Goal: Task Accomplishment & Management: Use online tool/utility

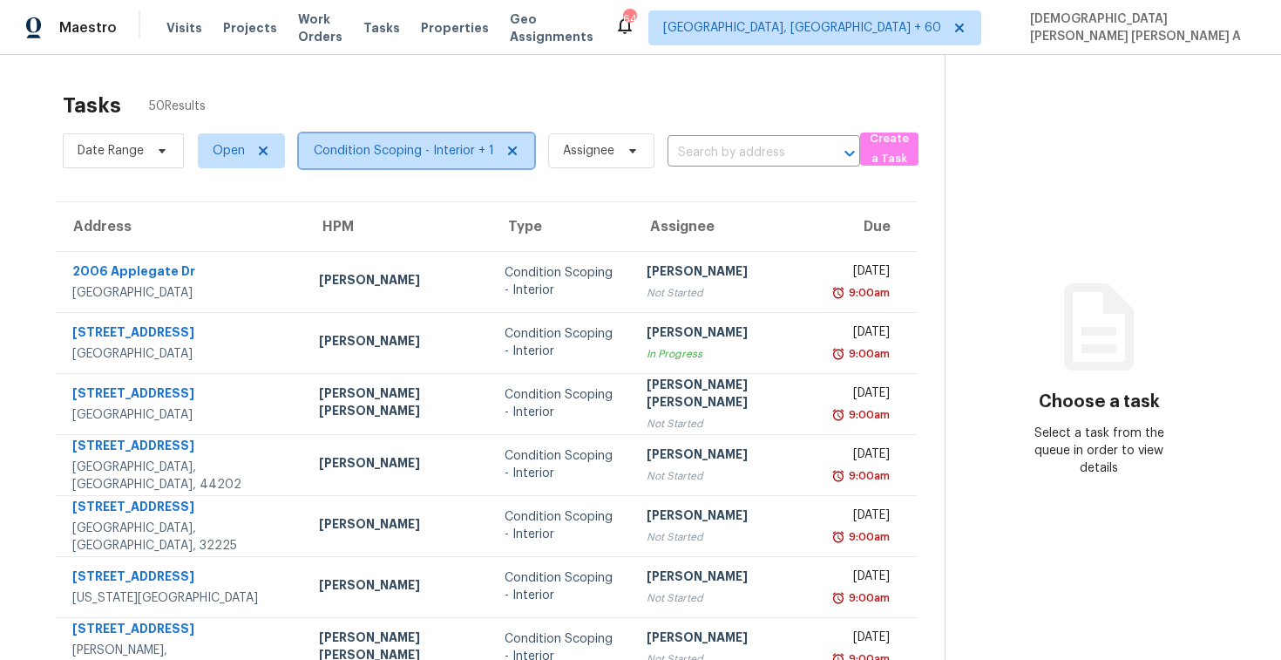
click at [424, 146] on span "Condition Scoping - Interior + 1" at bounding box center [404, 150] width 180 height 17
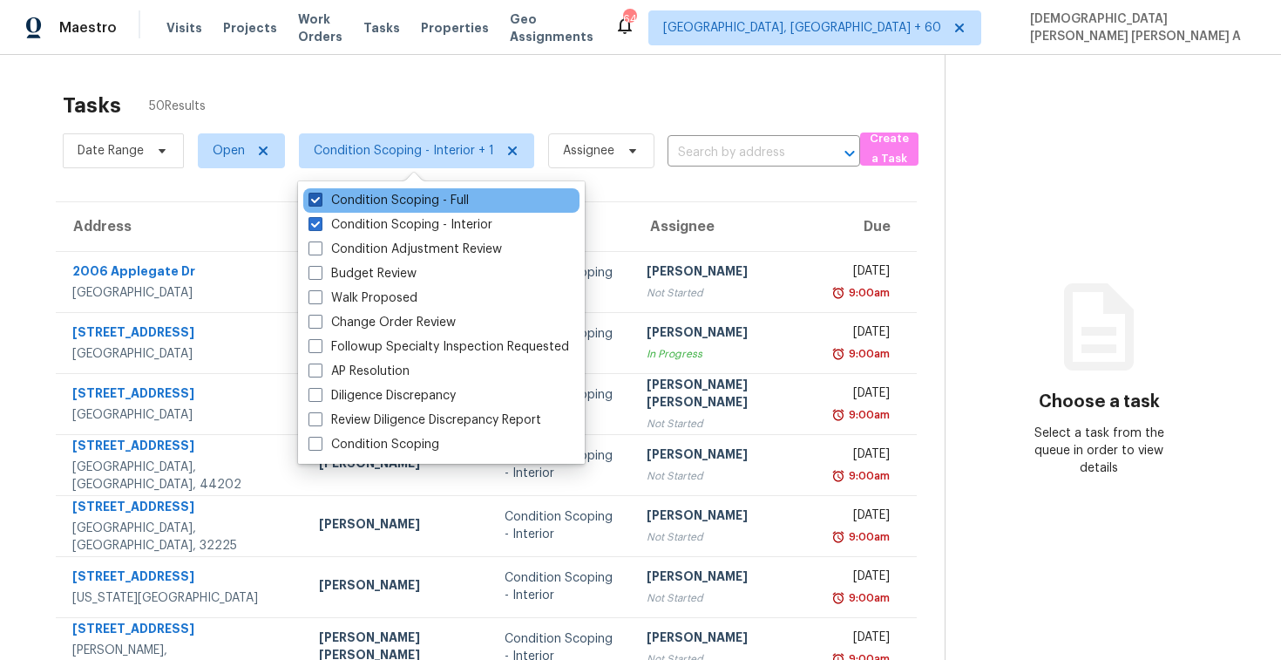
click at [410, 206] on label "Condition Scoping - Full" at bounding box center [389, 200] width 160 height 17
click at [320, 203] on input "Condition Scoping - Full" at bounding box center [314, 197] width 11 height 11
checkbox input "false"
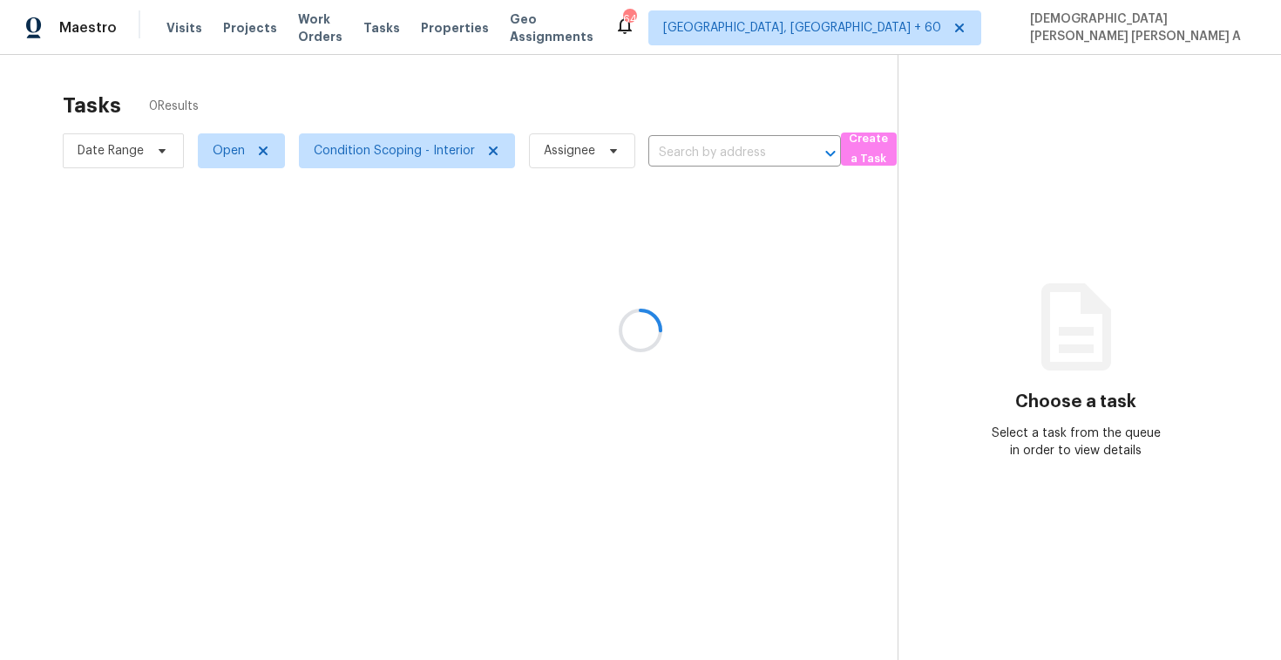
click at [402, 92] on div at bounding box center [640, 330] width 1281 height 660
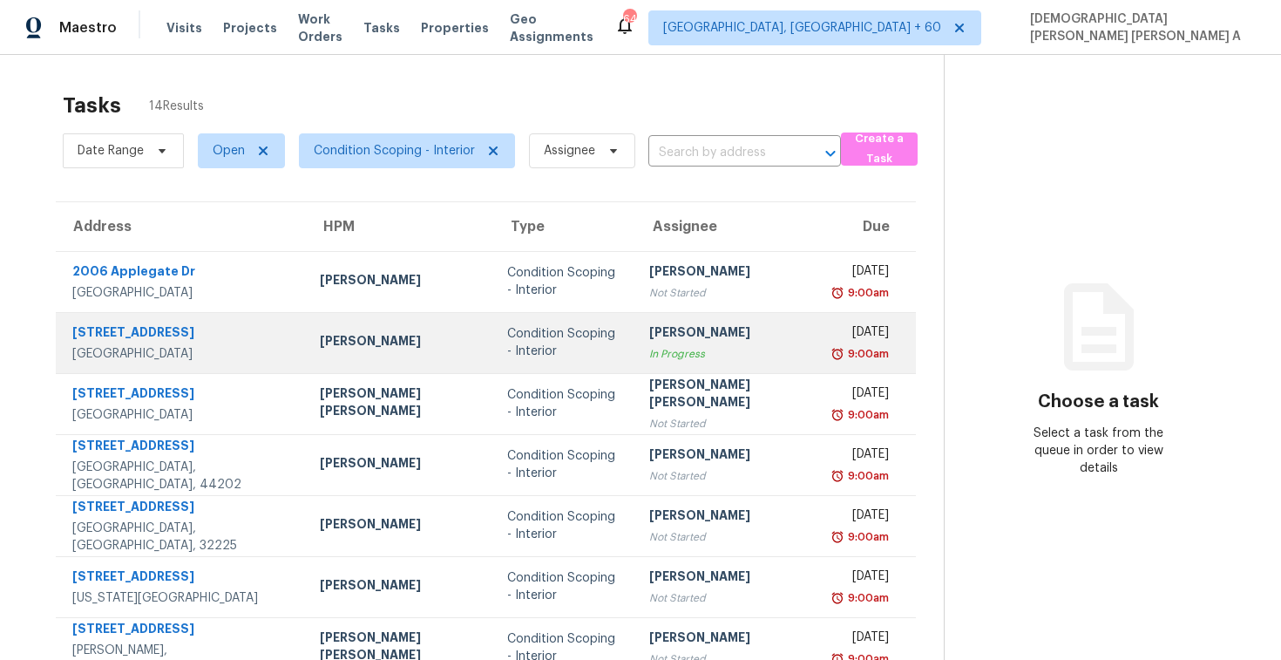
scroll to position [248, 0]
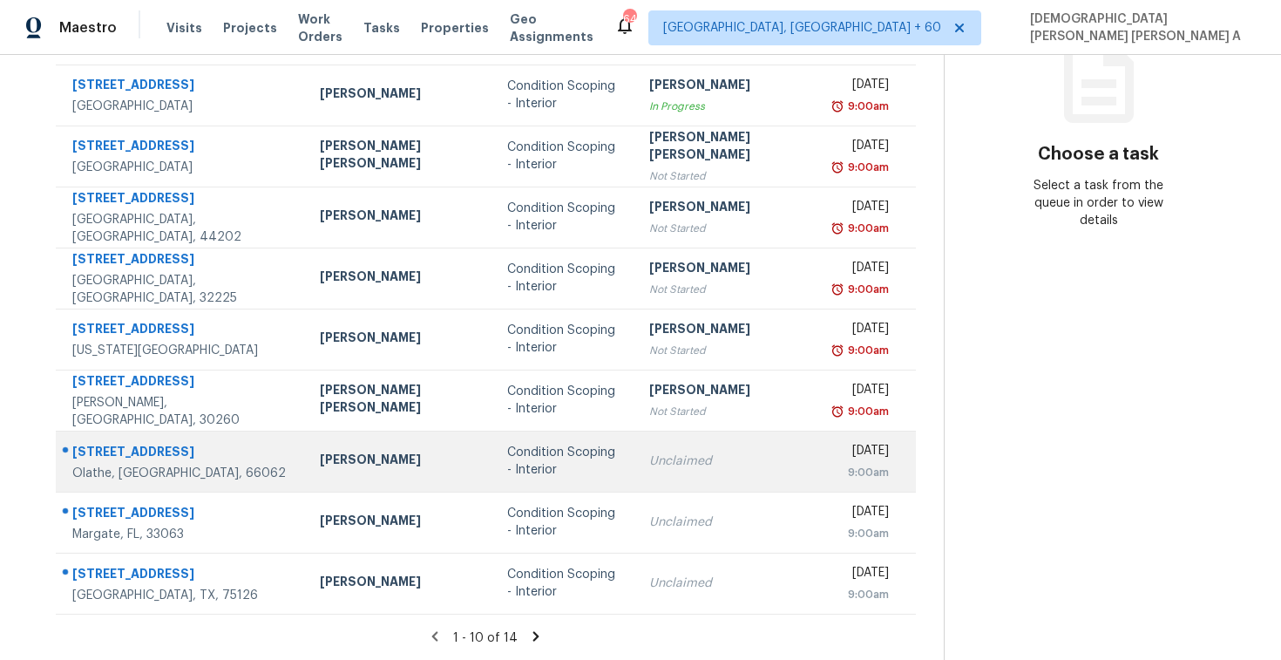
click at [530, 455] on div "Condition Scoping - Interior" at bounding box center [564, 461] width 115 height 35
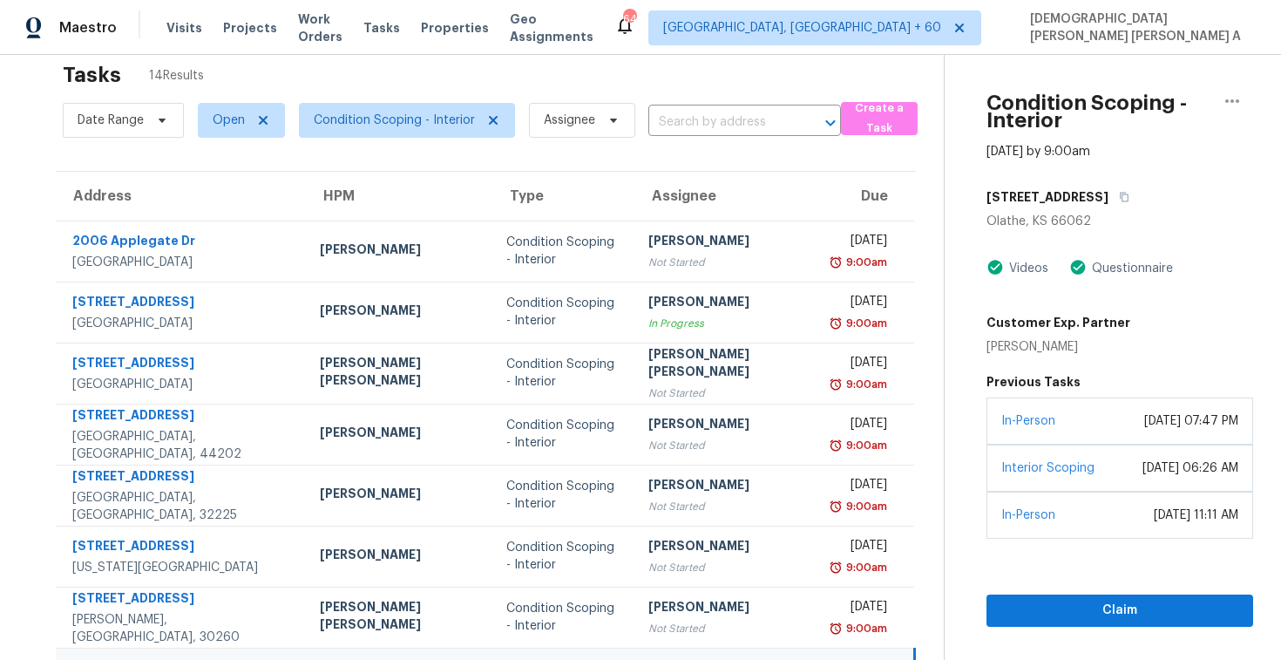
scroll to position [0, 0]
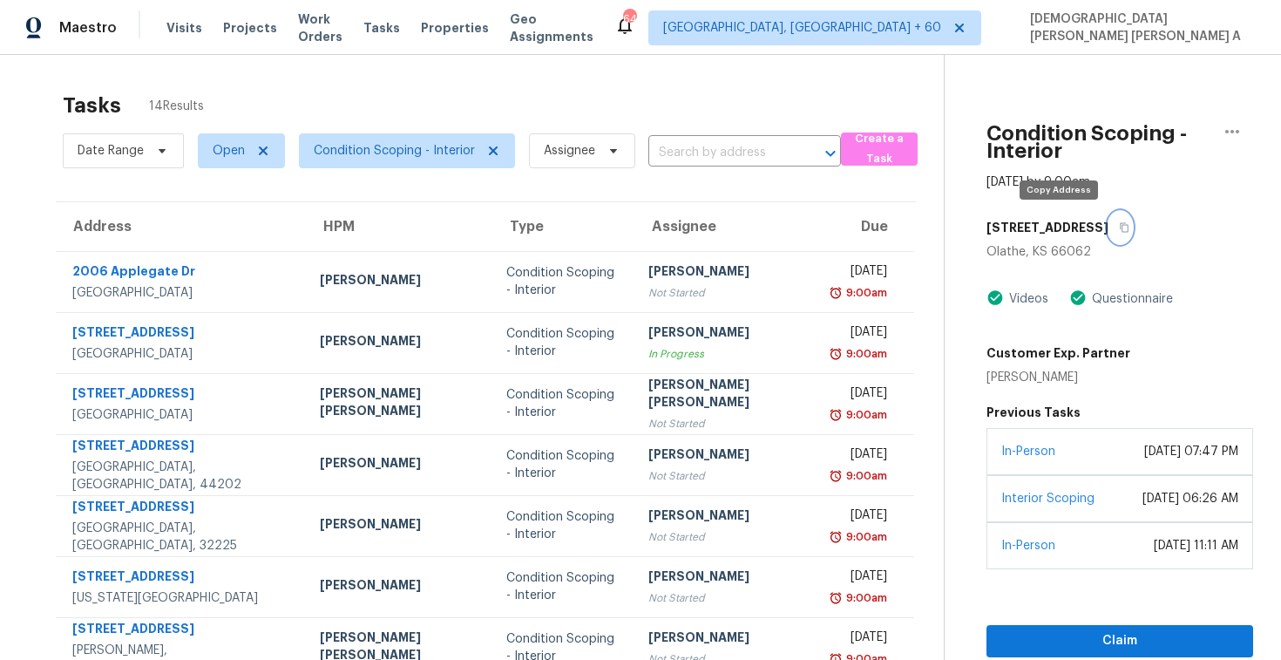
click at [1109, 219] on button "button" at bounding box center [1121, 227] width 24 height 31
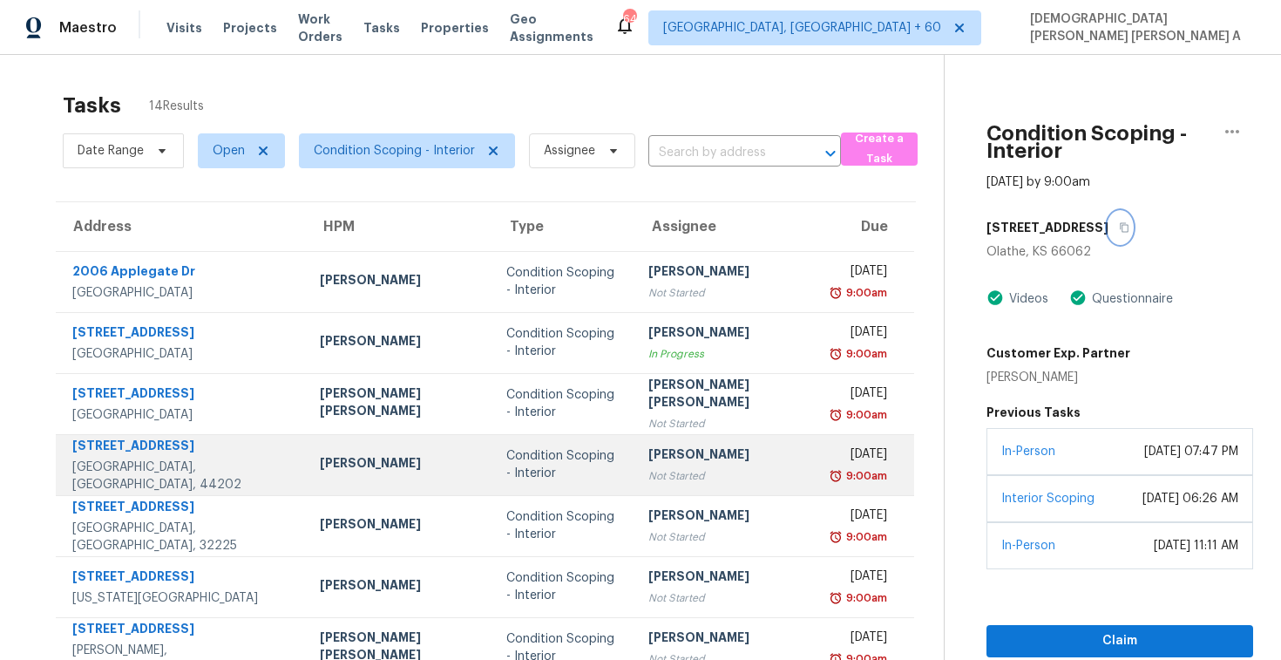
scroll to position [248, 0]
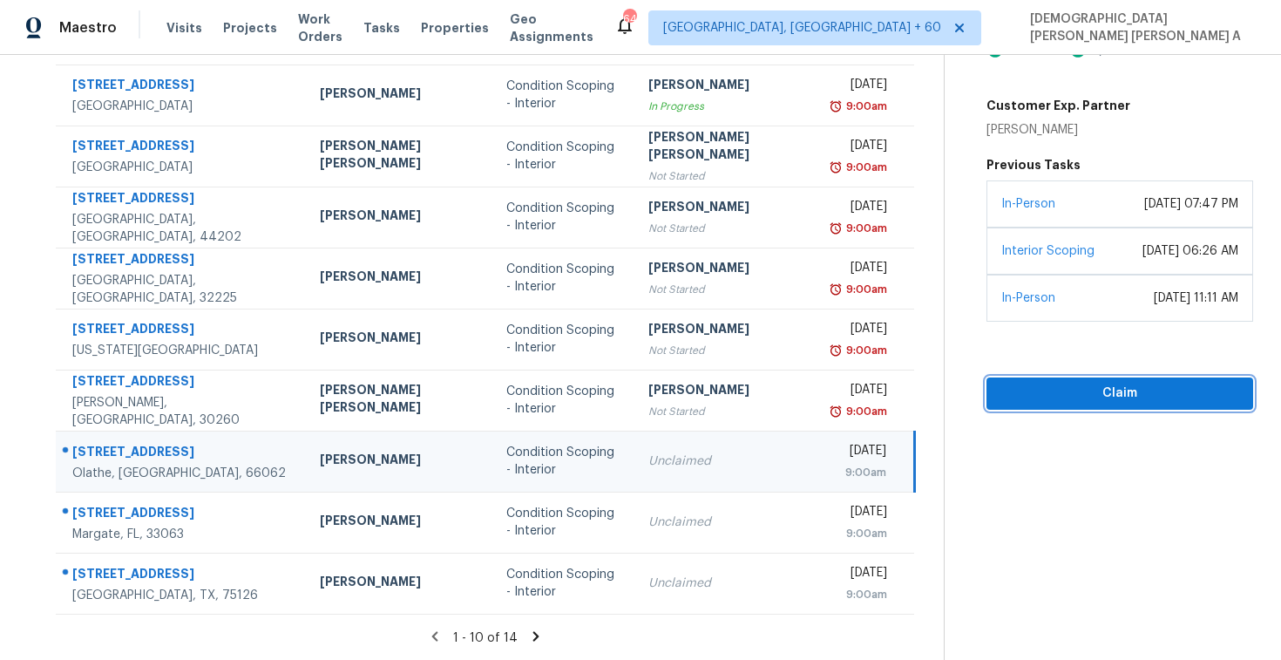
click at [1031, 396] on span "Claim" at bounding box center [1119, 394] width 239 height 22
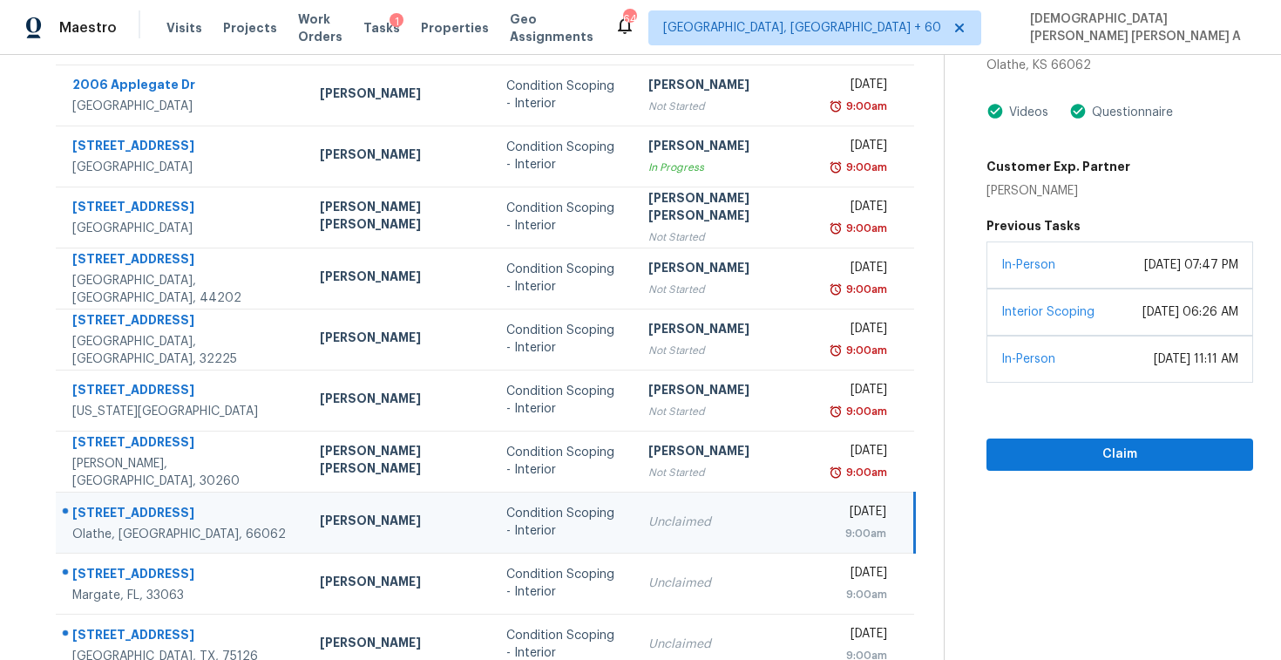
scroll to position [0, 0]
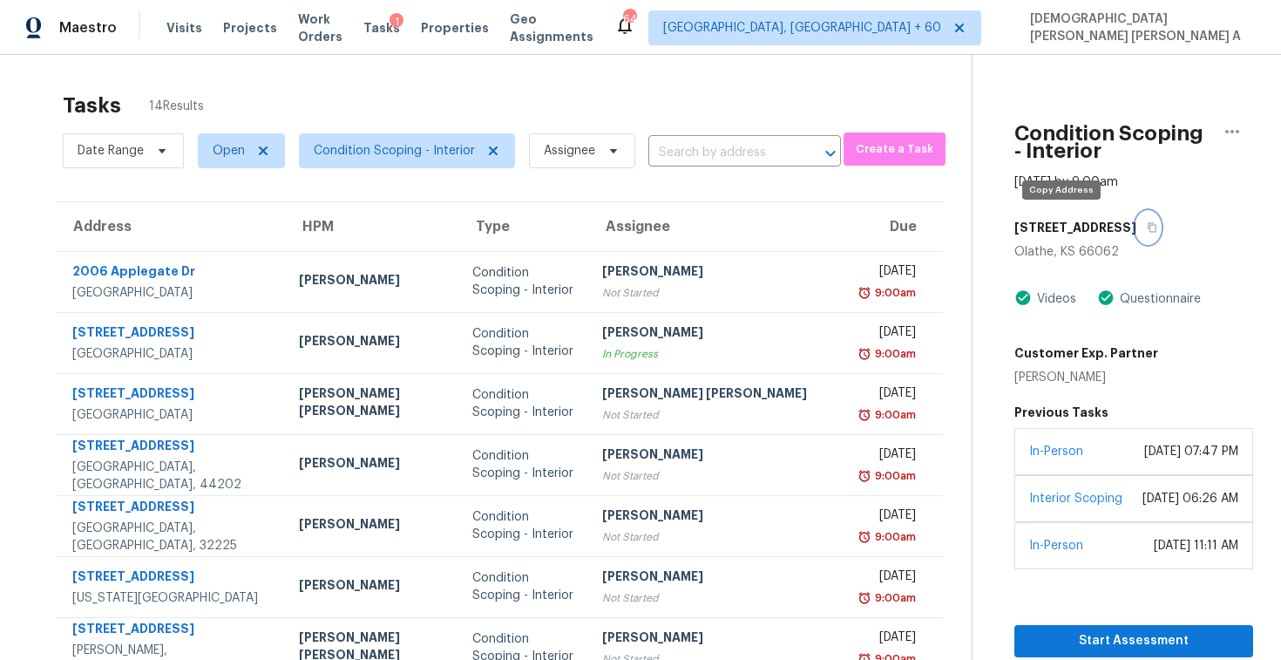
click at [1136, 219] on button "button" at bounding box center [1148, 227] width 24 height 31
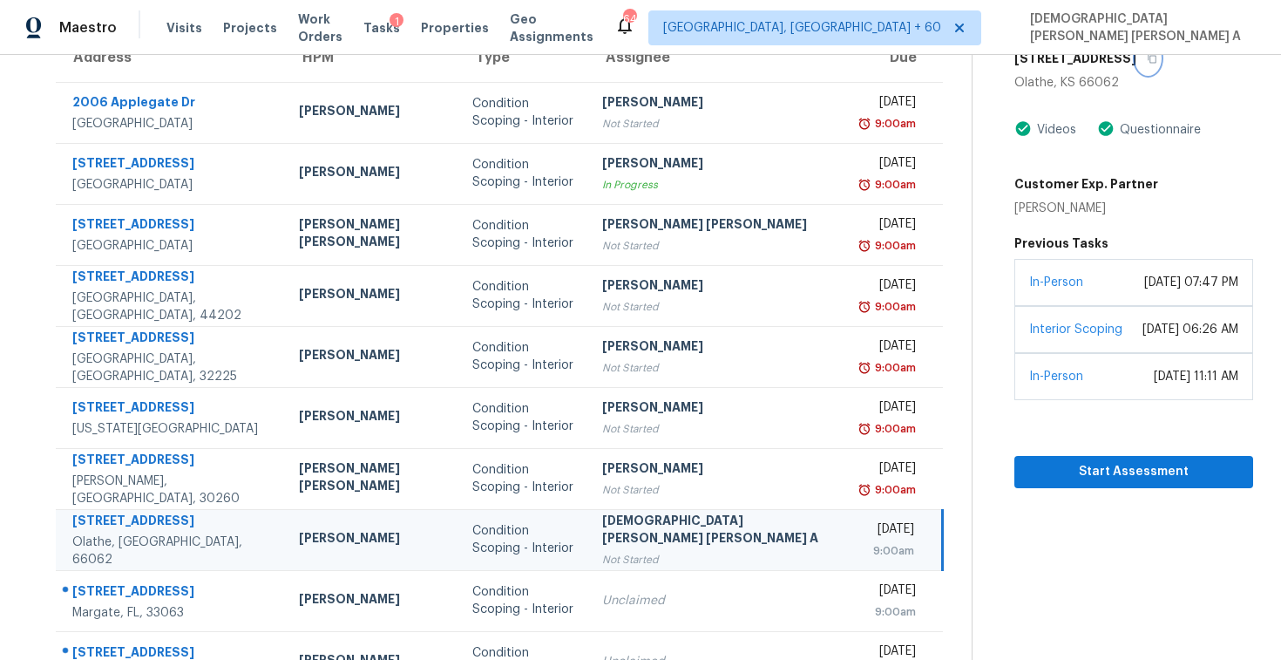
scroll to position [248, 0]
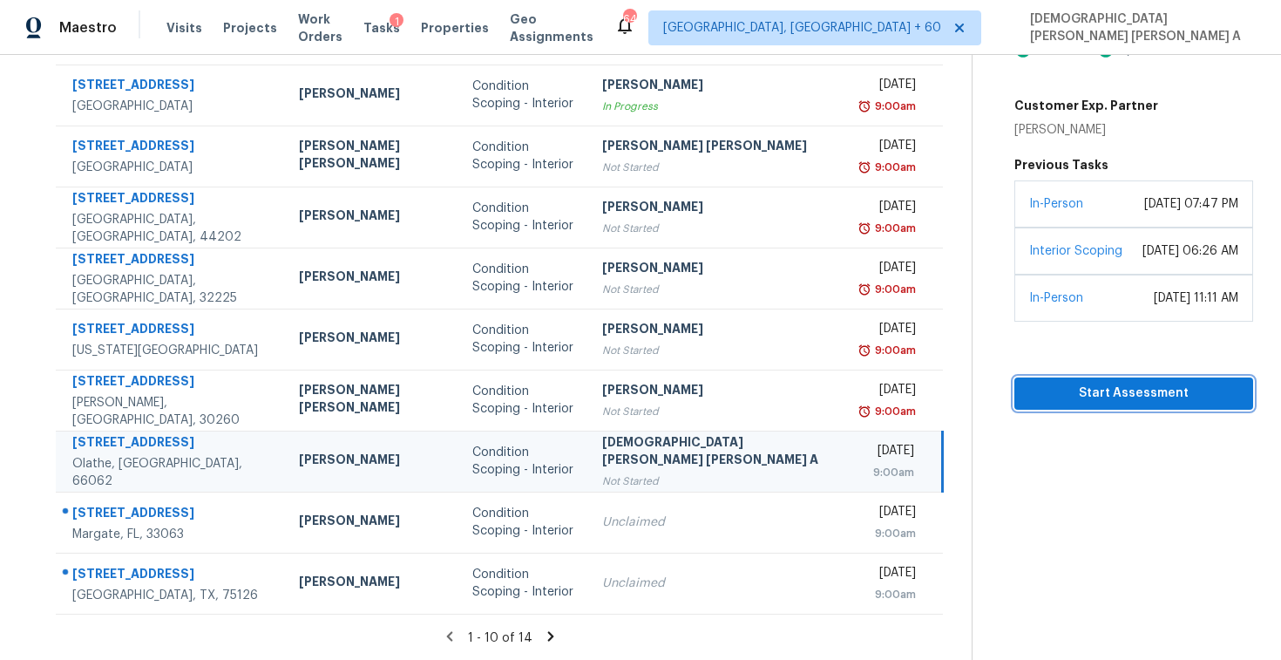
click at [1066, 404] on span "Start Assessment" at bounding box center [1133, 394] width 211 height 22
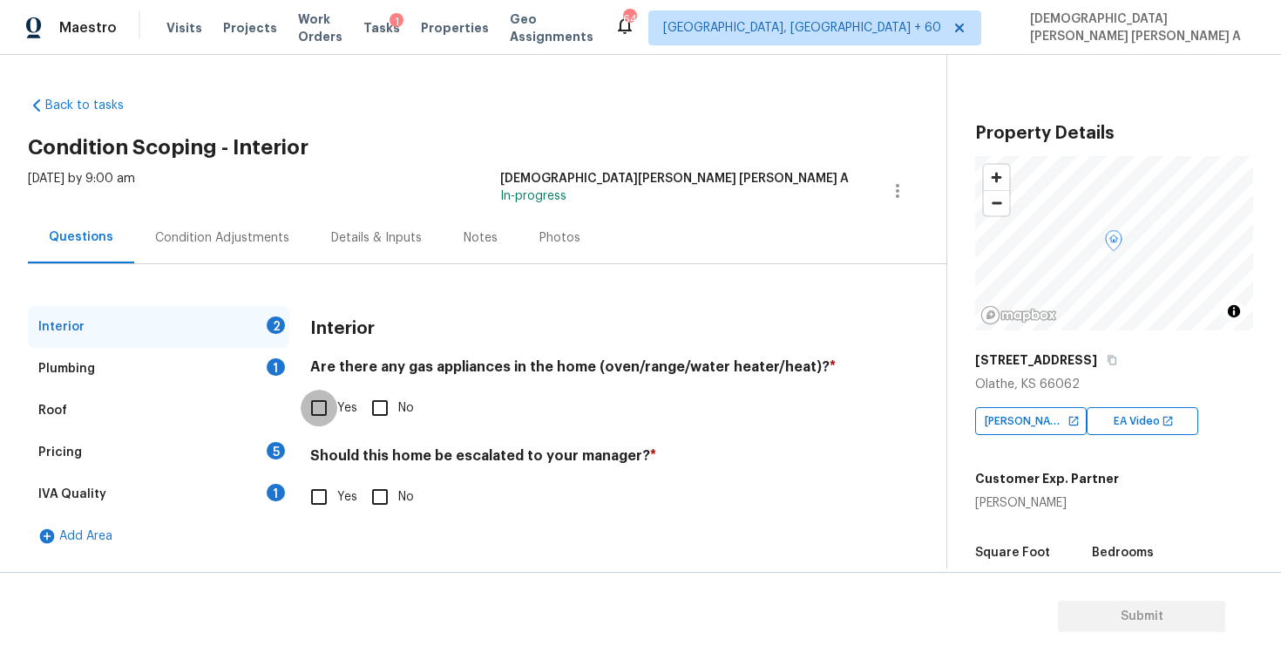
click at [314, 417] on input "Yes" at bounding box center [319, 408] width 37 height 37
checkbox input "true"
click at [321, 521] on div "Interior Are there any gas appliances in the home (oven/range/water heater/heat…" at bounding box center [579, 421] width 539 height 230
click at [321, 497] on input "Yes" at bounding box center [319, 496] width 37 height 37
checkbox input "true"
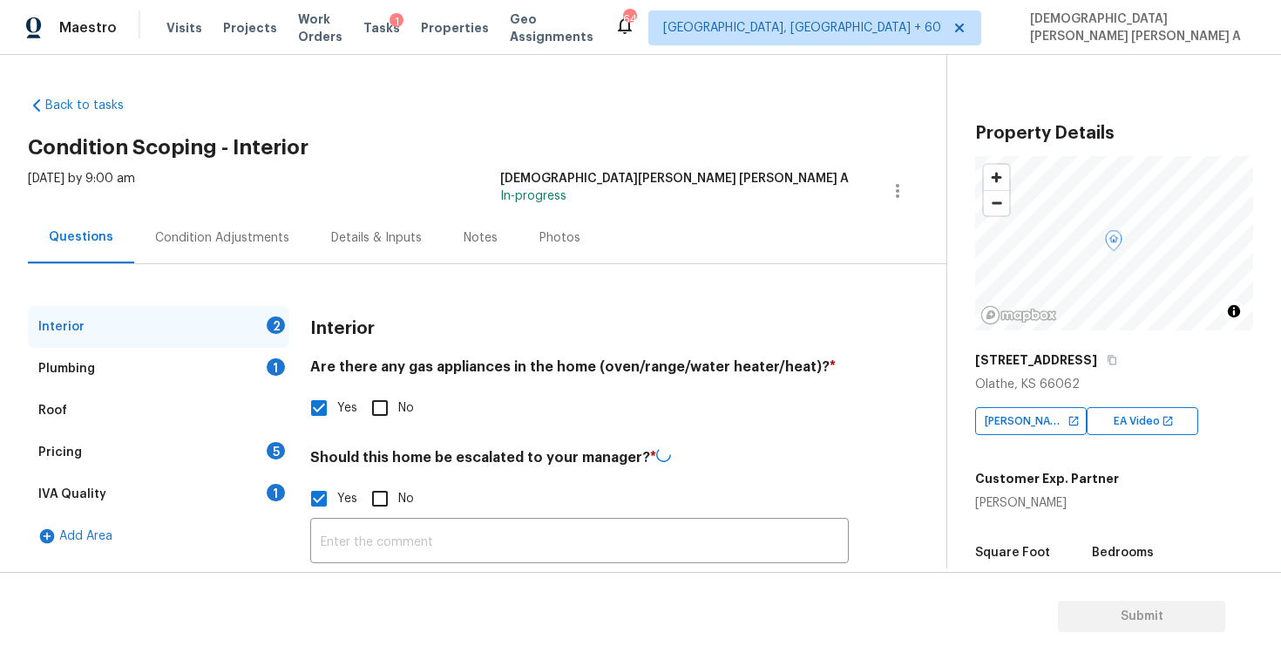
scroll to position [138, 0]
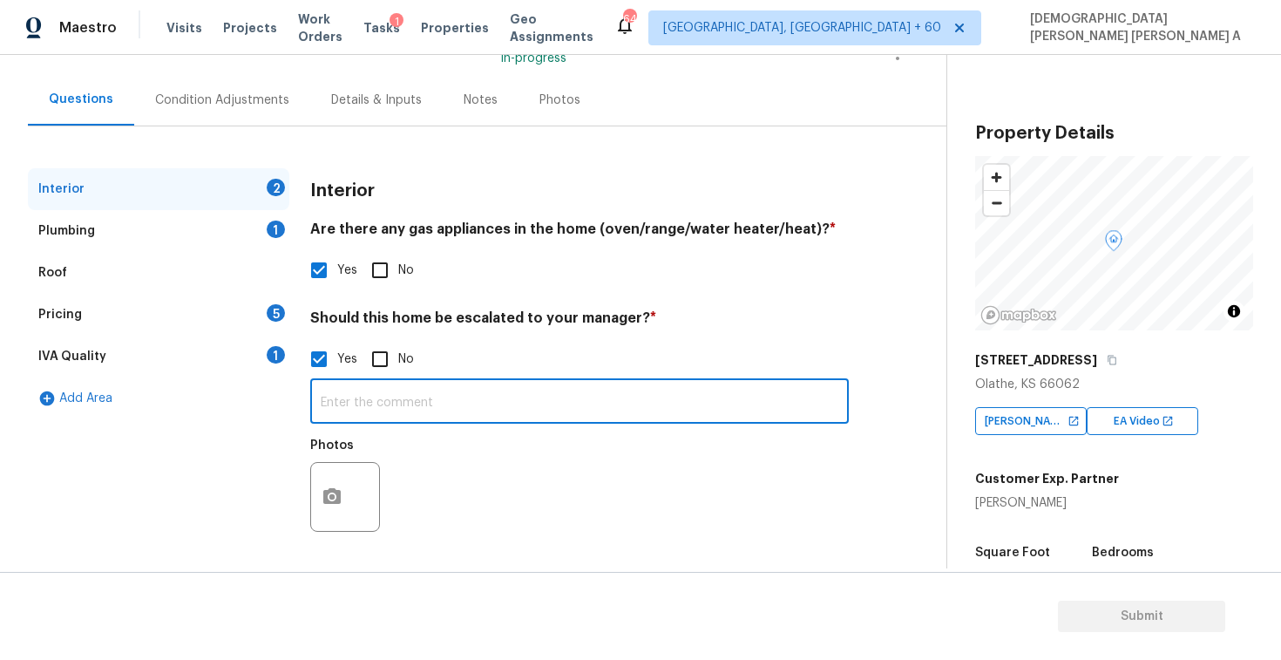
click at [401, 413] on input "text" at bounding box center [579, 403] width 539 height 41
paste input "Organic growth around baseboards"
click at [334, 510] on button "button" at bounding box center [332, 497] width 42 height 68
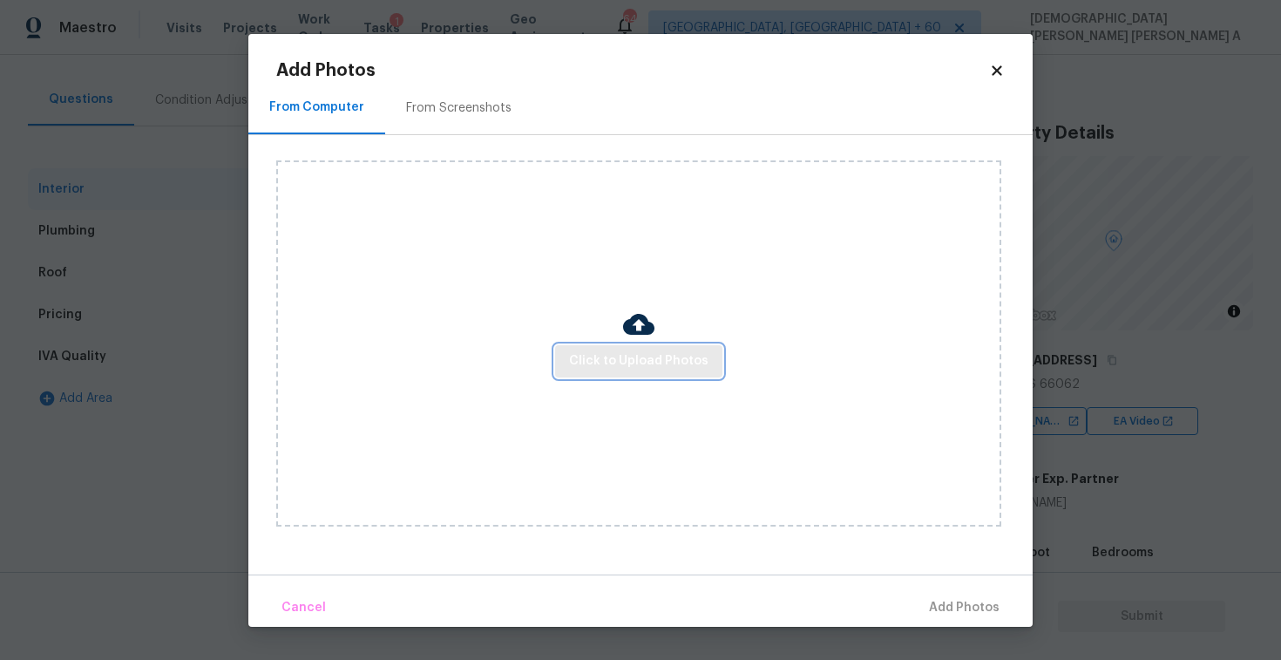
click at [620, 366] on span "Click to Upload Photos" at bounding box center [638, 361] width 139 height 22
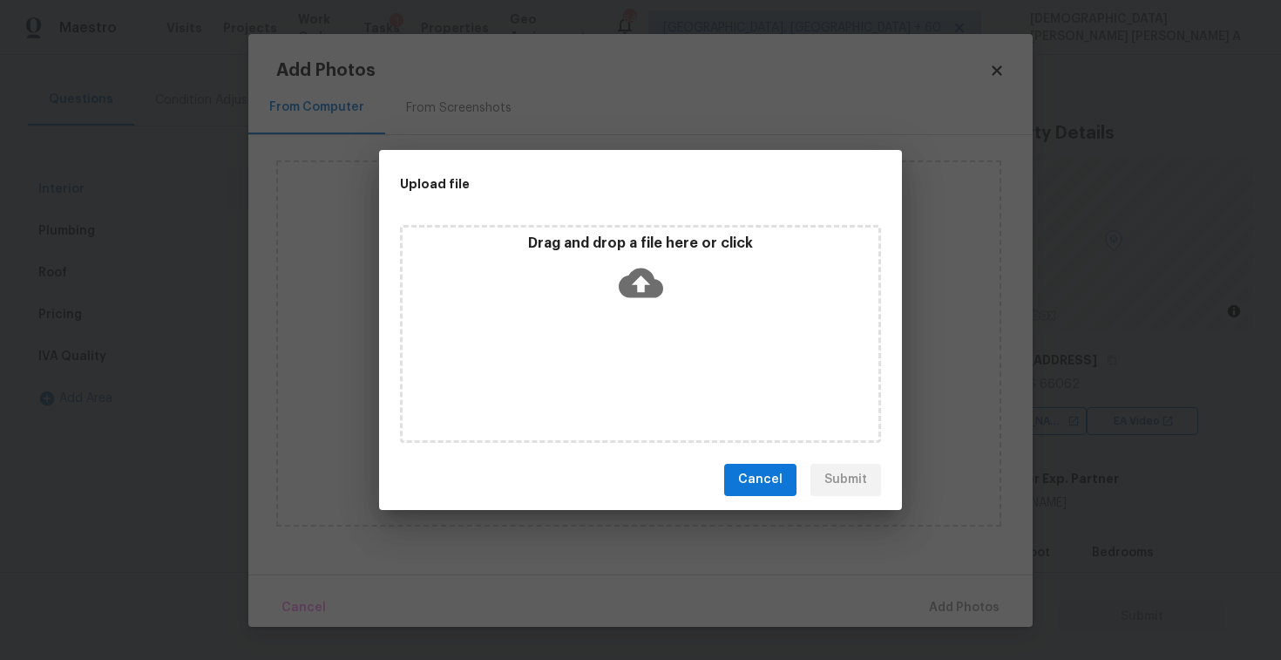
click at [643, 261] on icon at bounding box center [641, 283] width 44 height 44
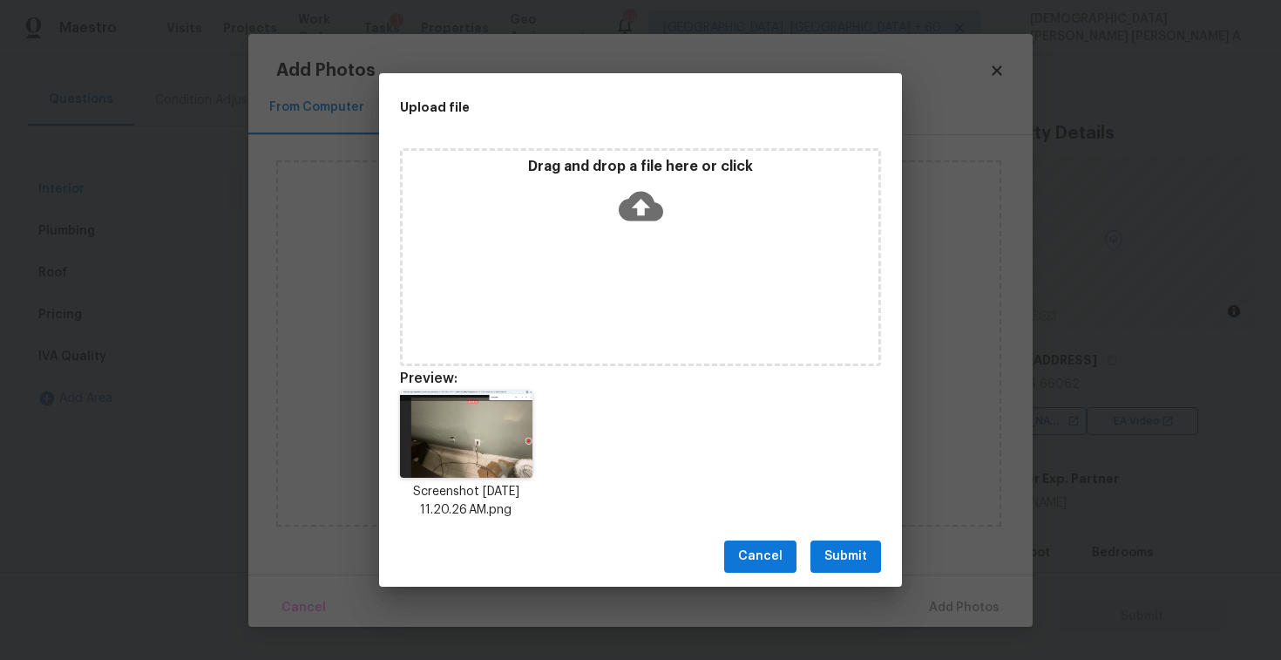
click at [852, 546] on span "Submit" at bounding box center [845, 557] width 43 height 22
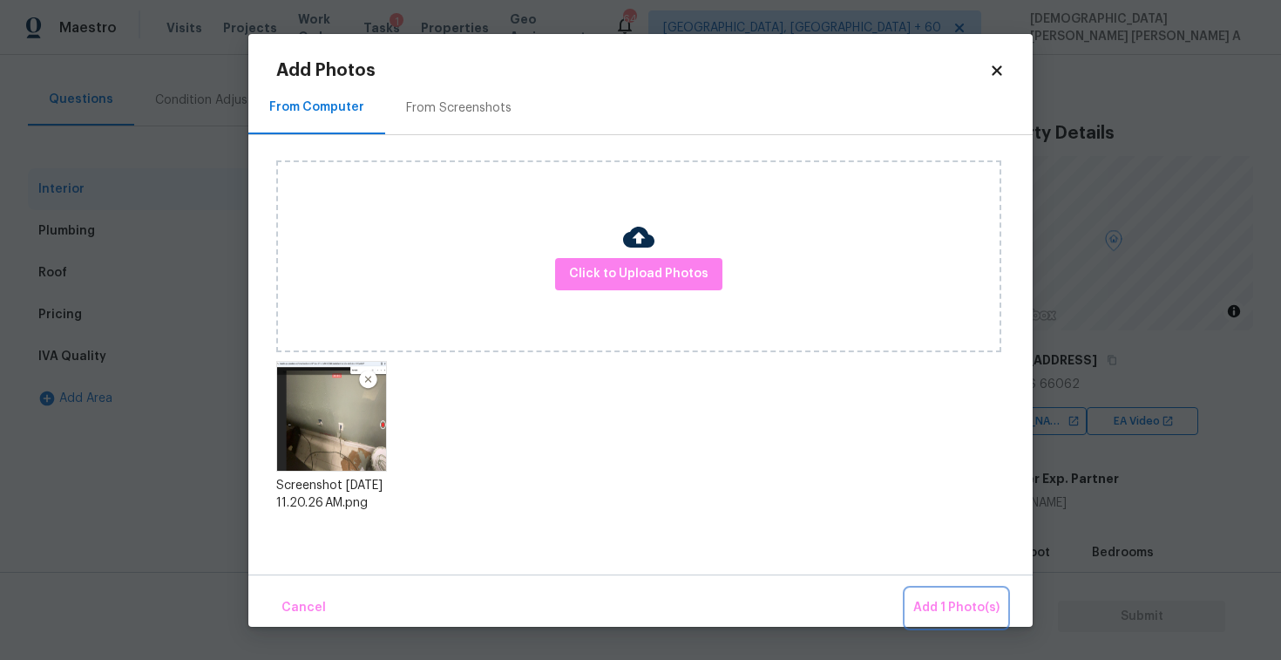
click at [958, 594] on button "Add 1 Photo(s)" at bounding box center [956, 607] width 100 height 37
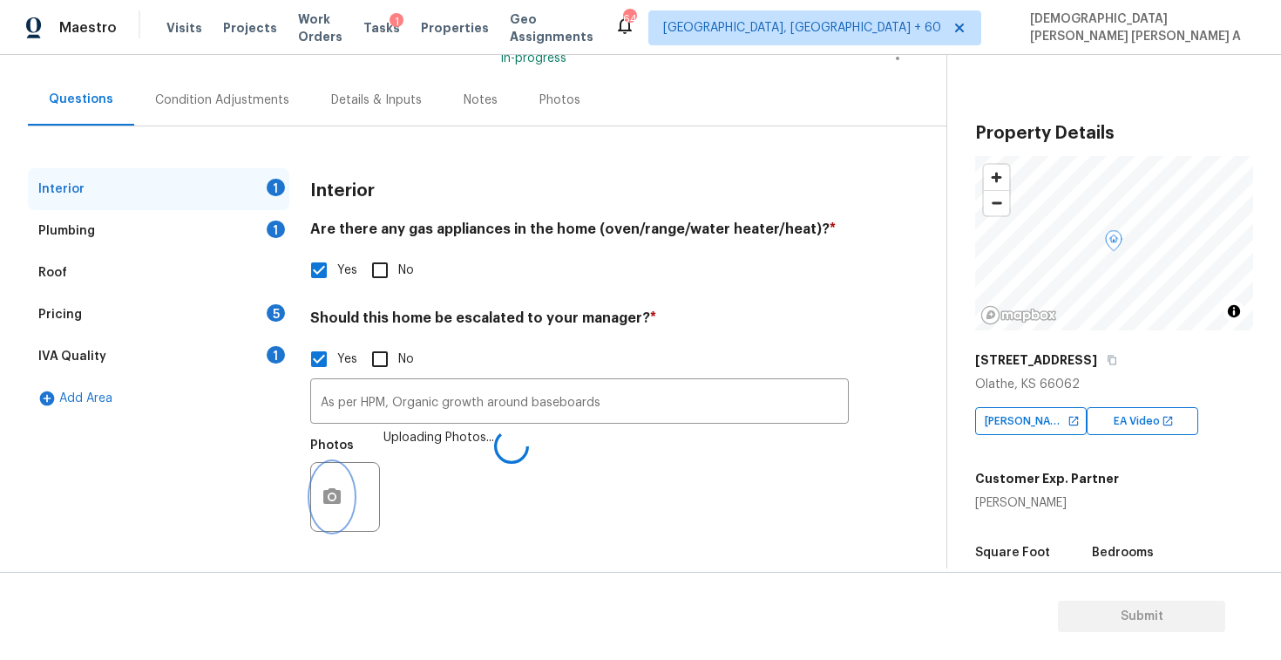
scroll to position [228, 0]
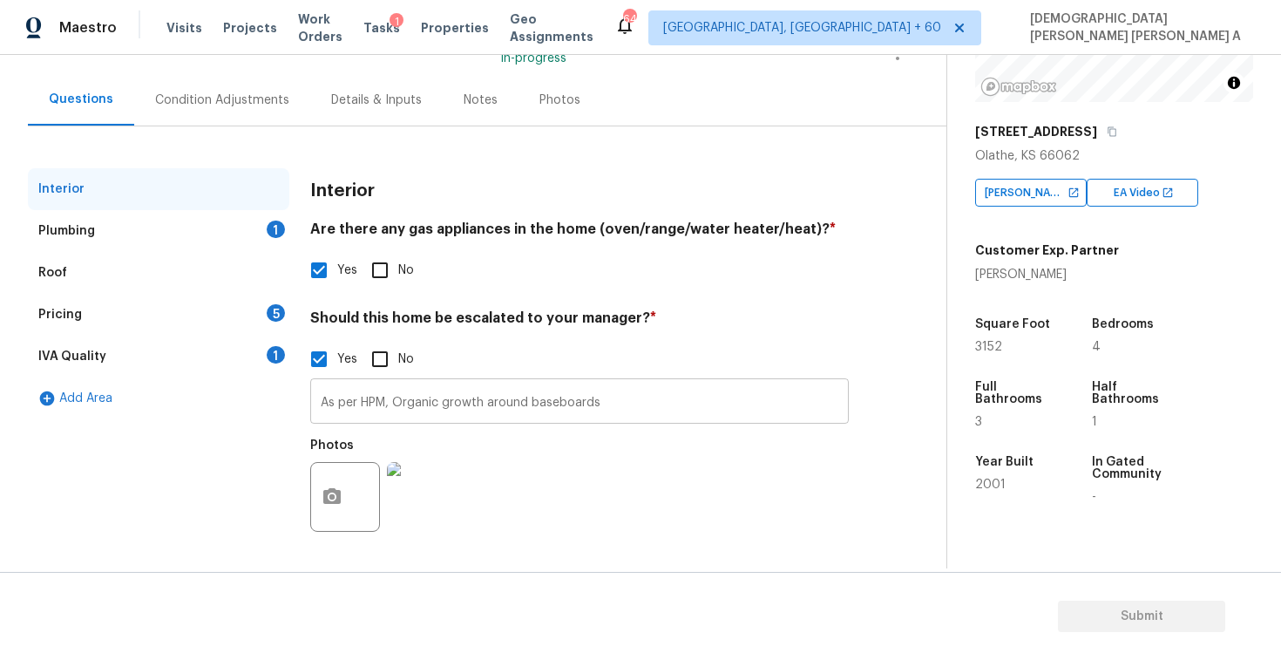
click at [621, 411] on input "As per HPM, Organic growth around baseboards" at bounding box center [579, 403] width 539 height 41
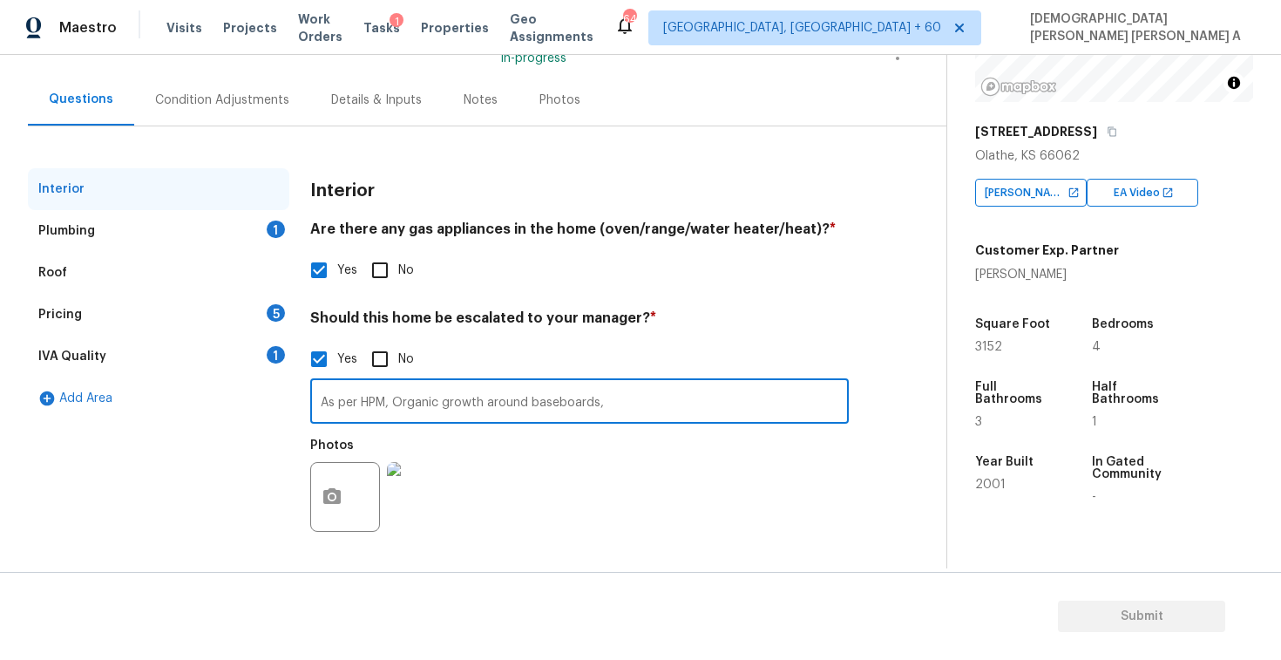
paste input "Investigate foundation for repairs"
type input "As per HPM, Organic growth around baseboards, Investigate foundation for repair…"
click at [142, 229] on div "Plumbing 1" at bounding box center [158, 231] width 261 height 42
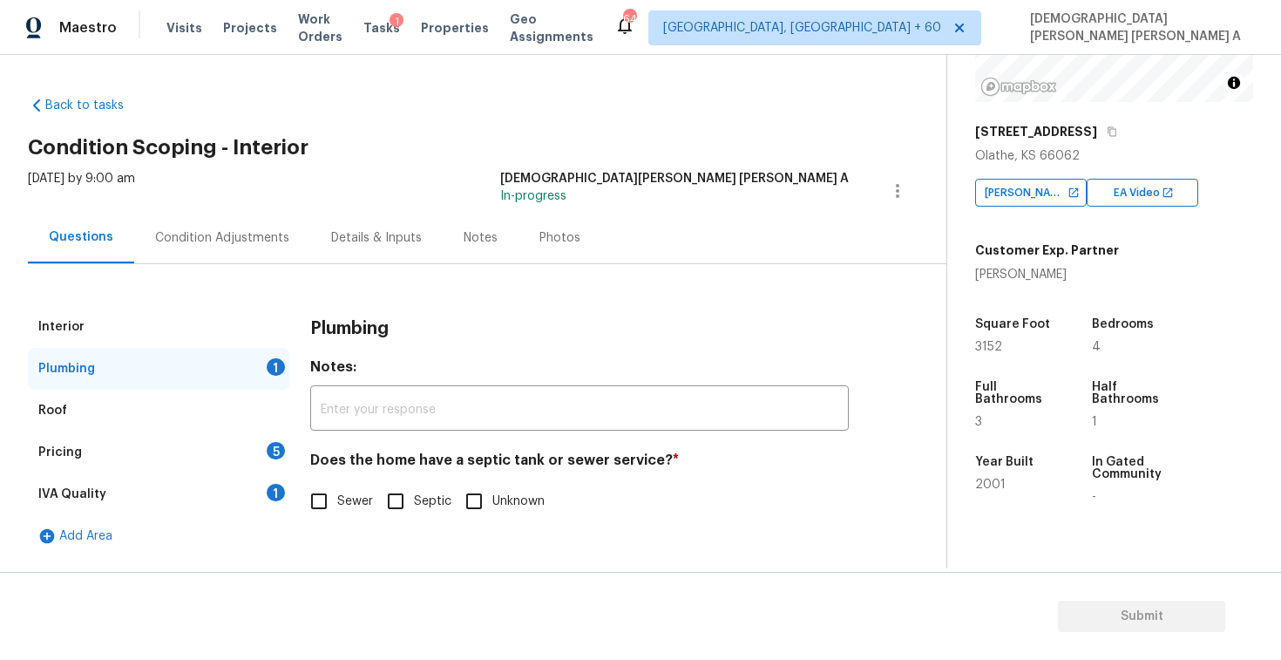
click at [314, 492] on input "Sewer" at bounding box center [319, 501] width 37 height 37
checkbox input "true"
click at [191, 442] on div "Pricing 5" at bounding box center [158, 452] width 261 height 42
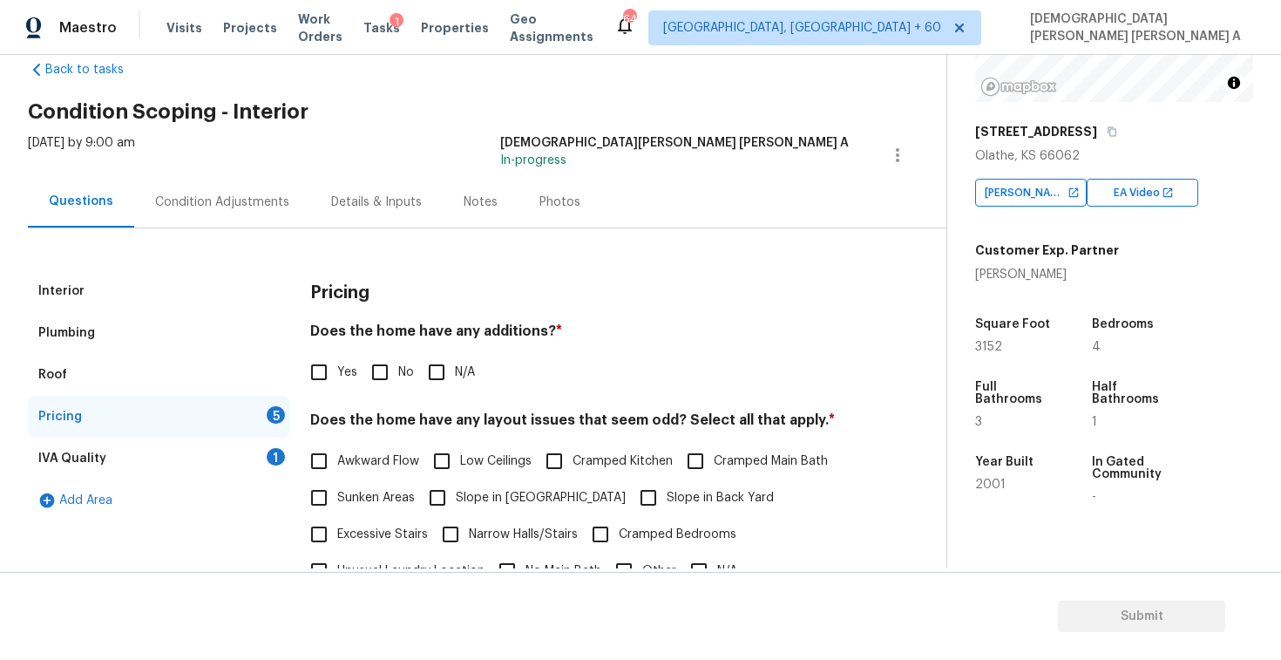
scroll to position [54, 0]
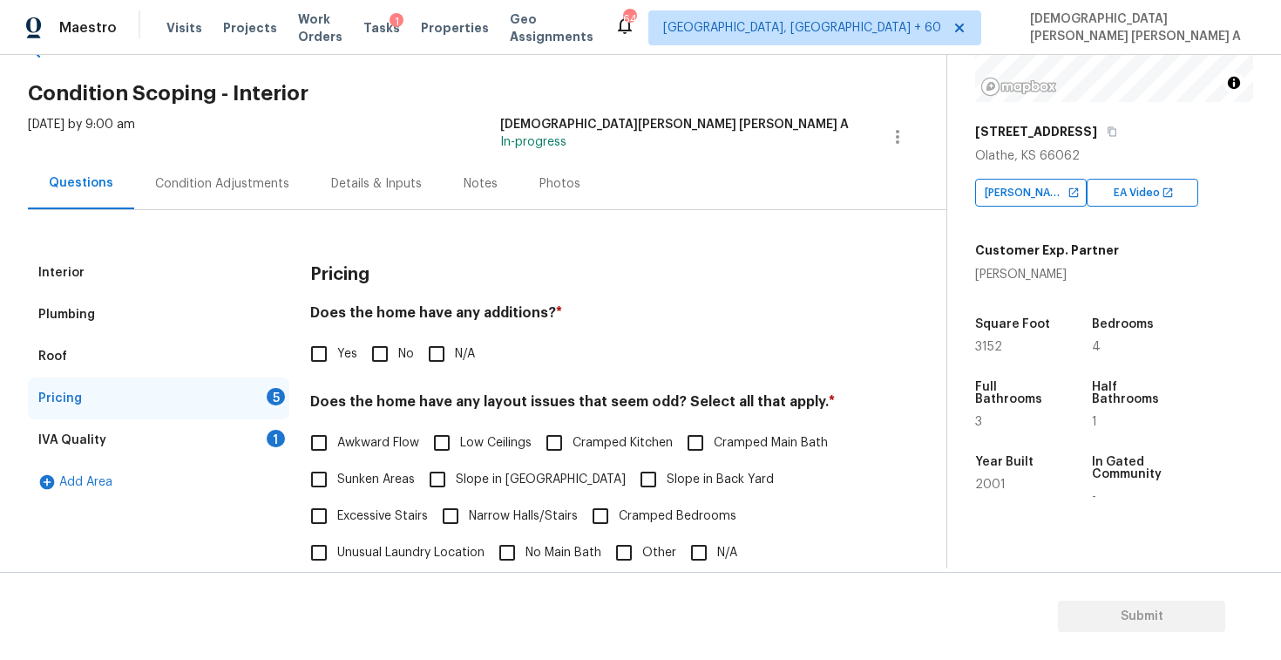
click at [373, 365] on input "No" at bounding box center [380, 354] width 37 height 37
checkbox input "true"
click at [564, 448] on input "Cramped Kitchen" at bounding box center [554, 444] width 37 height 37
checkbox input "true"
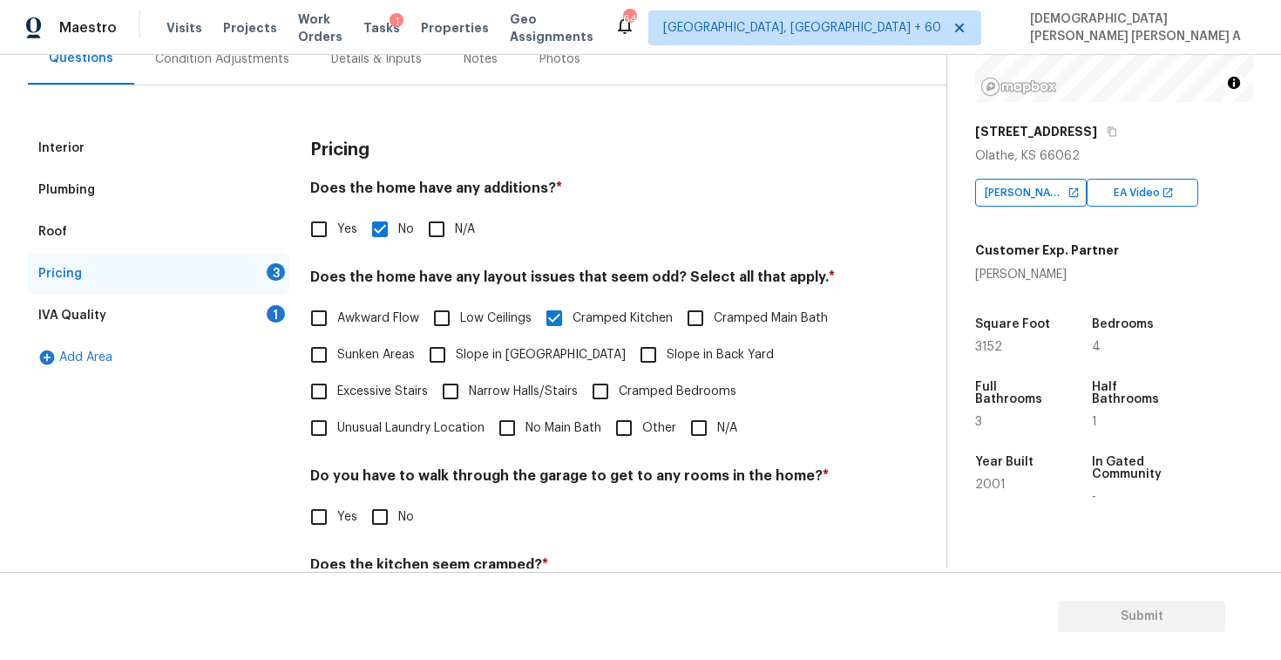
scroll to position [216, 0]
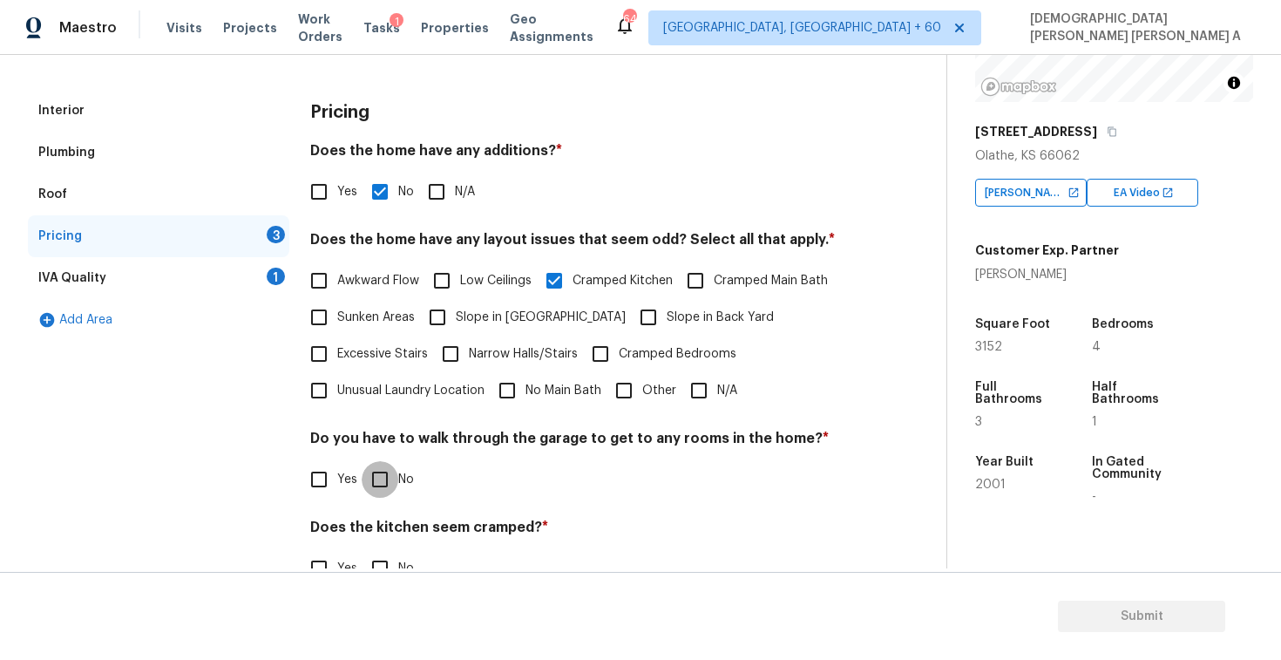
click at [375, 494] on input "No" at bounding box center [380, 479] width 37 height 37
checkbox input "true"
click at [379, 560] on input "No" at bounding box center [380, 570] width 37 height 37
checkbox input "true"
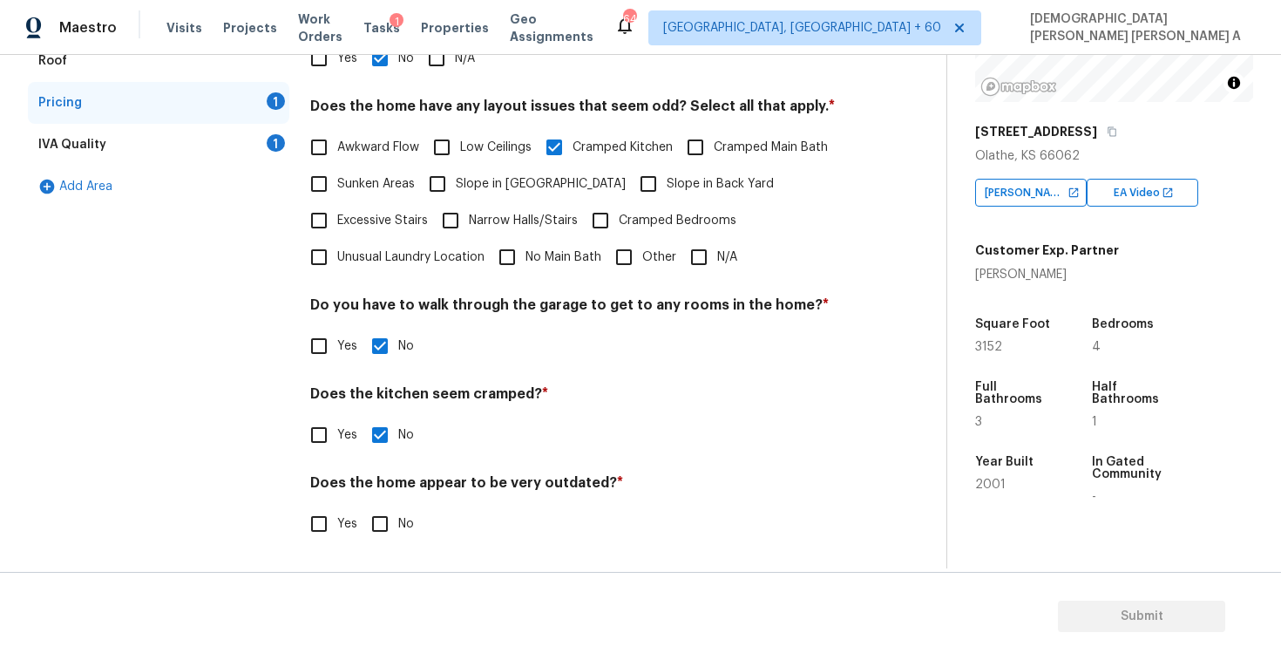
scroll to position [349, 0]
click at [376, 542] on div "Pricing Does the home have any additions? * Yes No N/A Does the home have any l…" at bounding box center [579, 259] width 539 height 607
click at [379, 527] on input "No" at bounding box center [380, 523] width 37 height 37
checkbox input "true"
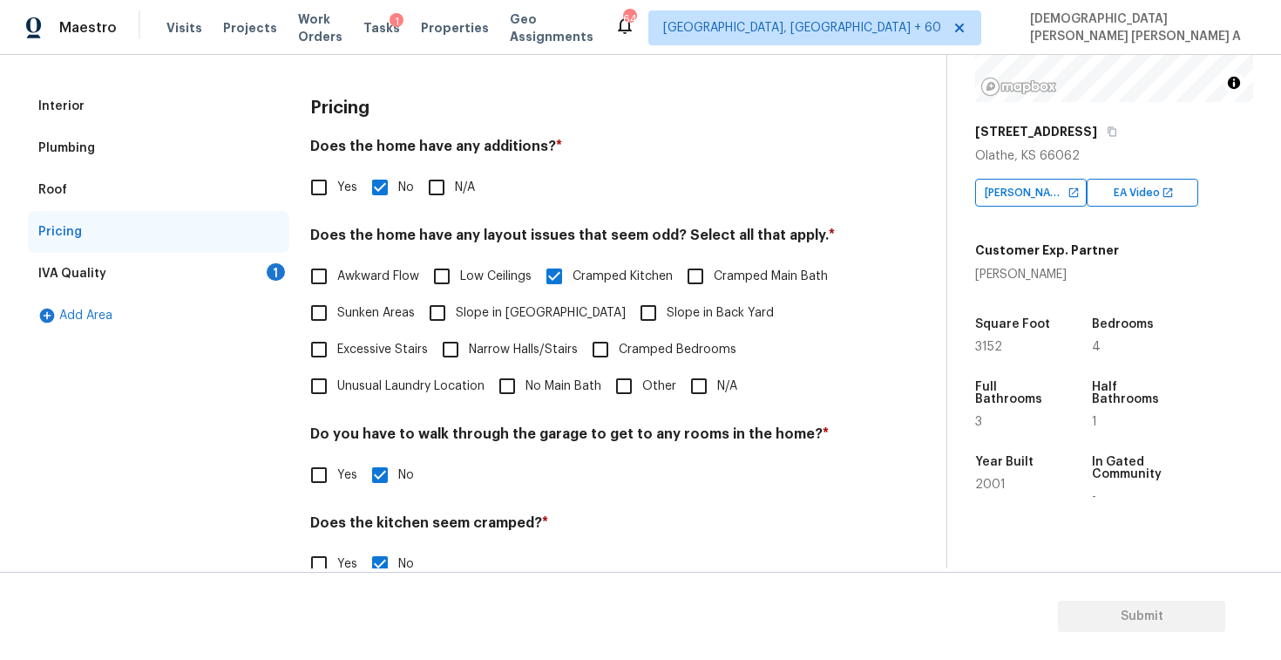
click at [248, 276] on div "IVA Quality 1" at bounding box center [158, 274] width 261 height 42
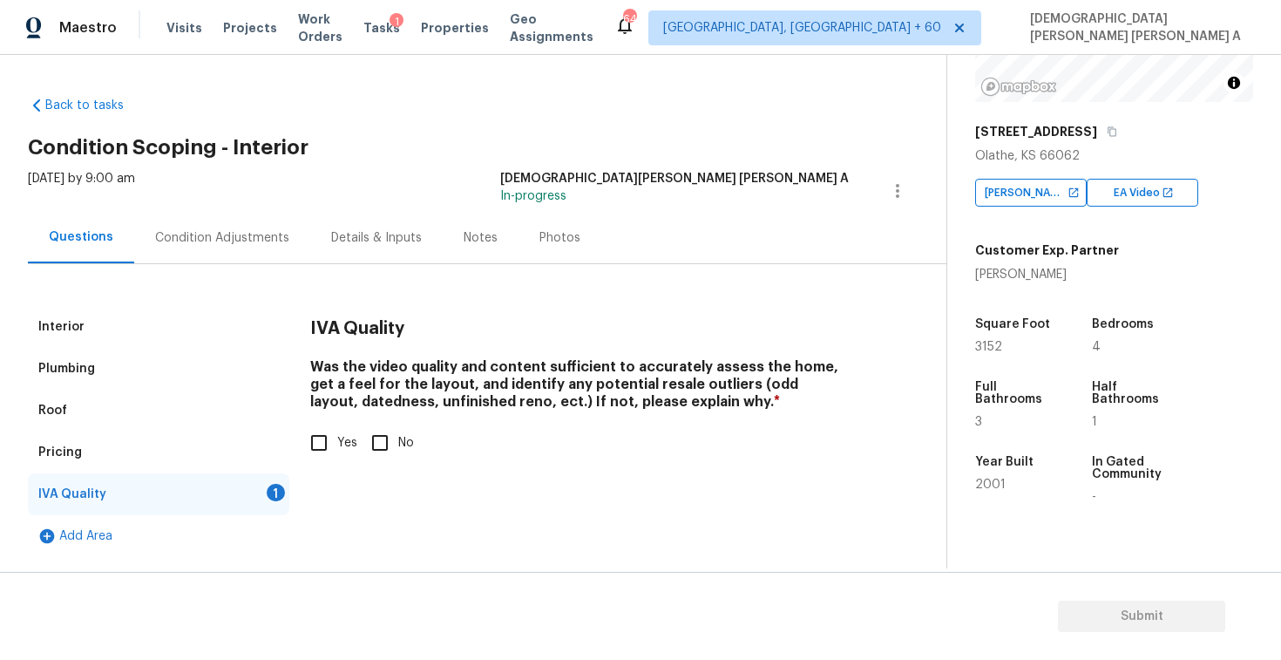
click at [325, 451] on input "Yes" at bounding box center [319, 442] width 37 height 37
checkbox input "true"
click at [238, 248] on div "Condition Adjustments" at bounding box center [222, 237] width 176 height 51
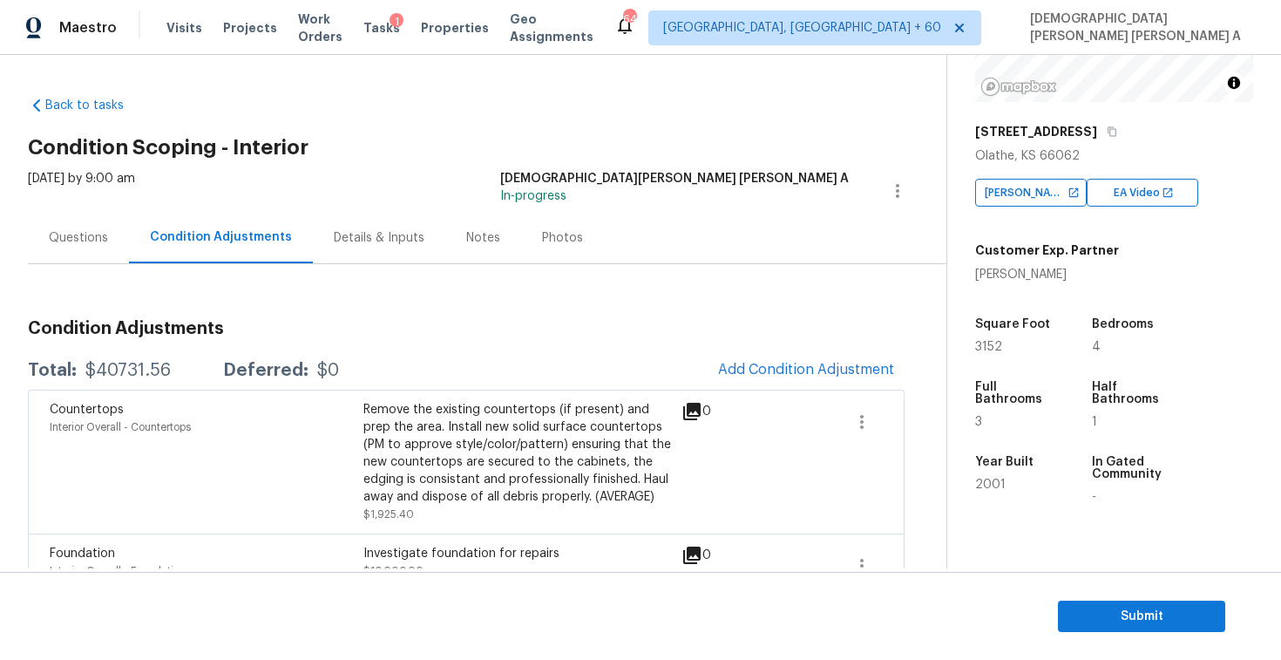
click at [98, 235] on div "Questions" at bounding box center [78, 237] width 59 height 17
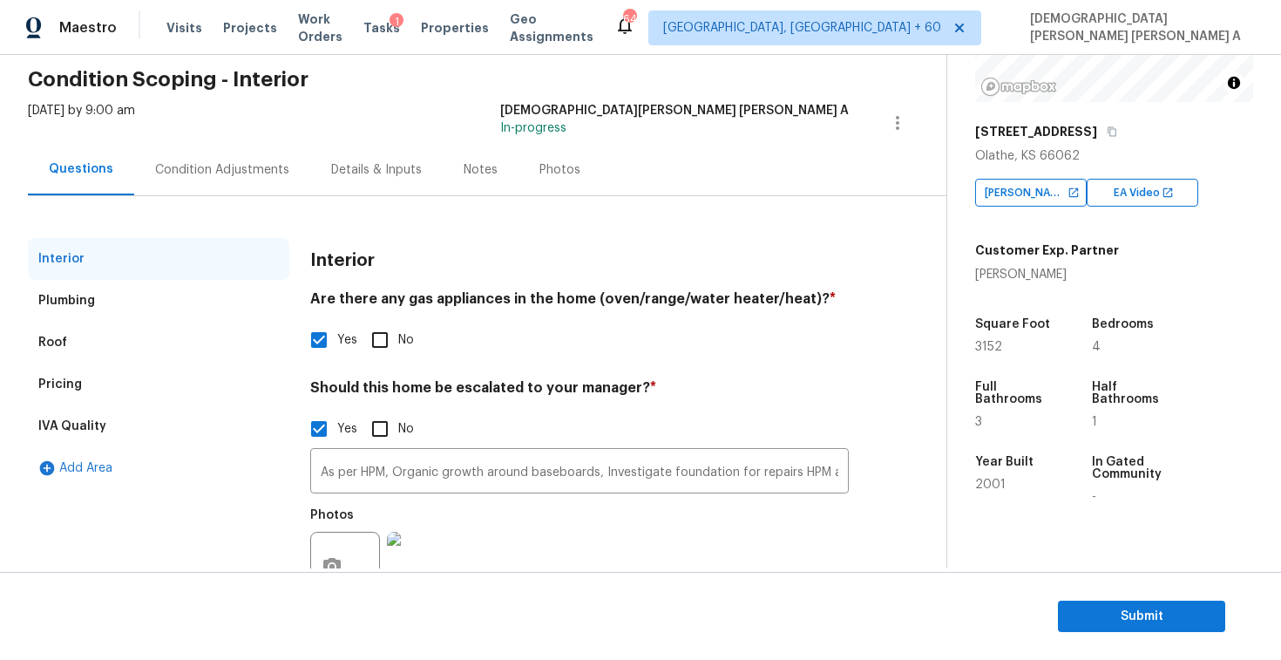
scroll to position [98, 0]
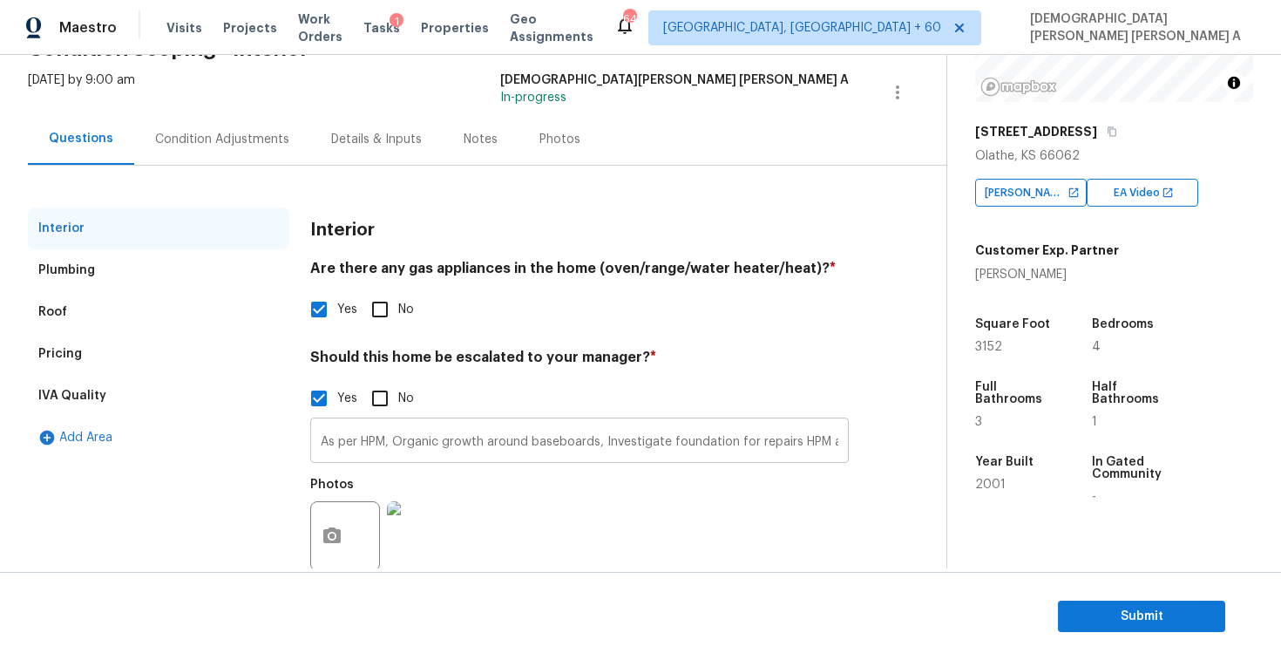
click at [594, 443] on input "As per HPM, Organic growth around baseboards, Investigate foundation for repair…" at bounding box center [579, 442] width 539 height 41
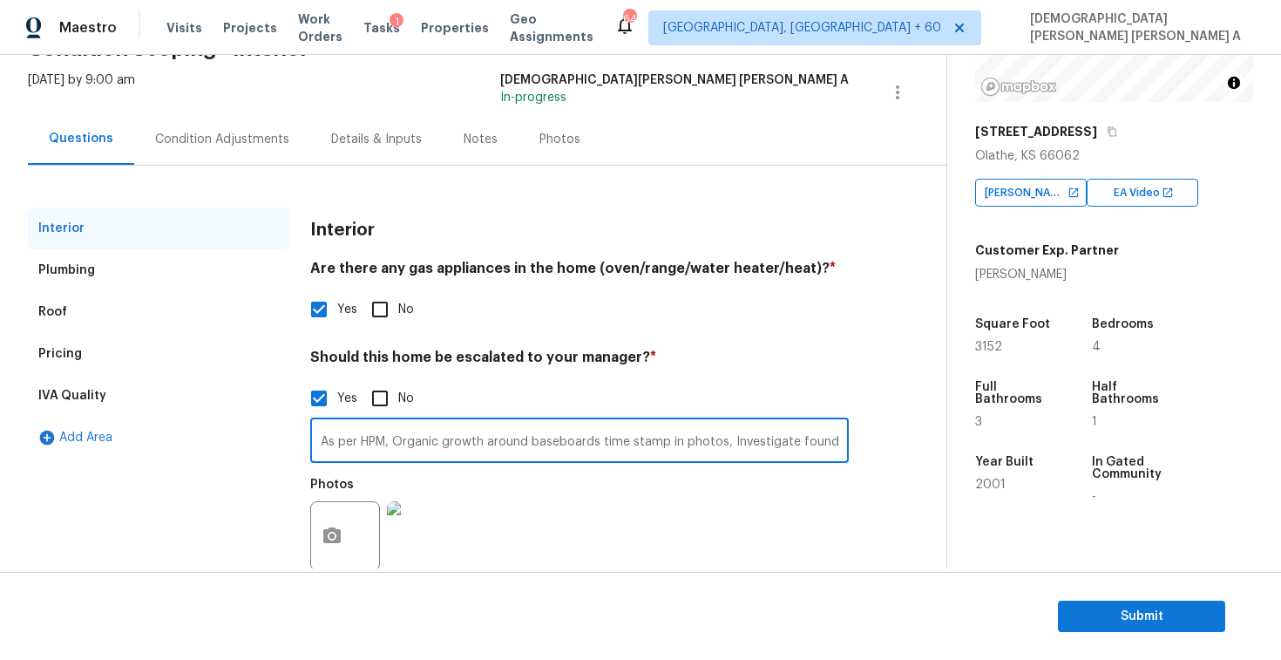
type input "As per HPM, Organic growth around baseboards time stamp in photos, Investigate …"
click at [95, 370] on div "Pricing" at bounding box center [158, 354] width 261 height 42
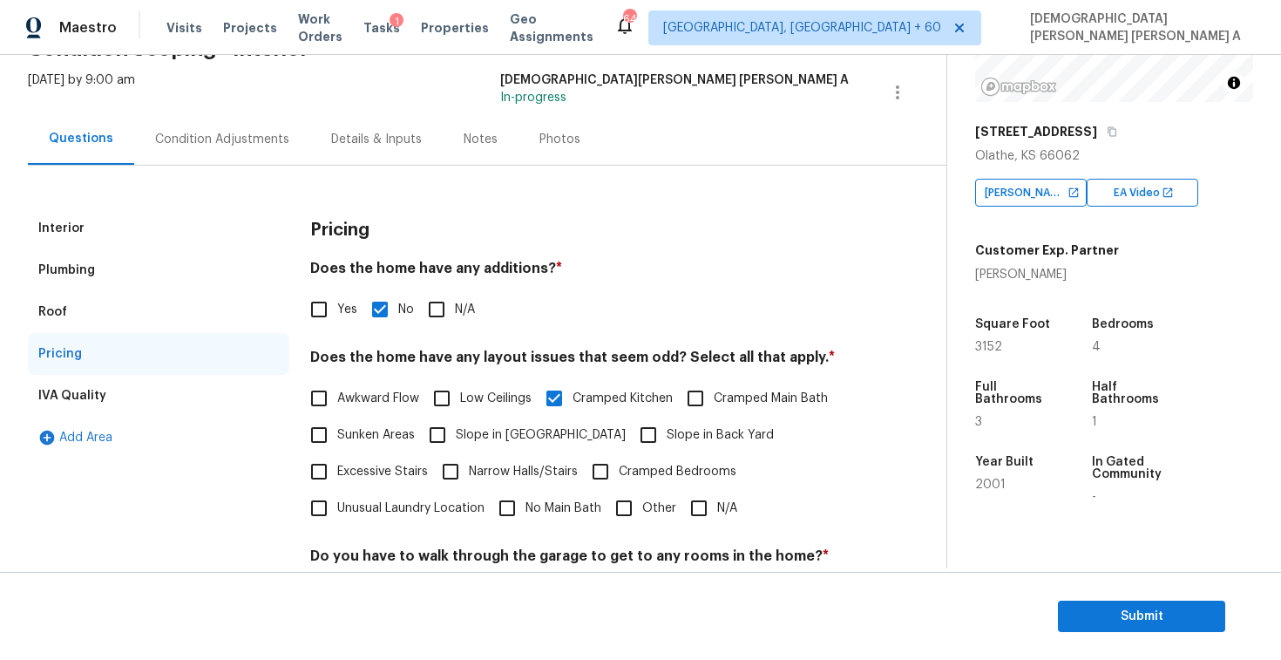
scroll to position [261, 0]
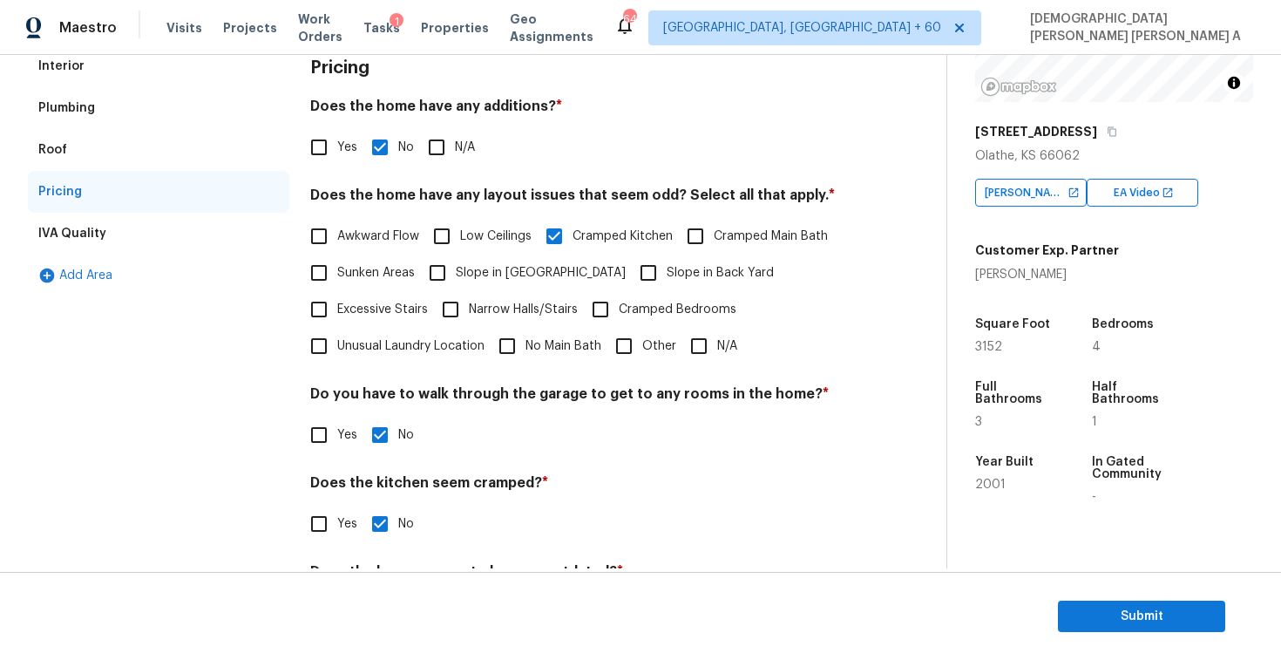
click at [635, 356] on input "Other" at bounding box center [624, 346] width 37 height 37
checkbox input "true"
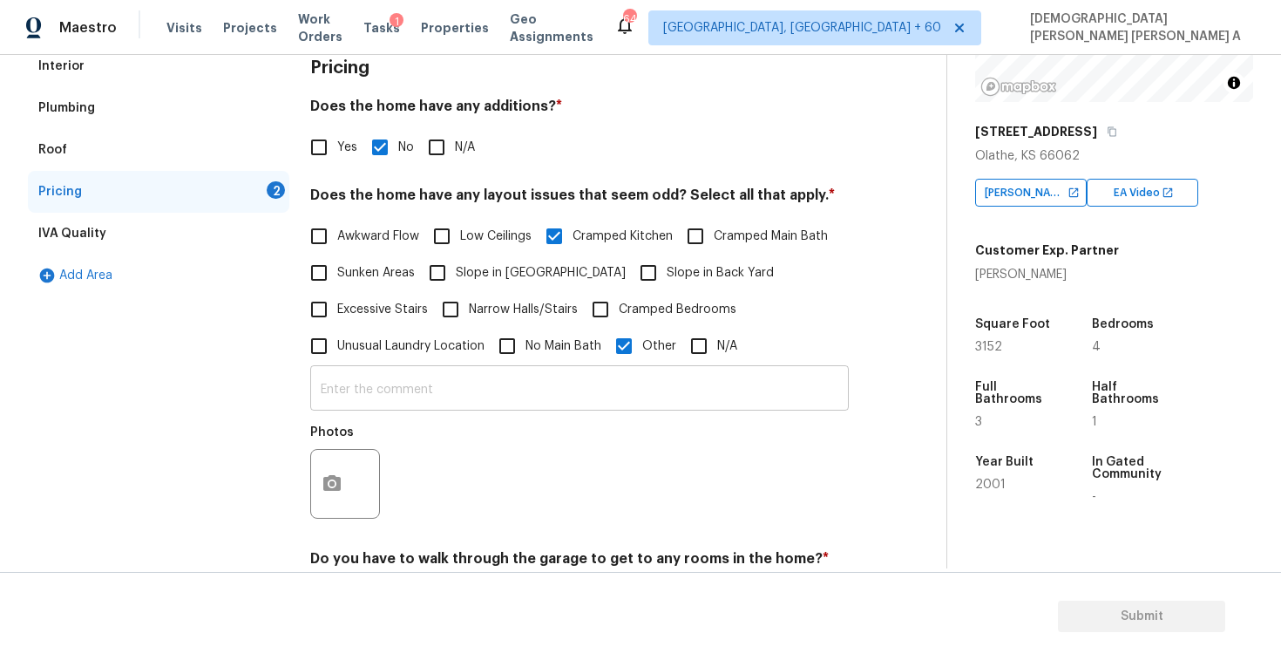
click at [525, 399] on input "text" at bounding box center [579, 390] width 539 height 41
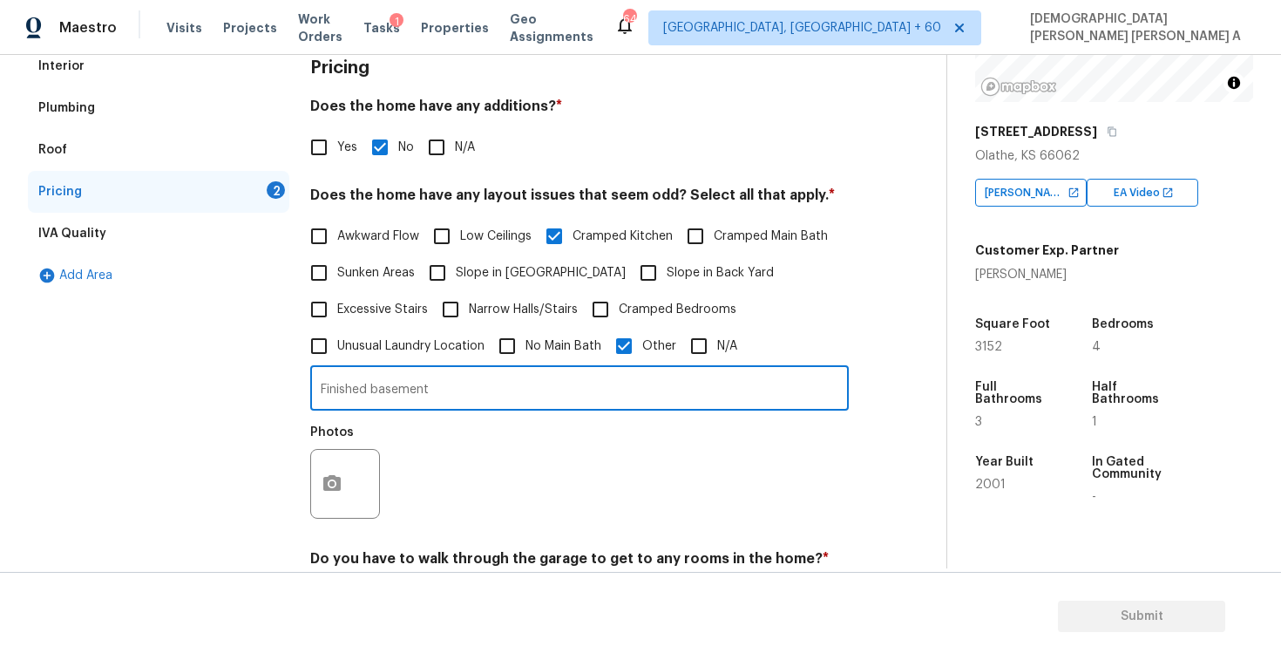
type input "Finished basement"
click at [345, 475] on button "button" at bounding box center [332, 484] width 42 height 68
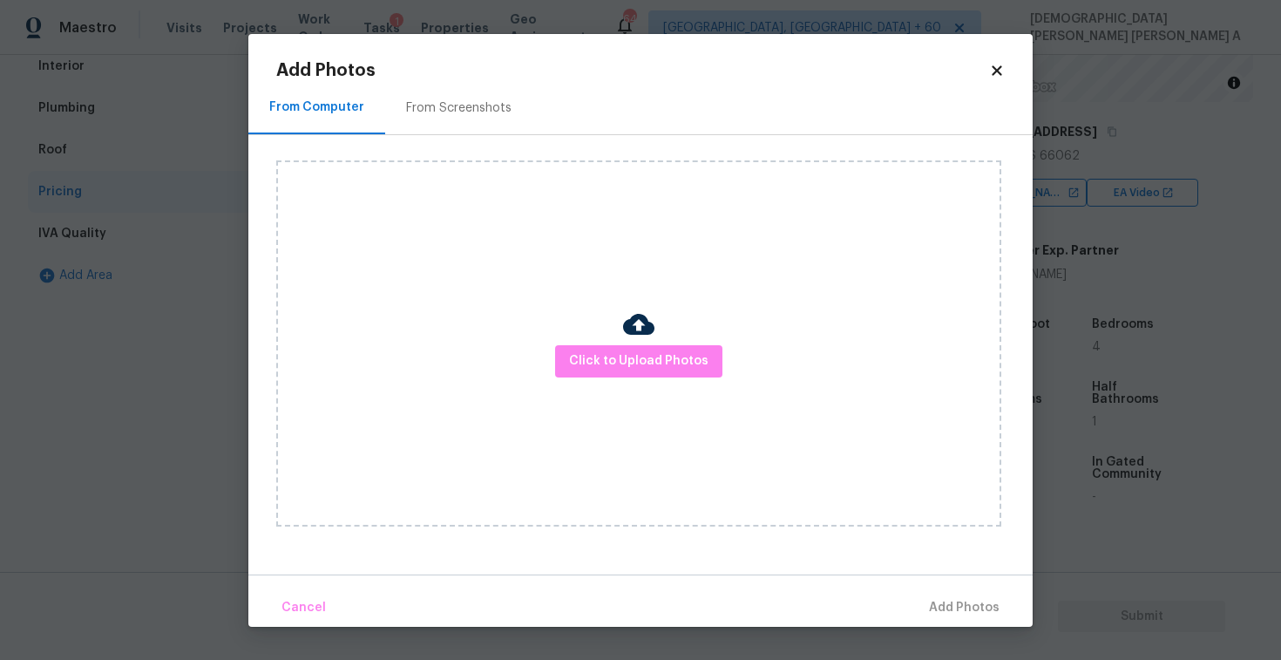
click at [662, 334] on div "Click to Upload Photos" at bounding box center [638, 343] width 725 height 366
click at [642, 359] on span "Click to Upload Photos" at bounding box center [638, 361] width 139 height 22
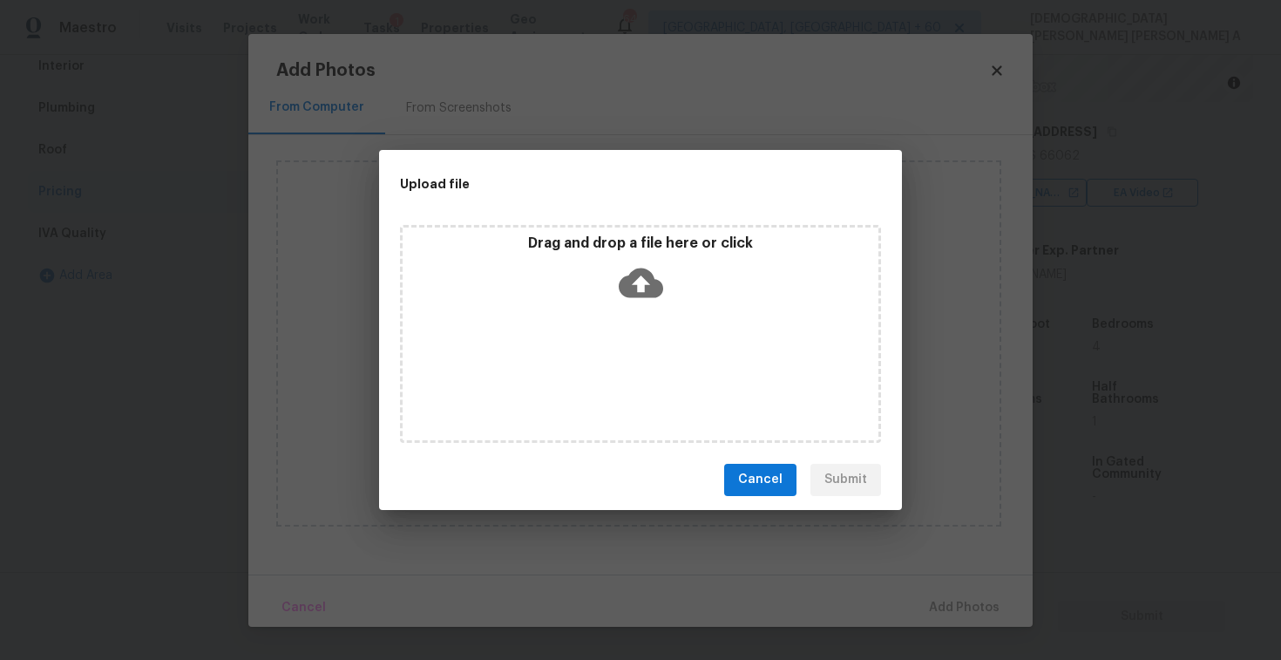
click at [636, 249] on p "Drag and drop a file here or click" at bounding box center [641, 243] width 476 height 18
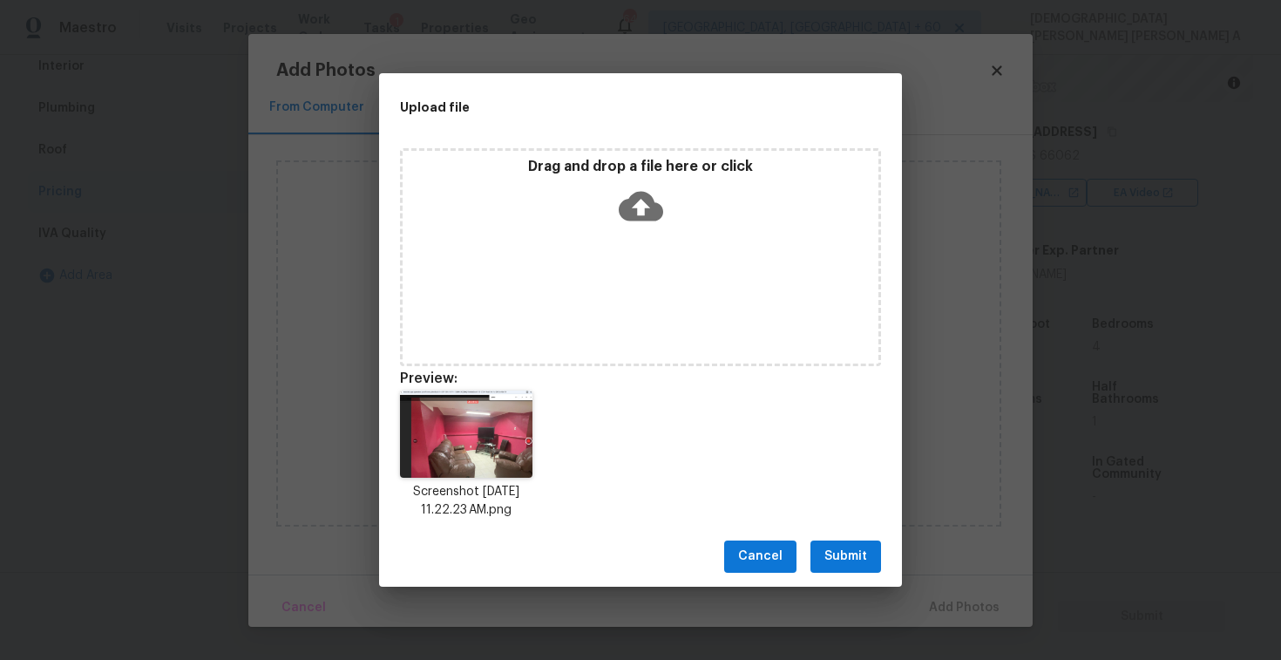
click at [863, 566] on span "Submit" at bounding box center [845, 557] width 43 height 22
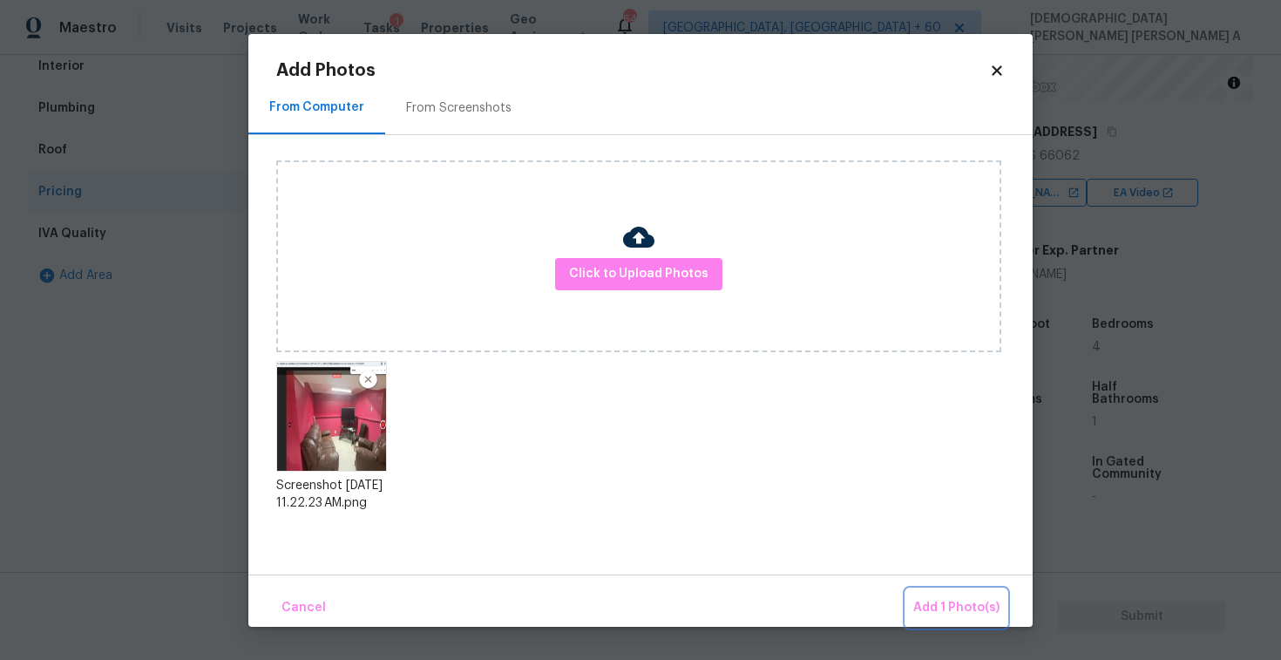
click at [991, 610] on span "Add 1 Photo(s)" at bounding box center [956, 608] width 86 height 22
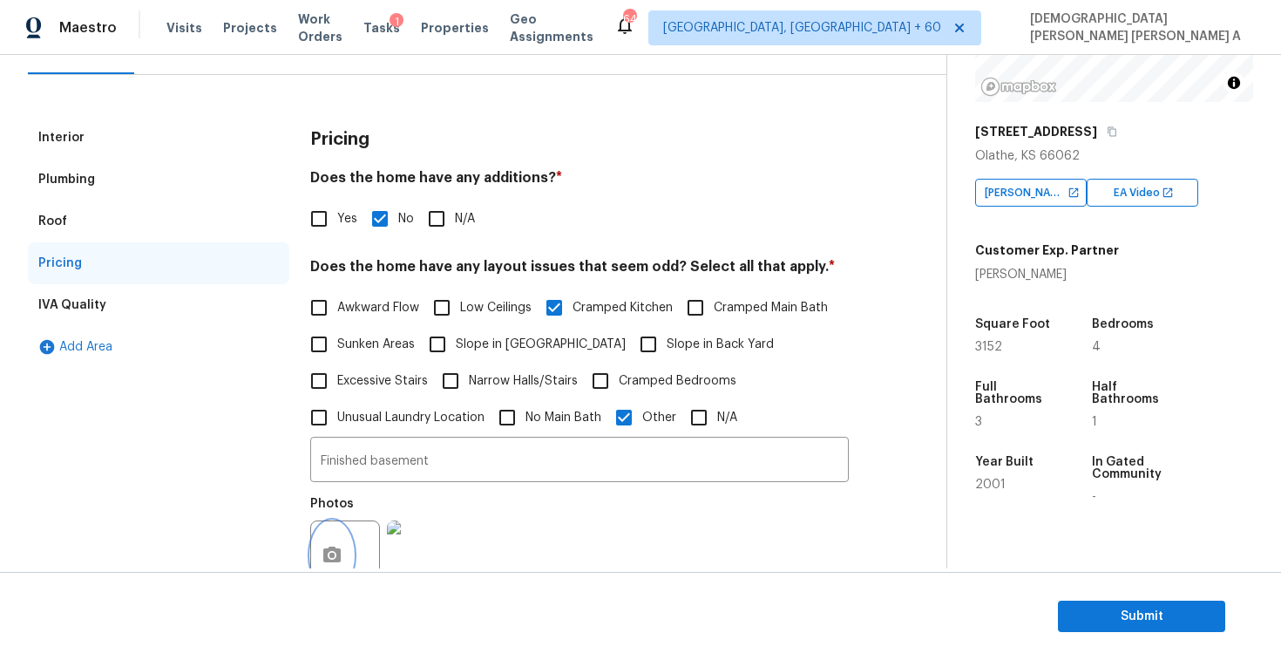
scroll to position [186, 0]
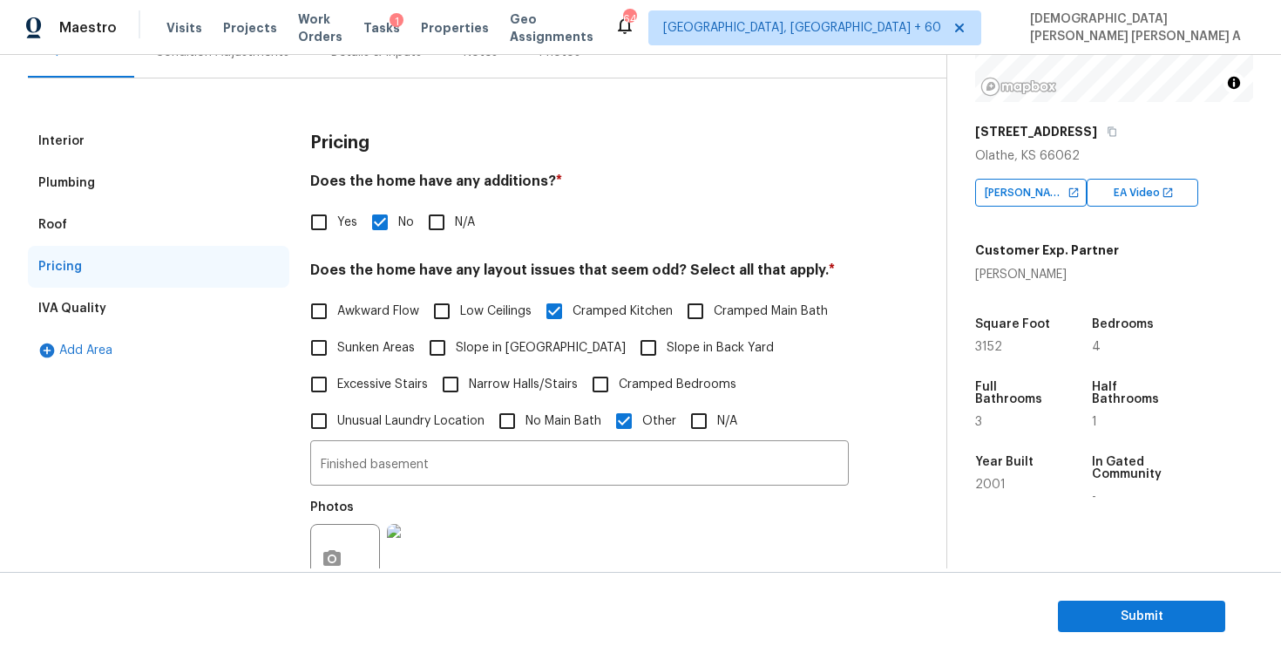
click at [245, 69] on div "Condition Adjustments" at bounding box center [222, 51] width 176 height 51
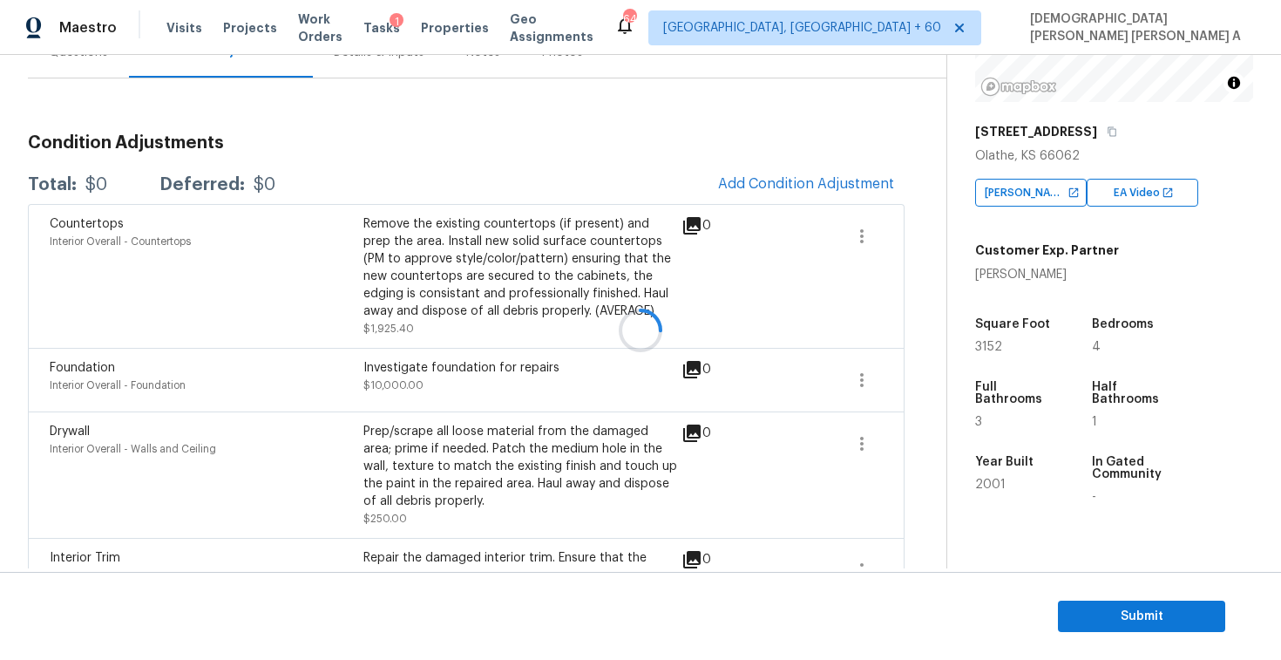
scroll to position [187, 0]
click at [776, 150] on h3 "Condition Adjustments" at bounding box center [466, 141] width 877 height 17
click at [761, 182] on span "Add Condition Adjustment" at bounding box center [806, 183] width 176 height 16
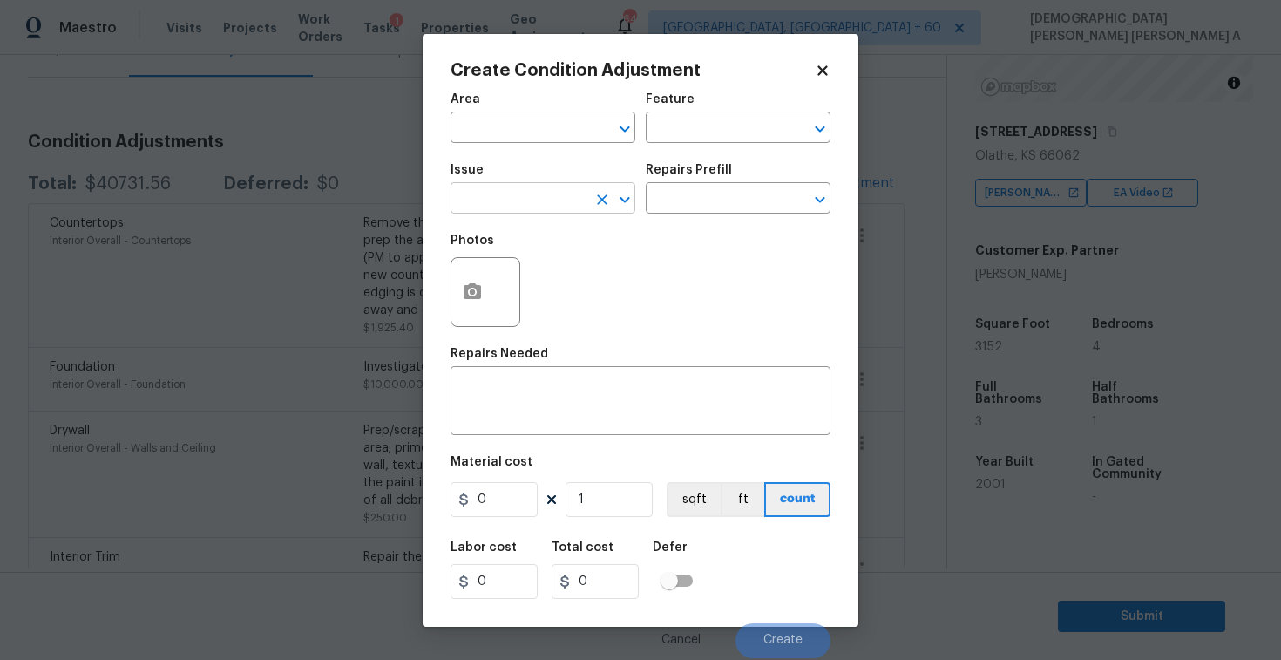
click at [543, 192] on input "text" at bounding box center [519, 200] width 136 height 27
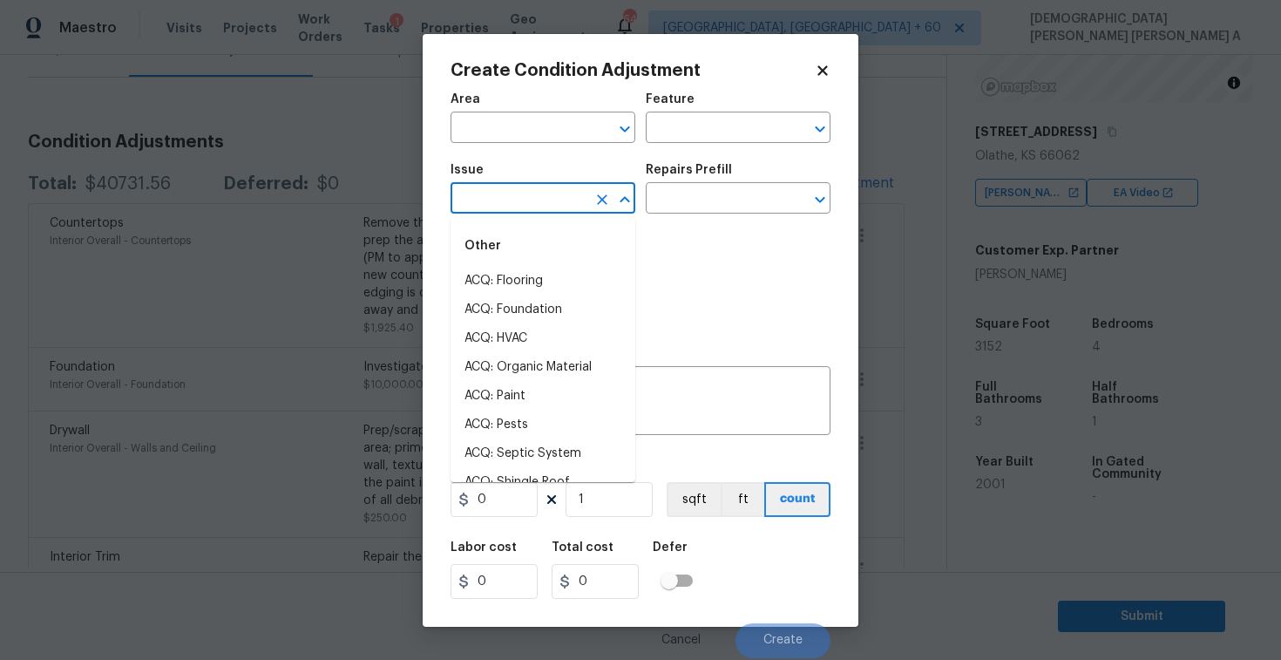
type input "o"
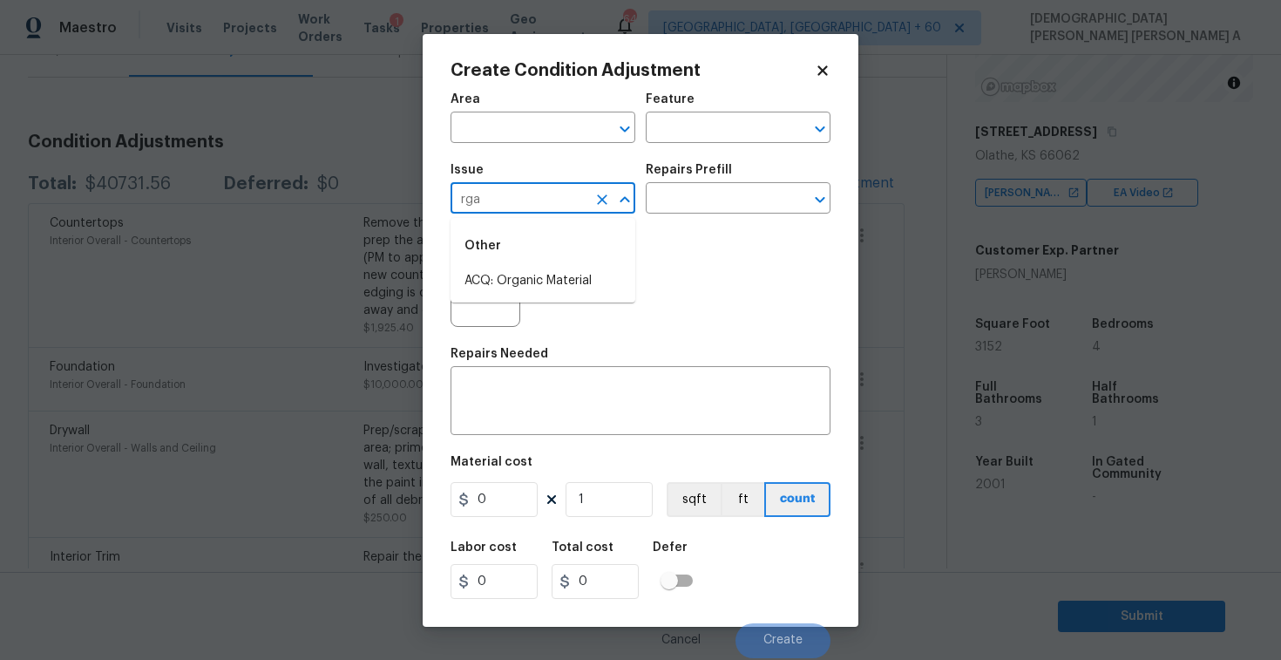
click at [561, 264] on div "Other" at bounding box center [543, 246] width 185 height 42
click at [557, 275] on li "ACQ: Organic Material" at bounding box center [543, 281] width 185 height 29
type input "ACQ: Organic Material"
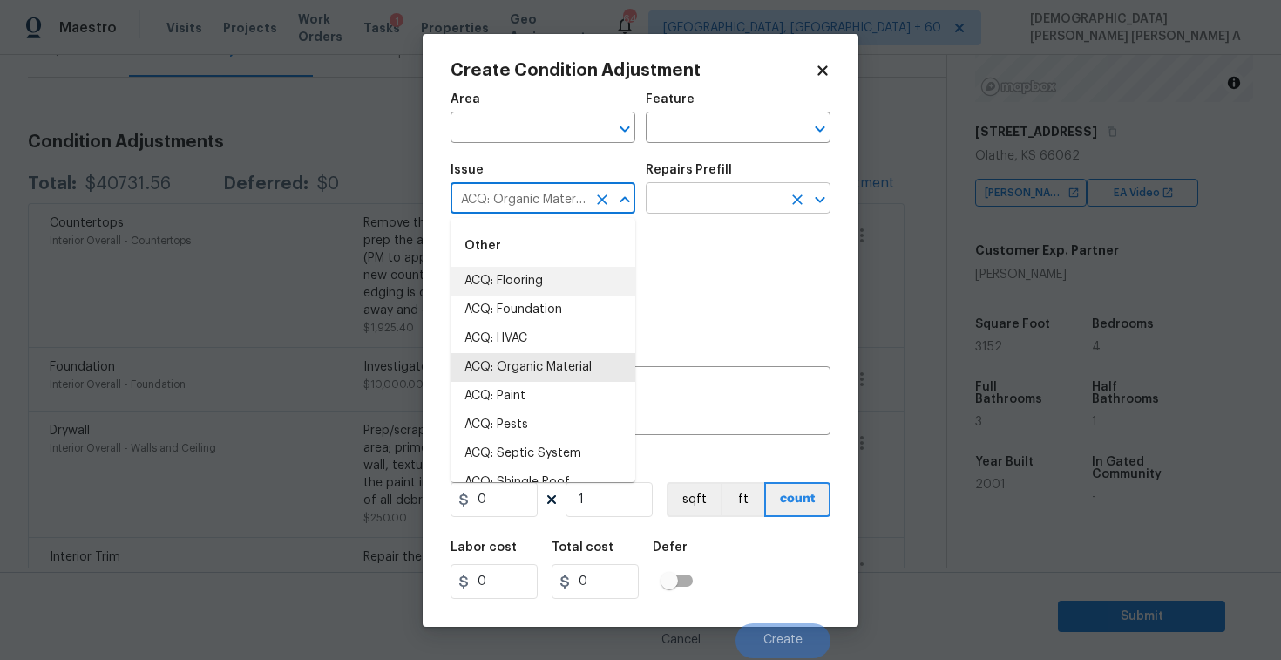
click at [696, 187] on input "text" at bounding box center [714, 200] width 136 height 27
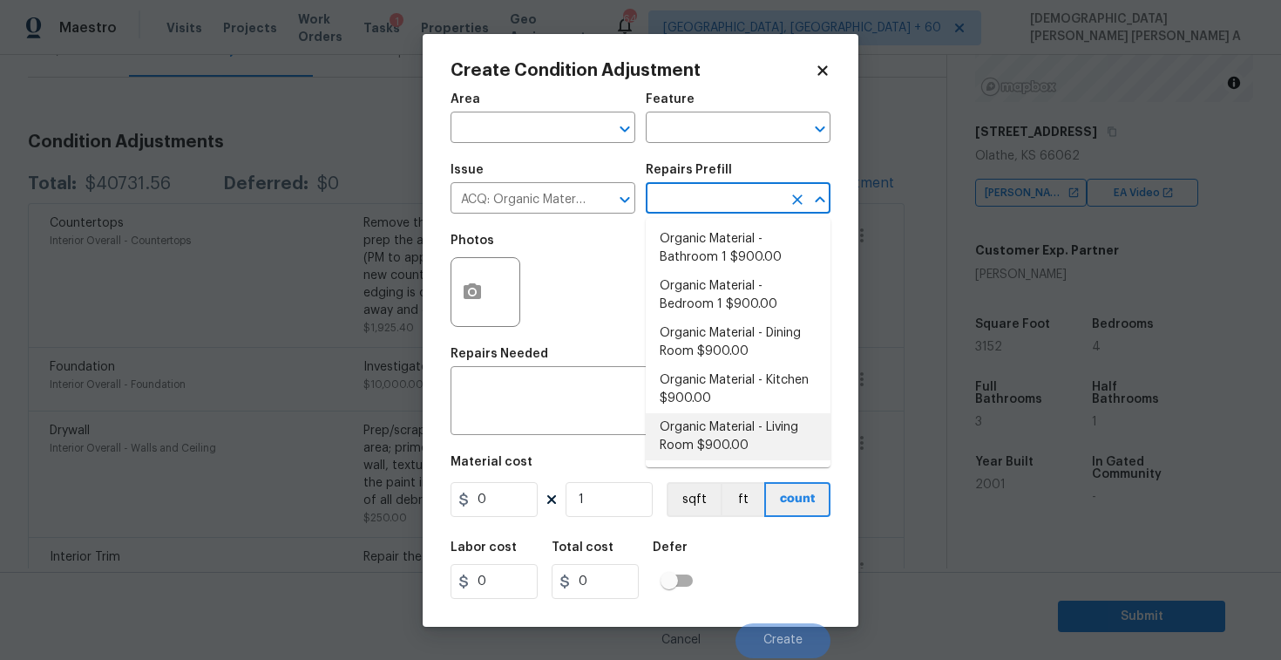
click at [724, 431] on li "Organic Material - Living Room $900.00" at bounding box center [738, 436] width 185 height 47
type input "Acquisition"
type textarea "Acquisition Scope: Conditions Conducive to Organic Material - Living Room Discl…"
type input "900"
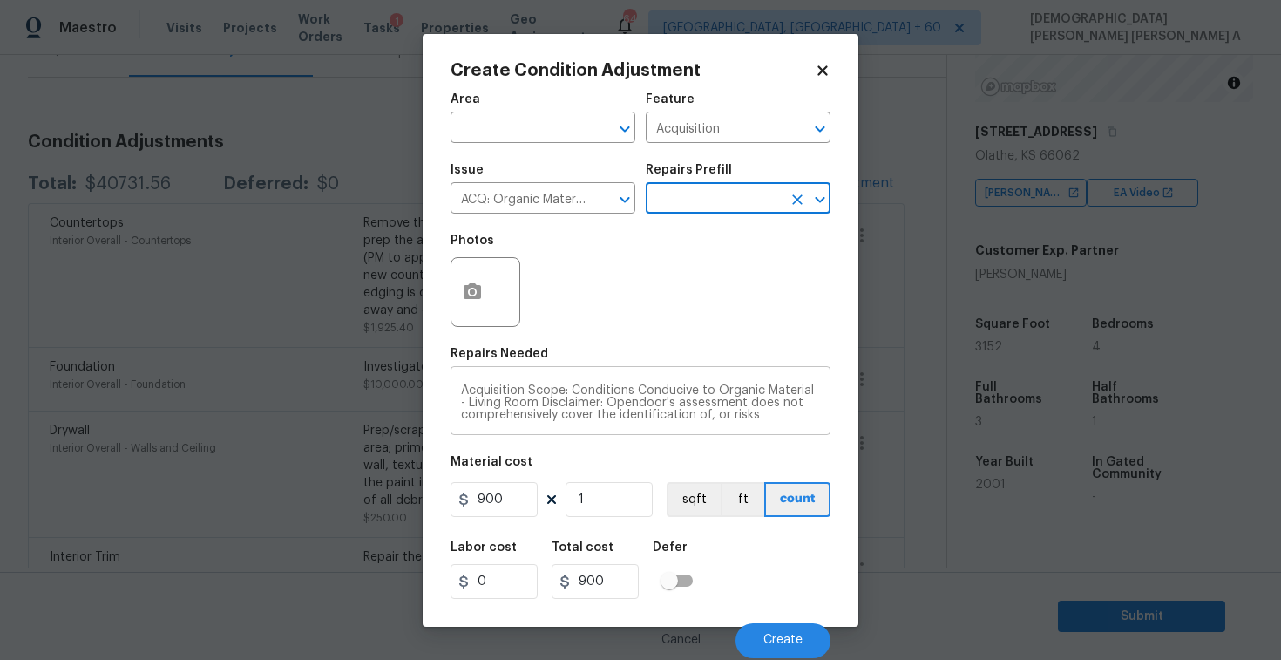
click at [476, 399] on textarea "Acquisition Scope: Conditions Conducive to Organic Material - Living Room Discl…" at bounding box center [640, 402] width 359 height 37
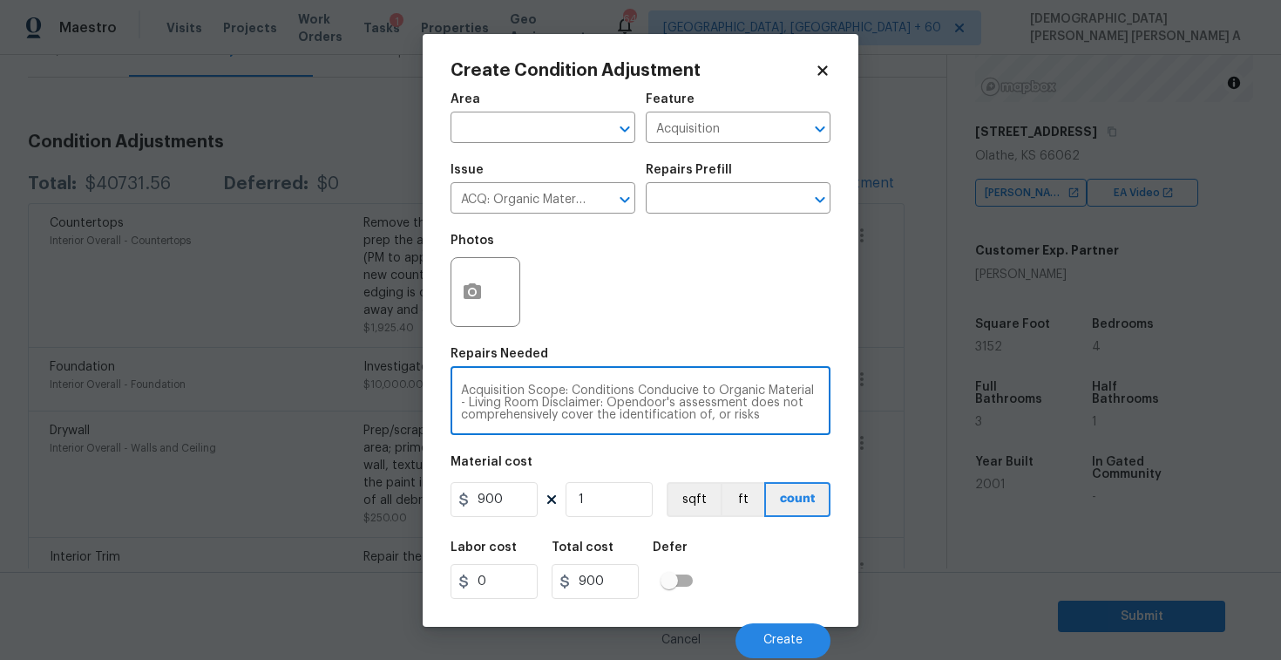
click at [476, 399] on textarea "Acquisition Scope: Conditions Conducive to Organic Material - Living Room Discl…" at bounding box center [640, 402] width 359 height 37
type textarea "Acquisition Scope: Conditions Conducive to Organic Material - Disclaimer: Opend…"
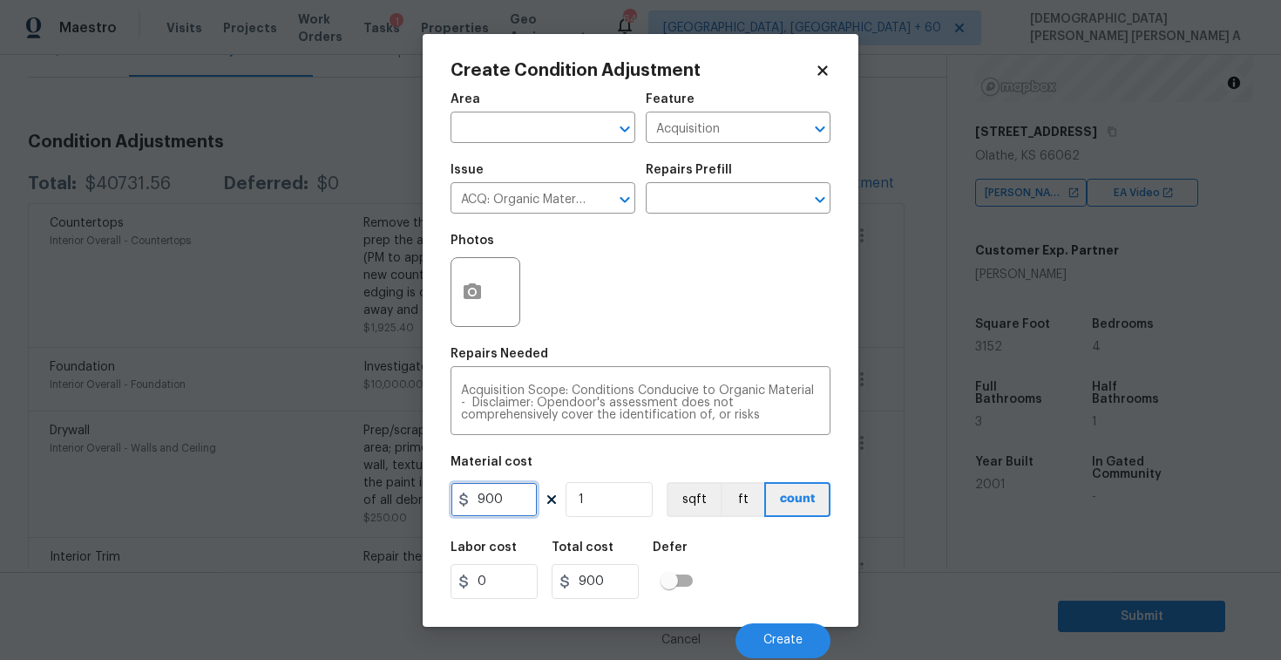
click at [491, 504] on input "900" at bounding box center [494, 499] width 87 height 35
type input "2500"
click at [476, 295] on icon "button" at bounding box center [472, 291] width 17 height 16
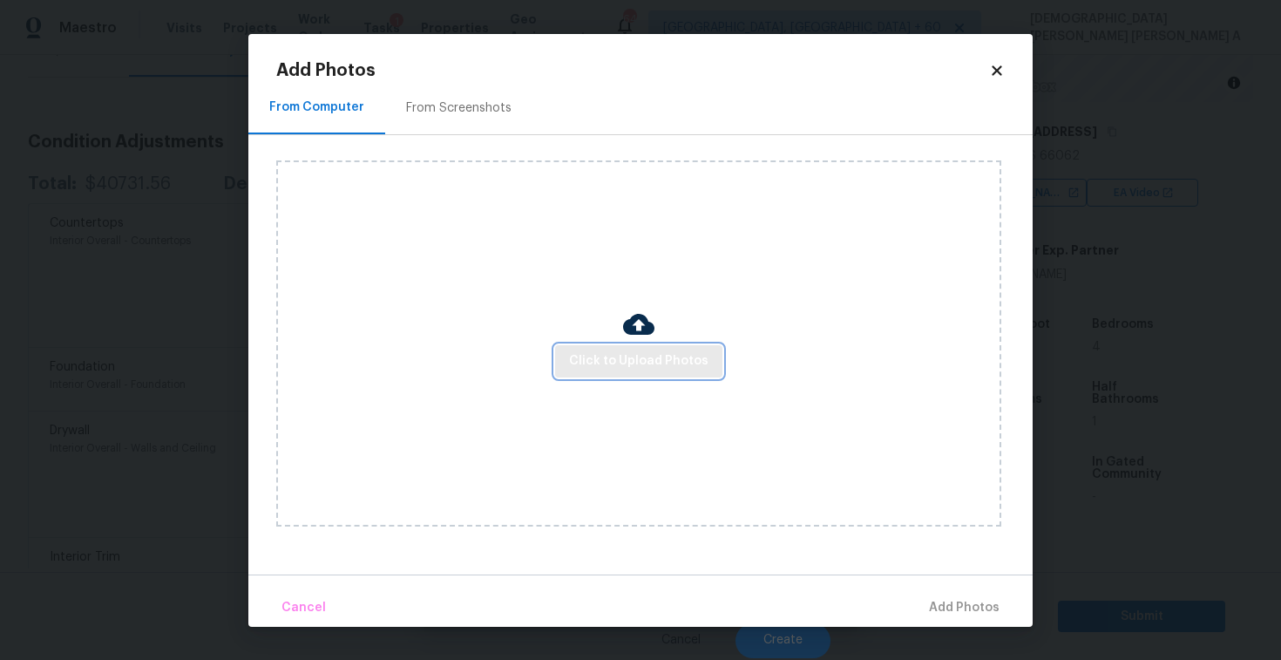
click at [657, 366] on span "Click to Upload Photos" at bounding box center [638, 361] width 139 height 22
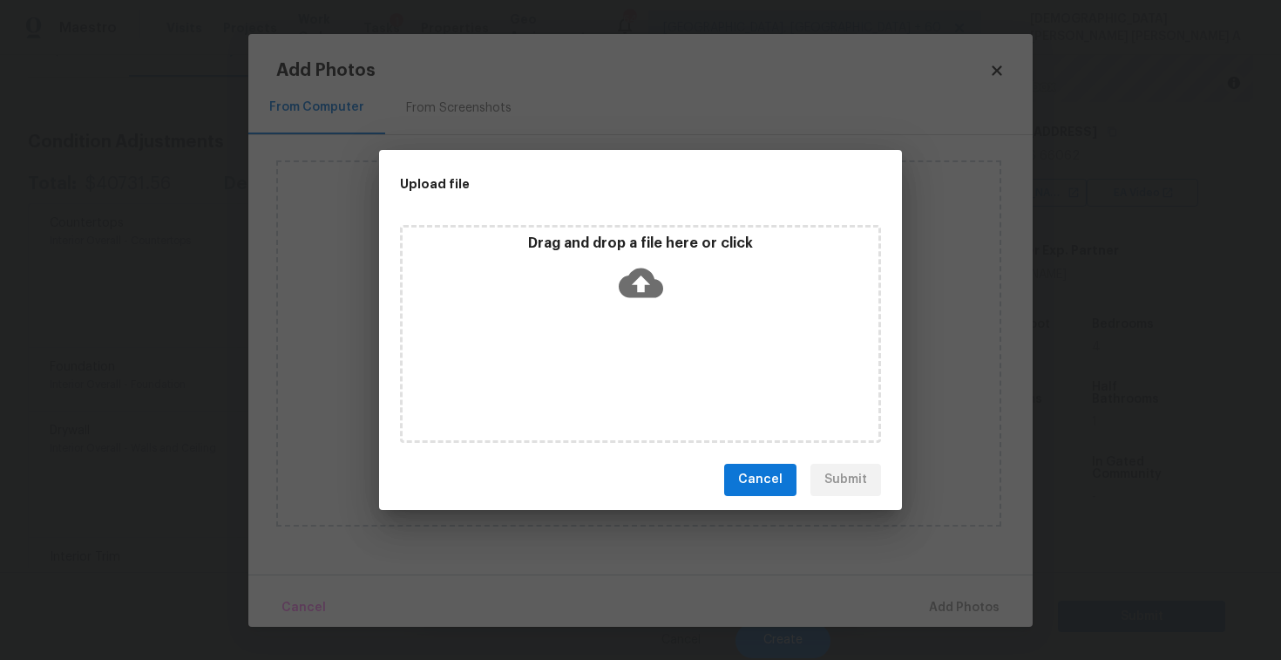
click at [641, 275] on icon at bounding box center [641, 283] width 44 height 44
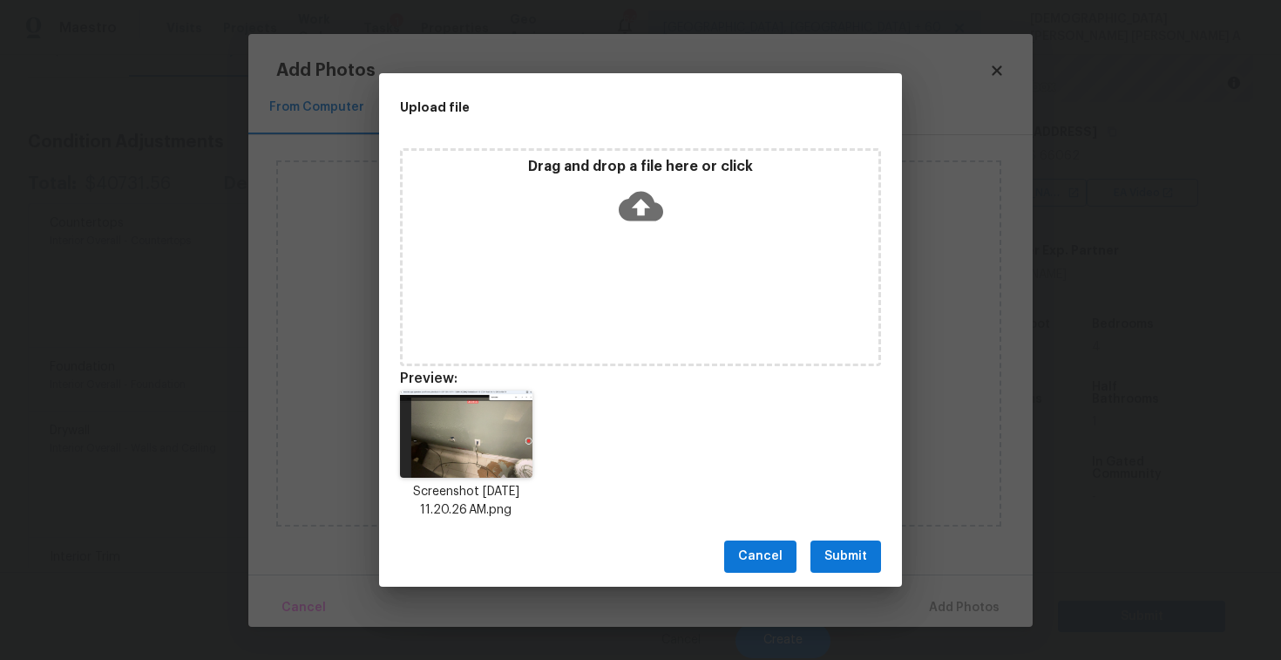
click at [839, 560] on span "Submit" at bounding box center [845, 557] width 43 height 22
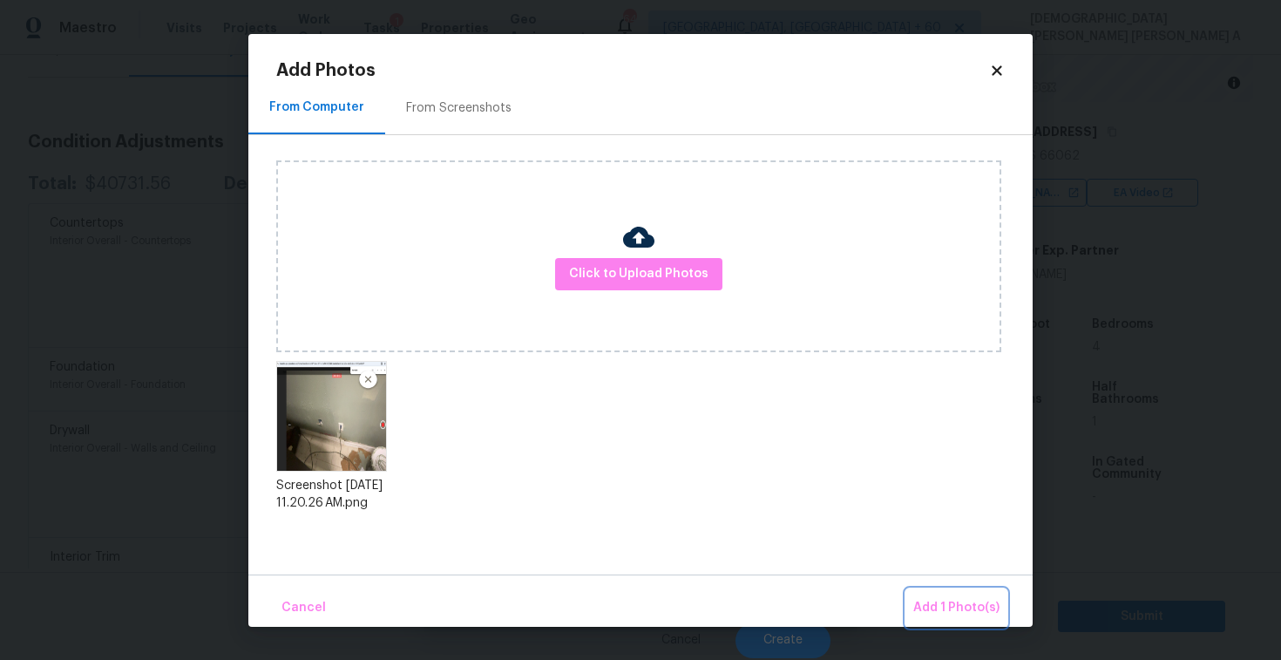
click at [945, 614] on span "Add 1 Photo(s)" at bounding box center [956, 608] width 86 height 22
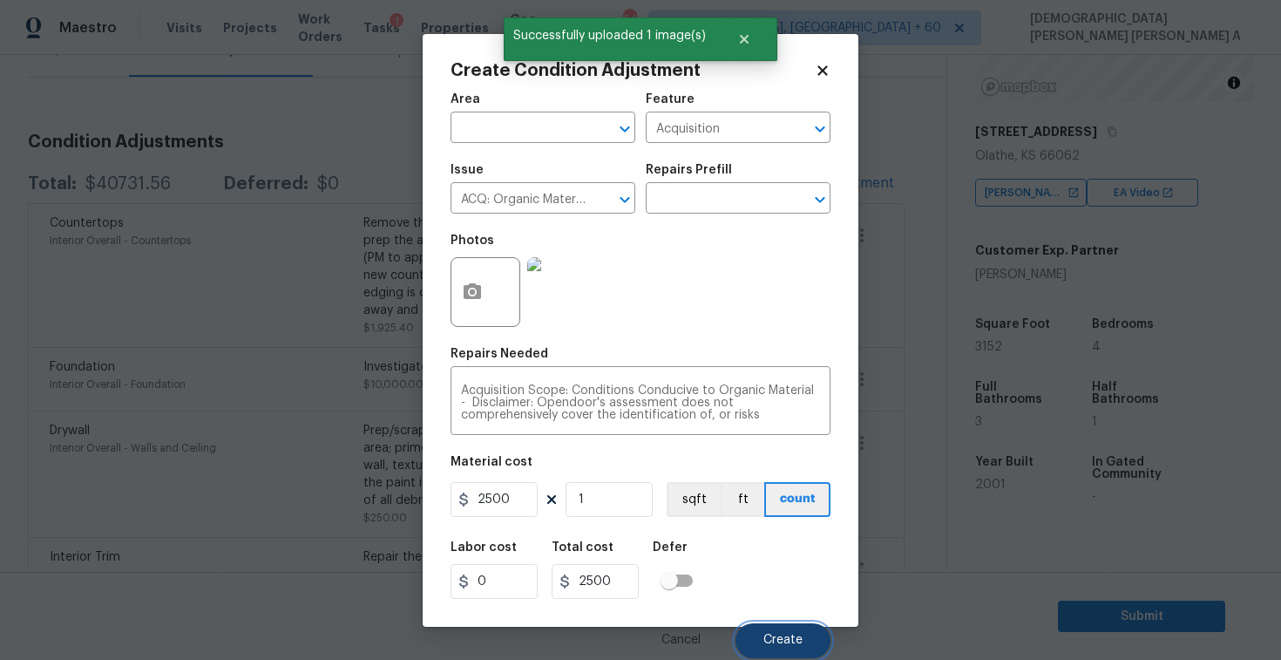
click at [783, 651] on button "Create" at bounding box center [783, 640] width 95 height 35
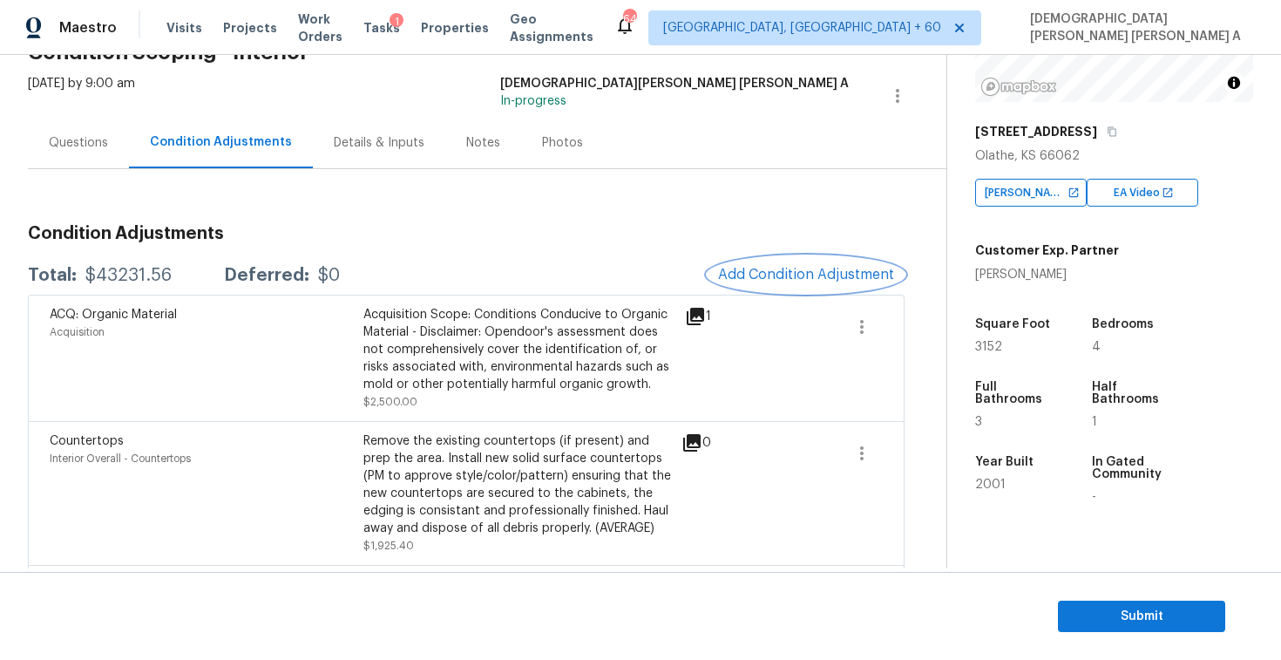
scroll to position [88, 0]
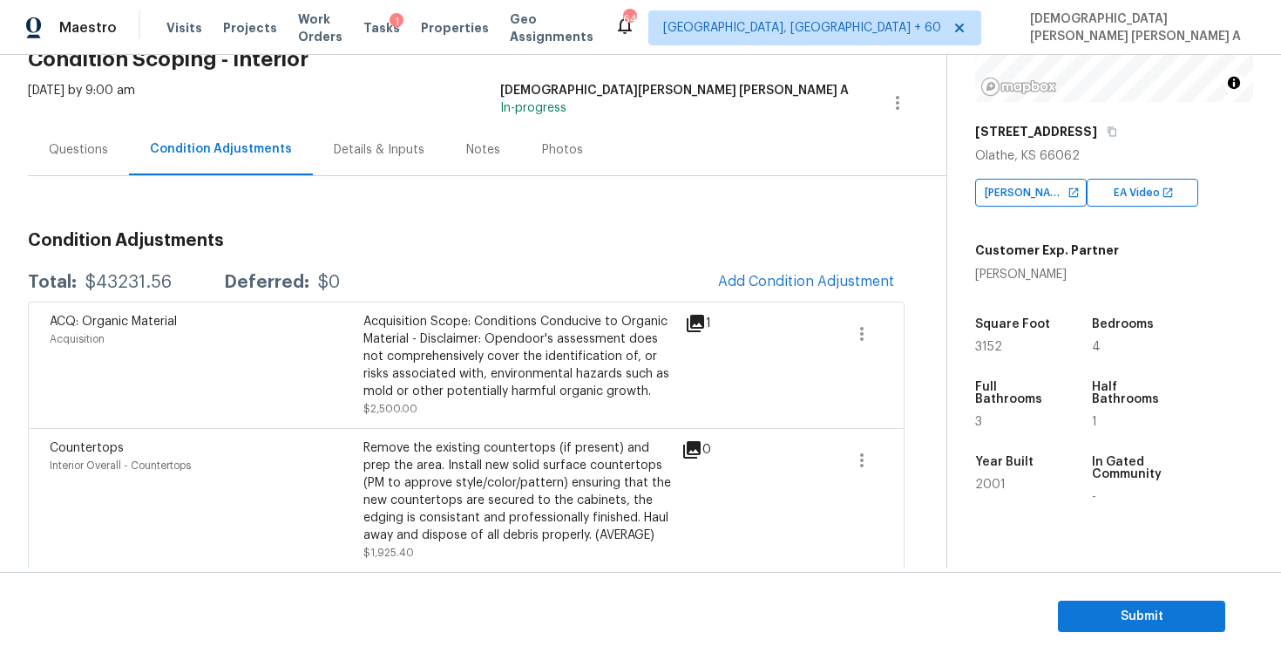
click at [807, 300] on span "Add Condition Adjustment" at bounding box center [806, 282] width 197 height 38
click at [790, 279] on span "Add Condition Adjustment" at bounding box center [806, 282] width 176 height 16
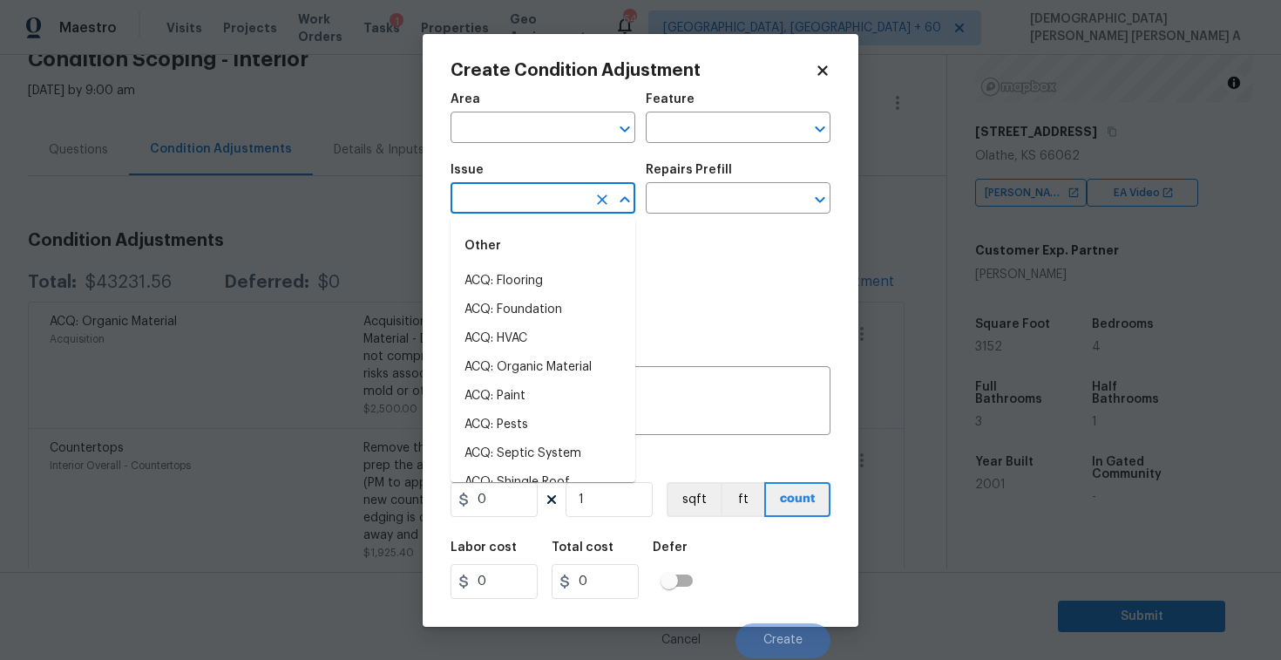
click at [534, 208] on input "text" at bounding box center [519, 200] width 136 height 27
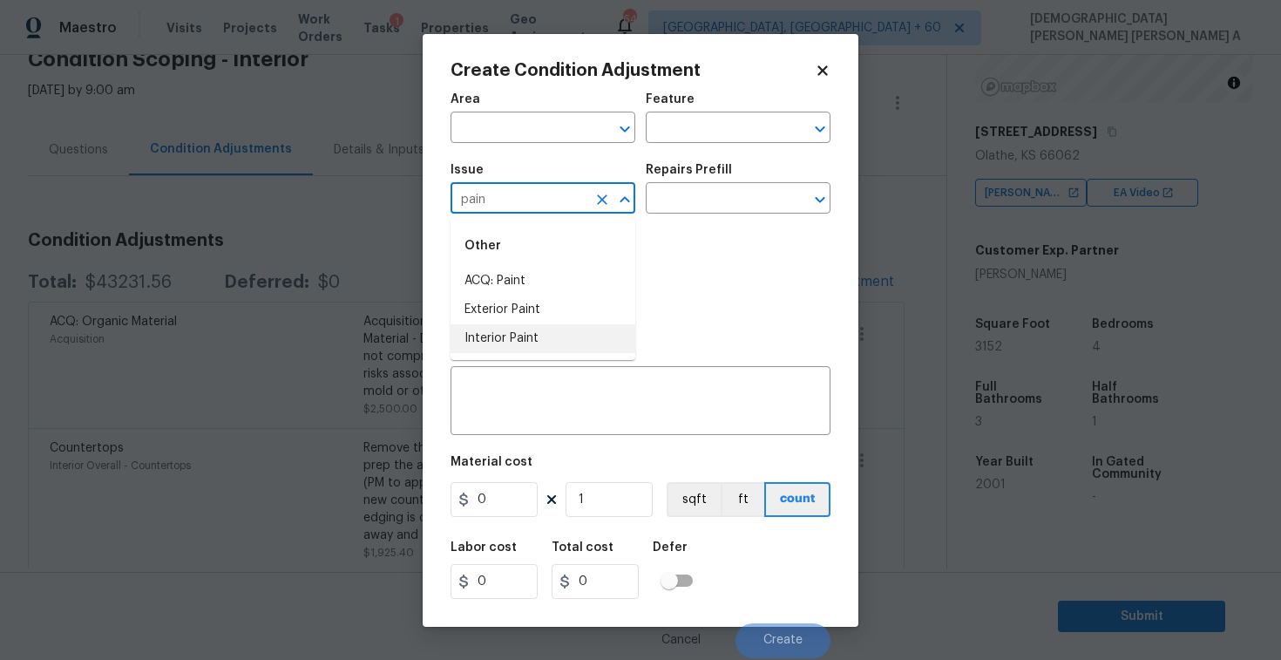
click at [505, 343] on li "Interior Paint" at bounding box center [543, 338] width 185 height 29
type input "Interior Paint"
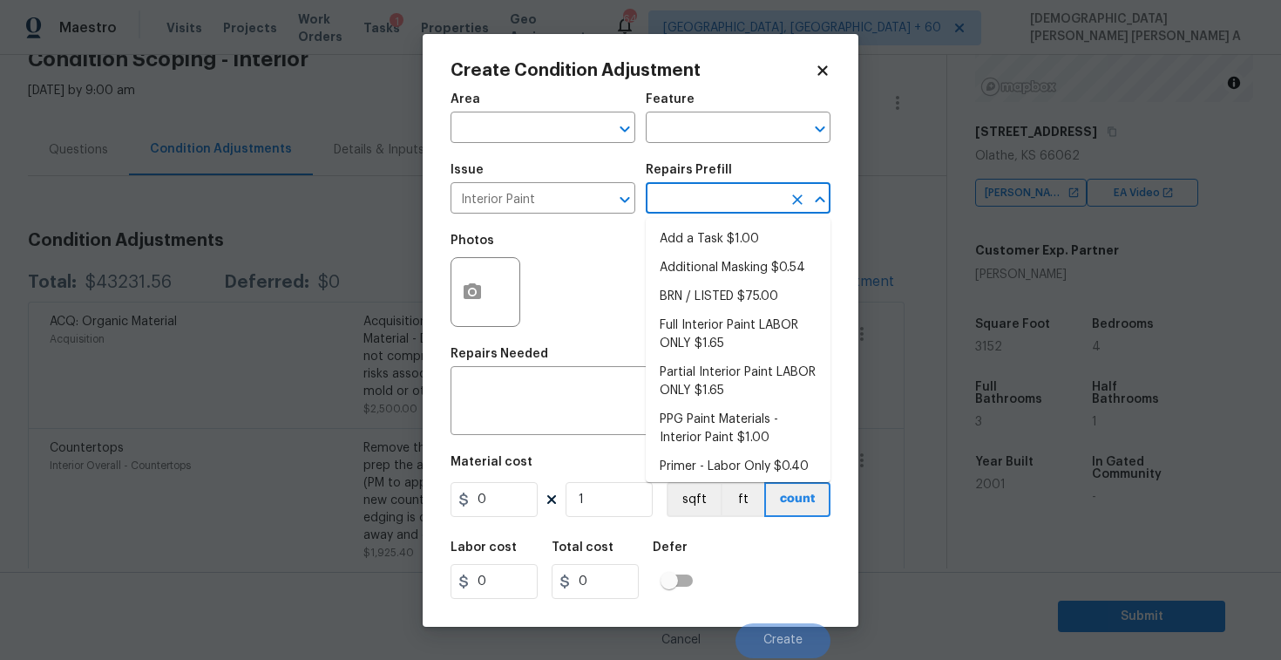
click at [682, 200] on input "text" at bounding box center [714, 200] width 136 height 27
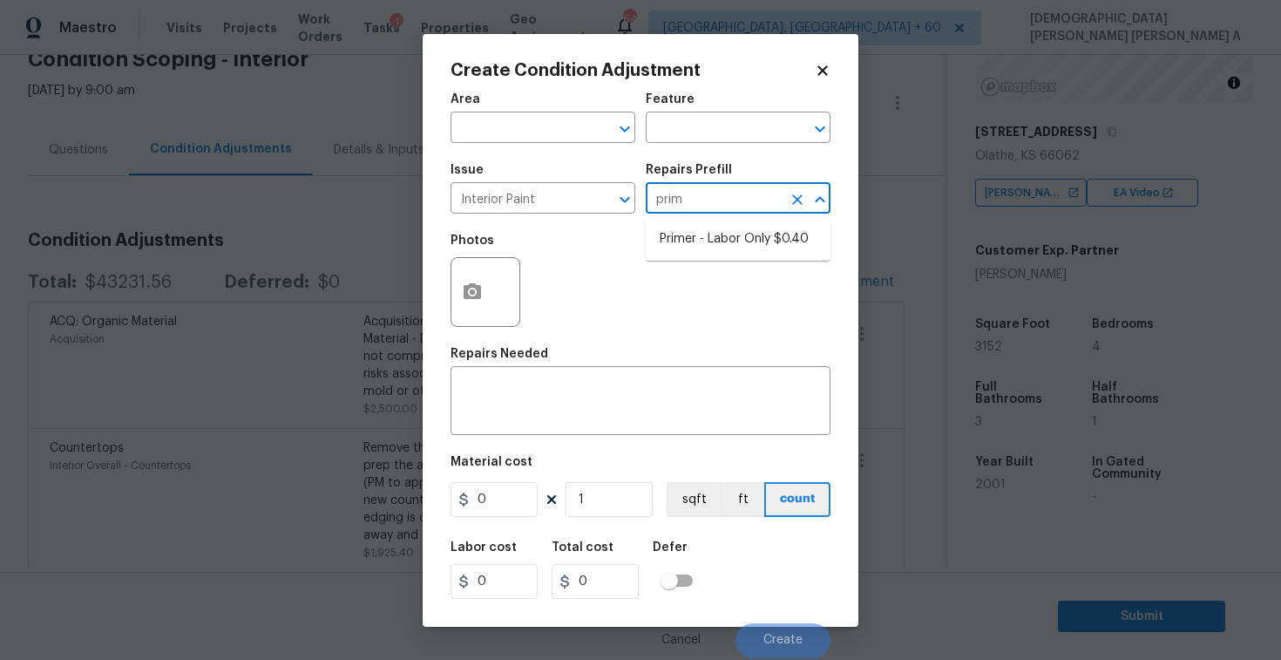
type input "prime"
click at [677, 225] on li "Primer - Labor Only $0.40" at bounding box center [738, 239] width 185 height 29
type input "Overall Paint"
type textarea "Interior primer - PRIMER PROVIDED BY OPENDOOR - All nails, screws, drywall anch…"
type input "0.4"
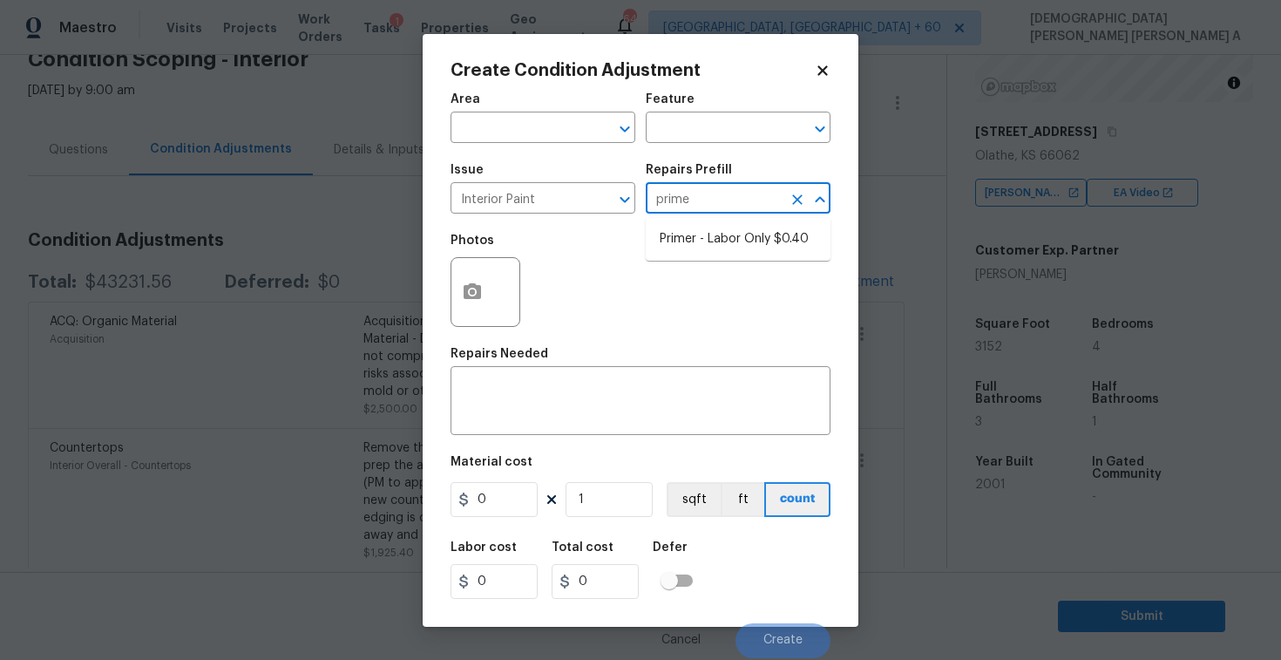
type input "0.4"
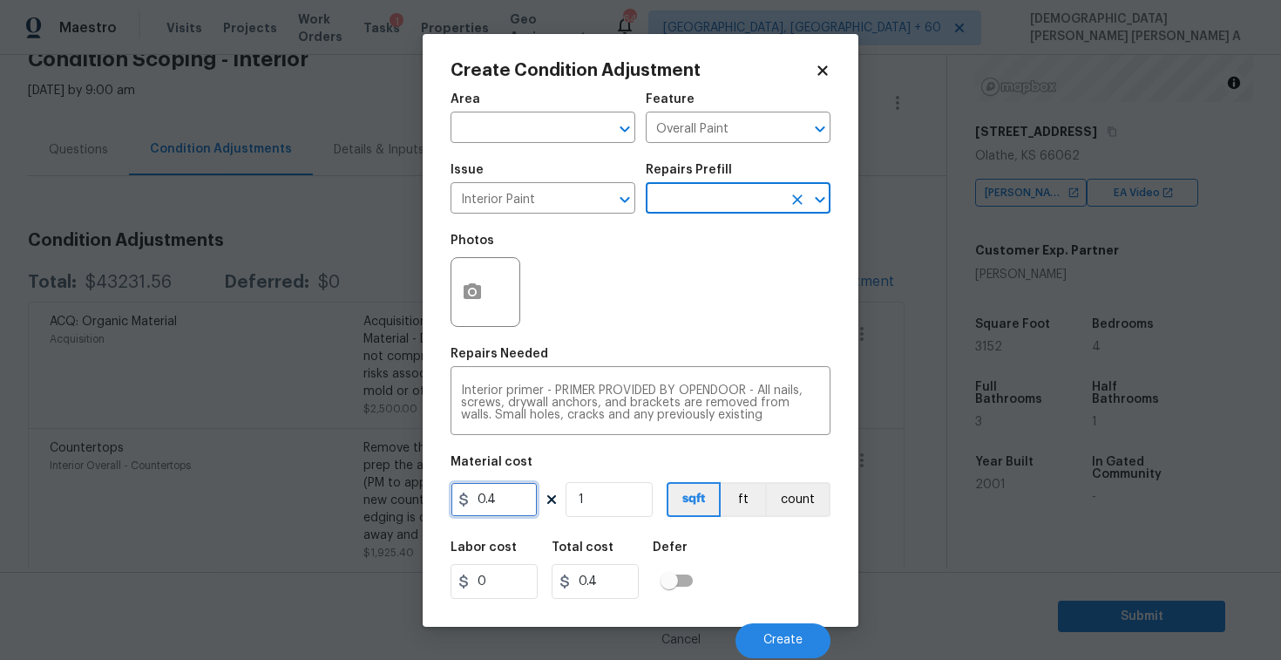
click at [511, 505] on input "0.4" at bounding box center [494, 499] width 87 height 35
type input "200"
click at [472, 318] on button "button" at bounding box center [472, 292] width 42 height 68
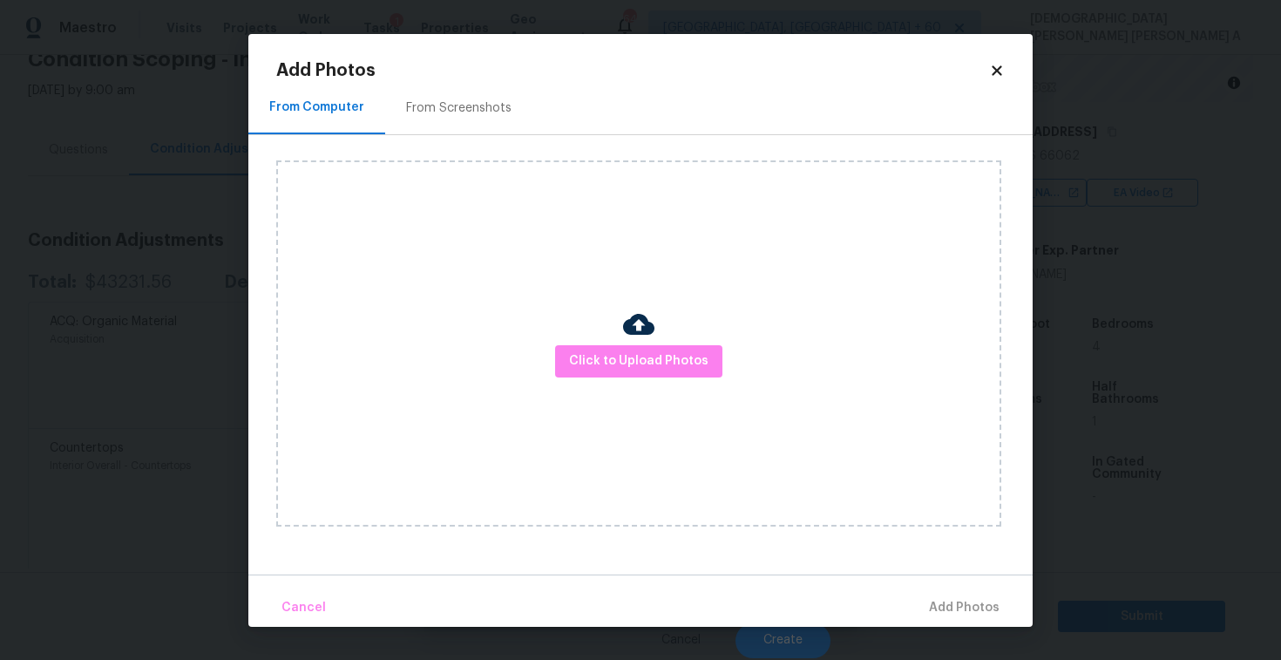
click at [652, 377] on div "Click to Upload Photos" at bounding box center [638, 343] width 725 height 366
click at [671, 322] on div "Click to Upload Photos" at bounding box center [638, 343] width 725 height 366
click at [648, 355] on span "Click to Upload Photos" at bounding box center [638, 361] width 139 height 22
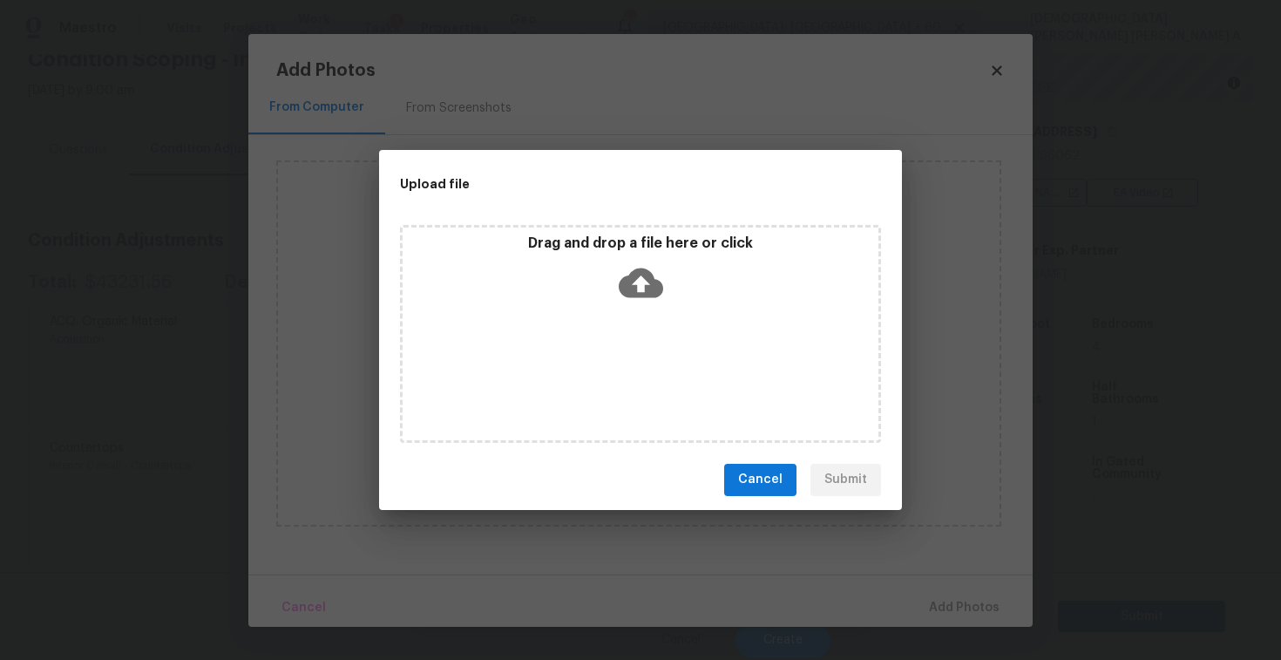
click at [648, 284] on icon at bounding box center [641, 283] width 44 height 30
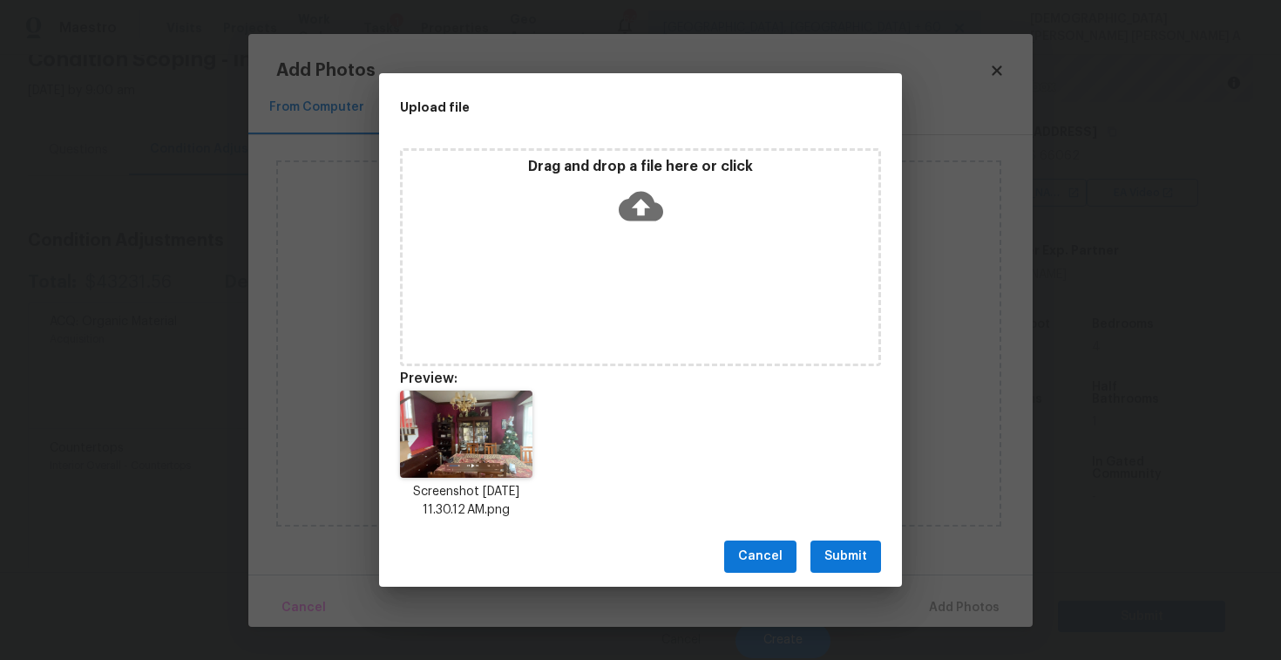
click at [846, 553] on span "Submit" at bounding box center [845, 557] width 43 height 22
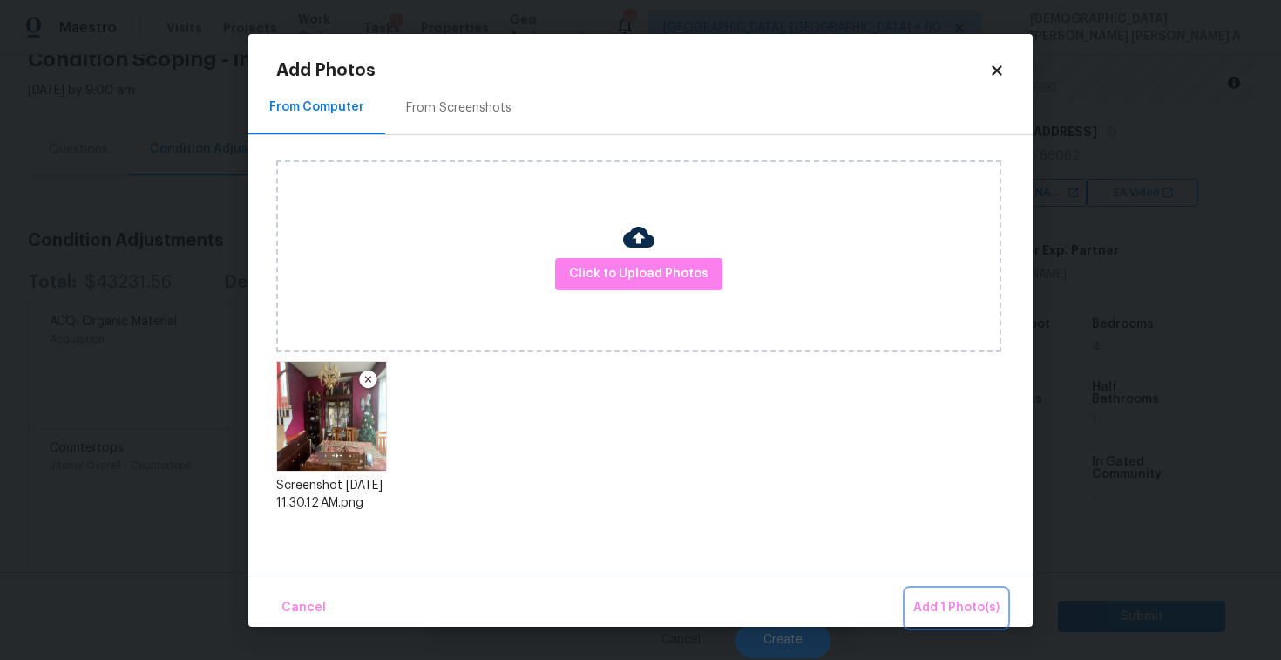
click at [956, 614] on span "Add 1 Photo(s)" at bounding box center [956, 608] width 86 height 22
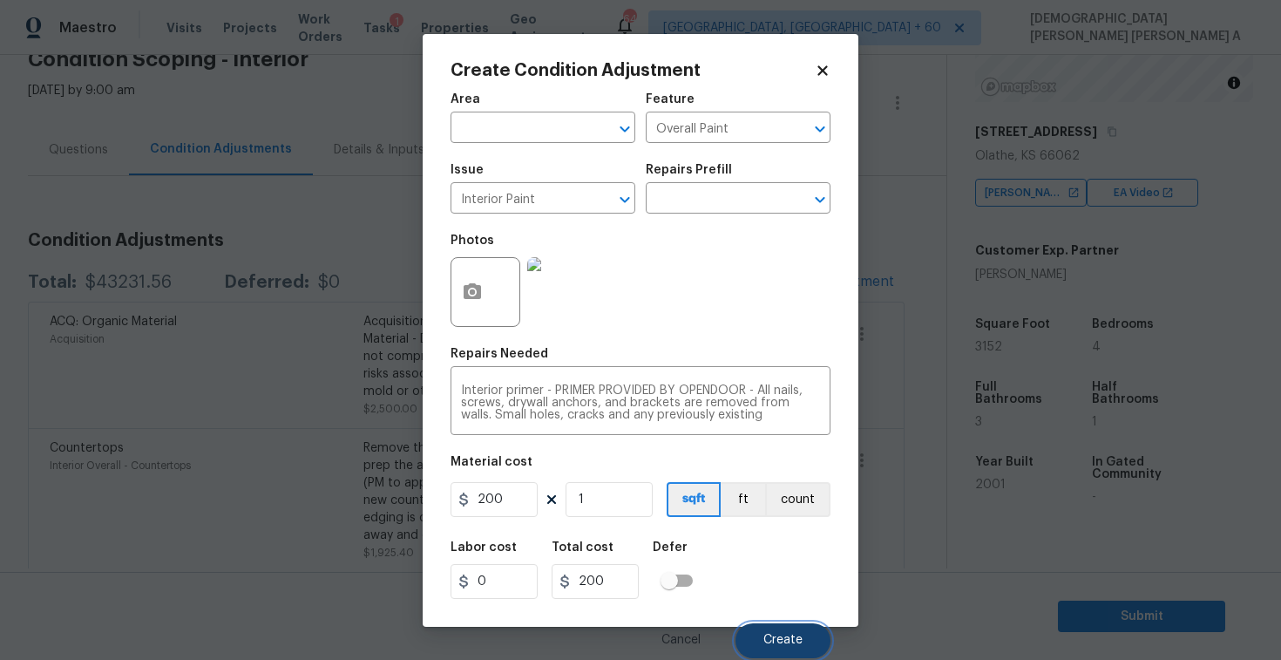
click at [776, 635] on span "Create" at bounding box center [782, 640] width 39 height 13
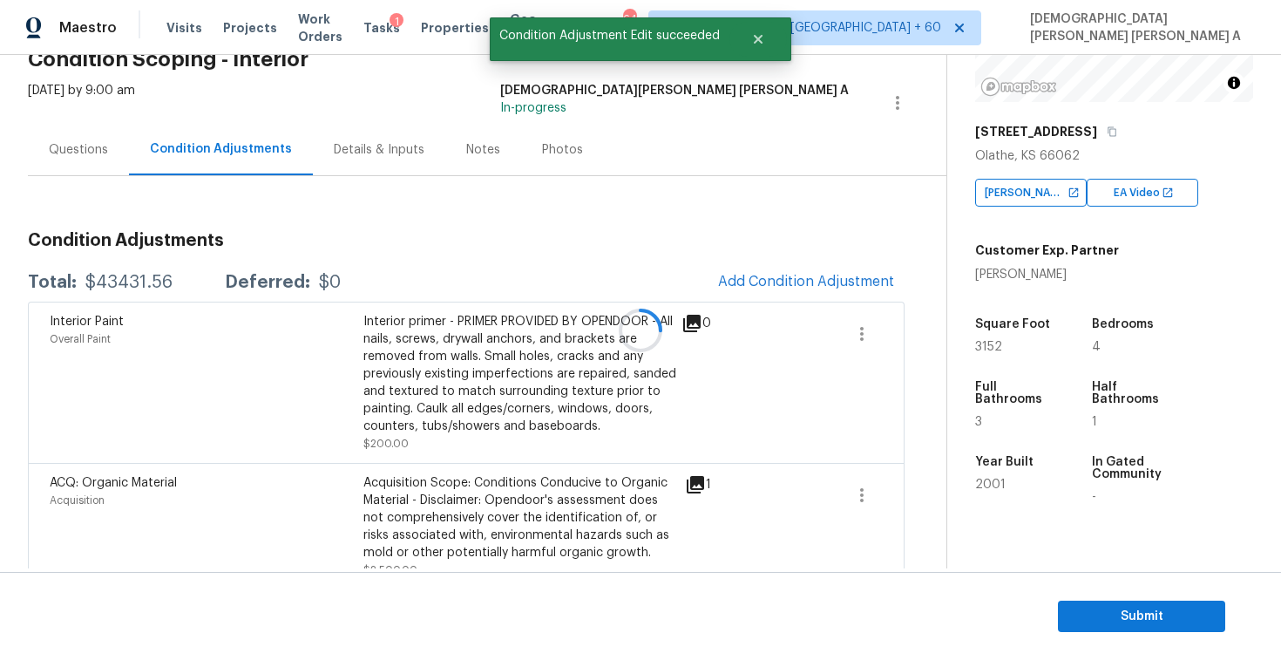
click at [80, 146] on div at bounding box center [640, 330] width 1281 height 660
click at [80, 146] on div "Questions" at bounding box center [78, 149] width 59 height 17
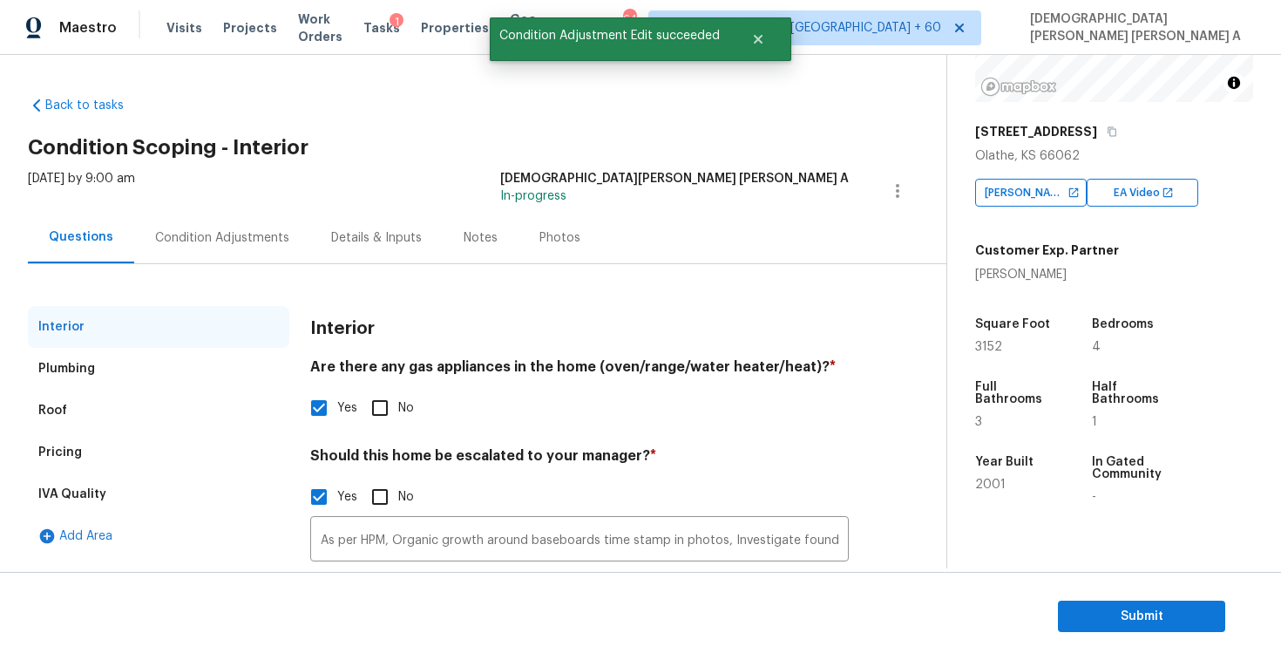
scroll to position [138, 0]
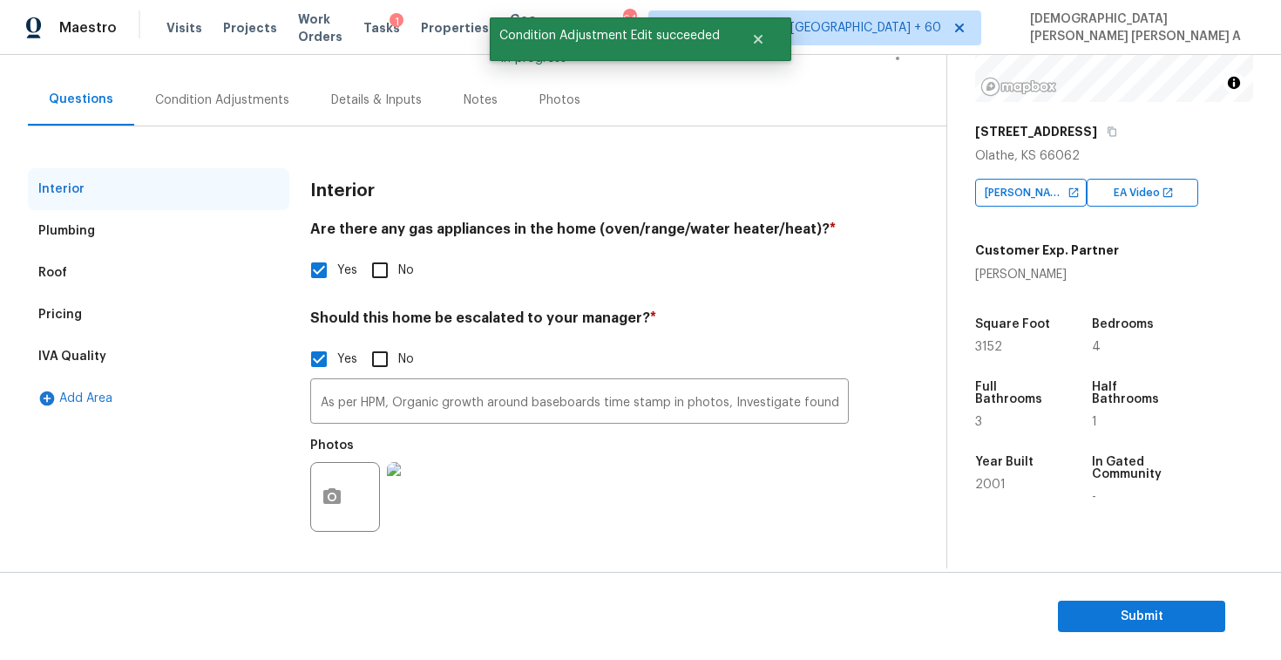
click at [90, 330] on div "Pricing" at bounding box center [158, 315] width 261 height 42
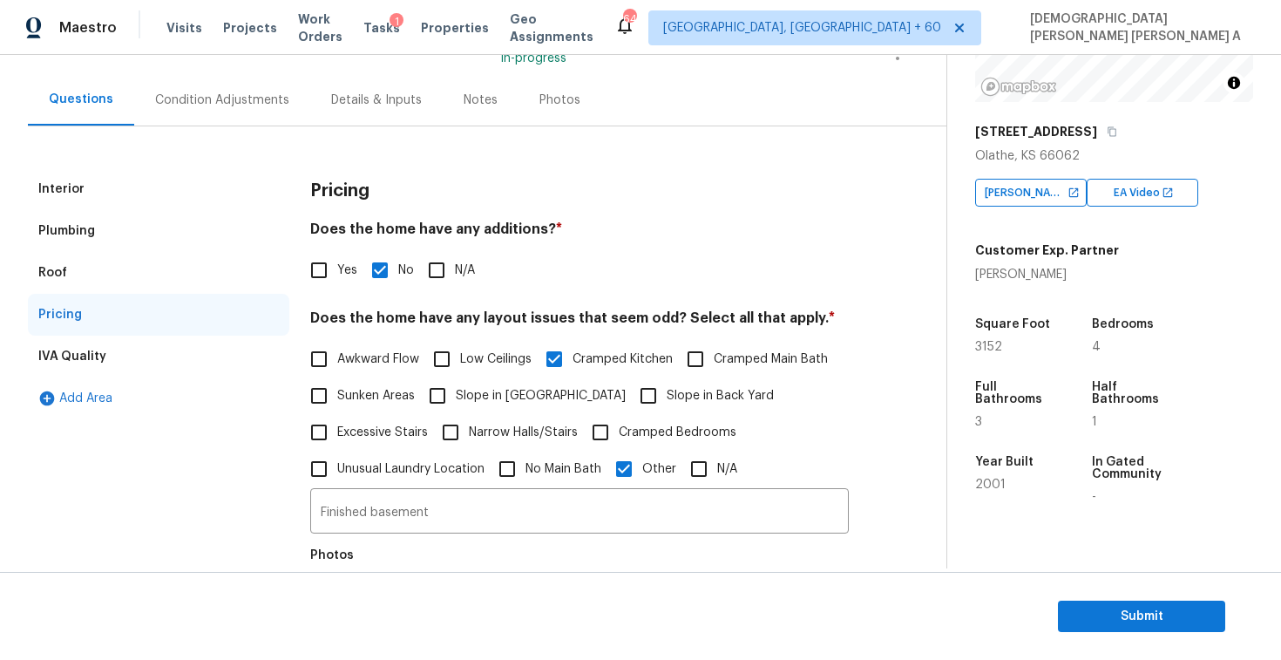
click at [231, 123] on div "Condition Adjustments" at bounding box center [222, 99] width 176 height 51
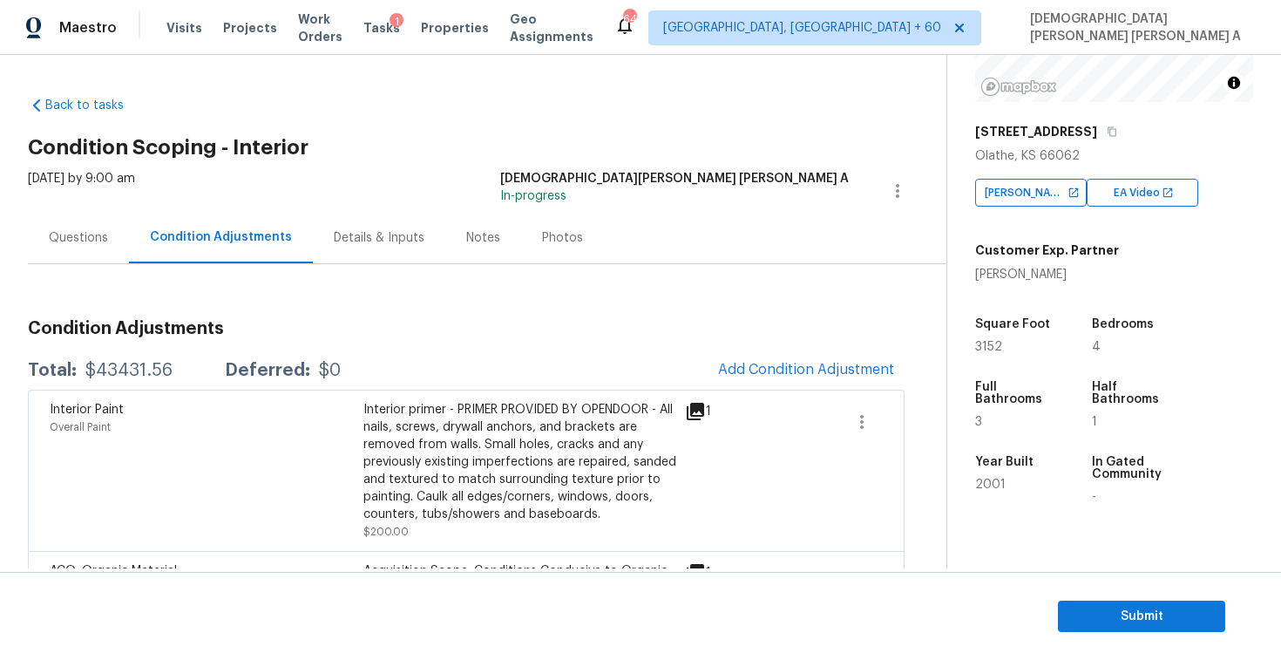
scroll to position [53, 0]
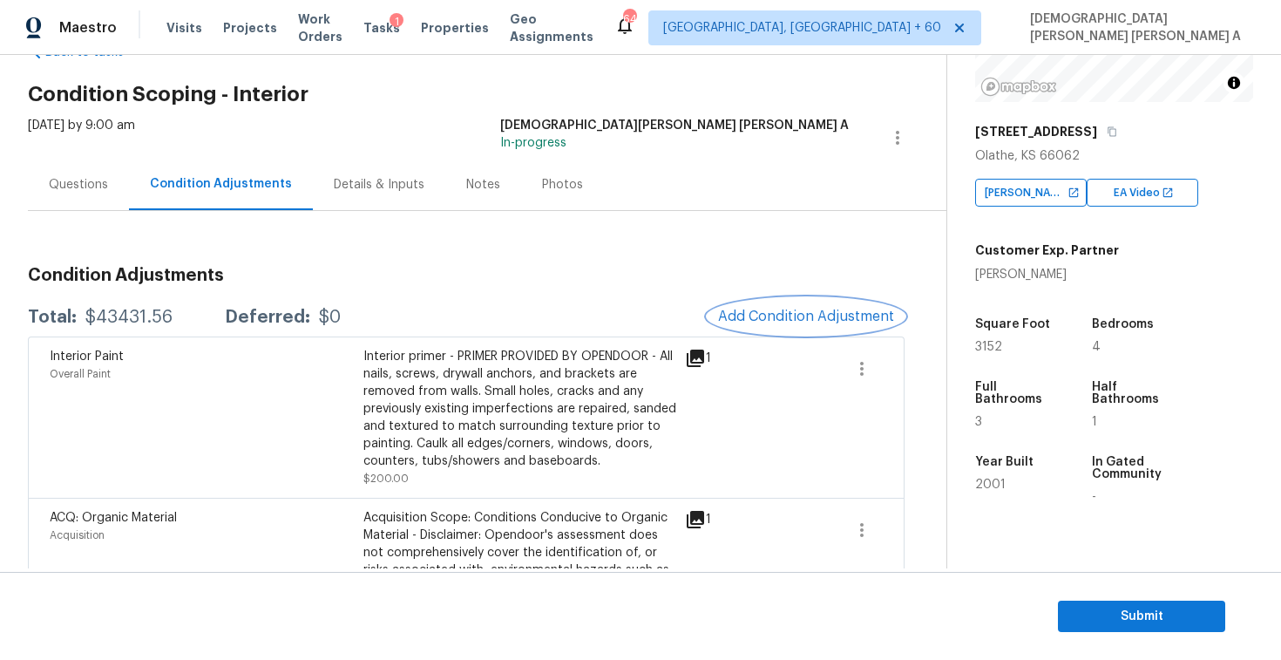
click at [768, 309] on span "Add Condition Adjustment" at bounding box center [806, 317] width 176 height 16
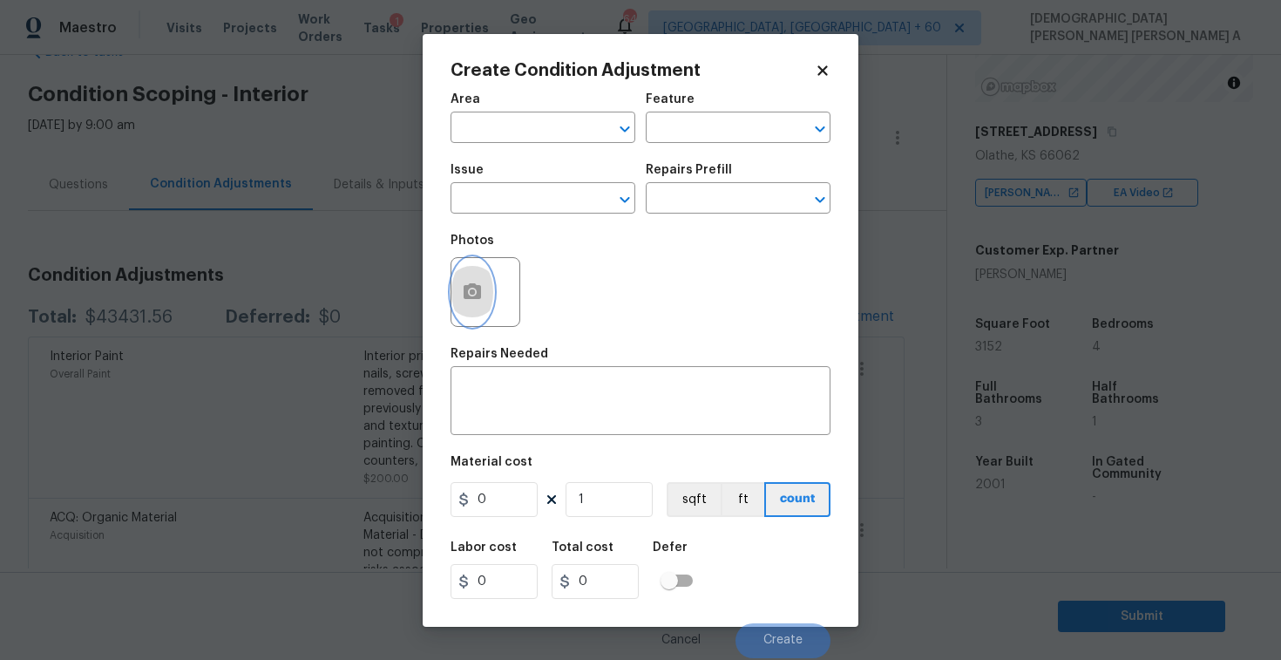
click at [472, 294] on circle "button" at bounding box center [472, 290] width 5 height 5
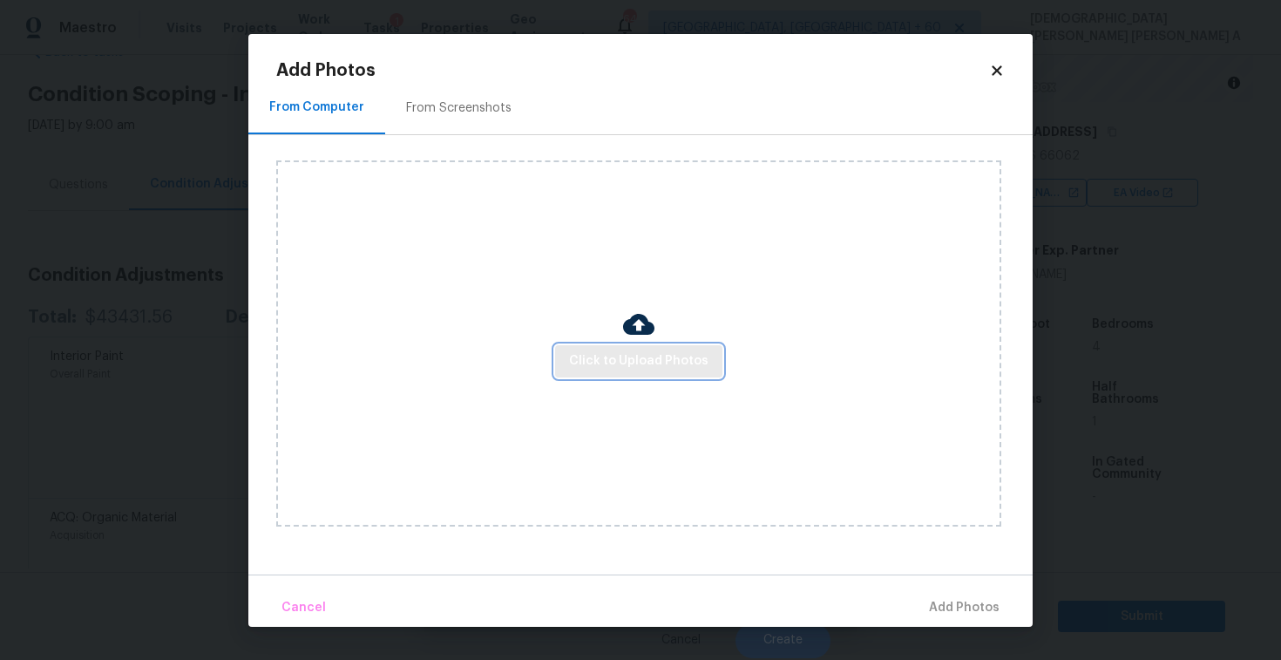
click at [666, 351] on span "Click to Upload Photos" at bounding box center [638, 361] width 139 height 22
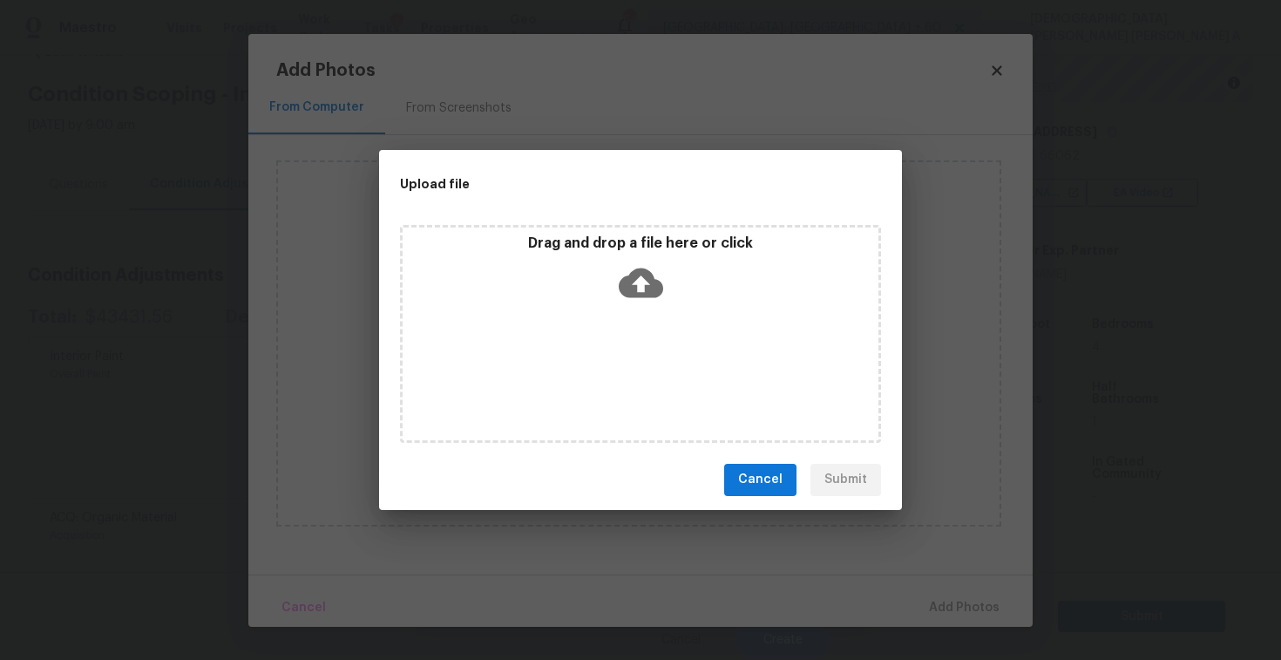
click at [655, 270] on icon at bounding box center [641, 283] width 44 height 44
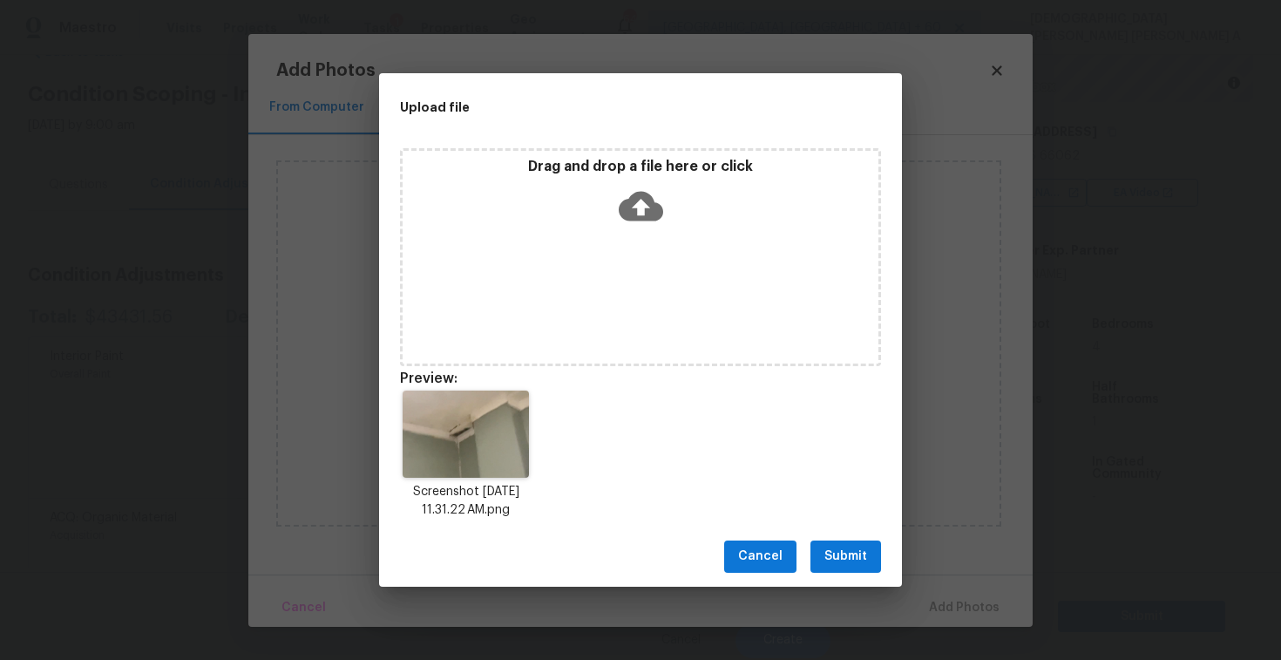
click at [851, 566] on span "Submit" at bounding box center [845, 557] width 43 height 22
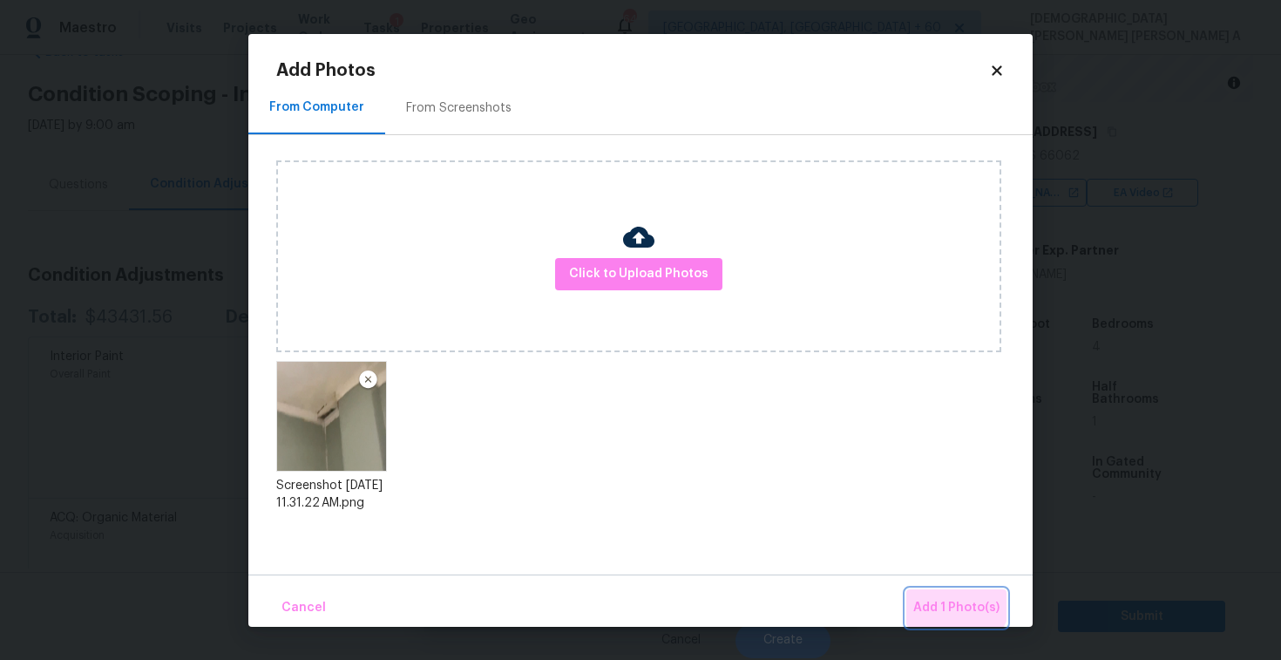
click at [941, 593] on button "Add 1 Photo(s)" at bounding box center [956, 607] width 100 height 37
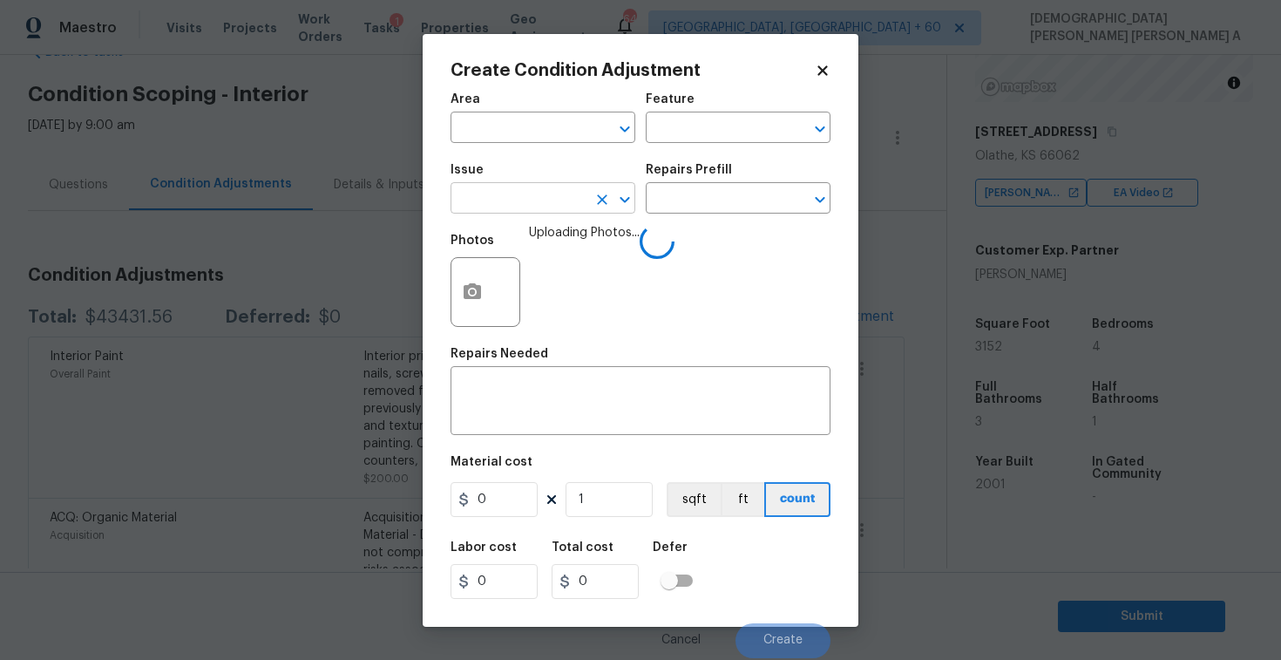
click at [508, 200] on input "text" at bounding box center [519, 200] width 136 height 27
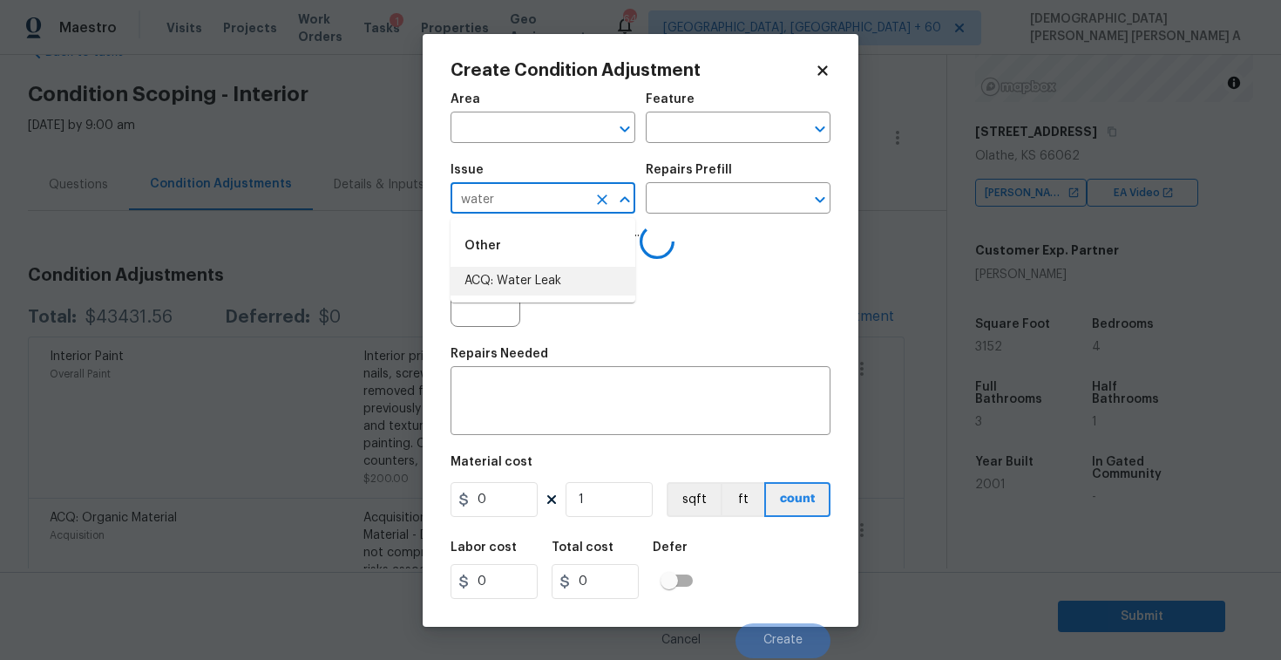
click at [513, 282] on li "ACQ: Water Leak" at bounding box center [543, 281] width 185 height 29
type input "ACQ: Water Leak"
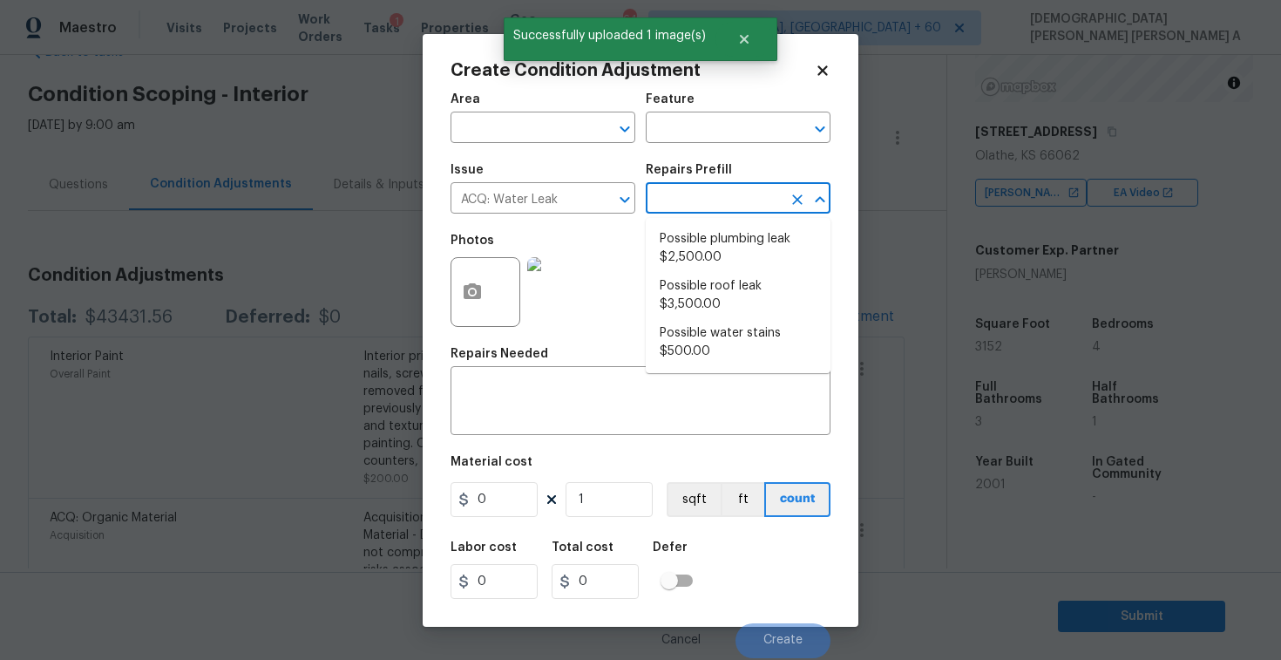
click at [747, 197] on input "text" at bounding box center [714, 200] width 136 height 27
click at [729, 236] on li "Possible plumbing leak $2,500.00" at bounding box center [738, 248] width 185 height 47
type input "Acquisition"
type textarea "Acquisition Scope: Possible plumbing leak"
type input "2500"
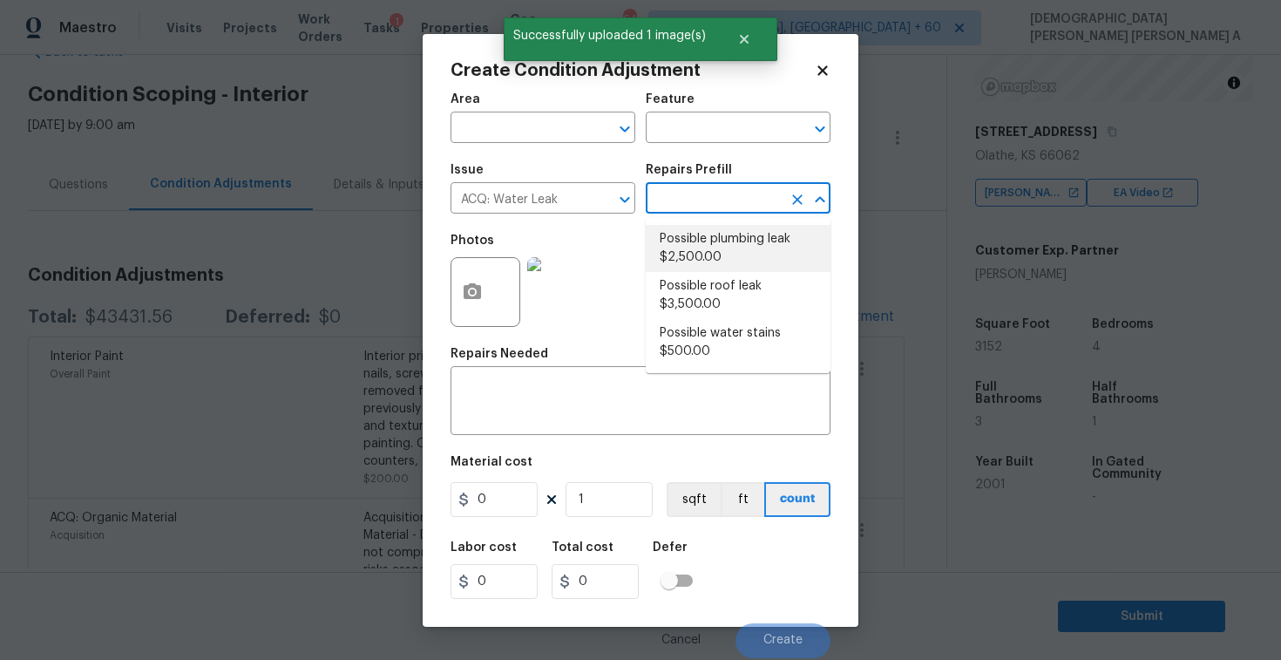
type input "2500"
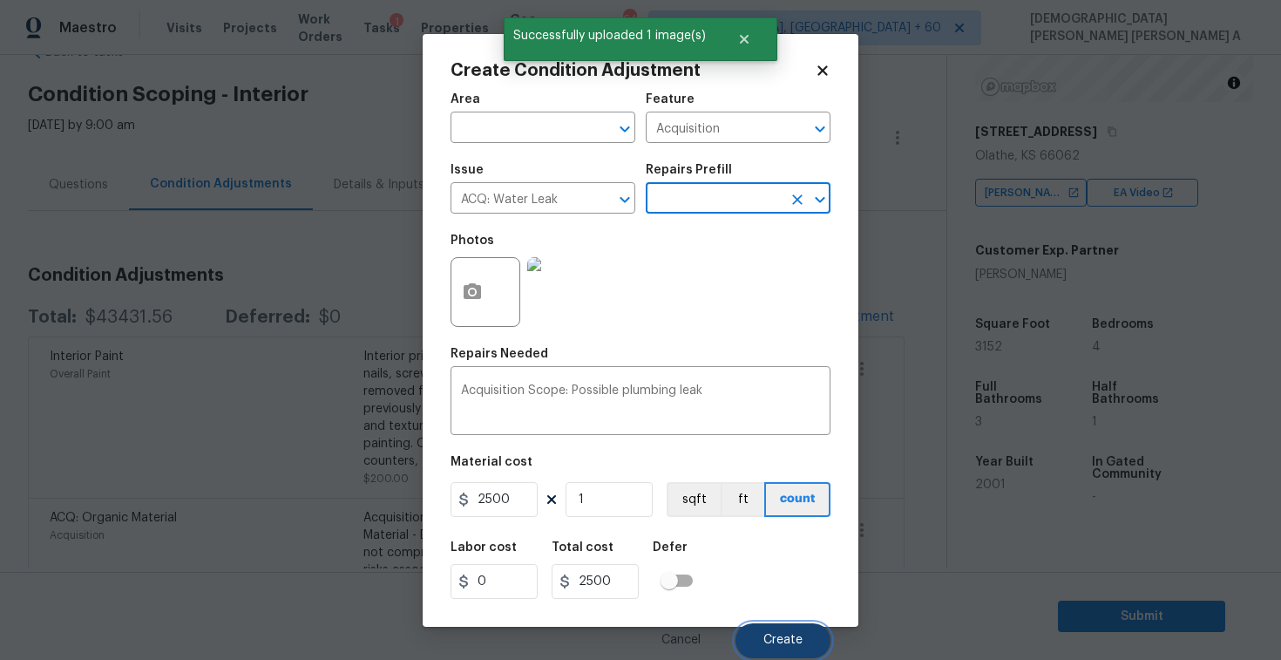
click at [779, 628] on button "Create" at bounding box center [783, 640] width 95 height 35
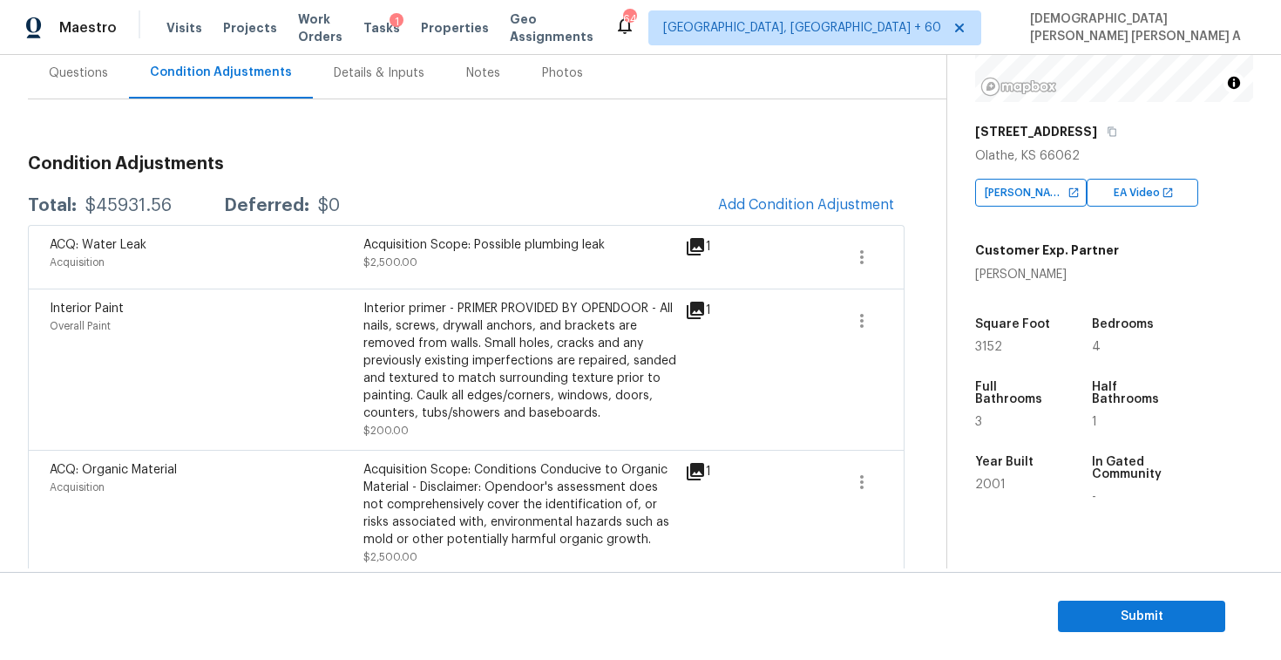
scroll to position [161, 0]
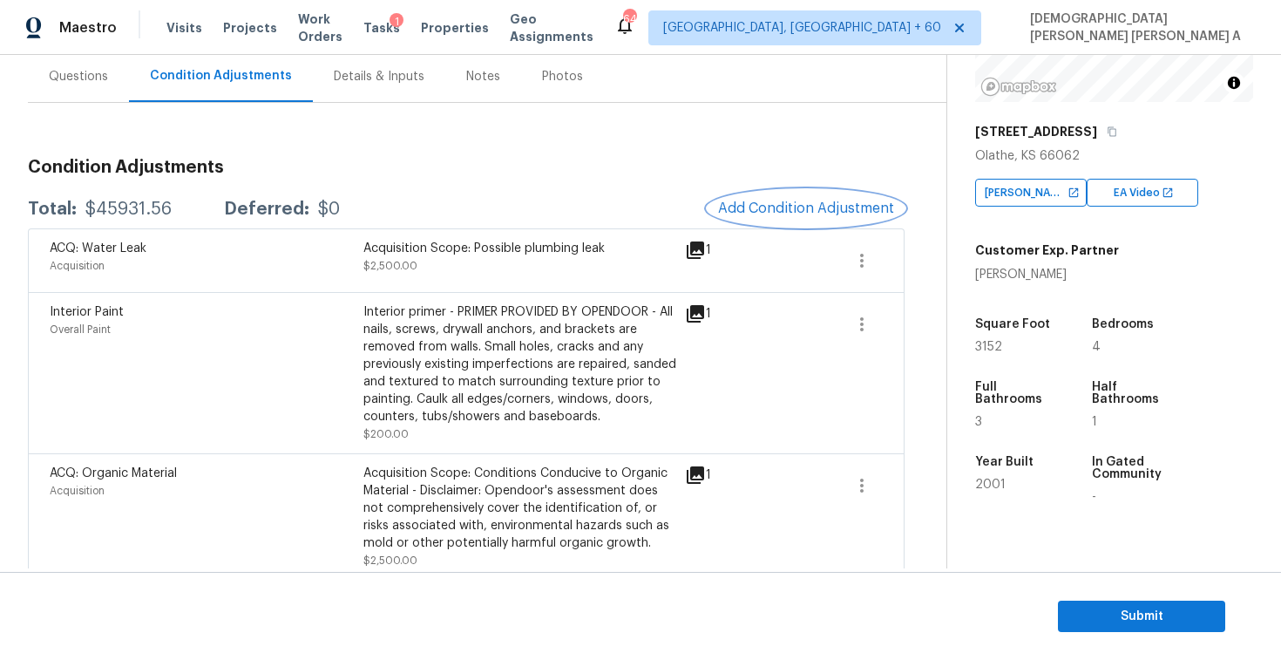
click at [783, 213] on span "Add Condition Adjustment" at bounding box center [806, 208] width 176 height 16
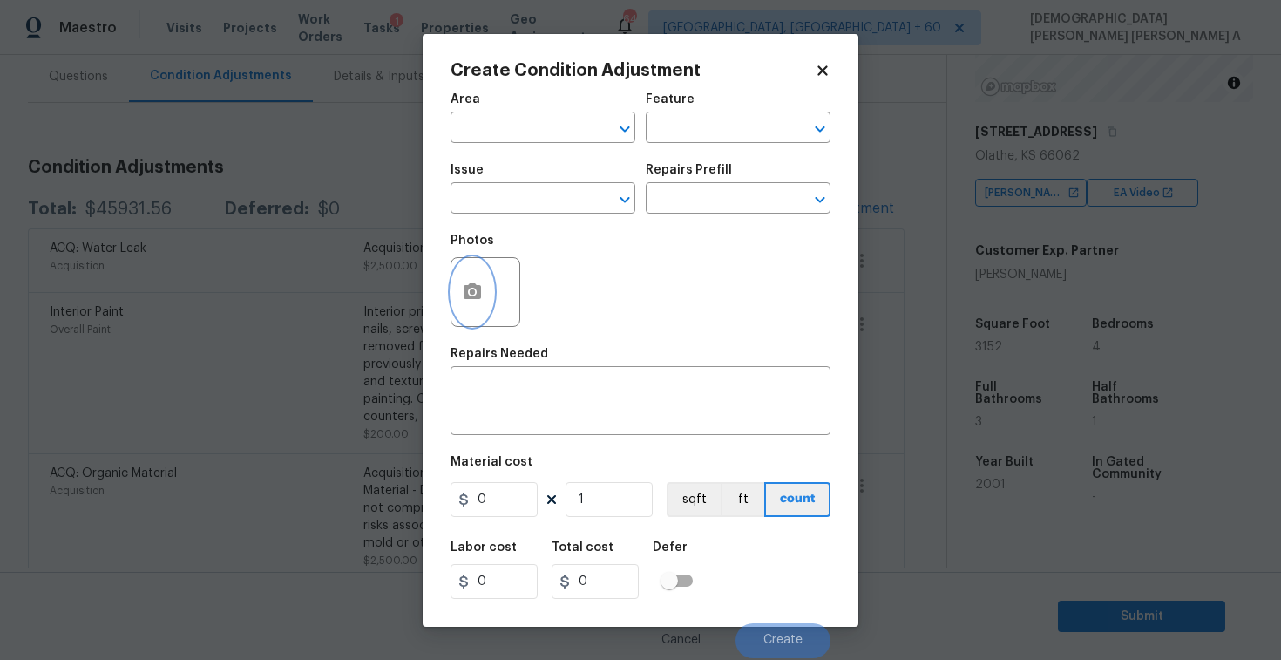
click at [473, 285] on icon "button" at bounding box center [472, 291] width 17 height 16
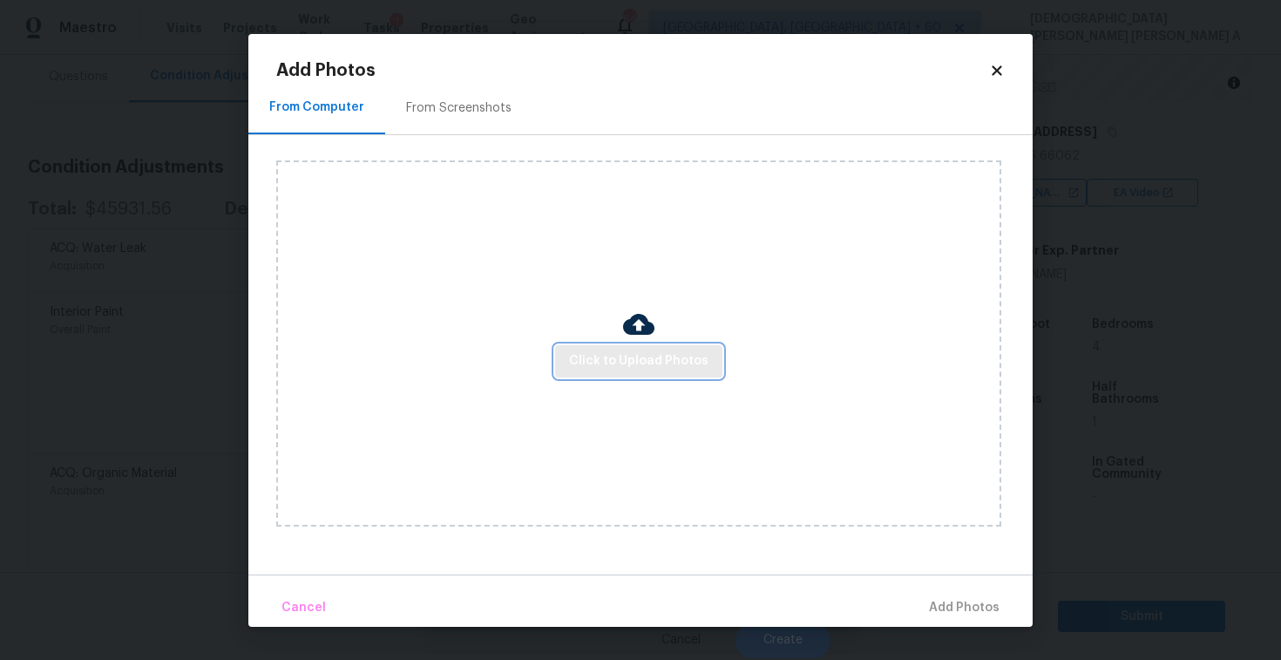
click at [634, 365] on span "Click to Upload Photos" at bounding box center [638, 361] width 139 height 22
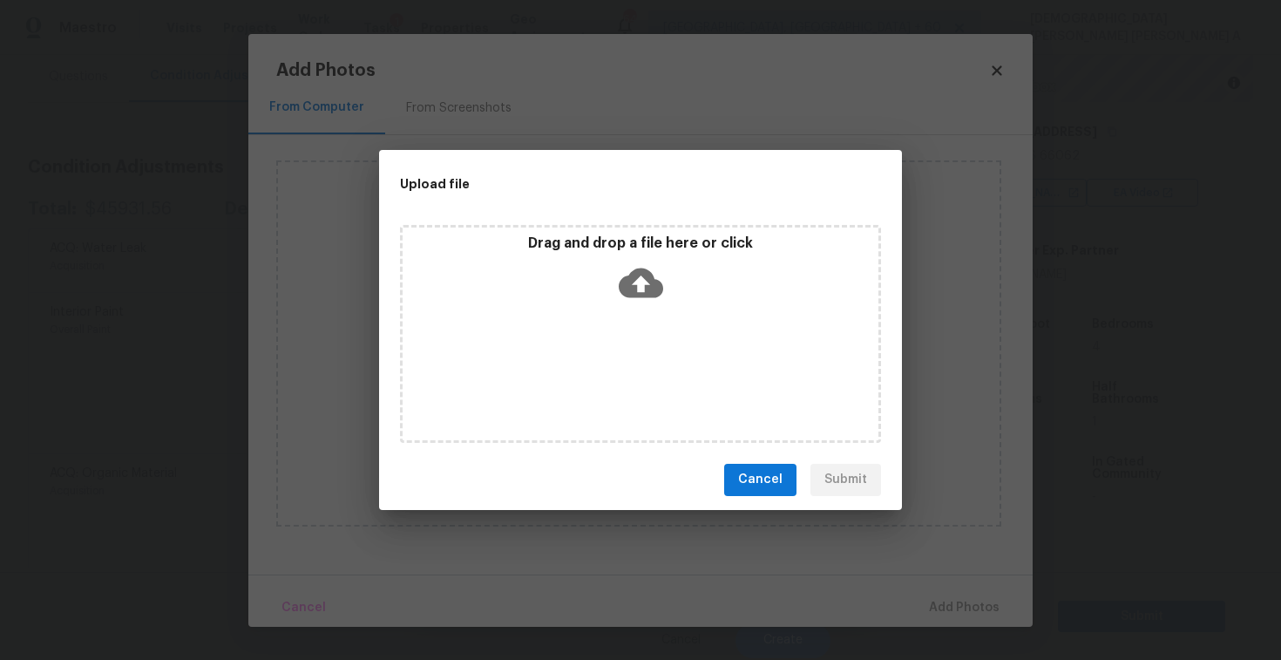
click at [634, 325] on div "Drag and drop a file here or click" at bounding box center [640, 334] width 481 height 218
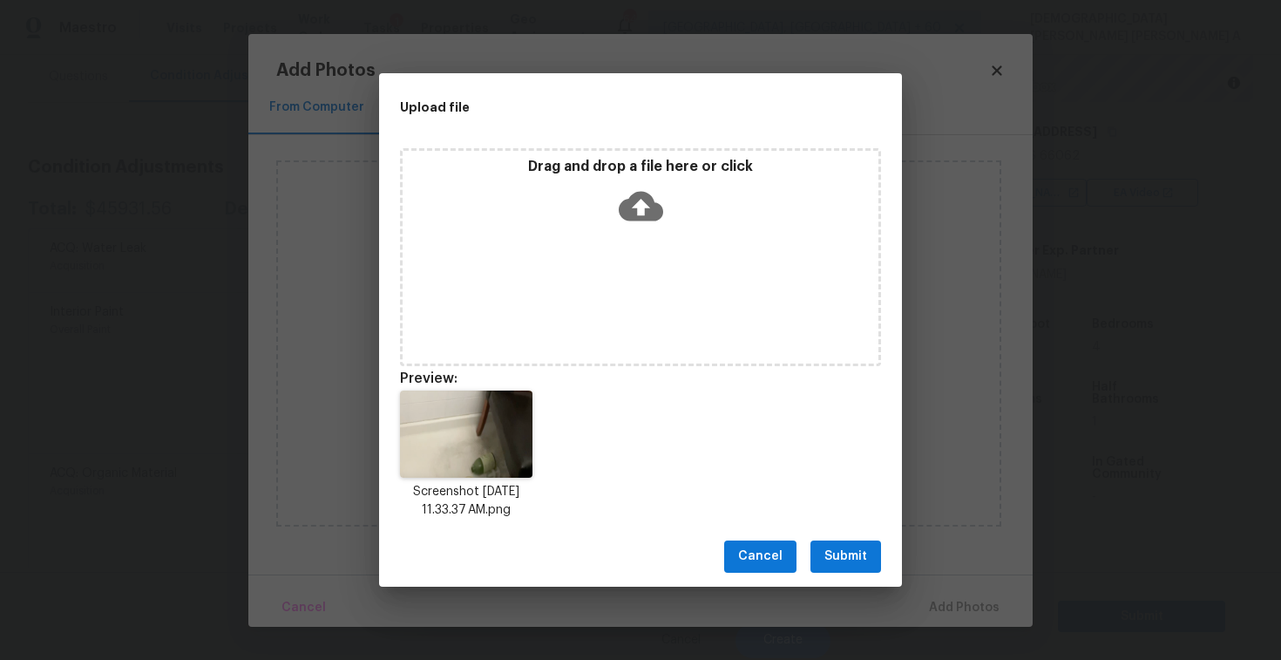
click at [839, 553] on span "Submit" at bounding box center [845, 557] width 43 height 22
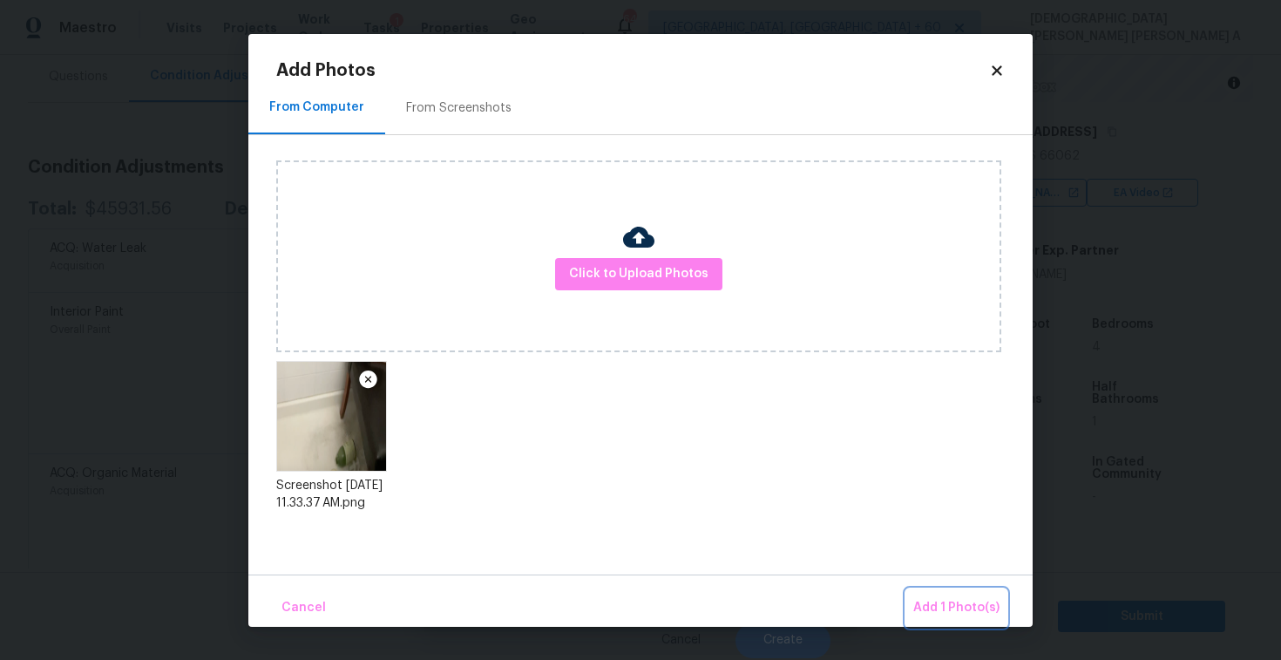
click at [962, 614] on span "Add 1 Photo(s)" at bounding box center [956, 608] width 86 height 22
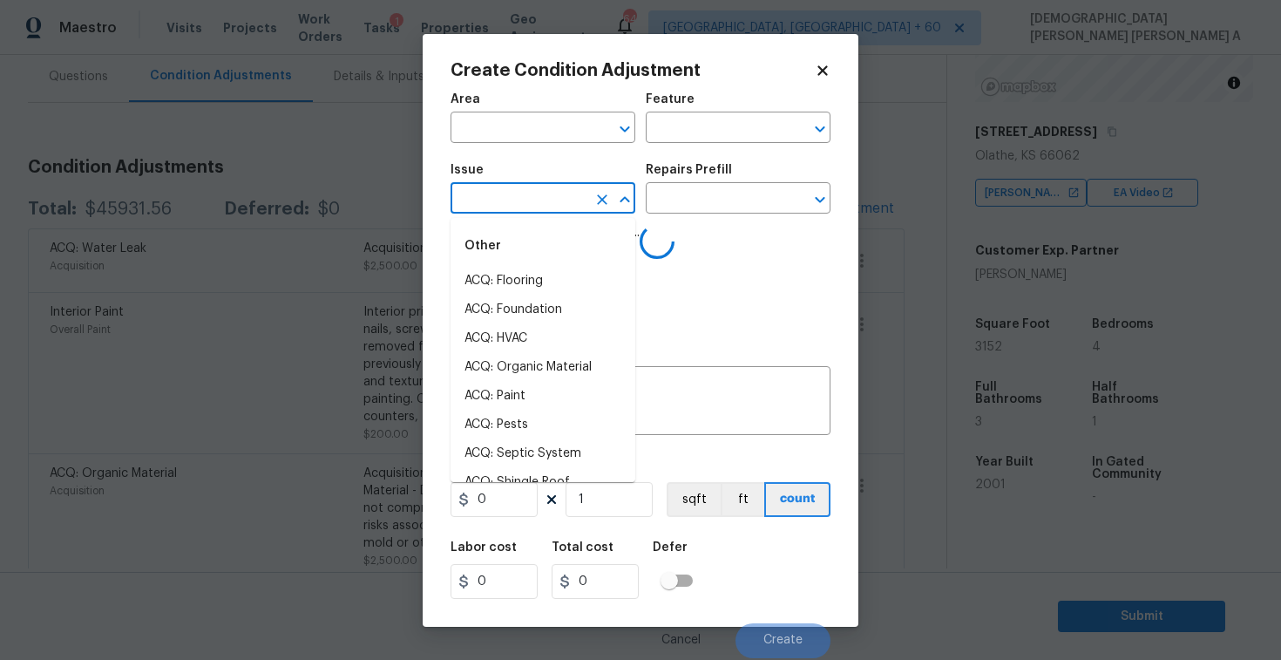
click at [547, 201] on input "text" at bounding box center [519, 200] width 136 height 27
type input "bath"
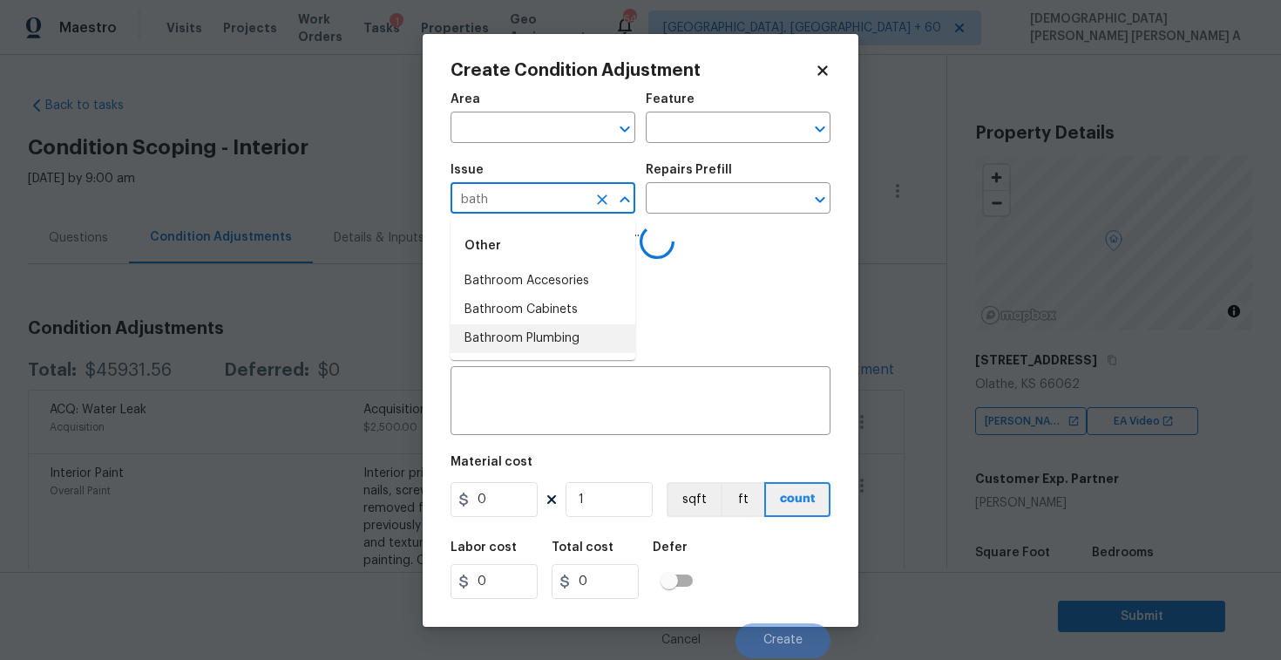
click at [544, 338] on li "Bathroom Plumbing" at bounding box center [543, 338] width 185 height 29
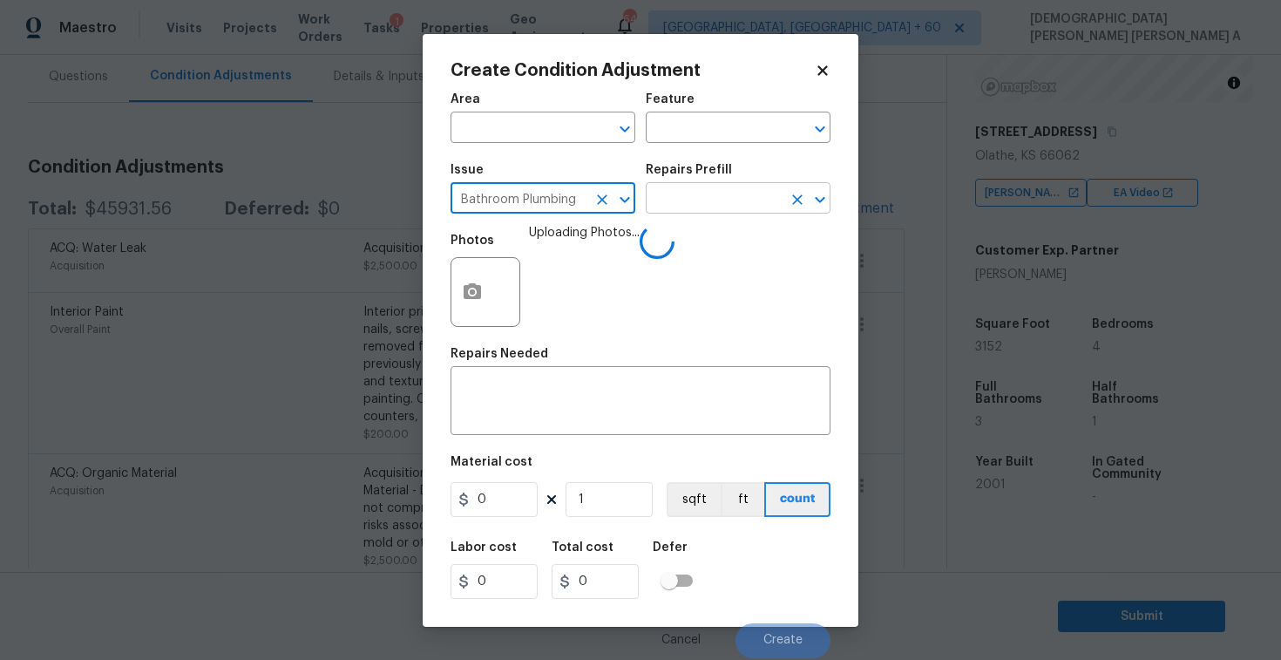
type input "Bathroom Plumbing"
click at [706, 203] on input "text" at bounding box center [714, 200] width 136 height 27
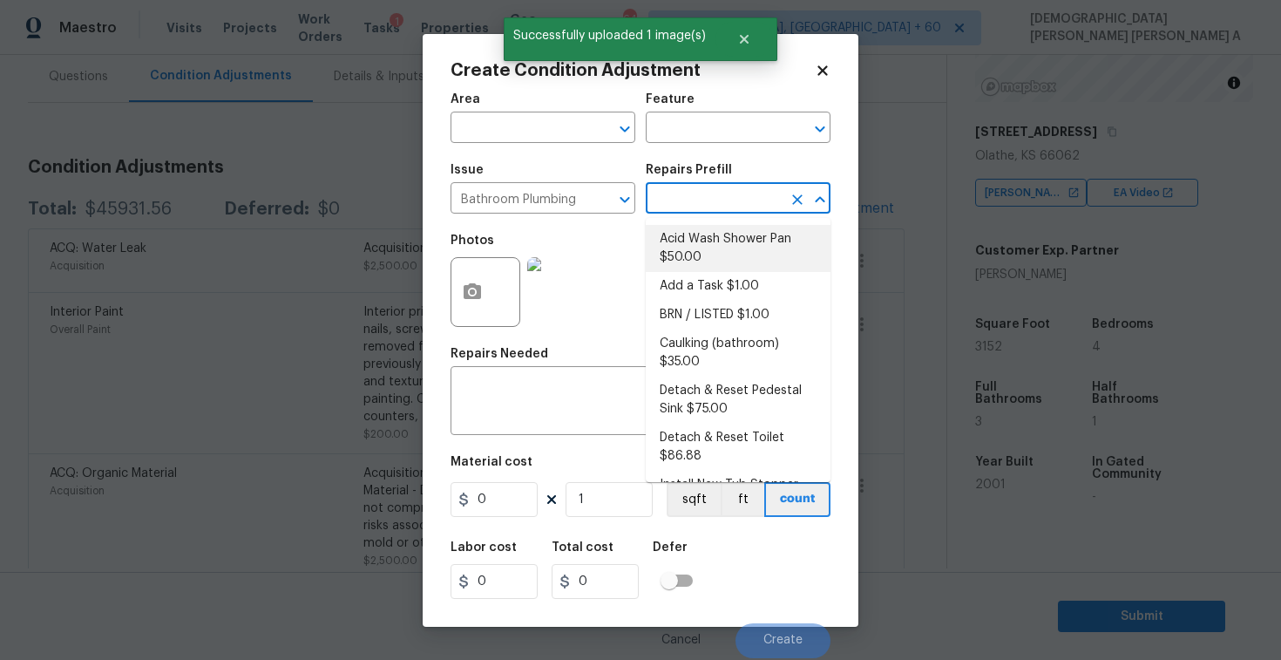
click at [702, 248] on li "Acid Wash Shower Pan $50.00" at bounding box center [738, 248] width 185 height 47
type input "Plumbing"
type input "50"
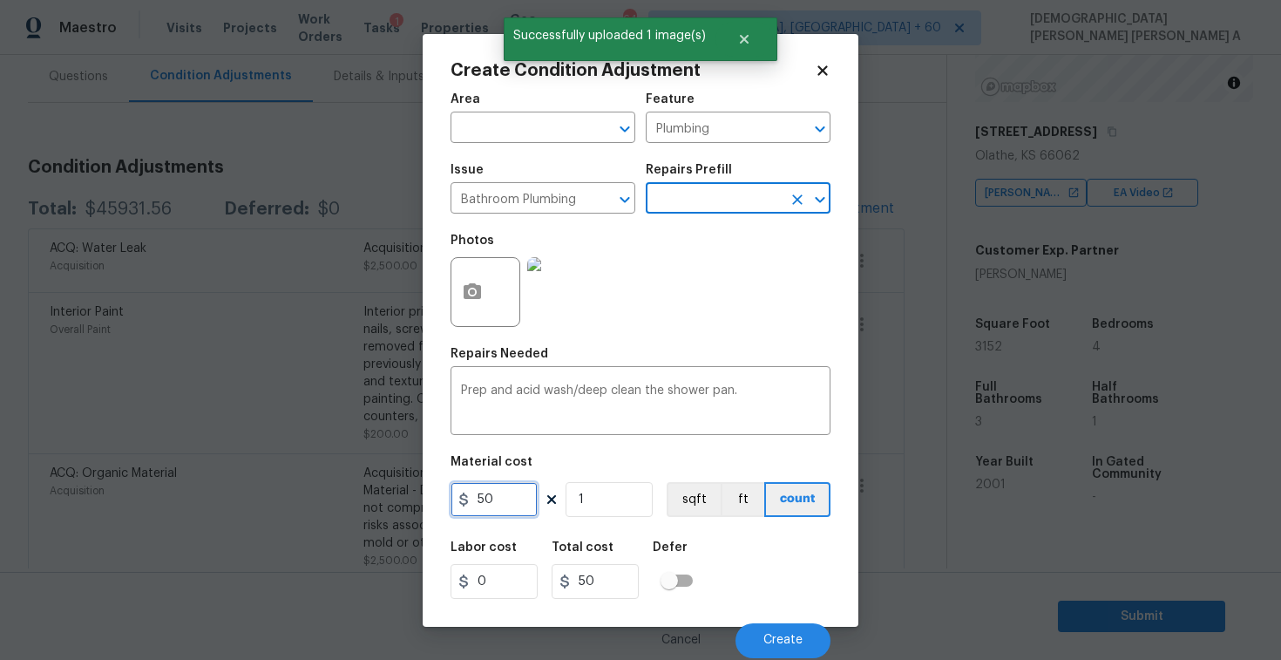
click at [525, 497] on input "50" at bounding box center [494, 499] width 87 height 35
type input "75"
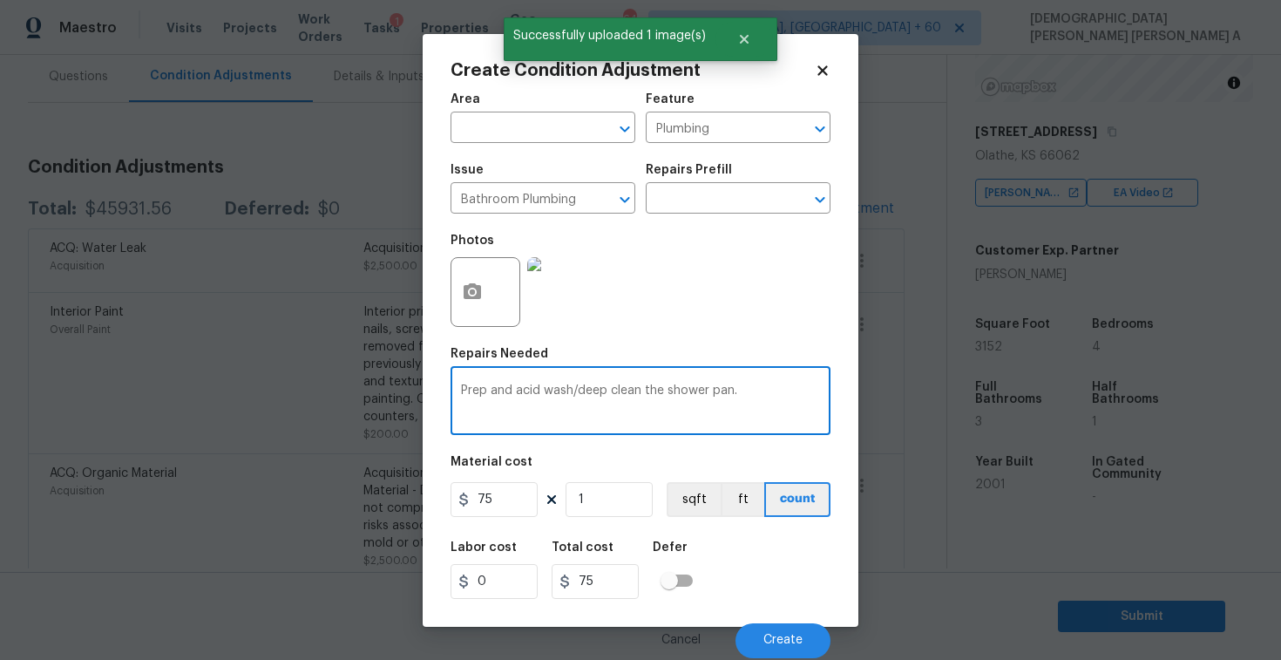
click at [783, 393] on textarea "Prep and acid wash/deep clean the shower pan." at bounding box center [640, 402] width 359 height 37
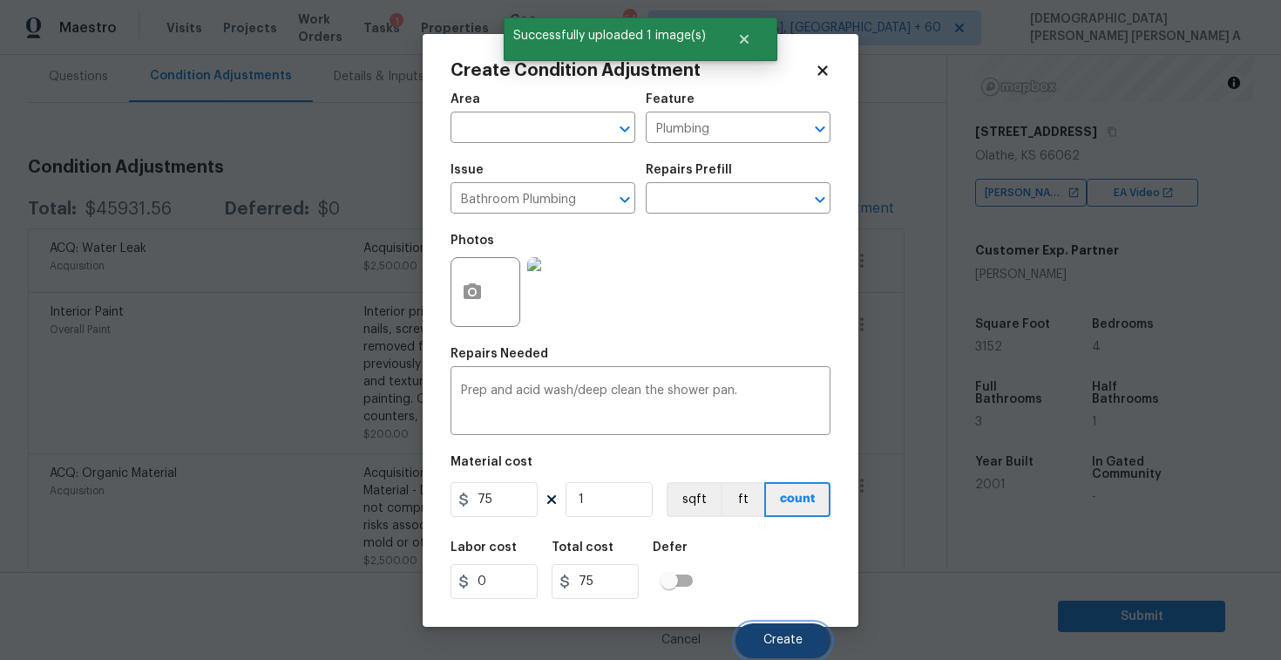
click at [781, 648] on button "Create" at bounding box center [783, 640] width 95 height 35
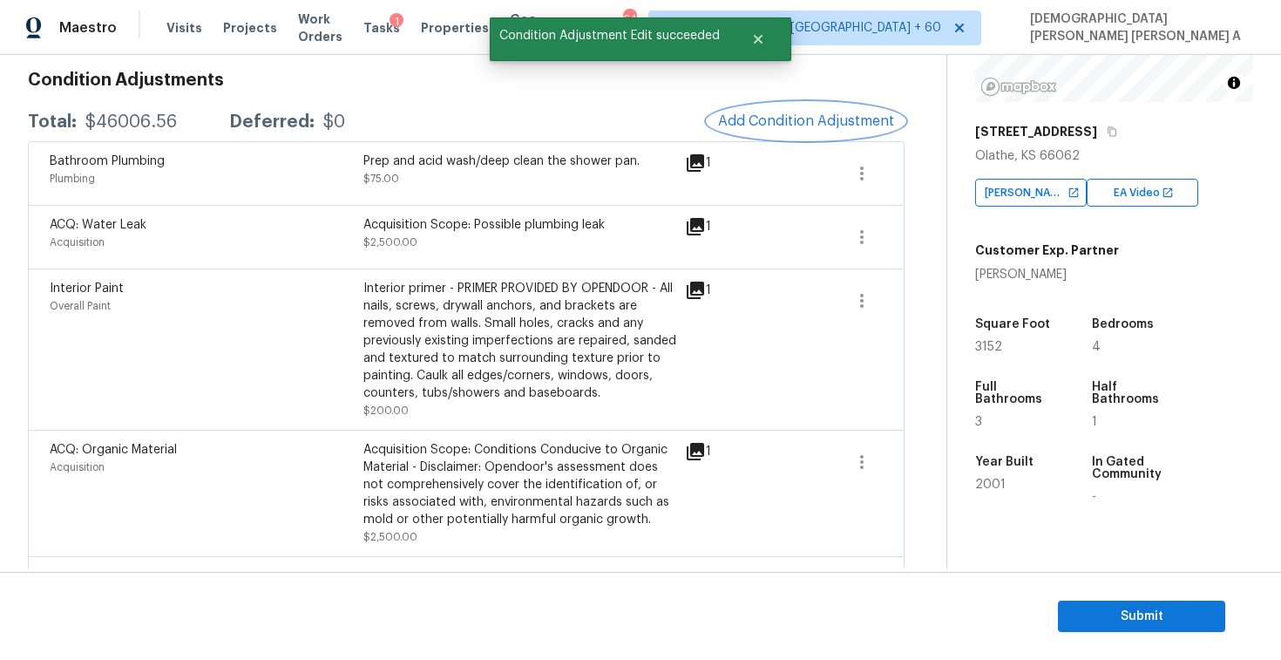
scroll to position [248, 0]
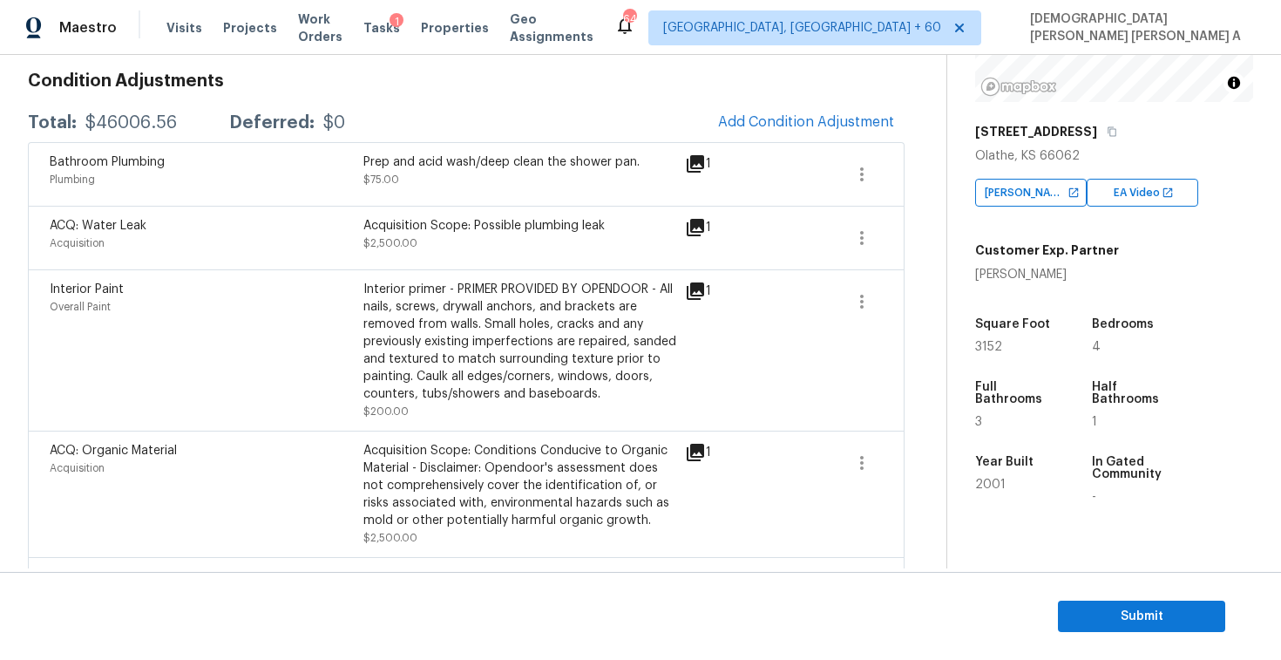
drag, startPoint x: 182, startPoint y: 132, endPoint x: 75, endPoint y: 114, distance: 108.7
click at [75, 114] on div "Total: $46006.56 Deferred: $0 Add Condition Adjustment" at bounding box center [466, 123] width 877 height 38
copy div "$46006.56"
click at [431, 127] on div "Total: $46006.56 Deferred: $0 Add Condition Adjustment" at bounding box center [466, 123] width 877 height 38
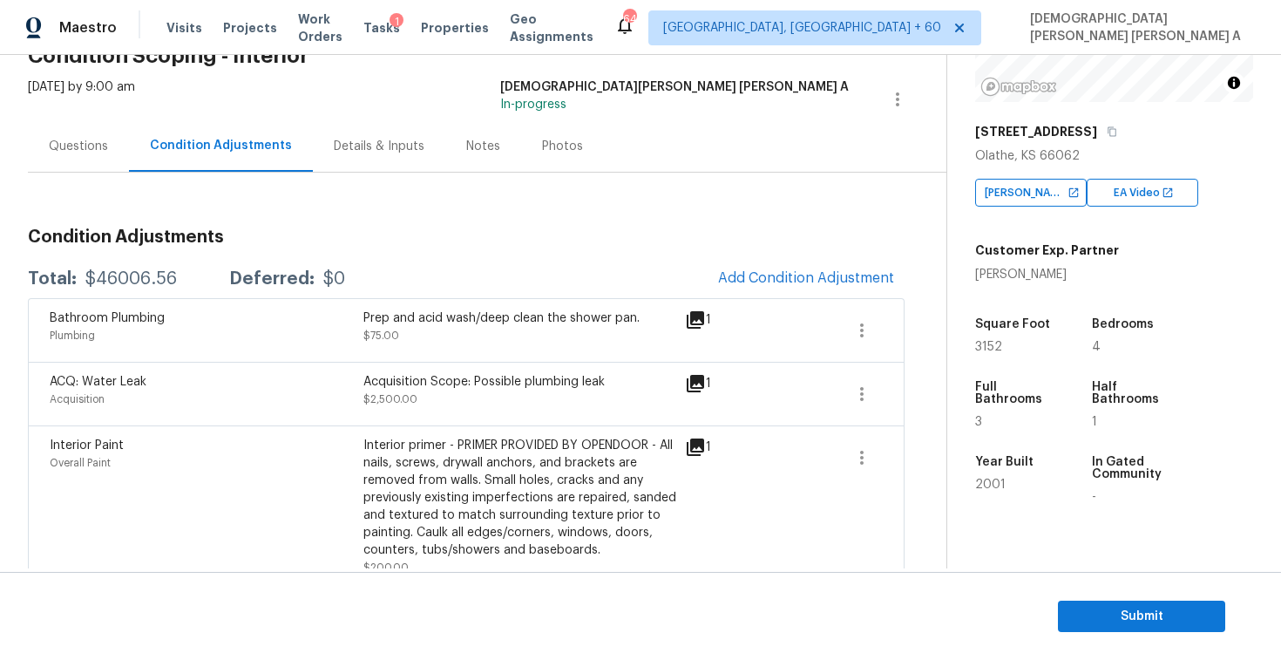
scroll to position [167, 0]
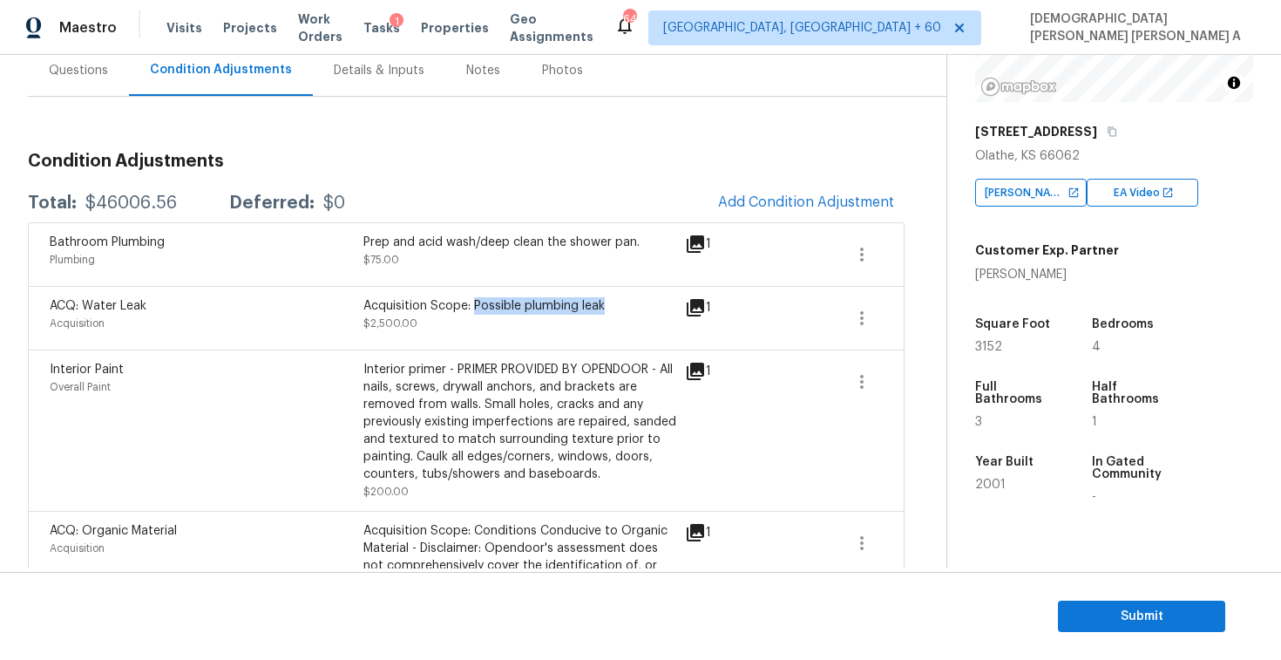
drag, startPoint x: 473, startPoint y: 306, endPoint x: 635, endPoint y: 302, distance: 162.1
click at [635, 302] on div "Acquisition Scope: Possible plumbing leak" at bounding box center [520, 305] width 314 height 17
copy div "Possible plumbing leak"
click at [100, 85] on div "Questions" at bounding box center [78, 69] width 101 height 51
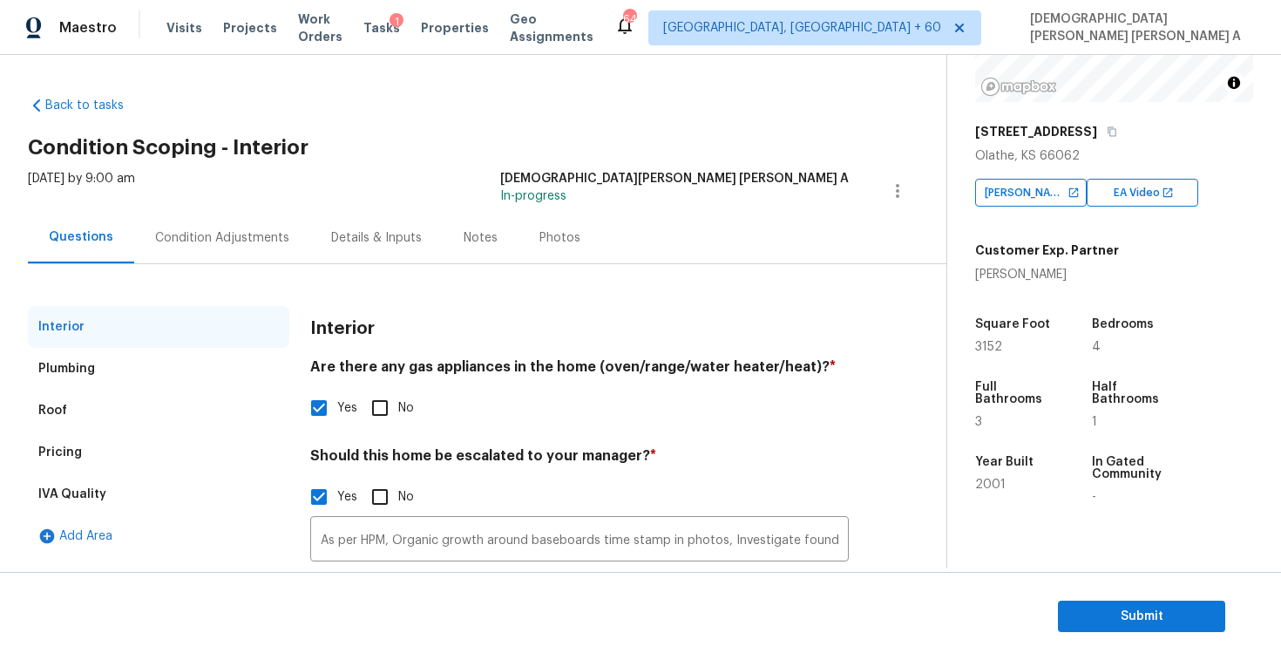
scroll to position [138, 0]
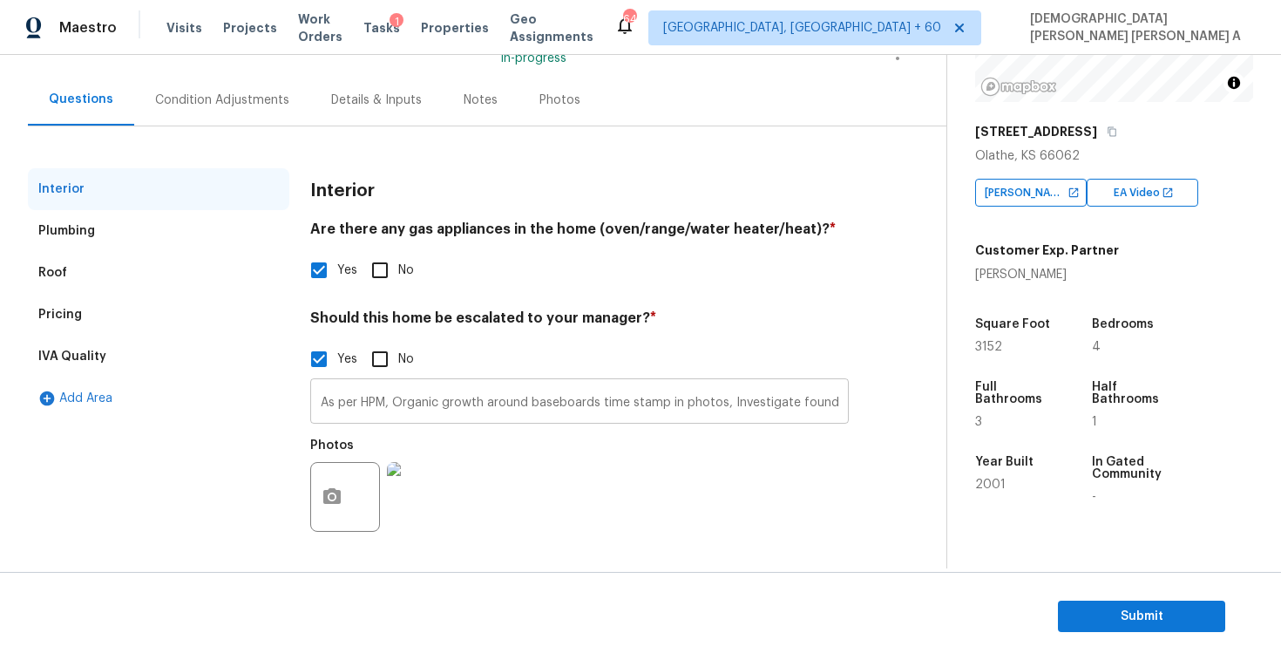
click at [404, 408] on input "As per HPM, Organic growth around baseboards time stamp in photos, Investigate …" at bounding box center [579, 403] width 539 height 41
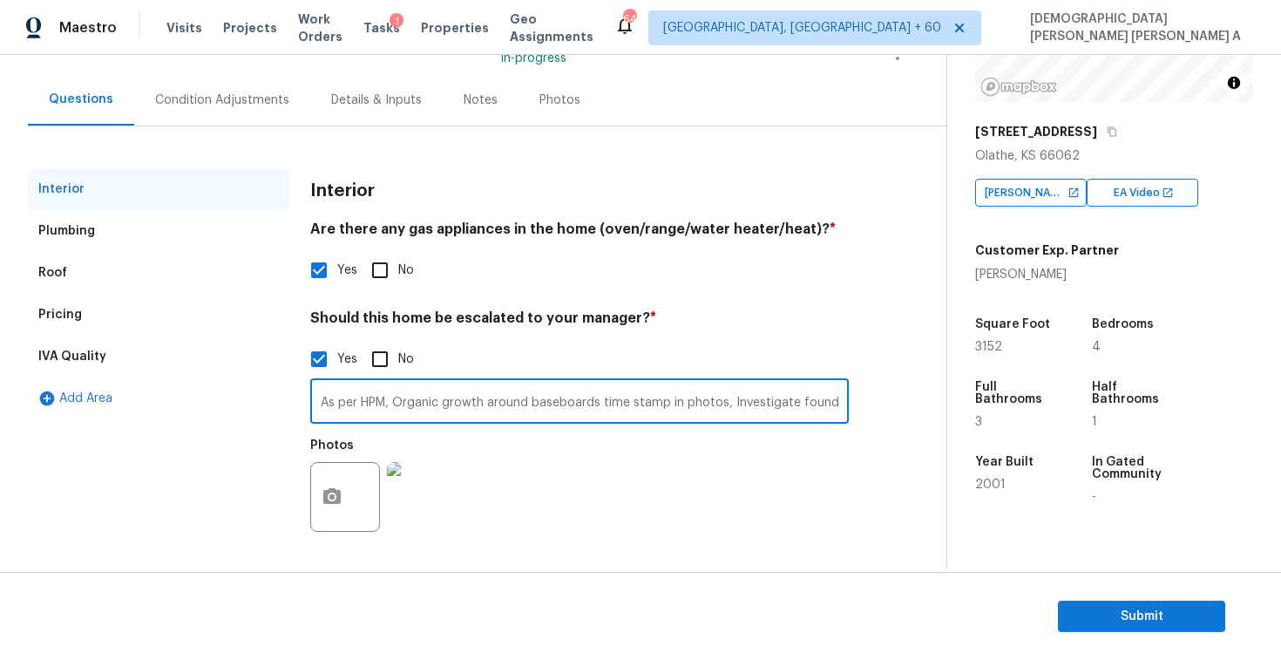
click at [404, 408] on input "As per HPM, Organic growth around baseboards time stamp in photos, Investigate …" at bounding box center [579, 403] width 539 height 41
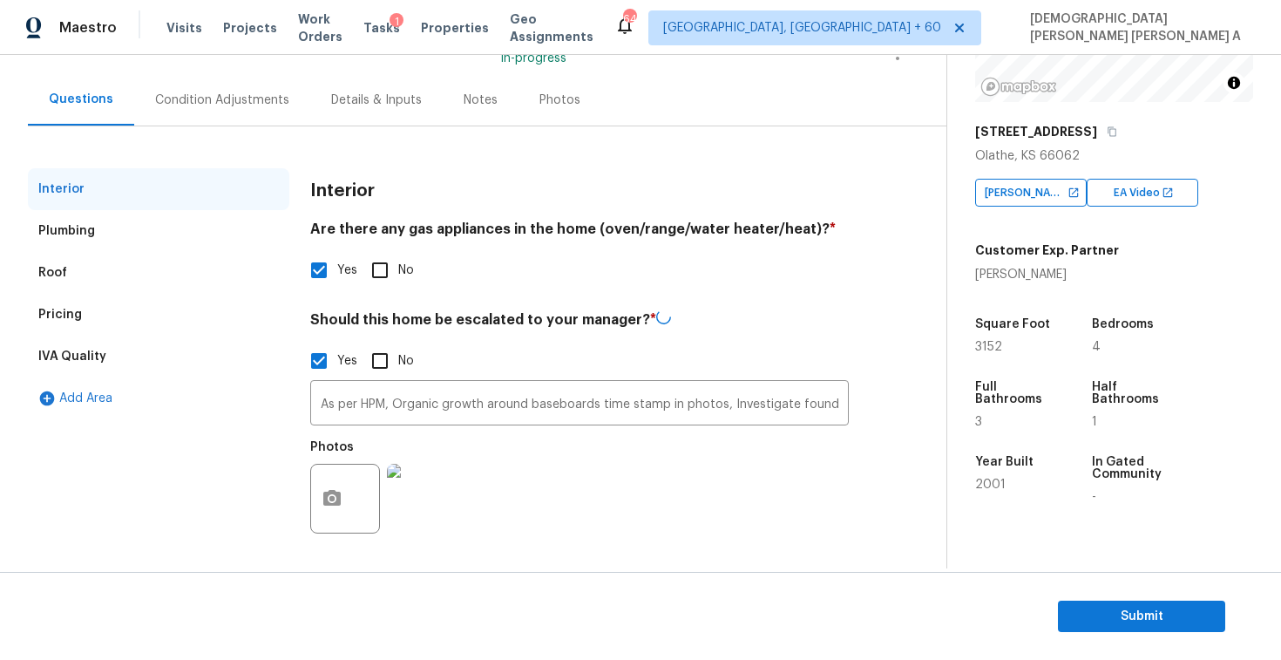
click at [157, 313] on div "Pricing" at bounding box center [158, 315] width 261 height 42
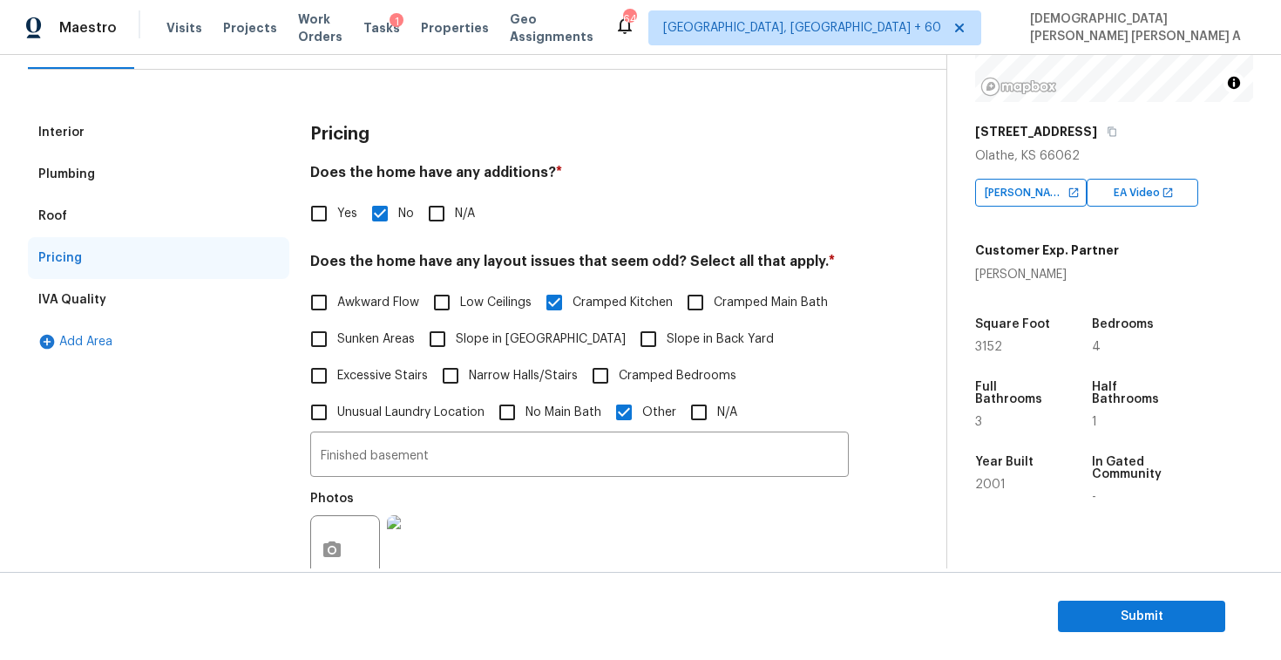
scroll to position [205, 0]
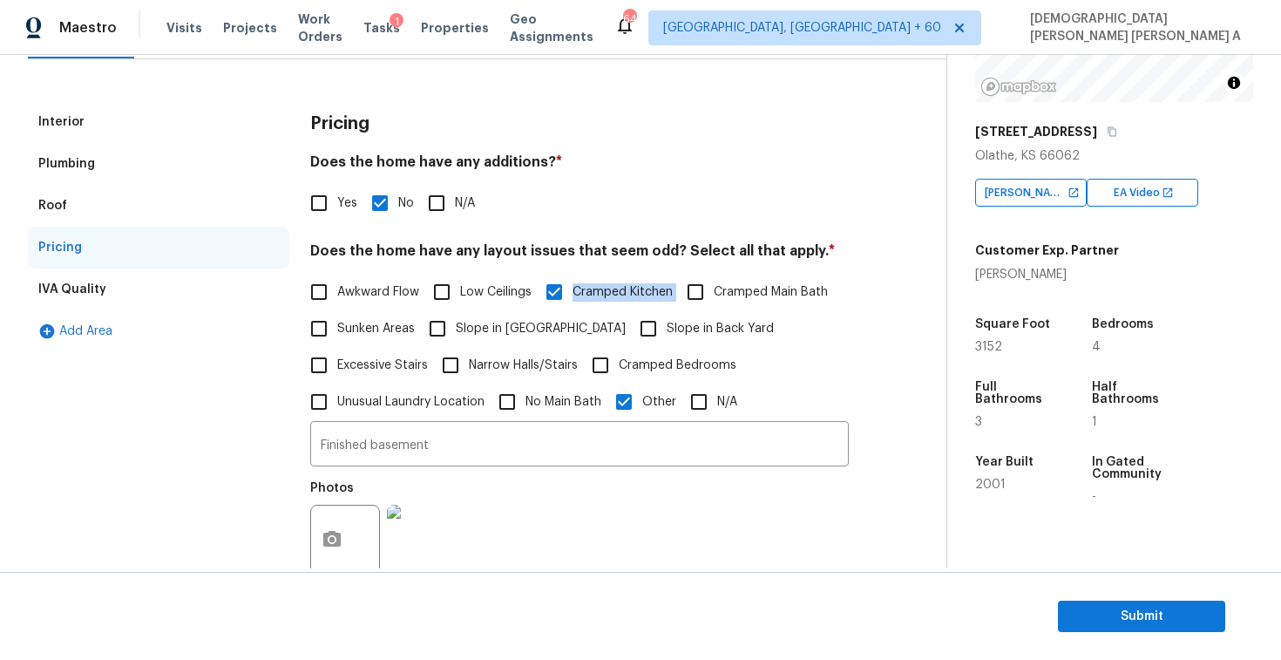
drag, startPoint x: 674, startPoint y: 294, endPoint x: 574, endPoint y: 295, distance: 99.4
click at [574, 295] on div "Awkward Flow Low Ceilings Cramped Kitchen Cramped Main Bath Sunken Areas Slope …" at bounding box center [579, 347] width 539 height 146
copy div "Cramped Kitchen"
click at [406, 457] on input "Finished basement" at bounding box center [579, 445] width 539 height 41
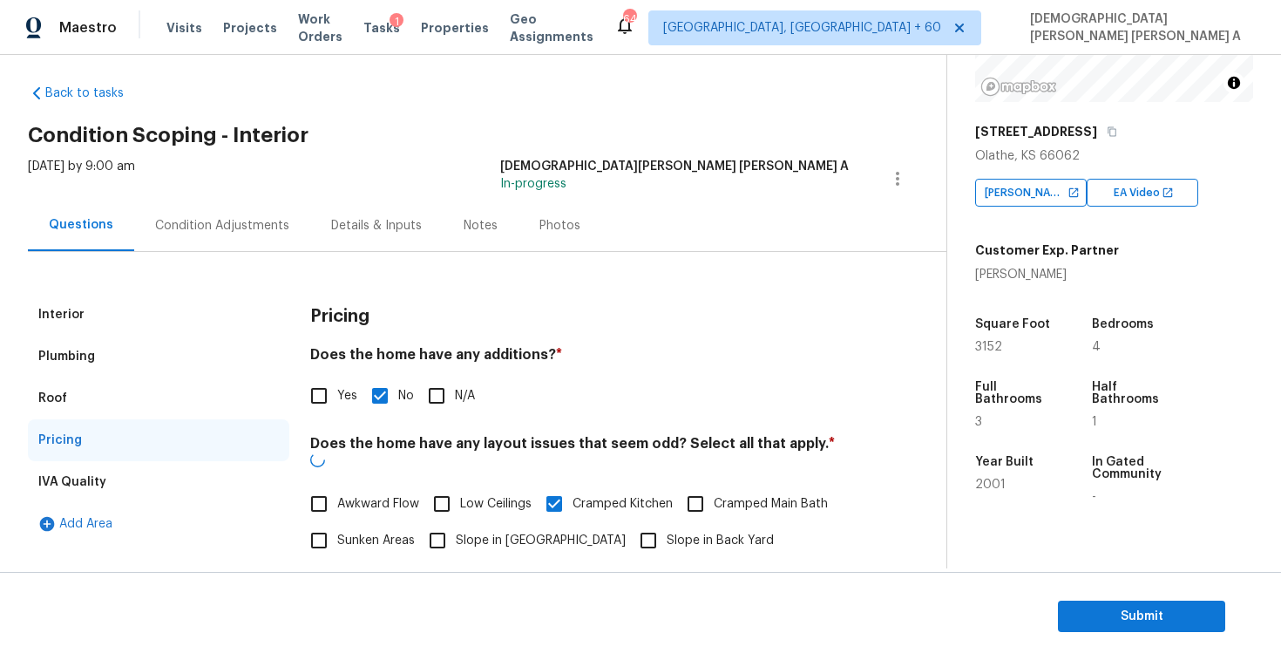
scroll to position [10, 0]
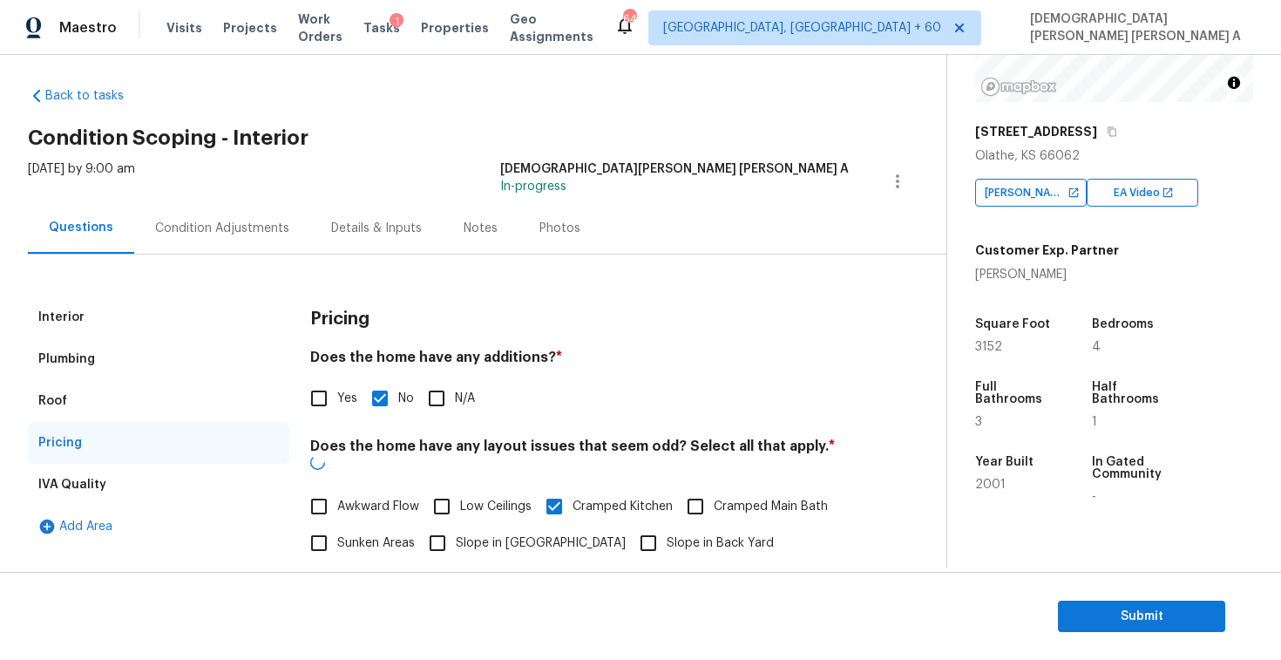
click at [228, 227] on div "Condition Adjustments" at bounding box center [222, 228] width 134 height 17
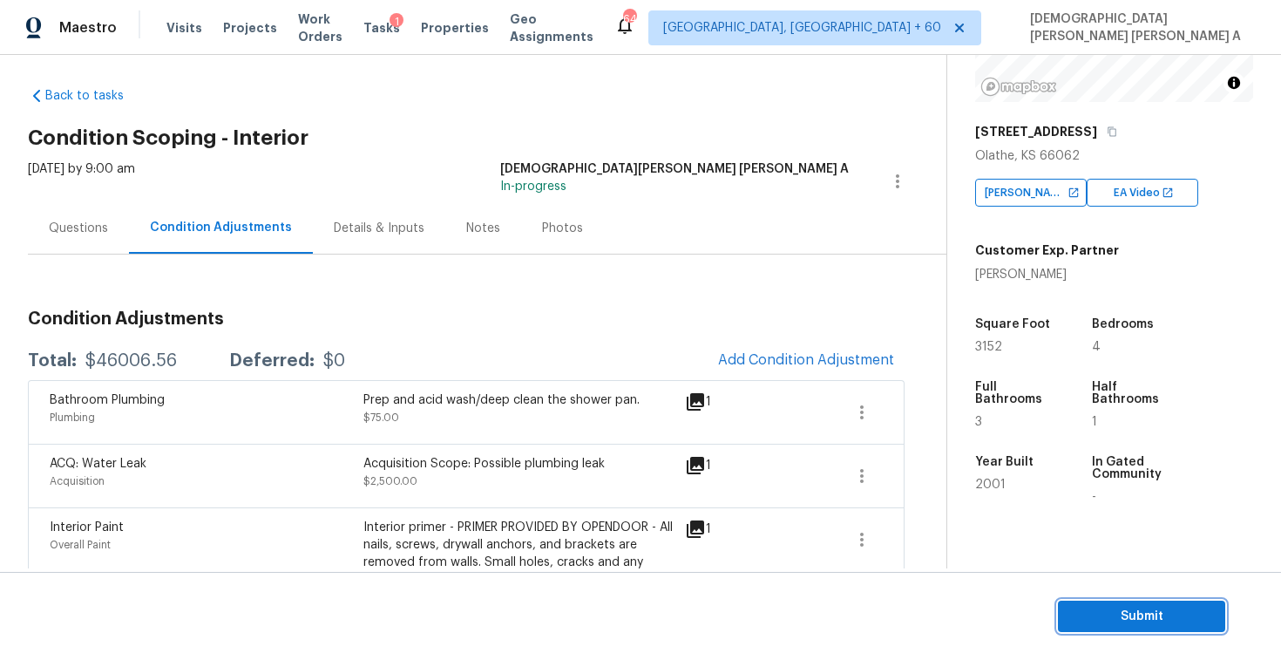
click at [1111, 606] on span "Submit" at bounding box center [1141, 617] width 139 height 22
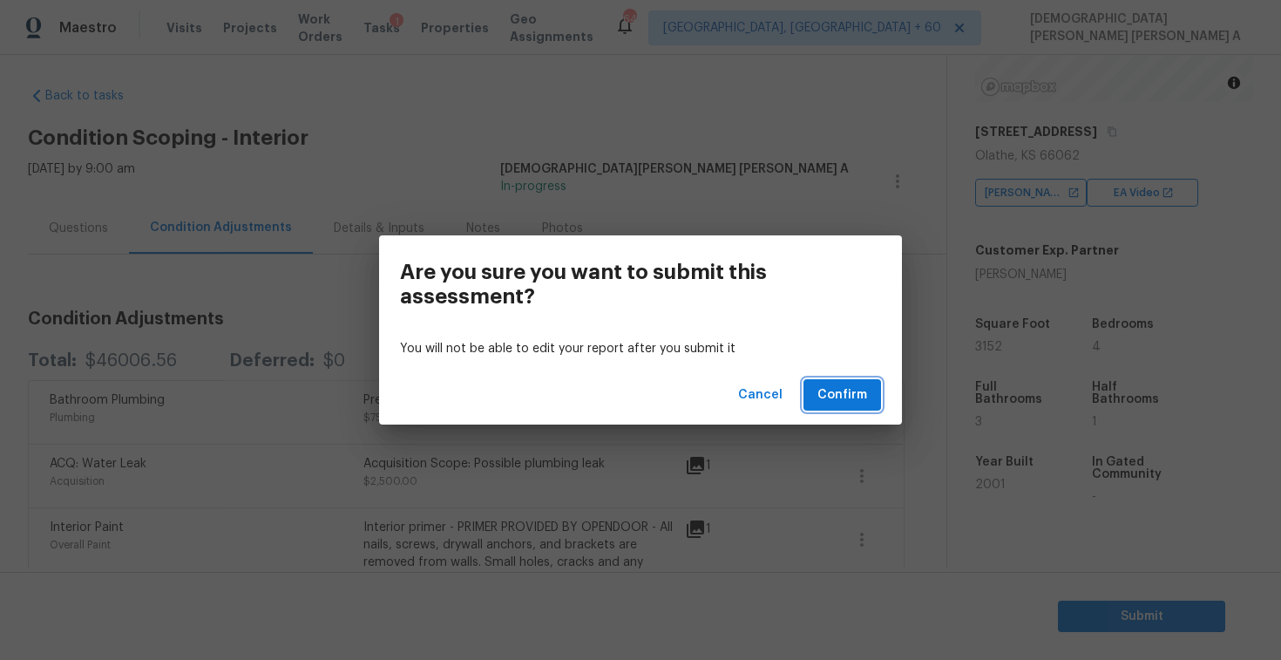
click at [838, 393] on span "Confirm" at bounding box center [842, 395] width 50 height 22
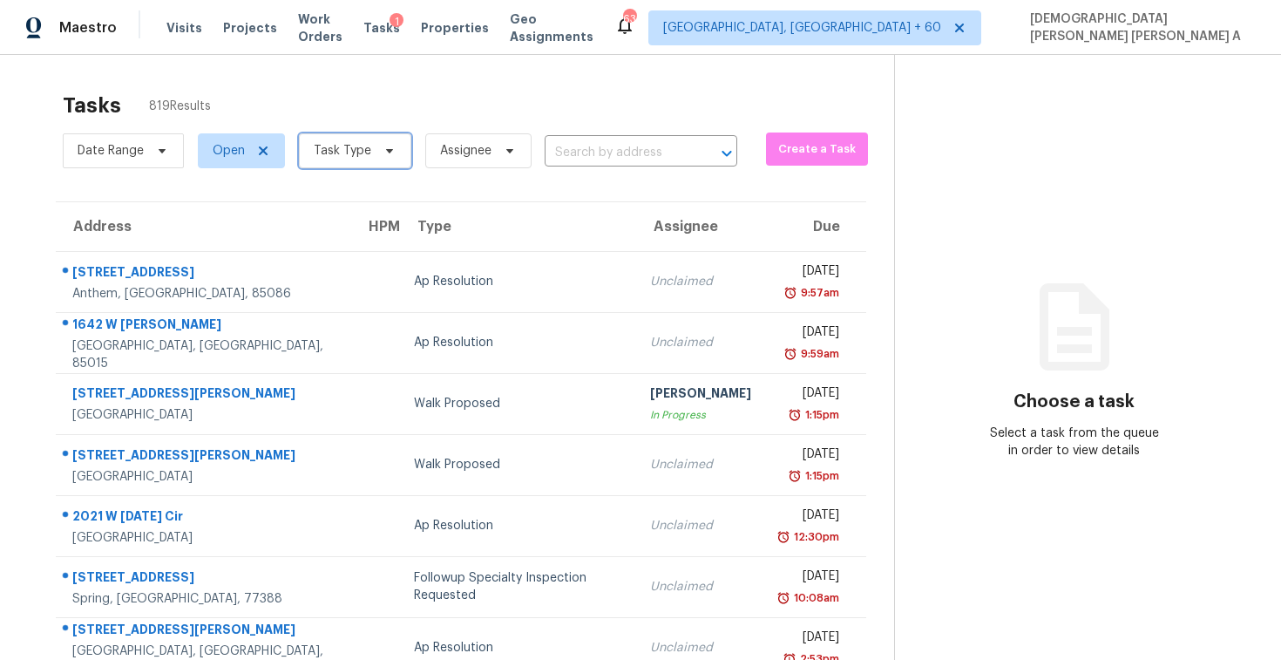
click at [385, 154] on icon at bounding box center [390, 151] width 14 height 14
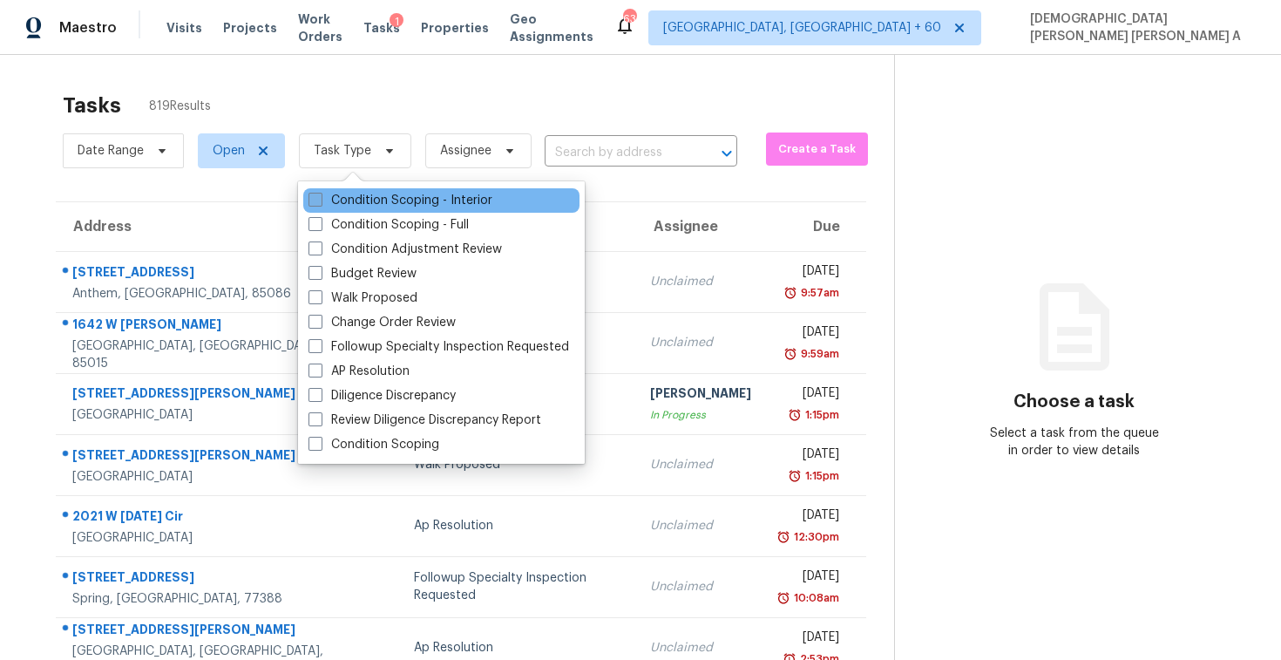
click at [368, 207] on label "Condition Scoping - Interior" at bounding box center [401, 200] width 184 height 17
click at [320, 203] on input "Condition Scoping - Interior" at bounding box center [314, 197] width 11 height 11
checkbox input "true"
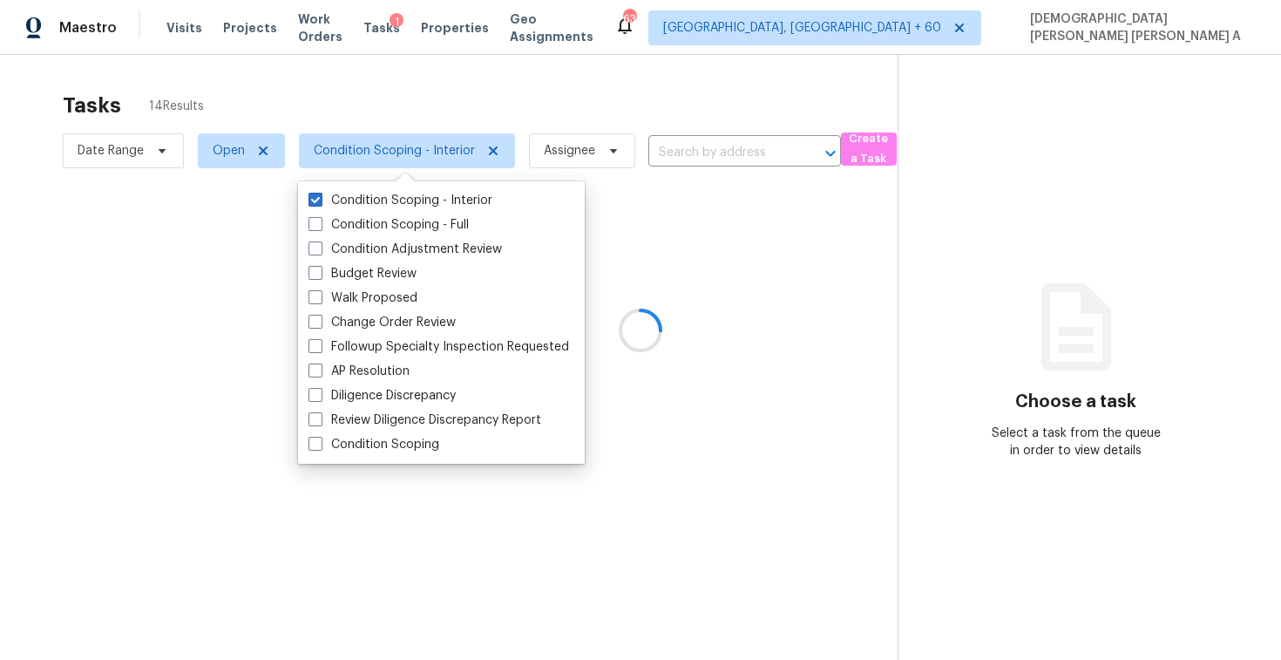
click at [364, 111] on div at bounding box center [640, 330] width 1281 height 660
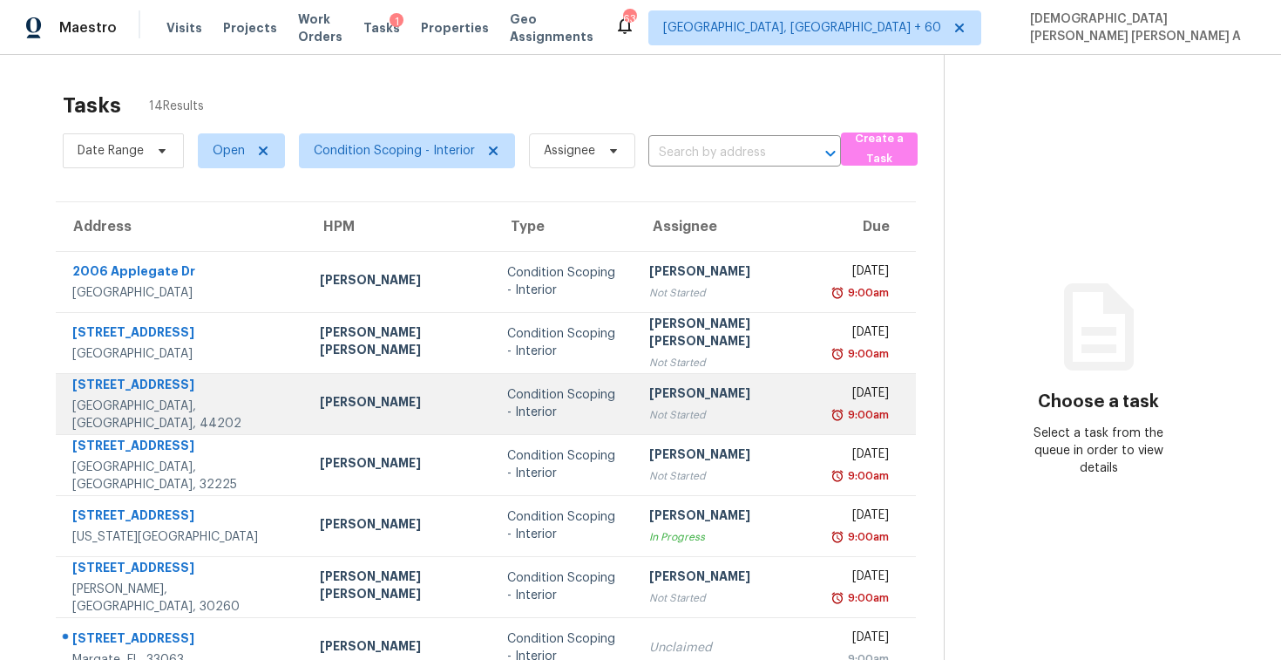
scroll to position [248, 0]
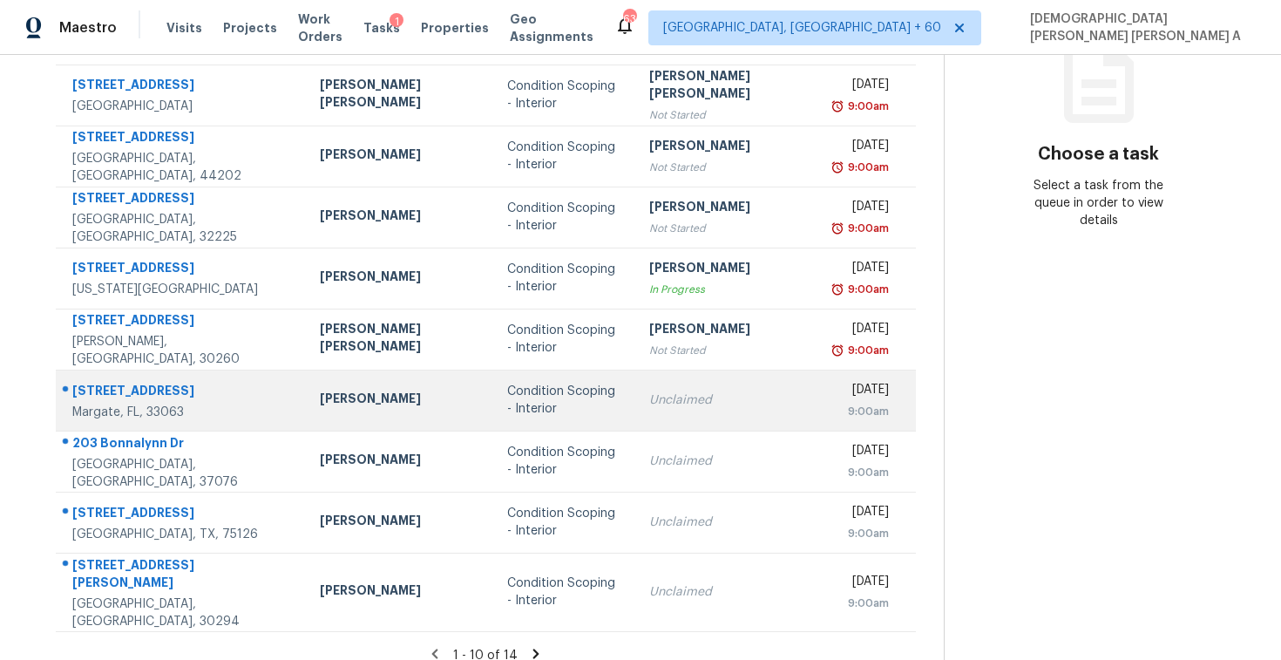
click at [579, 400] on div "Condition Scoping - Interior" at bounding box center [564, 400] width 115 height 35
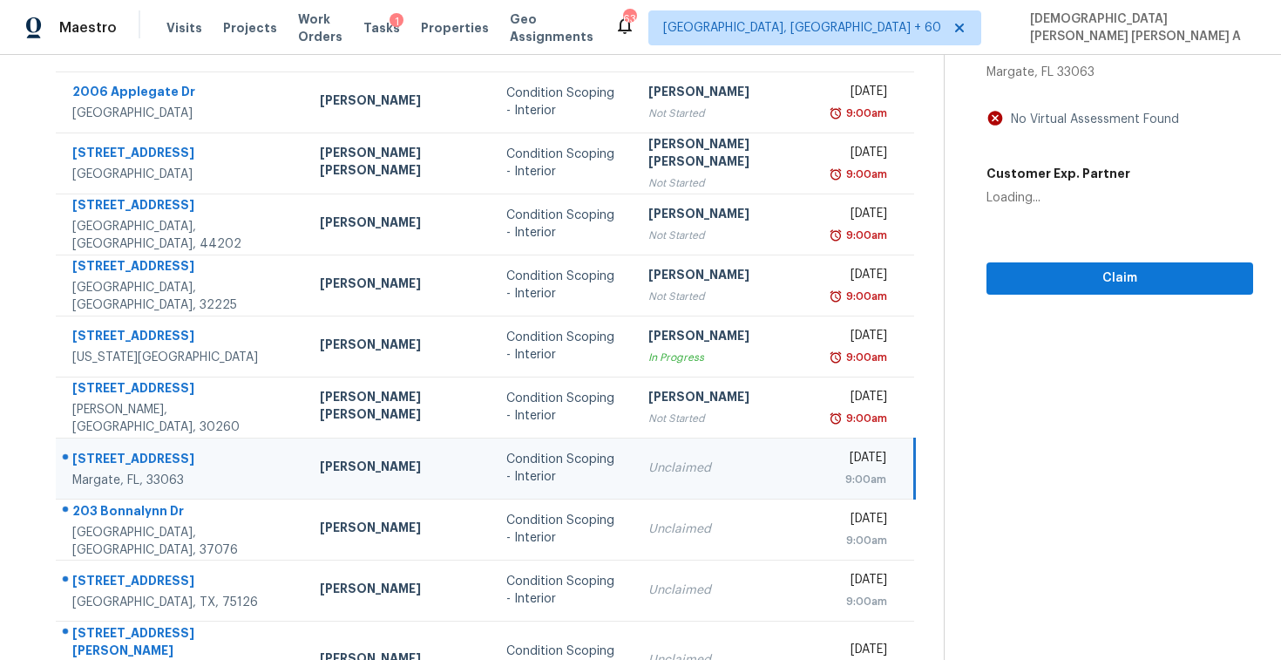
scroll to position [146, 0]
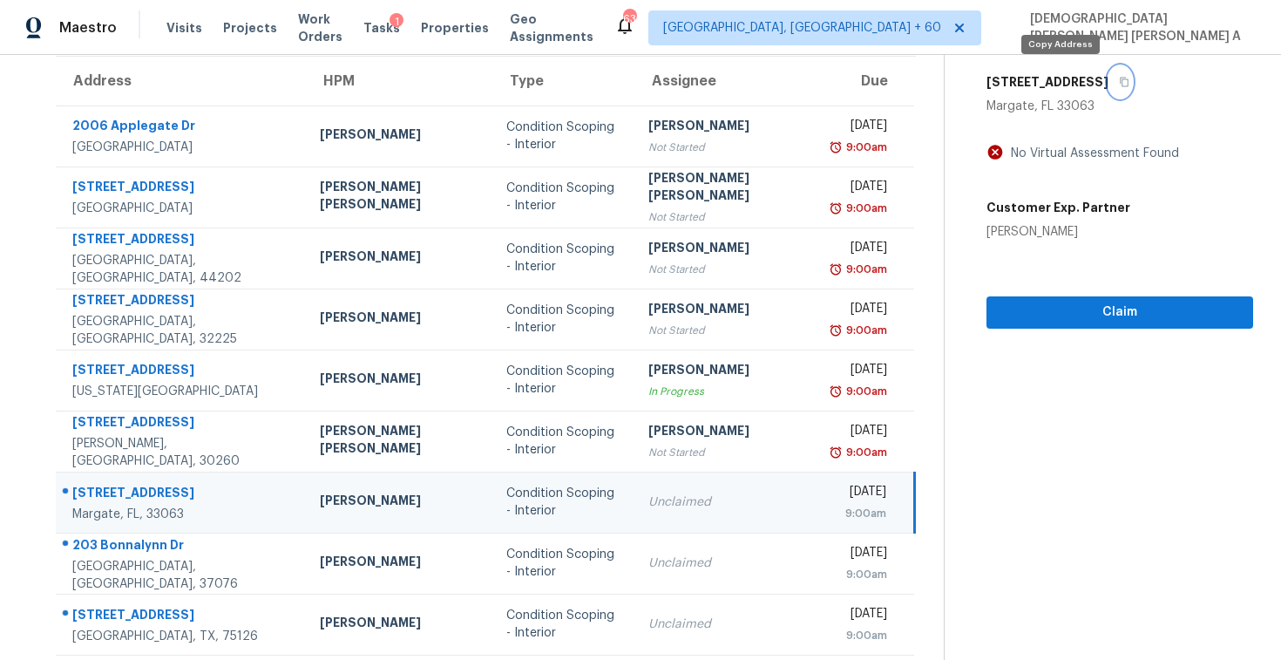
click at [1120, 85] on icon "button" at bounding box center [1124, 83] width 9 height 10
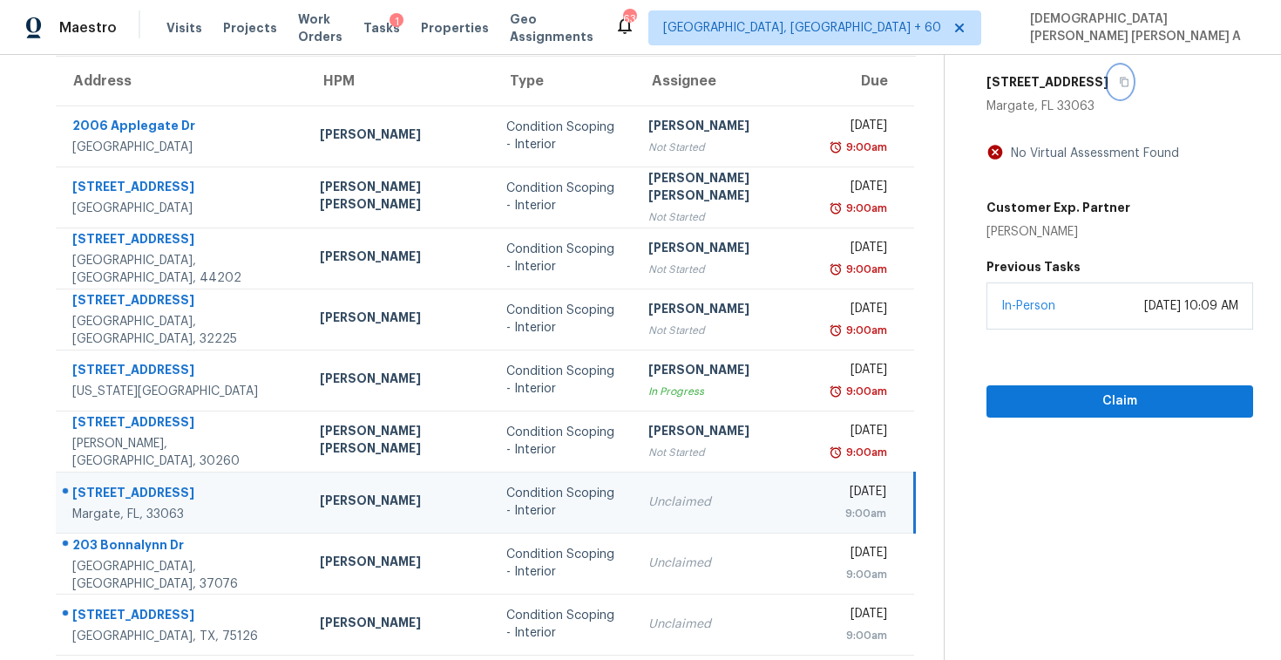
scroll to position [228, 0]
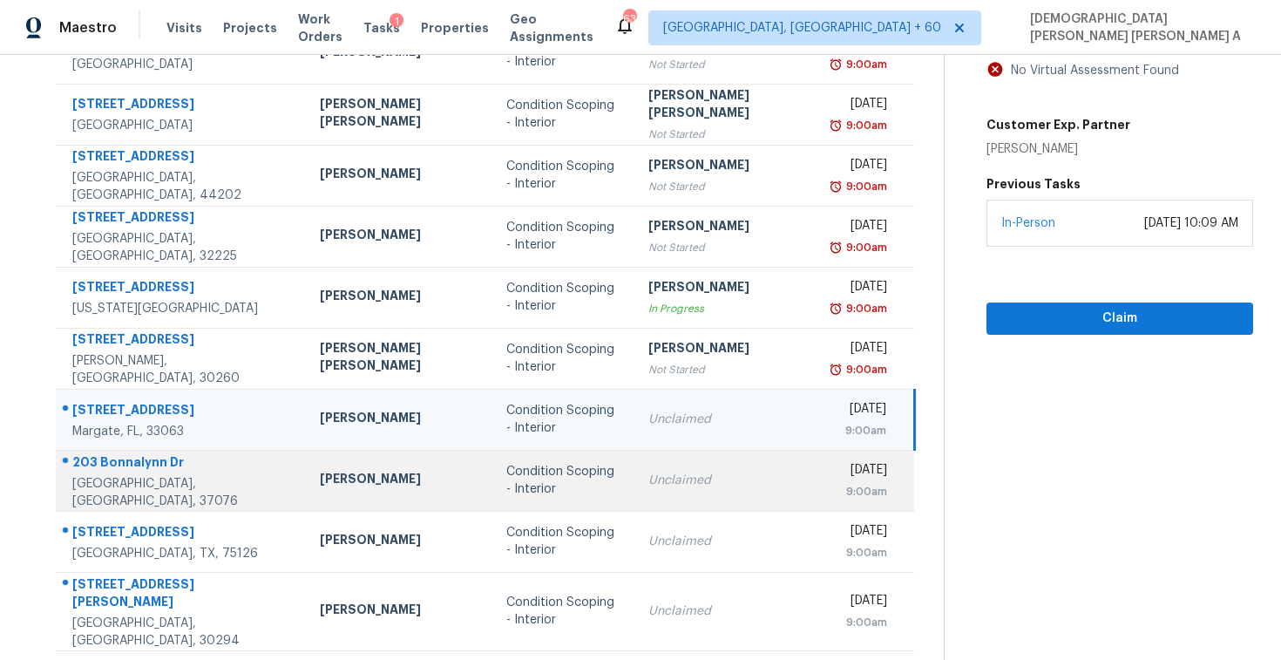
click at [695, 501] on td "Unclaimed" at bounding box center [727, 480] width 187 height 61
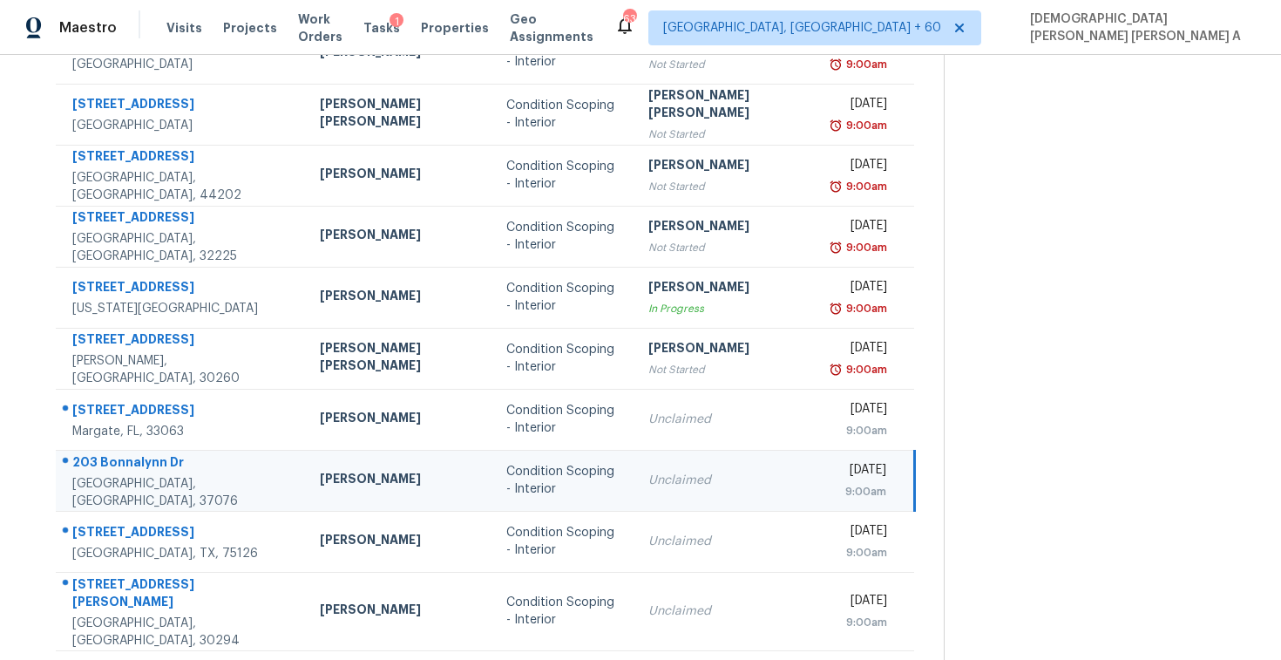
scroll to position [139, 0]
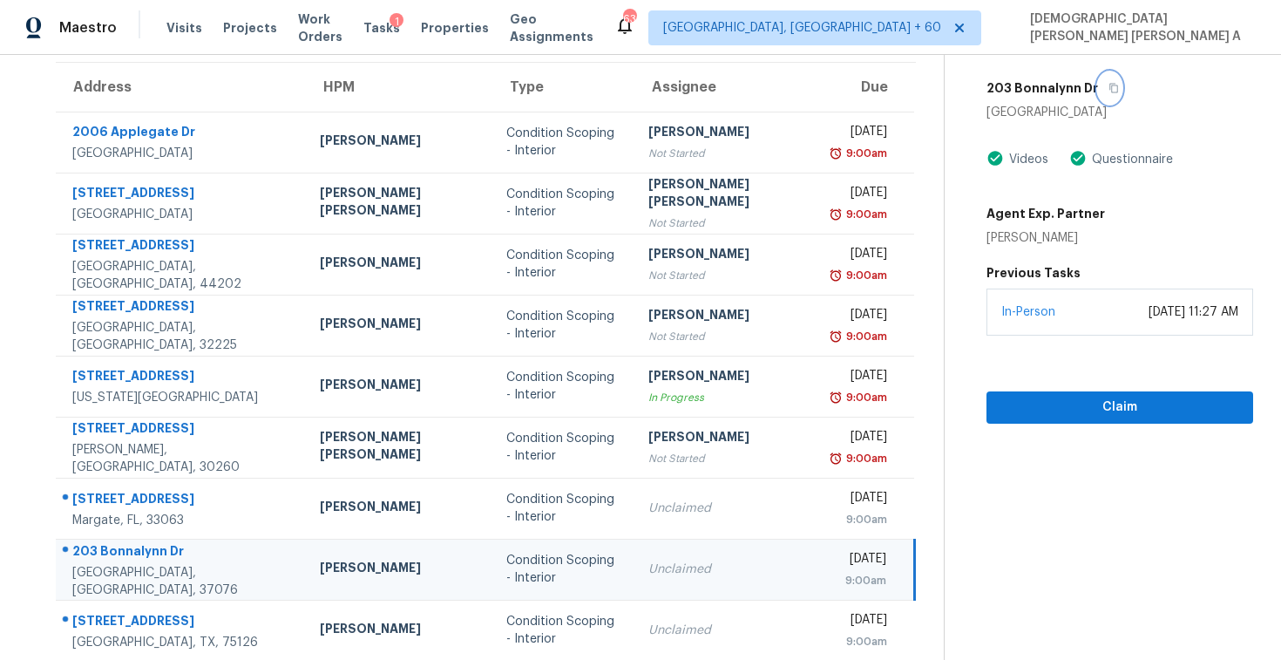
click at [1109, 90] on icon "button" at bounding box center [1114, 88] width 10 height 10
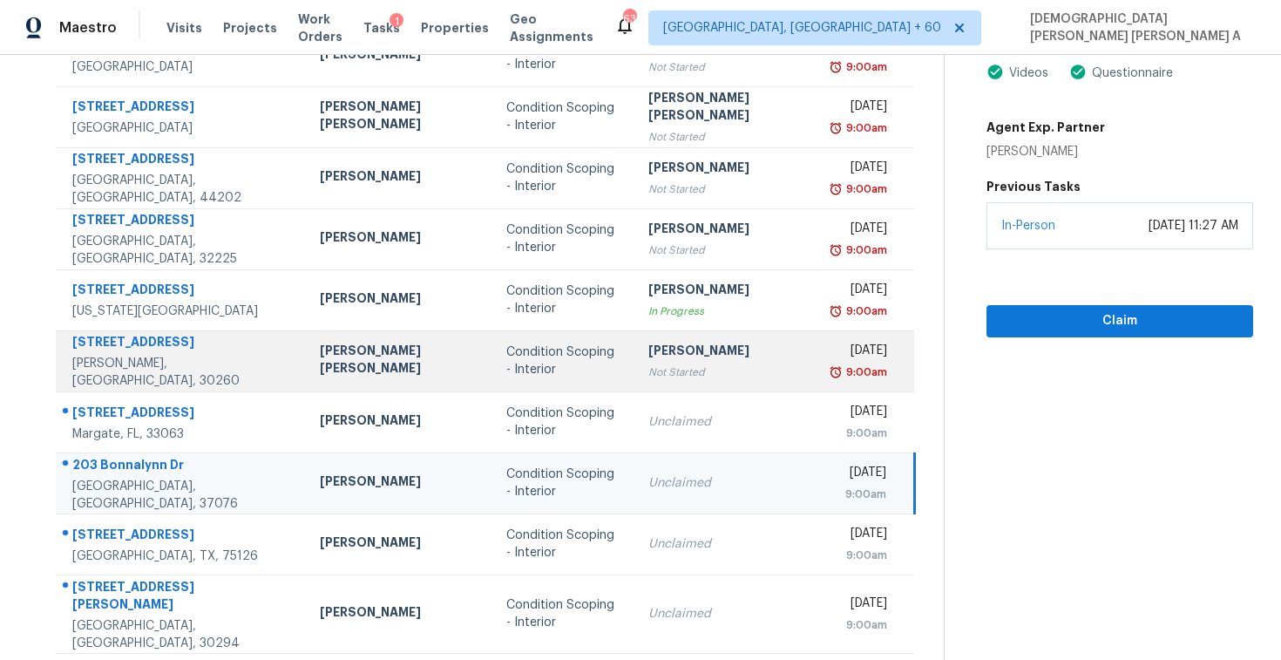
scroll to position [248, 0]
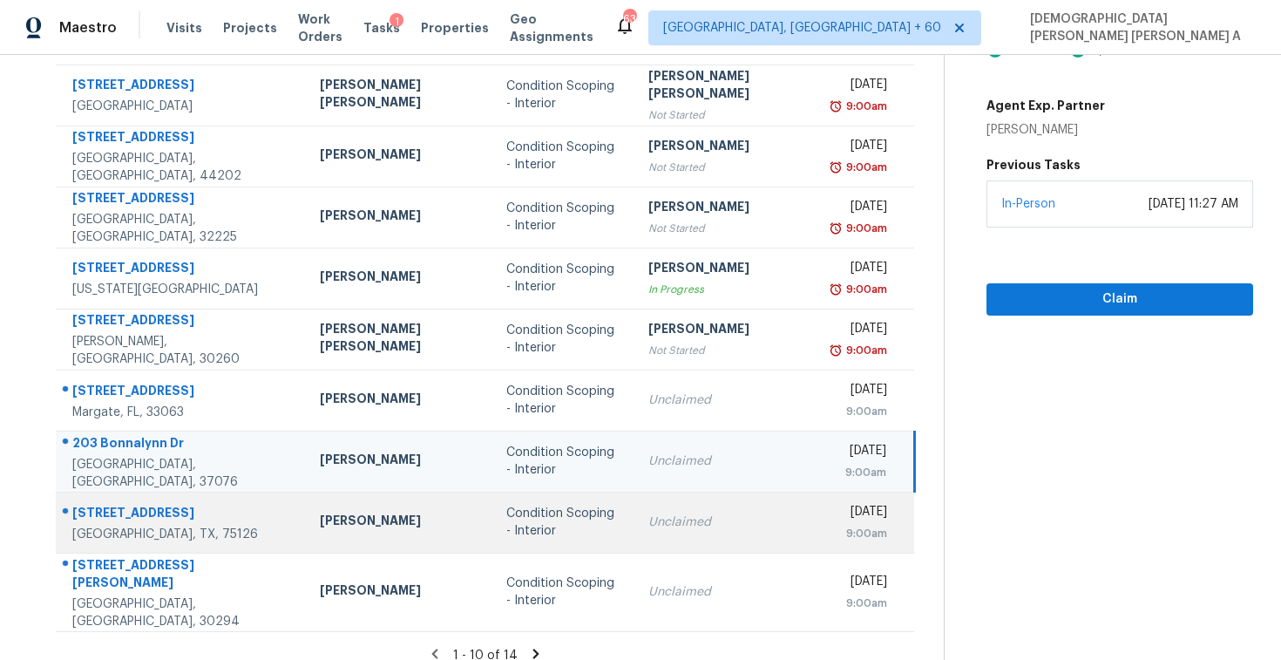
click at [512, 514] on div "Condition Scoping - Interior" at bounding box center [563, 522] width 115 height 35
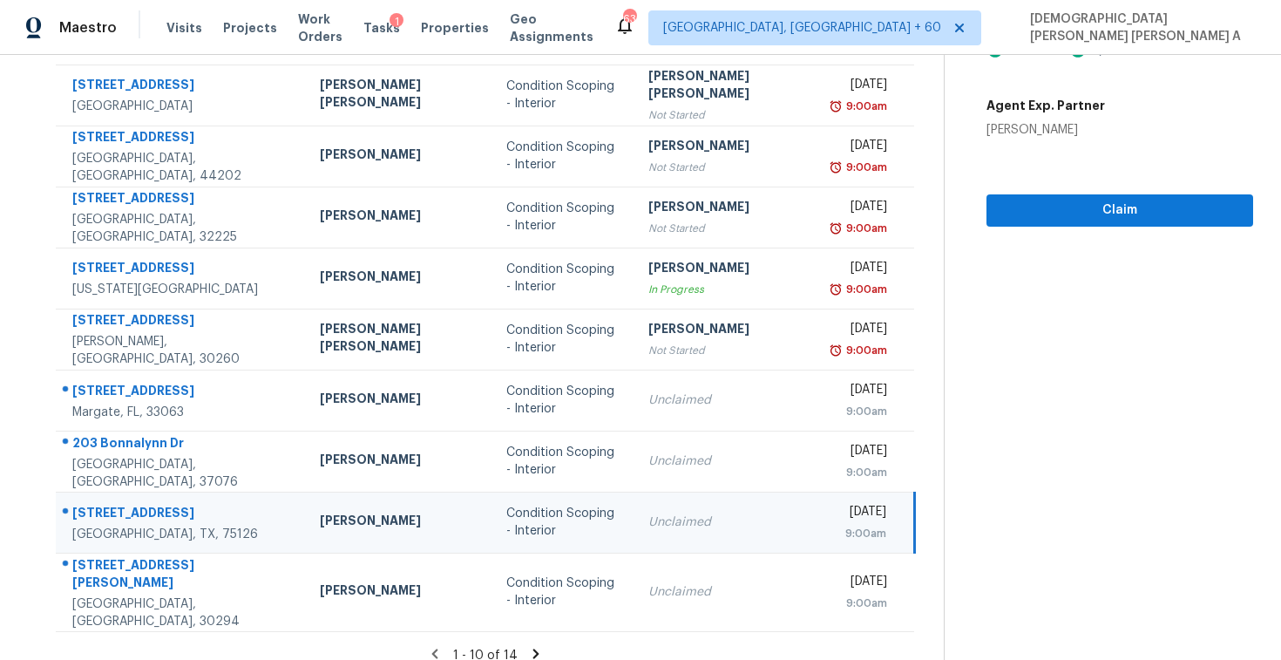
scroll to position [57, 0]
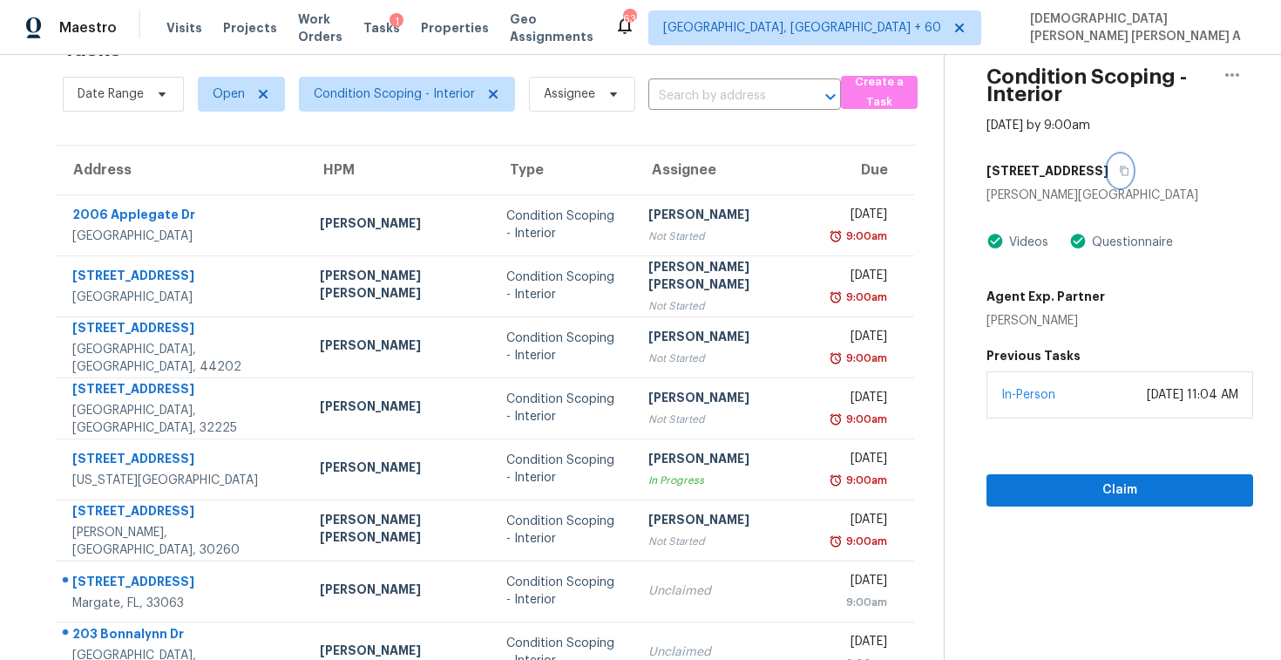
click at [1109, 163] on button "button" at bounding box center [1121, 170] width 24 height 31
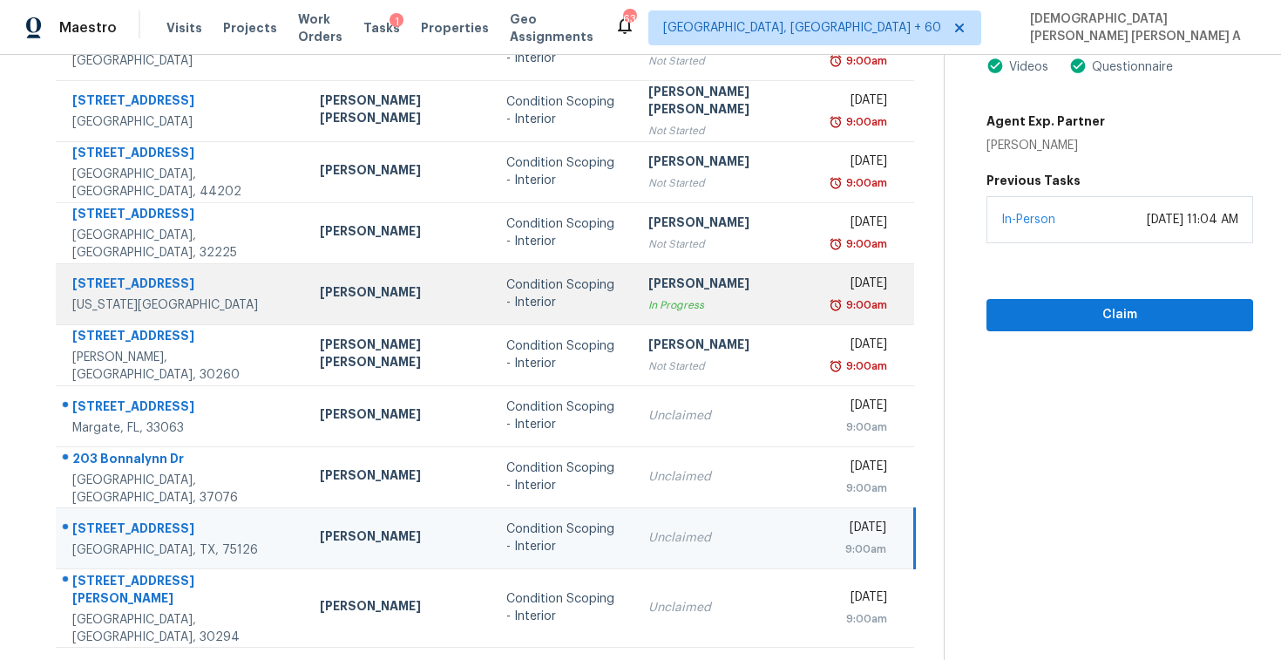
scroll to position [248, 0]
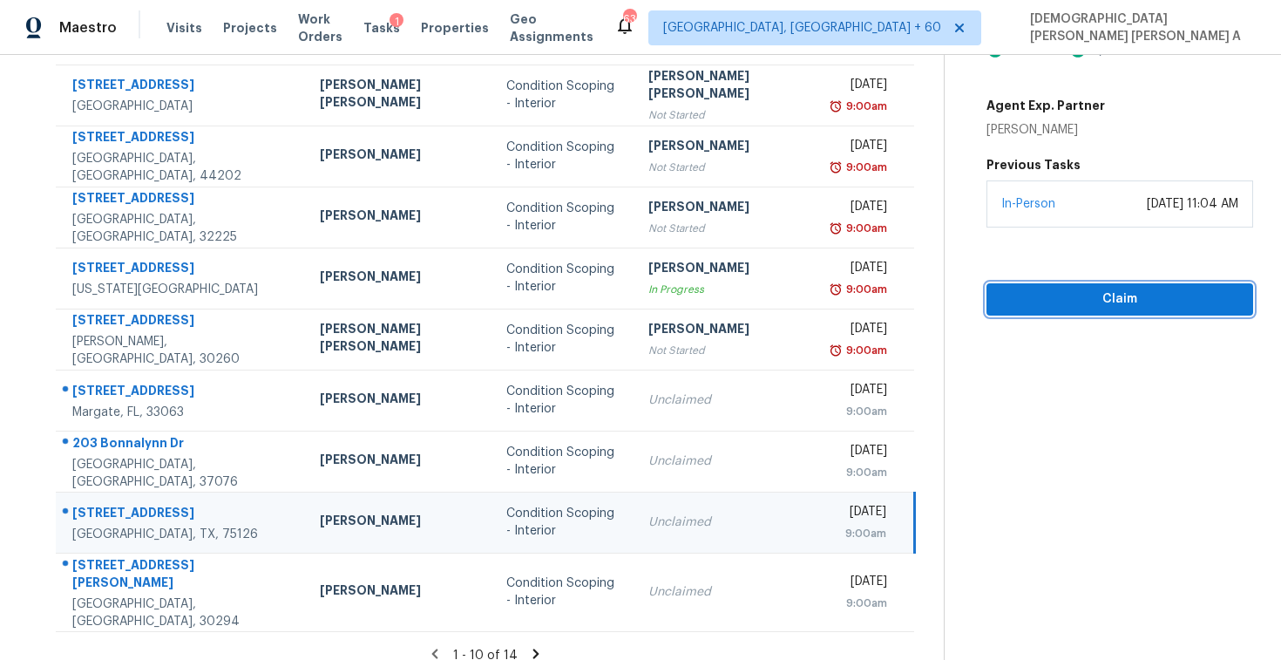
click at [1013, 299] on span "Claim" at bounding box center [1119, 299] width 239 height 22
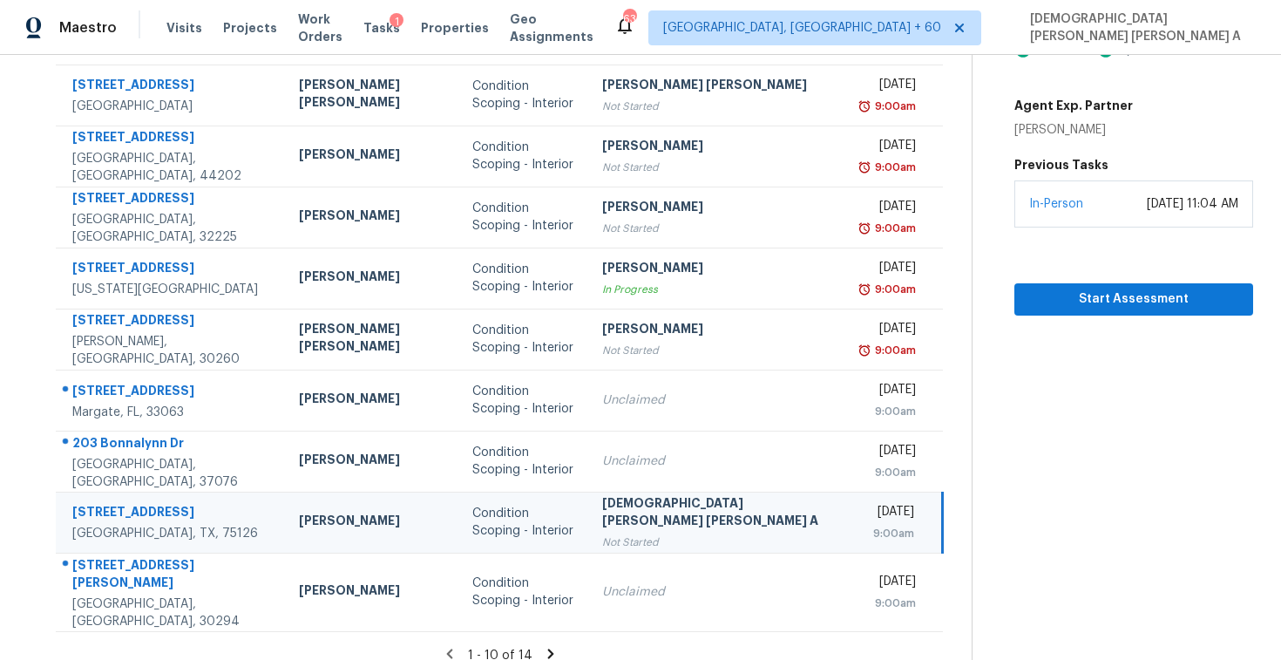
click at [1031, 279] on div "Start Assessment" at bounding box center [1133, 271] width 239 height 88
click at [1028, 289] on span "Start Assessment" at bounding box center [1133, 299] width 211 height 22
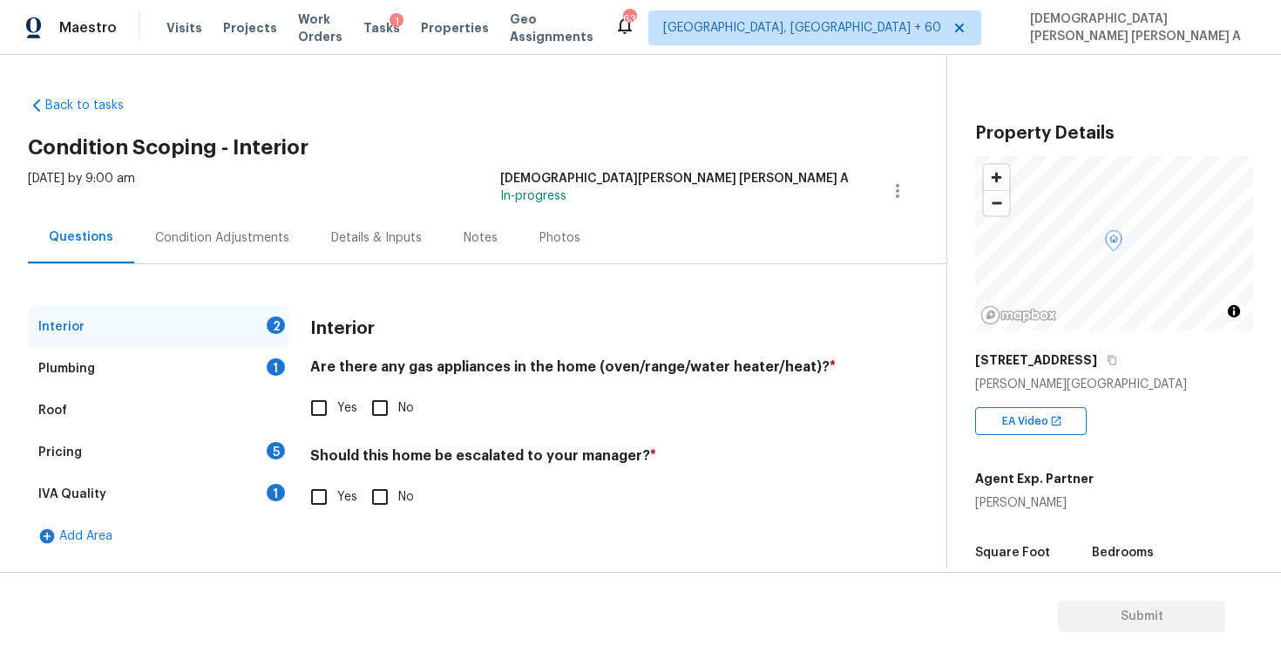
click at [465, 139] on h2 "Condition Scoping - Interior" at bounding box center [487, 147] width 919 height 17
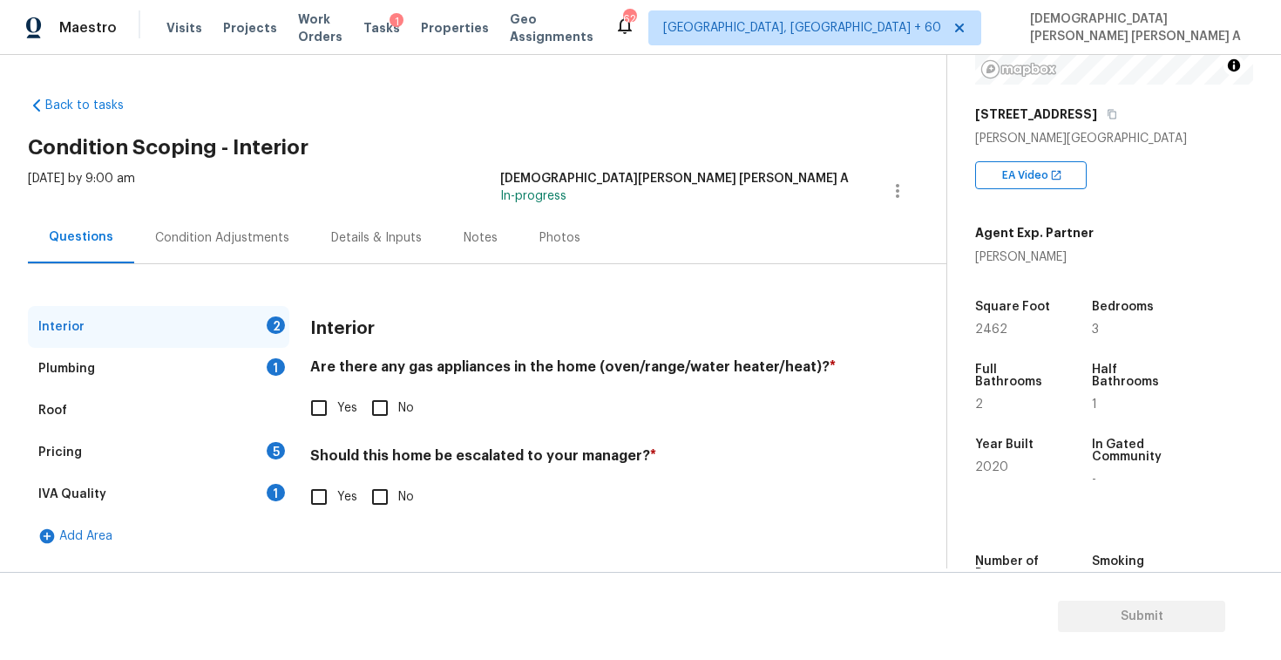
scroll to position [295, 0]
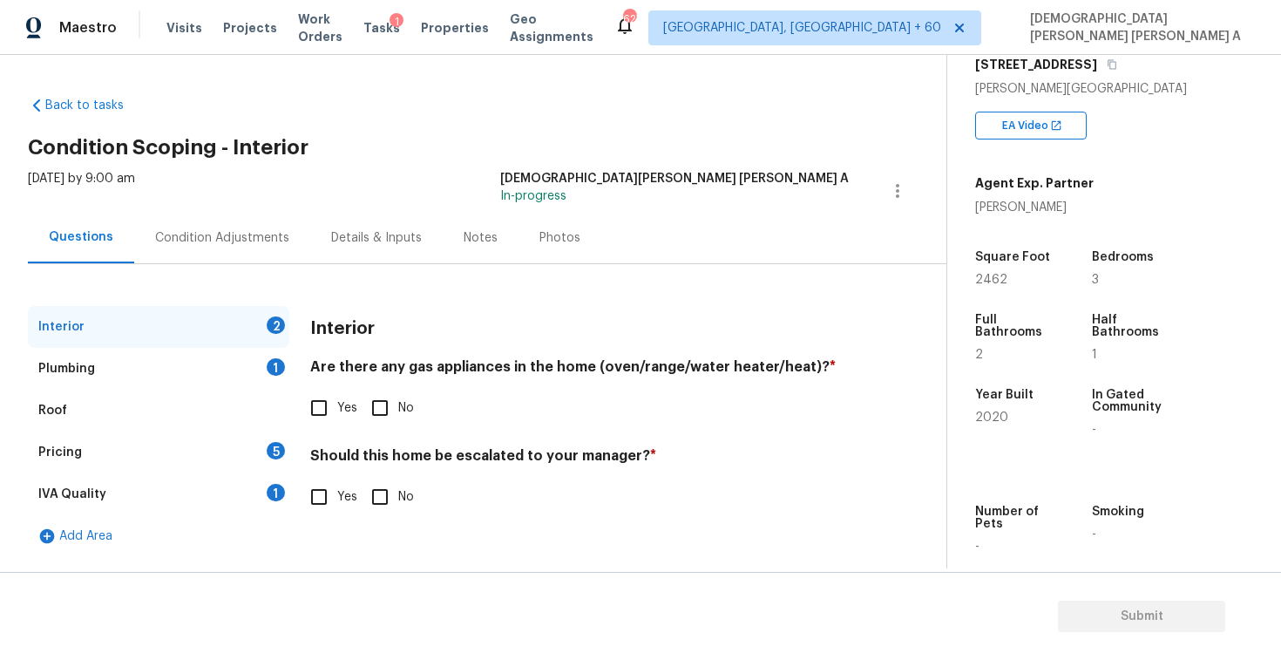
click at [315, 406] on input "Yes" at bounding box center [319, 408] width 37 height 37
checkbox input "true"
click at [389, 494] on input "No" at bounding box center [380, 496] width 37 height 37
checkbox input "true"
click at [207, 376] on div "Plumbing 1" at bounding box center [158, 369] width 261 height 42
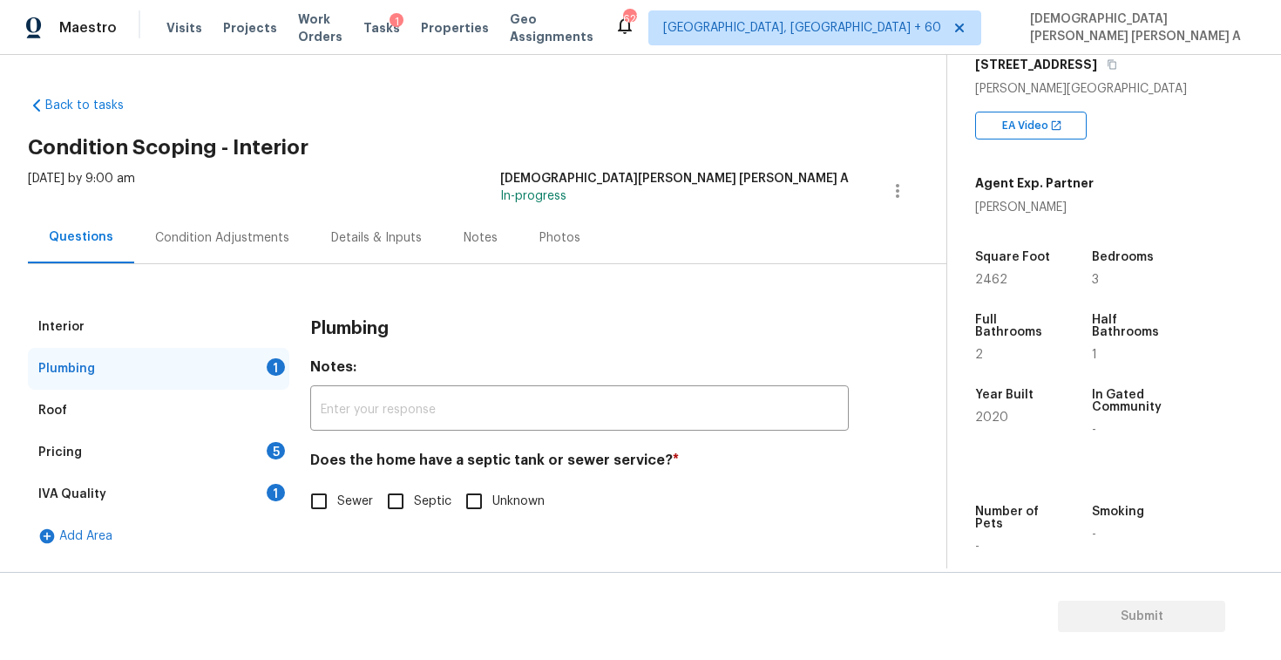
click at [334, 526] on div "Plumbing Notes: ​ Does the home have a septic tank or sewer service? * Sewer Se…" at bounding box center [579, 423] width 539 height 234
click at [332, 519] on input "Sewer" at bounding box center [319, 501] width 37 height 37
checkbox input "true"
click at [210, 437] on div "Pricing 5" at bounding box center [158, 452] width 261 height 42
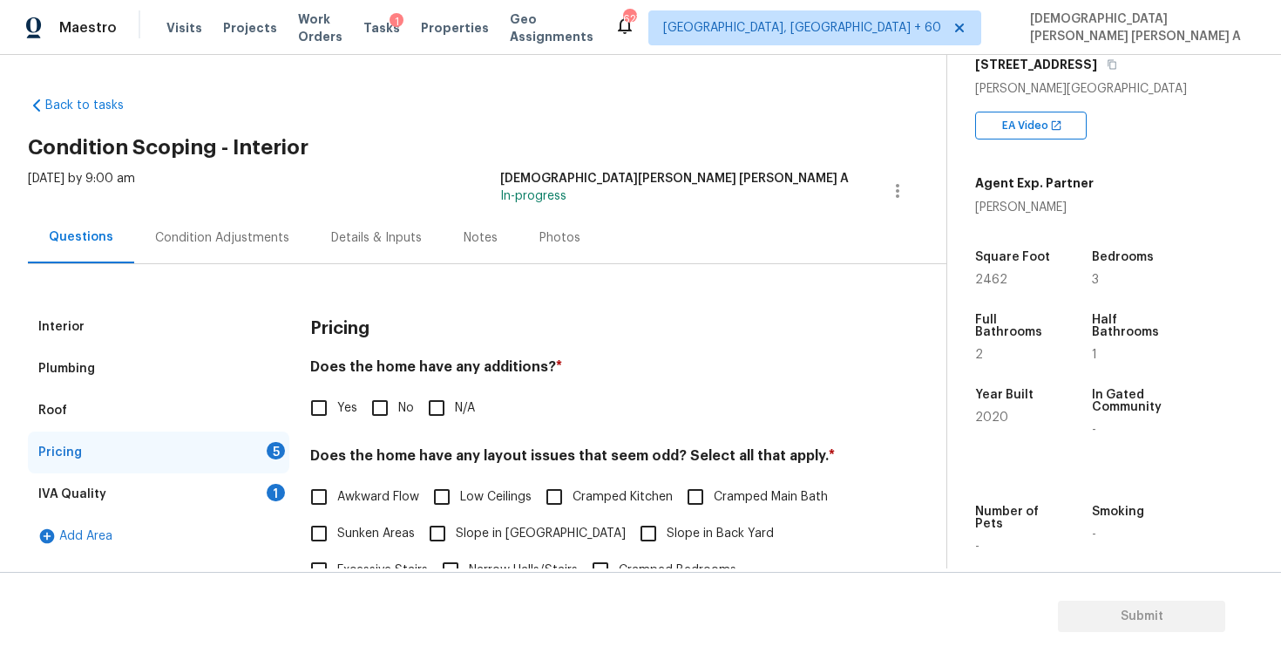
scroll to position [65, 0]
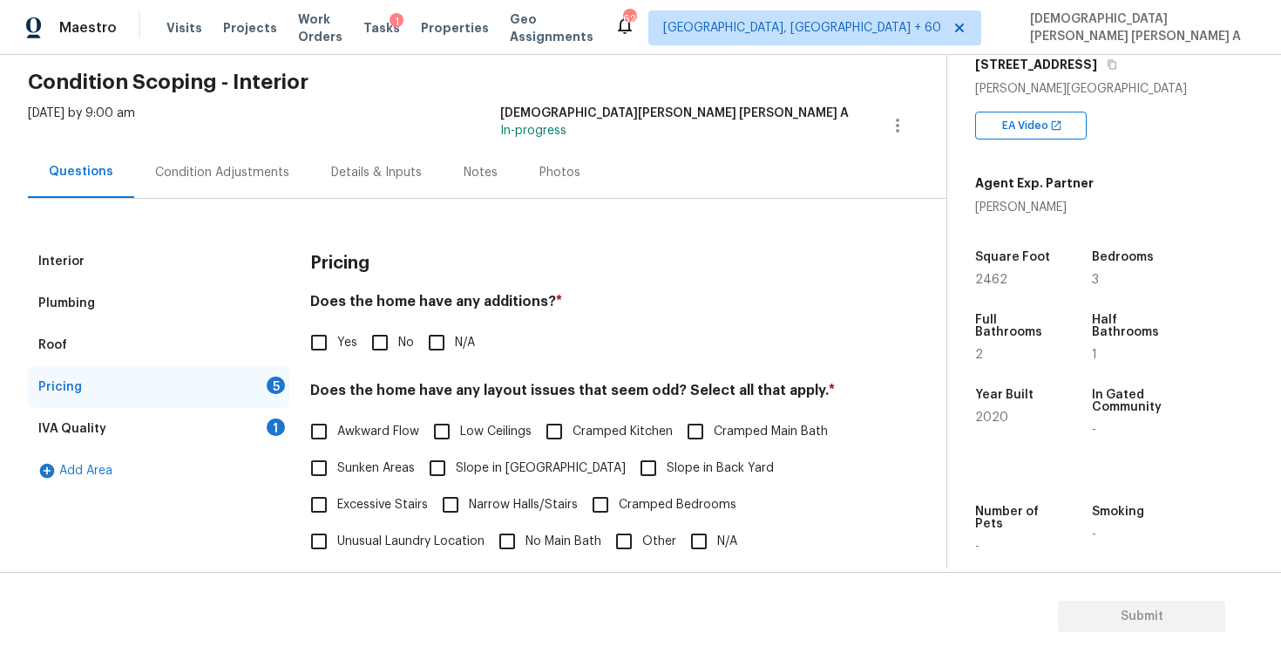
click at [370, 332] on input "No" at bounding box center [380, 342] width 37 height 37
checkbox input "true"
click at [693, 533] on input "N/A" at bounding box center [699, 541] width 37 height 37
checkbox input "true"
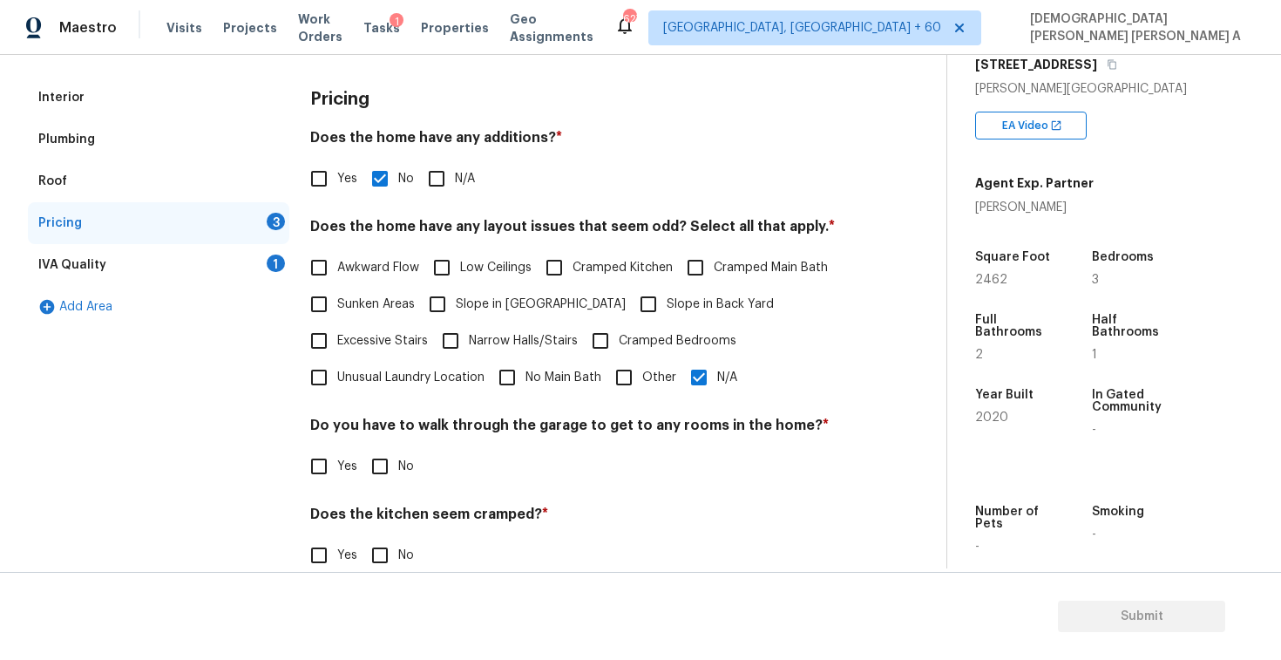
scroll to position [321, 0]
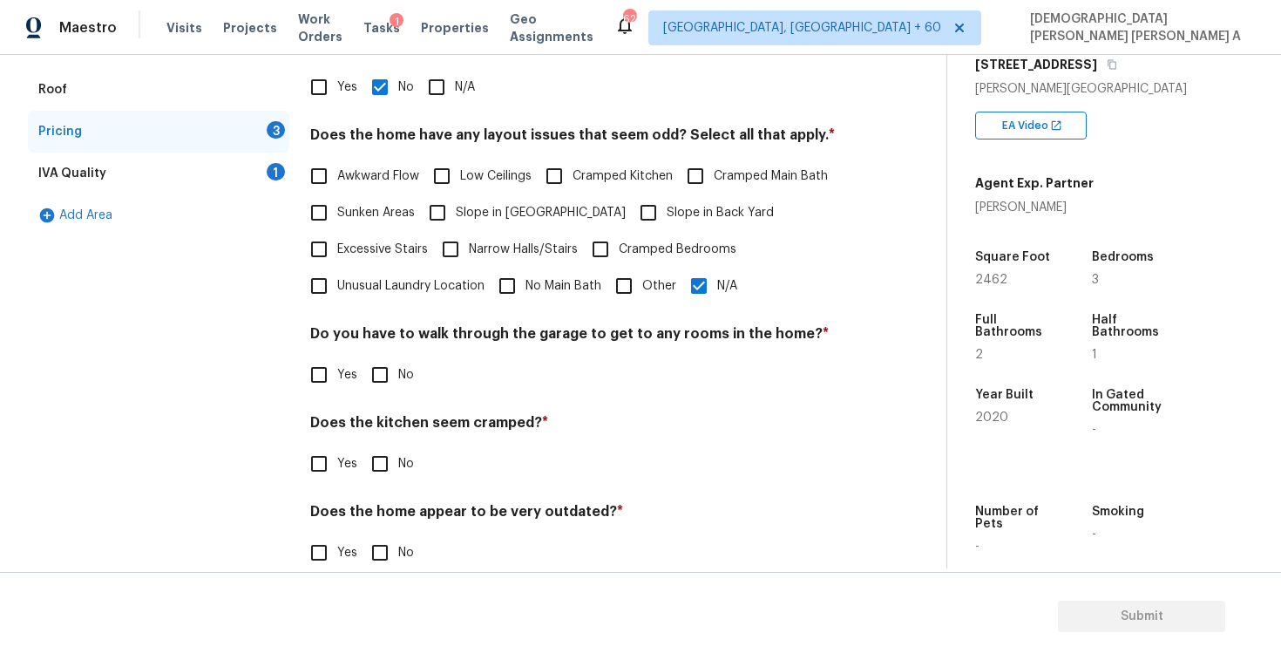
click at [376, 373] on input "No" at bounding box center [380, 374] width 37 height 37
checkbox input "true"
click at [371, 452] on input "No" at bounding box center [380, 465] width 37 height 37
checkbox input "true"
click at [373, 560] on input "No" at bounding box center [380, 552] width 37 height 37
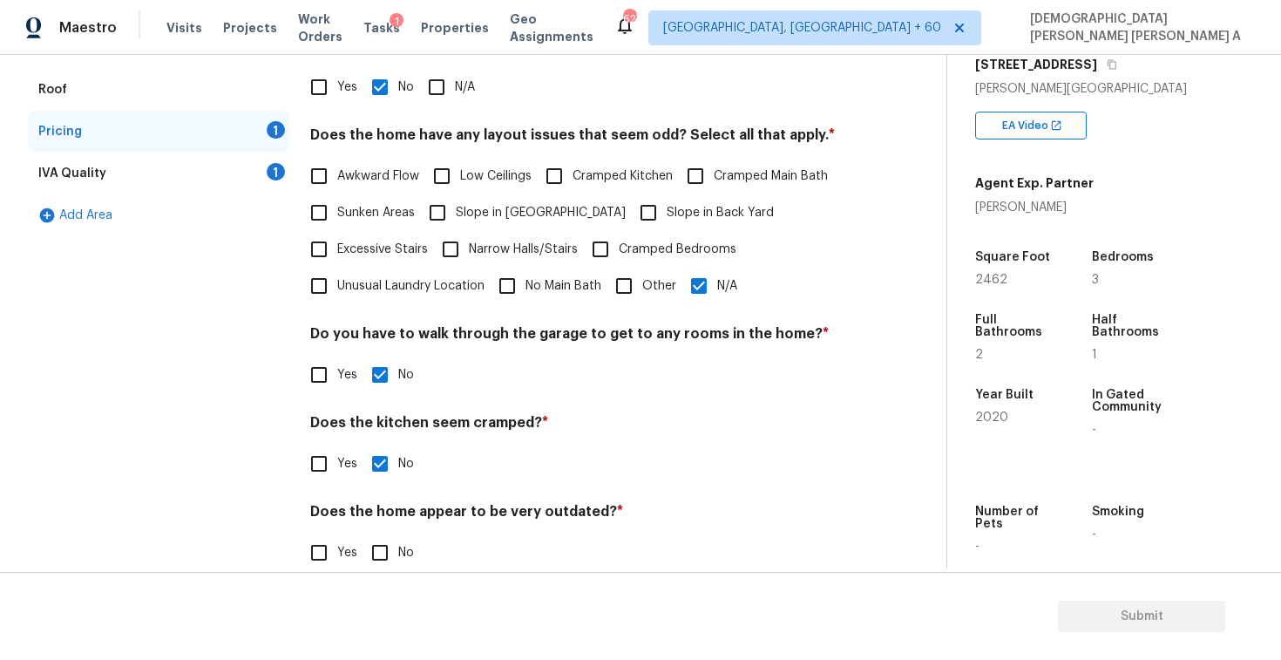
checkbox input "true"
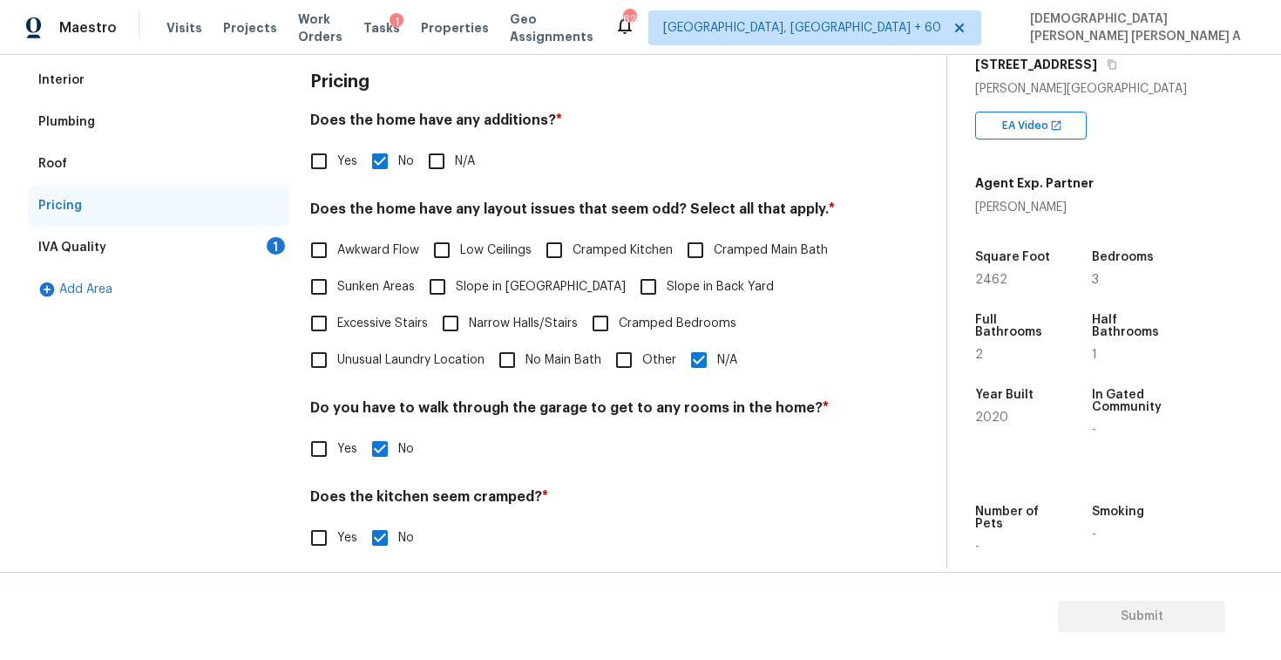
scroll to position [179, 0]
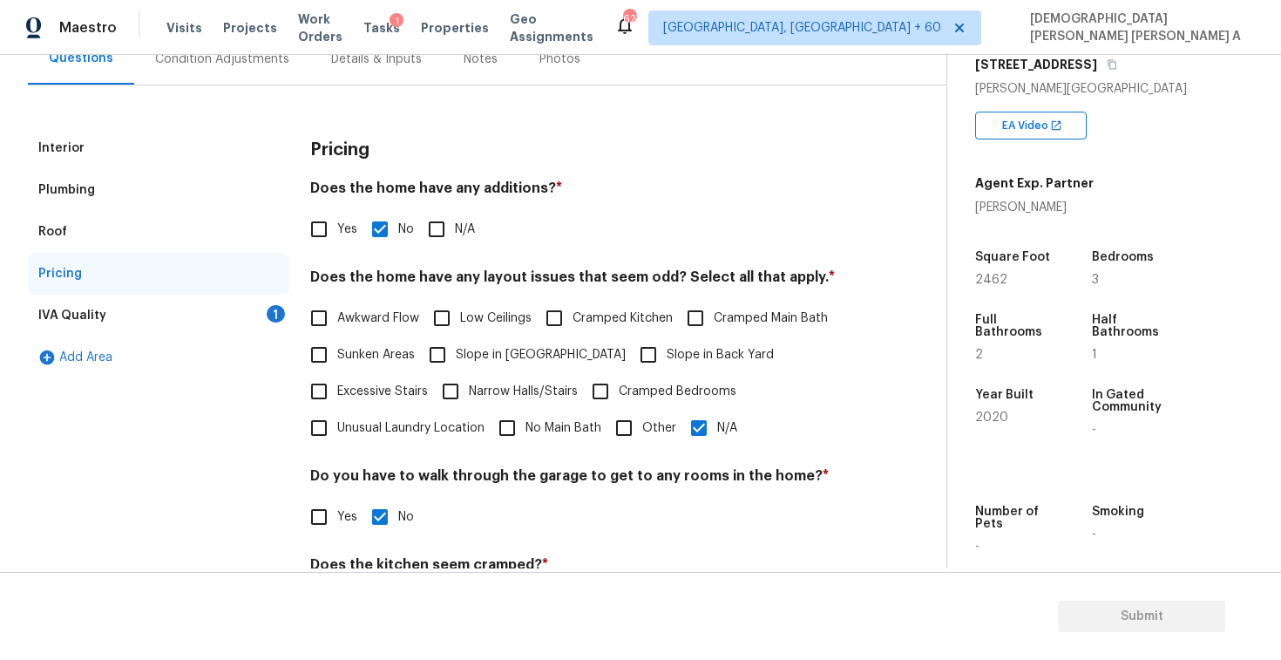
click at [201, 335] on div "IVA Quality 1" at bounding box center [158, 316] width 261 height 42
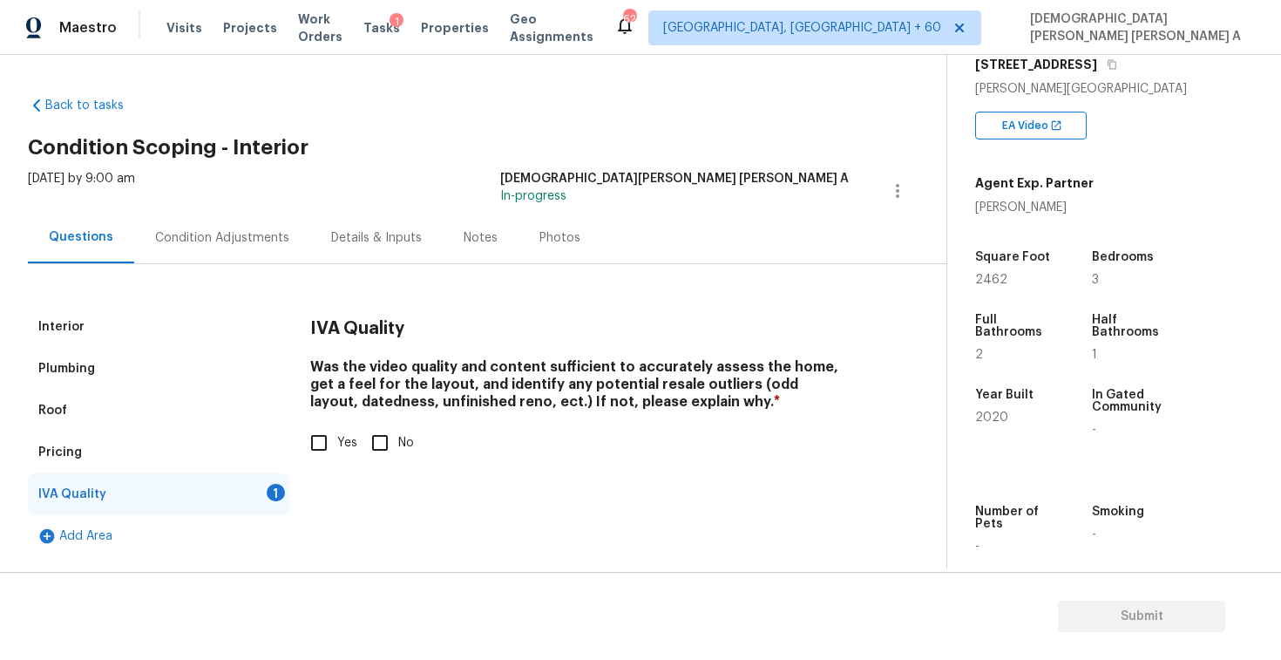
click at [309, 451] on input "Yes" at bounding box center [319, 442] width 37 height 37
checkbox input "true"
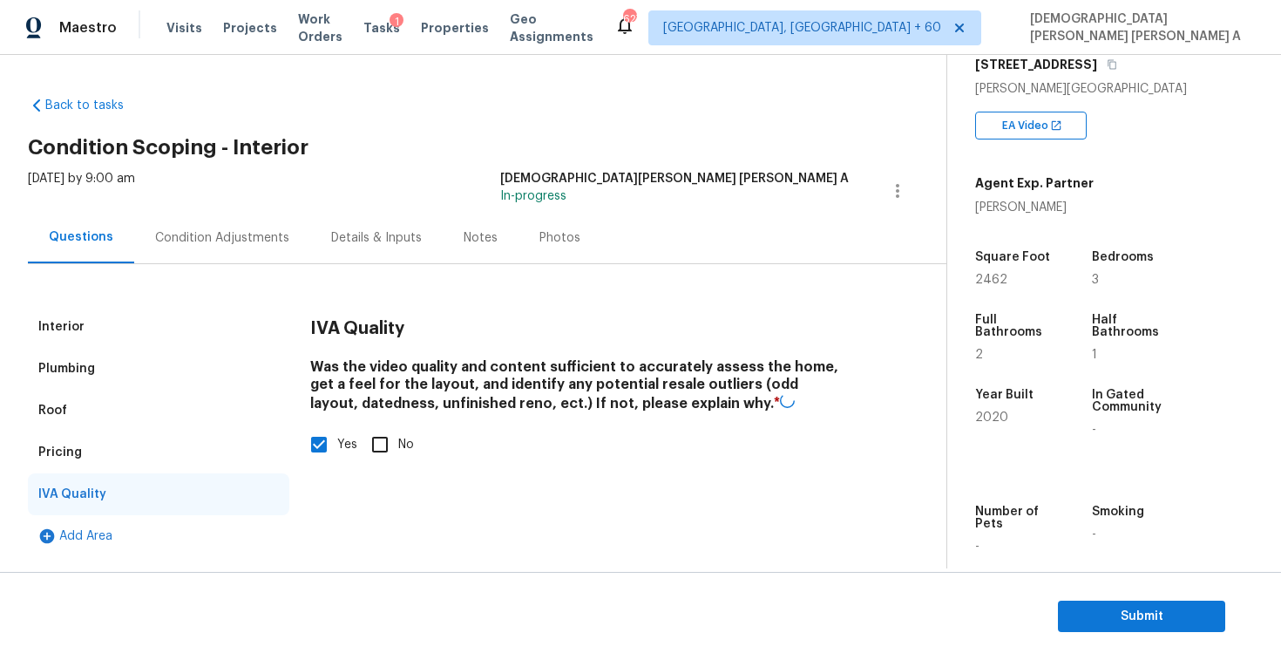
click at [220, 253] on div "Condition Adjustments" at bounding box center [222, 237] width 176 height 51
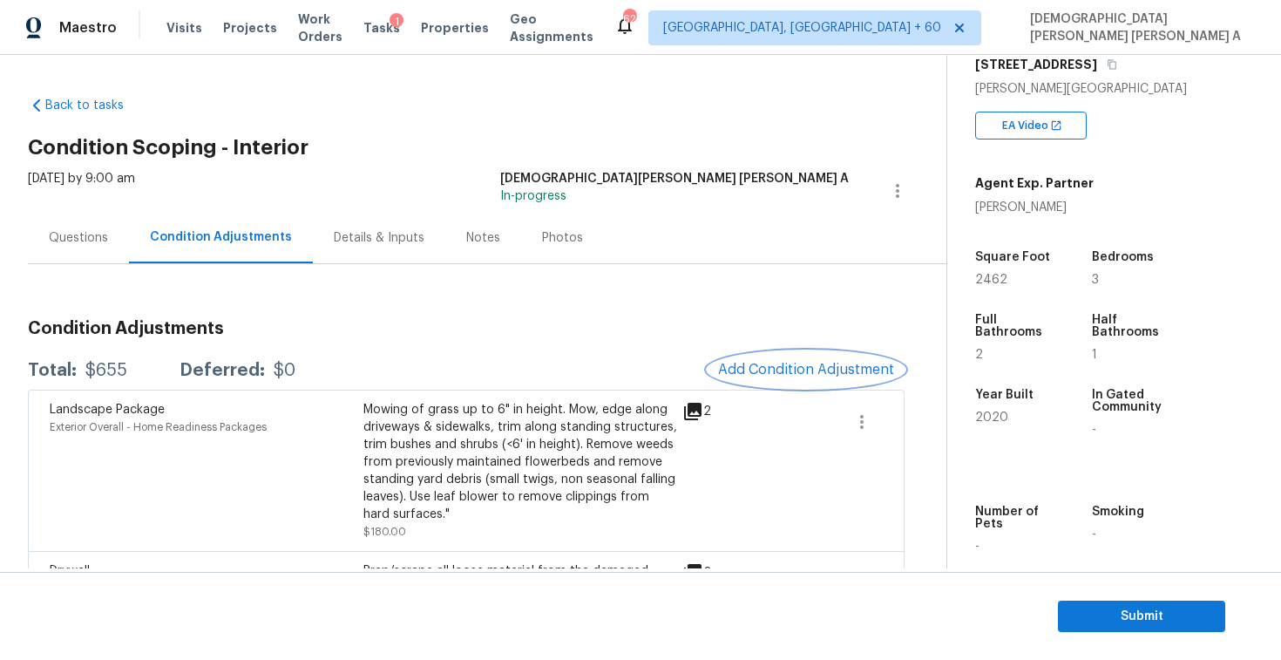
click at [826, 366] on span "Add Condition Adjustment" at bounding box center [806, 370] width 176 height 16
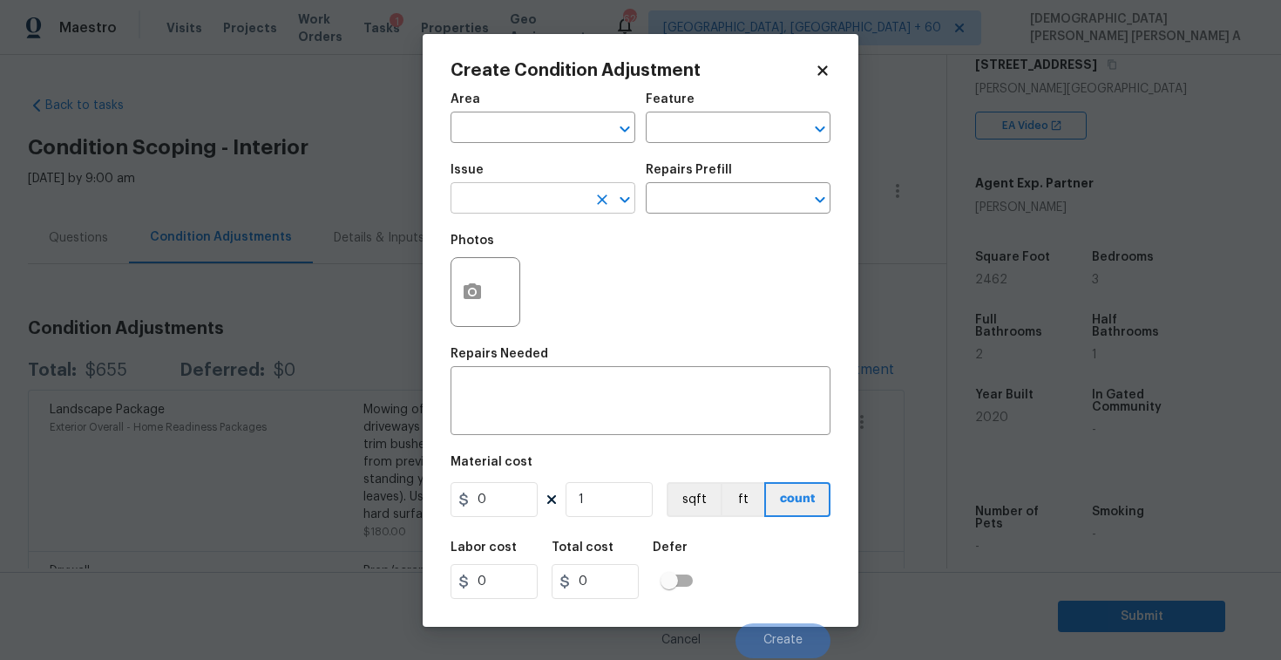
click at [575, 204] on input "text" at bounding box center [519, 200] width 136 height 27
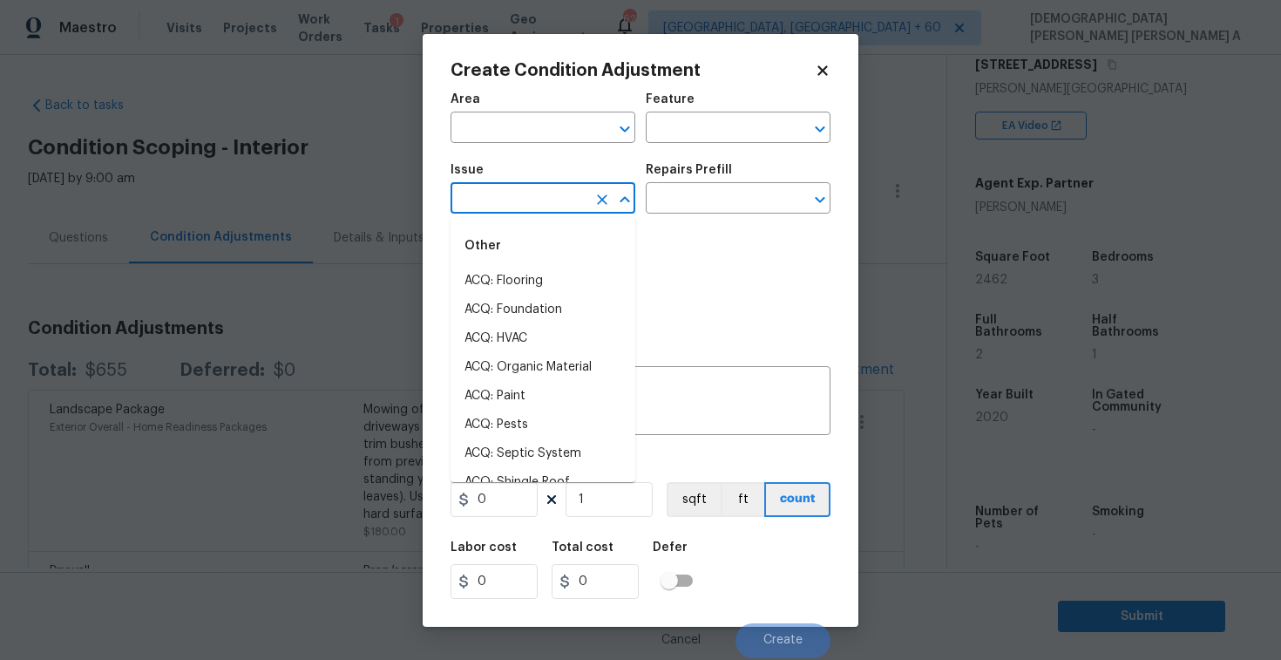
type input "p"
type input "ai"
type input "n"
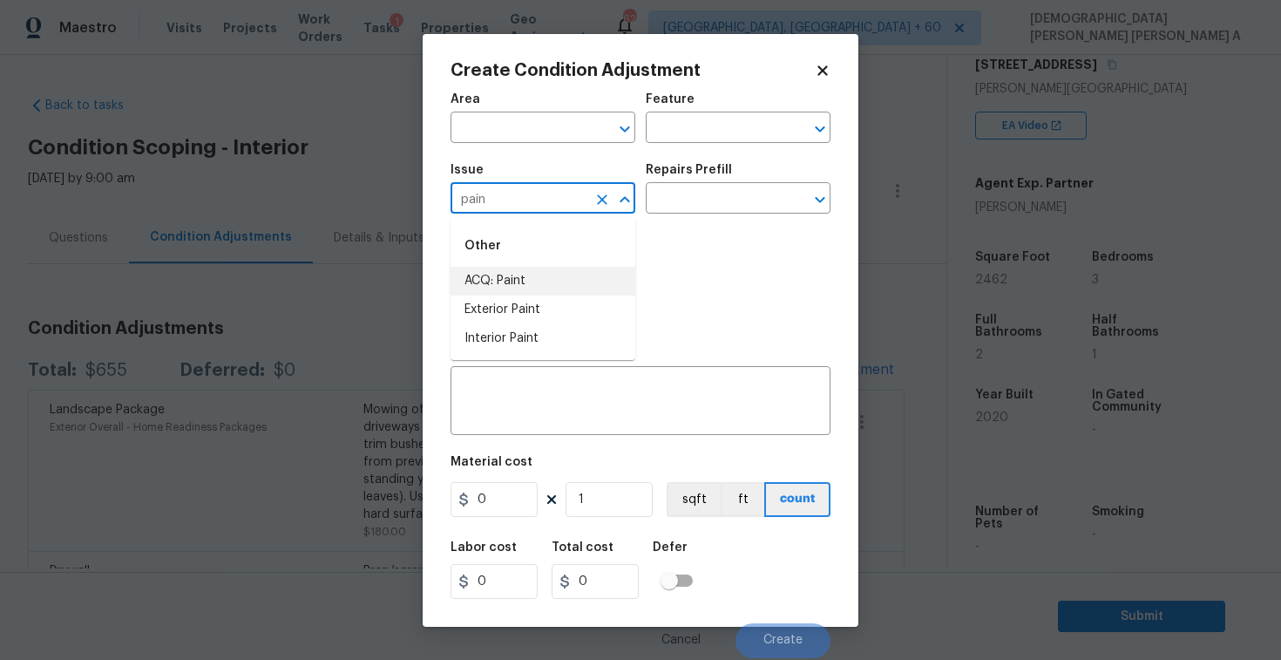
click at [537, 276] on li "ACQ: Paint" at bounding box center [543, 281] width 185 height 29
type input "ACQ: Paint"
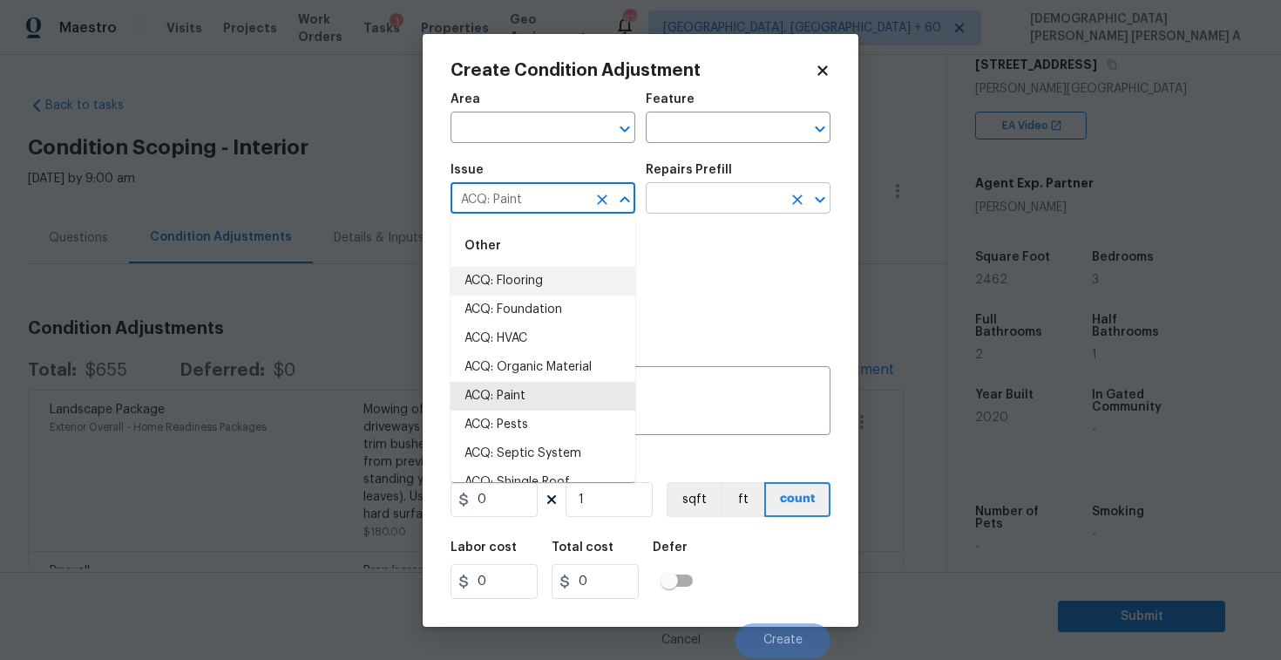
click at [705, 205] on input "text" at bounding box center [714, 200] width 136 height 27
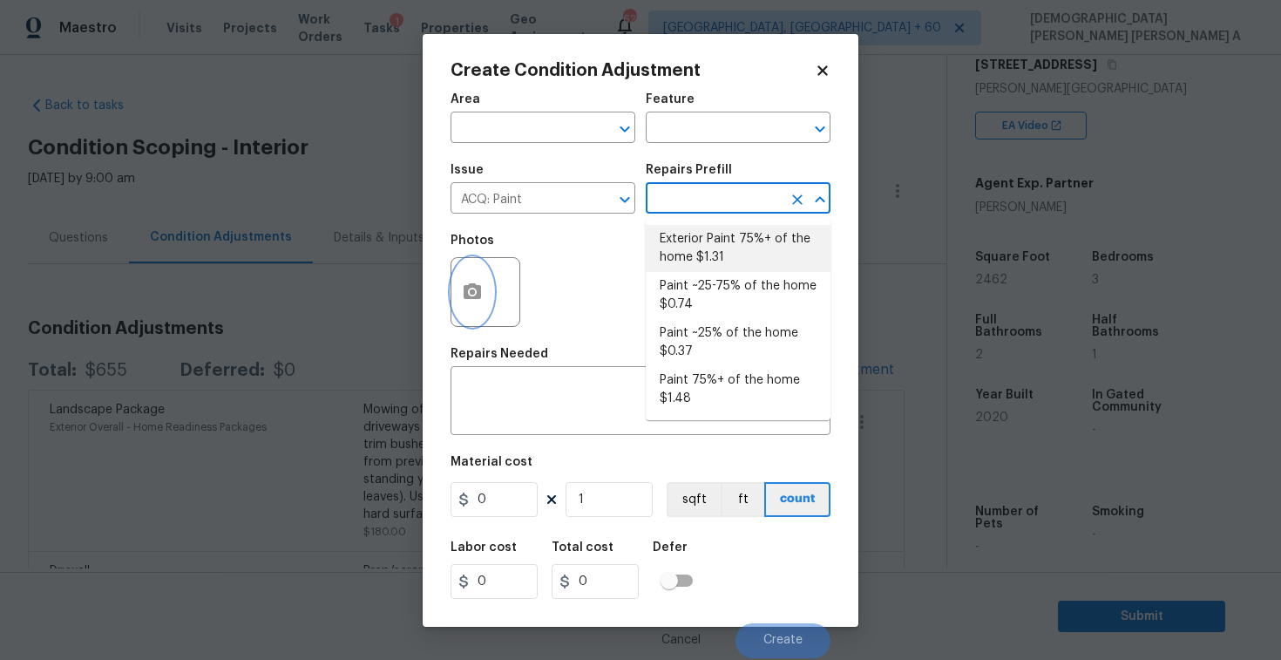
click at [465, 298] on icon "button" at bounding box center [472, 291] width 17 height 16
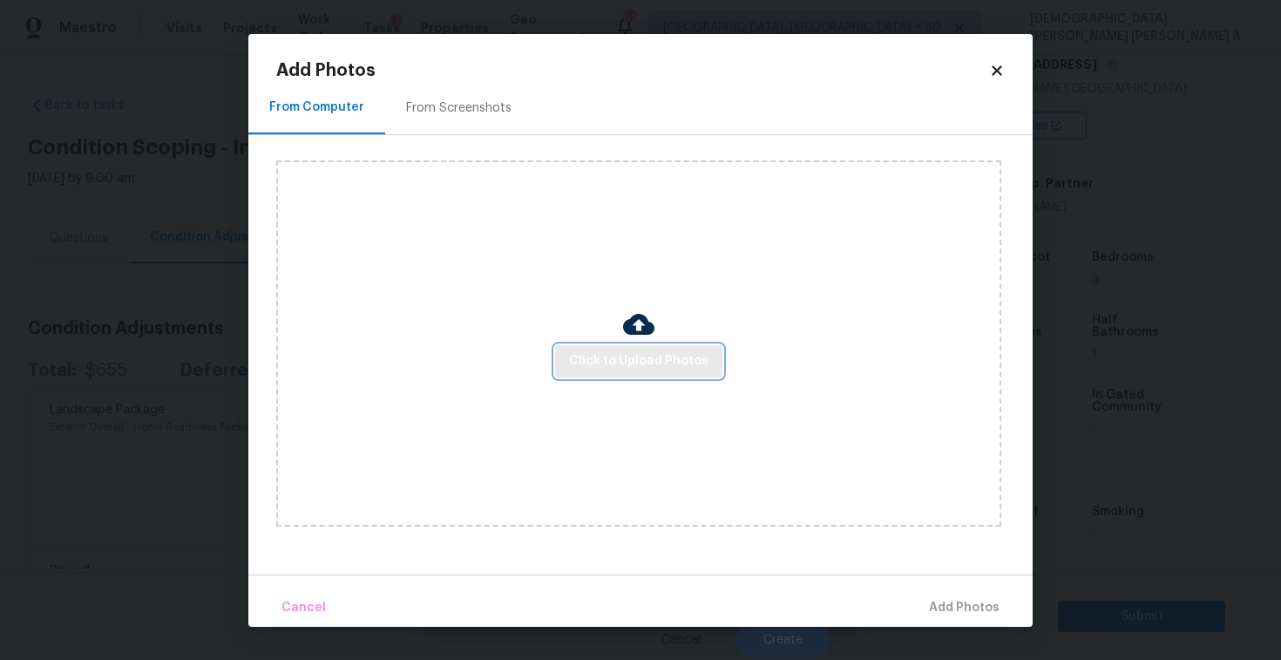
click at [637, 373] on button "Click to Upload Photos" at bounding box center [638, 361] width 167 height 32
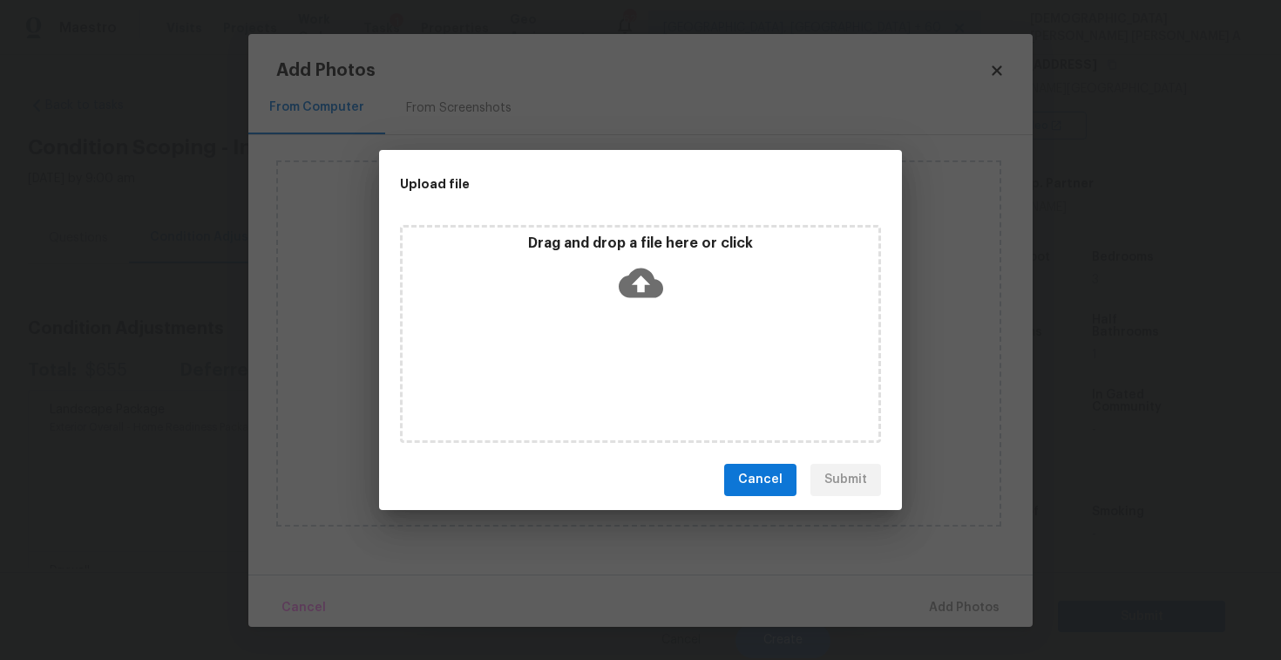
click at [637, 336] on div "Drag and drop a file here or click" at bounding box center [640, 334] width 481 height 218
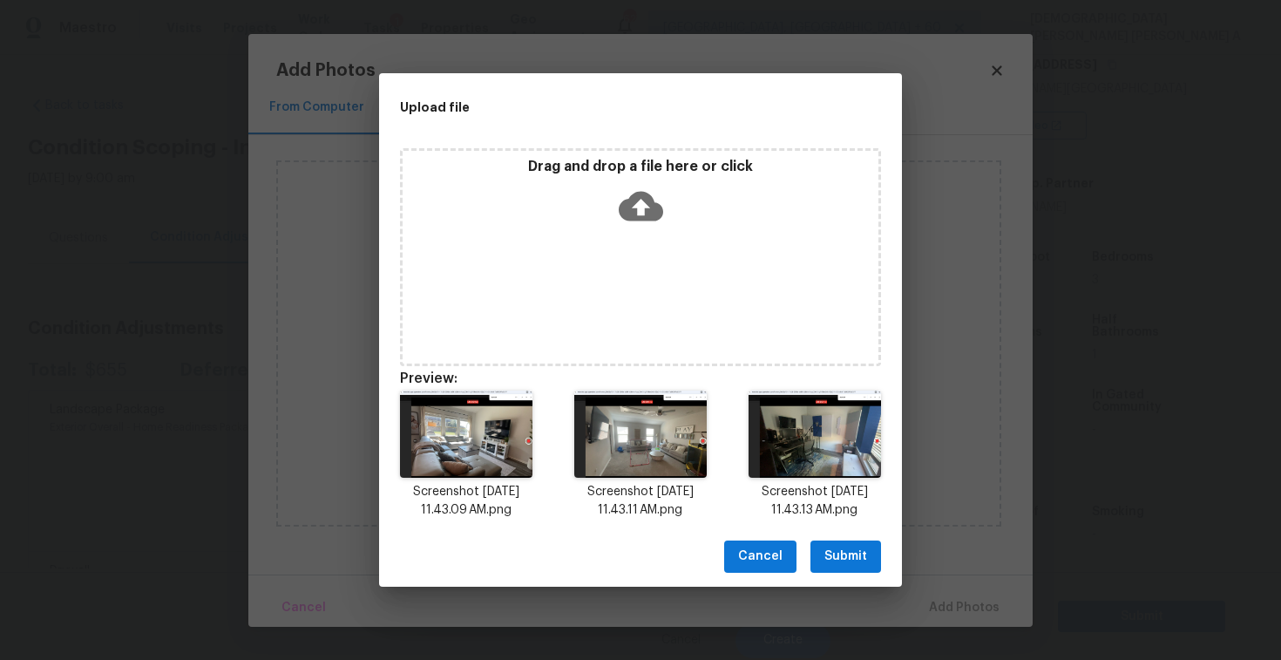
click at [858, 565] on span "Submit" at bounding box center [845, 557] width 43 height 22
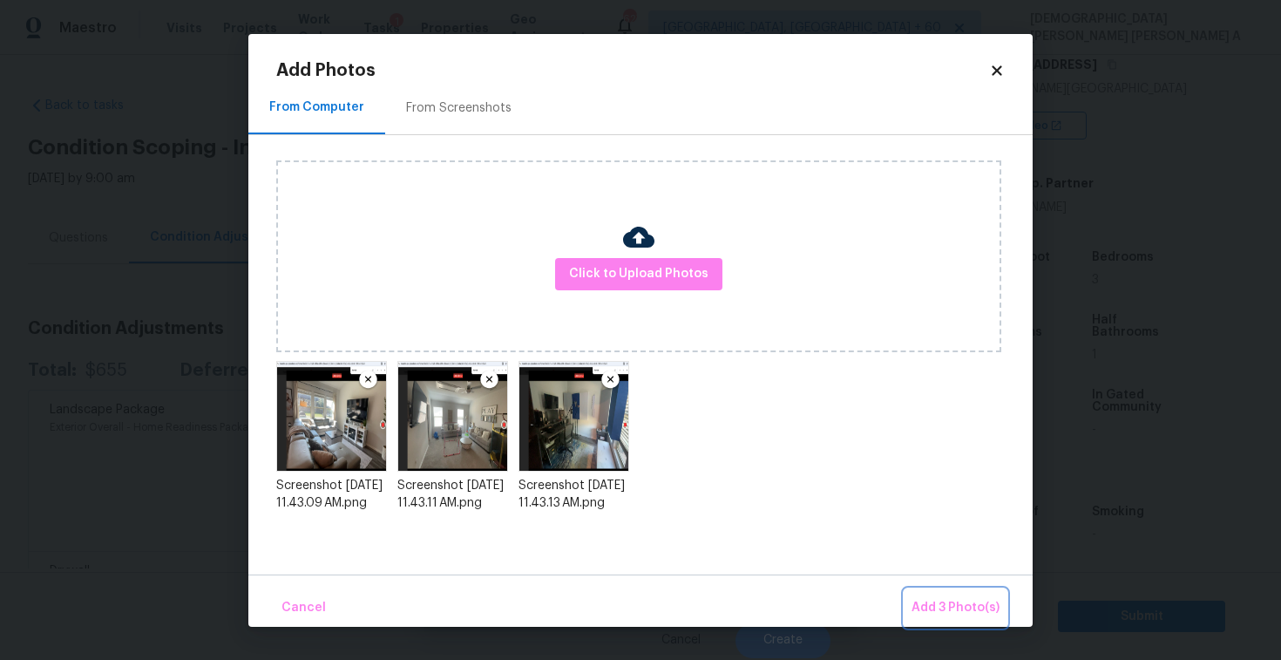
click at [959, 593] on button "Add 3 Photo(s)" at bounding box center [956, 607] width 102 height 37
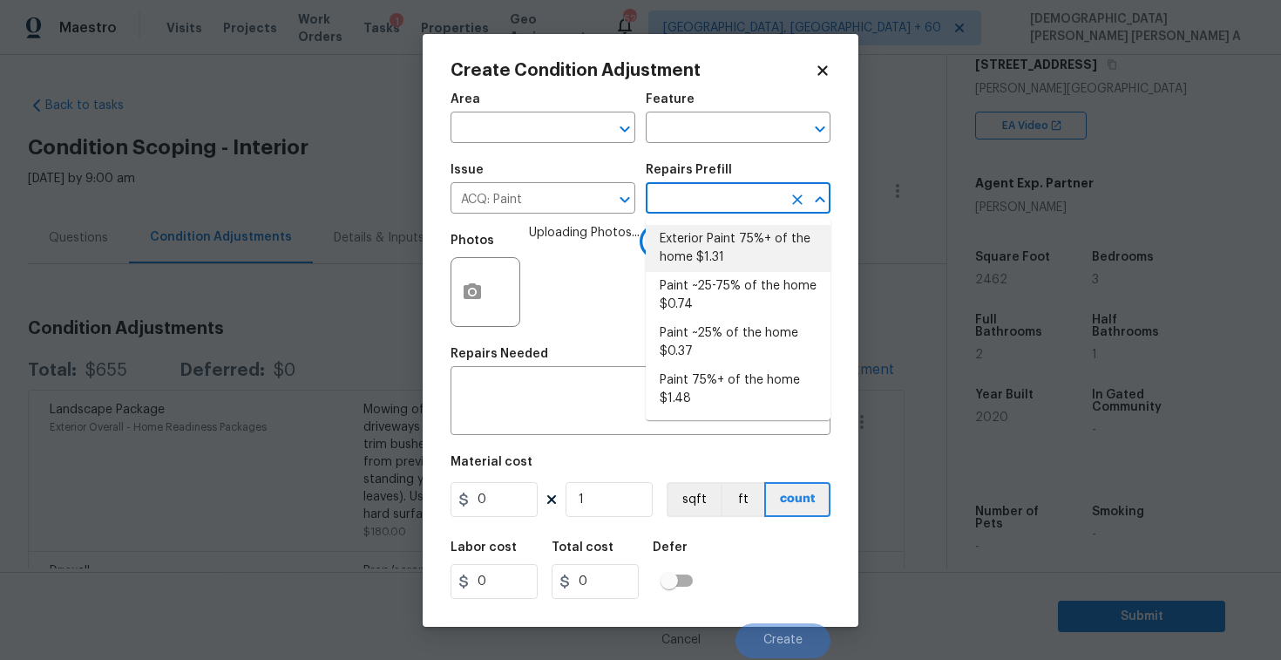
click at [702, 200] on input "text" at bounding box center [714, 200] width 136 height 27
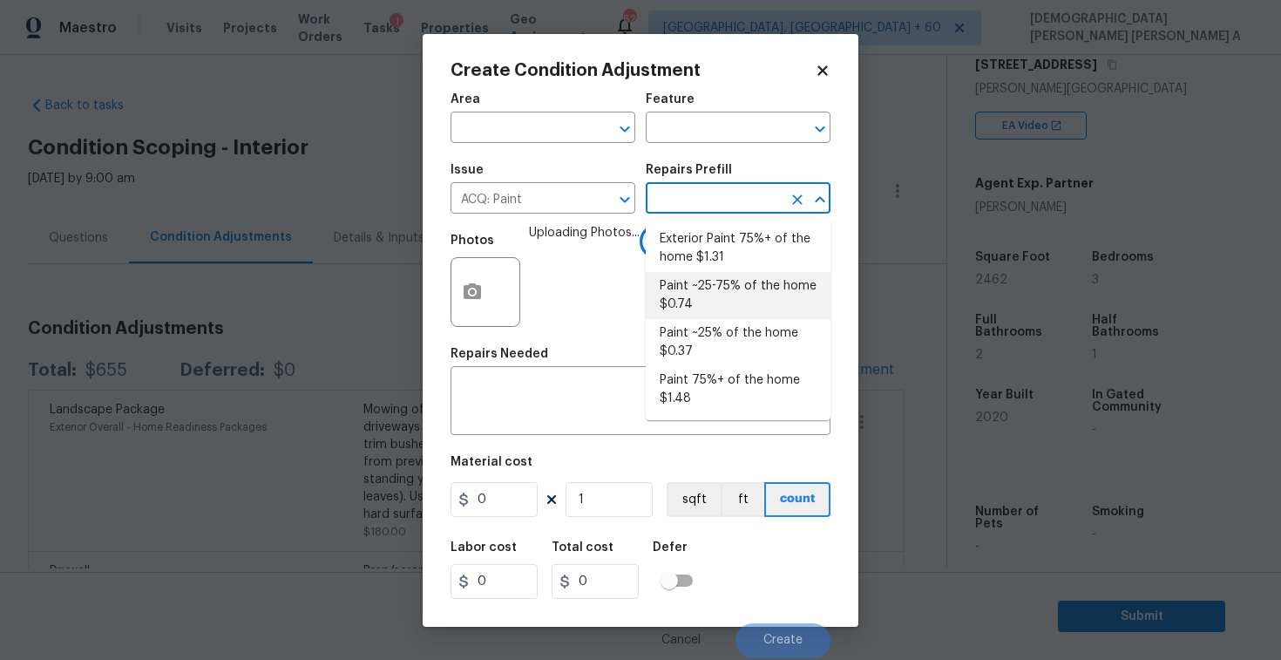
click at [690, 280] on li "Paint ~25-75% of the home $0.74" at bounding box center [738, 295] width 185 height 47
type input "Acquisition"
type textarea "Acquisition Scope: ~25 - 75% of the home needs interior paint"
type input "0.74"
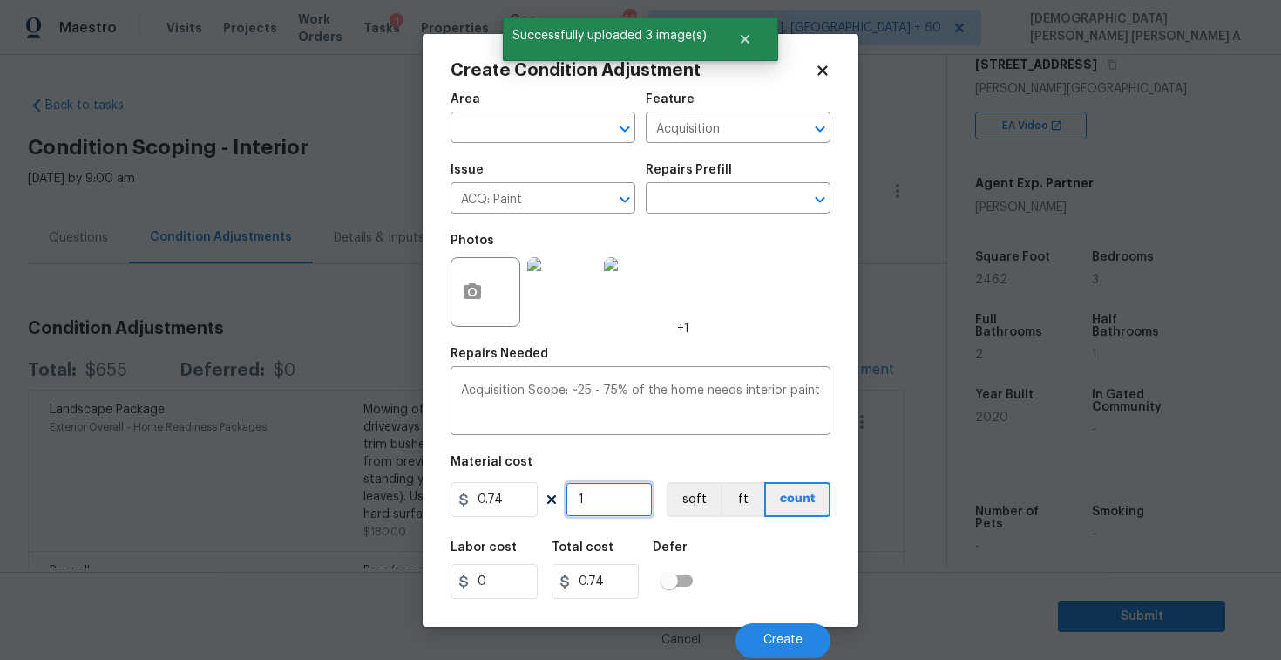
click at [595, 498] on input "1" at bounding box center [609, 499] width 87 height 35
type input "0"
type input "2"
type input "1.48"
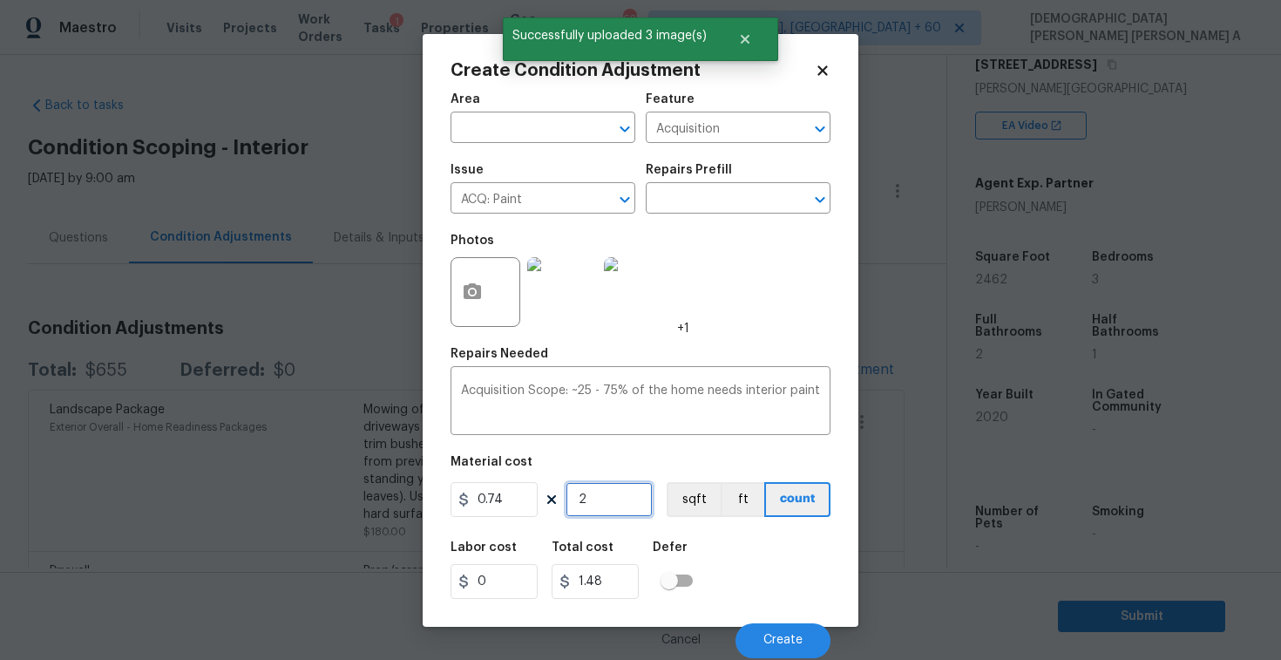
type input "24"
type input "17.76"
type input "246"
type input "182.04"
type input "2462"
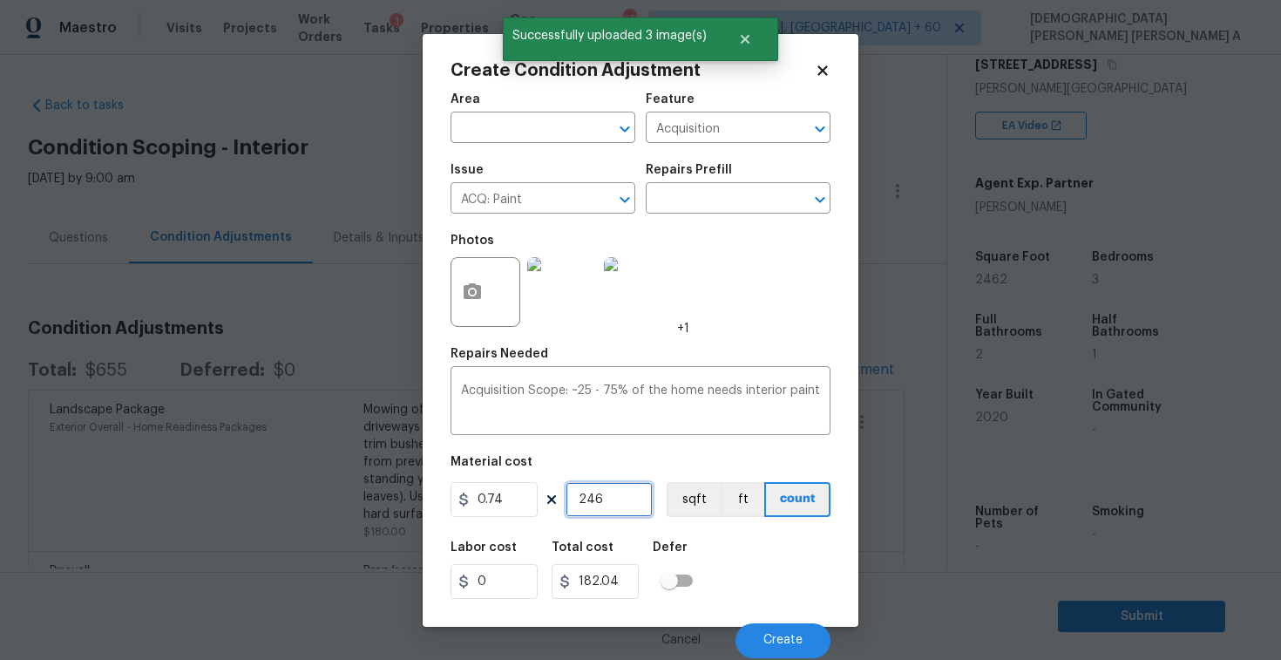
type input "1821.88"
type input "2462"
click at [681, 499] on button "sqft" at bounding box center [694, 499] width 54 height 35
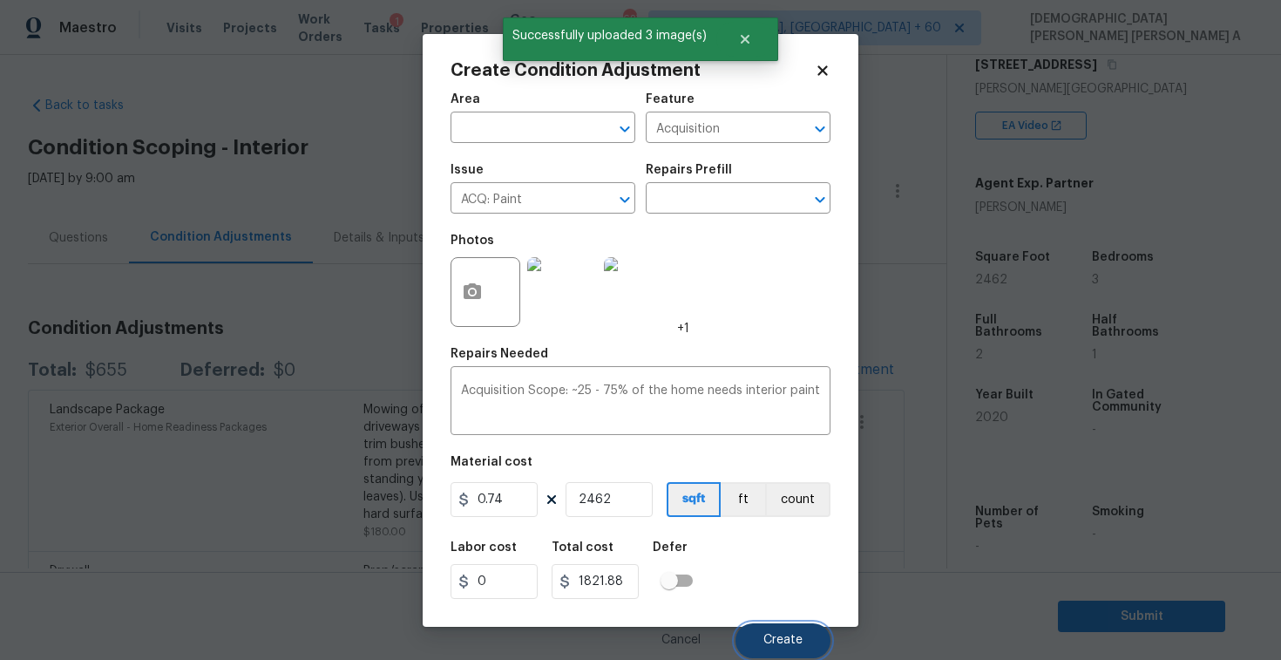
click at [788, 641] on span "Create" at bounding box center [782, 640] width 39 height 13
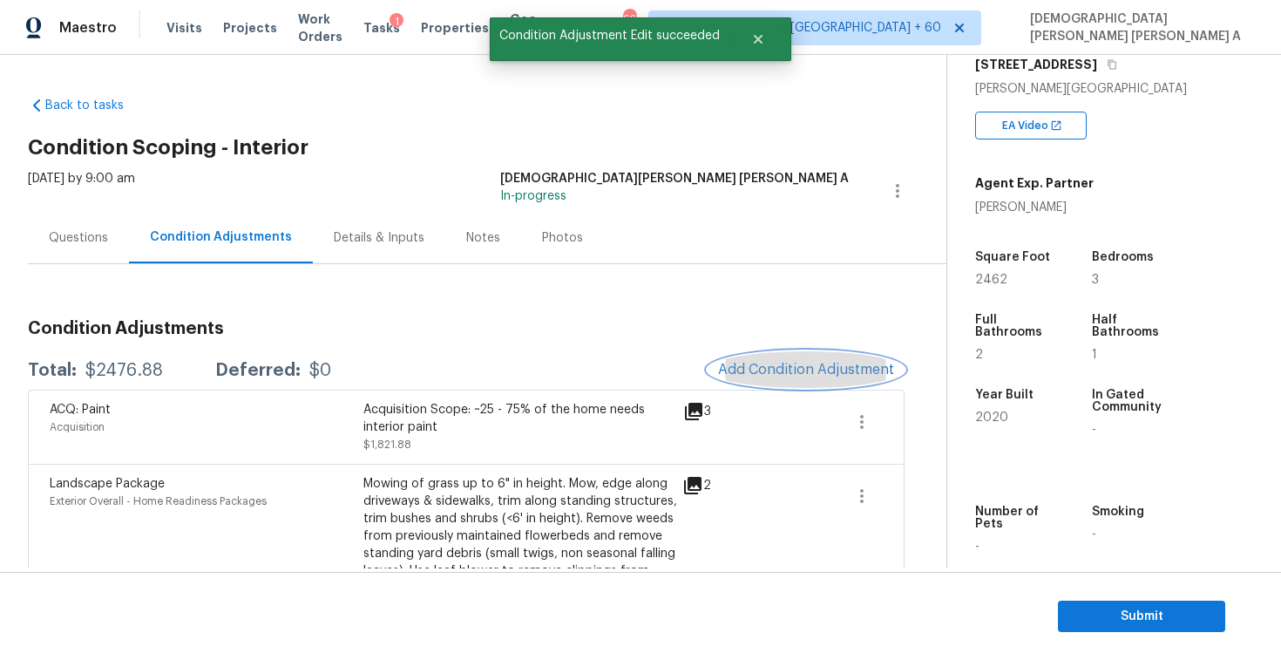
click at [784, 369] on span "Add Condition Adjustment" at bounding box center [806, 370] width 176 height 16
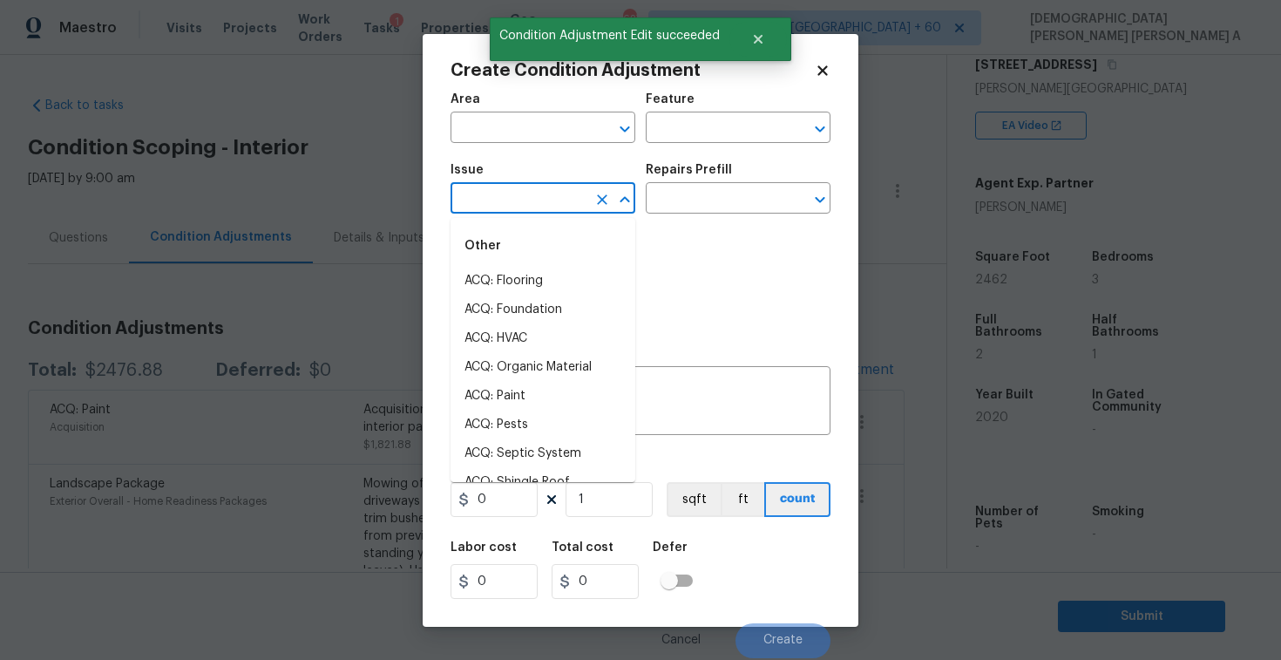
click at [535, 193] on input "text" at bounding box center [519, 200] width 136 height 27
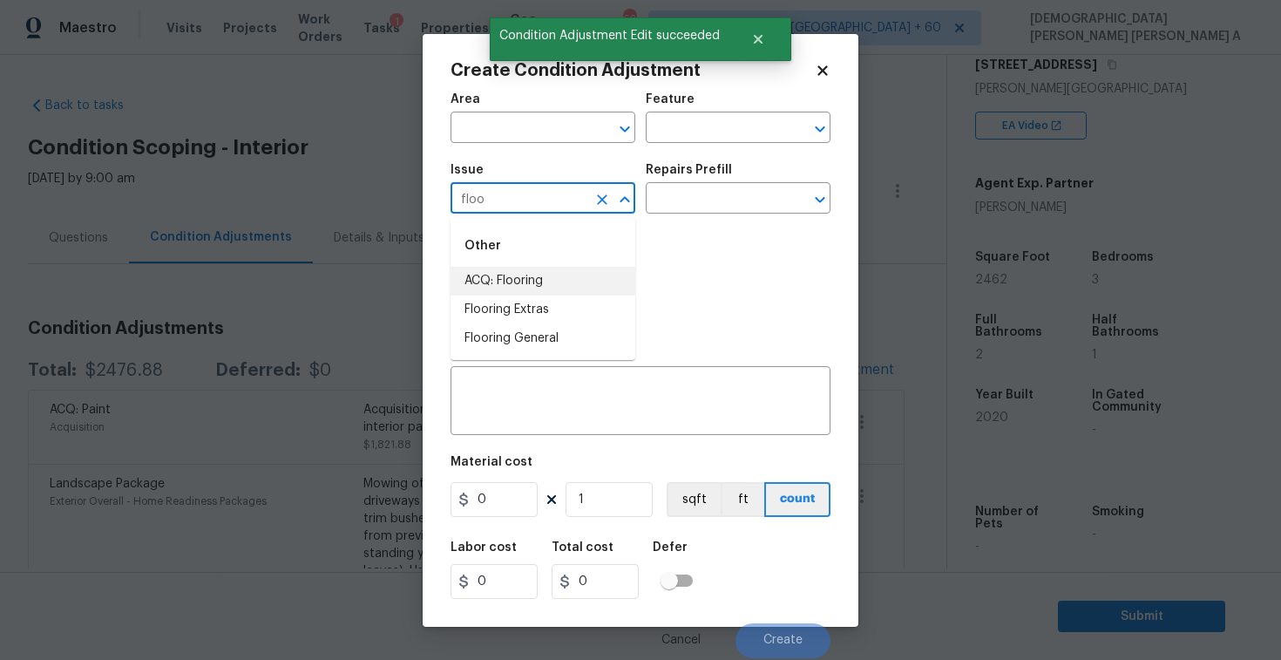
click at [521, 291] on li "ACQ: Flooring" at bounding box center [543, 281] width 185 height 29
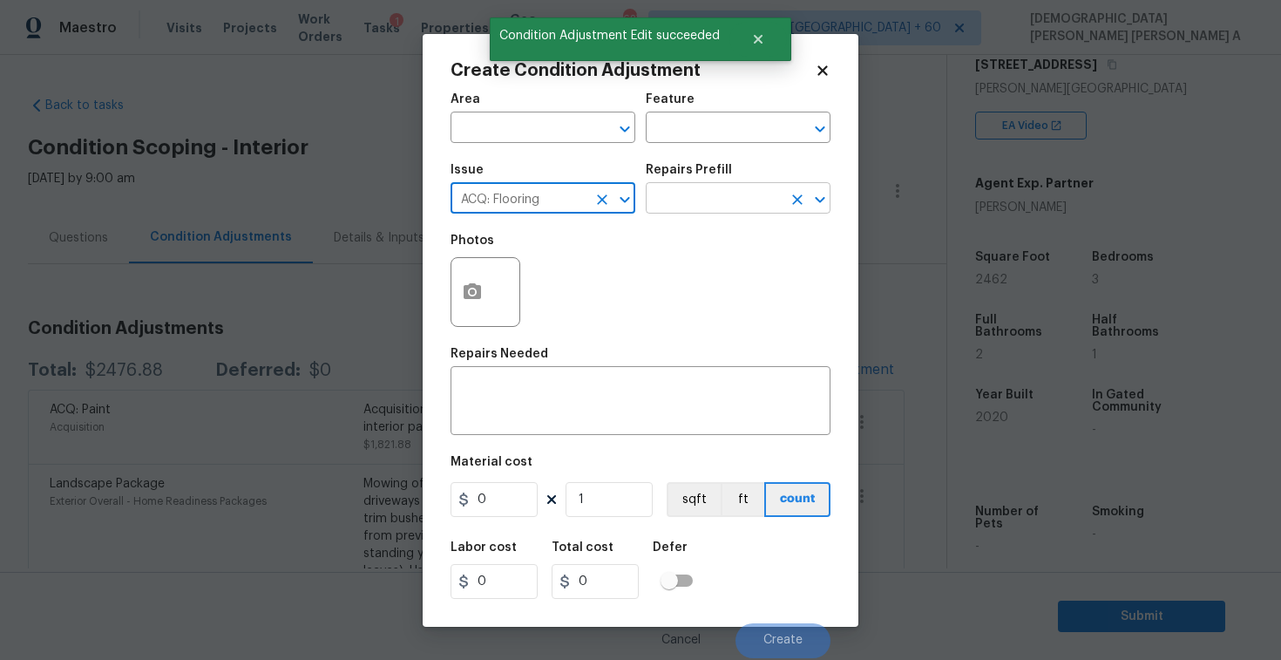
type input "ACQ: Flooring"
click at [704, 205] on input "text" at bounding box center [714, 200] width 136 height 27
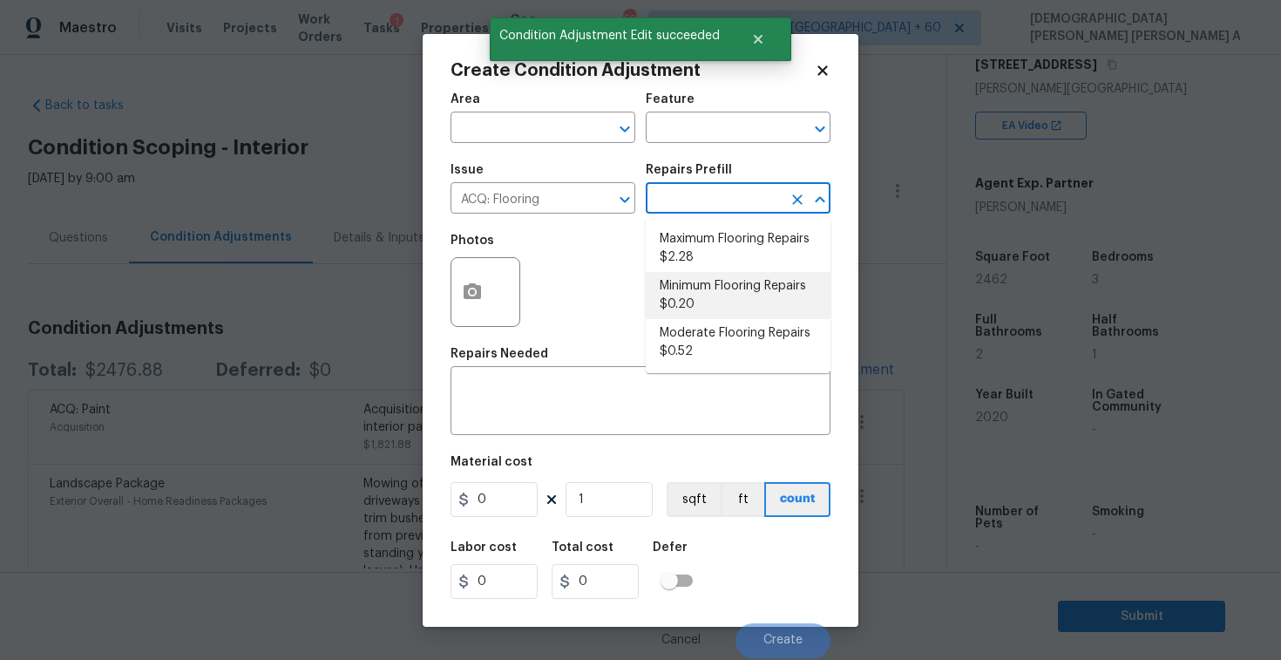
click at [704, 284] on li "Minimum Flooring Repairs $0.20" at bounding box center [738, 295] width 185 height 47
type input "Acquisition"
type textarea "Acquisition Scope: Minimum flooring repairs"
type input "0.2"
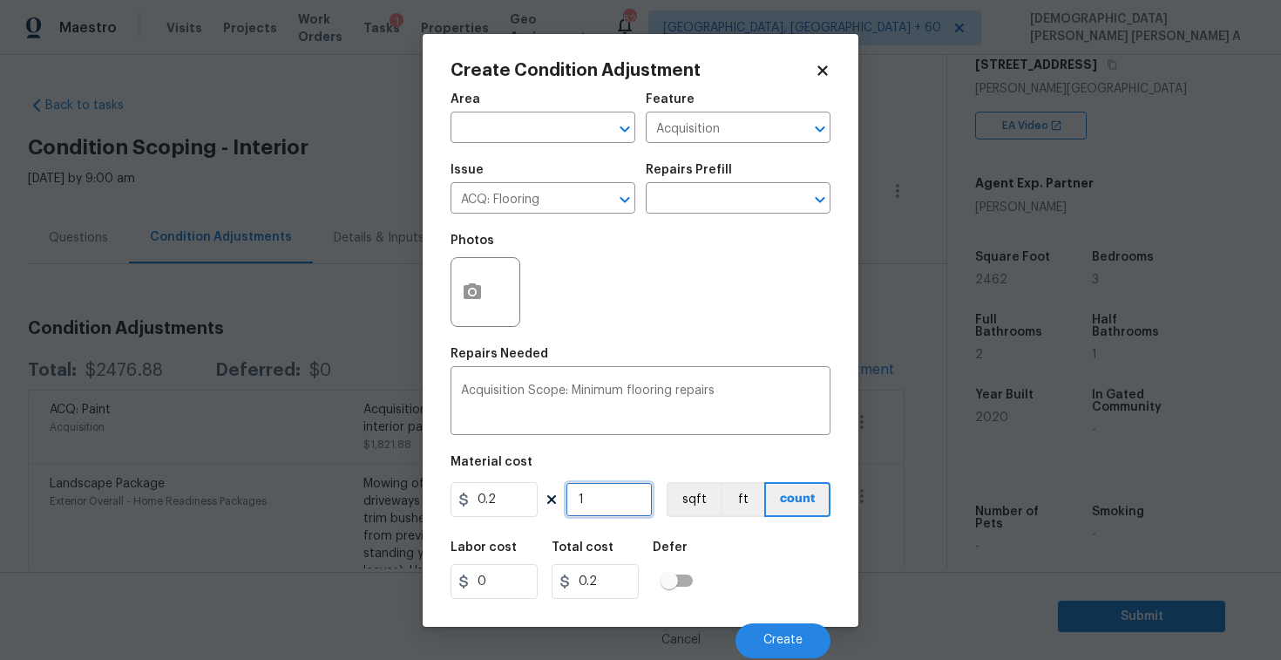
click at [607, 488] on input "1" at bounding box center [609, 499] width 87 height 35
type input "0"
type input "2"
type input "0.4"
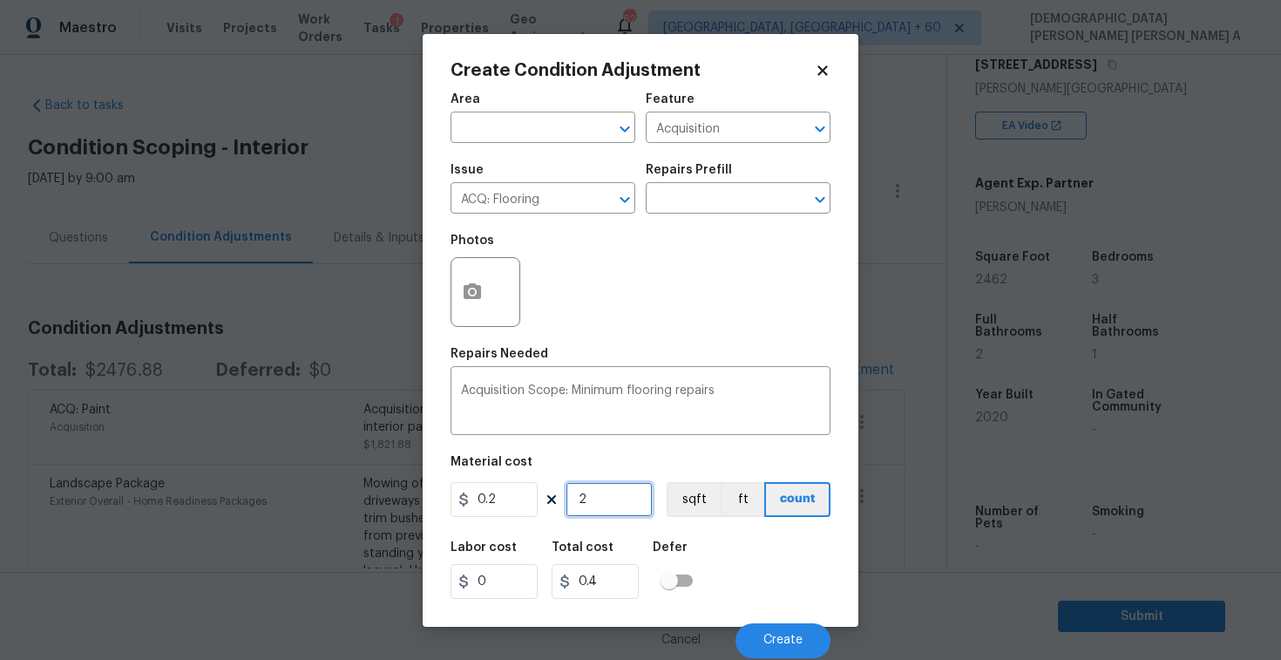
type input "24"
type input "4.8"
type input "246"
type input "49.2"
type input "2462"
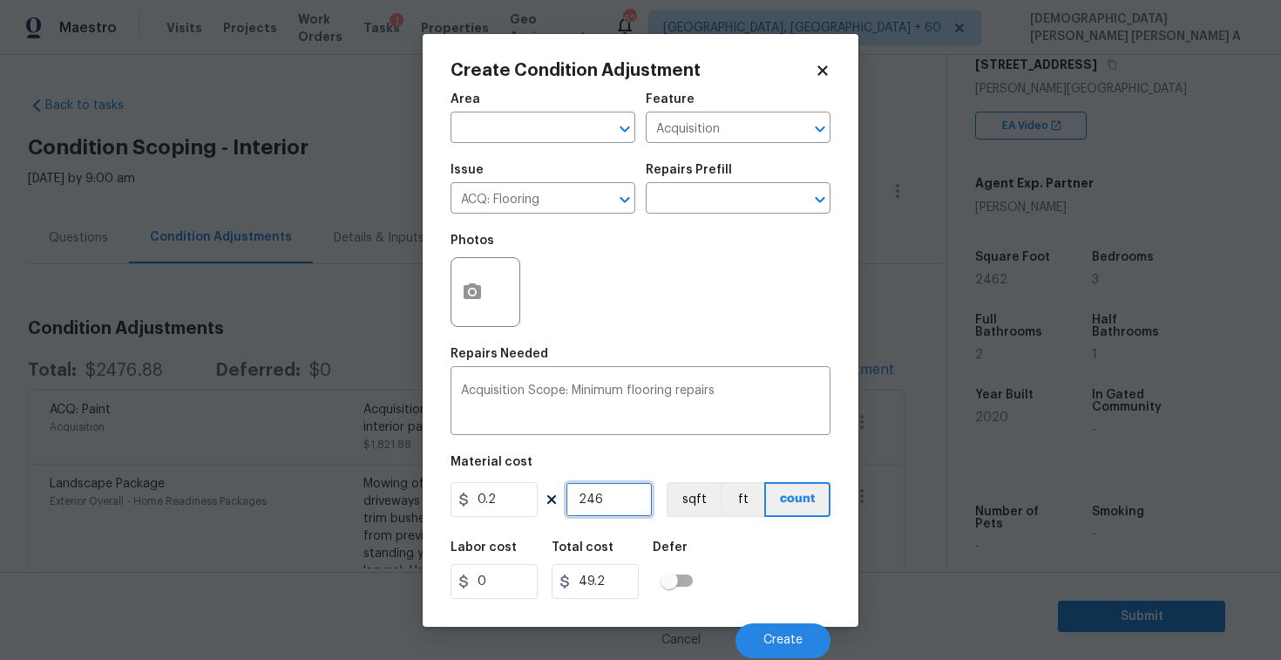
type input "492.4"
type input "2462"
click at [671, 509] on button "sqft" at bounding box center [694, 499] width 54 height 35
click at [775, 619] on div "Cancel Create" at bounding box center [641, 633] width 380 height 49
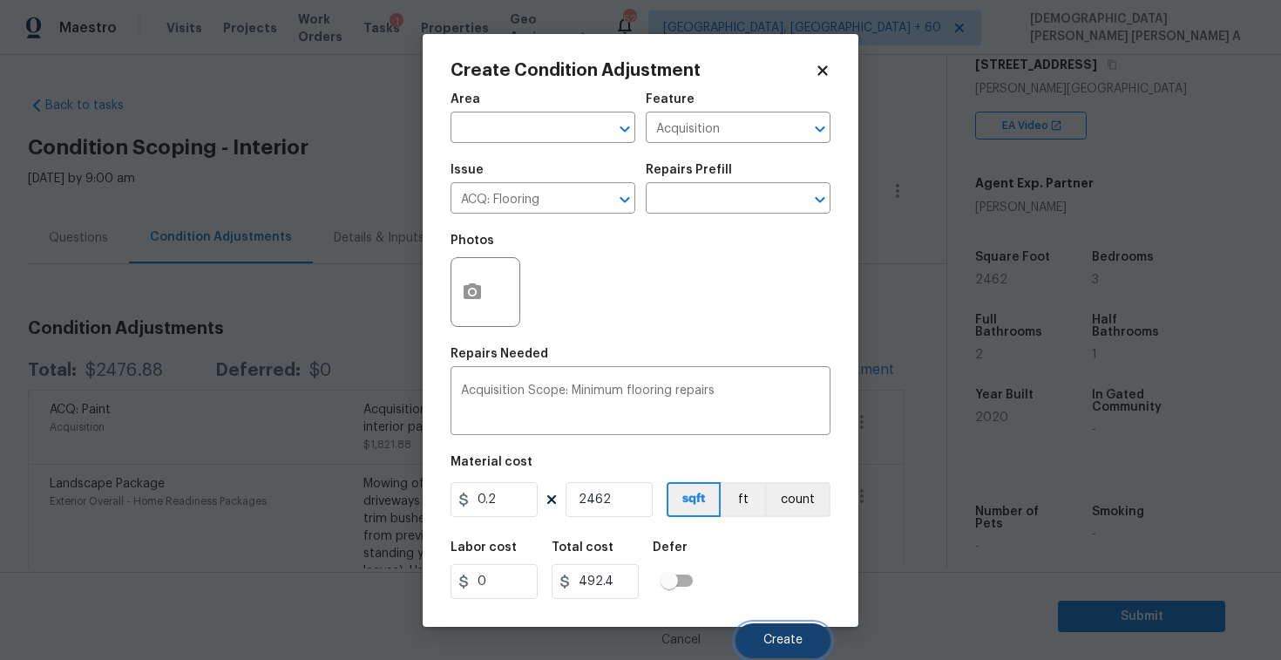
click at [775, 626] on button "Create" at bounding box center [783, 640] width 95 height 35
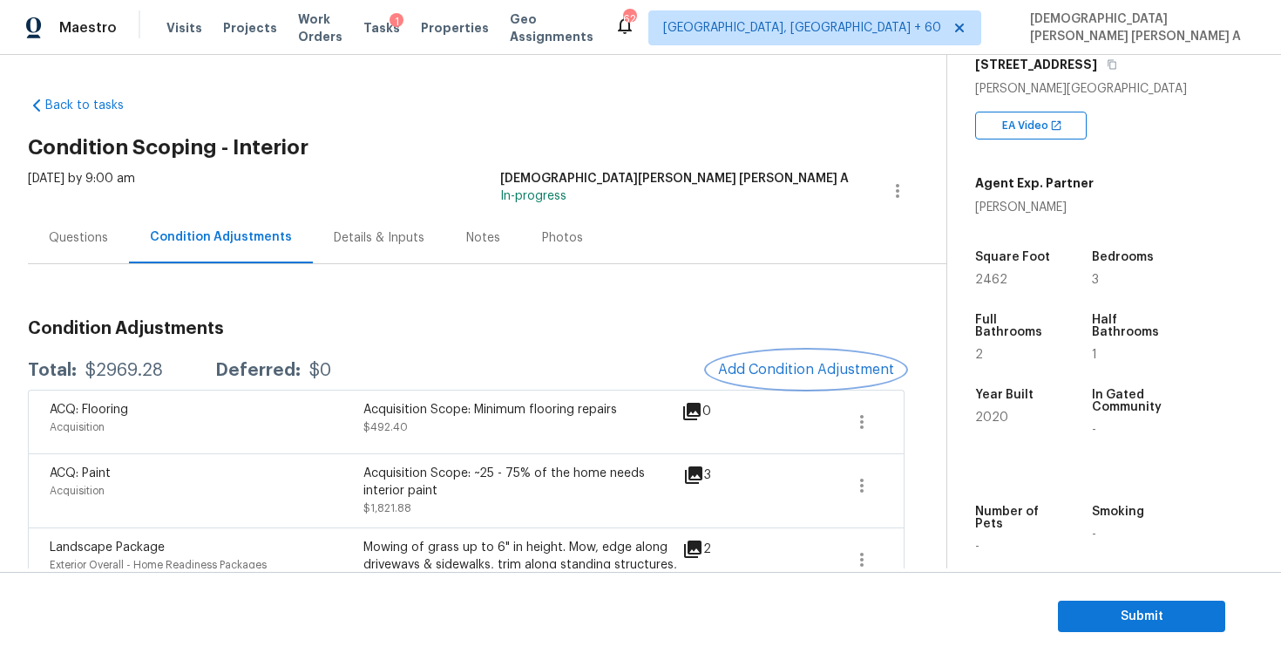
click at [813, 377] on button "Add Condition Adjustment" at bounding box center [806, 369] width 197 height 37
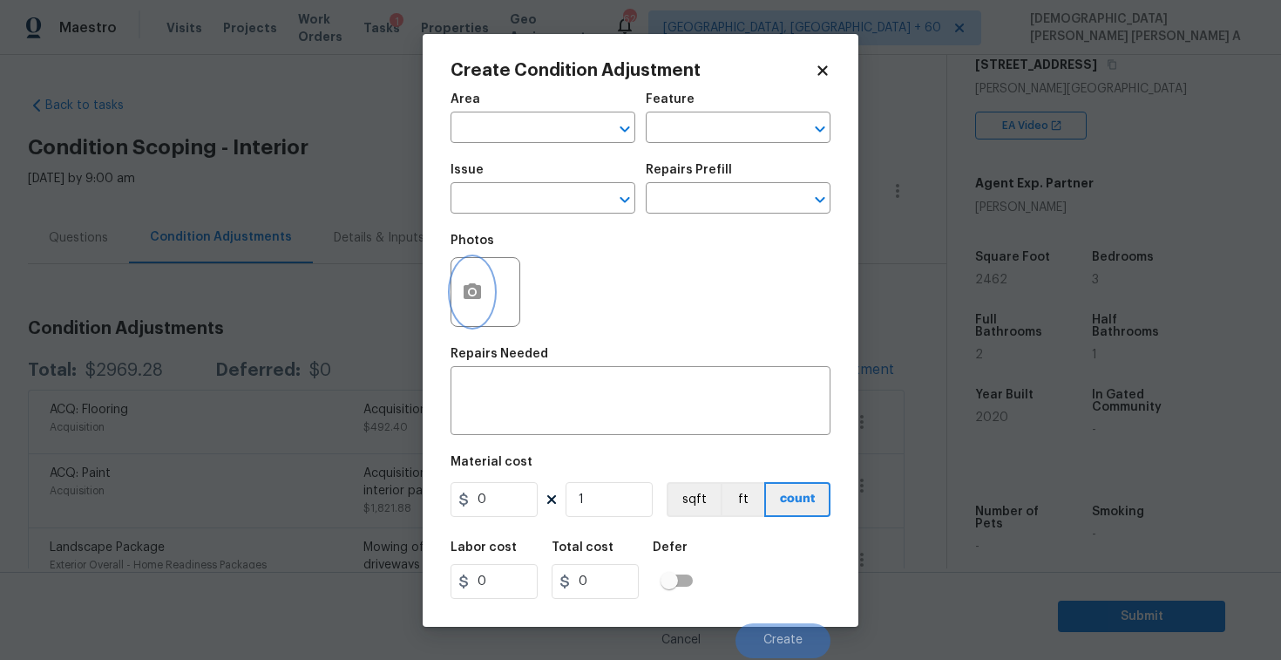
click at [476, 287] on icon "button" at bounding box center [472, 291] width 17 height 16
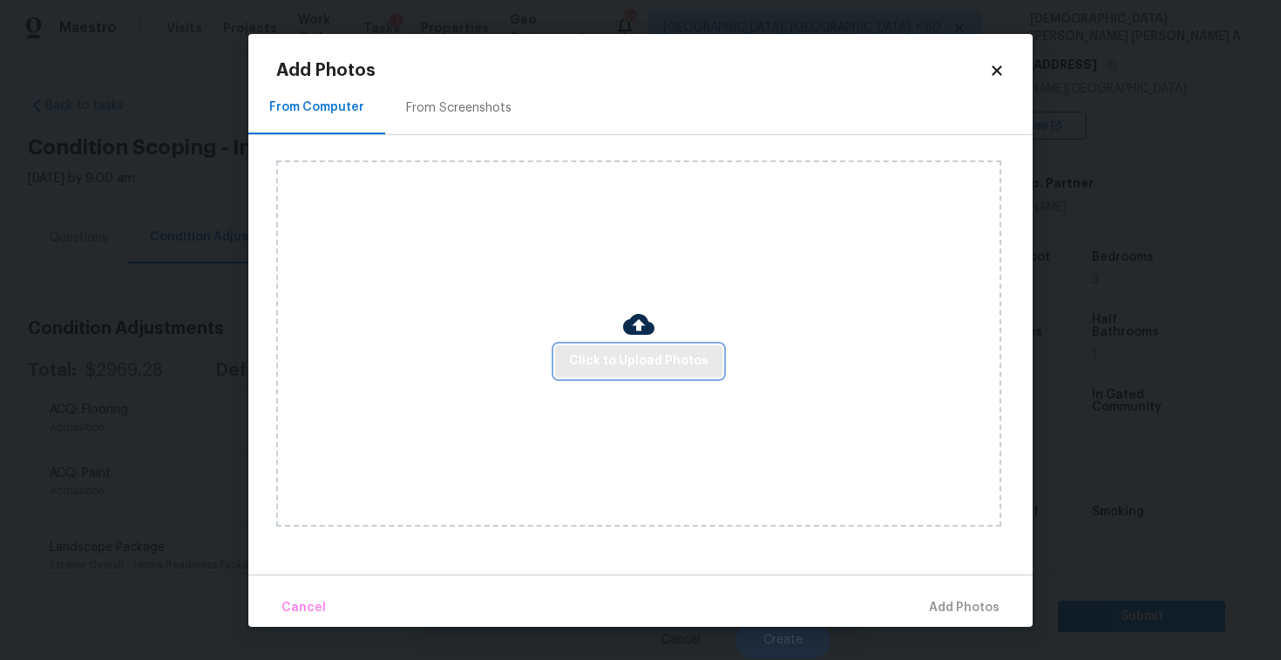
click at [625, 369] on span "Click to Upload Photos" at bounding box center [638, 361] width 139 height 22
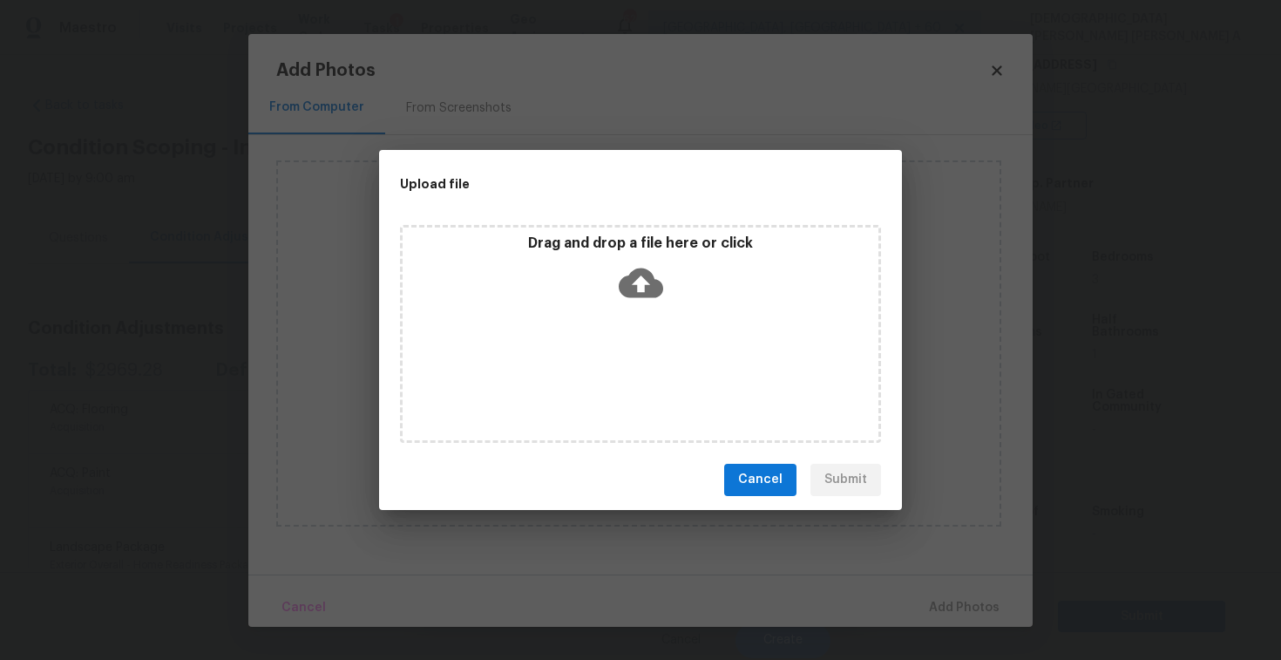
click at [637, 275] on icon at bounding box center [641, 283] width 44 height 30
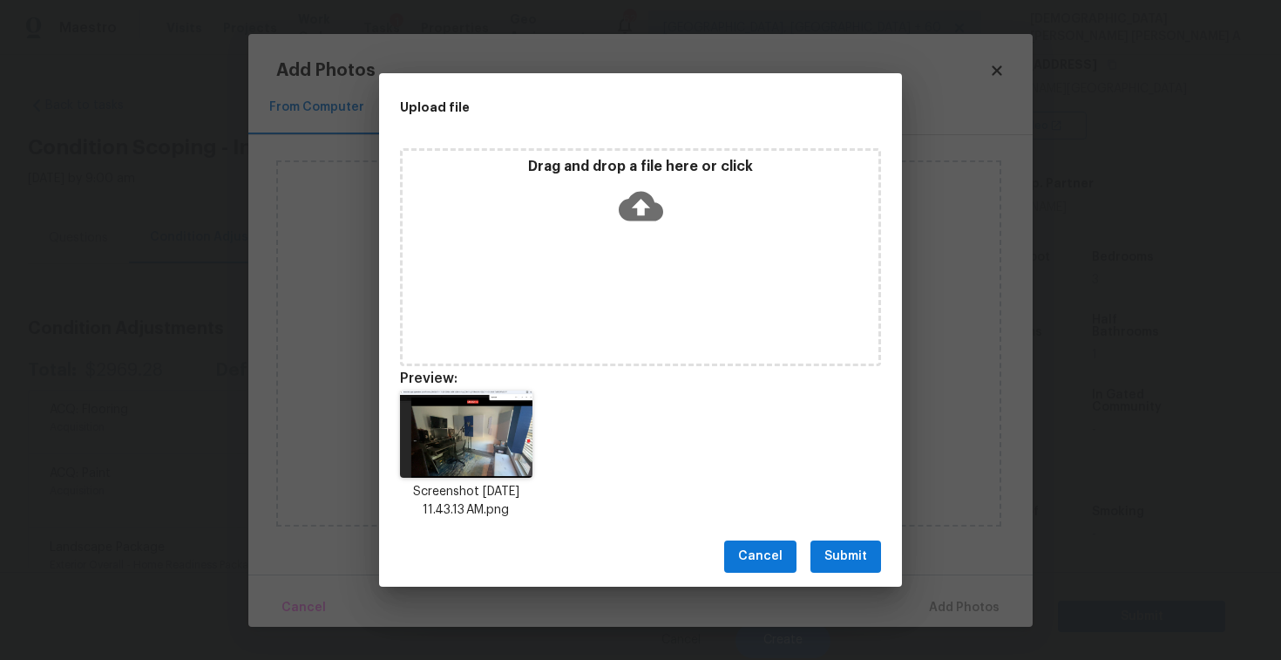
click at [849, 553] on span "Submit" at bounding box center [845, 557] width 43 height 22
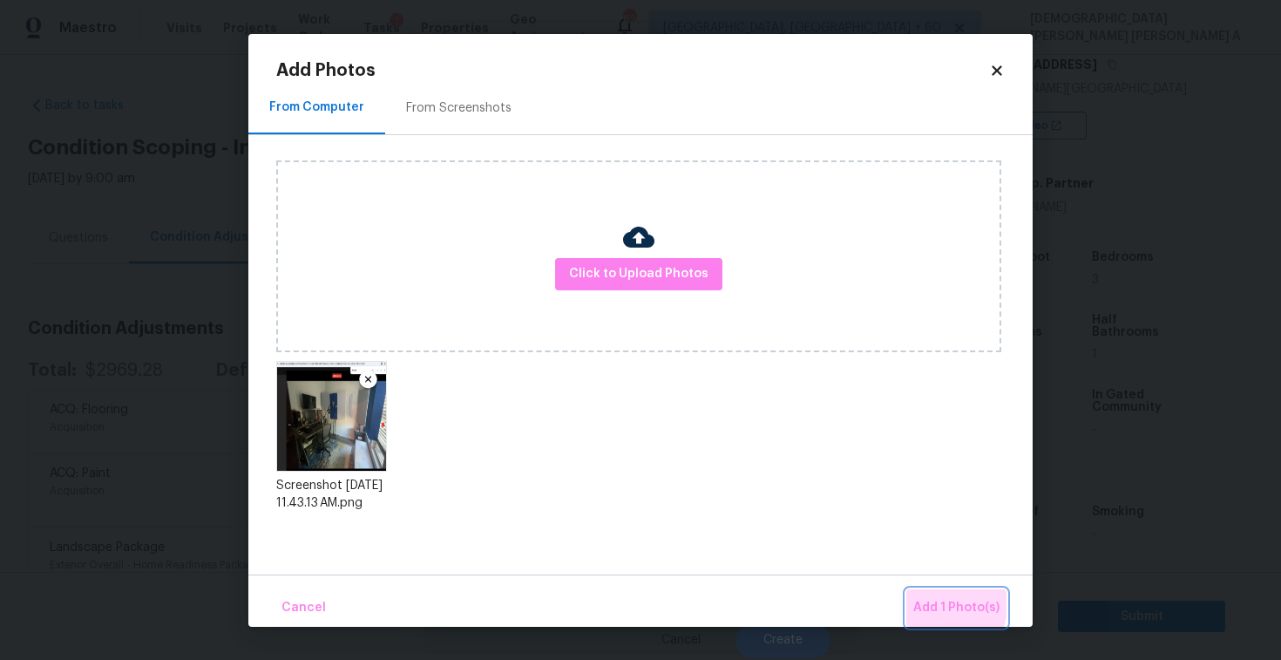
click at [933, 603] on span "Add 1 Photo(s)" at bounding box center [956, 608] width 86 height 22
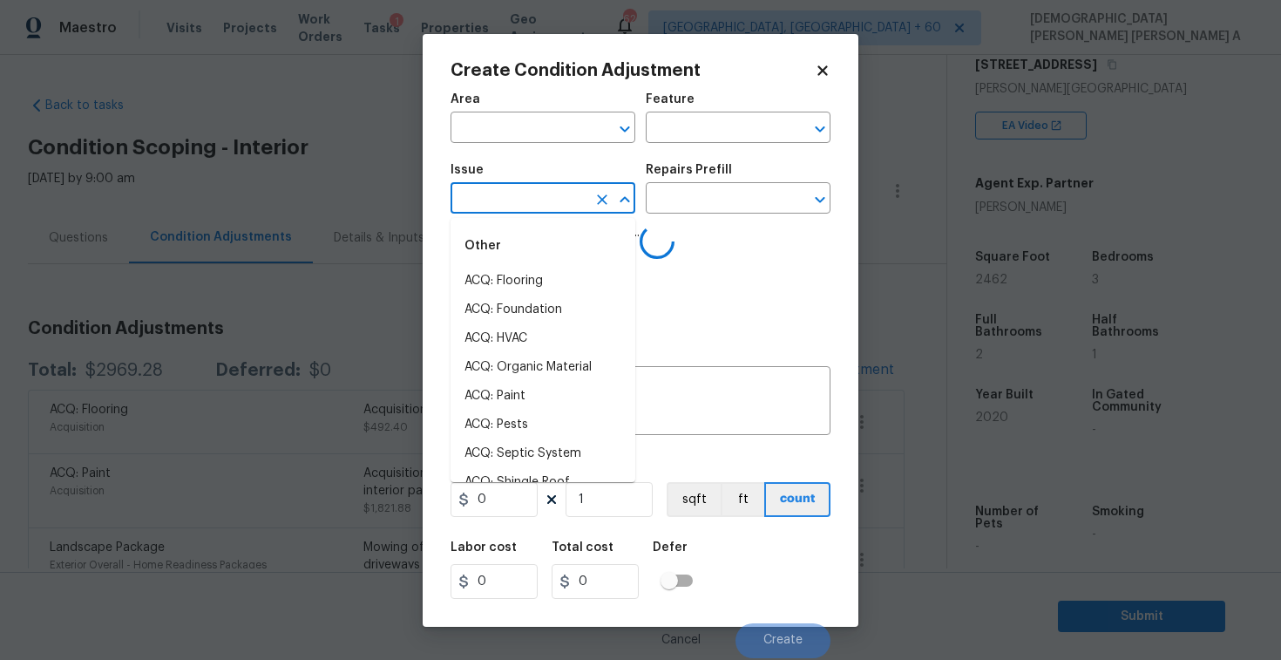
click at [509, 200] on input "text" at bounding box center [519, 200] width 136 height 27
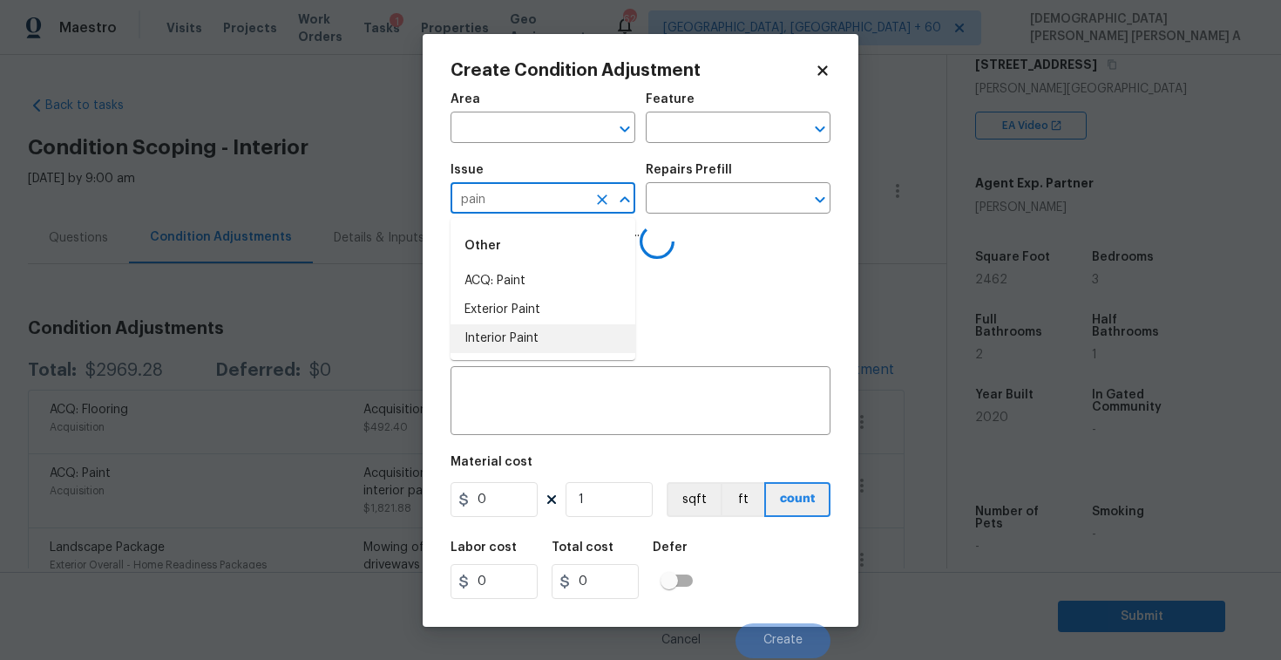
click at [513, 348] on li "Interior Paint" at bounding box center [543, 338] width 185 height 29
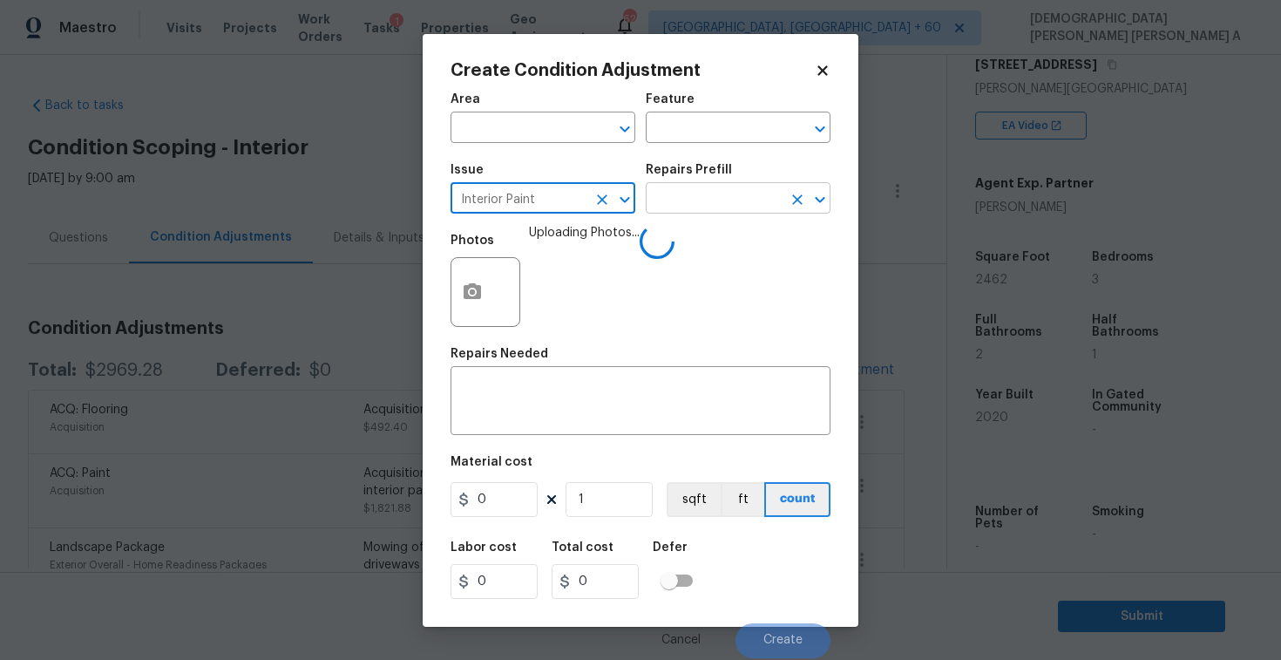
type input "Interior Paint"
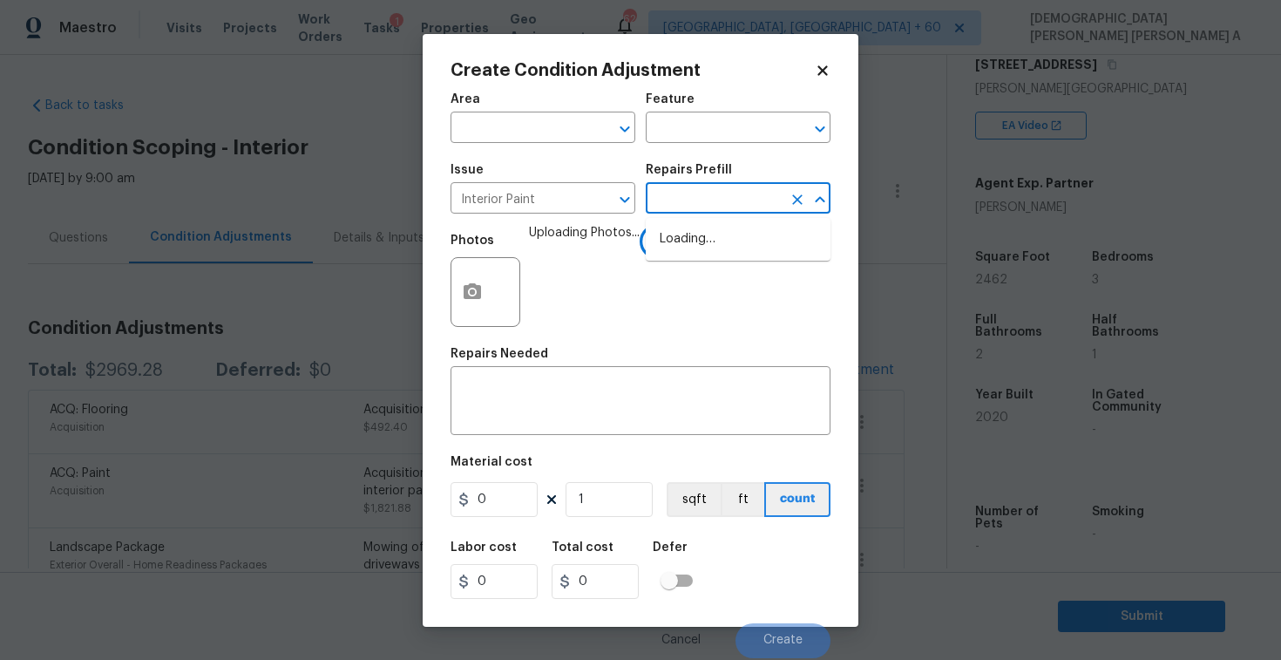
click at [677, 201] on input "text" at bounding box center [714, 200] width 136 height 27
type input "prime"
click at [671, 246] on li "Primer - Labor Only $0.40" at bounding box center [738, 239] width 185 height 29
type input "Overall Paint"
type textarea "Interior primer - PRIMER PROVIDED BY OPENDOOR - All nails, screws, drywall anch…"
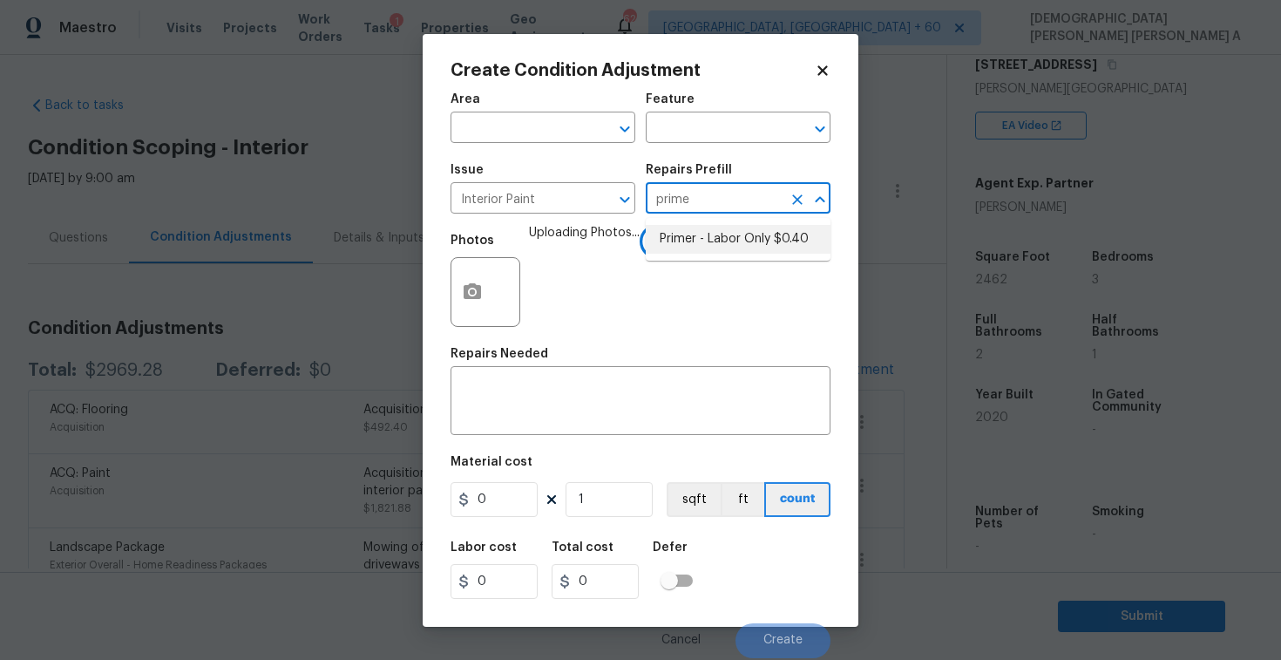
type input "0.4"
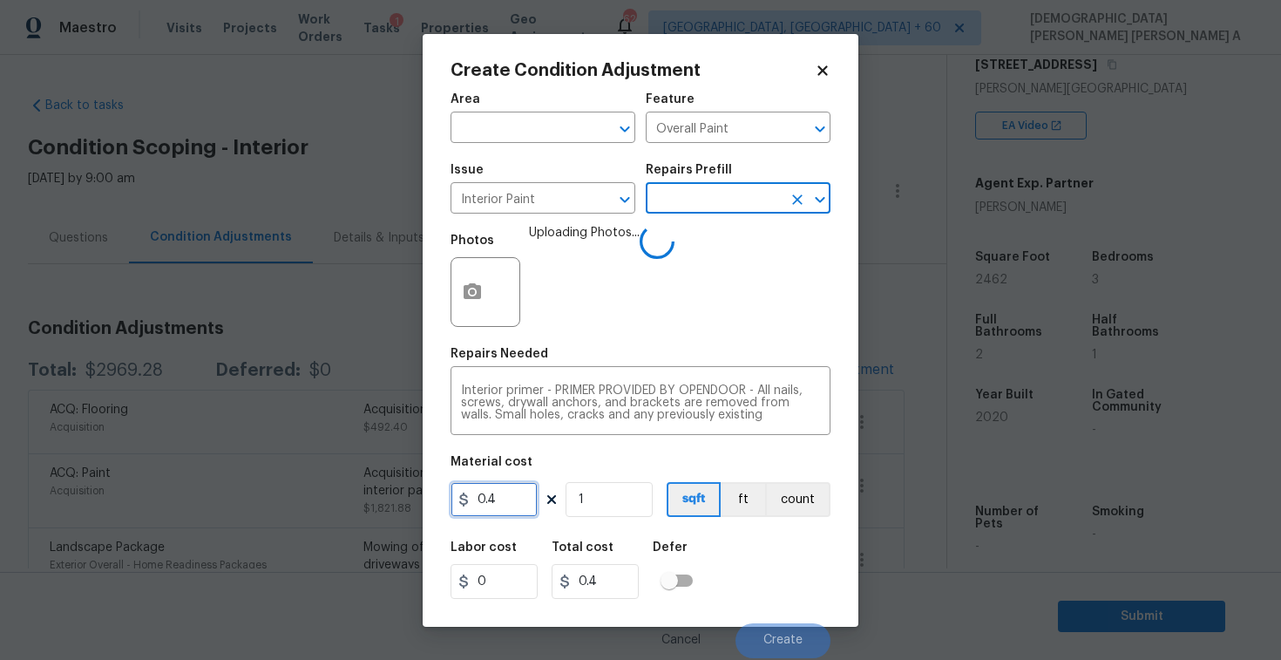
click at [524, 499] on input "0.4" at bounding box center [494, 499] width 87 height 35
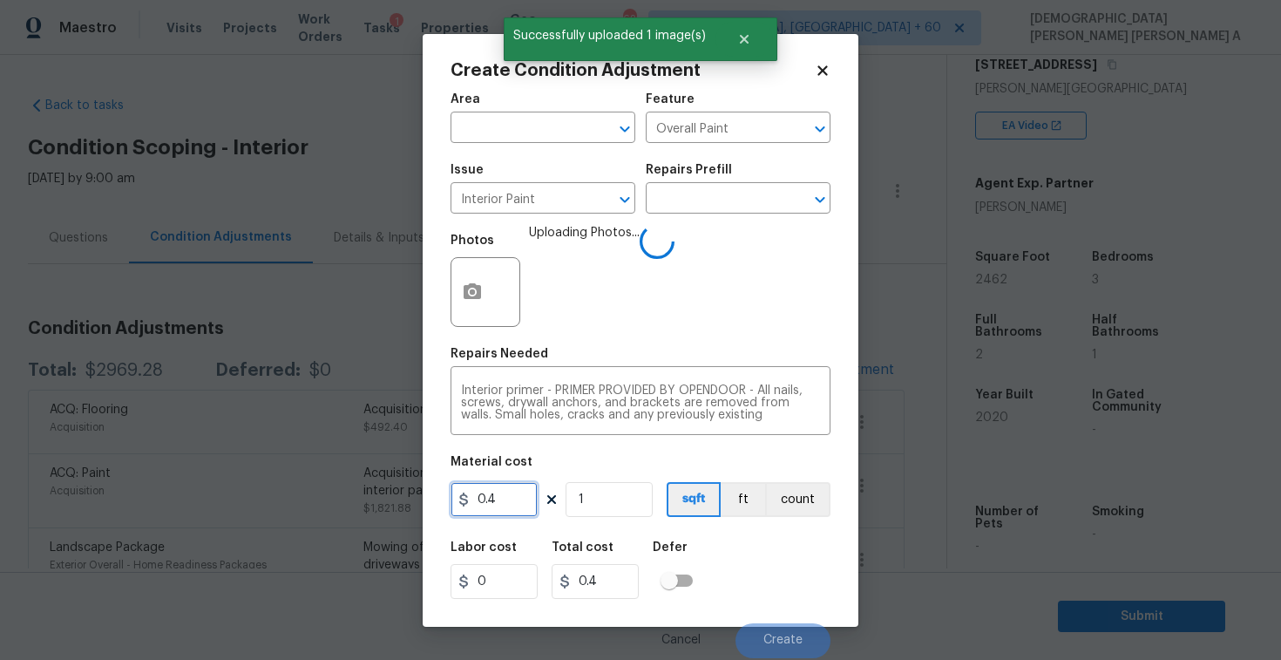
click at [524, 499] on input "0.4" at bounding box center [494, 499] width 87 height 35
type input "200"
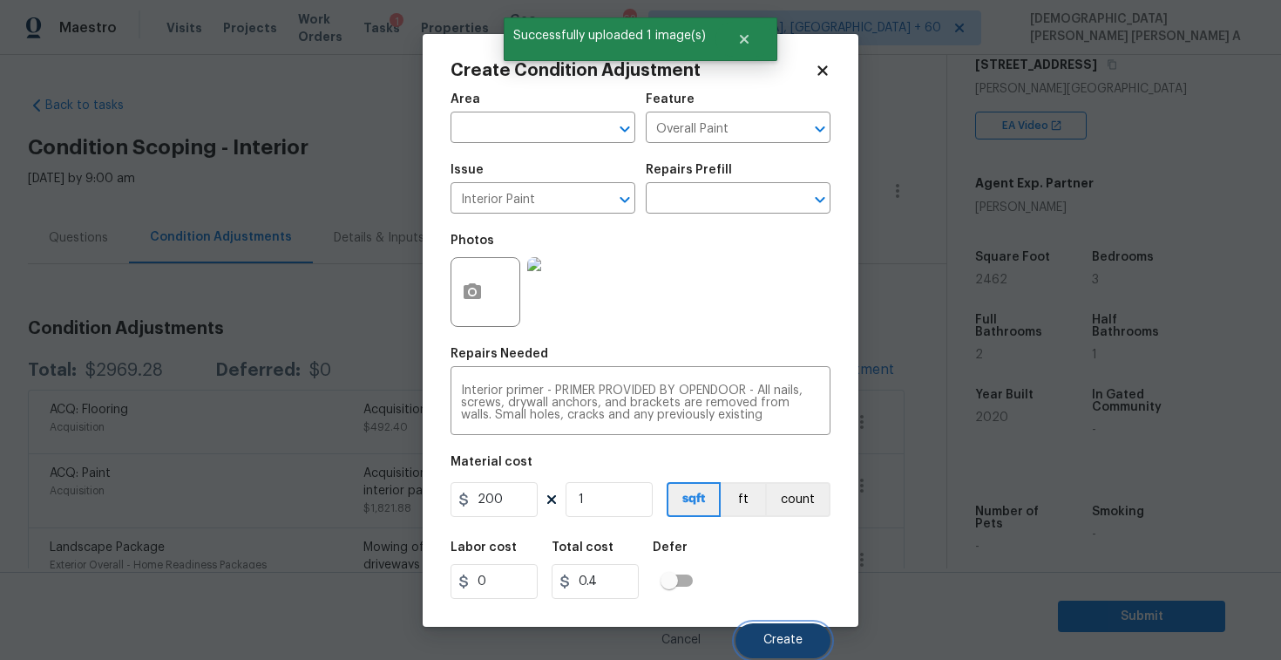
type input "200"
click at [787, 639] on span "Create" at bounding box center [782, 640] width 39 height 13
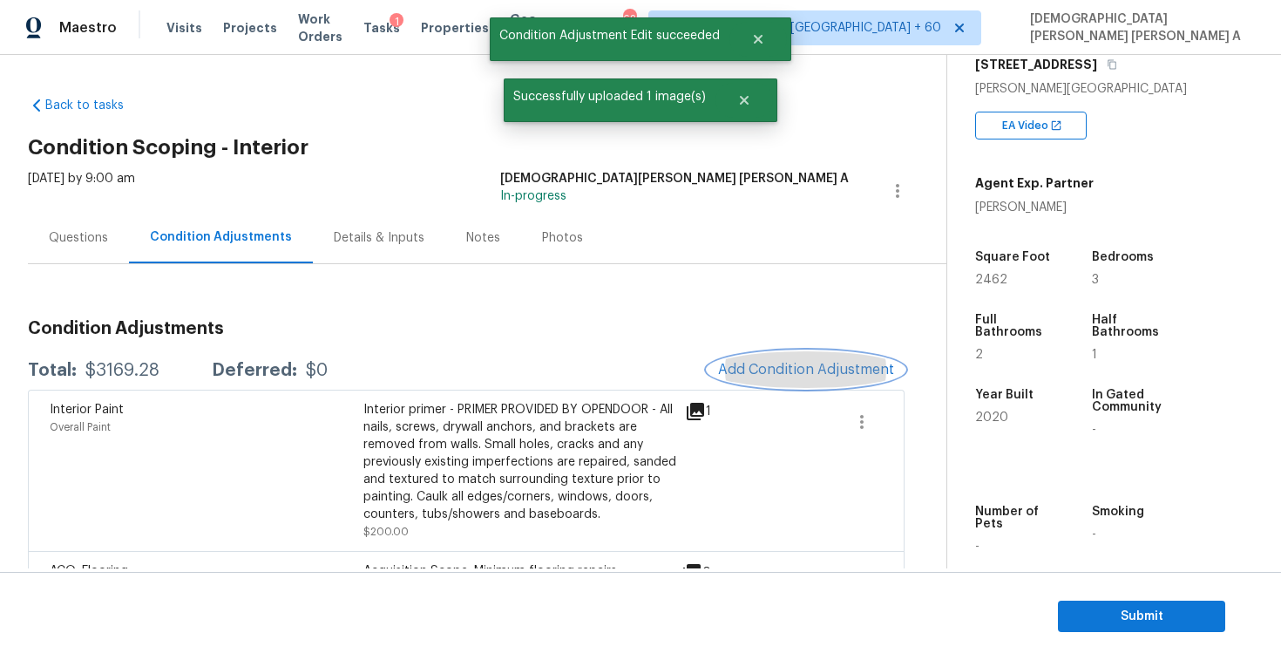
click at [798, 357] on button "Add Condition Adjustment" at bounding box center [806, 369] width 197 height 37
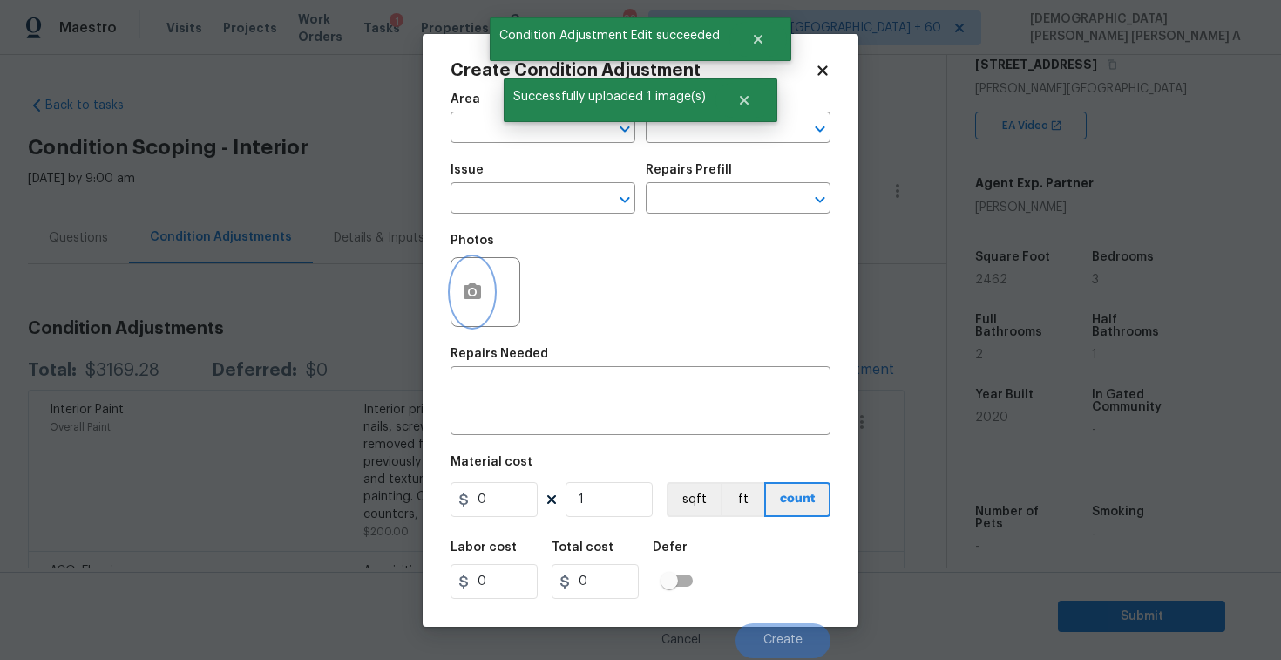
click at [478, 292] on icon "button" at bounding box center [472, 291] width 17 height 16
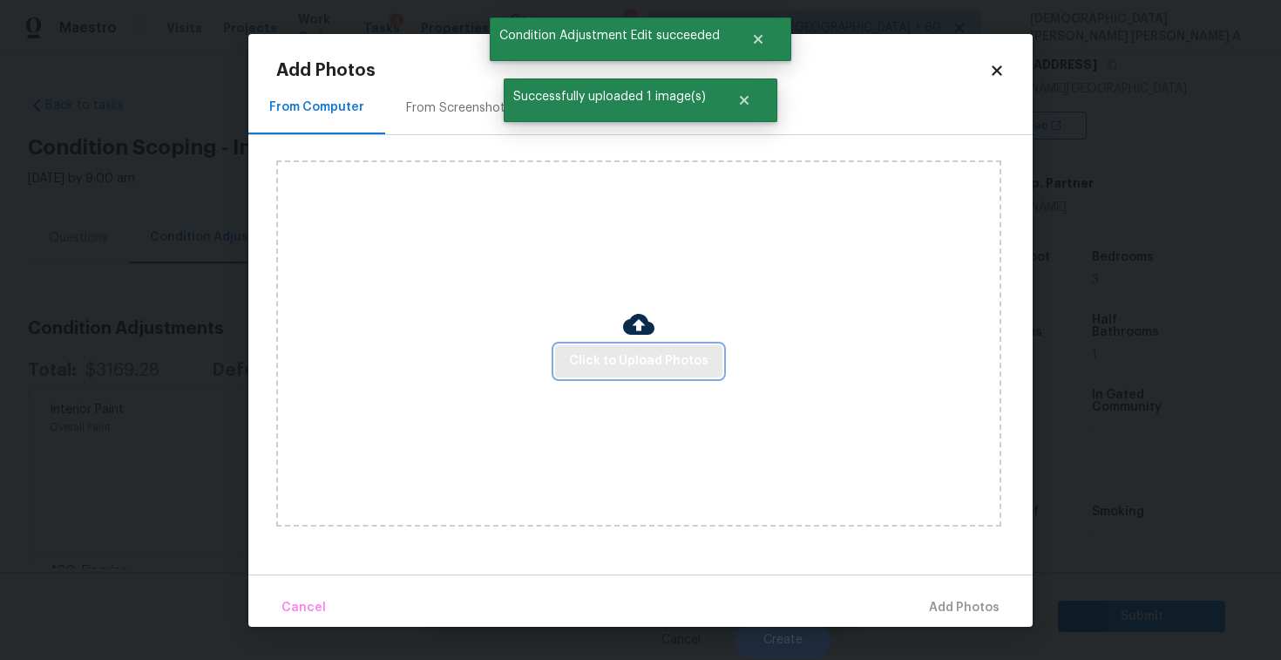
click at [630, 368] on span "Click to Upload Photos" at bounding box center [638, 361] width 139 height 22
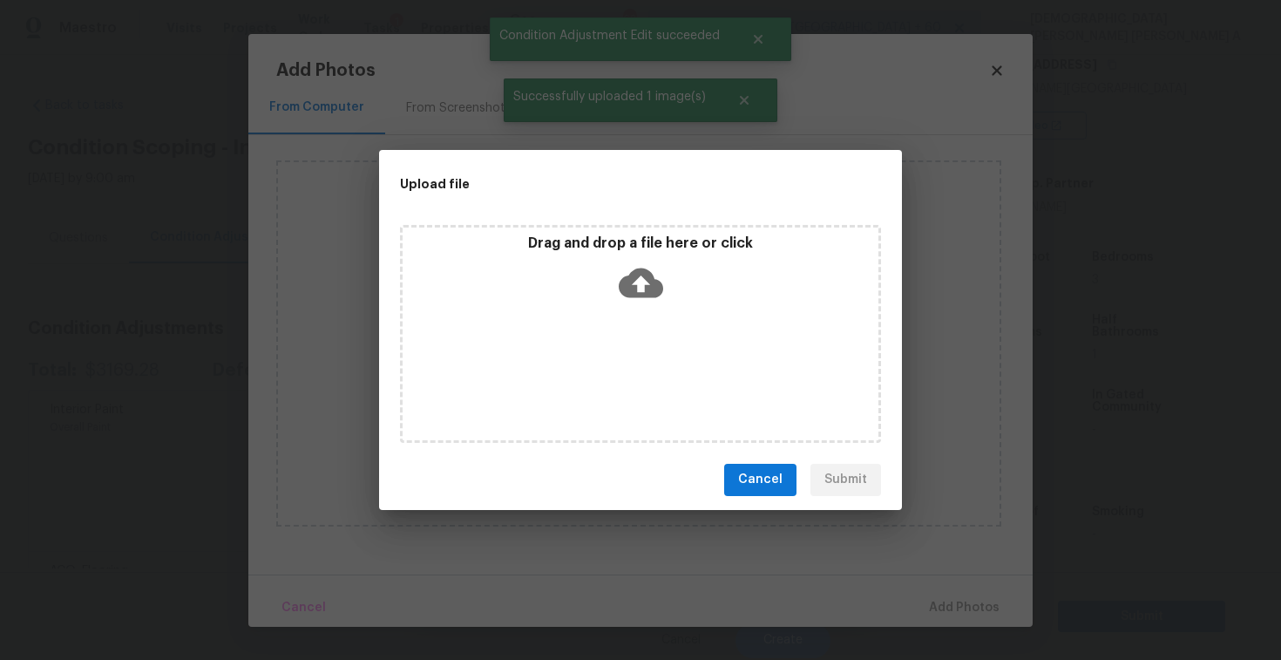
click at [630, 297] on icon at bounding box center [641, 283] width 44 height 44
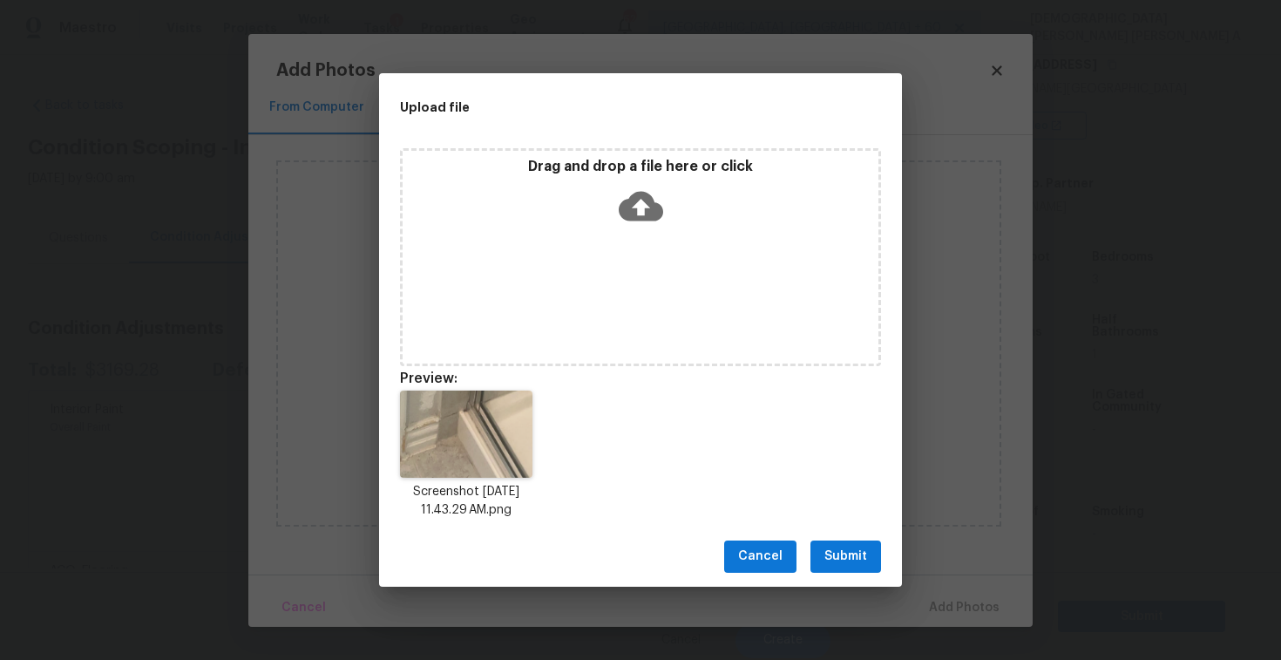
click at [848, 554] on span "Submit" at bounding box center [845, 557] width 43 height 22
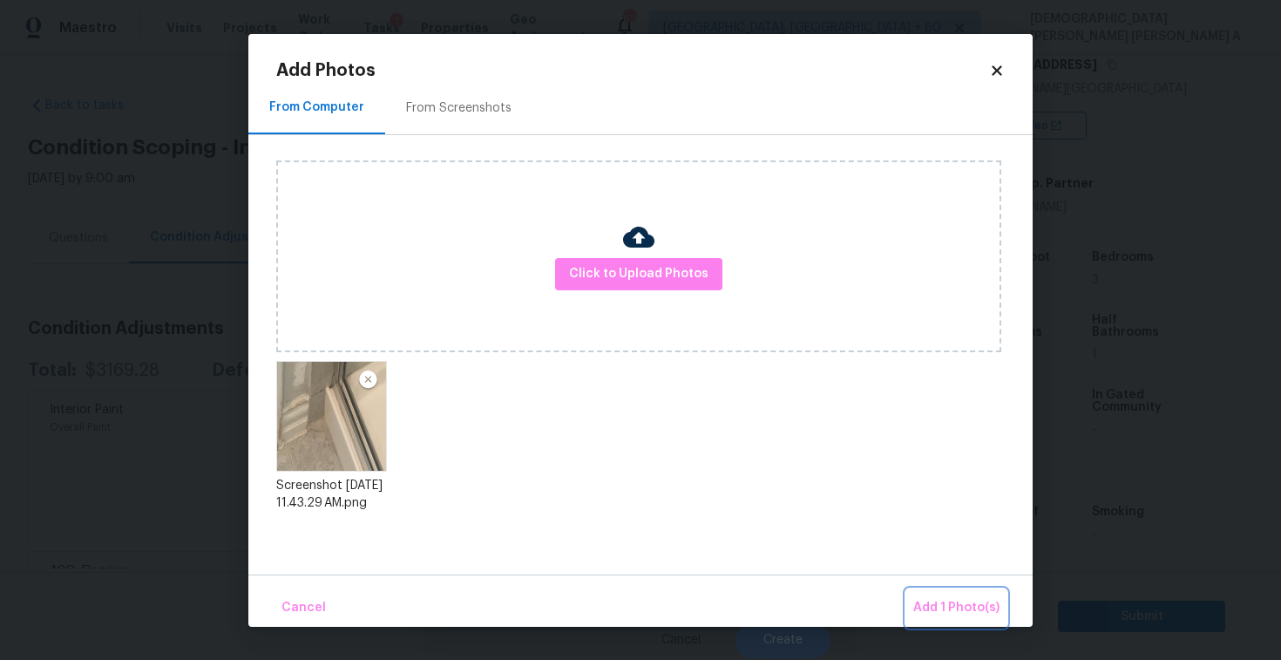
click at [920, 597] on span "Add 1 Photo(s)" at bounding box center [956, 608] width 86 height 22
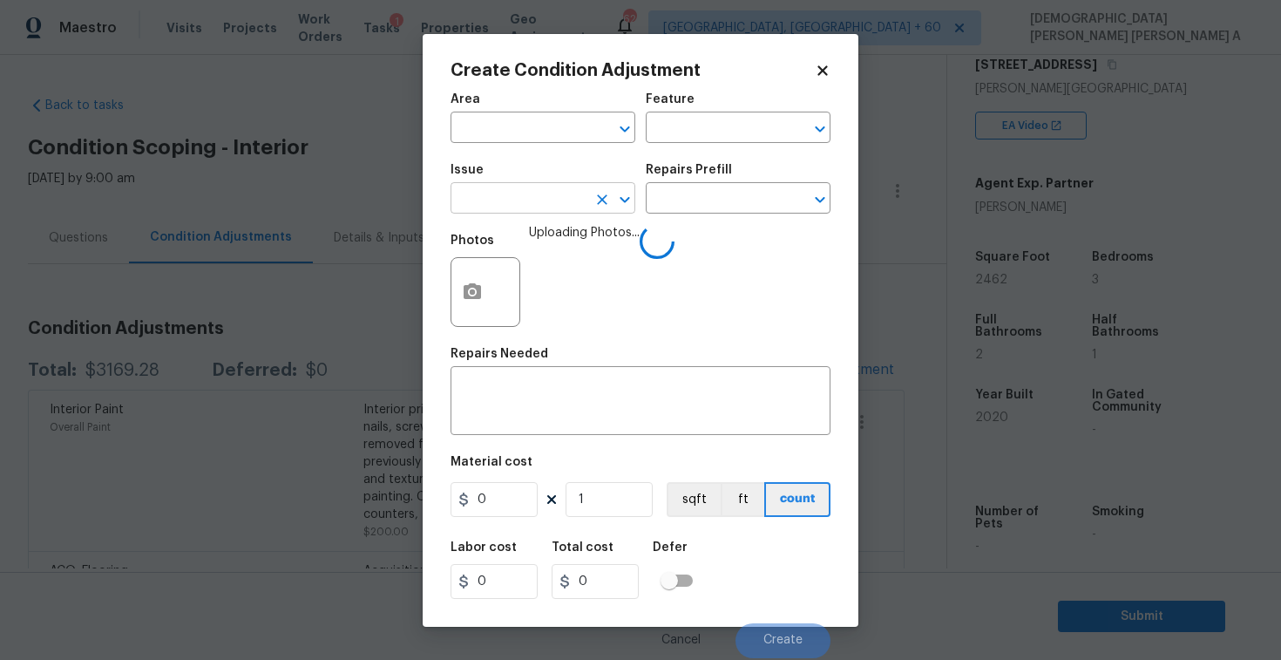
click at [514, 193] on input "text" at bounding box center [519, 200] width 136 height 27
type input "base"
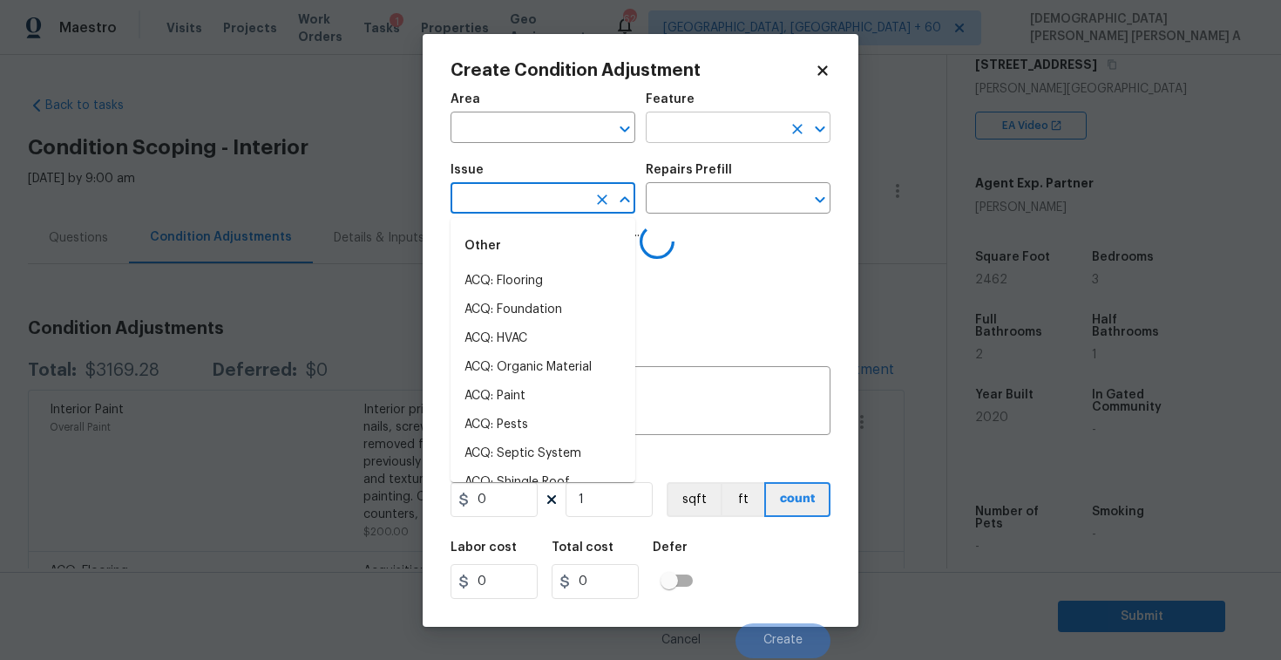
click at [720, 126] on input "text" at bounding box center [714, 129] width 136 height 27
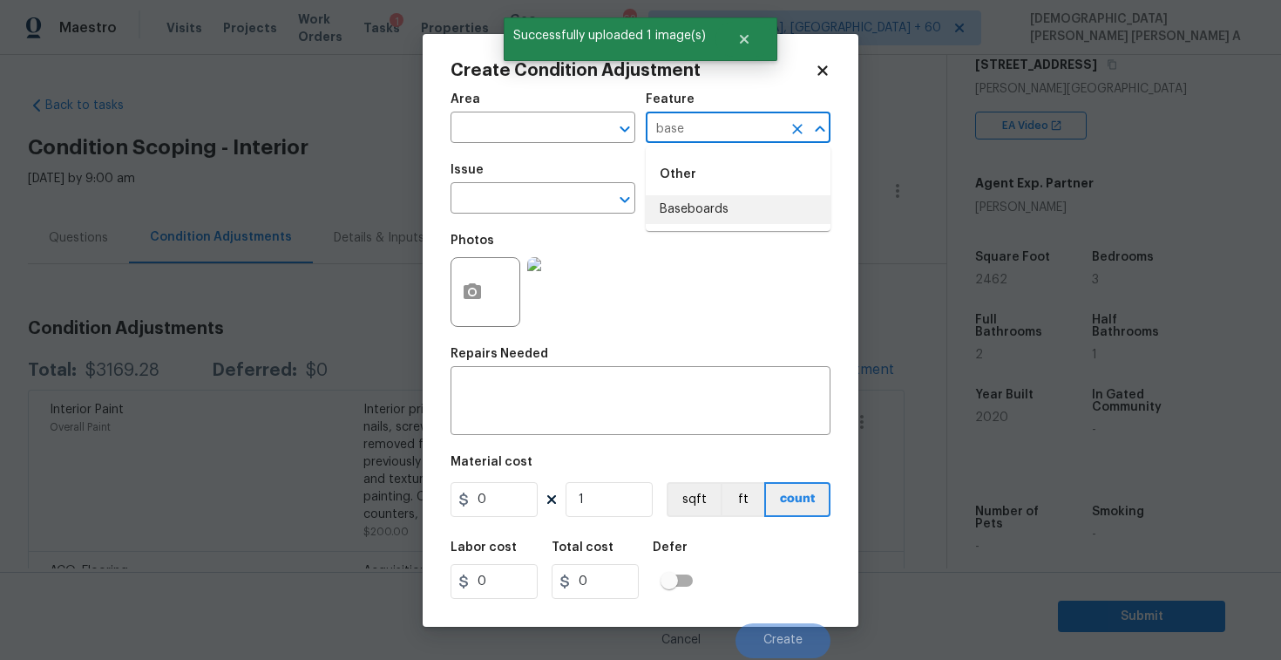
click at [709, 200] on li "Baseboards" at bounding box center [738, 209] width 185 height 29
type input "Baseboards"
click at [537, 412] on textarea at bounding box center [640, 402] width 359 height 37
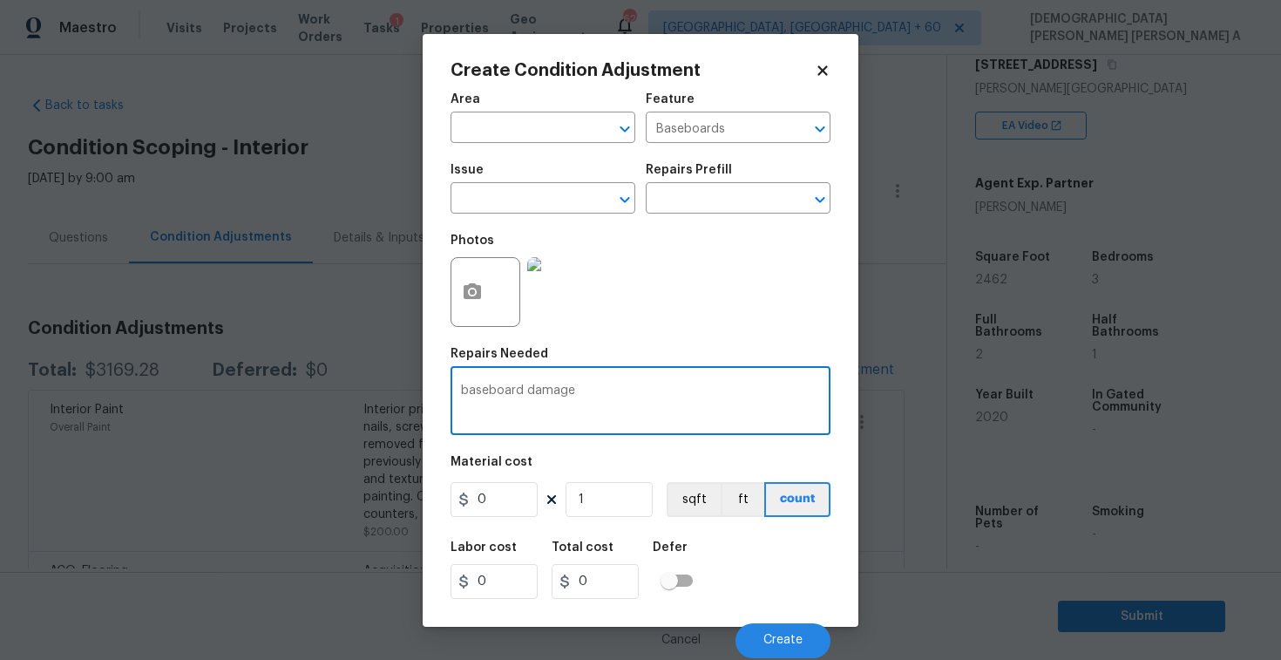
type textarea "baseboard damage"
click at [497, 503] on input "0" at bounding box center [494, 499] width 87 height 35
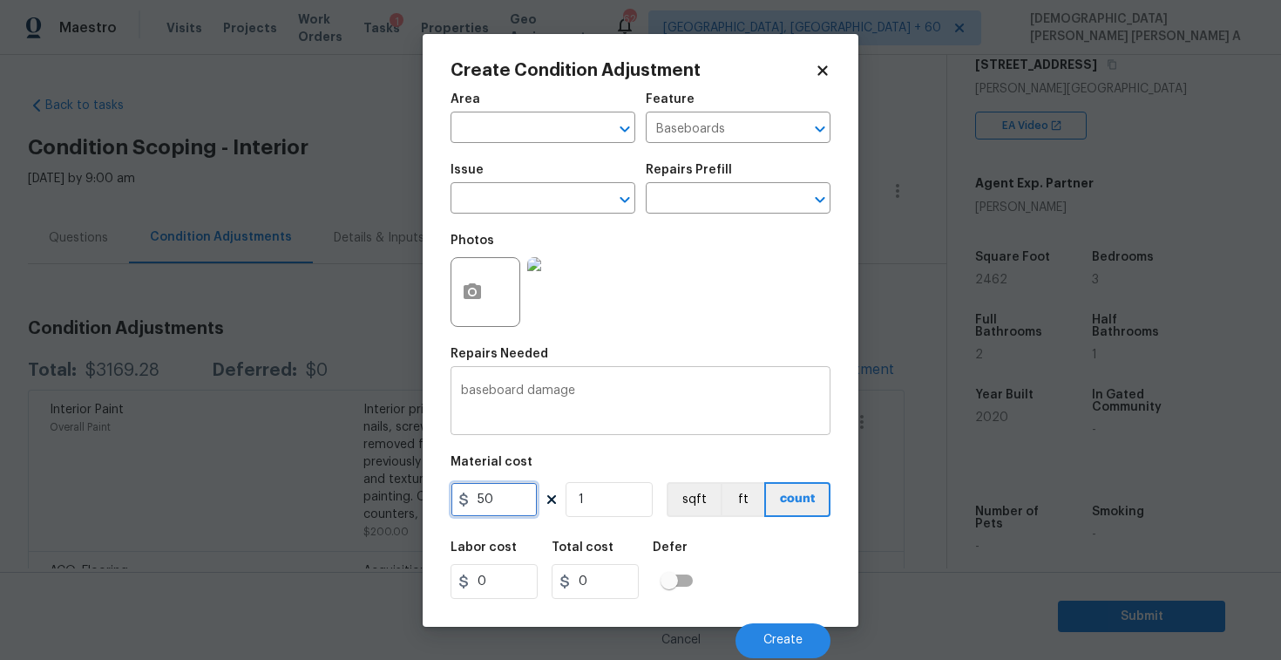
type input "50"
click at [719, 399] on textarea "baseboard damage" at bounding box center [640, 402] width 359 height 37
click at [777, 638] on span "Create" at bounding box center [782, 640] width 39 height 13
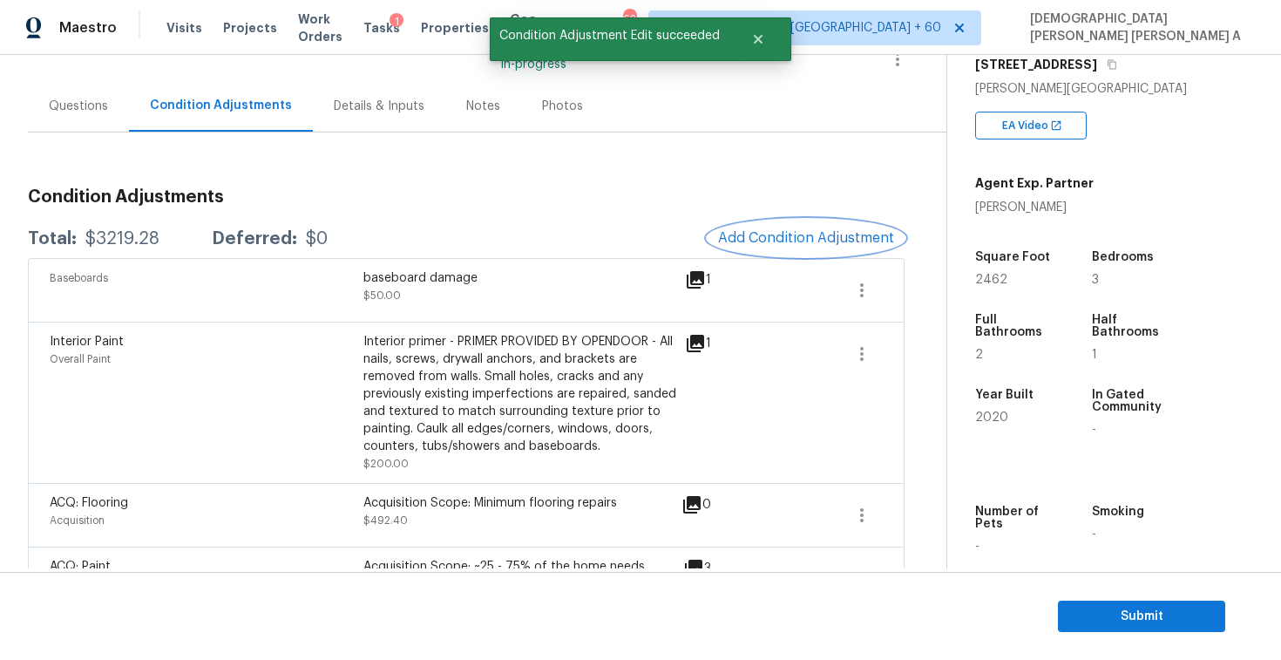
scroll to position [156, 0]
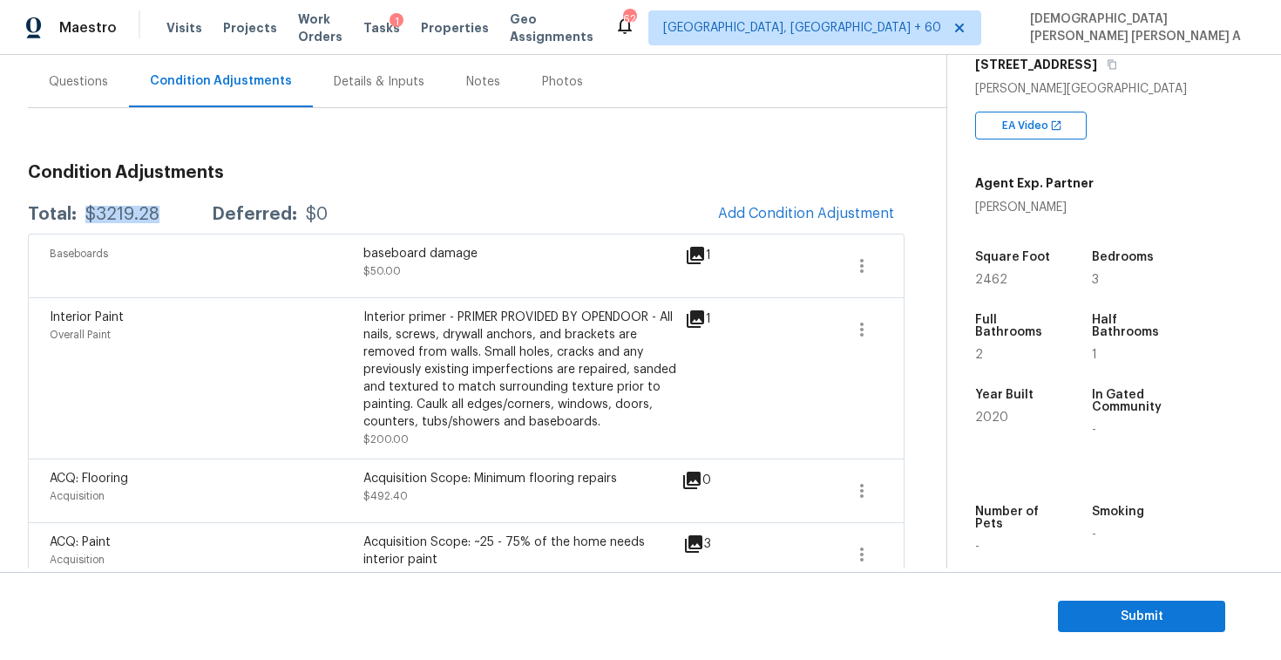
drag, startPoint x: 161, startPoint y: 215, endPoint x: 85, endPoint y: 212, distance: 76.8
click at [85, 212] on div "Total: $3219.28 Deferred: $0" at bounding box center [178, 214] width 300 height 17
copy div "$3219.28"
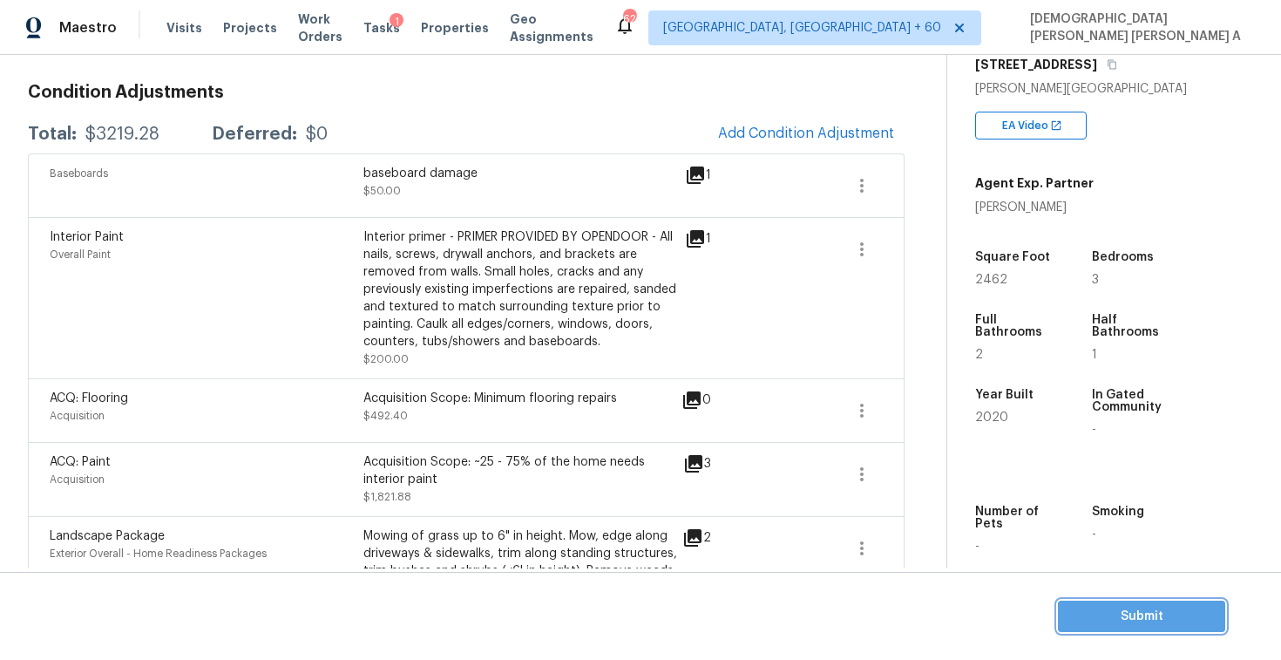
click at [1138, 616] on span "Submit" at bounding box center [1141, 617] width 139 height 22
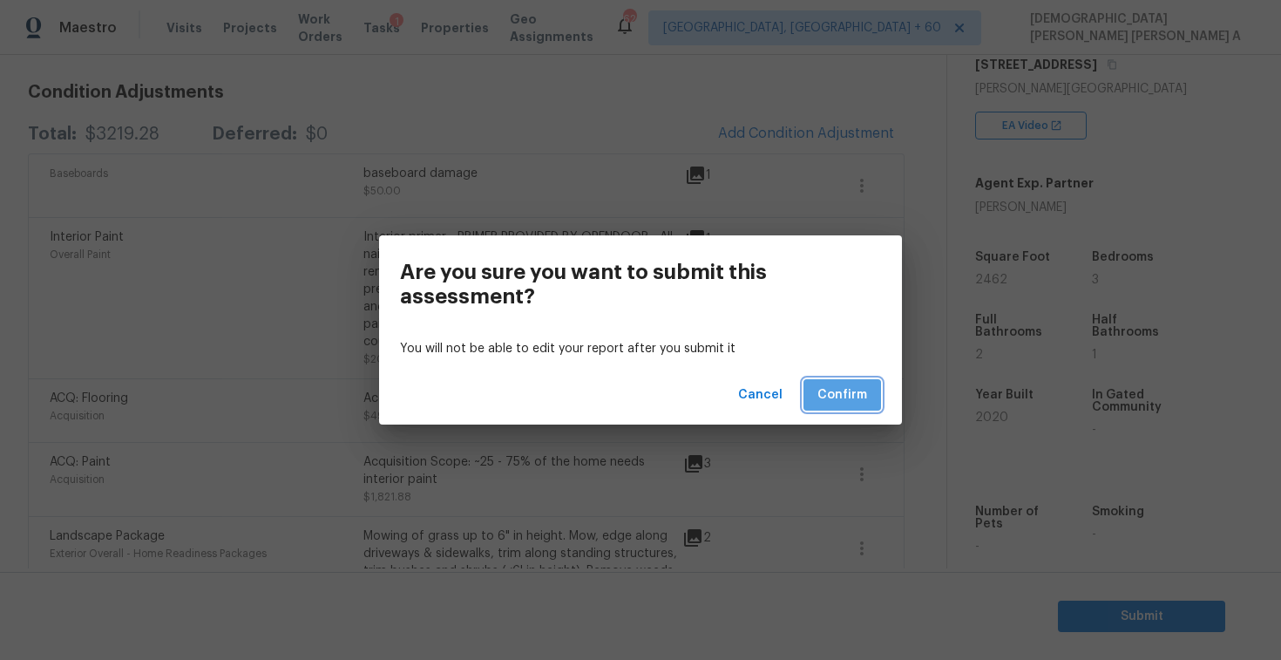
click at [842, 385] on span "Confirm" at bounding box center [842, 395] width 50 height 22
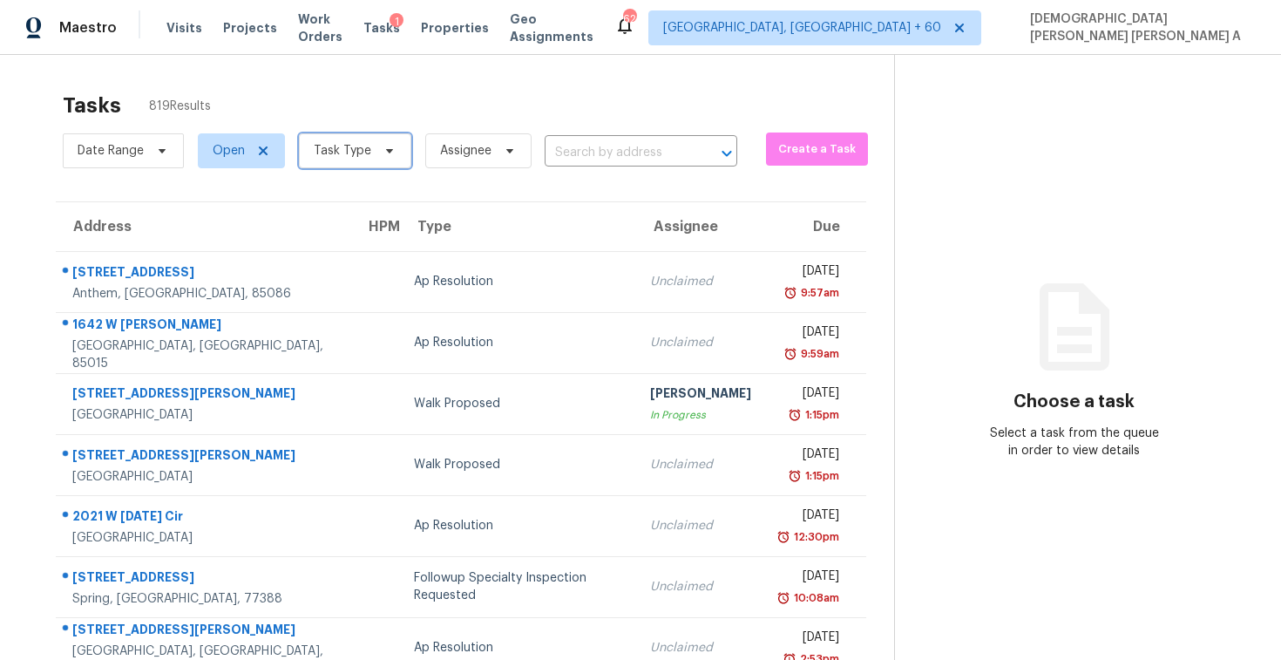
click at [352, 158] on span "Task Type" at bounding box center [343, 150] width 58 height 17
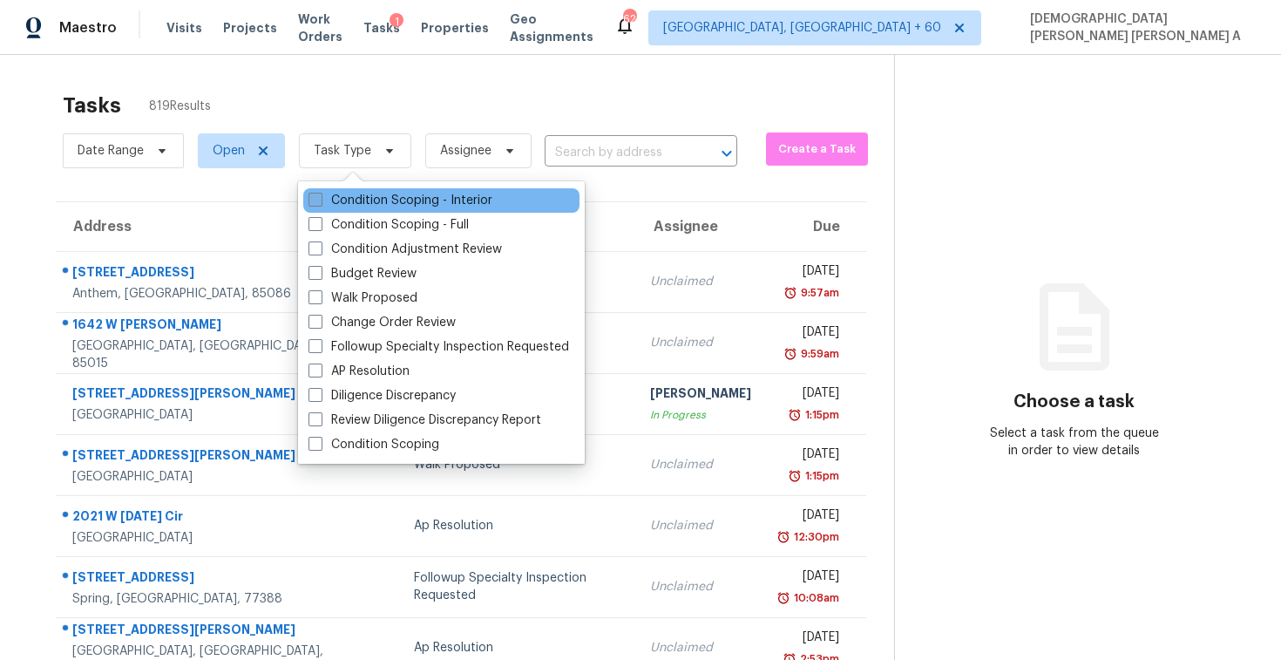
click at [344, 193] on label "Condition Scoping - Interior" at bounding box center [401, 200] width 184 height 17
click at [320, 193] on input "Condition Scoping - Interior" at bounding box center [314, 197] width 11 height 11
checkbox input "true"
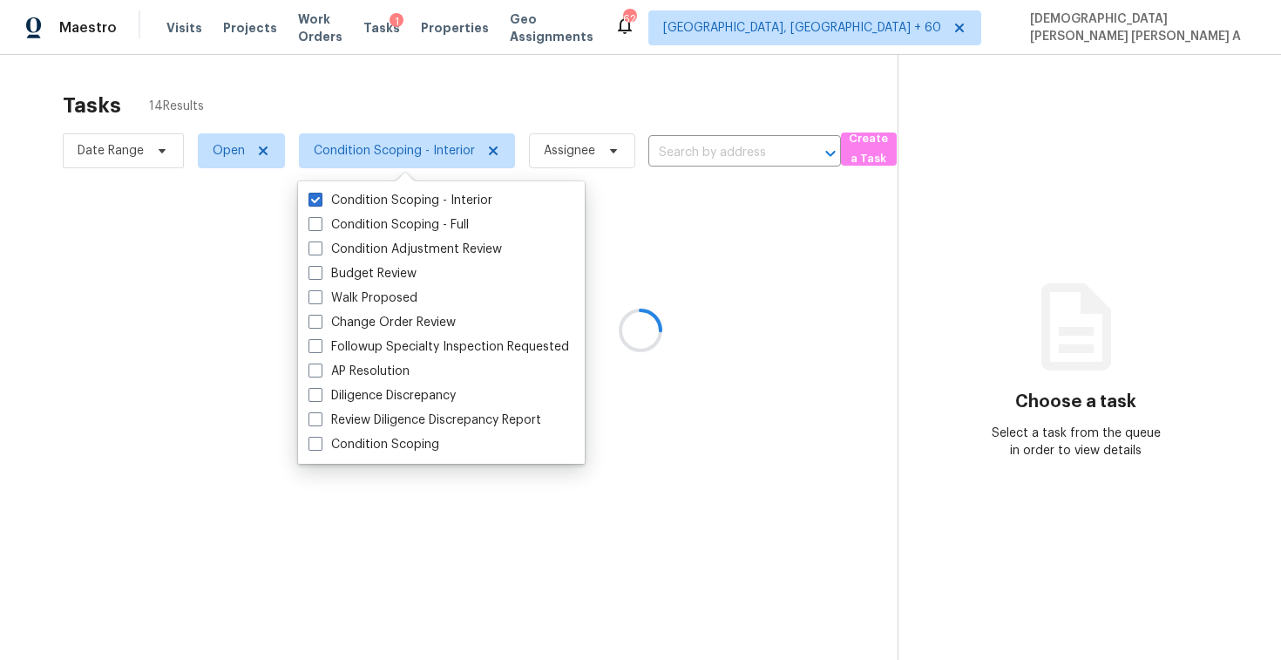
click at [386, 93] on div at bounding box center [640, 330] width 1281 height 660
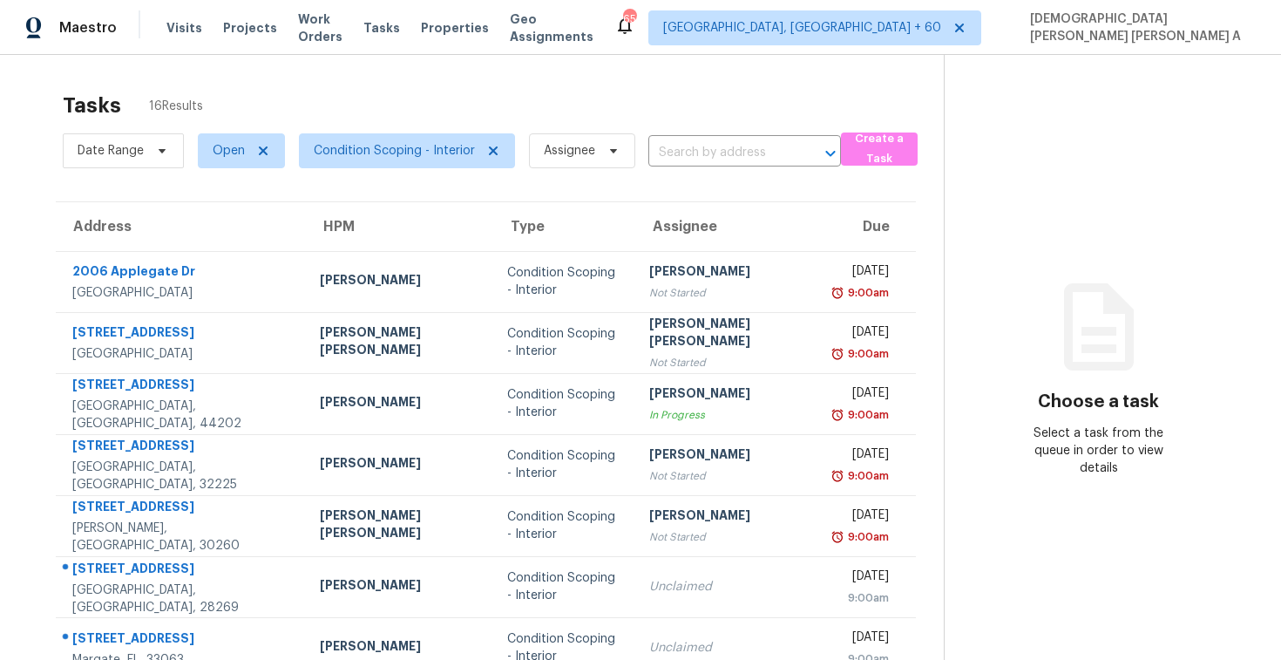
scroll to position [248, 0]
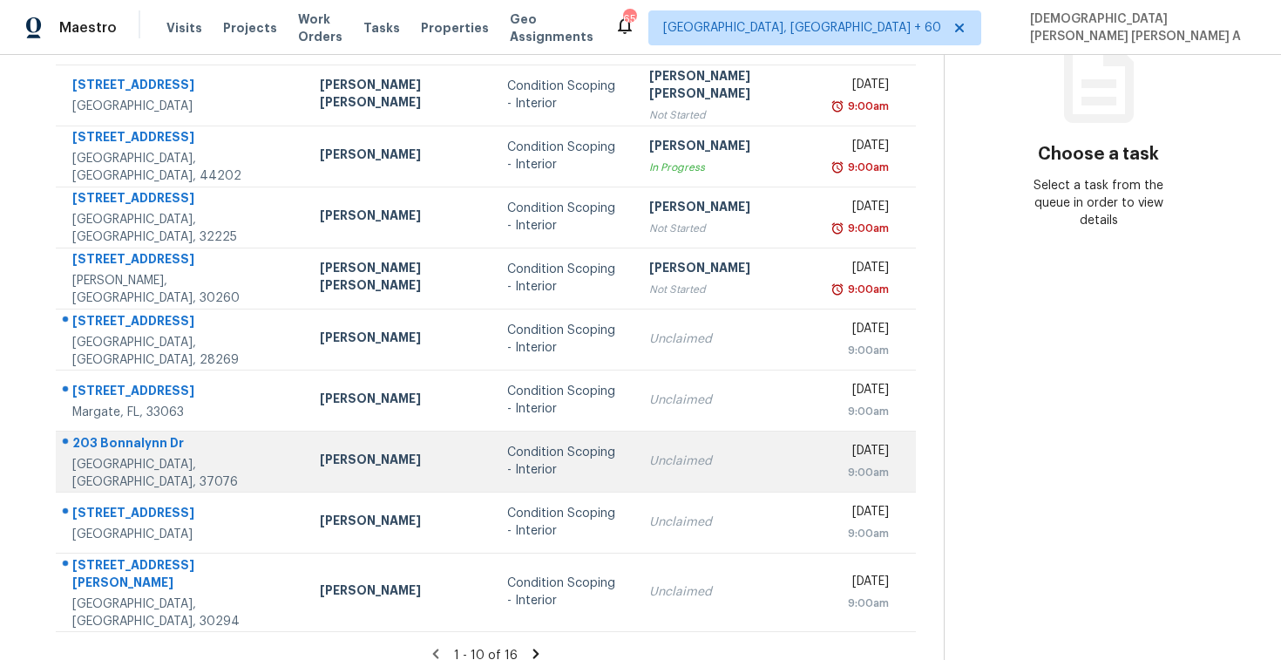
click at [507, 458] on div "Condition Scoping - Interior" at bounding box center [564, 461] width 115 height 35
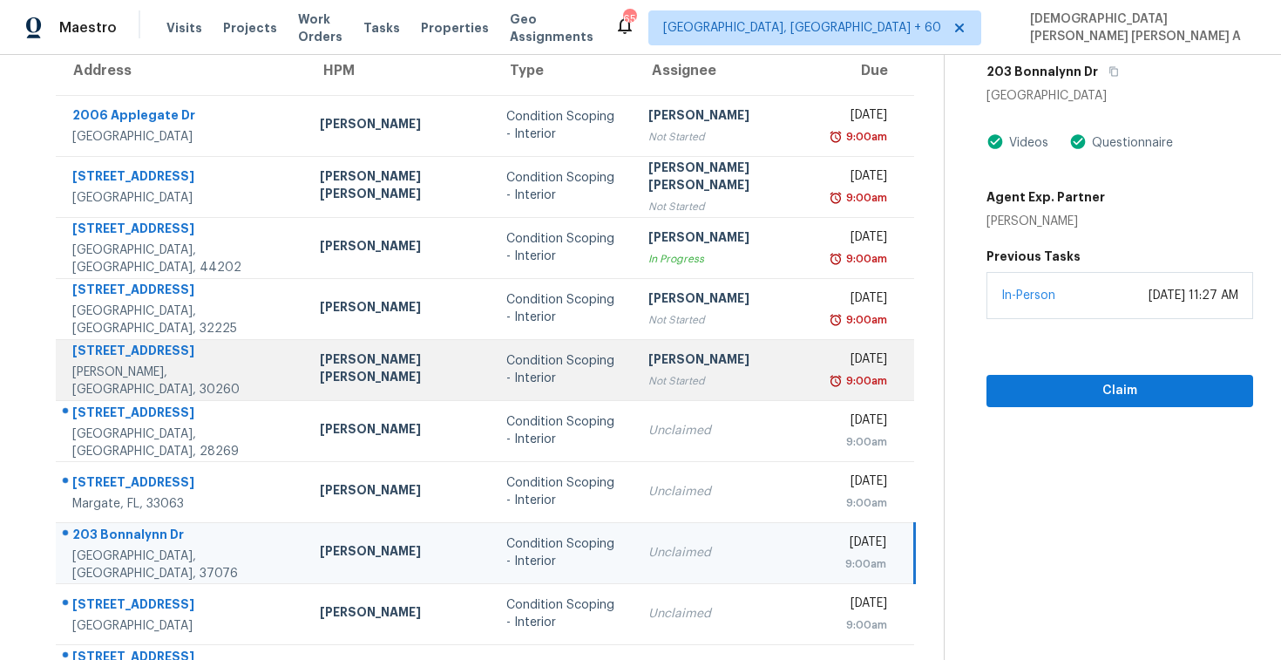
scroll to position [52, 0]
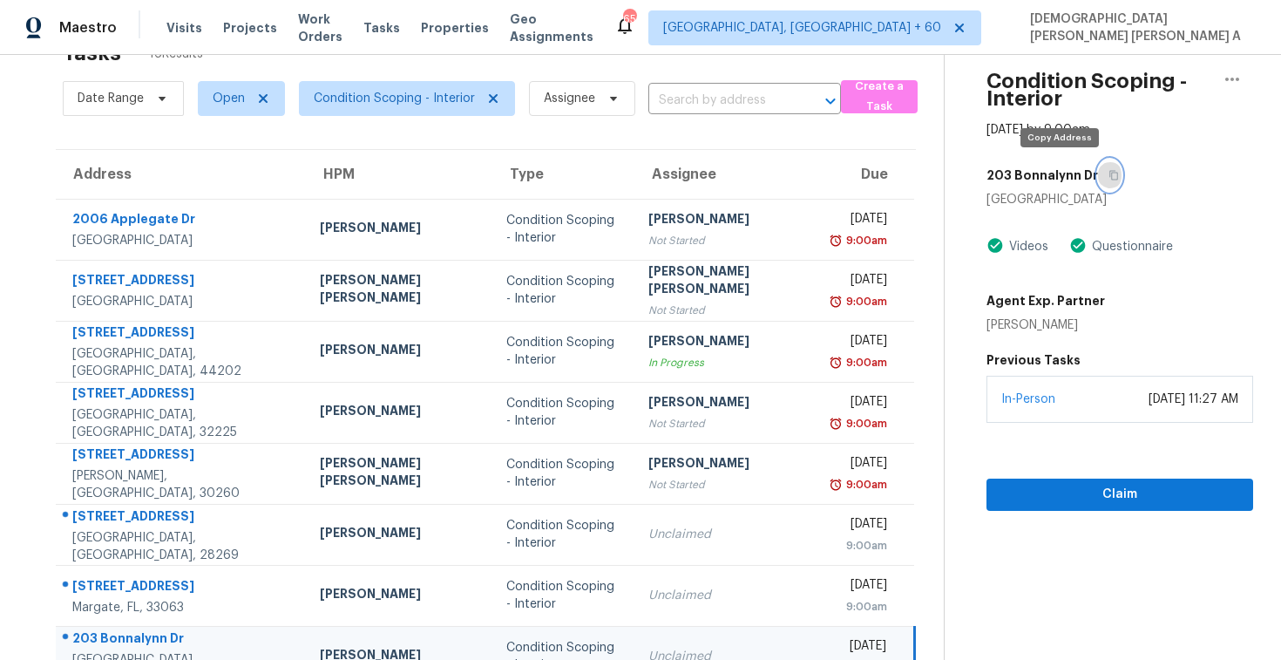
click at [1098, 180] on button "button" at bounding box center [1110, 174] width 24 height 31
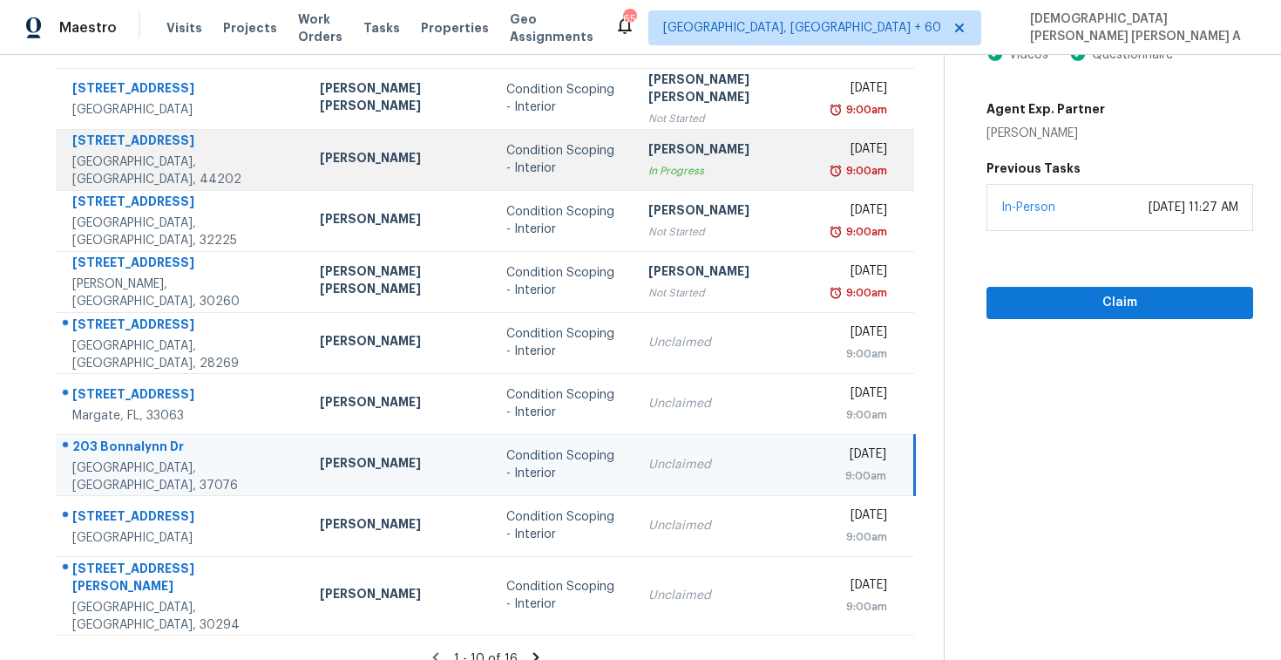
scroll to position [248, 0]
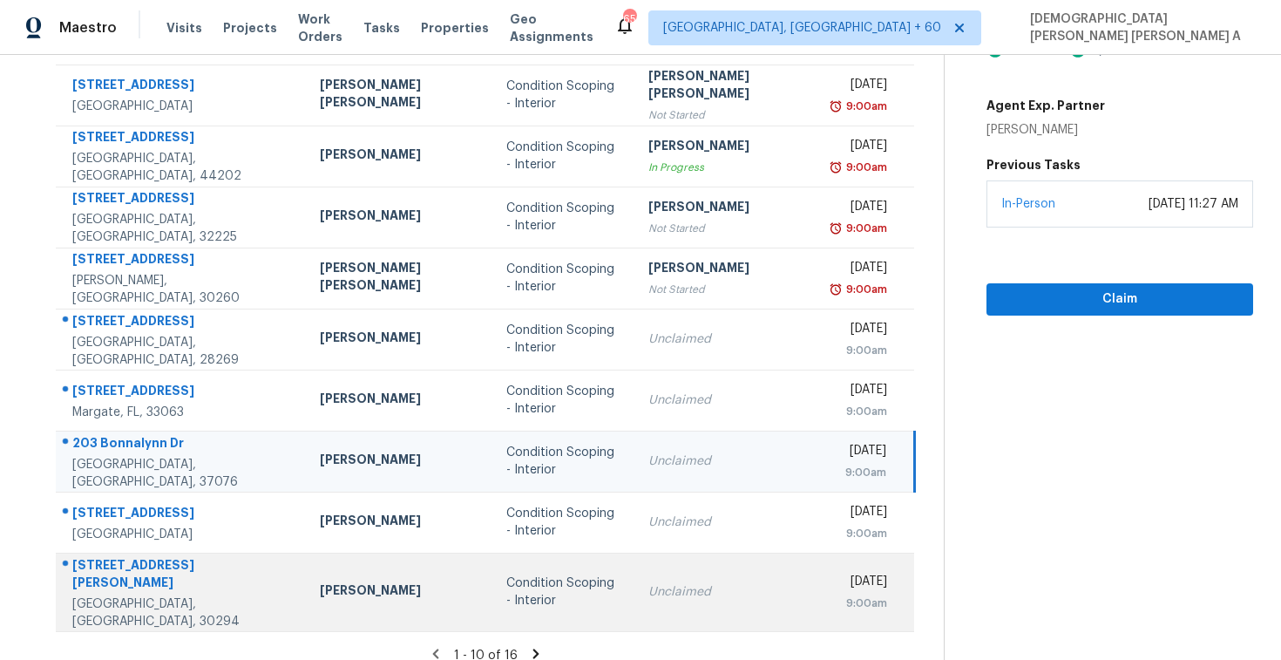
click at [523, 577] on div "Condition Scoping - Interior" at bounding box center [563, 591] width 115 height 35
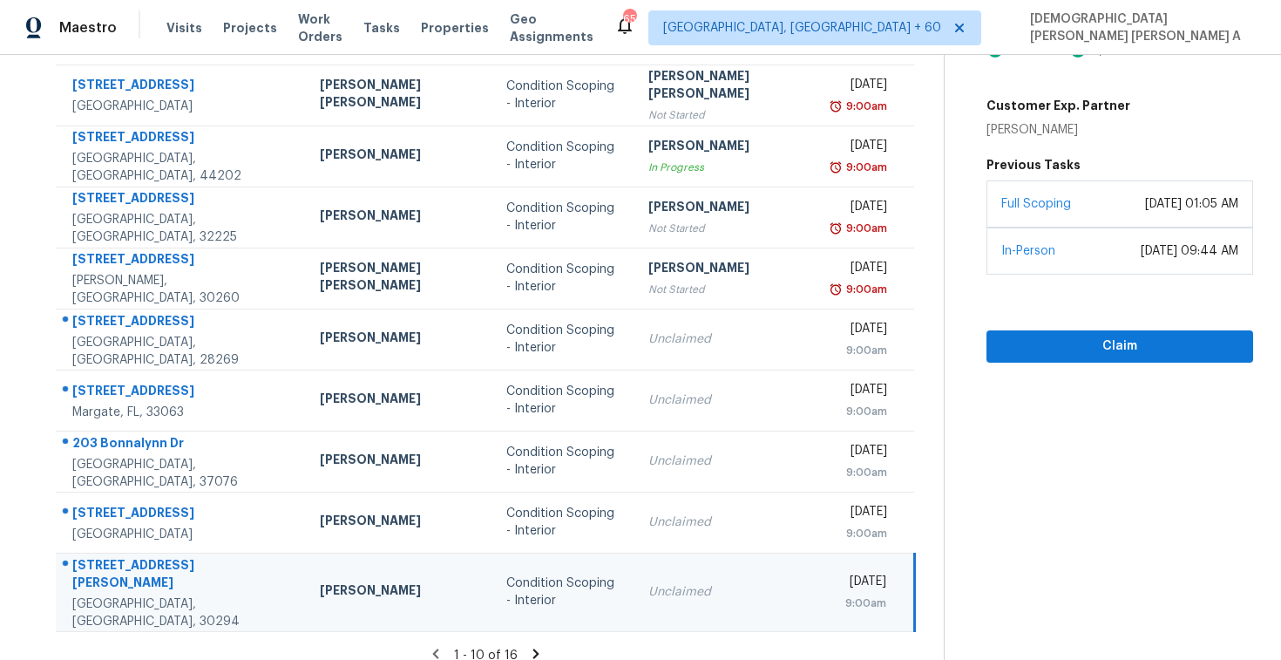
click at [528, 646] on icon at bounding box center [536, 654] width 16 height 16
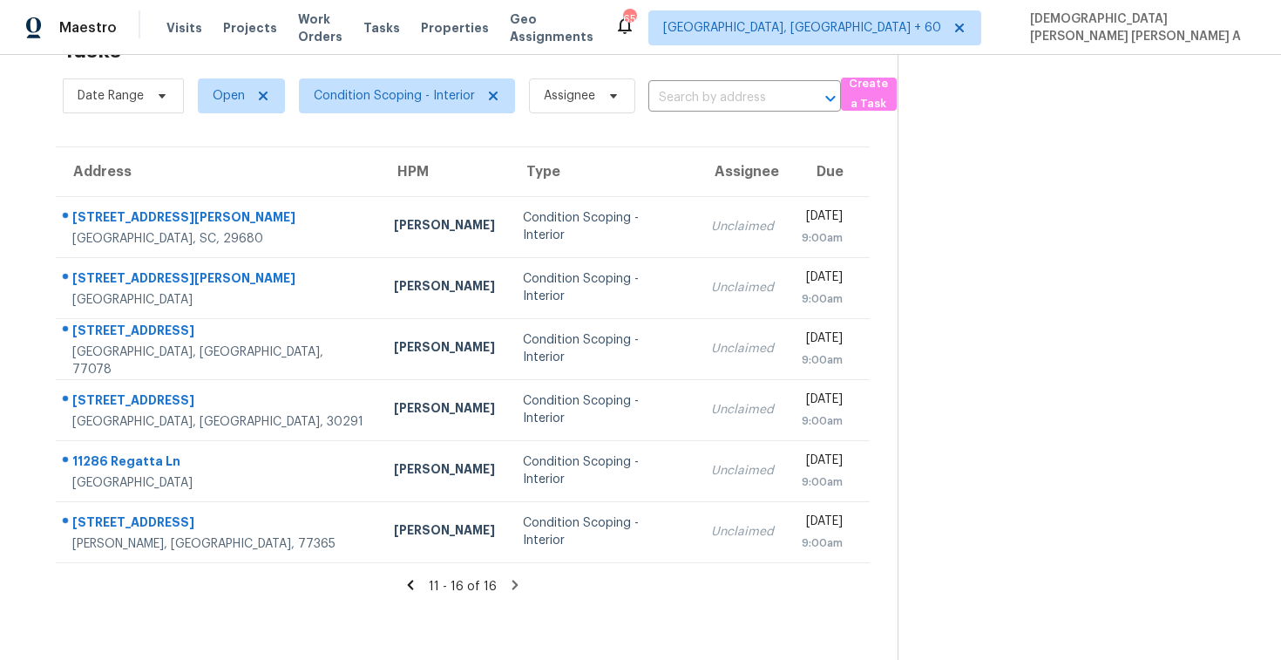
scroll to position [0, 0]
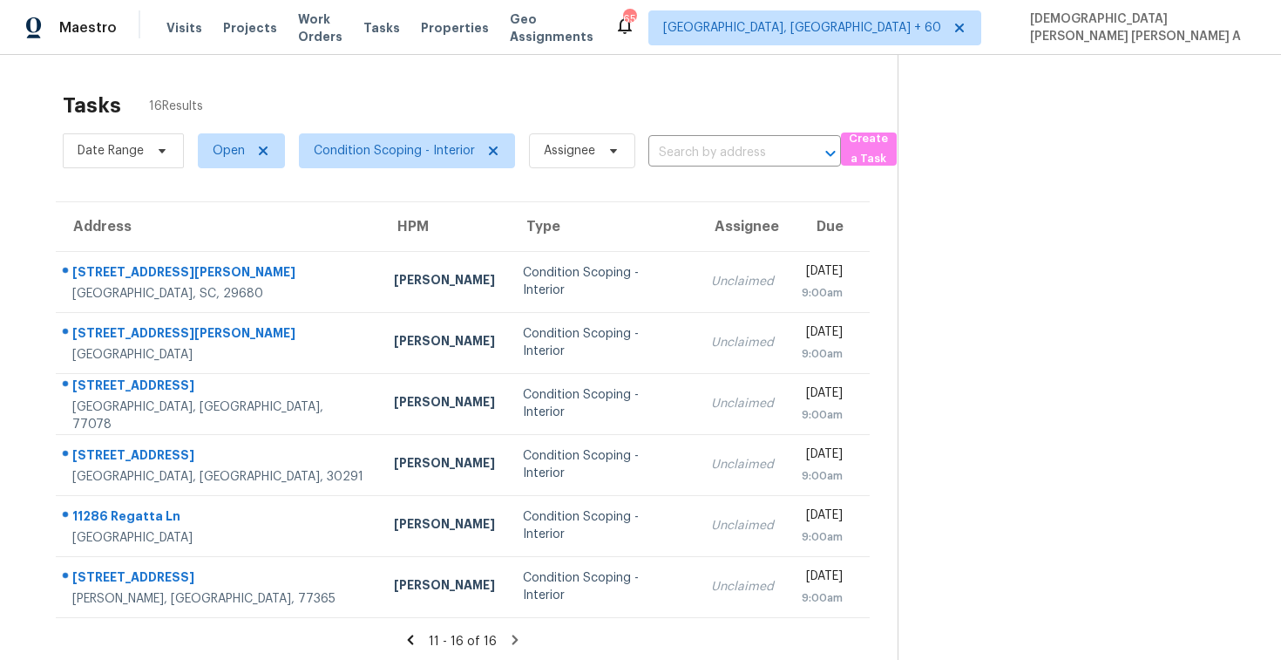
click at [525, 280] on div "Condition Scoping - Interior" at bounding box center [603, 281] width 161 height 35
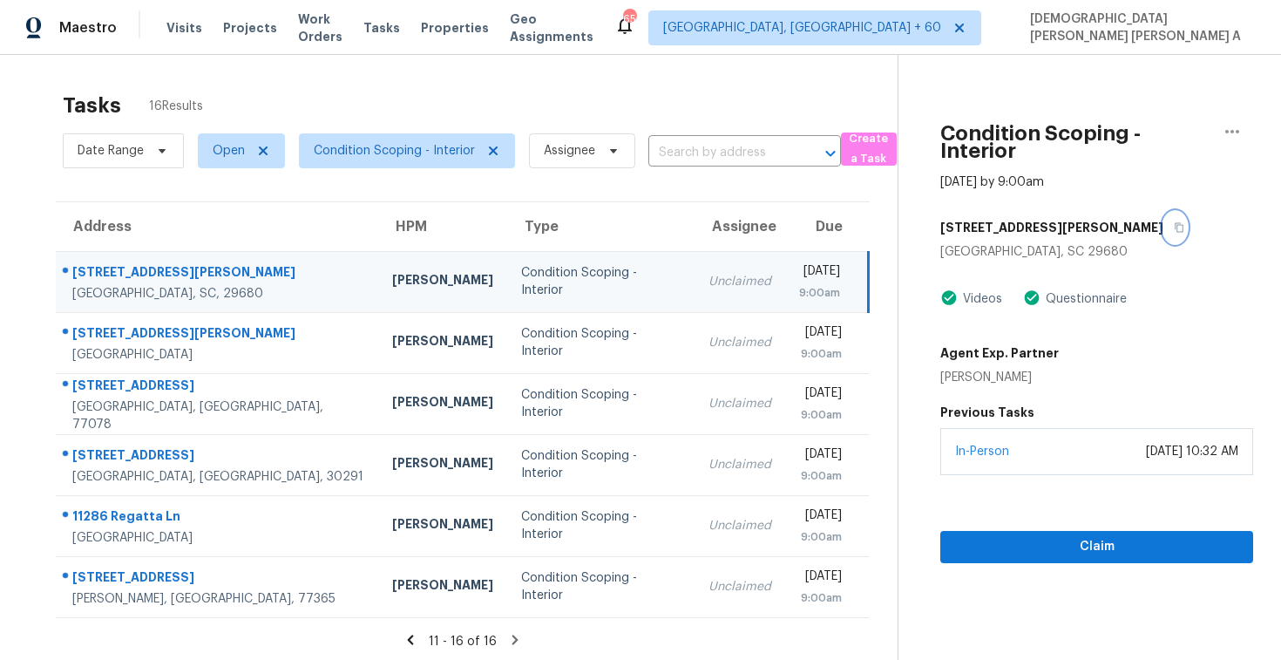
click at [1174, 224] on icon "button" at bounding box center [1179, 227] width 10 height 10
click at [1021, 546] on span "Claim" at bounding box center [1096, 547] width 285 height 22
click at [1051, 227] on div "[STREET_ADDRESS][PERSON_NAME]" at bounding box center [1096, 227] width 313 height 31
click at [1176, 226] on icon "button" at bounding box center [1180, 228] width 9 height 10
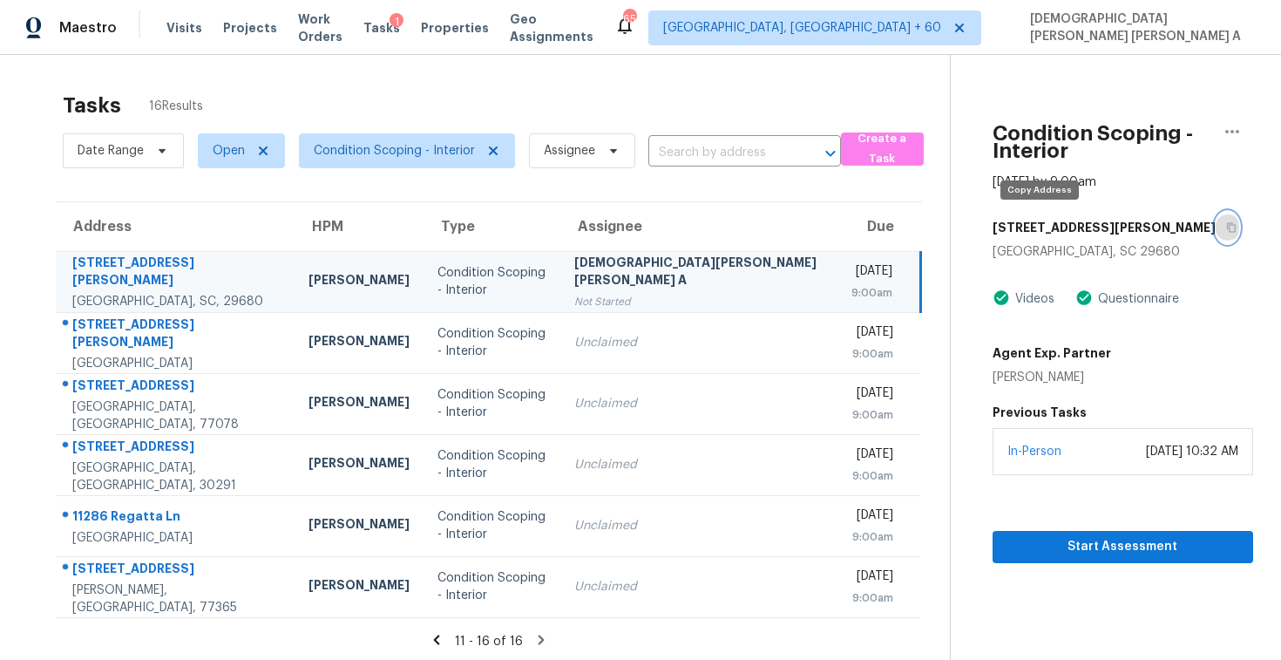
click at [1216, 220] on button "button" at bounding box center [1228, 227] width 24 height 31
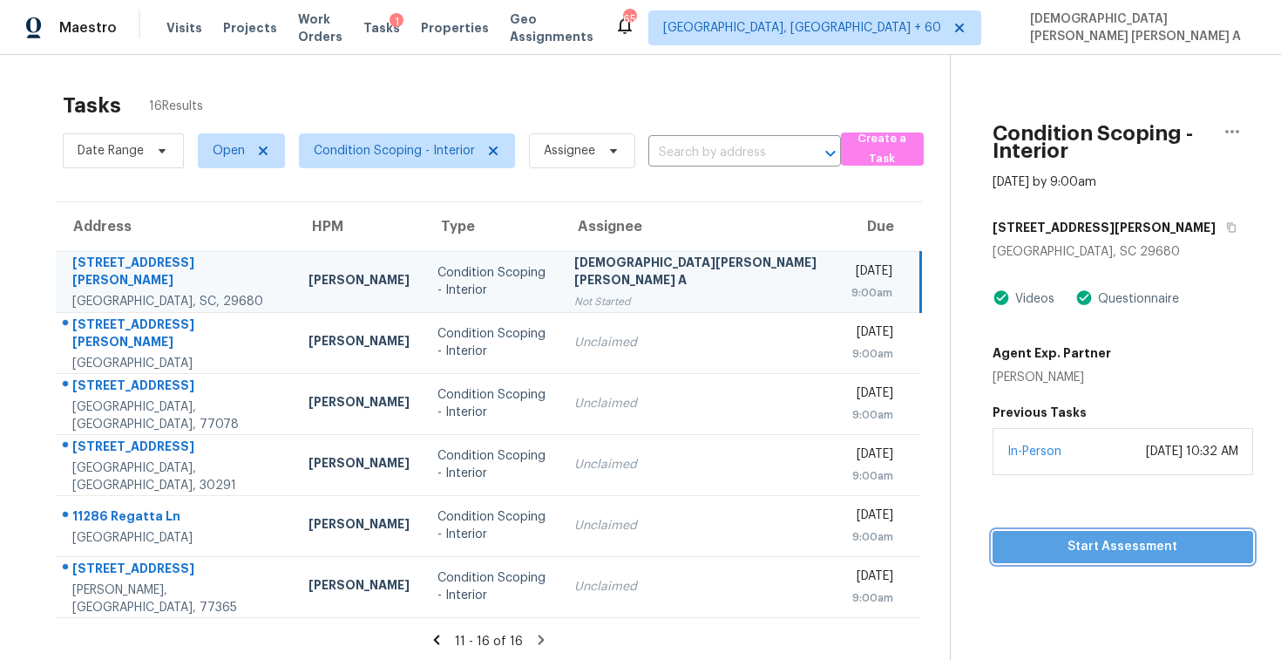
click at [1007, 555] on span "Start Assessment" at bounding box center [1123, 547] width 233 height 22
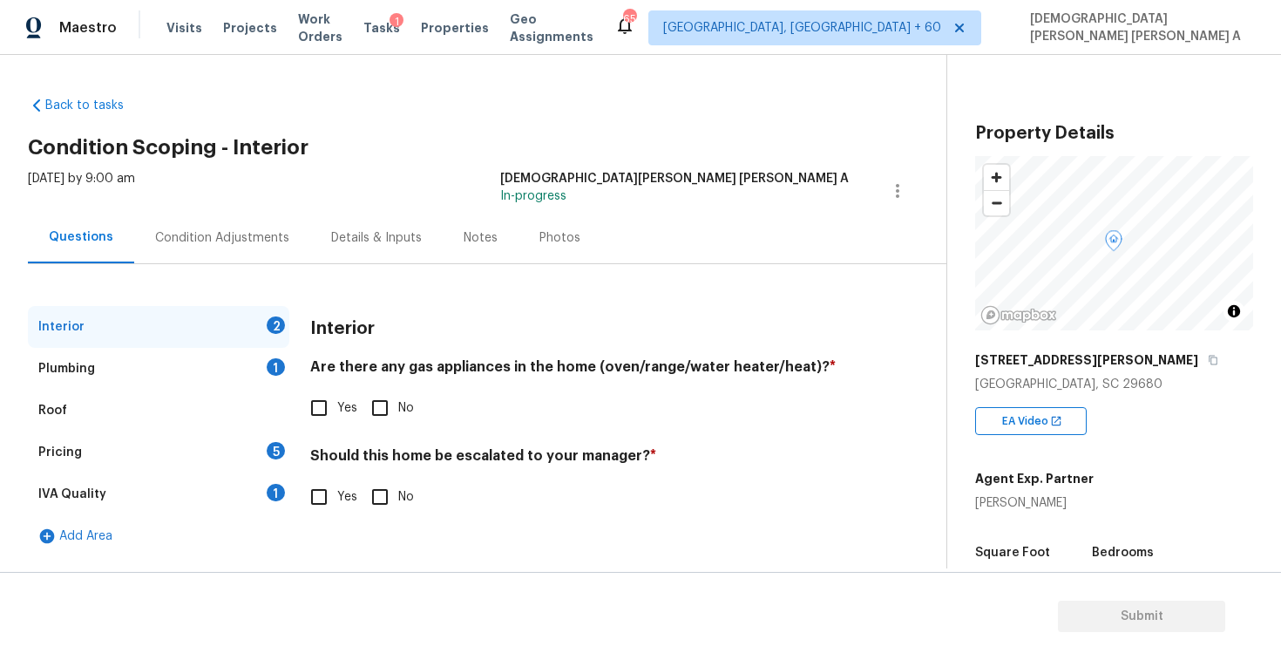
click at [361, 162] on div "Back to tasks Condition Scoping - Interior [DATE] by 9:00 am [PERSON_NAME] [PER…" at bounding box center [487, 322] width 919 height 479
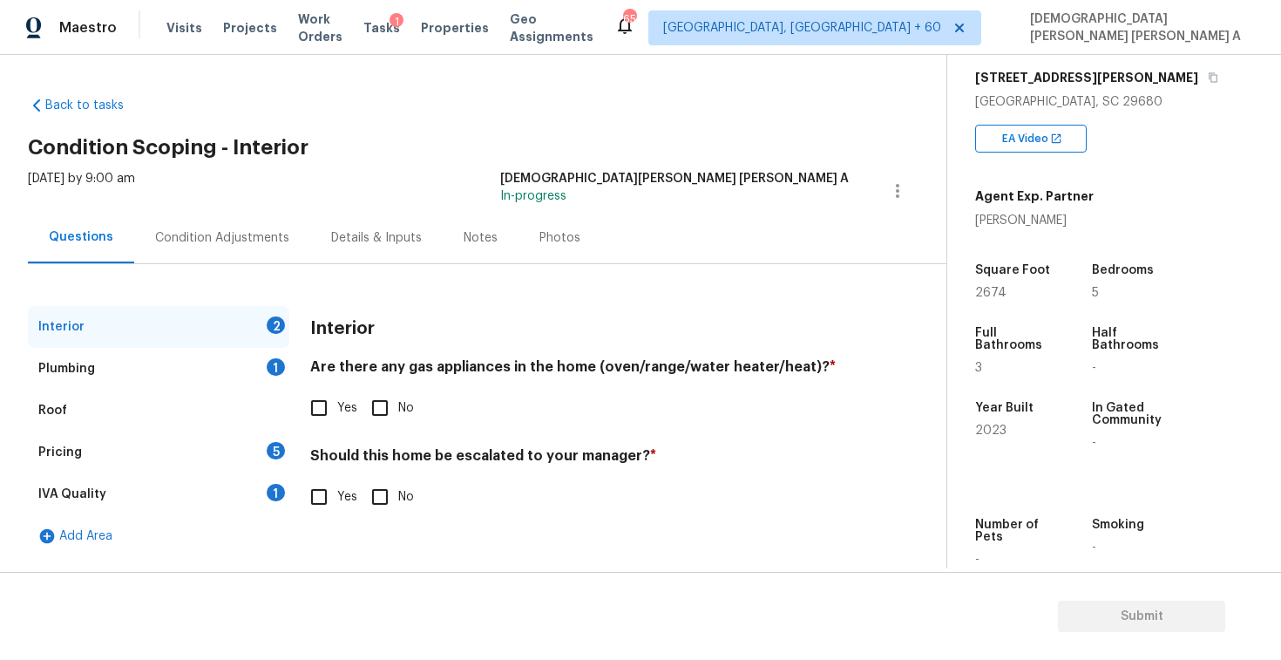
scroll to position [302, 0]
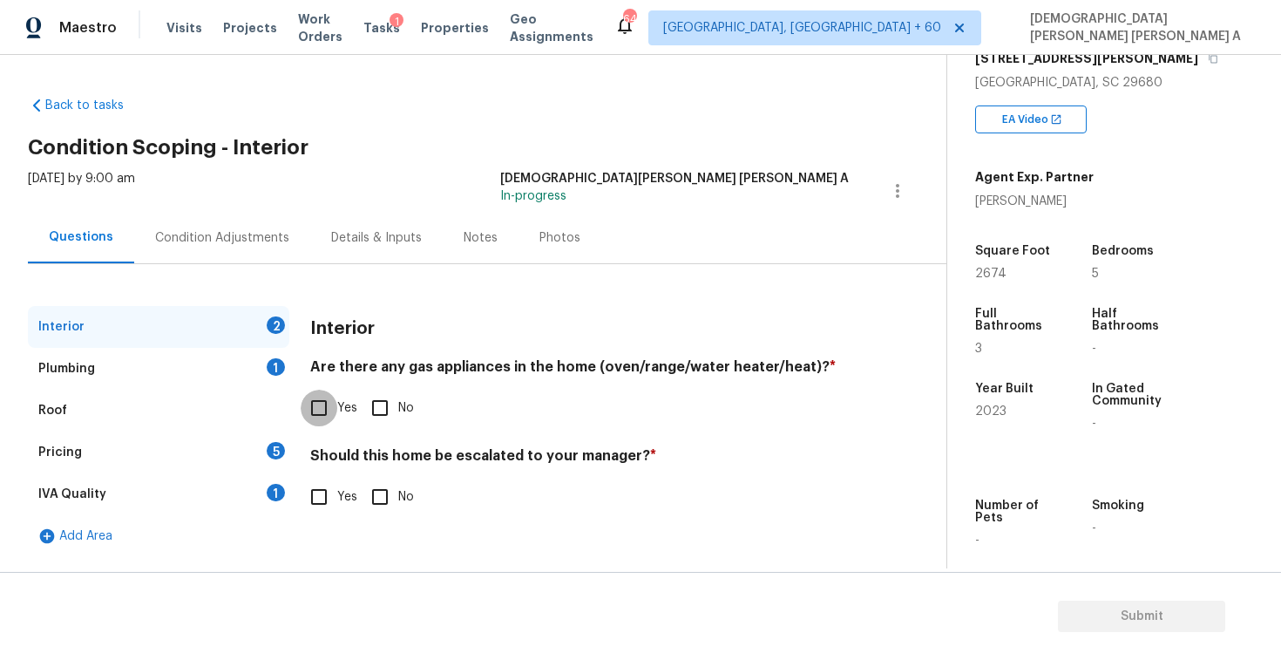
click at [318, 405] on input "Yes" at bounding box center [319, 408] width 37 height 37
checkbox input "true"
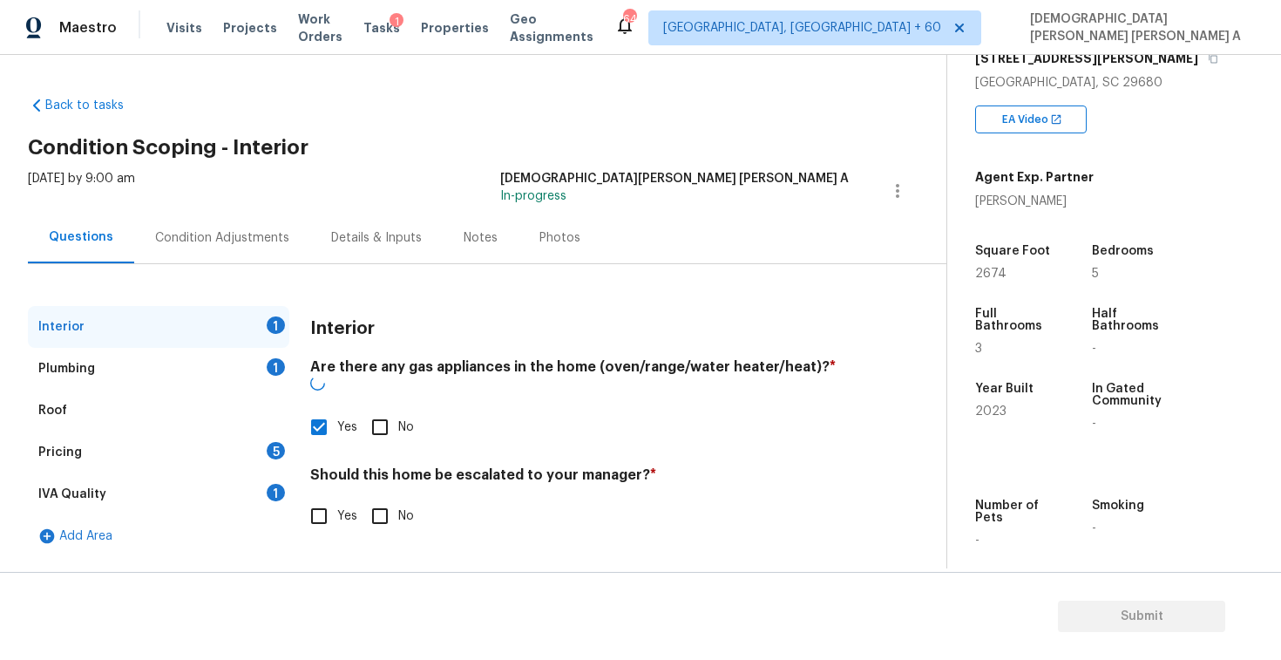
click at [383, 498] on input "No" at bounding box center [380, 516] width 37 height 37
checkbox input "true"
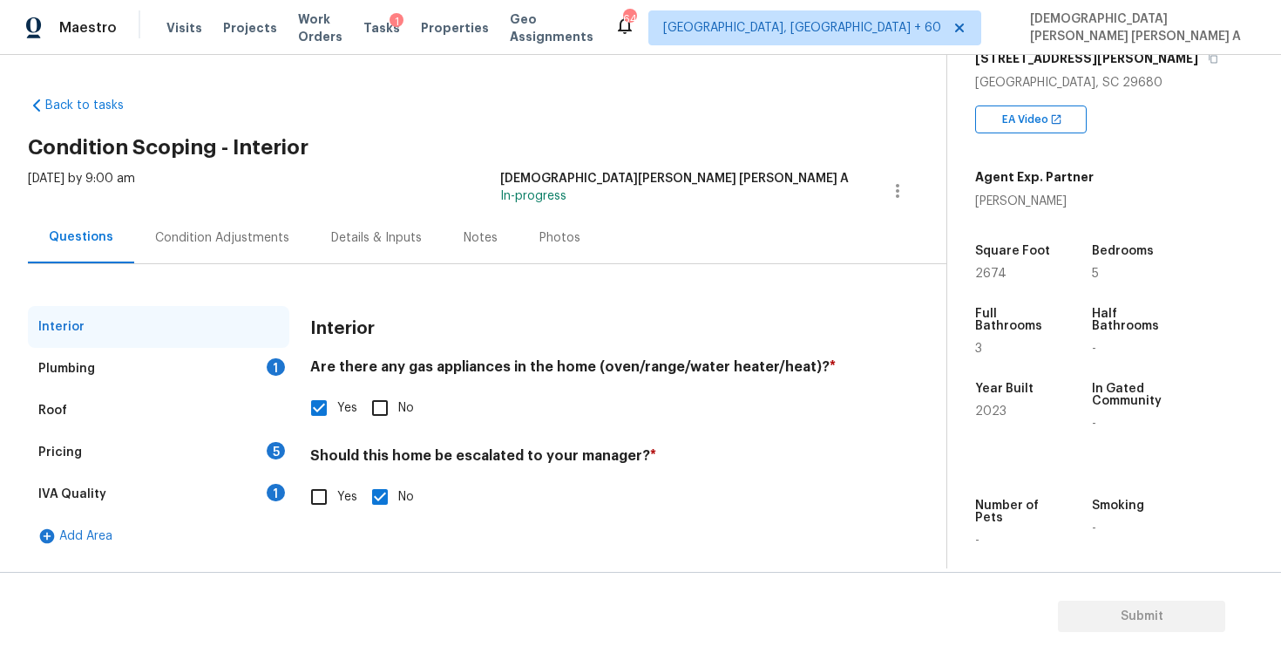
click at [234, 363] on div "Plumbing 1" at bounding box center [158, 369] width 261 height 42
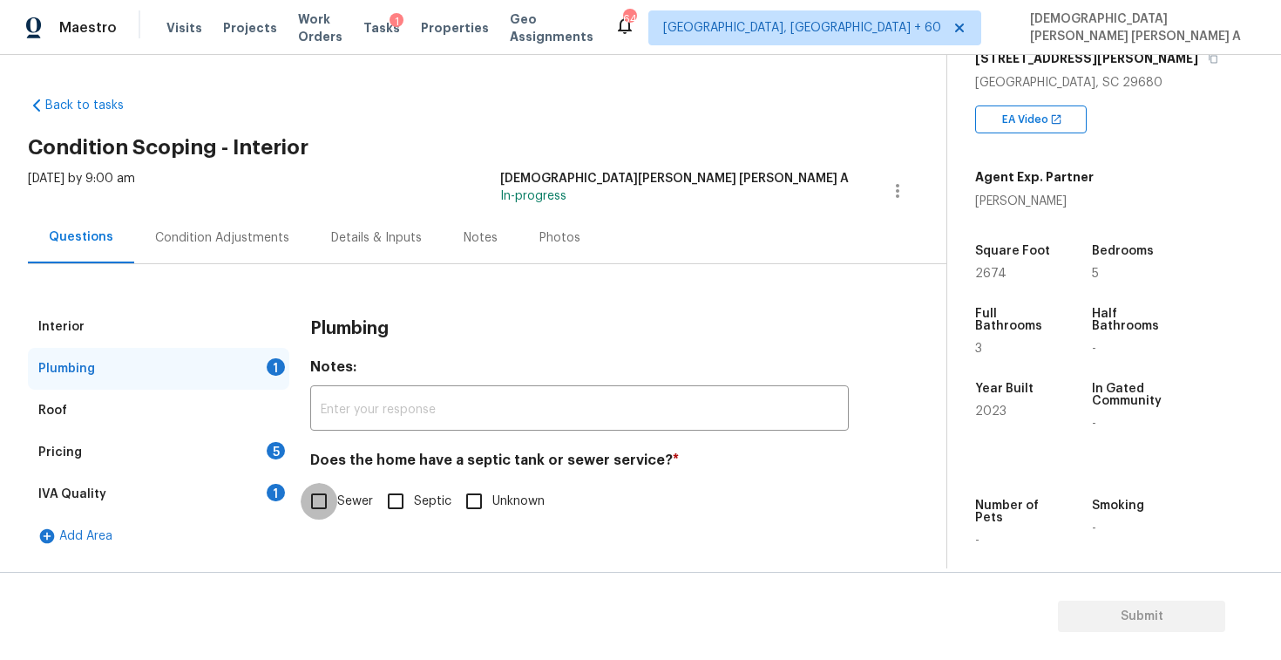
click at [330, 496] on input "Sewer" at bounding box center [319, 501] width 37 height 37
checkbox input "true"
click at [183, 463] on div "Pricing 5" at bounding box center [158, 452] width 261 height 42
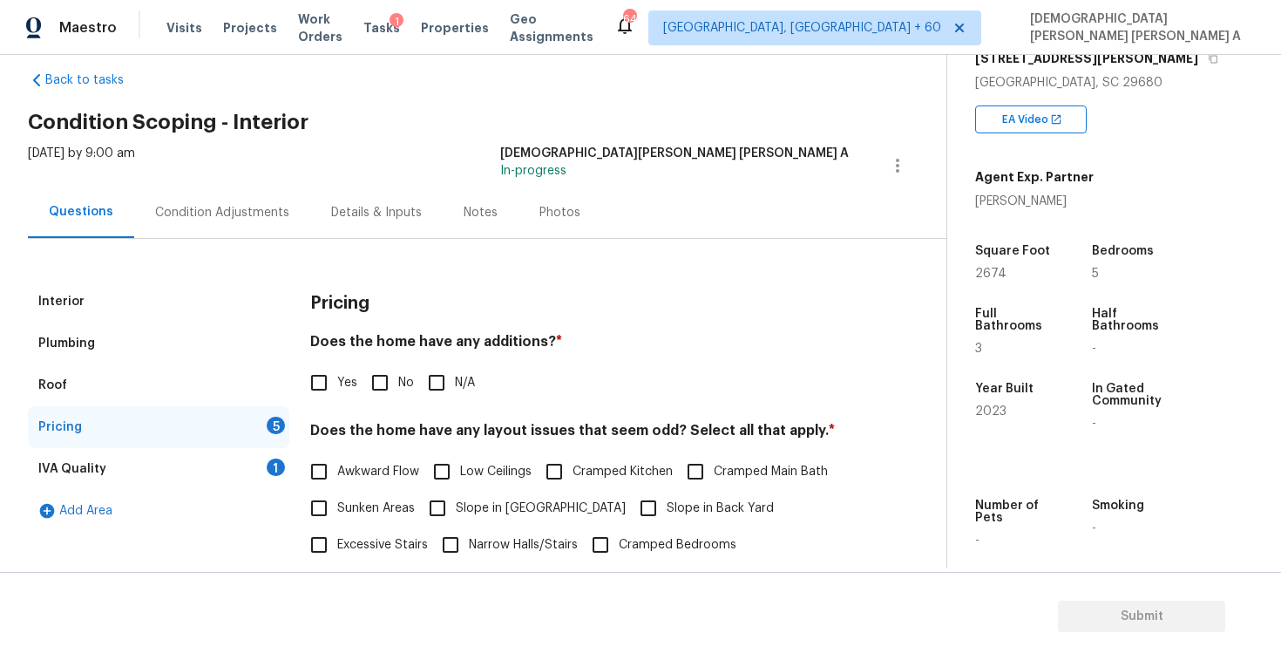
scroll to position [45, 0]
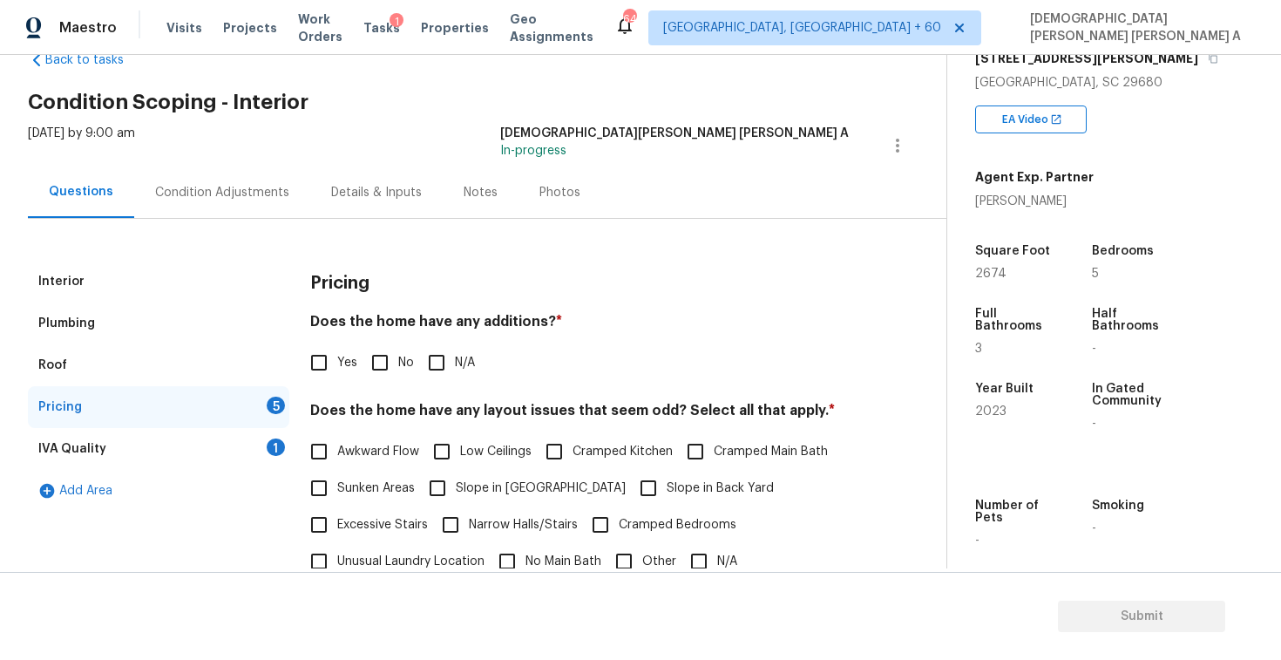
click at [357, 365] on div "Yes No N/A" at bounding box center [579, 362] width 539 height 37
click at [375, 364] on input "No" at bounding box center [380, 362] width 37 height 37
checkbox input "true"
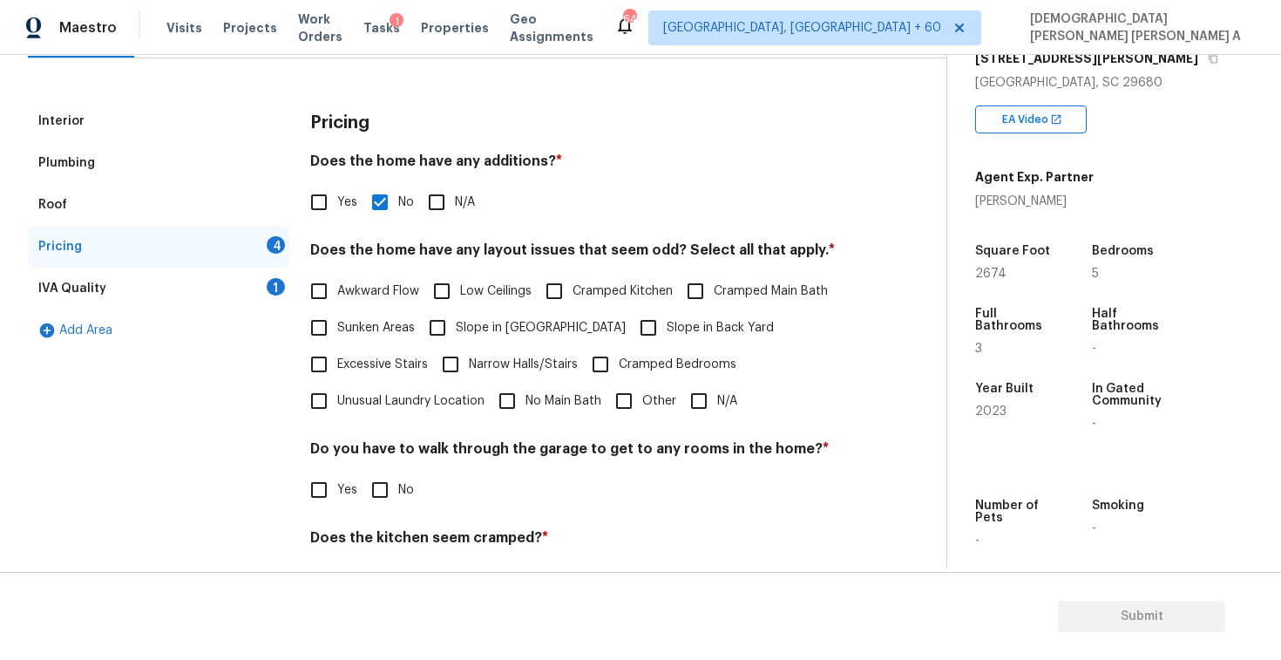
click at [725, 410] on label "N/A" at bounding box center [709, 401] width 57 height 37
click at [717, 410] on input "N/A" at bounding box center [699, 401] width 37 height 37
checkbox input "true"
click at [385, 492] on input "No" at bounding box center [380, 489] width 37 height 37
checkbox input "true"
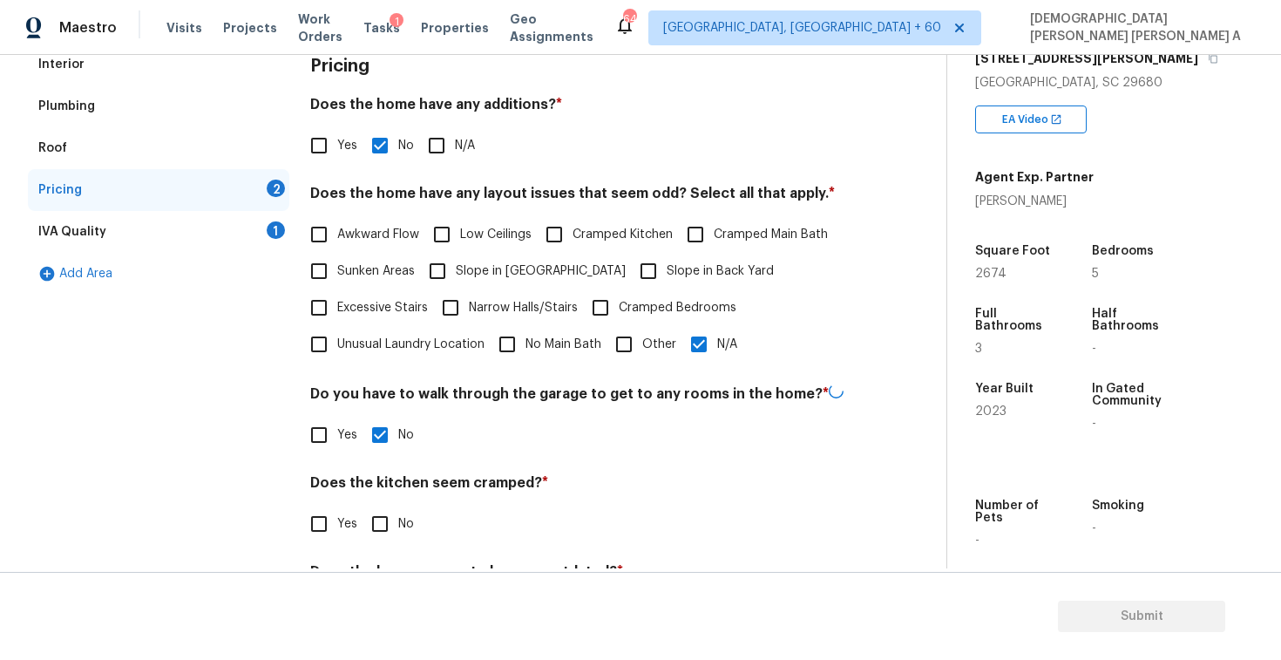
scroll to position [302, 0]
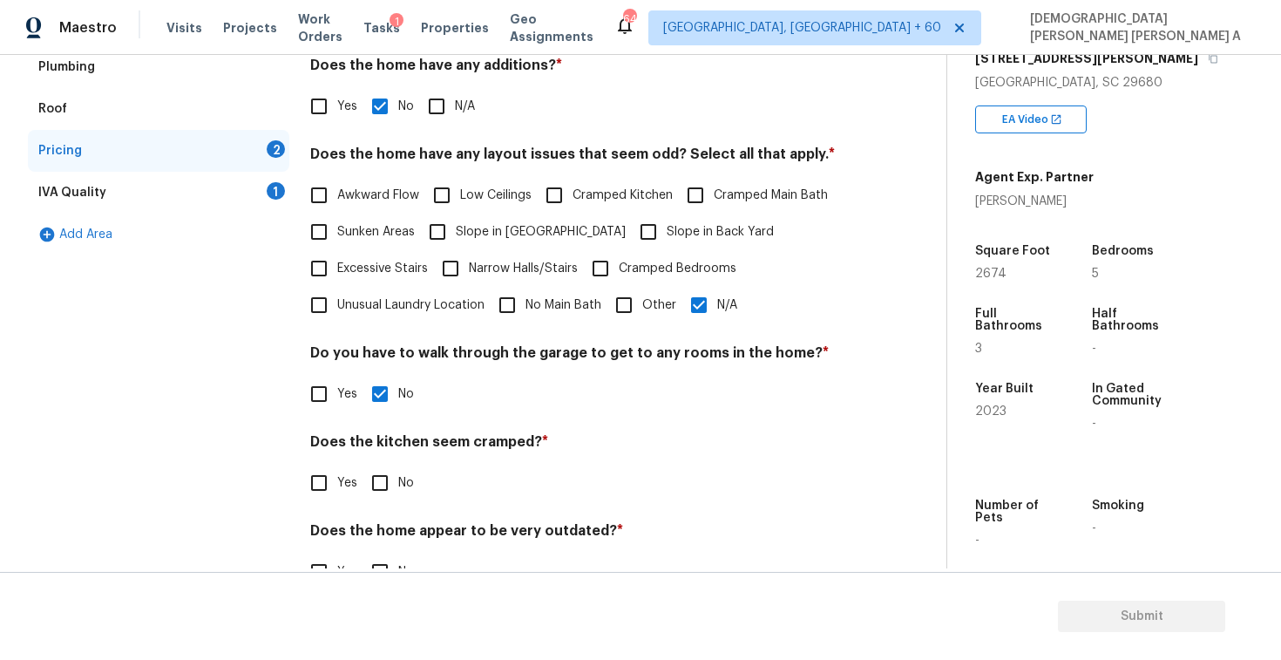
click at [385, 492] on input "No" at bounding box center [380, 483] width 37 height 37
checkbox input "true"
click at [381, 566] on input "No" at bounding box center [380, 571] width 37 height 37
checkbox input "true"
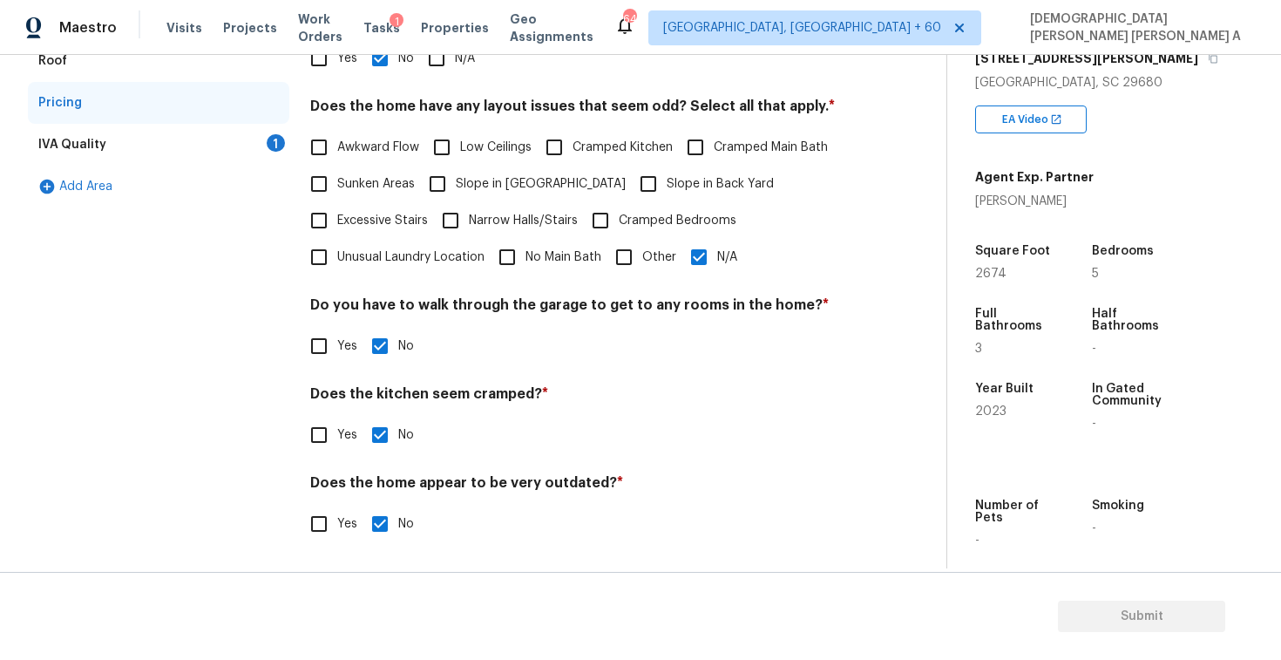
scroll to position [112, 0]
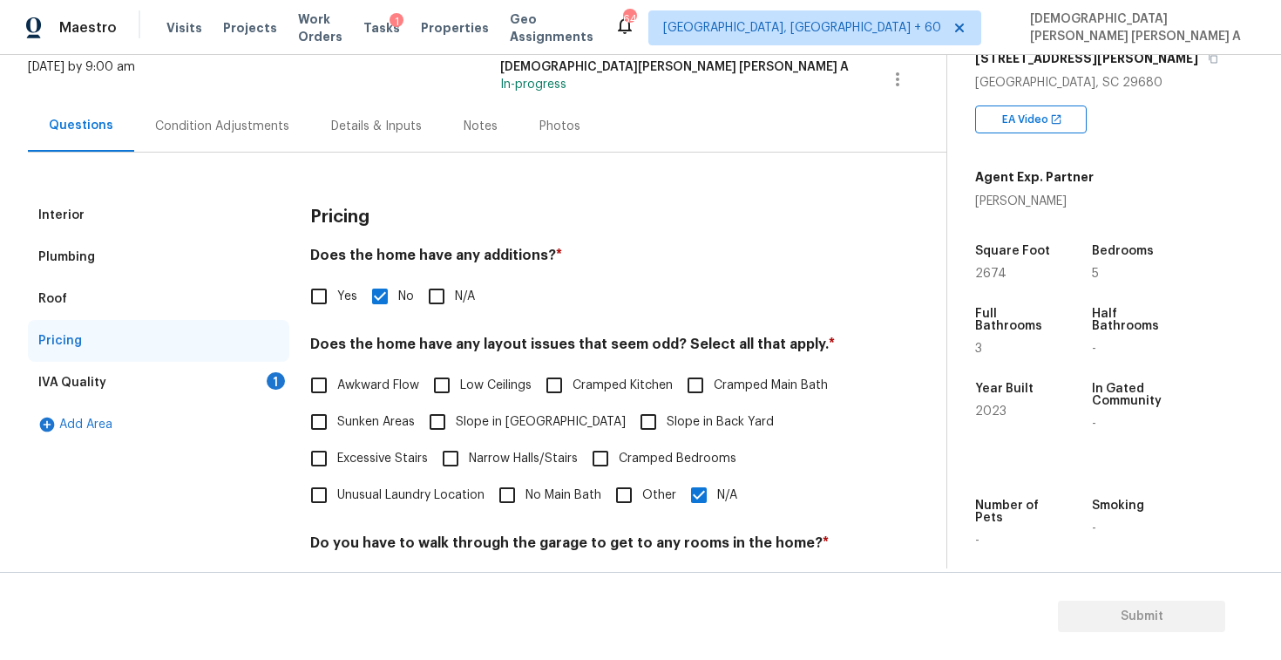
click at [226, 368] on div "IVA Quality 1" at bounding box center [158, 383] width 261 height 42
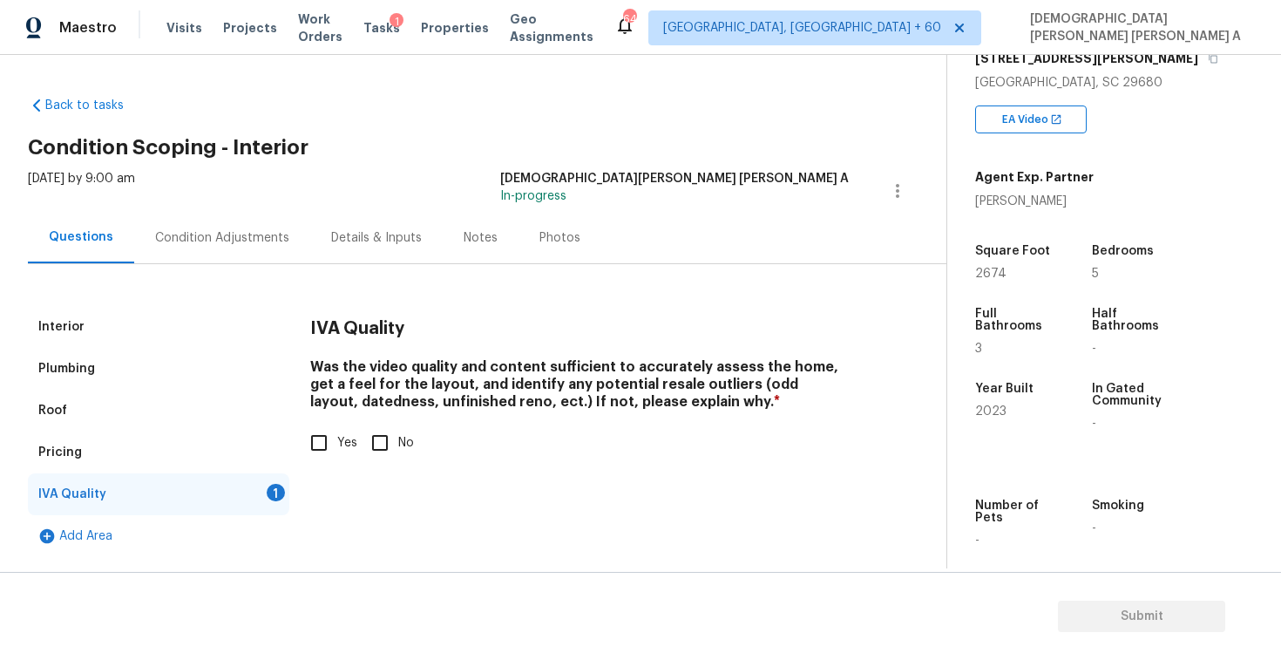
scroll to position [0, 0]
click at [324, 430] on input "Yes" at bounding box center [319, 442] width 37 height 37
checkbox input "true"
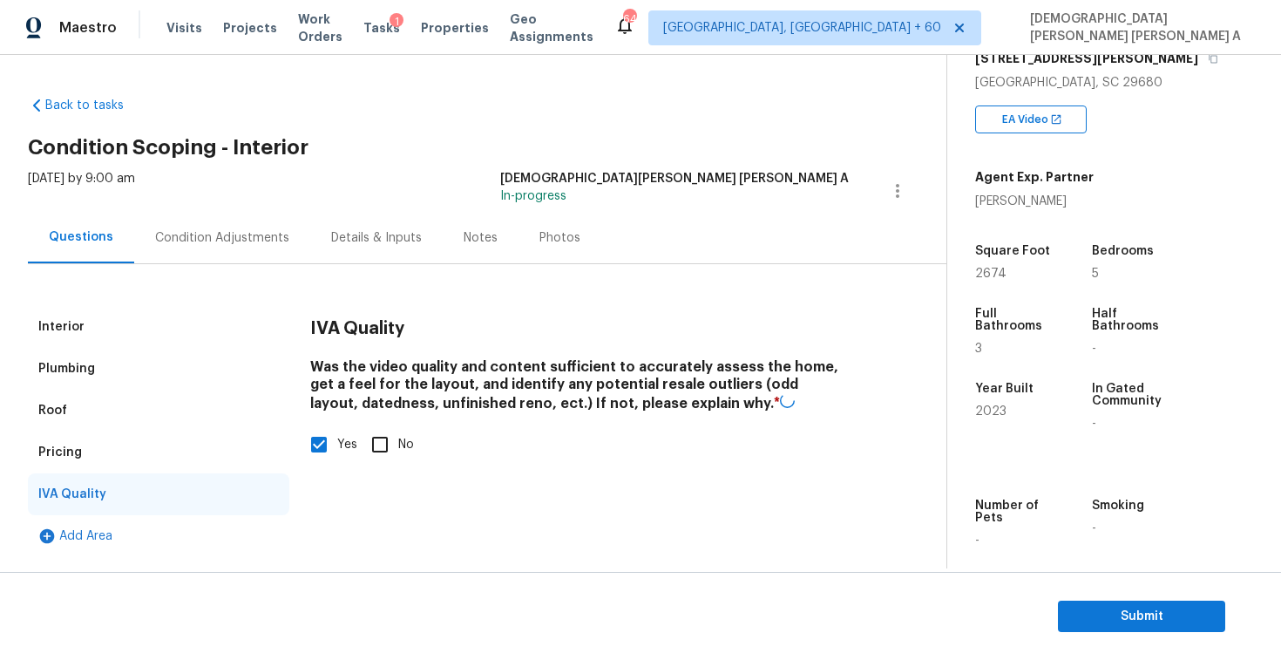
click at [203, 231] on div "Condition Adjustments" at bounding box center [222, 237] width 134 height 17
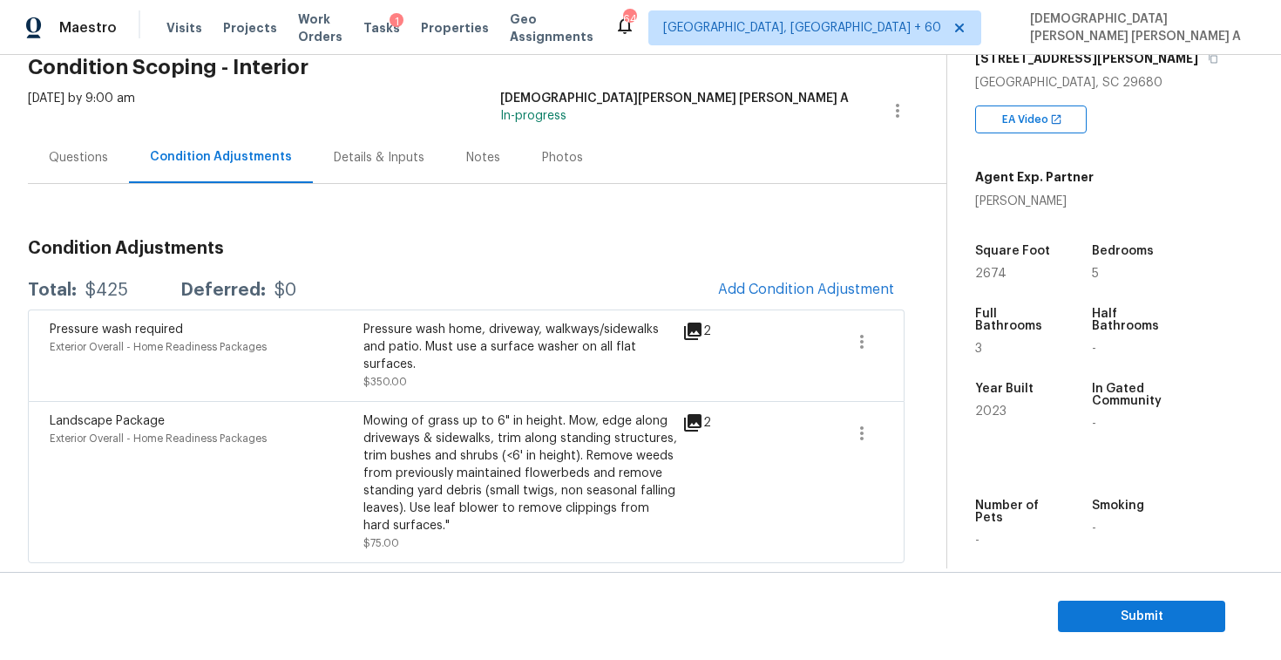
scroll to position [34, 0]
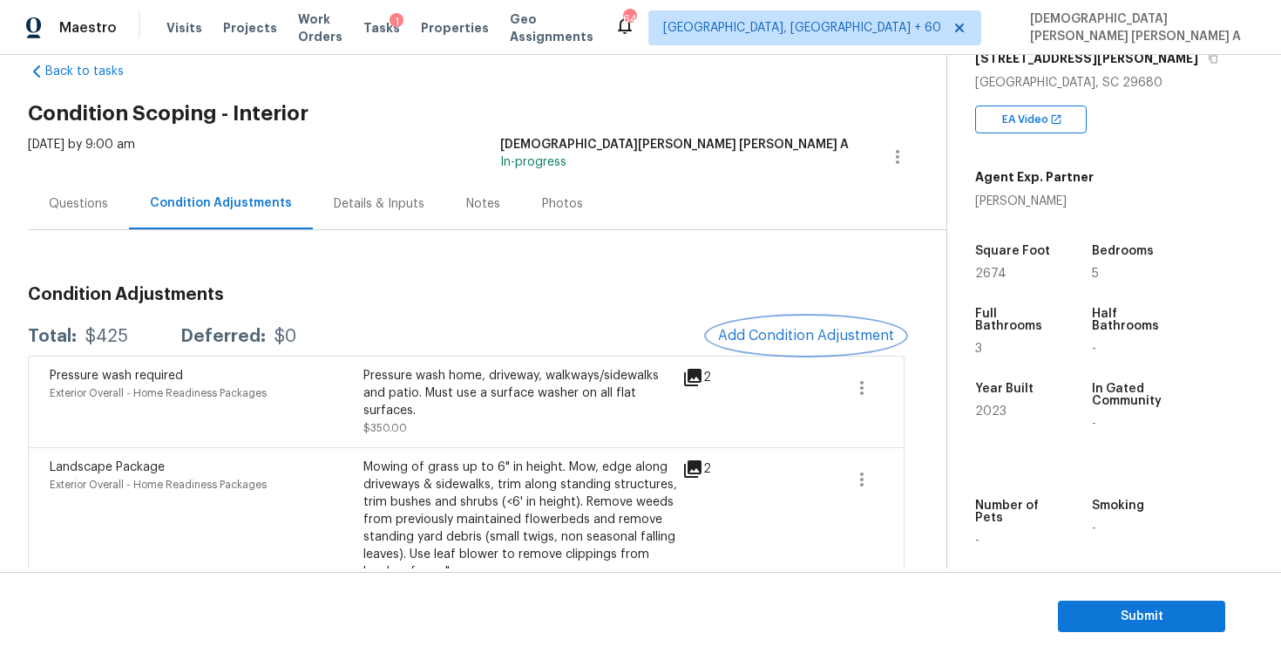
click at [762, 336] on span "Add Condition Adjustment" at bounding box center [806, 336] width 176 height 16
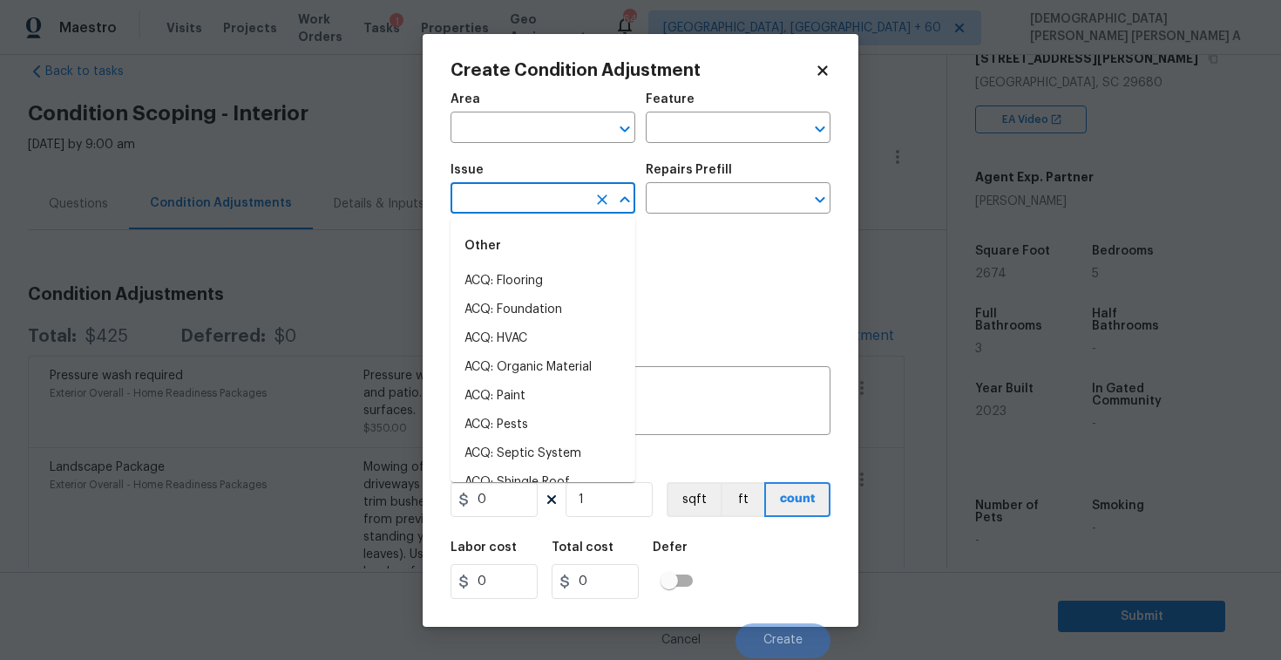
click at [527, 207] on input "text" at bounding box center [519, 200] width 136 height 27
type input "pai"
type input "n"
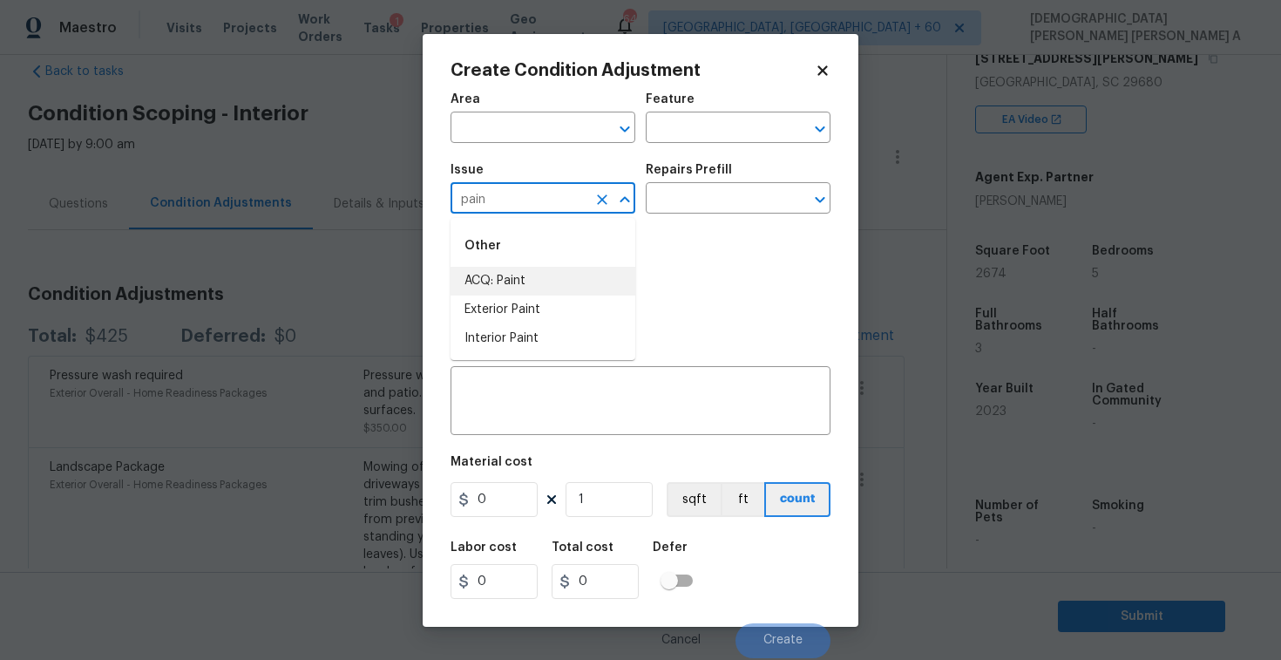
click at [516, 284] on li "ACQ: Paint" at bounding box center [543, 281] width 185 height 29
type input "ACQ: Paint"
click at [725, 188] on input "text" at bounding box center [714, 200] width 136 height 27
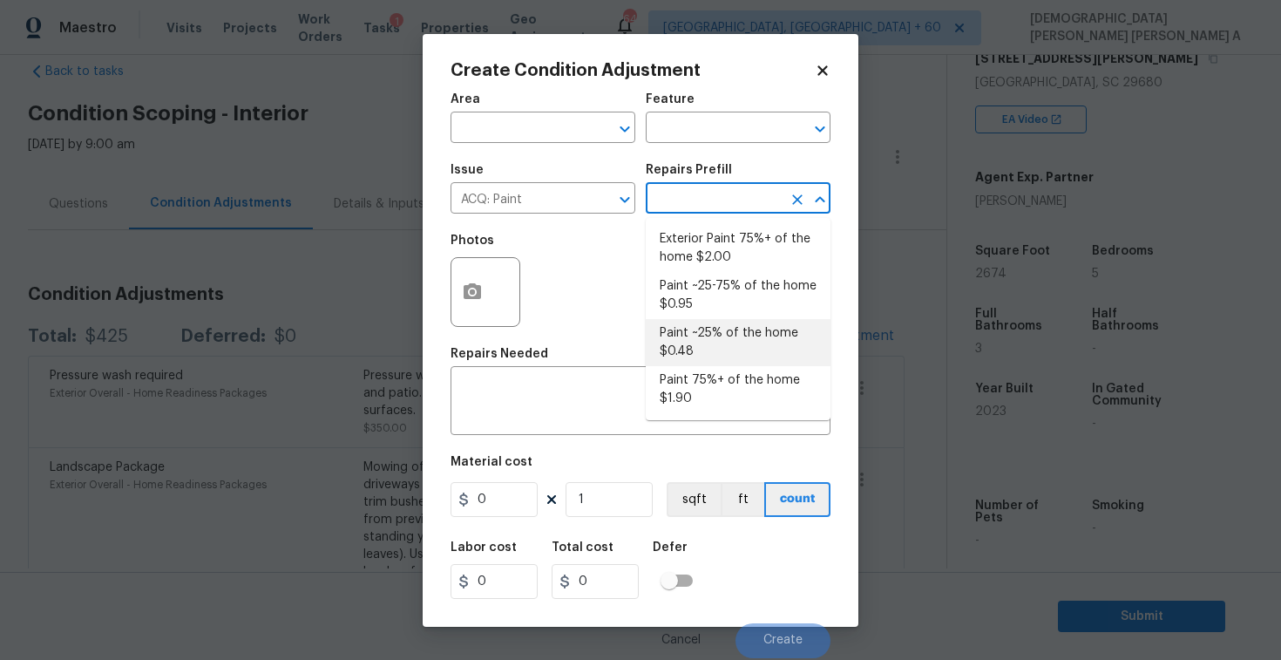
click at [704, 337] on li "Paint ~25% of the home $0.48" at bounding box center [738, 342] width 185 height 47
type input "Acquisition"
type textarea "Acquisition Scope: ~25% of the home needs interior paint"
type input "0.48"
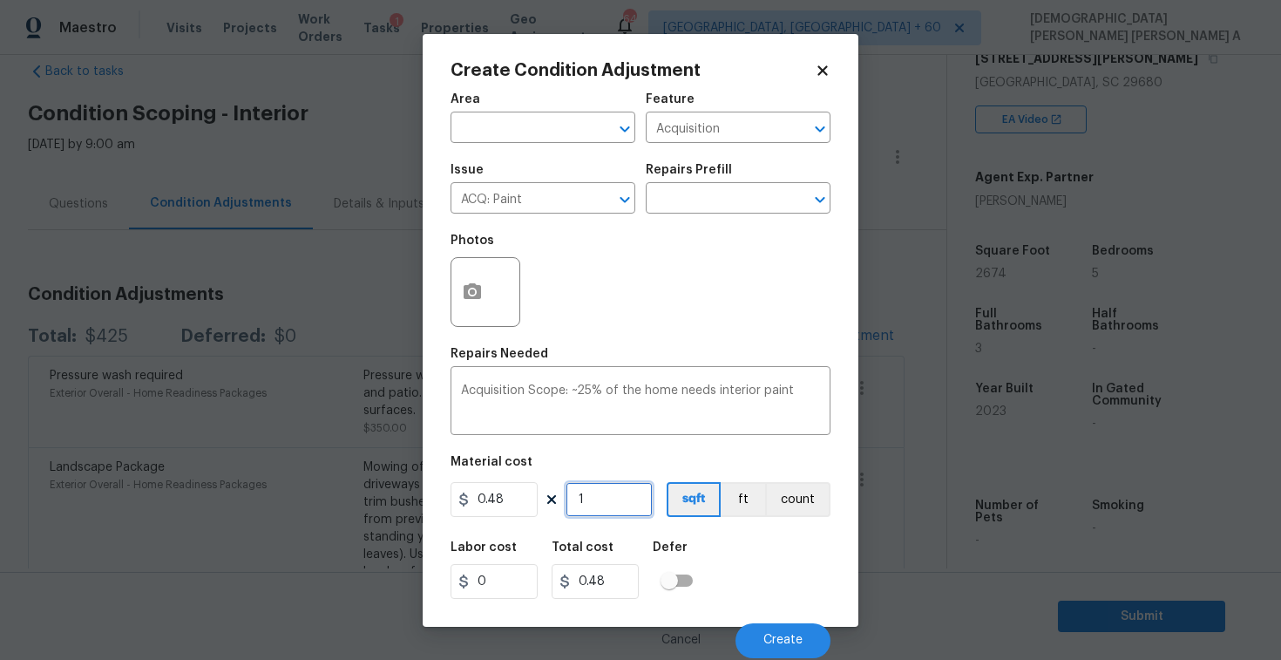
click at [611, 514] on input "1" at bounding box center [609, 499] width 87 height 35
type input "0"
type input "2"
type input "0.96"
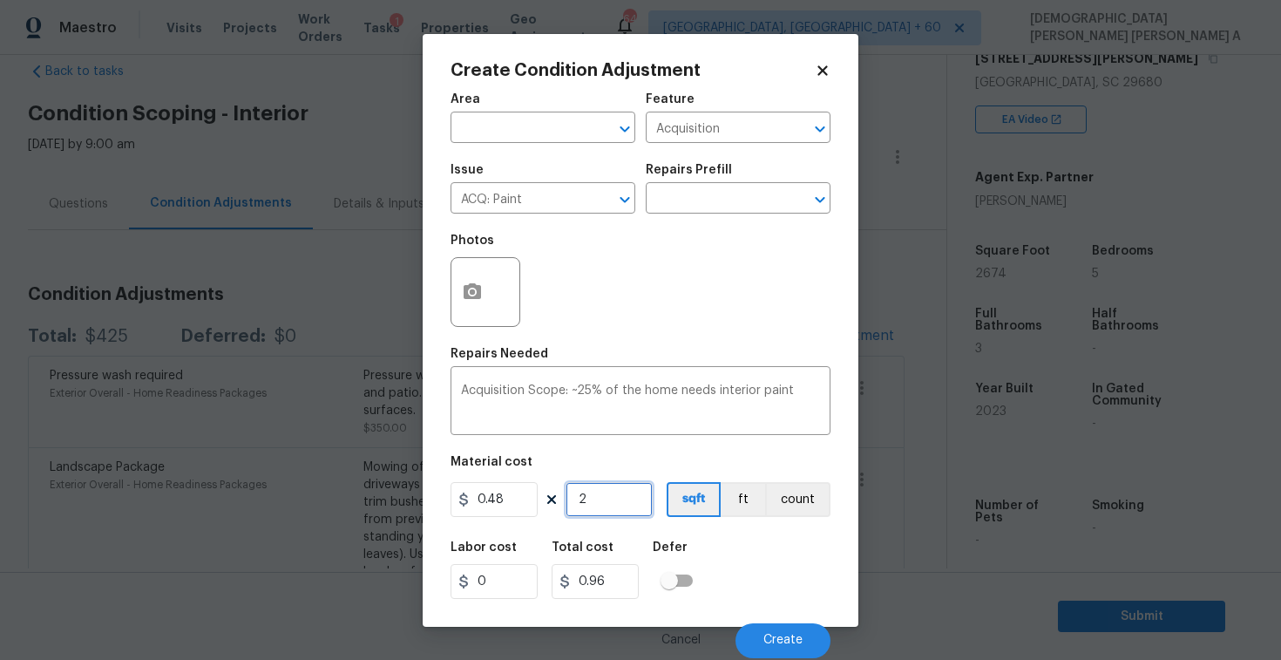
type input "26"
type input "12.48"
type input "267"
type input "128.16"
type input "2674"
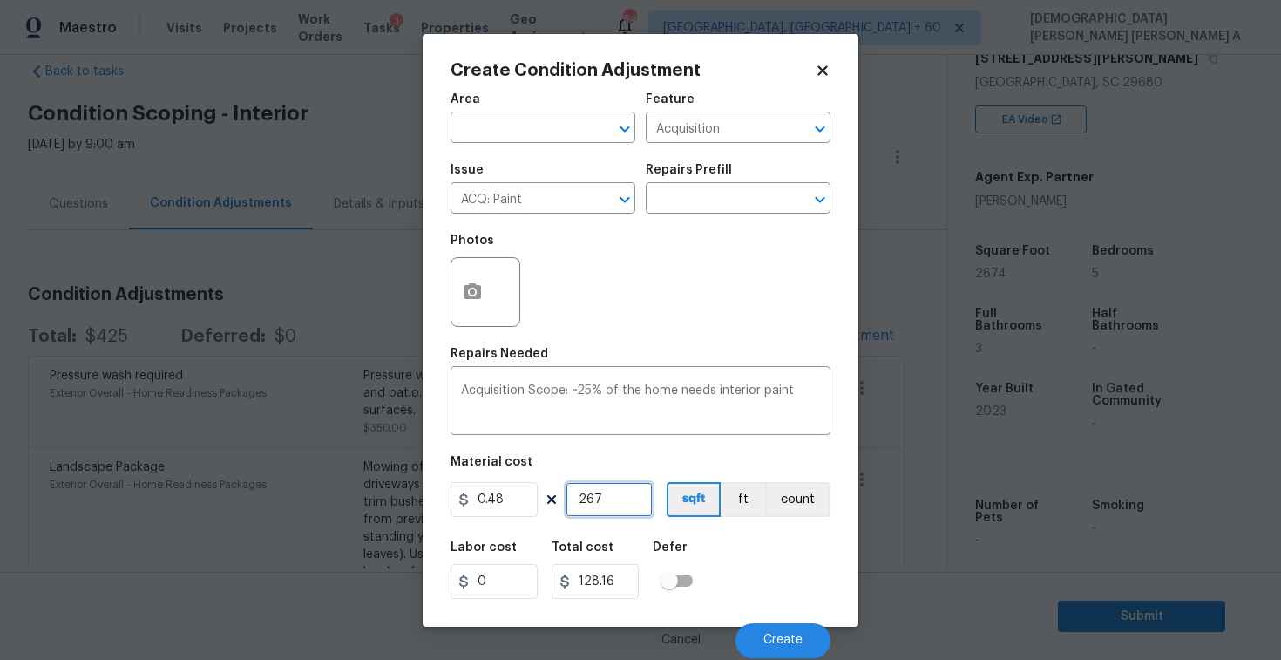
type input "1283.52"
type input "2674"
click at [753, 648] on button "Create" at bounding box center [783, 640] width 95 height 35
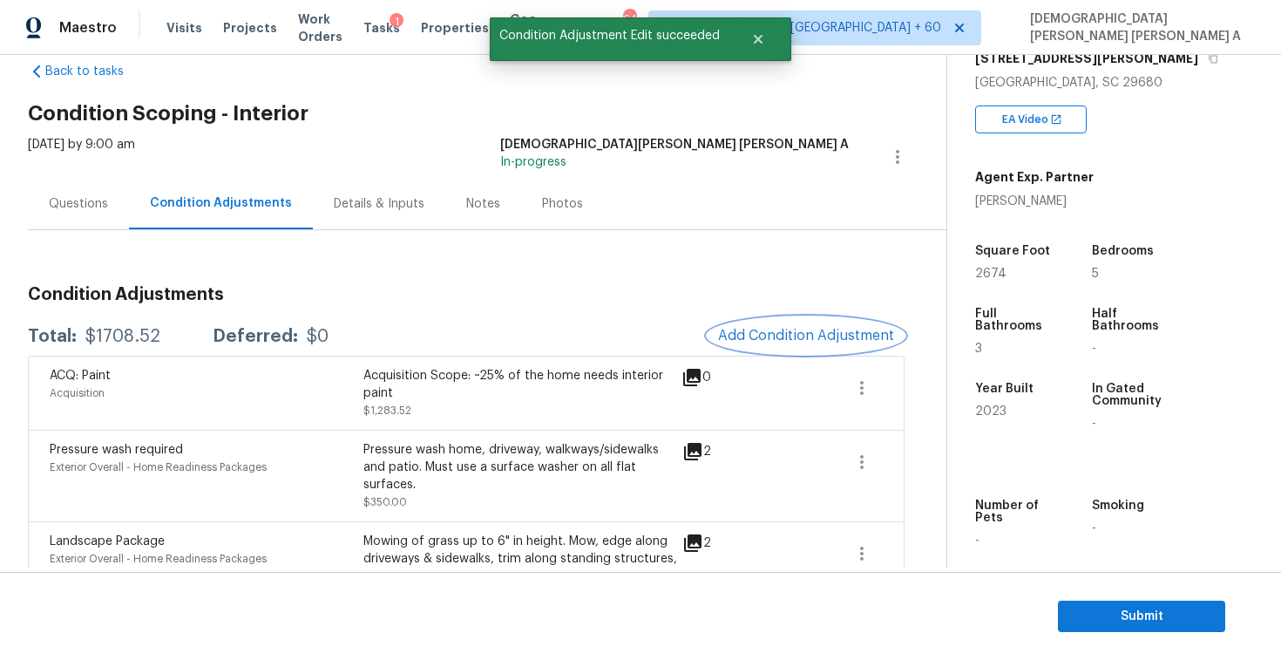
click at [824, 335] on span "Add Condition Adjustment" at bounding box center [806, 336] width 176 height 16
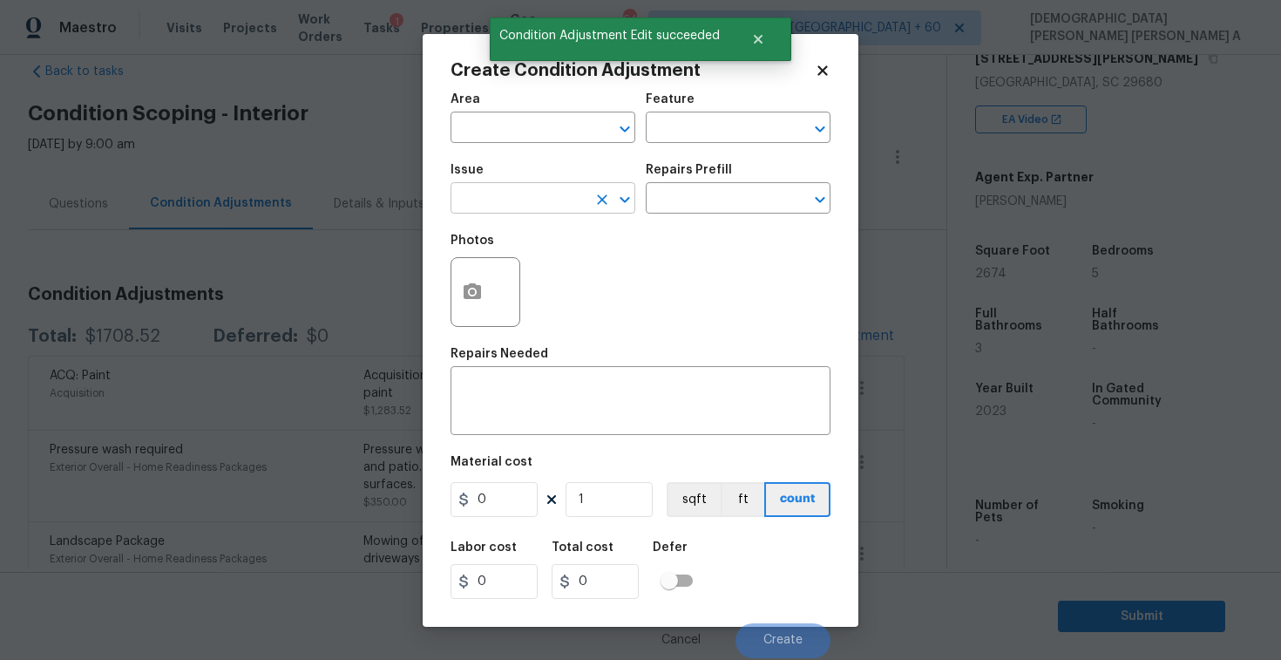
click at [532, 195] on input "text" at bounding box center [519, 200] width 136 height 27
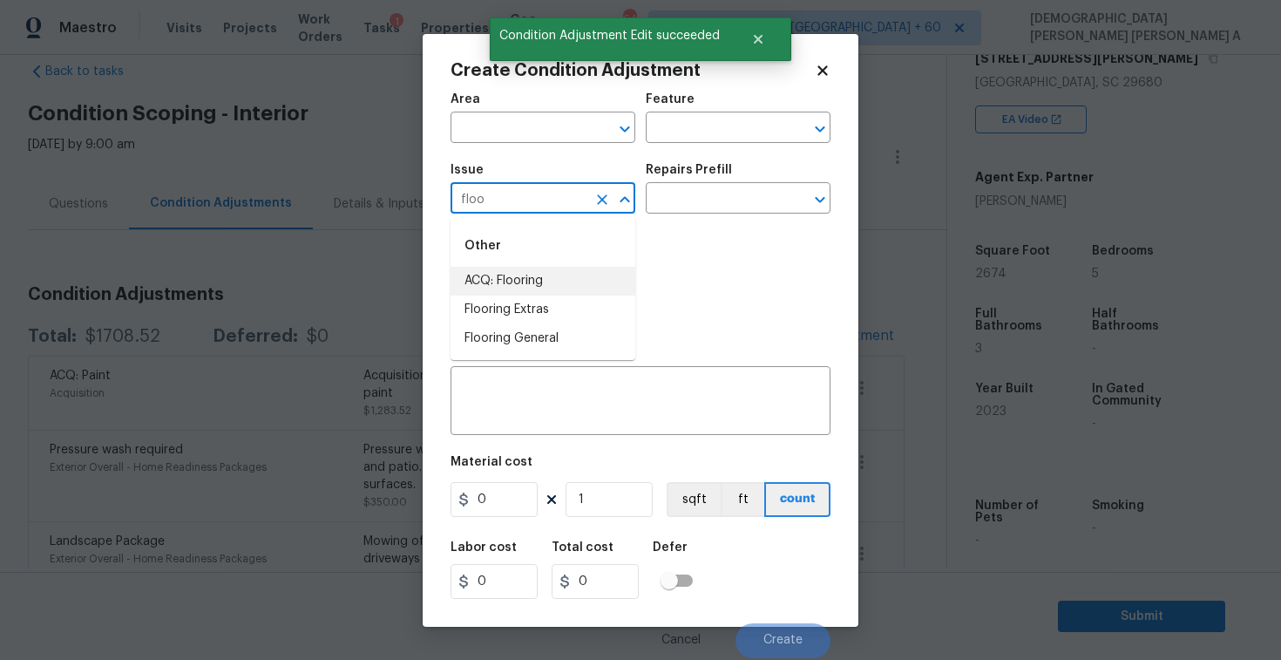
click at [542, 274] on li "ACQ: Flooring" at bounding box center [543, 281] width 185 height 29
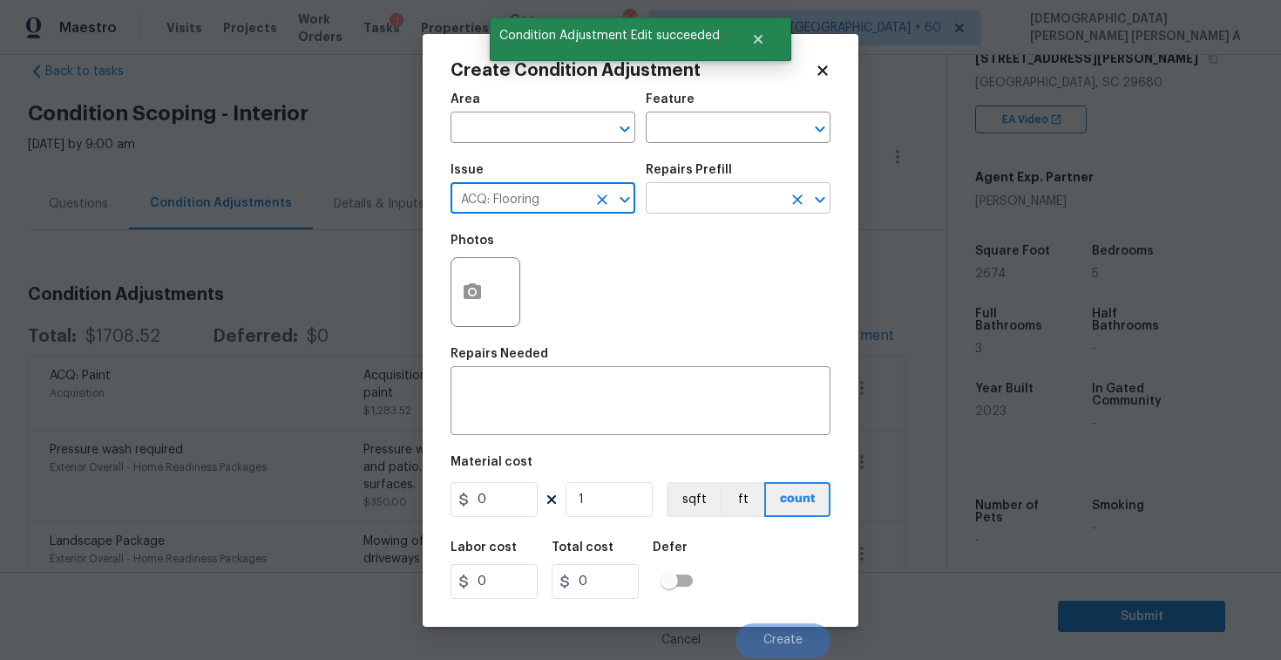
type input "ACQ: Flooring"
click at [721, 193] on input "text" at bounding box center [714, 200] width 136 height 27
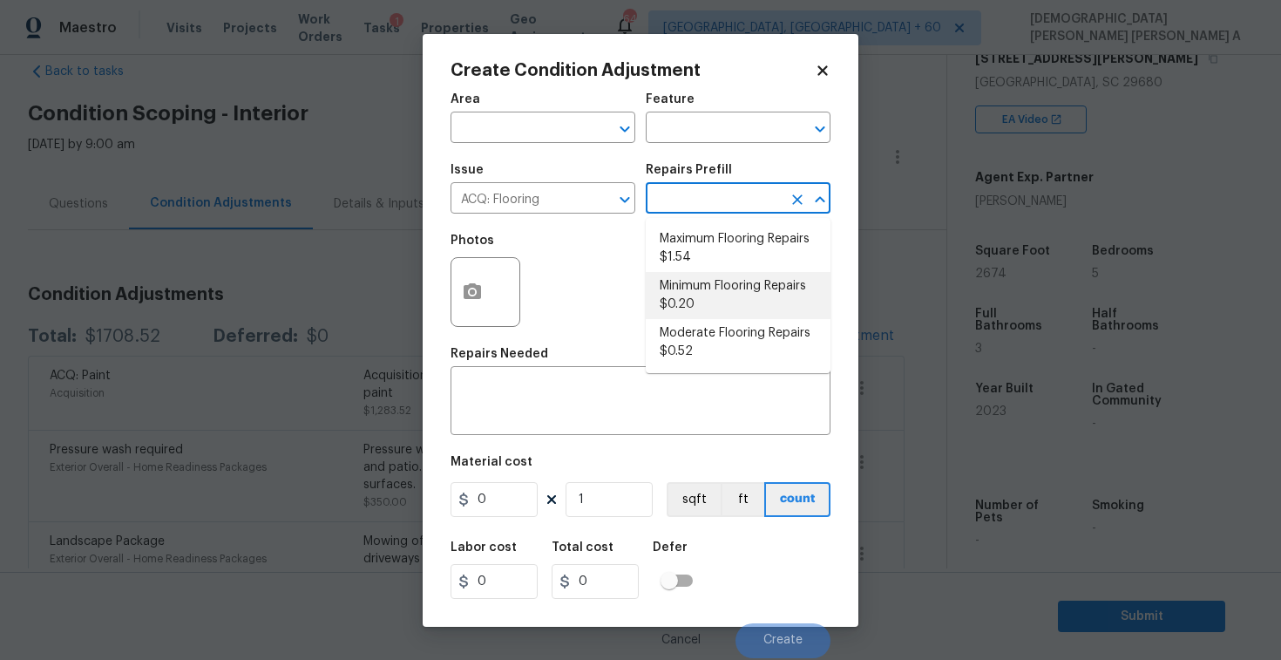
click at [723, 292] on li "Minimum Flooring Repairs $0.20" at bounding box center [738, 295] width 185 height 47
type input "Acquisition"
type textarea "Acquisition Scope: Minimum flooring repairs"
type input "0.2"
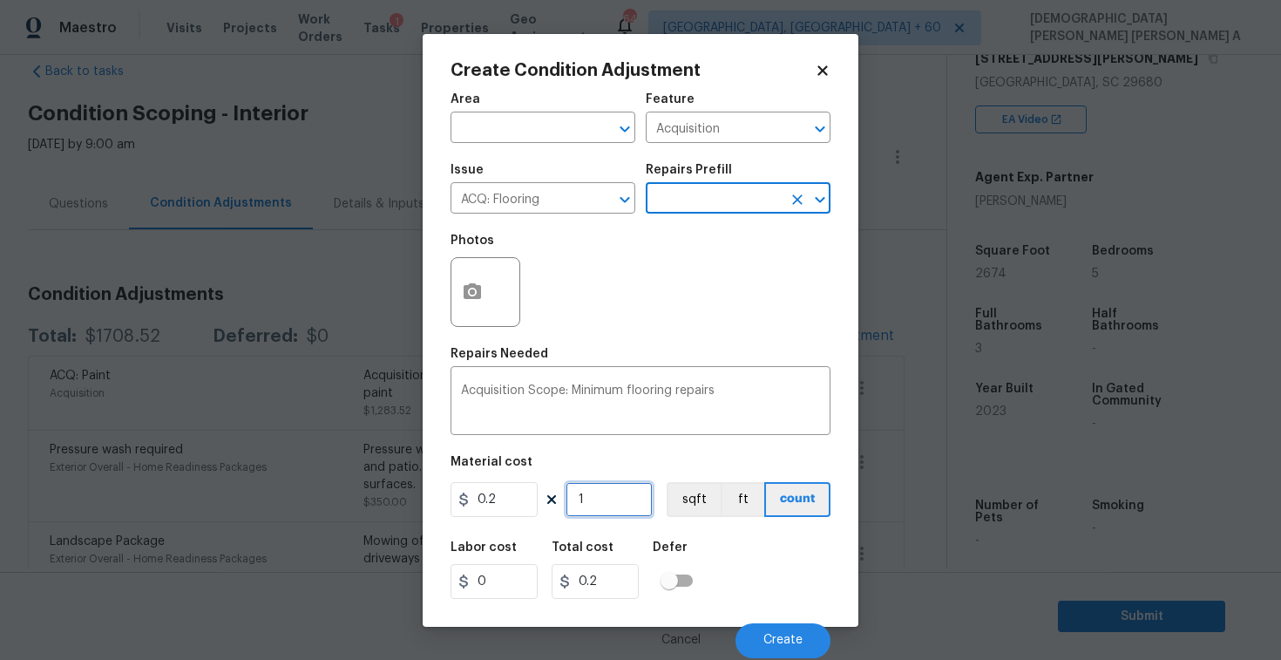
click at [599, 505] on input "1" at bounding box center [609, 499] width 87 height 35
type input "0"
type input "2"
type input "0.4"
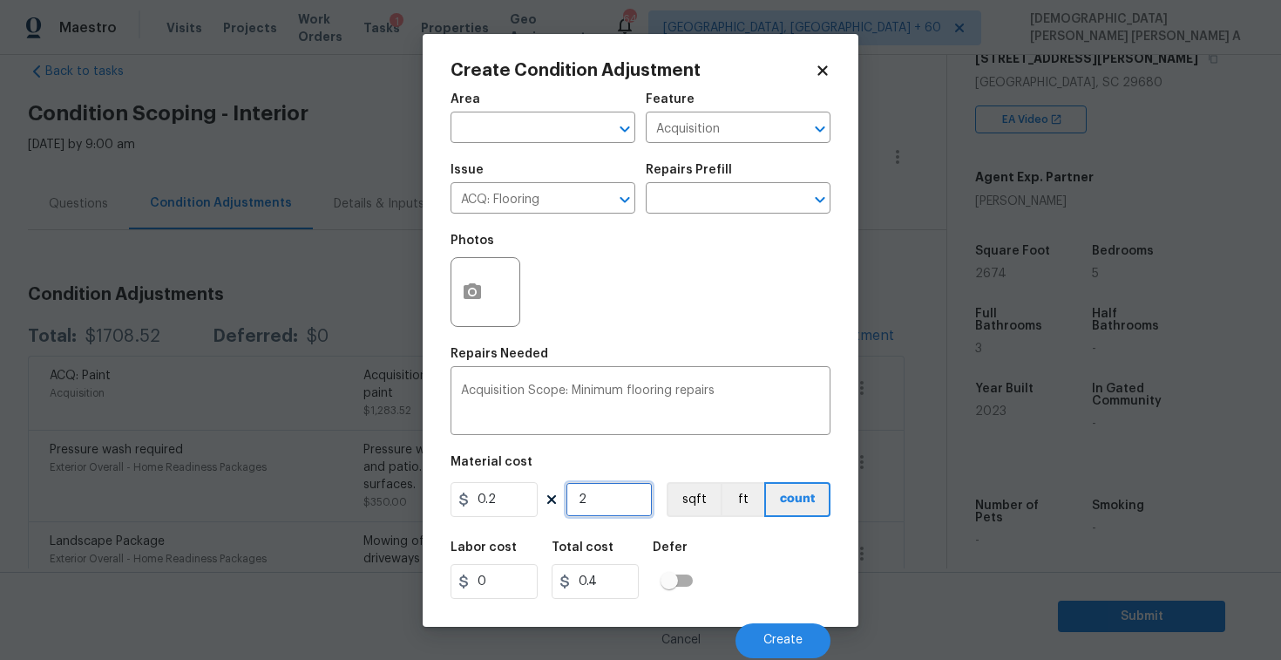
type input "26"
type input "5.2"
type input "267"
type input "53.4"
type input "2674"
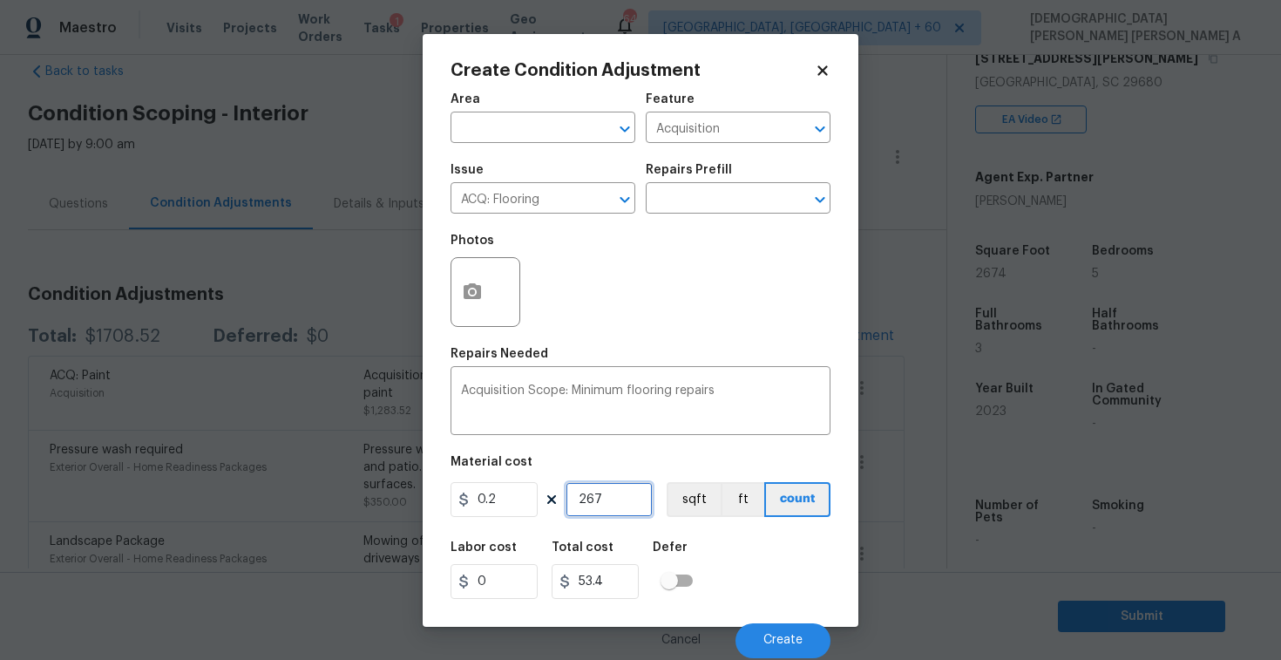
type input "534.8"
type input "2674"
click at [709, 498] on button "sqft" at bounding box center [694, 499] width 54 height 35
click at [784, 618] on div "Cancel Create" at bounding box center [641, 633] width 380 height 49
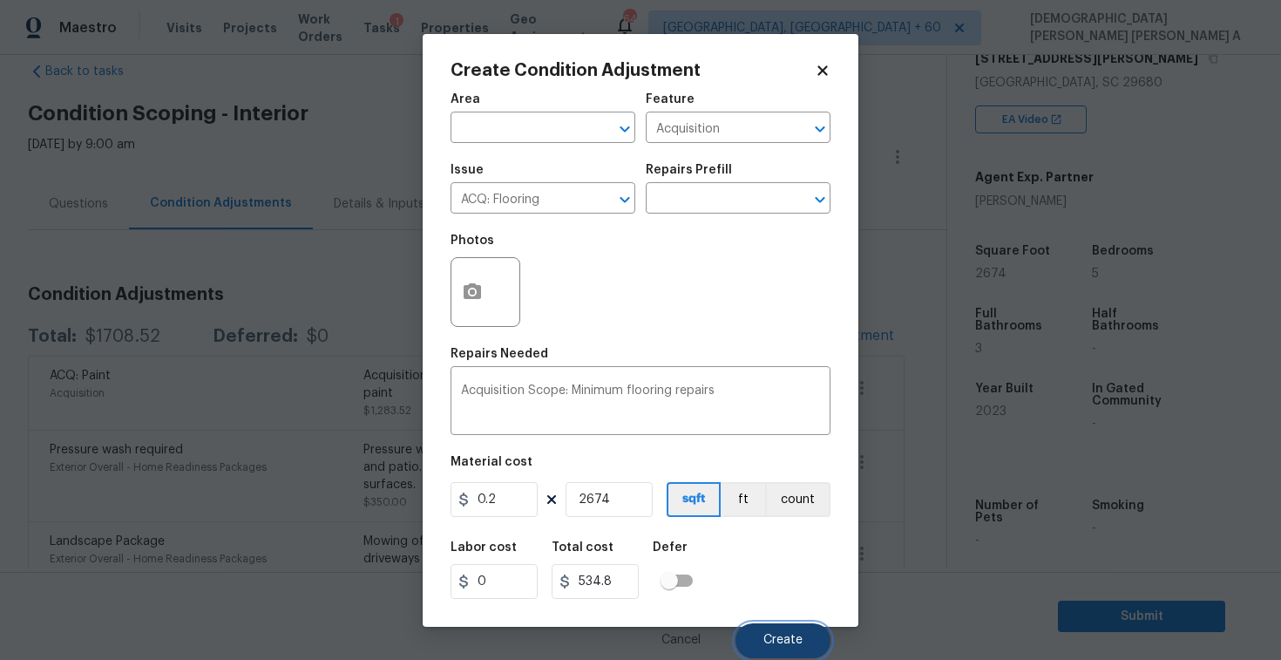
click at [784, 635] on span "Create" at bounding box center [782, 640] width 39 height 13
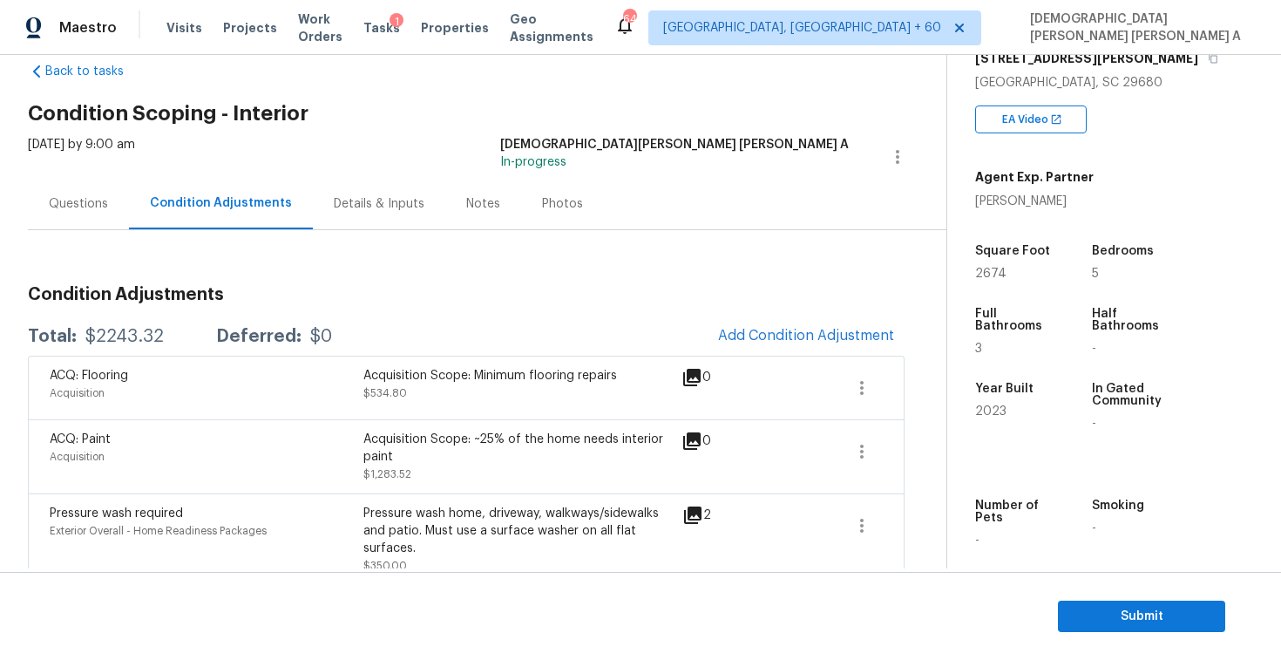
click at [575, 287] on h3 "Condition Adjustments" at bounding box center [466, 294] width 877 height 17
click at [801, 343] on span "Add Condition Adjustment" at bounding box center [806, 336] width 176 height 16
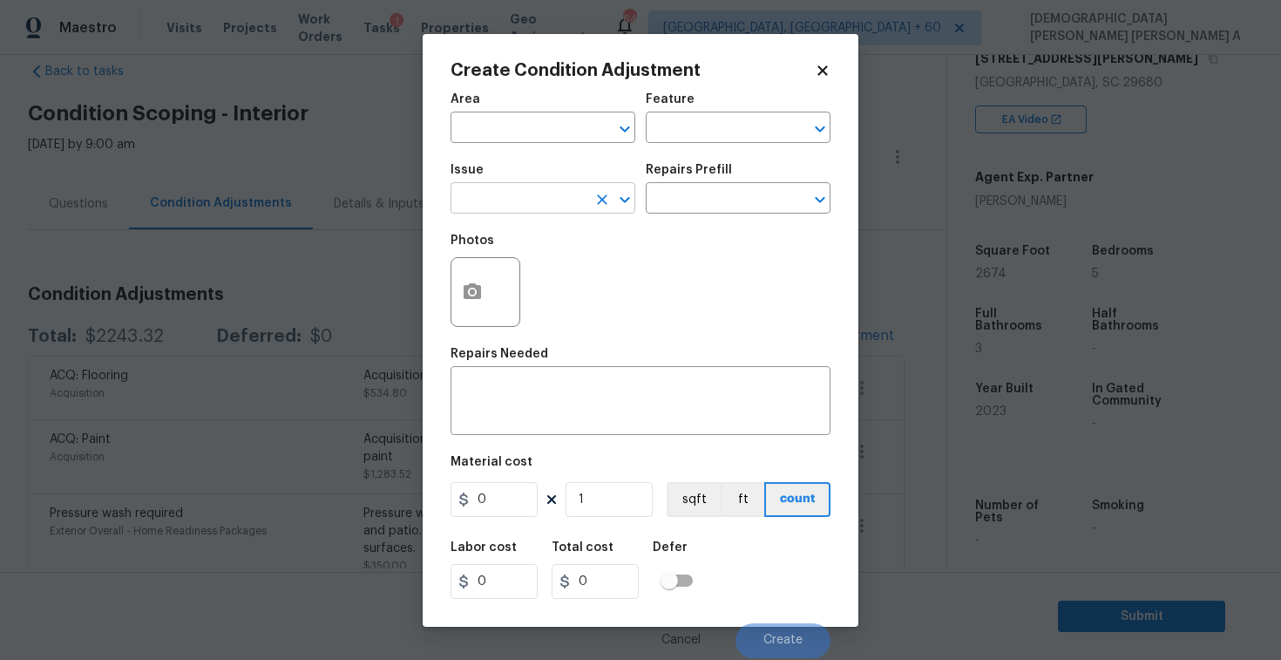
click at [538, 196] on input "text" at bounding box center [519, 200] width 136 height 27
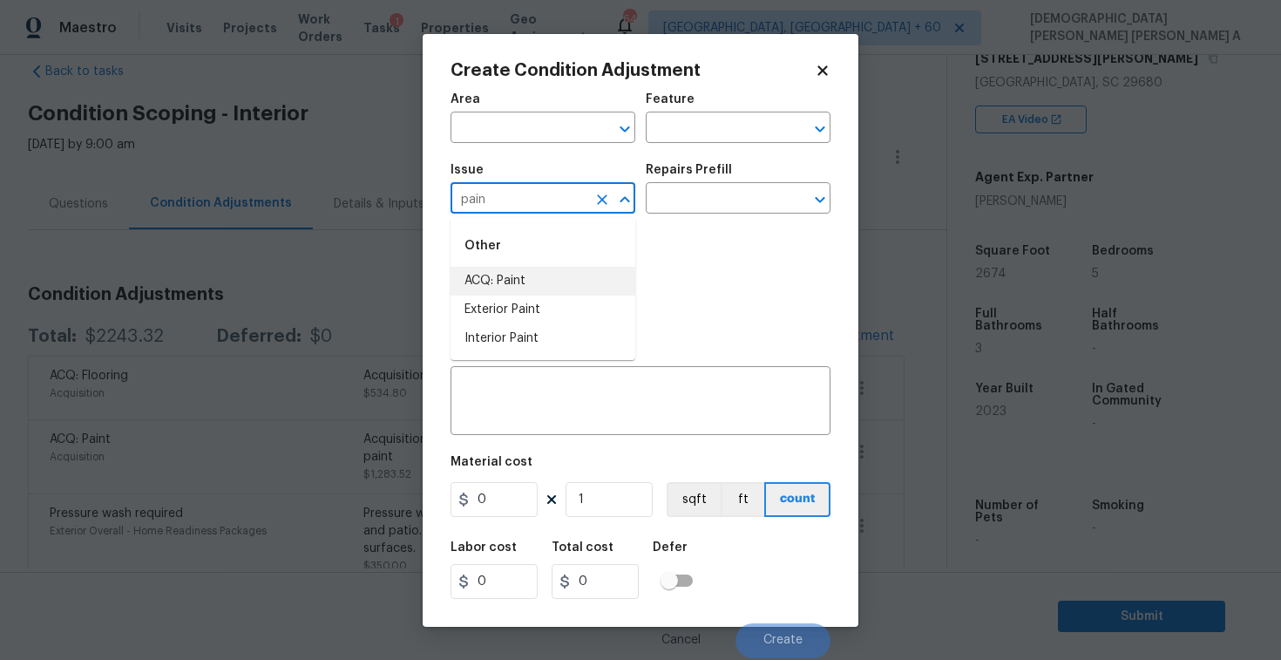
click at [557, 272] on li "ACQ: Paint" at bounding box center [543, 281] width 185 height 29
type input "ACQ: Paint"
click at [600, 194] on icon "Clear" at bounding box center [601, 199] width 17 height 17
click at [585, 336] on li "Interior Paint" at bounding box center [543, 338] width 185 height 29
type input "Interior Paint"
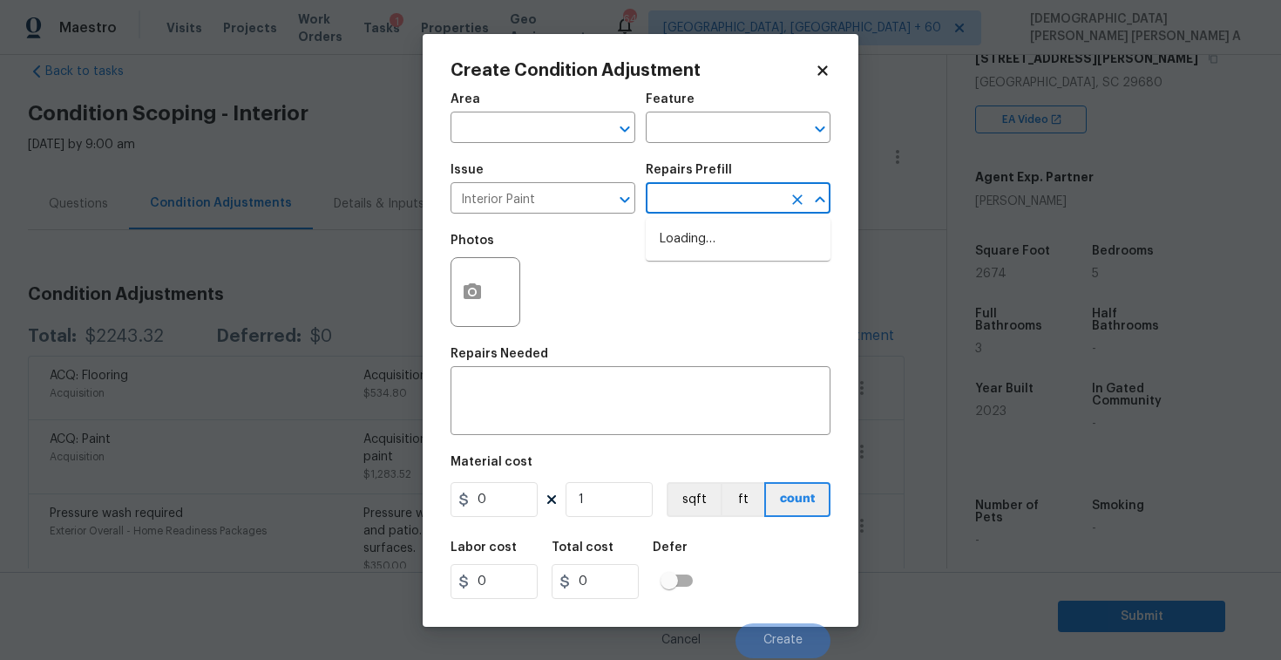
click at [724, 188] on input "text" at bounding box center [714, 200] width 136 height 27
type input "prime"
click at [721, 228] on li "Primer - Labor Only $0.40" at bounding box center [738, 239] width 185 height 29
type input "Overall Paint"
type textarea "Interior primer - PRIMER PROVIDED BY OPENDOOR - All nails, screws, drywall anch…"
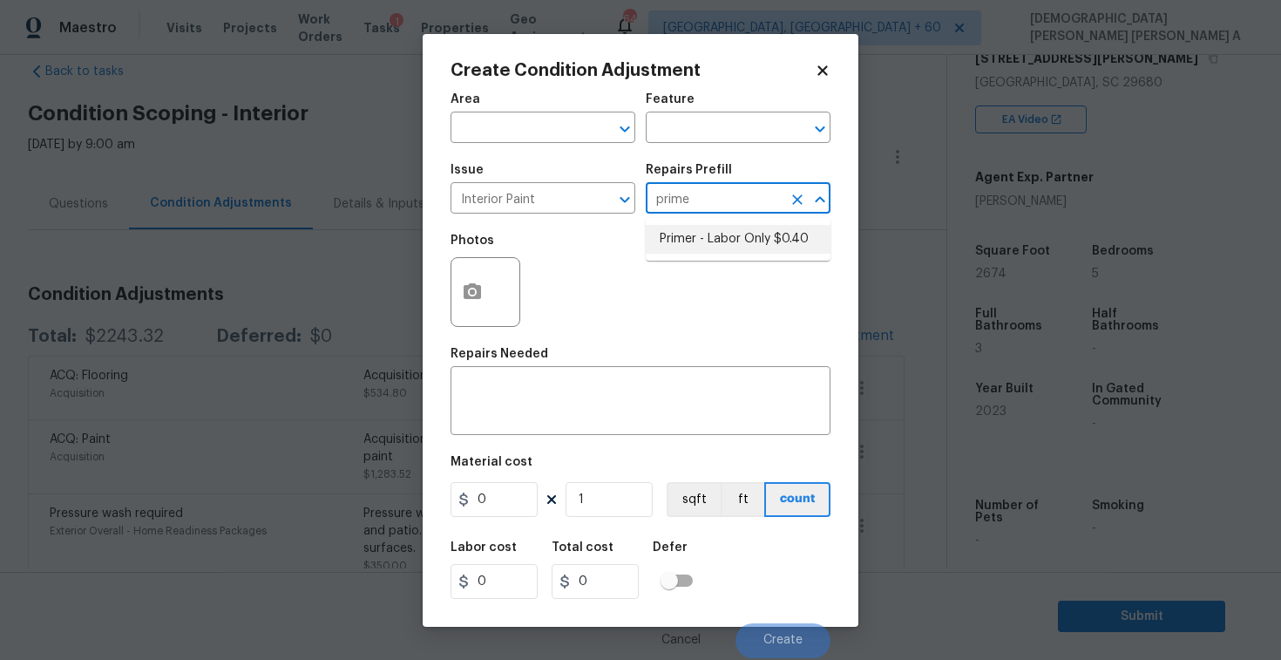
type input "0.4"
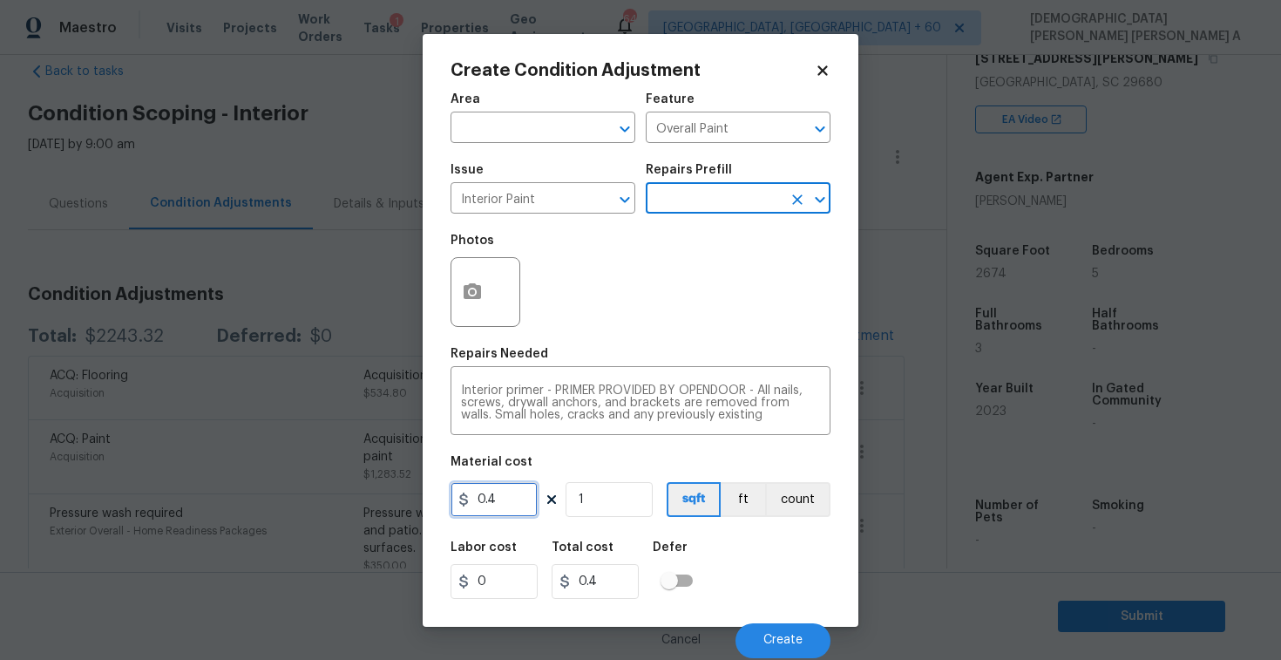
click at [503, 483] on input "0.4" at bounding box center [494, 499] width 87 height 35
type input "200"
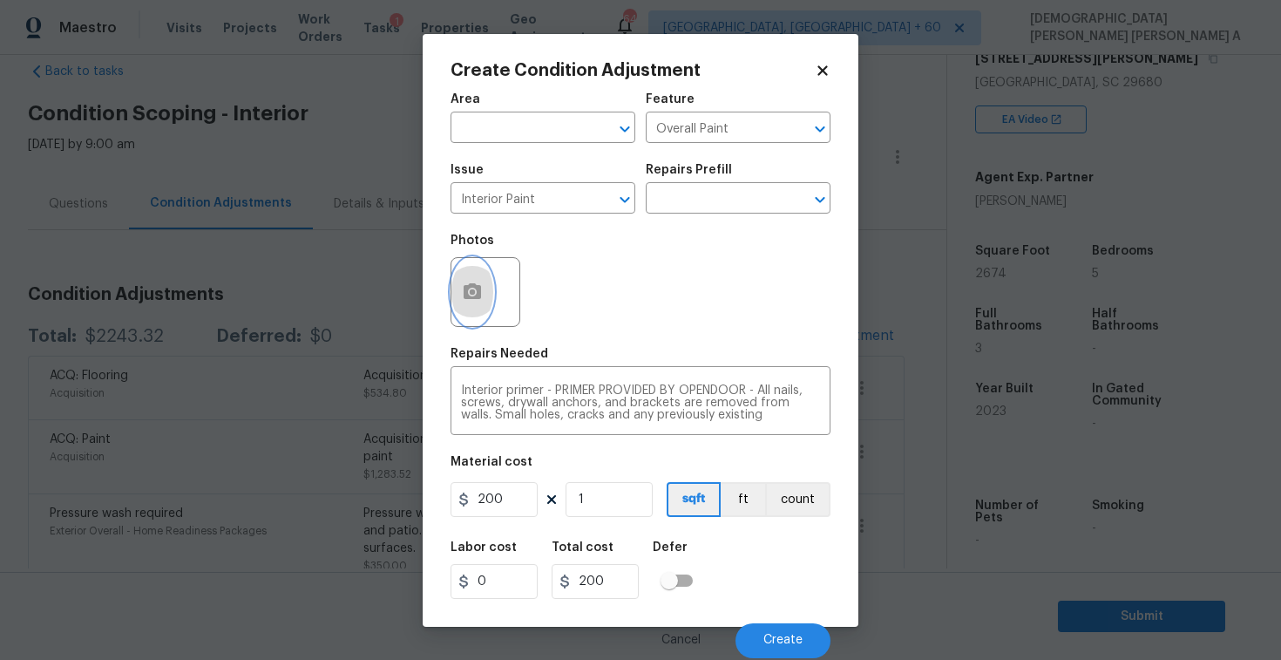
click at [472, 288] on icon "button" at bounding box center [472, 291] width 21 height 21
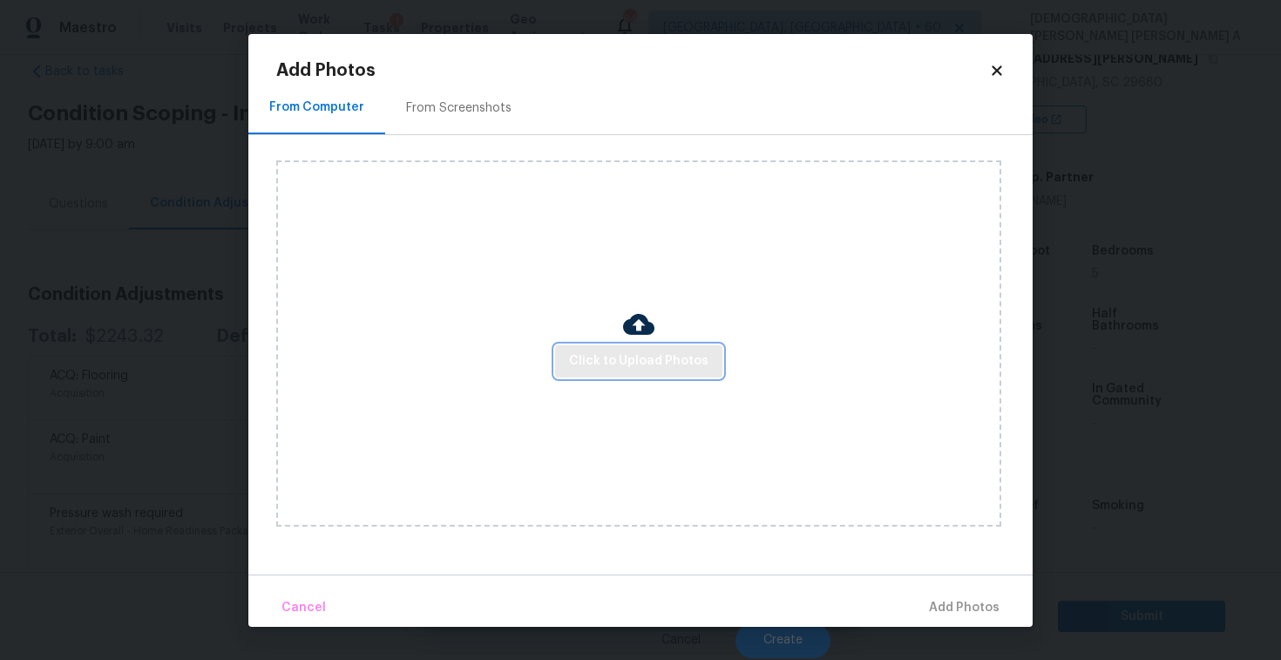
click at [690, 372] on button "Click to Upload Photos" at bounding box center [638, 361] width 167 height 32
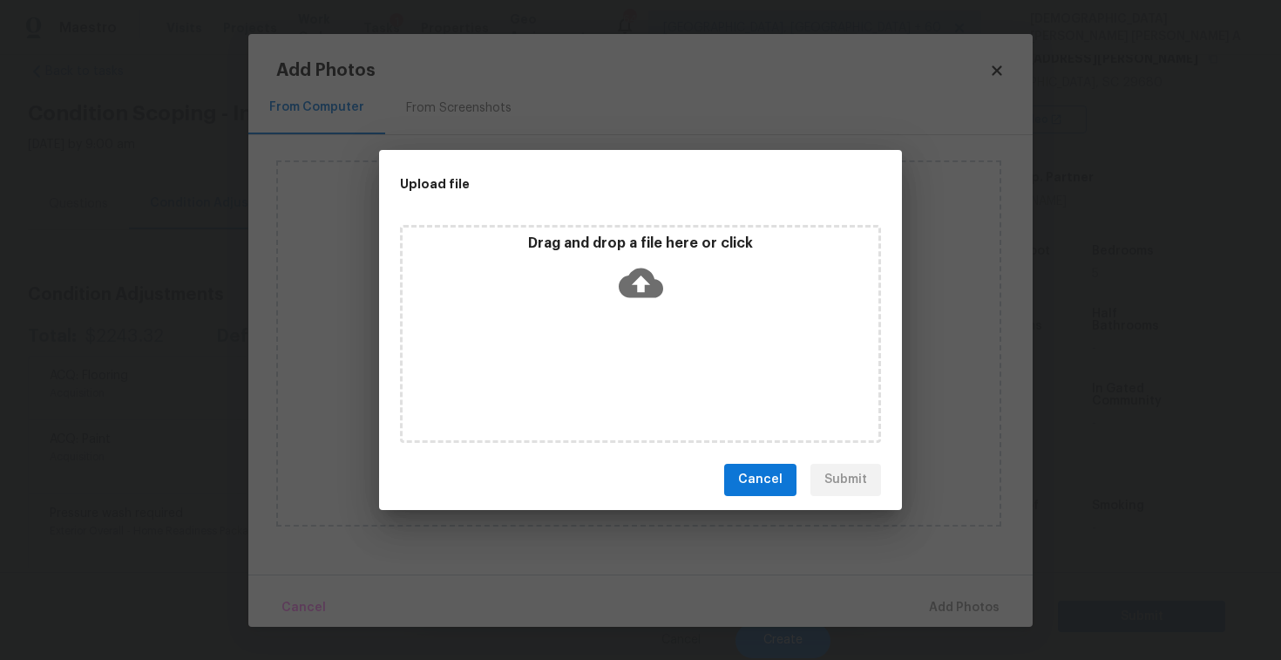
click at [637, 283] on icon at bounding box center [641, 283] width 44 height 44
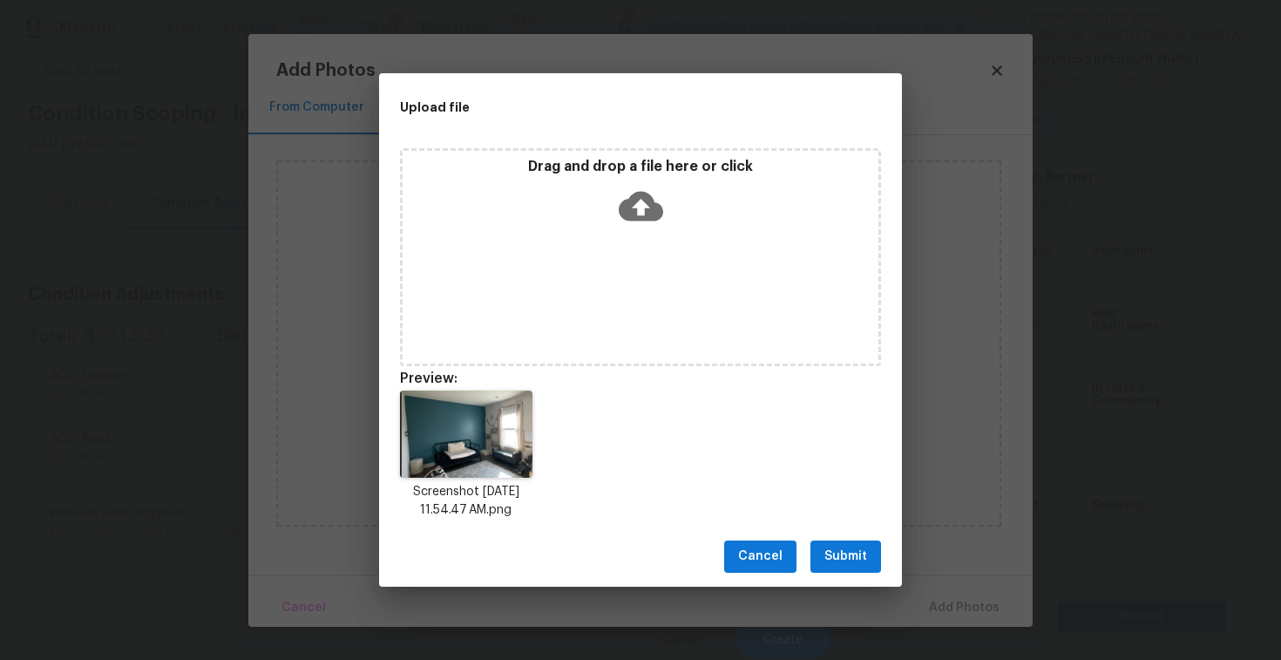
click at [844, 554] on span "Submit" at bounding box center [845, 557] width 43 height 22
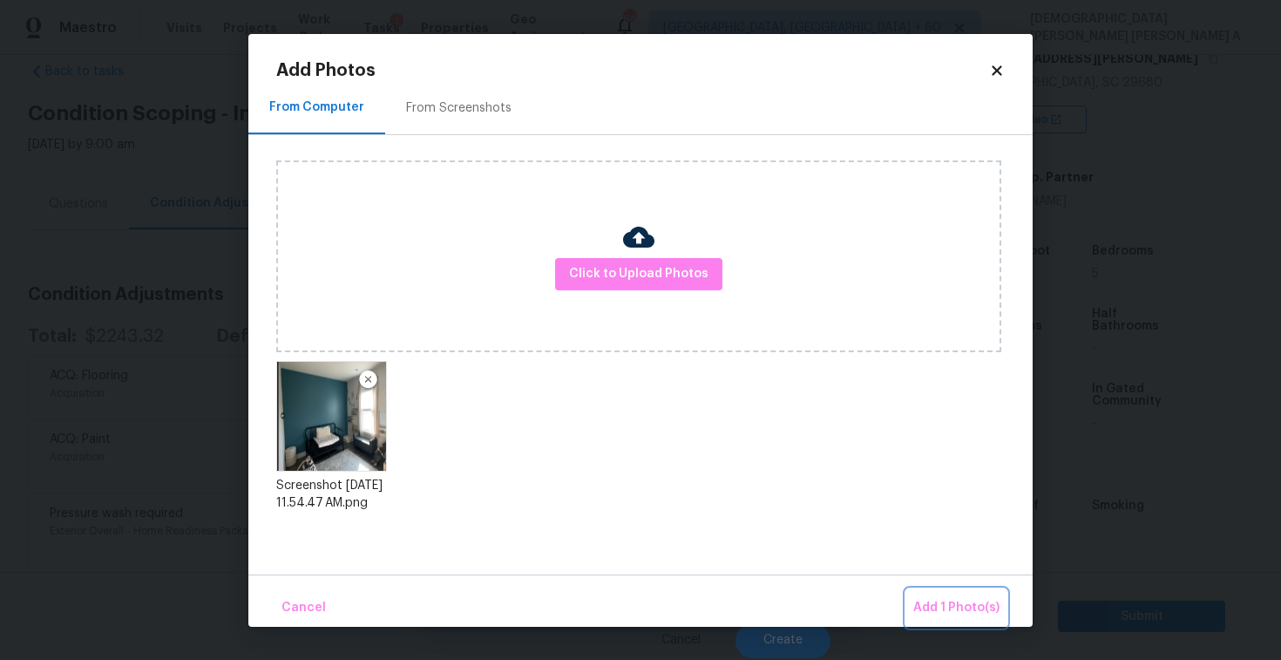
click at [988, 609] on span "Add 1 Photo(s)" at bounding box center [956, 608] width 86 height 22
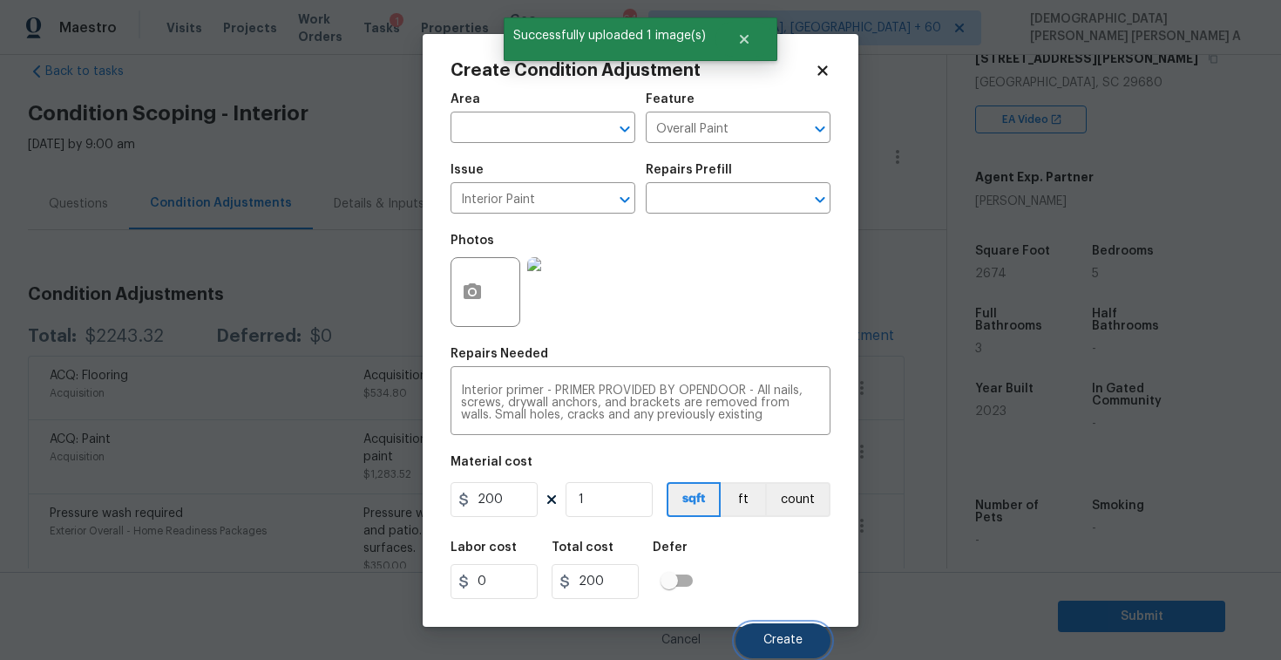
click at [790, 642] on span "Create" at bounding box center [782, 640] width 39 height 13
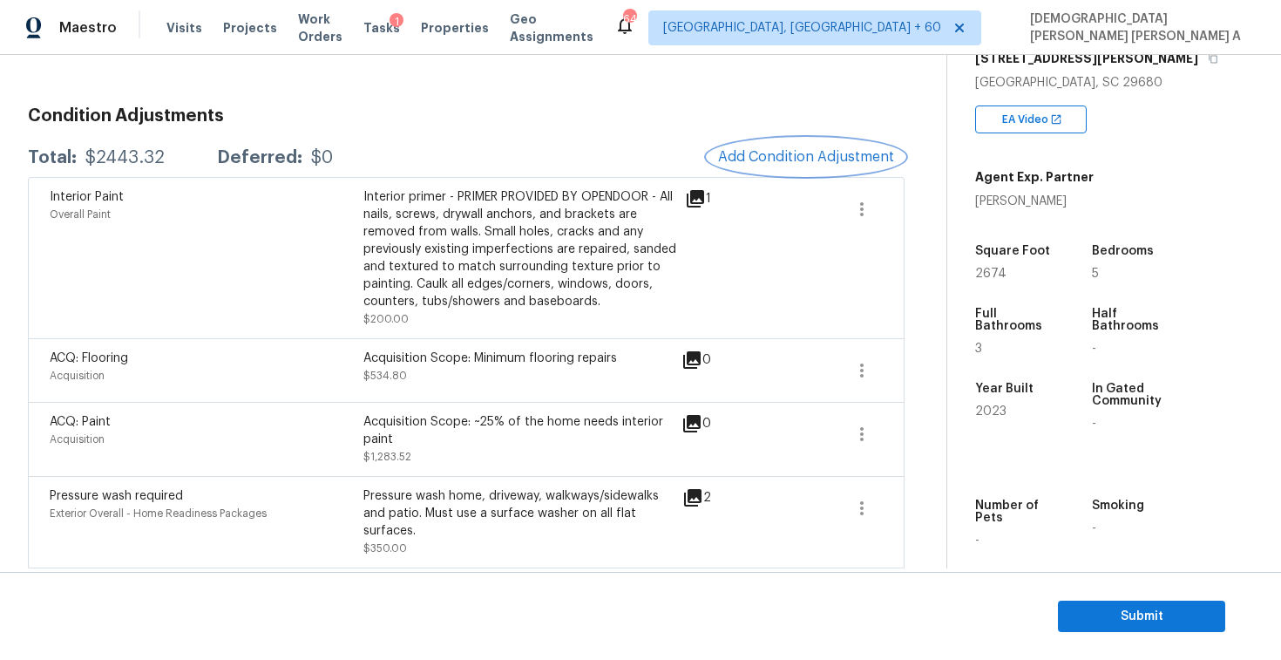
scroll to position [220, 0]
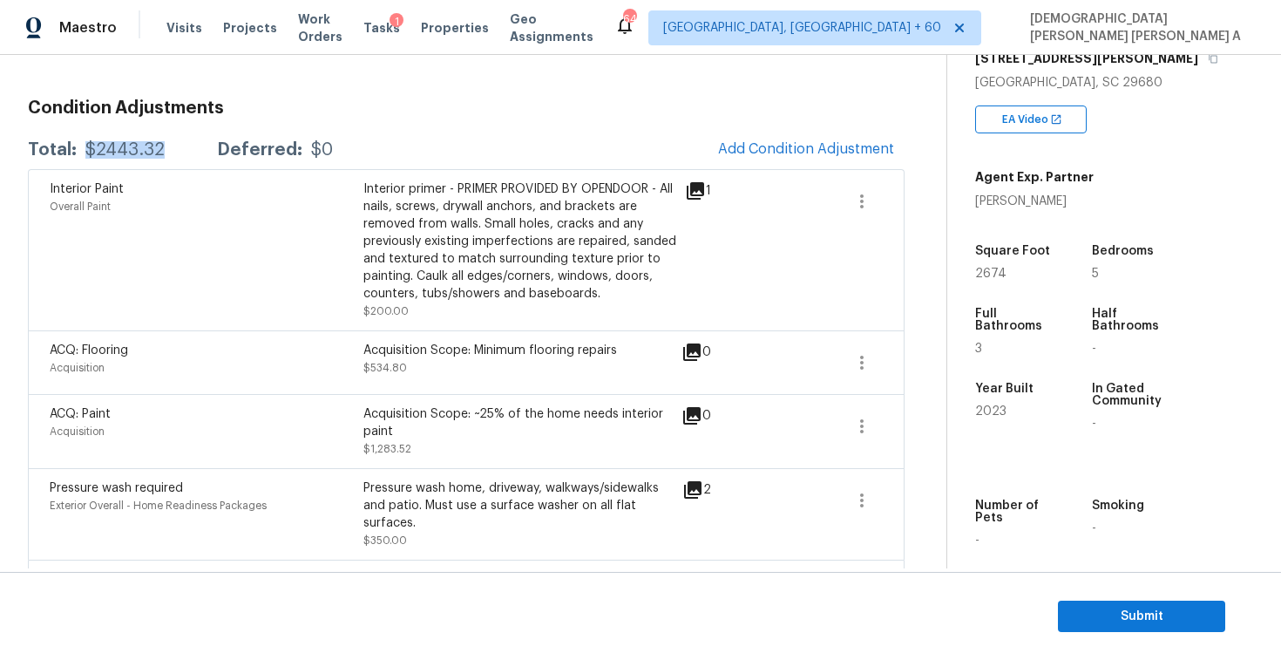
drag, startPoint x: 169, startPoint y: 151, endPoint x: 82, endPoint y: 148, distance: 87.2
click at [82, 148] on div "Total: $2443.32 Deferred: $0" at bounding box center [180, 149] width 305 height 17
copy div "$2443.32"
click at [1156, 629] on button "Submit" at bounding box center [1141, 616] width 167 height 32
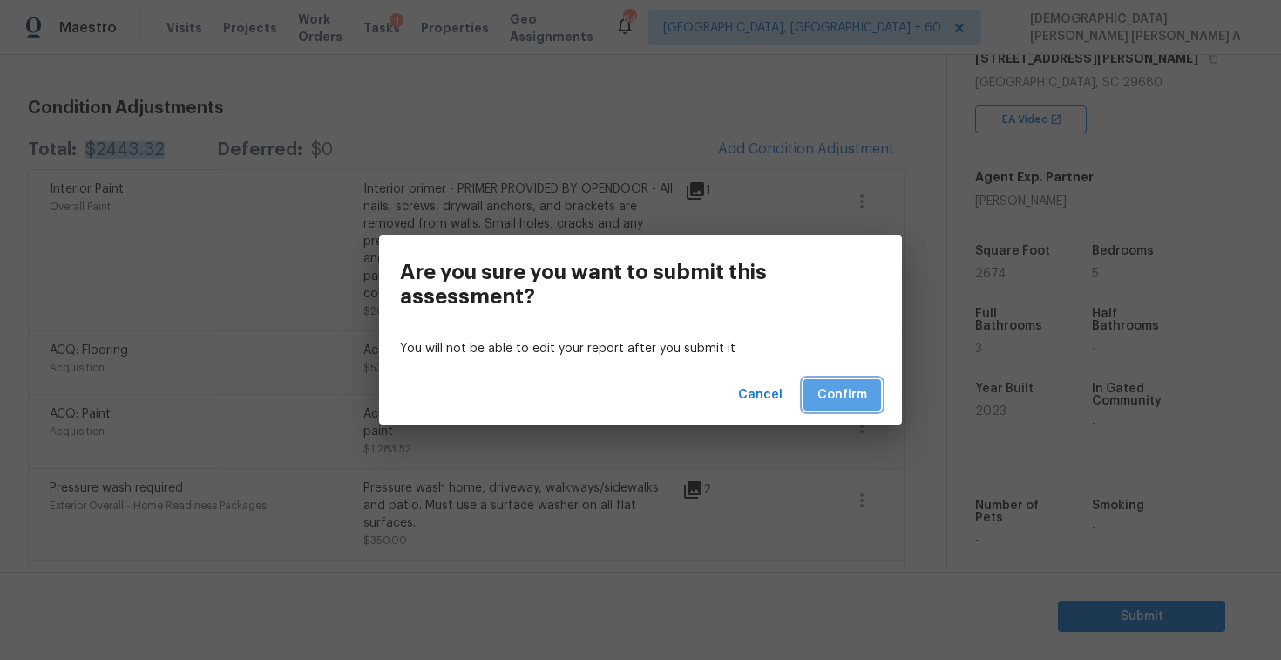
click at [828, 391] on span "Confirm" at bounding box center [842, 395] width 50 height 22
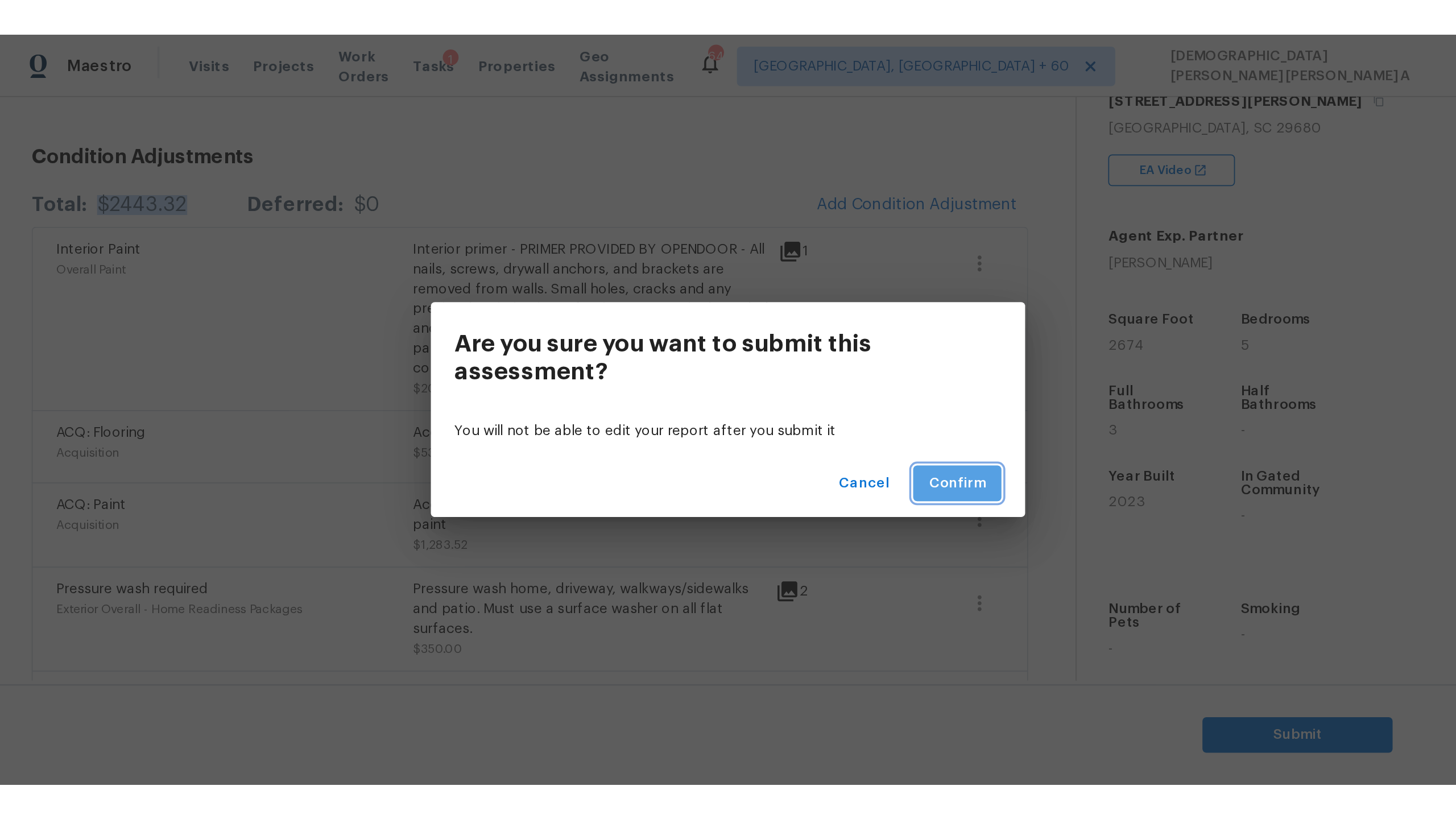
scroll to position [0, 0]
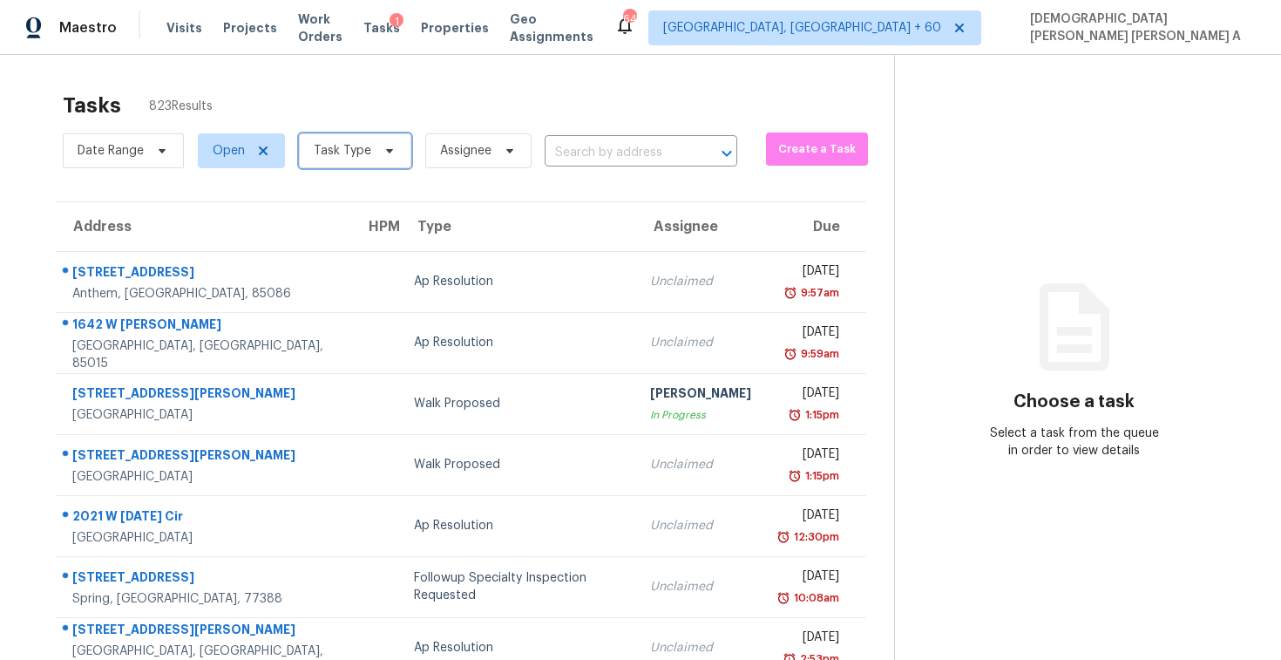
click at [346, 143] on span "Task Type" at bounding box center [343, 150] width 58 height 17
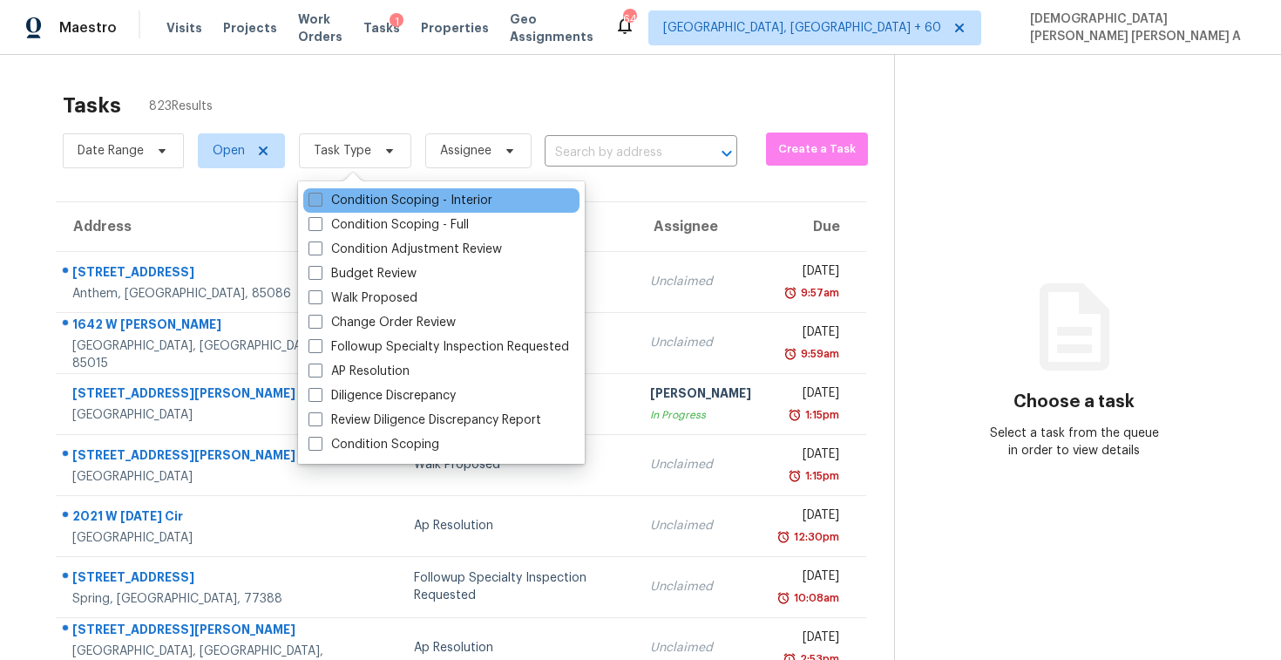
click at [350, 200] on label "Condition Scoping - Interior" at bounding box center [401, 200] width 184 height 17
click at [320, 200] on input "Condition Scoping - Interior" at bounding box center [314, 197] width 11 height 11
checkbox input "true"
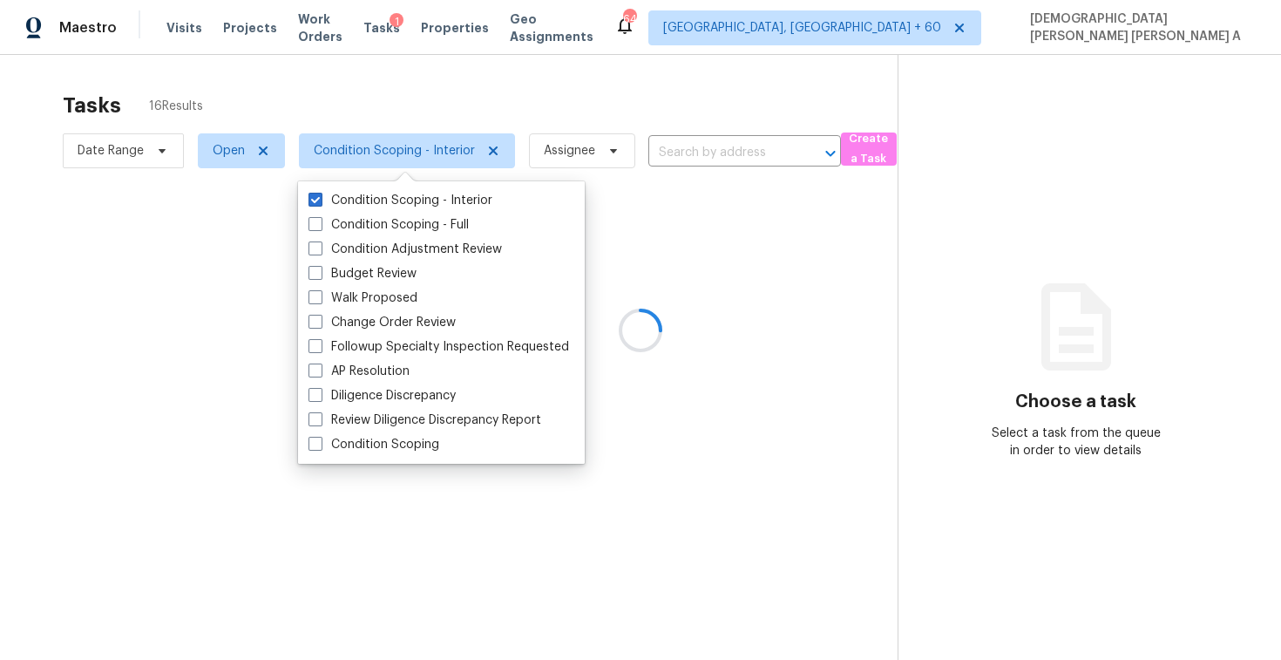
click at [411, 101] on div at bounding box center [640, 330] width 1281 height 660
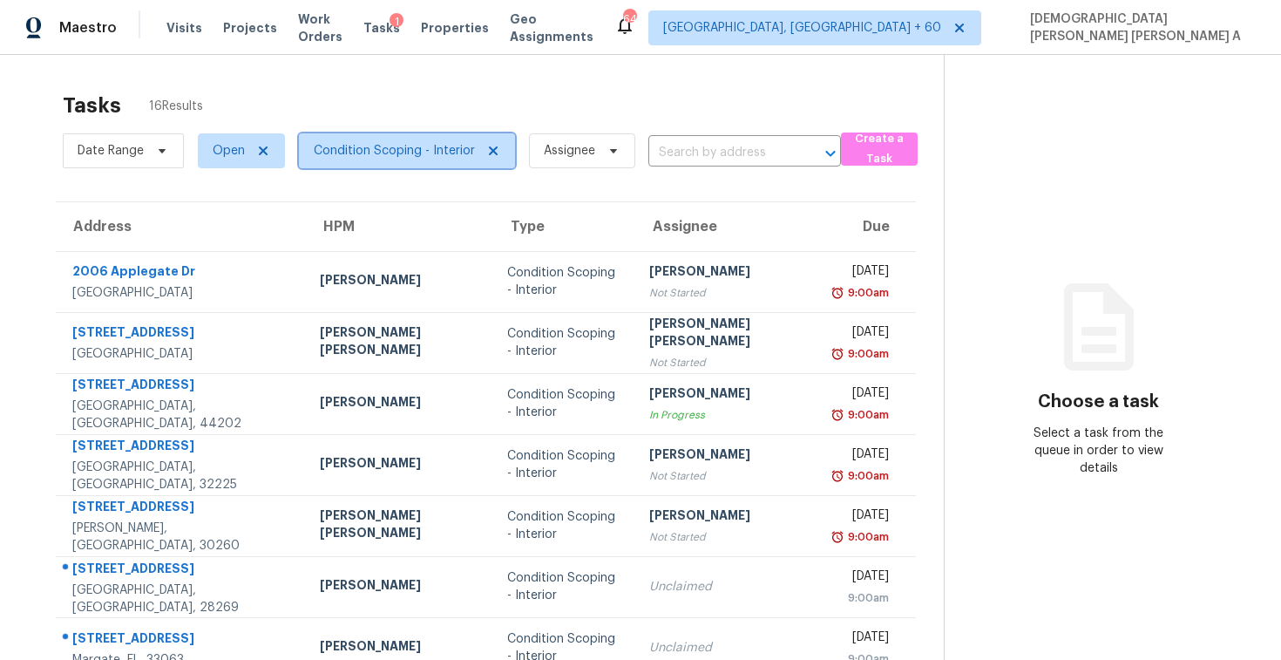
click at [424, 150] on span "Condition Scoping - Interior" at bounding box center [394, 150] width 161 height 17
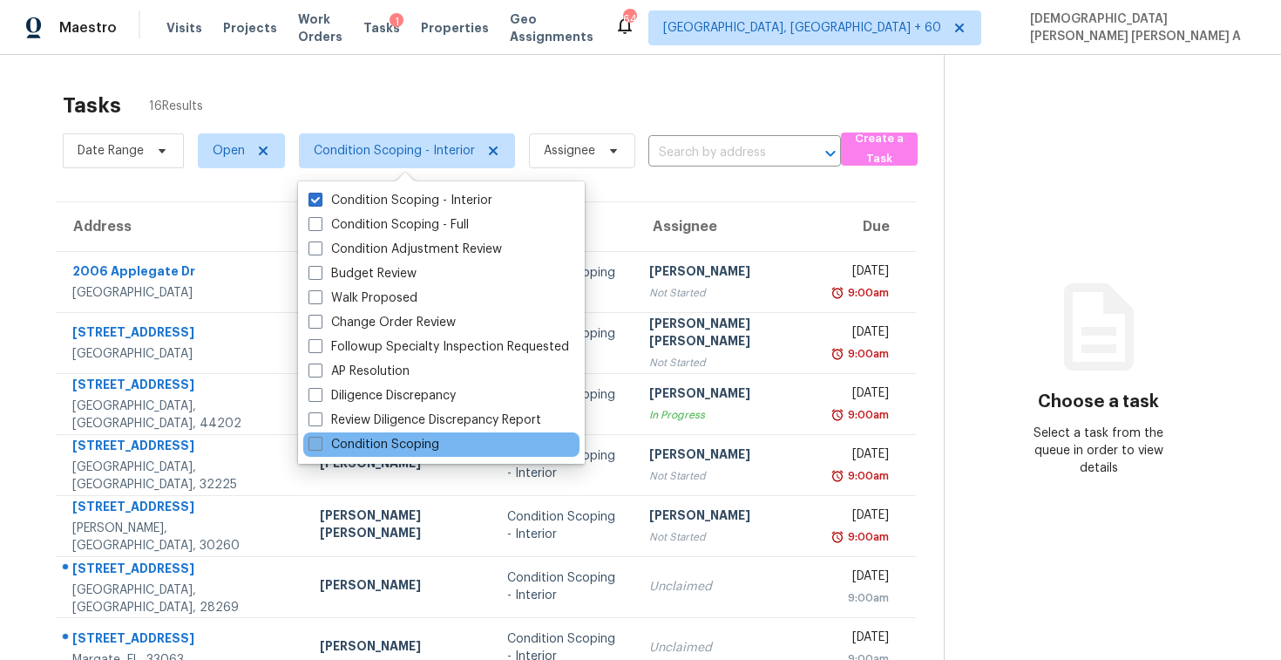
click at [376, 442] on label "Condition Scoping" at bounding box center [374, 444] width 131 height 17
click at [320, 442] on input "Condition Scoping" at bounding box center [314, 441] width 11 height 11
checkbox input "true"
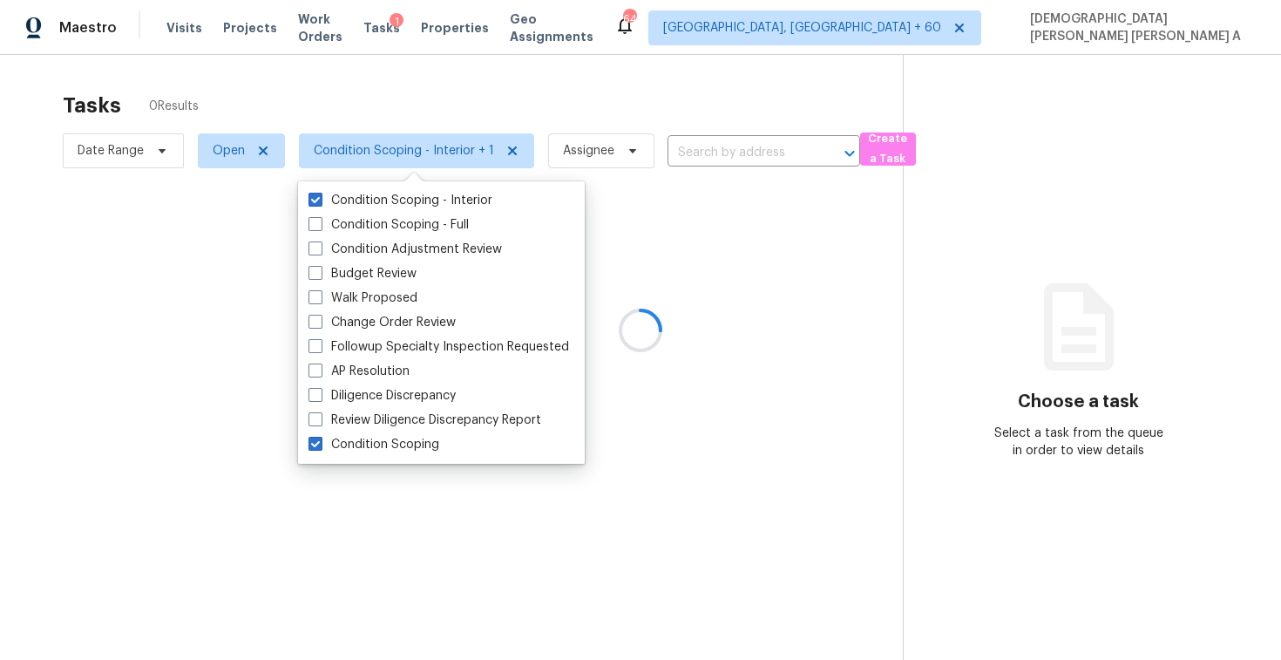
click at [417, 93] on div at bounding box center [640, 330] width 1281 height 660
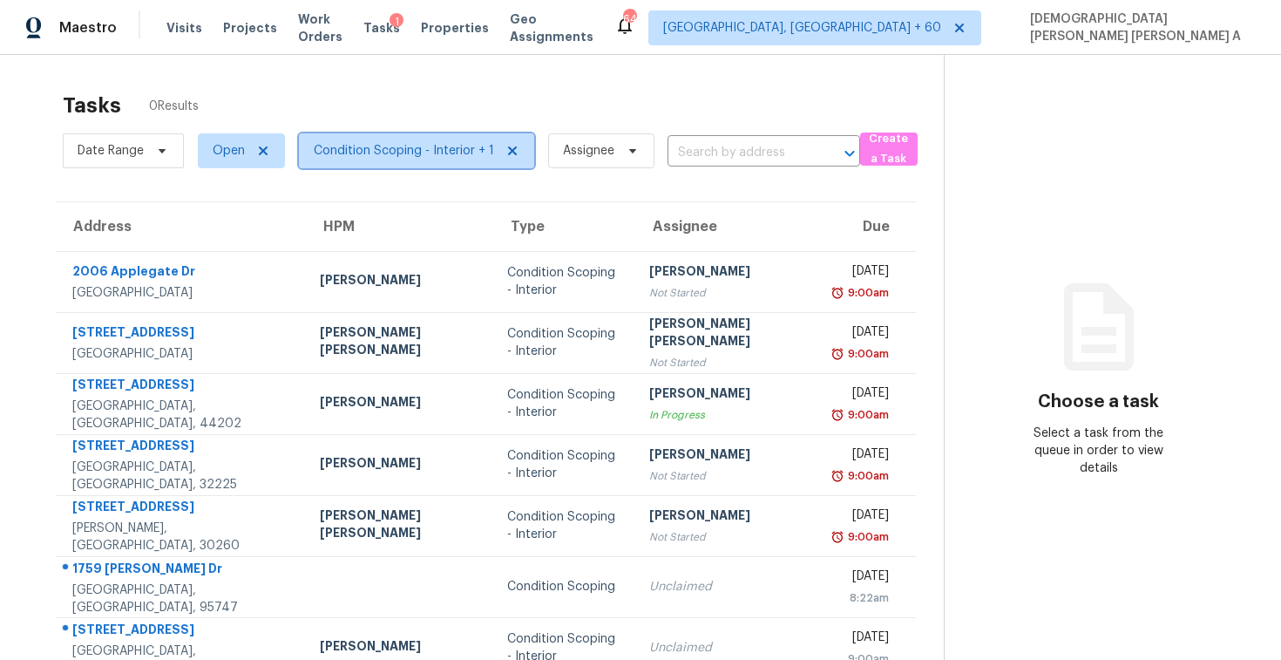
click at [423, 156] on span "Condition Scoping - Interior + 1" at bounding box center [404, 150] width 180 height 17
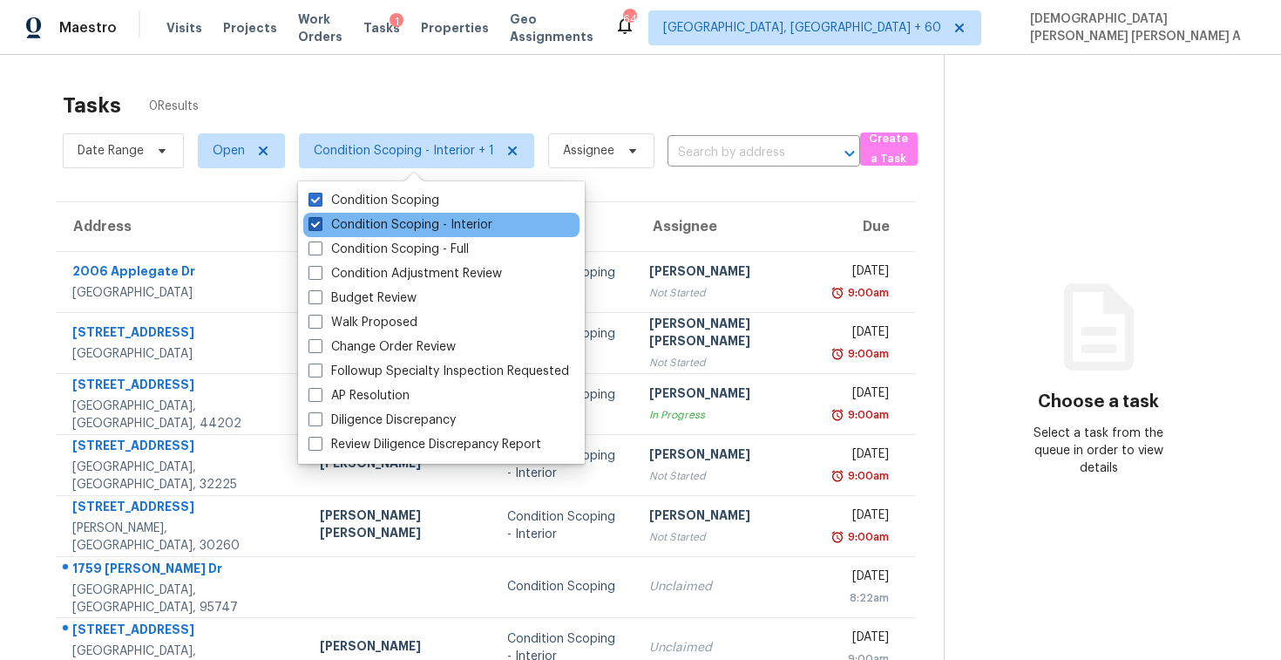
click at [404, 221] on label "Condition Scoping - Interior" at bounding box center [401, 224] width 184 height 17
click at [320, 221] on input "Condition Scoping - Interior" at bounding box center [314, 221] width 11 height 11
checkbox input "false"
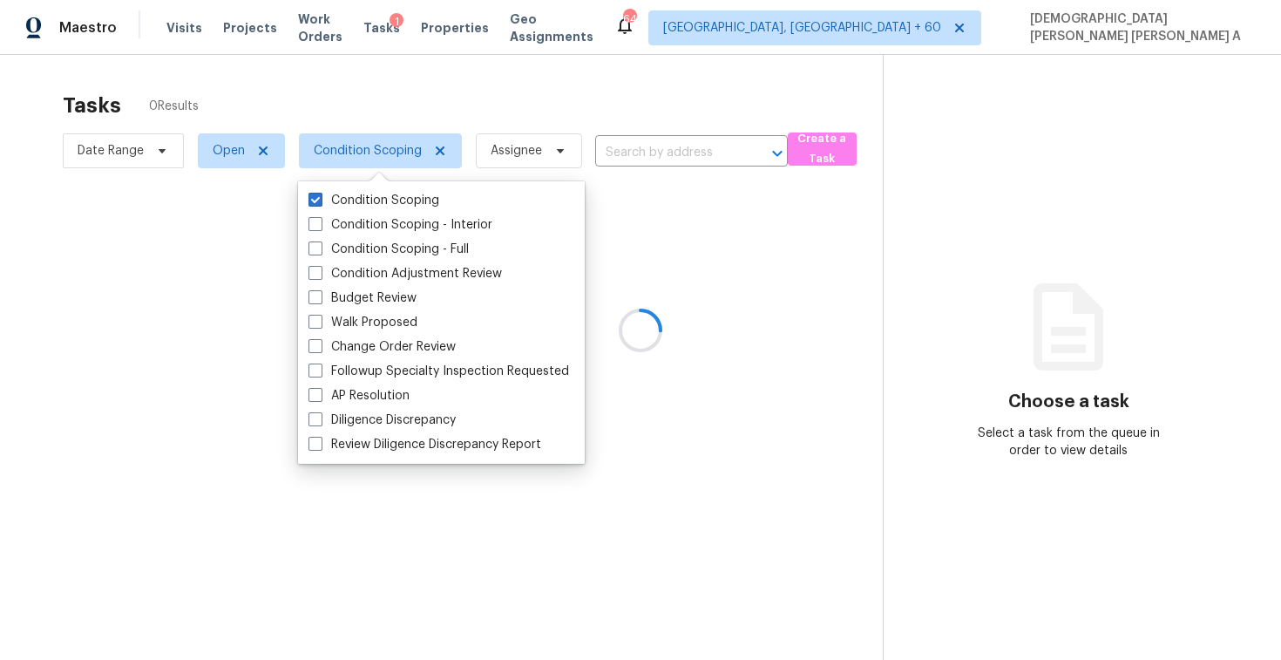
click at [434, 98] on div at bounding box center [640, 330] width 1281 height 660
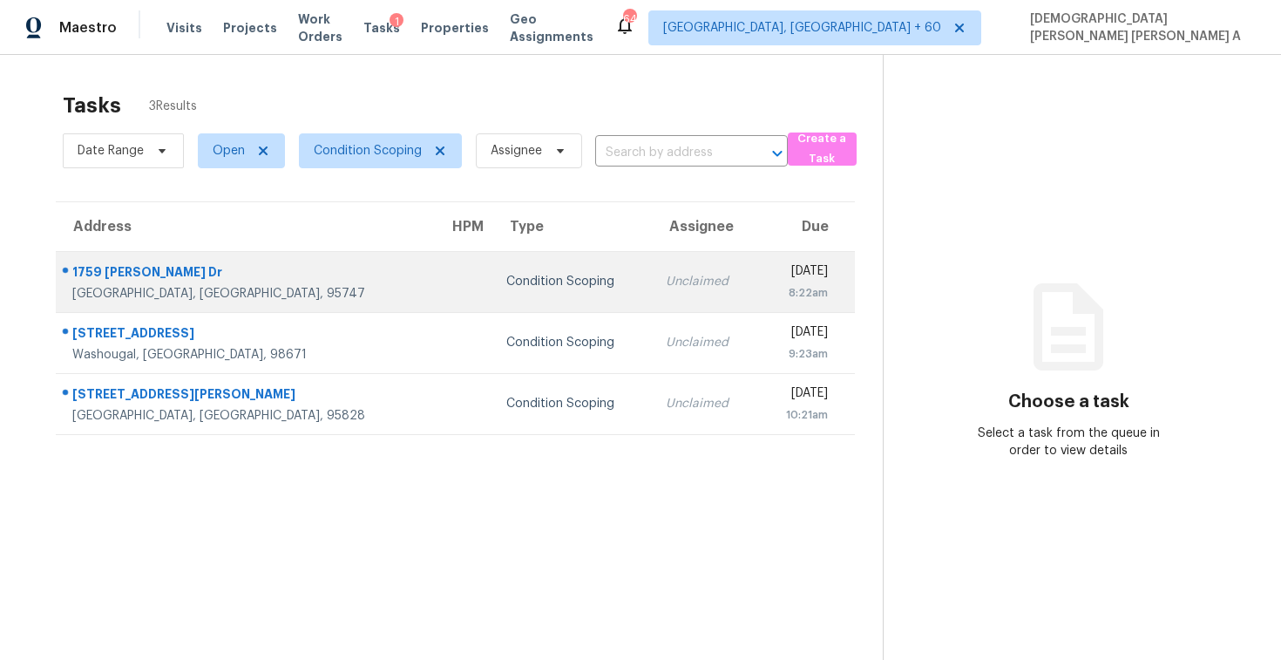
click at [652, 295] on td "Unclaimed" at bounding box center [705, 281] width 106 height 61
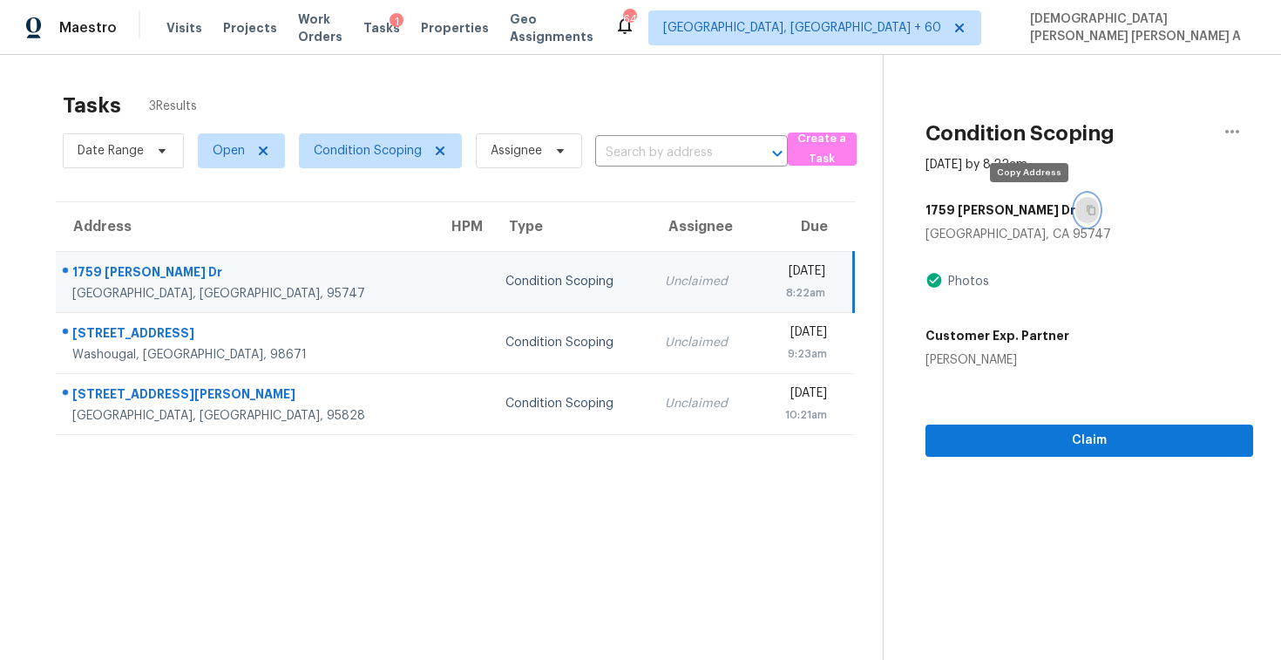
click at [1075, 218] on button "button" at bounding box center [1087, 209] width 24 height 31
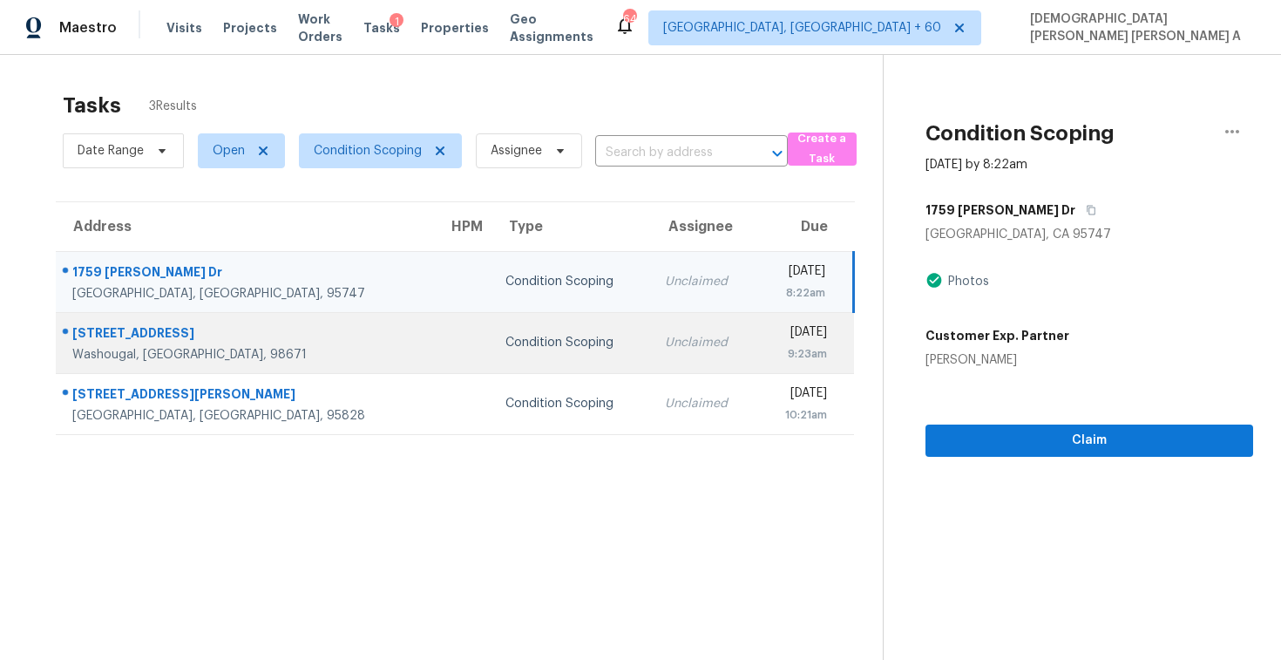
click at [651, 355] on td "Unclaimed" at bounding box center [704, 342] width 106 height 61
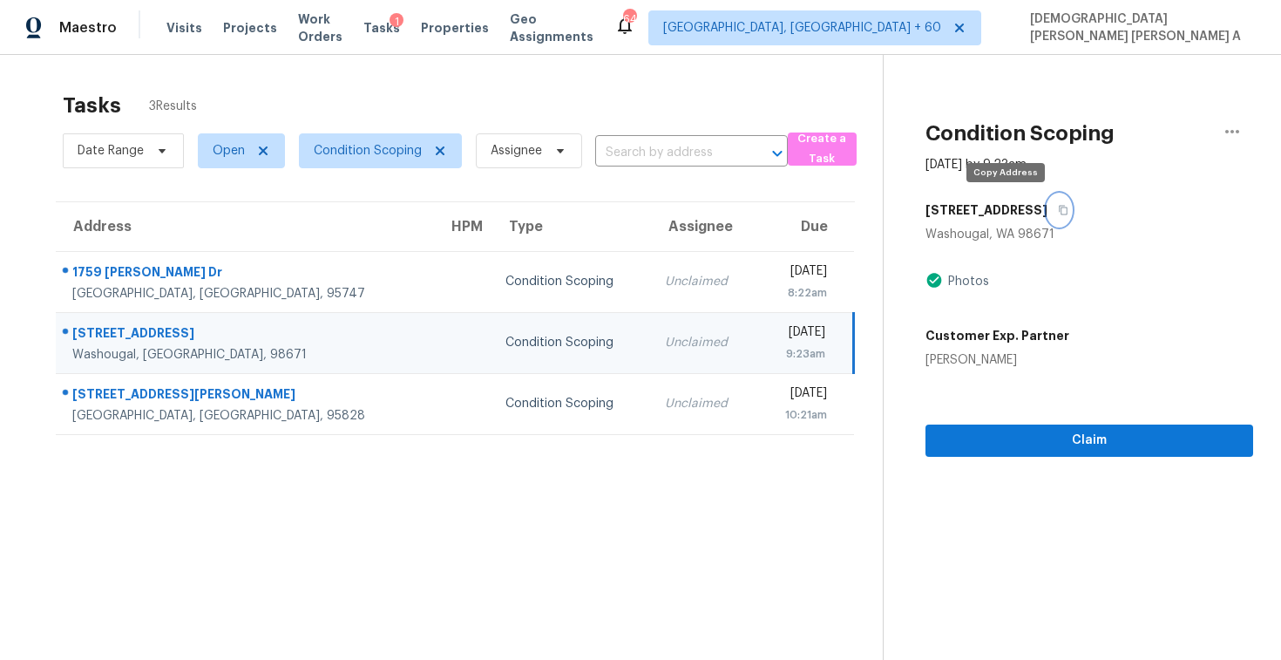
click at [1060, 207] on icon "button" at bounding box center [1064, 211] width 9 height 10
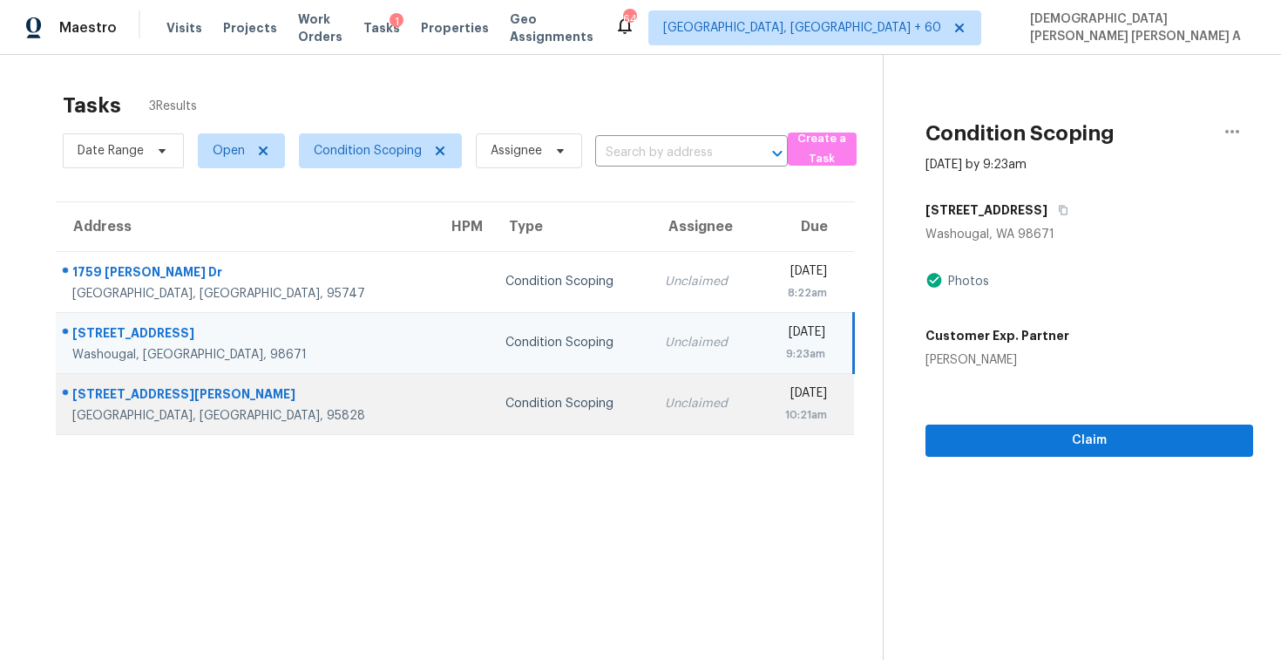
click at [665, 395] on div "Unclaimed" at bounding box center [704, 403] width 78 height 17
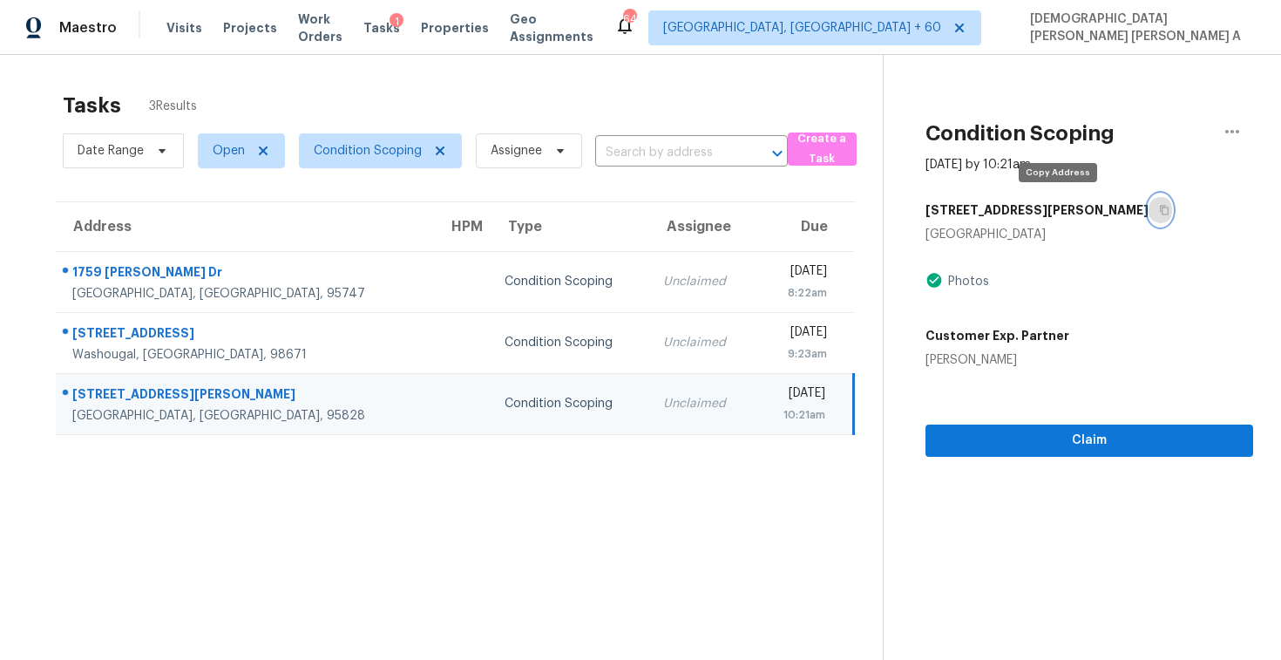
click at [1159, 207] on icon "button" at bounding box center [1164, 210] width 10 height 10
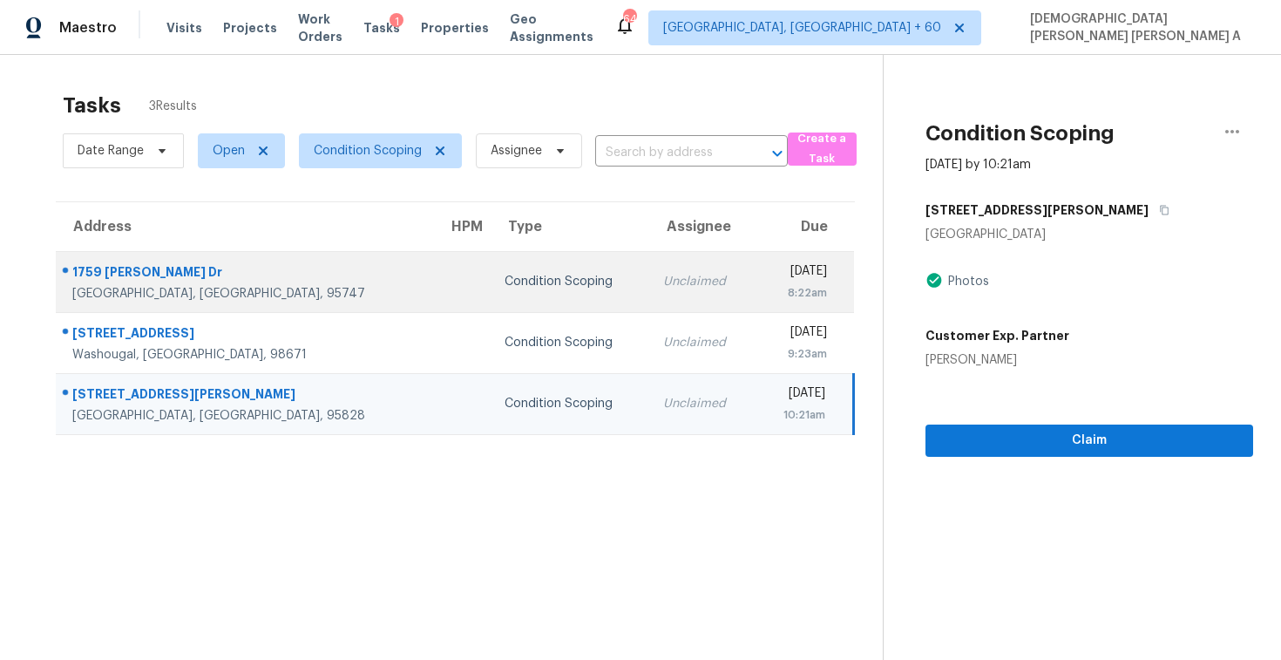
click at [491, 262] on td "Condition Scoping" at bounding box center [570, 281] width 159 height 61
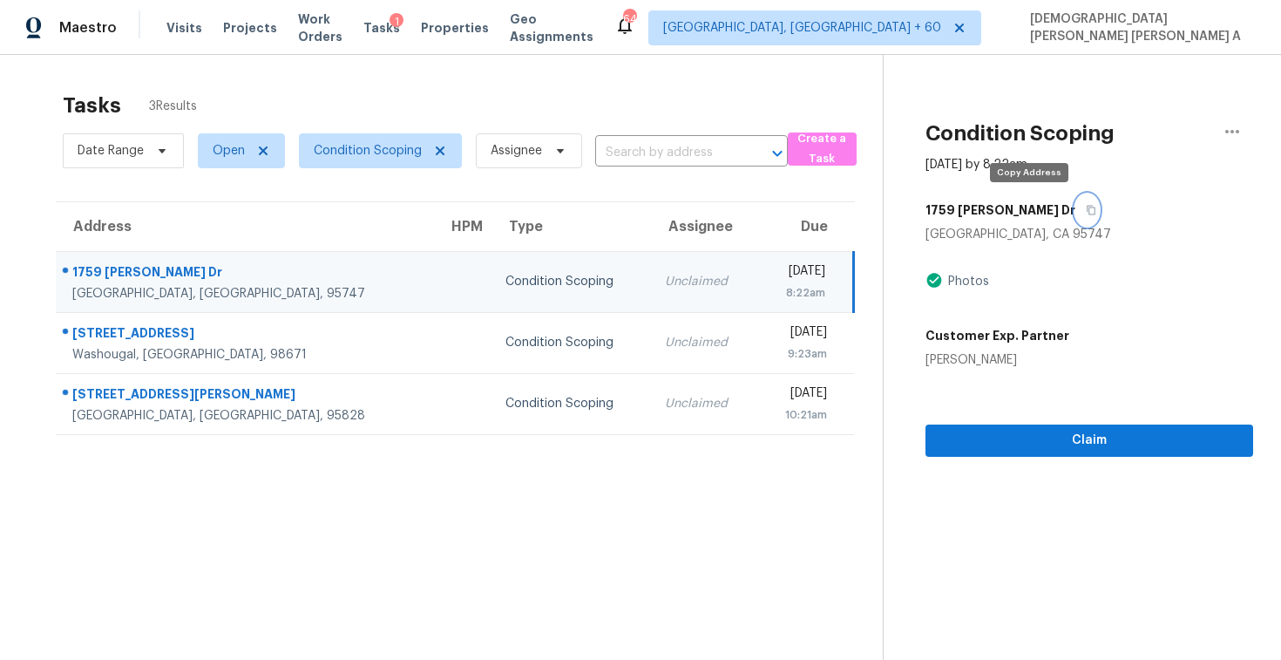
click at [1075, 203] on button "button" at bounding box center [1087, 209] width 24 height 31
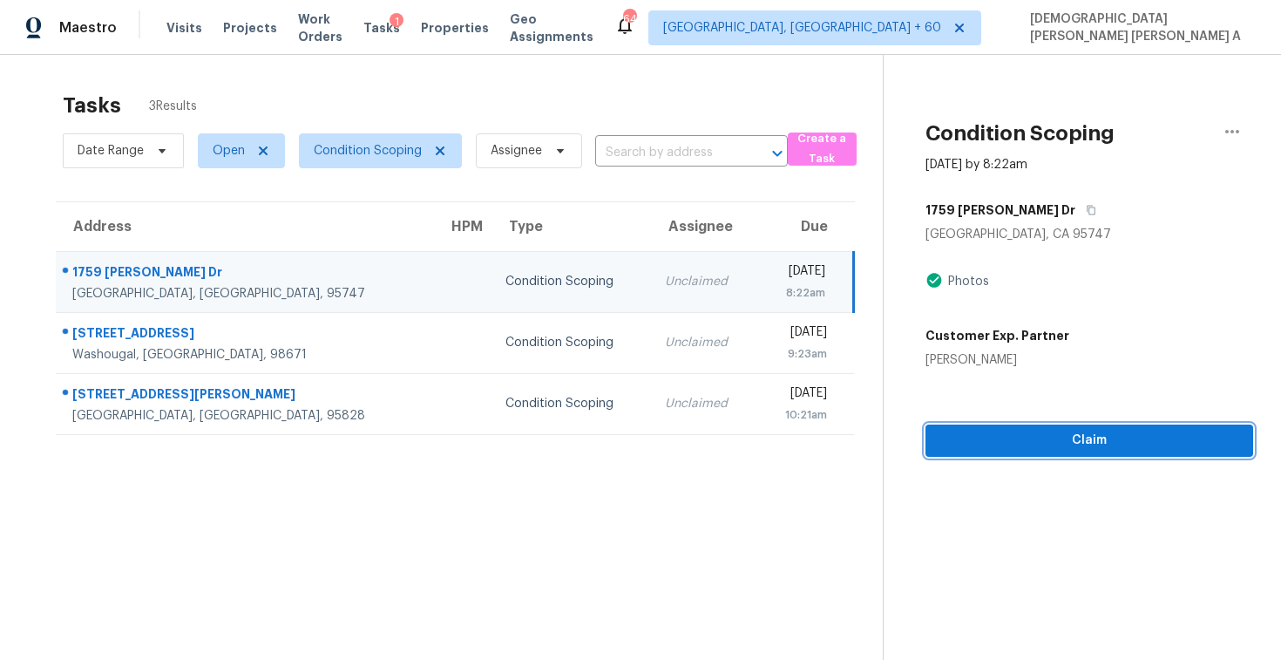
click at [1025, 437] on span "Claim" at bounding box center [1089, 441] width 300 height 22
click at [1075, 211] on button "button" at bounding box center [1087, 209] width 24 height 31
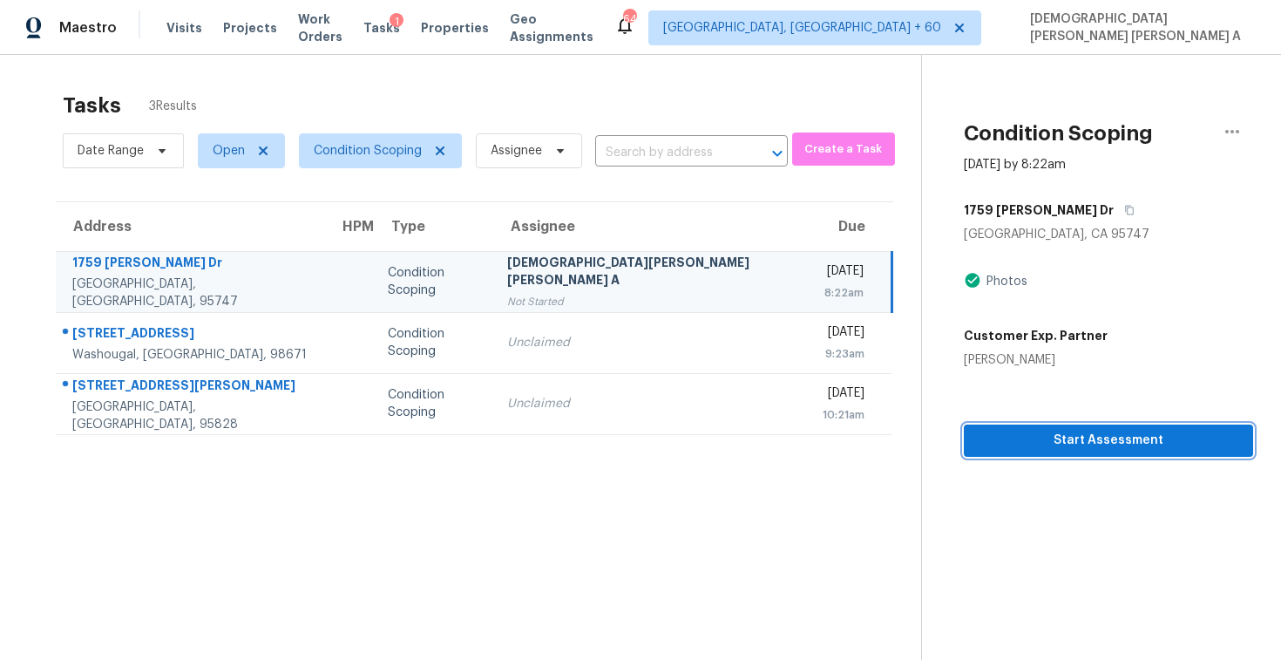
click at [978, 432] on span "Start Assessment" at bounding box center [1108, 441] width 261 height 22
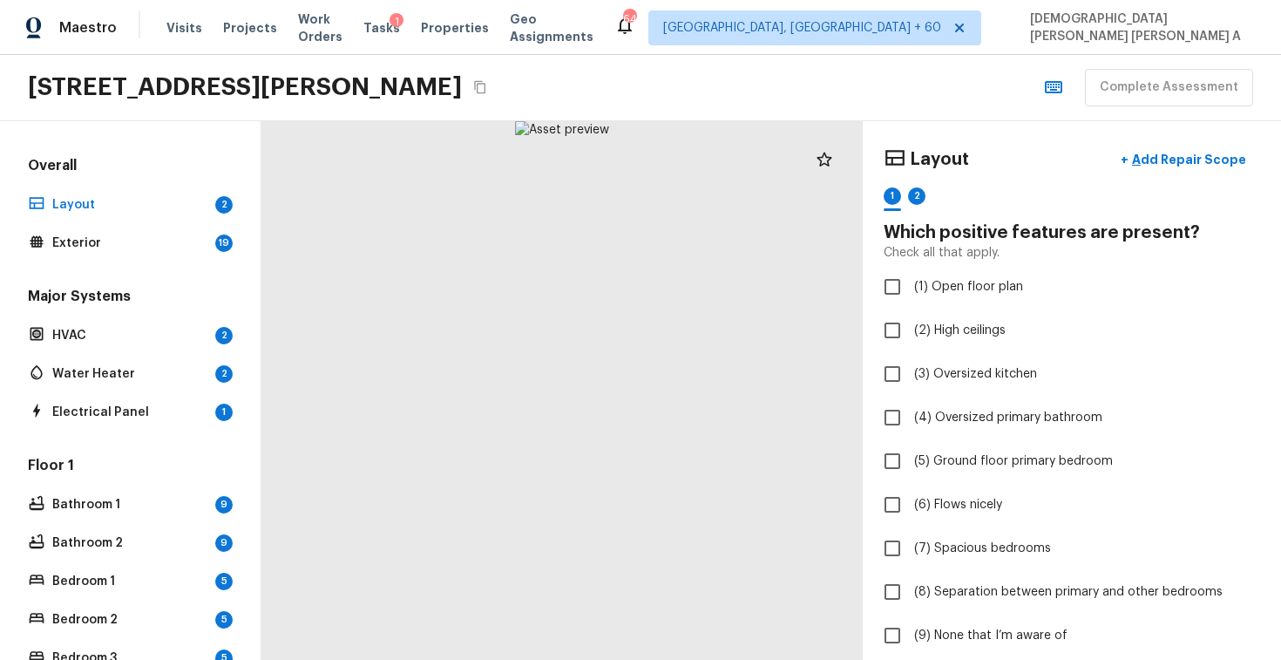
click at [645, 107] on div "[STREET_ADDRESS][PERSON_NAME] Complete Assessment" at bounding box center [640, 88] width 1281 height 66
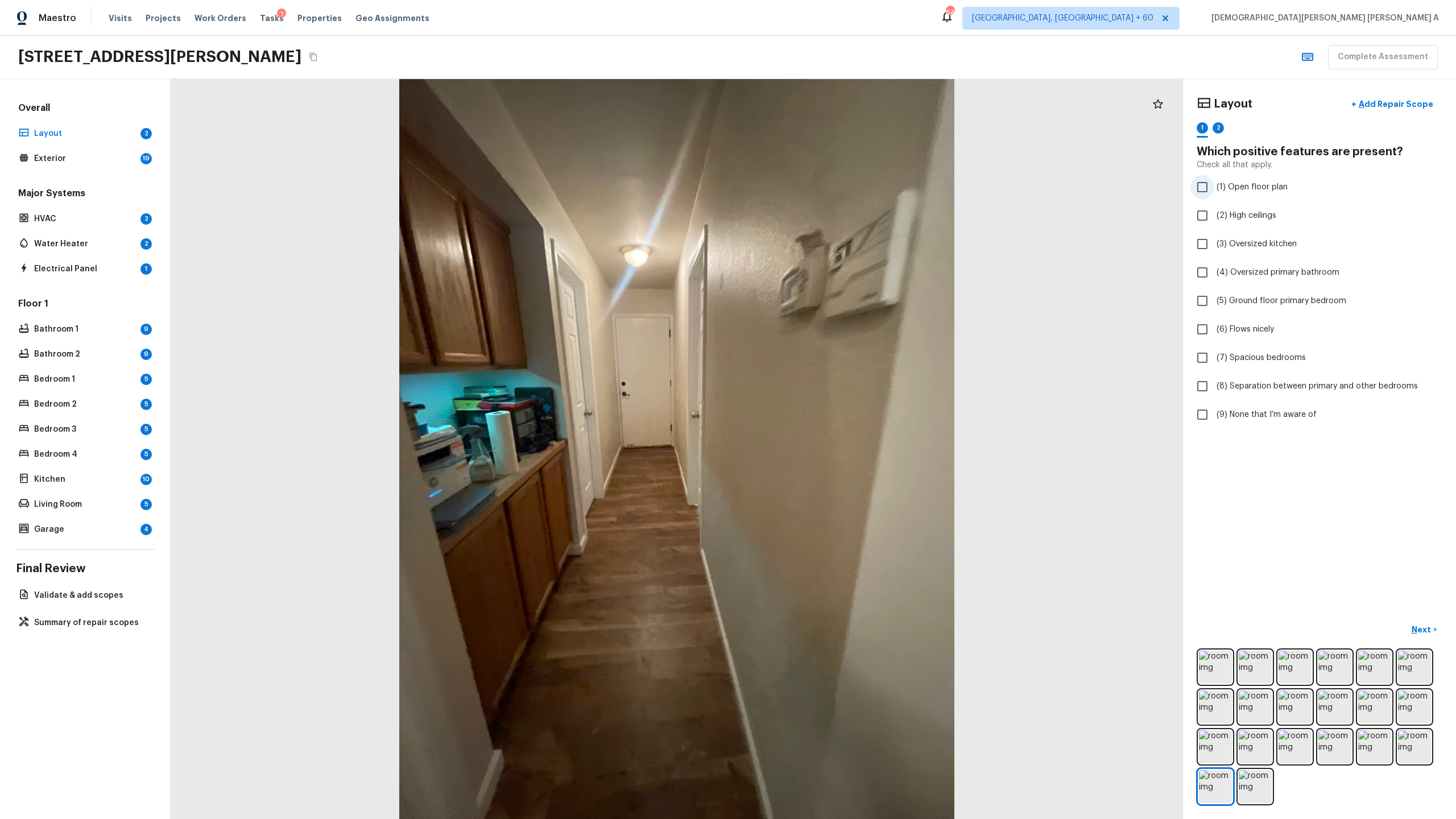
click at [835, 188] on input "(1) Open floor plan" at bounding box center [1202, 187] width 24 height 24
checkbox input "true"
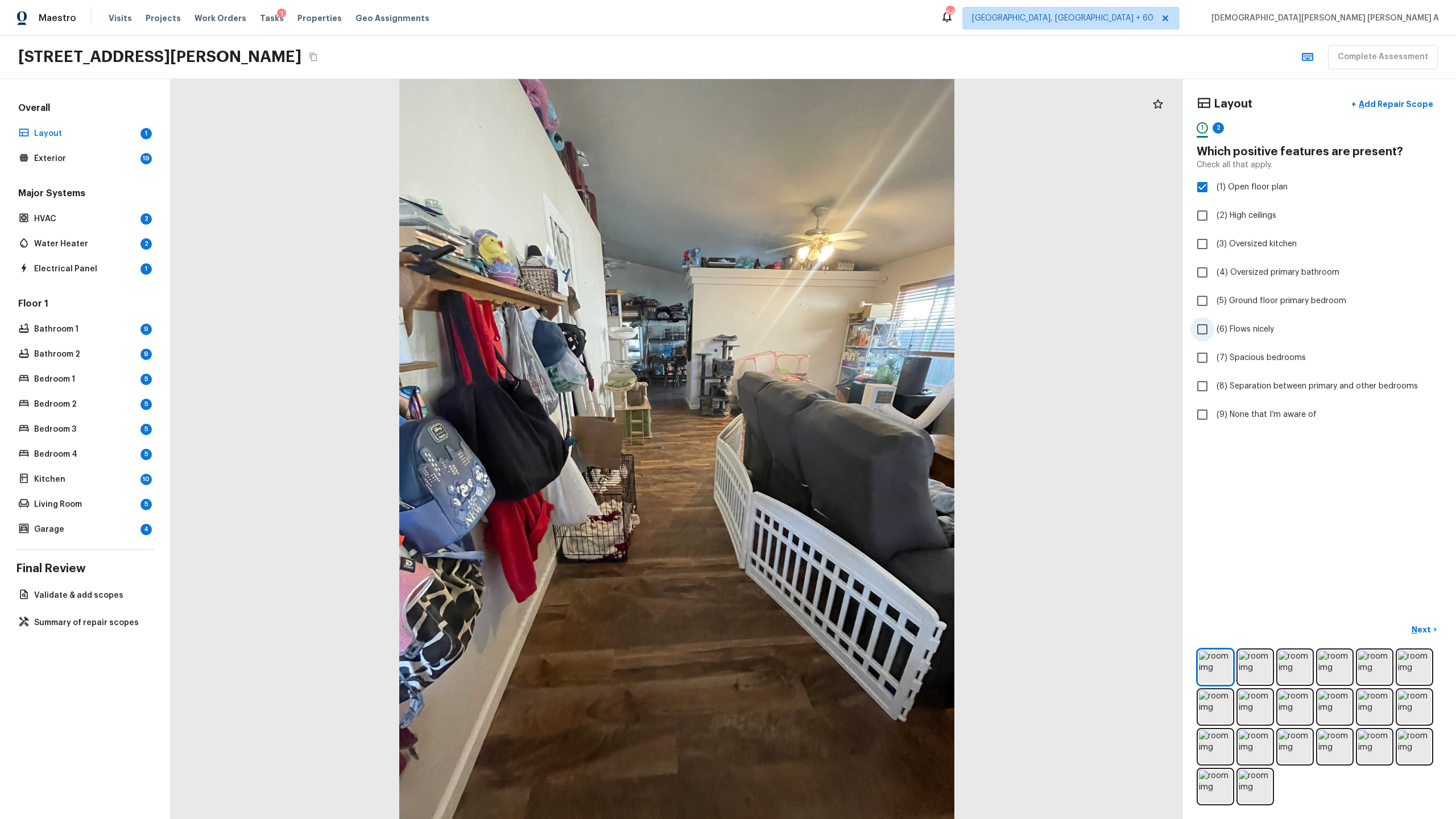
click at [835, 319] on input "(6) Flows nicely" at bounding box center [1202, 329] width 24 height 24
checkbox input "true"
click at [835, 430] on p "Next" at bounding box center [1422, 629] width 22 height 11
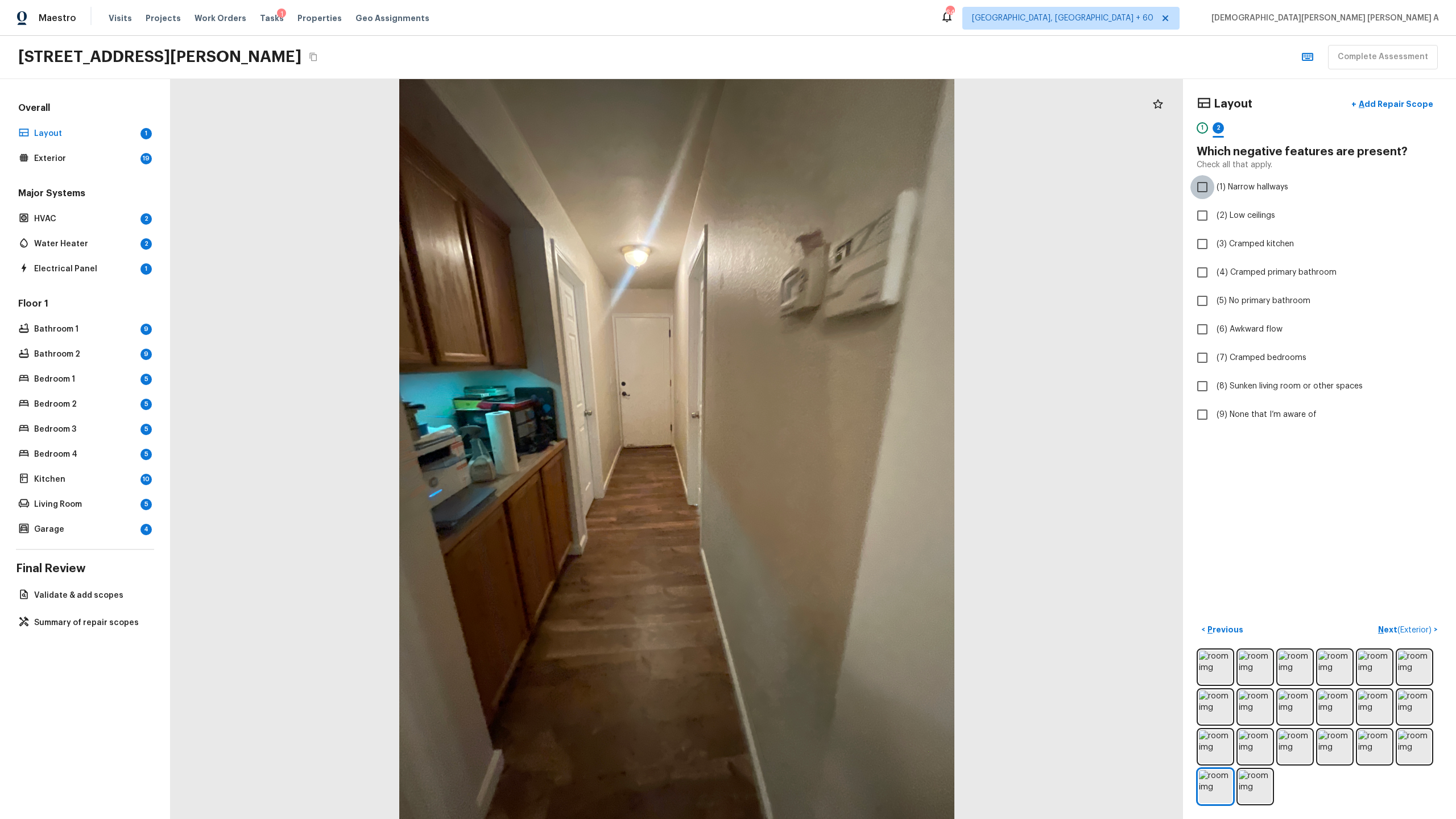
click at [835, 187] on input "(1) Narrow hallways" at bounding box center [1202, 187] width 24 height 24
checkbox input "true"
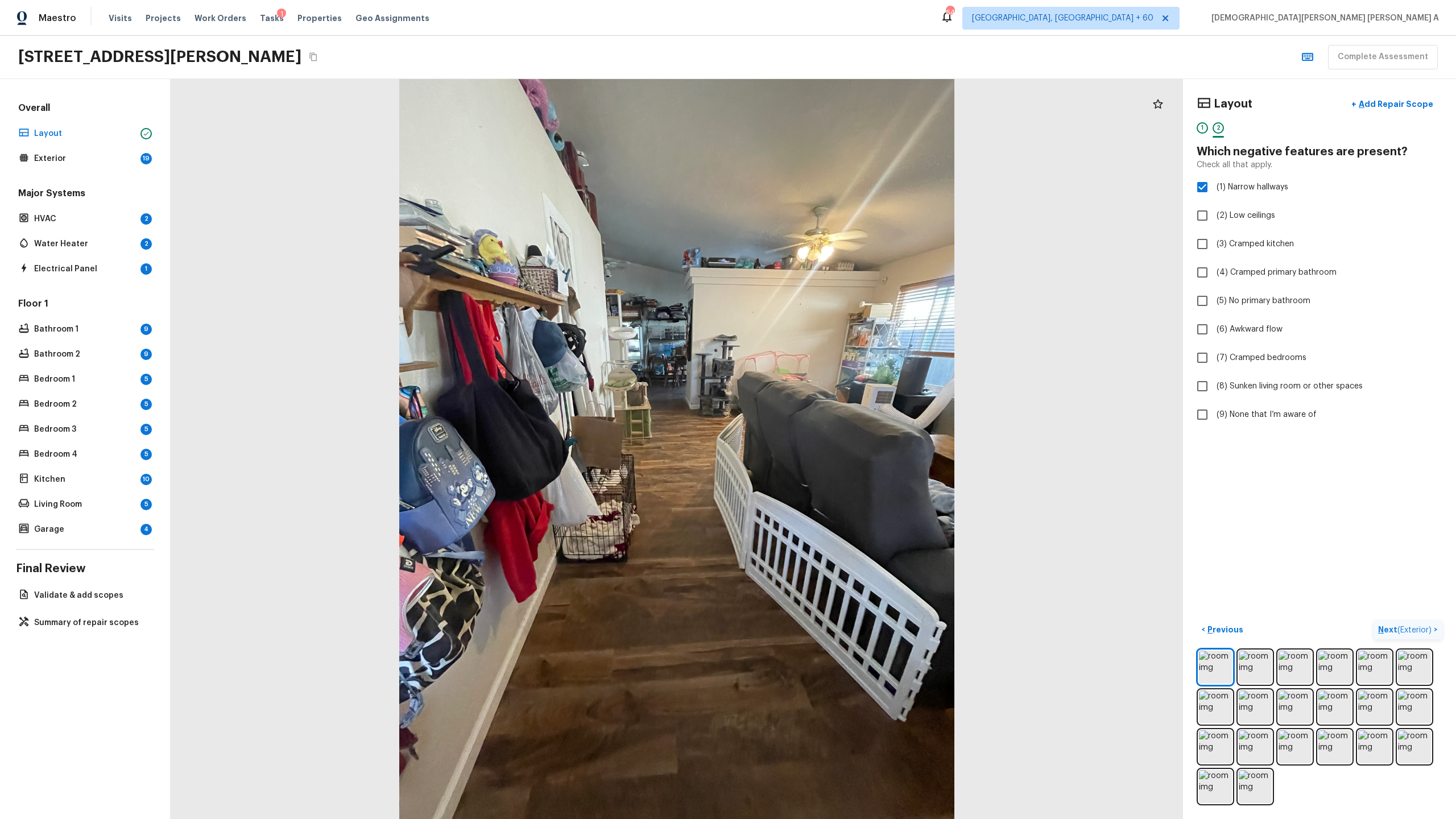
click at [835, 430] on span "( Exterior )" at bounding box center [1414, 630] width 34 height 8
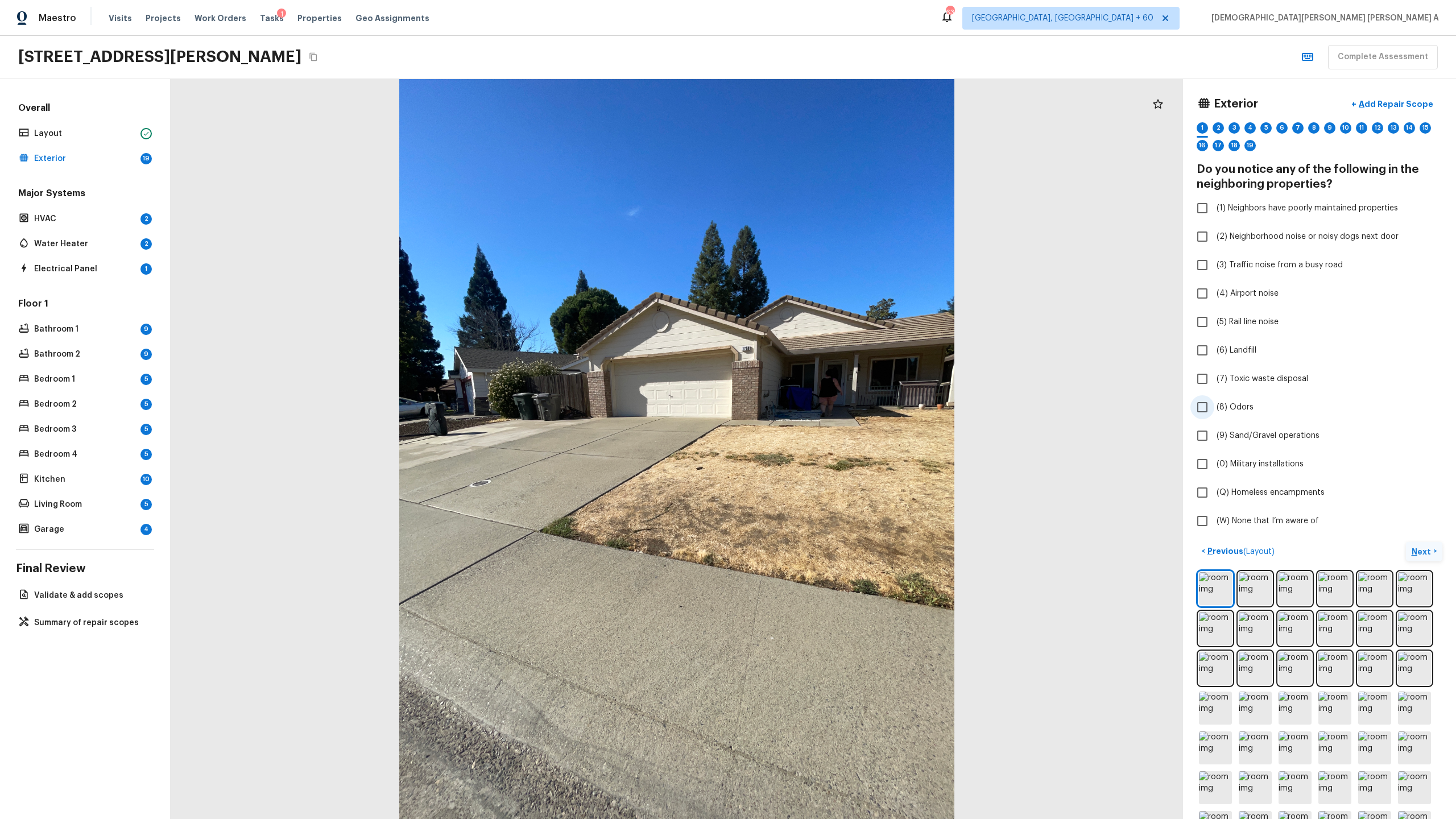
click at [835, 411] on input "(8) Odors" at bounding box center [1202, 407] width 24 height 24
checkbox input "true"
click at [835, 430] on p "Next" at bounding box center [1422, 551] width 22 height 11
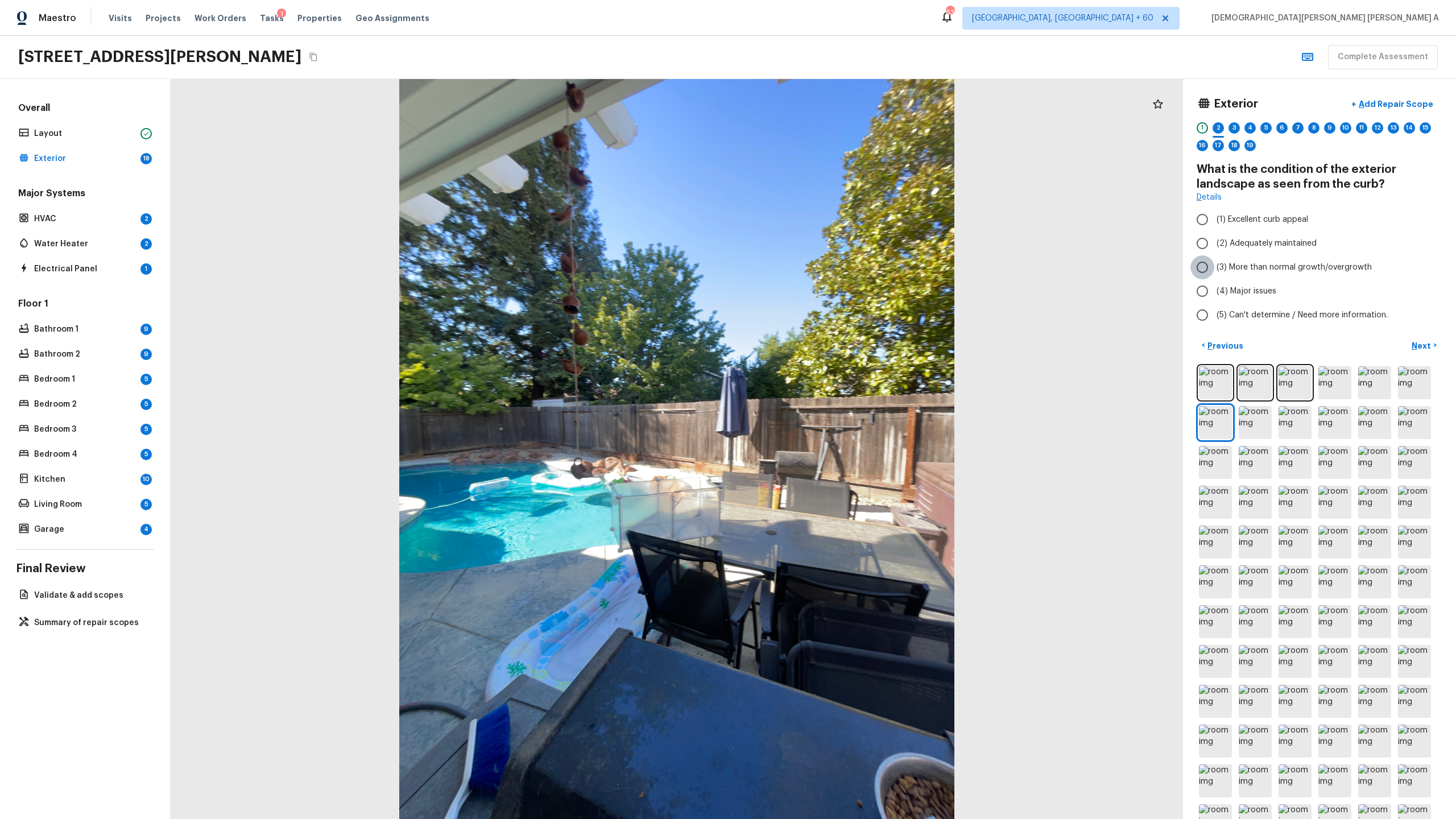
click at [835, 264] on input "(3) More than normal growth/overgrowth" at bounding box center [1202, 267] width 24 height 24
radio input "true"
click at [835, 342] on p "Next" at bounding box center [1422, 345] width 22 height 11
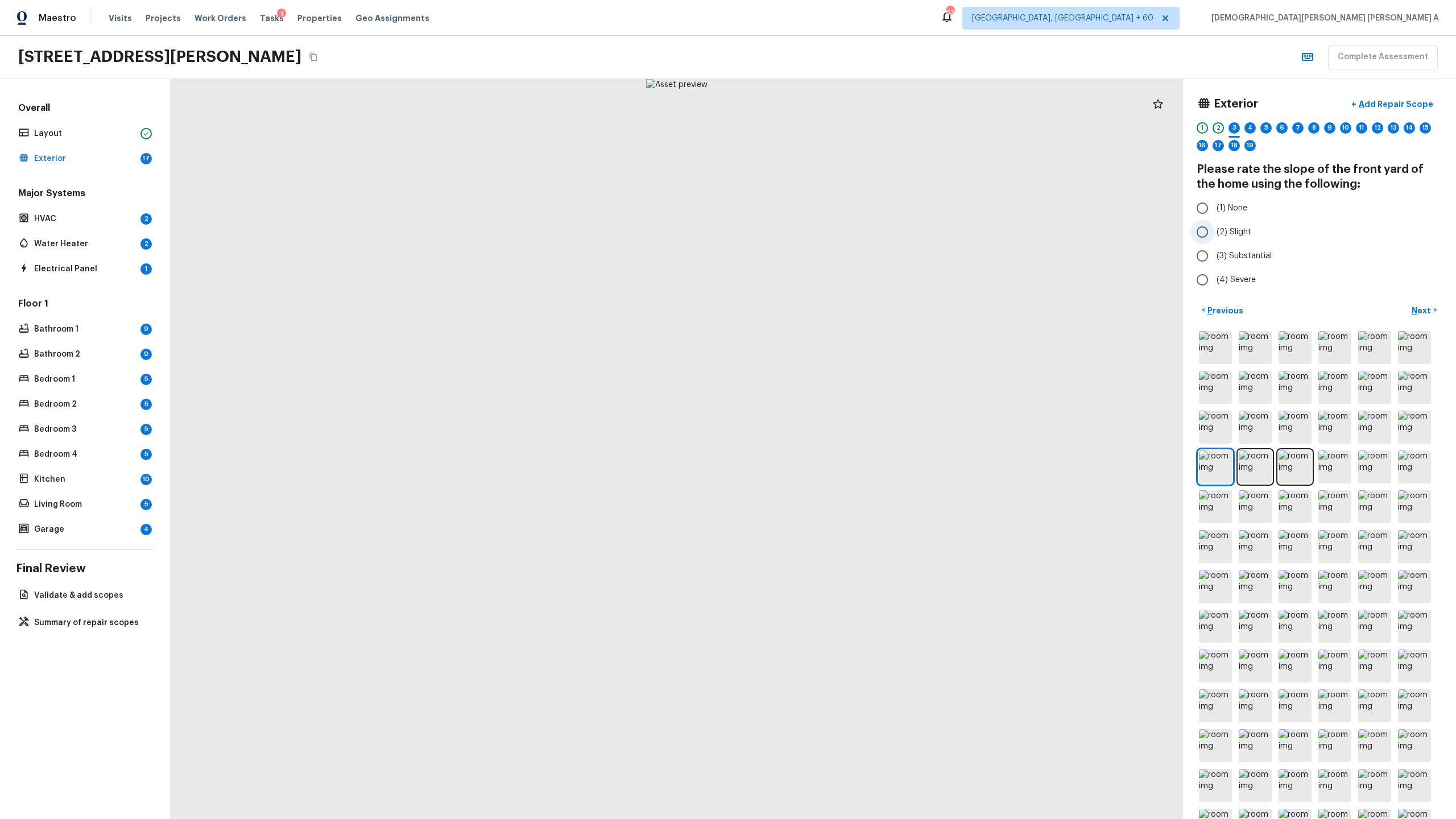
click at [835, 230] on input "(2) Slight" at bounding box center [1202, 232] width 24 height 24
radio input "true"
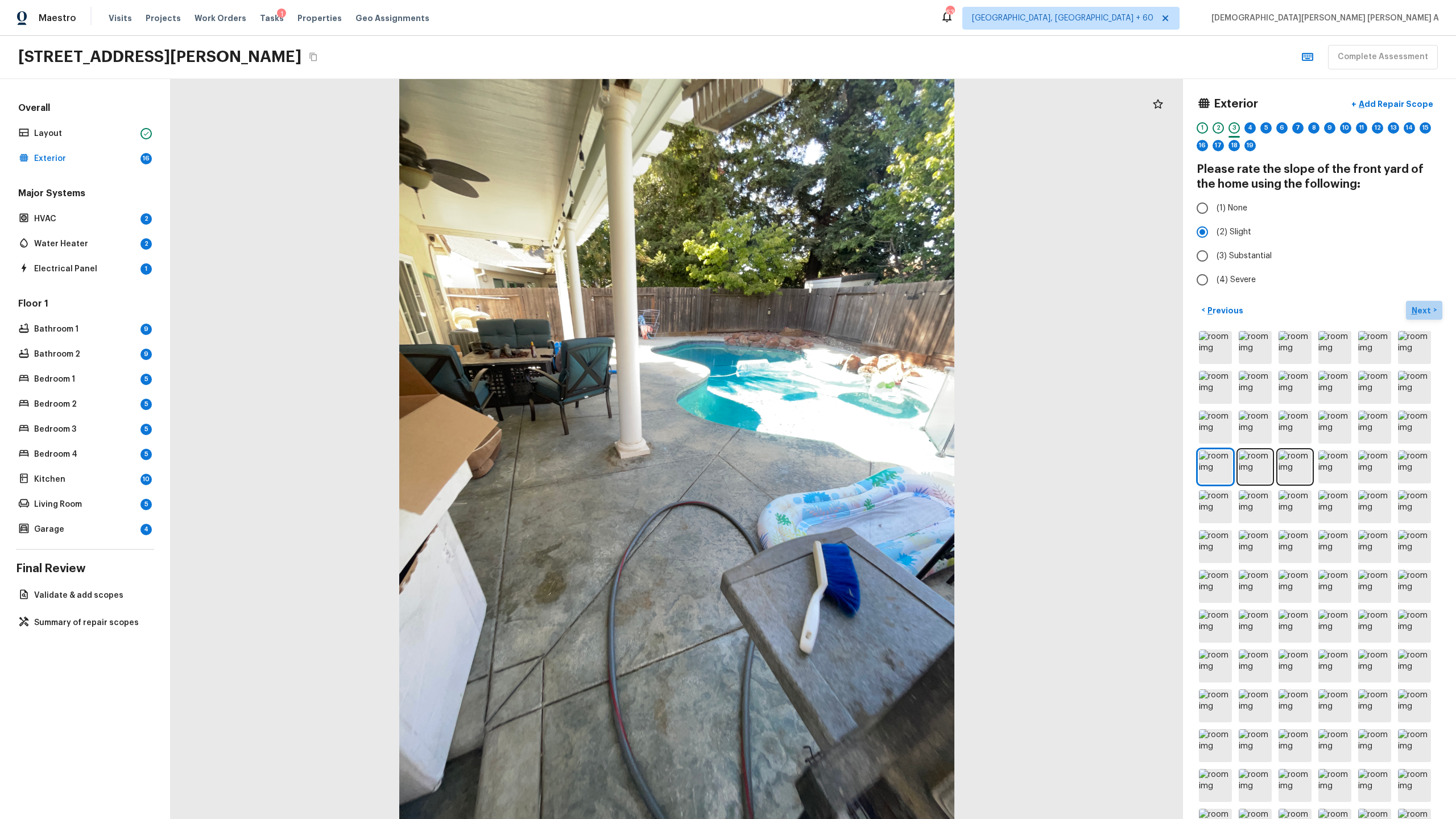
click at [835, 307] on p "Next" at bounding box center [1422, 310] width 22 height 11
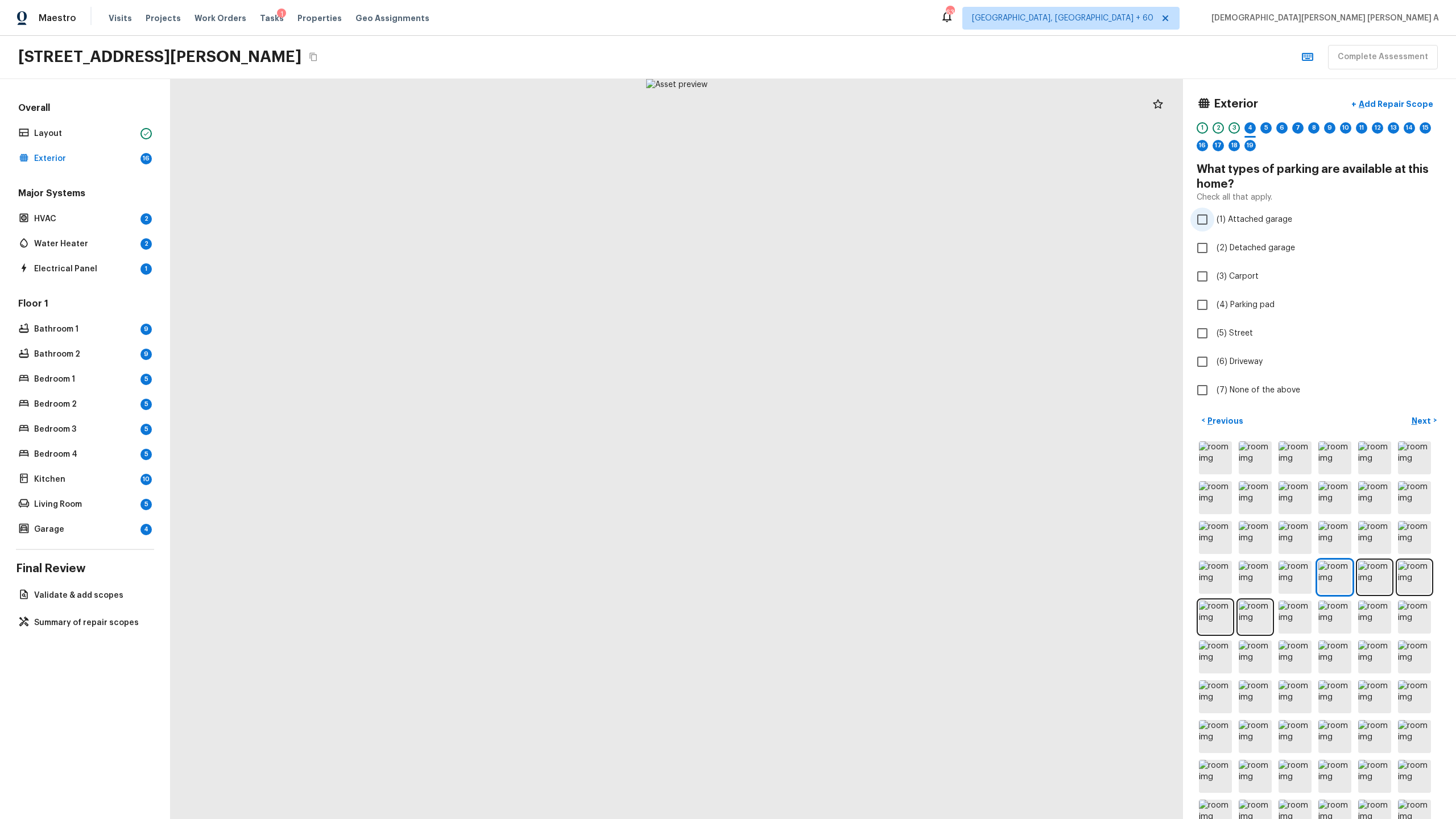
click at [835, 219] on input "(1) Attached garage" at bounding box center [1202, 219] width 24 height 24
checkbox input "true"
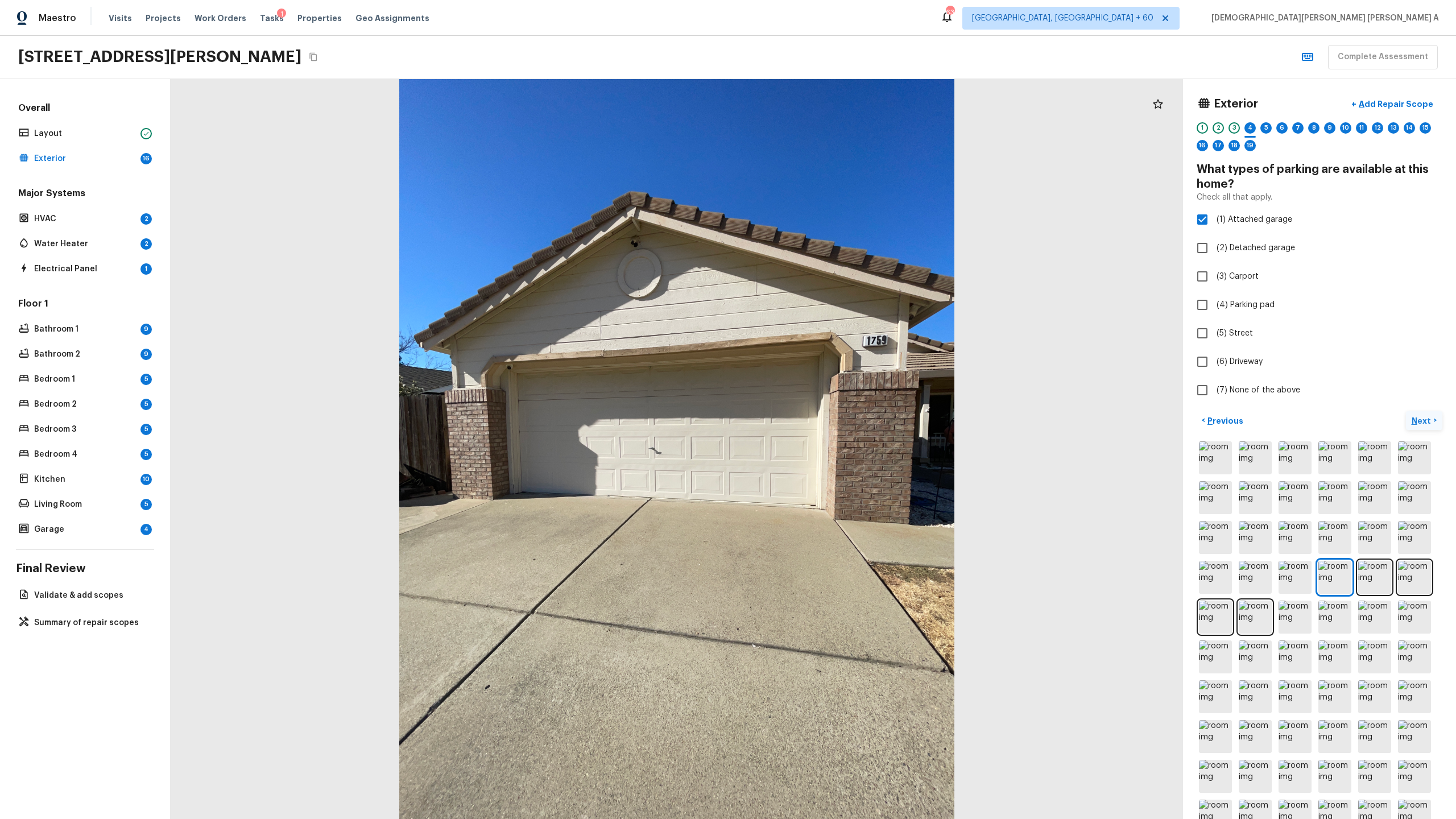
click at [835, 420] on p "Next" at bounding box center [1422, 420] width 22 height 11
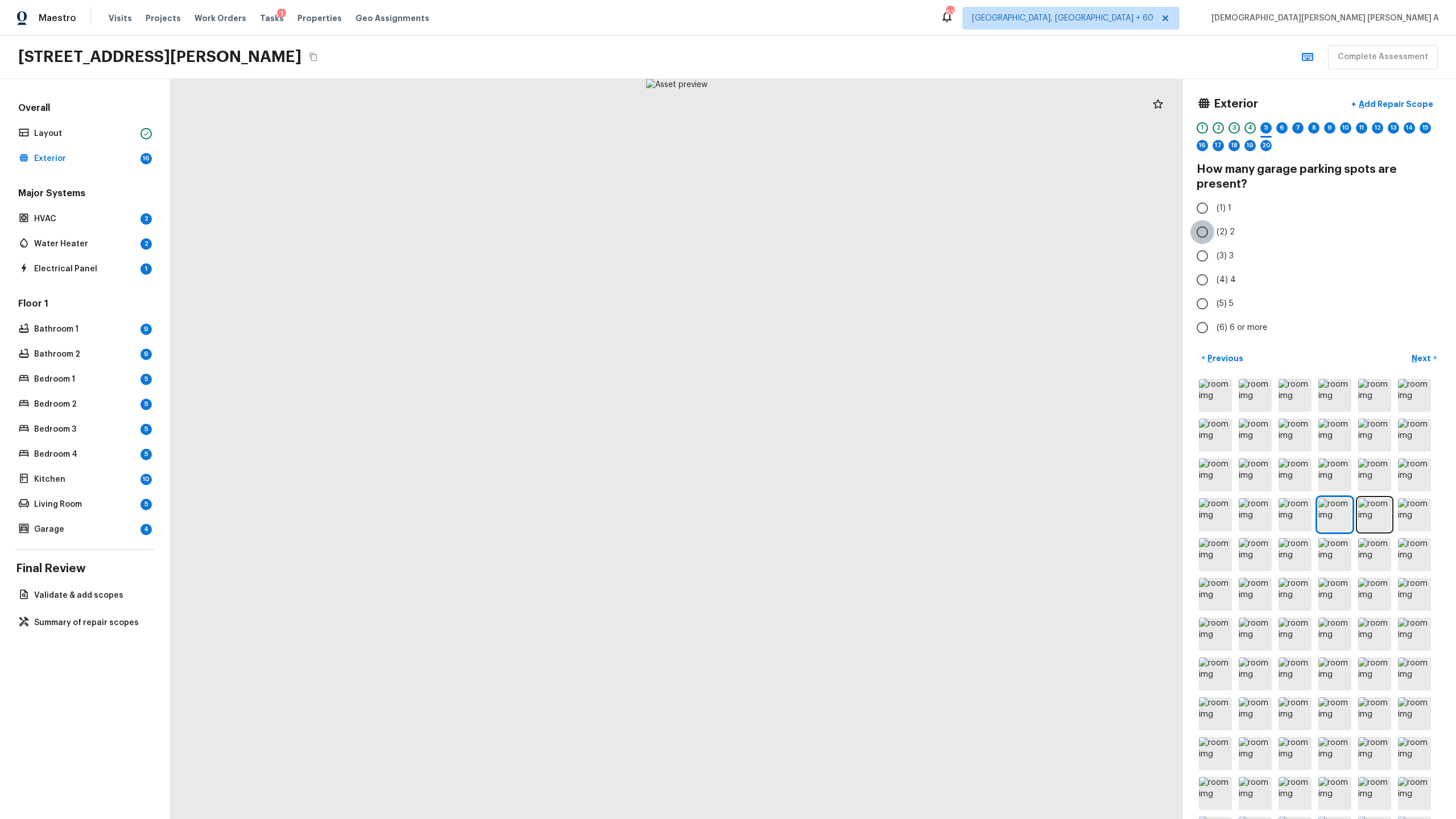
click at [835, 228] on input "(2) 2" at bounding box center [1202, 232] width 24 height 24
radio input "true"
click at [835, 361] on p "Next" at bounding box center [1422, 358] width 22 height 11
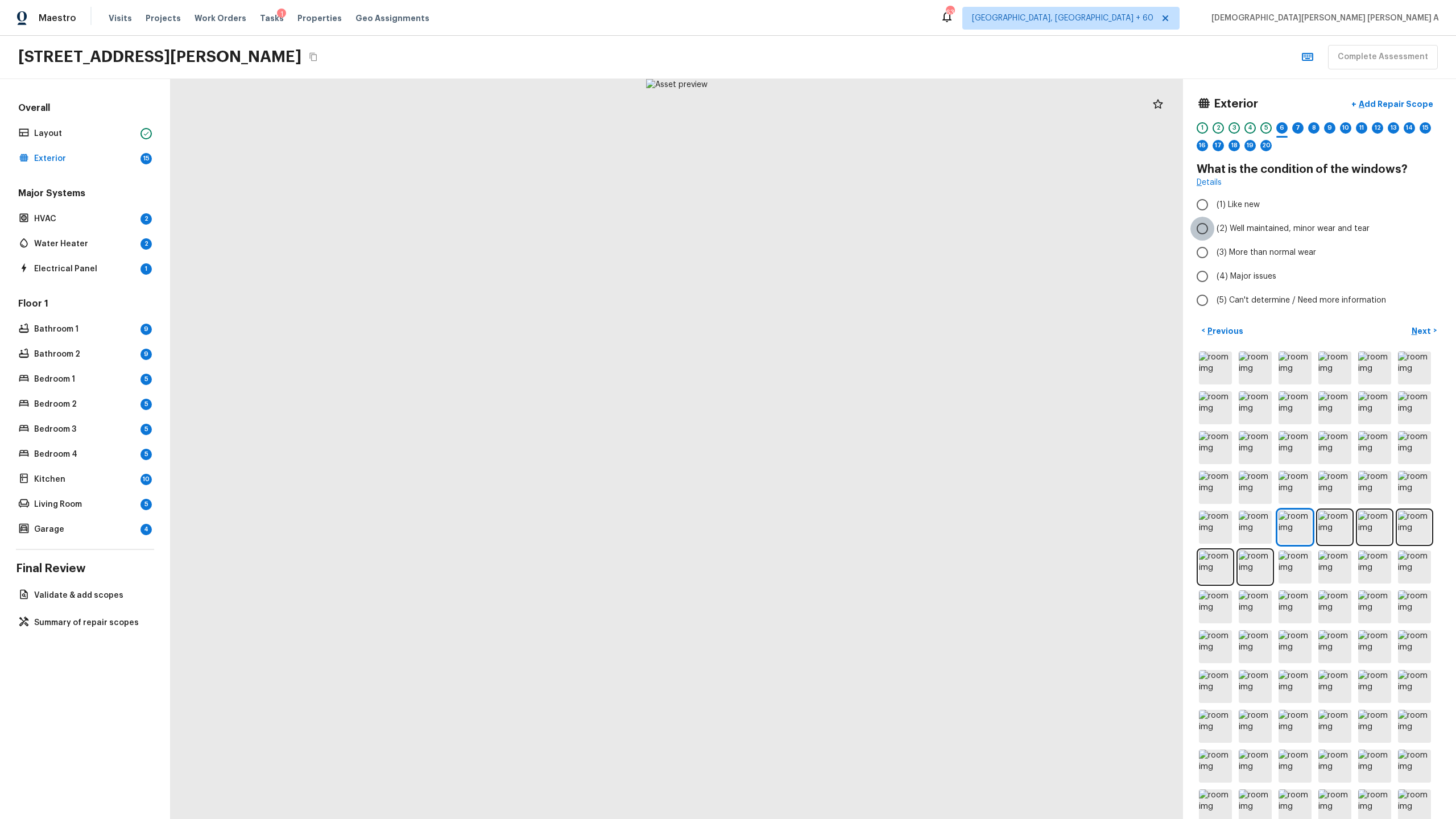
click at [835, 229] on input "(2) Well maintained, minor wear and tear" at bounding box center [1202, 228] width 24 height 24
radio input "true"
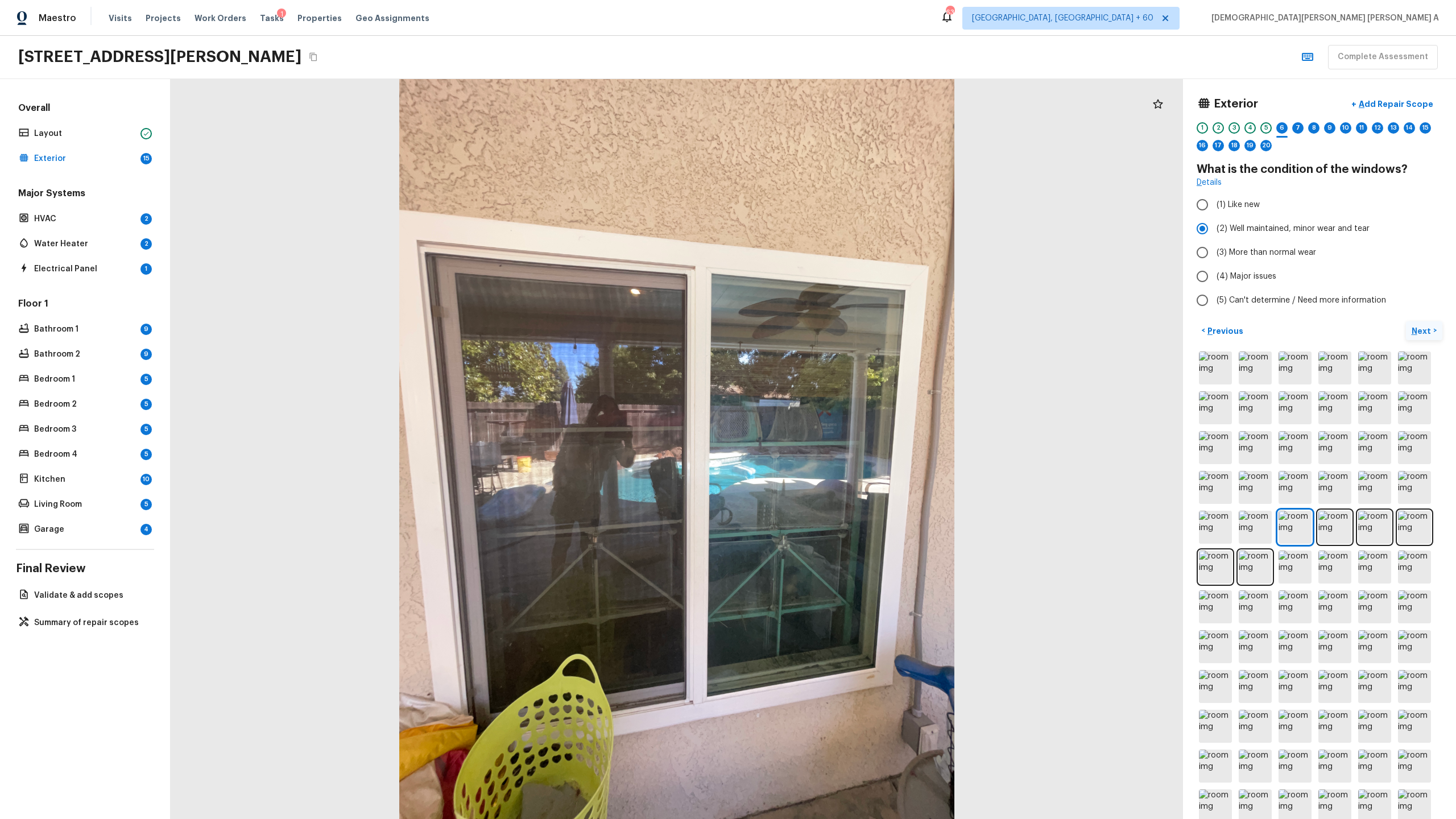
click at [835, 336] on p "Next" at bounding box center [1422, 331] width 22 height 11
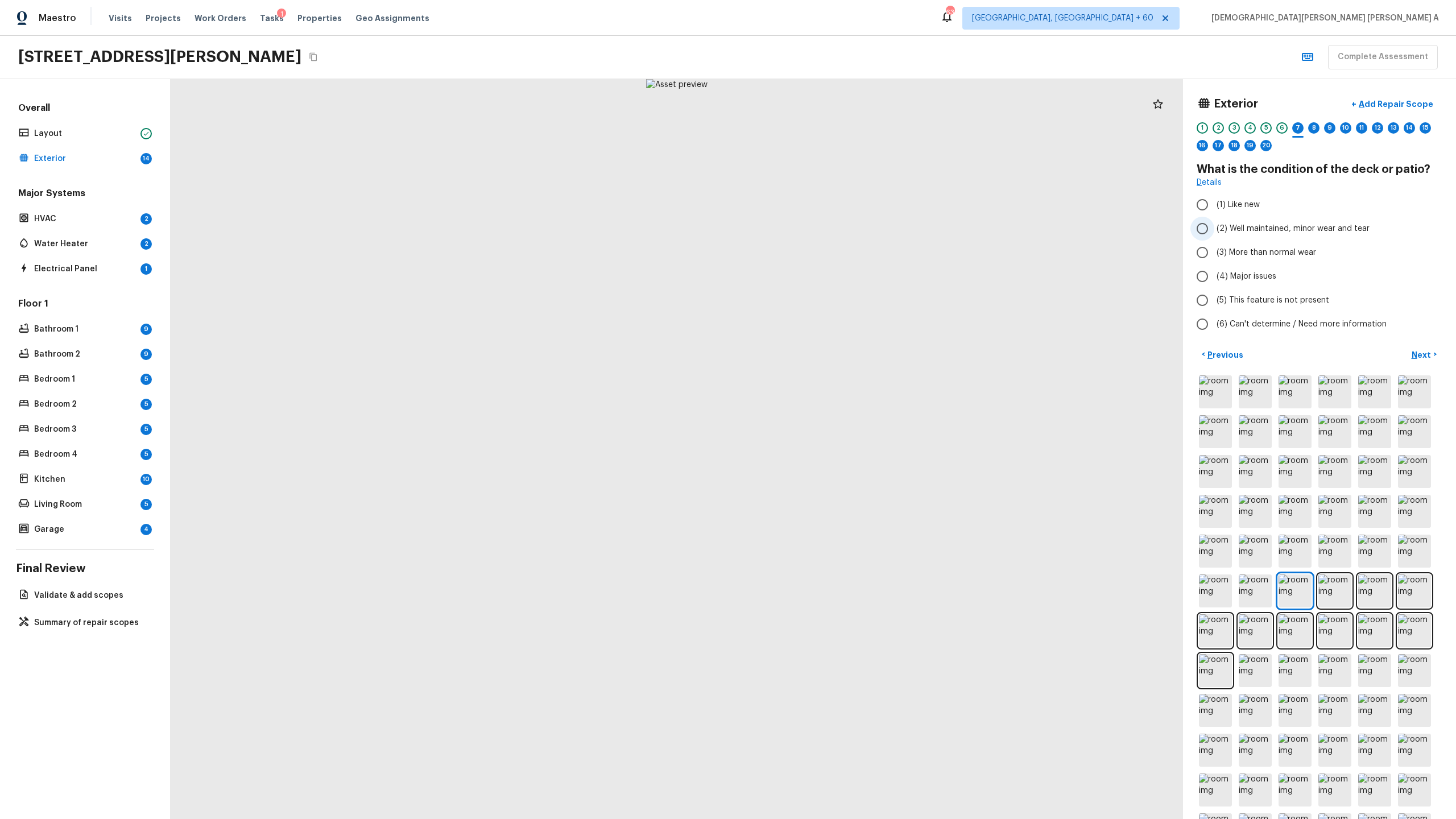
click at [835, 225] on input "(2) Well maintained, minor wear and tear" at bounding box center [1202, 228] width 24 height 24
radio input "true"
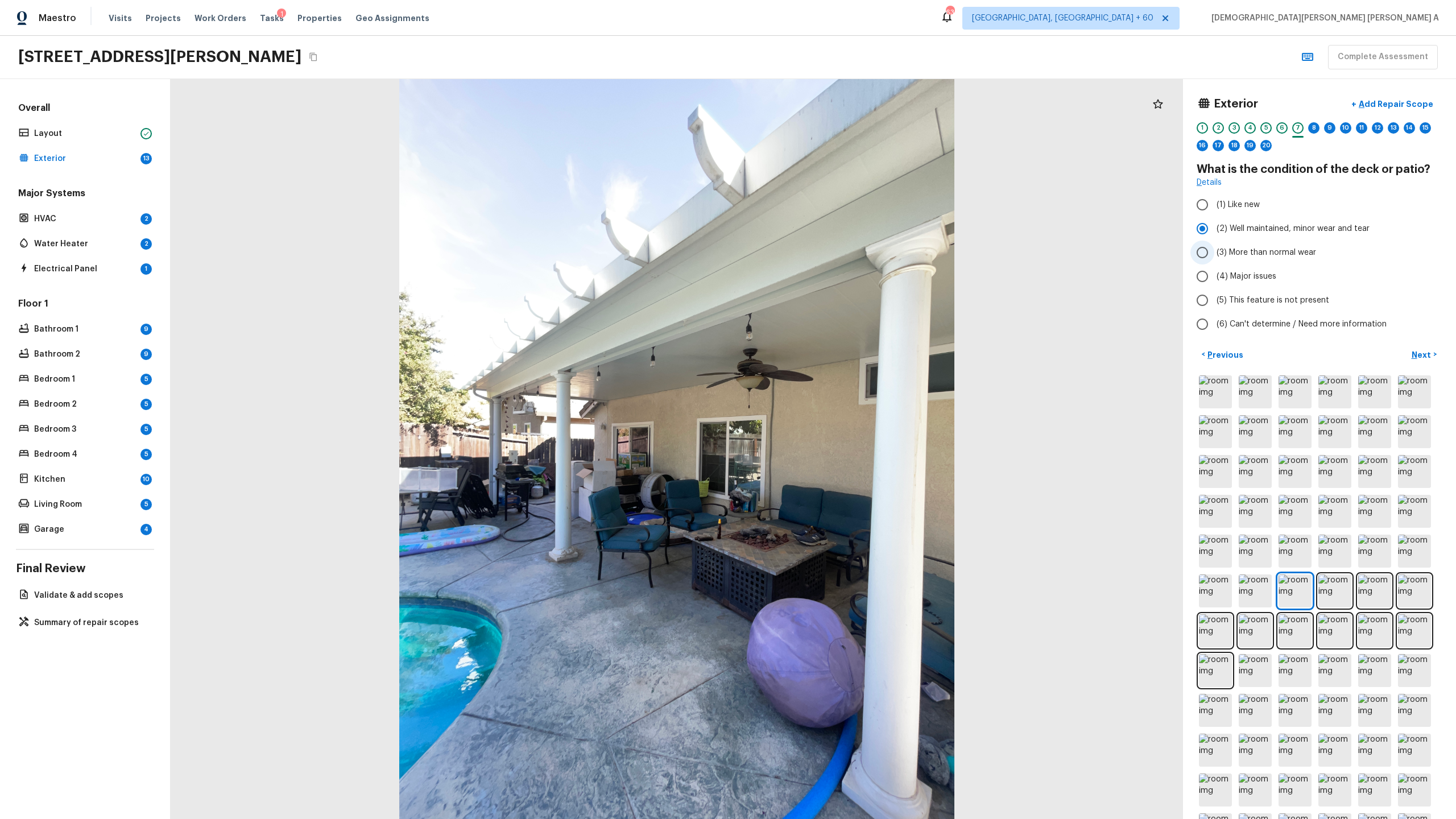
click at [835, 256] on input "(3) More than normal wear" at bounding box center [1202, 253] width 24 height 24
radio input "true"
click at [835, 101] on p "Add Repair Scope" at bounding box center [1395, 104] width 77 height 11
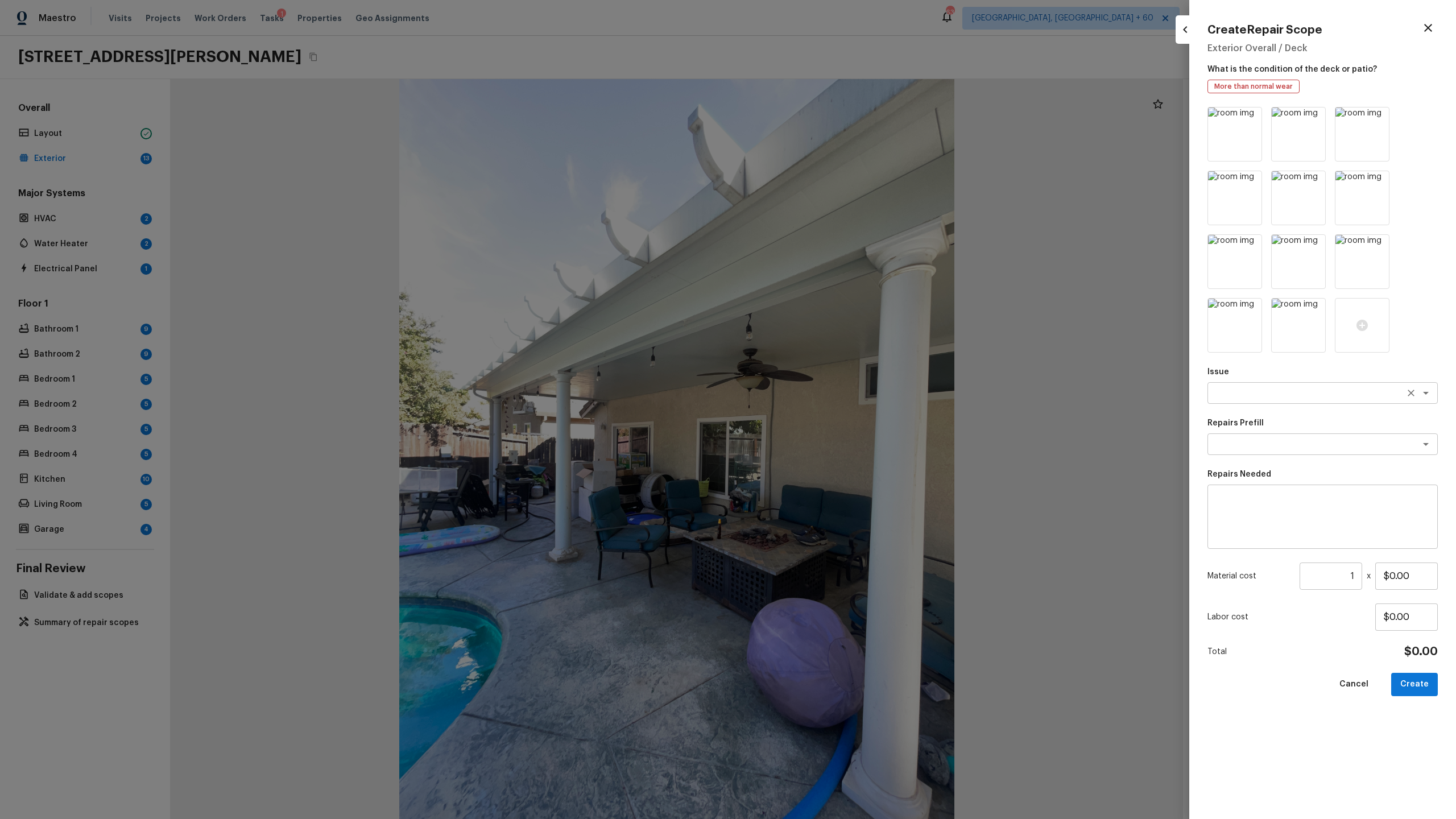
click at [835, 388] on textarea at bounding box center [1307, 392] width 188 height 11
click at [835, 423] on li "Decks and Patios" at bounding box center [1322, 418] width 230 height 18
type textarea "Decks and Patios"
click at [835, 430] on textarea at bounding box center [1307, 444] width 188 height 11
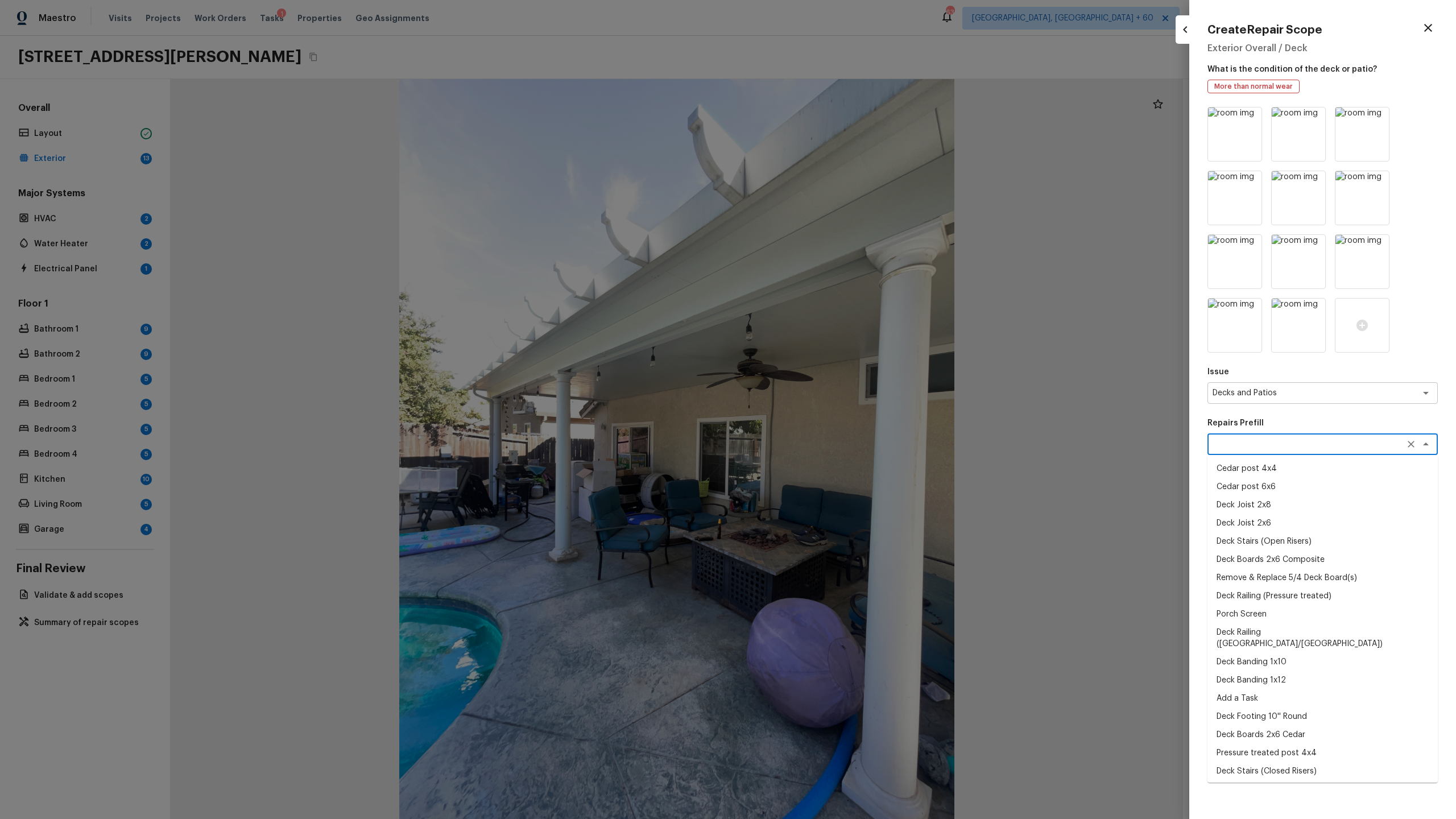
click at [835, 430] on li "Cedar post 4x4" at bounding box center [1322, 469] width 230 height 18
type textarea "Cedar post 4x4"
type textarea "Remove the existing 4x4x8 cedar post/footing (if needed) and prep the area for …"
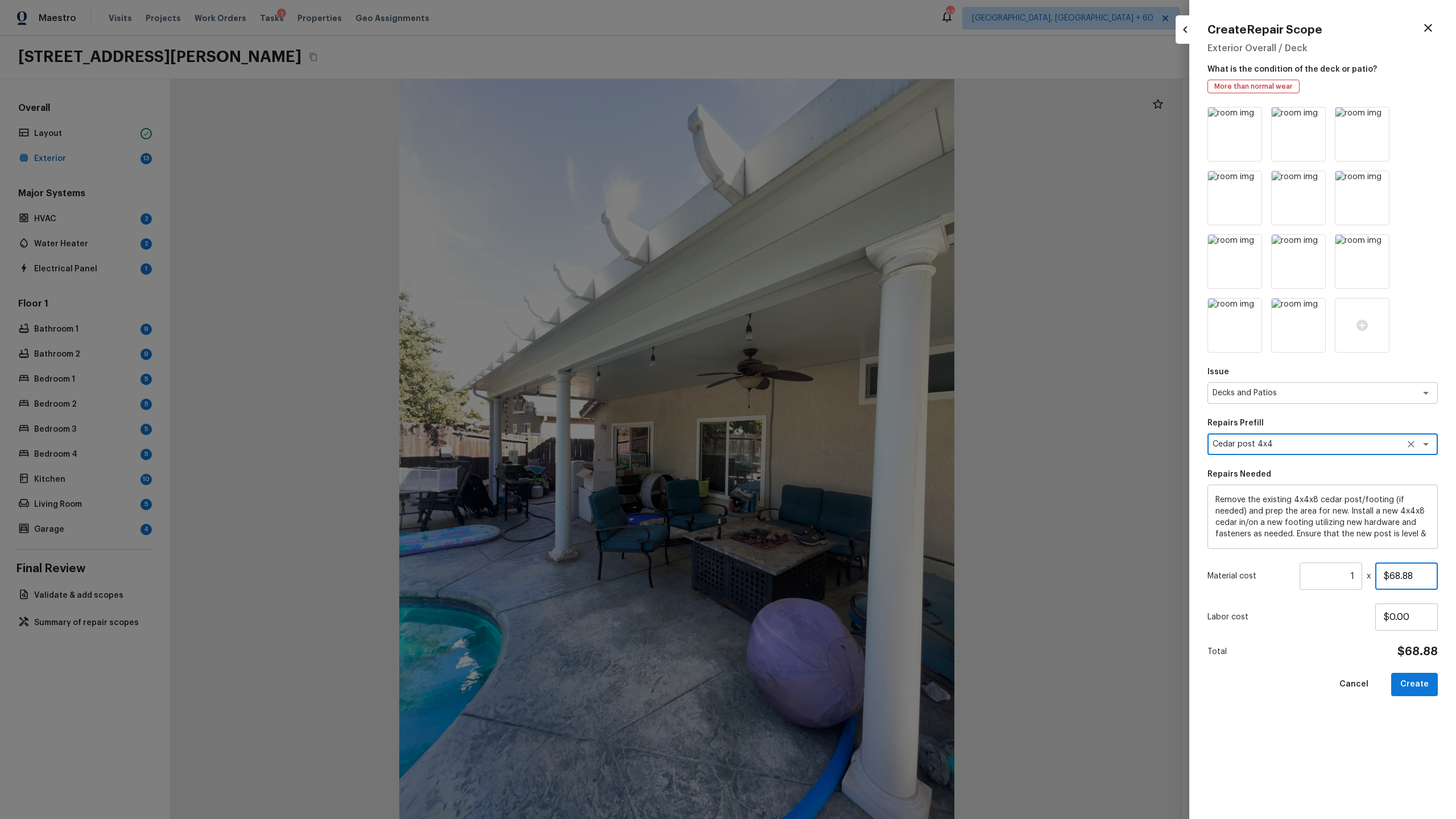
click at [835, 430] on input "$68.88" at bounding box center [1406, 576] width 63 height 27
type input "$800.00"
click at [835, 430] on button "Create" at bounding box center [1414, 685] width 46 height 23
type input "$0.00"
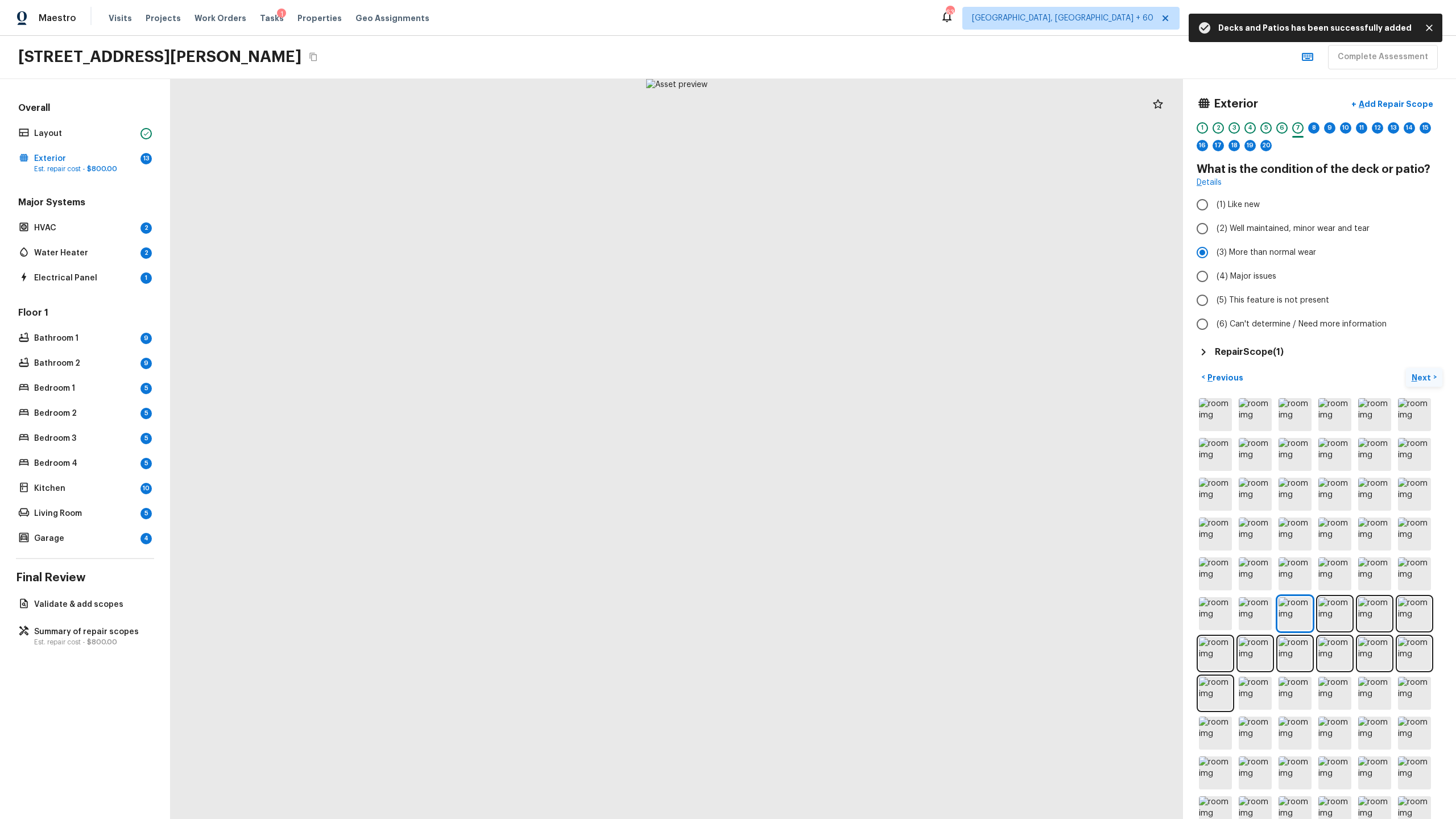
click at [835, 373] on p "Next" at bounding box center [1422, 377] width 22 height 11
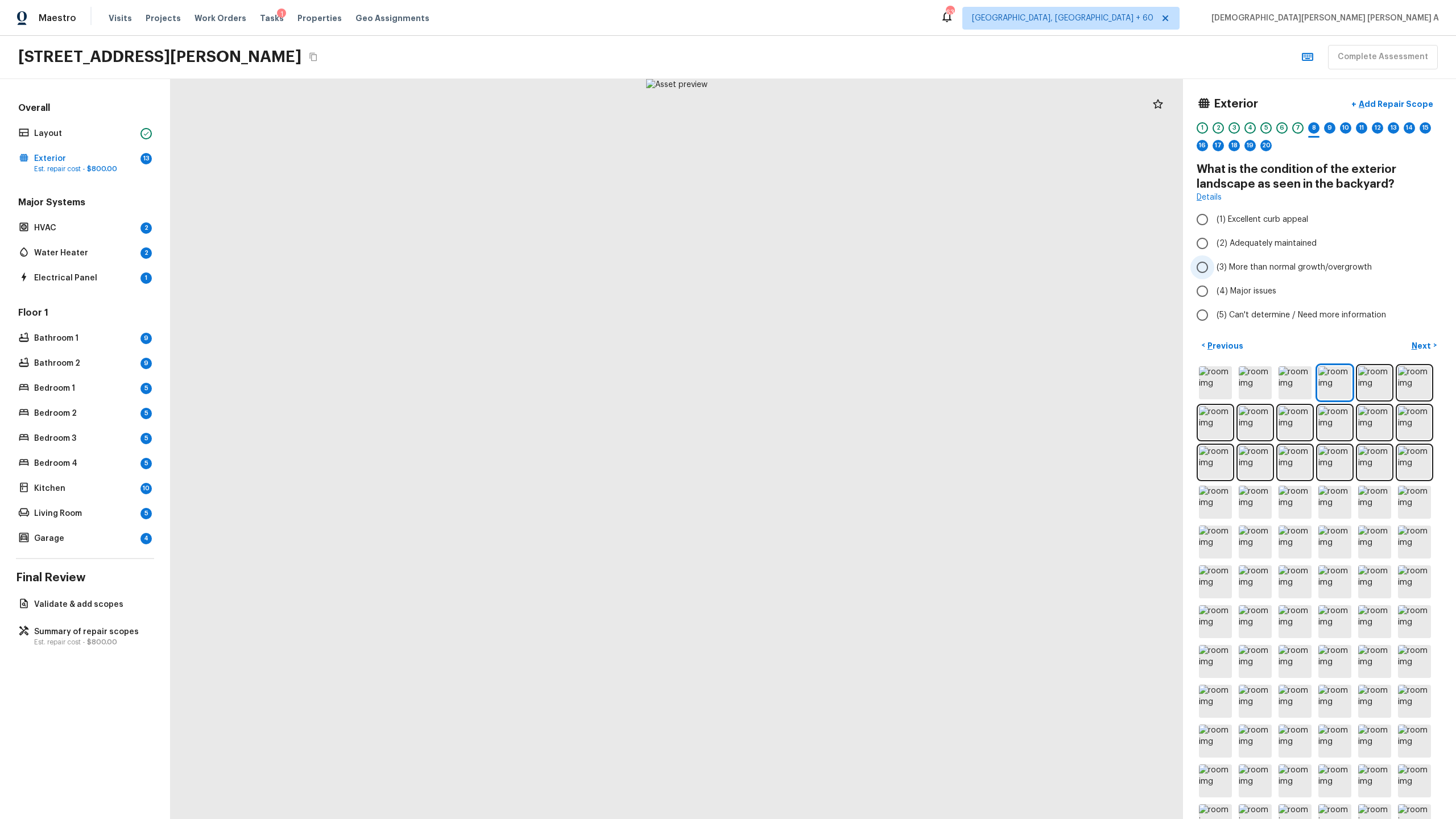
click at [835, 271] on input "(3) More than normal growth/overgrowth" at bounding box center [1202, 267] width 24 height 24
radio input "true"
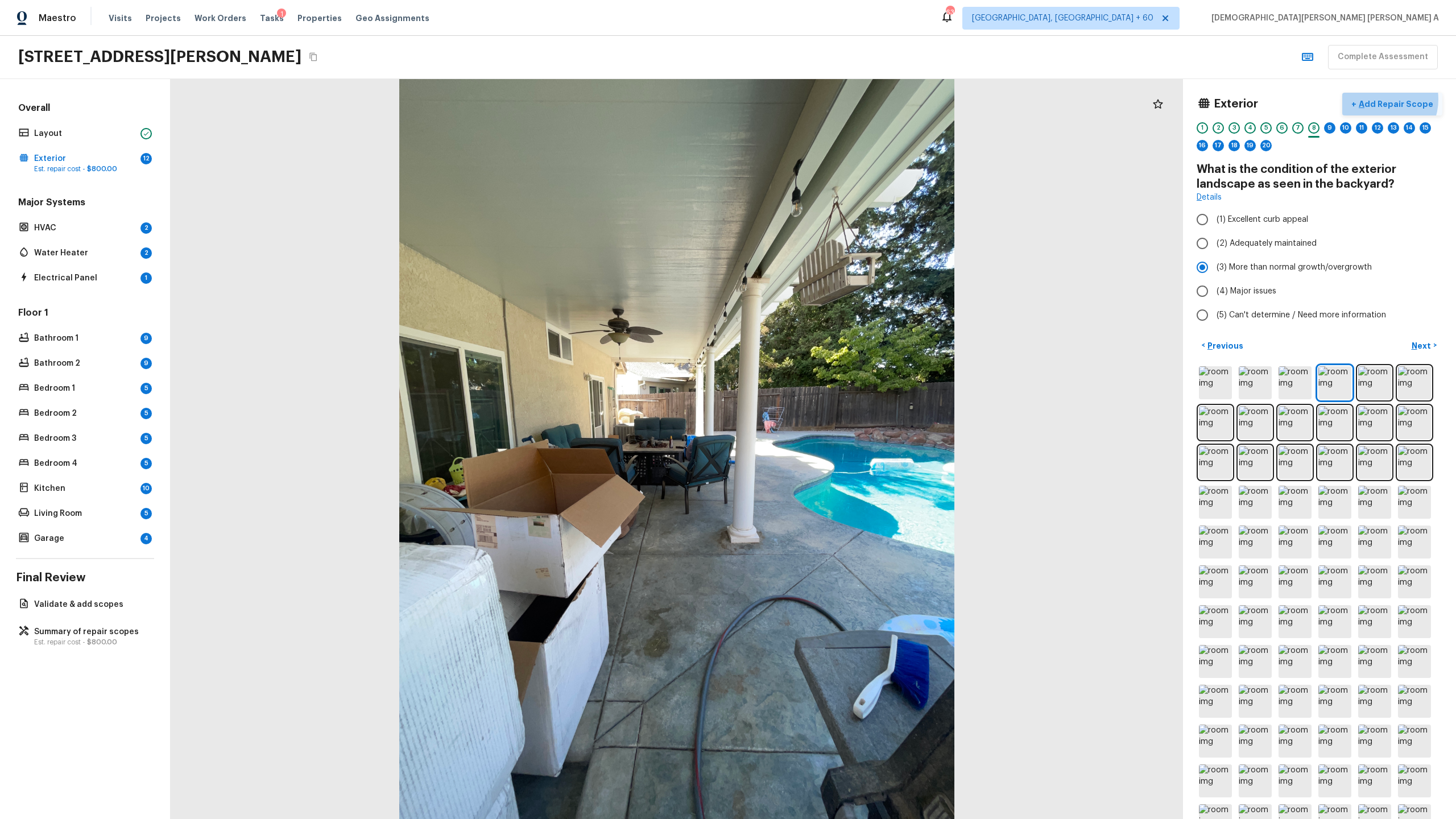
click at [835, 99] on p "Add Repair Scope" at bounding box center [1395, 104] width 77 height 11
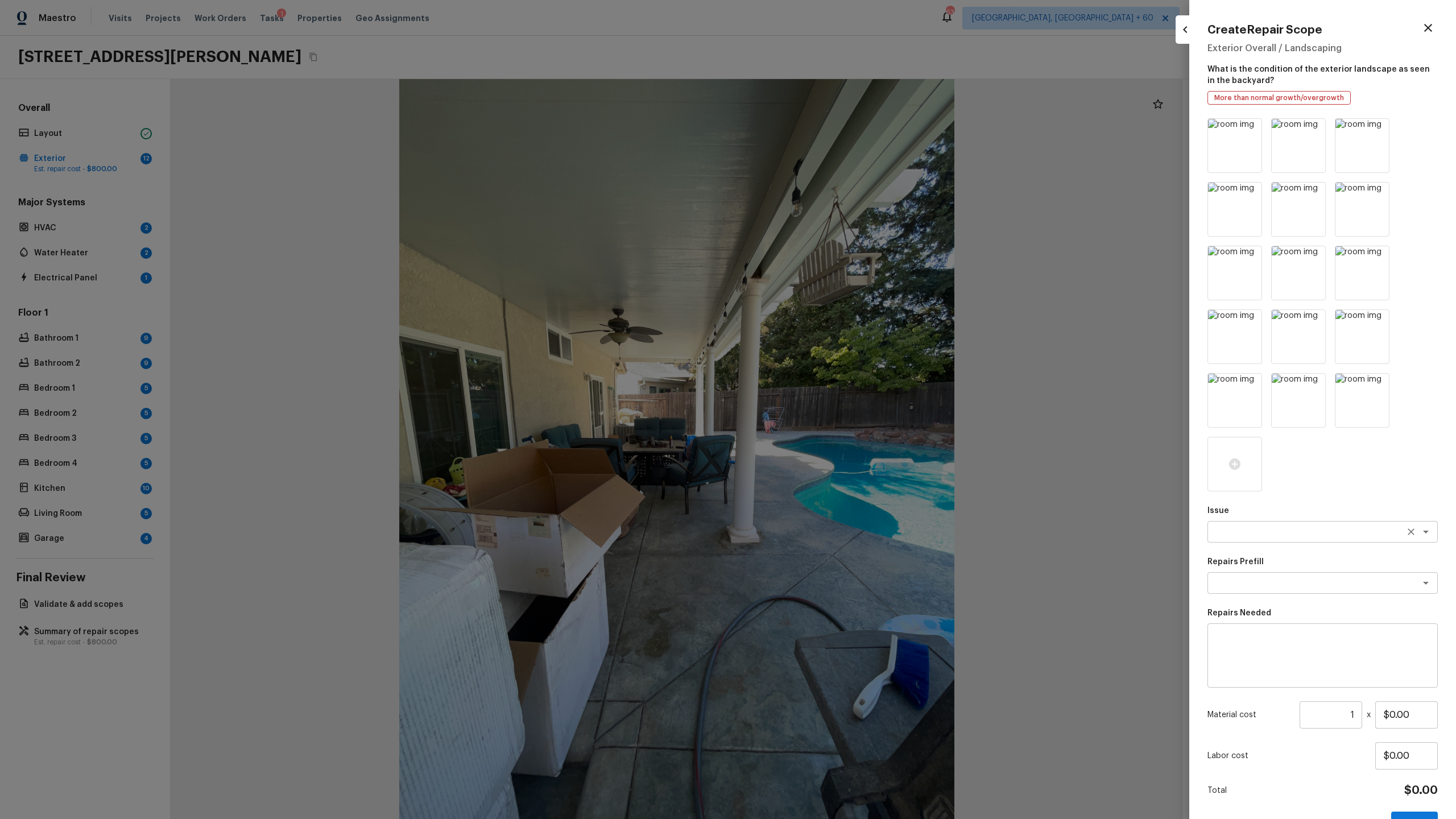
click at [835, 430] on textarea at bounding box center [1307, 531] width 188 height 11
click at [835, 430] on li "Overall Exterior" at bounding box center [1322, 593] width 230 height 18
type textarea "Overall Exterior"
click at [835, 430] on icon "Clear" at bounding box center [1411, 531] width 11 height 11
click at [835, 430] on li "Landscape Package" at bounding box center [1322, 556] width 230 height 18
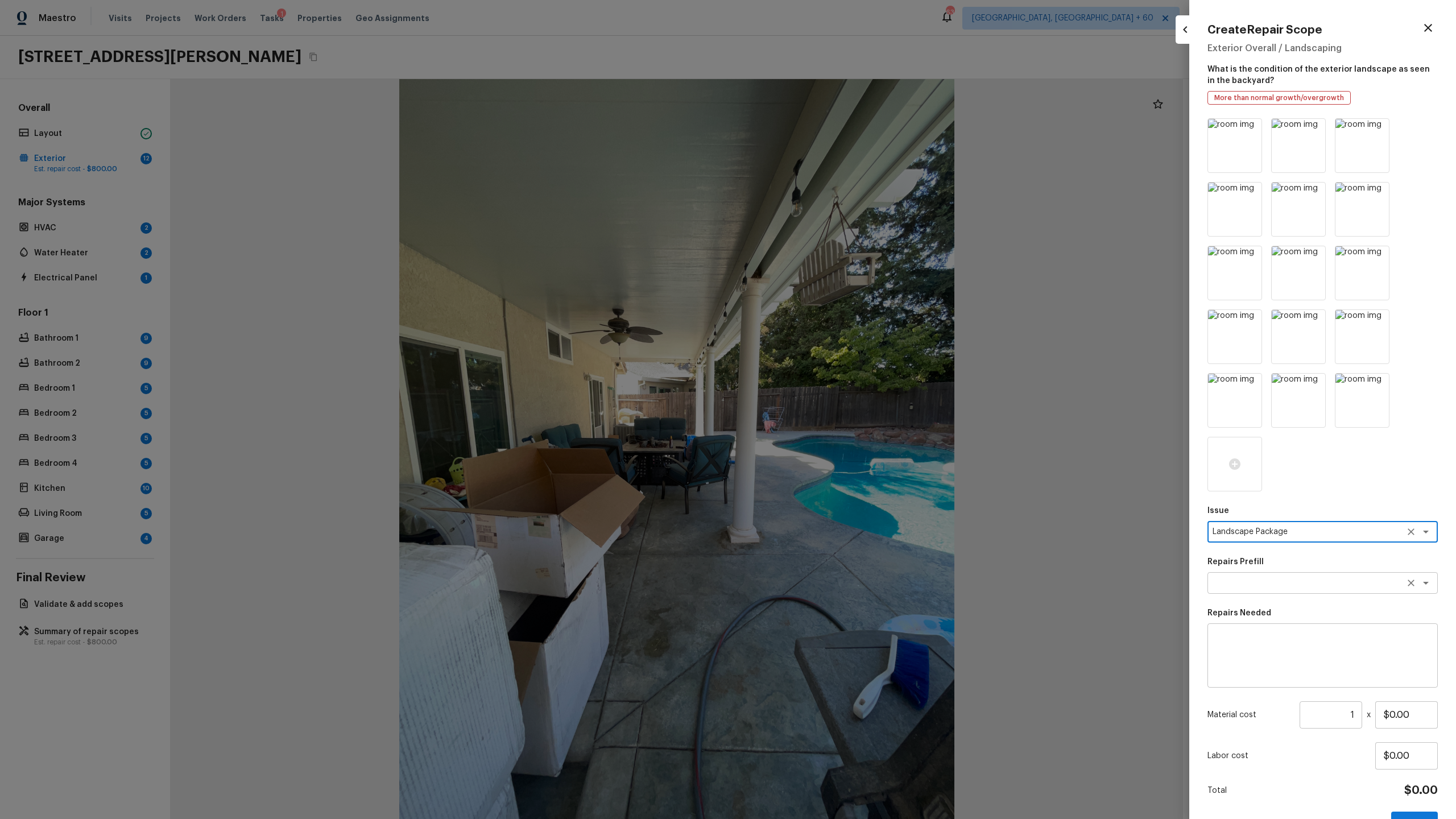
type textarea "Landscape Package"
click at [835, 430] on textarea at bounding box center [1307, 583] width 188 height 11
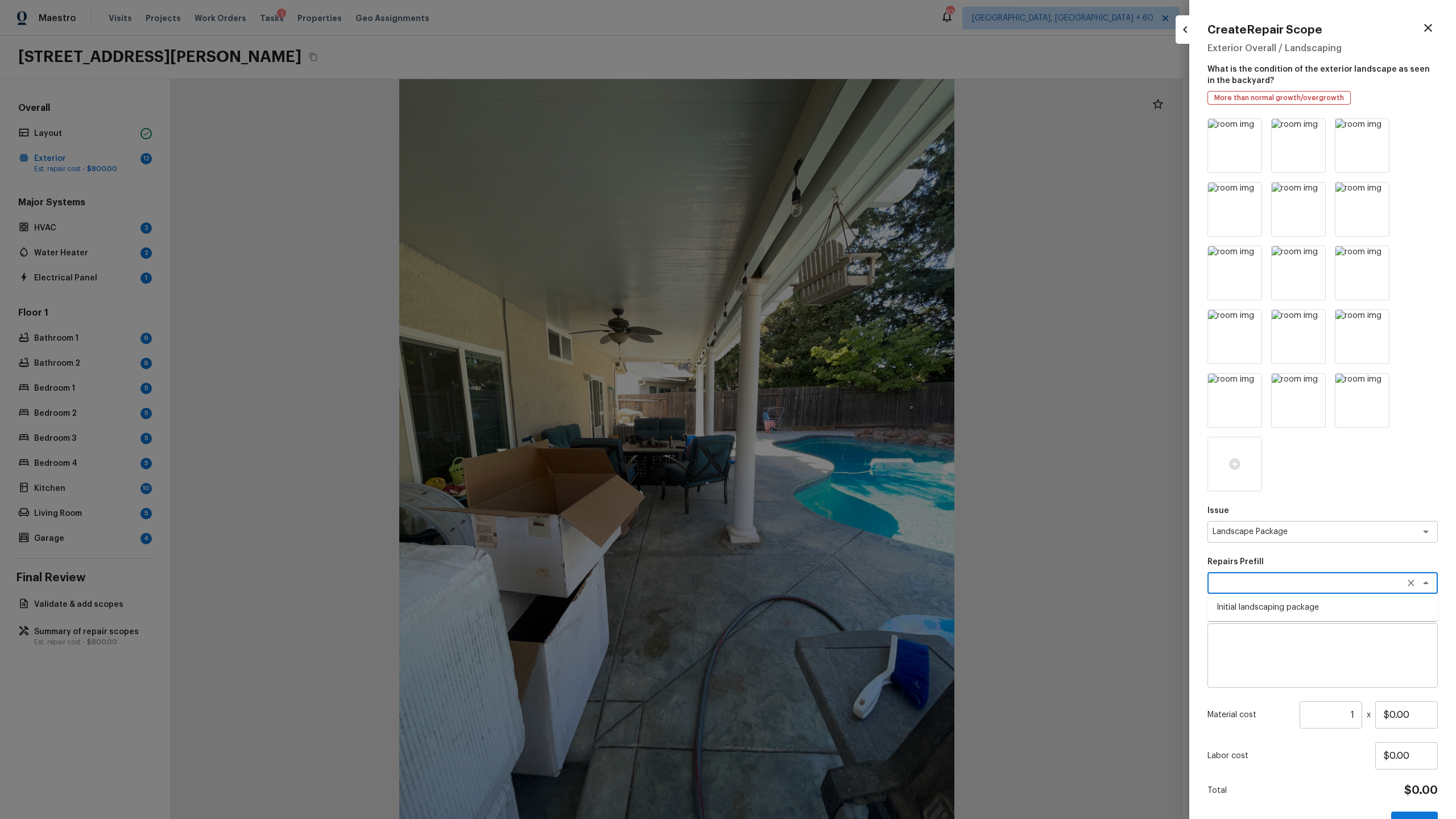
click at [835, 430] on li "Initial landscaping package" at bounding box center [1322, 608] width 230 height 18
type textarea "Initial landscaping package"
type textarea "Mowing of grass up to 6" in height. Mow, edge along driveways & sidewalks, trim…"
click at [835, 430] on input "$60.00" at bounding box center [1406, 715] width 63 height 27
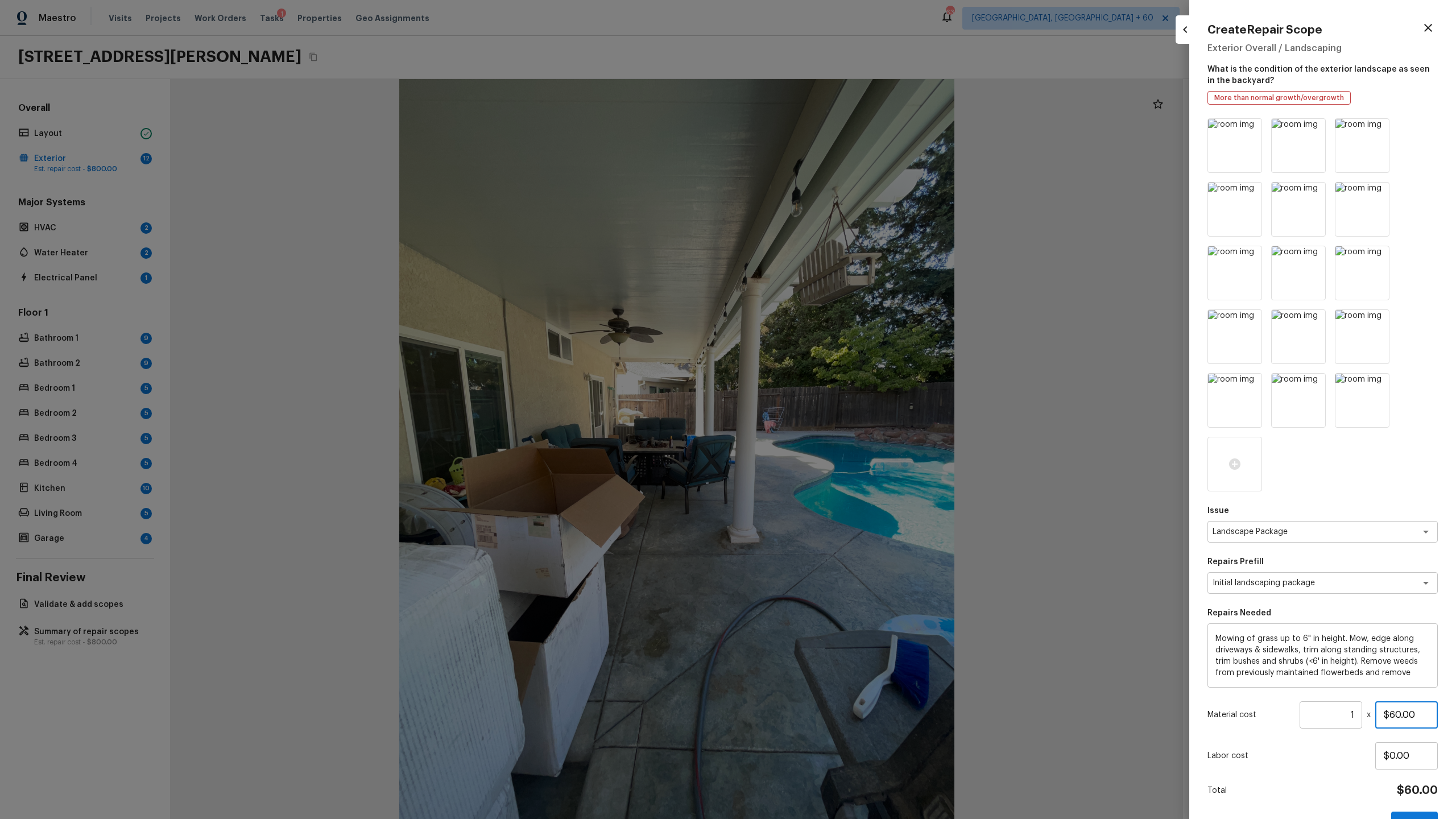
click at [835, 430] on input "$60.00" at bounding box center [1406, 715] width 63 height 27
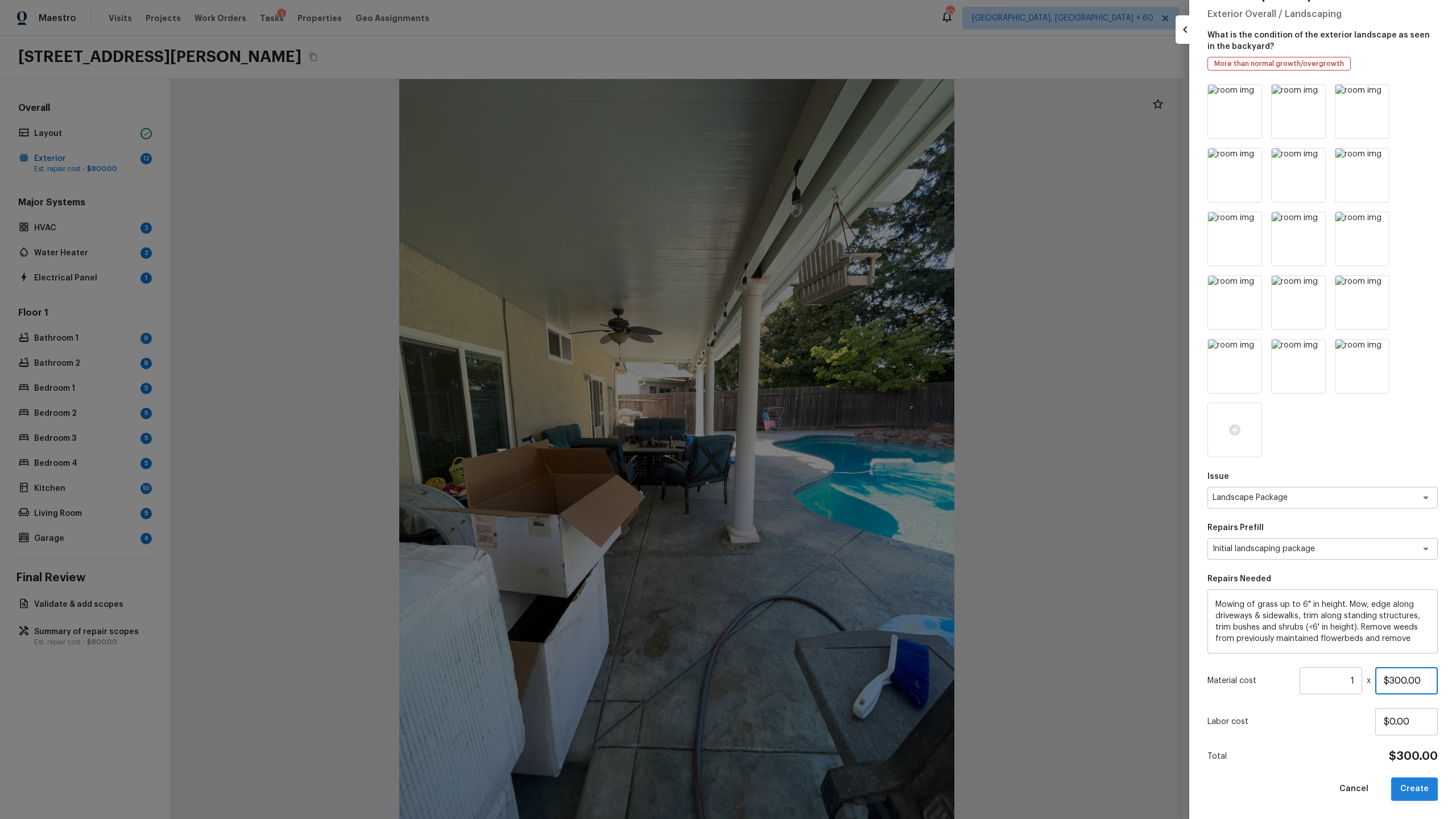
type input "$300.00"
click at [835, 430] on button "Create" at bounding box center [1414, 789] width 46 height 23
type input "$0.00"
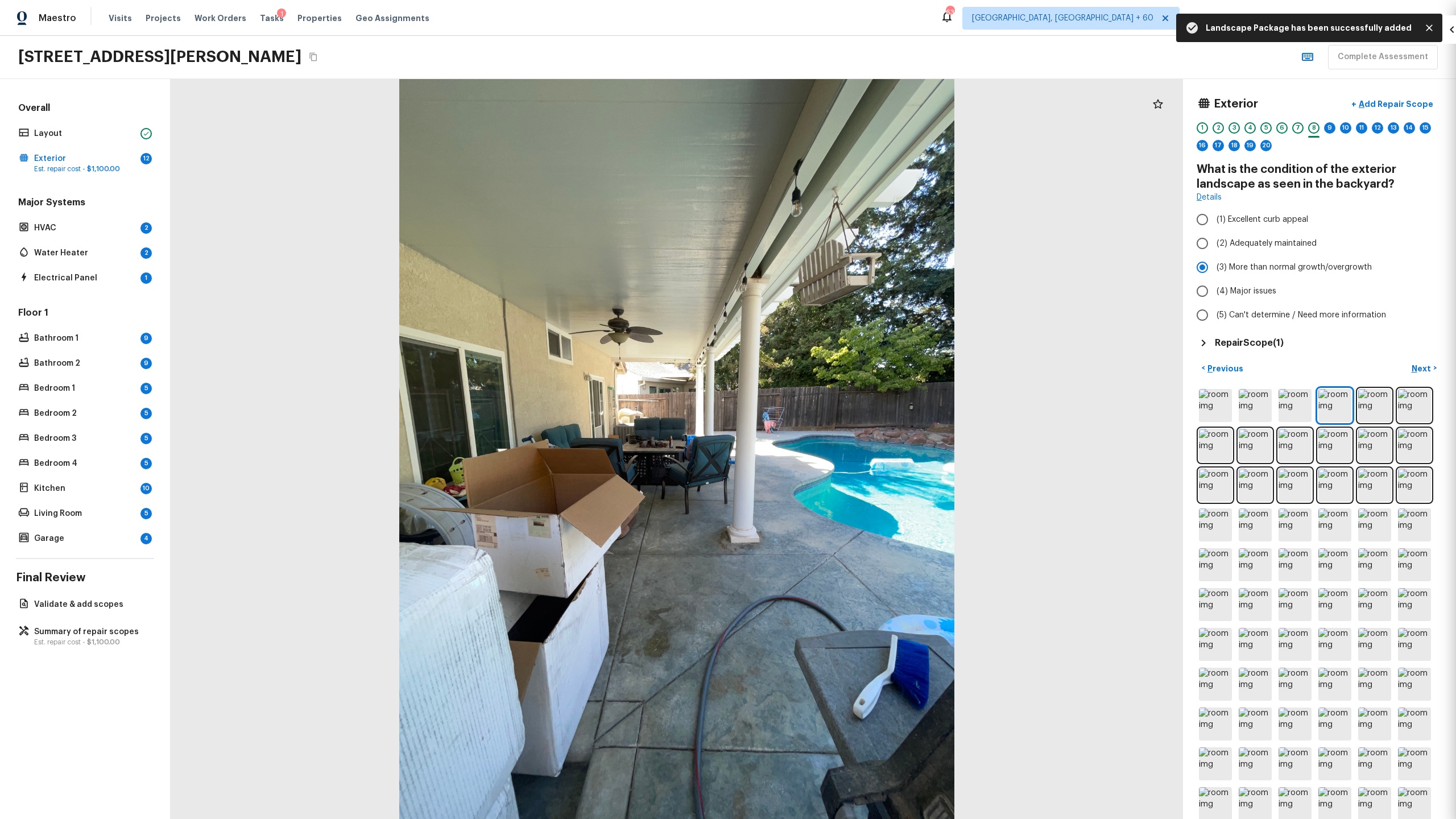
scroll to position [0, 0]
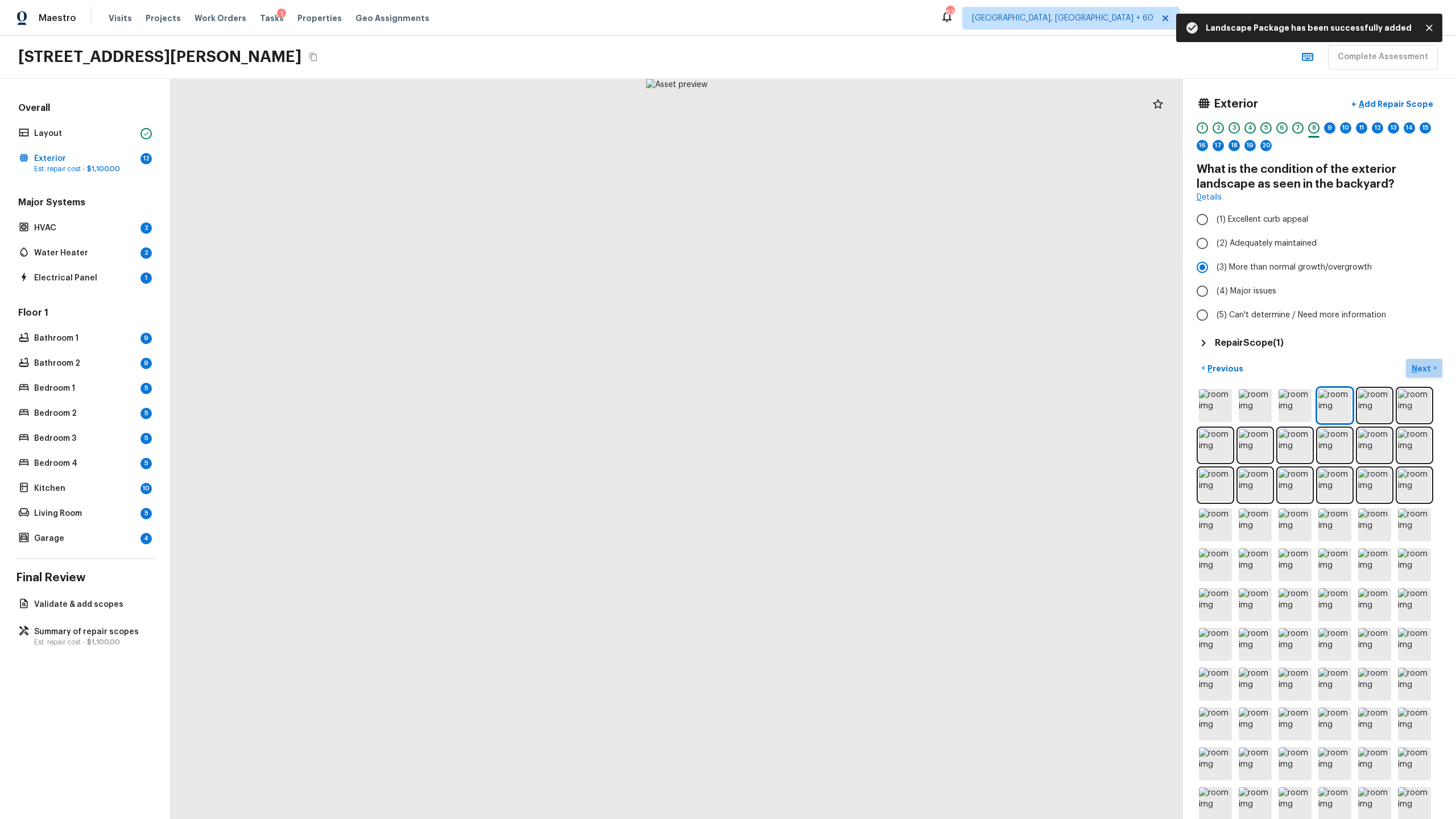
click at [835, 369] on p "Next" at bounding box center [1422, 368] width 22 height 11
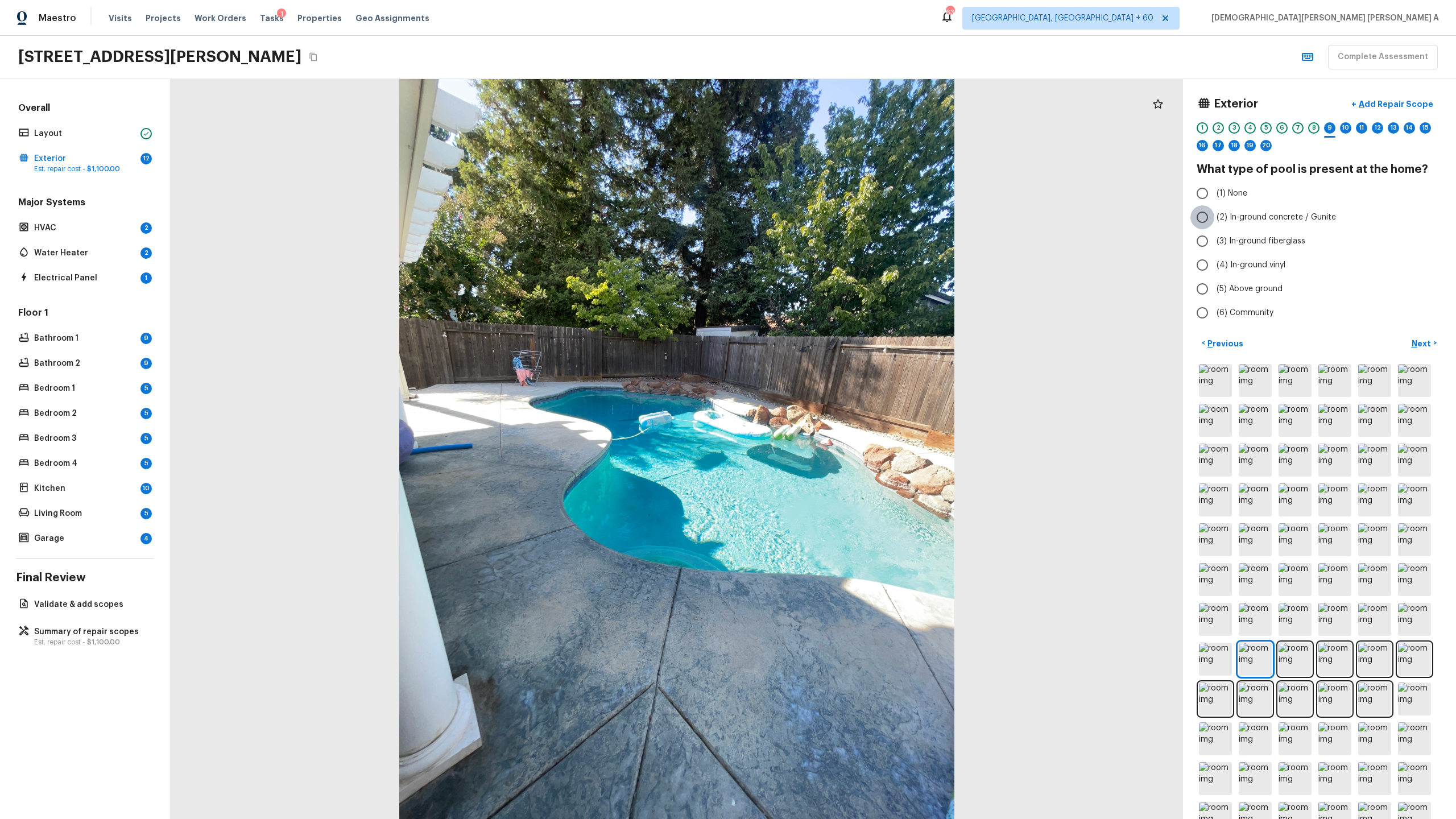
click at [835, 218] on input "(2) In-ground concrete / Gunite" at bounding box center [1202, 217] width 24 height 24
radio input "true"
click at [835, 338] on p "Next" at bounding box center [1422, 343] width 22 height 11
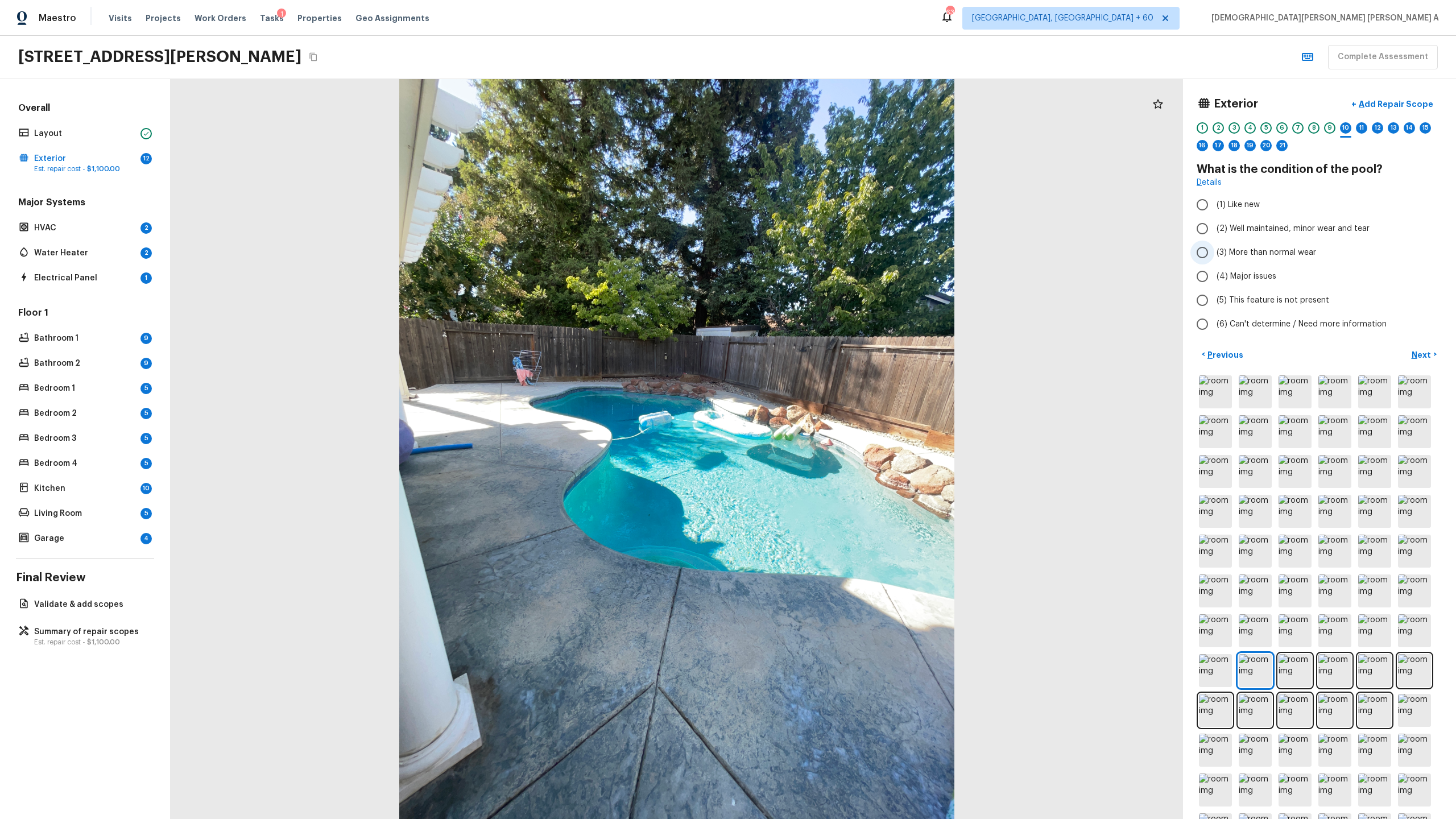
click at [835, 251] on input "(3) More than normal wear" at bounding box center [1202, 253] width 24 height 24
radio input "true"
click at [835, 102] on p "Add Repair Scope" at bounding box center [1395, 104] width 77 height 11
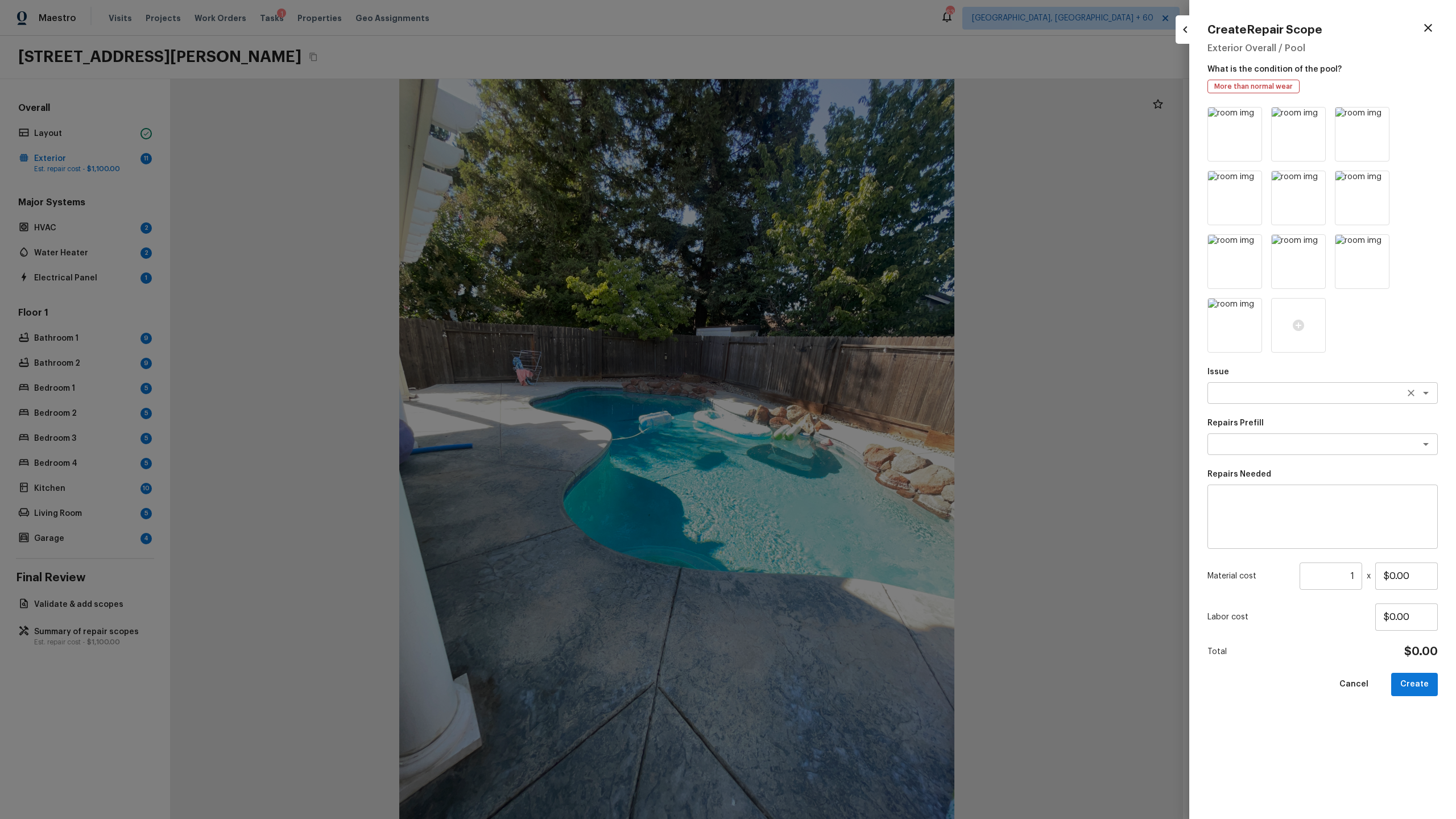
click at [835, 391] on textarea at bounding box center [1307, 392] width 188 height 11
click at [835, 430] on li "Pool Repair" at bounding box center [1322, 436] width 230 height 18
type textarea "Pool Repair"
click at [835, 430] on textarea at bounding box center [1307, 444] width 188 height 11
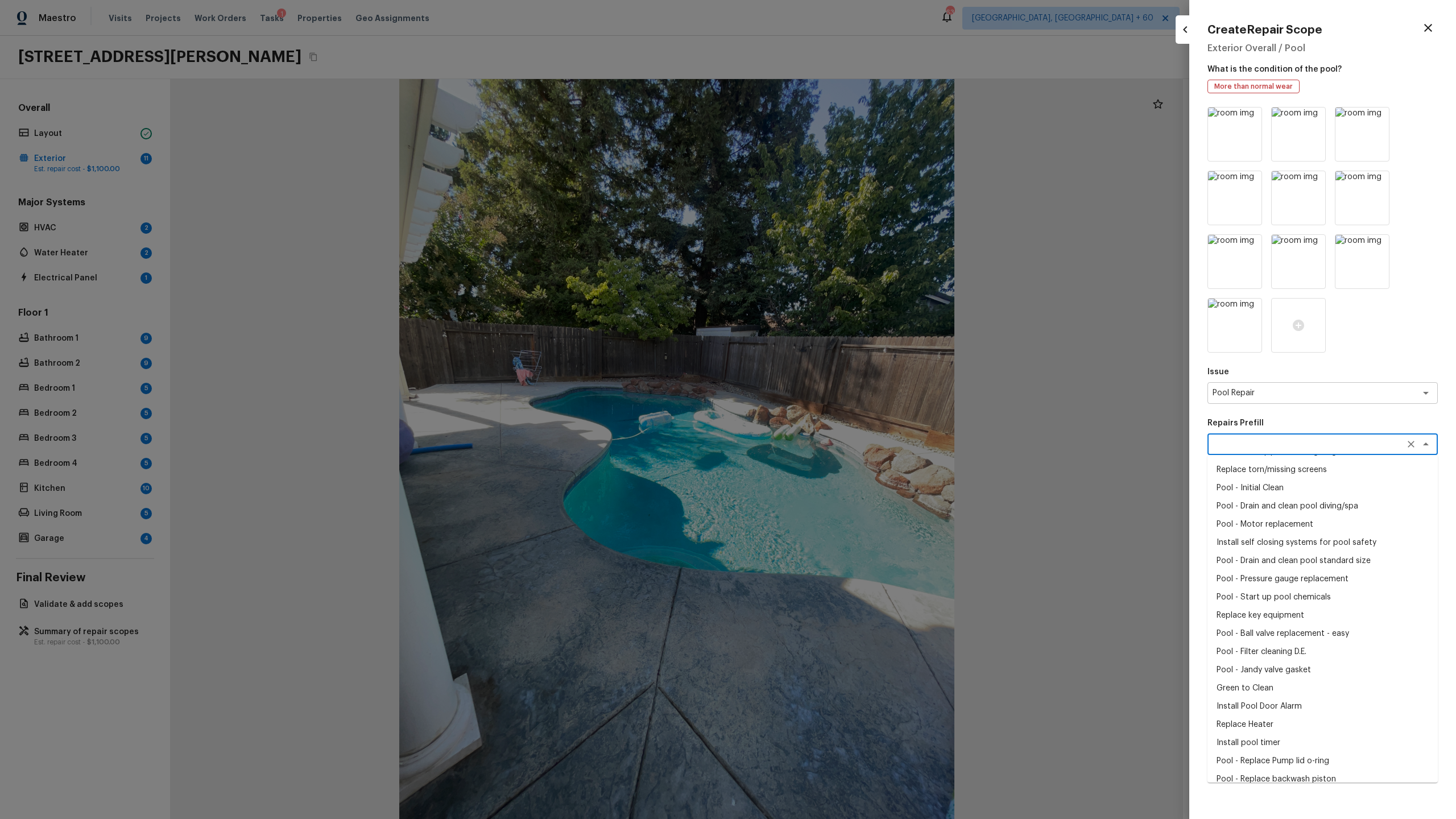
scroll to position [270, 0]
click at [835, 430] on li "Green to Clean" at bounding box center [1322, 684] width 230 height 18
type textarea "Green to Clean"
type textarea "Clean pool and return to show ready condition. Budget includes necessary chemic…"
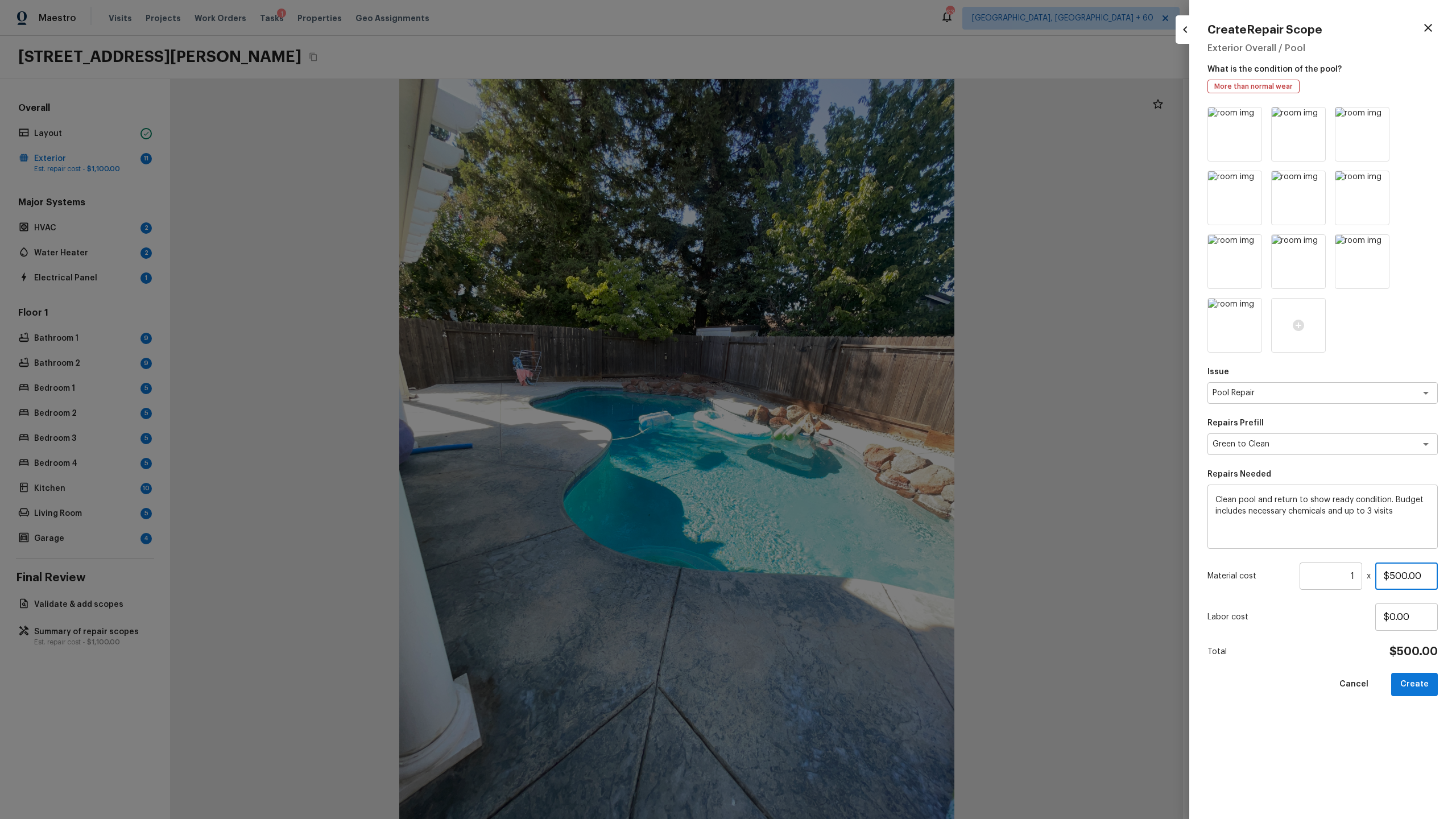
click at [835, 430] on input "$500.00" at bounding box center [1406, 576] width 63 height 27
type input "$2,000.00"
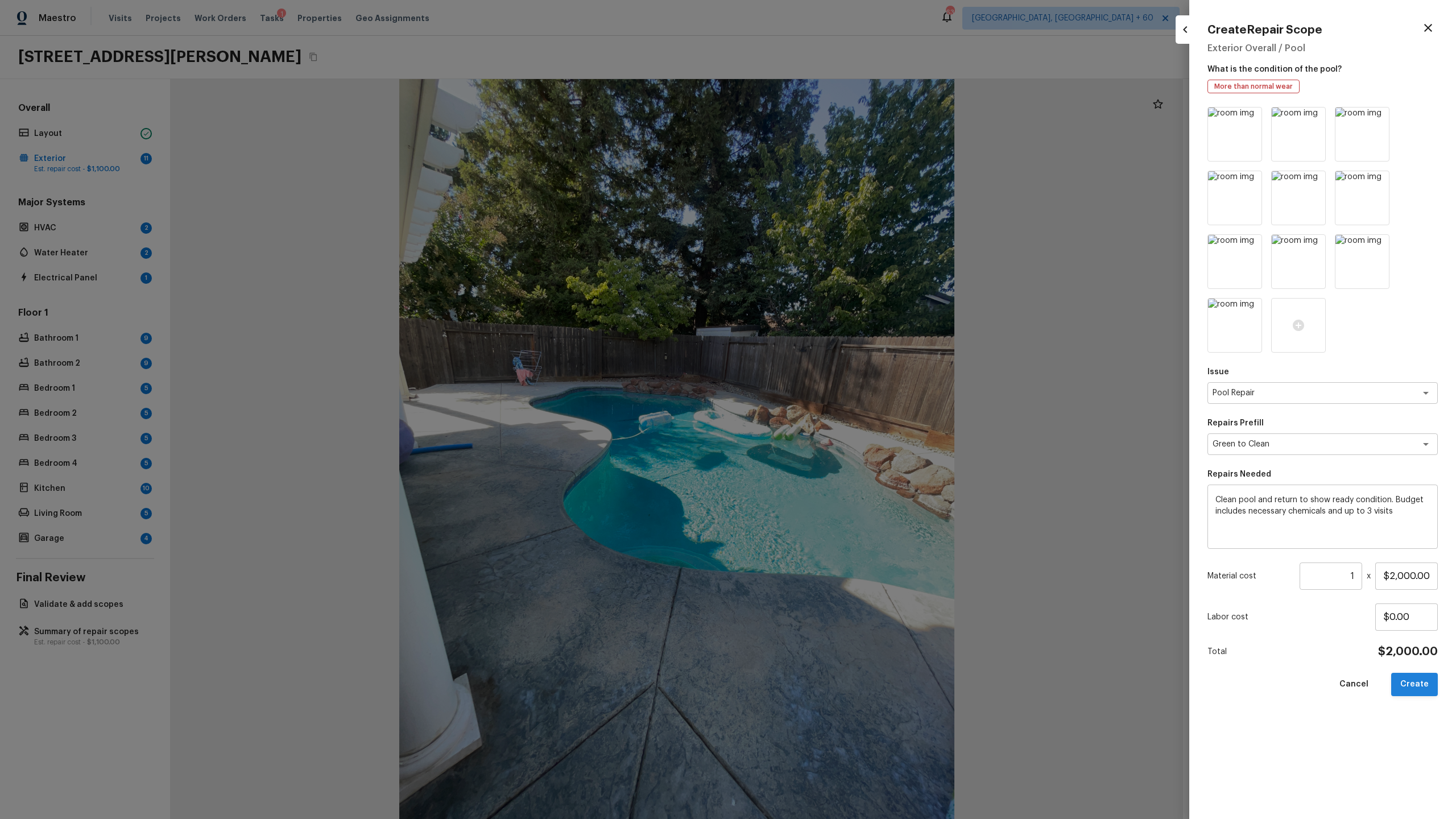
click at [835, 430] on button "Create" at bounding box center [1414, 685] width 46 height 23
type input "$0.00"
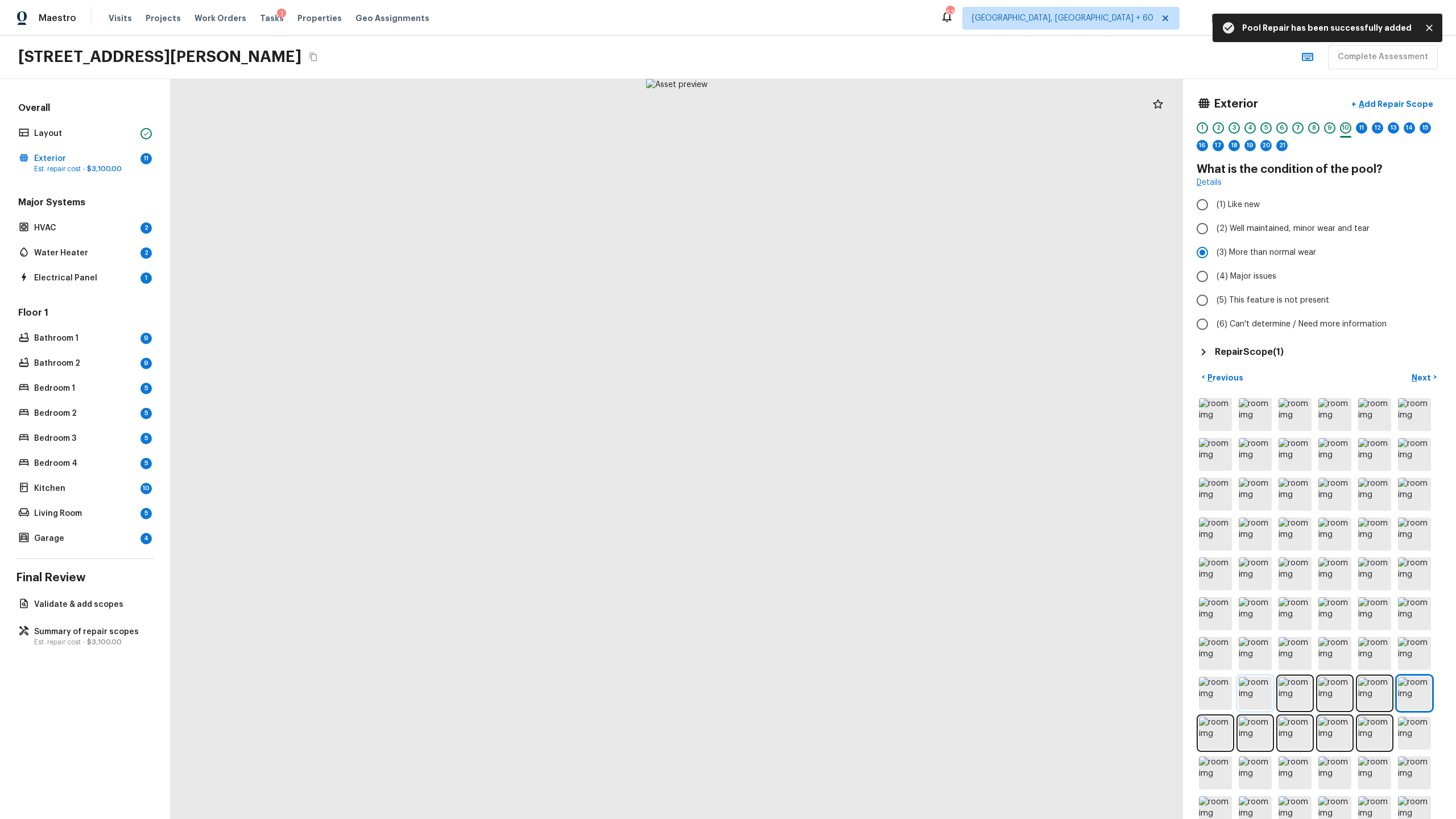
click at [835, 430] on img at bounding box center [1255, 693] width 33 height 33
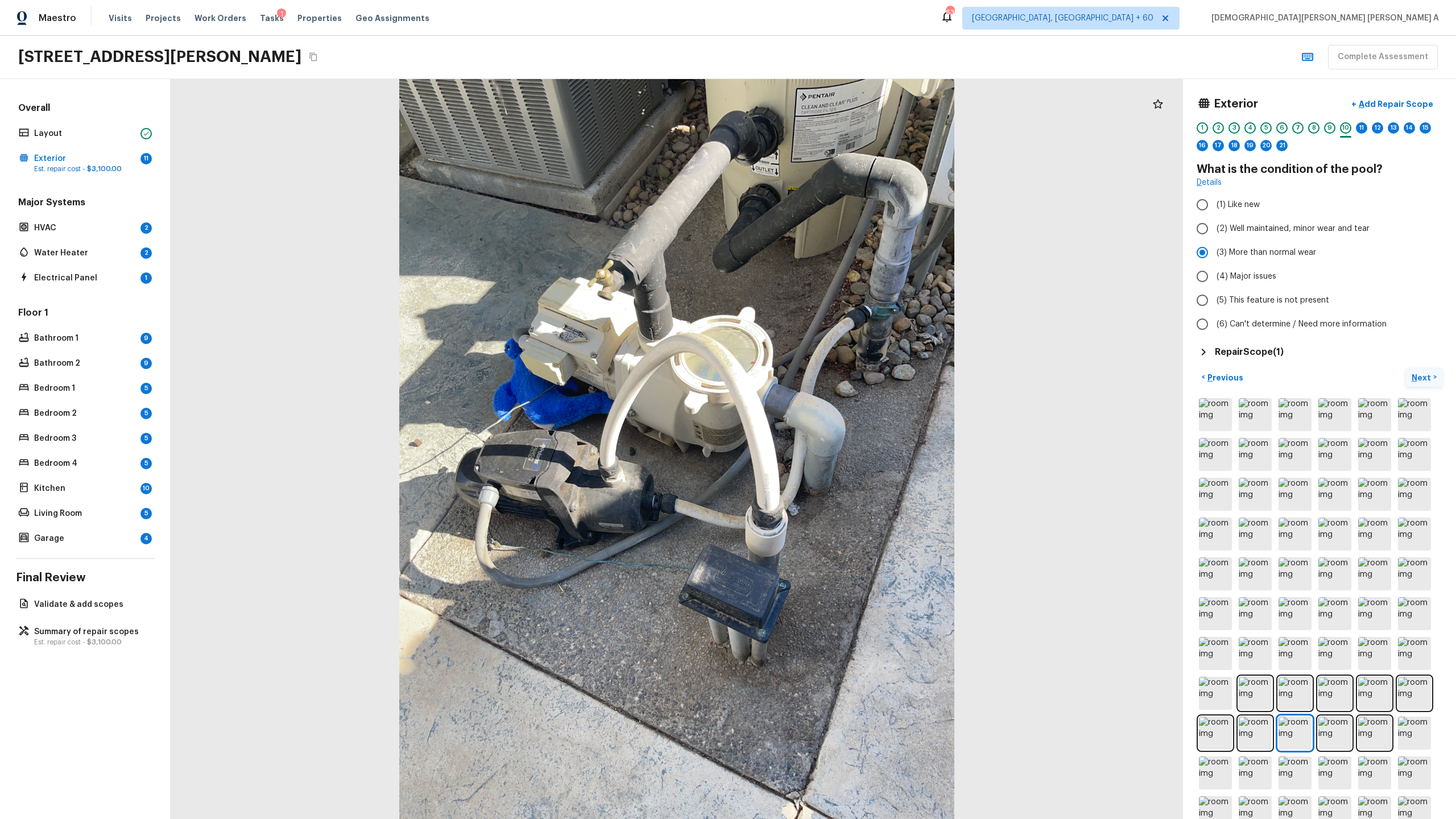
click at [835, 377] on p "Next" at bounding box center [1422, 377] width 22 height 11
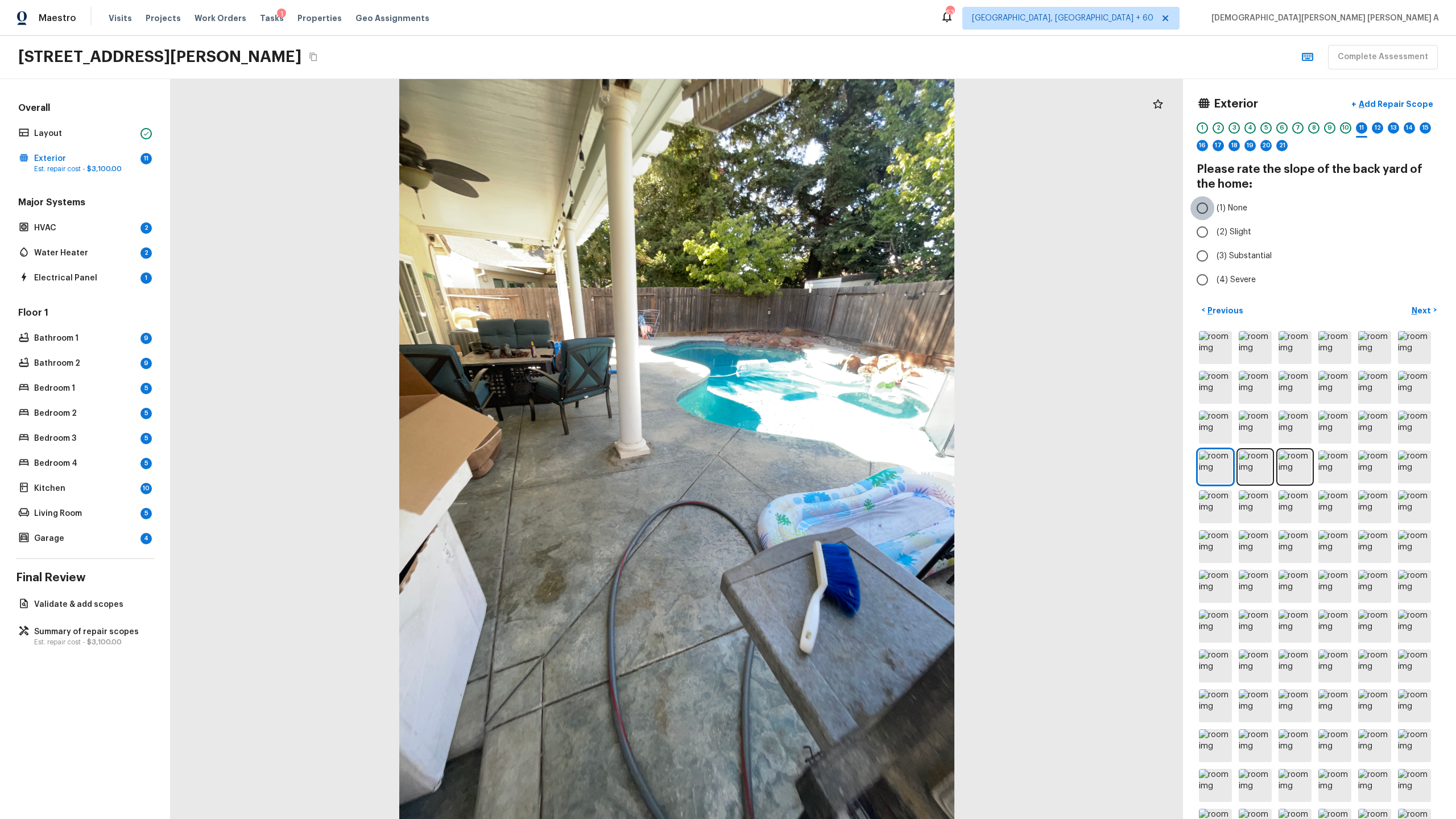
click at [835, 208] on input "(1) None" at bounding box center [1202, 208] width 24 height 24
radio input "true"
click at [835, 313] on p "Next" at bounding box center [1422, 310] width 22 height 11
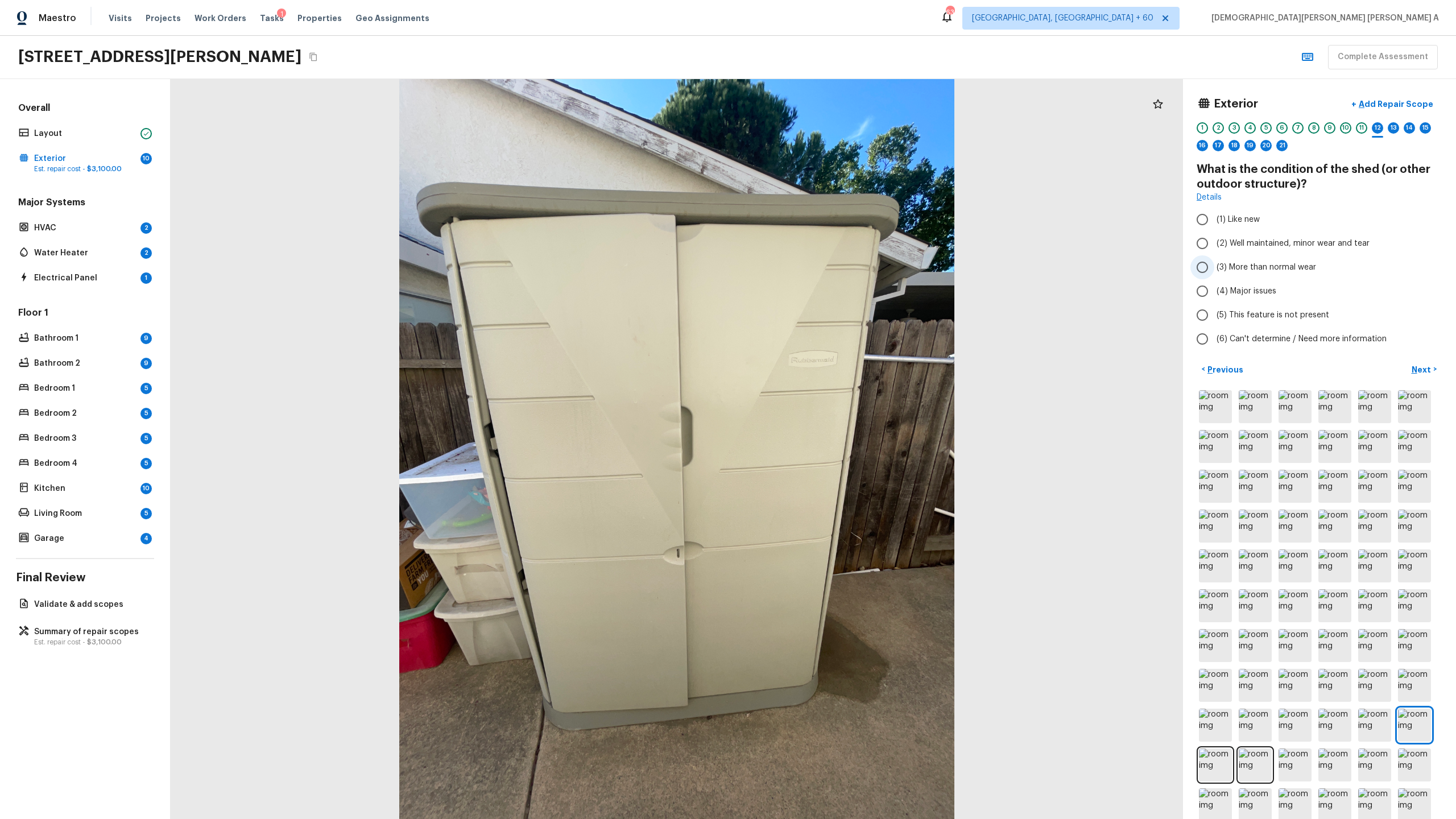
click at [835, 273] on input "(3) More than normal wear" at bounding box center [1202, 267] width 24 height 24
radio input "true"
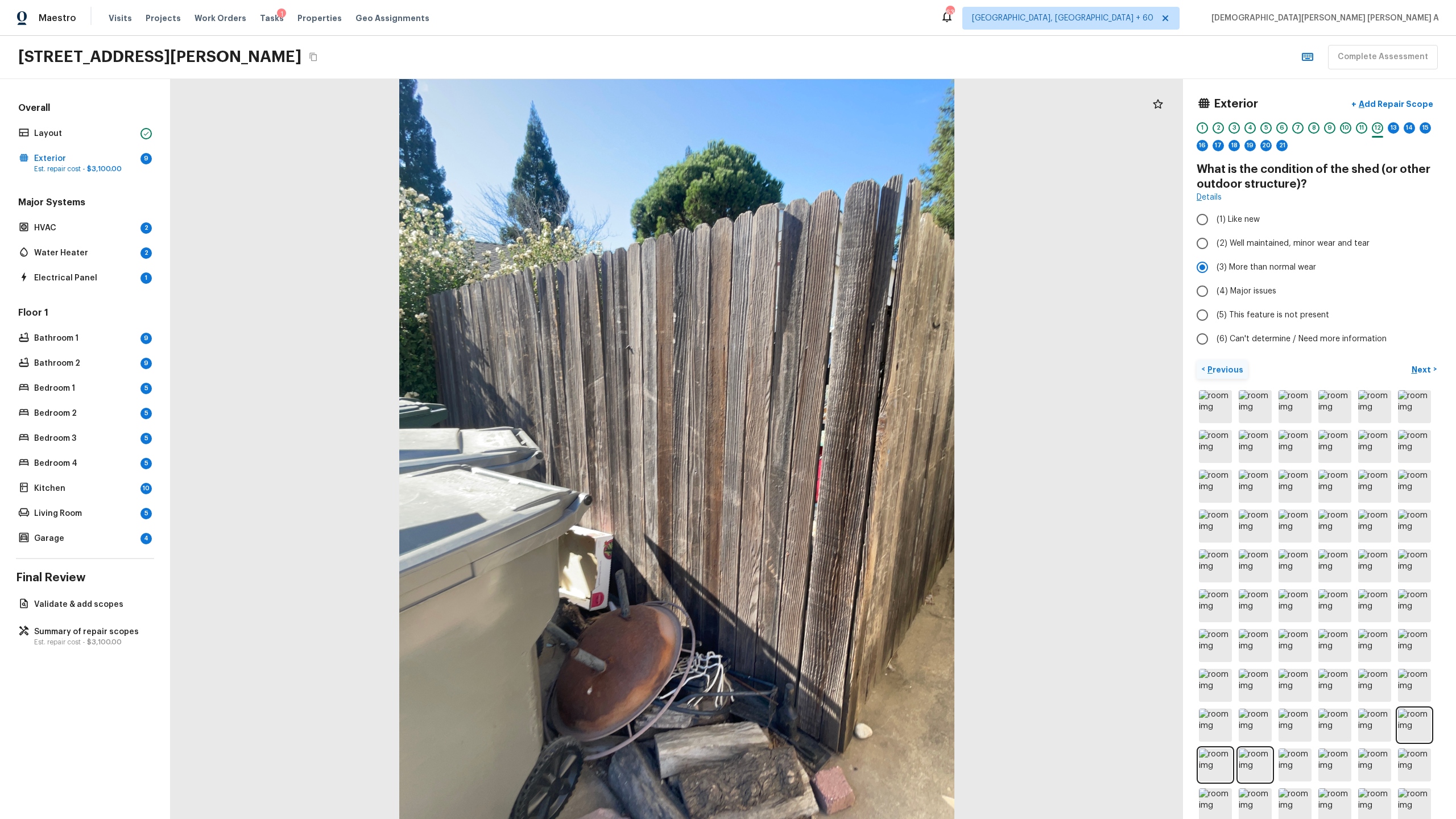
click at [835, 373] on p "Previous" at bounding box center [1224, 369] width 38 height 11
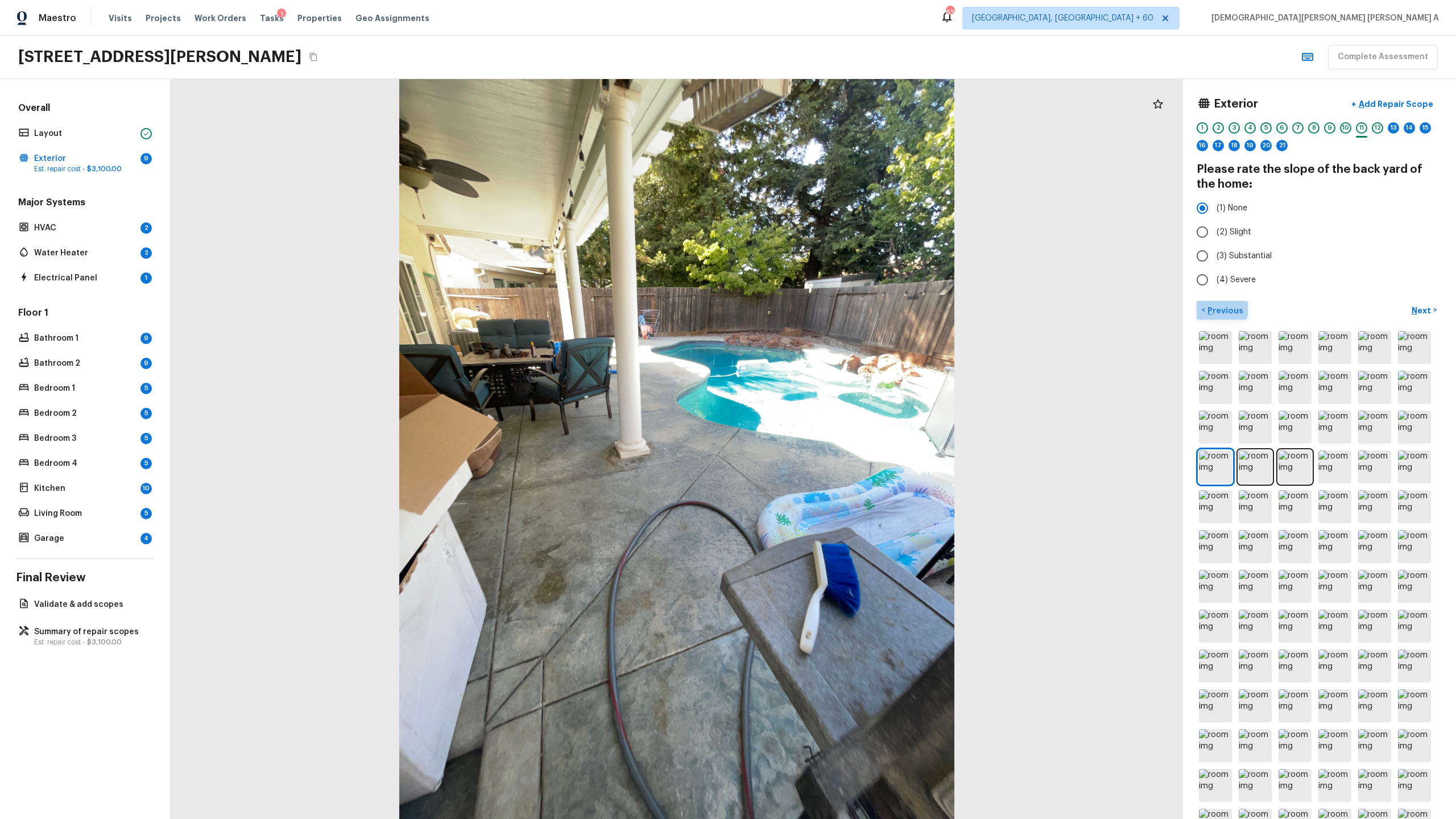
click at [835, 301] on button "< Previous" at bounding box center [1222, 310] width 51 height 19
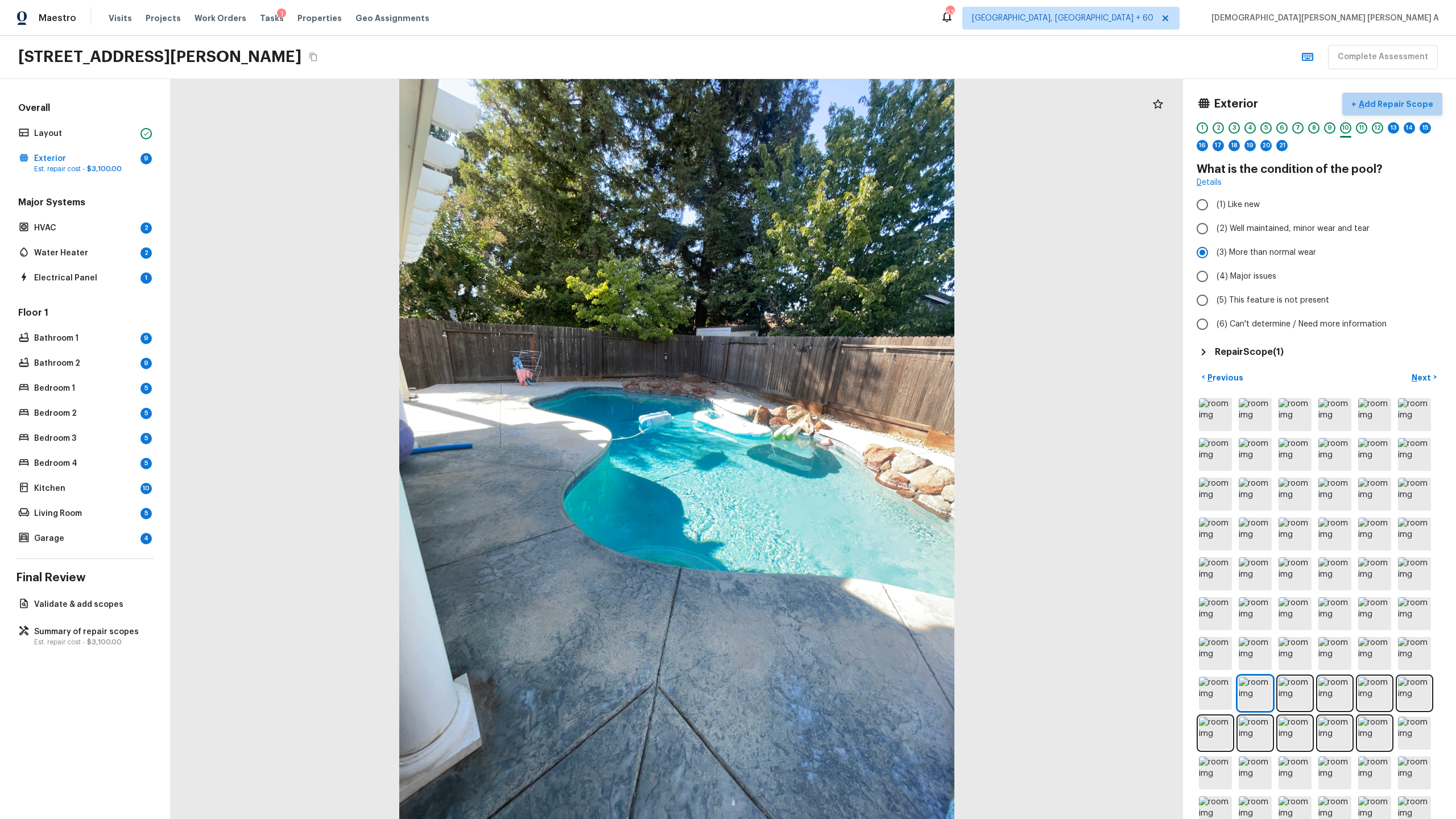
click at [835, 104] on p "Add Repair Scope" at bounding box center [1395, 104] width 77 height 11
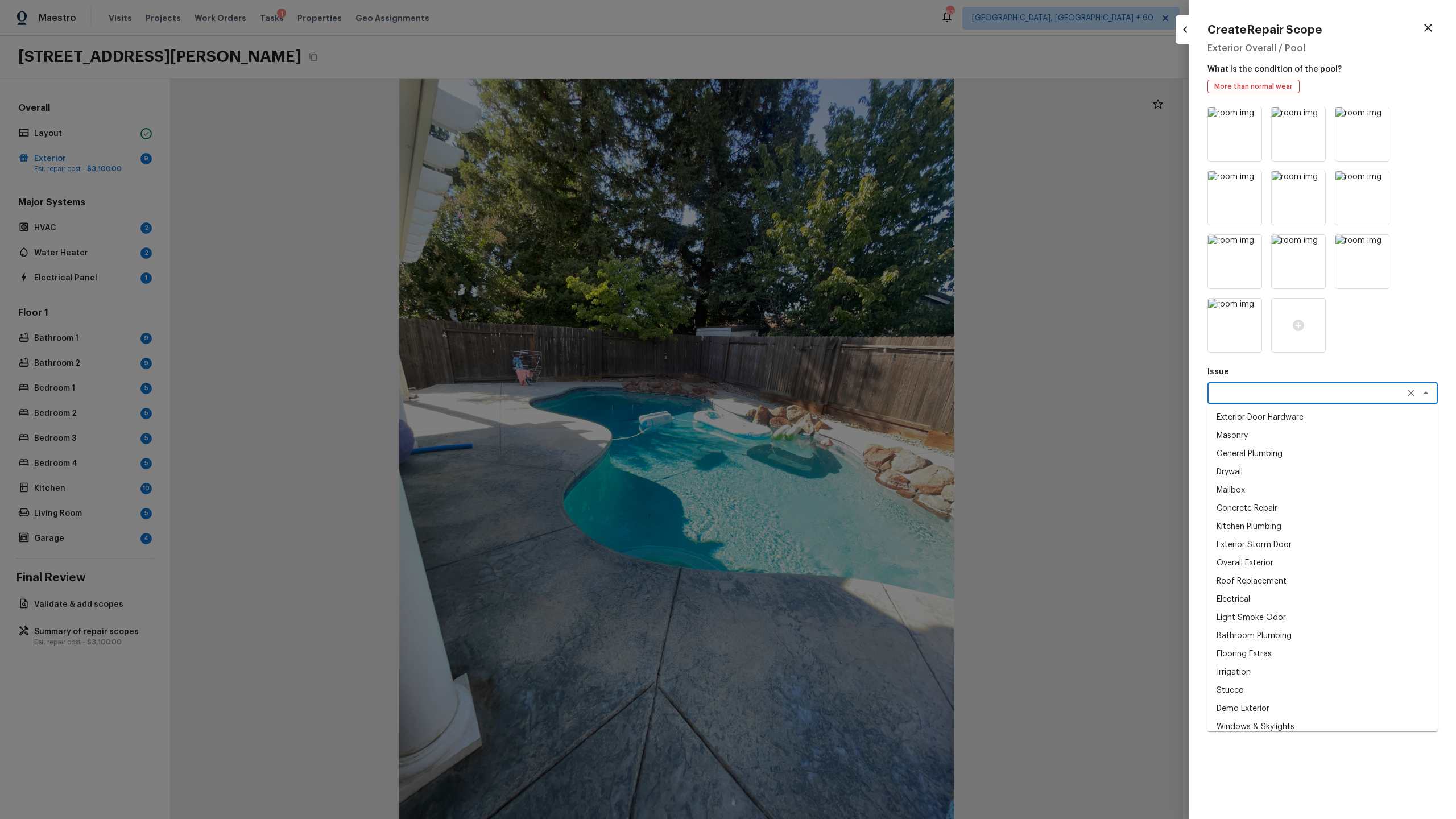
click at [835, 395] on textarea at bounding box center [1307, 392] width 188 height 11
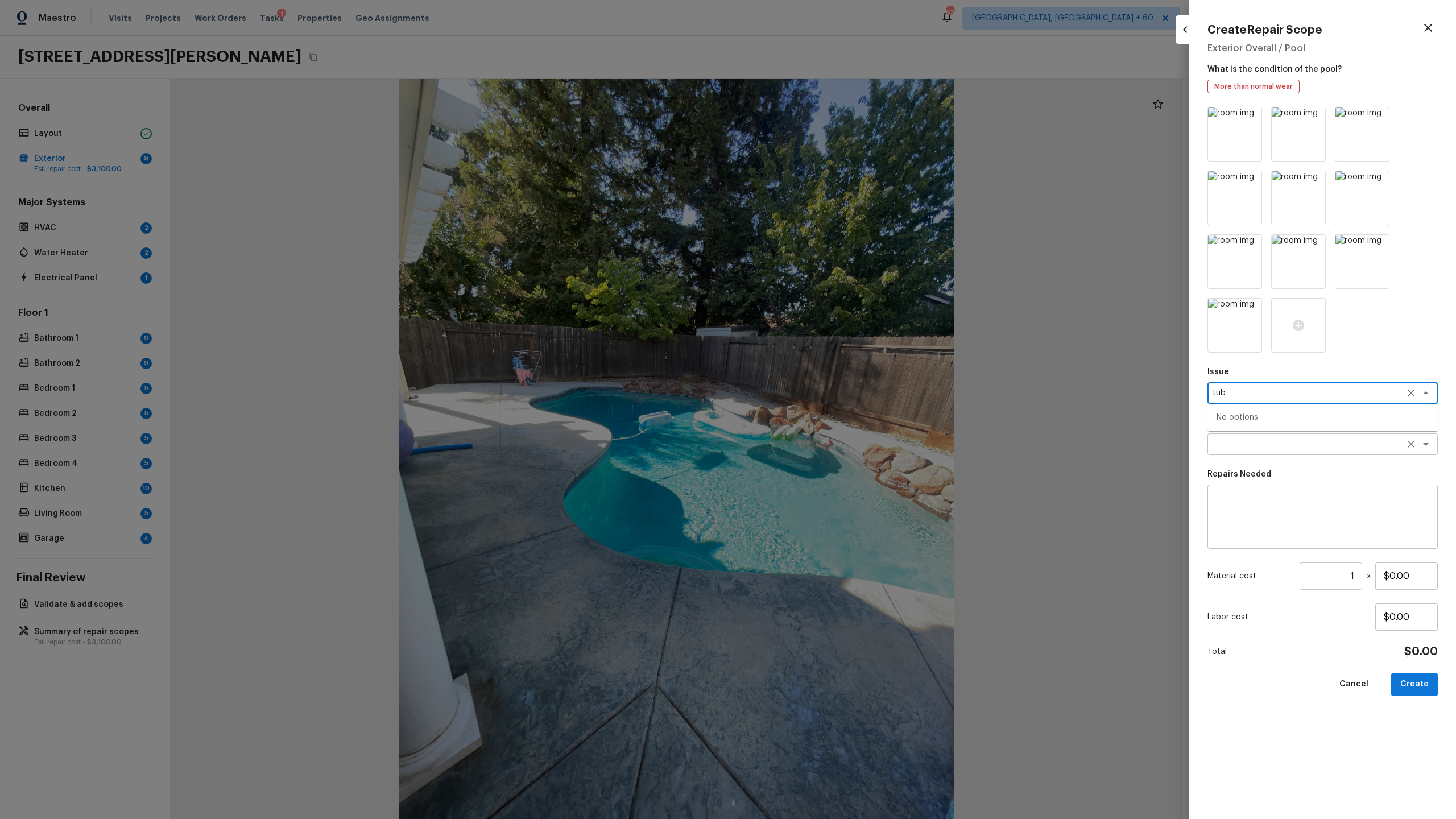
type textarea "tub"
click at [835, 430] on textarea at bounding box center [1307, 444] width 188 height 11
click at [835, 430] on textarea at bounding box center [1322, 517] width 215 height 46
type textarea "Hot tub removal"
click at [835, 430] on input "$0.00" at bounding box center [1406, 576] width 63 height 27
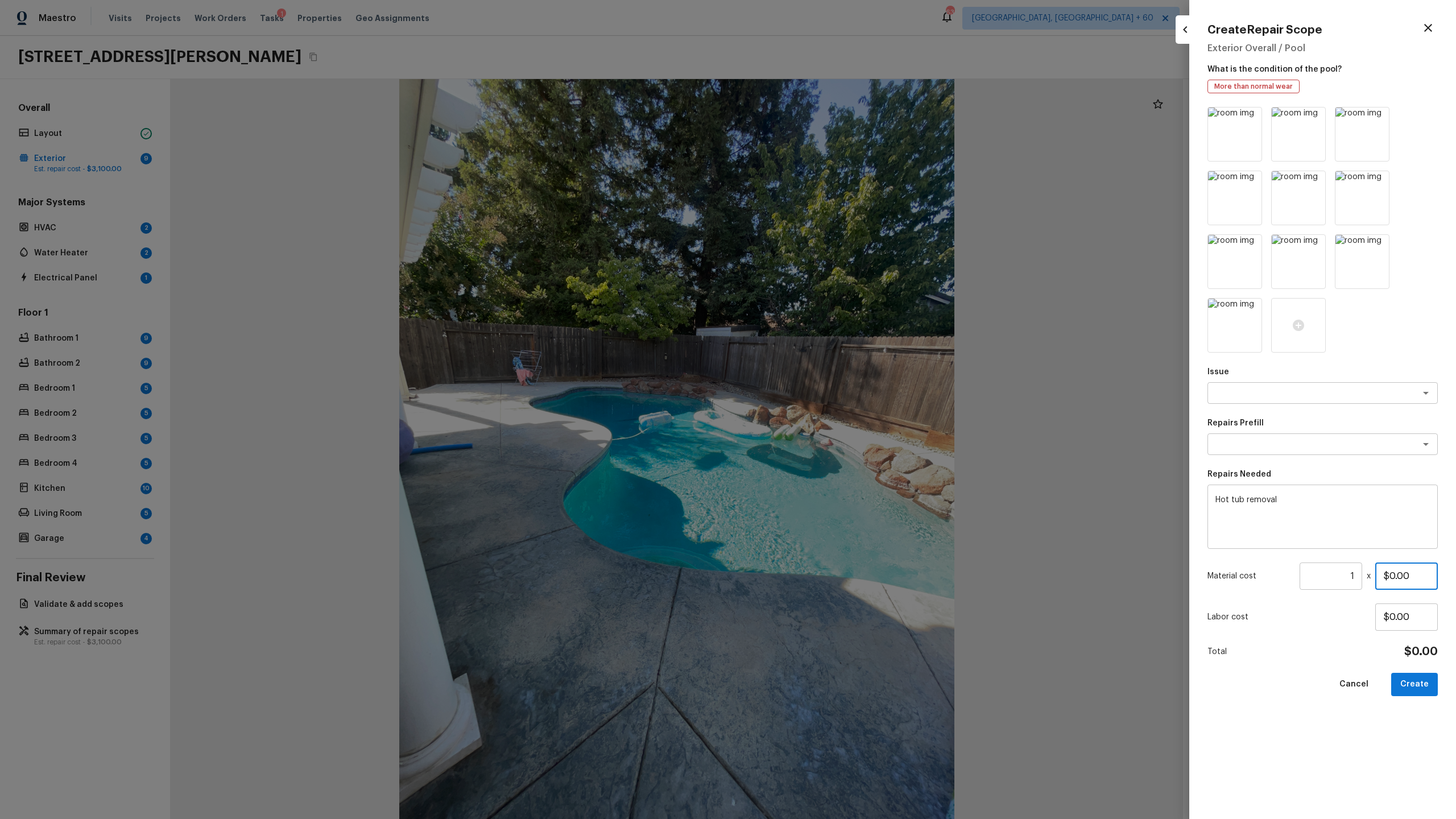
click at [835, 430] on input "$0.00" at bounding box center [1406, 576] width 63 height 27
type input "$1,000.00"
click at [835, 318] on icon at bounding box center [1298, 325] width 14 height 14
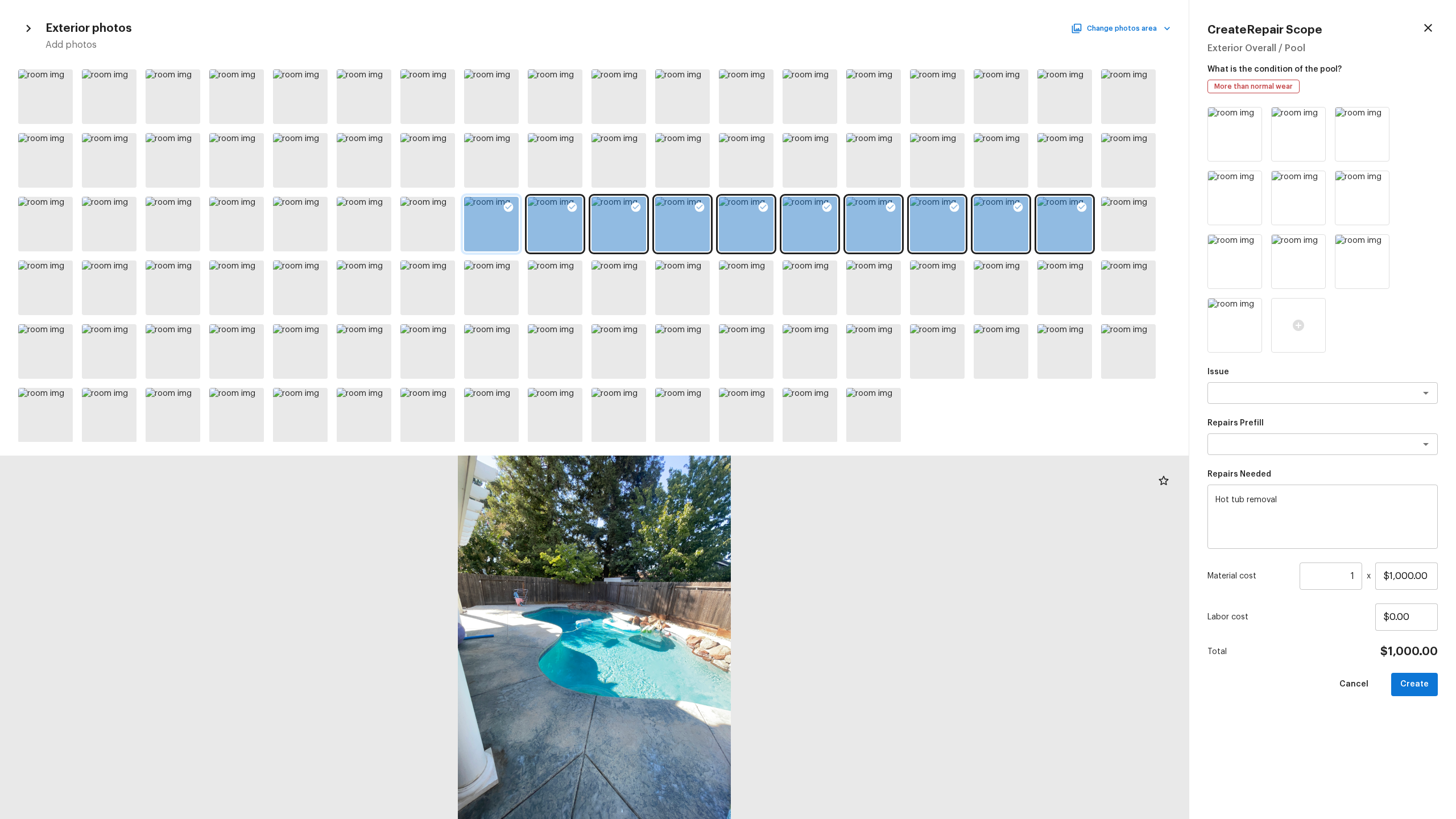
click at [504, 206] on icon at bounding box center [508, 207] width 10 height 10
click at [573, 204] on icon at bounding box center [572, 207] width 10 height 10
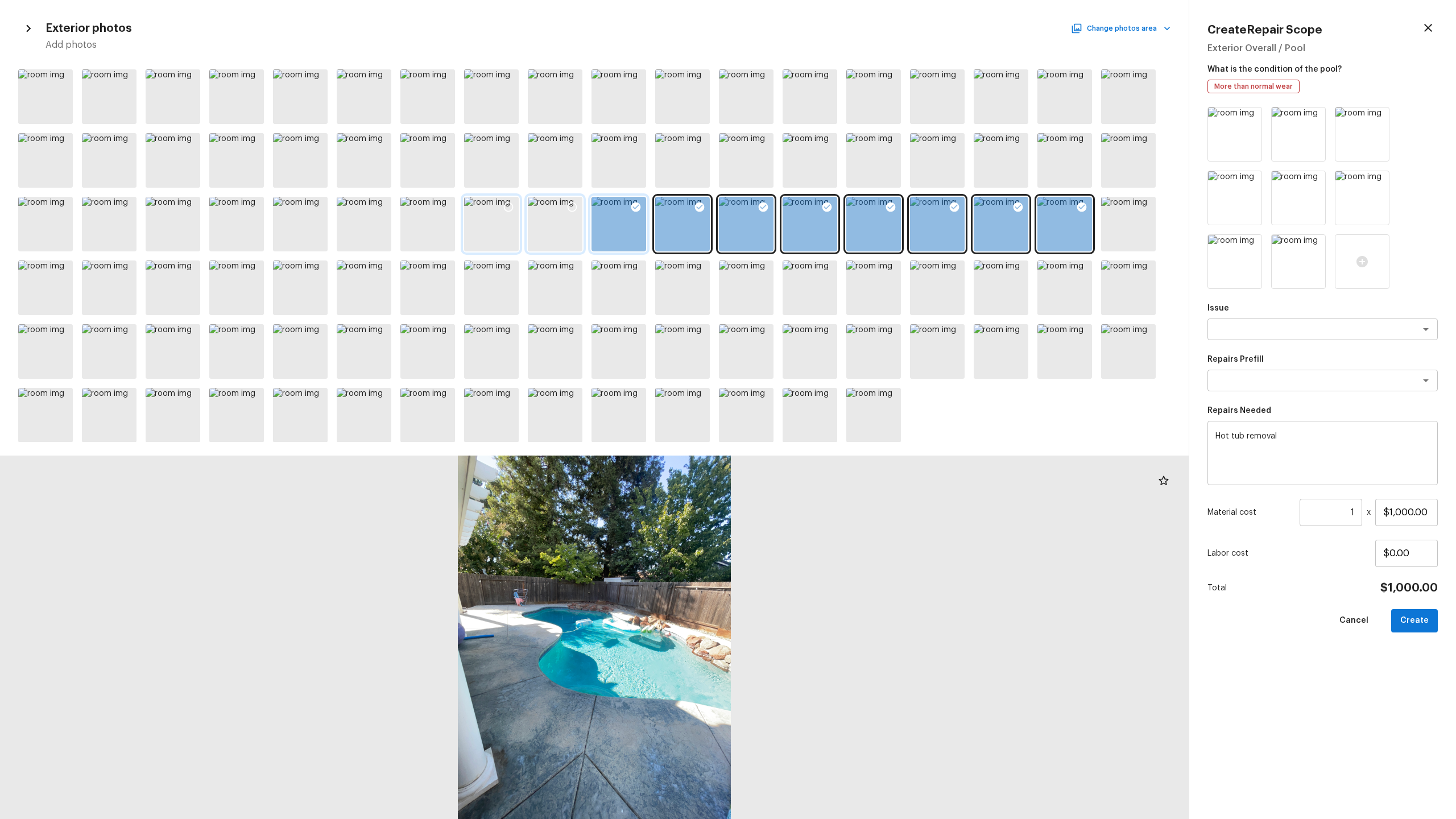
click at [634, 206] on icon at bounding box center [636, 207] width 10 height 10
click at [696, 206] on icon at bounding box center [700, 207] width 10 height 10
click at [761, 206] on icon at bounding box center [764, 207] width 10 height 10
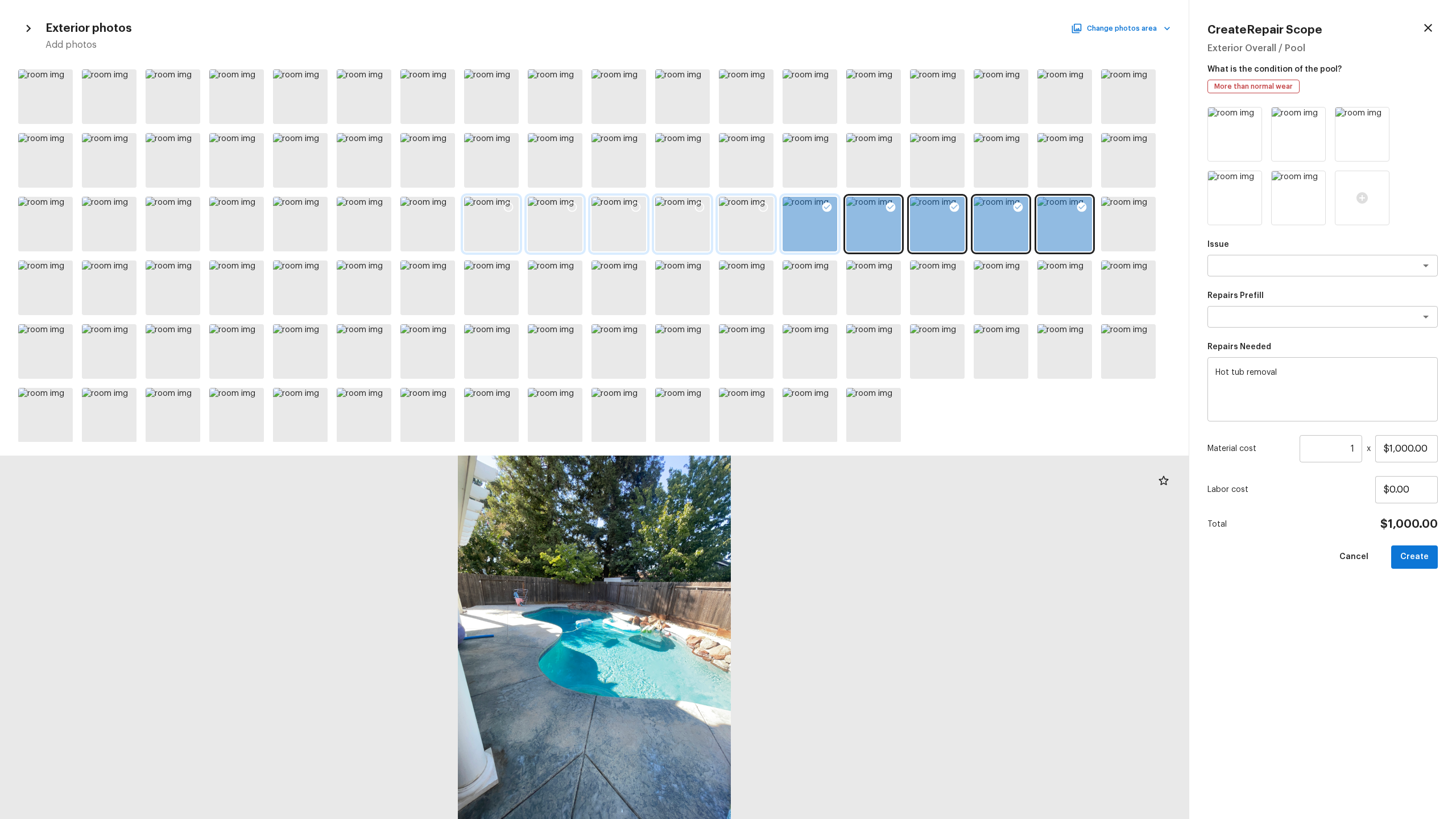
click at [826, 206] on icon at bounding box center [827, 207] width 10 height 10
click at [835, 204] on icon at bounding box center [891, 207] width 10 height 10
click at [835, 204] on icon at bounding box center [954, 207] width 10 height 10
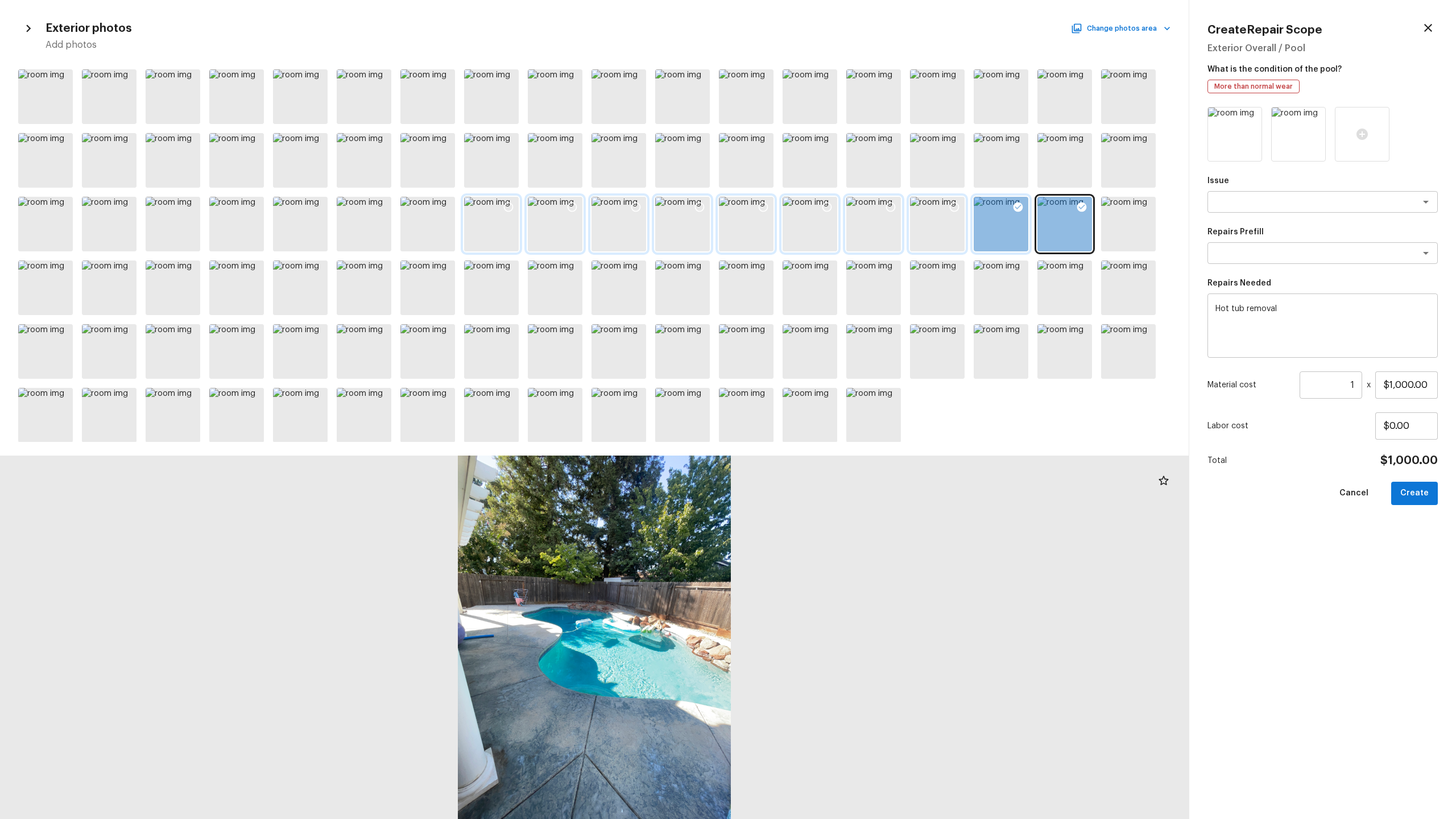
click at [835, 209] on icon at bounding box center [1018, 207] width 10 height 10
click at [835, 202] on icon at bounding box center [1081, 207] width 11 height 11
click at [835, 140] on icon at bounding box center [954, 143] width 11 height 11
click at [835, 143] on icon at bounding box center [1145, 143] width 11 height 11
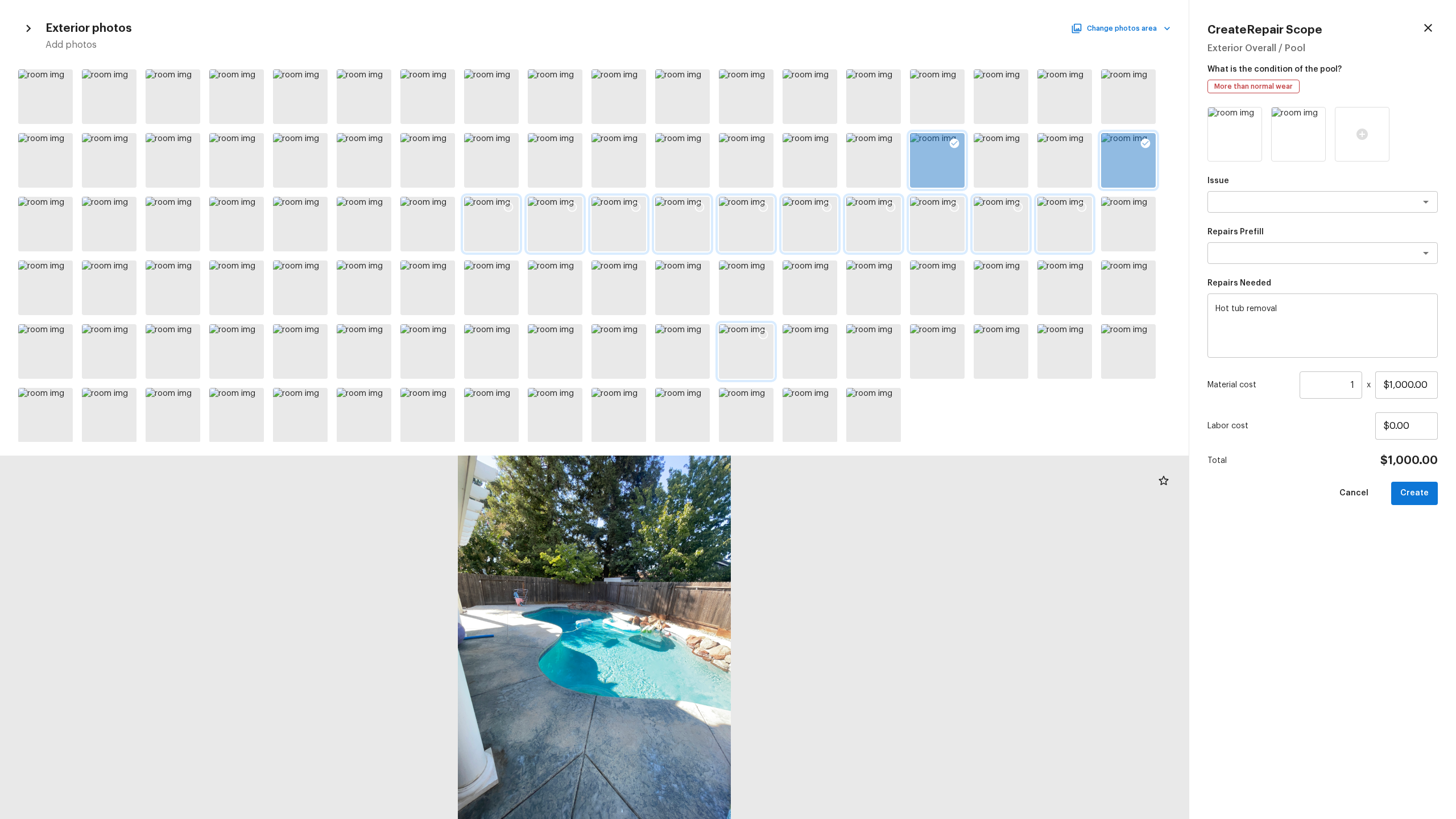
click at [762, 334] on icon at bounding box center [763, 334] width 11 height 11
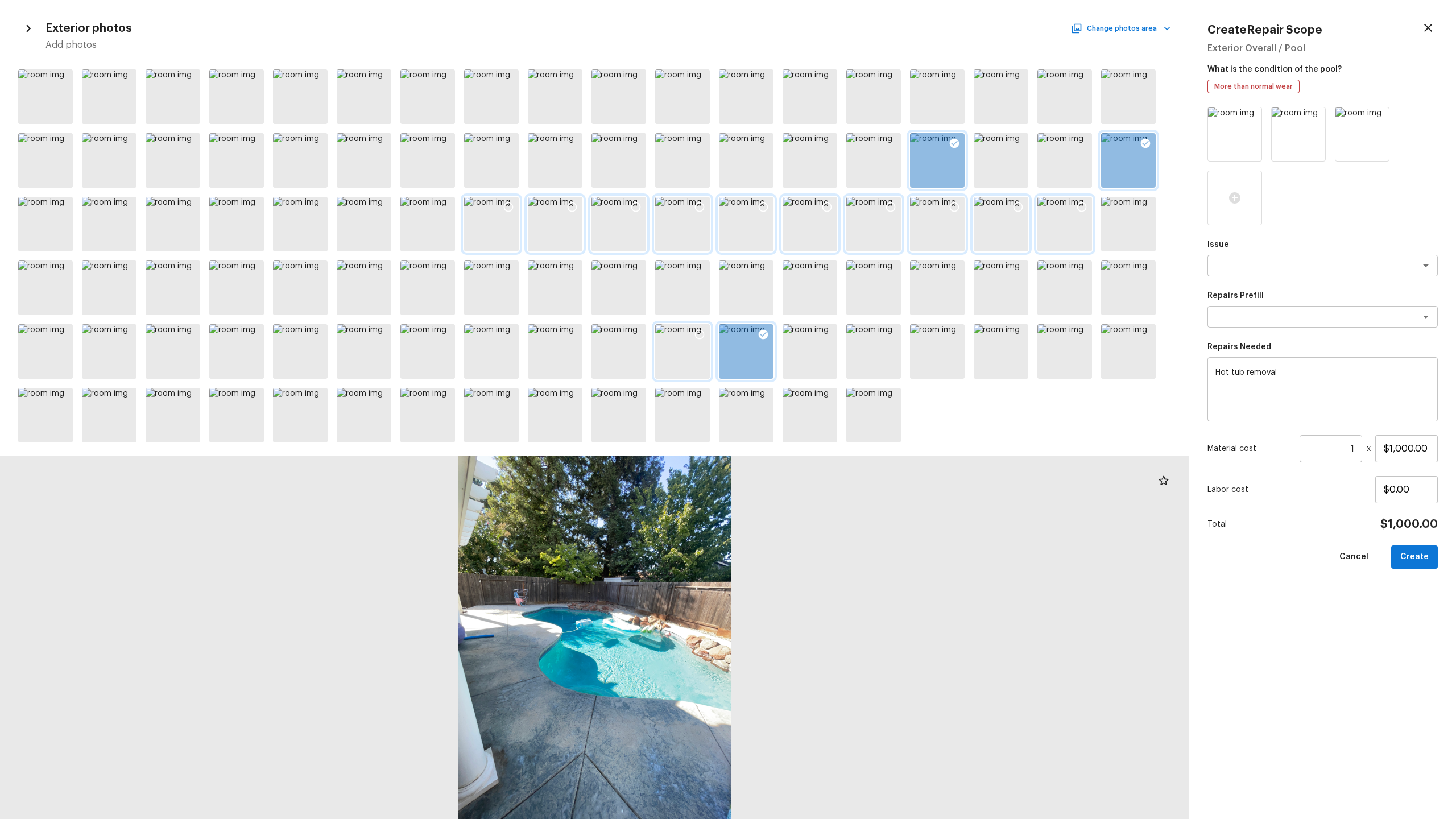
click at [700, 334] on icon at bounding box center [699, 334] width 11 height 11
click at [835, 430] on button "Create" at bounding box center [1414, 557] width 46 height 23
type input "$0.00"
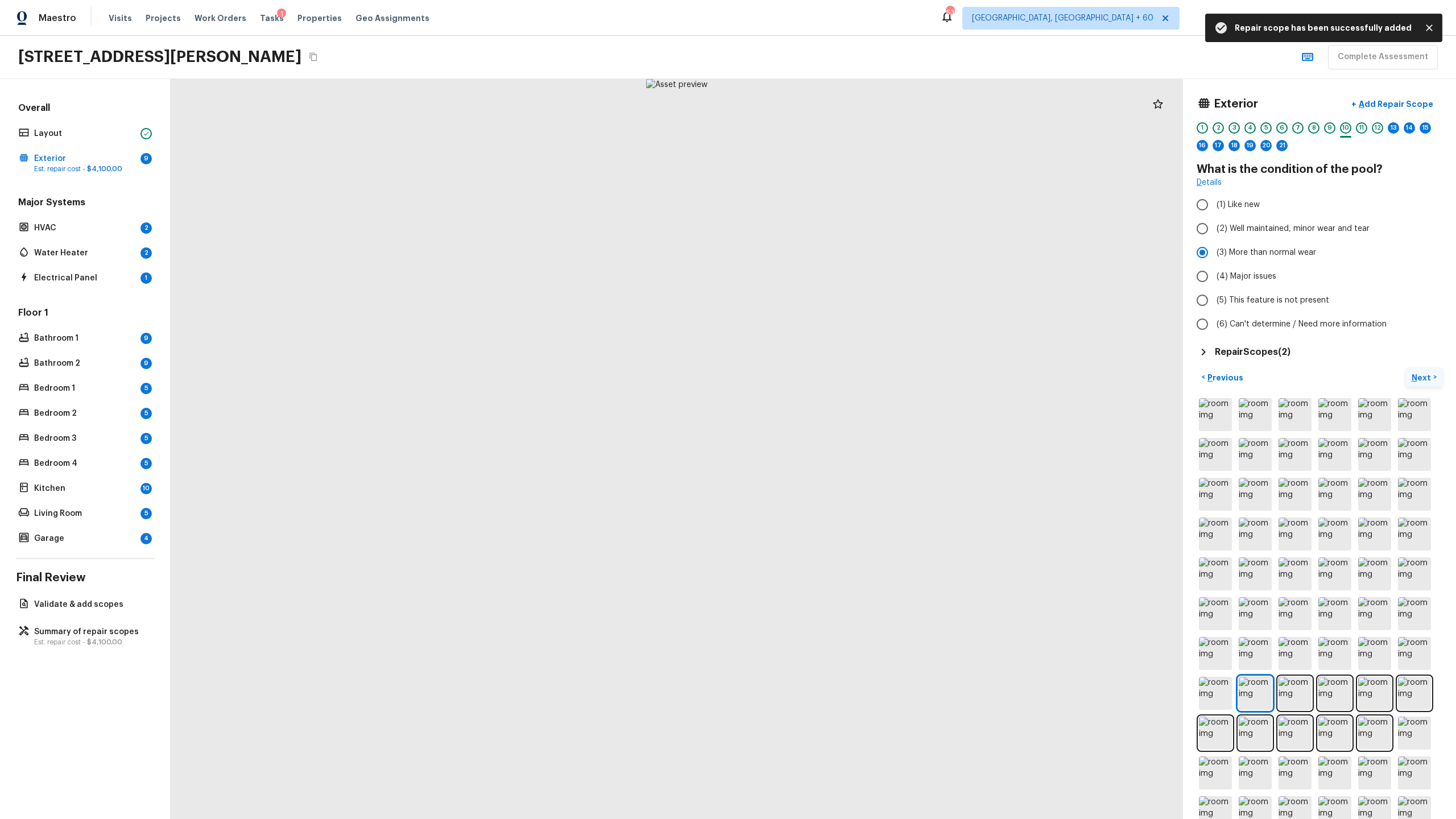
click at [835, 381] on p "Next" at bounding box center [1422, 377] width 22 height 11
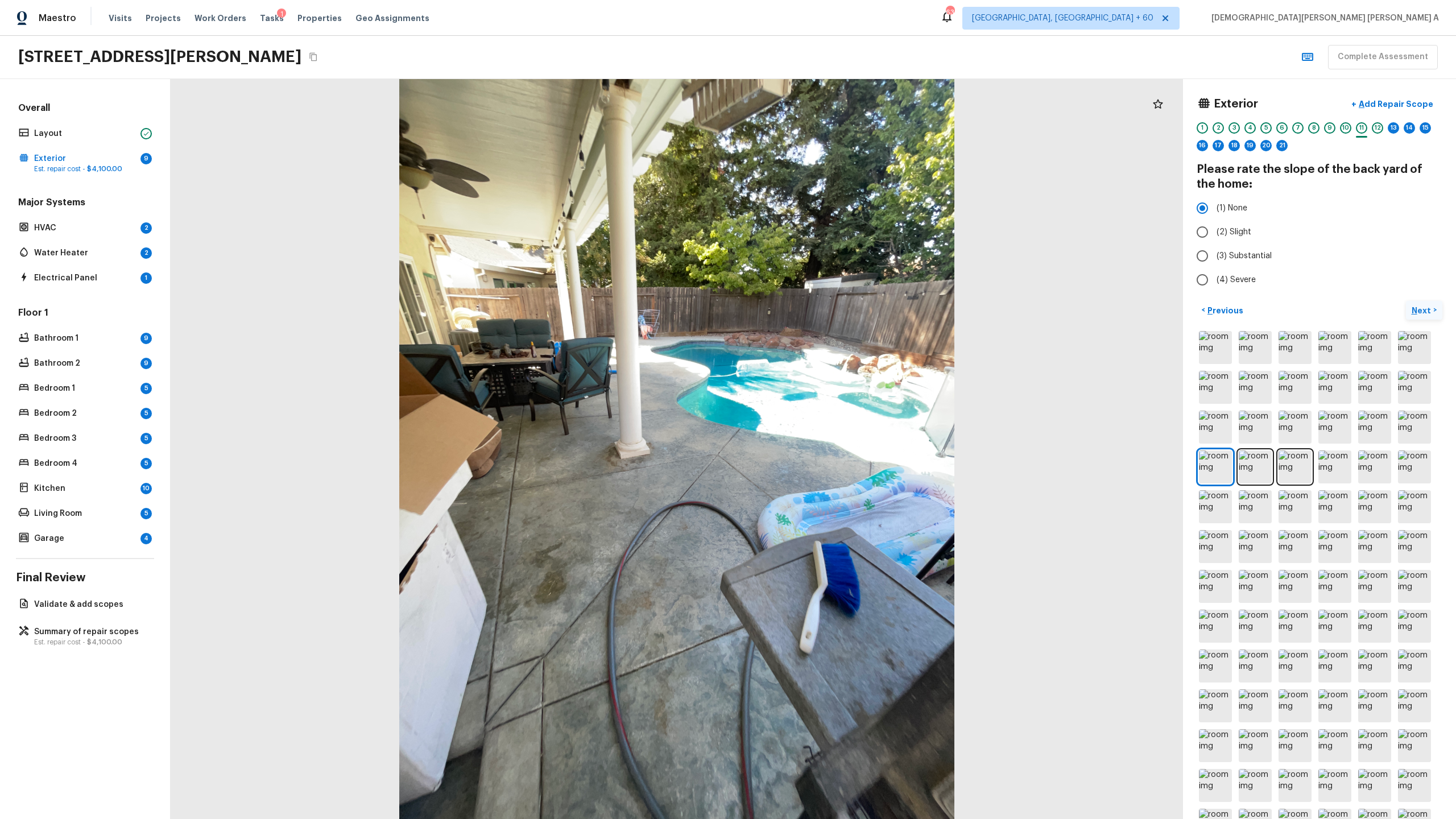
click at [835, 309] on p "Next" at bounding box center [1422, 310] width 22 height 11
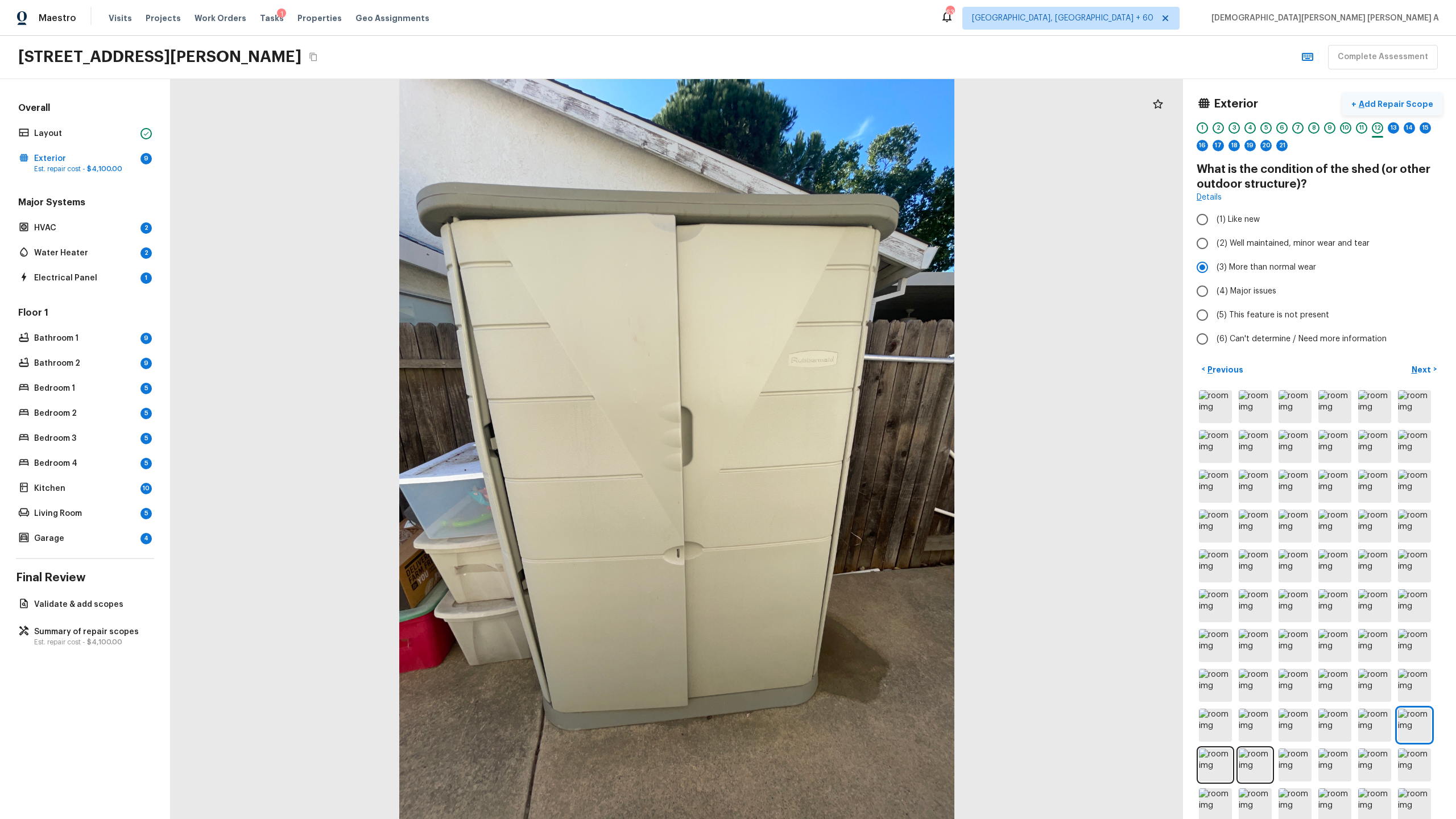
click at [835, 104] on p "Add Repair Scope" at bounding box center [1395, 104] width 77 height 11
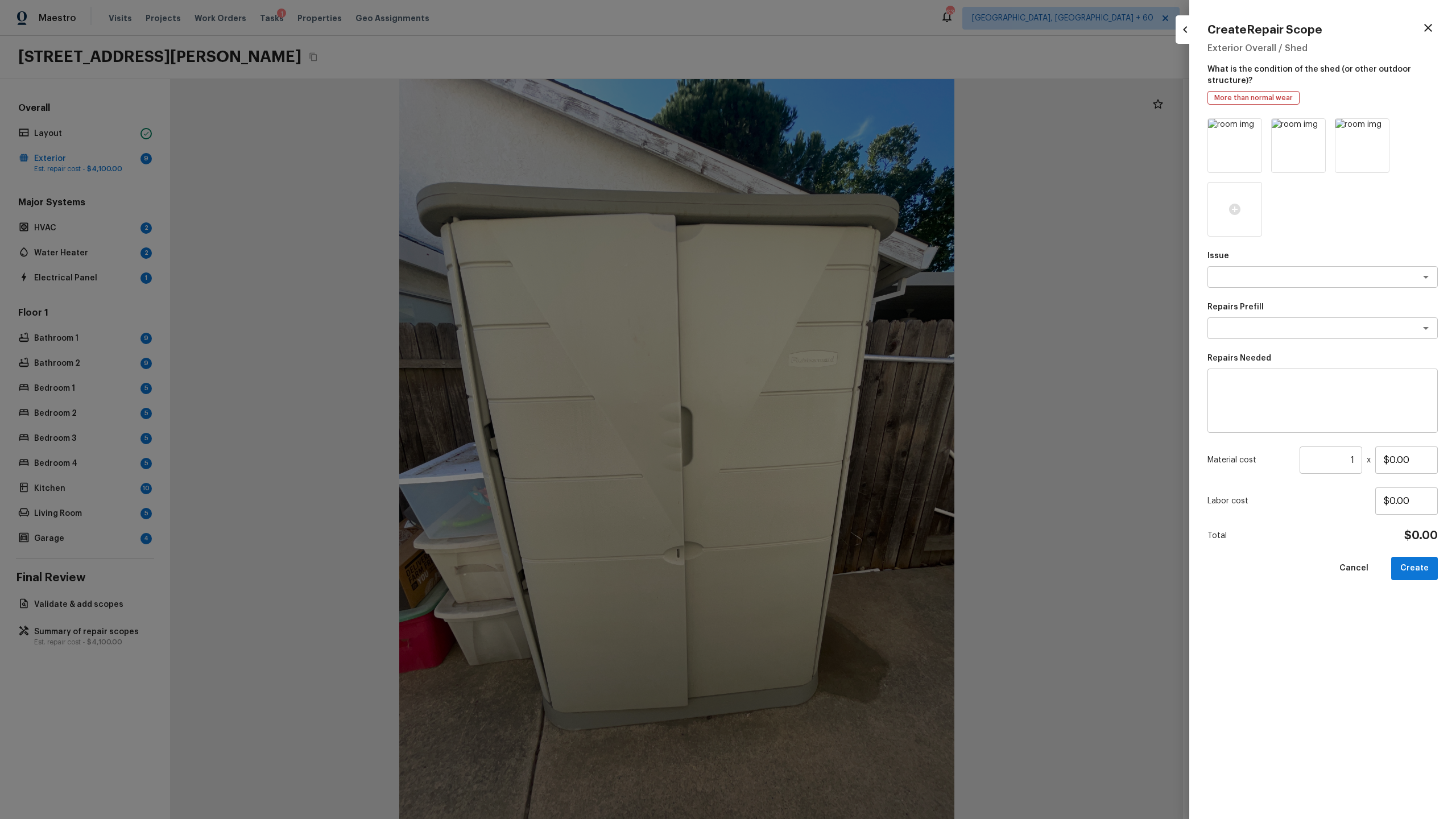
click at [835, 379] on textarea at bounding box center [1322, 401] width 215 height 46
type textarea "Shed removal"
click at [835, 430] on input "$0.00" at bounding box center [1406, 460] width 63 height 27
type input "$500.00"
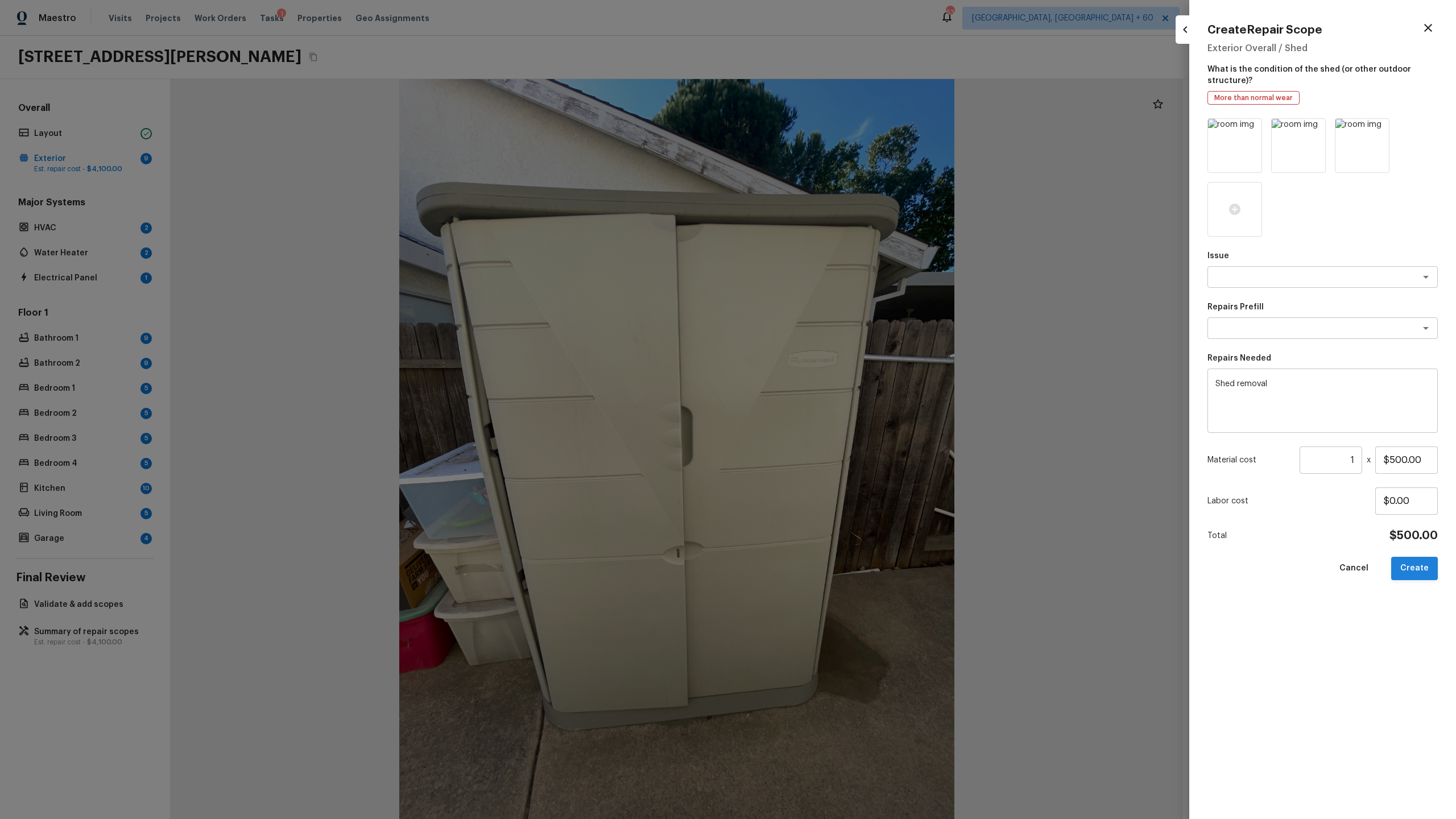
click at [835, 430] on button "Create" at bounding box center [1414, 568] width 46 height 23
type input "$0.00"
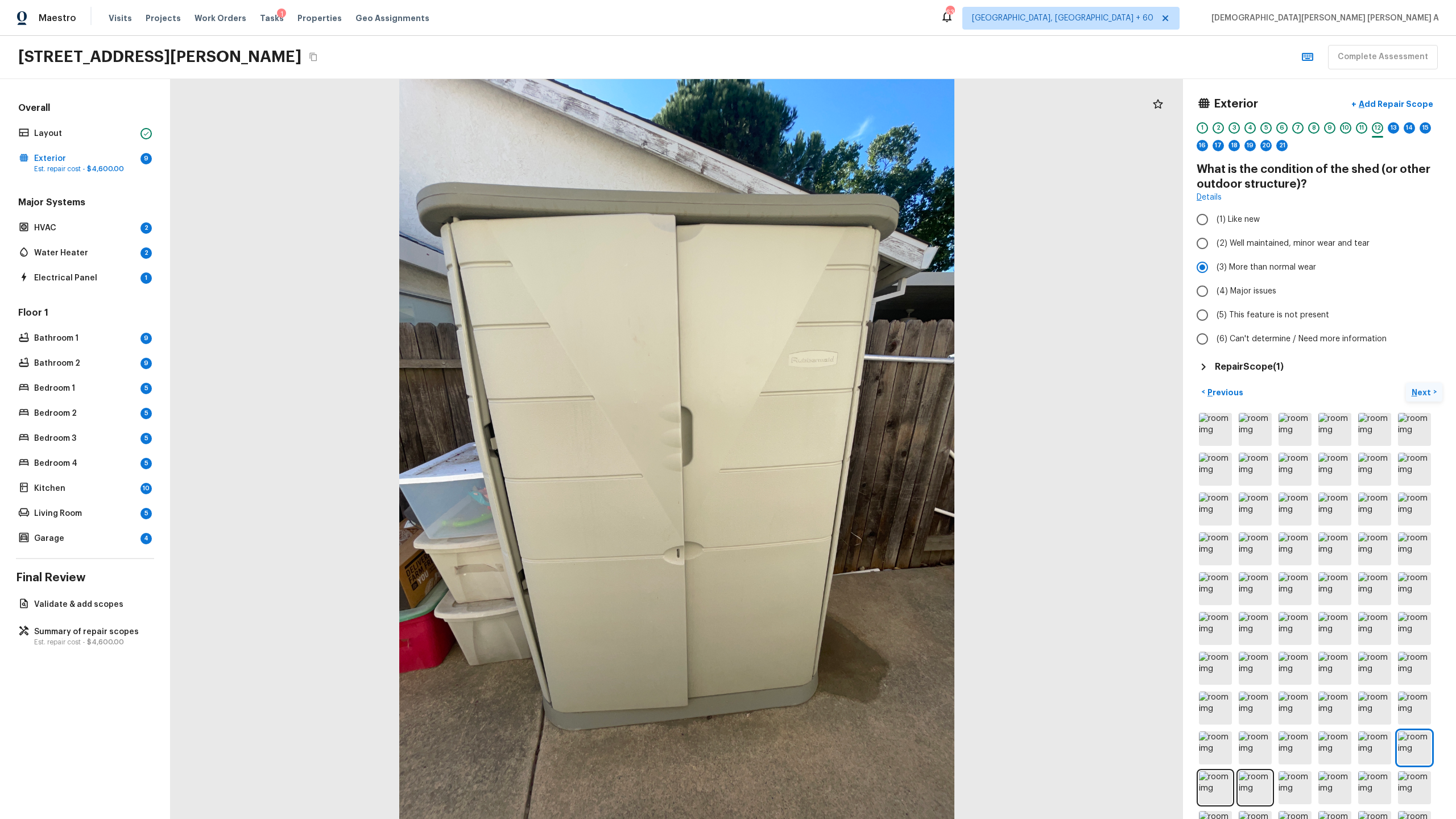
click at [835, 392] on p "Next" at bounding box center [1422, 392] width 22 height 11
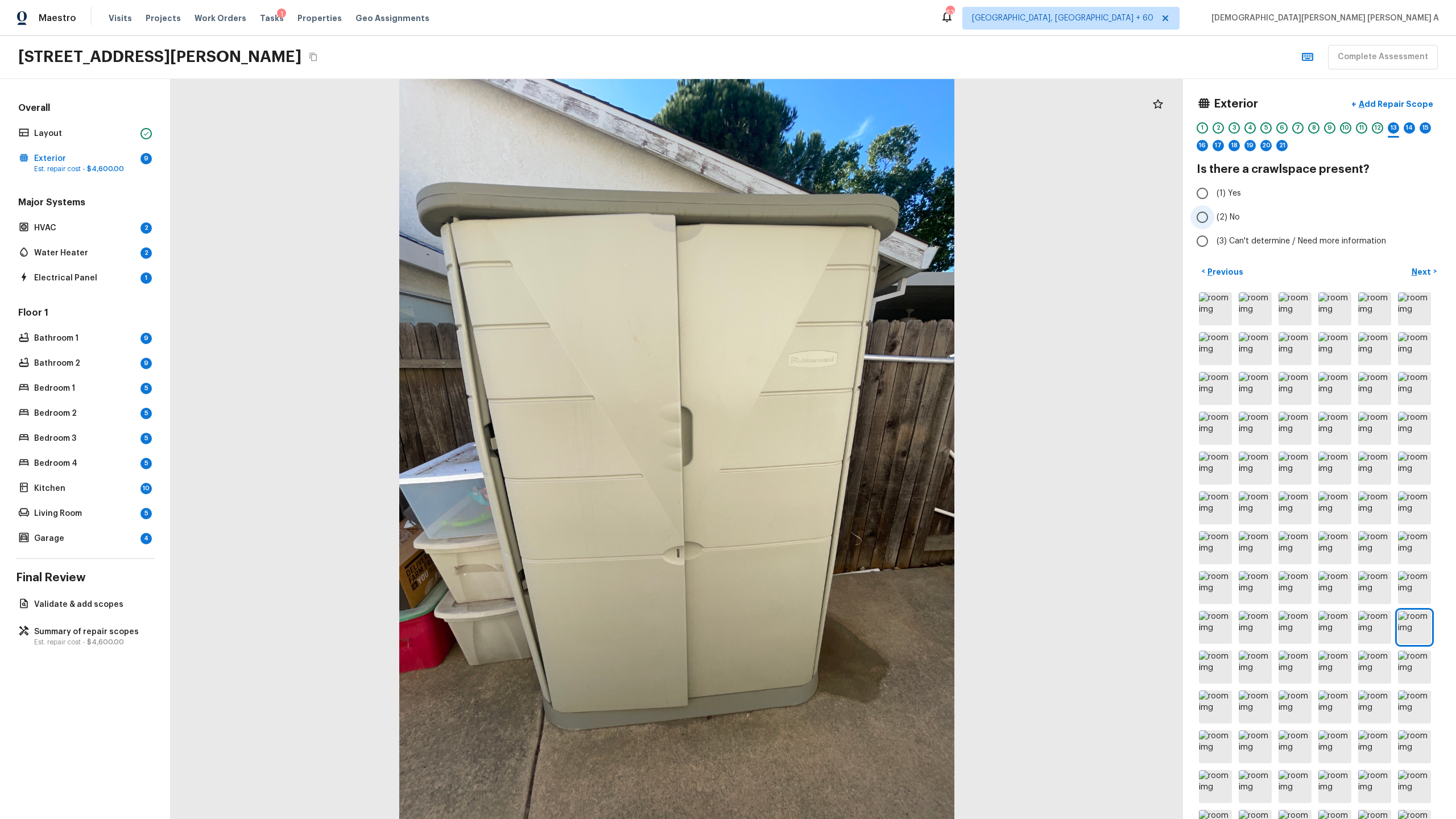
click at [835, 217] on input "(2) No" at bounding box center [1202, 217] width 24 height 24
radio input "true"
click at [835, 268] on p "Next" at bounding box center [1422, 271] width 22 height 11
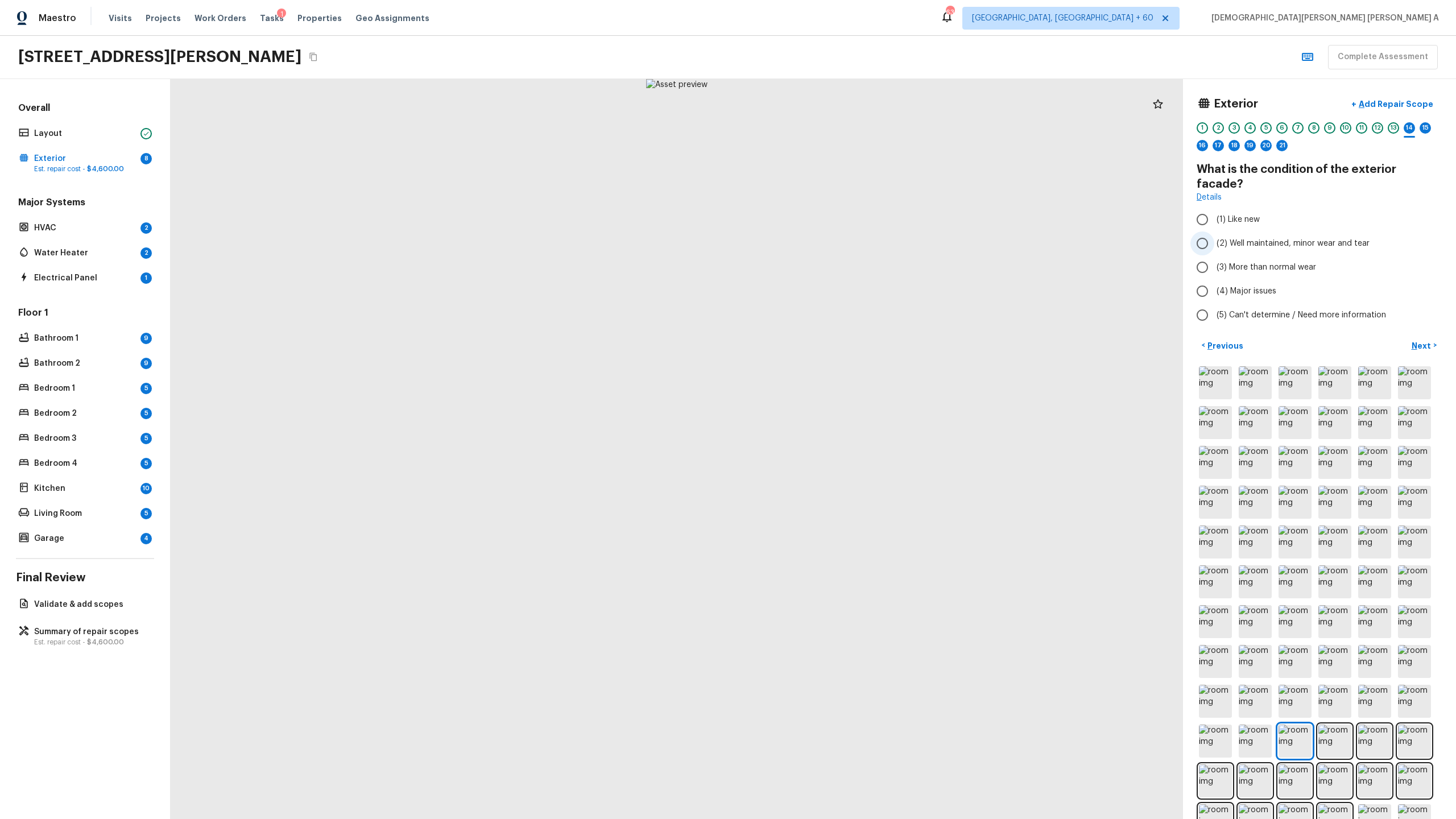
click at [835, 232] on input "(2) Well maintained, minor wear and tear" at bounding box center [1202, 243] width 24 height 24
radio input "true"
click at [835, 340] on p "Next" at bounding box center [1422, 345] width 22 height 11
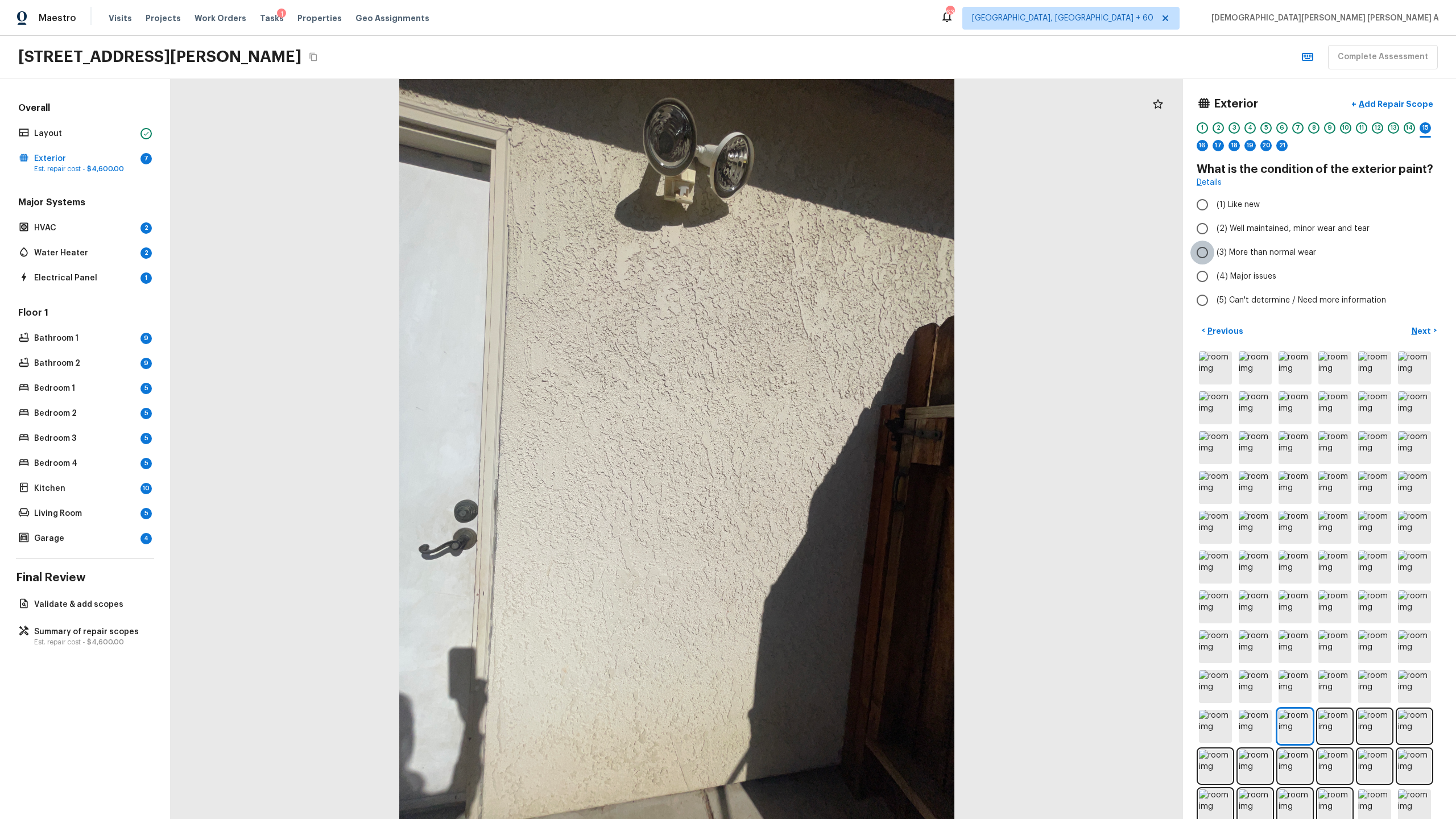
click at [835, 255] on input "(3) More than normal wear" at bounding box center [1202, 253] width 24 height 24
radio input "true"
click at [835, 103] on p "Add Repair Scope" at bounding box center [1395, 104] width 77 height 11
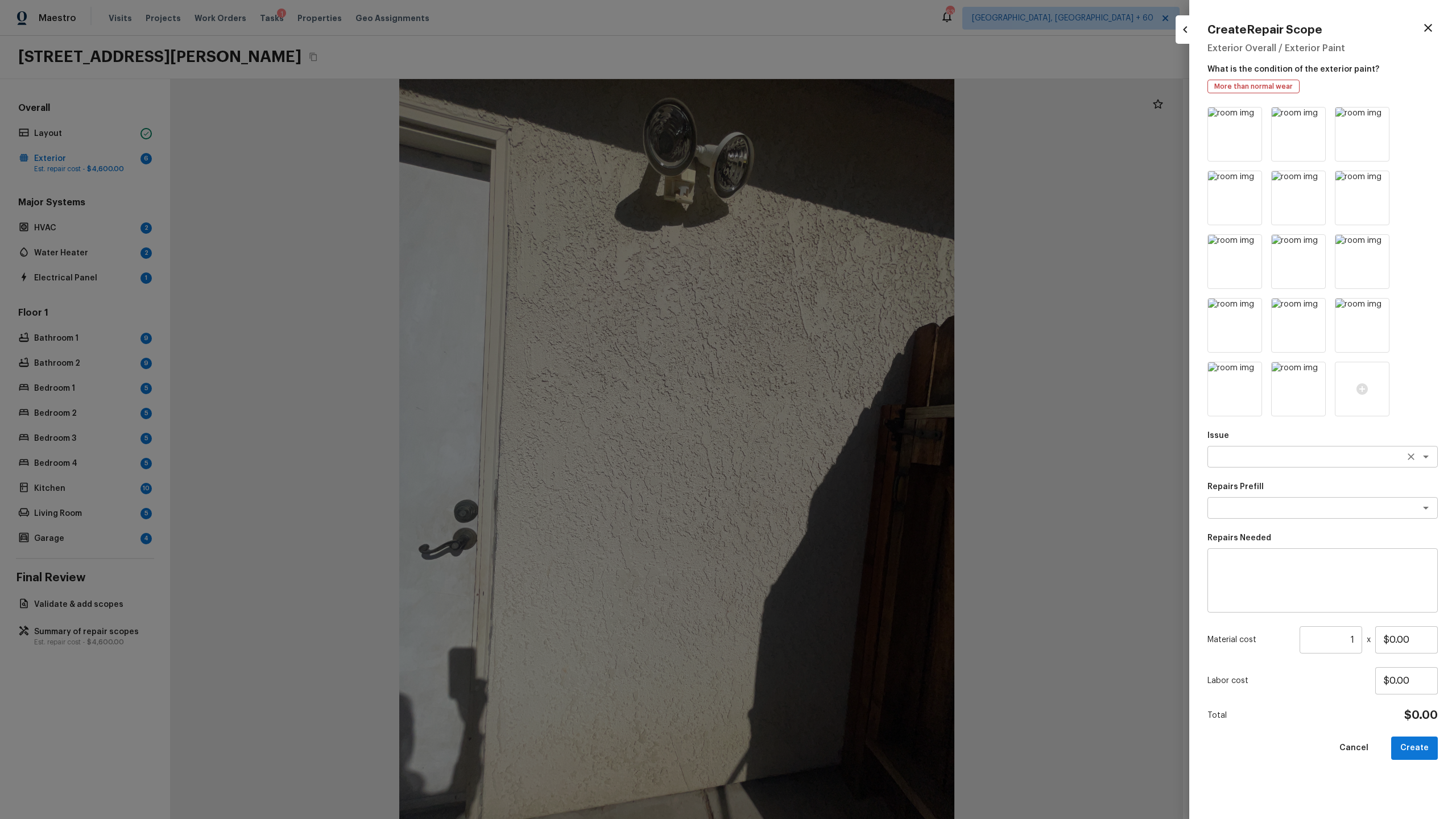
click at [835, 430] on textarea at bounding box center [1307, 456] width 188 height 11
click at [835, 430] on li "Interior Paint" at bounding box center [1322, 518] width 230 height 18
type textarea "Interior Paint"
click at [835, 430] on icon "Clear" at bounding box center [1411, 456] width 11 height 11
click at [835, 430] on li "Exterior Paint" at bounding box center [1322, 499] width 230 height 18
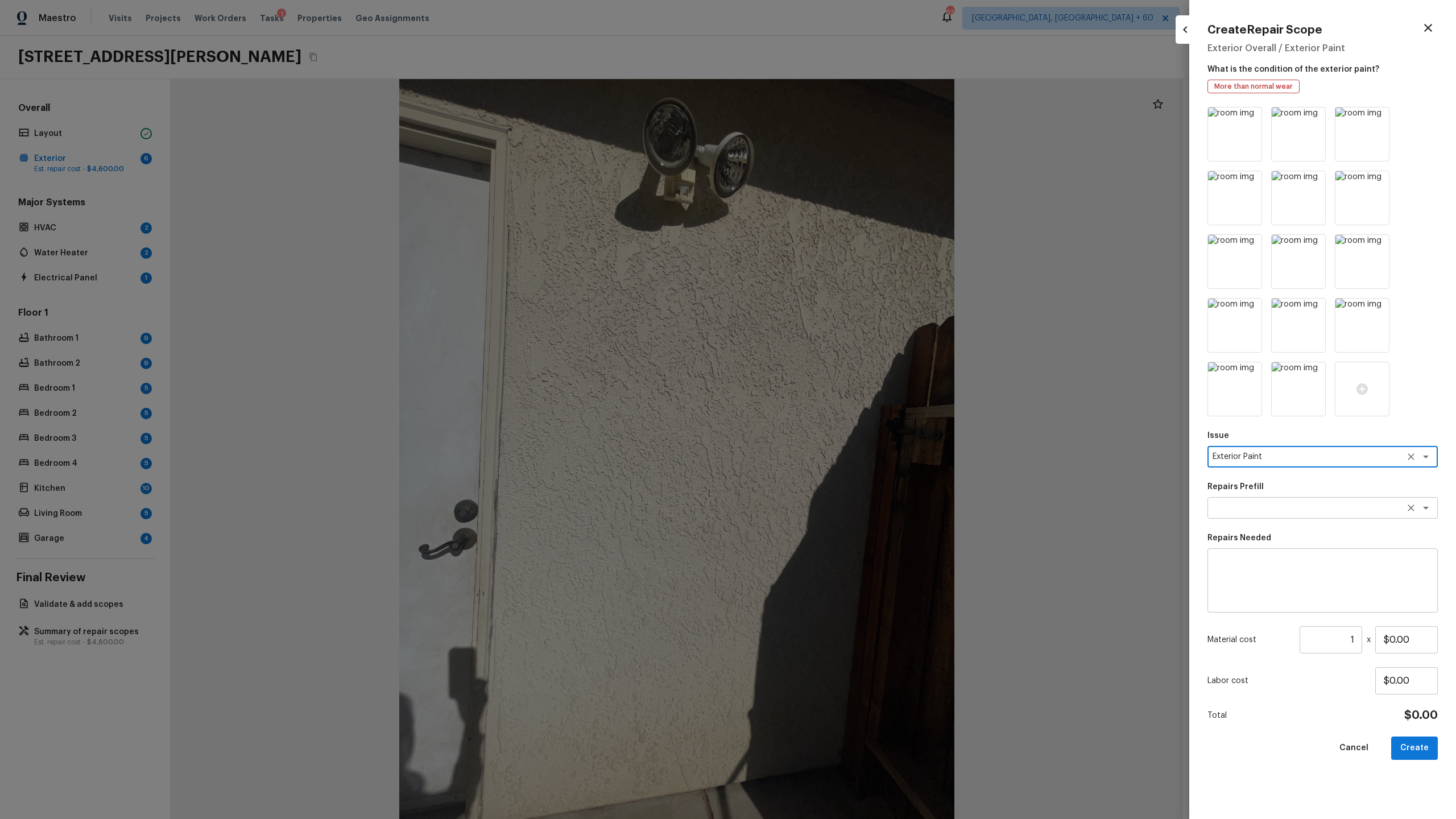
click at [835, 430] on div "x ​" at bounding box center [1322, 508] width 230 height 22
type textarea "Exterior Paint"
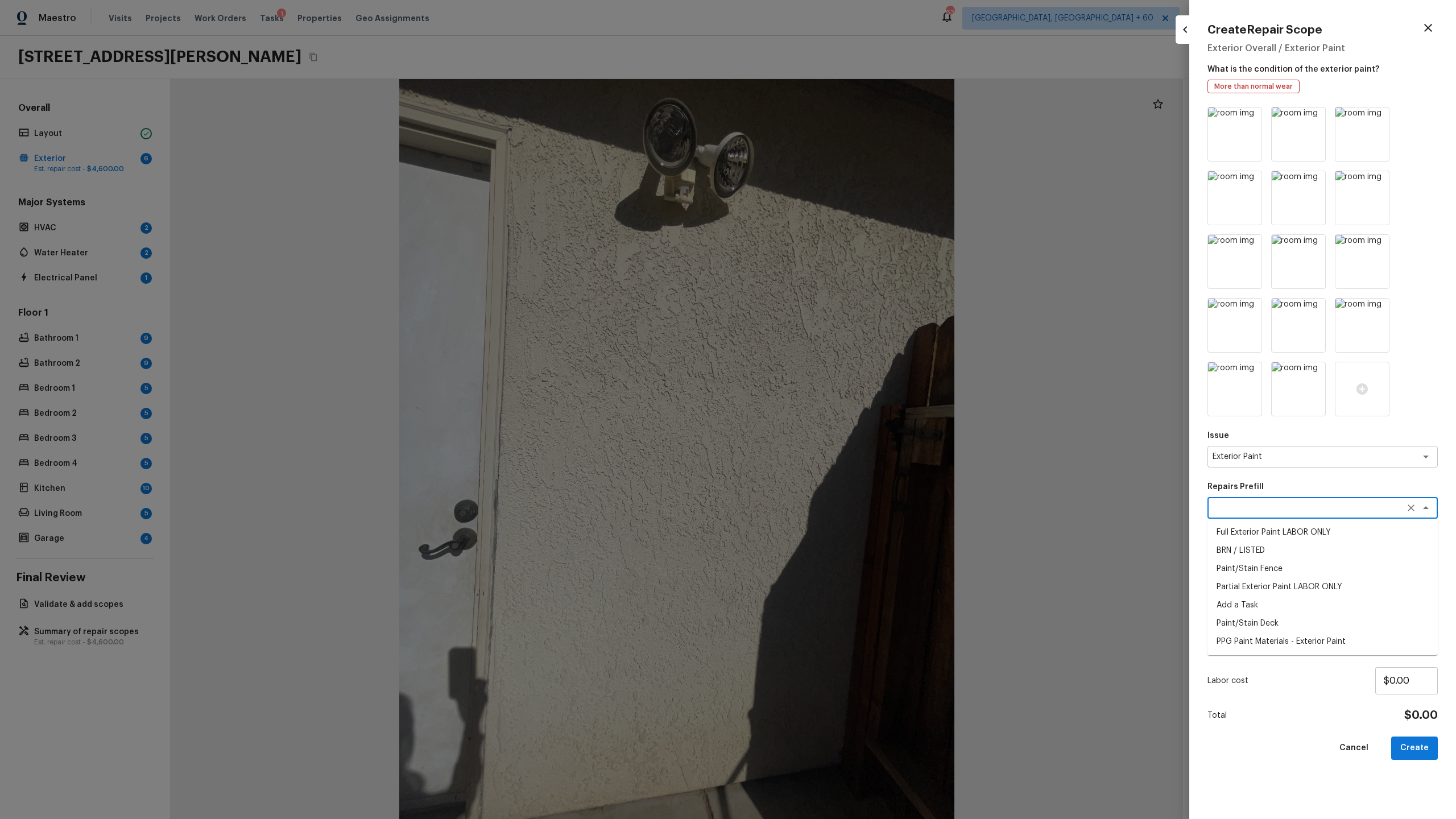
click at [835, 430] on li "Full Exterior Paint LABOR ONLY" at bounding box center [1322, 533] width 230 height 18
type textarea "Full Exterior Paint LABOR ONLY"
type textarea "Full Exterior Paint - Prep, mask and paint the exterior of the home. Ensure tha…"
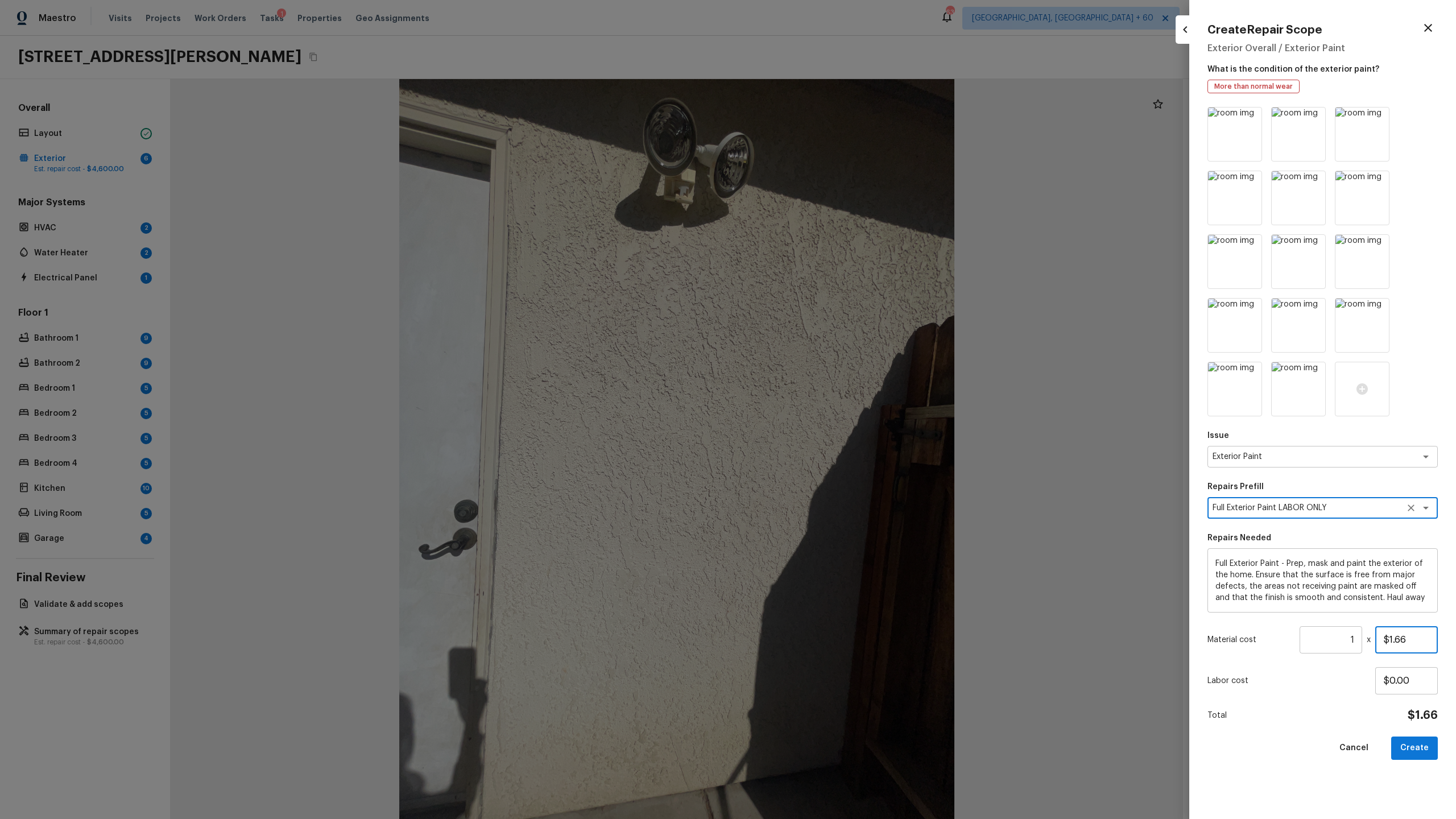
click at [835, 430] on input "$1.66" at bounding box center [1406, 640] width 63 height 27
drag, startPoint x: 1424, startPoint y: 640, endPoint x: 1369, endPoint y: 640, distance: 55.0
click at [835, 430] on div "Material cost 1 ​ x $650.00" at bounding box center [1322, 640] width 230 height 27
type input "$0.00"
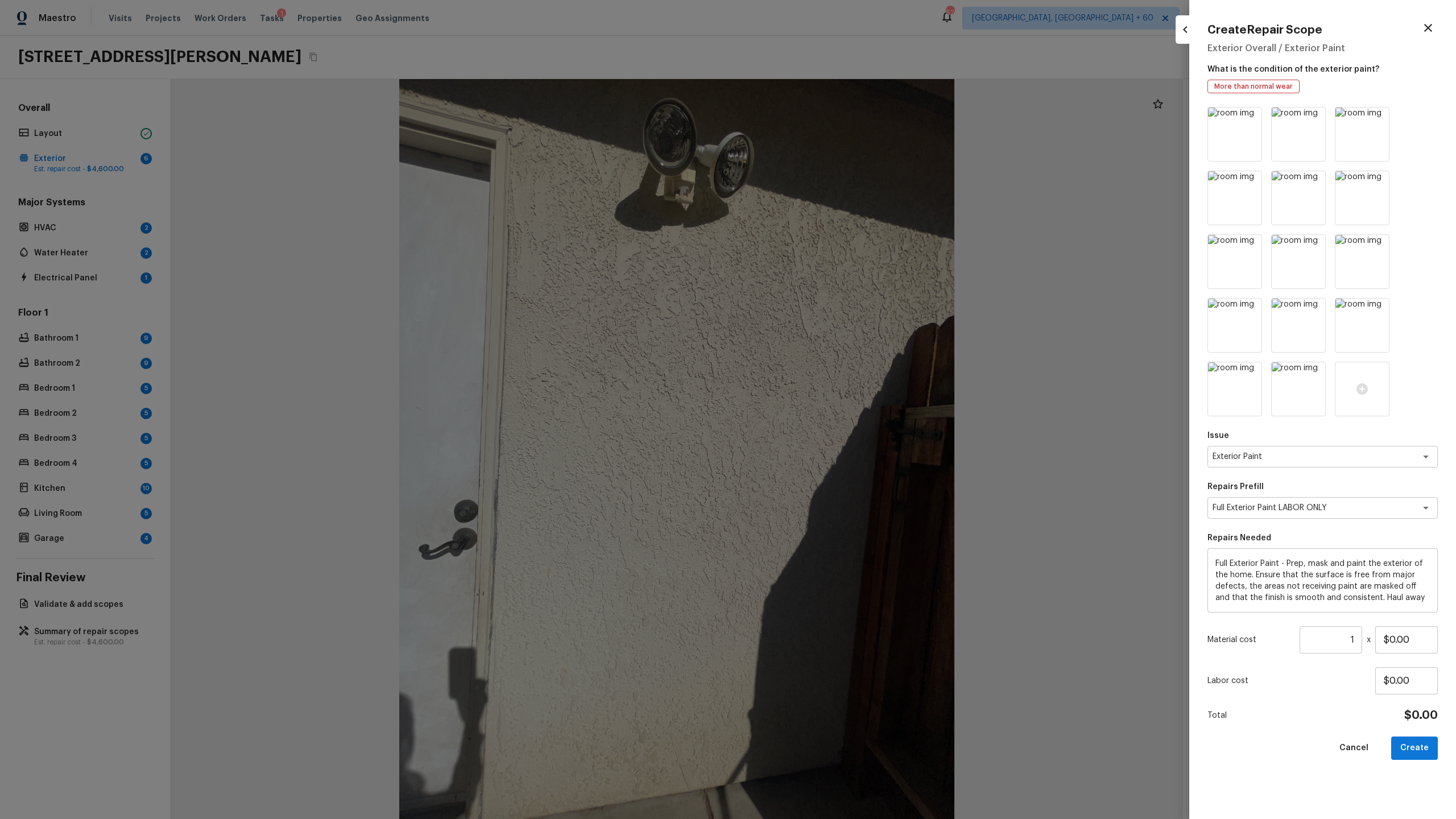
click at [835, 430] on input "1" at bounding box center [1331, 640] width 63 height 27
click at [835, 430] on input "0.65" at bounding box center [1331, 640] width 63 height 27
type input "0.65"
click at [835, 430] on input "$0.00" at bounding box center [1406, 640] width 63 height 27
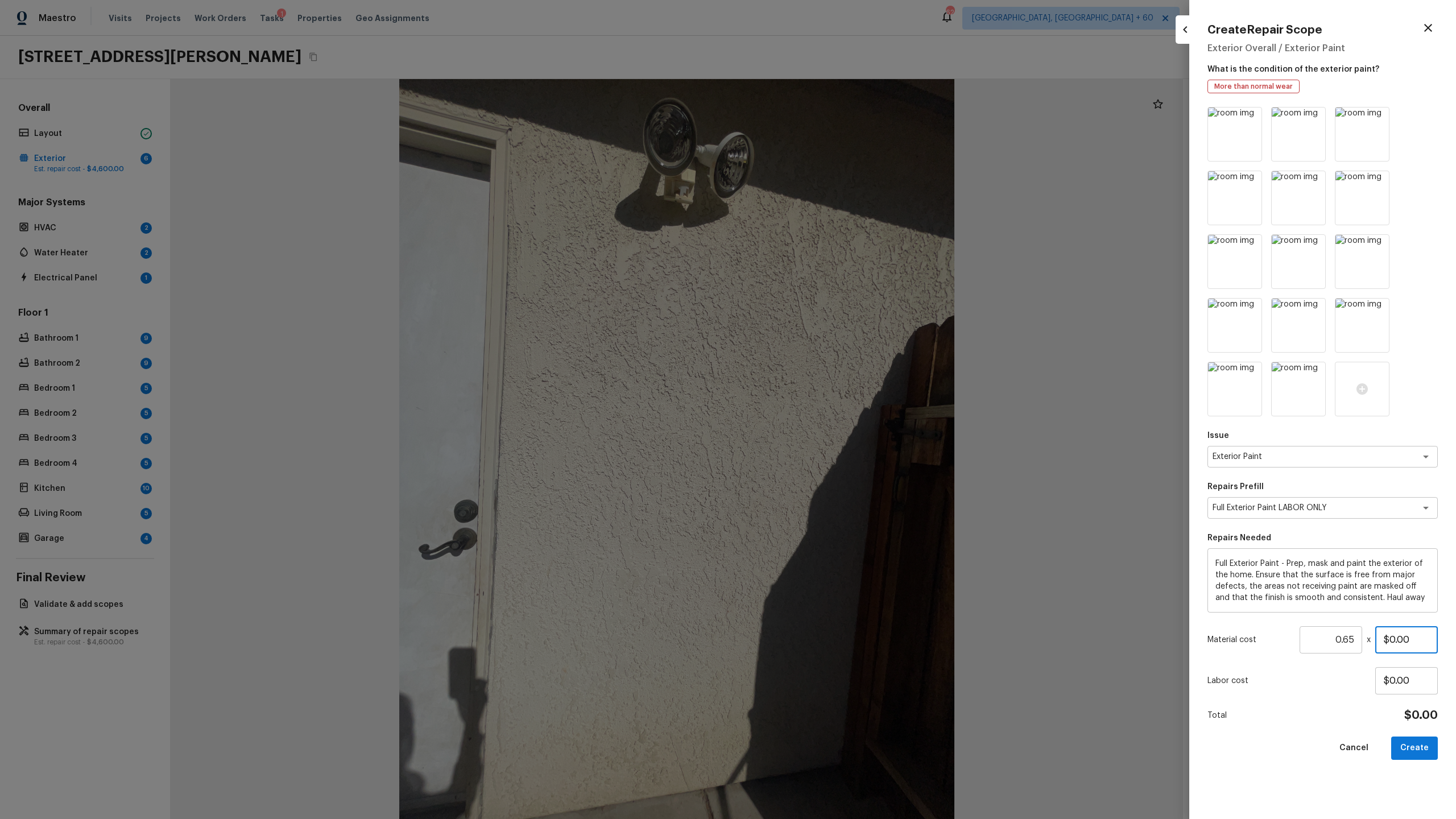
drag, startPoint x: 1398, startPoint y: 640, endPoint x: 1416, endPoint y: 640, distance: 18.0
click at [835, 430] on input "$0.00" at bounding box center [1406, 640] width 63 height 27
type input "$0.65"
click at [835, 430] on input "0.65" at bounding box center [1331, 640] width 63 height 27
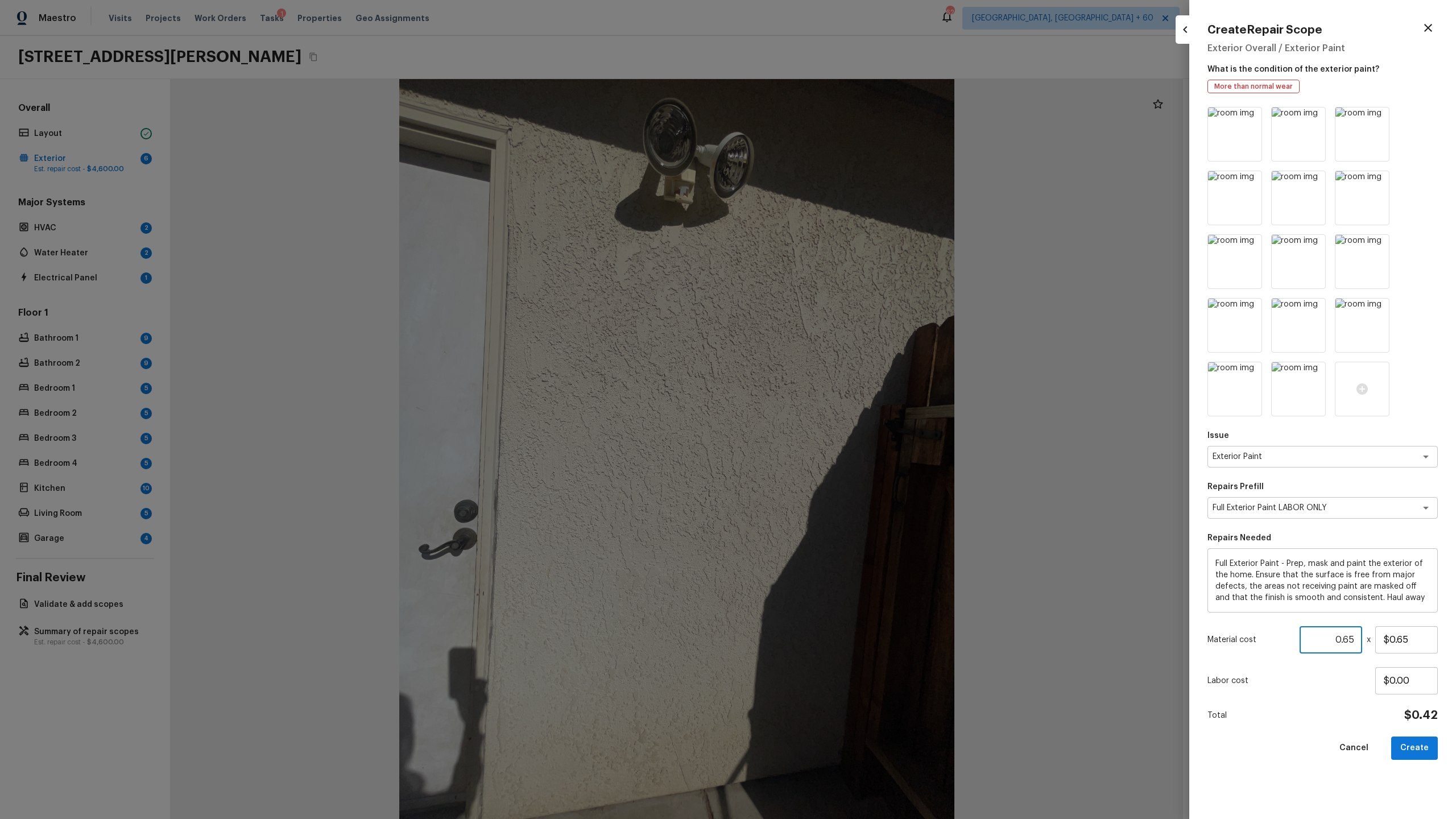
click at [835, 430] on input "0.65" at bounding box center [1331, 640] width 63 height 27
type input "1512"
click at [835, 430] on input "$0.65" at bounding box center [1406, 640] width 63 height 27
click at [835, 430] on button "Create" at bounding box center [1414, 749] width 46 height 23
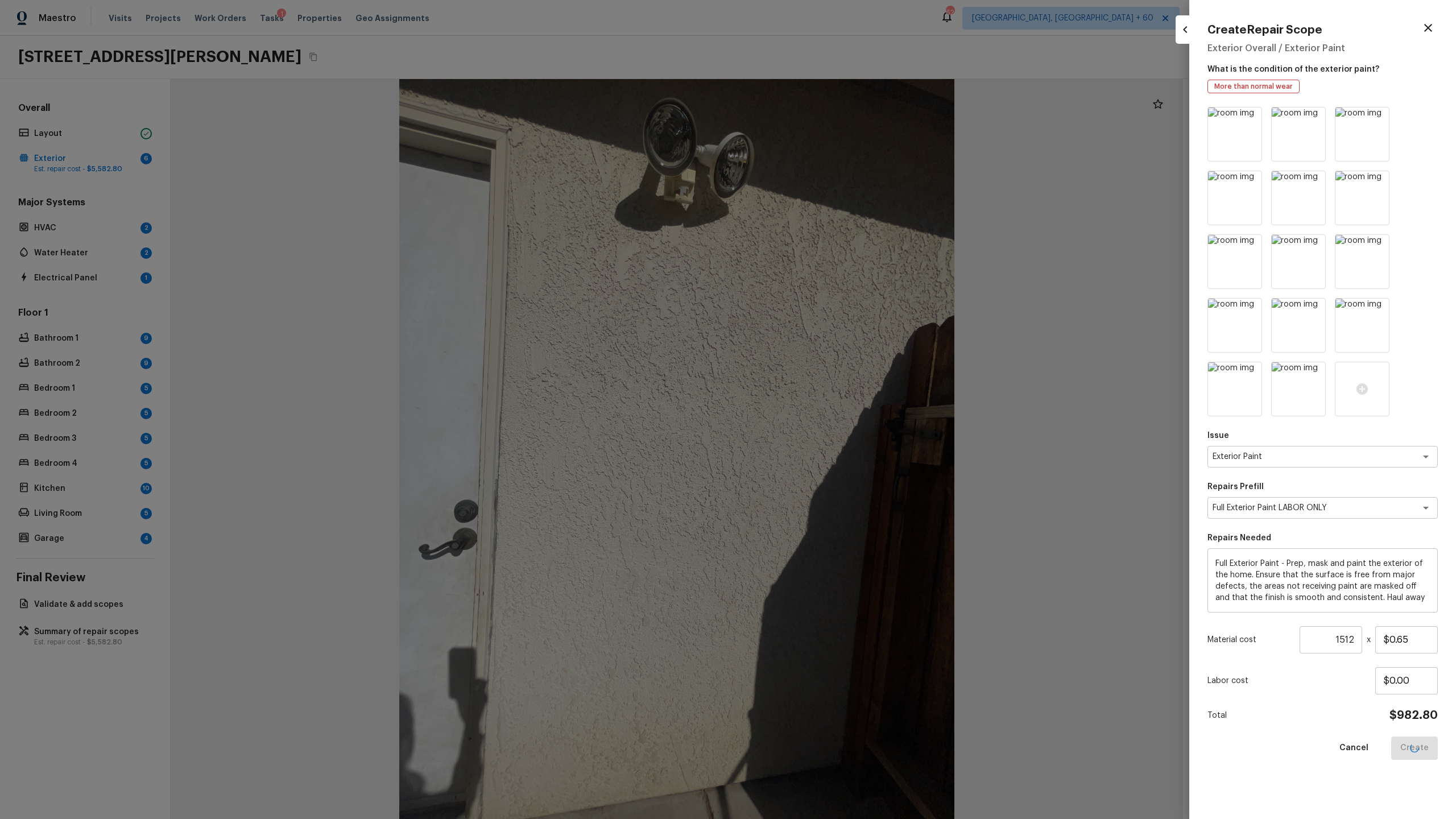
type input "1"
type input "$0.00"
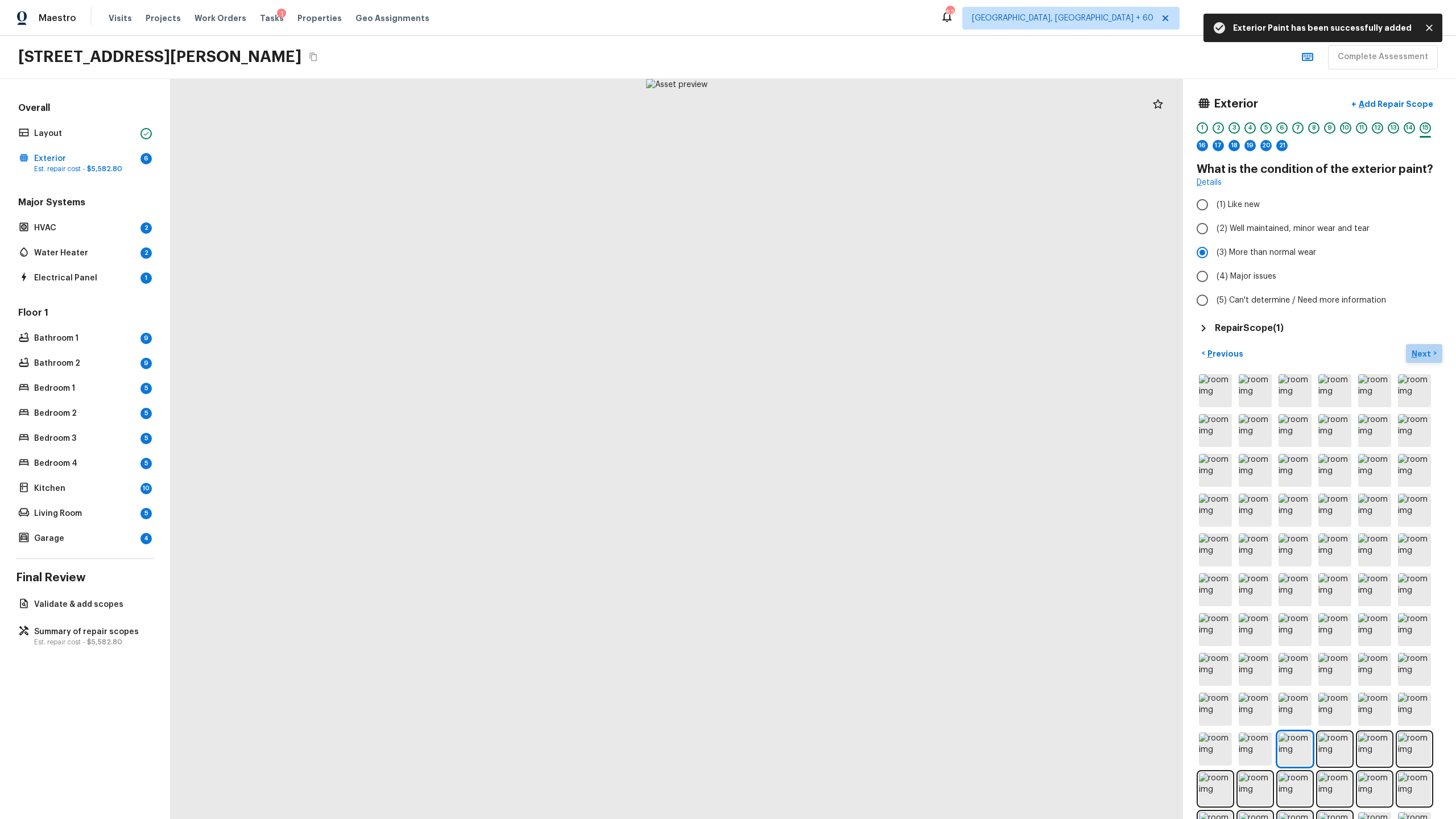
click at [835, 350] on p "Next" at bounding box center [1422, 353] width 22 height 11
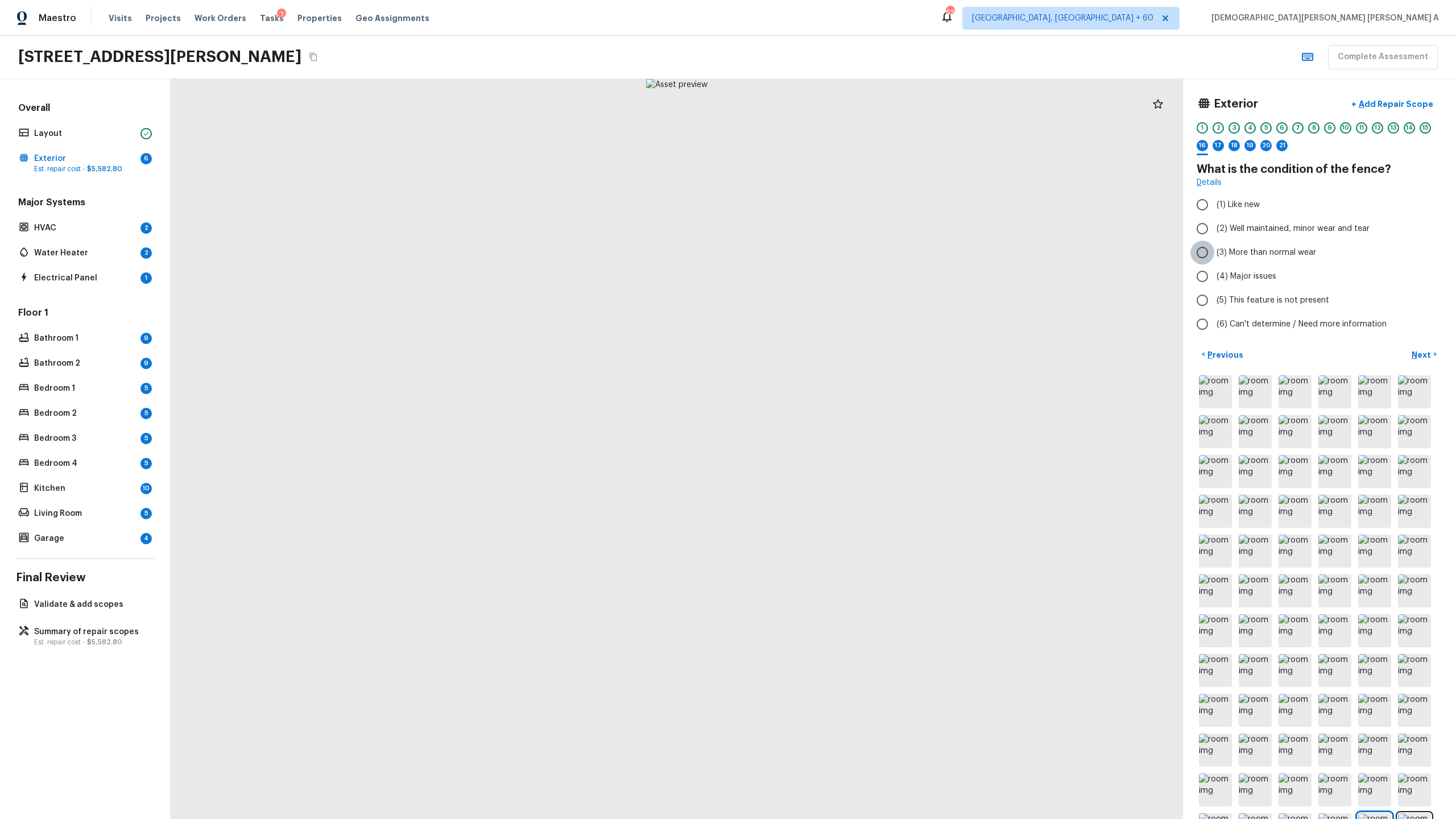
click at [835, 249] on input "(3) More than normal wear" at bounding box center [1202, 253] width 24 height 24
radio input "true"
click at [835, 108] on p "Add Repair Scope" at bounding box center [1395, 104] width 77 height 11
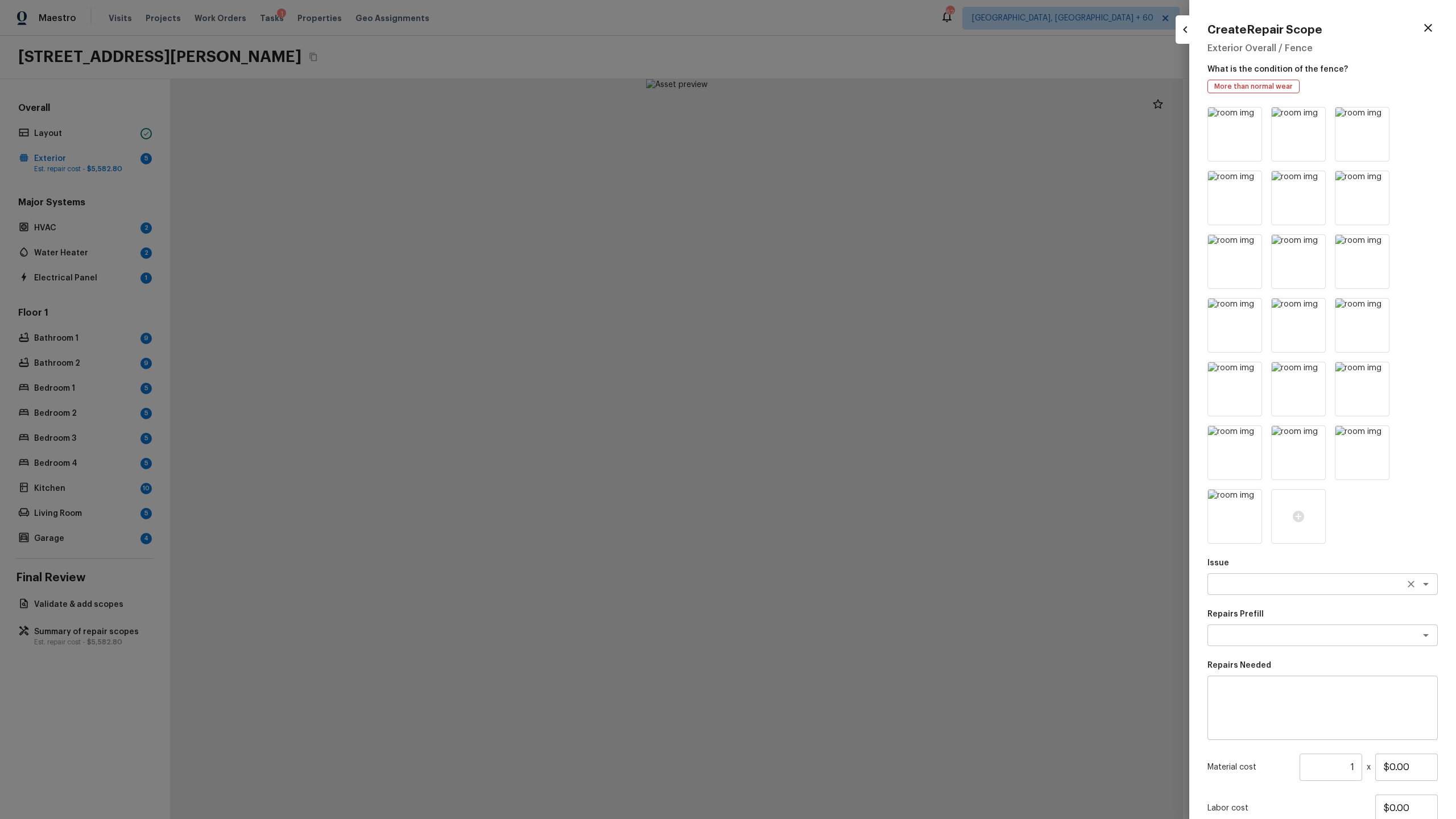
click at [835, 430] on div "x ​" at bounding box center [1322, 583] width 230 height 22
click at [835, 430] on li "Fencing" at bounding box center [1322, 626] width 230 height 18
click at [835, 430] on div "x ​" at bounding box center [1322, 635] width 230 height 22
type textarea "Fencing"
click at [835, 430] on li "Chain Link Fence 72''" at bounding box center [1322, 660] width 230 height 18
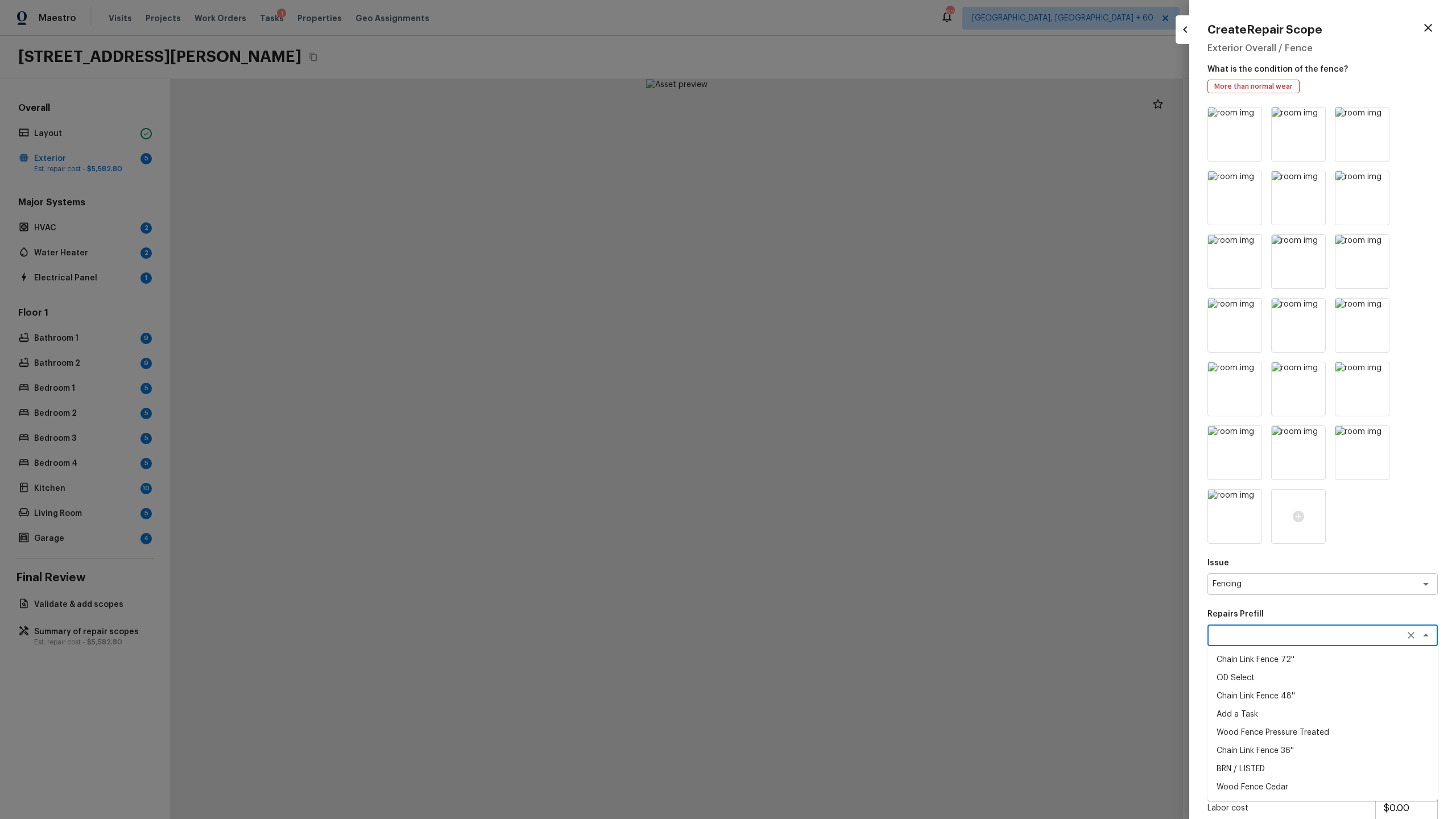
type textarea "Chain Link Fence 72''"
type textarea "Prep the work area and install a new 72'' chain link fence. Ensure that all of …"
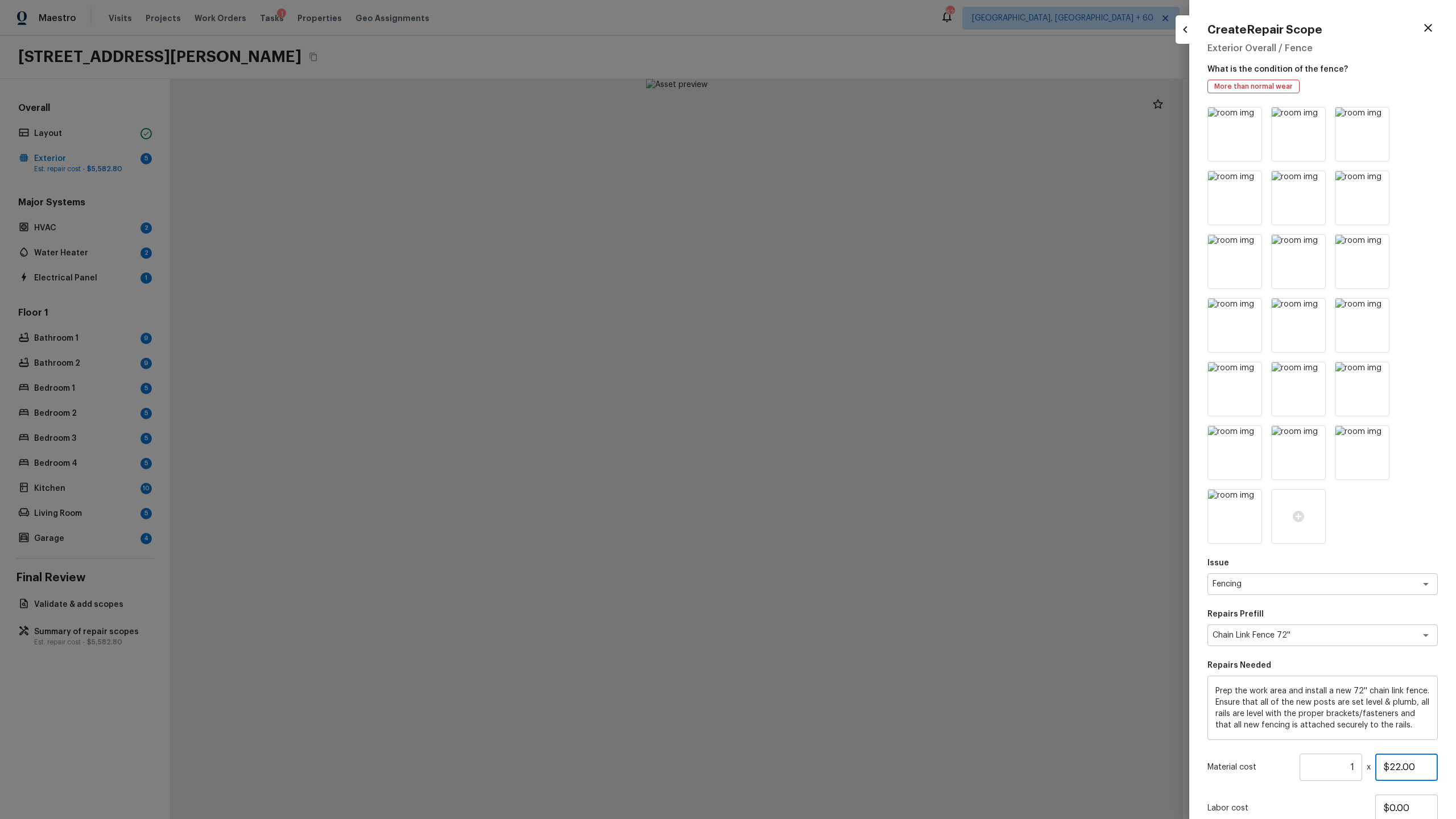
click at [835, 430] on input "$22.00" at bounding box center [1406, 767] width 63 height 27
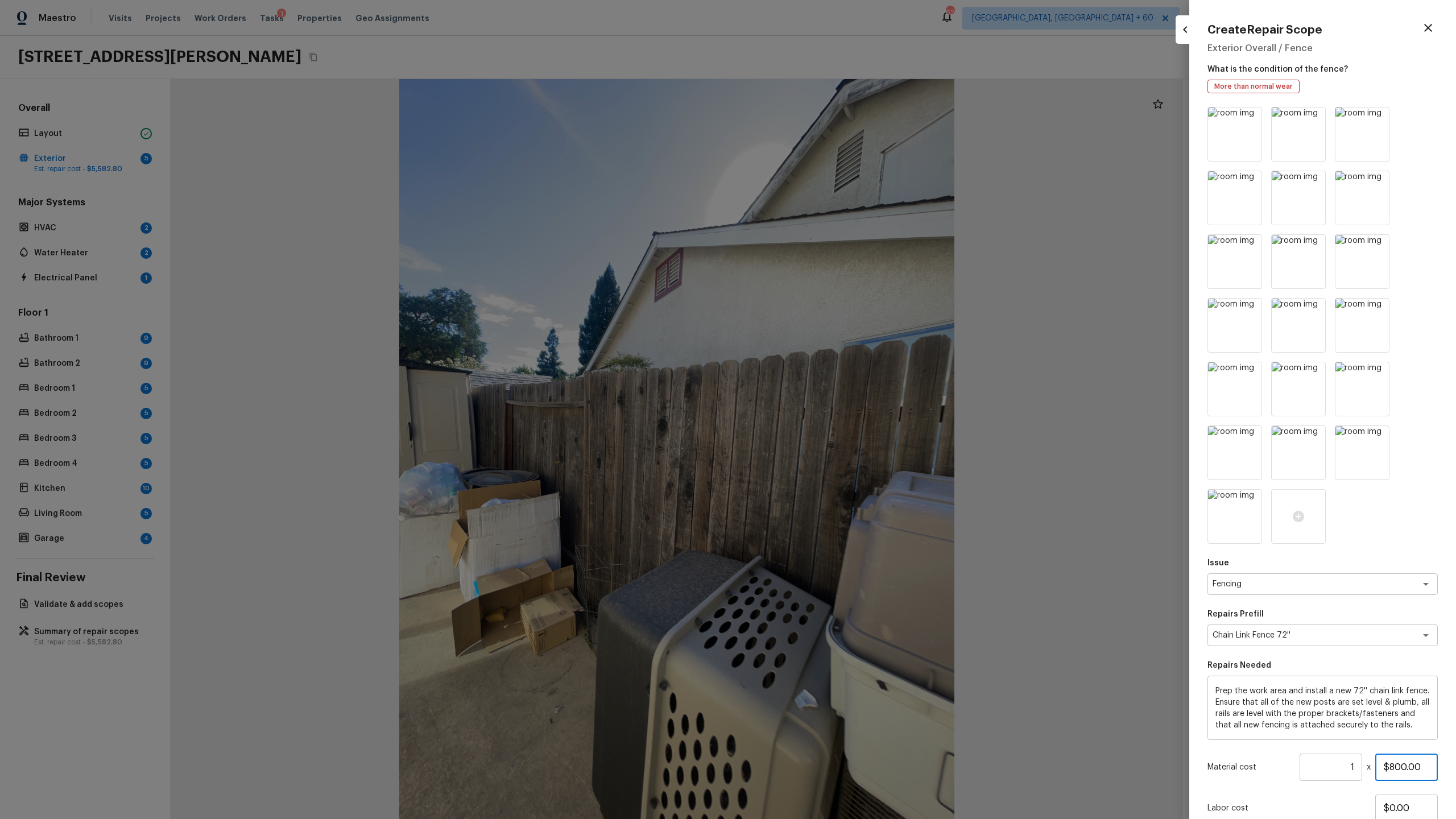
scroll to position [86, 0]
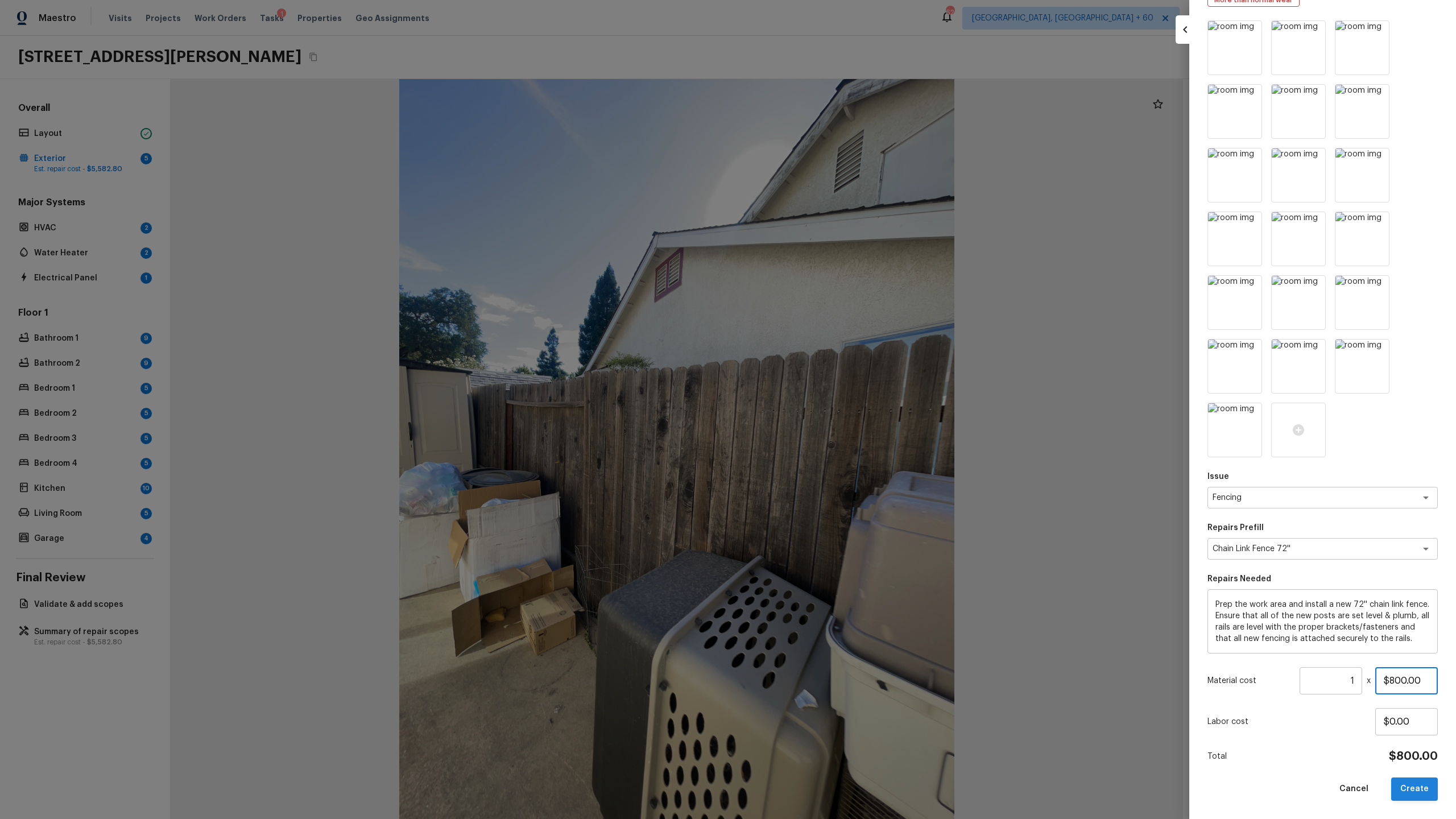
type input "$800.00"
click at [835, 430] on button "Create" at bounding box center [1414, 789] width 46 height 23
type input "$0.00"
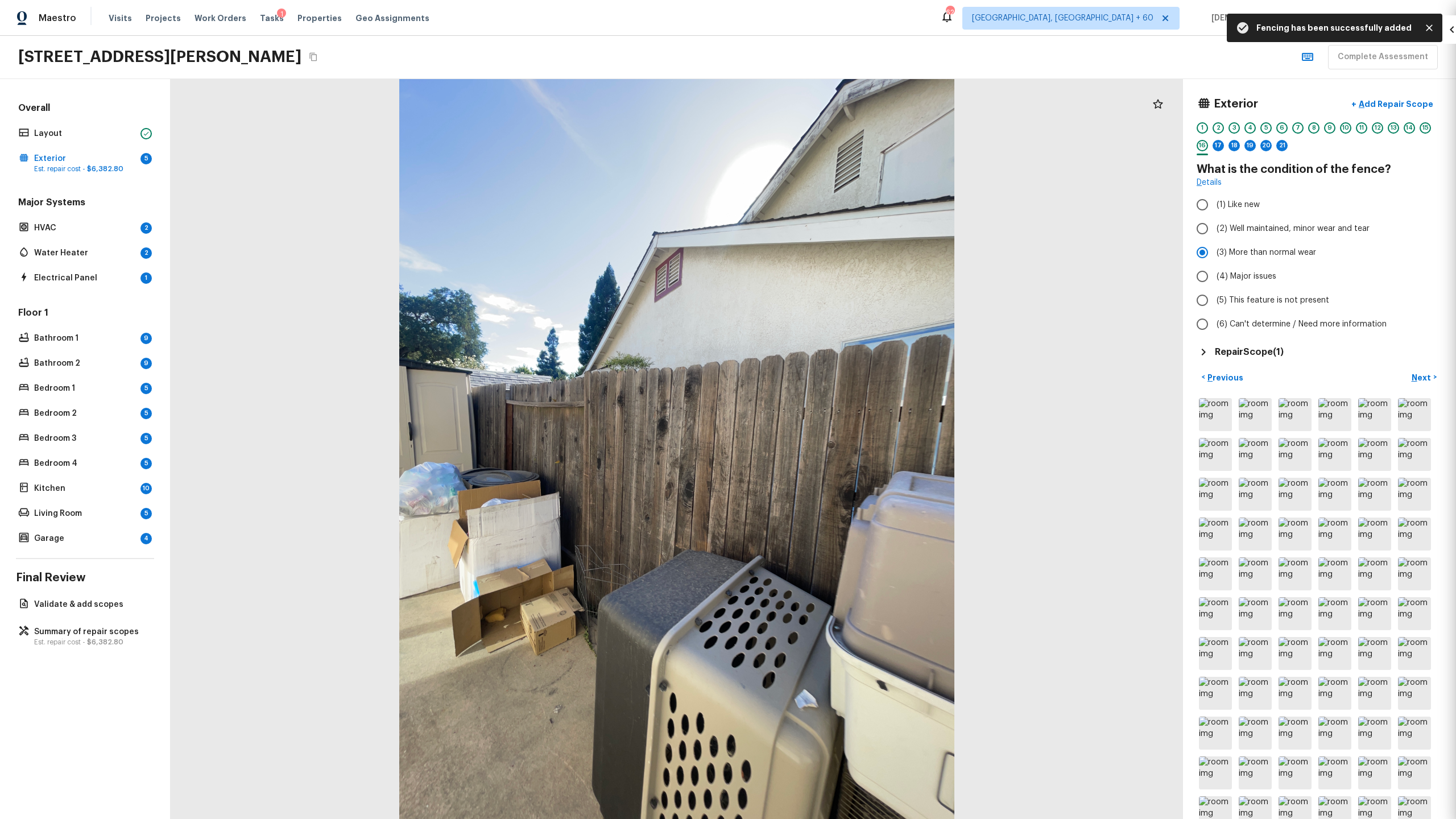
scroll to position [0, 0]
click at [835, 373] on p "Next" at bounding box center [1422, 377] width 22 height 11
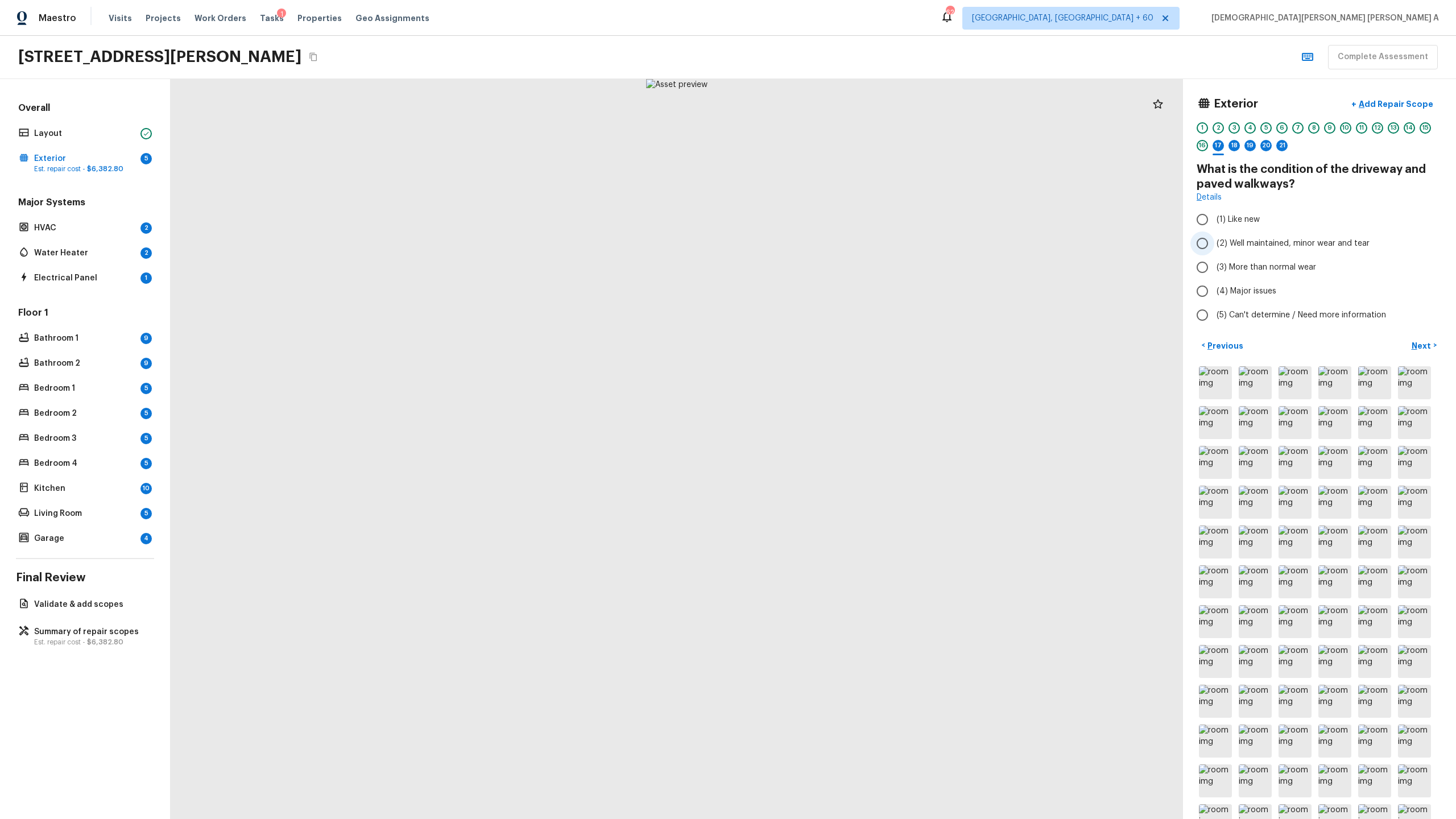
click at [835, 240] on input "(2) Well maintained, minor wear and tear" at bounding box center [1202, 243] width 24 height 24
radio input "true"
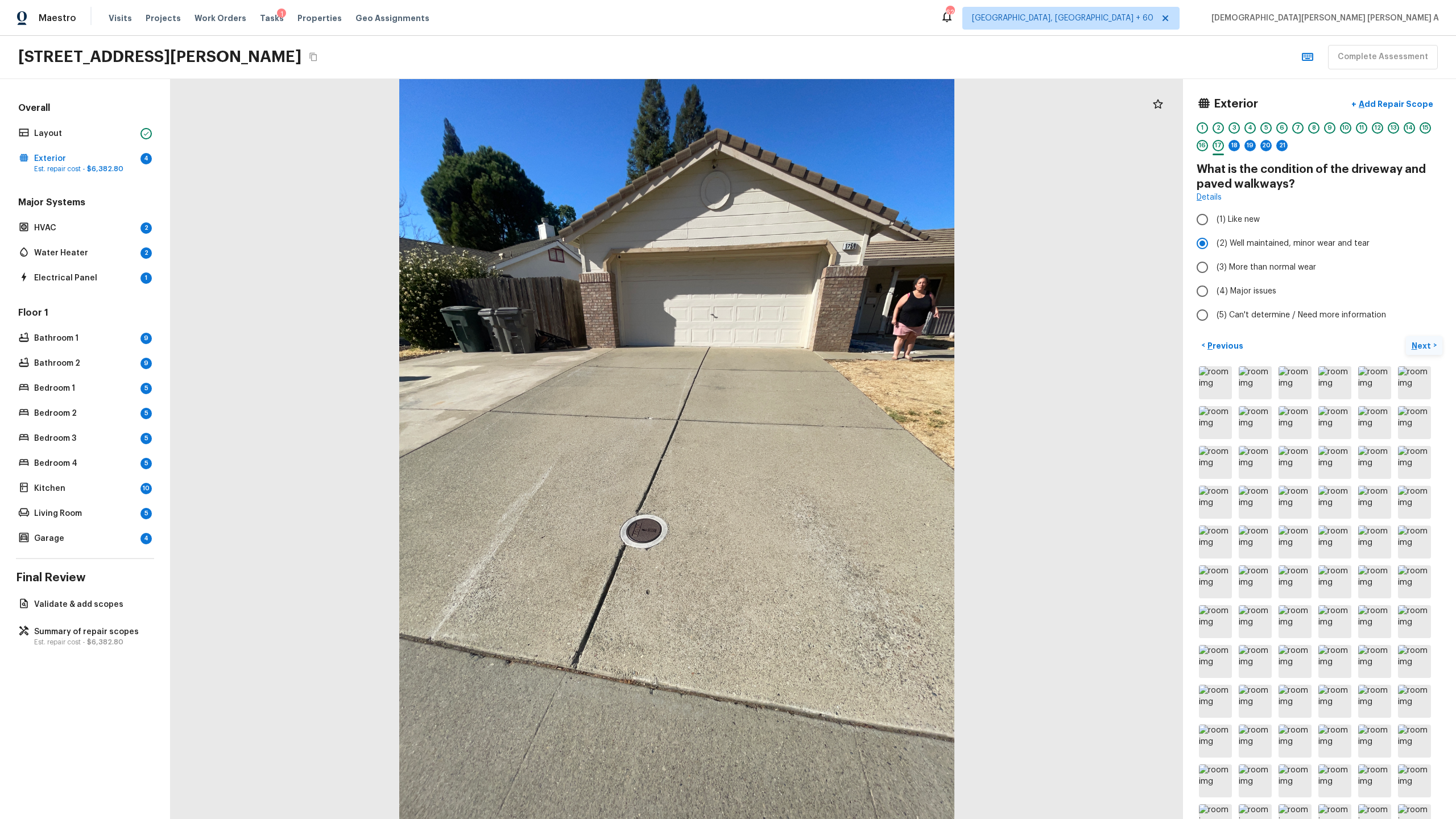
click at [835, 349] on p "Next" at bounding box center [1422, 345] width 22 height 11
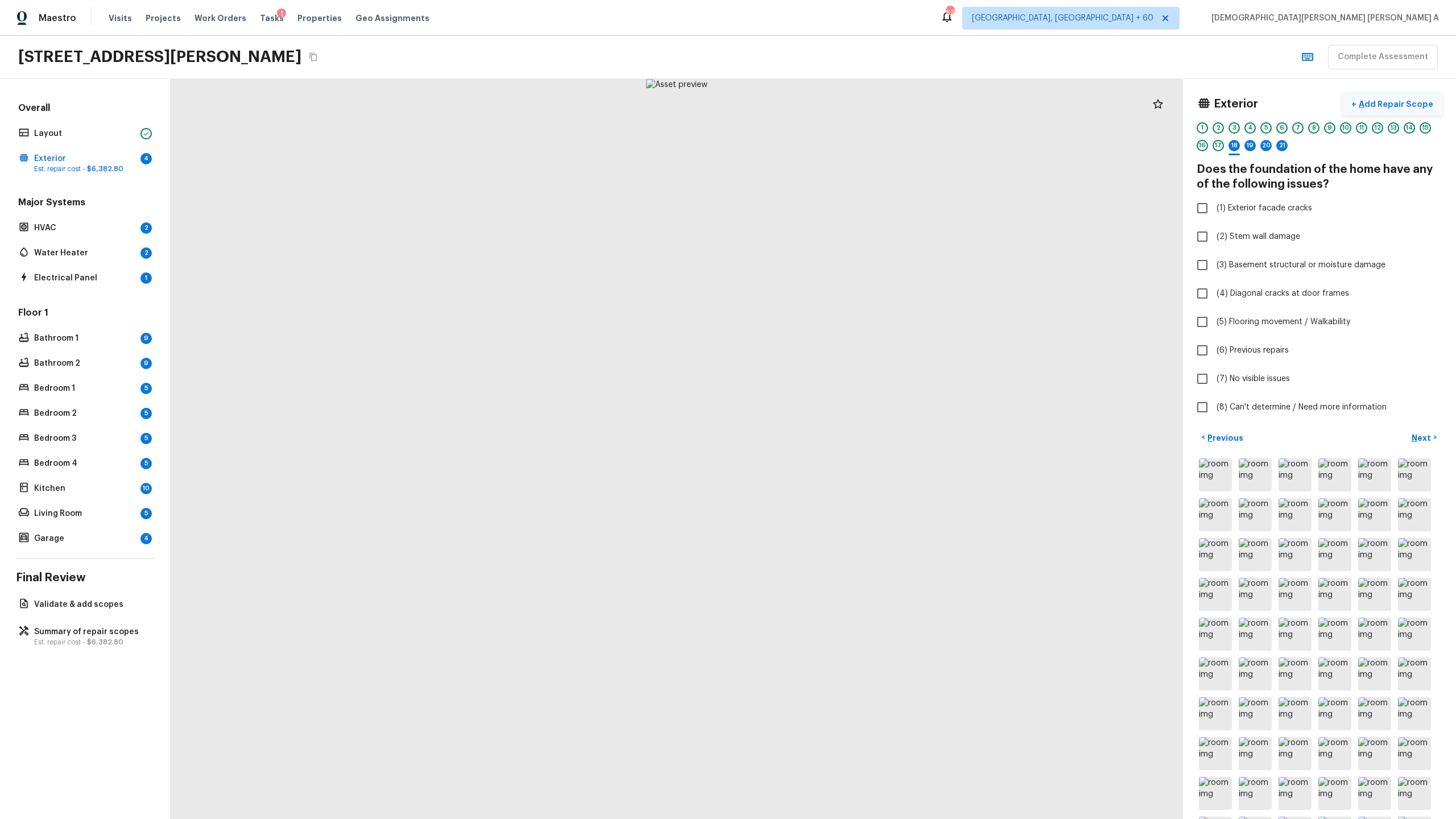
click at [835, 101] on p "Add Repair Scope" at bounding box center [1395, 104] width 77 height 11
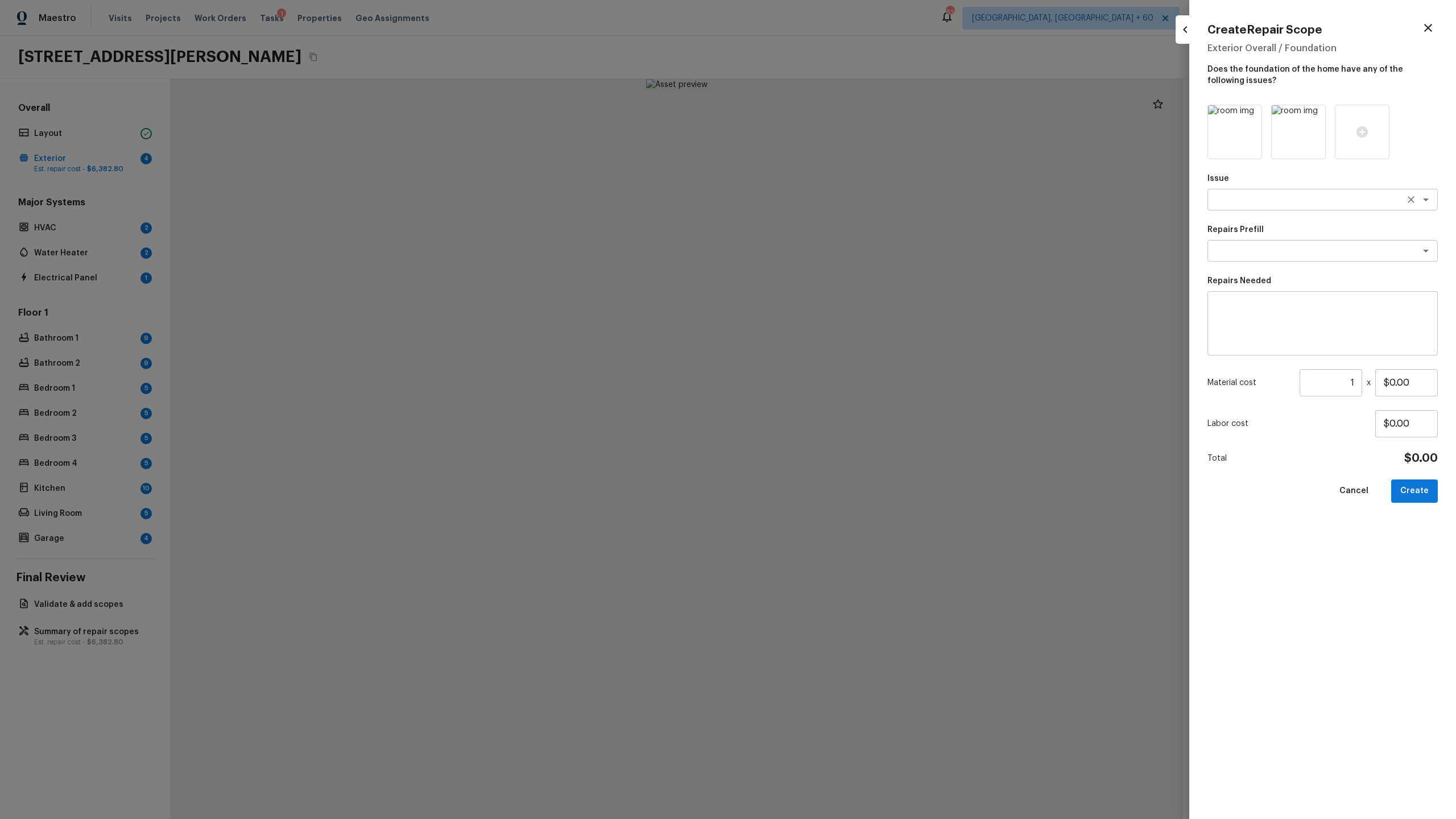
click at [835, 200] on textarea at bounding box center [1307, 199] width 188 height 11
click at [835, 224] on li "Siding" at bounding box center [1322, 224] width 230 height 18
type textarea "Siding"
click at [835, 251] on textarea at bounding box center [1307, 251] width 188 height 11
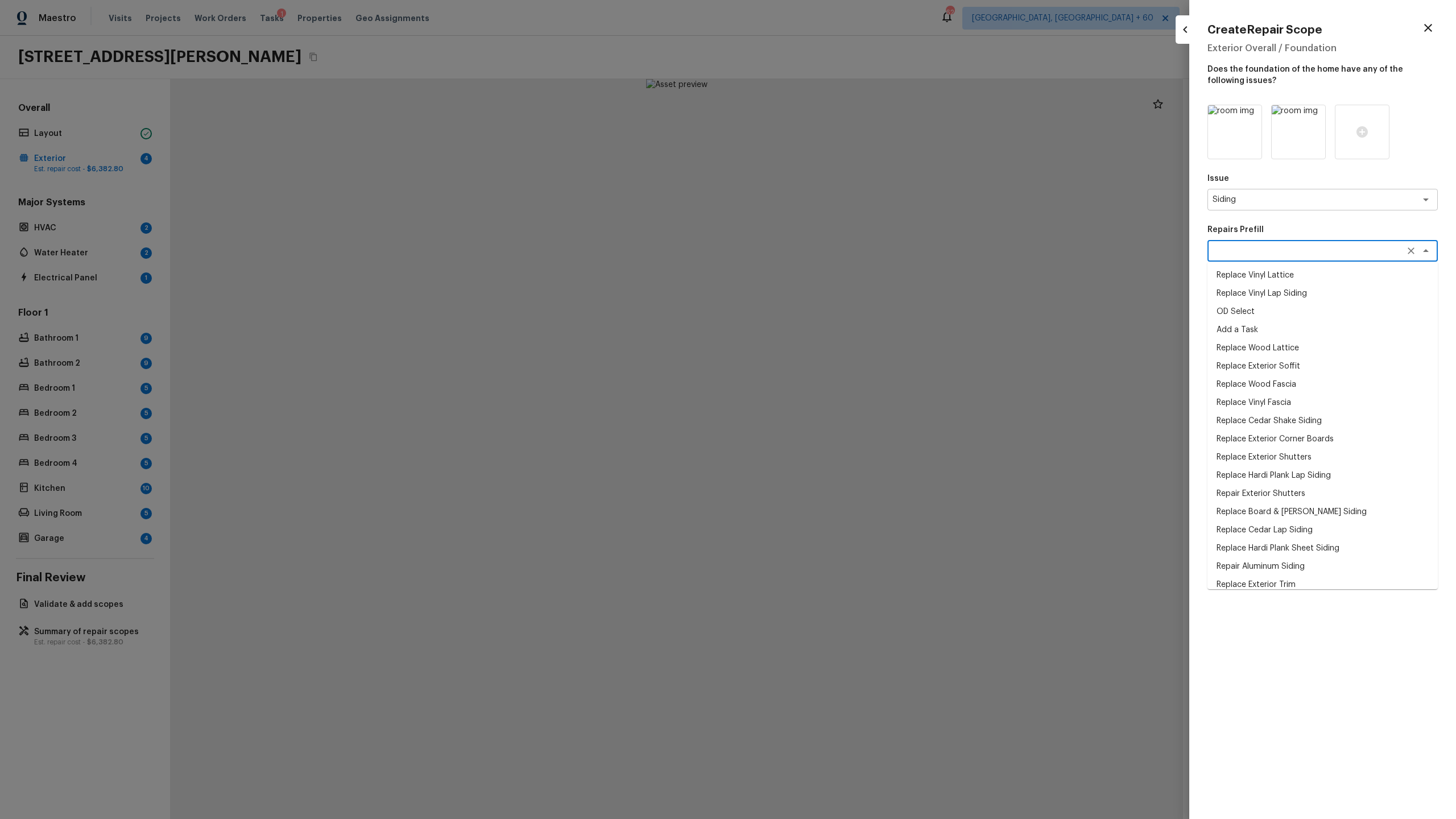
click at [835, 273] on li "Replace Vinyl Lattice" at bounding box center [1322, 275] width 230 height 18
type textarea "Replace Vinyl Lattice"
type textarea "Remove the existing vinyl lattice, prep the attachment areas and install new vi…"
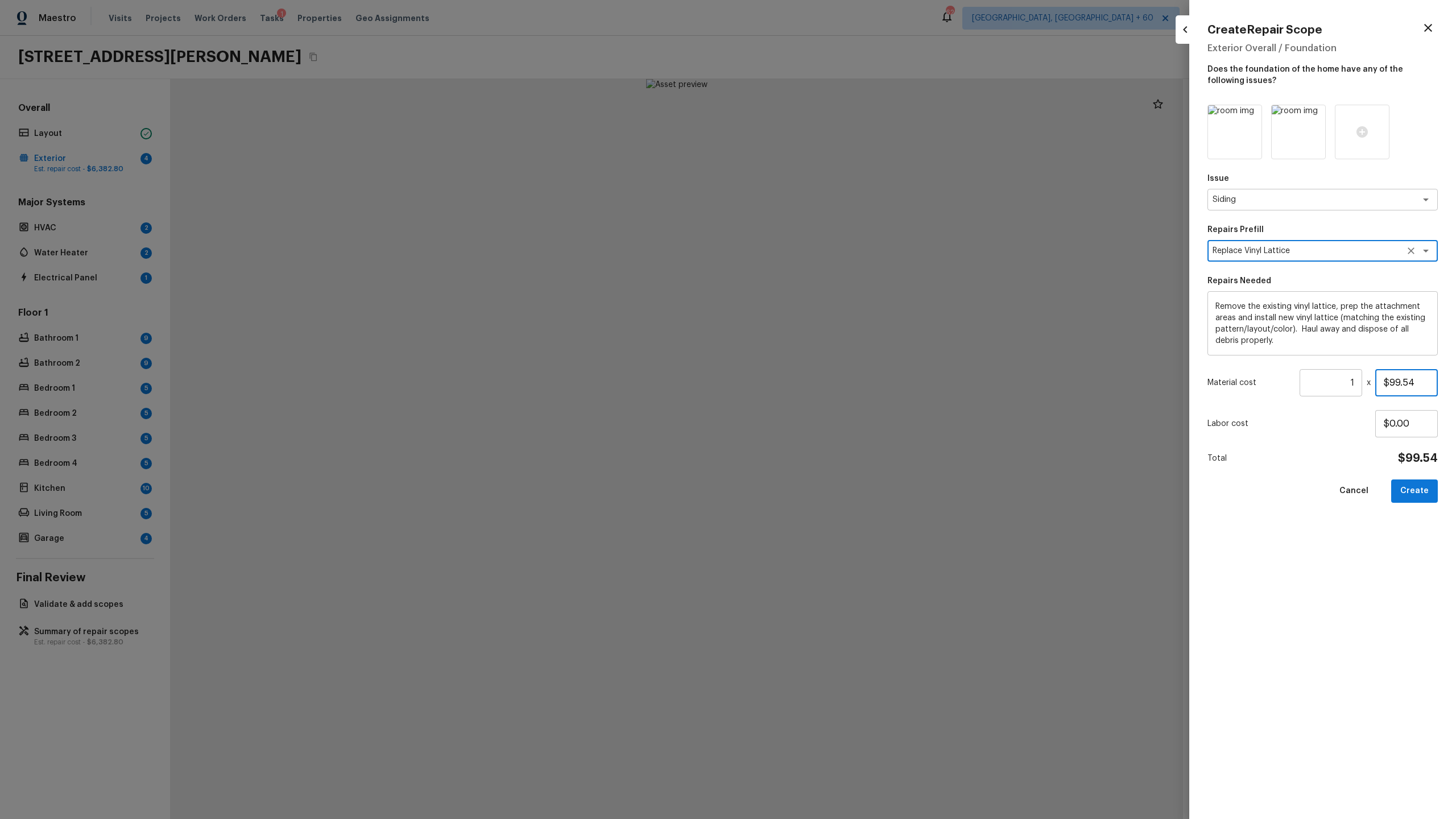
click at [835, 381] on input "$99.54" at bounding box center [1406, 383] width 63 height 27
type input "$575.00"
click at [835, 430] on button "Create" at bounding box center [1414, 491] width 46 height 23
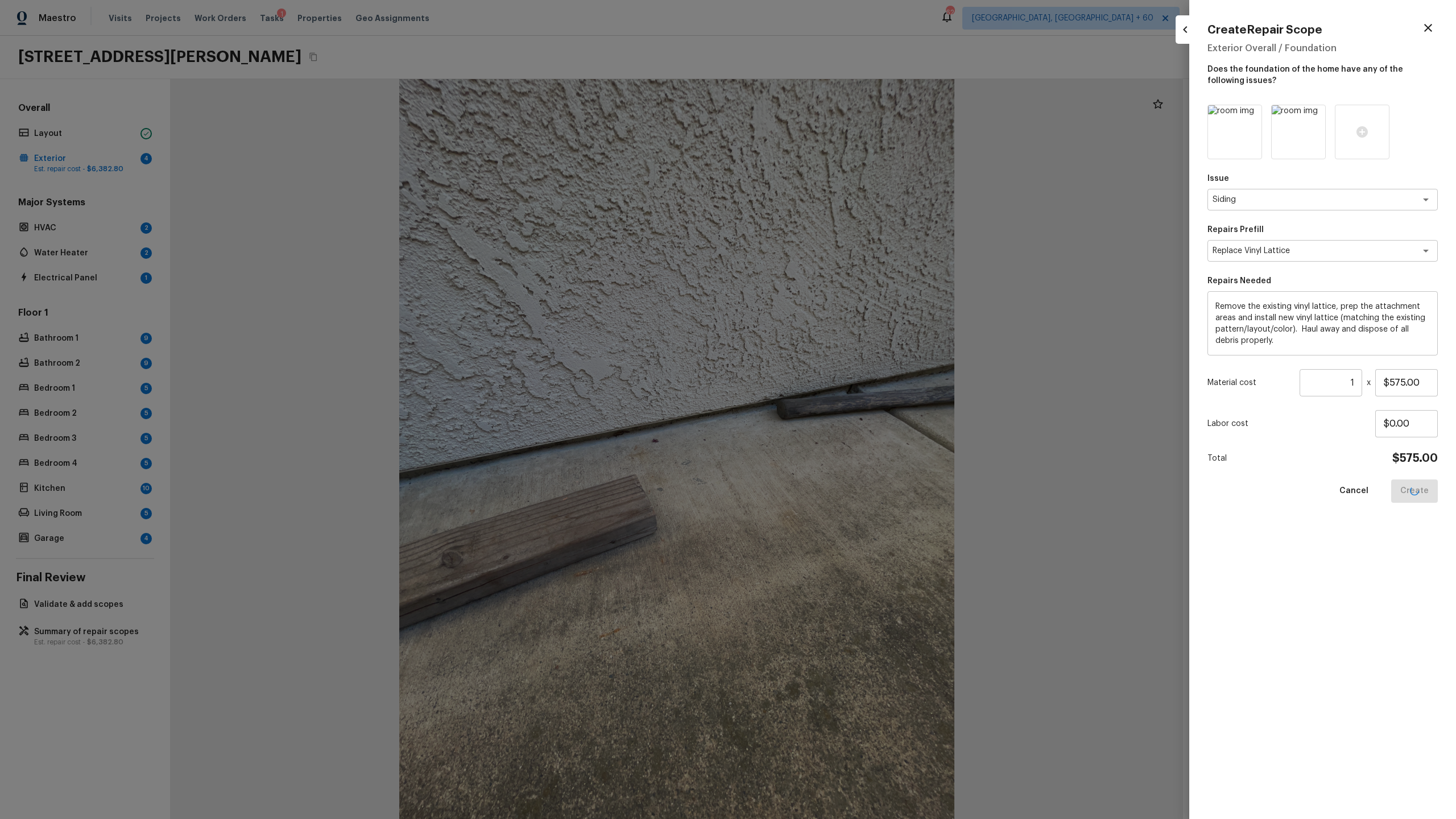
type input "$0.00"
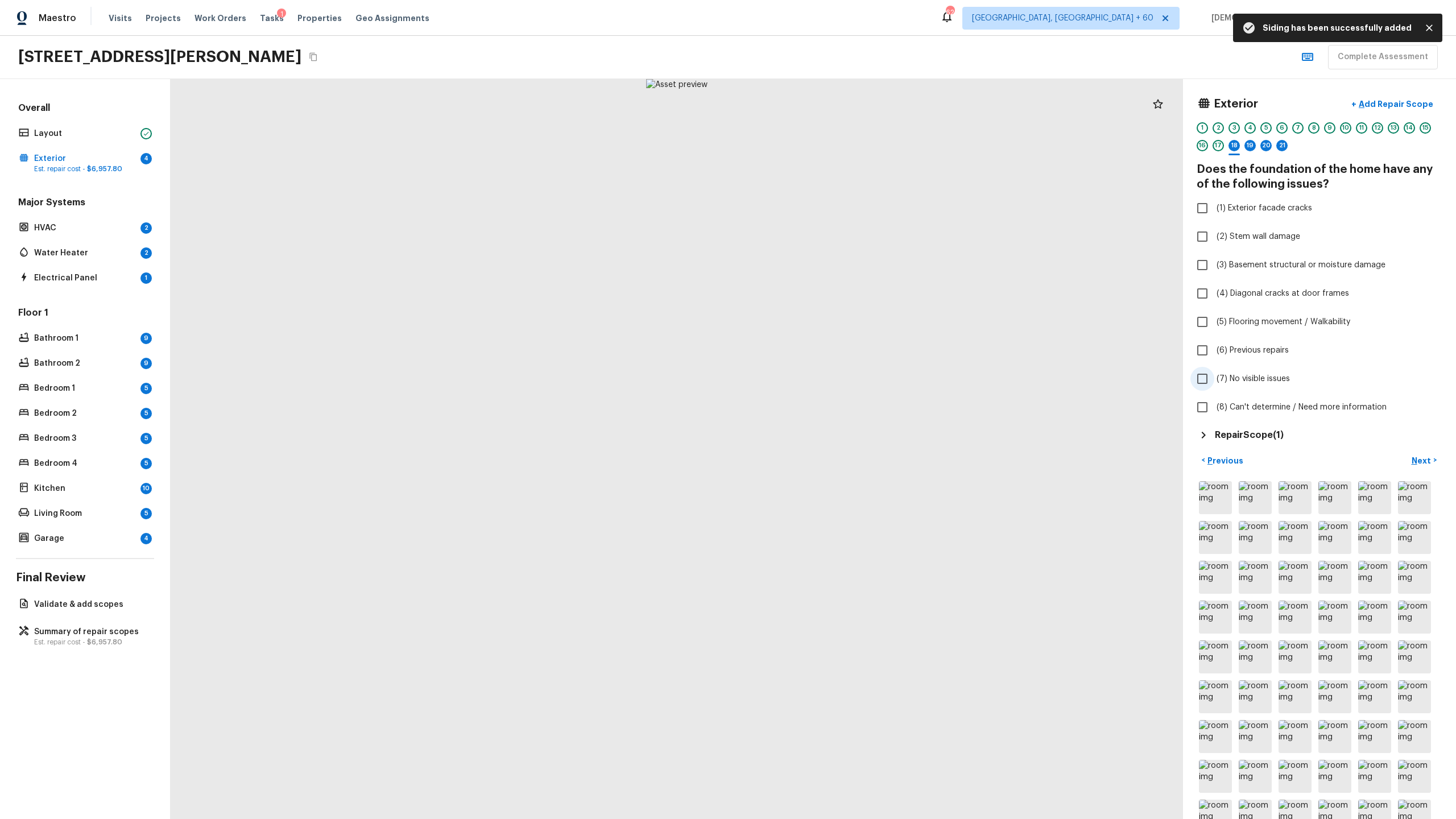
click at [835, 375] on input "(7) No visible issues" at bounding box center [1202, 379] width 24 height 24
checkbox input "true"
click at [835, 355] on input "(6) Previous repairs" at bounding box center [1202, 350] width 24 height 24
checkbox input "true"
click at [835, 378] on input "(7) No visible issues" at bounding box center [1202, 379] width 24 height 24
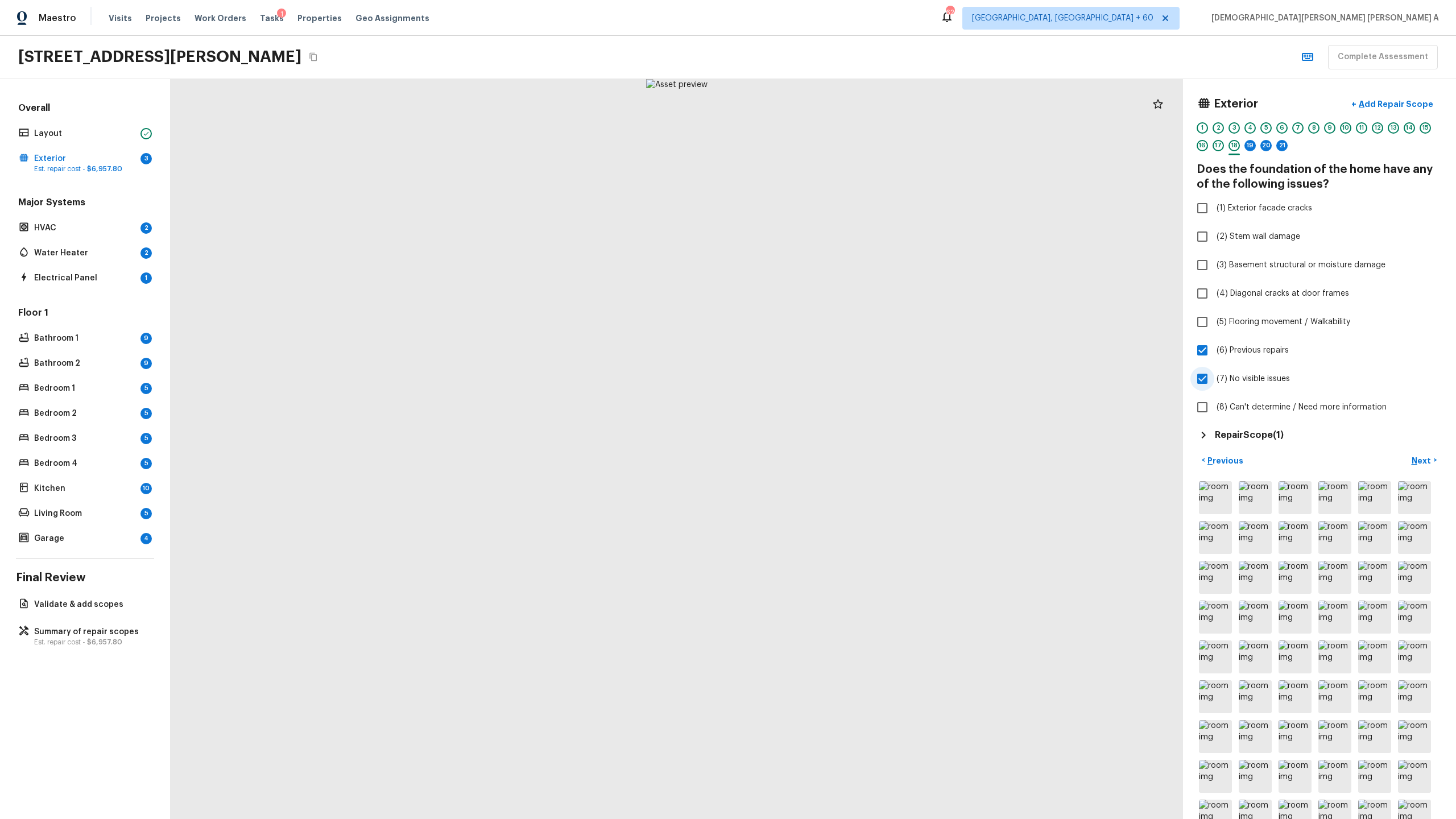
checkbox input "false"
click at [835, 430] on button "Next >" at bounding box center [1424, 460] width 37 height 19
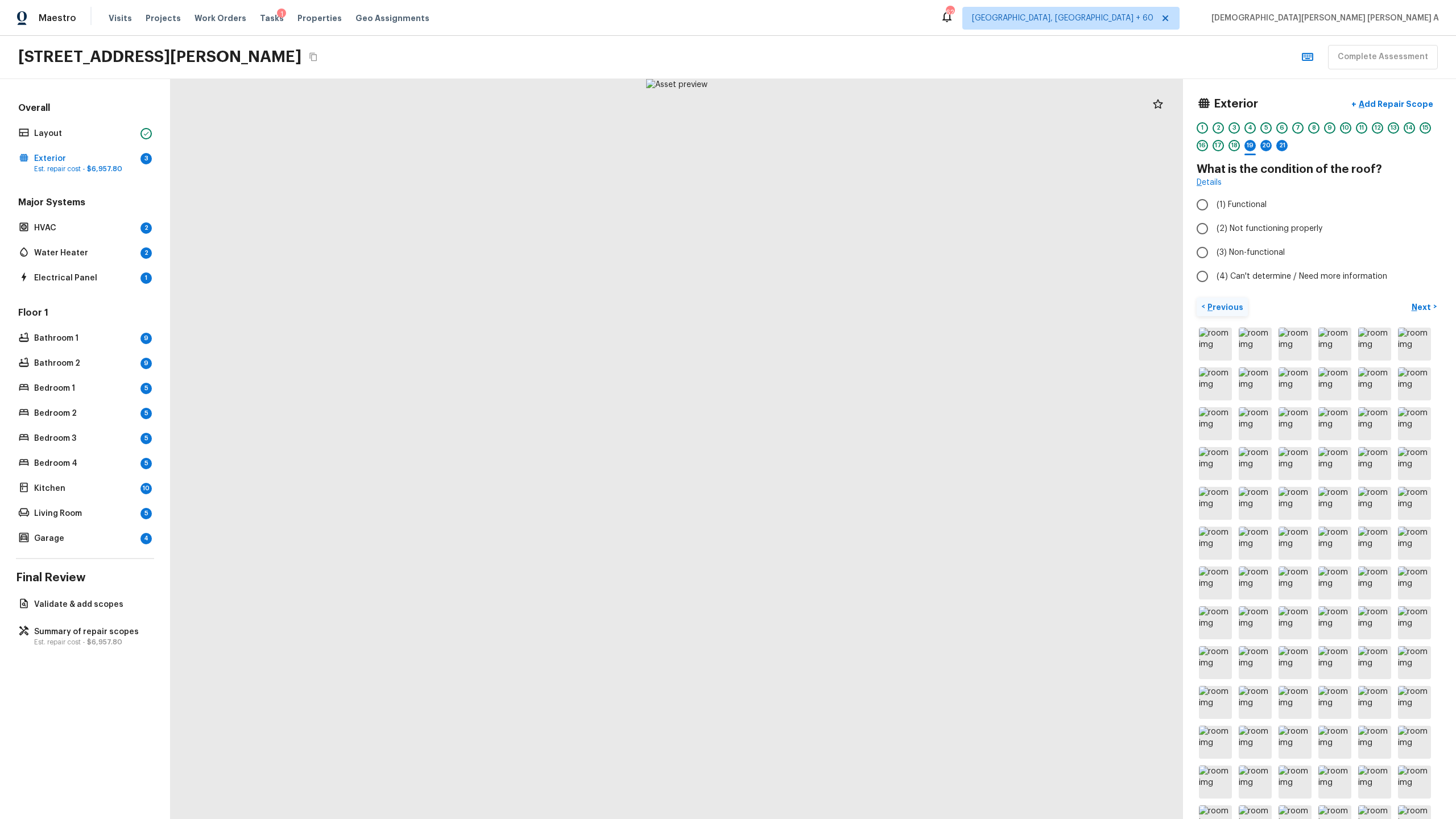
click at [835, 310] on p "Previous" at bounding box center [1224, 307] width 38 height 11
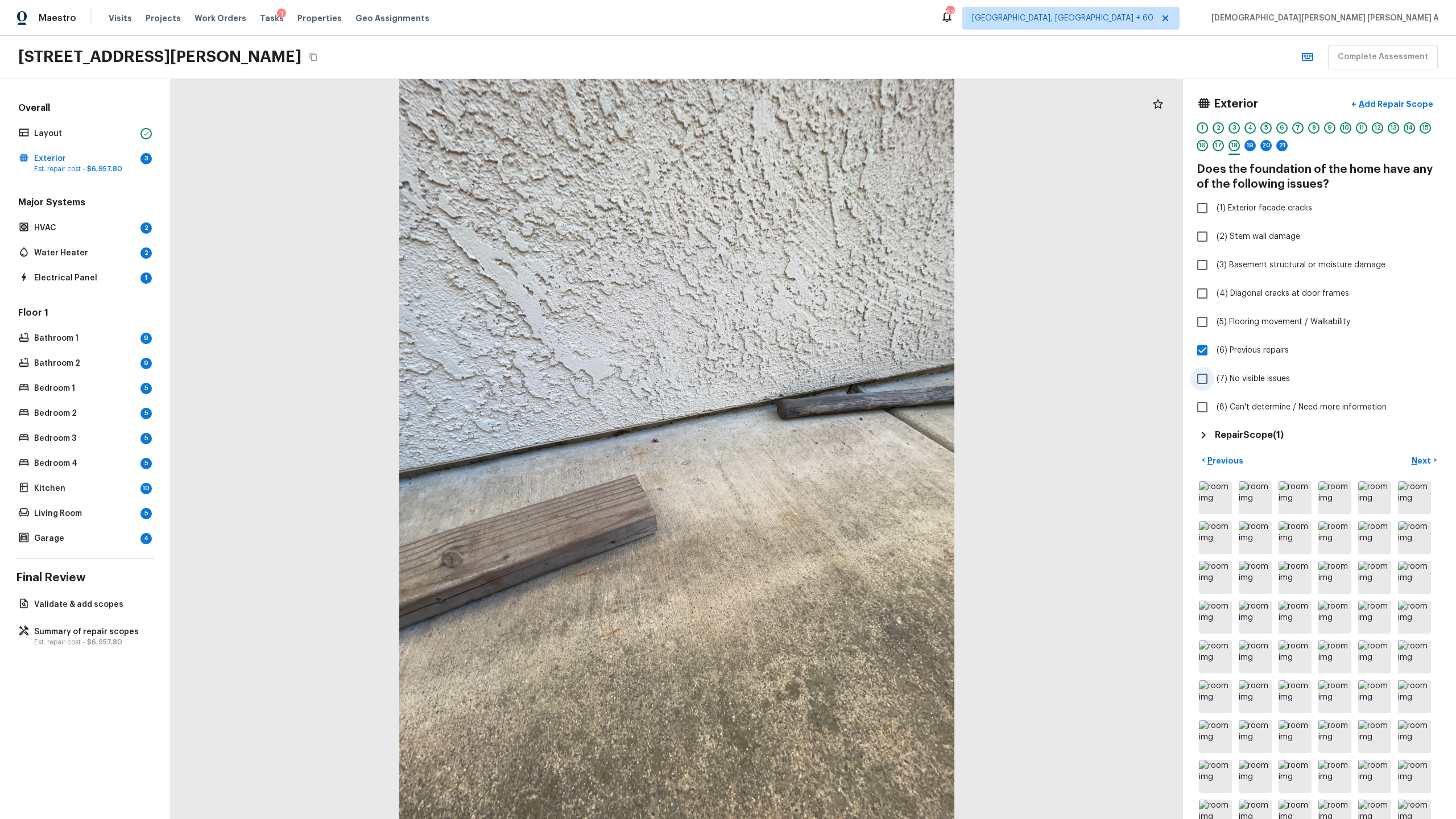
click at [835, 382] on input "(7) No visible issues" at bounding box center [1202, 379] width 24 height 24
checkbox input "true"
click at [835, 357] on input "(6) Previous repairs" at bounding box center [1202, 350] width 24 height 24
checkbox input "false"
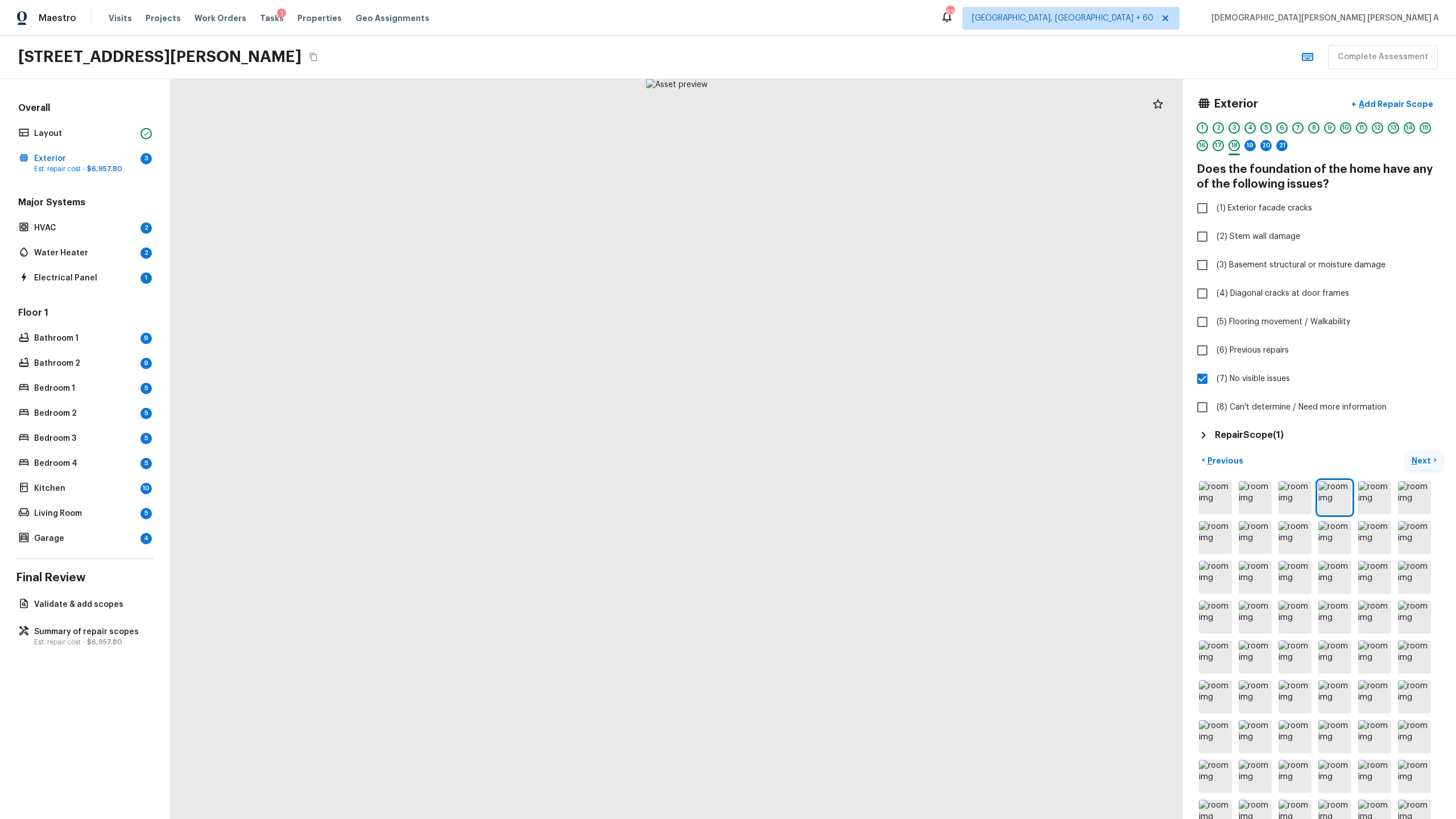
click at [835, 430] on p "Next" at bounding box center [1422, 460] width 22 height 11
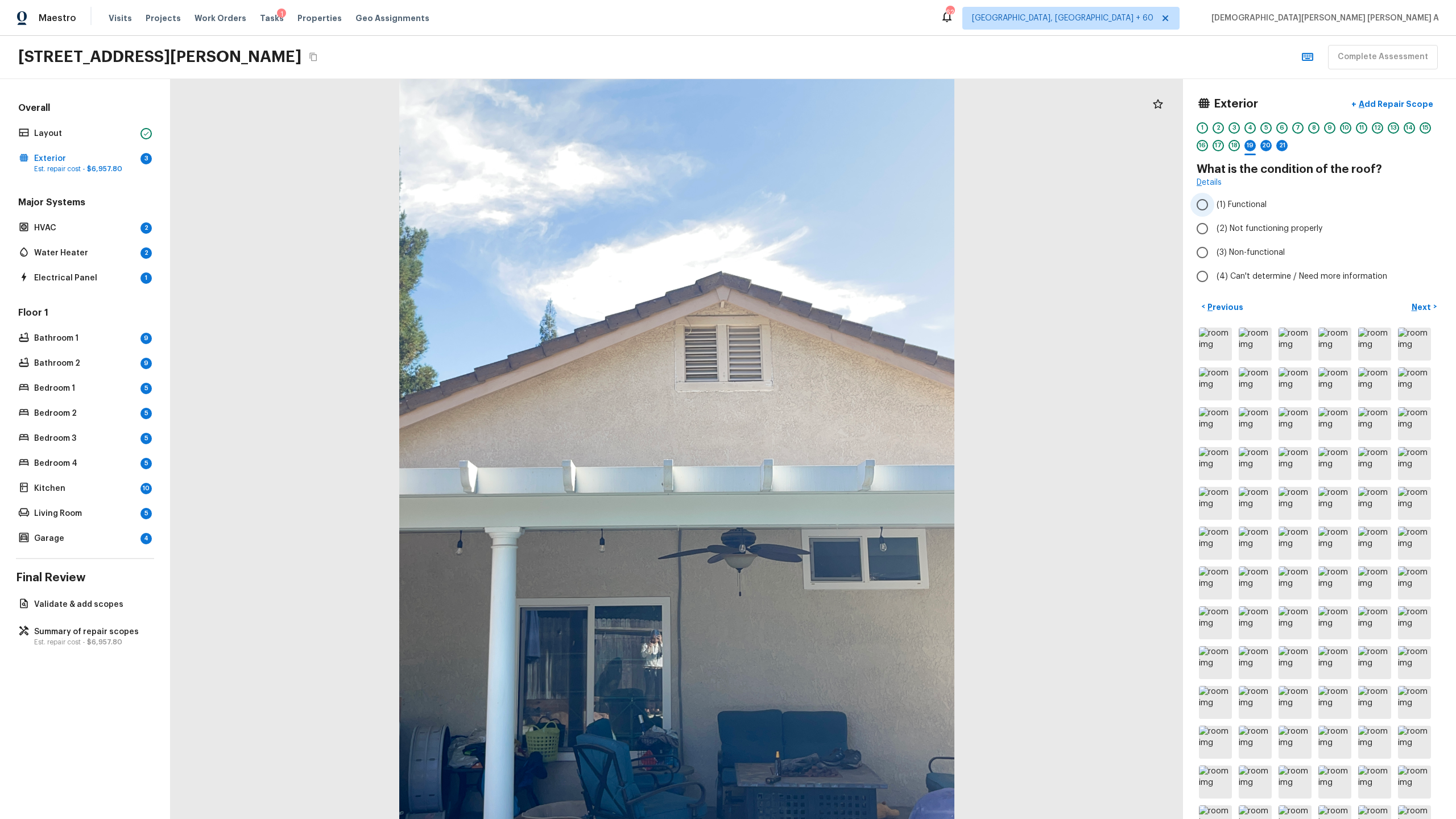
click at [835, 206] on input "(1) Functional" at bounding box center [1202, 204] width 24 height 24
radio input "true"
click at [835, 308] on p "Next" at bounding box center [1422, 307] width 22 height 11
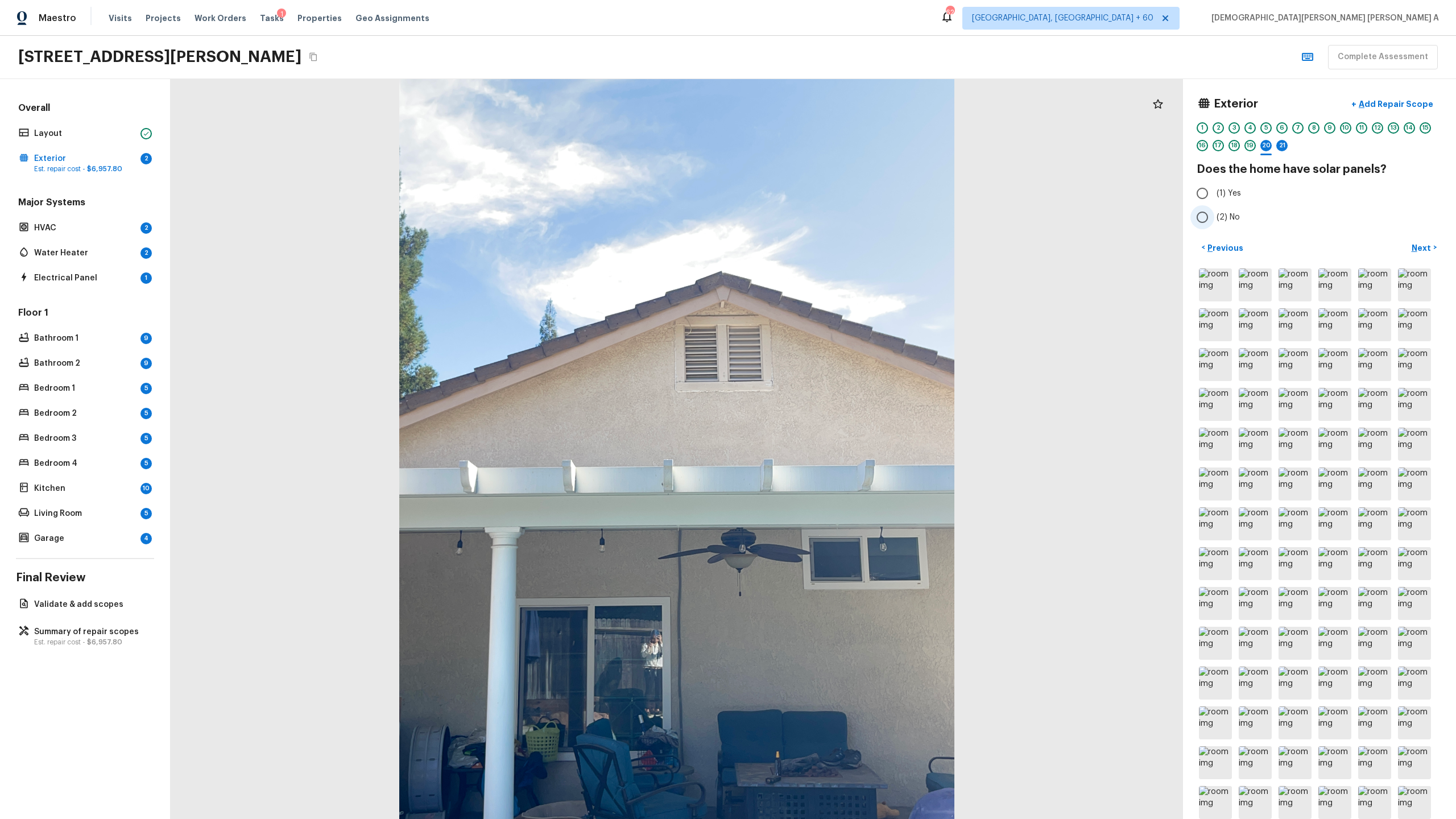
click at [835, 214] on input "(2) No" at bounding box center [1202, 217] width 24 height 24
radio input "true"
click at [835, 251] on p "Next" at bounding box center [1422, 247] width 22 height 11
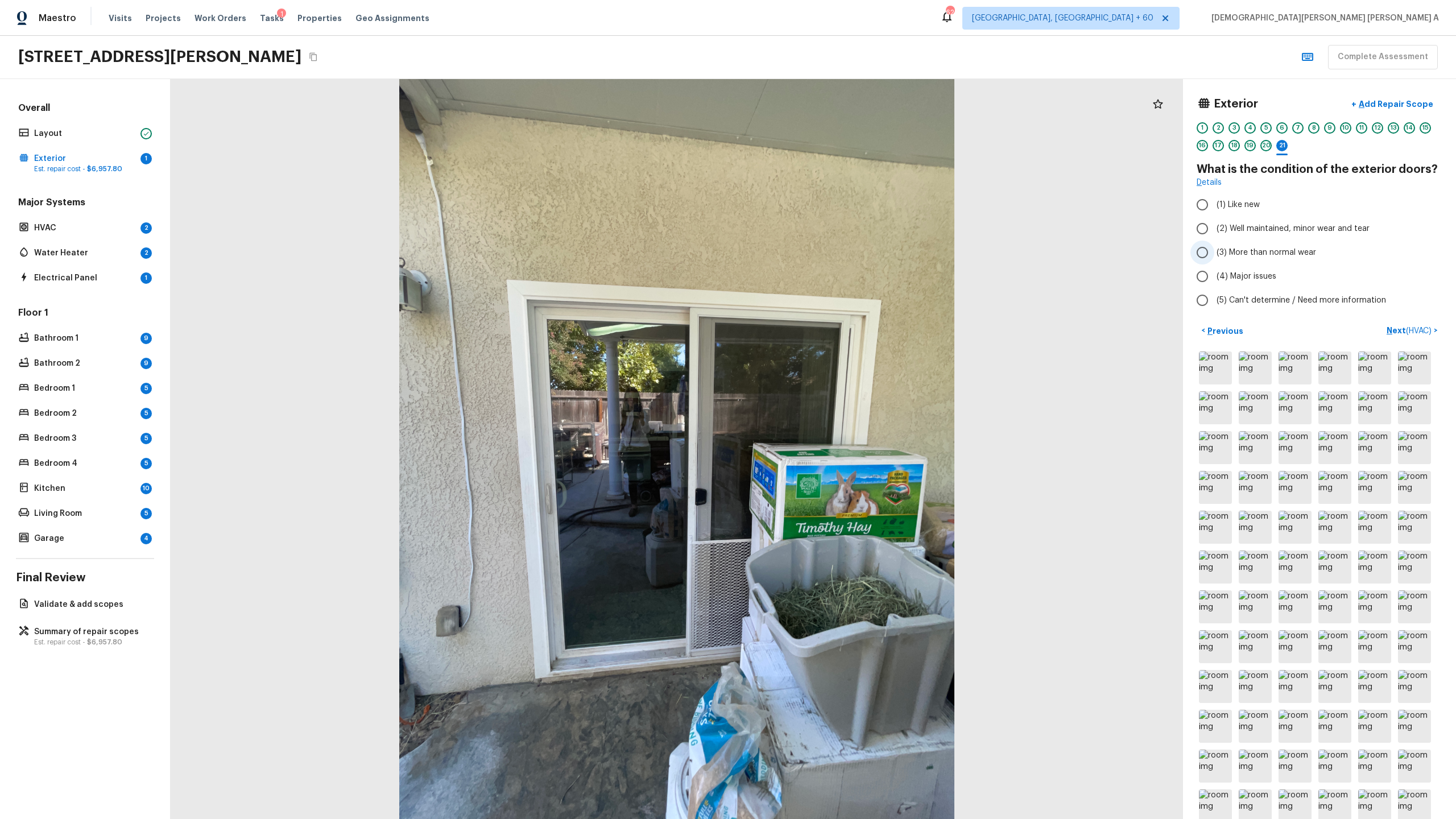
click at [835, 256] on input "(3) More than normal wear" at bounding box center [1202, 253] width 24 height 24
radio input "true"
click at [835, 102] on p "Add Repair Scope" at bounding box center [1395, 104] width 77 height 11
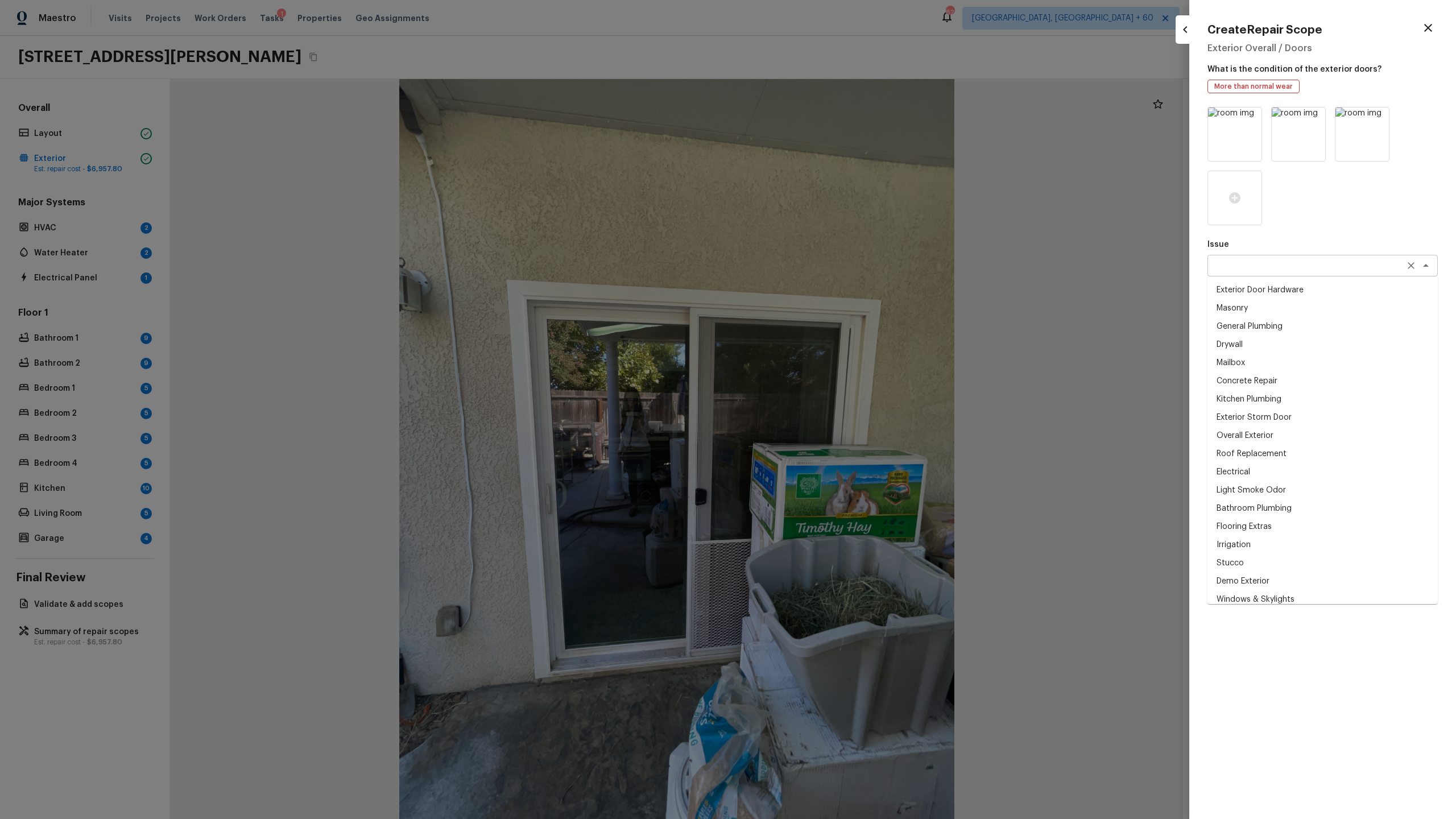
click at [835, 273] on div "x ​" at bounding box center [1322, 265] width 230 height 22
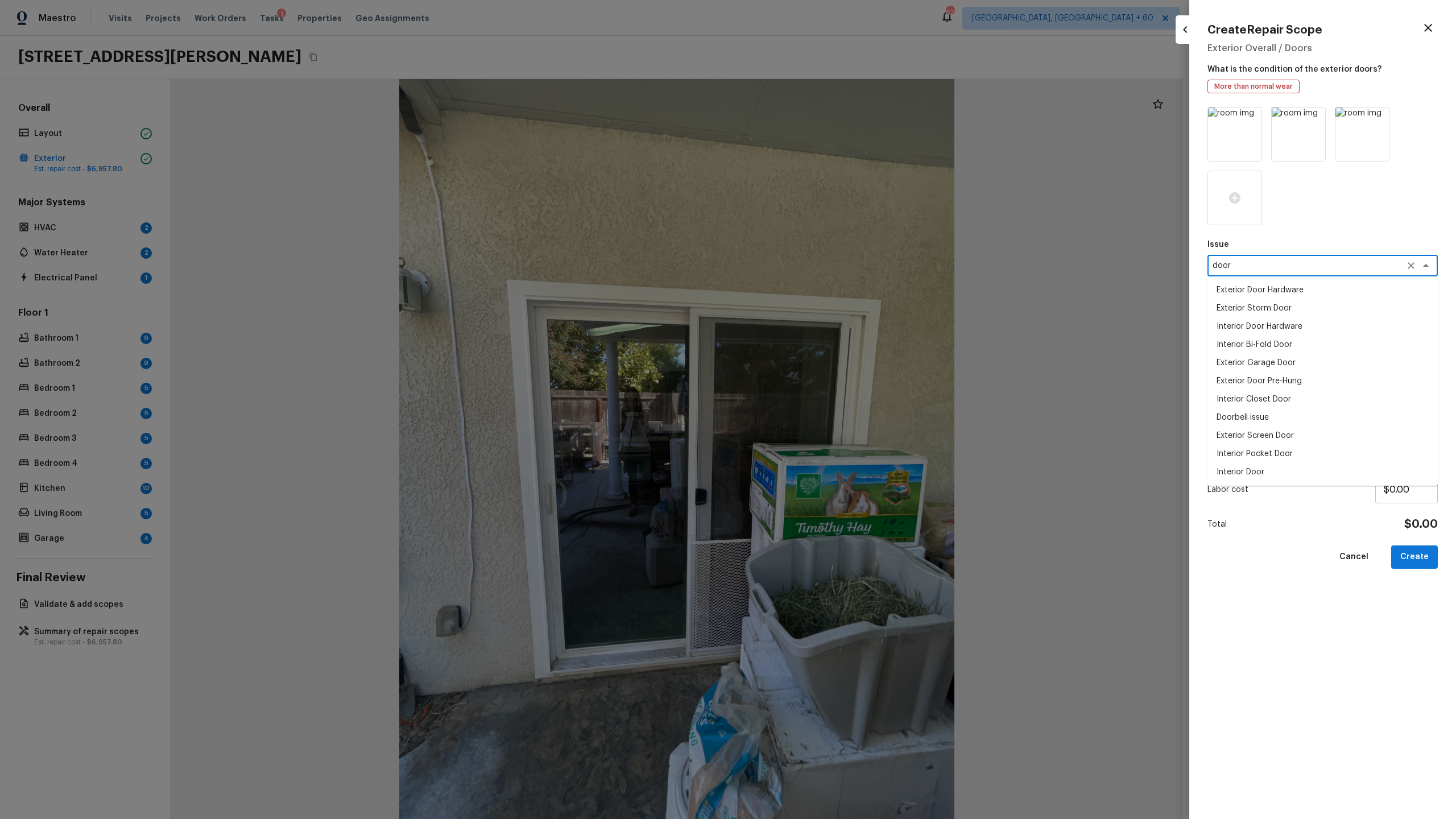
click at [835, 430] on li "Interior Door" at bounding box center [1322, 472] width 230 height 18
type textarea "Interior Door"
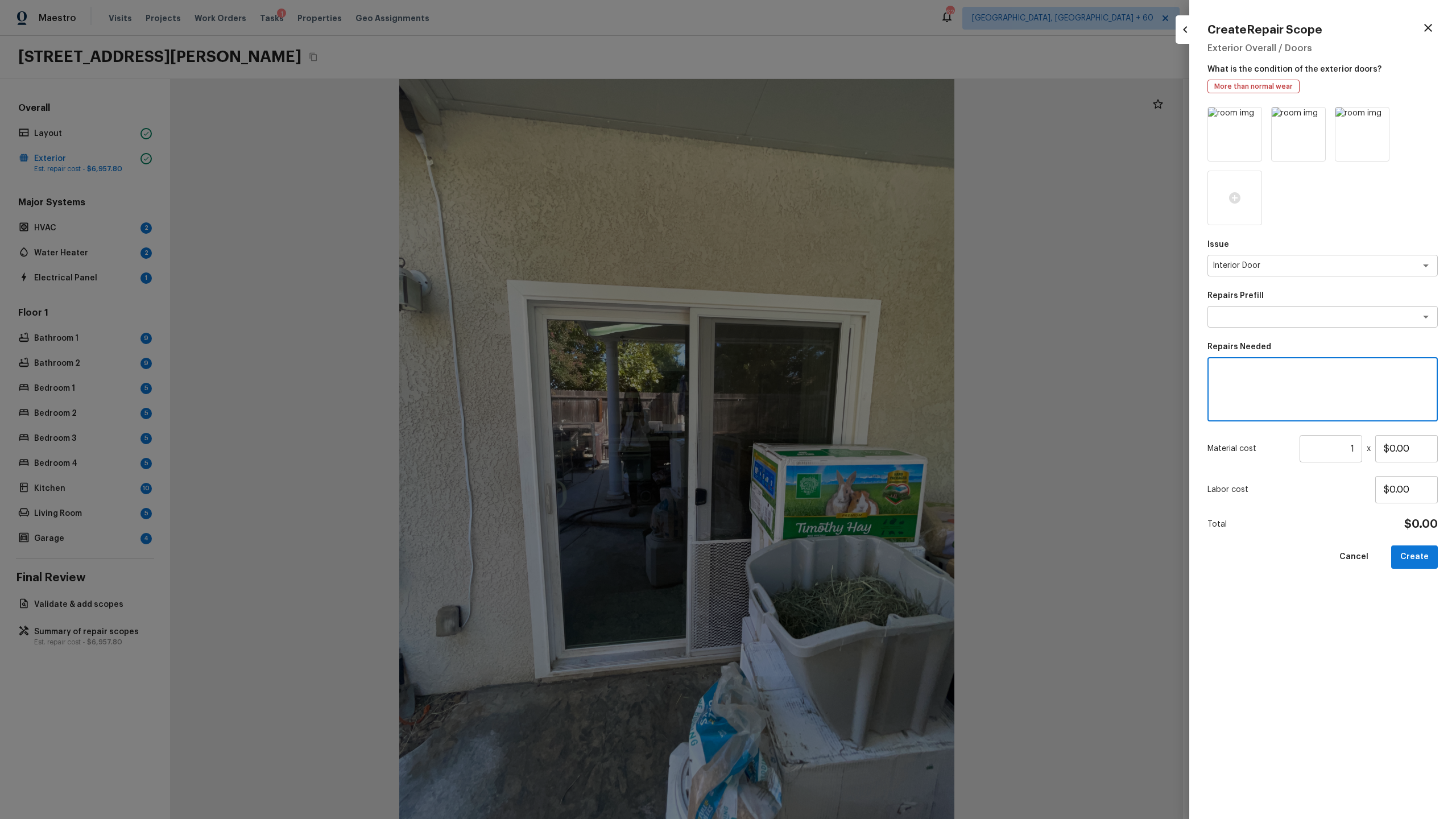
click at [835, 403] on textarea at bounding box center [1322, 390] width 215 height 46
click at [835, 271] on div "Interior Door x ​" at bounding box center [1322, 265] width 230 height 22
type textarea "Exterior door paint"
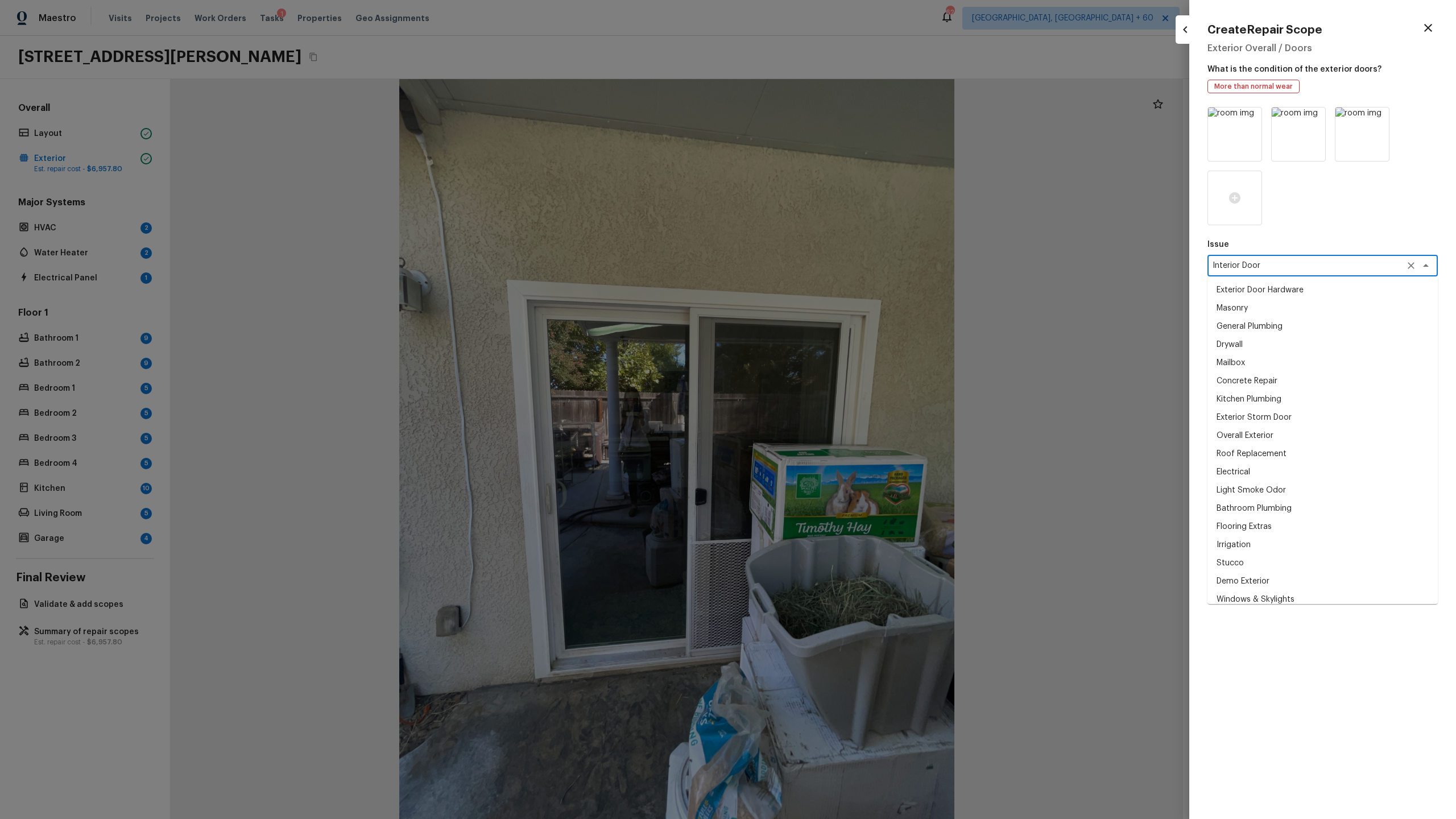
click at [835, 271] on div "Interior Door x ​" at bounding box center [1322, 265] width 230 height 22
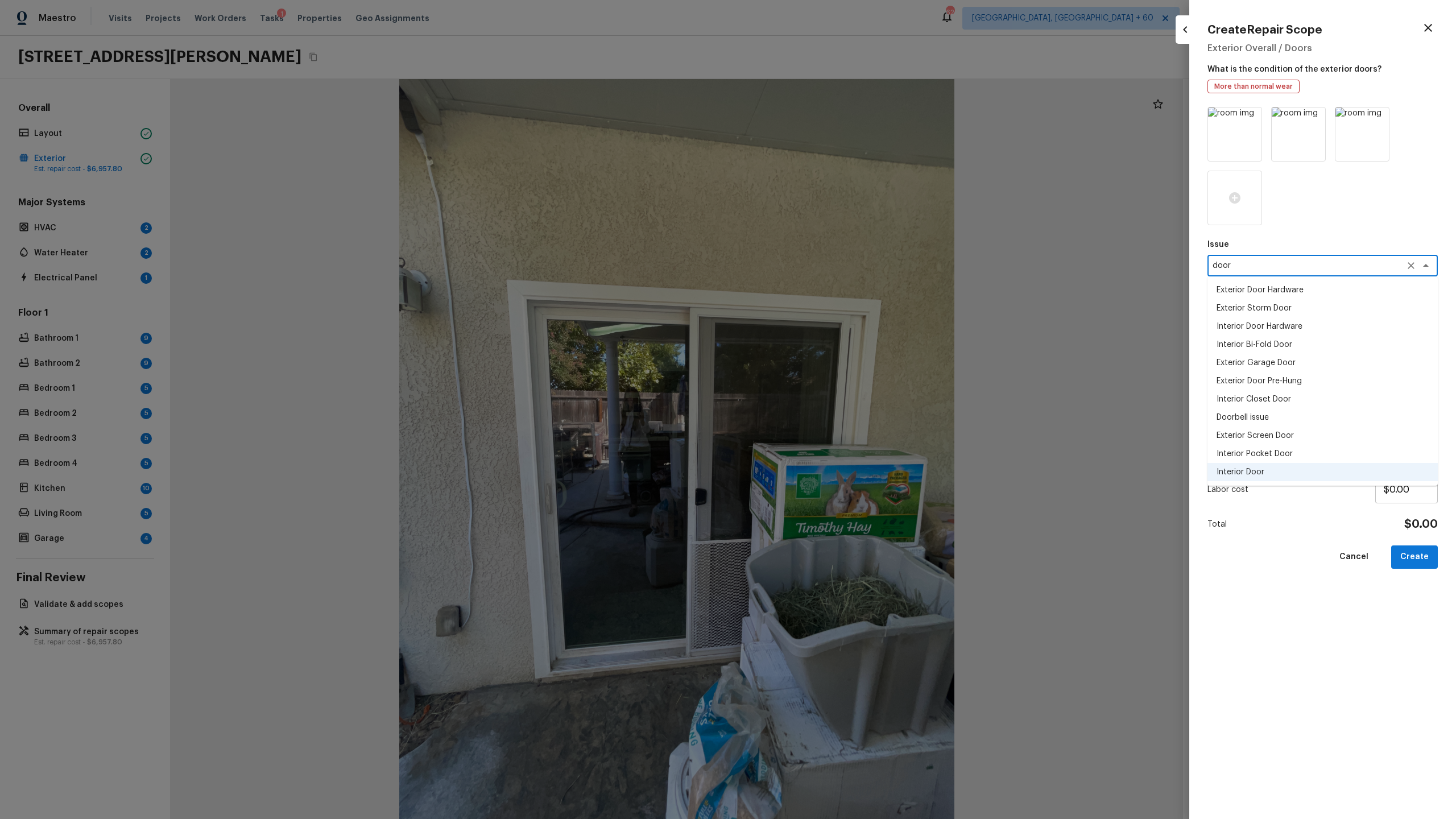
click at [835, 266] on textarea "door" at bounding box center [1307, 265] width 188 height 11
click at [835, 293] on li "Overall Exterior" at bounding box center [1322, 290] width 230 height 18
type textarea "Overall Exterior"
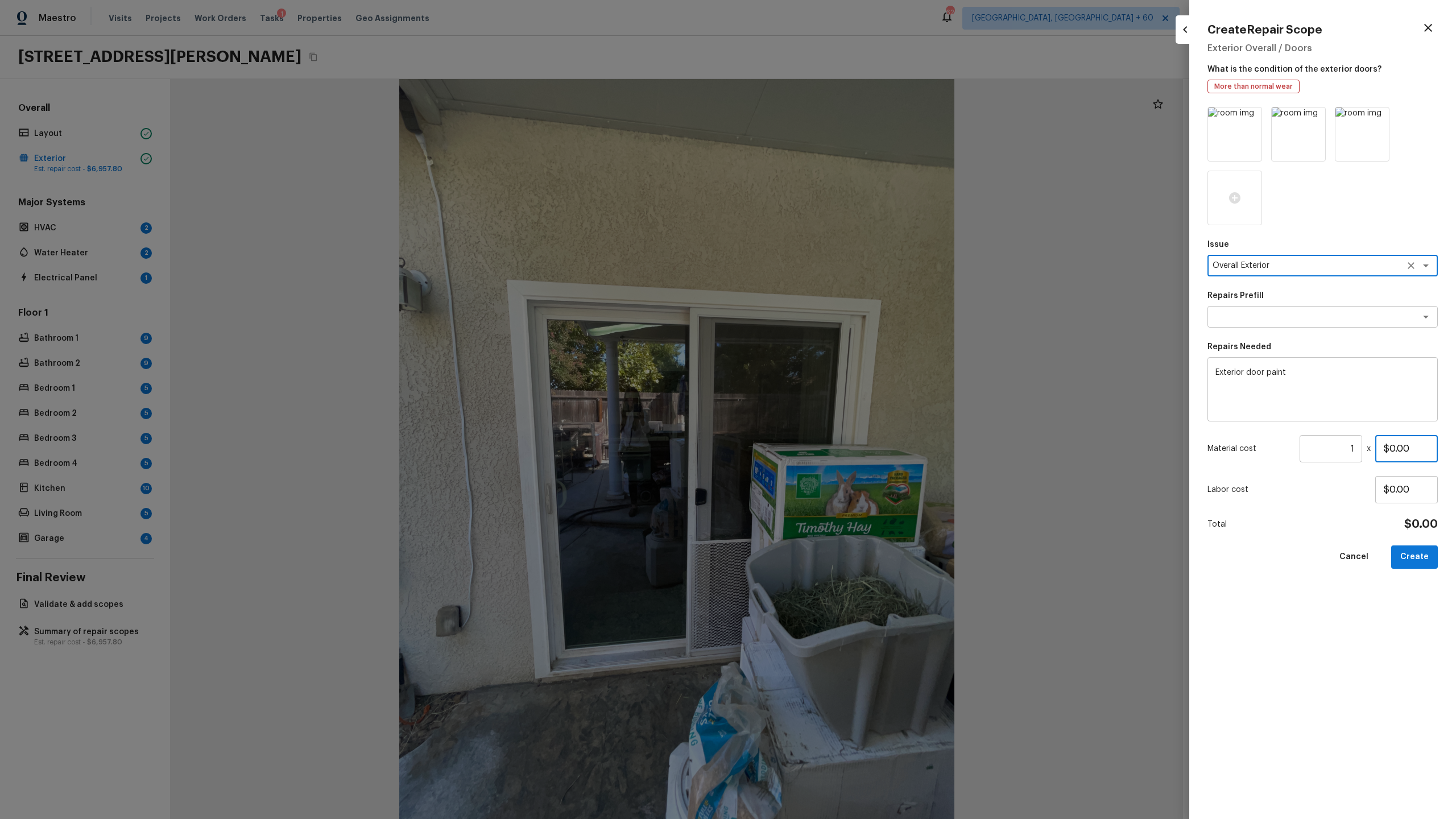
click at [835, 430] on input "$0.00" at bounding box center [1406, 449] width 63 height 27
type input "$25.00"
click at [835, 430] on button "Create" at bounding box center [1414, 557] width 46 height 23
type input "$0.00"
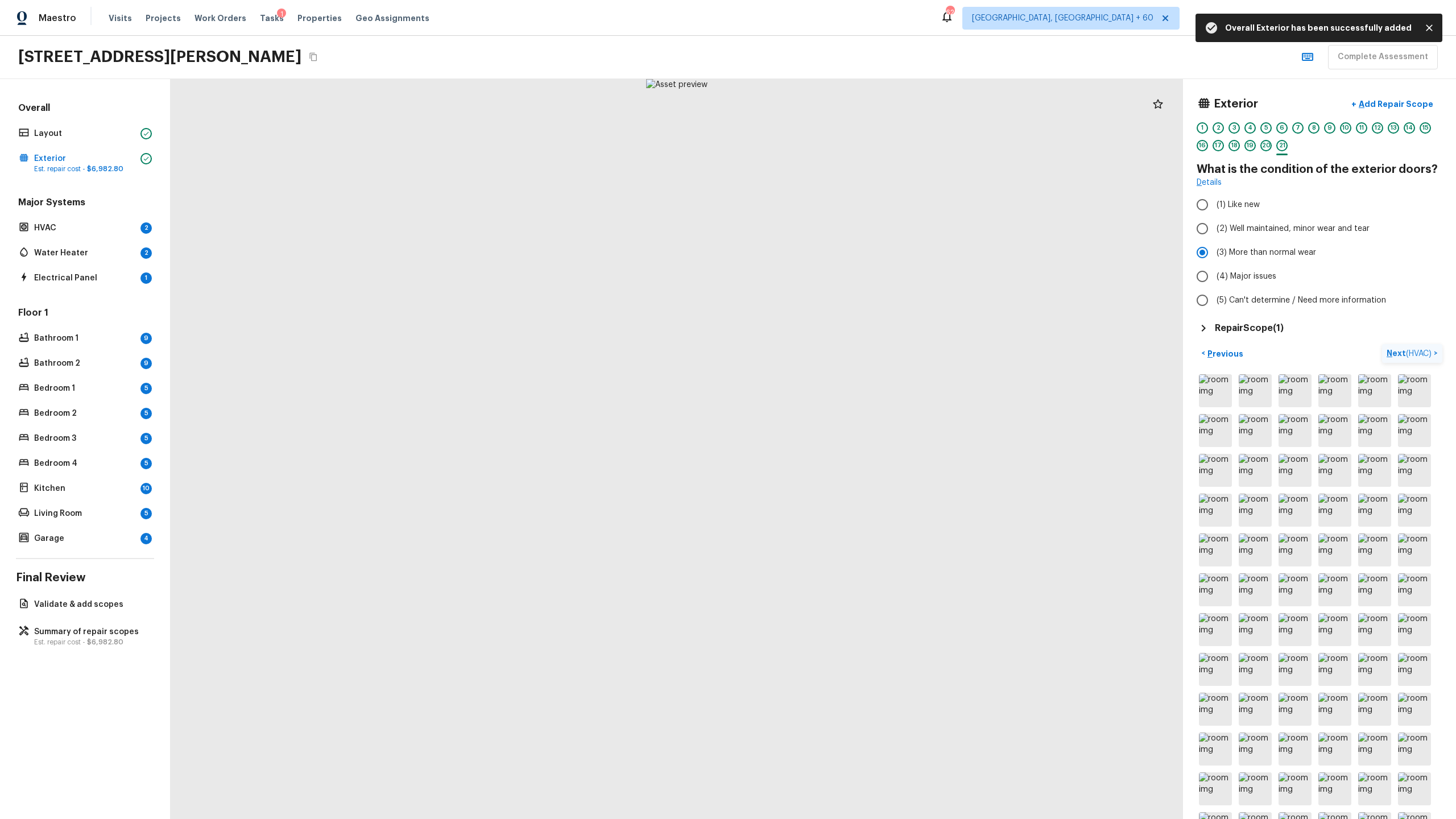
click at [835, 358] on p "Next ( HVAC )" at bounding box center [1410, 353] width 47 height 12
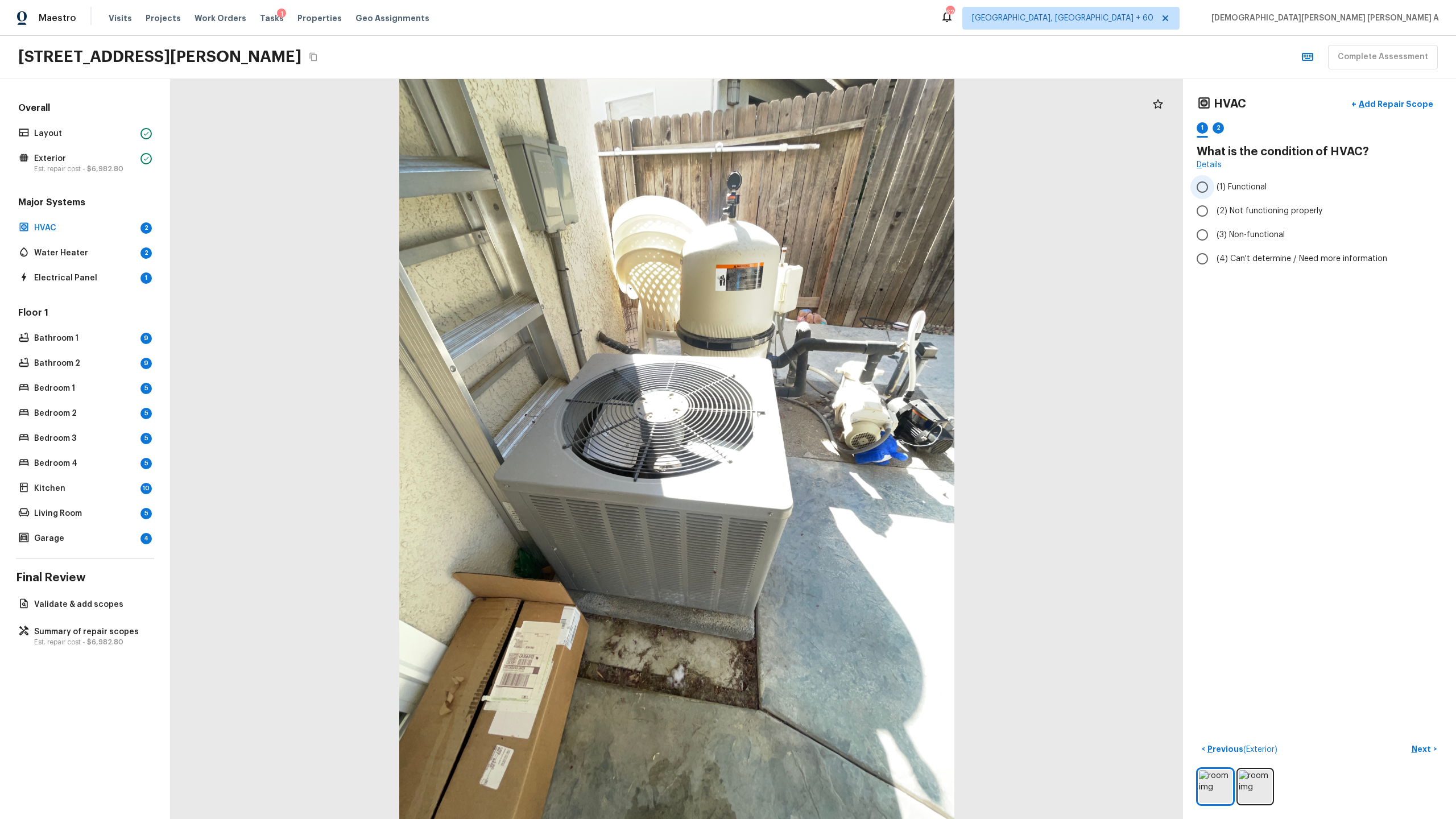
click at [835, 191] on input "(1) Functional" at bounding box center [1202, 187] width 24 height 24
radio input "true"
click at [835, 430] on p "Next" at bounding box center [1422, 749] width 22 height 11
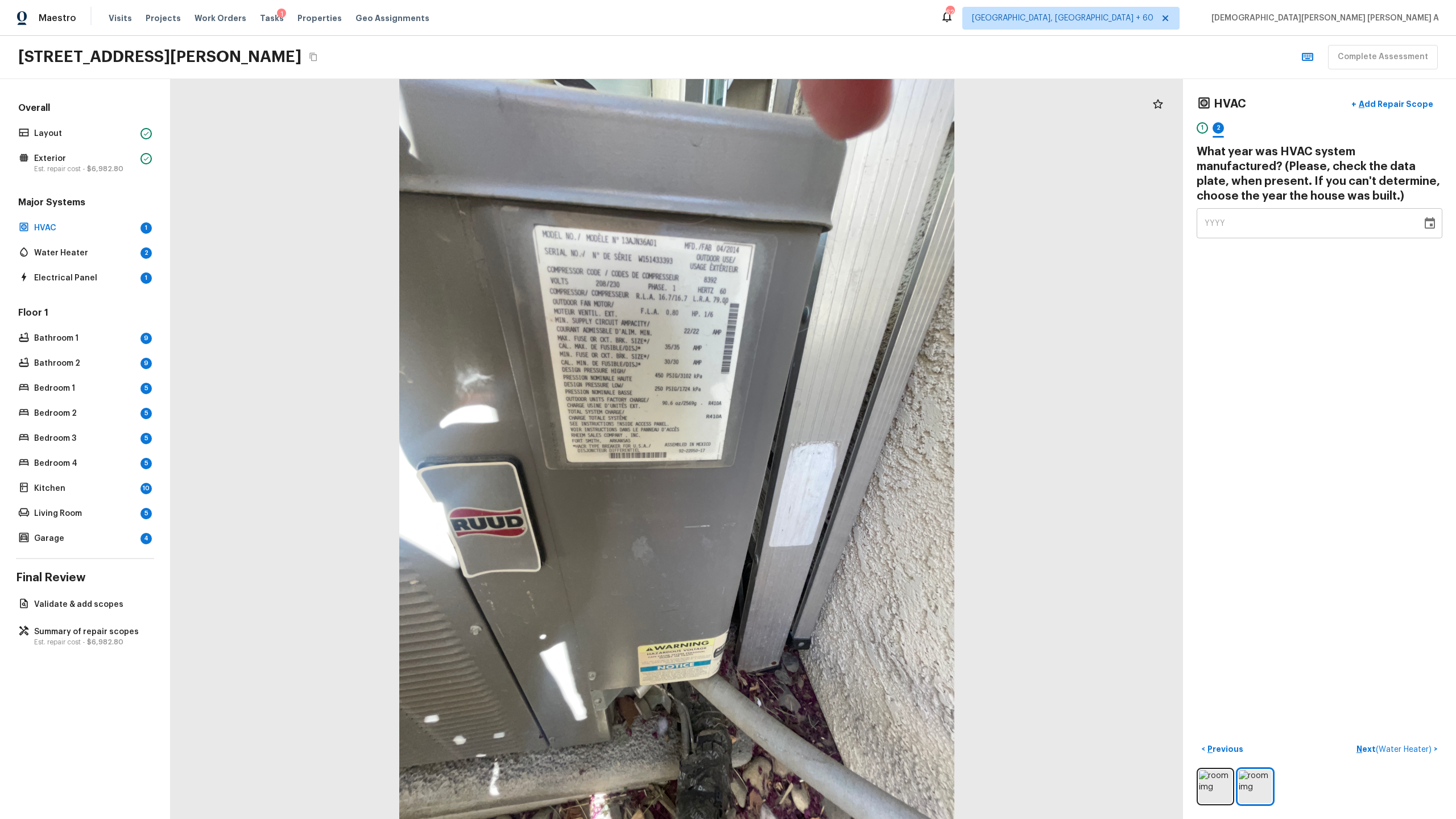
click at [835, 226] on span "YYYY" at bounding box center [1215, 223] width 21 height 8
type input "2014"
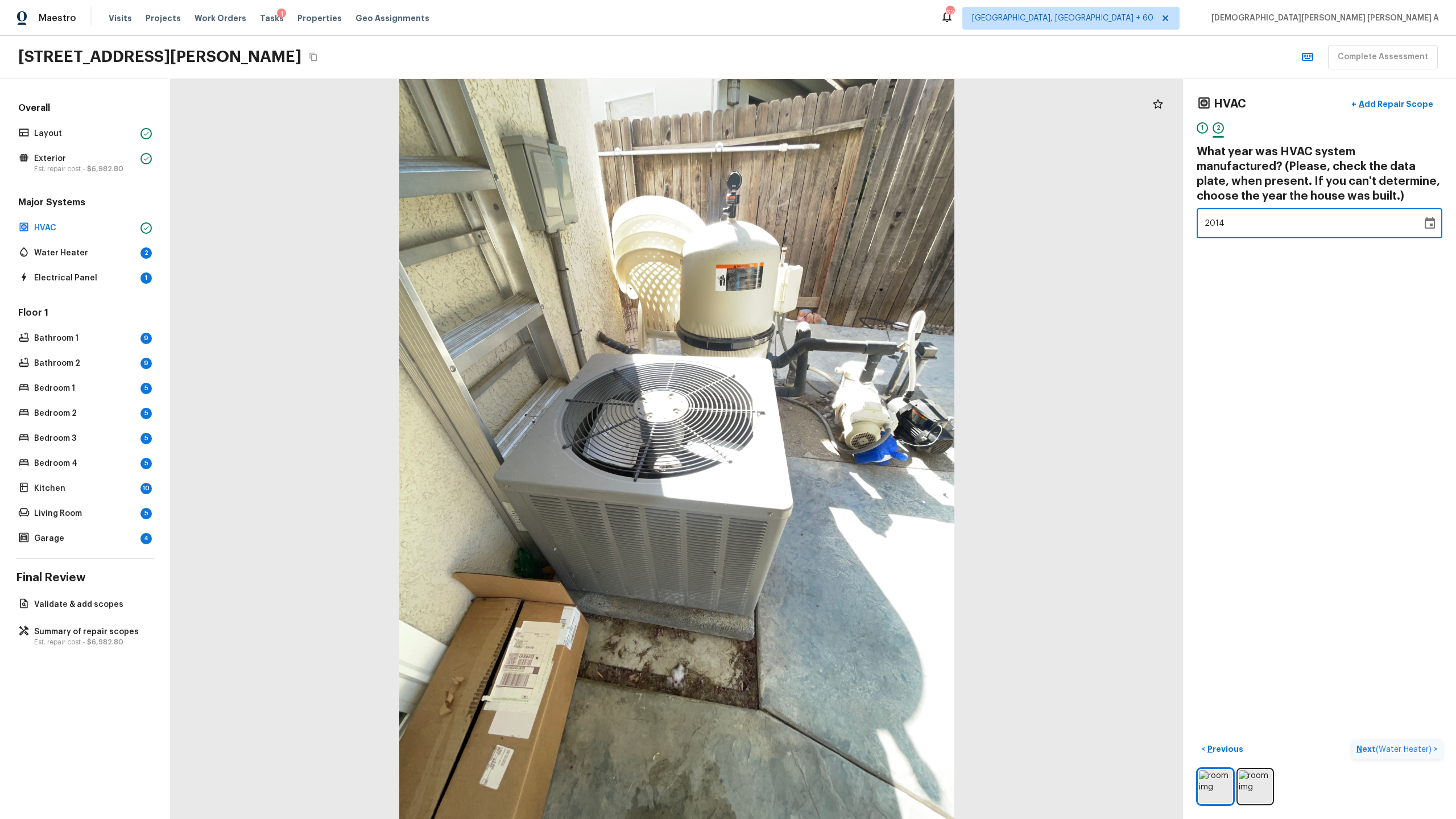
click at [835, 430] on p "Next ( Water Heater )" at bounding box center [1395, 749] width 78 height 12
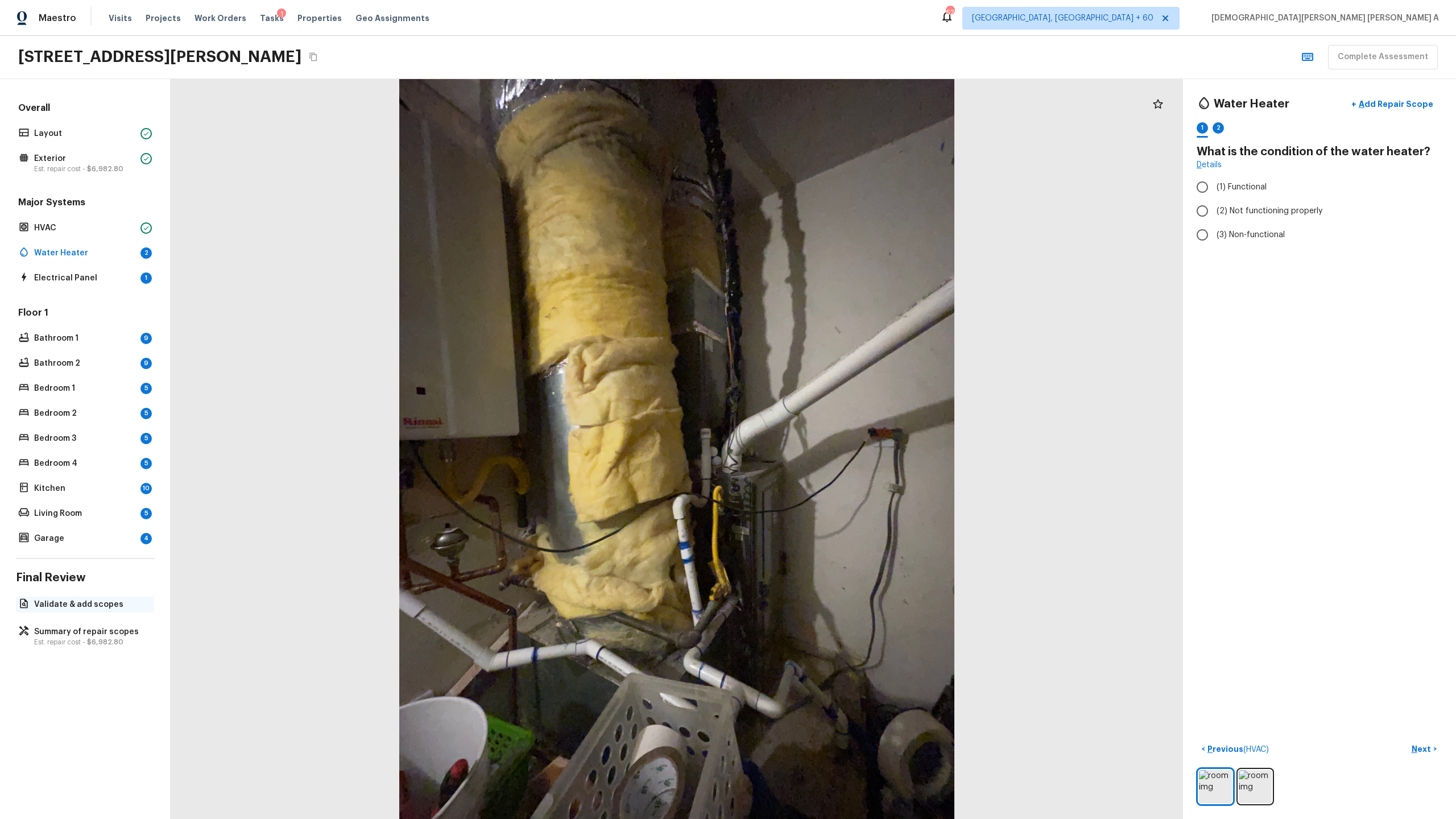
click at [69, 430] on div "Validate & add scopes" at bounding box center [85, 604] width 138 height 16
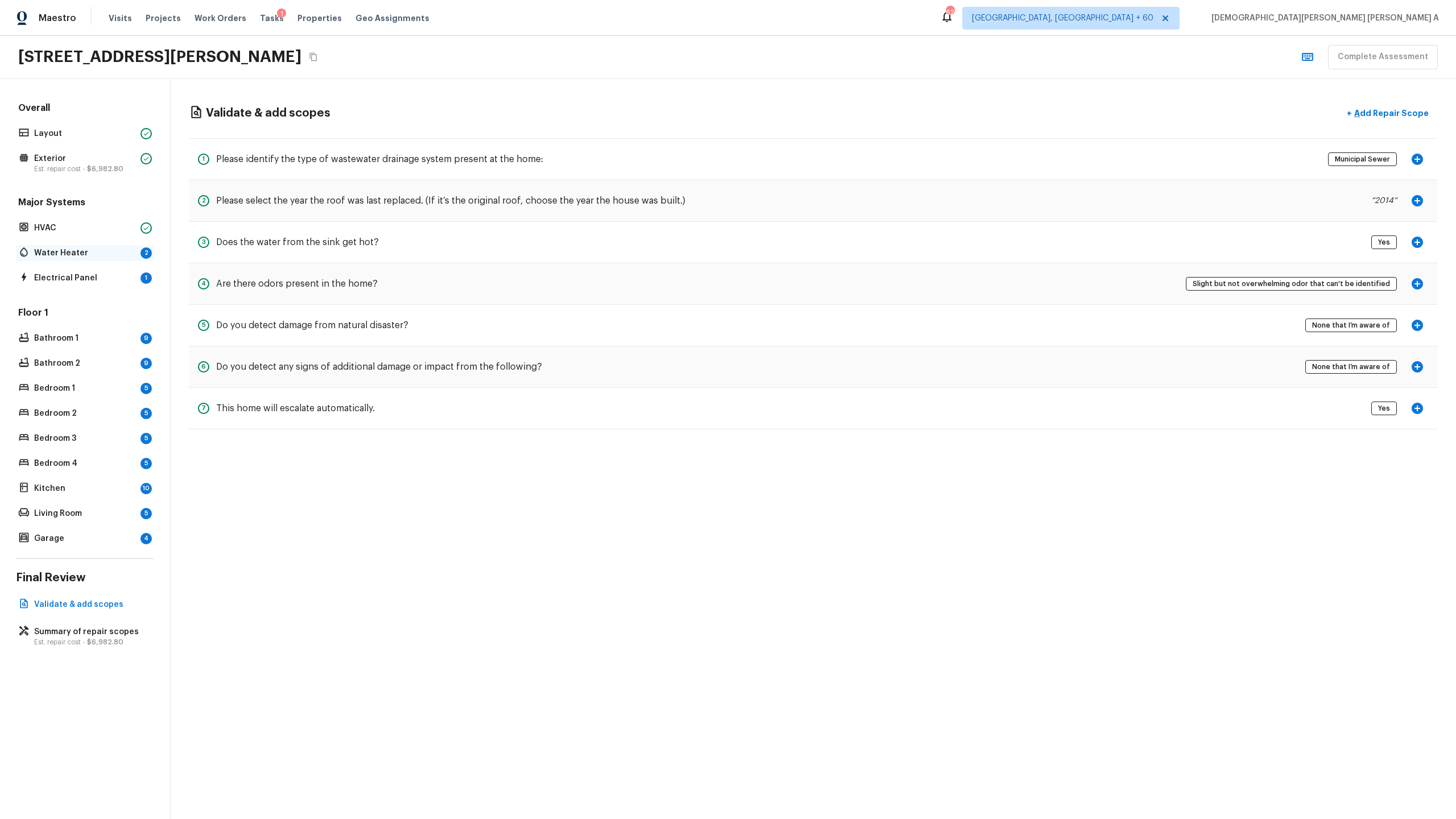
click at [59, 252] on p "Water Heater" at bounding box center [85, 253] width 102 height 11
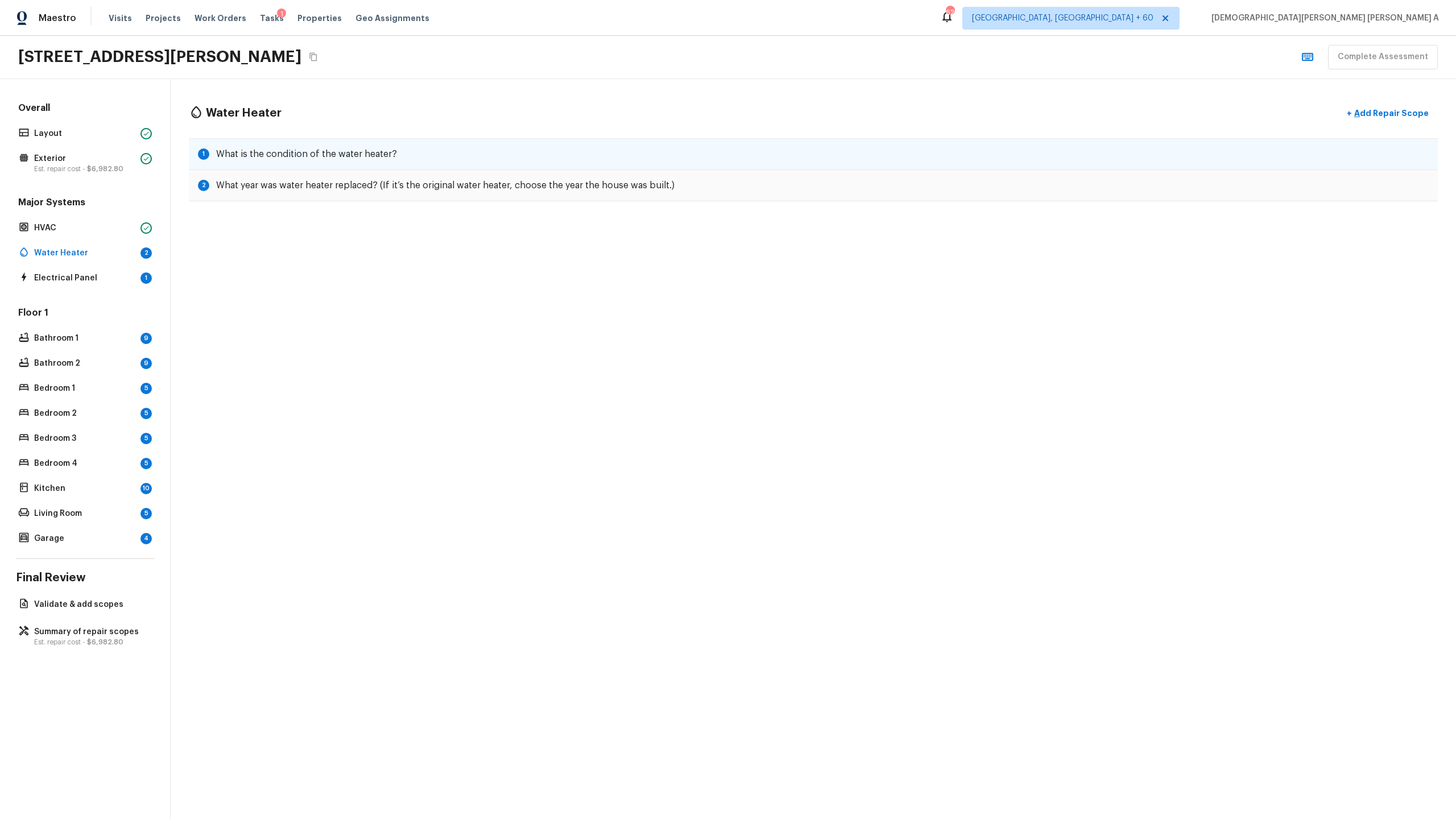
click at [406, 151] on div "1 What is the condition of the water heater?" at bounding box center [813, 154] width 1249 height 32
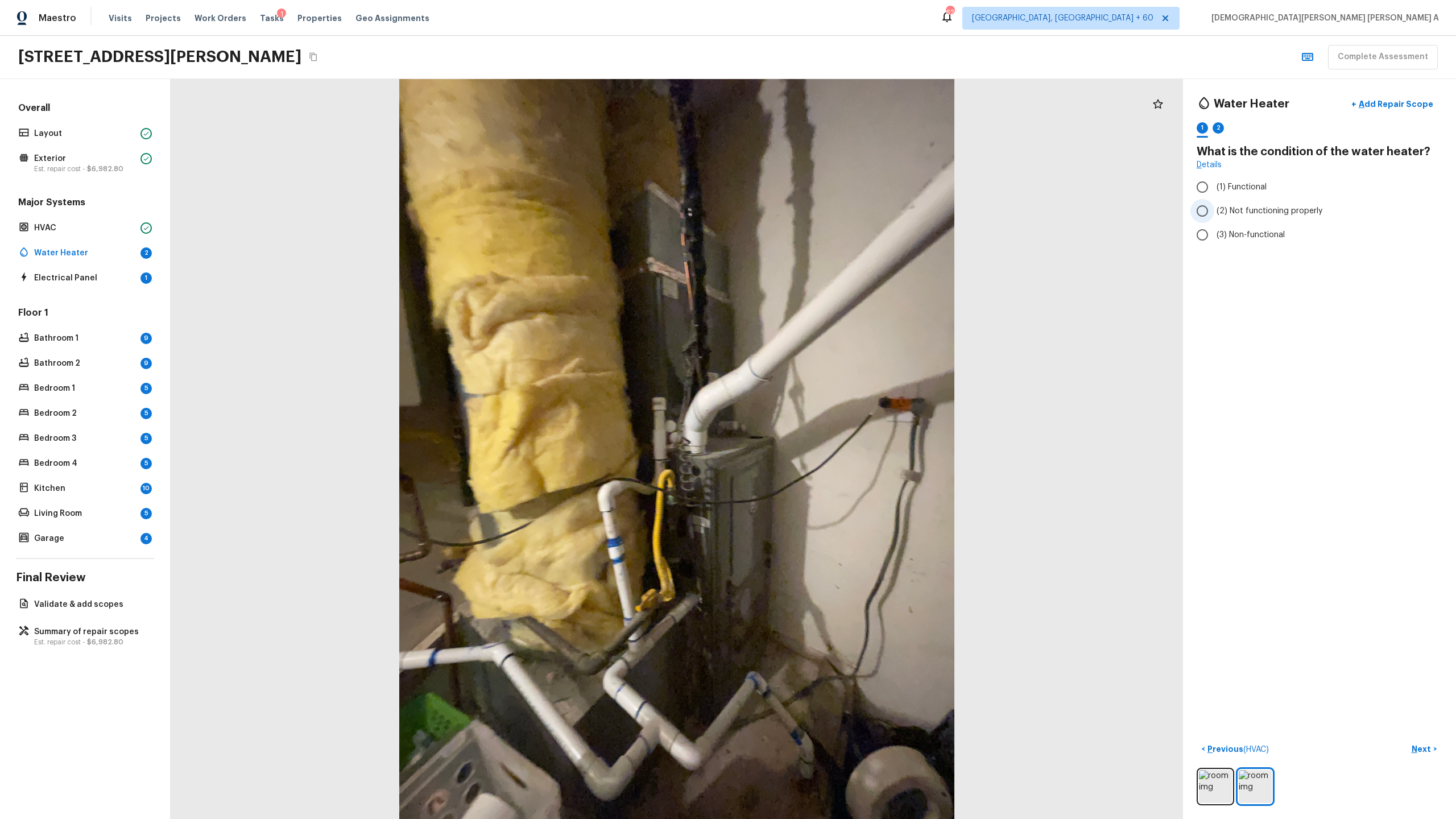
click at [835, 204] on input "(2) Not functioning properly" at bounding box center [1202, 211] width 24 height 24
radio input "true"
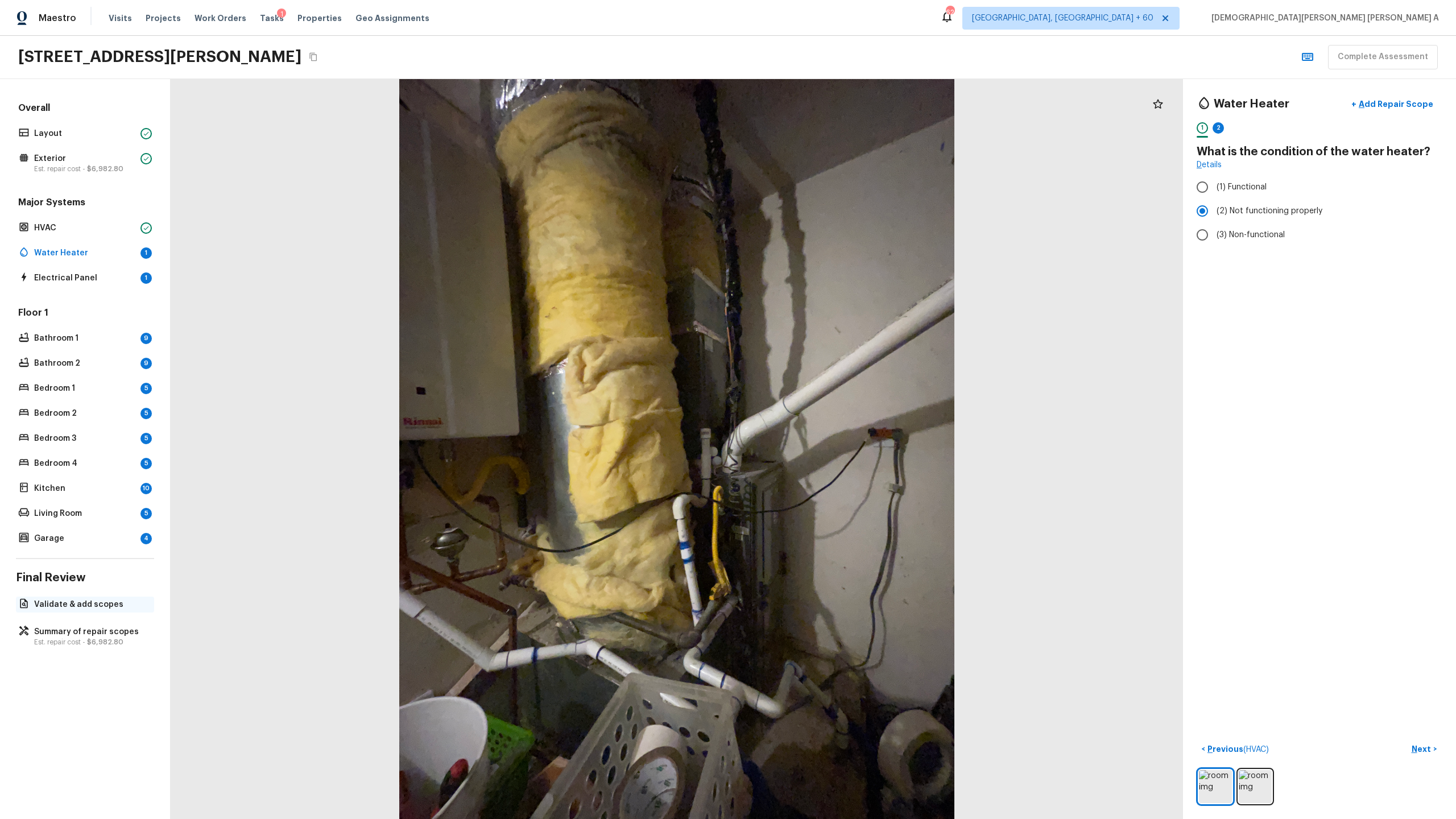
click at [84, 430] on p "Validate & add scopes" at bounding box center [90, 604] width 113 height 11
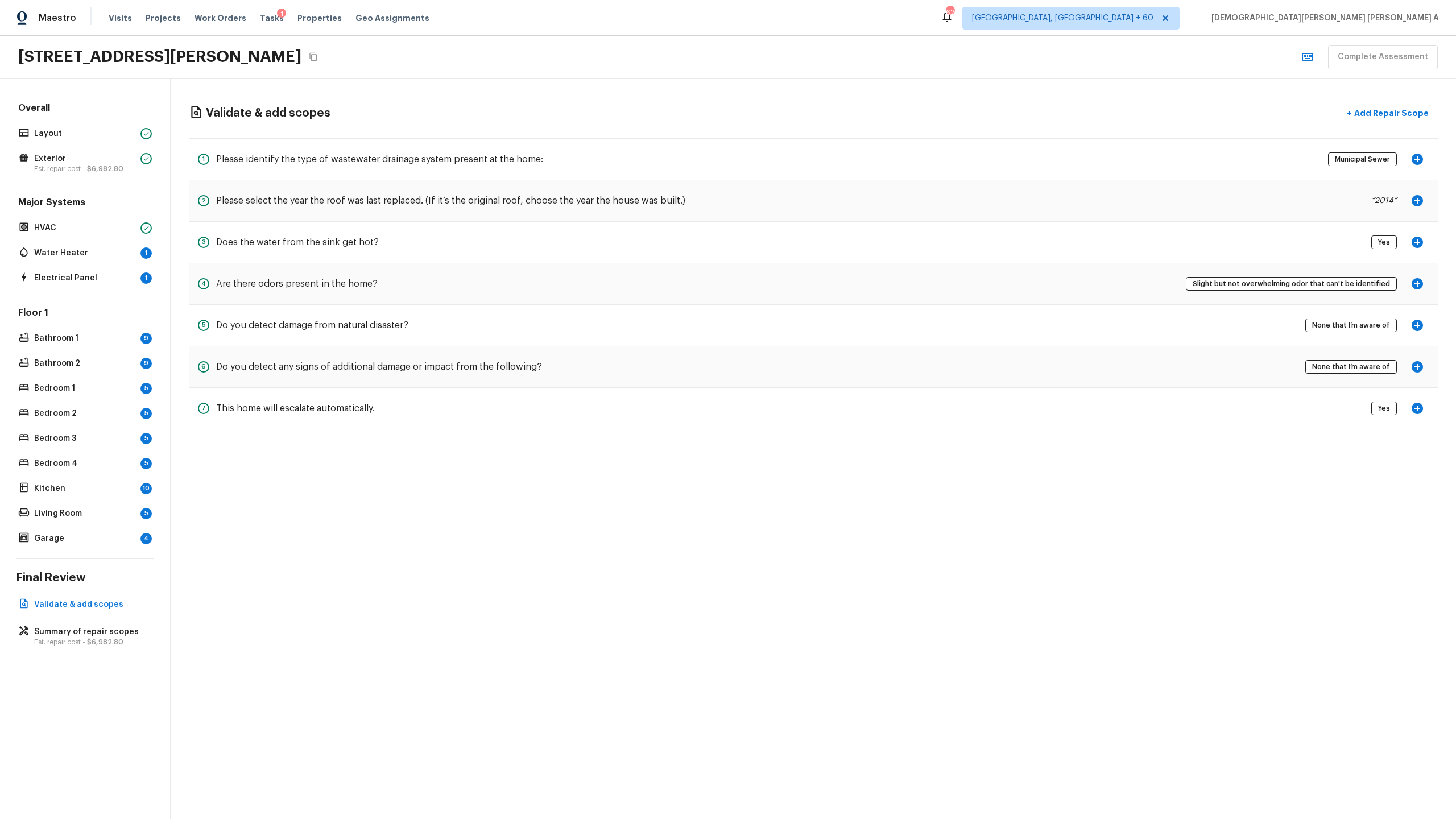
click at [60, 215] on div "Major Systems HVAC Water Heater 1 Electrical Panel 1" at bounding box center [85, 241] width 138 height 90
click at [63, 250] on p "Water Heater" at bounding box center [85, 253] width 102 height 11
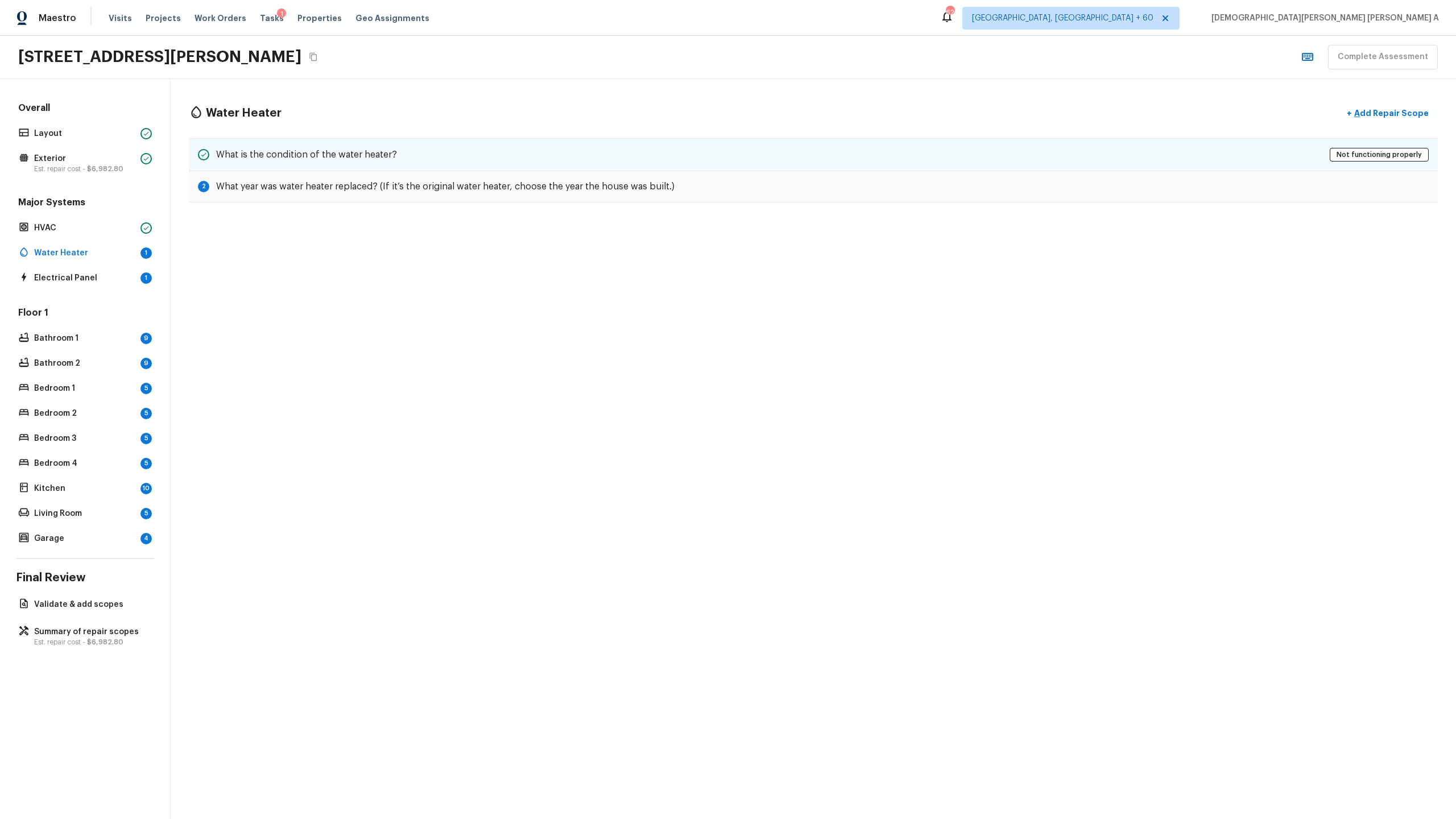
click at [433, 153] on div "What is the condition of the water heater? Not functioning properly" at bounding box center [813, 155] width 1249 height 33
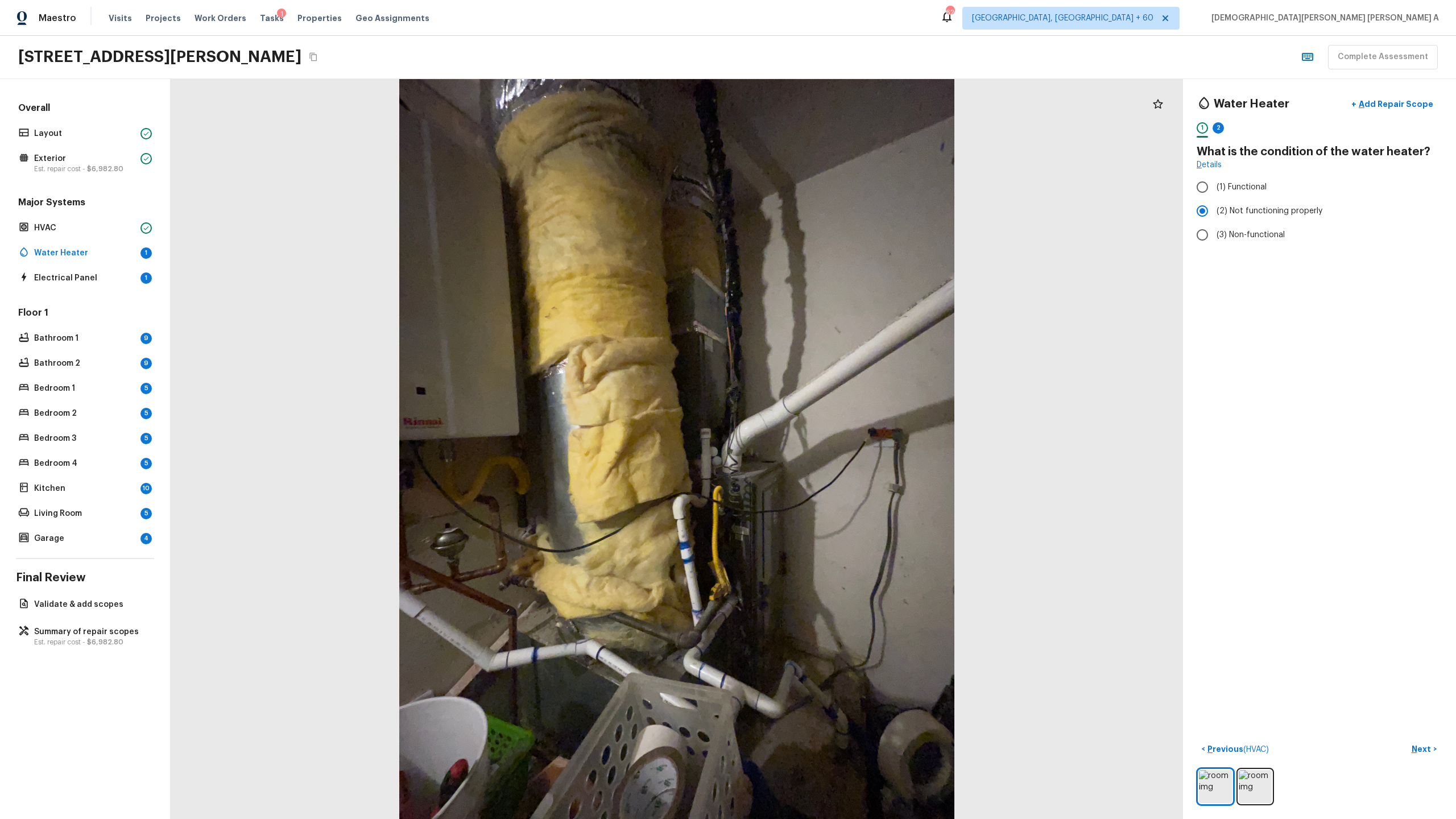
click at [99, 430] on div "Floor 1 Bathroom 1 9 Bathroom 2 9 Bedroom 1 5 Bedroom 2 5 Bedroom 3 5 Bedroom 4…" at bounding box center [85, 427] width 138 height 240
click at [95, 430] on p "Kitchen" at bounding box center [85, 488] width 102 height 11
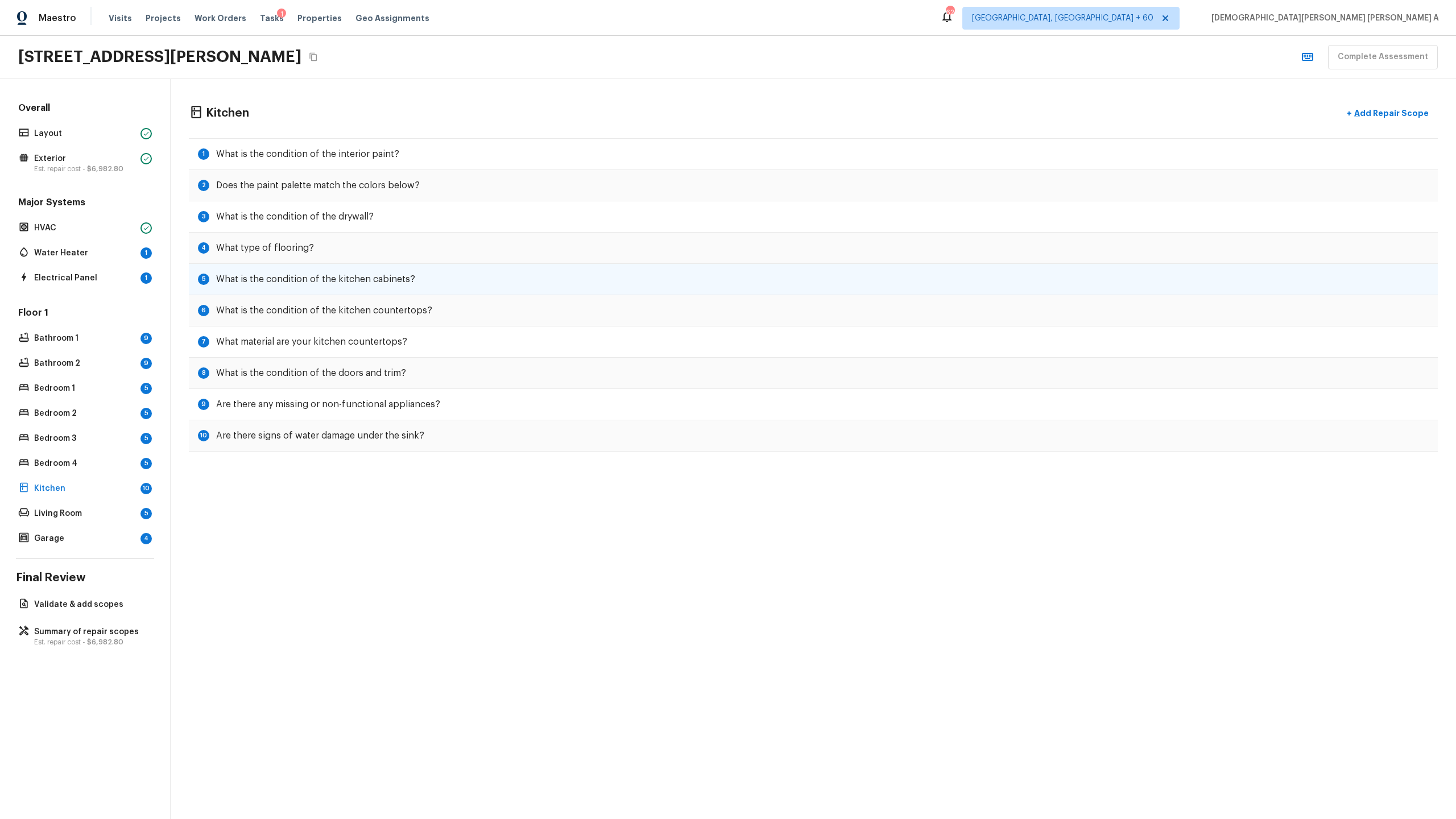
click at [387, 283] on h5 "What is the condition of the kitchen cabinets?" at bounding box center [315, 279] width 199 height 12
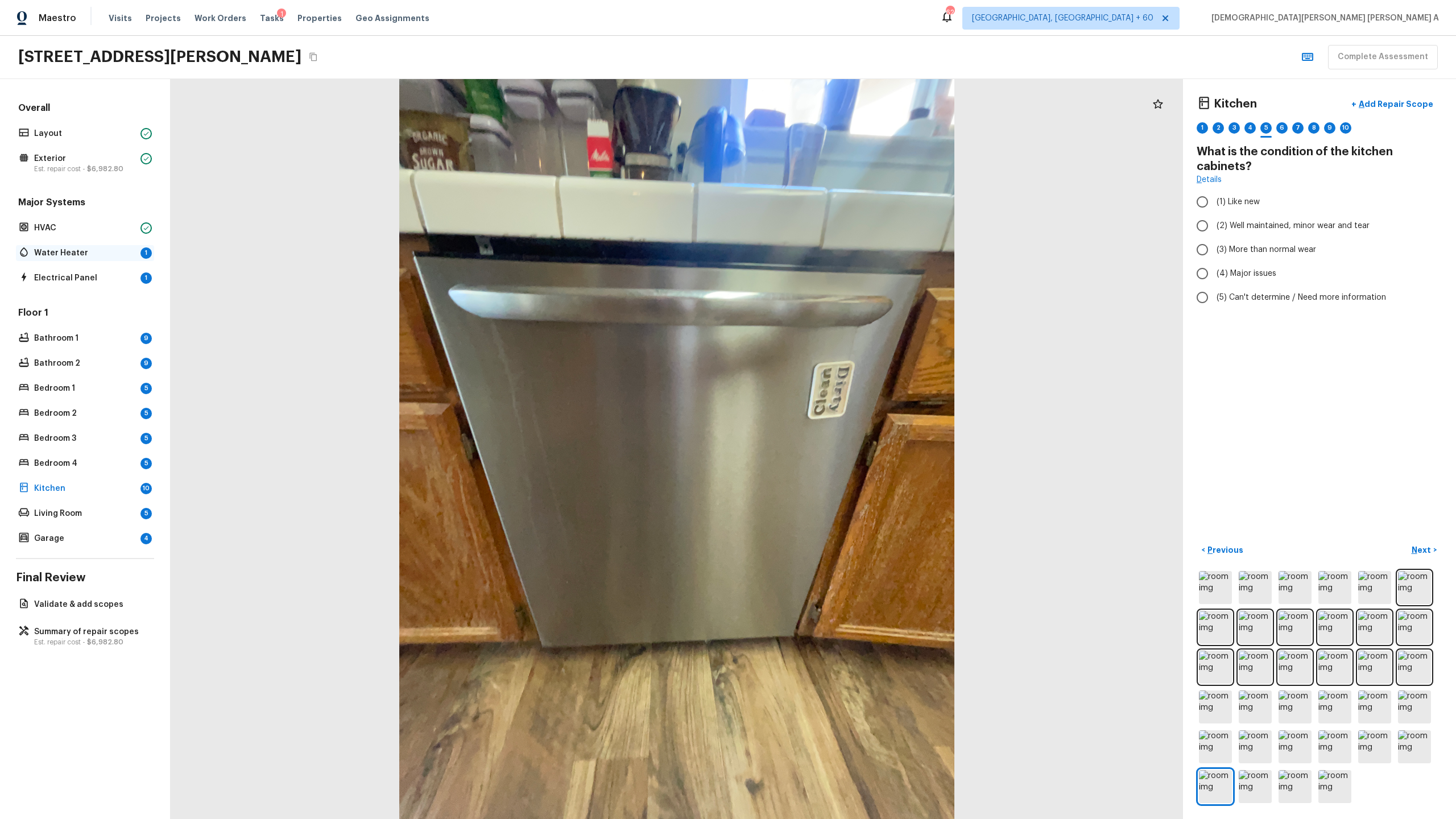
click at [59, 257] on p "Water Heater" at bounding box center [85, 253] width 102 height 11
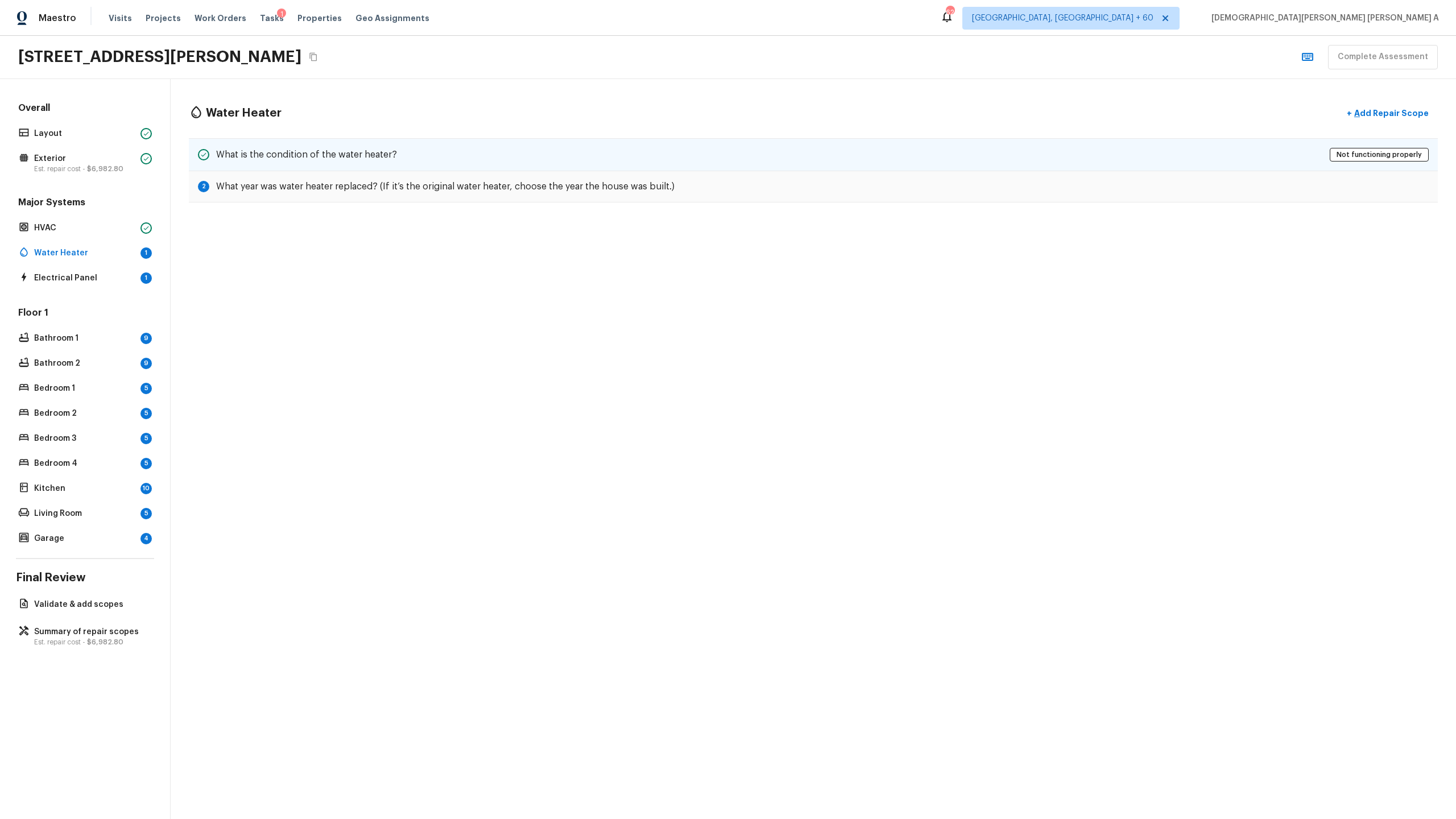
click at [538, 162] on div "What is the condition of the water heater? Not functioning properly" at bounding box center [813, 155] width 1249 height 33
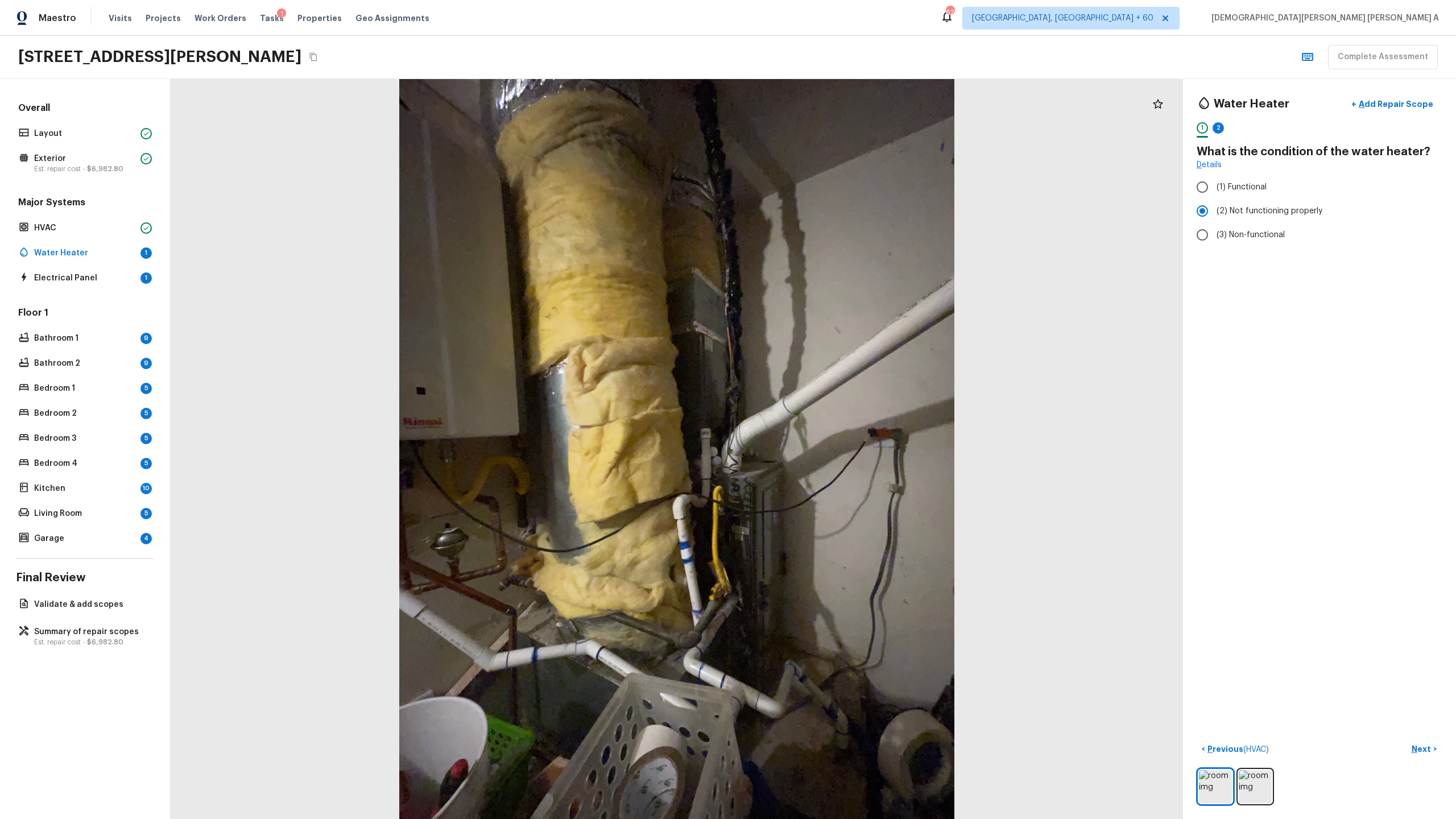
click at [835, 93] on div "Water Heater + Add Repair Scope" at bounding box center [1320, 104] width 245 height 23
click at [835, 95] on button "+ Add Repair Scope" at bounding box center [1392, 104] width 100 height 23
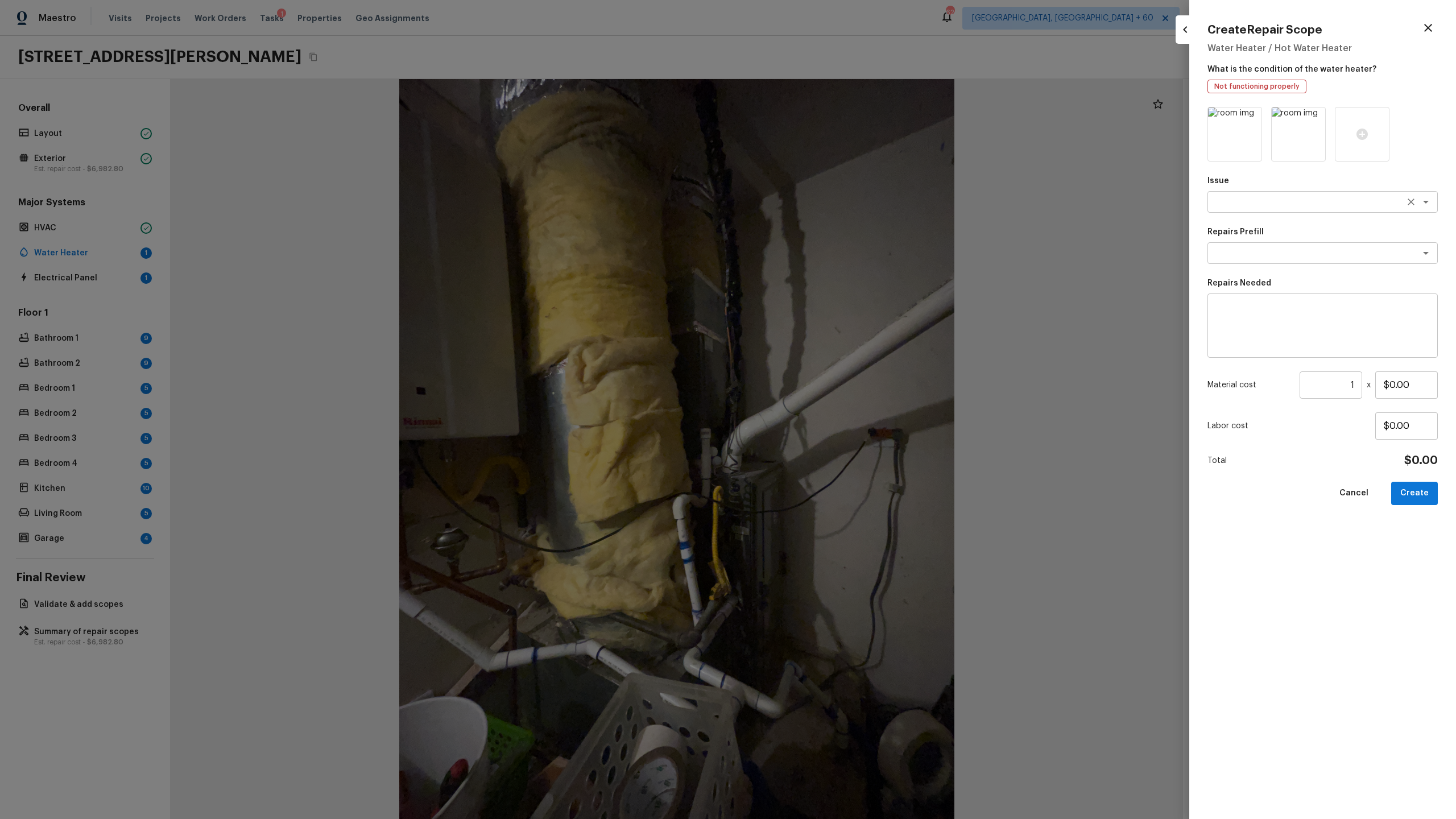
click at [835, 206] on textarea at bounding box center [1307, 202] width 188 height 11
type textarea "g"
type textarea "h"
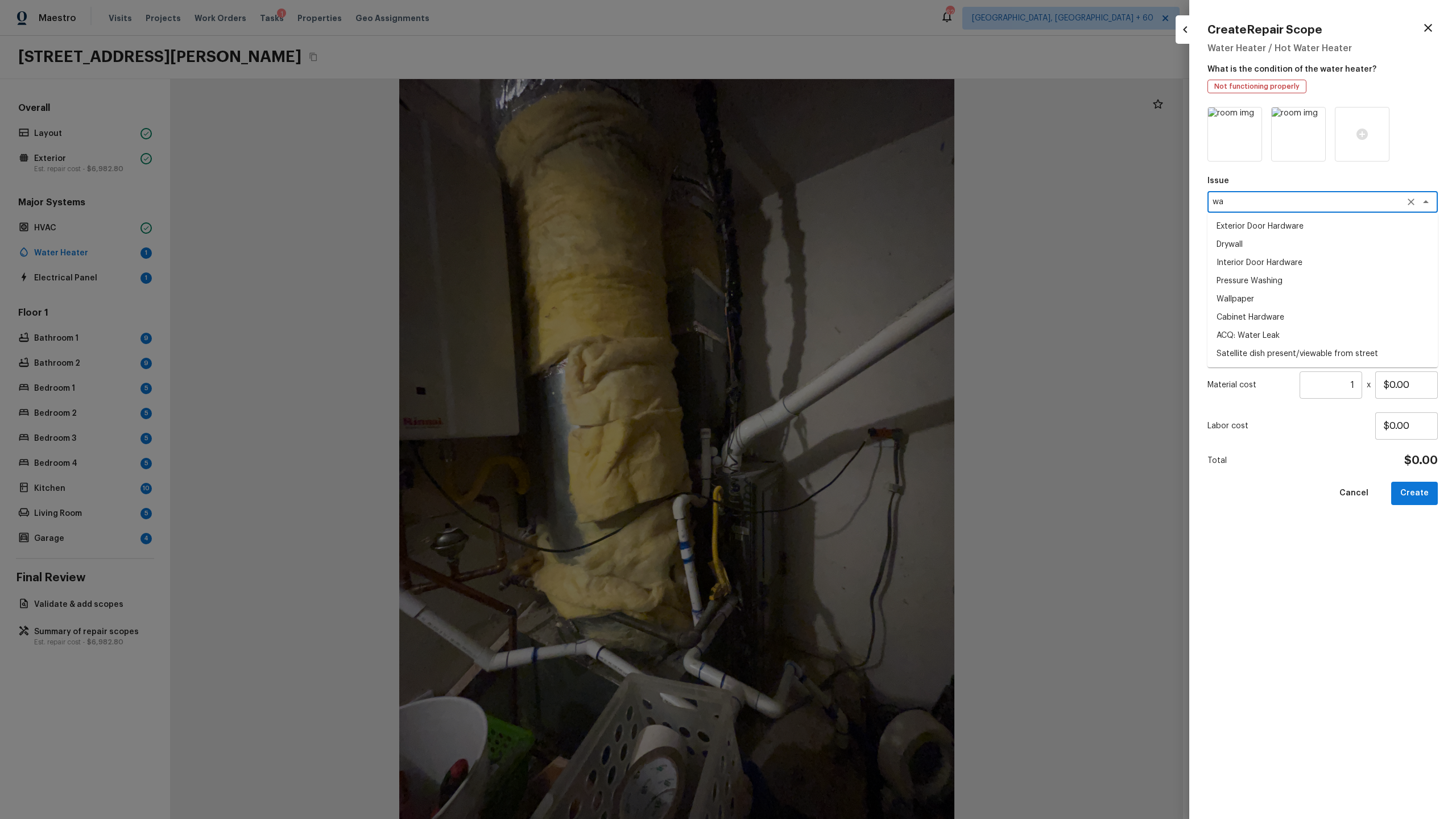
type textarea "w"
type textarea "h"
click at [835, 226] on li "General Plumbing" at bounding box center [1322, 226] width 230 height 18
click at [835, 264] on div "Repairs Prefill x ​" at bounding box center [1322, 245] width 230 height 38
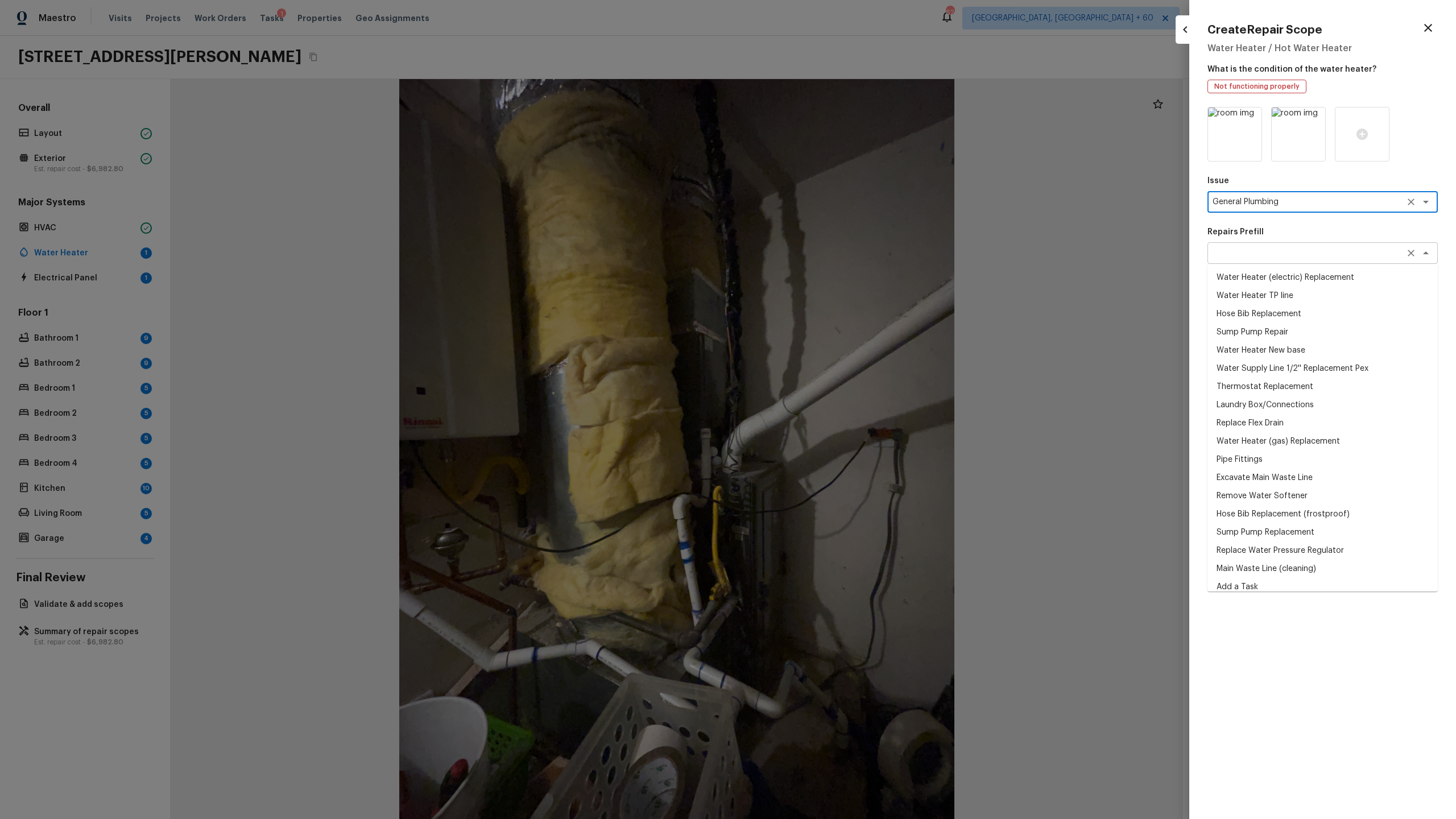
type textarea "General Plumbing"
click at [835, 253] on textarea at bounding box center [1307, 253] width 188 height 11
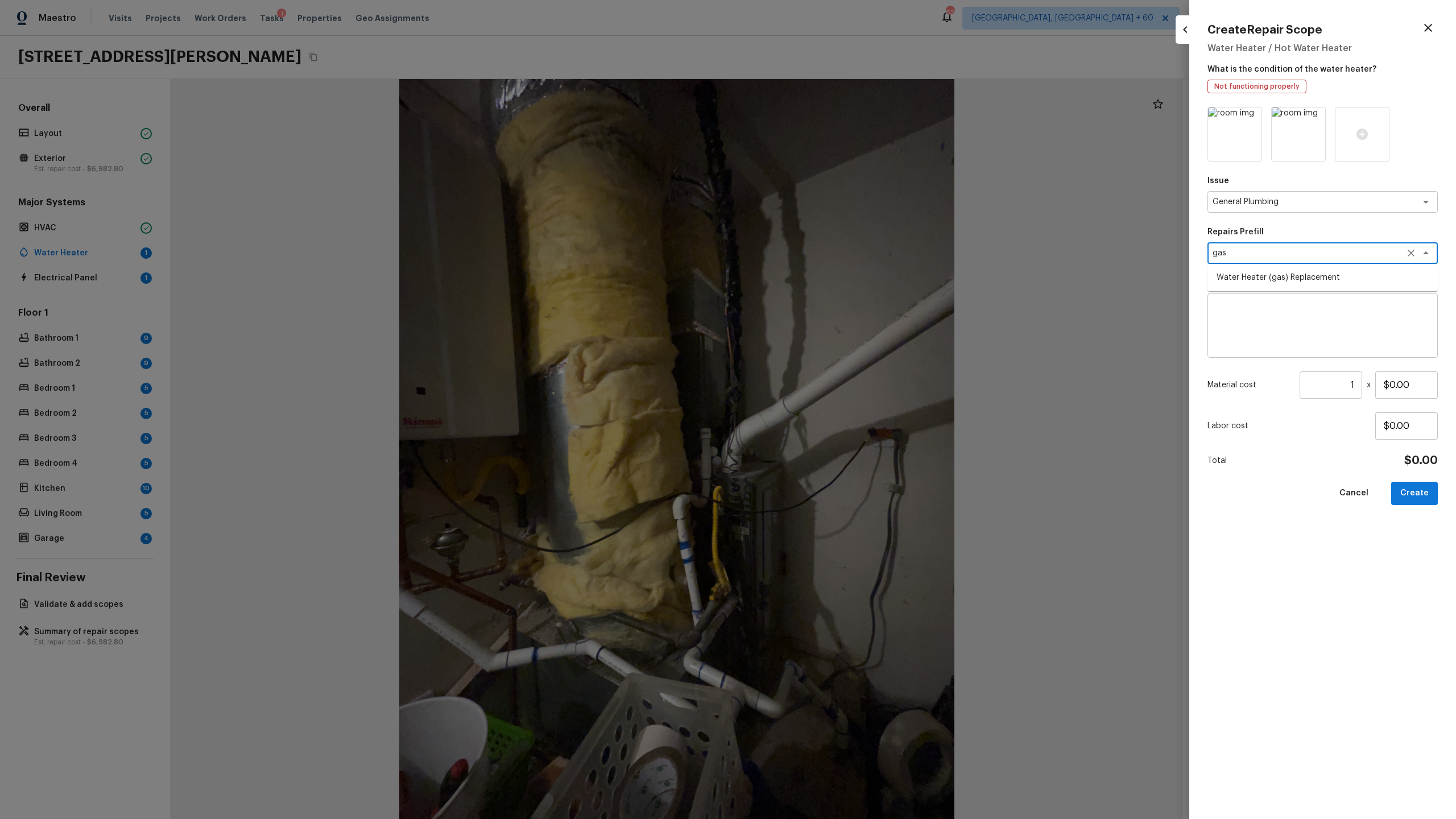
click at [835, 279] on li "Water Heater (gas) Replacement" at bounding box center [1322, 277] width 230 height 18
type textarea "Water Heater (gas) Replacement"
type textarea "Remove the existing gas water heater and install a new 40 gallon gas water heat…"
type input "$2,004.59"
type textarea "Water Heater (gas) Replacement"
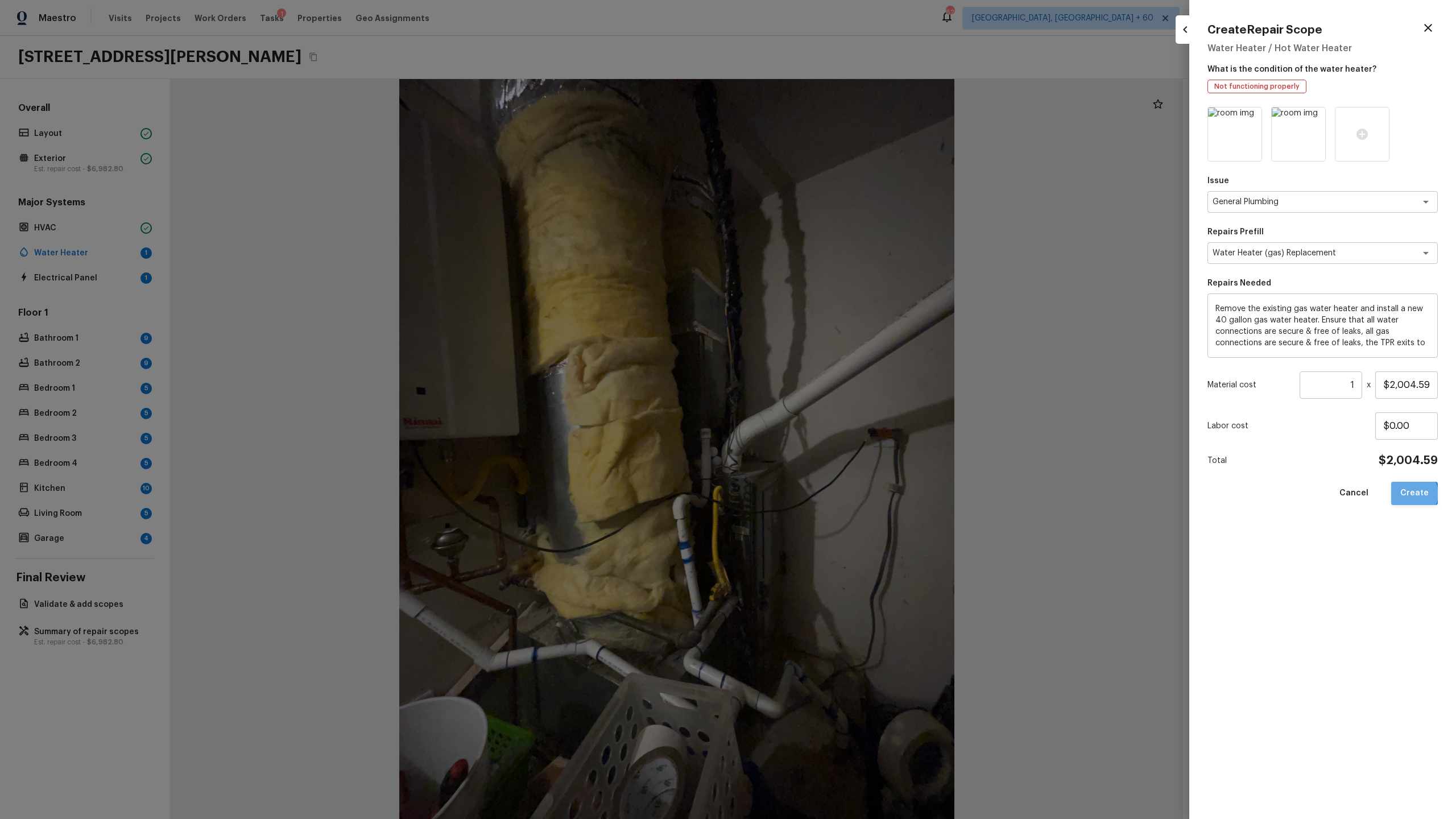
click at [835, 430] on button "Create" at bounding box center [1414, 493] width 46 height 23
type input "$0.00"
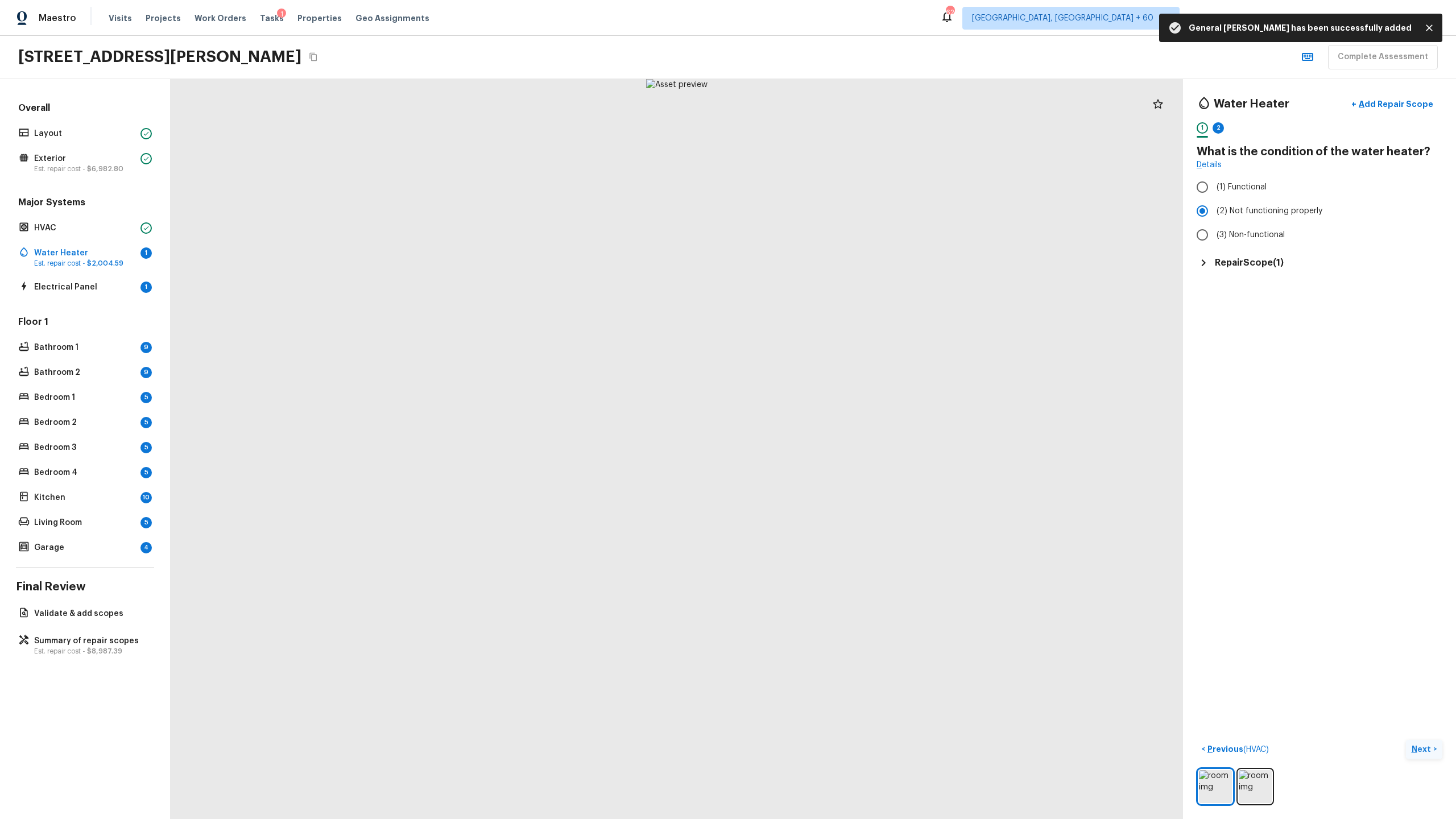
click at [835, 430] on p "Next" at bounding box center [1422, 749] width 22 height 11
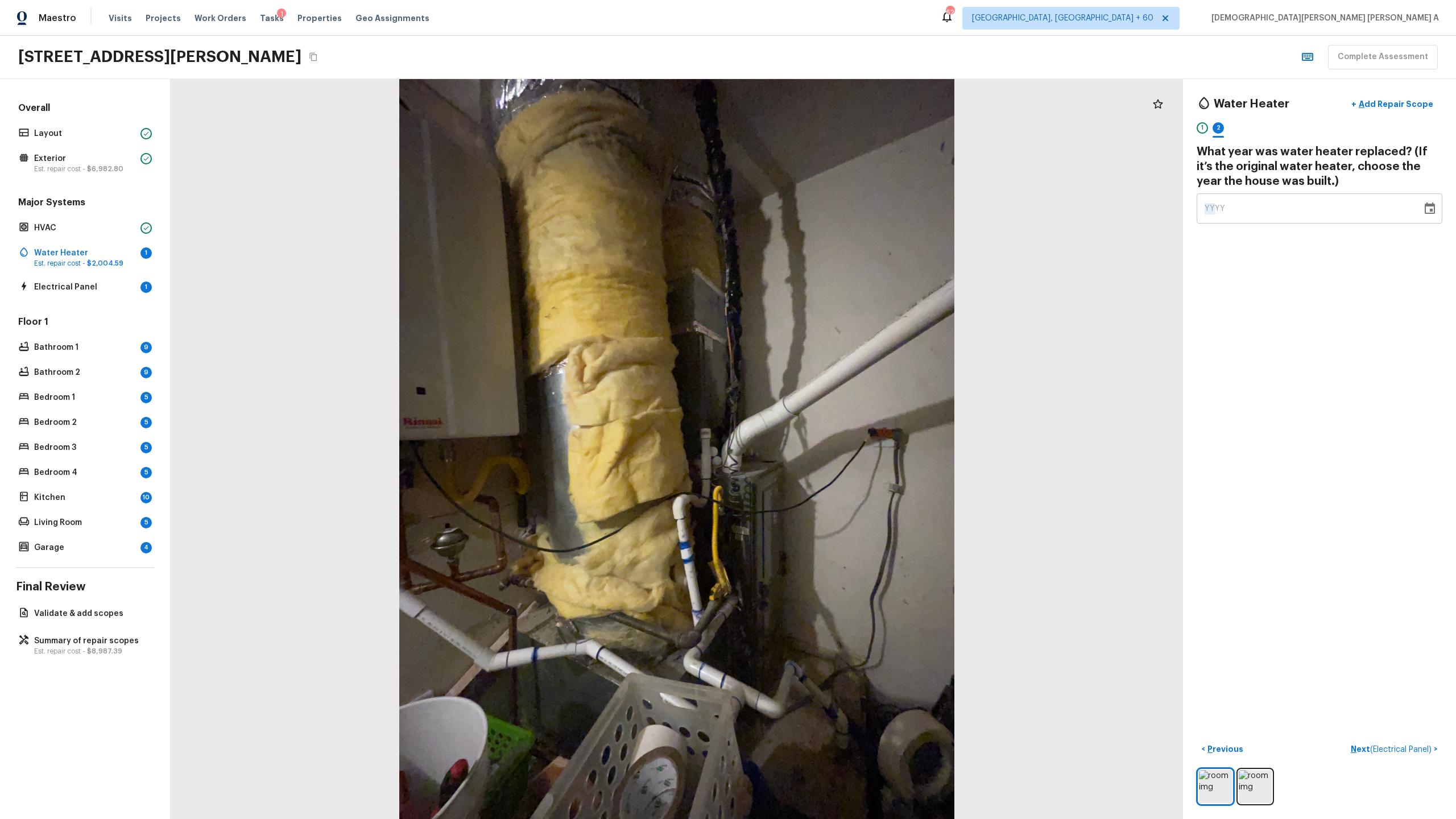
click at [835, 208] on span "YYYY" at bounding box center [1215, 209] width 21 height 8
click at [835, 211] on div "YYYY" at bounding box center [1309, 208] width 209 height 30
click at [835, 206] on span "YYYY" at bounding box center [1215, 209] width 21 height 8
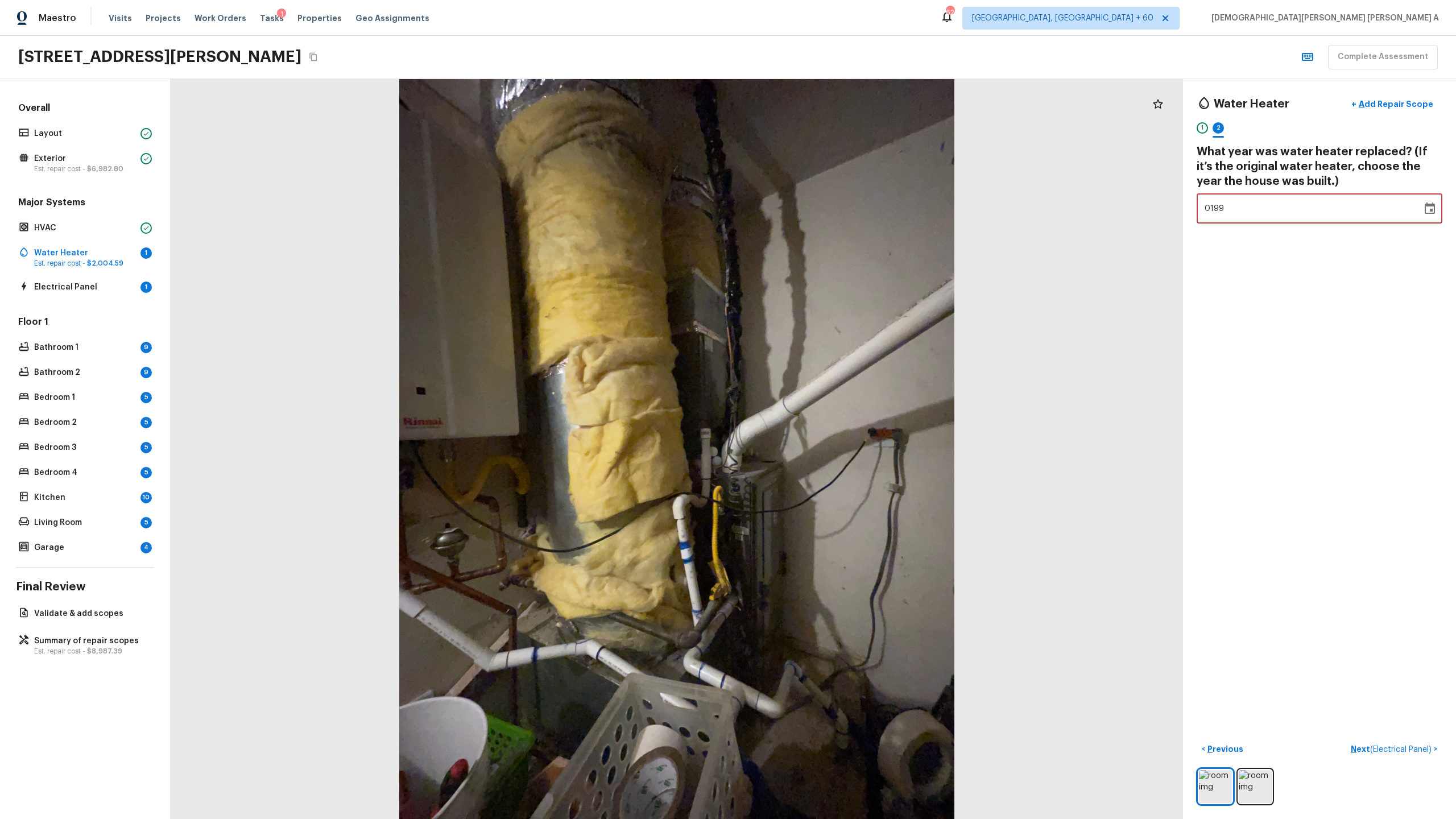
type input "1992"
click at [835, 324] on div "Water Heater + Add Repair Scope 1 2 What year was water heater replaced? (If it…" at bounding box center [1320, 449] width 273 height 740
click at [835, 430] on span "( Electrical Panel )" at bounding box center [1401, 750] width 61 height 8
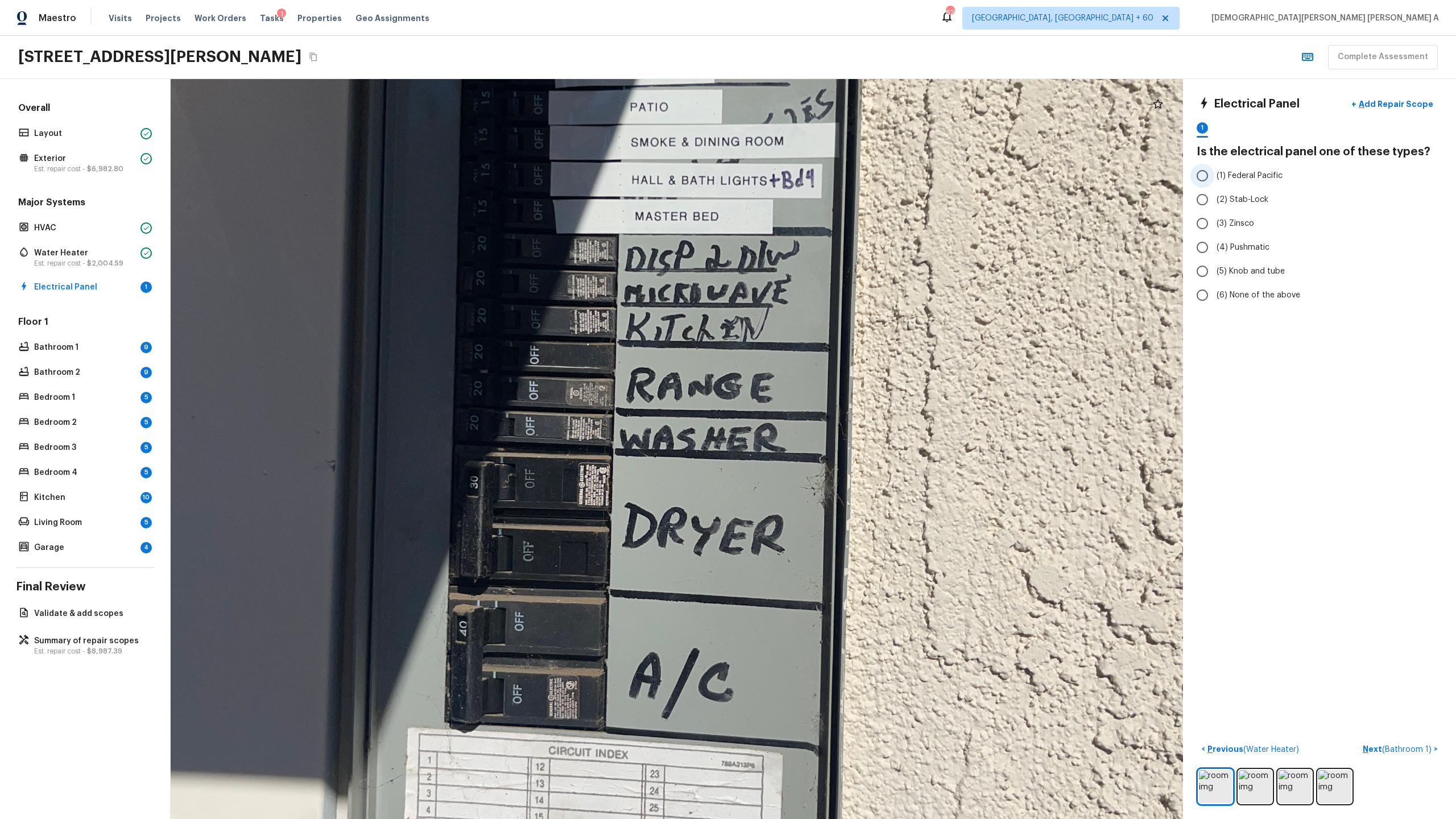
click at [835, 181] on input "(1) Federal Pacific" at bounding box center [1202, 176] width 24 height 24
radio input "true"
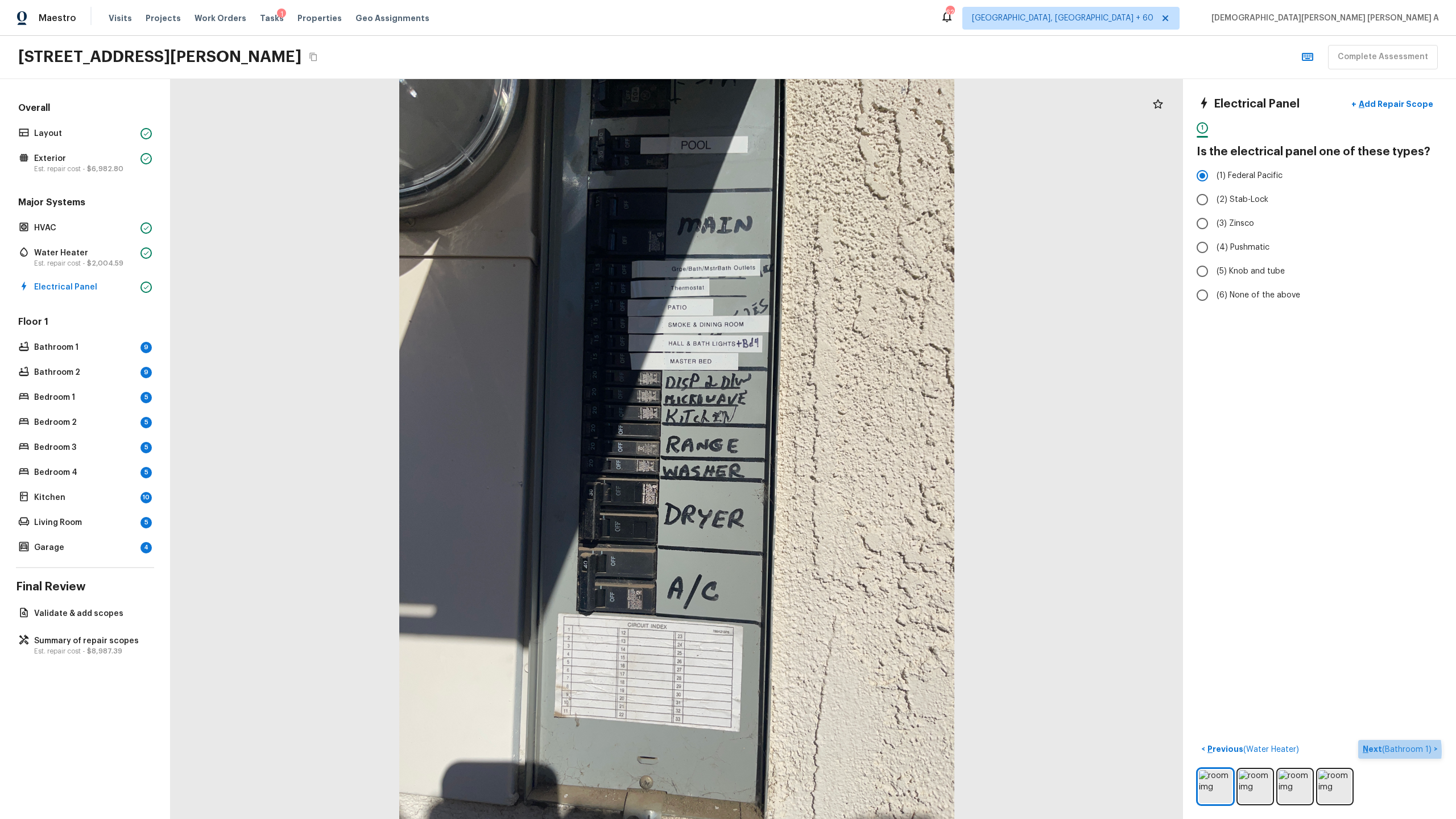
click at [835, 430] on p "Next ( Bathroom 1 )" at bounding box center [1398, 749] width 71 height 12
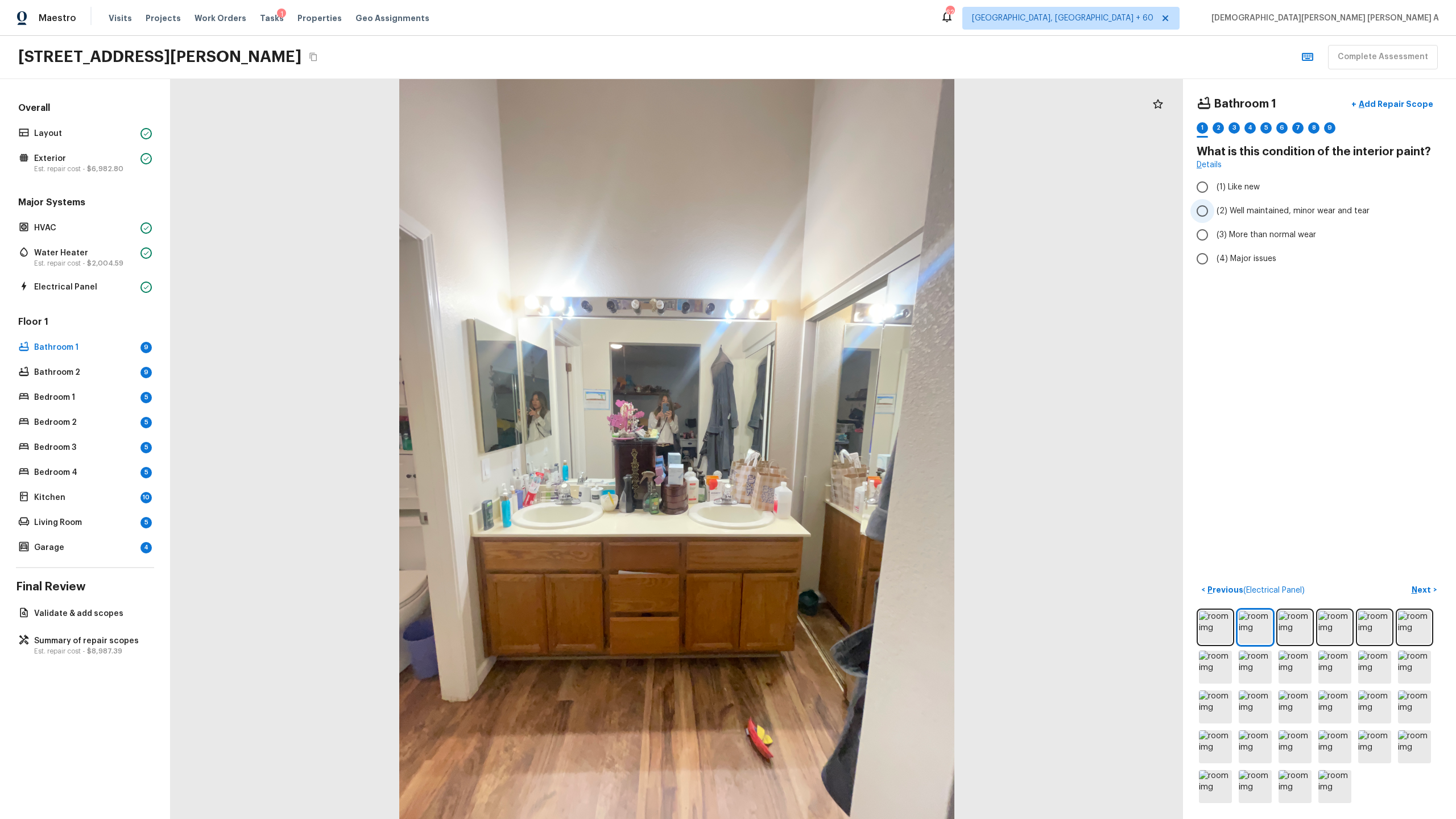
click at [835, 213] on input "(2) Well maintained, minor wear and tear" at bounding box center [1202, 211] width 24 height 24
radio input "true"
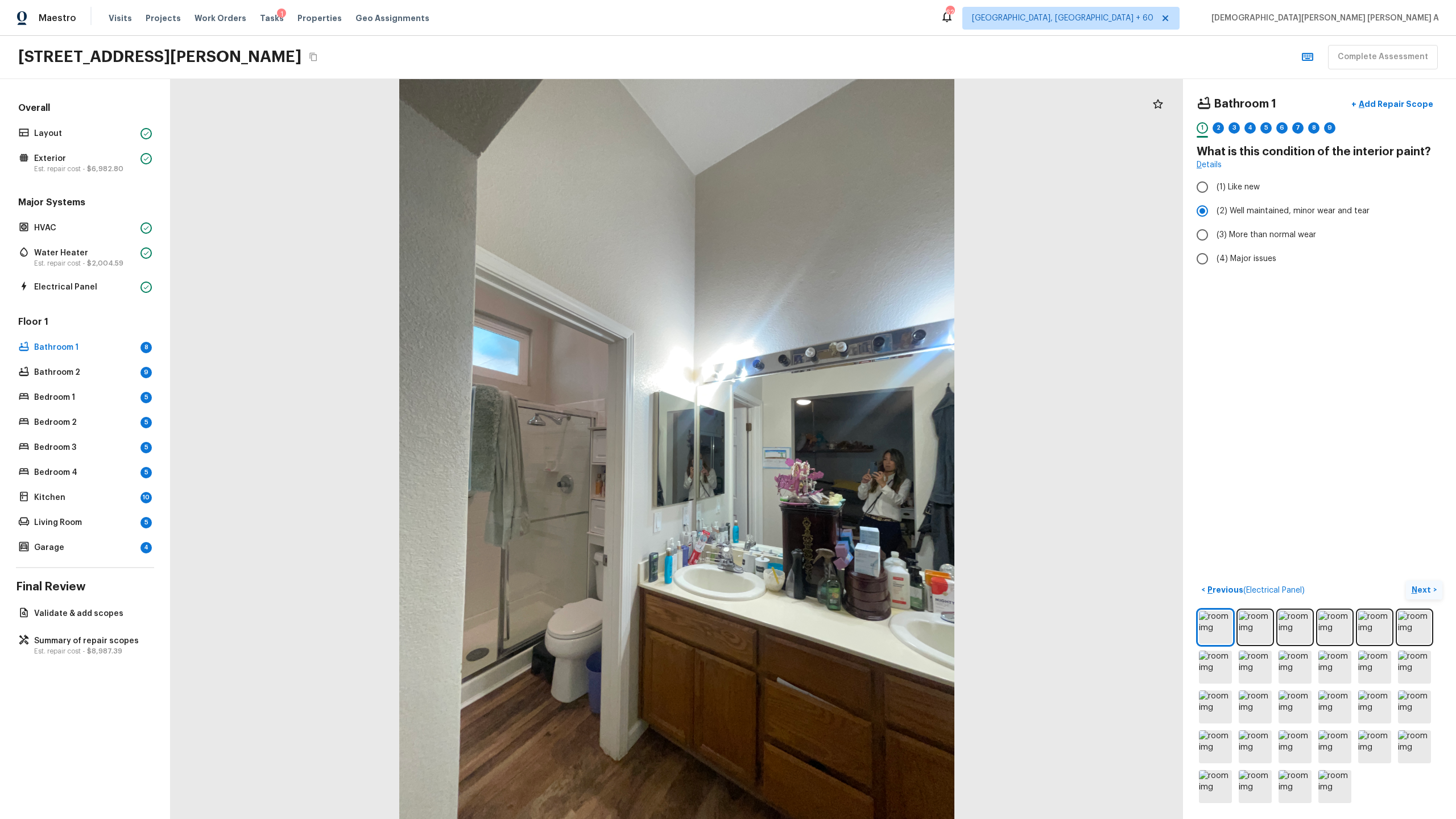
click at [835, 430] on p "Next" at bounding box center [1422, 589] width 22 height 11
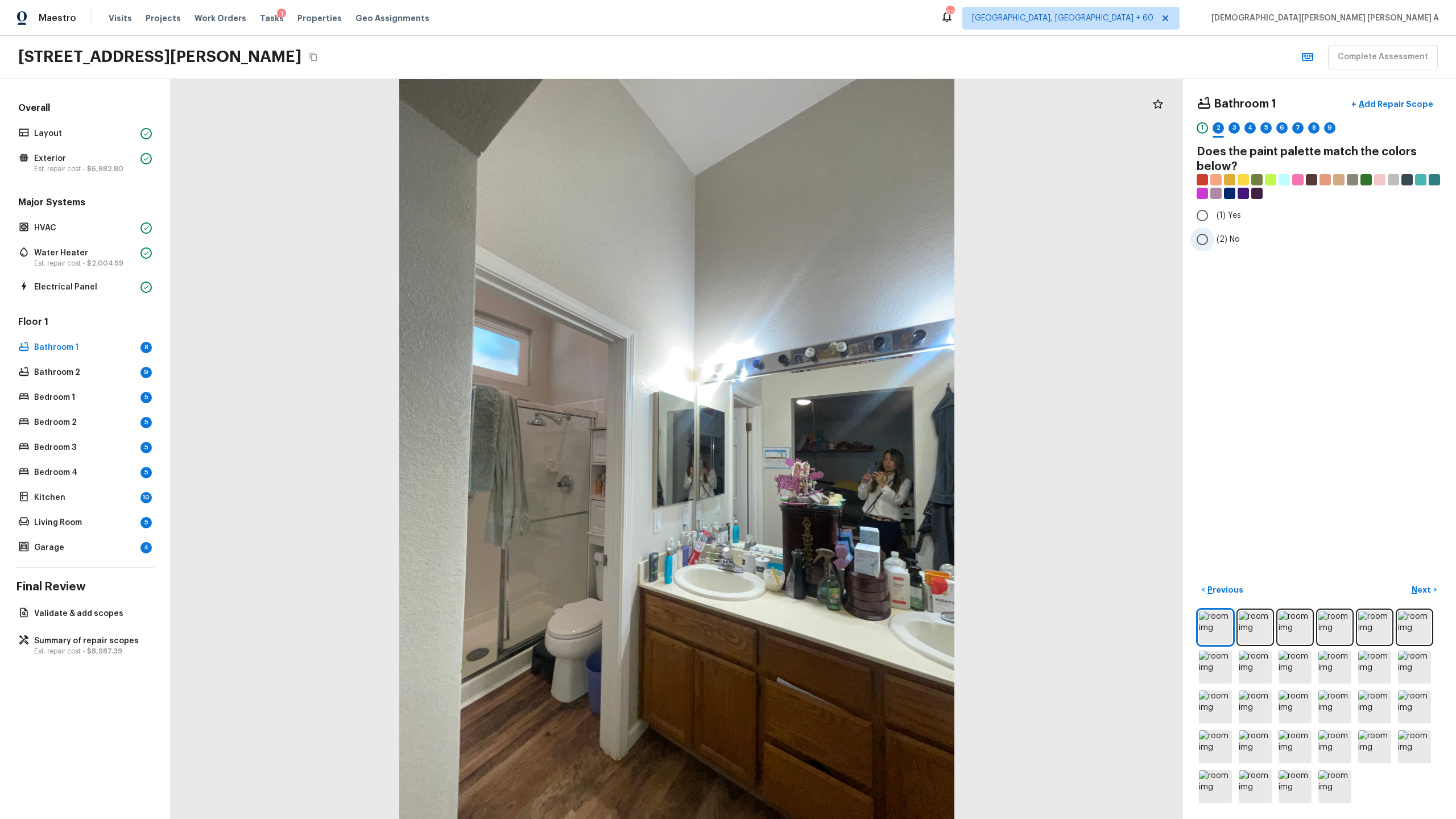
click at [835, 239] on input "(2) No" at bounding box center [1202, 240] width 24 height 24
radio input "true"
click at [835, 430] on p "Next" at bounding box center [1422, 589] width 22 height 11
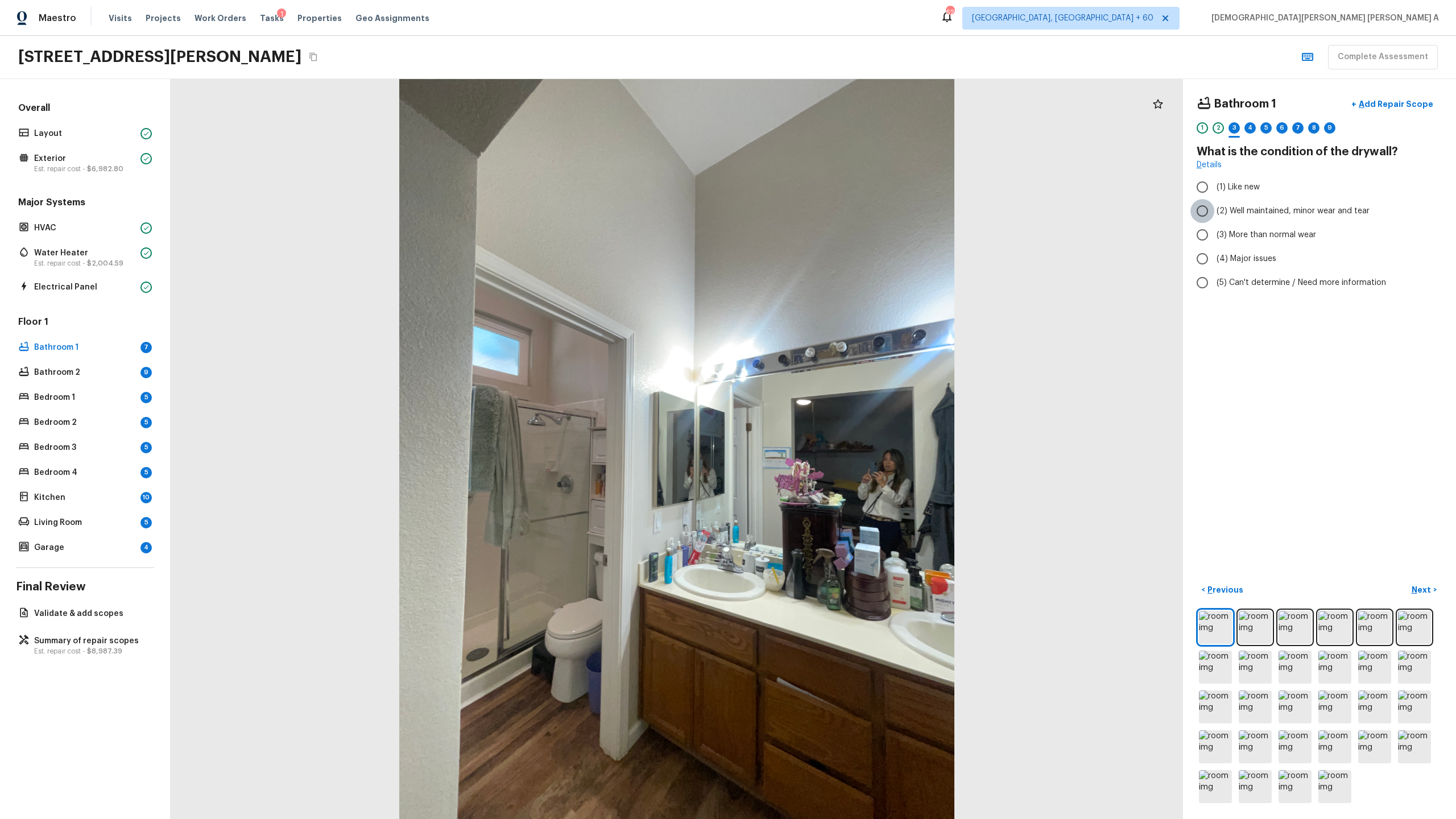
click at [835, 213] on input "(2) Well maintained, minor wear and tear" at bounding box center [1202, 211] width 24 height 24
radio input "true"
click at [835, 430] on p "Next" at bounding box center [1422, 589] width 22 height 11
click at [835, 216] on input "(2) Laminate" at bounding box center [1202, 215] width 24 height 24
checkbox input "true"
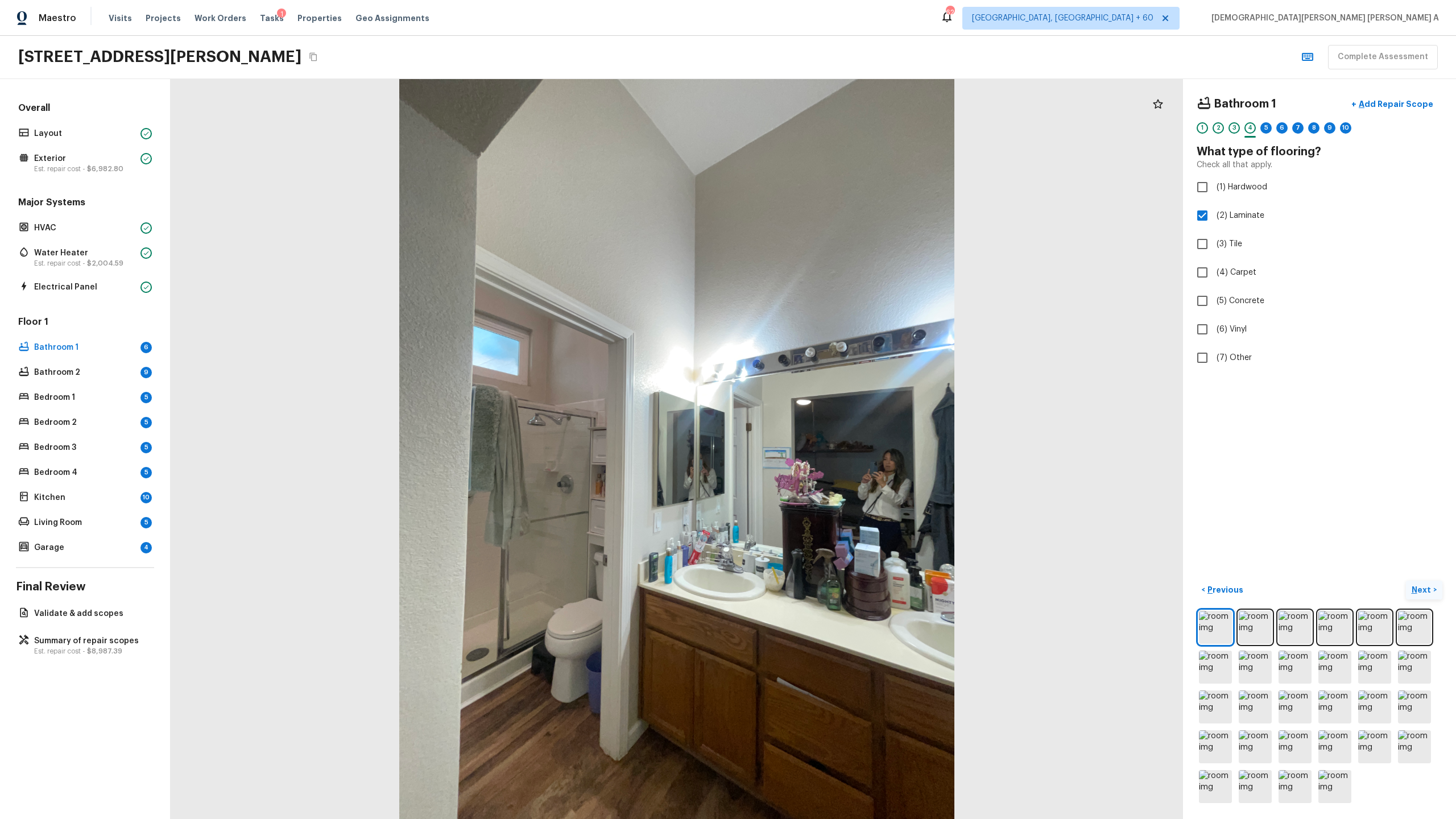
click at [835, 430] on p "Next" at bounding box center [1422, 589] width 22 height 11
click at [835, 232] on input "(3) More than normal wear" at bounding box center [1202, 235] width 24 height 24
radio input "true"
click at [835, 430] on button "Next >" at bounding box center [1424, 590] width 37 height 19
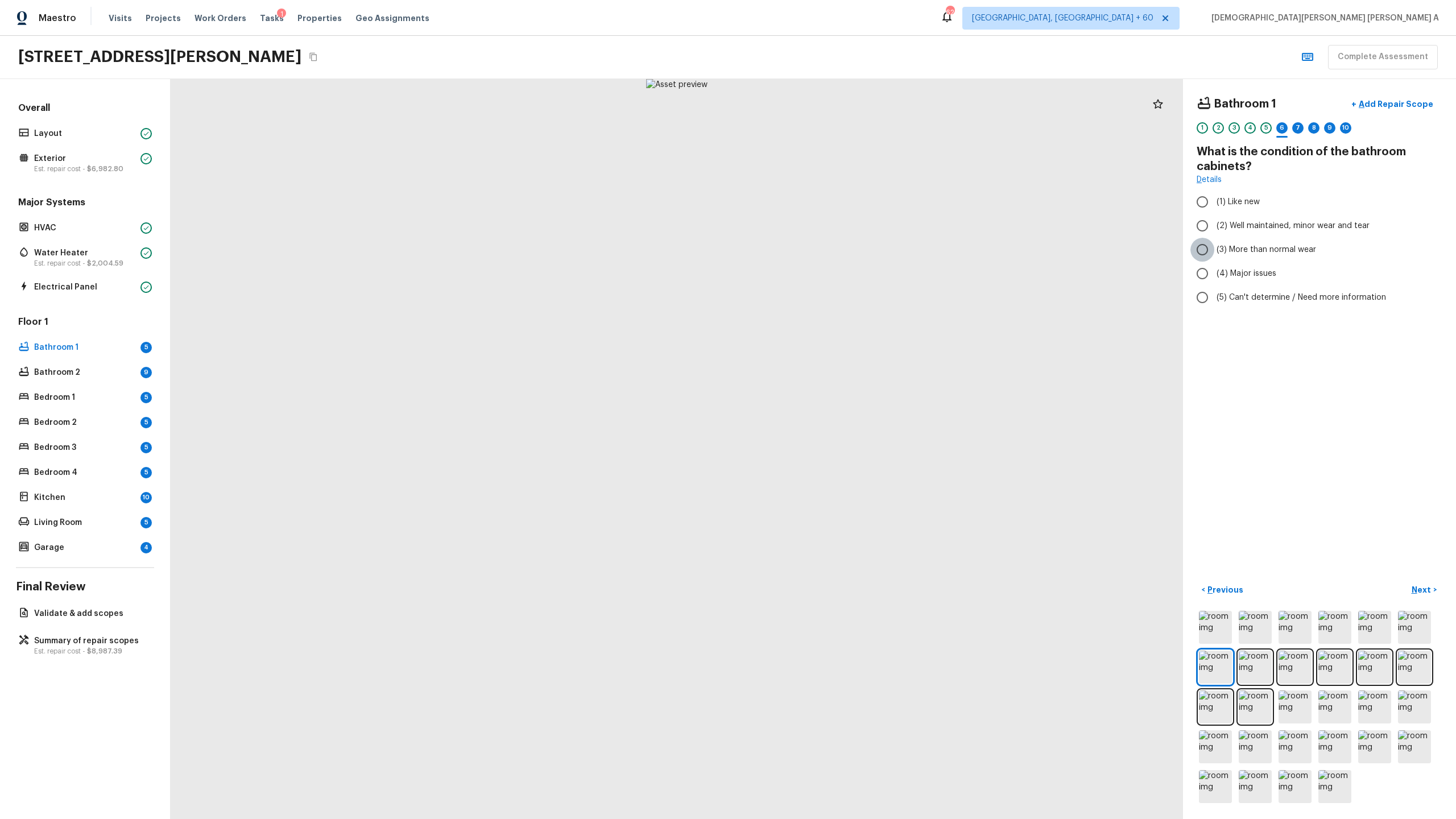
click at [835, 244] on input "(3) More than normal wear" at bounding box center [1202, 249] width 24 height 24
radio input "true"
click at [835, 100] on p "Add Repair Scope" at bounding box center [1395, 104] width 77 height 11
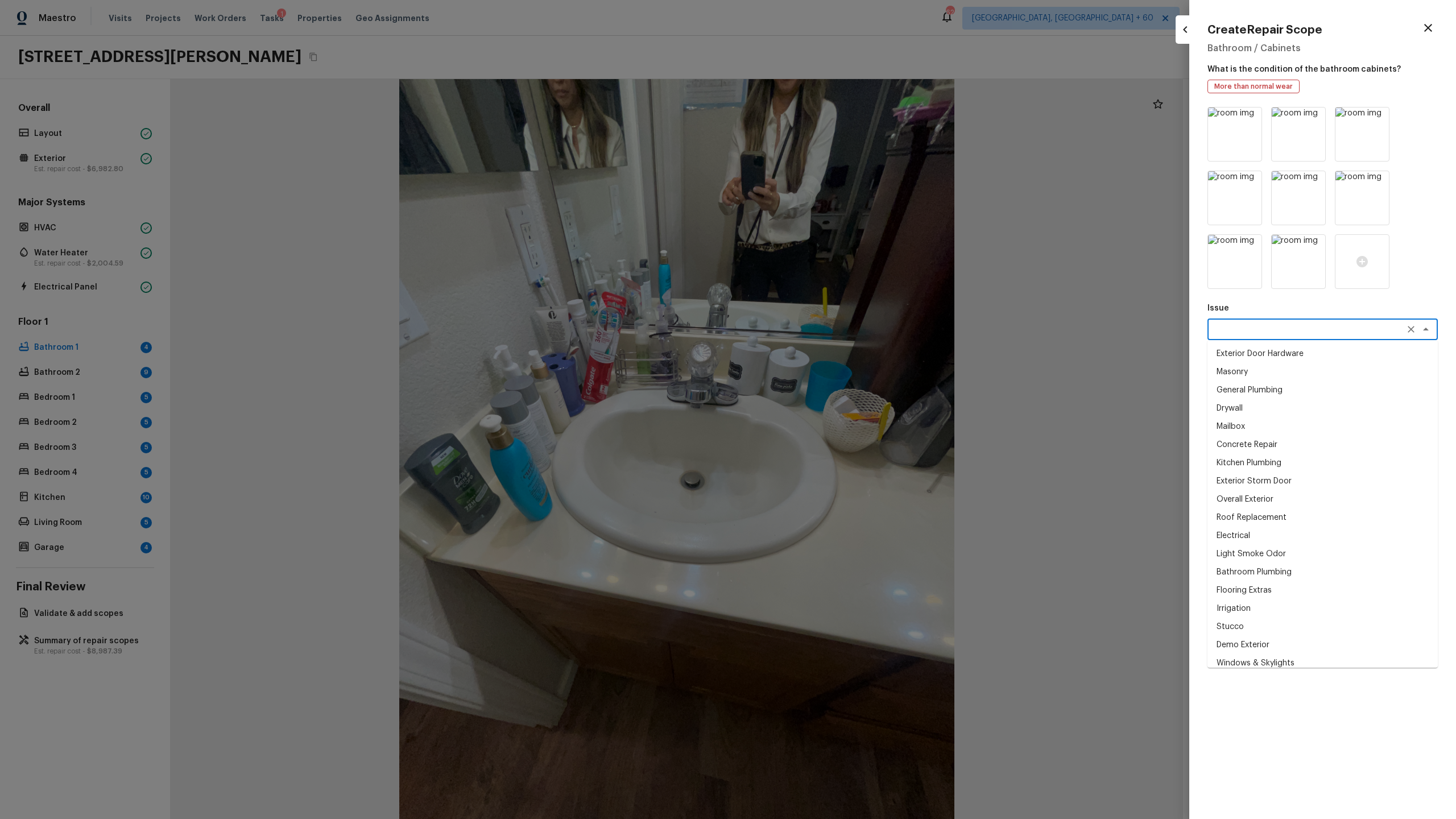
click at [835, 333] on textarea at bounding box center [1307, 329] width 188 height 11
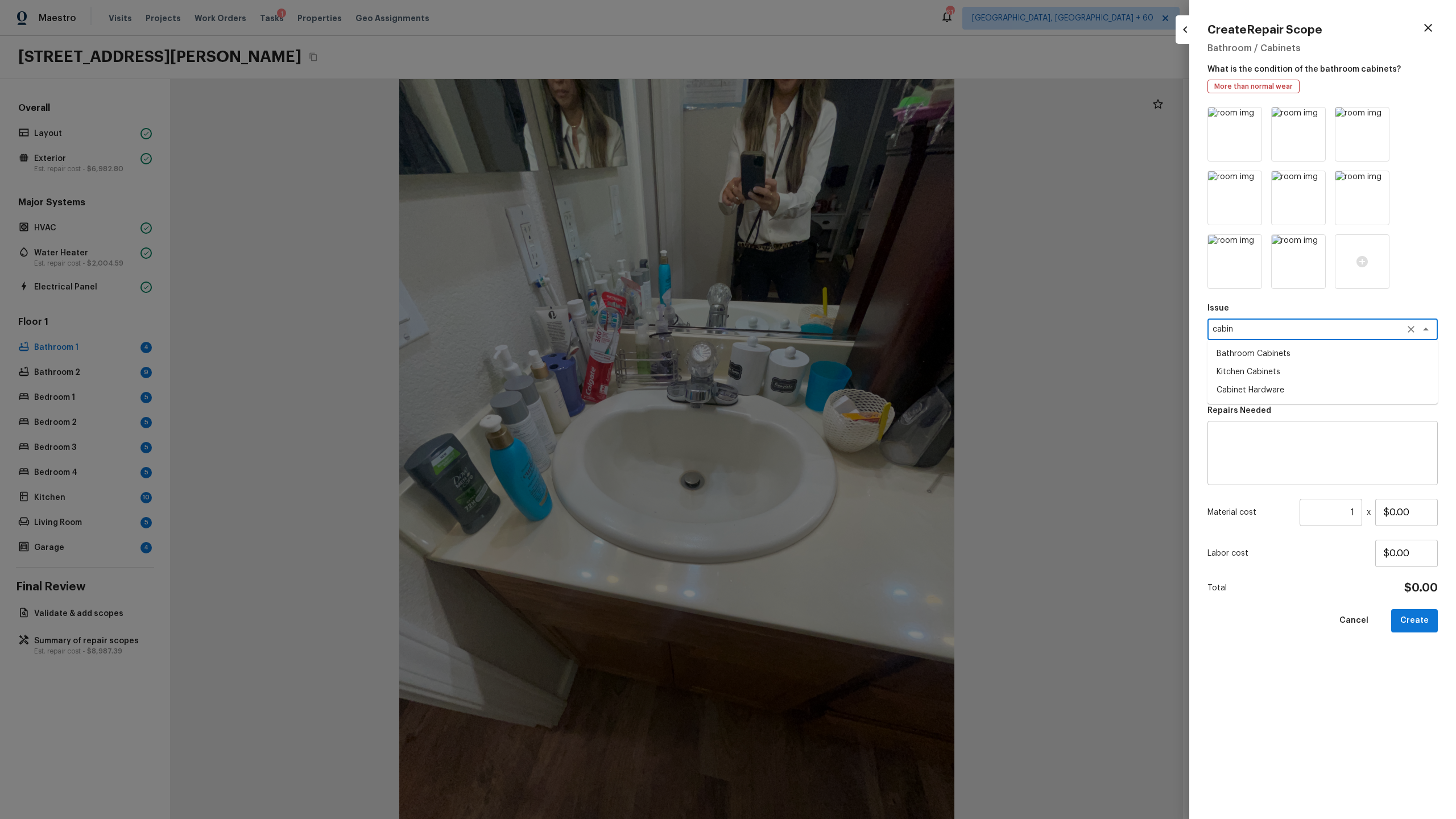
click at [835, 362] on li "Bathroom Cabinets" at bounding box center [1322, 354] width 230 height 18
type textarea "Bathroom Cabinets"
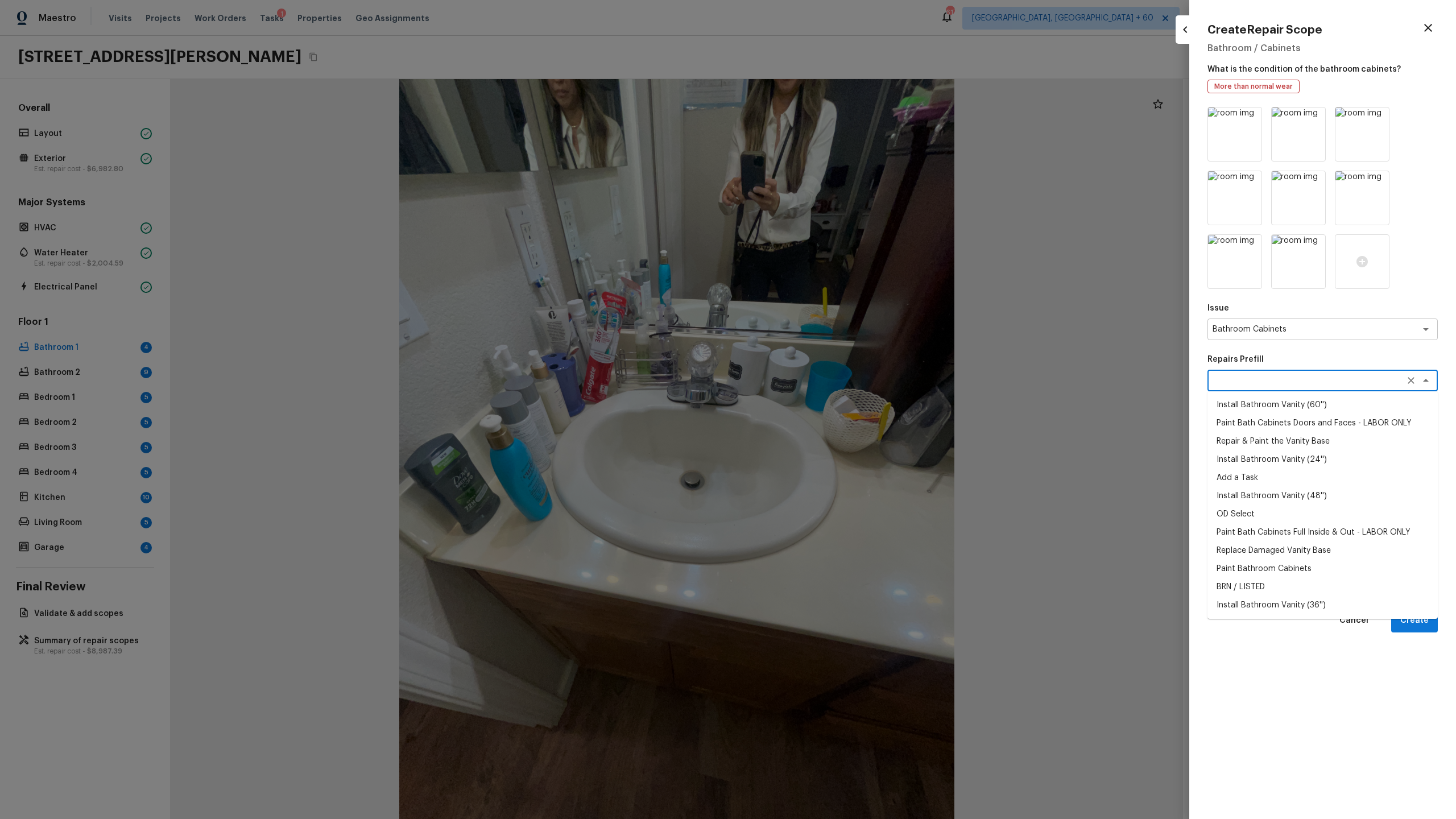
click at [835, 383] on textarea at bounding box center [1307, 380] width 188 height 11
click at [835, 425] on li "Paint Bath Cabinets Doors and Faces - LABOR ONLY" at bounding box center [1322, 423] width 230 height 18
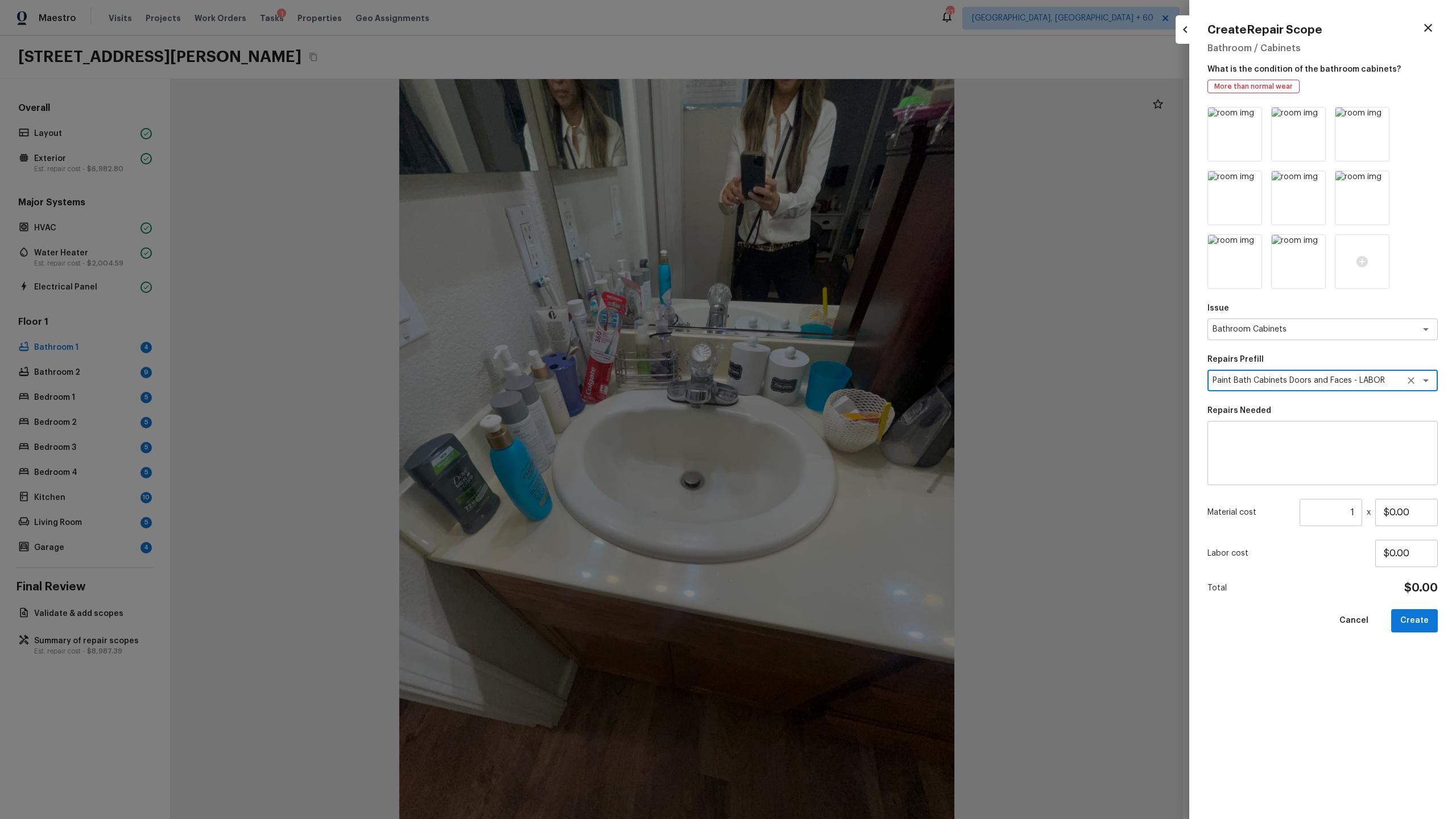
type textarea "Paint Bath Cabinets Doors and Faces - LABOR ONLY"
type textarea "Prep, sand, mask and apply 2 coats of paint to the bathroom cabinet doors and b…"
click at [835, 430] on input "$30.00" at bounding box center [1406, 512] width 63 height 27
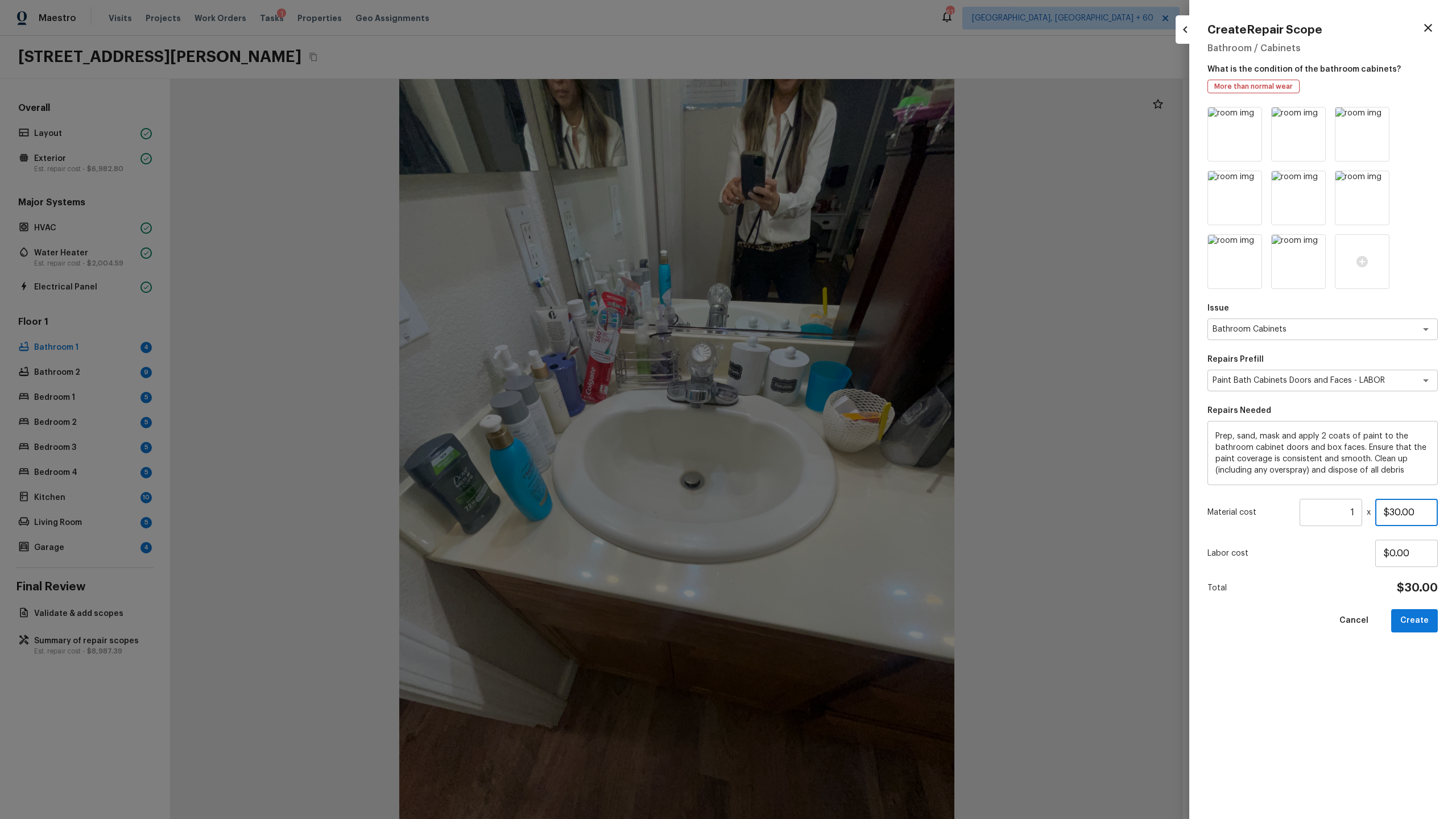
click at [835, 430] on input "$30.00" at bounding box center [1406, 512] width 63 height 27
type input "$600.00"
click at [835, 430] on button "Create" at bounding box center [1414, 621] width 46 height 23
type input "$0.00"
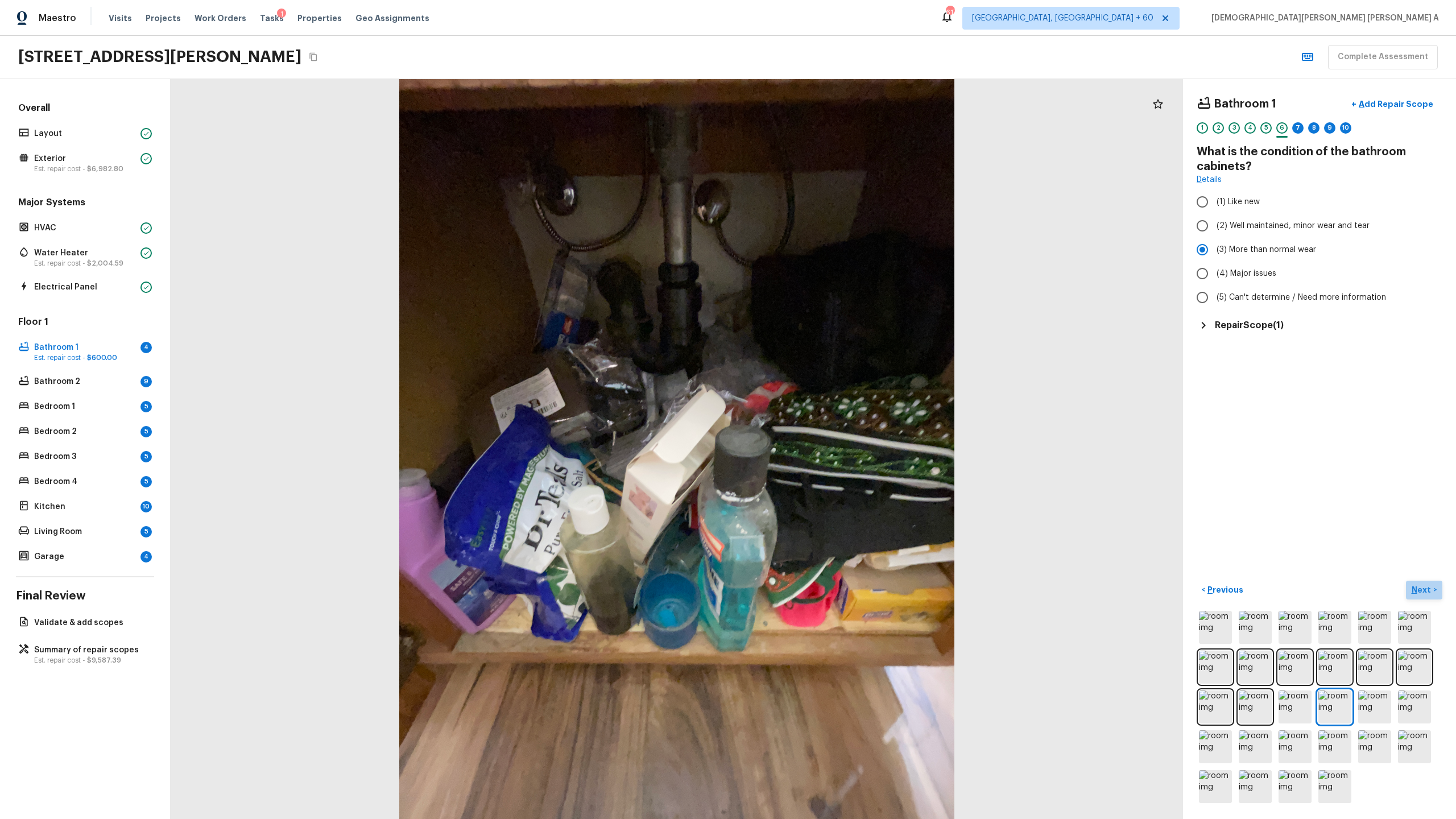
click at [835, 430] on p "Next" at bounding box center [1422, 589] width 22 height 11
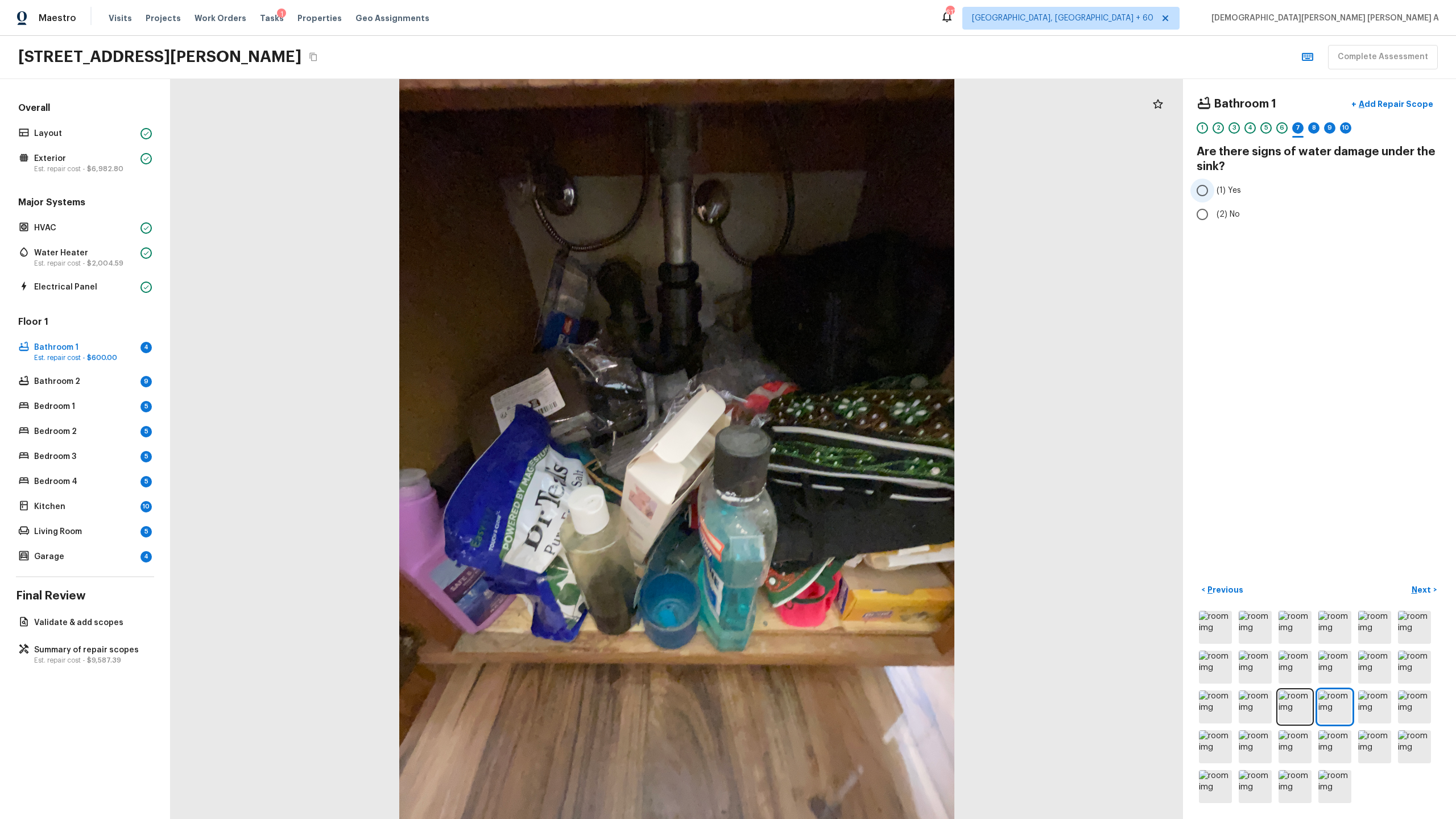
click at [835, 191] on input "(1) Yes" at bounding box center [1202, 191] width 24 height 24
radio input "true"
click at [835, 104] on p "Add Repair Scope" at bounding box center [1395, 104] width 77 height 11
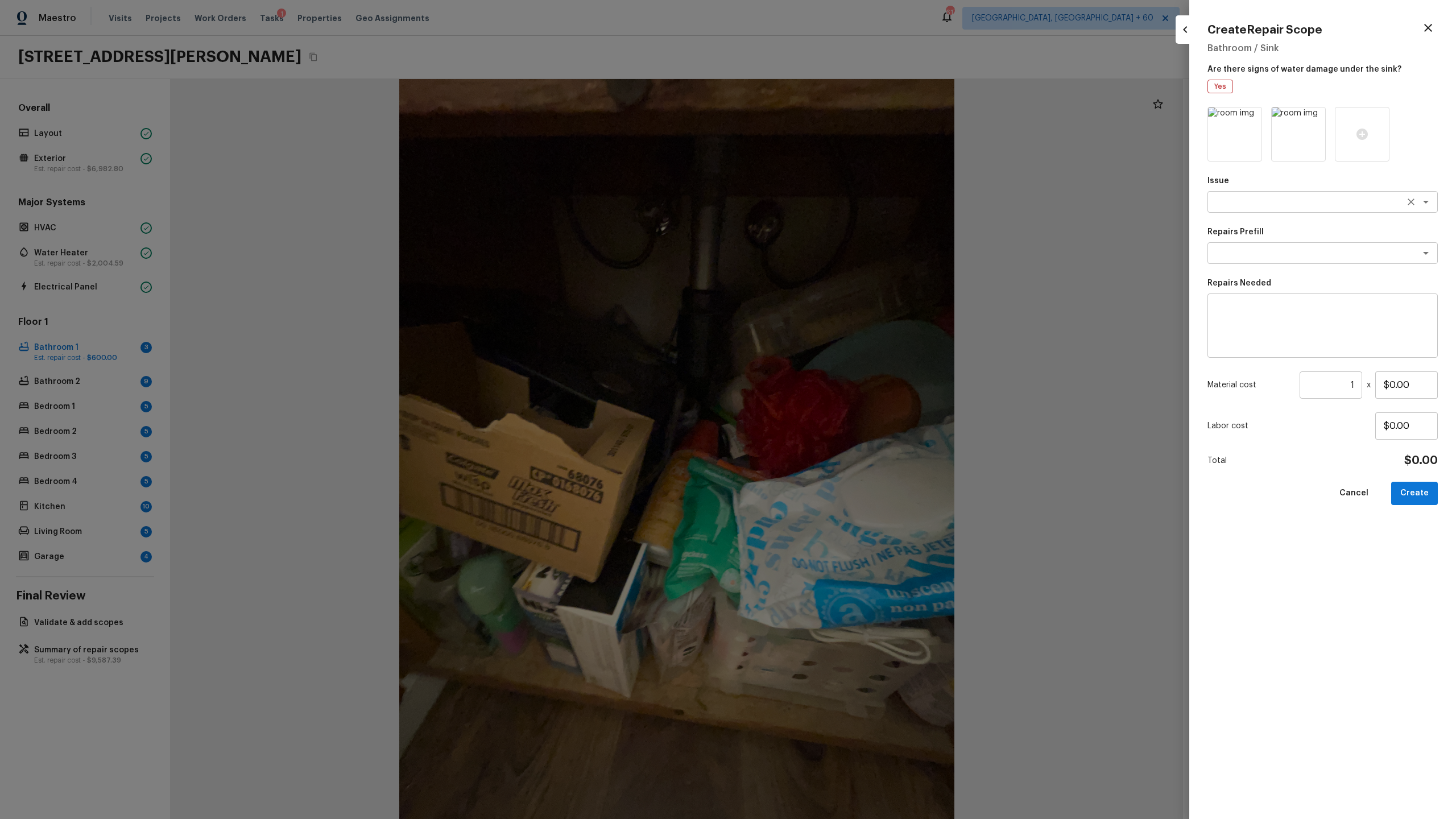
click at [835, 199] on textarea at bounding box center [1307, 202] width 188 height 11
click at [835, 229] on li "ACQ: Water Leak" at bounding box center [1322, 226] width 230 height 18
type textarea "ACQ: Water Leak"
click at [835, 255] on textarea at bounding box center [1307, 253] width 188 height 11
click at [835, 296] on li "Possible plumbing leak" at bounding box center [1322, 296] width 230 height 18
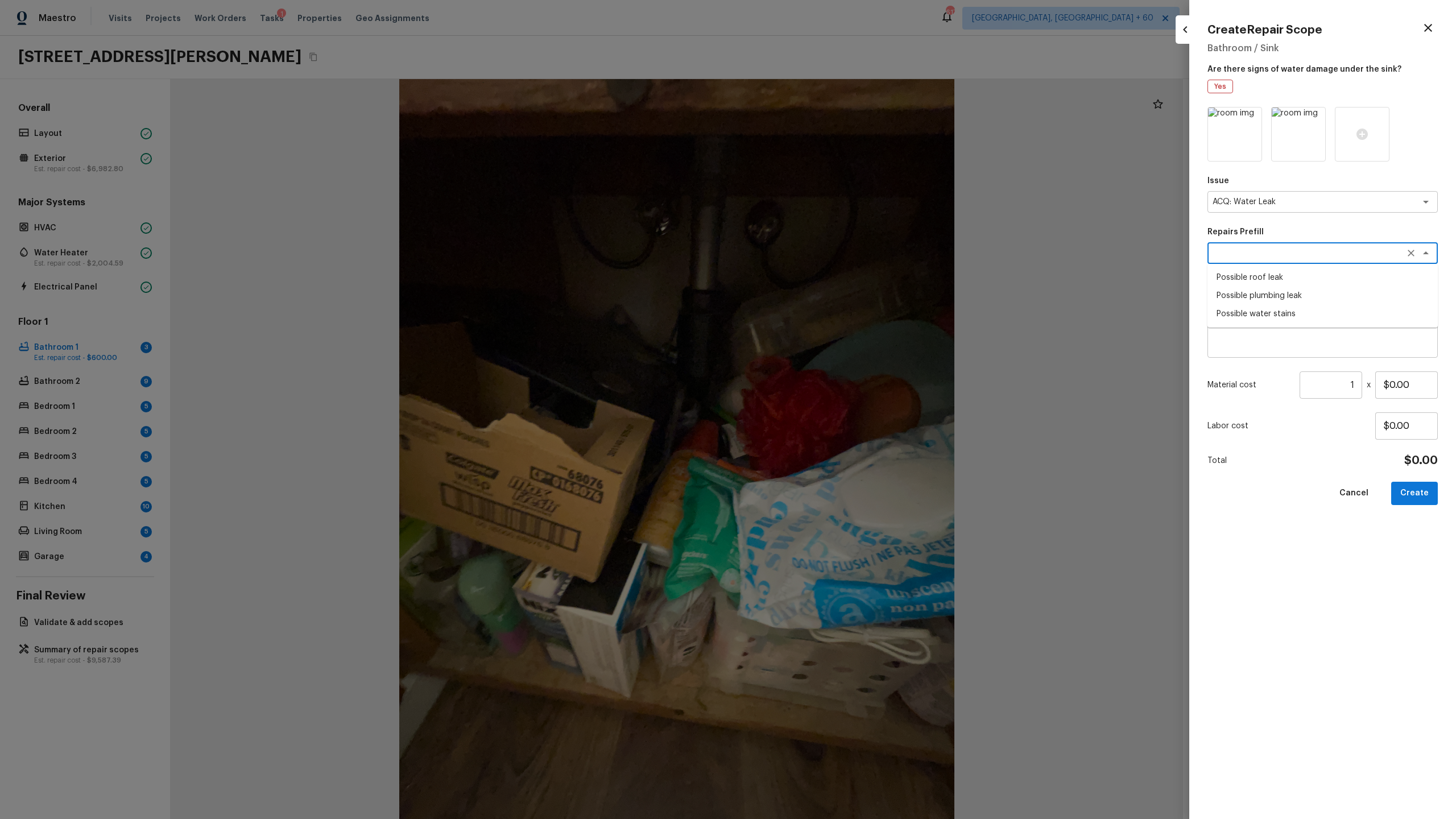
type textarea "Possible plumbing leak"
click at [835, 430] on button "Create" at bounding box center [1414, 493] width 46 height 23
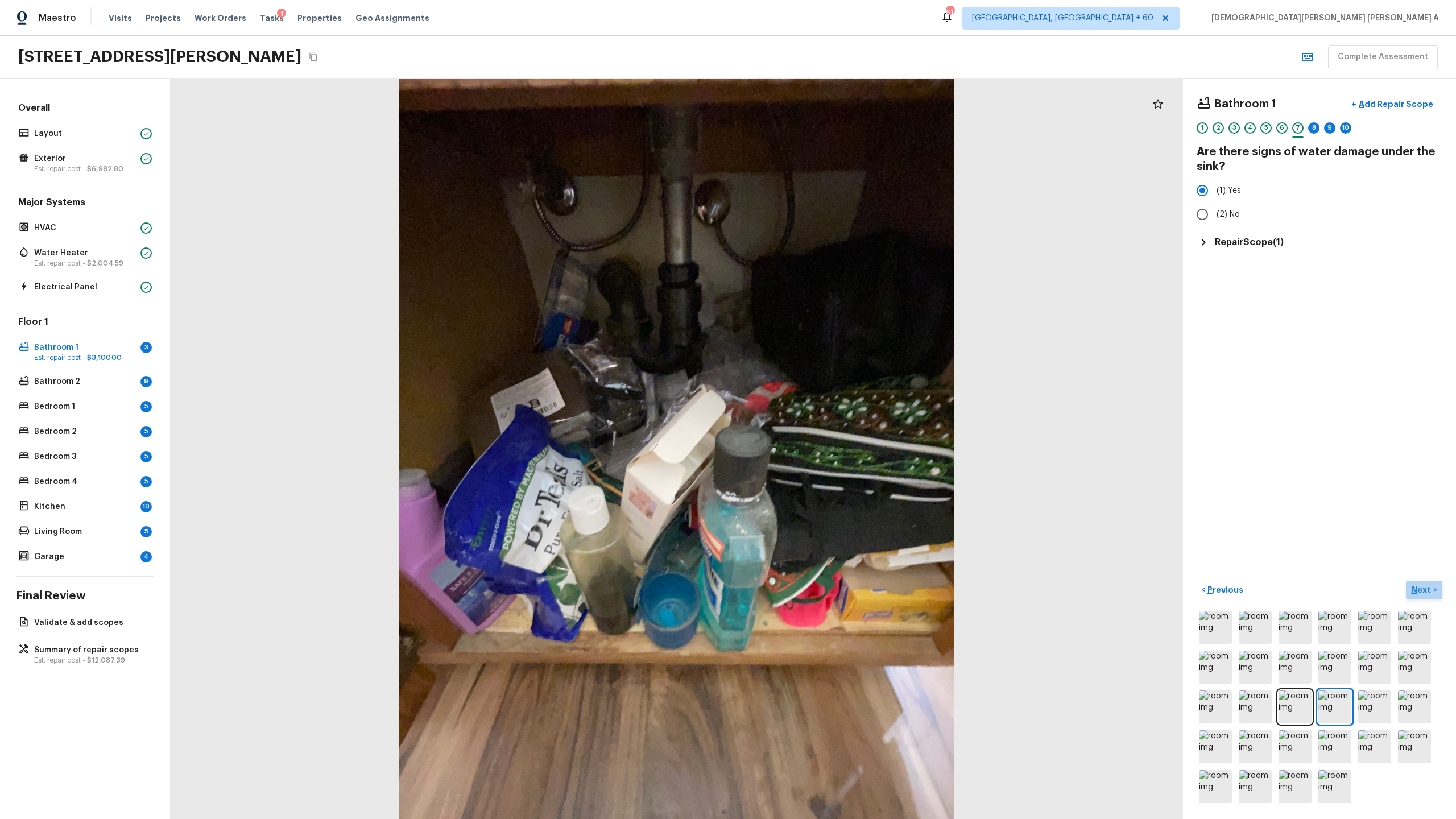
click at [835, 430] on p "Next" at bounding box center [1422, 589] width 22 height 11
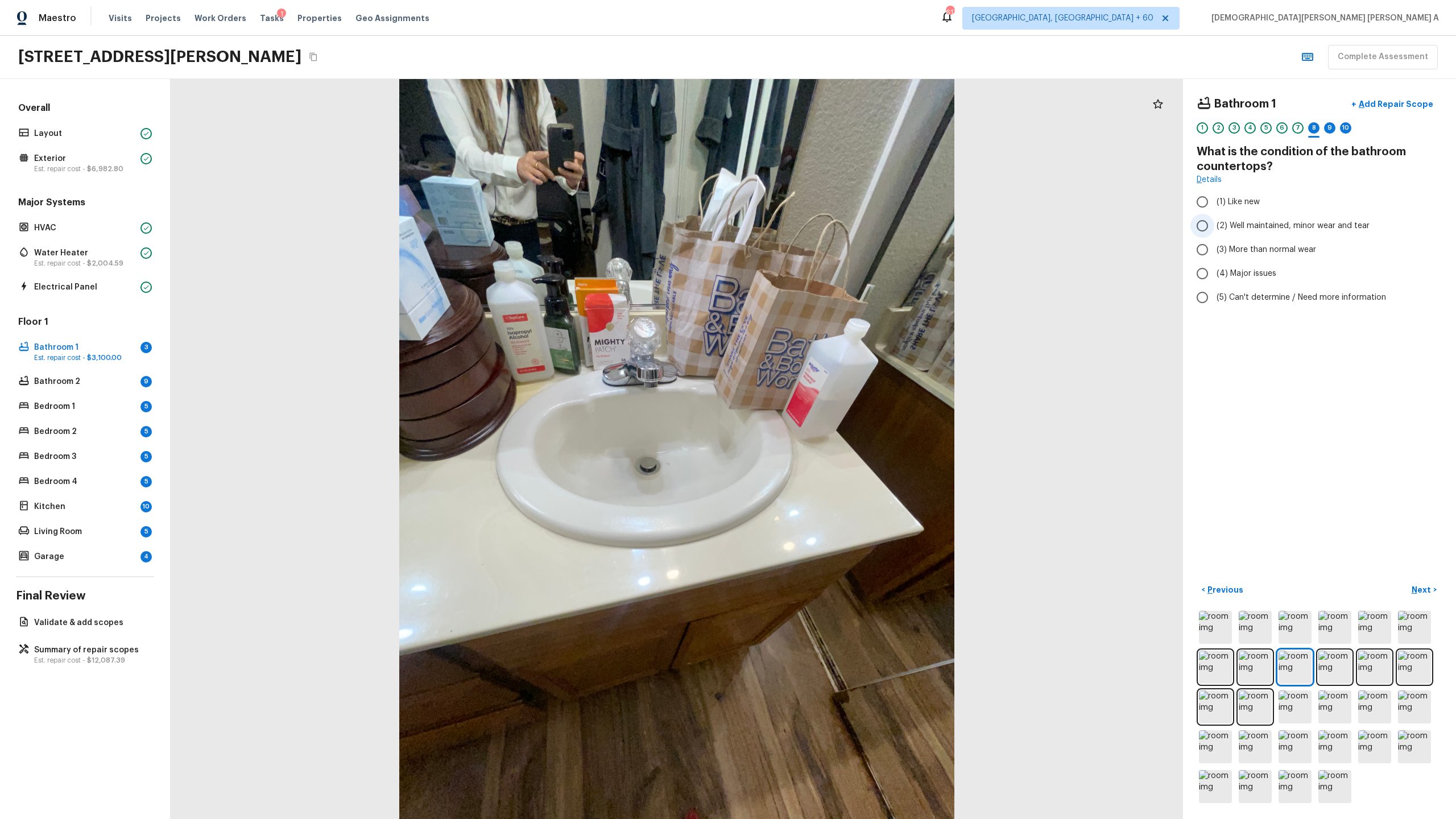
click at [835, 223] on input "(2) Well maintained, minor wear and tear" at bounding box center [1202, 226] width 24 height 24
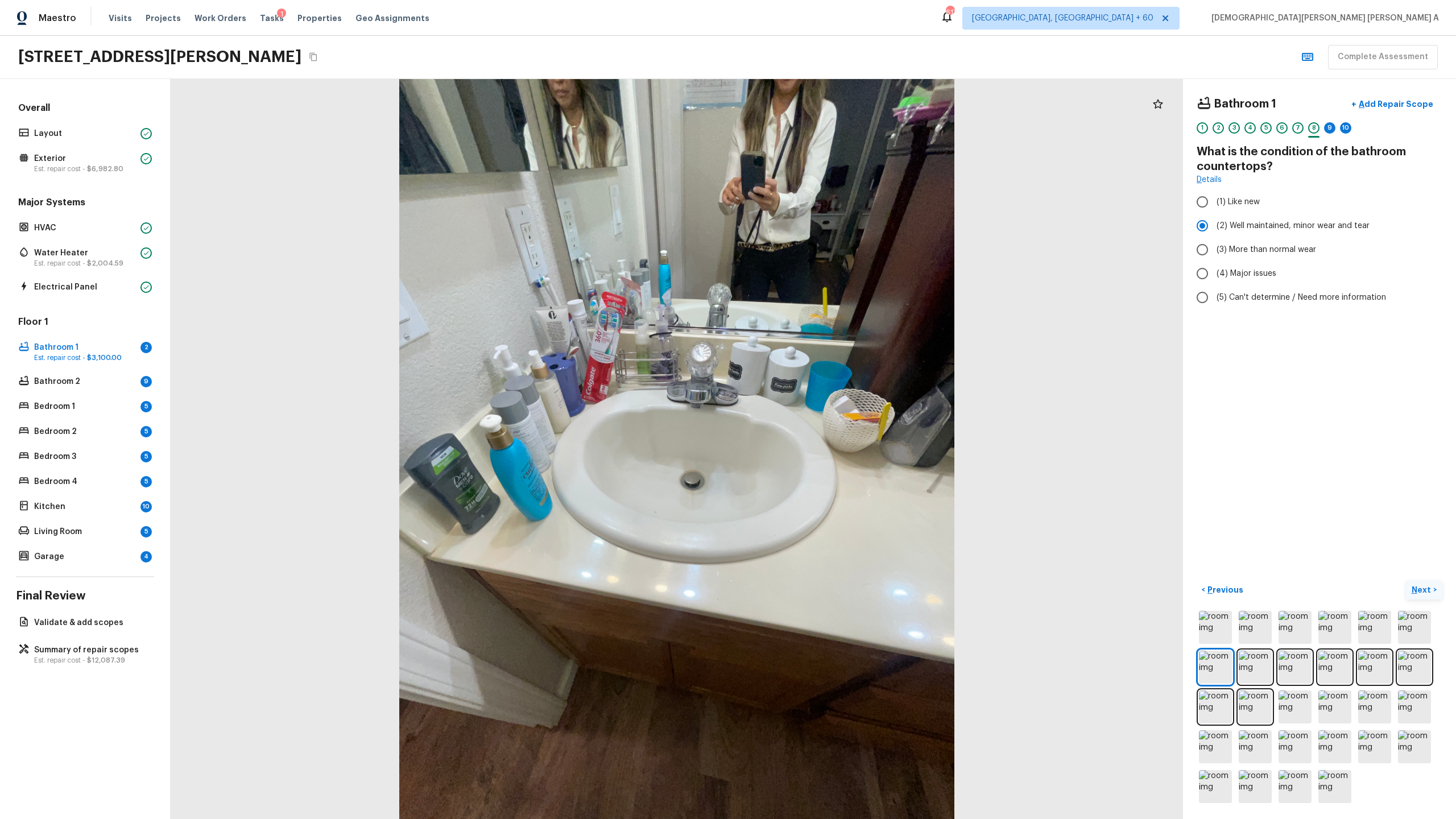
click at [835, 430] on button "Next >" at bounding box center [1424, 590] width 37 height 19
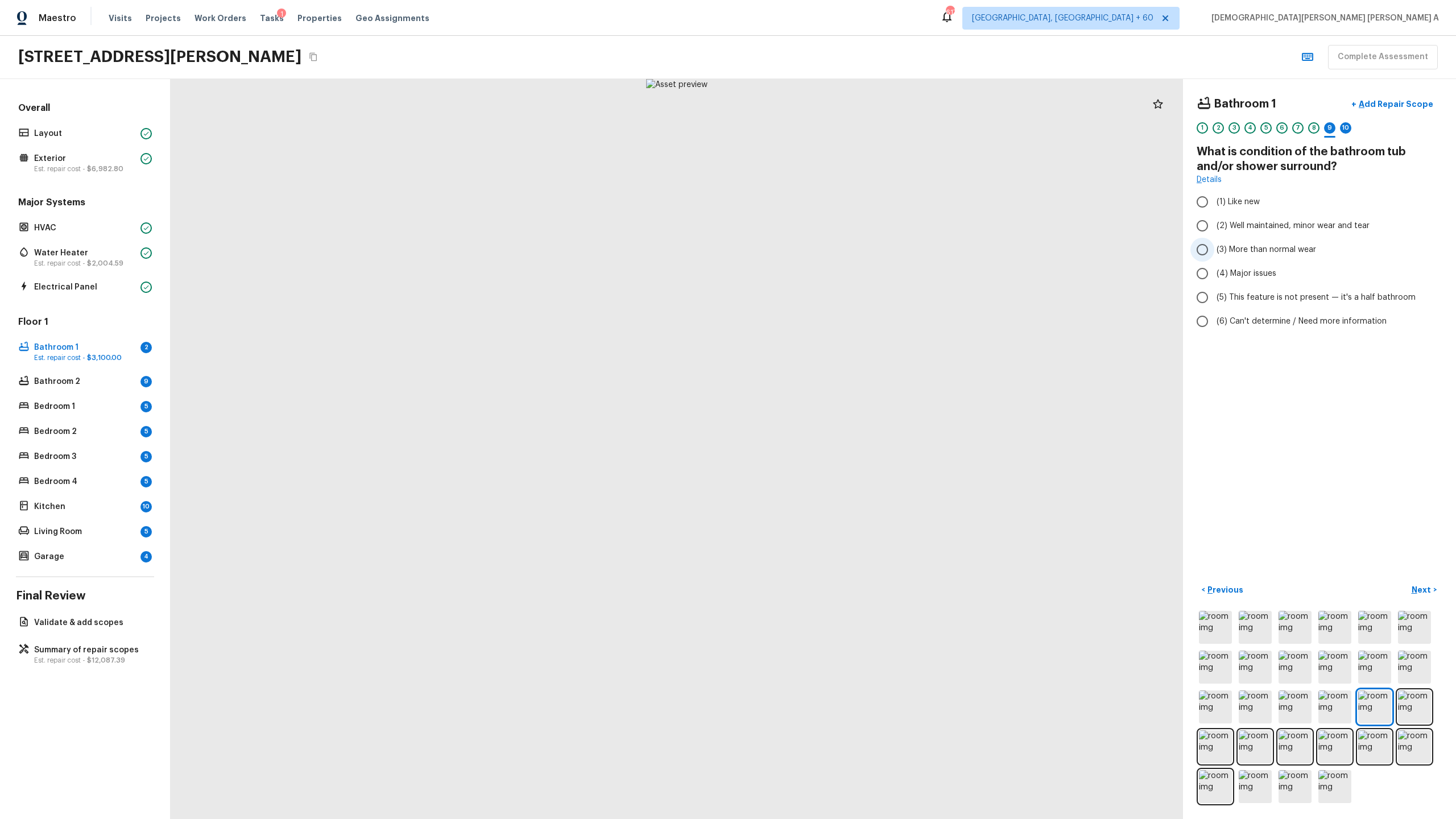
click at [835, 250] on input "(3) More than normal wear" at bounding box center [1202, 249] width 24 height 24
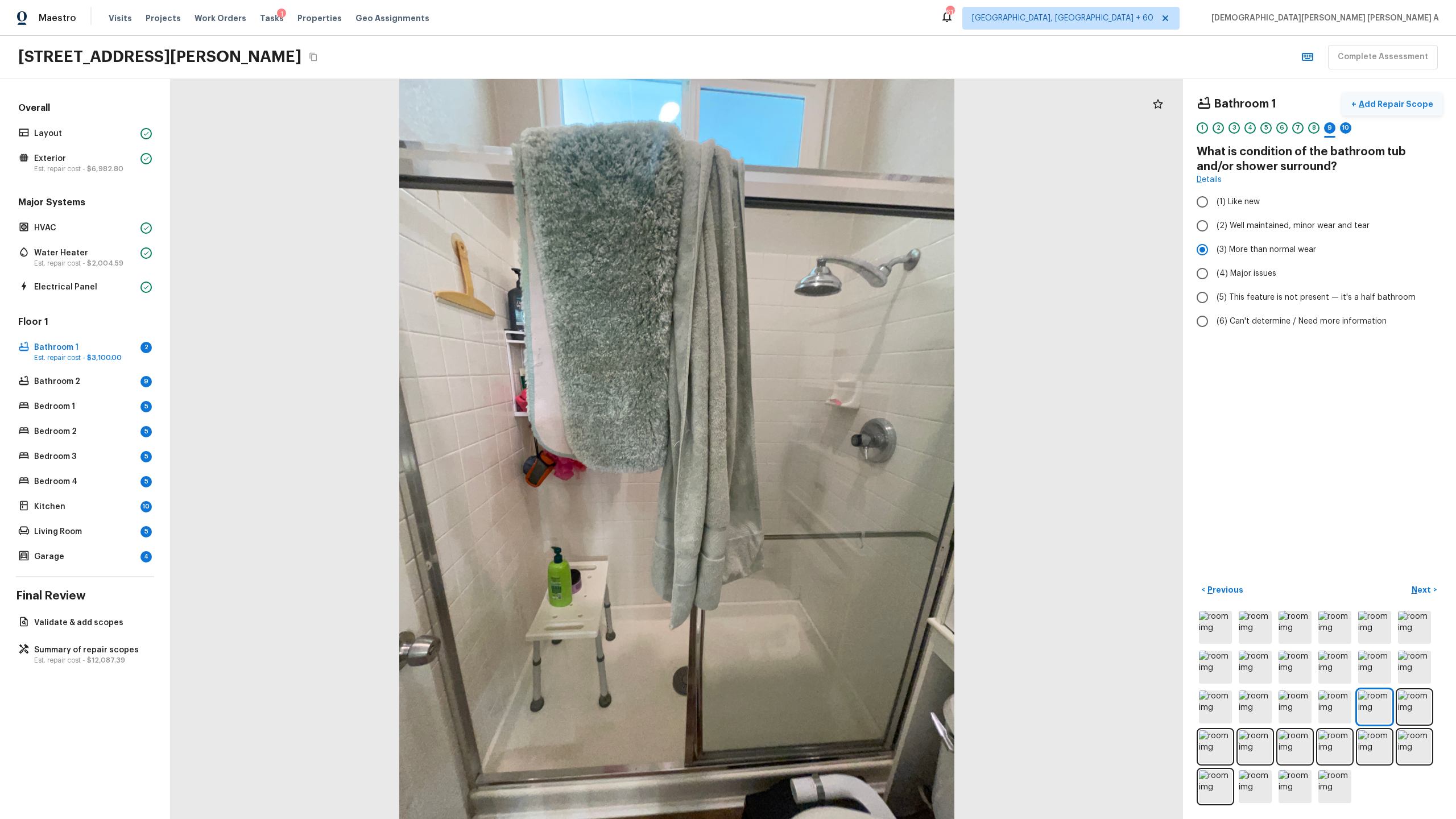
click at [835, 104] on p "Add Repair Scope" at bounding box center [1395, 104] width 77 height 11
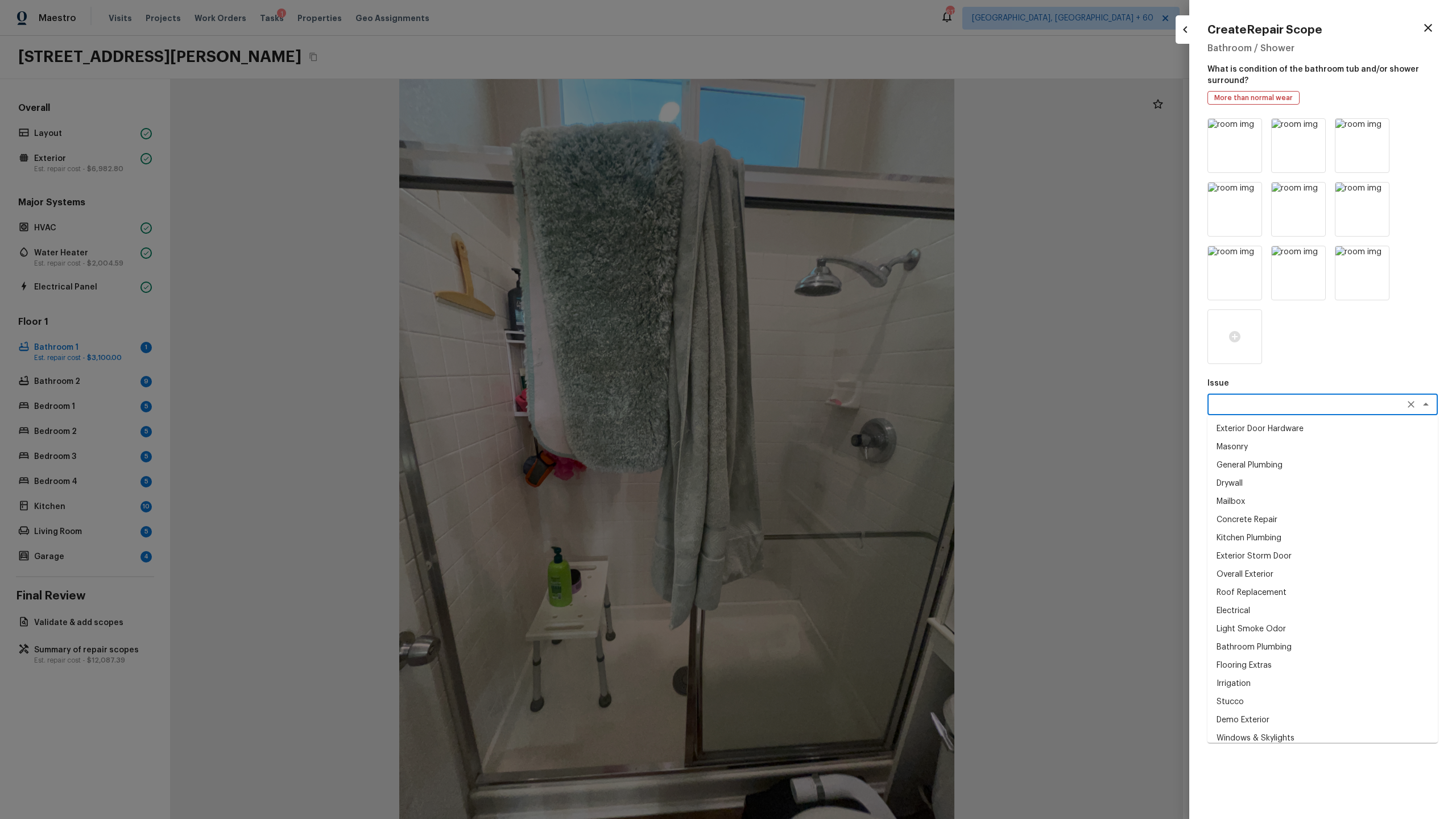
click at [835, 400] on textarea at bounding box center [1307, 404] width 188 height 11
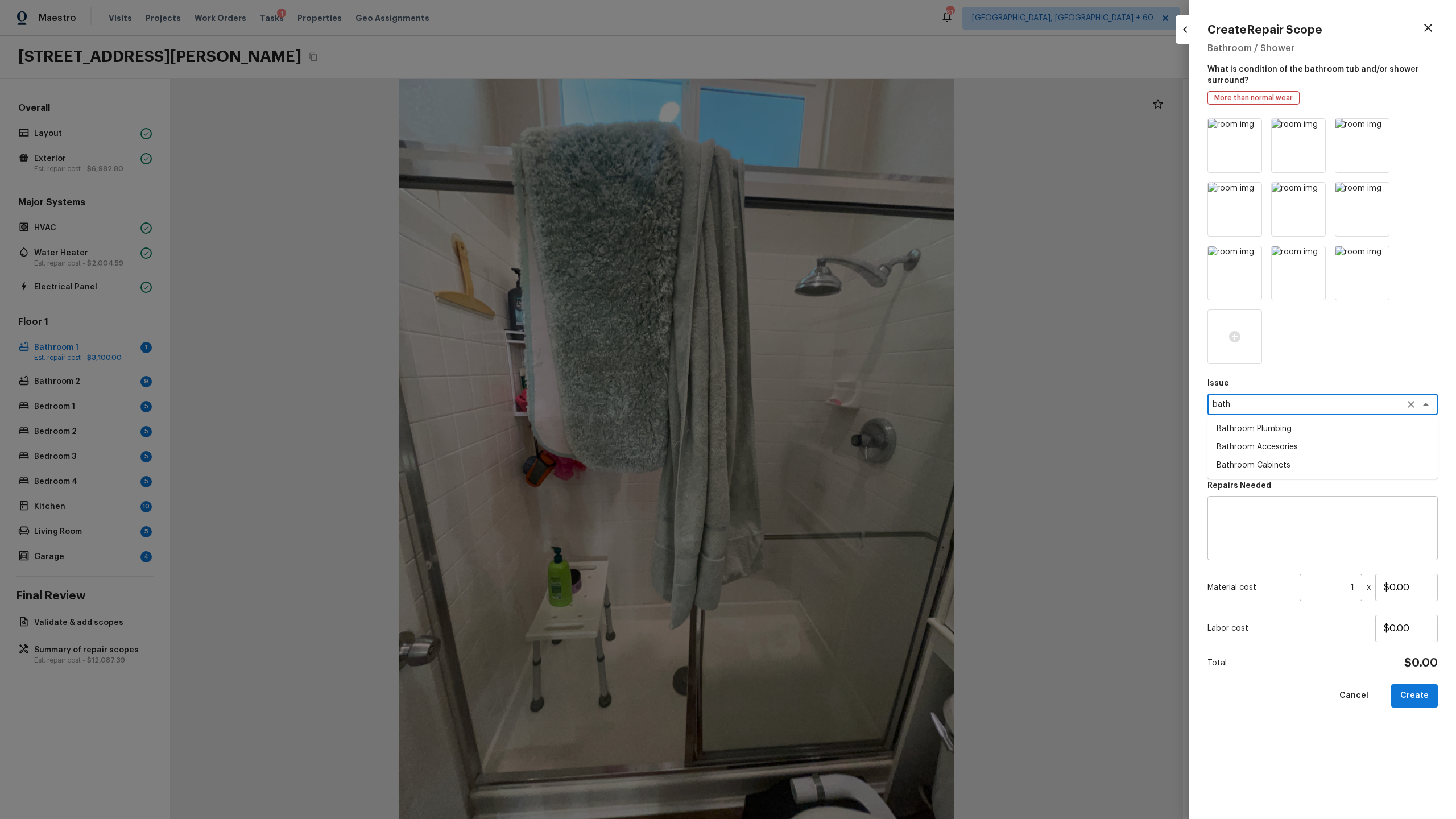
click at [835, 429] on li "Bathroom Plumbing" at bounding box center [1322, 429] width 230 height 18
click at [835, 430] on textarea at bounding box center [1307, 455] width 188 height 11
click at [835, 430] on li "Acid Wash Shower Pan" at bounding box center [1322, 480] width 230 height 18
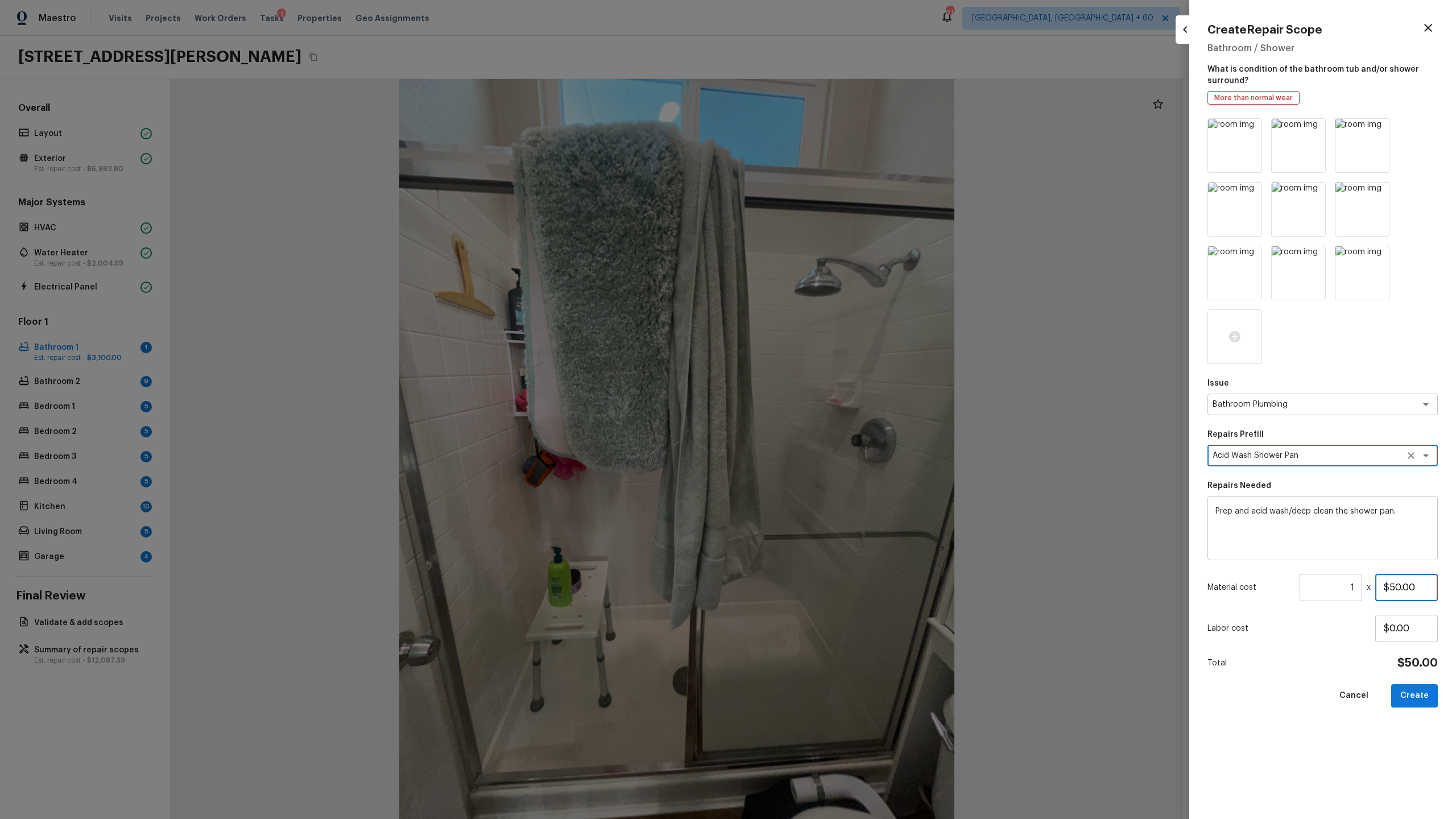
click at [835, 430] on input "$50.00" at bounding box center [1406, 587] width 63 height 27
click at [835, 430] on button "Create" at bounding box center [1414, 696] width 46 height 23
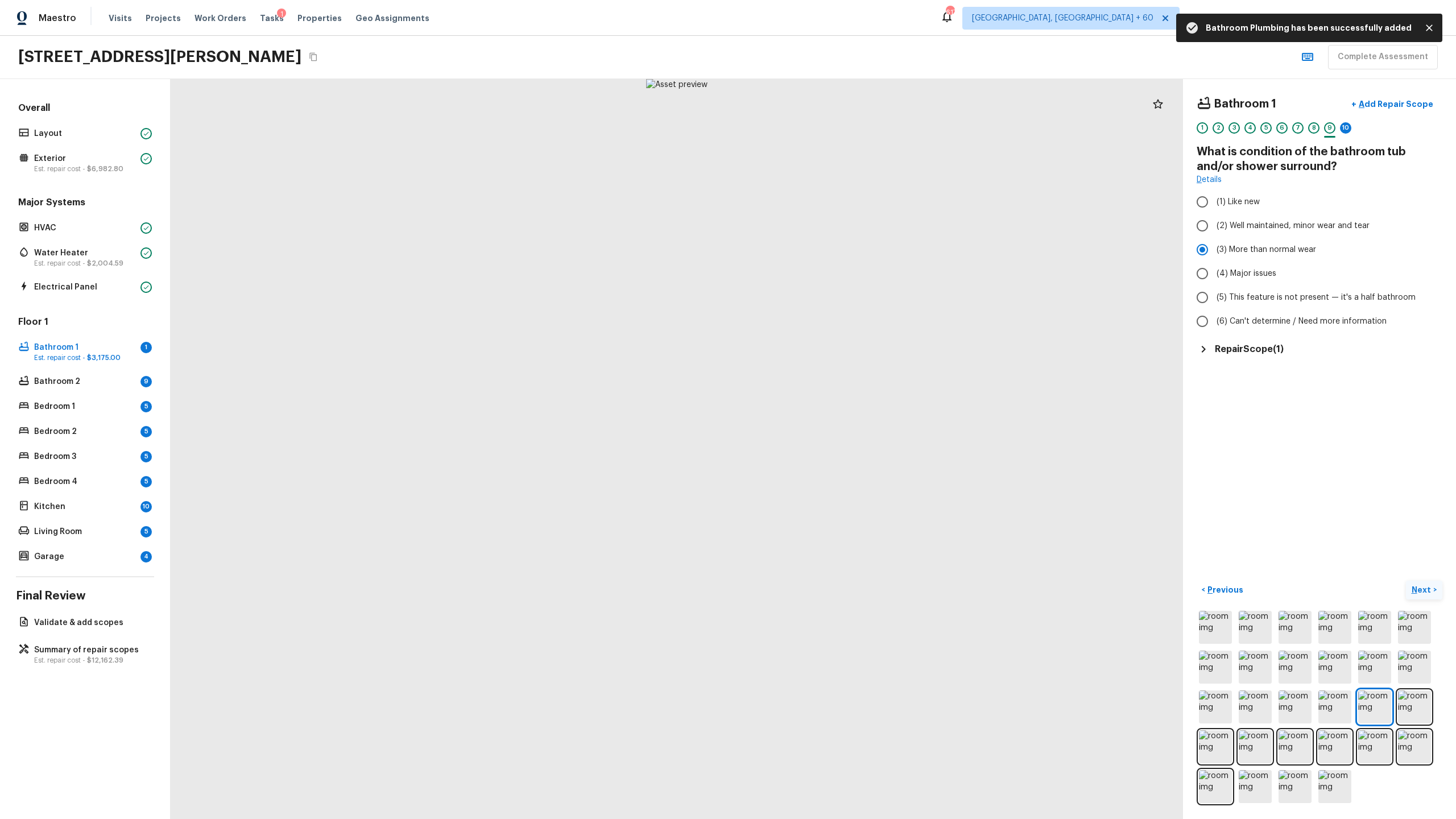
click at [835, 430] on p "Next" at bounding box center [1422, 589] width 22 height 11
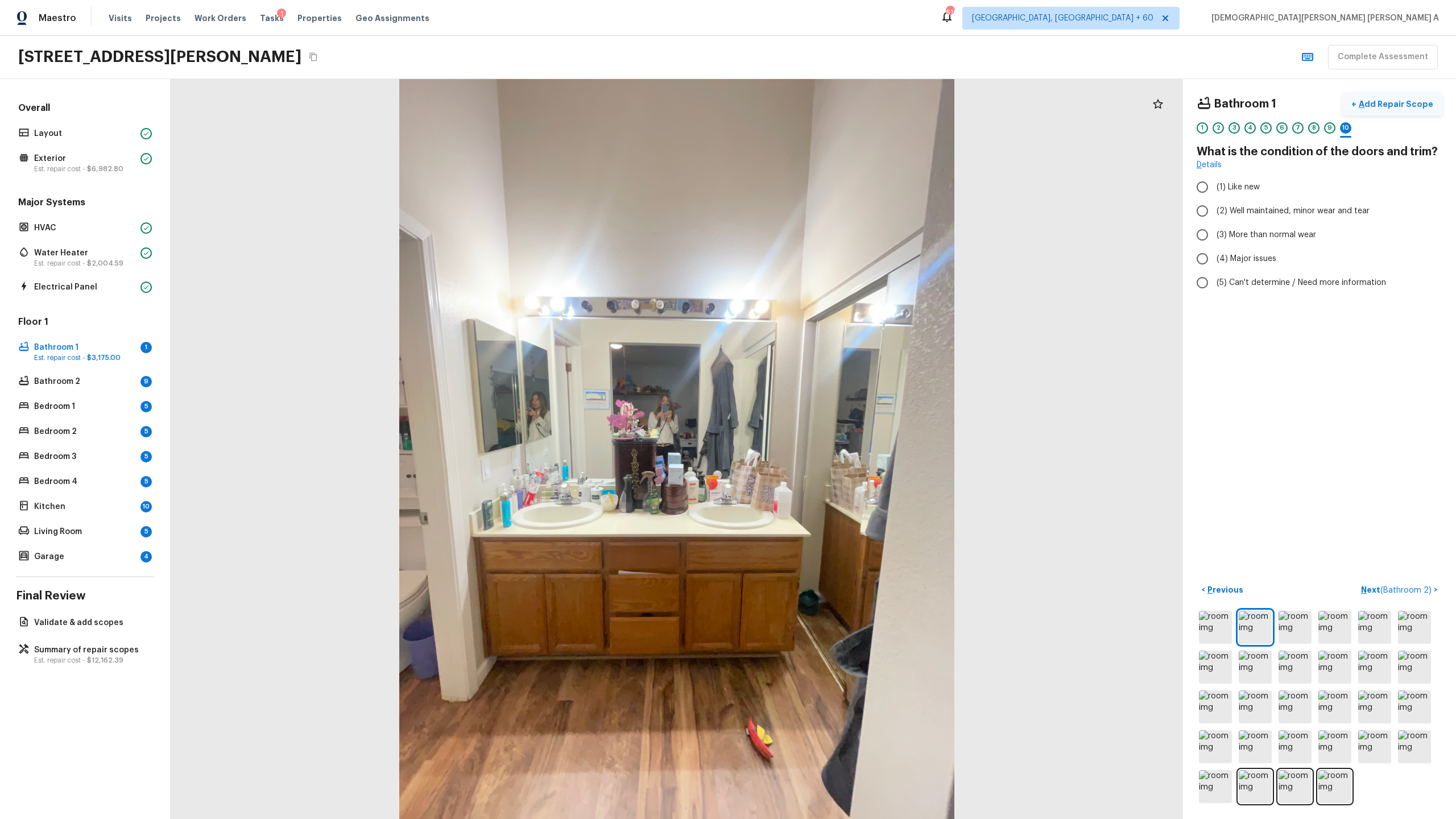
click at [835, 100] on p "Add Repair Scope" at bounding box center [1395, 104] width 77 height 11
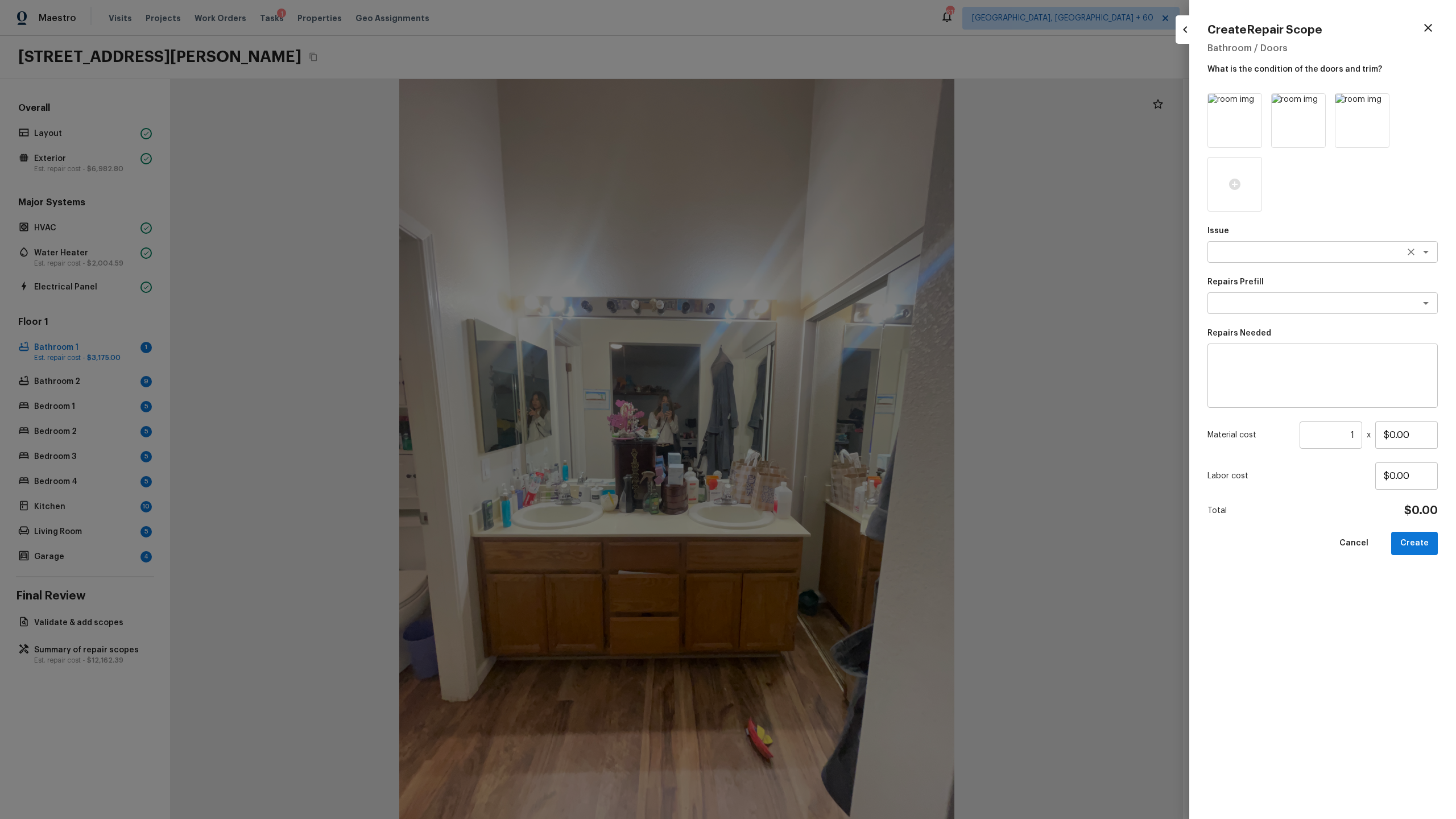
click at [835, 249] on textarea at bounding box center [1307, 251] width 188 height 11
click at [835, 295] on li "Electrical Lighting" at bounding box center [1322, 294] width 230 height 18
click at [835, 300] on textarea at bounding box center [1307, 303] width 188 height 11
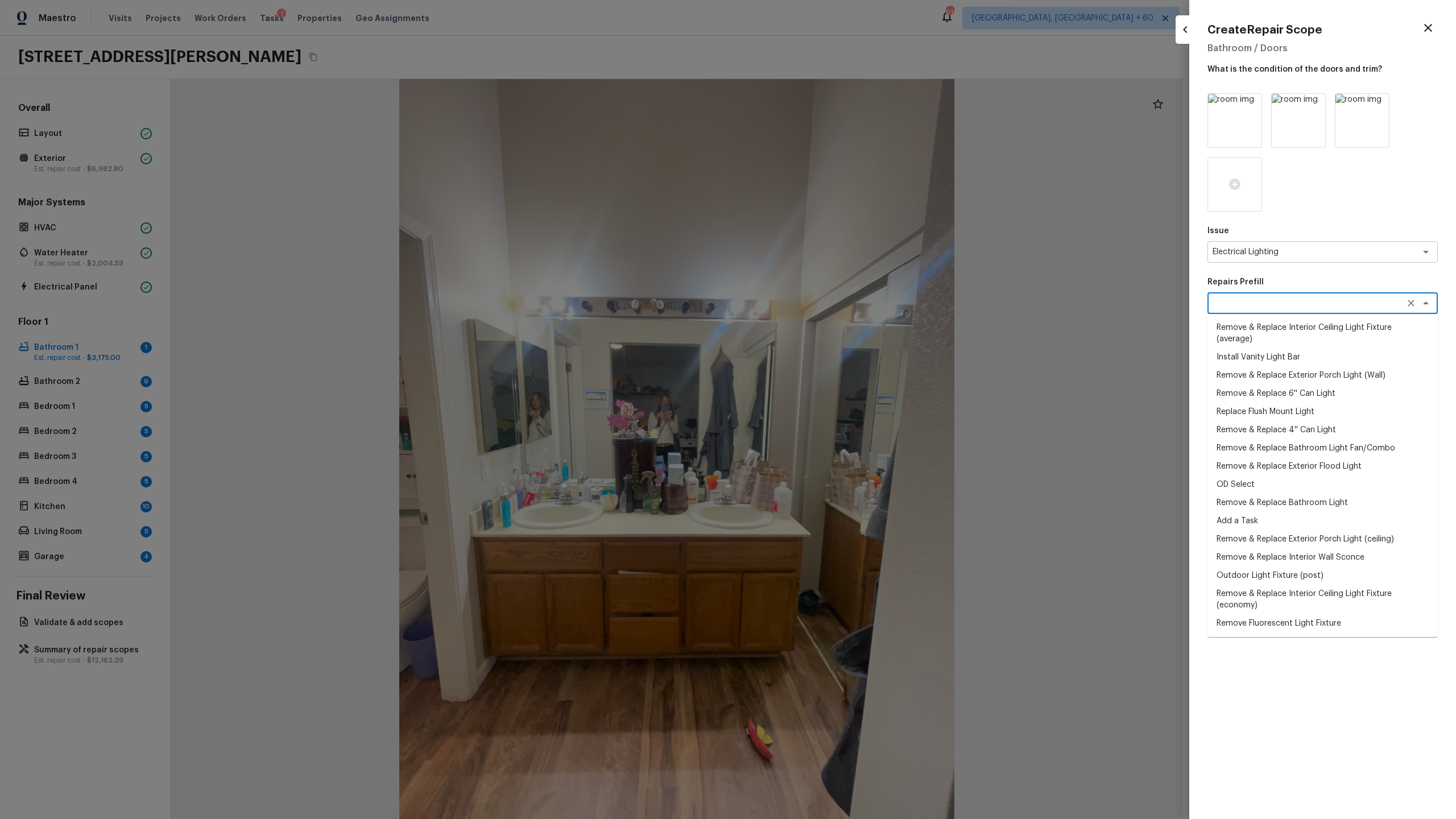
click at [835, 391] on li "Remove & Replace 6'' Can Light" at bounding box center [1322, 394] width 230 height 18
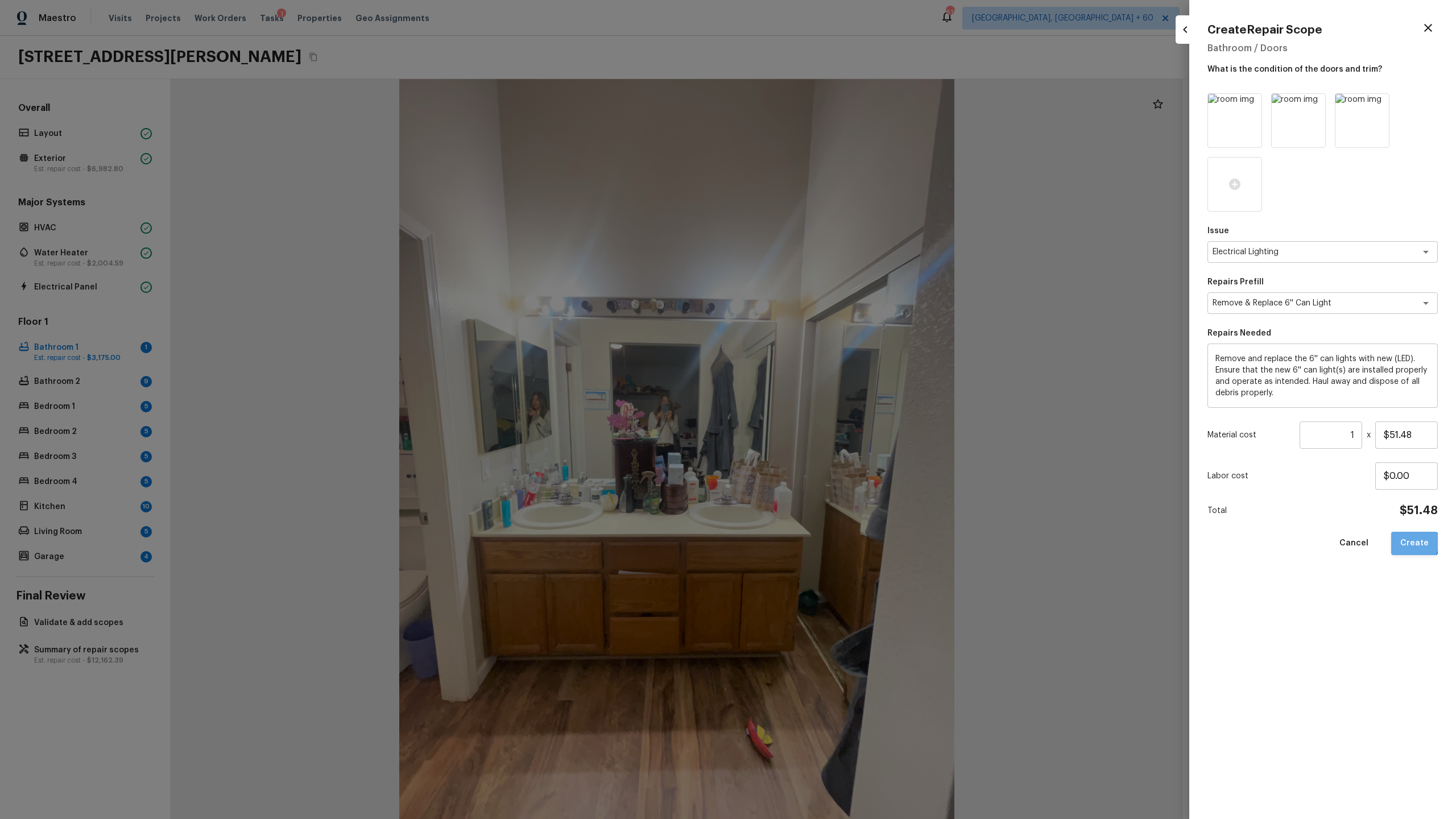
click at [835, 430] on button "Create" at bounding box center [1414, 544] width 46 height 23
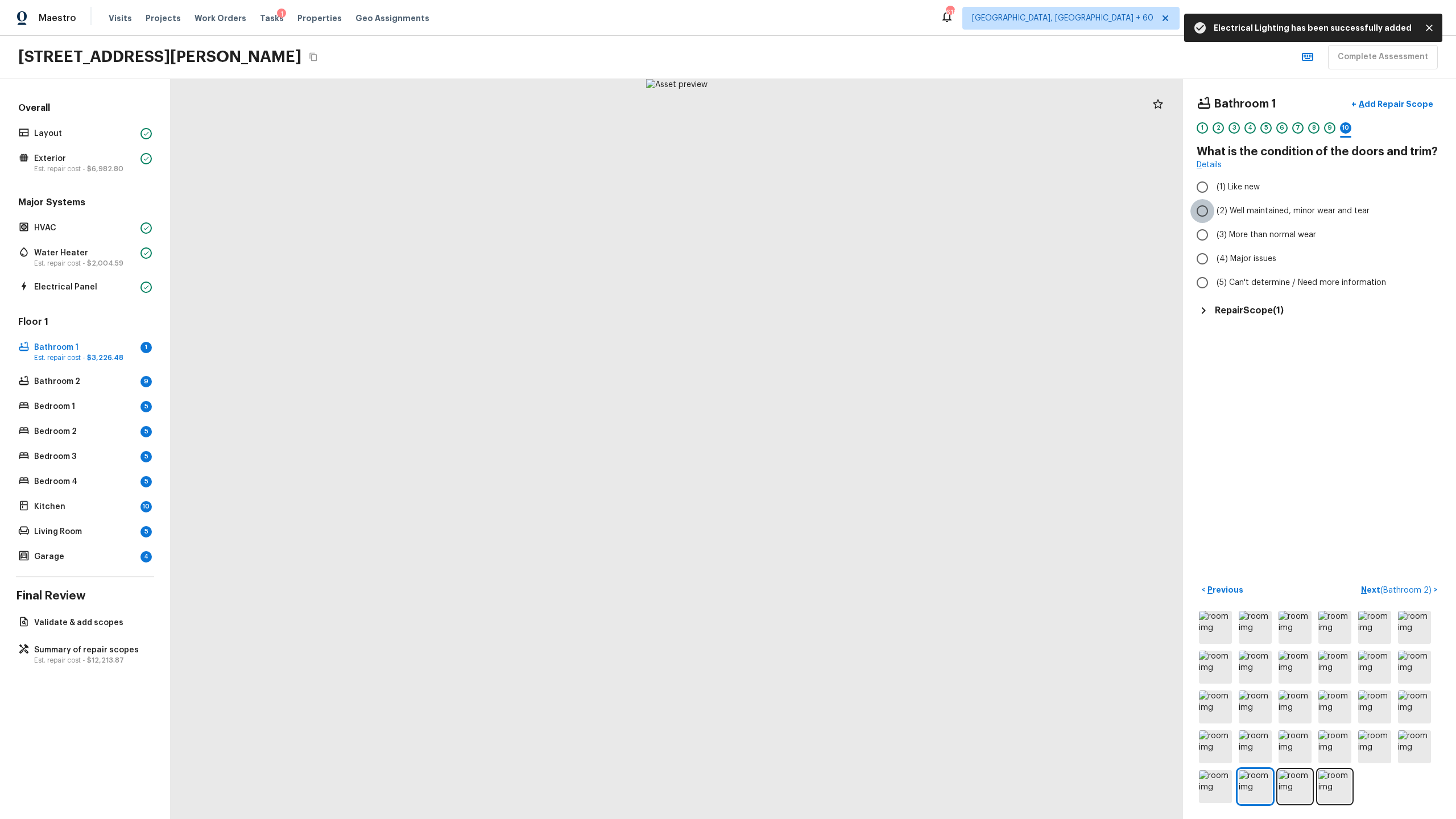
click at [835, 215] on input "(2) Well maintained, minor wear and tear" at bounding box center [1202, 211] width 24 height 24
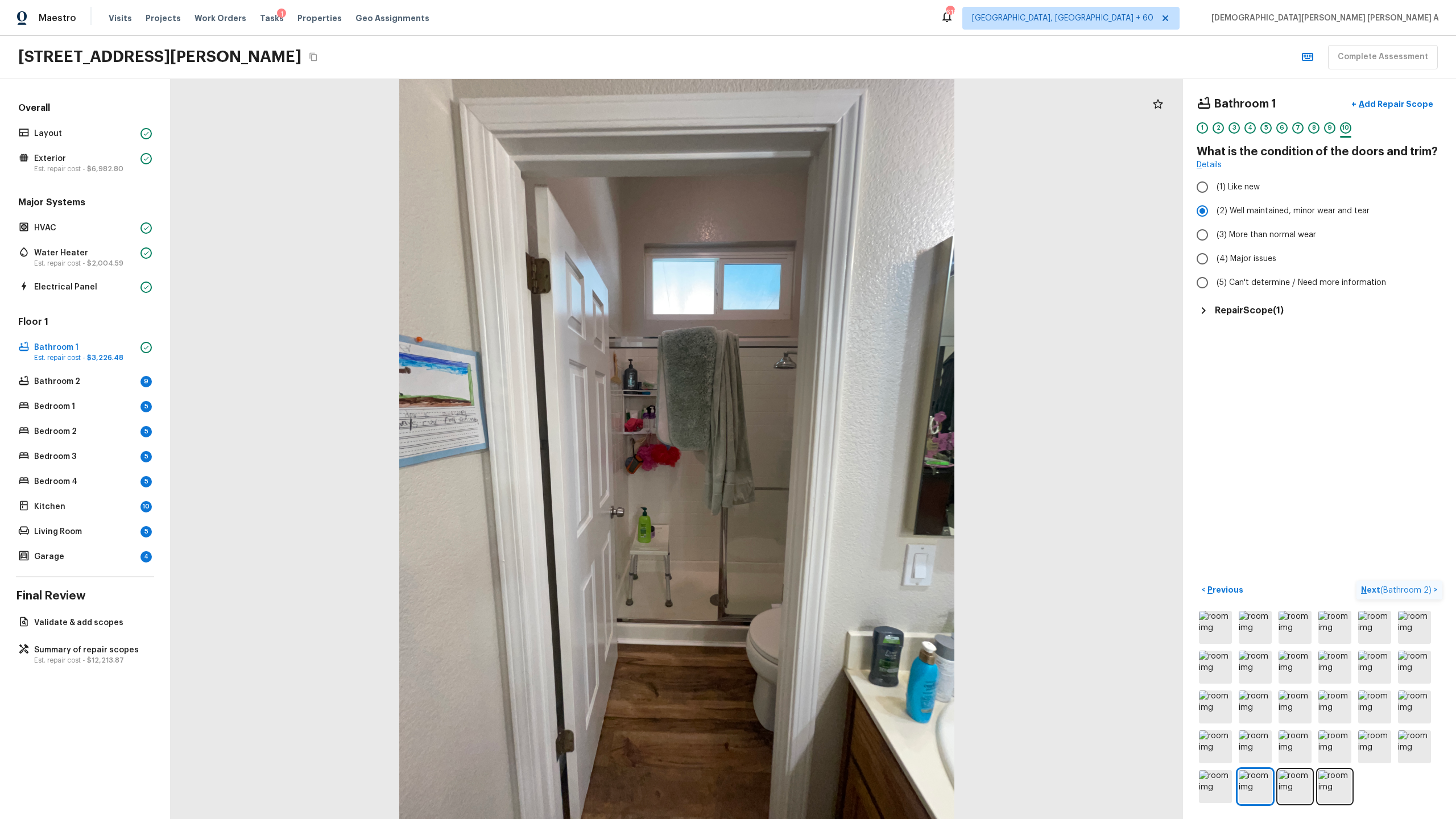
click at [835, 430] on p "Next ( Bathroom 2 )" at bounding box center [1398, 590] width 73 height 12
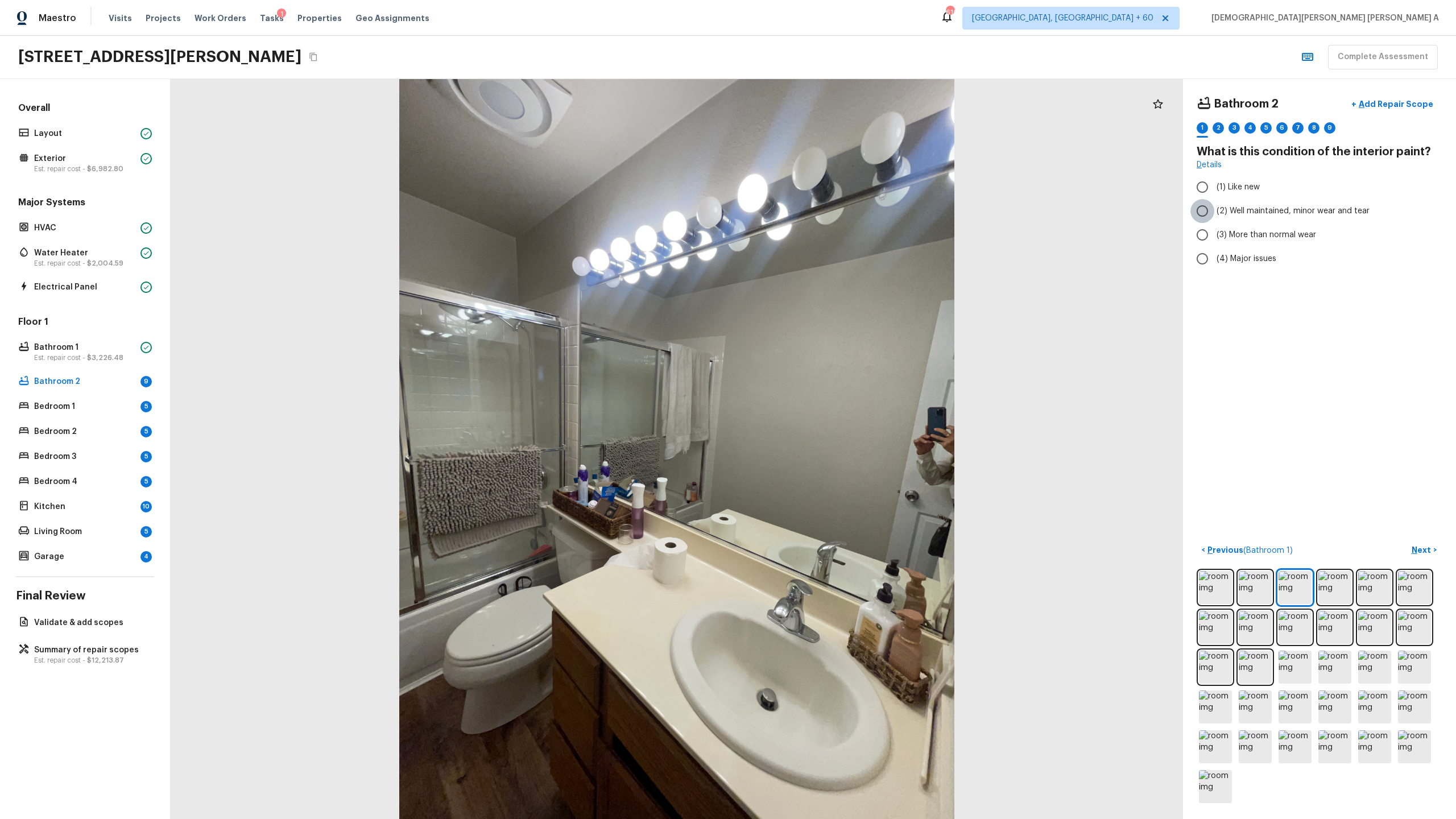
click at [835, 213] on input "(2) Well maintained, minor wear and tear" at bounding box center [1202, 211] width 24 height 24
click at [835, 430] on p "Next" at bounding box center [1422, 549] width 22 height 11
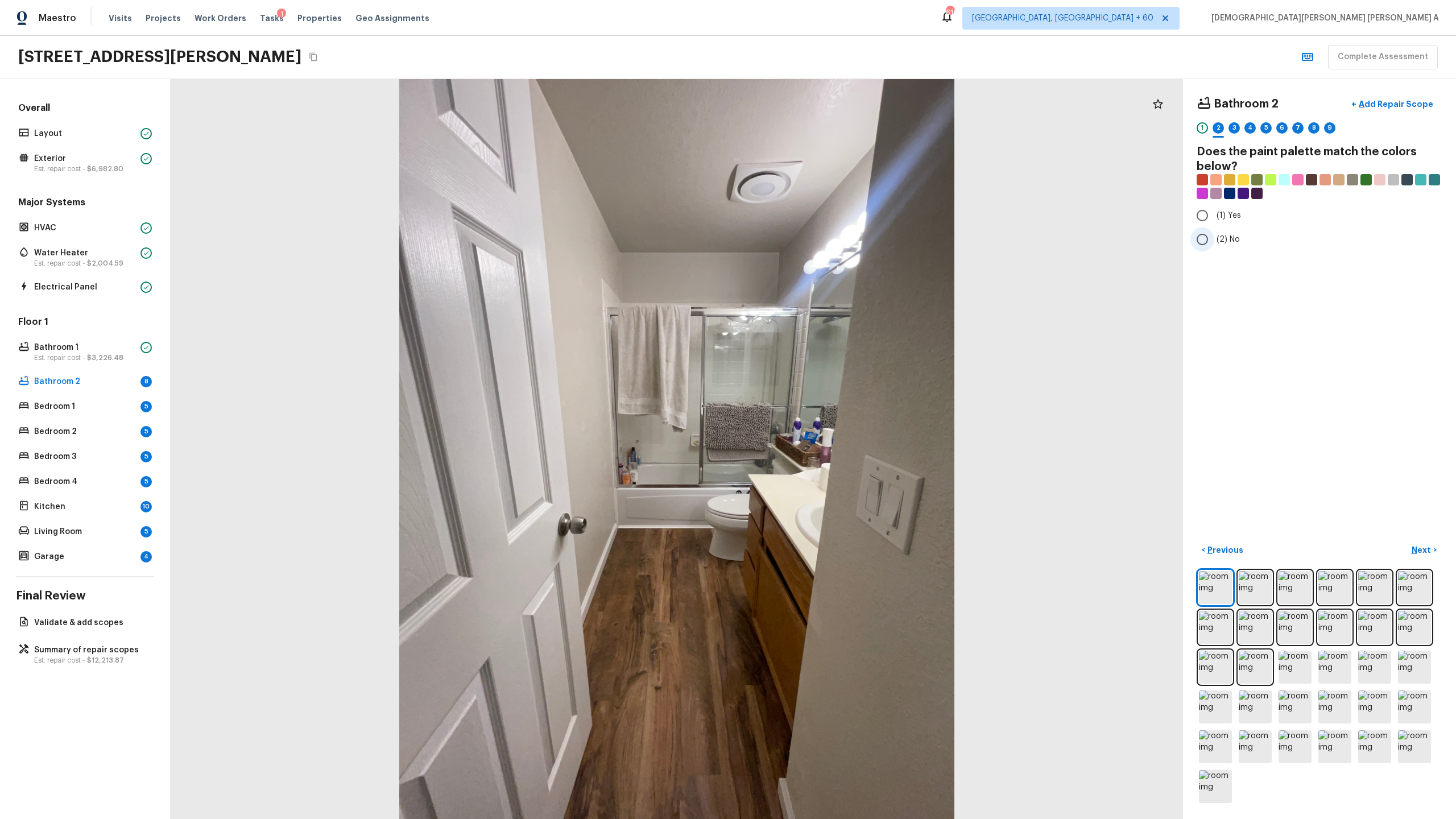
click at [835, 239] on input "(2) No" at bounding box center [1202, 240] width 24 height 24
click at [835, 430] on p "Next" at bounding box center [1422, 549] width 22 height 11
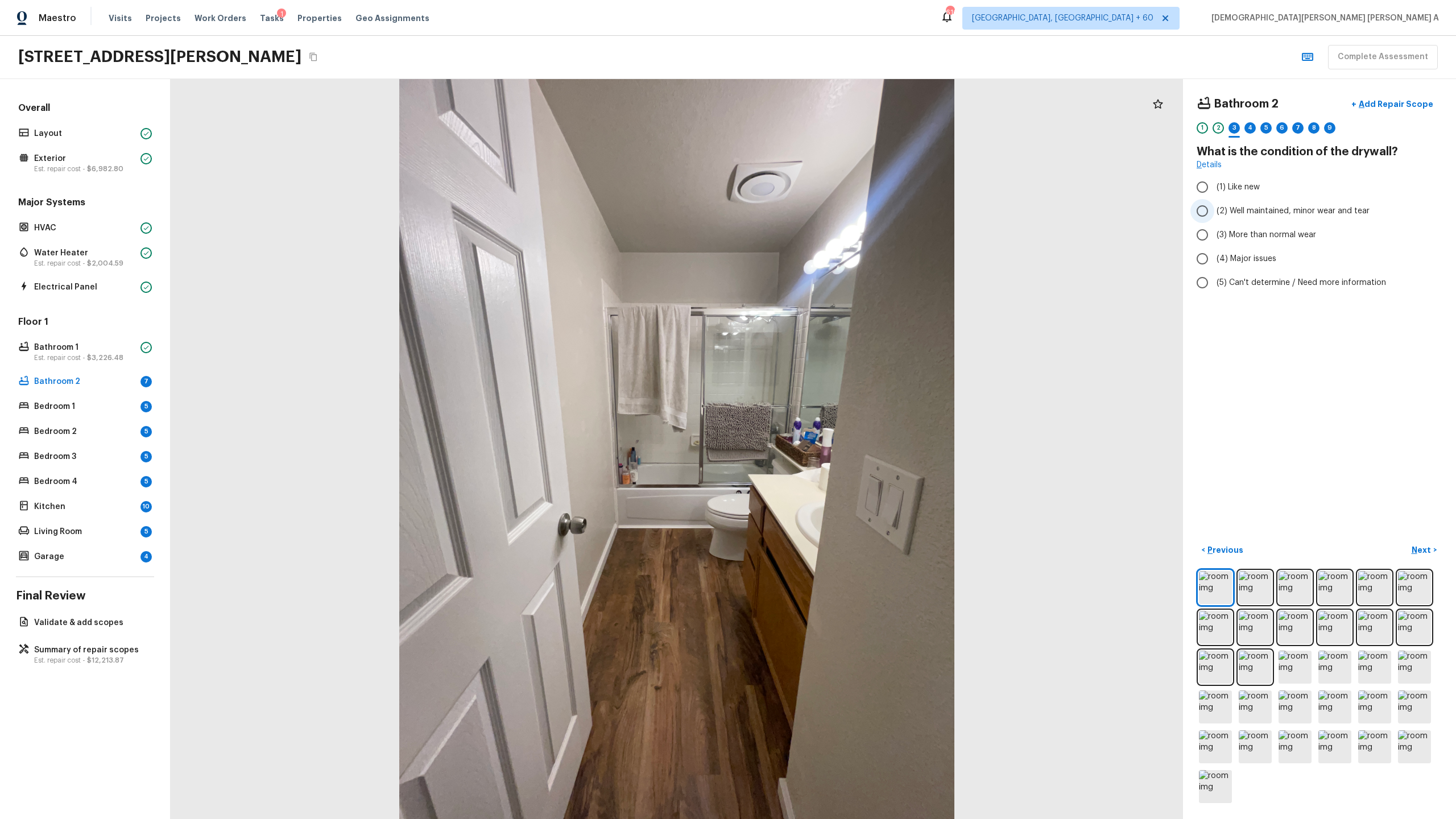
click at [835, 217] on input "(2) Well maintained, minor wear and tear" at bounding box center [1202, 211] width 24 height 24
click at [835, 430] on p "Next" at bounding box center [1422, 549] width 22 height 11
click at [835, 204] on input "(2) Laminate" at bounding box center [1202, 215] width 24 height 24
click at [835, 430] on p "Next" at bounding box center [1422, 549] width 22 height 11
click at [835, 209] on input "(2) Well maintained, minor wear and tear" at bounding box center [1202, 211] width 24 height 24
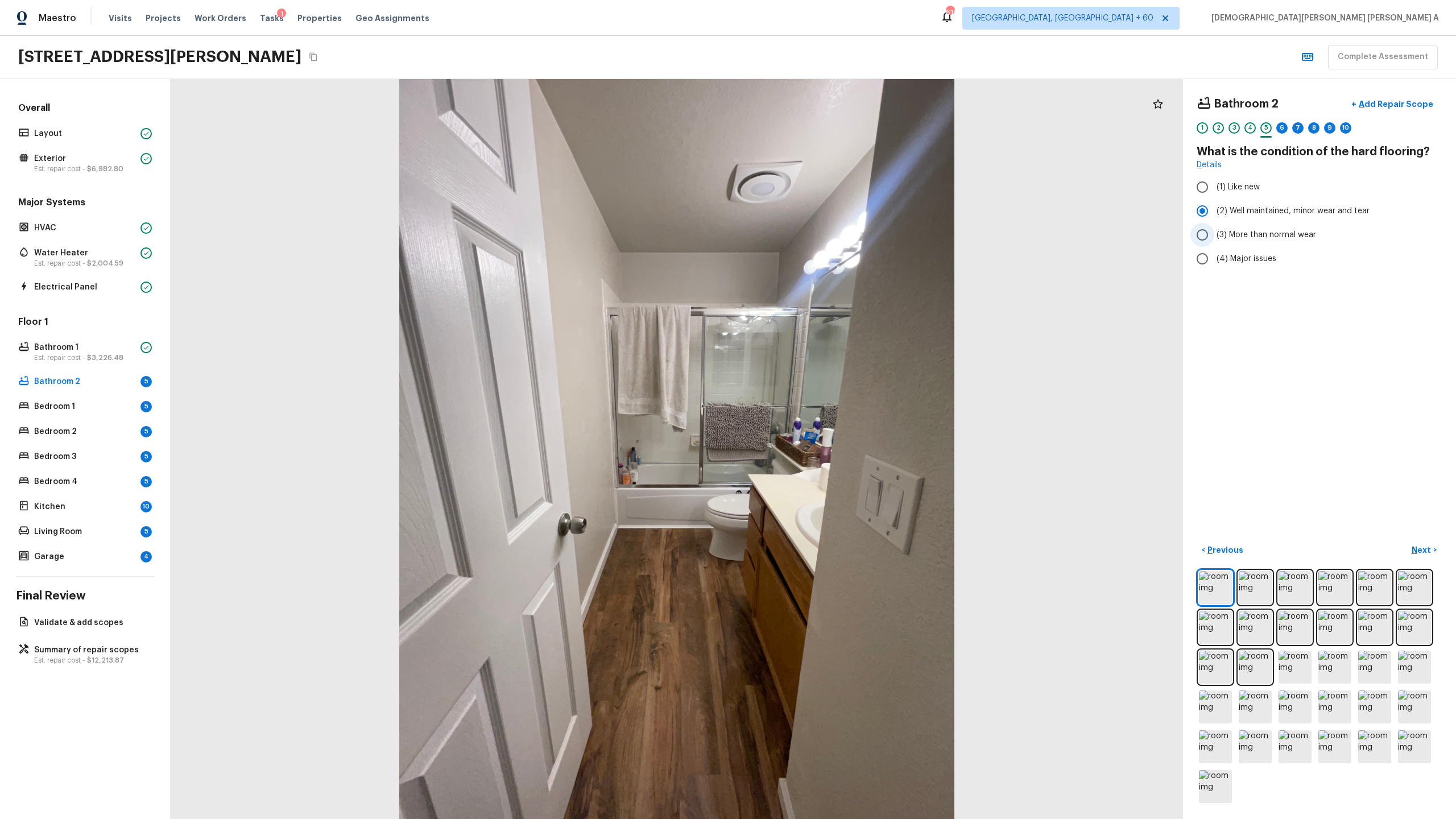
click at [835, 243] on input "(3) More than normal wear" at bounding box center [1202, 235] width 24 height 24
click at [835, 430] on button "Next >" at bounding box center [1424, 550] width 37 height 19
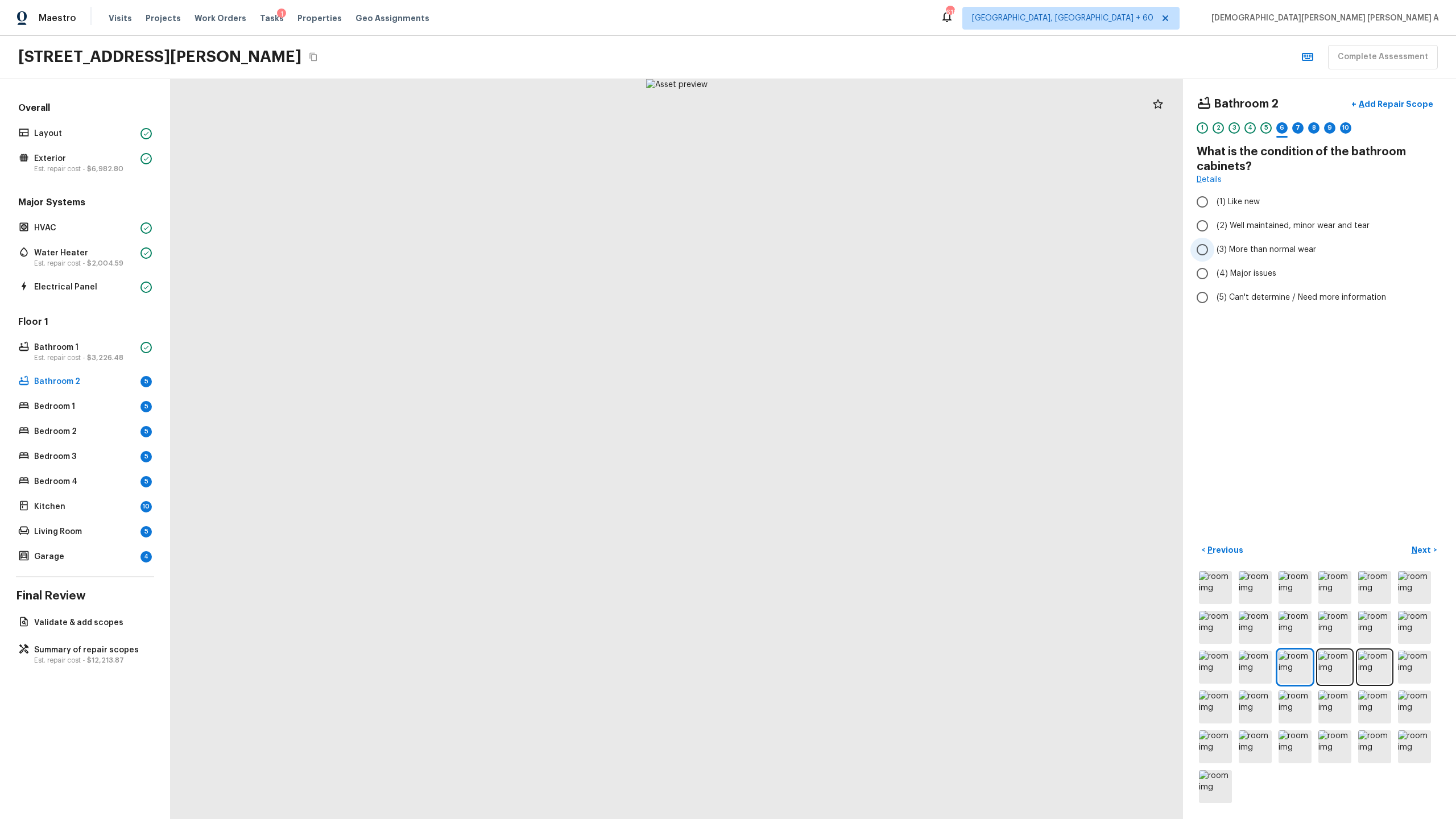
click at [835, 255] on input "(3) More than normal wear" at bounding box center [1202, 249] width 24 height 24
click at [835, 113] on button "+ Add Repair Scope" at bounding box center [1392, 104] width 100 height 23
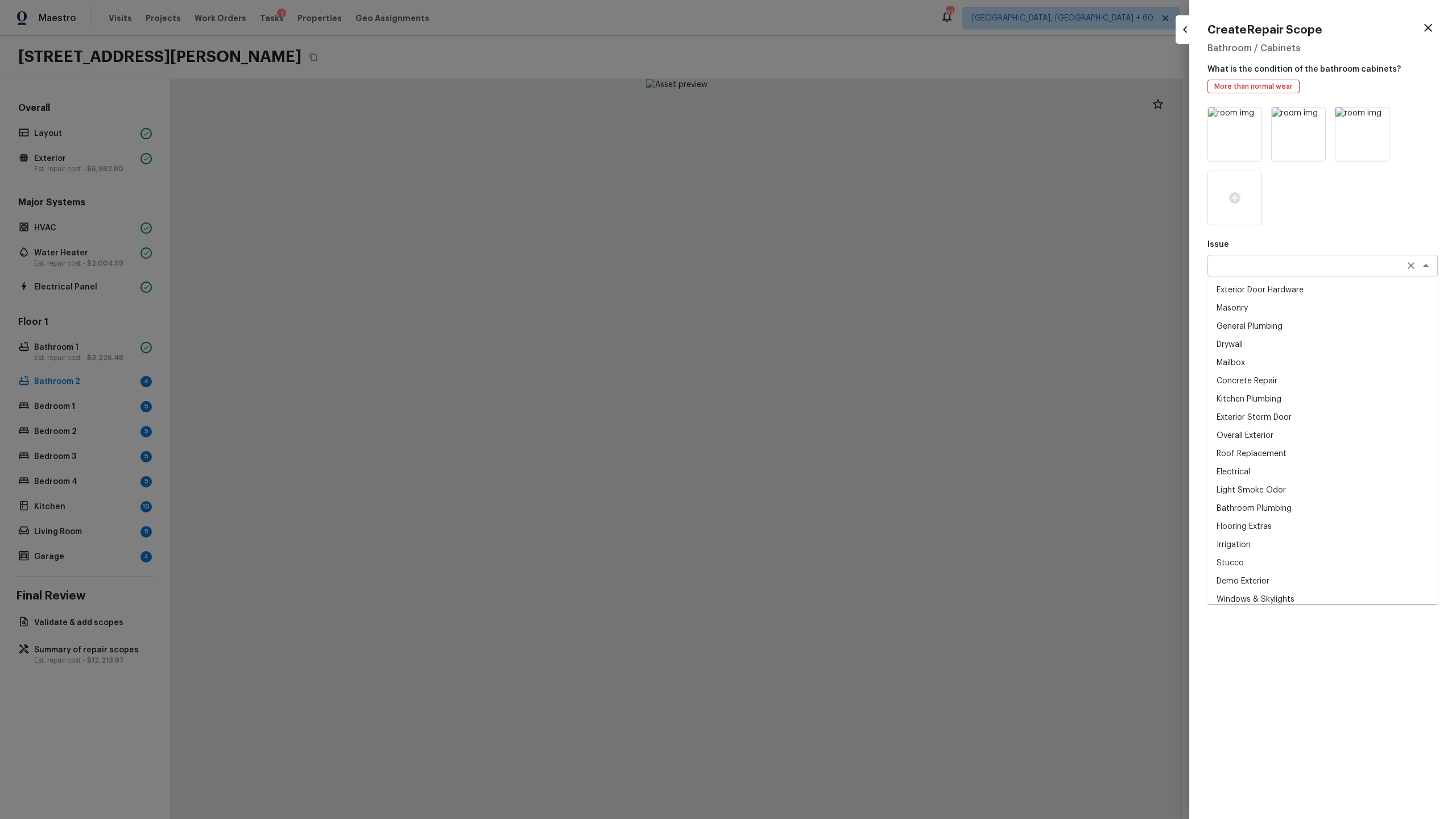
click at [835, 273] on div "x ​" at bounding box center [1322, 265] width 230 height 22
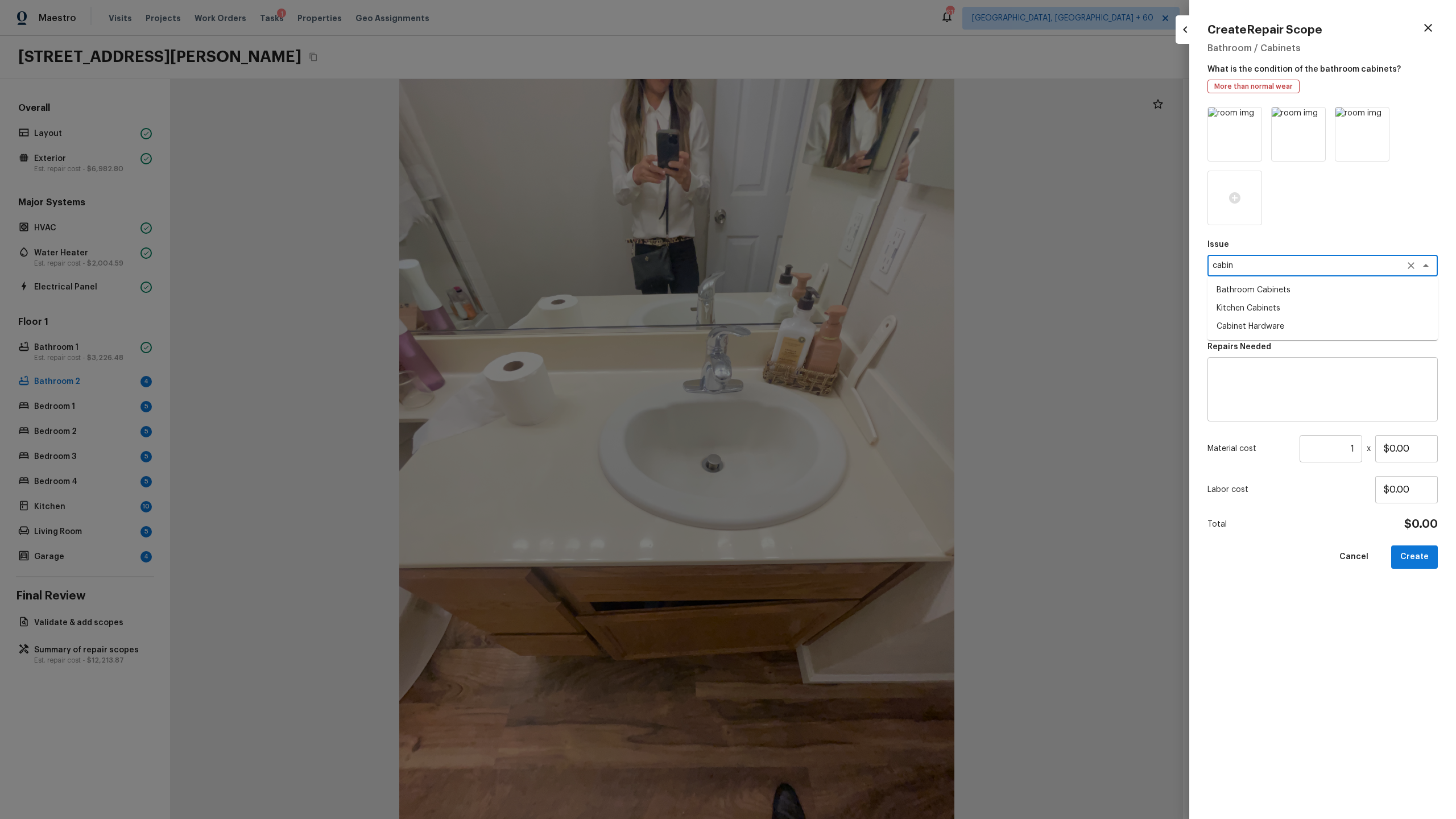
click at [835, 295] on li "Bathroom Cabinets" at bounding box center [1322, 290] width 230 height 18
click at [835, 316] on textarea at bounding box center [1307, 317] width 188 height 11
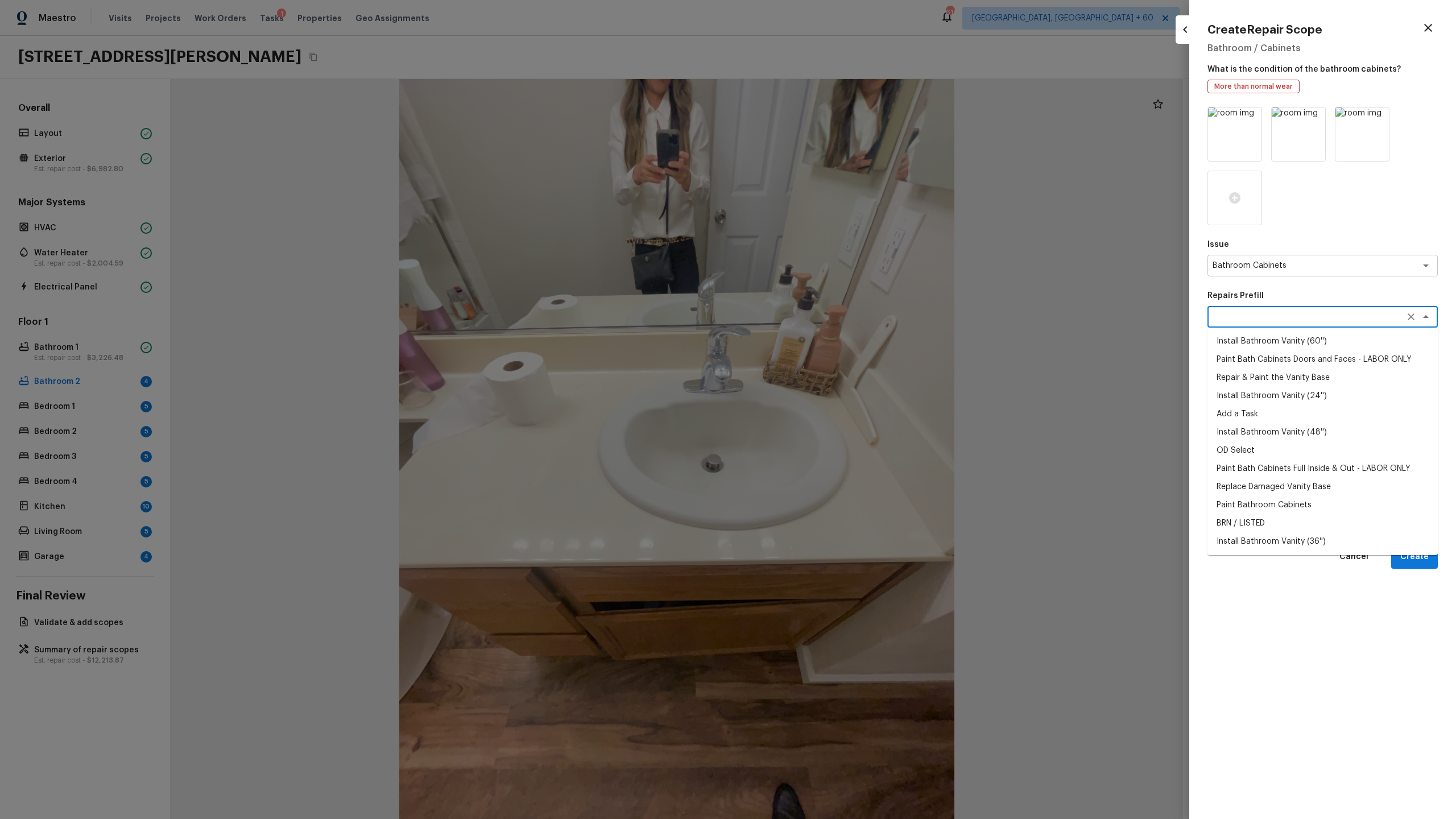
click at [835, 358] on li "Paint Bath Cabinets Doors and Faces - LABOR ONLY" at bounding box center [1322, 360] width 230 height 18
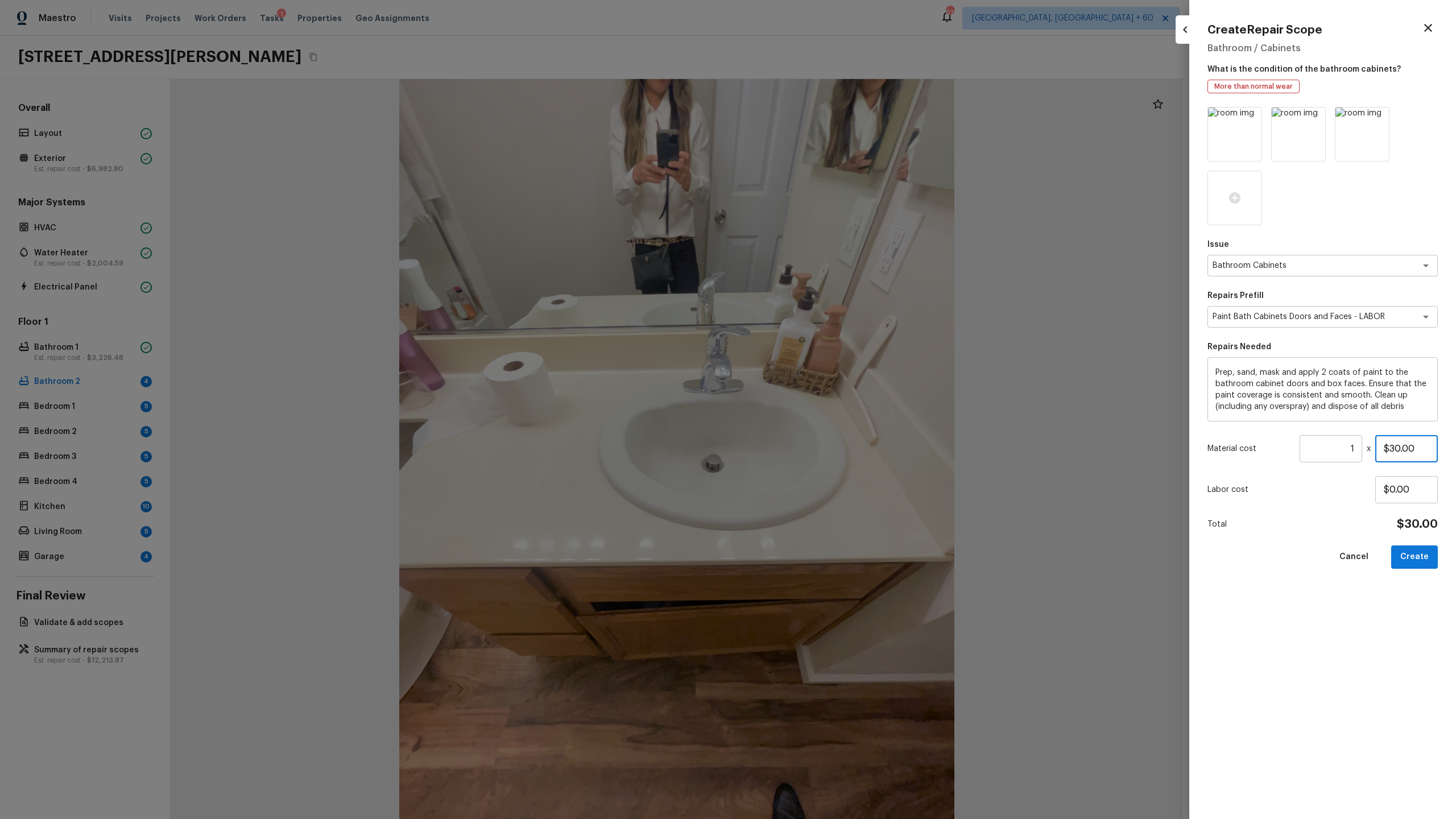
click at [835, 430] on input "$30.00" at bounding box center [1406, 449] width 63 height 27
click at [835, 430] on button "Create" at bounding box center [1414, 557] width 46 height 23
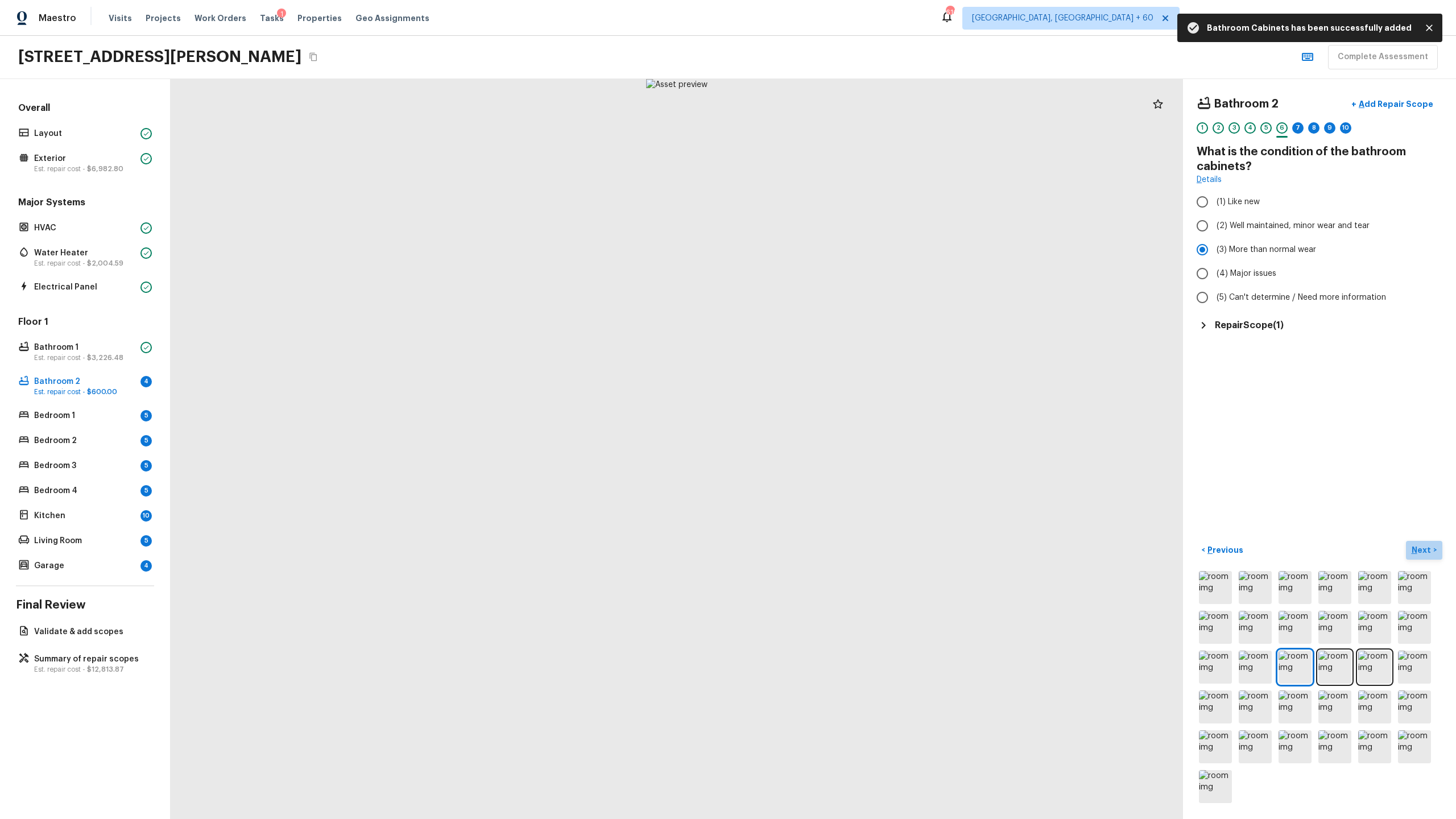
click at [835, 430] on p "Next" at bounding box center [1422, 549] width 22 height 11
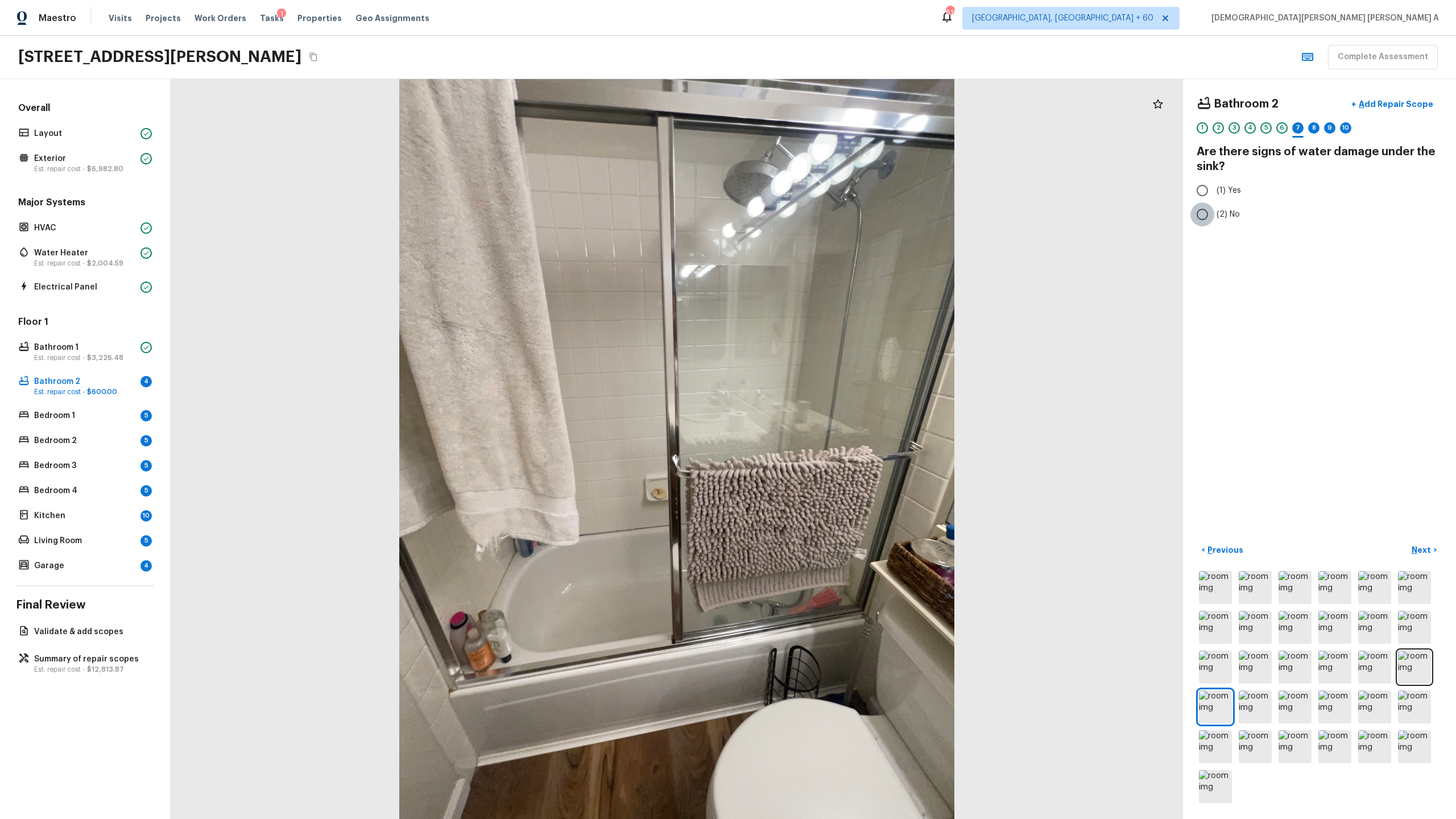
click at [835, 218] on input "(2) No" at bounding box center [1202, 214] width 24 height 24
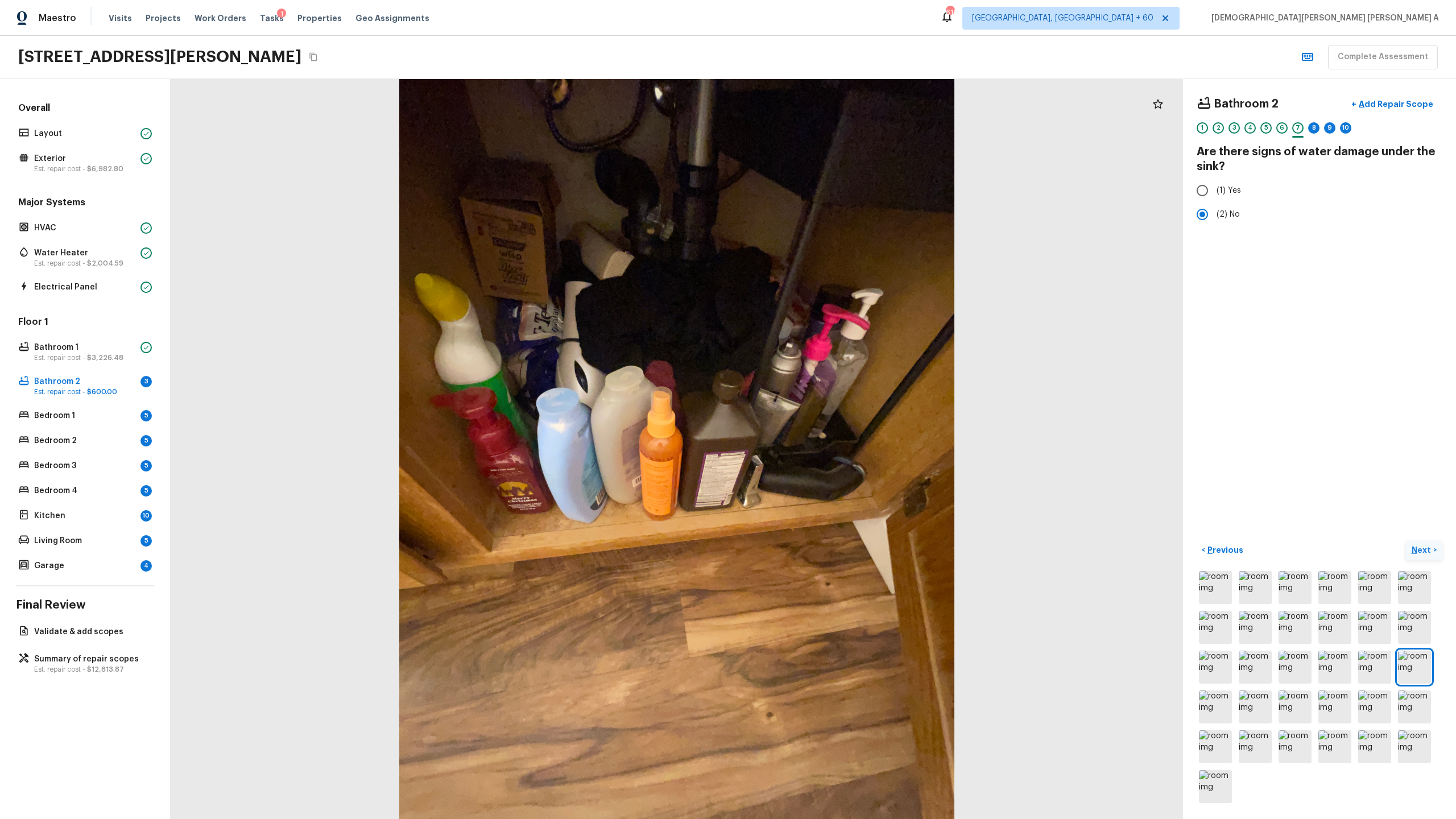
click at [835, 430] on button "Next >" at bounding box center [1424, 550] width 37 height 19
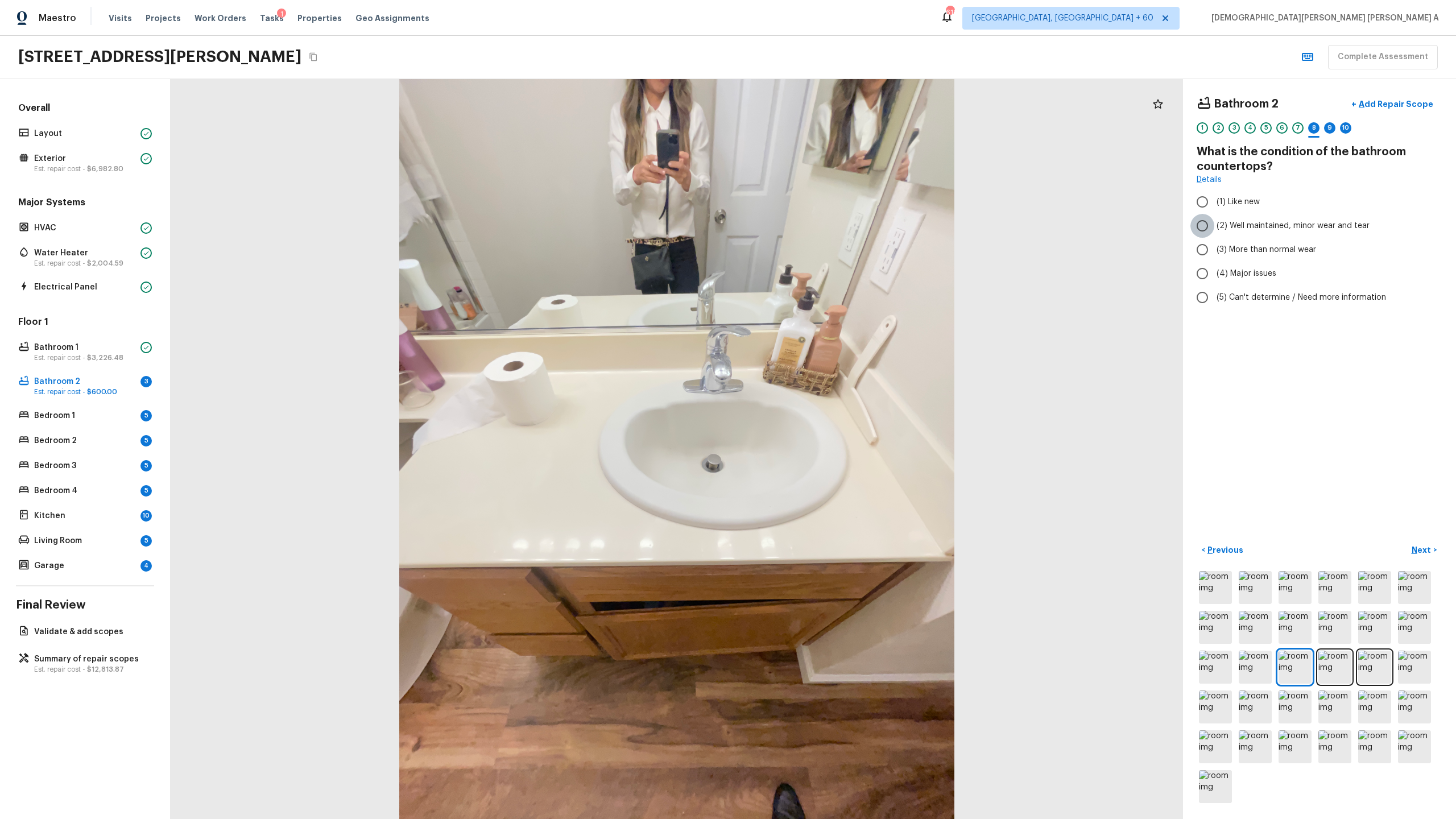
click at [835, 224] on input "(2) Well maintained, minor wear and tear" at bounding box center [1202, 226] width 24 height 24
click at [835, 430] on p "Next" at bounding box center [1422, 549] width 22 height 11
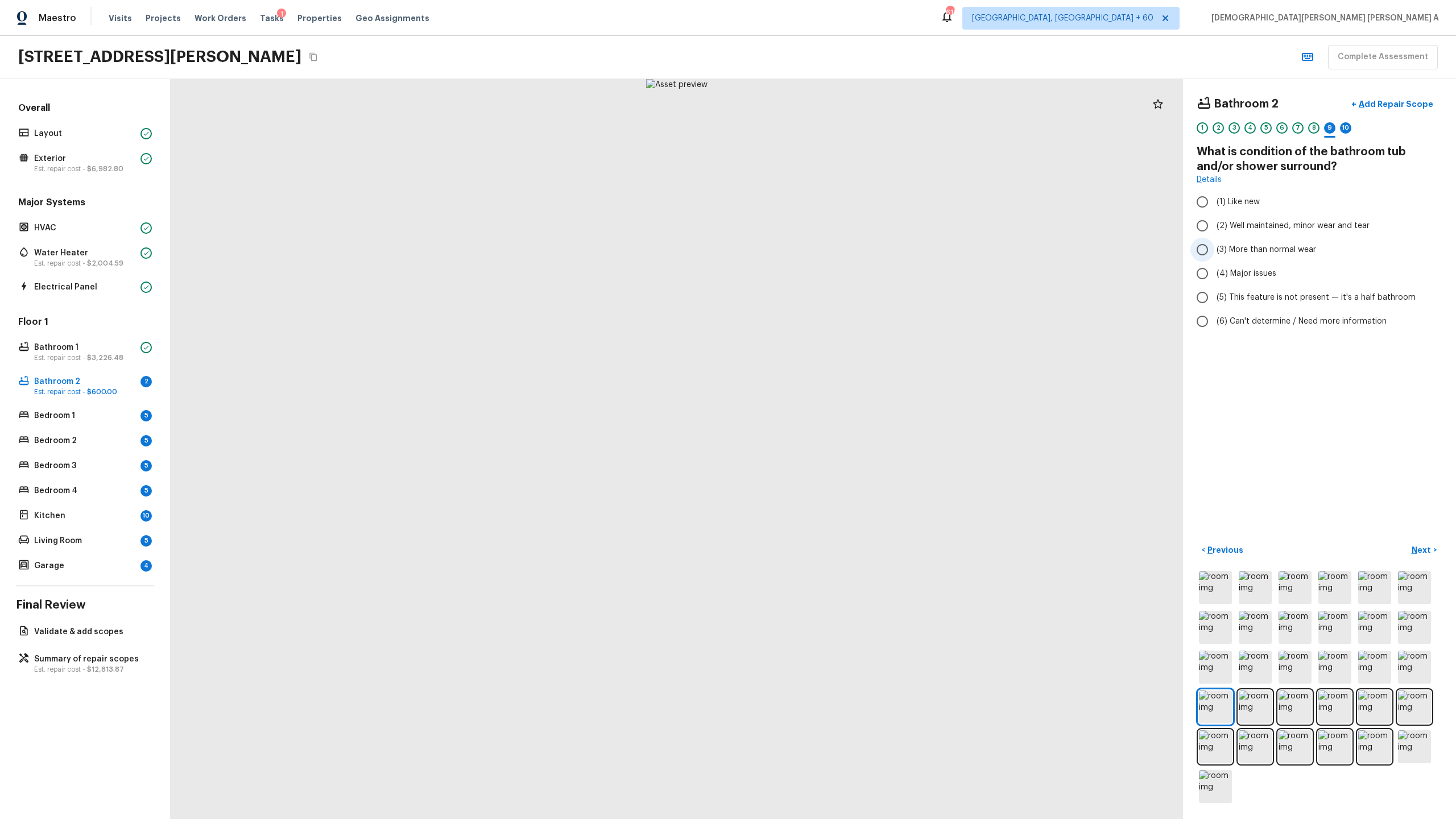
click at [835, 250] on input "(3) More than normal wear" at bounding box center [1202, 249] width 24 height 24
click at [835, 271] on input "(4) Major issues" at bounding box center [1202, 273] width 24 height 24
click at [835, 255] on input "(3) More than normal wear" at bounding box center [1202, 249] width 24 height 24
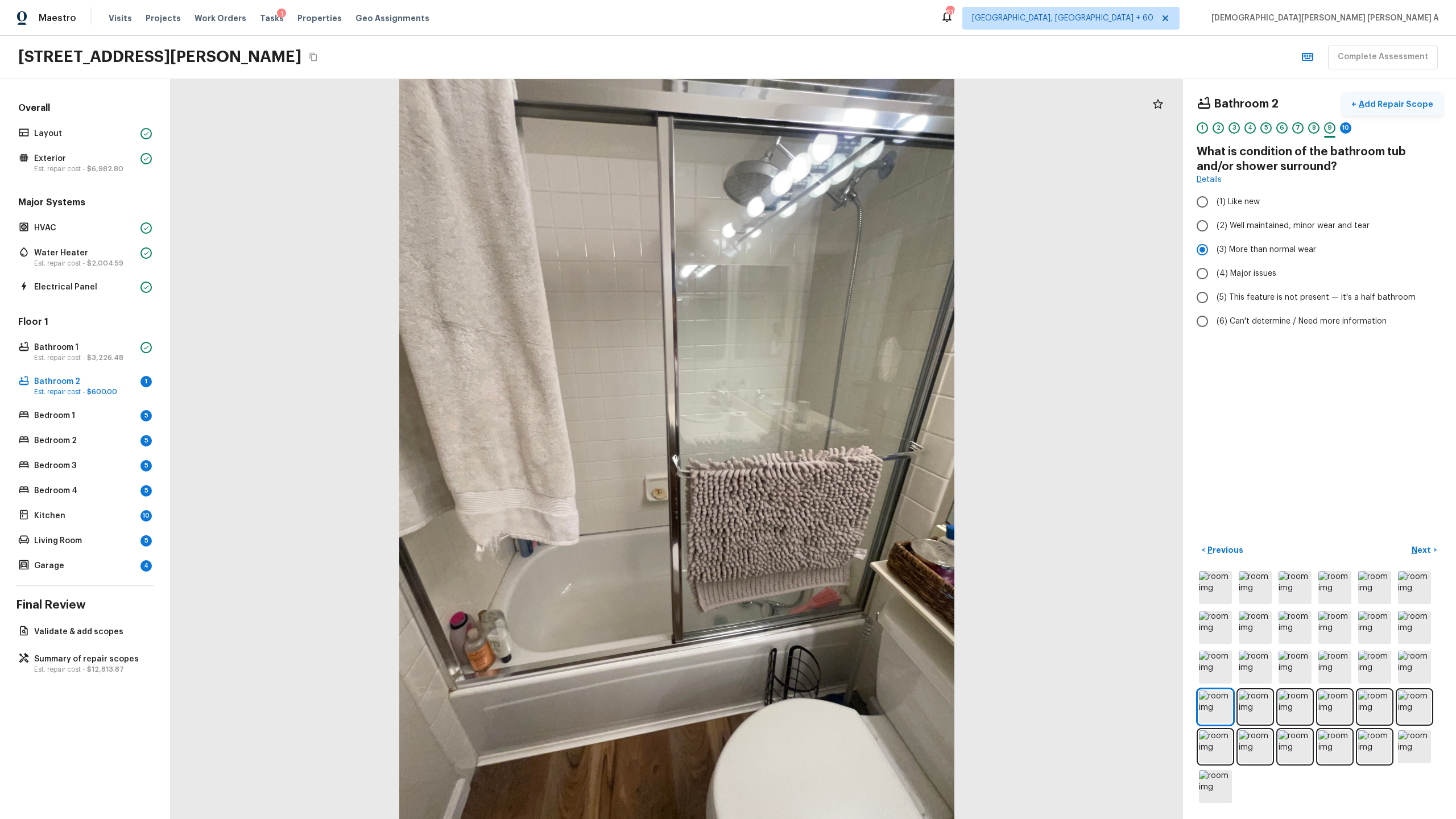
click at [835, 94] on button "+ Add Repair Scope" at bounding box center [1392, 104] width 100 height 23
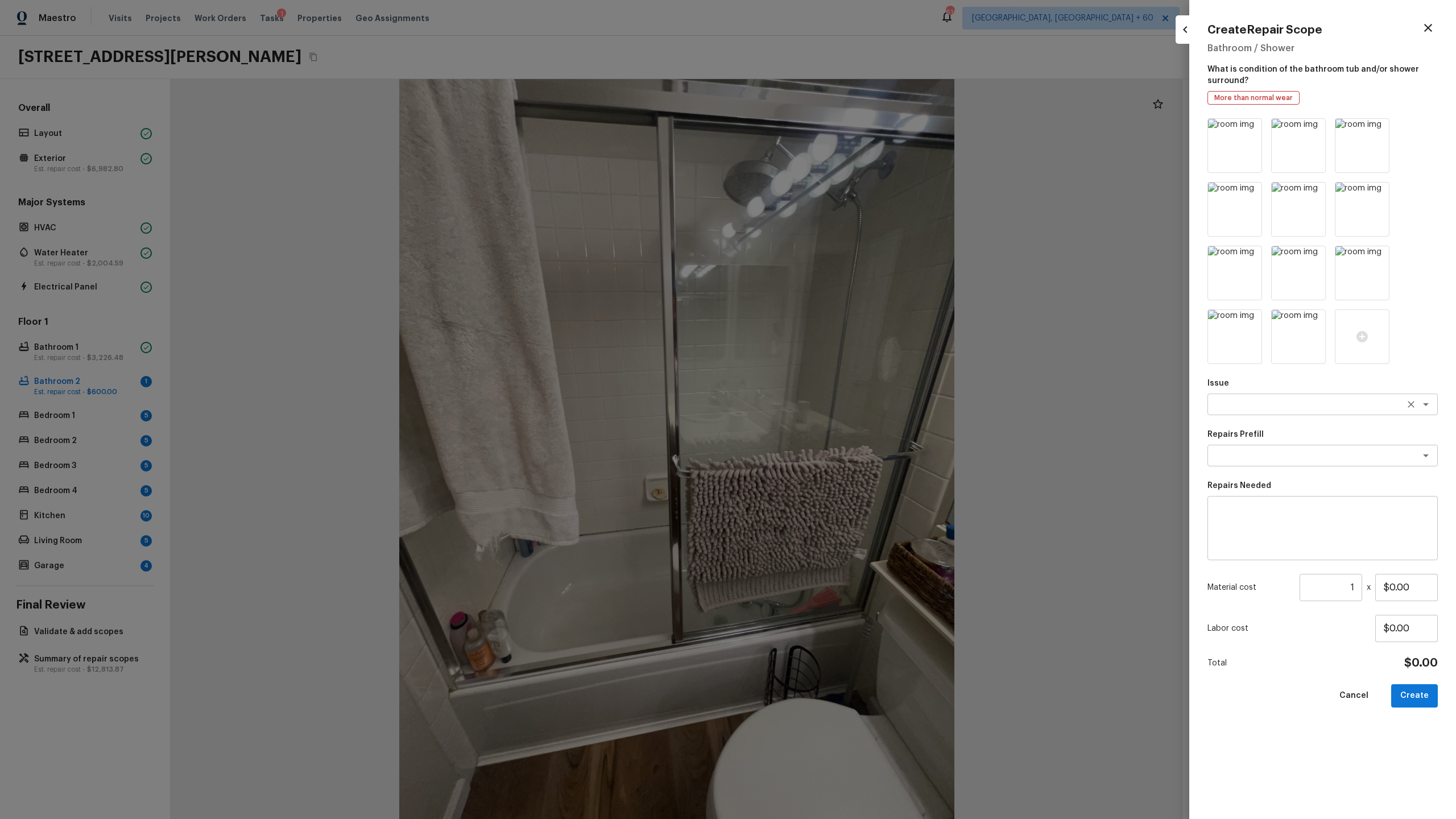
click at [835, 407] on textarea at bounding box center [1307, 404] width 188 height 11
click at [835, 430] on li "Bathroom Plumbing" at bounding box center [1322, 429] width 230 height 18
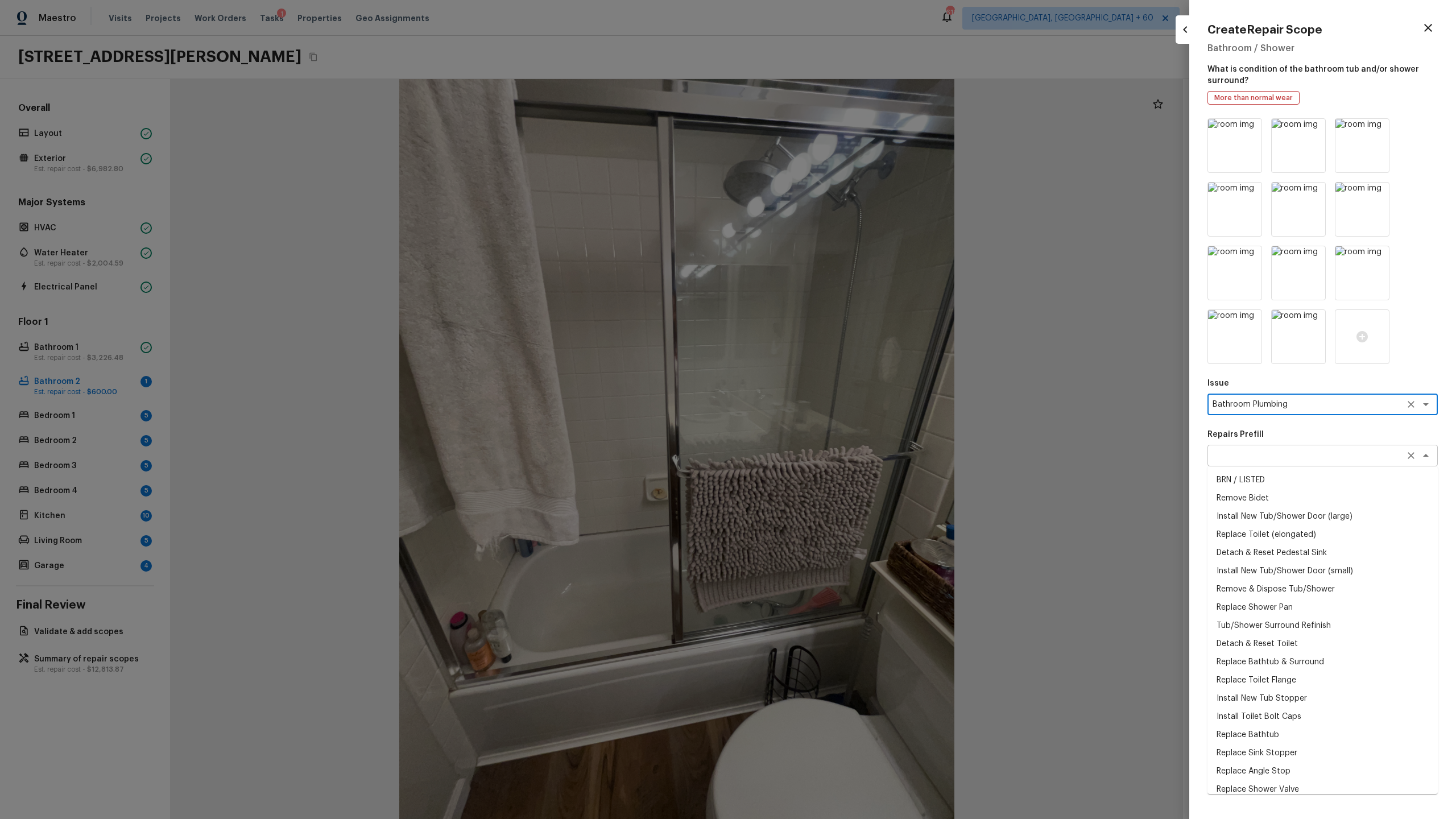
click at [835, 430] on div "x ​" at bounding box center [1322, 456] width 230 height 22
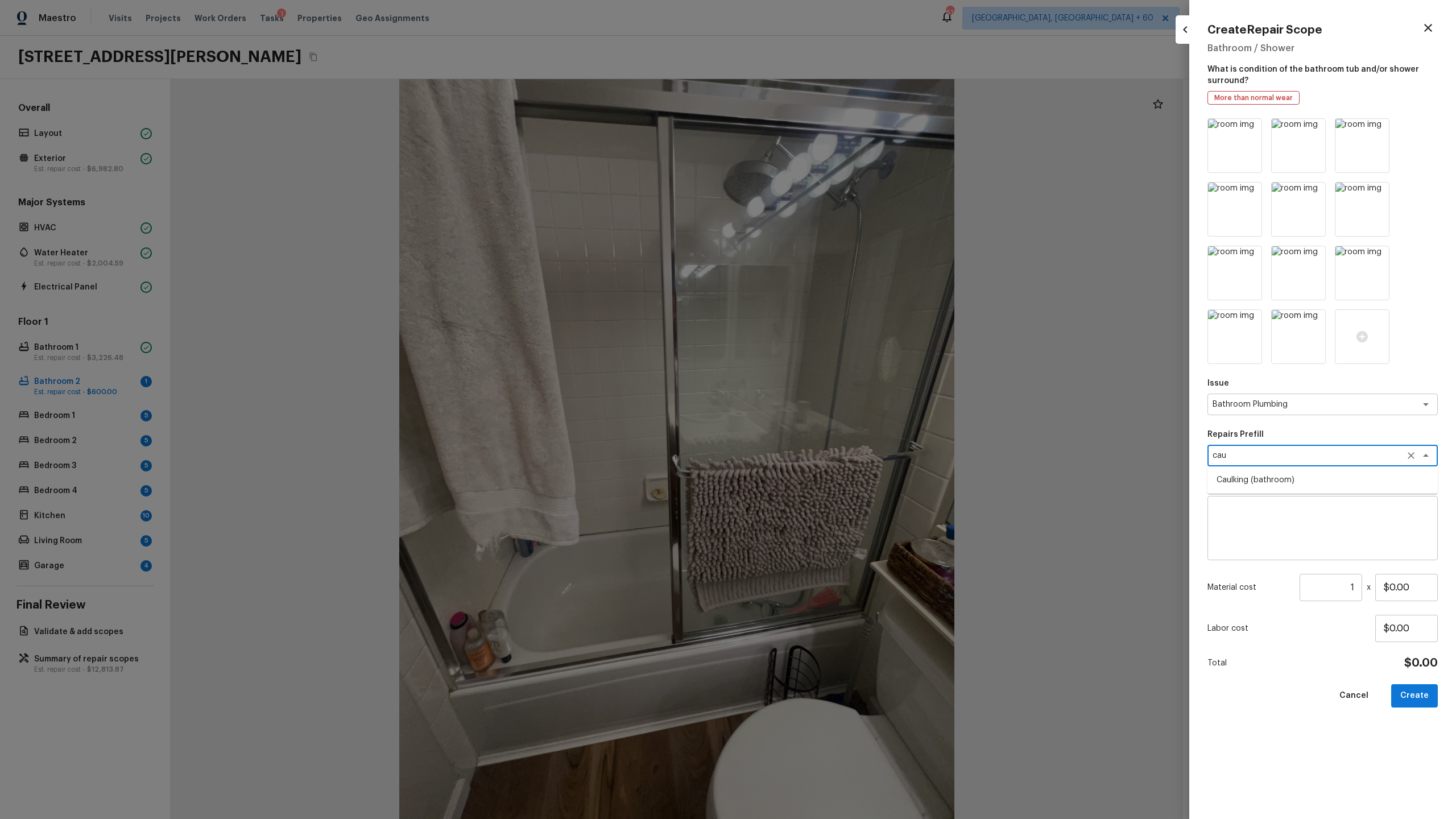
click at [835, 430] on li "Caulking (bathroom)" at bounding box center [1322, 480] width 230 height 18
click at [835, 430] on input "$20.57" at bounding box center [1406, 587] width 63 height 27
click at [835, 430] on button "Create" at bounding box center [1414, 696] width 46 height 23
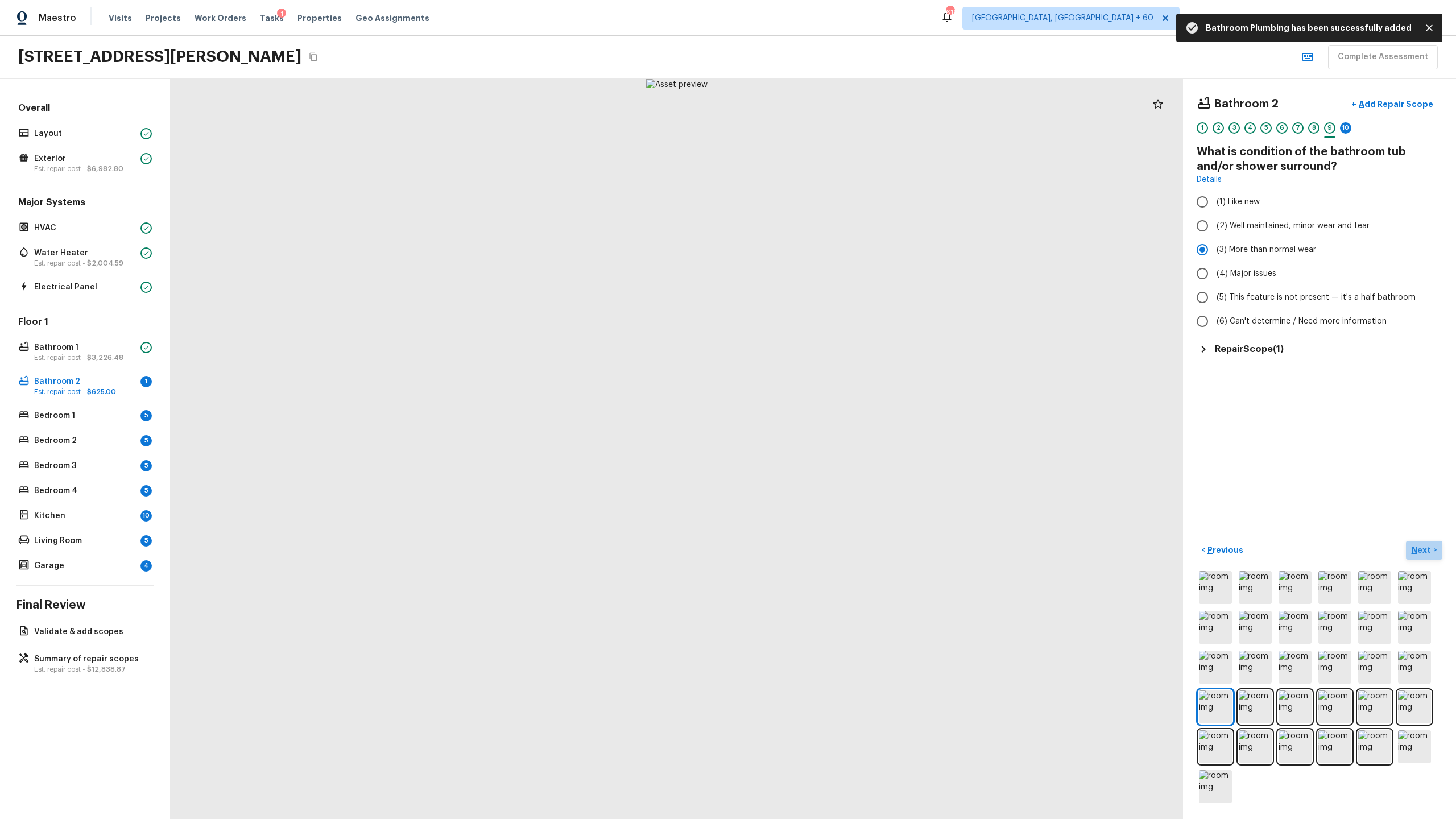
click at [835, 430] on button "Next >" at bounding box center [1424, 550] width 37 height 19
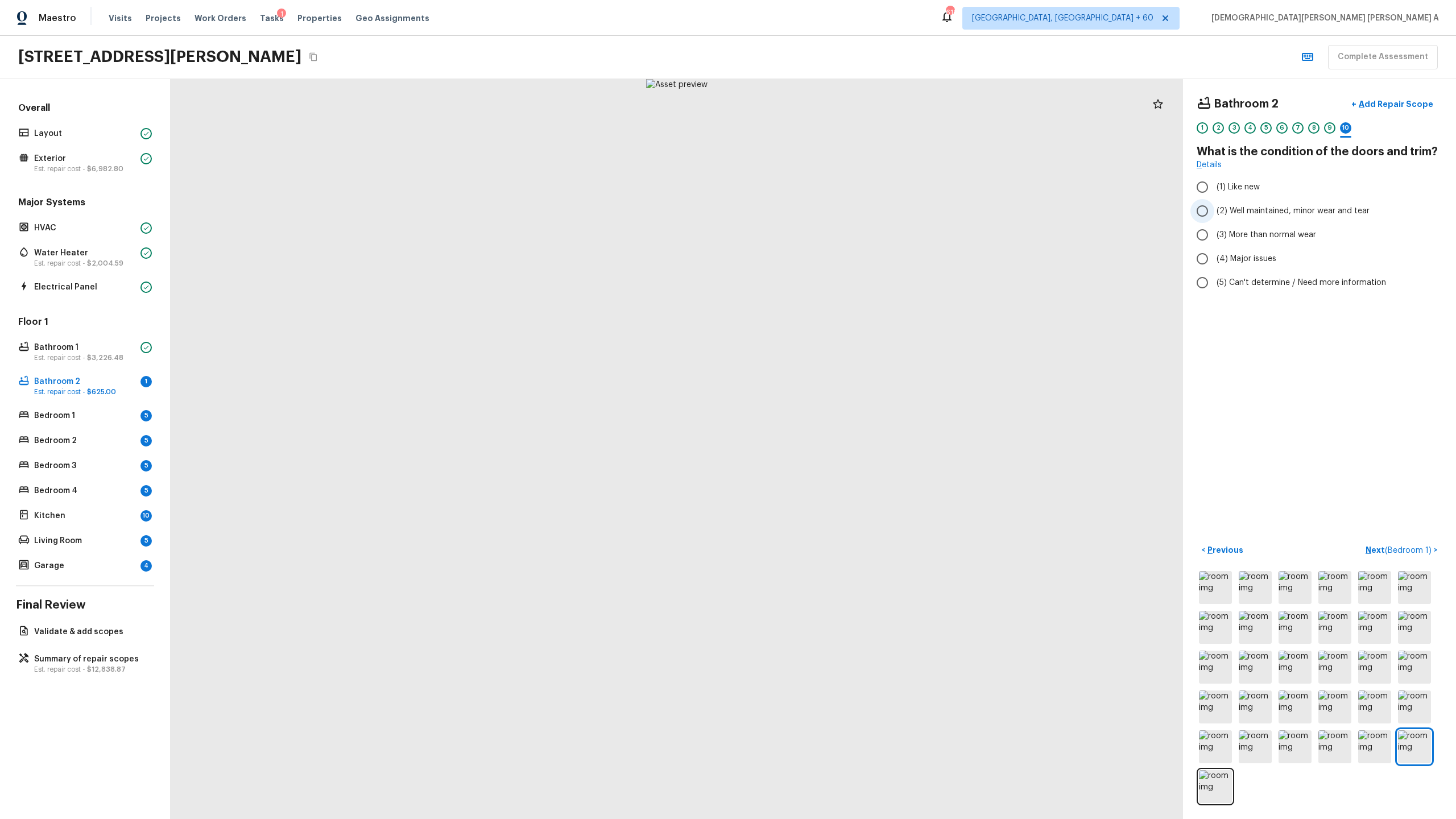
click at [835, 216] on input "(2) Well maintained, minor wear and tear" at bounding box center [1202, 211] width 24 height 24
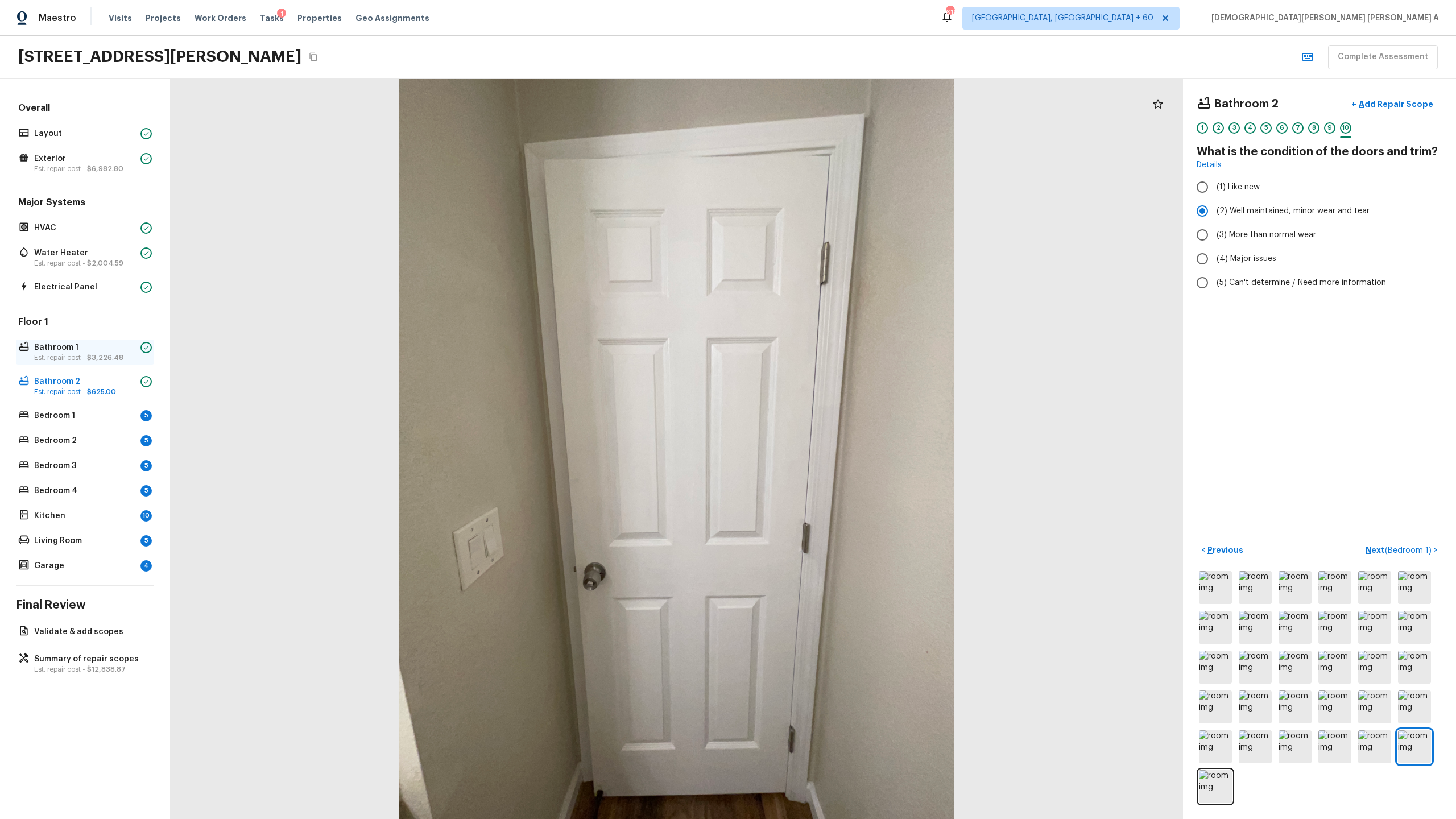
click at [52, 353] on p "Est. repair cost - $3,226.48" at bounding box center [85, 358] width 102 height 9
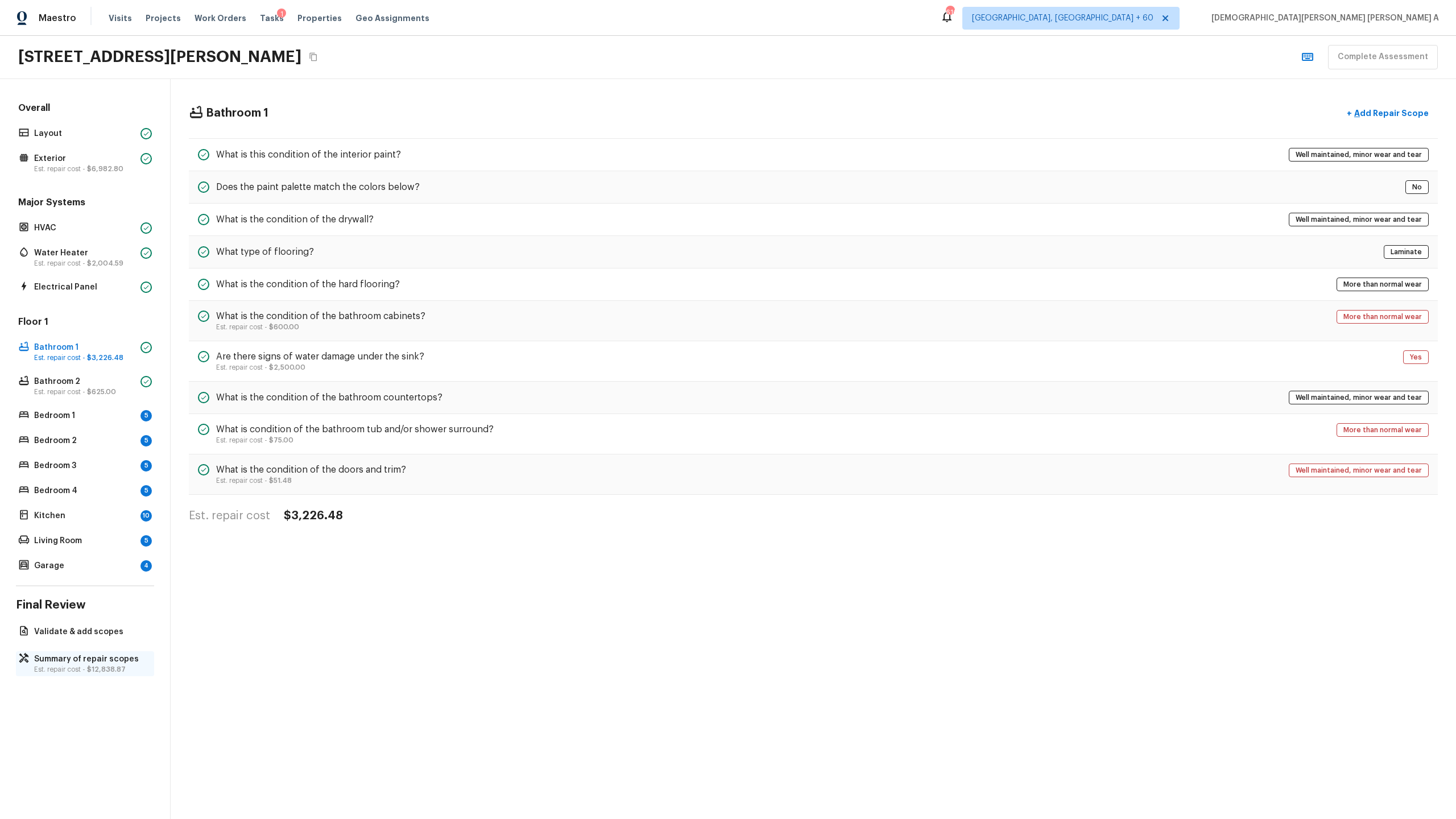
click at [104, 430] on span "$12,838.87" at bounding box center [106, 670] width 39 height 7
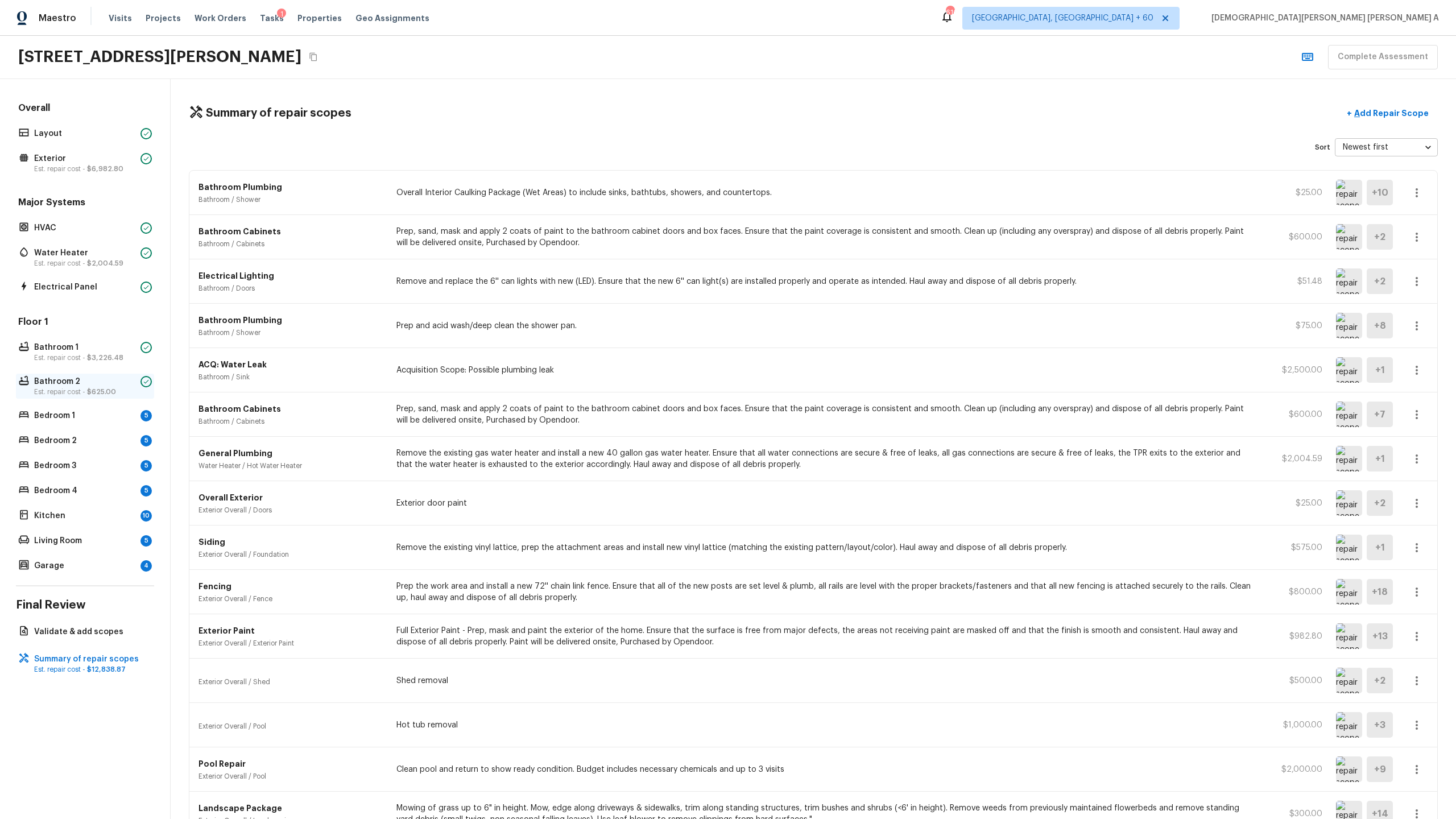
click at [67, 388] on p "Est. repair cost - $625.00" at bounding box center [85, 392] width 102 height 9
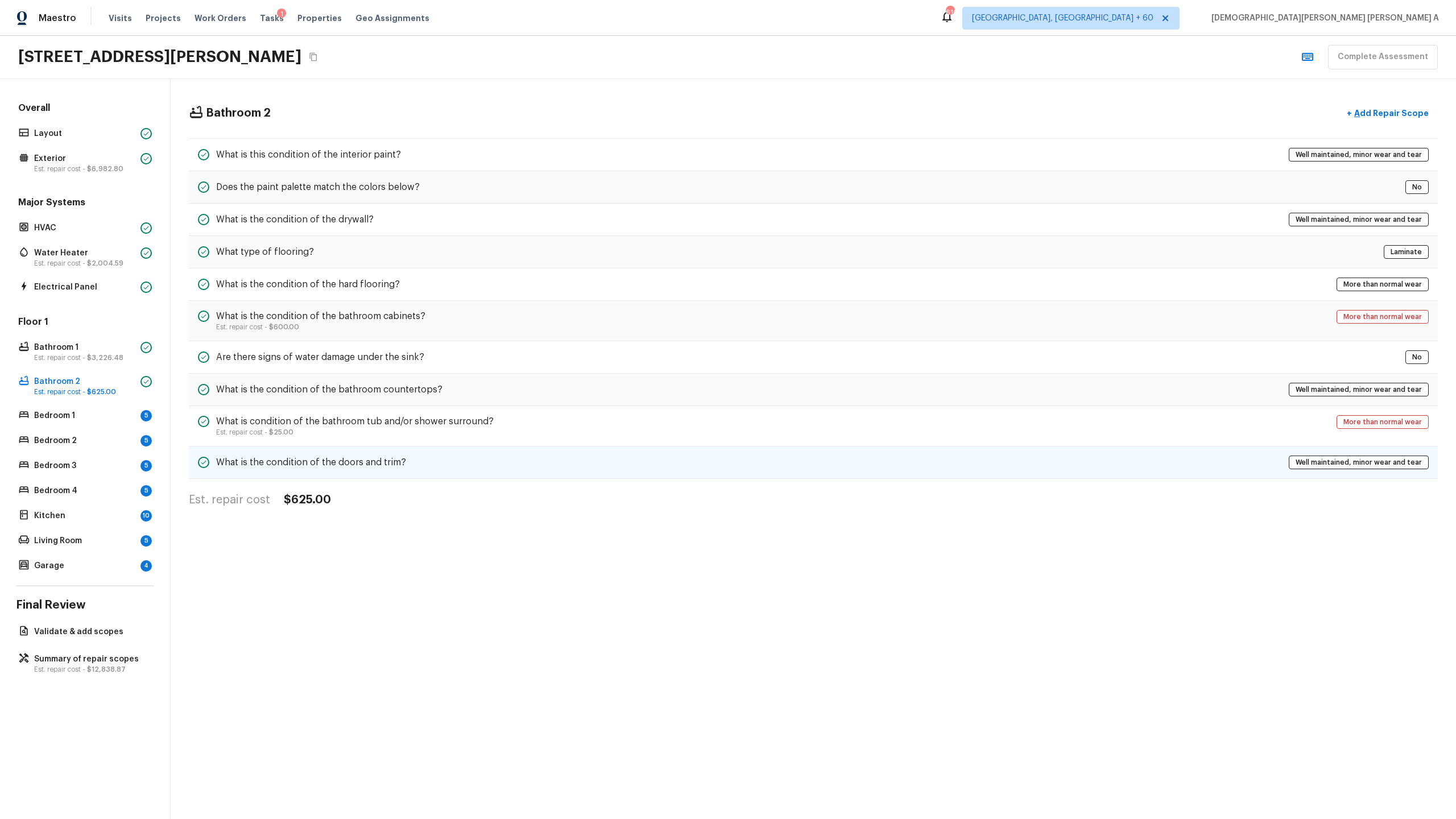
click at [625, 430] on div "What is the condition of the doors and trim? Well maintained, minor wear and te…" at bounding box center [813, 463] width 1249 height 33
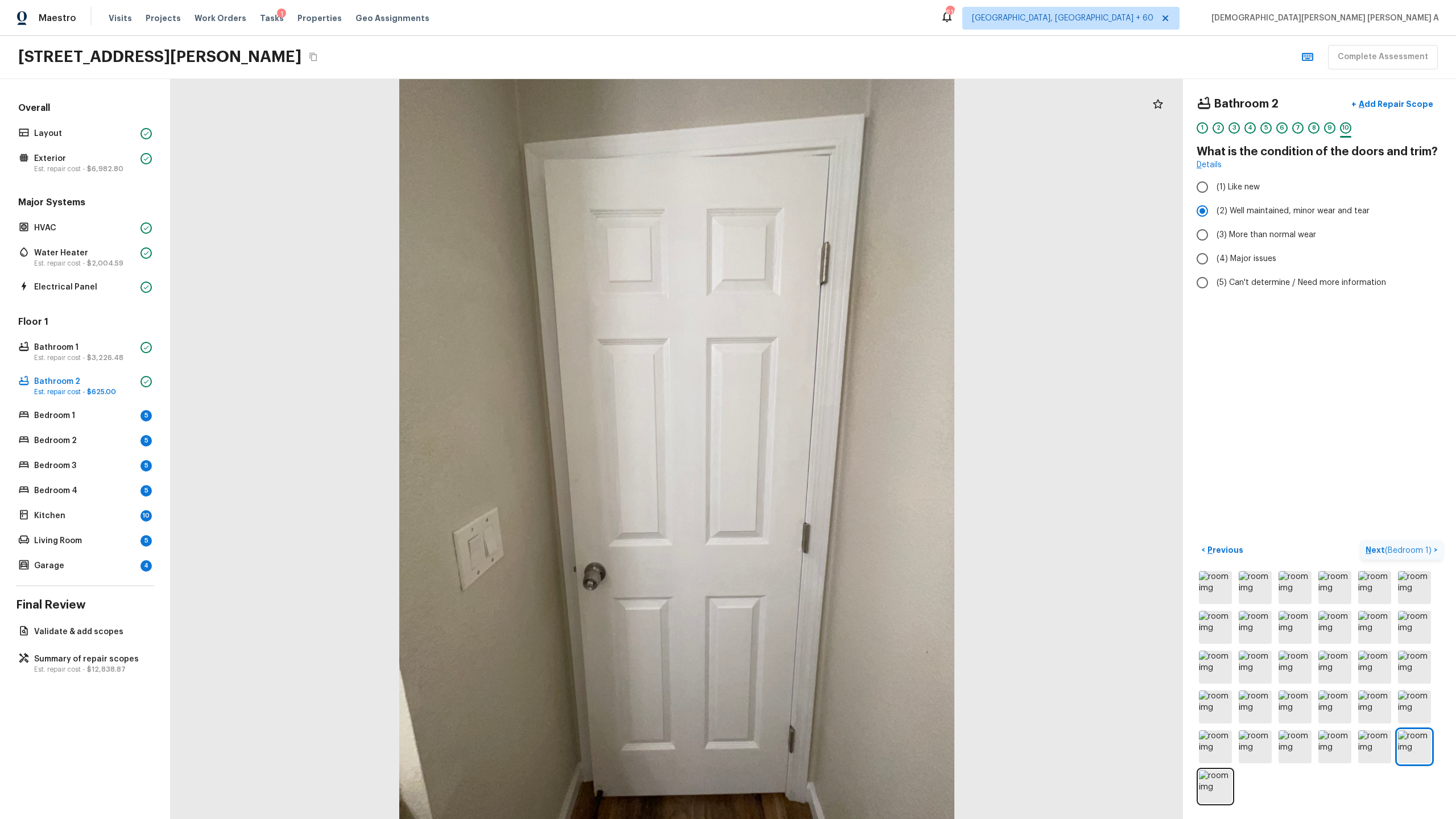
click at [835, 430] on span "( Bedroom 1 )" at bounding box center [1408, 551] width 46 height 8
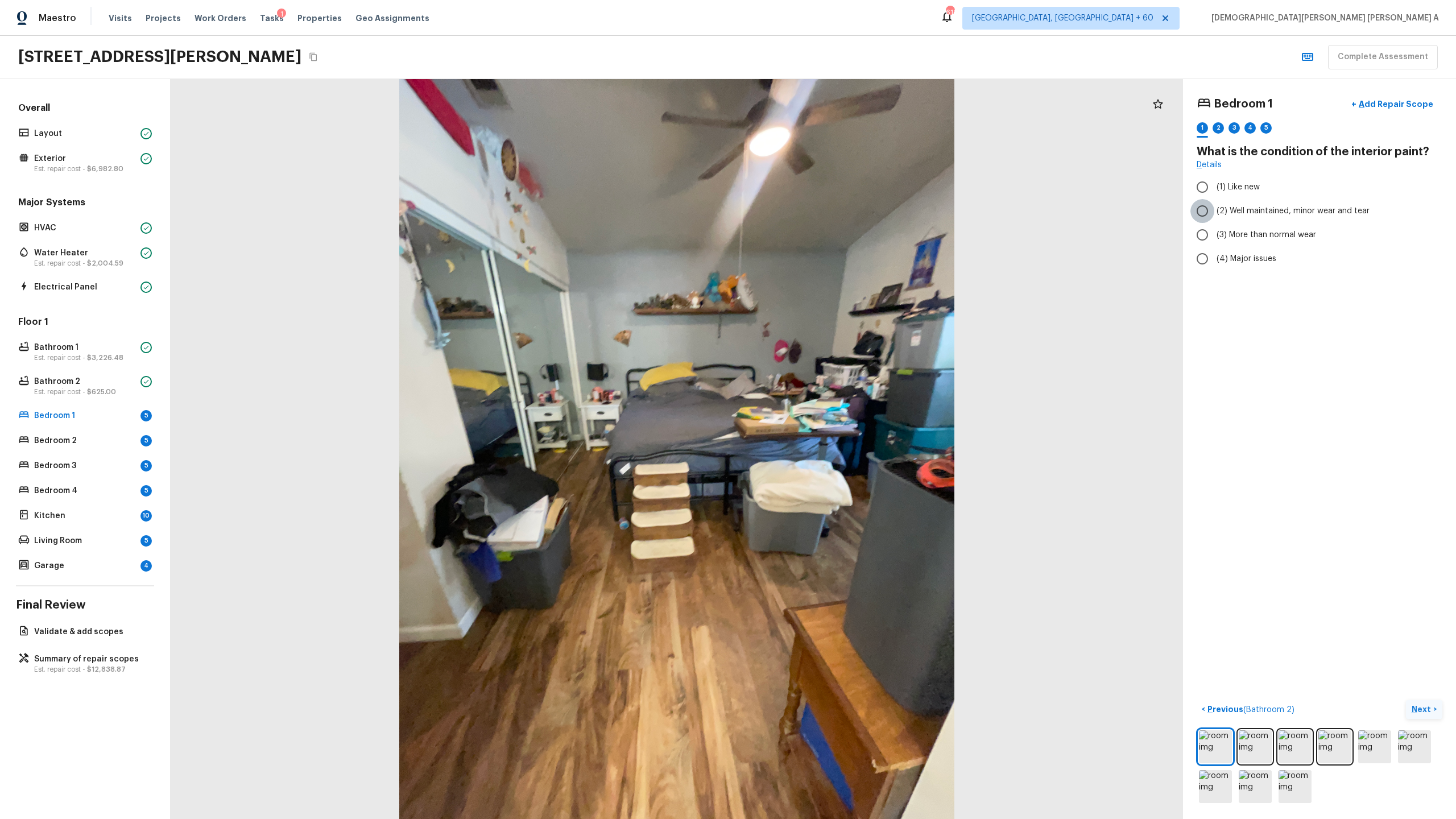
click at [835, 214] on input "(2) Well maintained, minor wear and tear" at bounding box center [1202, 211] width 24 height 24
click at [835, 430] on p "Next" at bounding box center [1422, 709] width 22 height 11
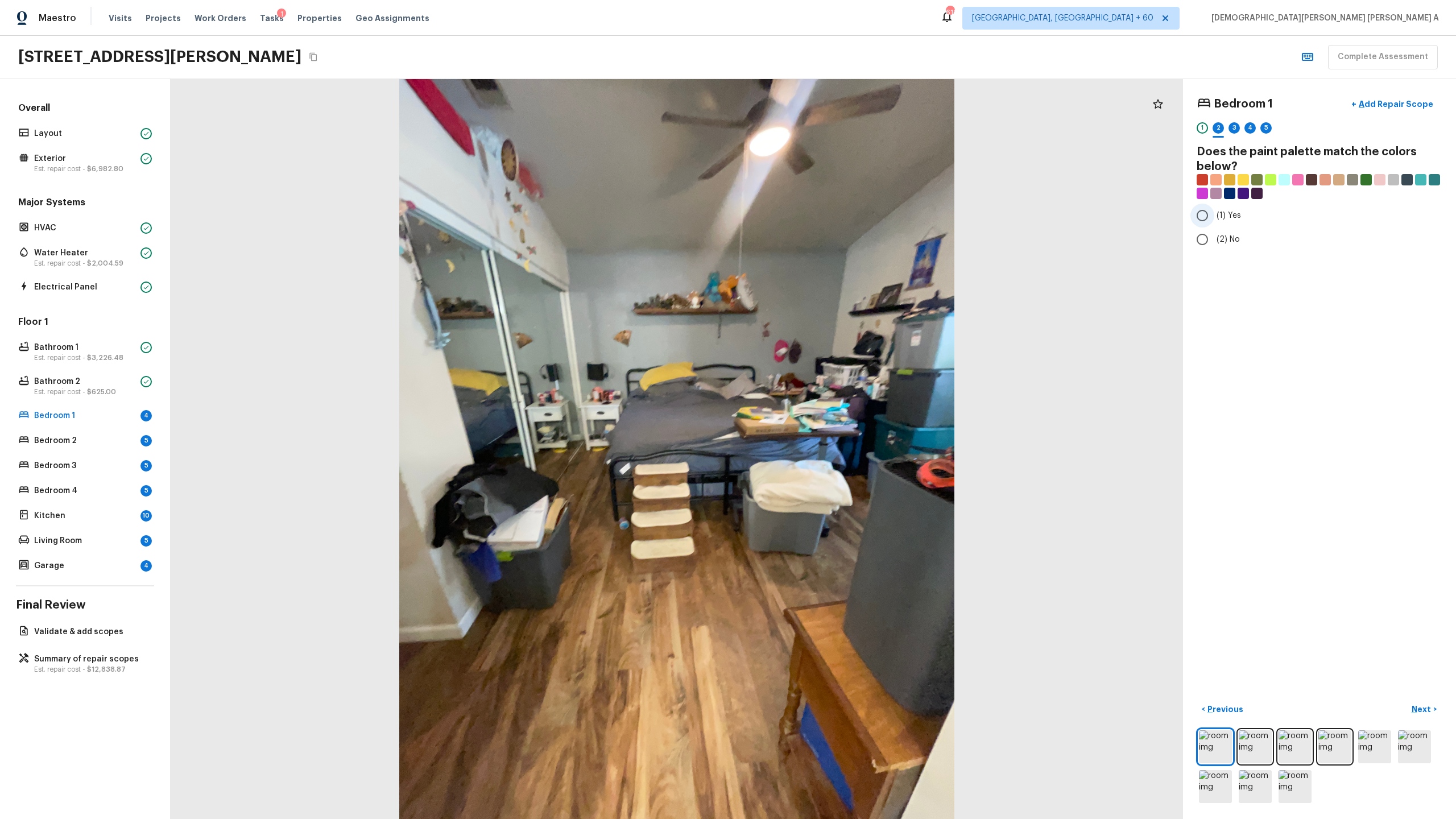
click at [835, 218] on input "(1) Yes" at bounding box center [1202, 215] width 24 height 24
click at [835, 99] on p "Add Repair Scope" at bounding box center [1395, 104] width 77 height 11
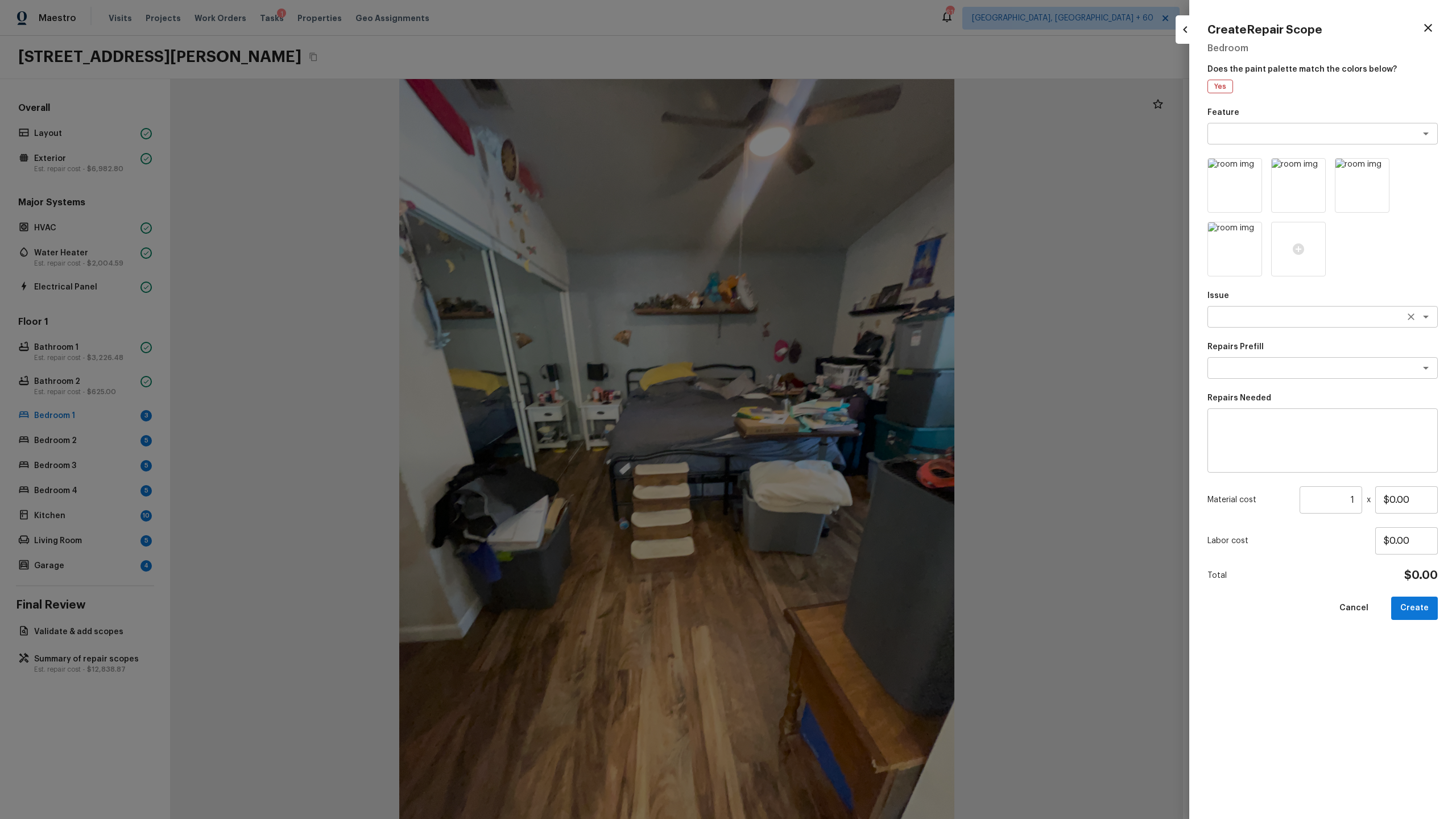
click at [835, 310] on div "x ​" at bounding box center [1322, 317] width 230 height 22
click at [835, 375] on li "Interior Paint" at bounding box center [1322, 378] width 230 height 18
click at [835, 369] on textarea at bounding box center [1307, 367] width 188 height 11
click at [835, 387] on li "Primer - Labor Only" at bounding box center [1322, 392] width 230 height 18
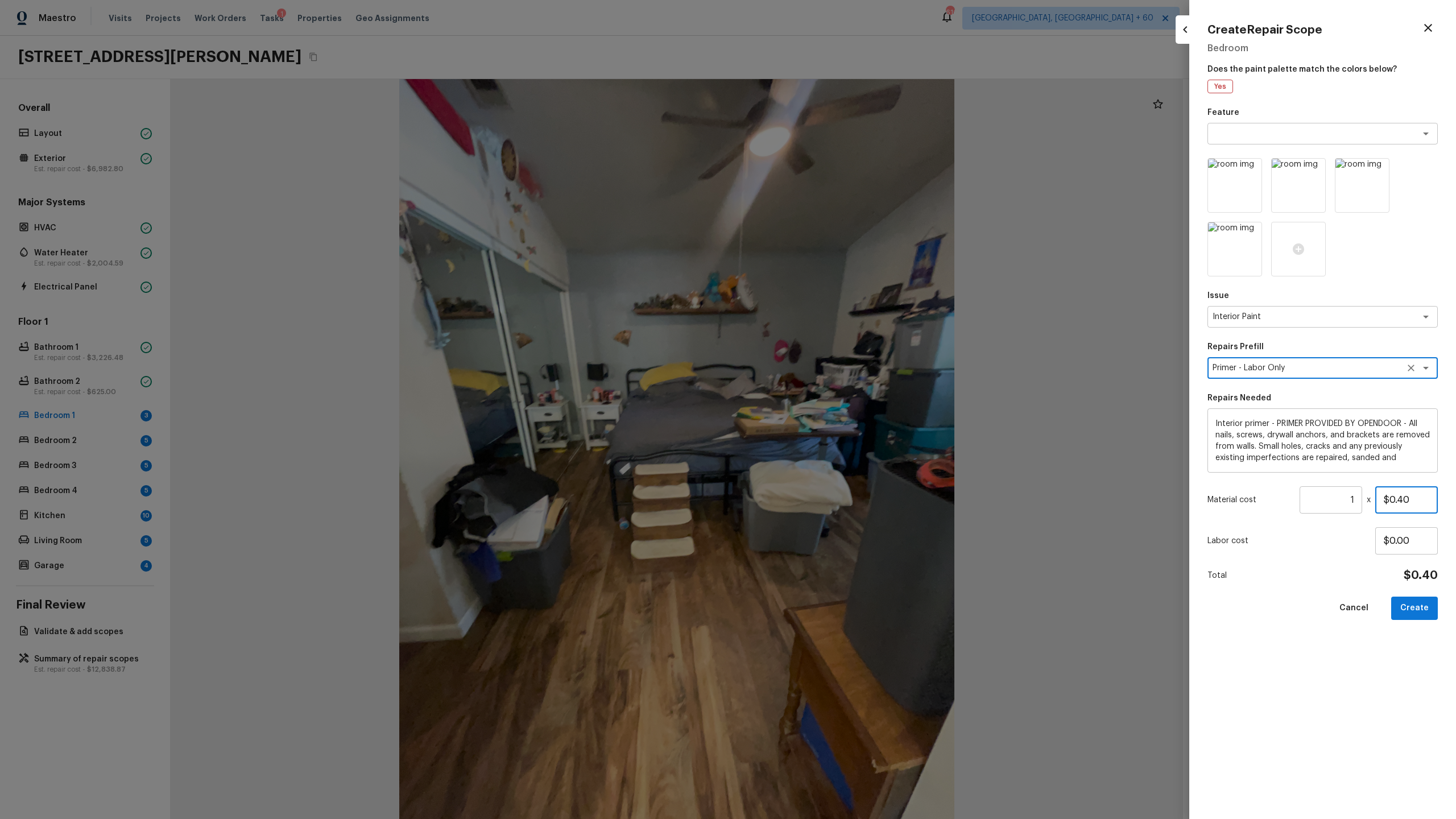
click at [835, 430] on input "$0.40" at bounding box center [1406, 500] width 63 height 27
click at [835, 430] on button "Create" at bounding box center [1414, 608] width 46 height 23
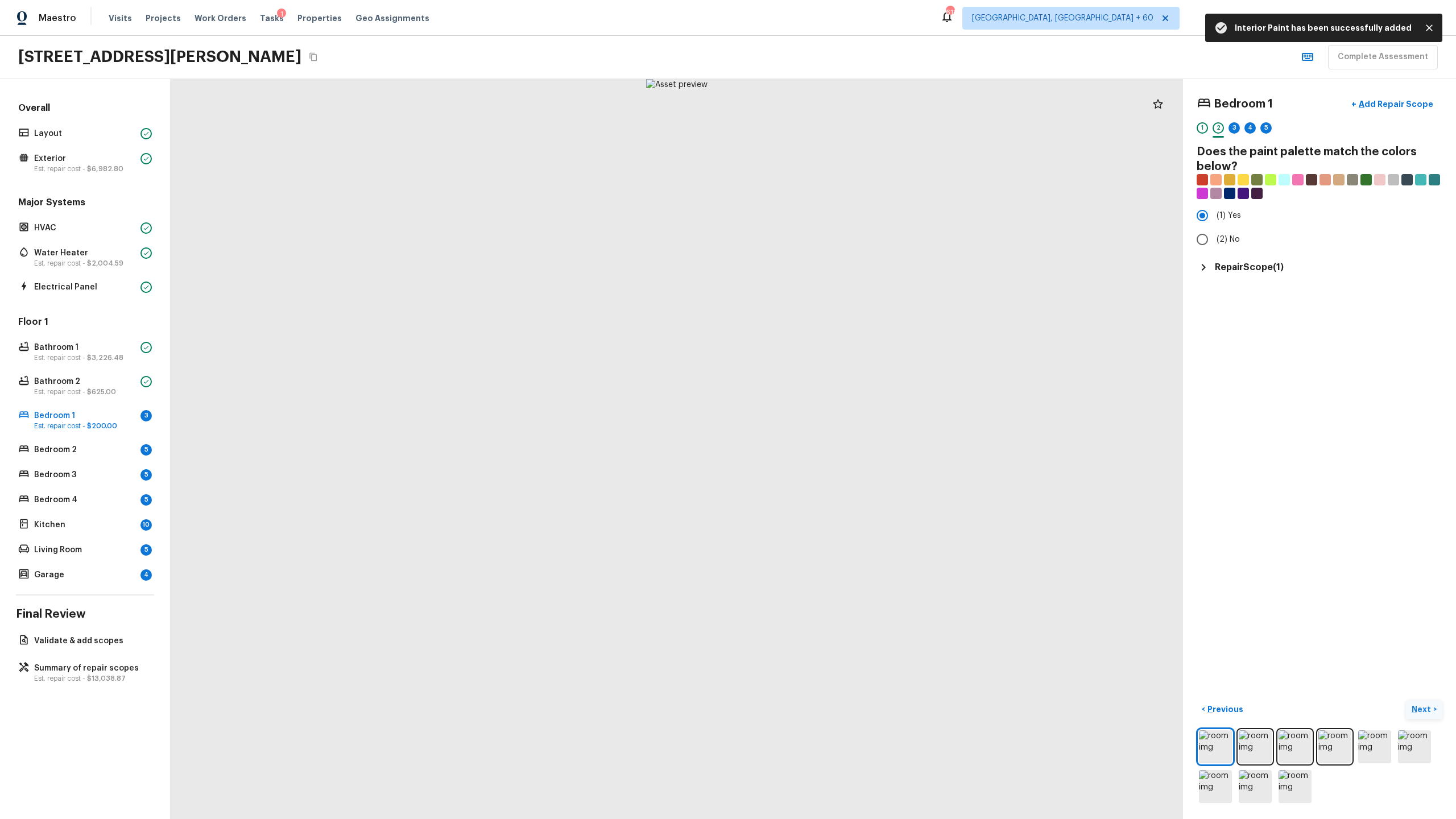
click at [835, 430] on p "Next" at bounding box center [1422, 709] width 22 height 11
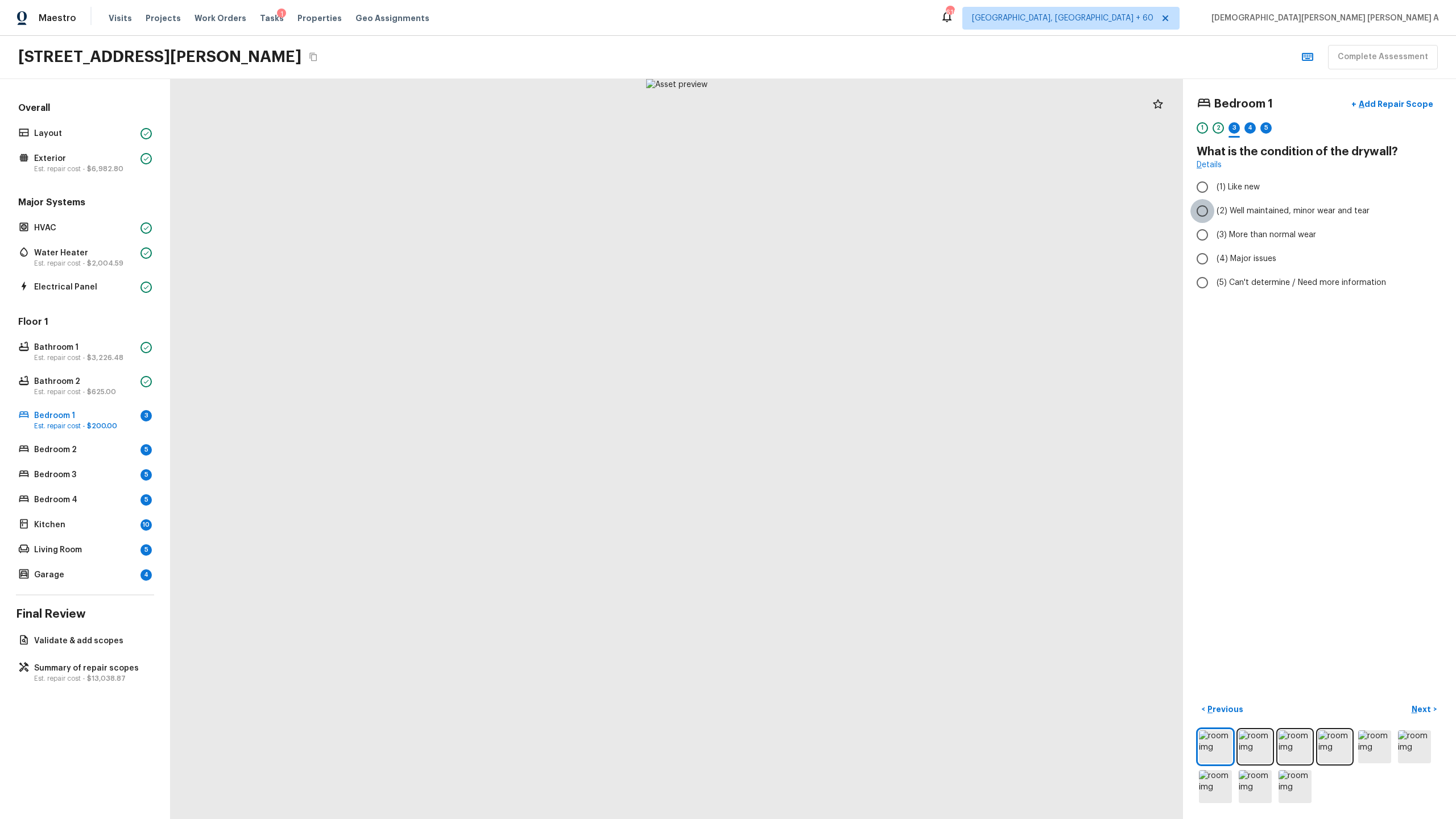
click at [835, 211] on input "(2) Well maintained, minor wear and tear" at bounding box center [1202, 211] width 24 height 24
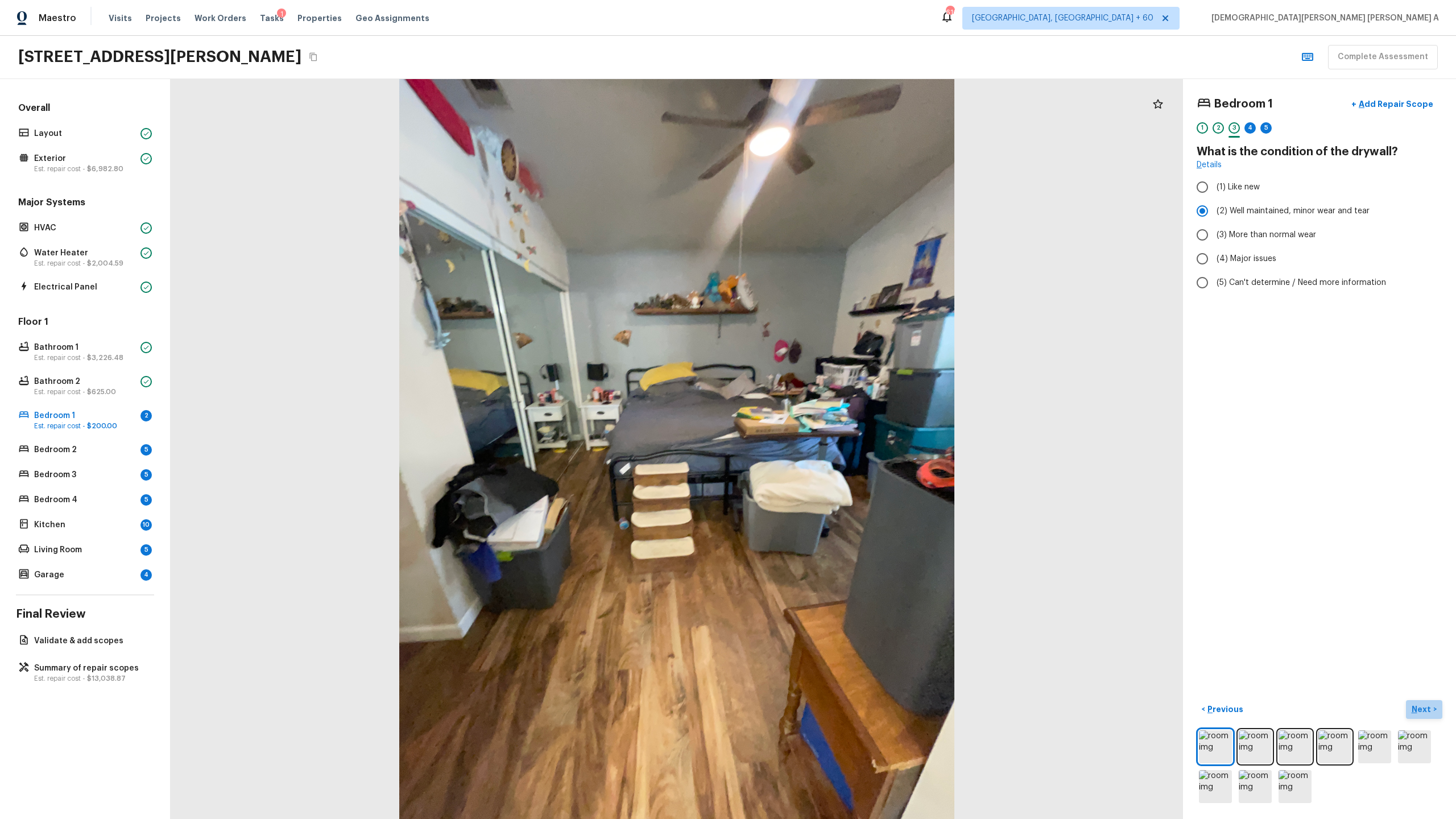
click at [835, 430] on p "Next" at bounding box center [1422, 709] width 22 height 11
click at [835, 217] on input "(2) Laminate" at bounding box center [1202, 215] width 24 height 24
click at [835, 430] on button "Next >" at bounding box center [1424, 709] width 37 height 19
click at [835, 430] on p "Previous" at bounding box center [1224, 709] width 38 height 11
click at [835, 190] on input "(1) Hardwood" at bounding box center [1202, 187] width 24 height 24
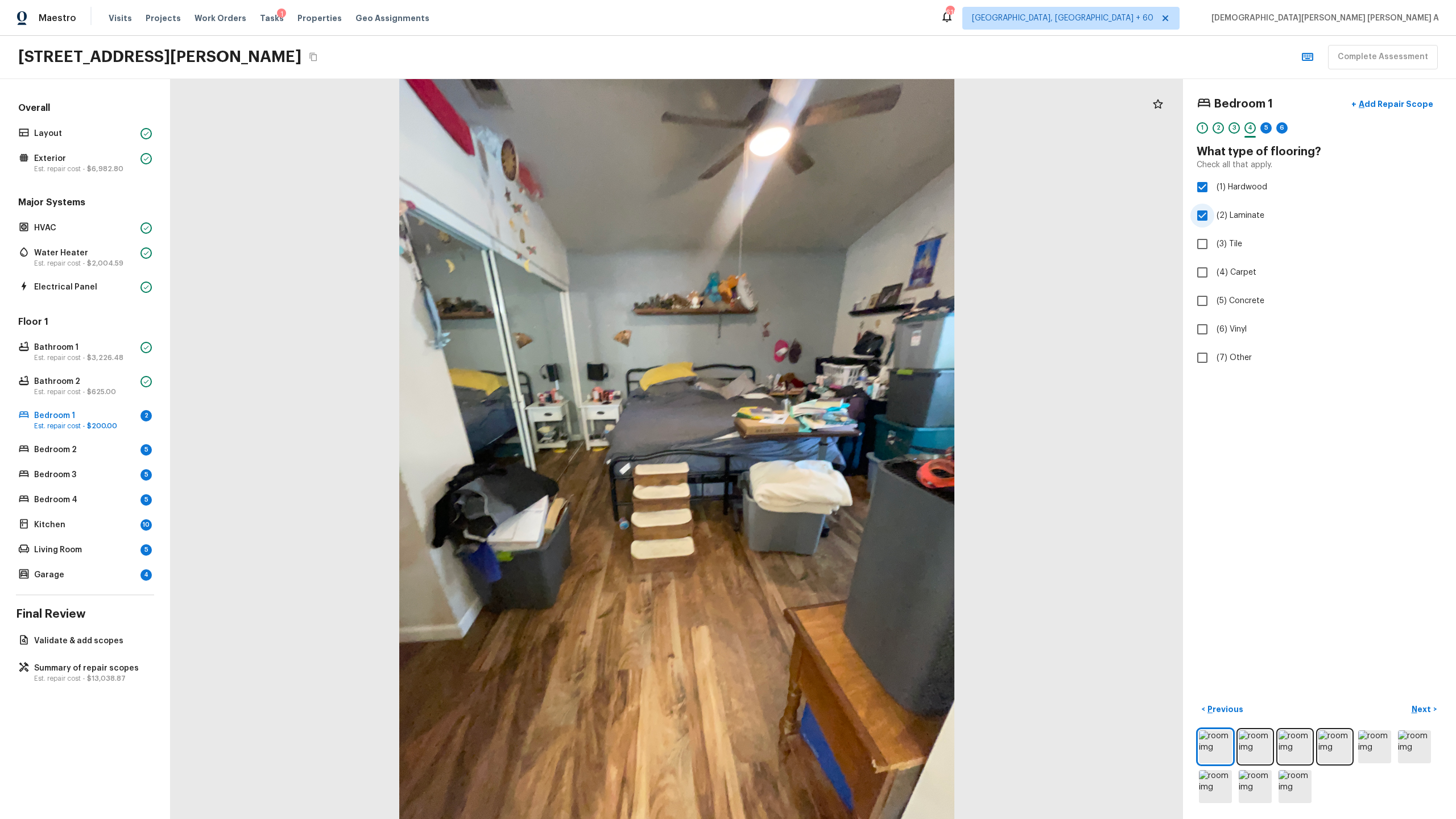
click at [835, 213] on input "(2) Laminate" at bounding box center [1202, 215] width 24 height 24
click at [82, 347] on p "Bathroom 1" at bounding box center [85, 347] width 102 height 11
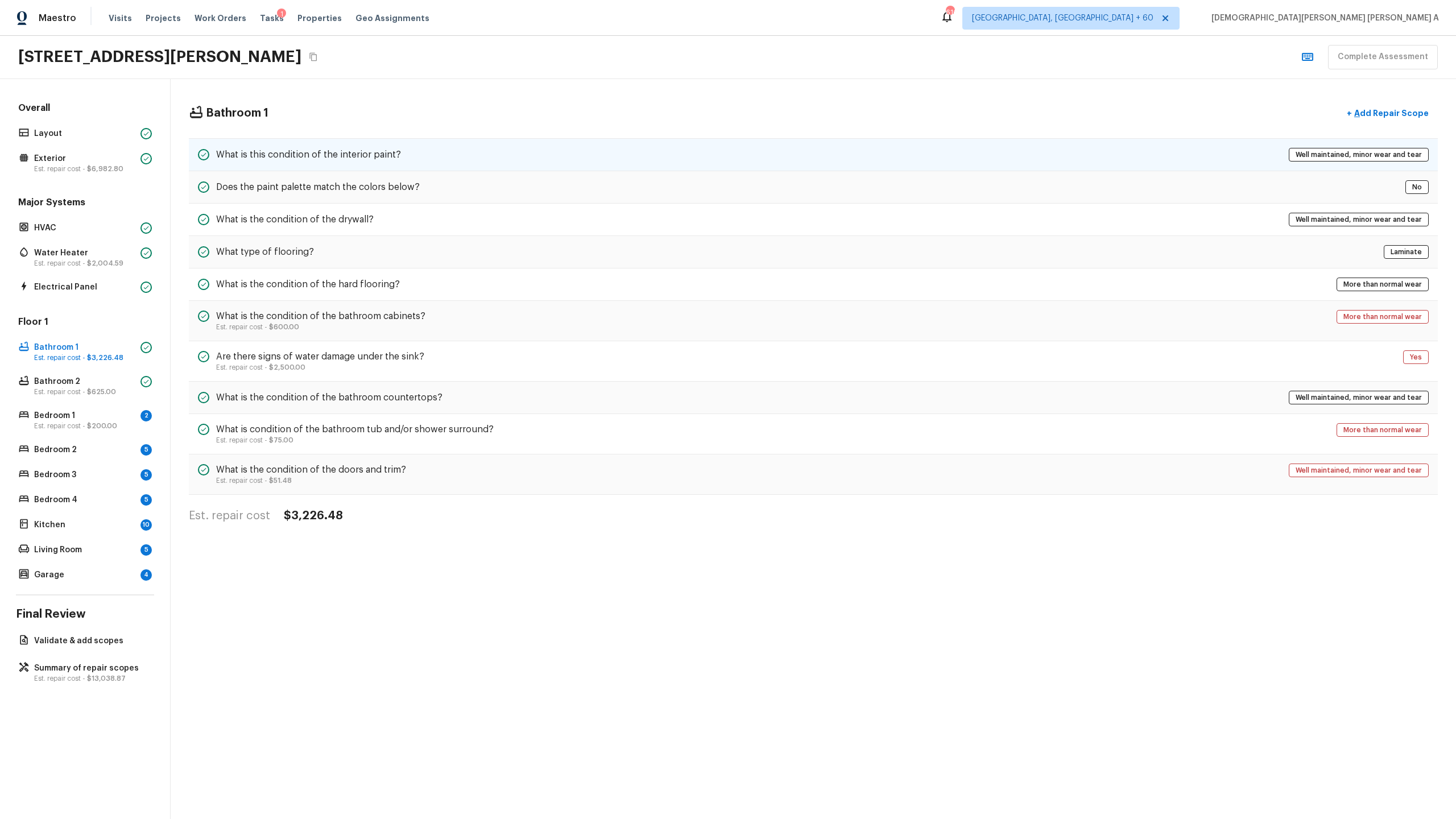
click at [392, 159] on h5 "What is this condition of the interior paint?" at bounding box center [308, 154] width 185 height 12
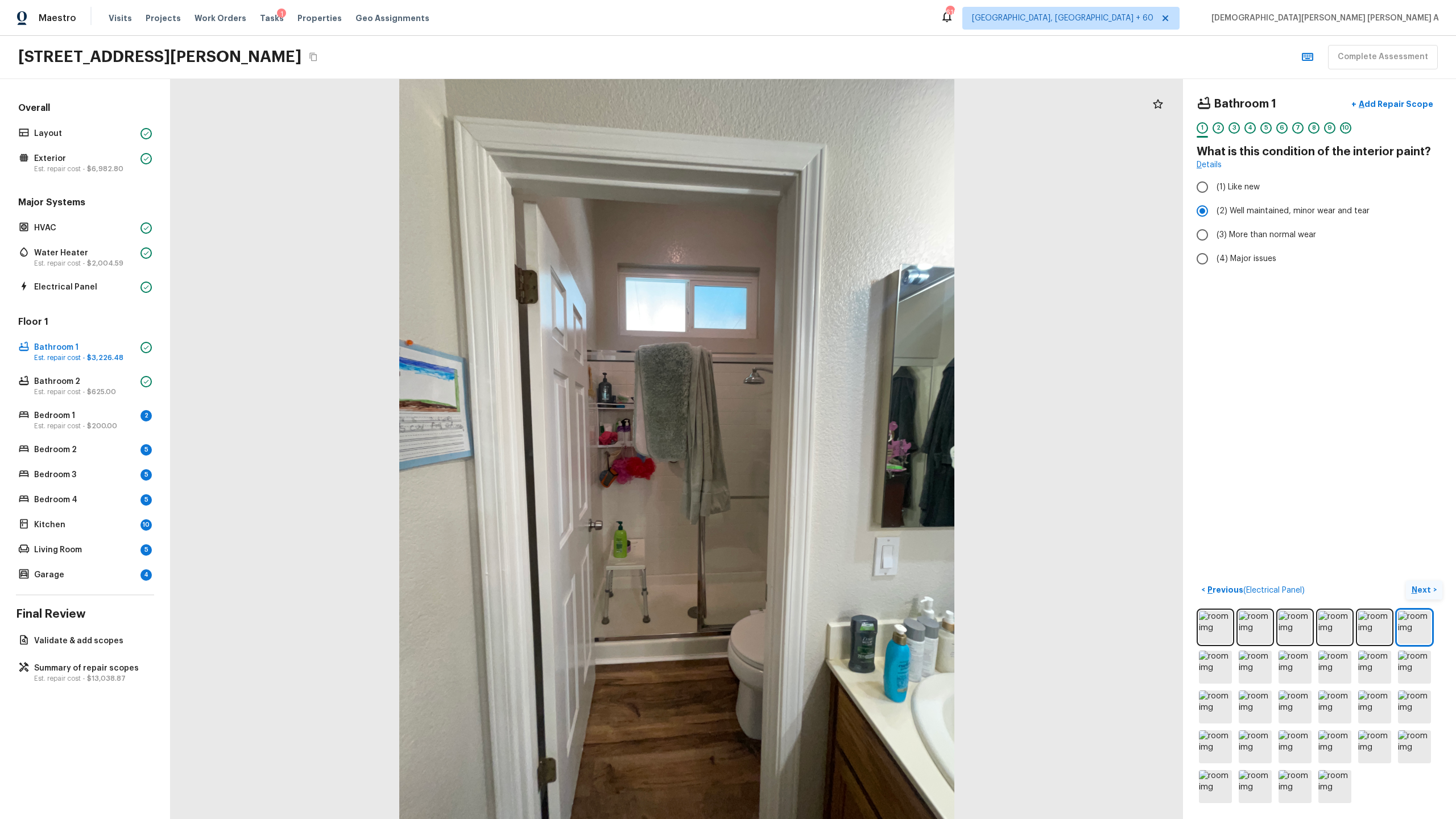
click at [835, 430] on p "Next" at bounding box center [1422, 589] width 22 height 11
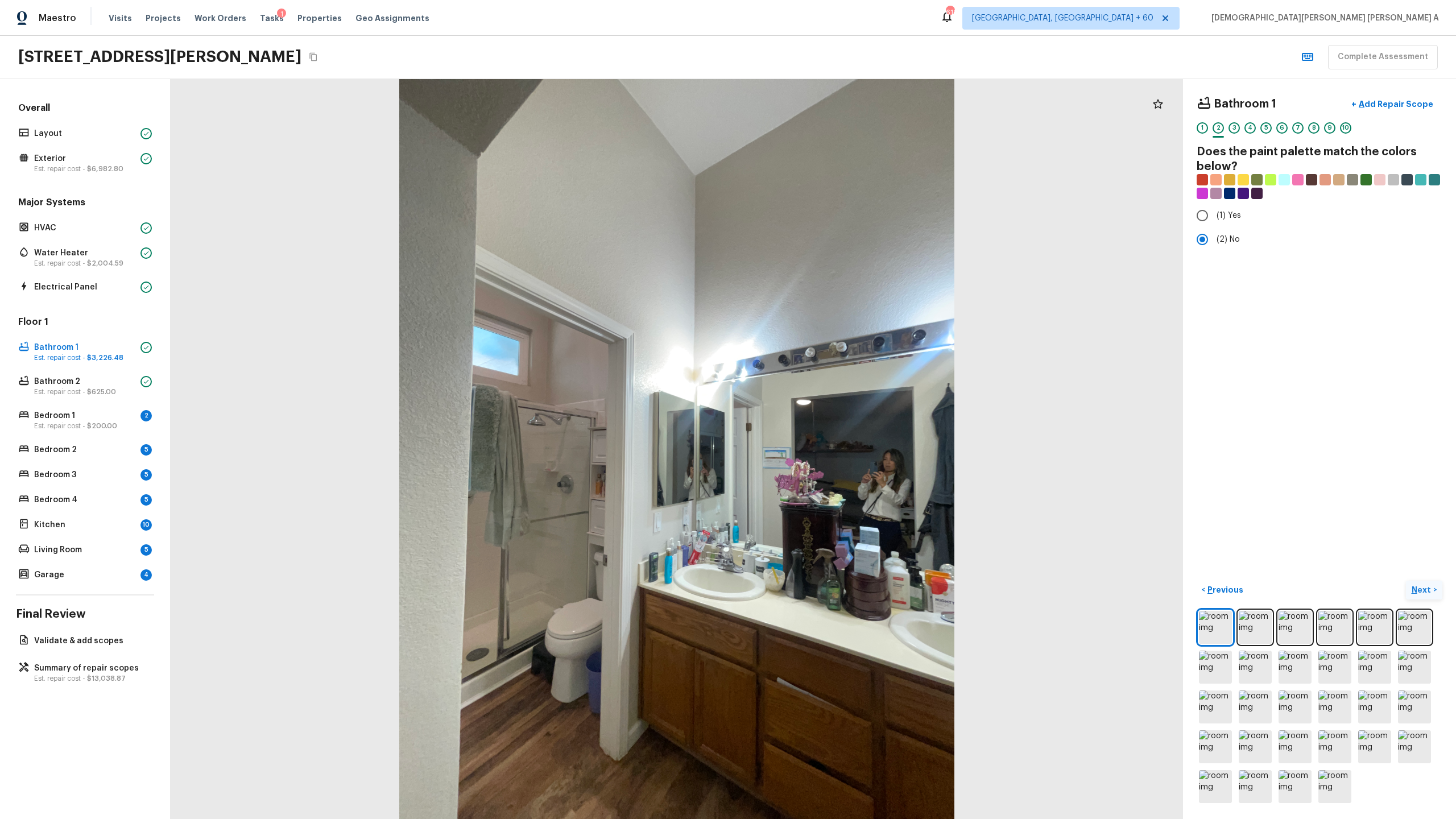
click at [835, 430] on p "Next" at bounding box center [1422, 589] width 22 height 11
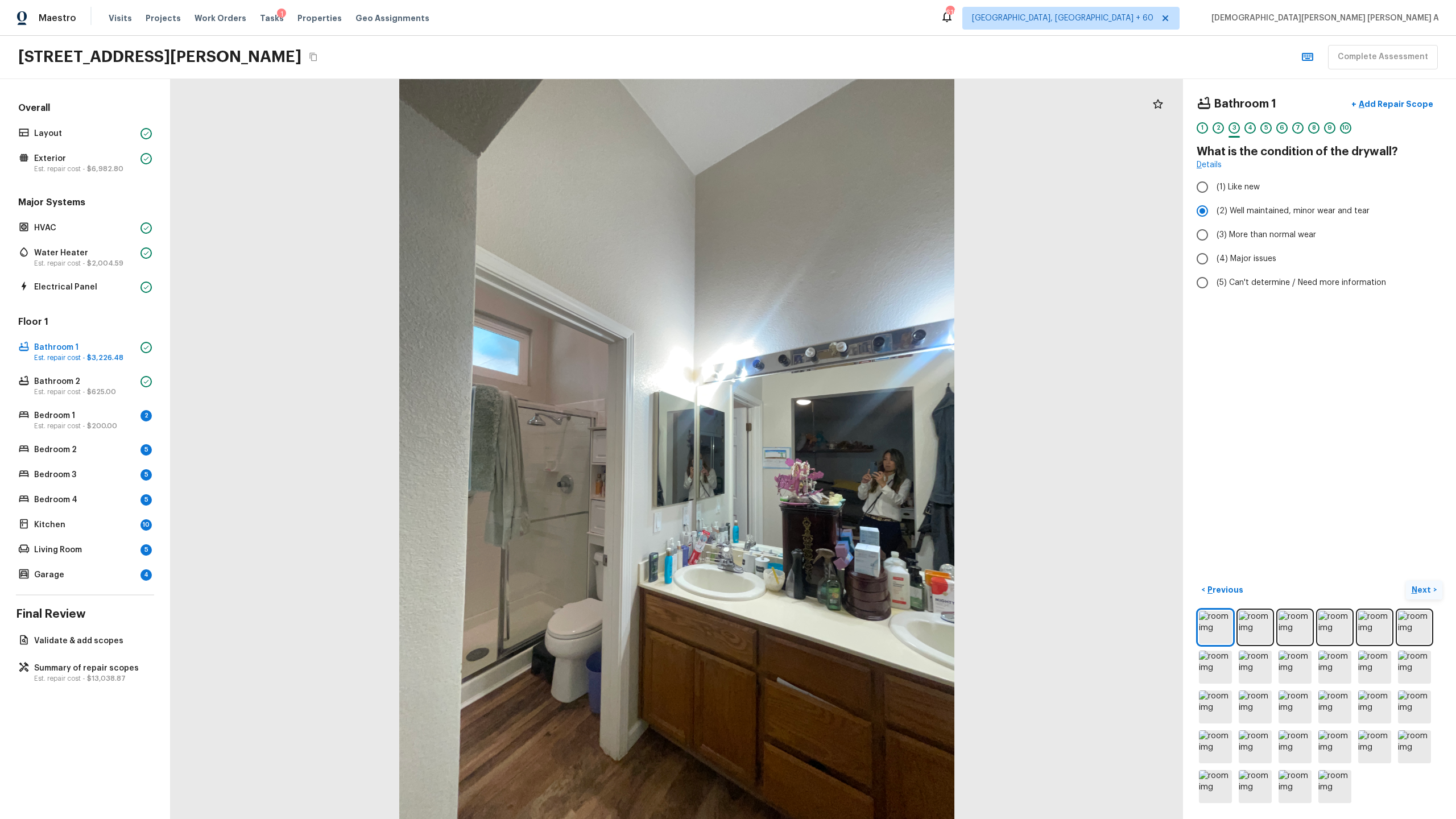
click at [835, 430] on p "Next" at bounding box center [1422, 589] width 22 height 11
click at [835, 217] on input "(2) Laminate" at bounding box center [1202, 215] width 24 height 24
click at [835, 193] on input "(1) Hardwood" at bounding box center [1202, 187] width 24 height 24
click at [73, 353] on p "Est. repair cost - $3,226.48" at bounding box center [85, 358] width 102 height 9
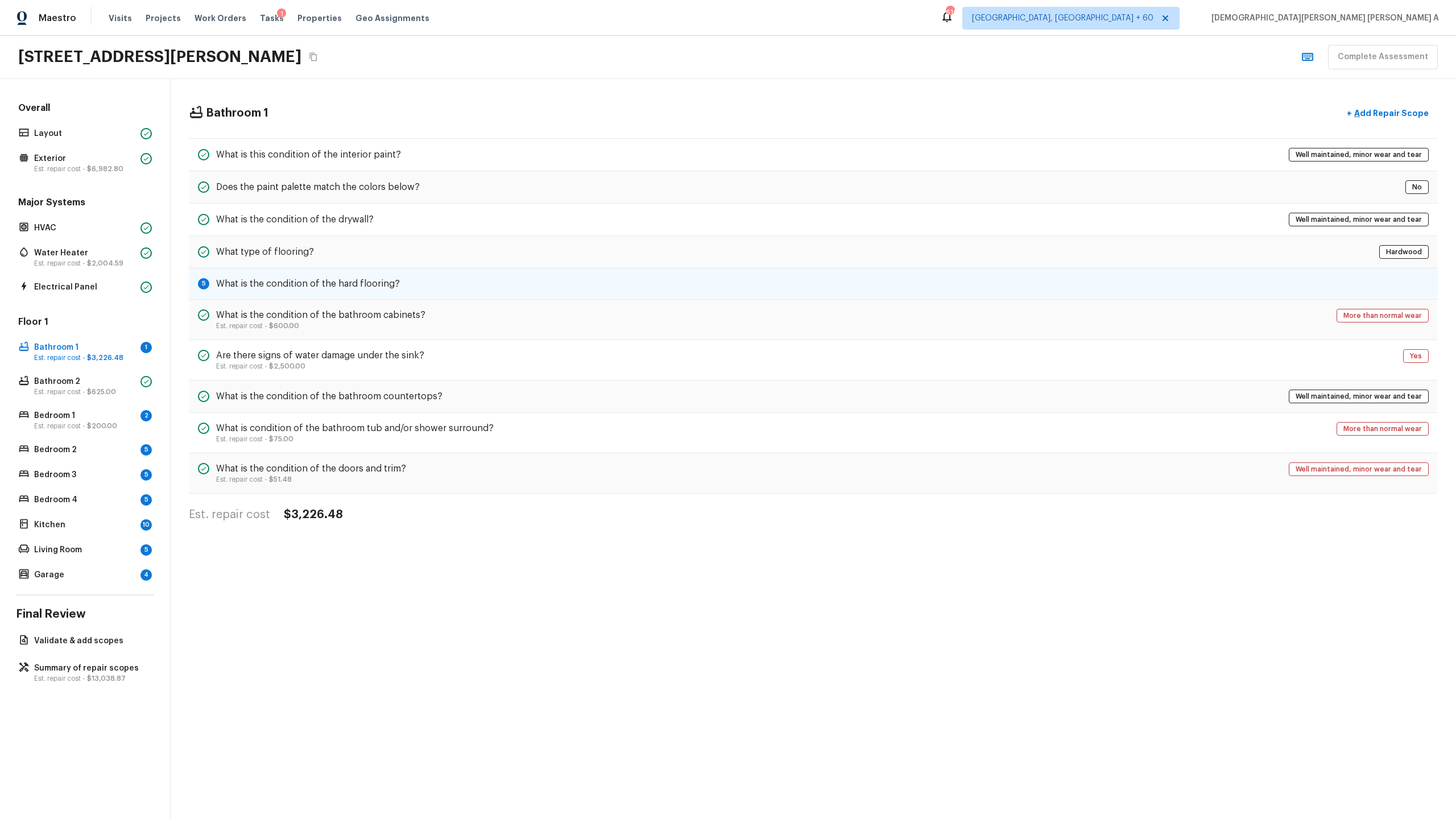
click at [332, 285] on h5 "What is the condition of the hard flooring?" at bounding box center [307, 283] width 183 height 12
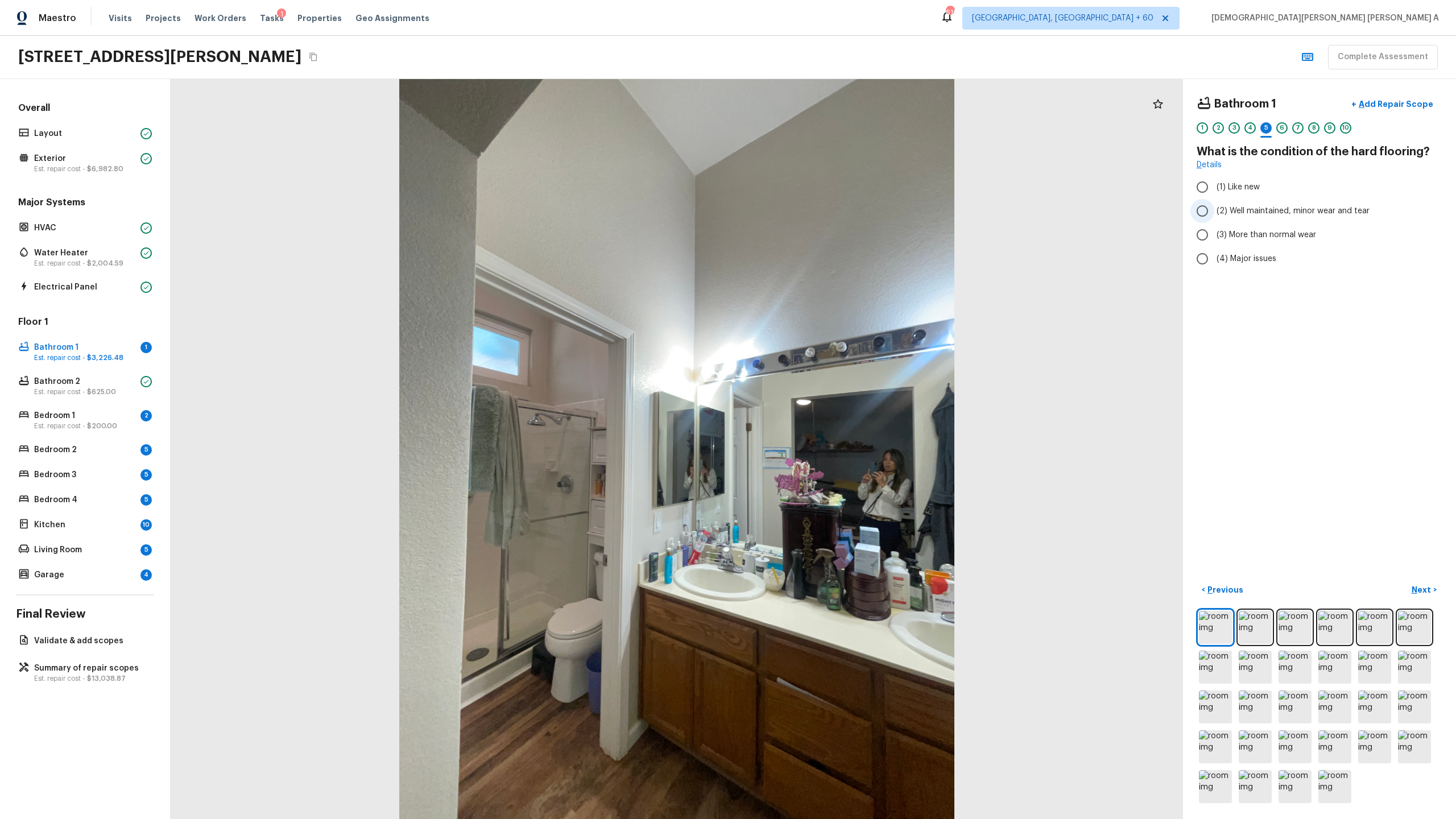
click at [835, 206] on input "(2) Well maintained, minor wear and tear" at bounding box center [1202, 211] width 24 height 24
click at [835, 430] on p "Previous" at bounding box center [1224, 589] width 38 height 11
click at [69, 384] on p "Bathroom 2" at bounding box center [85, 381] width 102 height 11
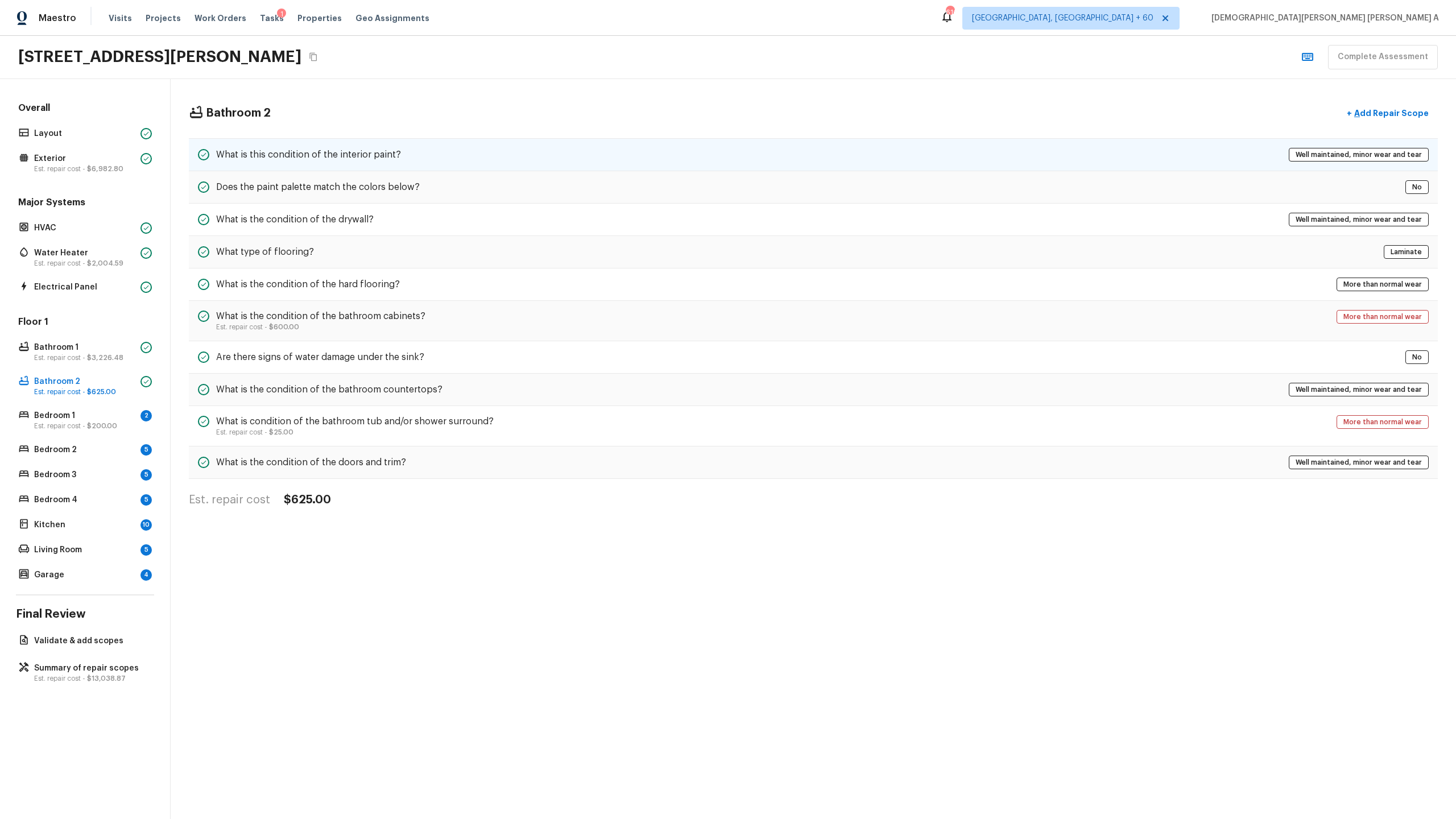
click at [499, 153] on div "What is this condition of the interior paint? Well maintained, minor wear and t…" at bounding box center [813, 155] width 1249 height 33
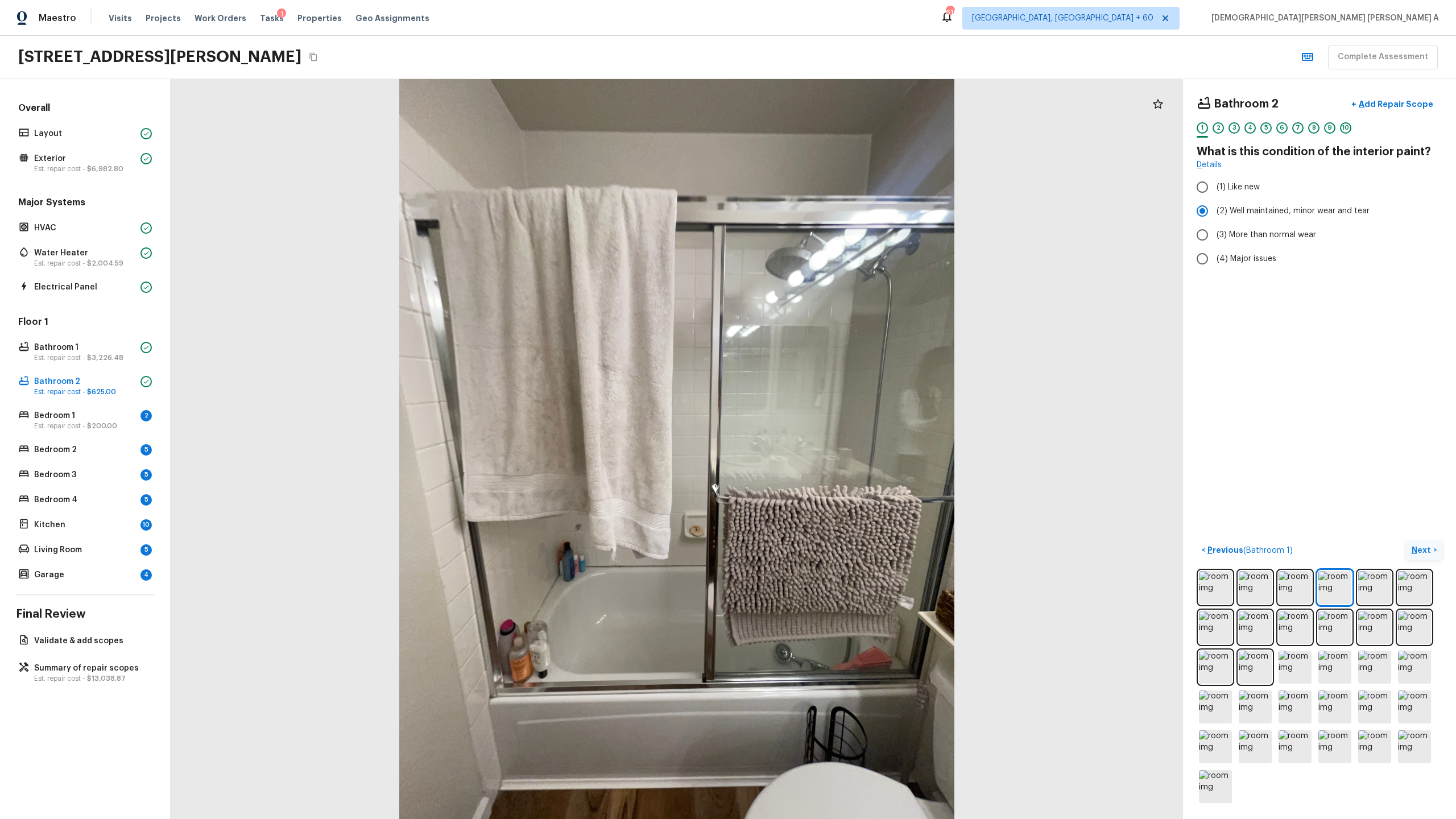
click at [835, 430] on p "Next" at bounding box center [1422, 549] width 22 height 11
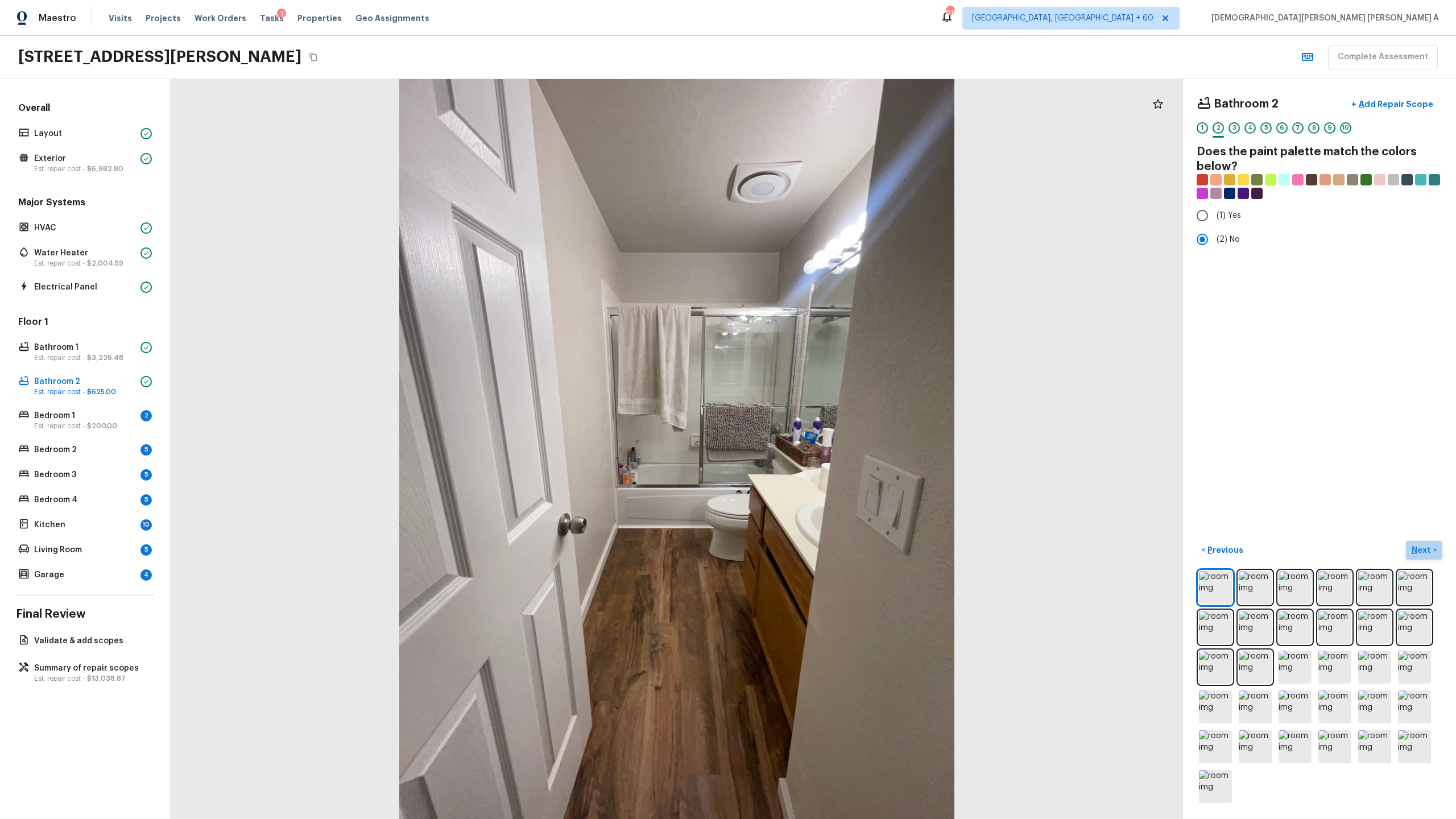
click at [835, 430] on p "Next" at bounding box center [1422, 549] width 22 height 11
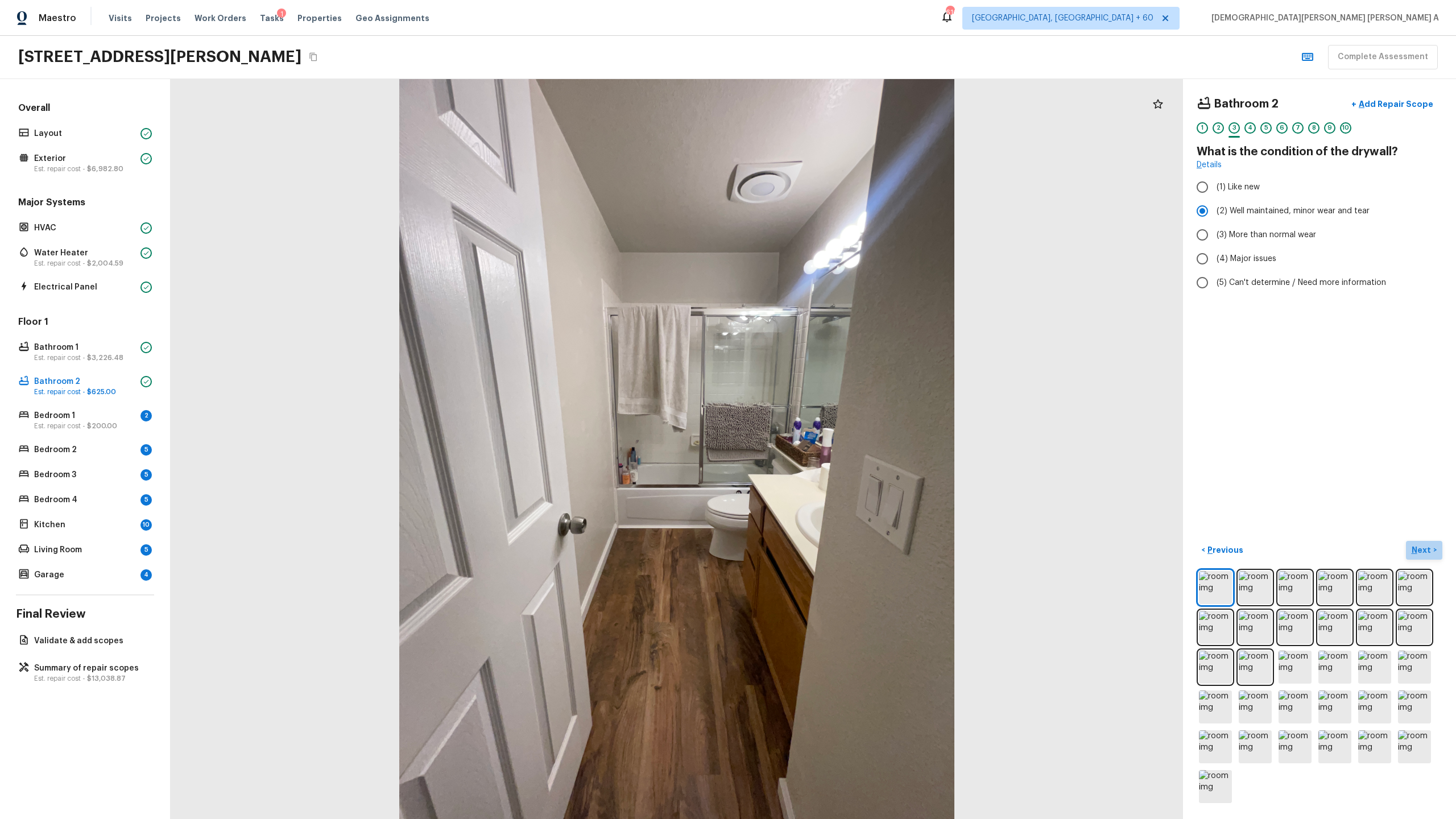
click at [835, 430] on p "Next" at bounding box center [1422, 549] width 22 height 11
click at [835, 217] on input "(2) Laminate" at bounding box center [1202, 215] width 24 height 24
click at [835, 192] on input "(1) Hardwood" at bounding box center [1202, 187] width 24 height 24
click at [835, 211] on input "(2) Laminate" at bounding box center [1202, 215] width 24 height 24
click at [835, 185] on input "(1) Hardwood" at bounding box center [1202, 187] width 24 height 24
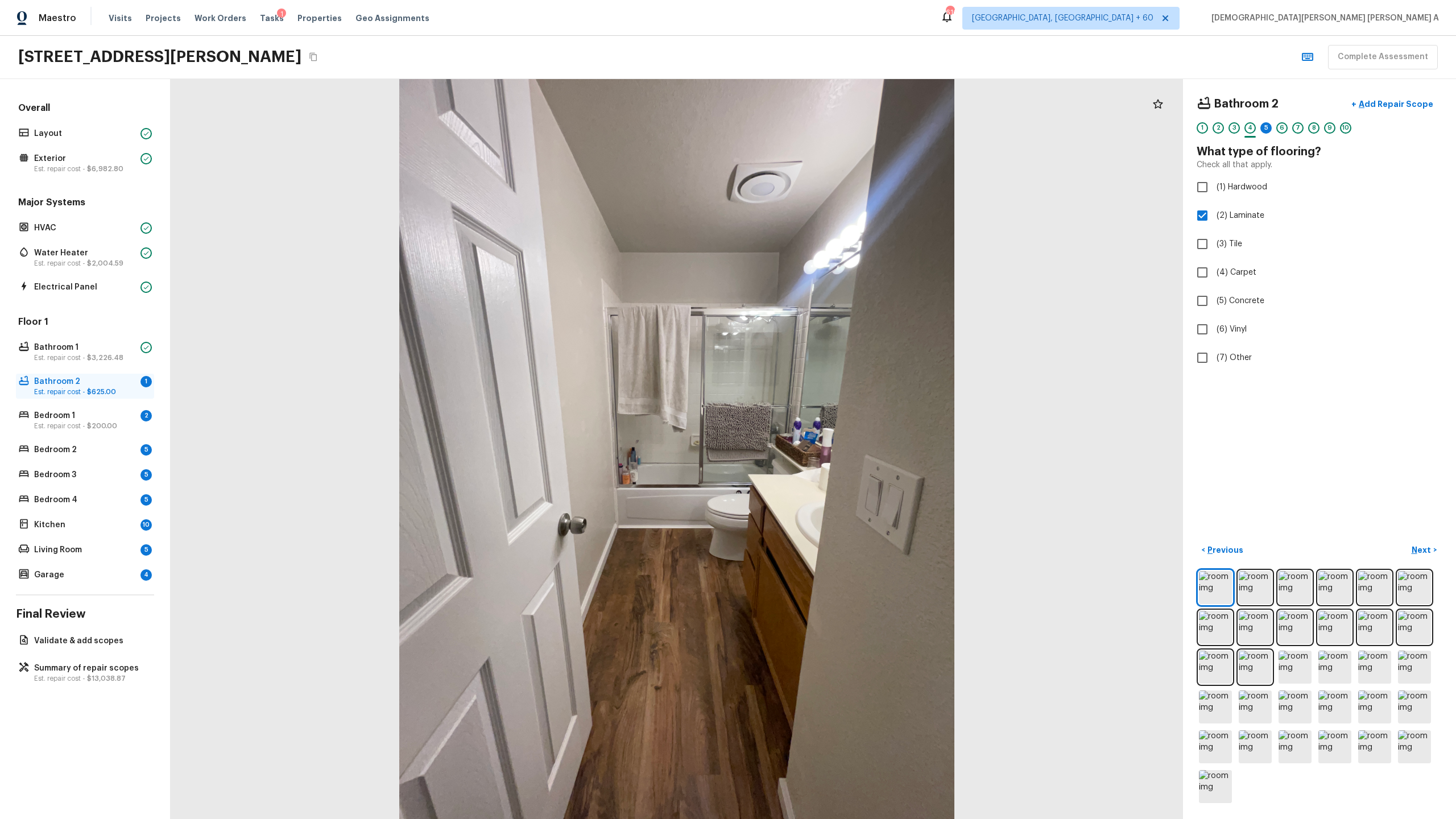
click at [101, 394] on span "$625.00" at bounding box center [101, 392] width 29 height 7
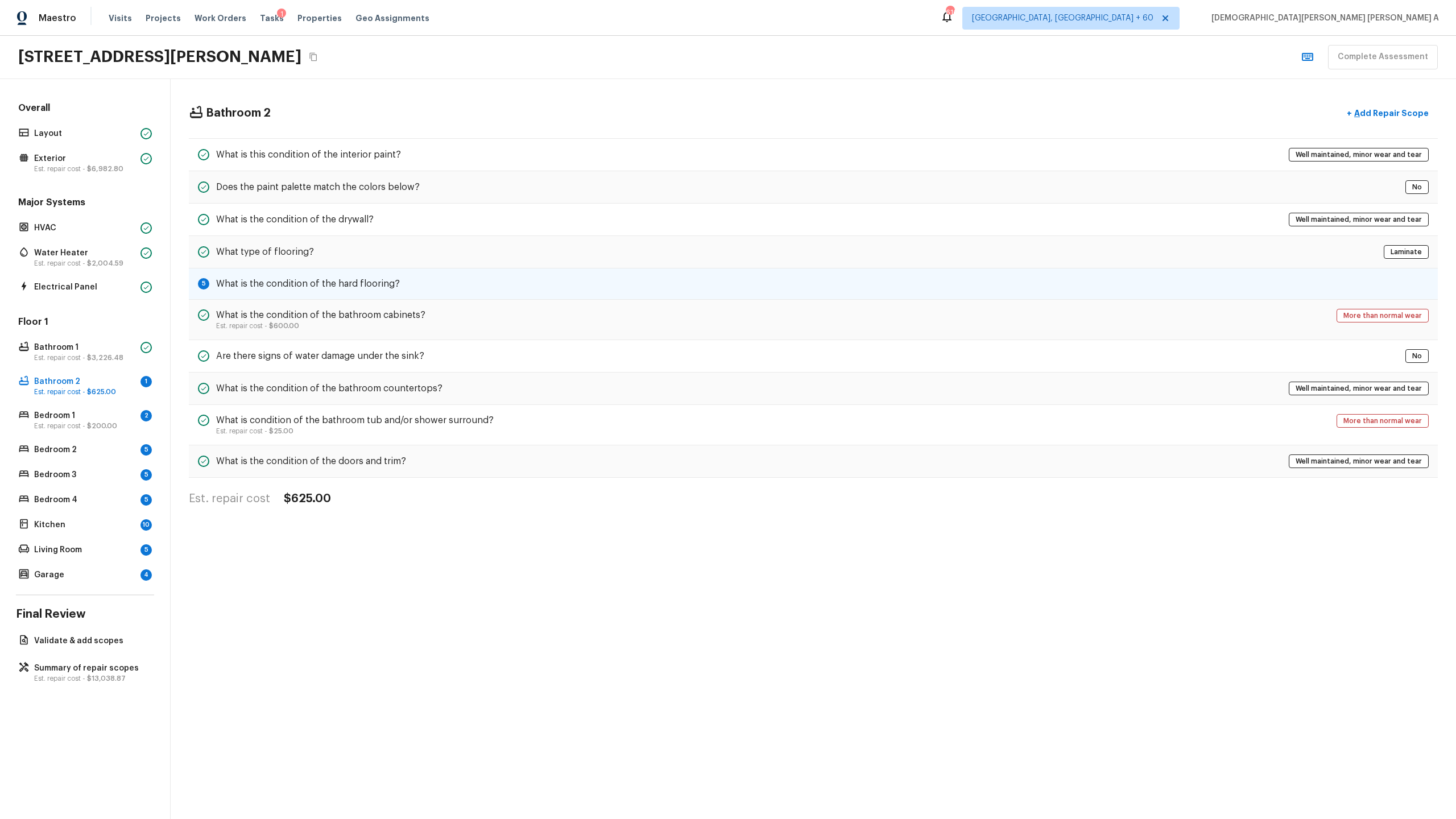
click at [407, 288] on div "5 What is the condition of the hard flooring?" at bounding box center [813, 284] width 1249 height 31
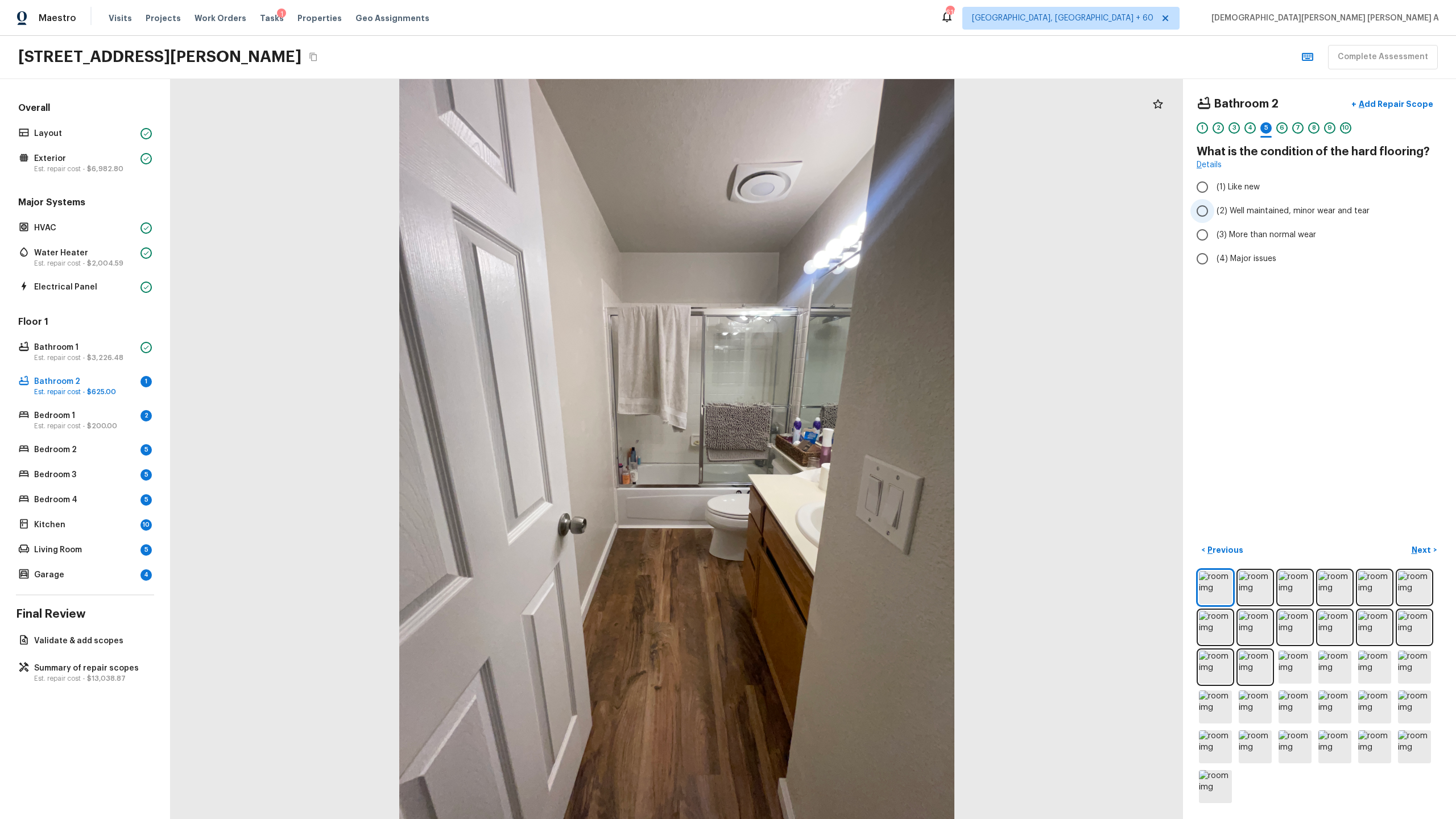
click at [835, 215] on input "(2) Well maintained, minor wear and tear" at bounding box center [1202, 211] width 24 height 24
click at [835, 430] on p "Previous" at bounding box center [1224, 549] width 38 height 11
click at [65, 343] on p "Bathroom 1" at bounding box center [85, 347] width 102 height 11
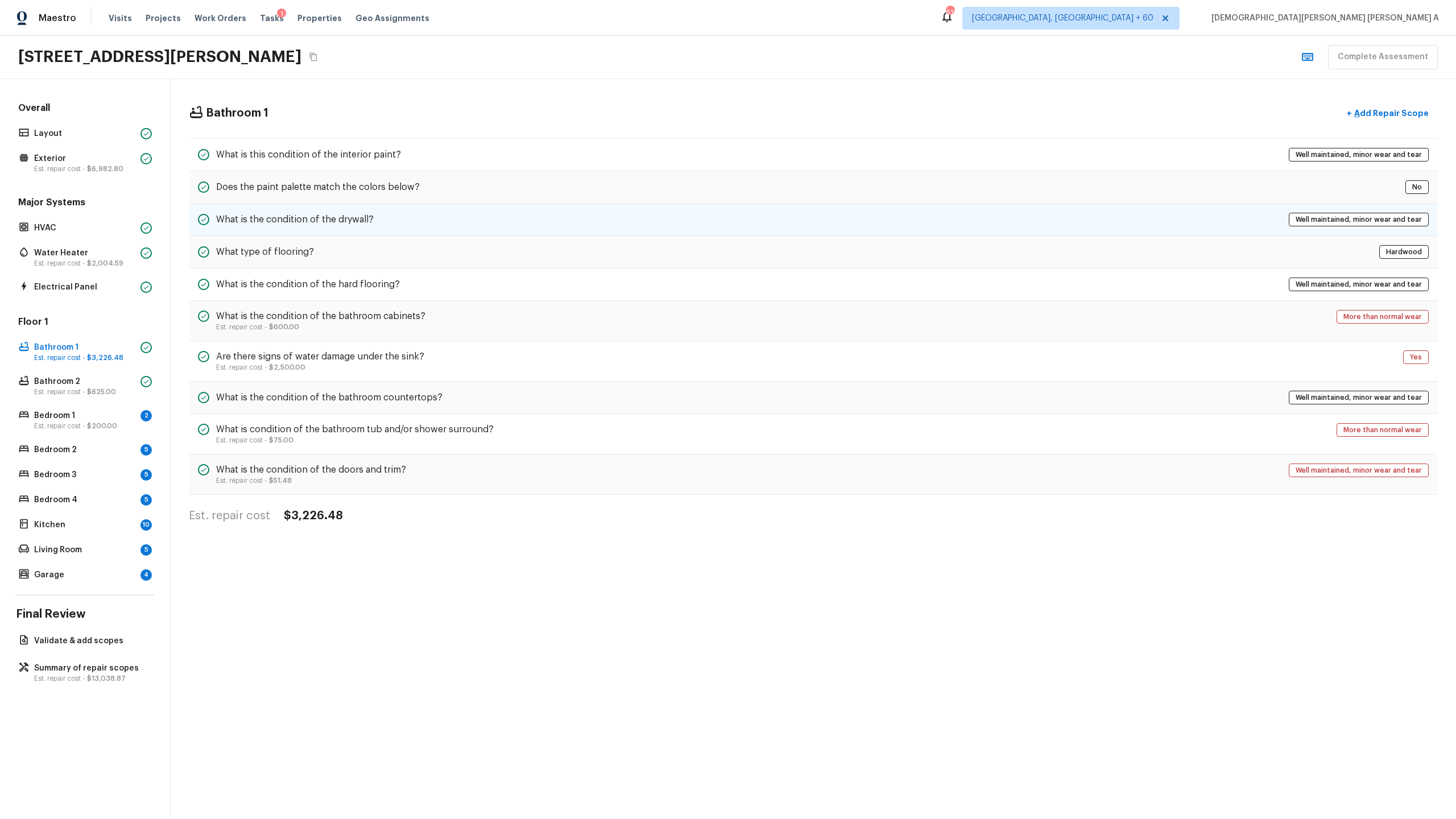
click at [496, 211] on div "What is the condition of the drywall? Well maintained, minor wear and tear" at bounding box center [813, 220] width 1249 height 33
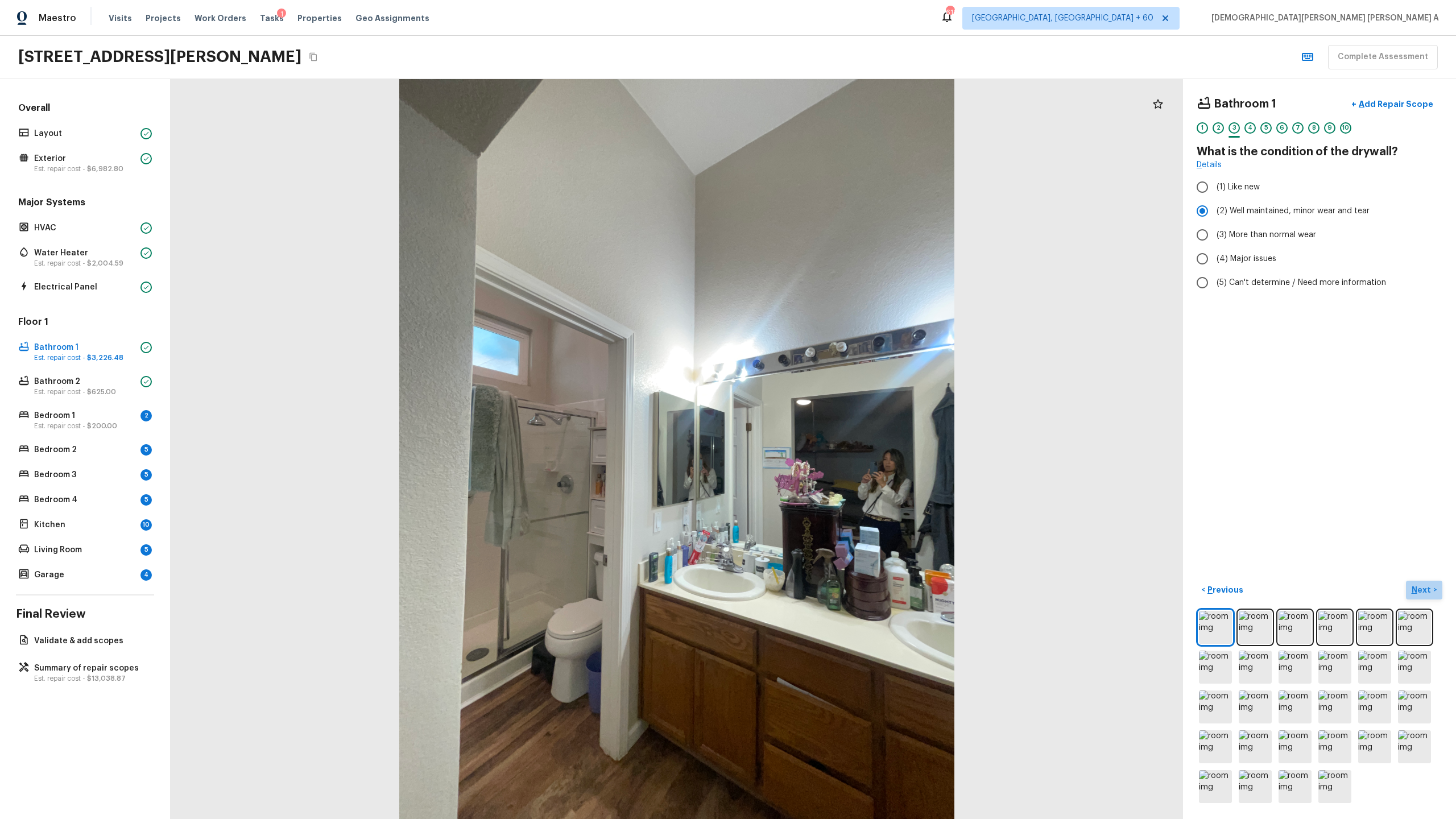
click at [835, 430] on p "Next" at bounding box center [1422, 589] width 22 height 11
click at [835, 221] on input "(2) Laminate" at bounding box center [1202, 215] width 24 height 24
click at [835, 189] on input "(1) Hardwood" at bounding box center [1202, 187] width 24 height 24
click at [64, 401] on div "Floor 1 Bathroom 1 Est. repair cost - $3,226.48 Bathroom 2 Est. repair cost - $…" at bounding box center [85, 450] width 138 height 268
click at [64, 429] on p "Est. repair cost - $200.00" at bounding box center [85, 426] width 102 height 9
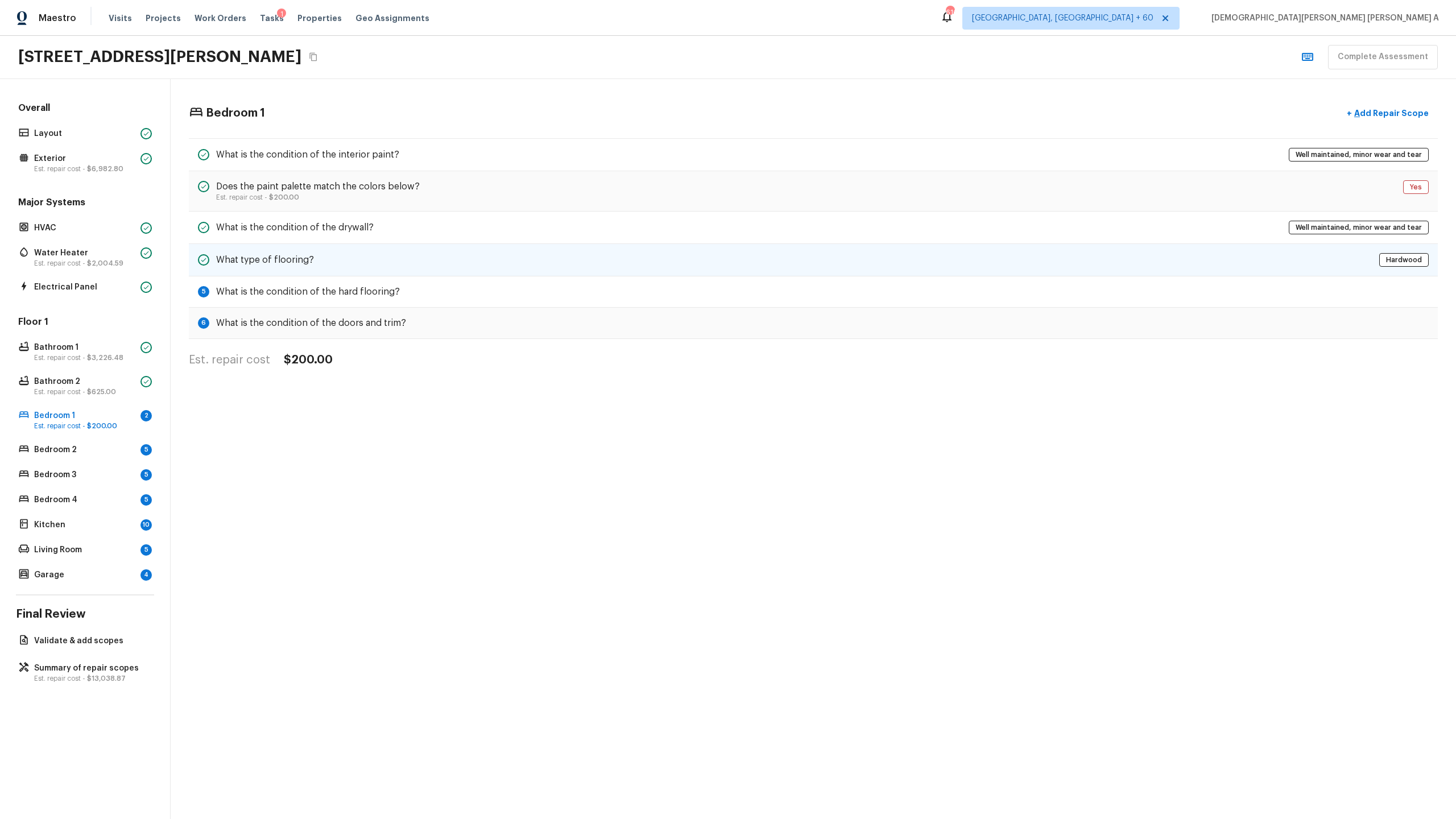
click at [430, 251] on div "What type of flooring? [GEOGRAPHIC_DATA]" at bounding box center [813, 260] width 1249 height 33
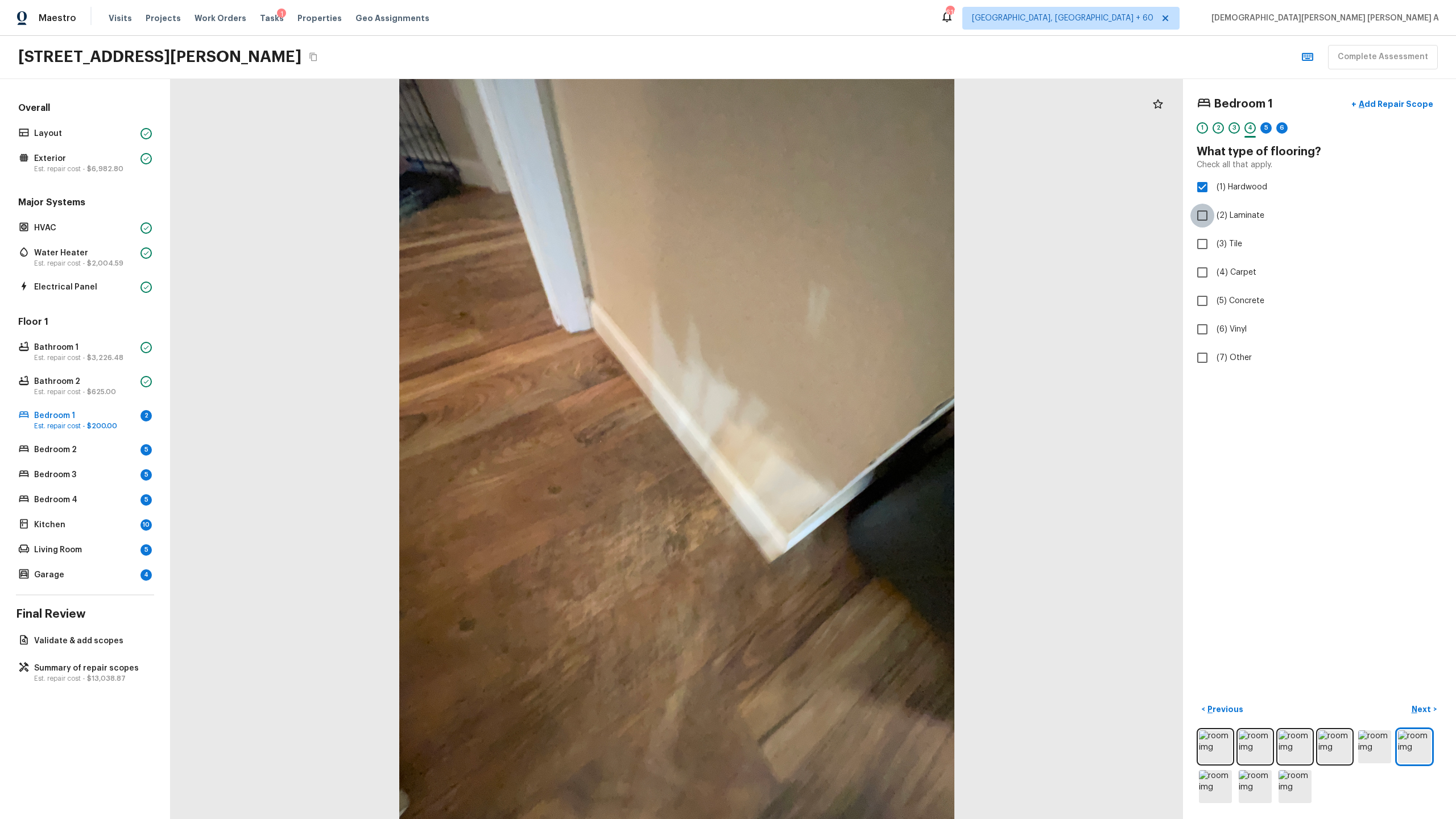
click at [835, 215] on input "(2) Laminate" at bounding box center [1202, 215] width 24 height 24
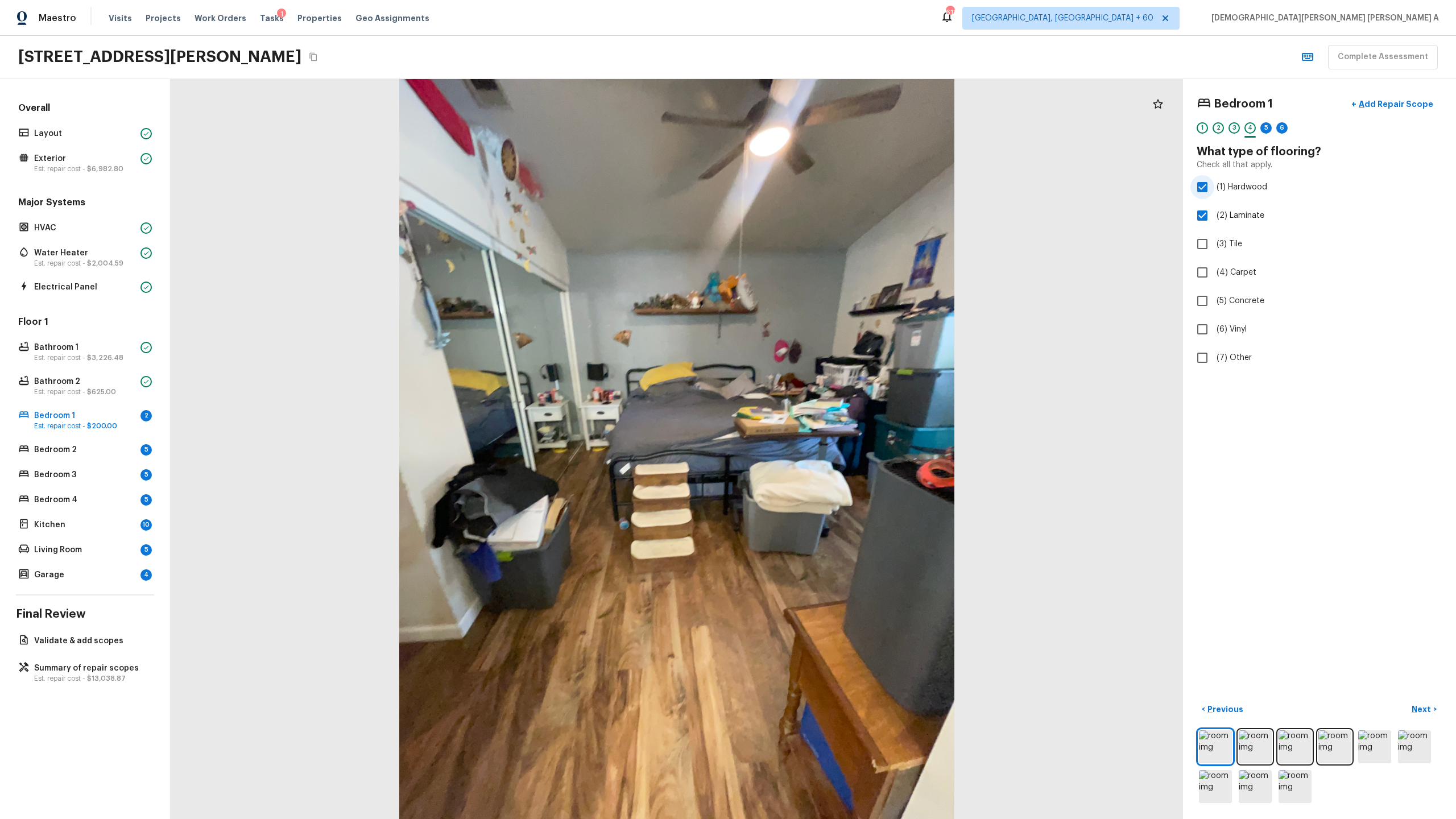
click at [835, 181] on input "(1) Hardwood" at bounding box center [1202, 187] width 24 height 24
click at [835, 430] on p "Next" at bounding box center [1422, 709] width 22 height 11
click at [835, 234] on input "(3) More than normal wear" at bounding box center [1202, 235] width 24 height 24
click at [835, 430] on p "Next" at bounding box center [1422, 709] width 22 height 11
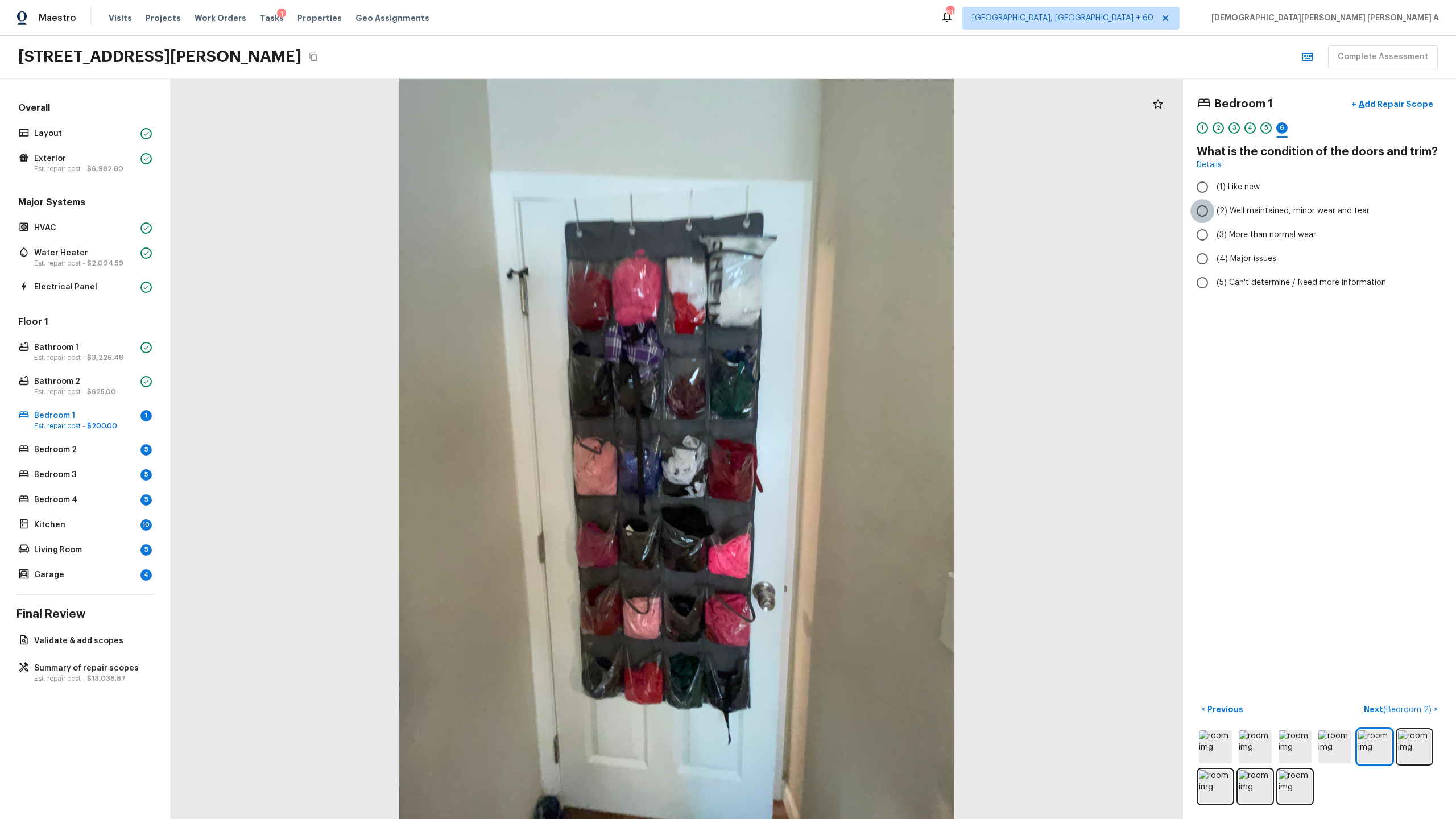
click at [835, 207] on input "(2) Well maintained, minor wear and tear" at bounding box center [1202, 211] width 24 height 24
click at [835, 430] on span "( Bedroom 2 )" at bounding box center [1408, 710] width 48 height 8
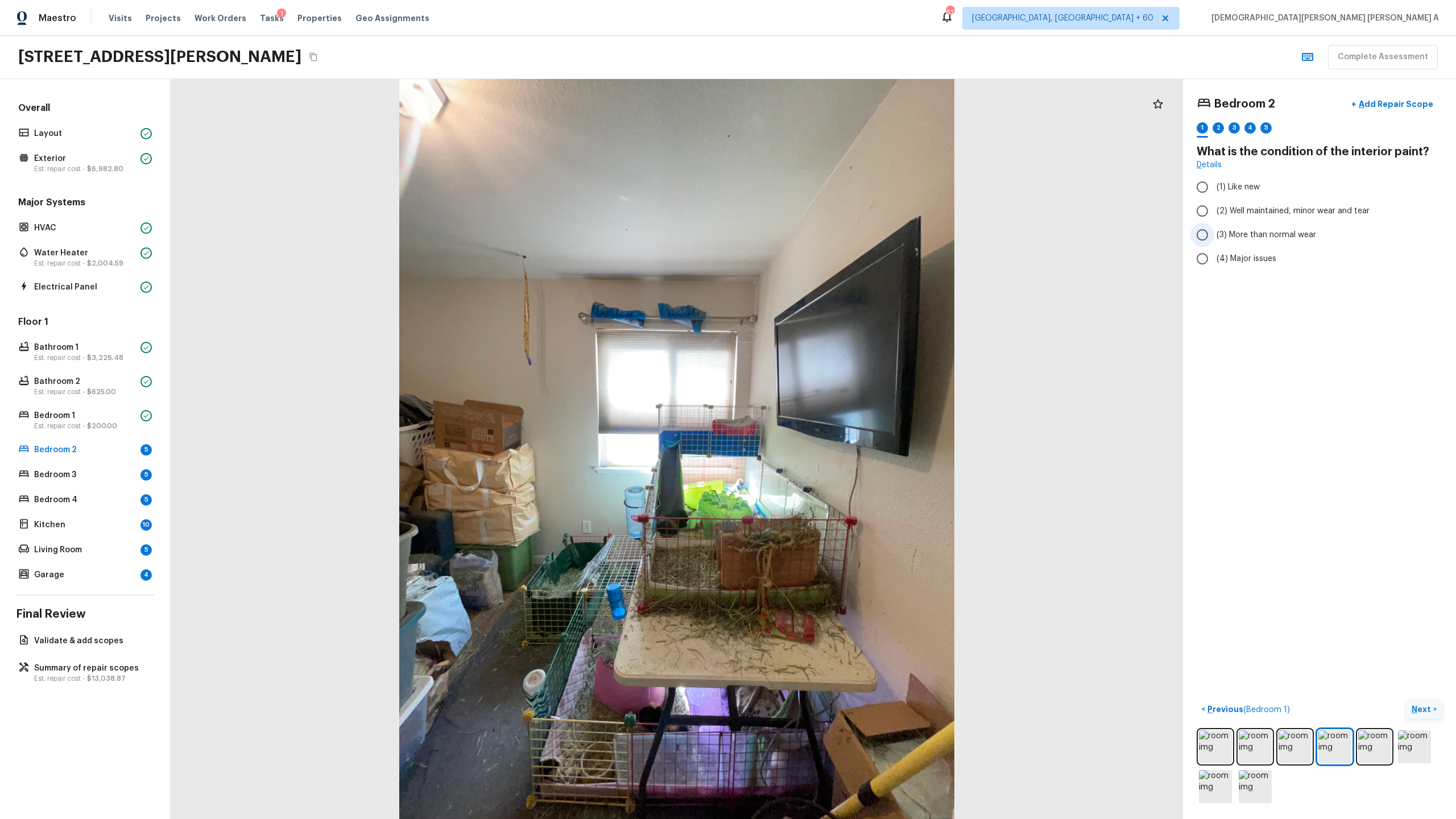
click at [835, 235] on input "(3) More than normal wear" at bounding box center [1202, 235] width 24 height 24
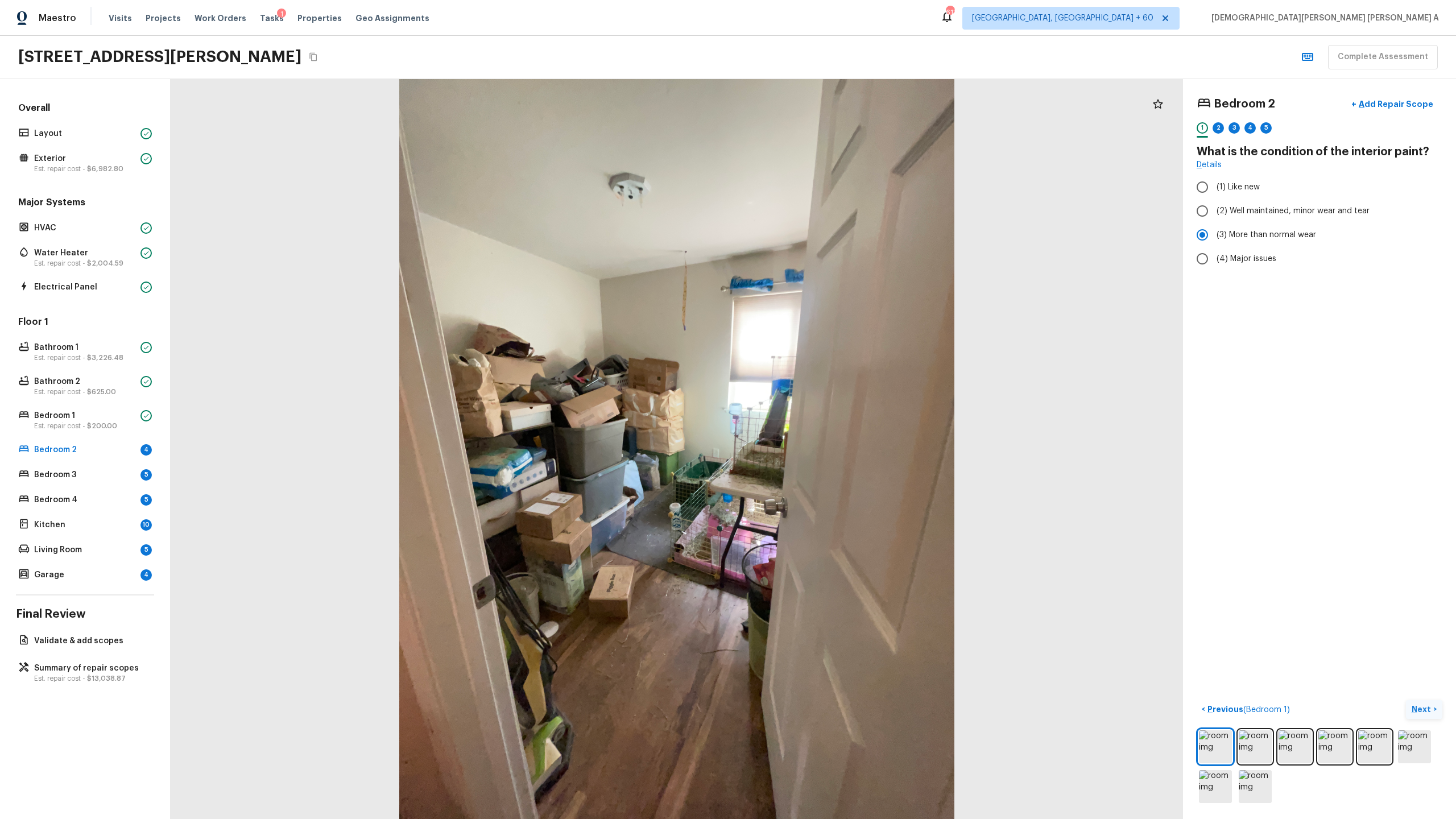
click at [835, 430] on p "Next" at bounding box center [1422, 709] width 22 height 11
click at [835, 242] on input "(2) No" at bounding box center [1202, 240] width 24 height 24
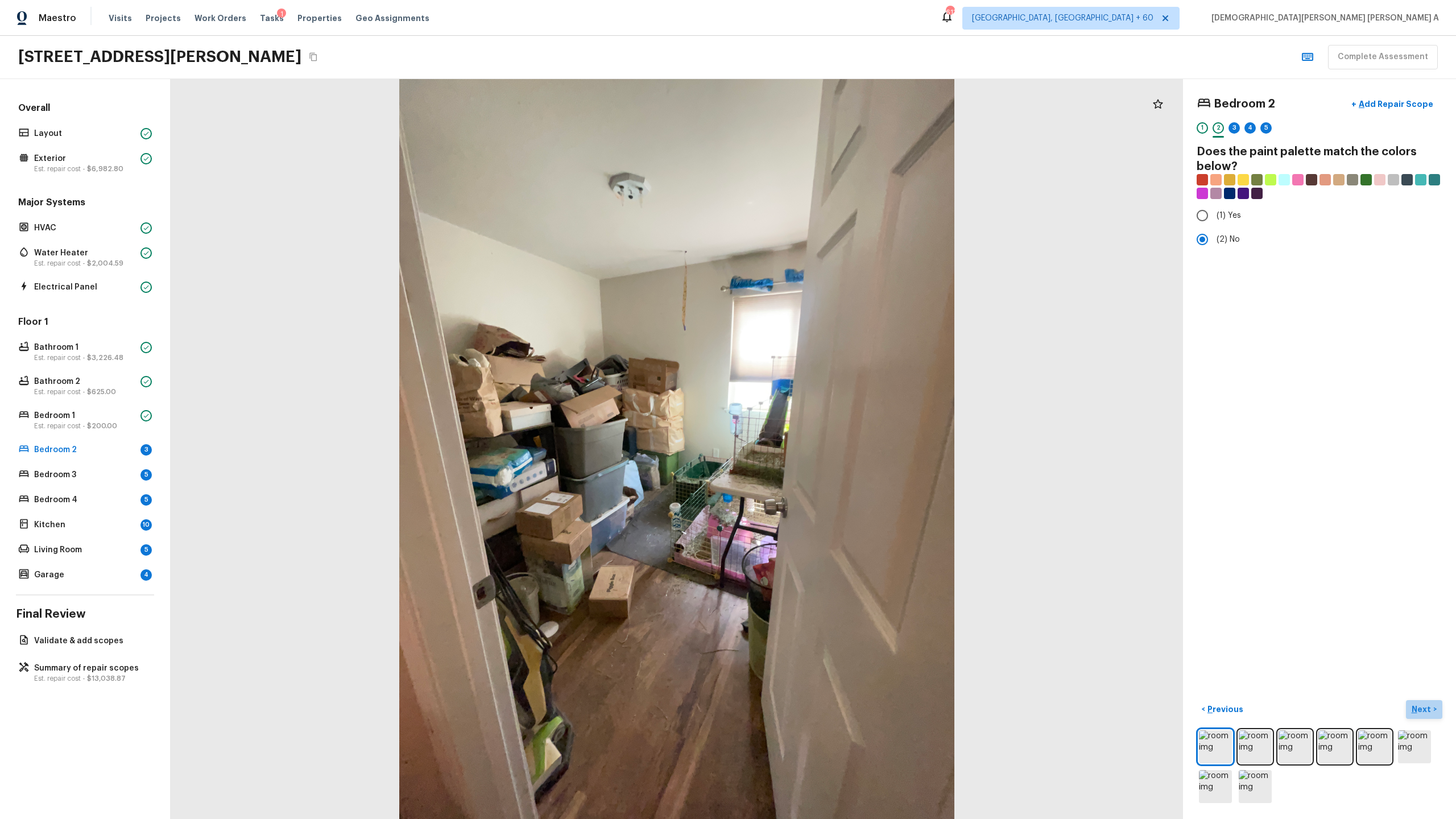
click at [835, 430] on p "Next" at bounding box center [1422, 709] width 22 height 11
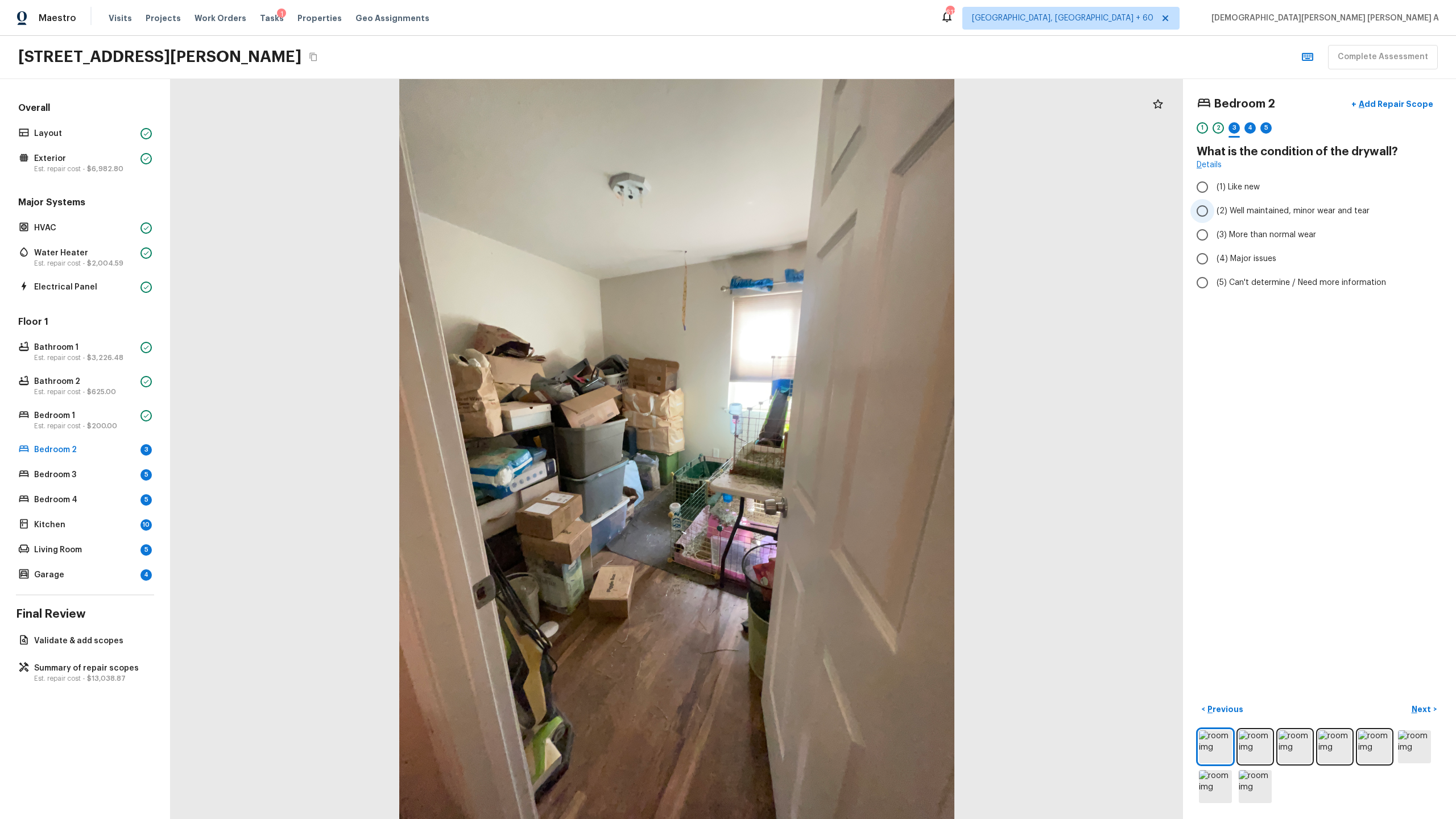
click at [835, 204] on input "(2) Well maintained, minor wear and tear" at bounding box center [1202, 211] width 24 height 24
click at [835, 430] on p "Next" at bounding box center [1422, 709] width 22 height 11
click at [835, 189] on input "(1) Hardwood" at bounding box center [1202, 187] width 24 height 24
click at [835, 430] on p "Next" at bounding box center [1422, 709] width 22 height 11
click at [835, 231] on input "(3) More than normal wear" at bounding box center [1202, 235] width 24 height 24
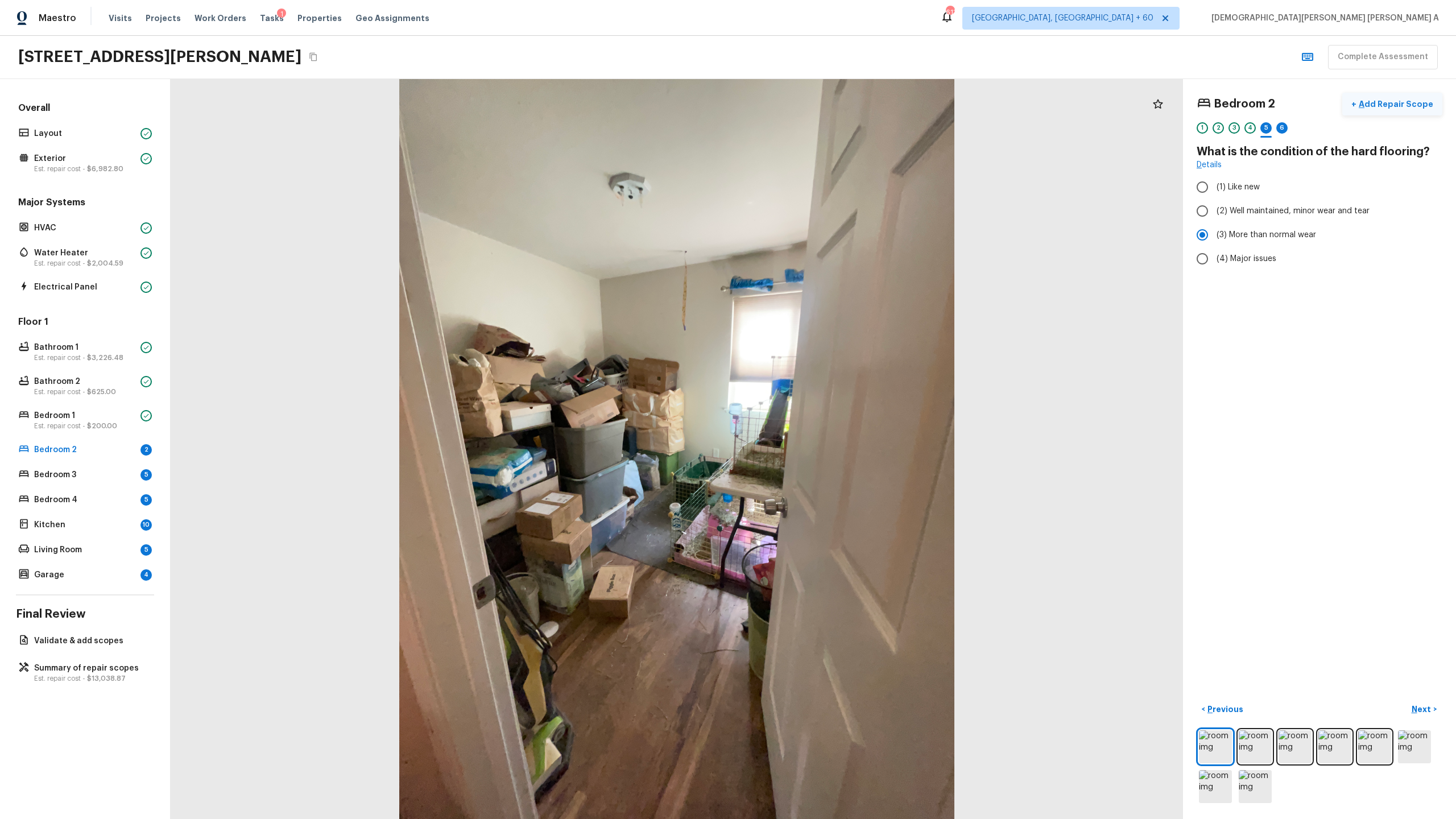
click at [835, 104] on p "Add Repair Scope" at bounding box center [1395, 104] width 77 height 11
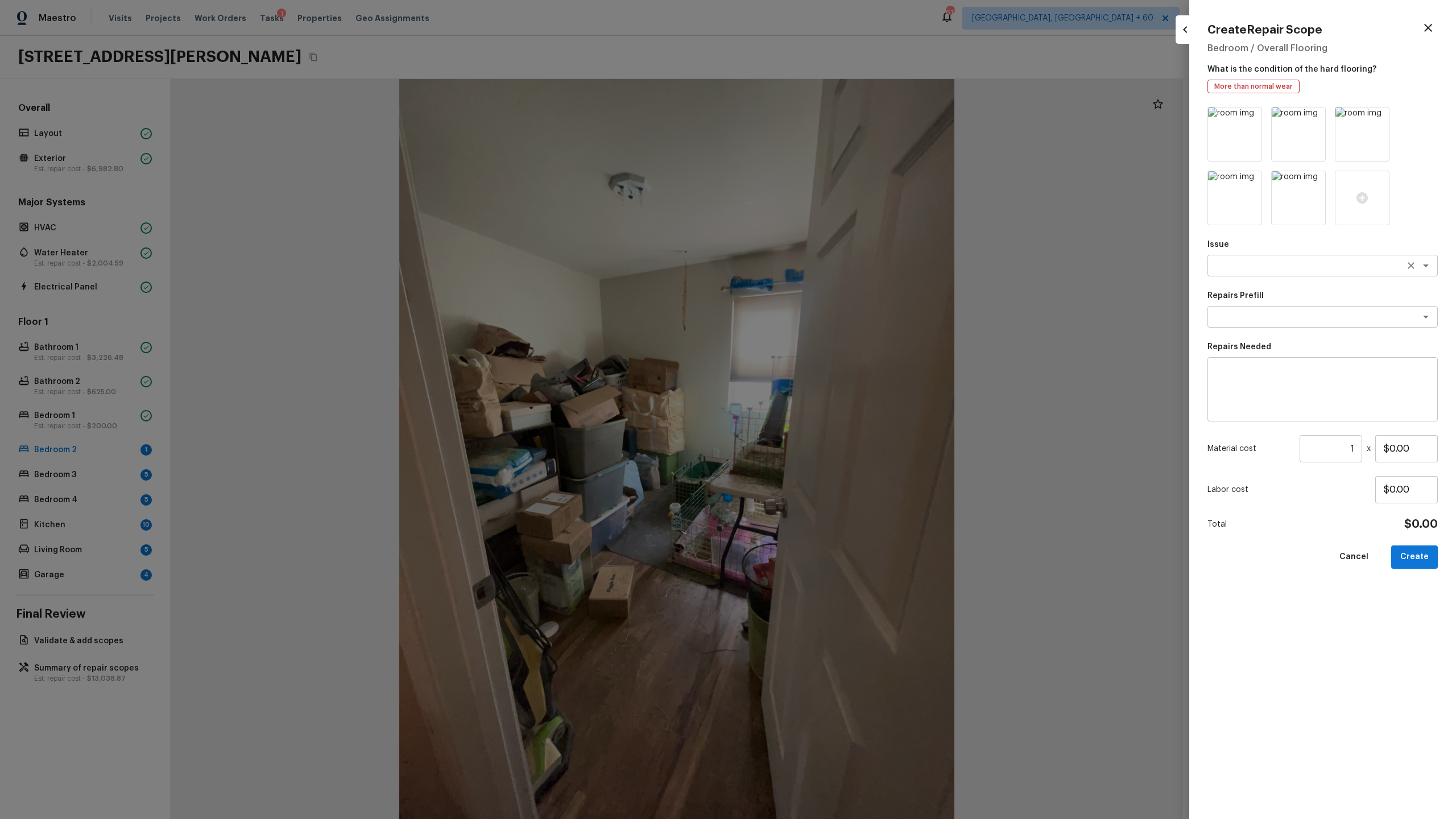
click at [835, 268] on textarea at bounding box center [1307, 265] width 188 height 11
click at [835, 285] on li "Interior Closet Door" at bounding box center [1322, 290] width 230 height 18
click at [835, 315] on textarea at bounding box center [1307, 317] width 188 height 11
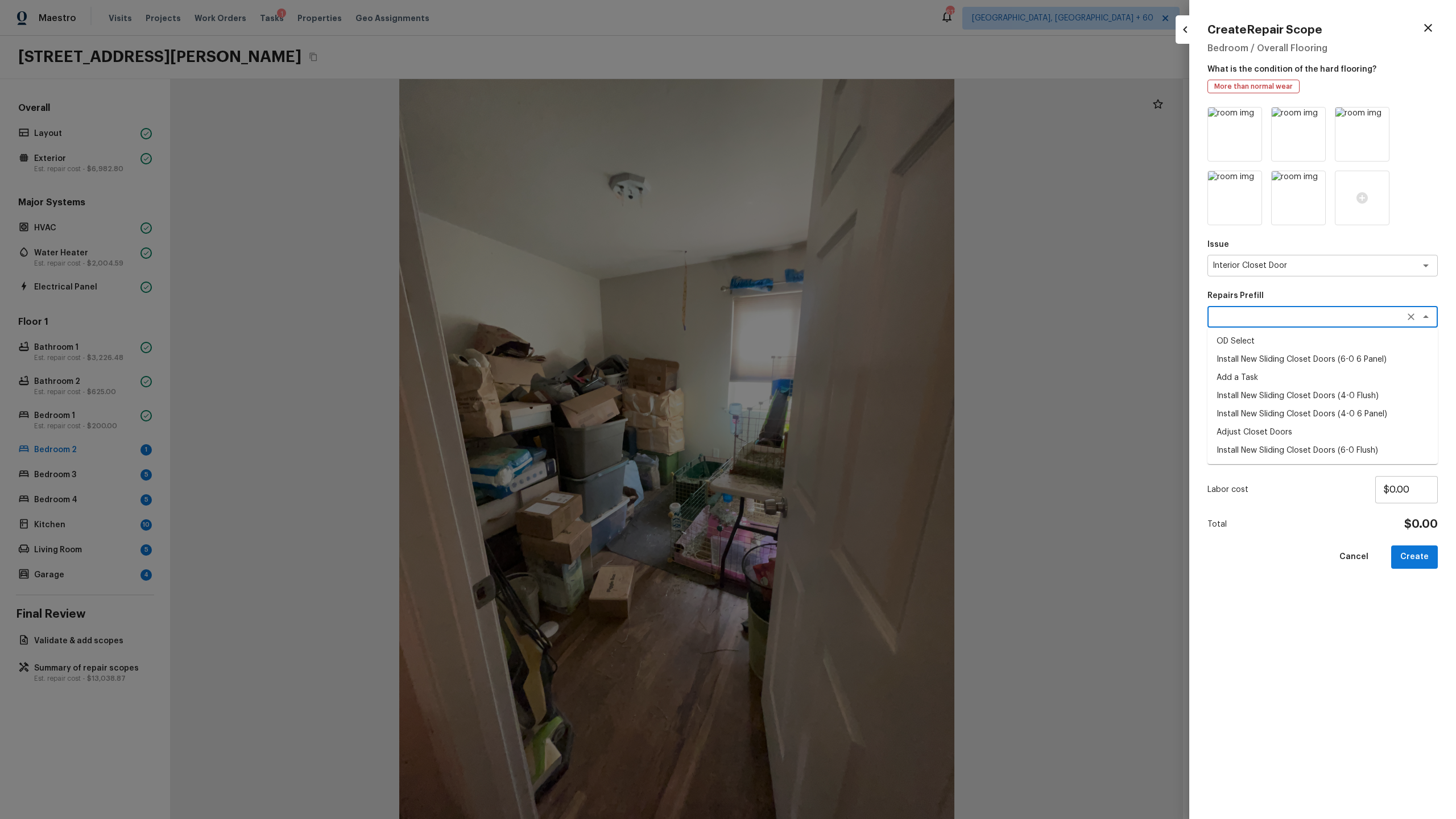
click at [835, 356] on li "Install New Sliding Closet Doors (6-0 6 Panel)" at bounding box center [1322, 360] width 230 height 18
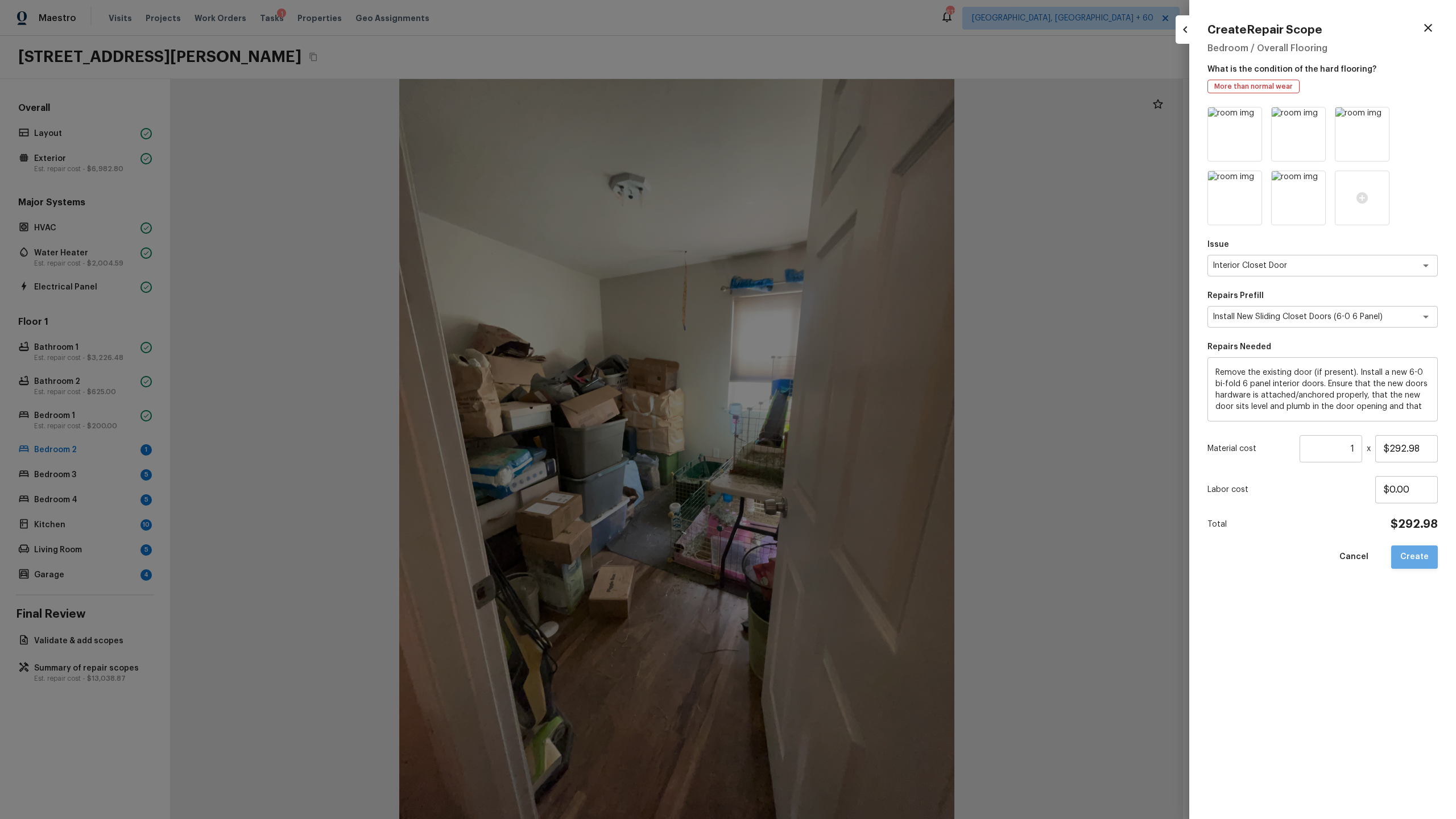
click at [835, 430] on button "Create" at bounding box center [1414, 557] width 46 height 23
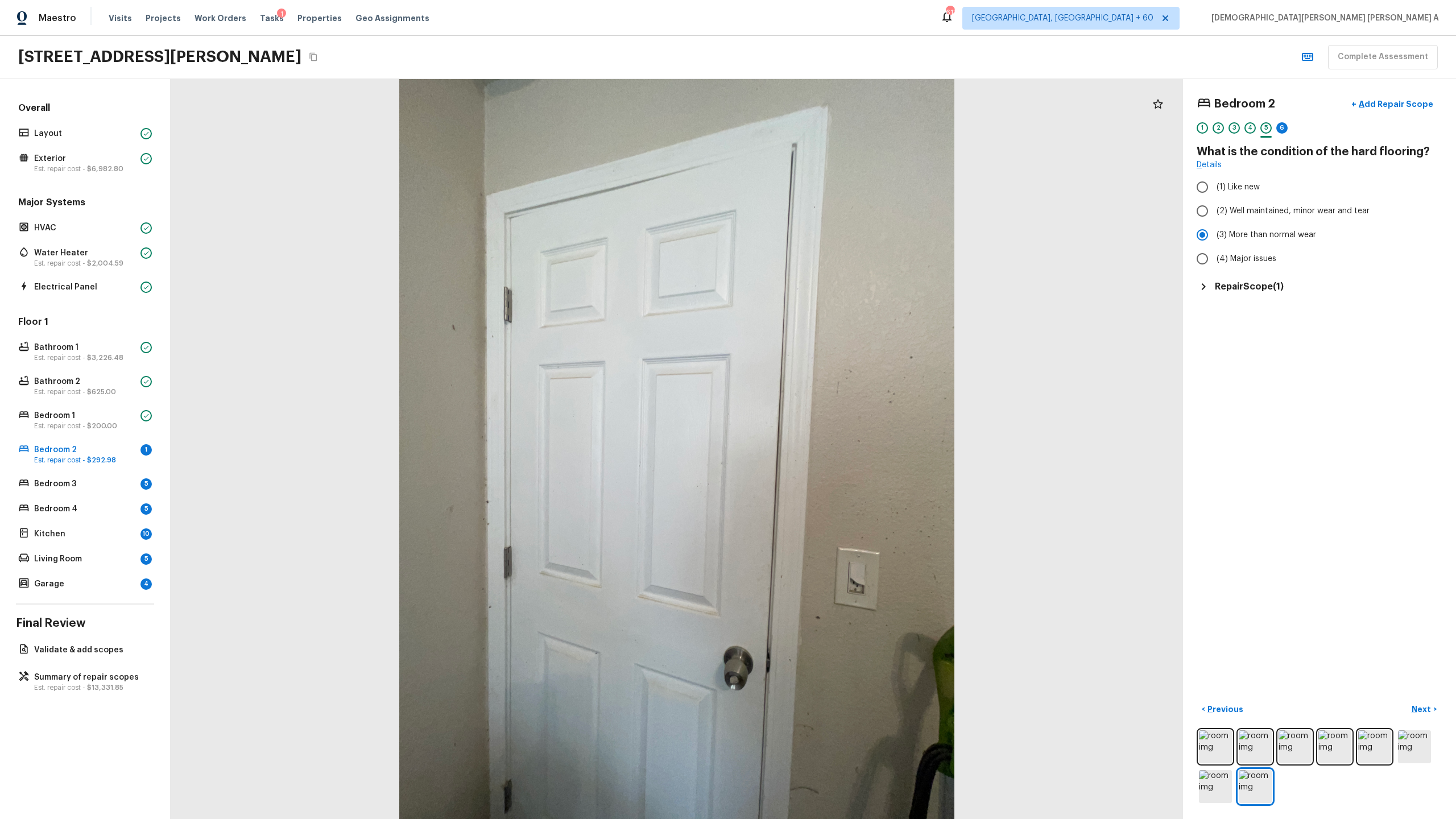
click at [835, 89] on div "Bedroom 2 + Add Repair Scope 1 2 3 4 5 6 What is the condition of the hard floo…" at bounding box center [1320, 449] width 273 height 740
click at [835, 430] on p "Next" at bounding box center [1422, 709] width 22 height 11
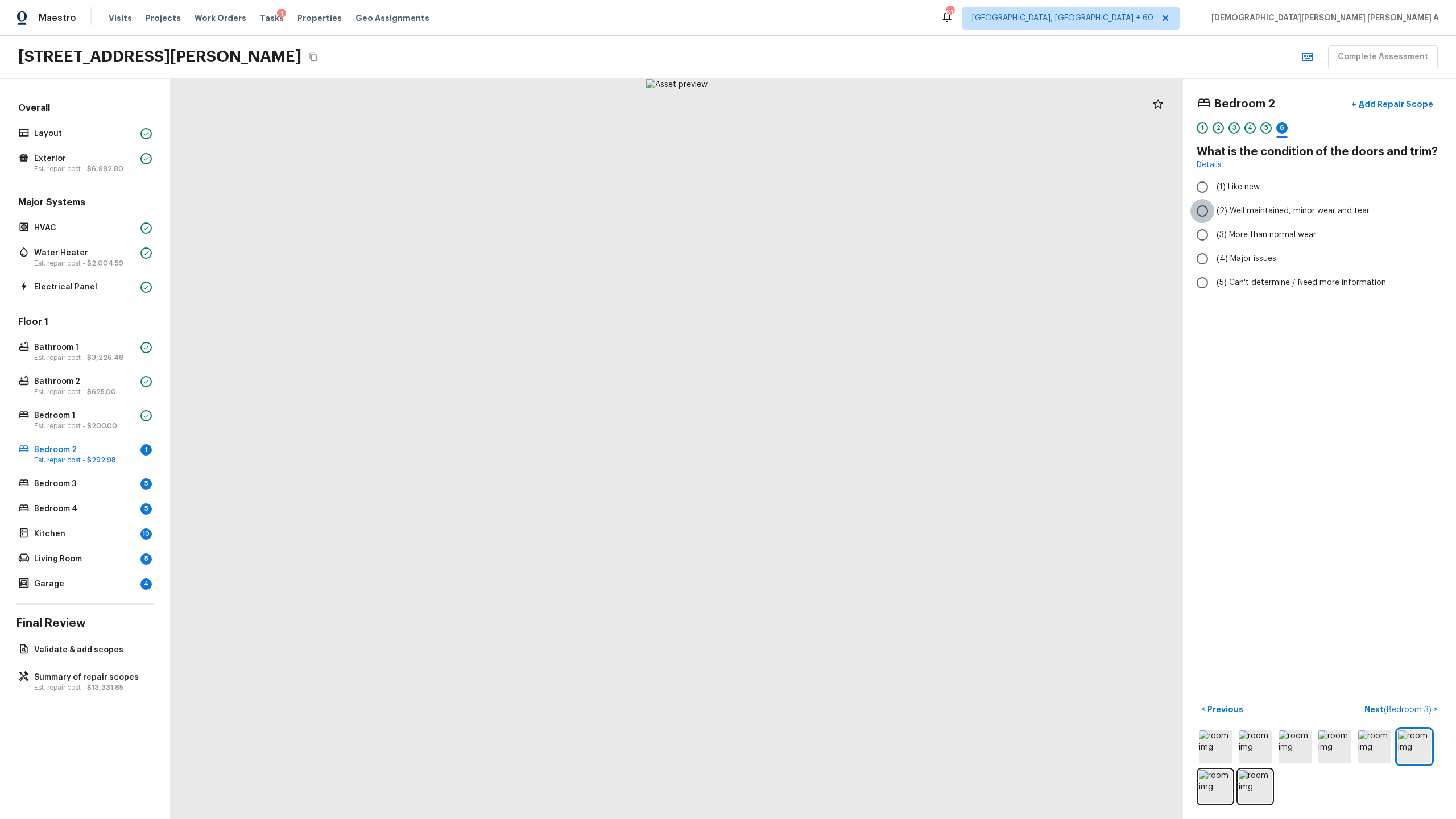
click at [835, 211] on input "(2) Well maintained, minor wear and tear" at bounding box center [1202, 211] width 24 height 24
click at [835, 108] on p "Add Repair Scope" at bounding box center [1395, 104] width 77 height 11
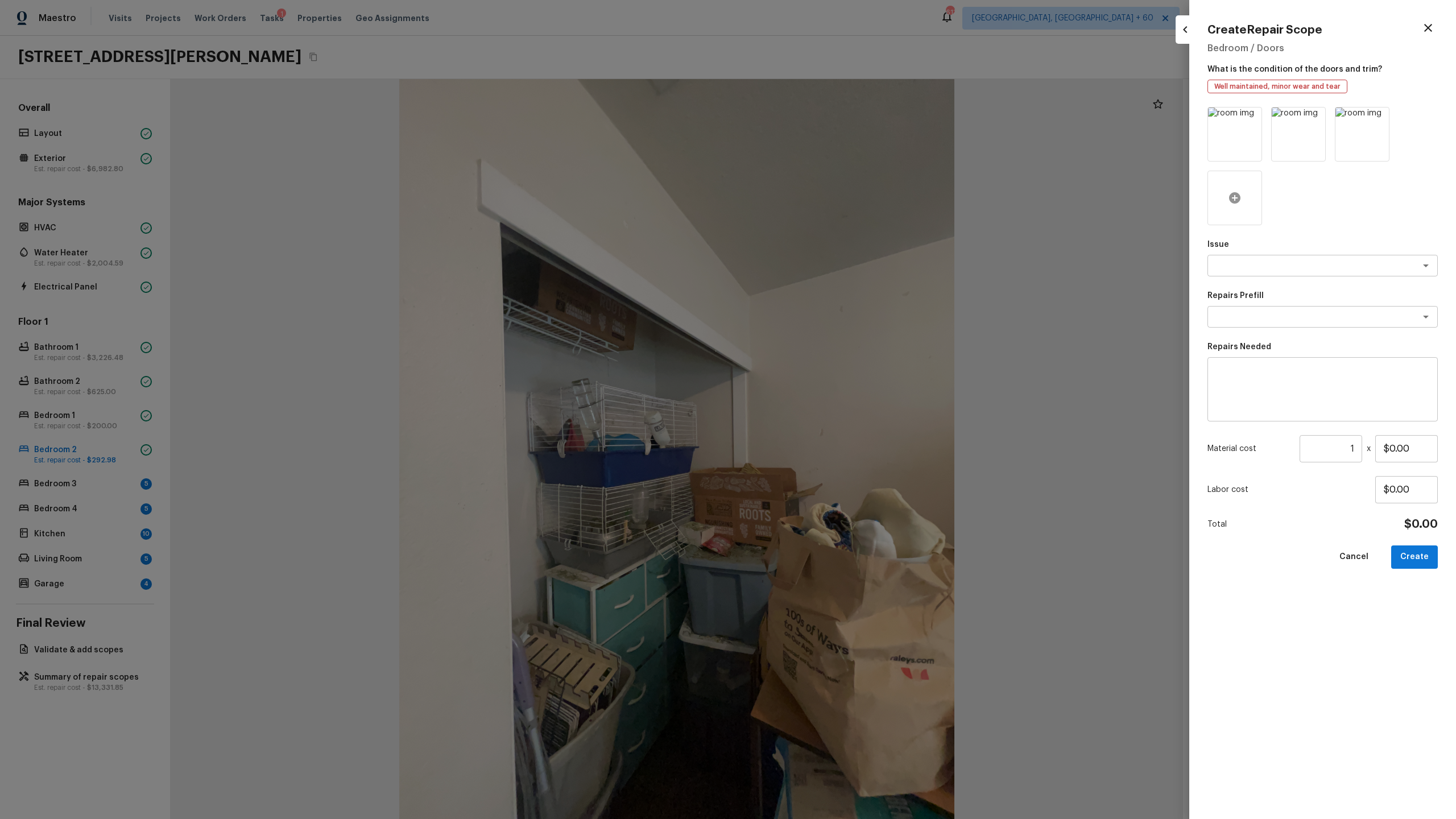
click at [835, 203] on icon at bounding box center [1235, 198] width 14 height 14
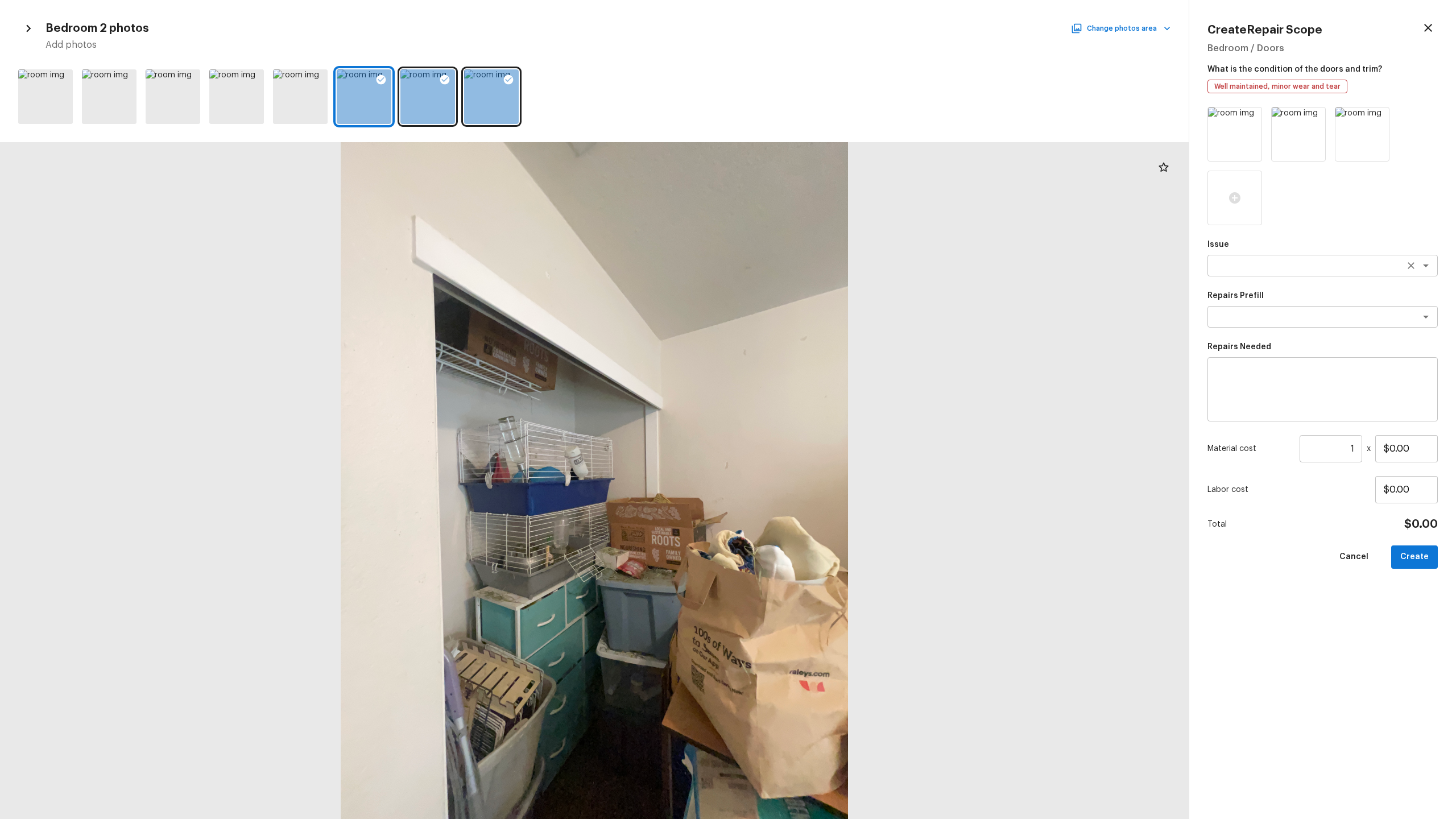
click at [835, 267] on textarea at bounding box center [1307, 265] width 188 height 11
click at [835, 289] on li "Electrical" at bounding box center [1322, 290] width 230 height 18
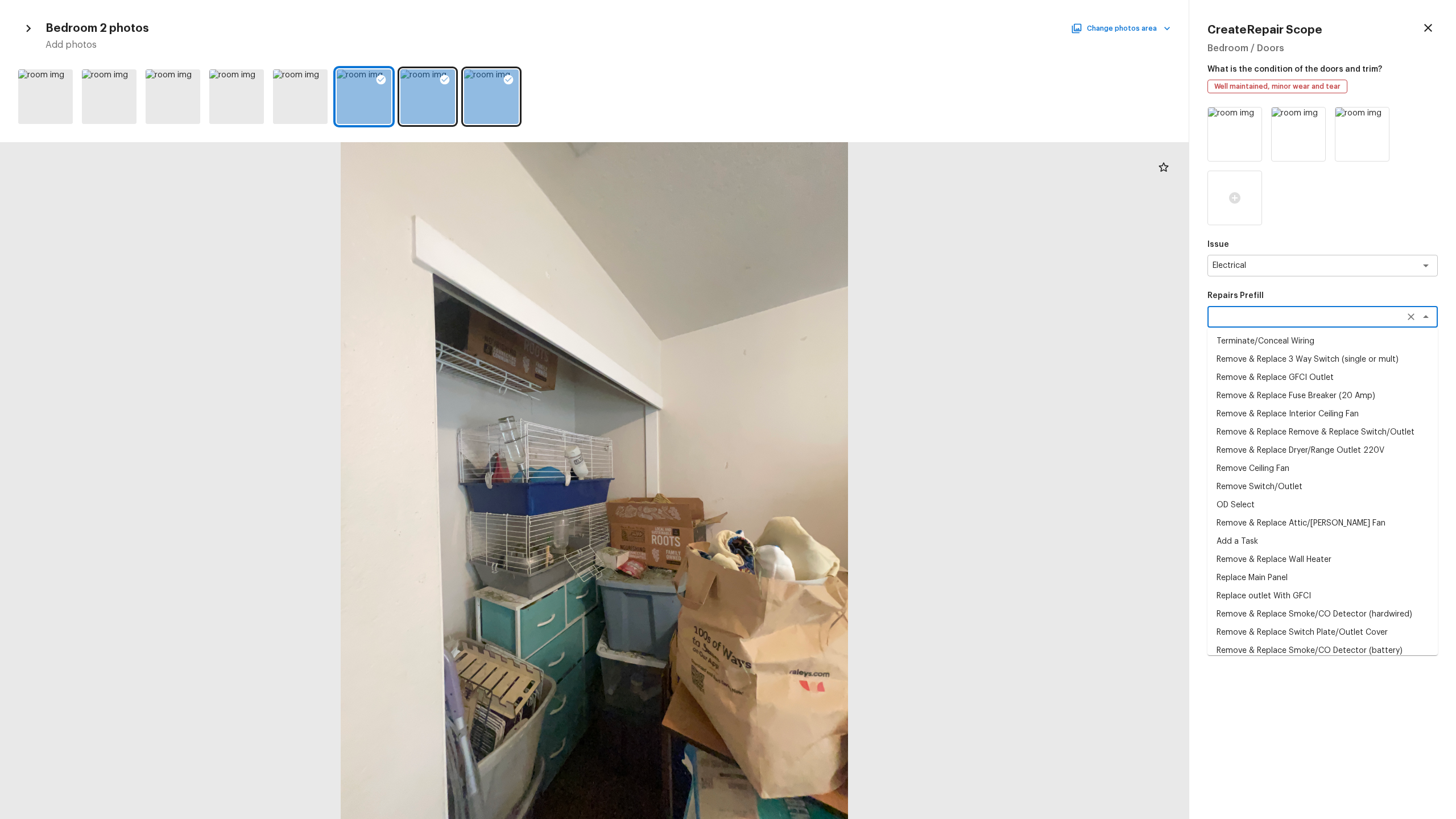
click at [835, 313] on textarea at bounding box center [1307, 317] width 188 height 11
click at [835, 323] on div "x ​" at bounding box center [1322, 317] width 230 height 22
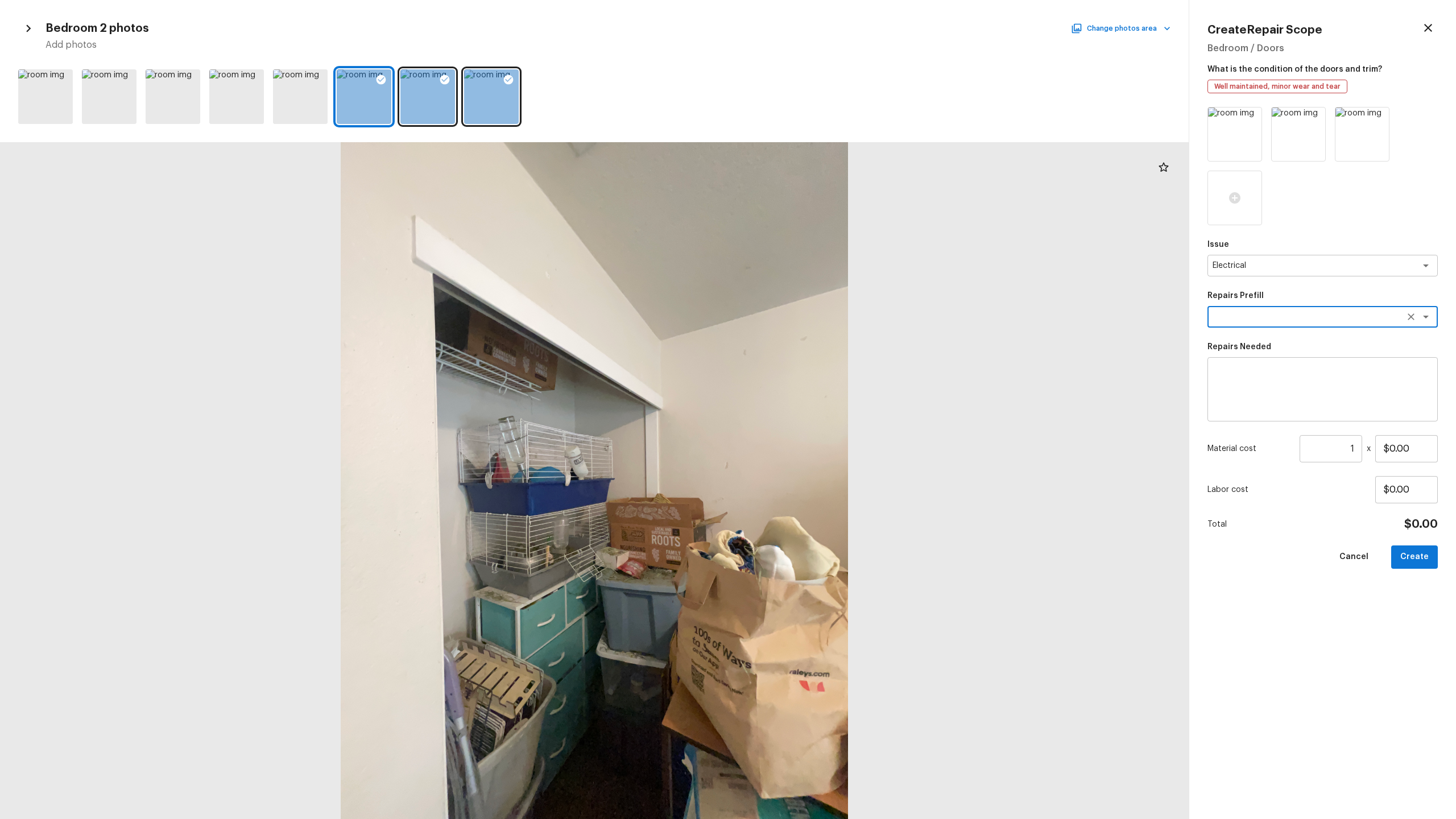
click at [835, 388] on textarea at bounding box center [1322, 390] width 215 height 46
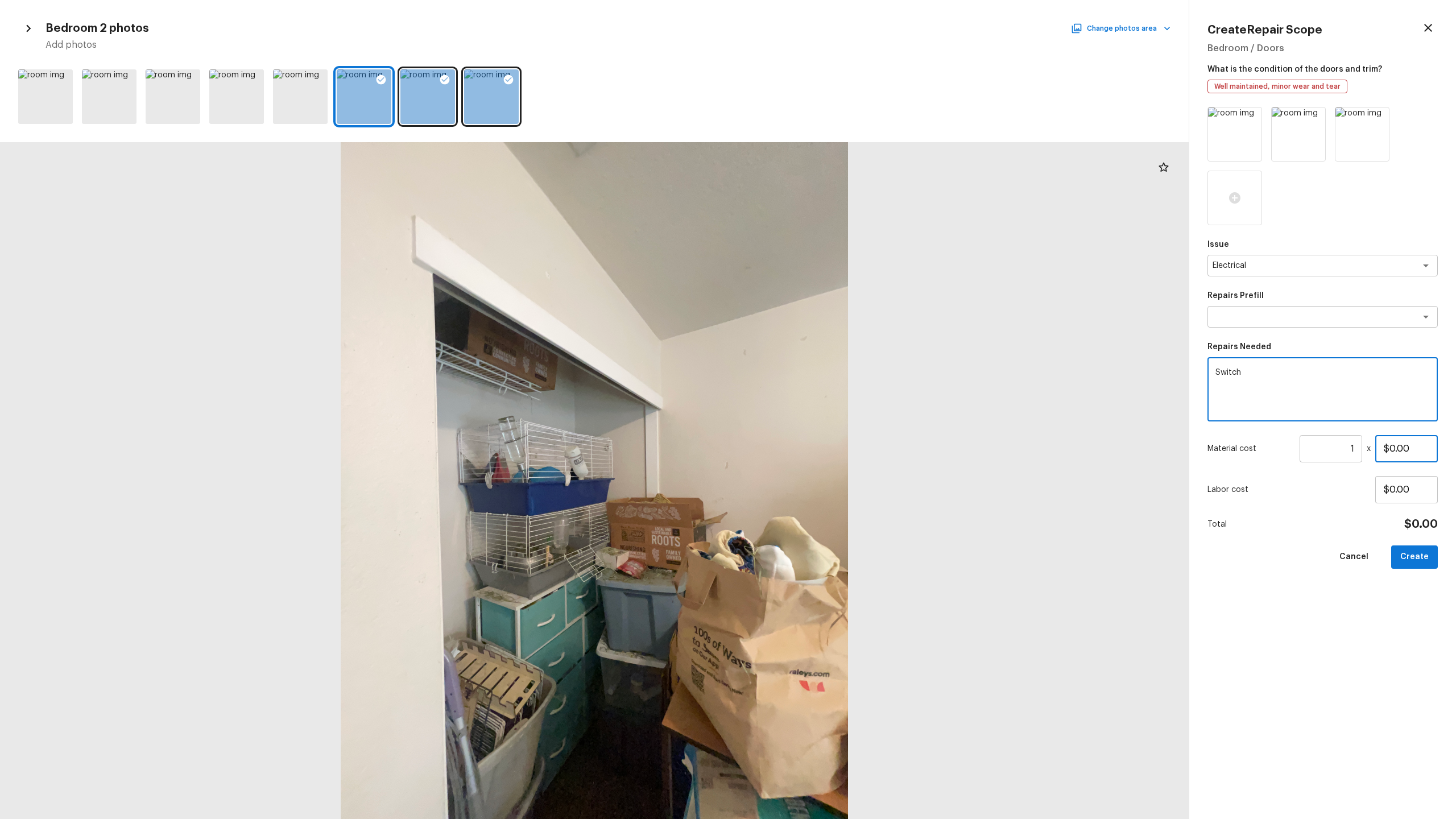
click at [835, 430] on input "$0.00" at bounding box center [1406, 449] width 63 height 27
click at [835, 430] on button "Create" at bounding box center [1414, 557] width 46 height 23
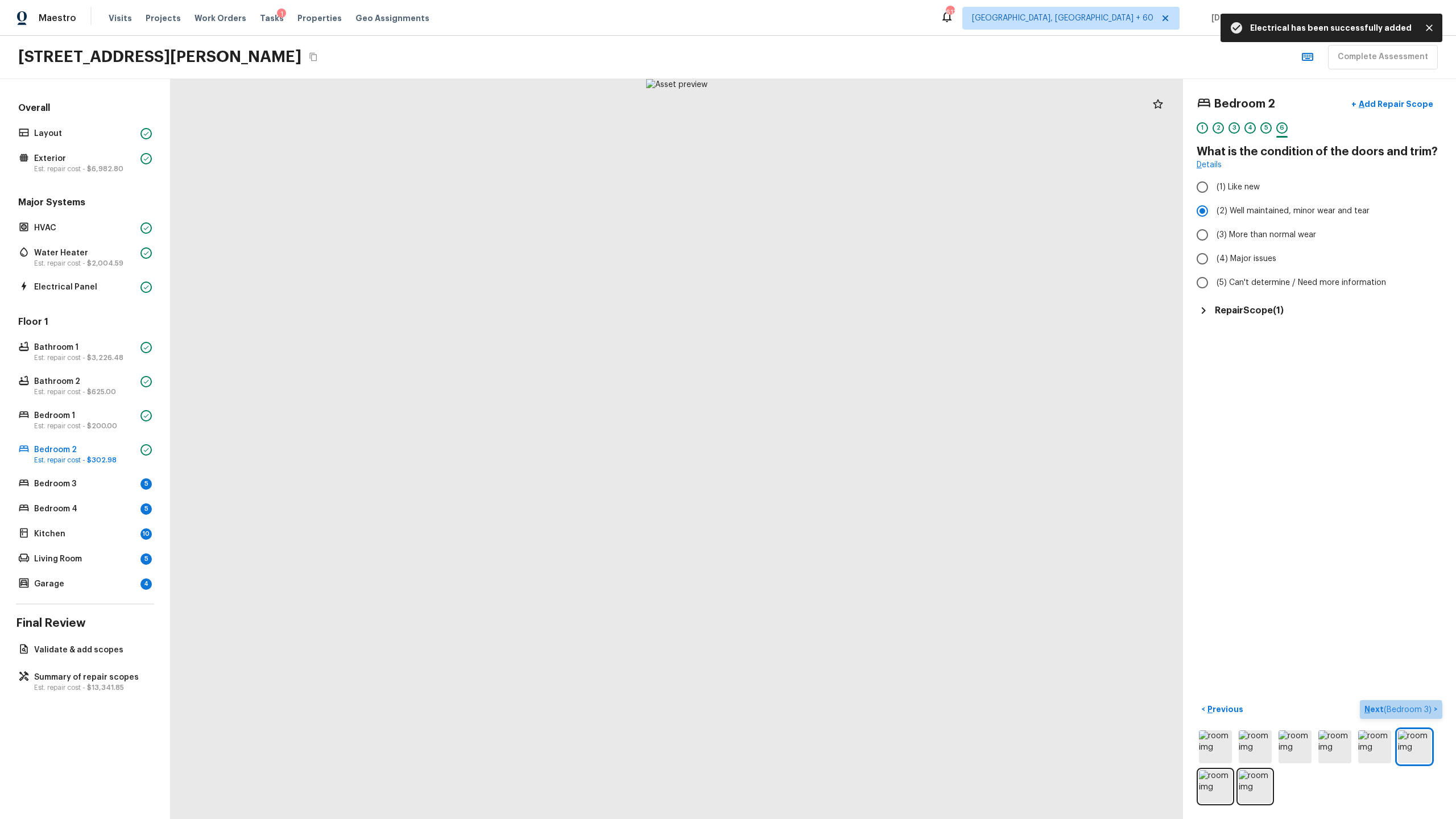
click at [835, 430] on span "( Bedroom 3 )" at bounding box center [1407, 710] width 48 height 8
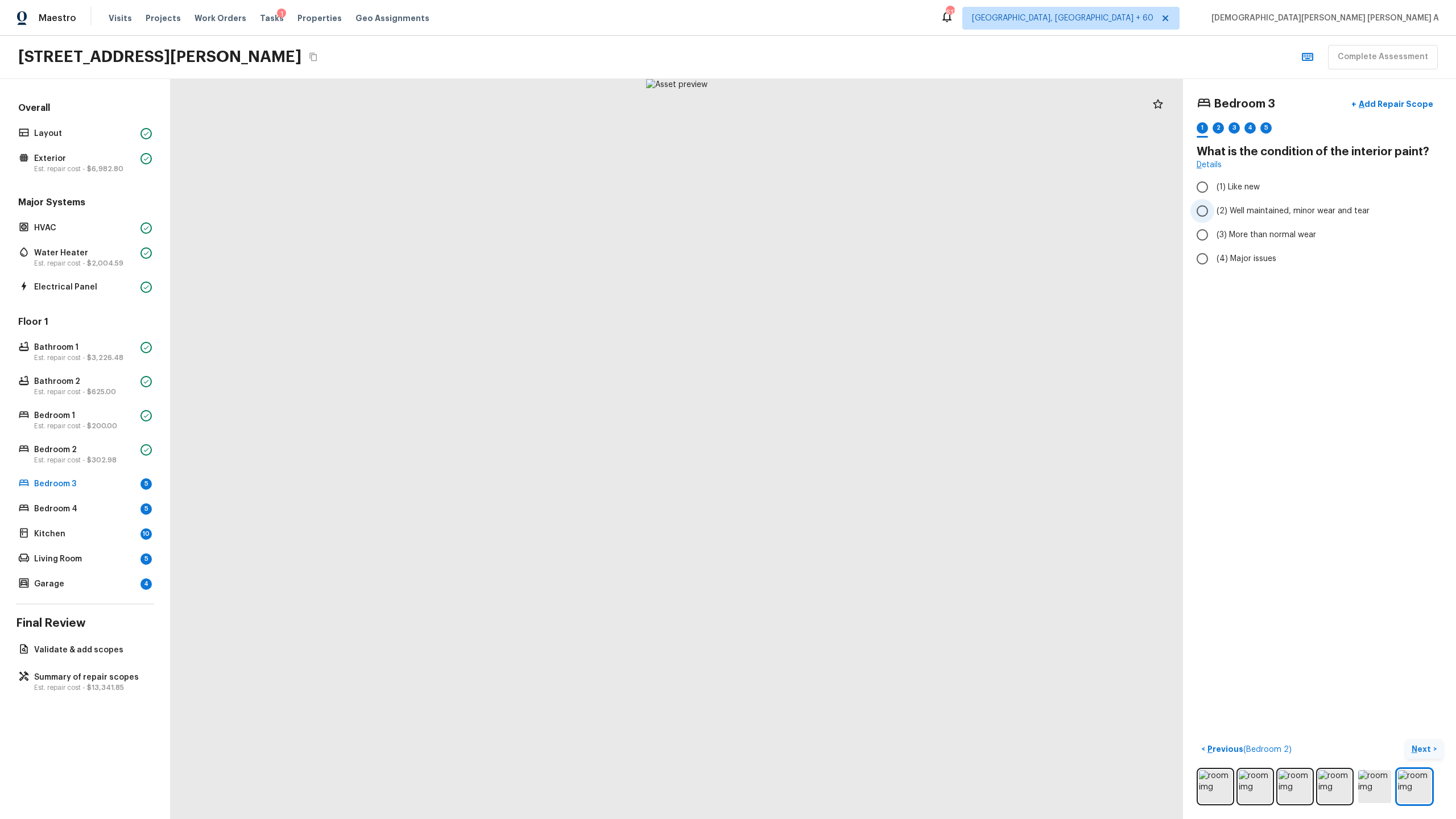
click at [835, 216] on input "(2) Well maintained, minor wear and tear" at bounding box center [1202, 211] width 24 height 24
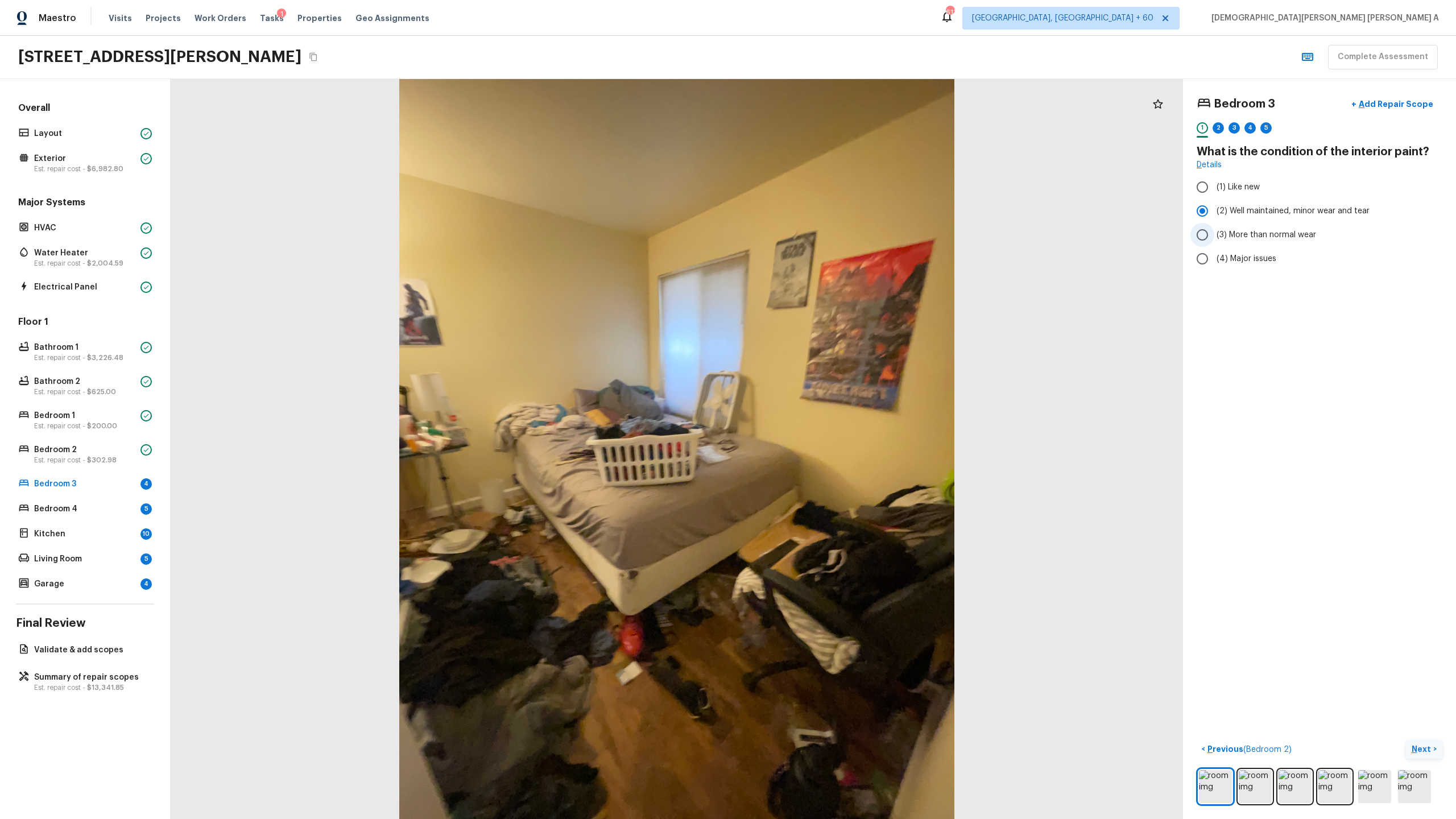
click at [835, 231] on input "(3) More than normal wear" at bounding box center [1202, 235] width 24 height 24
click at [835, 430] on button "Next >" at bounding box center [1424, 749] width 37 height 19
click at [835, 245] on input "(2) No" at bounding box center [1202, 240] width 24 height 24
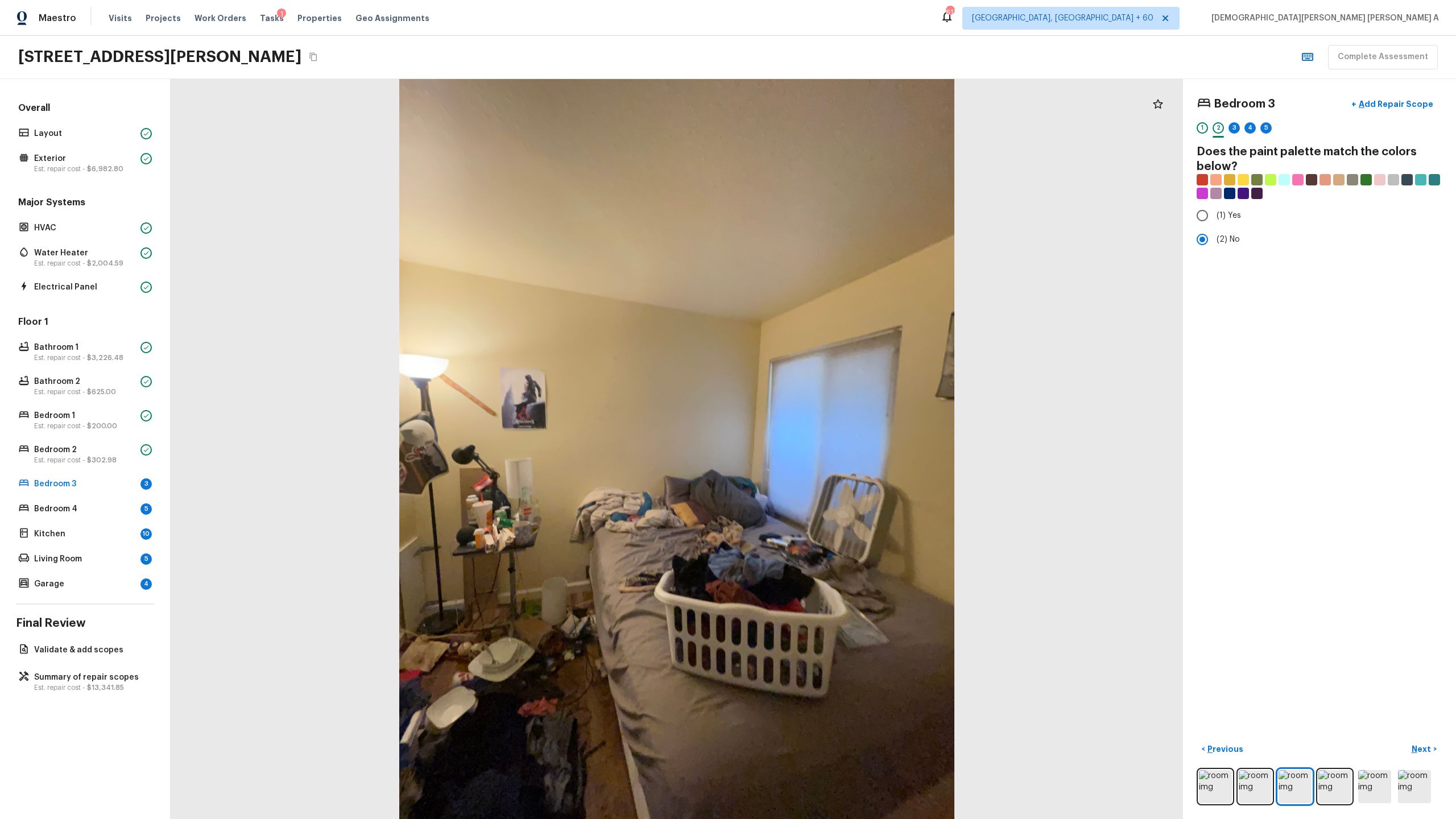
click at [835, 430] on p "Next" at bounding box center [1422, 749] width 22 height 11
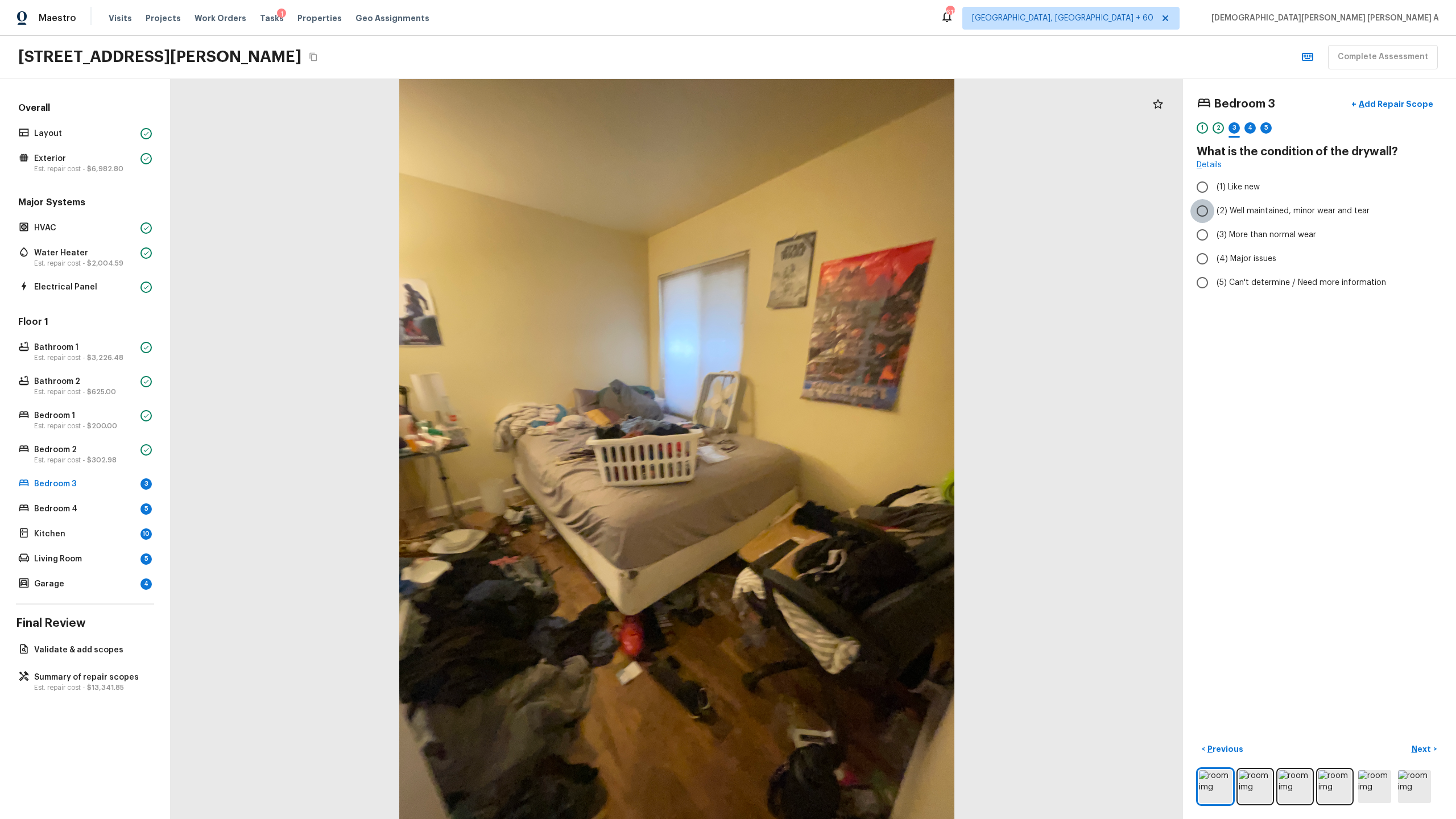
click at [835, 206] on input "(2) Well maintained, minor wear and tear" at bounding box center [1202, 211] width 24 height 24
click at [835, 430] on p "Next" at bounding box center [1422, 749] width 22 height 11
click at [835, 191] on input "(1) Hardwood" at bounding box center [1202, 187] width 24 height 24
click at [835, 430] on p "Next" at bounding box center [1422, 749] width 22 height 11
click at [835, 211] on input "(2) Well maintained, minor wear and tear" at bounding box center [1202, 211] width 24 height 24
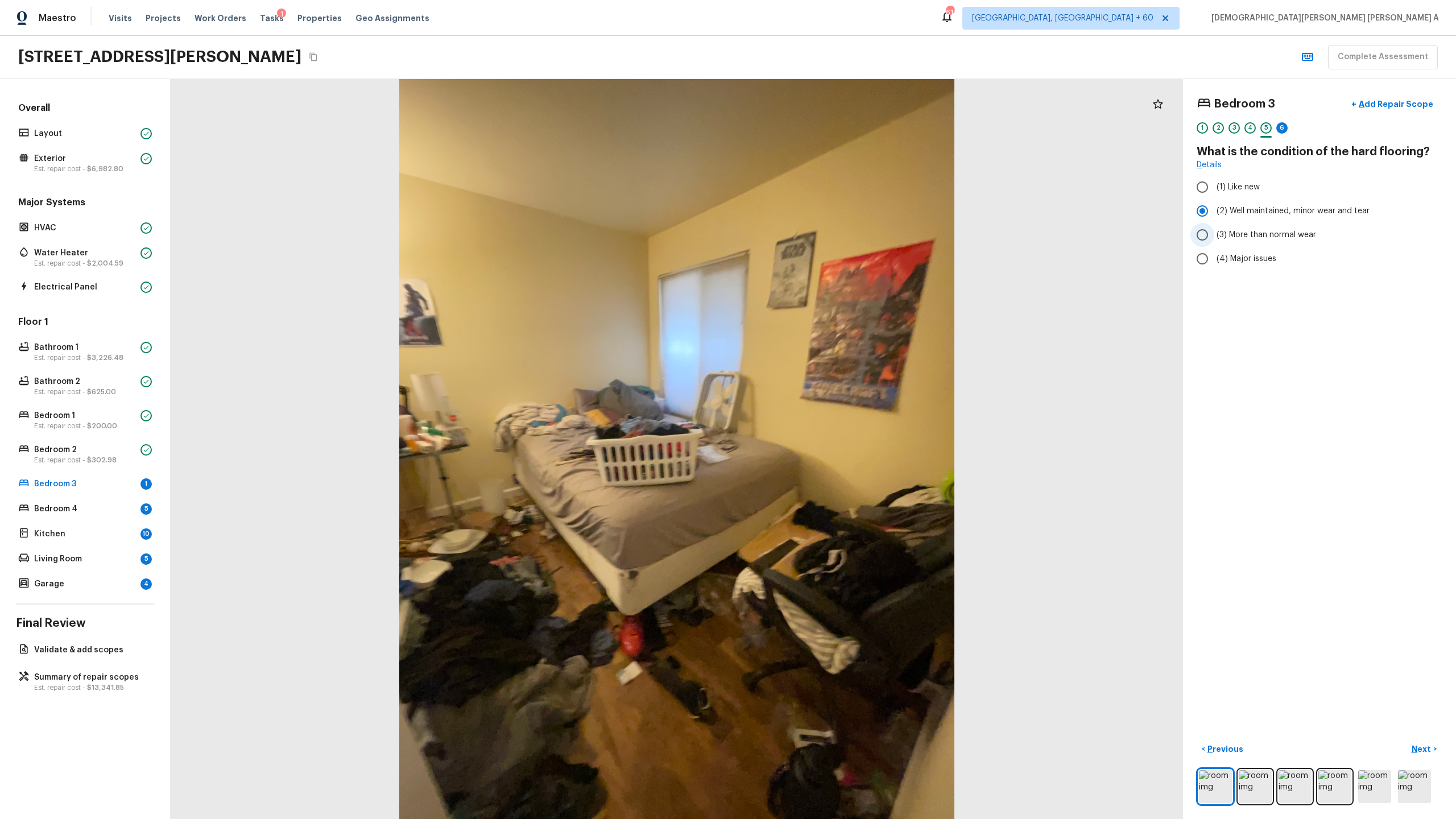
click at [835, 229] on input "(3) More than normal wear" at bounding box center [1202, 235] width 24 height 24
click at [835, 430] on p "Next" at bounding box center [1422, 749] width 22 height 11
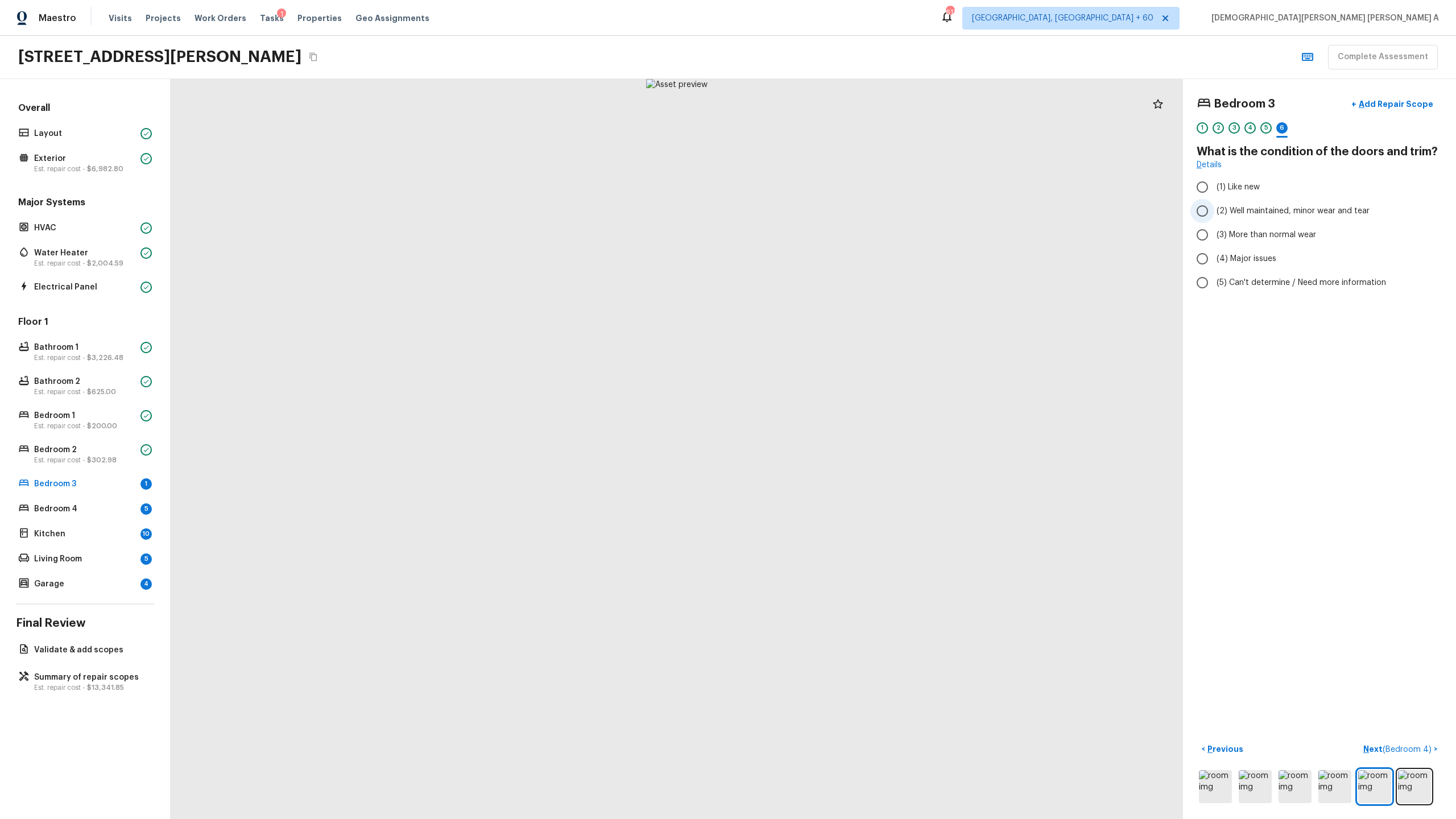
click at [835, 212] on input "(2) Well maintained, minor wear and tear" at bounding box center [1202, 211] width 24 height 24
click at [835, 430] on span "( Bedroom 4 )" at bounding box center [1407, 750] width 49 height 8
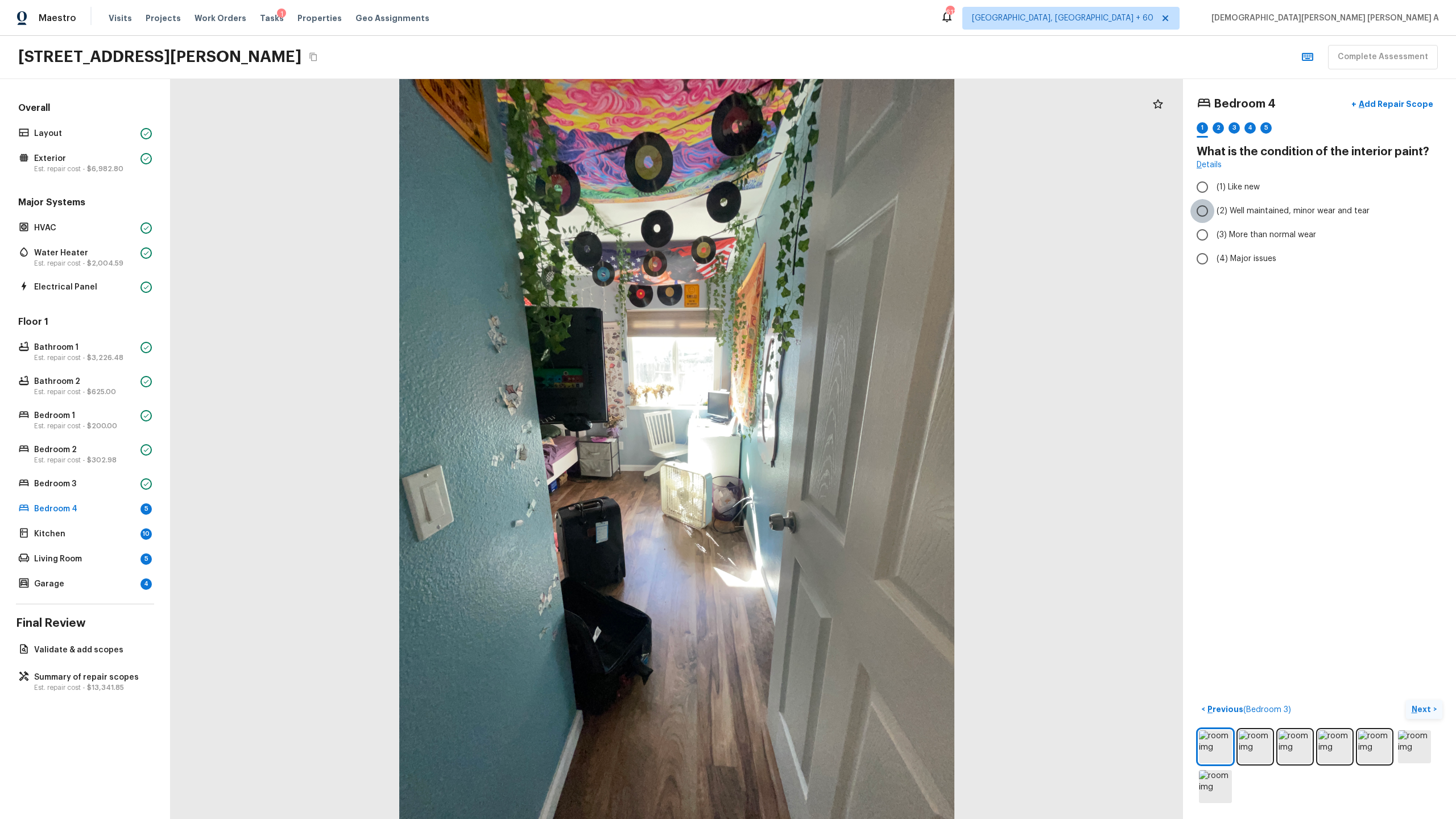
click at [835, 214] on input "(2) Well maintained, minor wear and tear" at bounding box center [1202, 211] width 24 height 24
click at [835, 237] on input "(3) More than normal wear" at bounding box center [1202, 235] width 24 height 24
click at [835, 430] on p "Next" at bounding box center [1422, 709] width 22 height 11
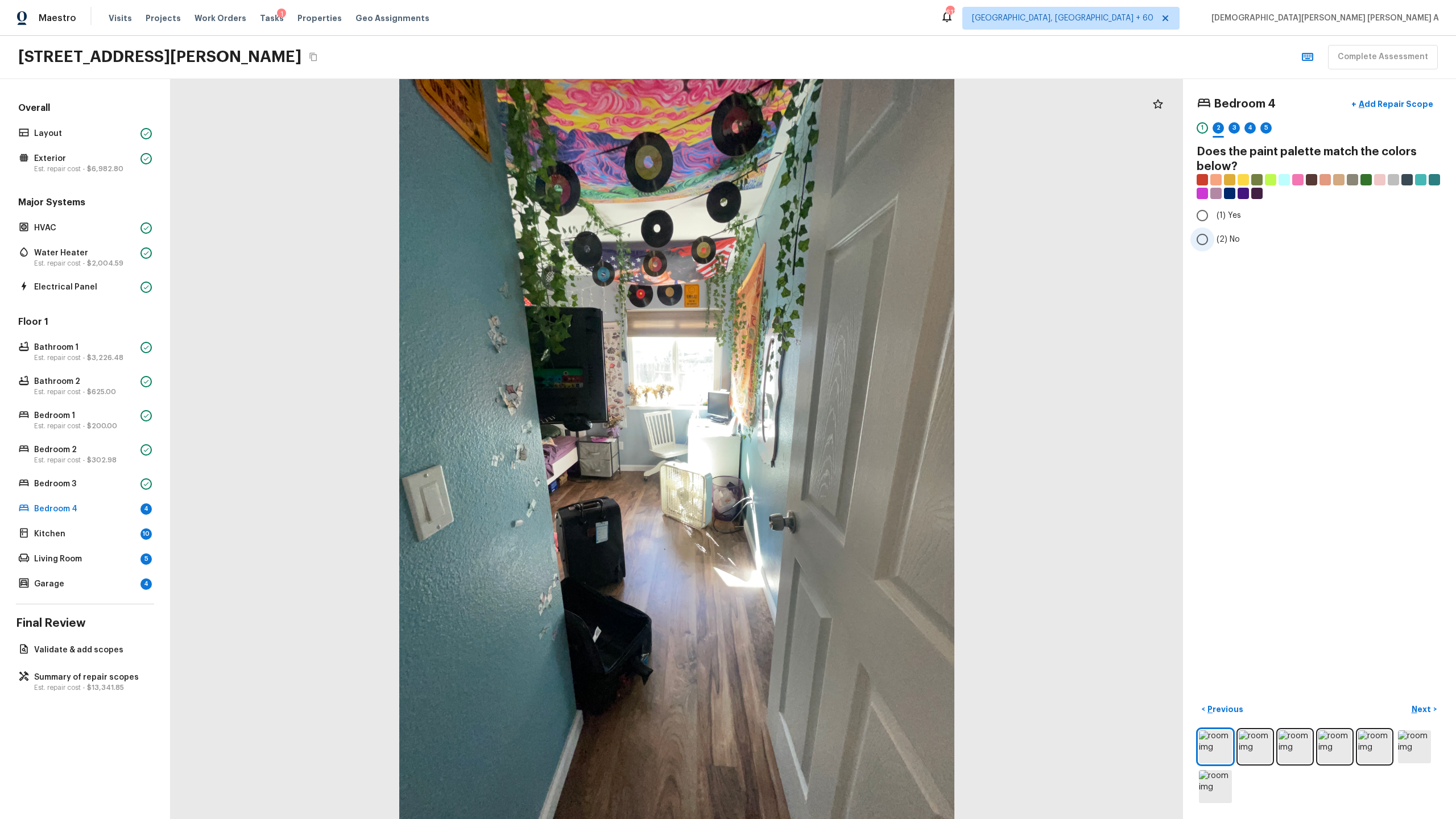
click at [835, 245] on input "(2) No" at bounding box center [1202, 240] width 24 height 24
click at [835, 219] on input "(1) Yes" at bounding box center [1202, 215] width 24 height 24
click at [835, 430] on p "Next" at bounding box center [1422, 709] width 22 height 11
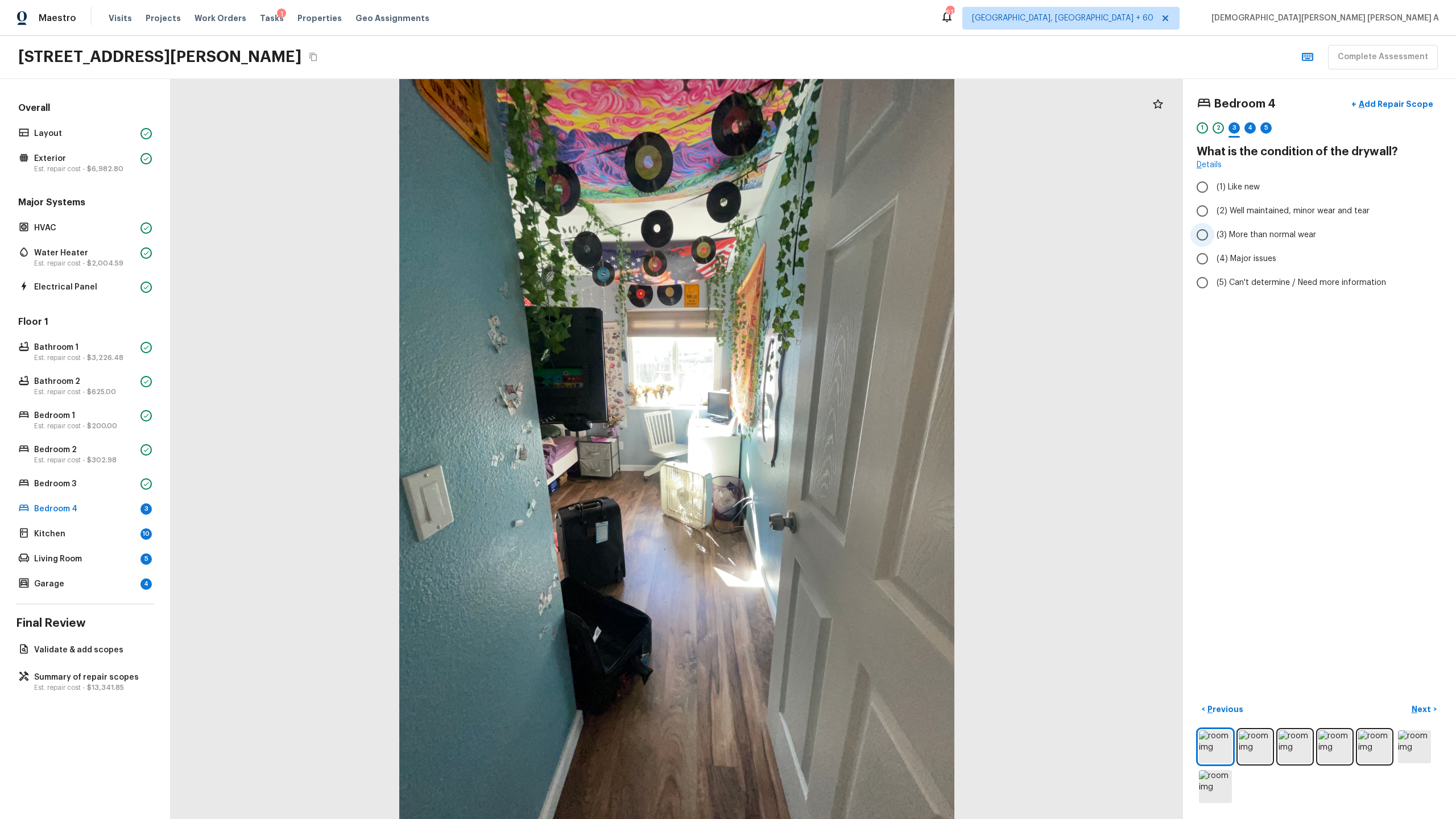
click at [835, 245] on input "(3) More than normal wear" at bounding box center [1202, 235] width 24 height 24
click at [835, 430] on p "Next" at bounding box center [1422, 709] width 22 height 11
click at [835, 430] on p "Previous" at bounding box center [1224, 709] width 38 height 11
click at [835, 104] on p "Add Repair Scope" at bounding box center [1395, 104] width 77 height 11
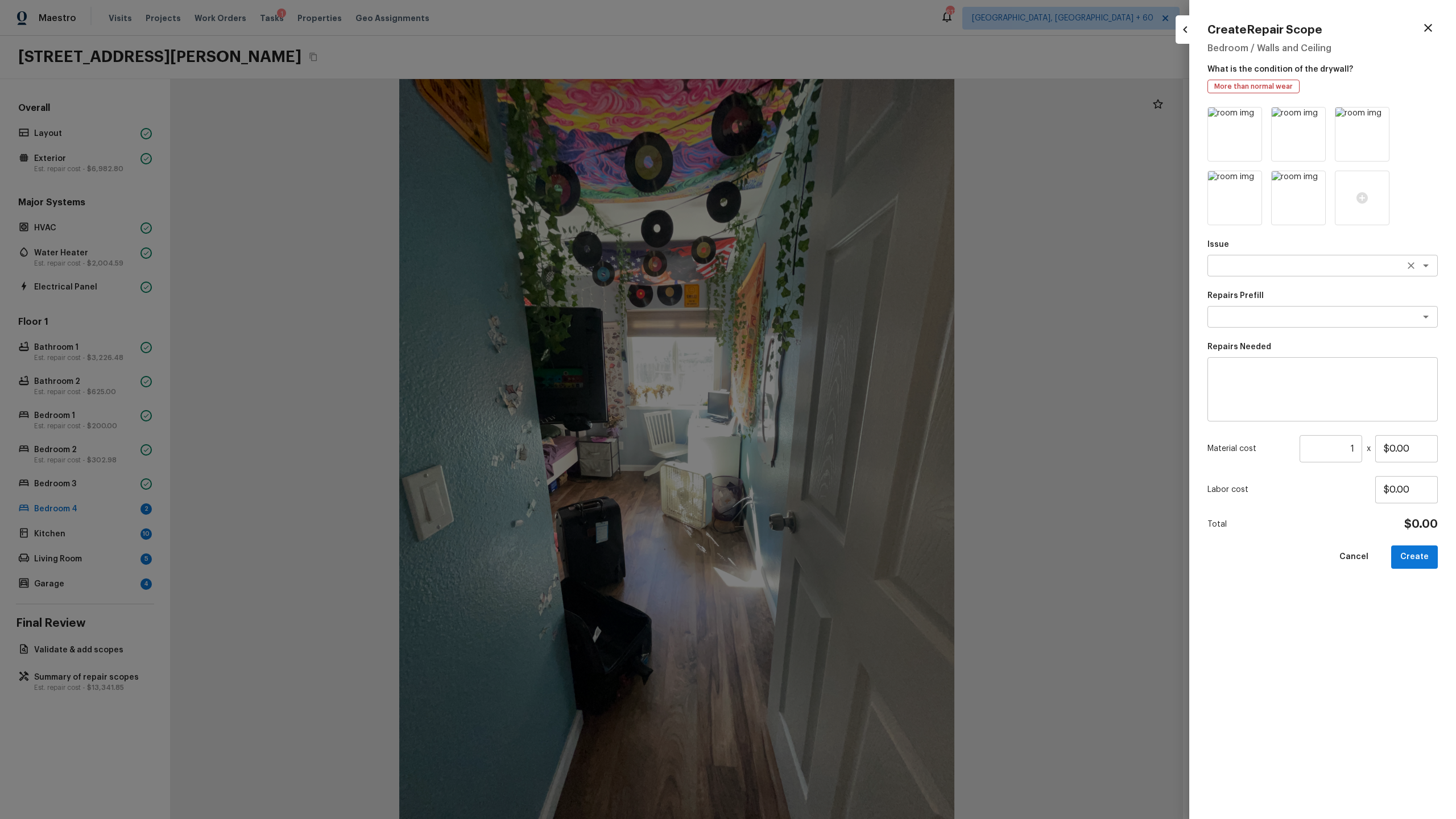
click at [835, 267] on textarea at bounding box center [1307, 265] width 188 height 11
click at [835, 285] on li "Drywall" at bounding box center [1322, 290] width 230 height 18
click at [835, 312] on textarea at bounding box center [1307, 317] width 188 height 11
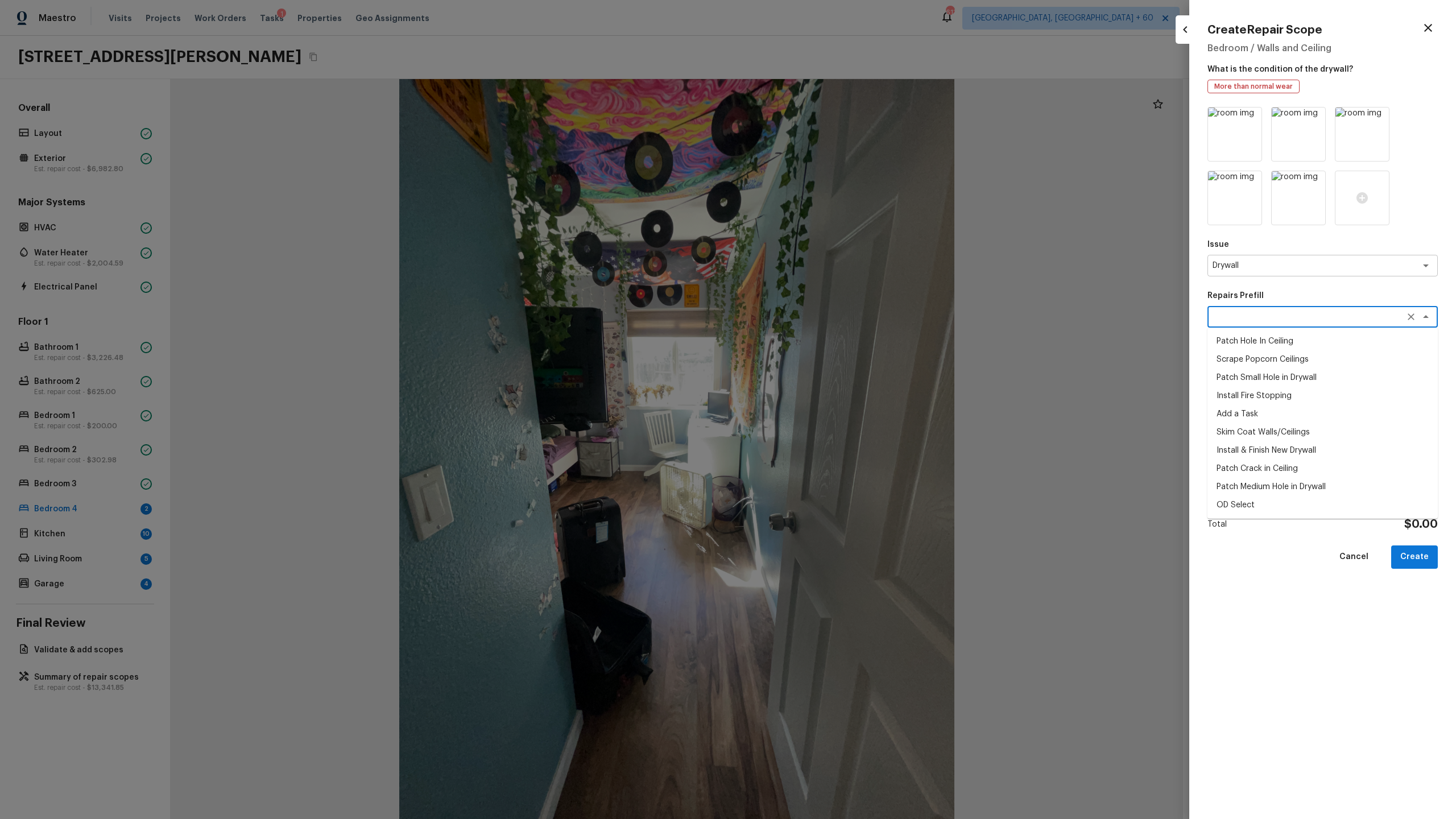
click at [835, 342] on li "Patch Hole In Ceiling" at bounding box center [1322, 341] width 230 height 18
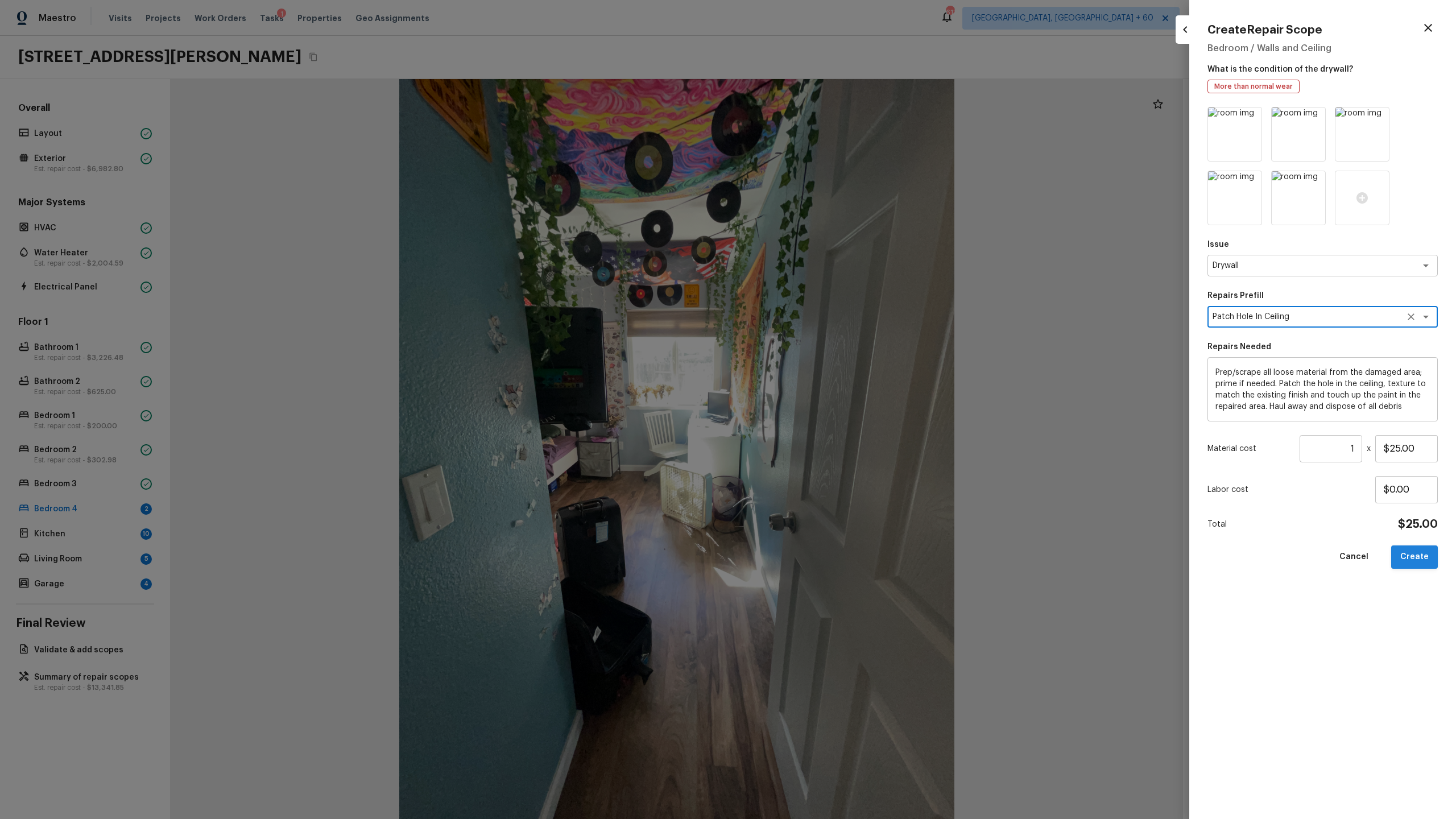
click at [835, 430] on button "Create" at bounding box center [1414, 557] width 46 height 23
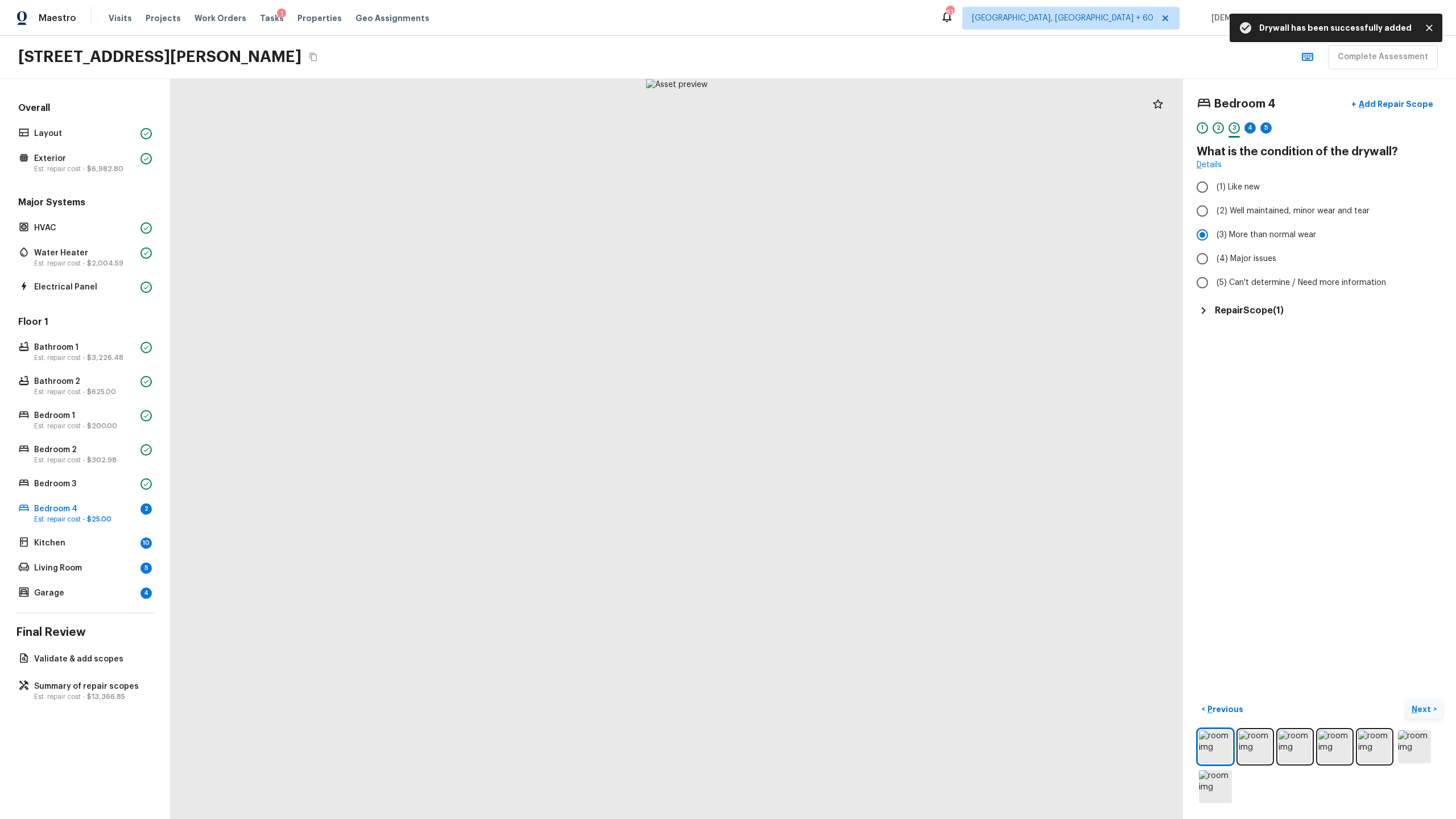
click at [835, 430] on p "Next" at bounding box center [1422, 709] width 22 height 11
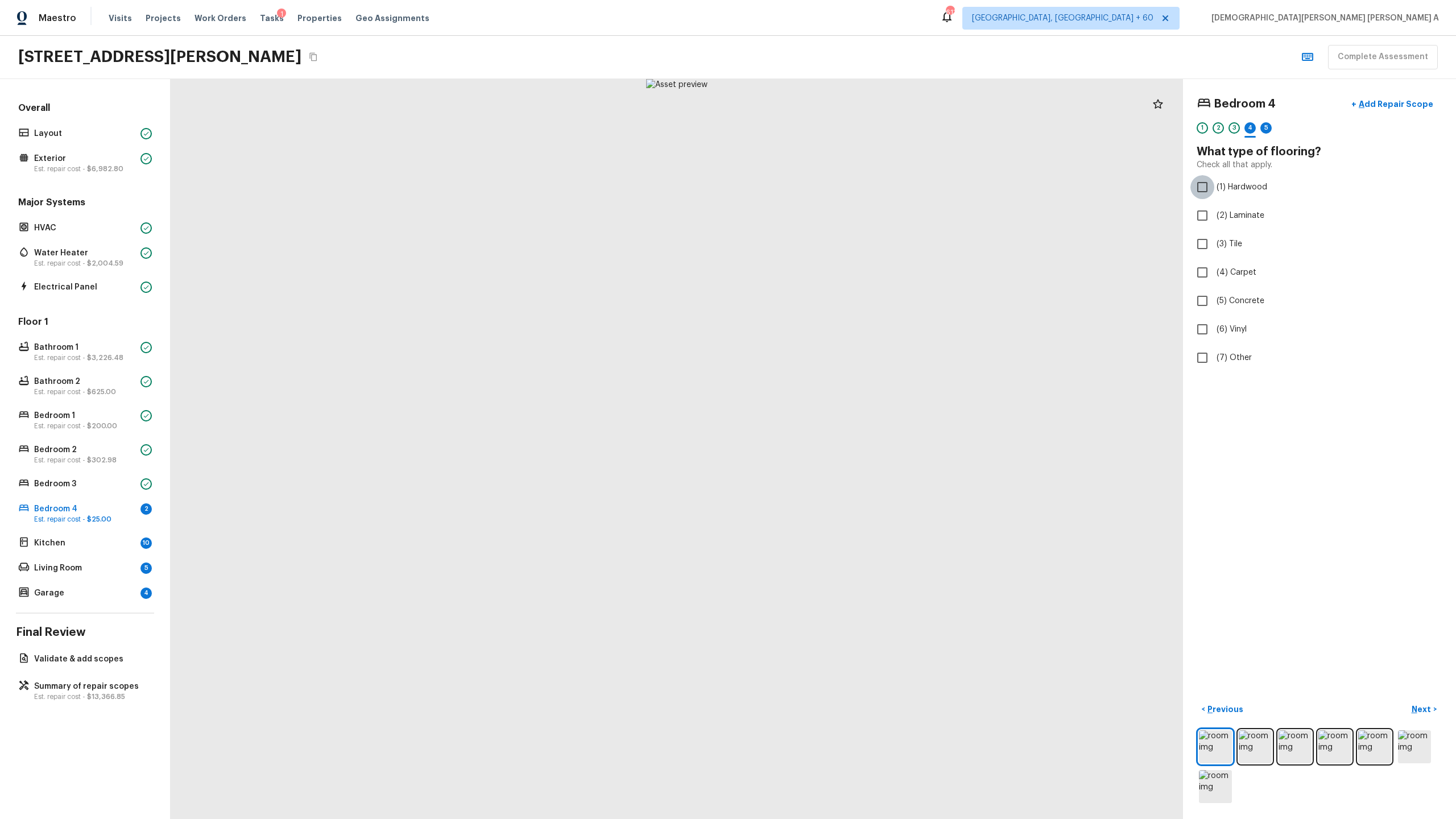
click at [835, 186] on input "(1) Hardwood" at bounding box center [1202, 187] width 24 height 24
click at [835, 430] on p "Next" at bounding box center [1422, 709] width 22 height 11
click at [835, 212] on input "(2) Well maintained, minor wear and tear" at bounding box center [1202, 211] width 24 height 24
click at [835, 243] on input "(3) More than normal wear" at bounding box center [1202, 235] width 24 height 24
click at [835, 211] on input "(2) Well maintained, minor wear and tear" at bounding box center [1202, 211] width 24 height 24
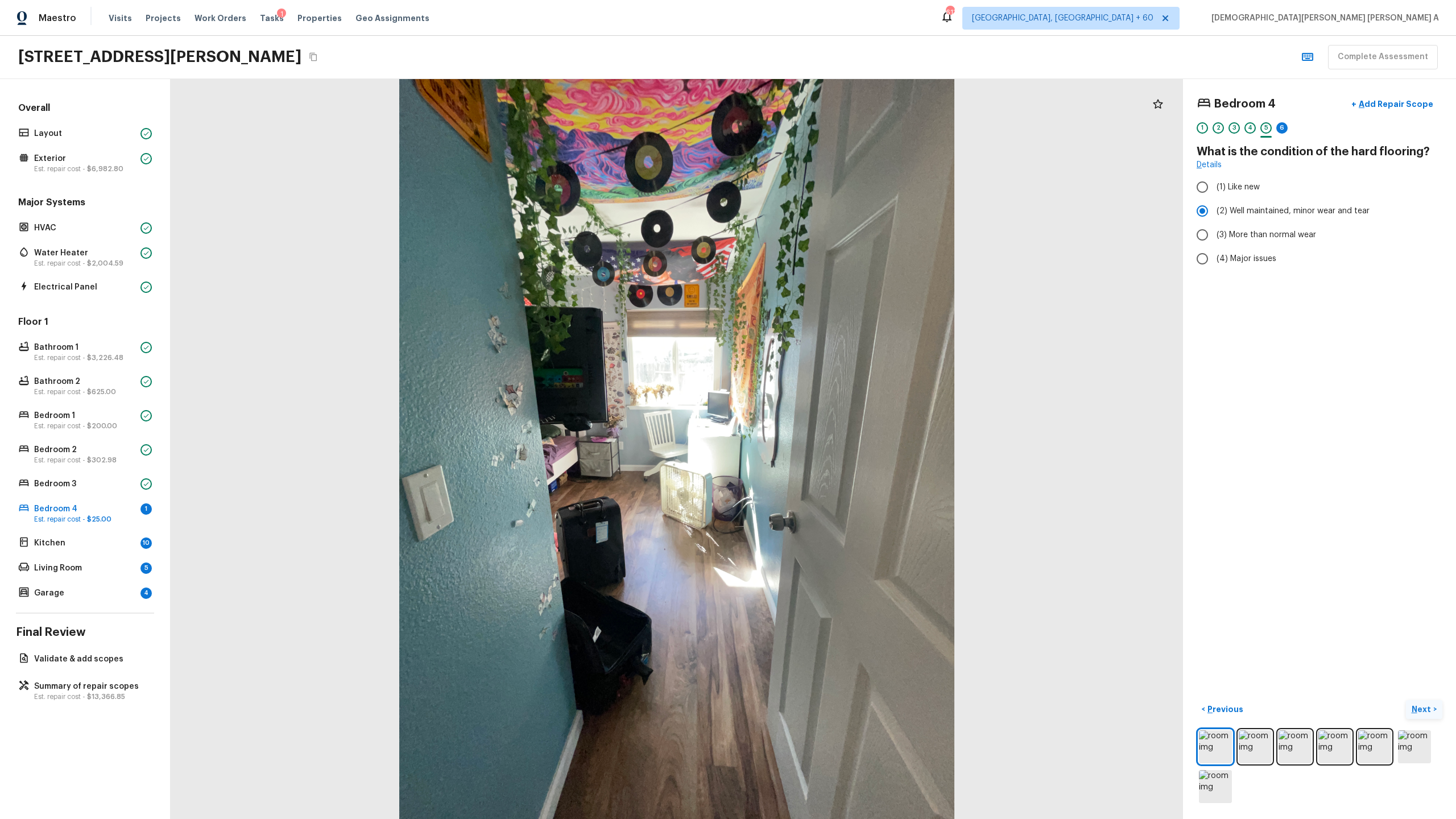
click at [835, 430] on p "Next" at bounding box center [1422, 709] width 22 height 11
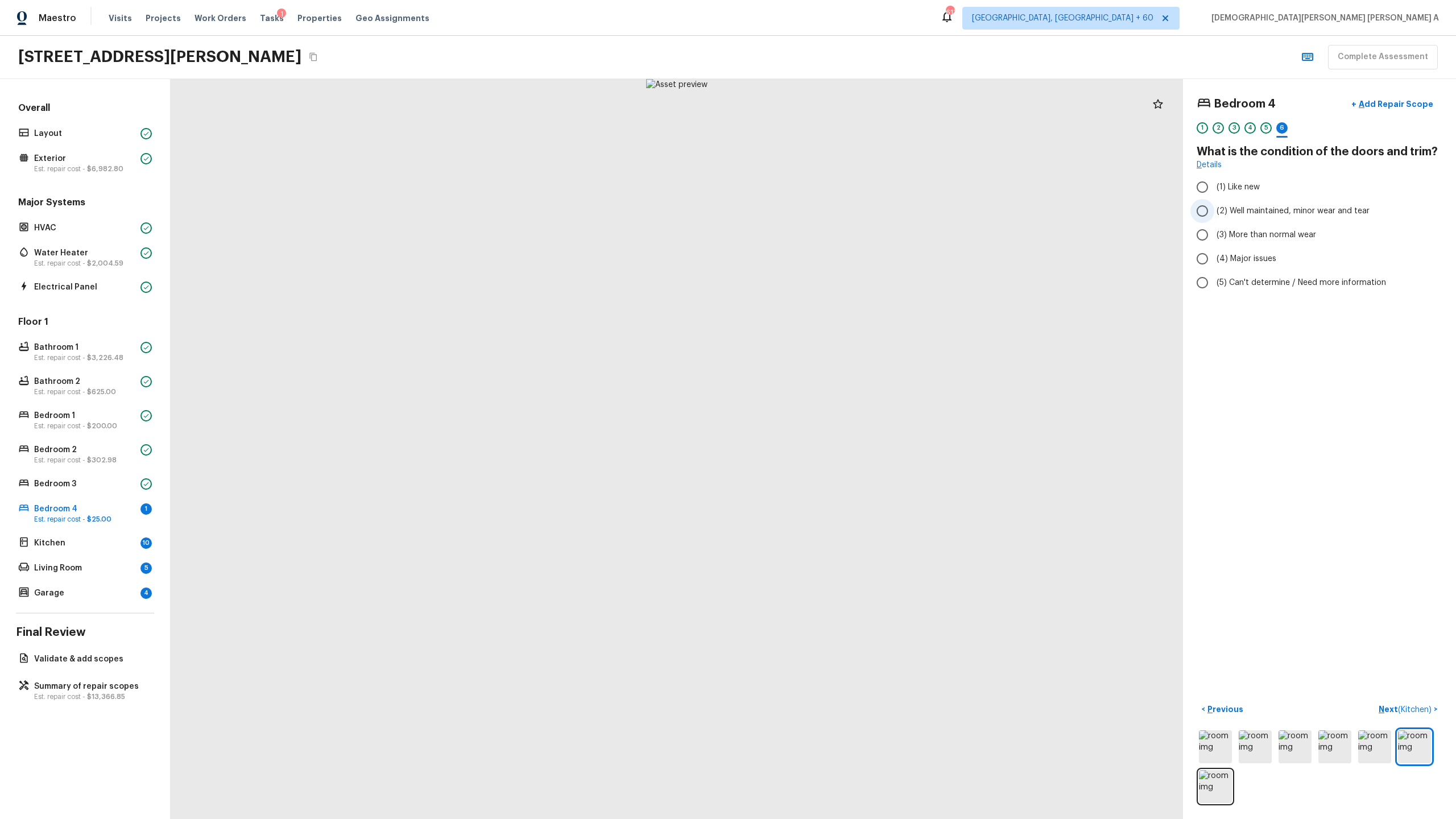
click at [835, 216] on input "(2) Well maintained, minor wear and tear" at bounding box center [1202, 211] width 24 height 24
click at [835, 430] on span "( Kitchen )" at bounding box center [1414, 710] width 33 height 8
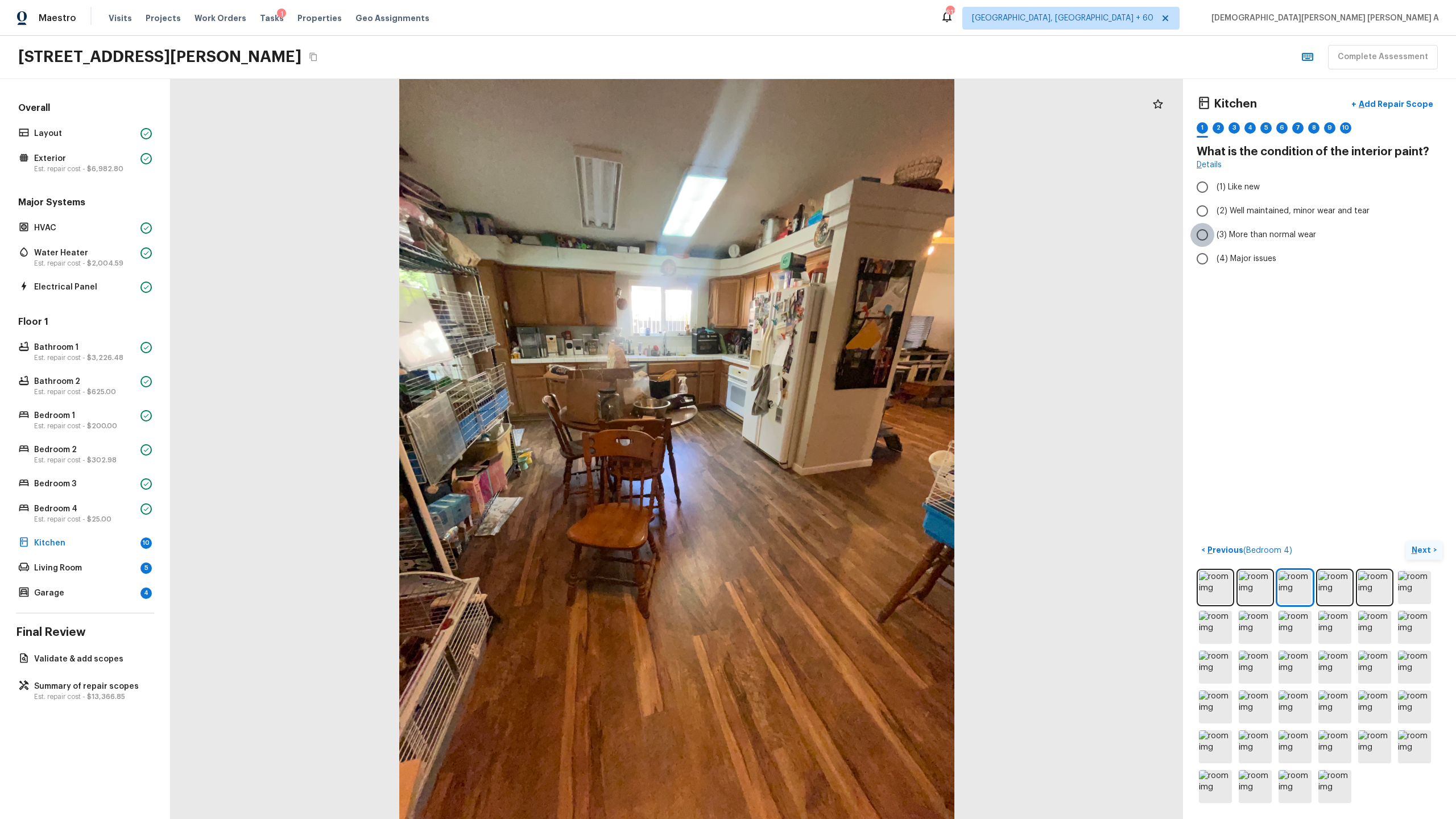
click at [835, 224] on input "(3) More than normal wear" at bounding box center [1202, 235] width 24 height 24
click at [835, 430] on p "Next" at bounding box center [1422, 549] width 22 height 11
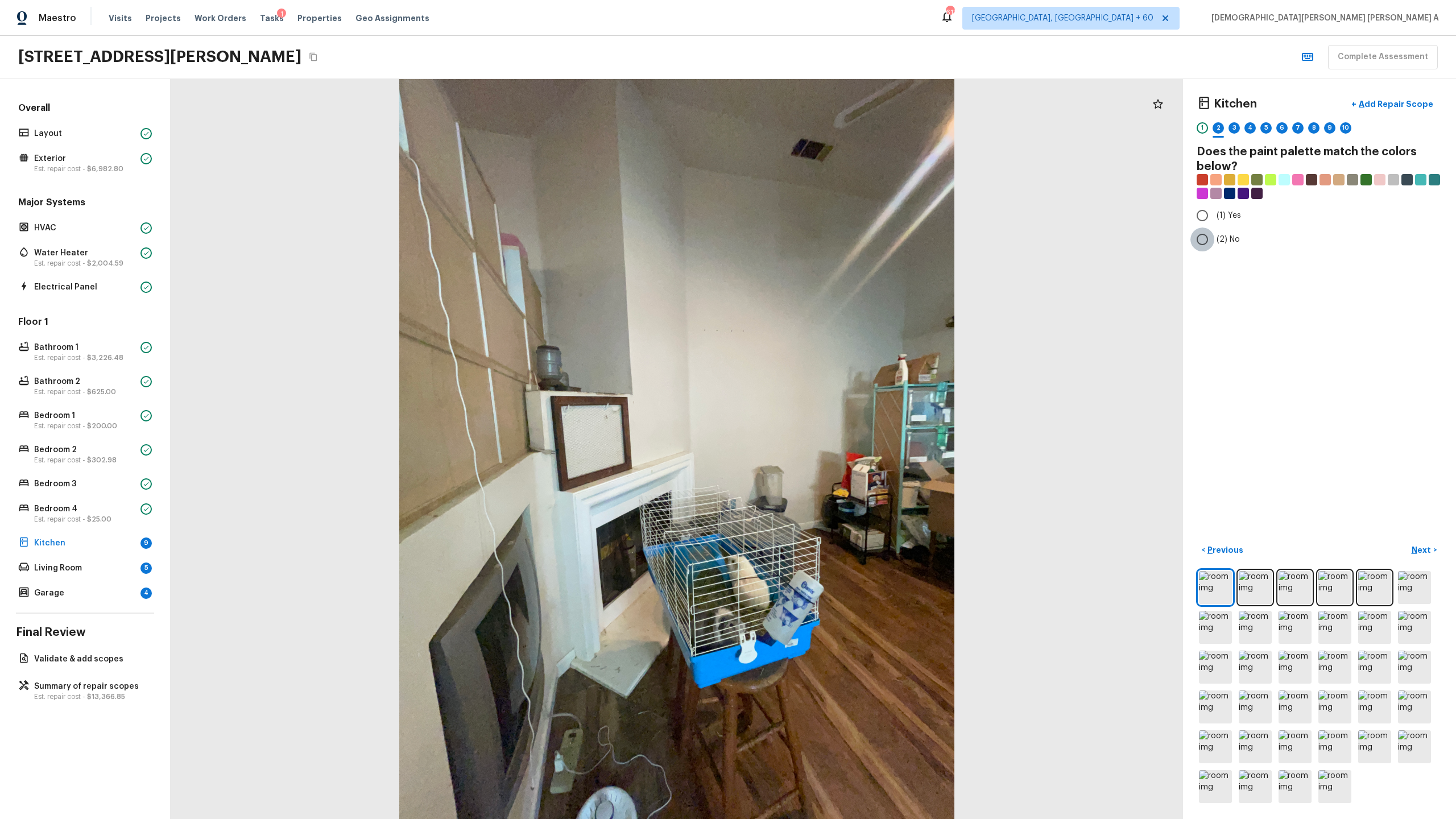
click at [835, 245] on input "(2) No" at bounding box center [1202, 240] width 24 height 24
click at [835, 430] on button "Next >" at bounding box center [1424, 550] width 37 height 19
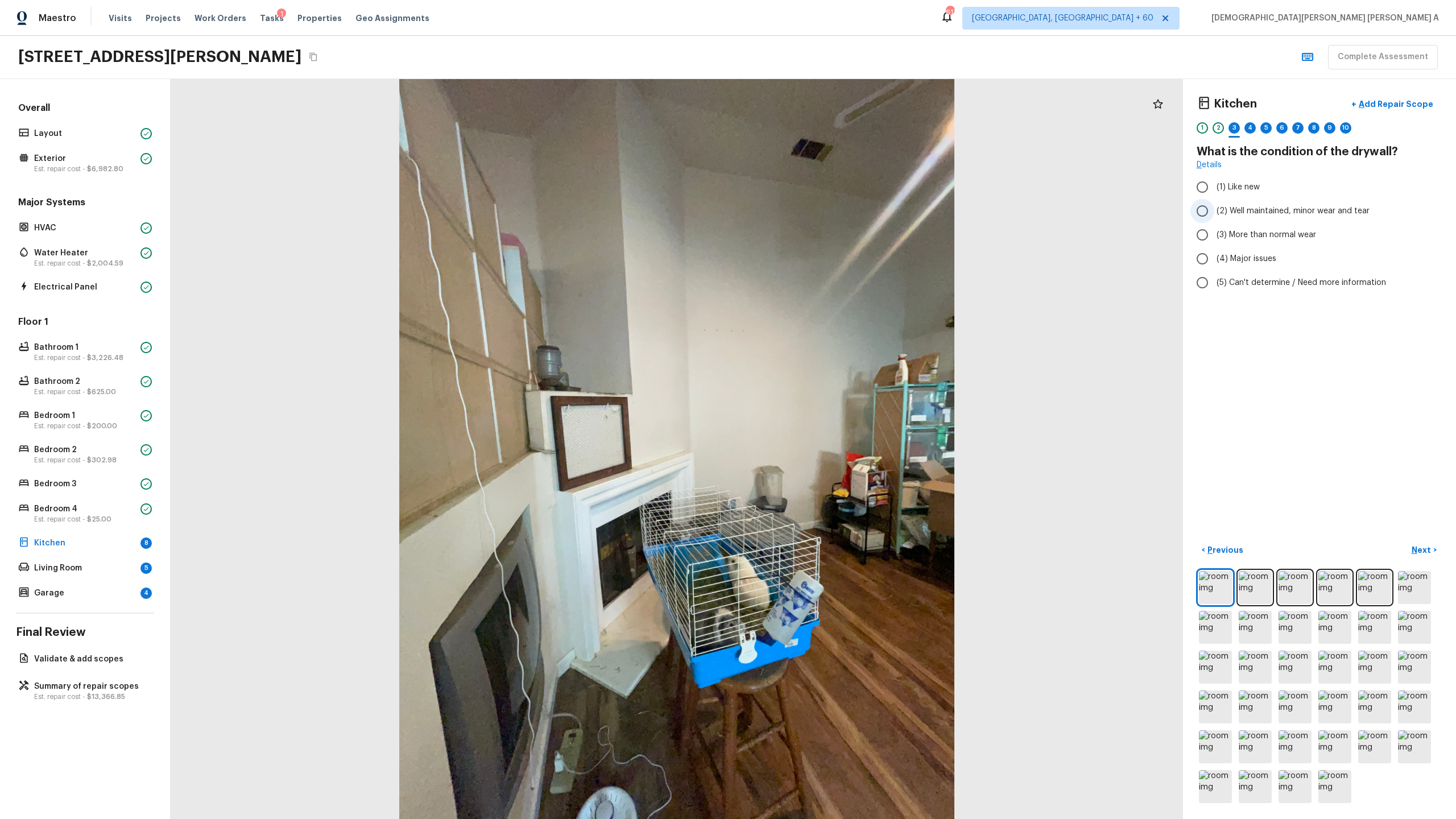
click at [835, 202] on input "(2) Well maintained, minor wear and tear" at bounding box center [1202, 211] width 24 height 24
click at [835, 430] on p "Next" at bounding box center [1422, 549] width 22 height 11
click at [835, 194] on input "(1) Hardwood" at bounding box center [1202, 187] width 24 height 24
click at [835, 430] on p "Next" at bounding box center [1422, 549] width 22 height 11
click at [835, 210] on input "(2) Well maintained, minor wear and tear" at bounding box center [1202, 211] width 24 height 24
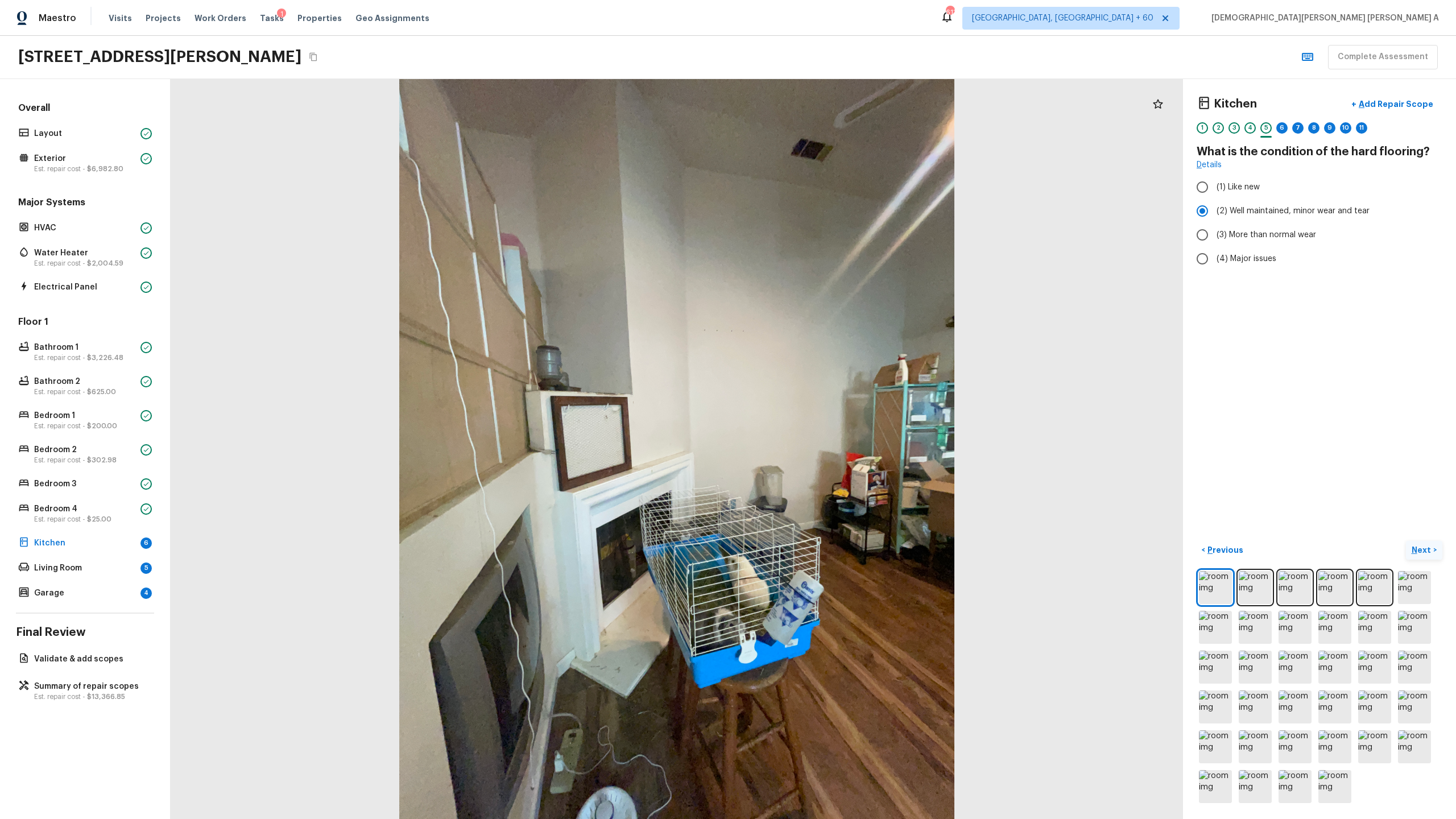
click at [835, 430] on p "Next" at bounding box center [1422, 549] width 22 height 11
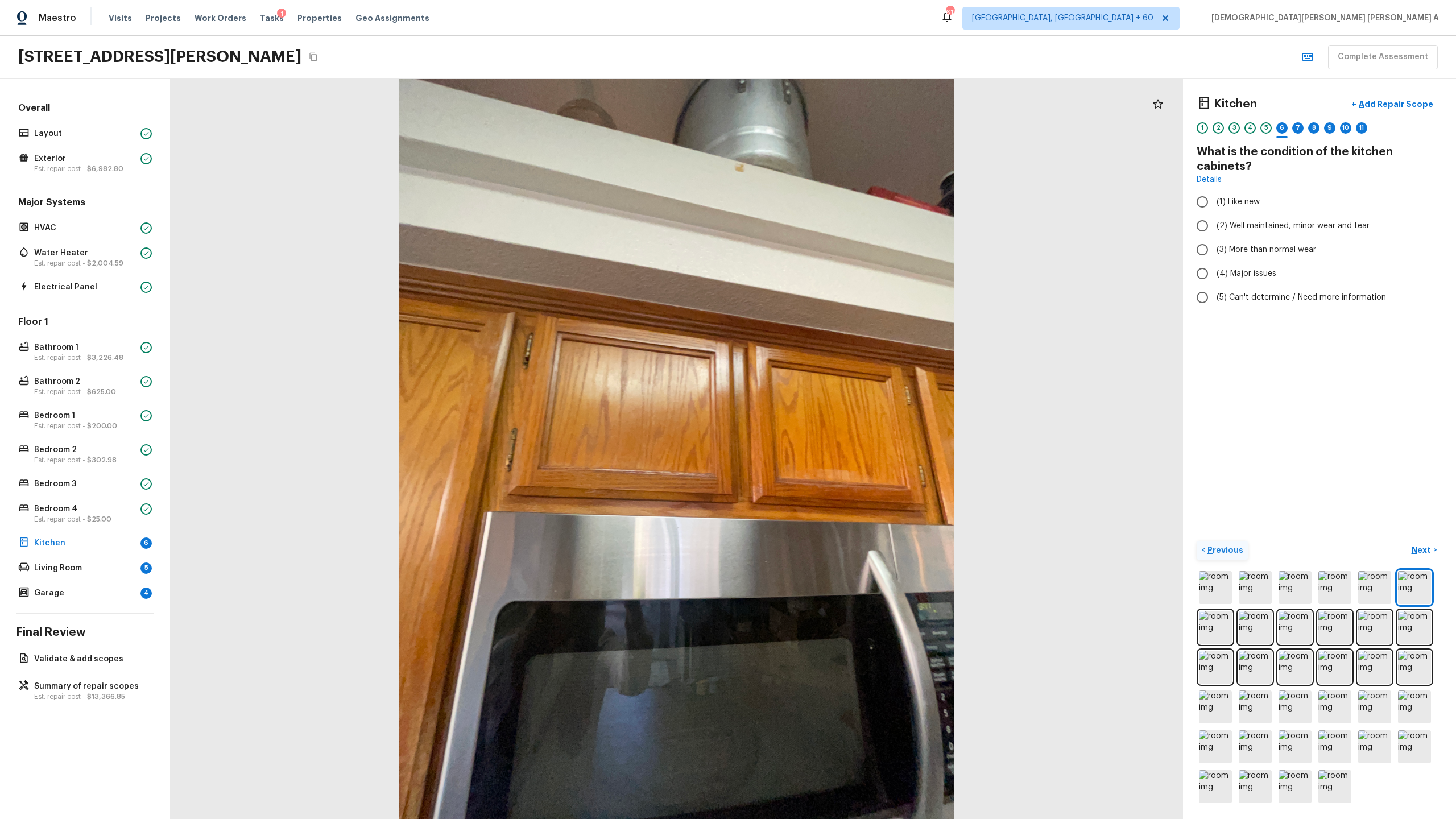
click at [835, 430] on p "Previous" at bounding box center [1224, 549] width 38 height 11
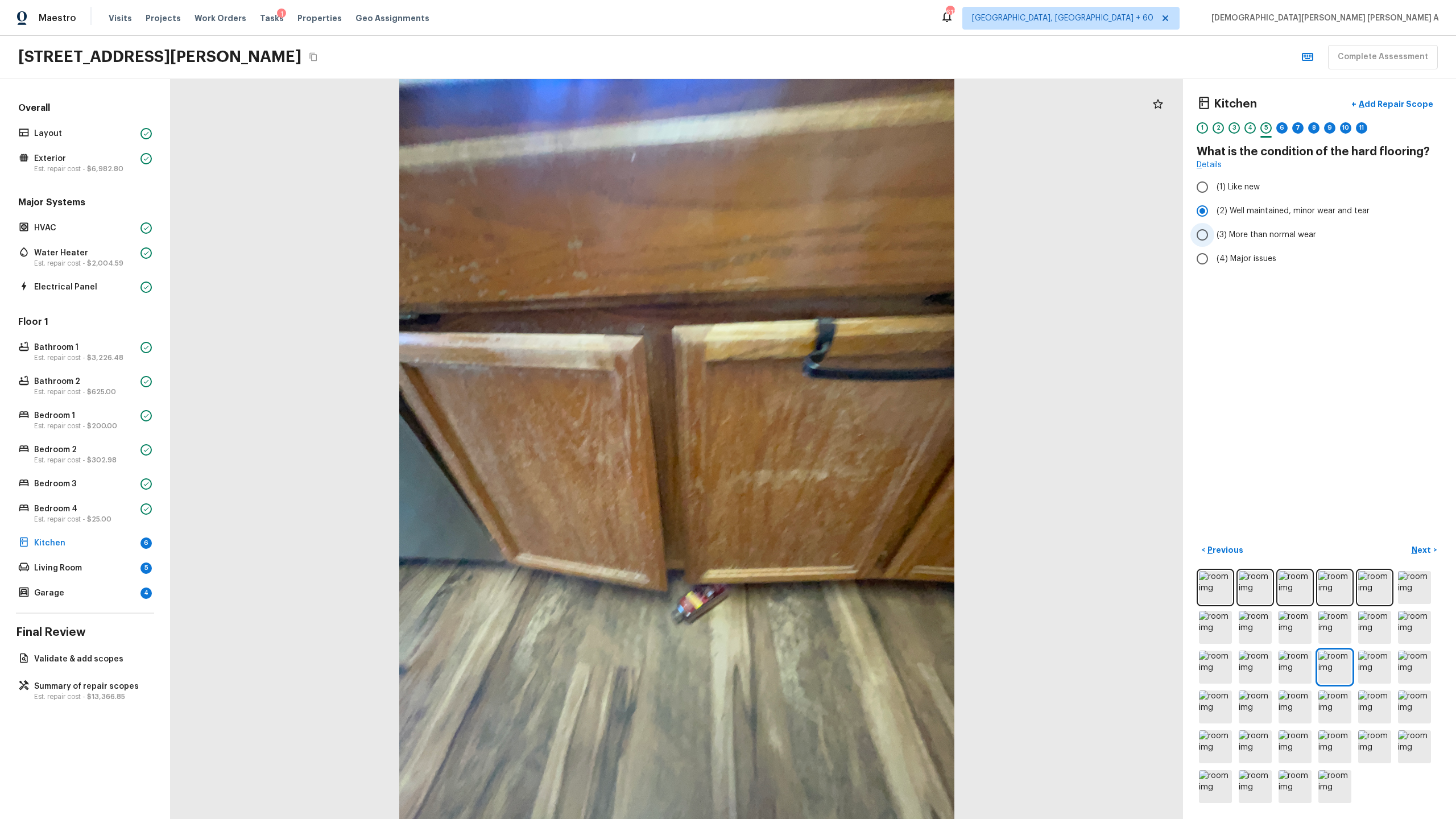
click at [835, 232] on input "(3) More than normal wear" at bounding box center [1202, 235] width 24 height 24
click at [835, 430] on p "Next" at bounding box center [1422, 549] width 22 height 11
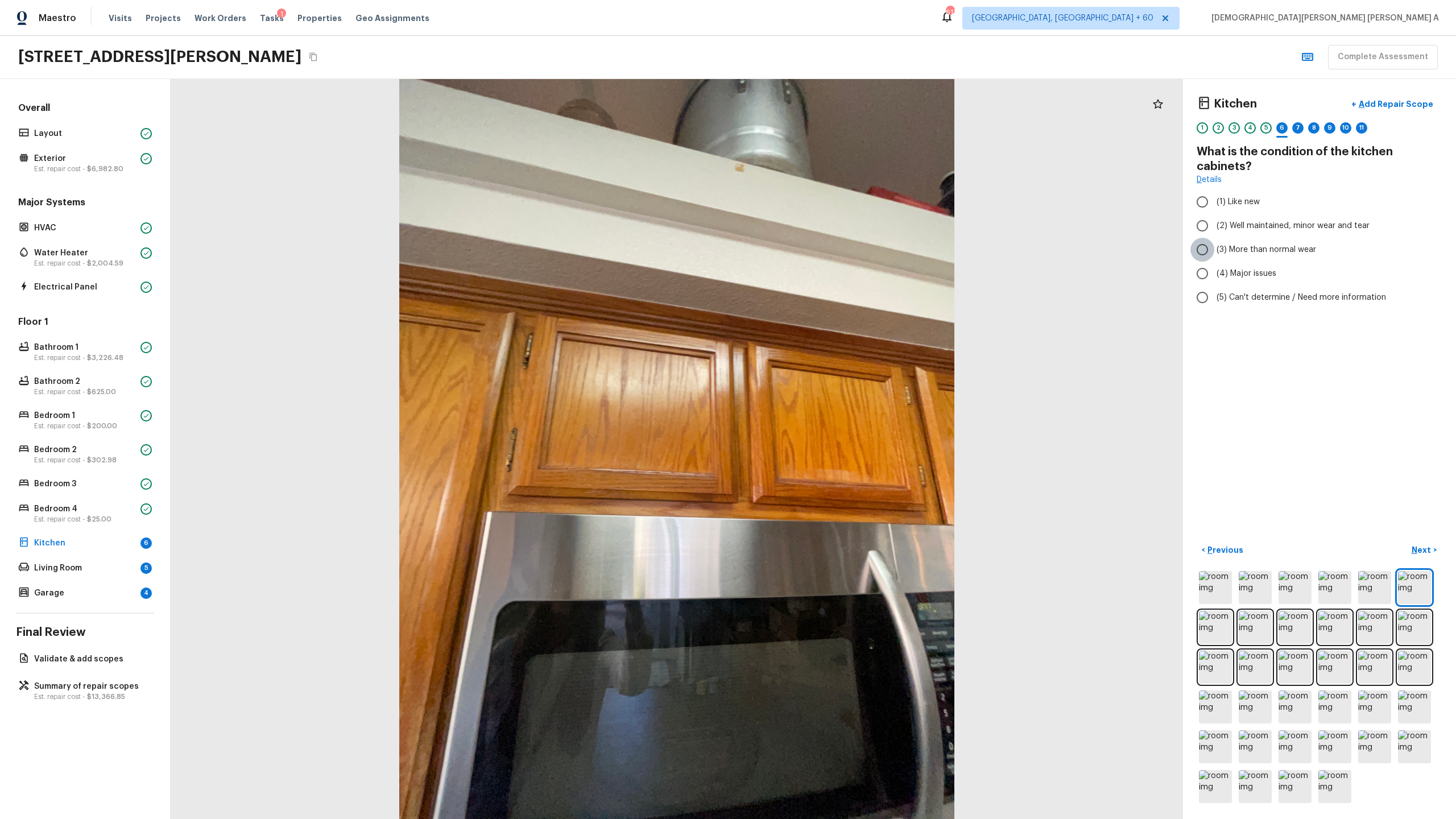
click at [835, 255] on input "(3) More than normal wear" at bounding box center [1202, 249] width 24 height 24
click at [835, 108] on p "Add Repair Scope" at bounding box center [1395, 104] width 77 height 11
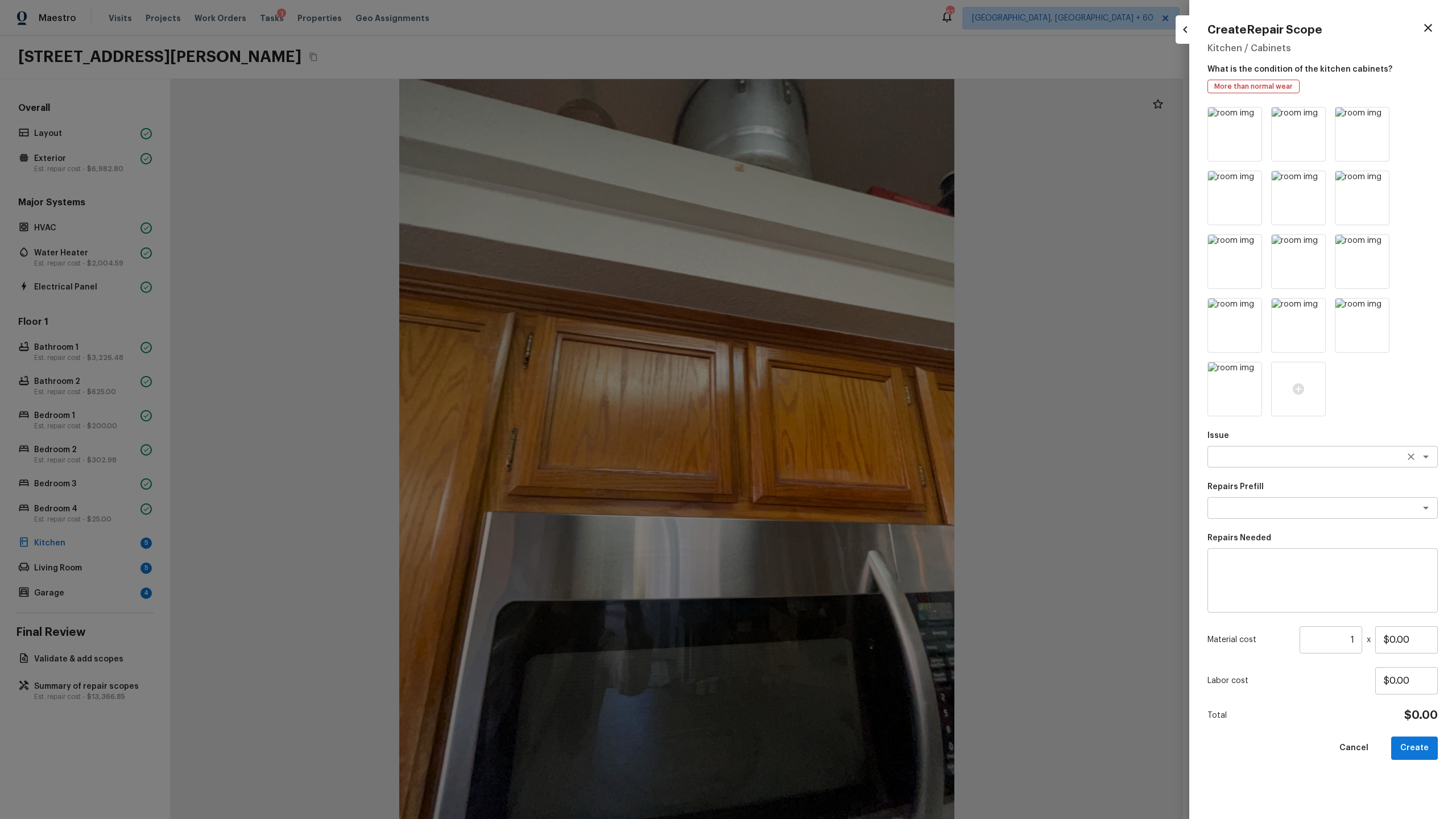
click at [835, 430] on div "x ​" at bounding box center [1322, 456] width 230 height 22
click at [835, 430] on li "Kitchen Cabinets" at bounding box center [1322, 499] width 230 height 18
click at [835, 430] on textarea at bounding box center [1307, 508] width 188 height 11
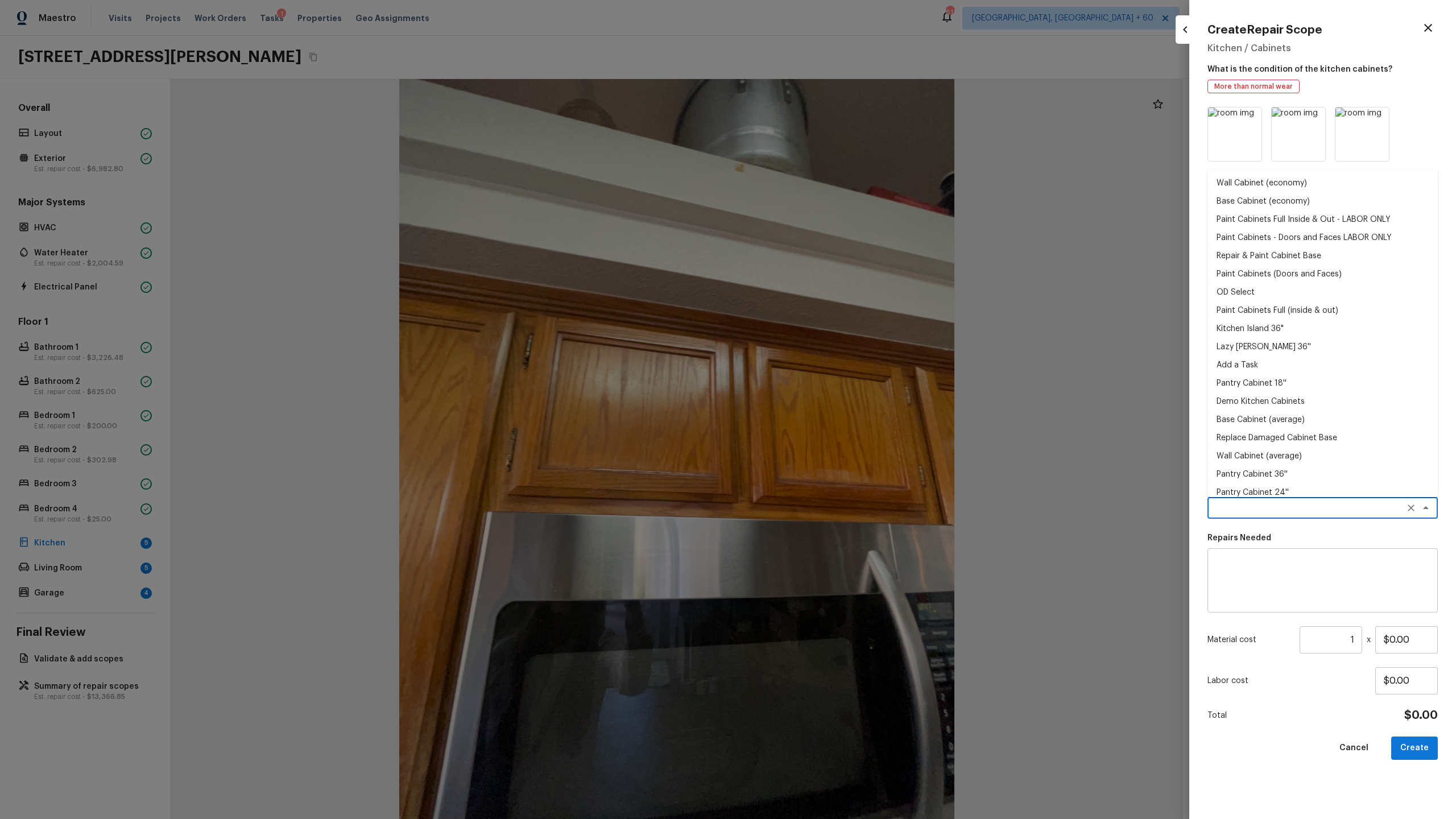
click at [835, 225] on li "Paint Cabinets Full Inside & Out - LABOR ONLY" at bounding box center [1322, 219] width 230 height 18
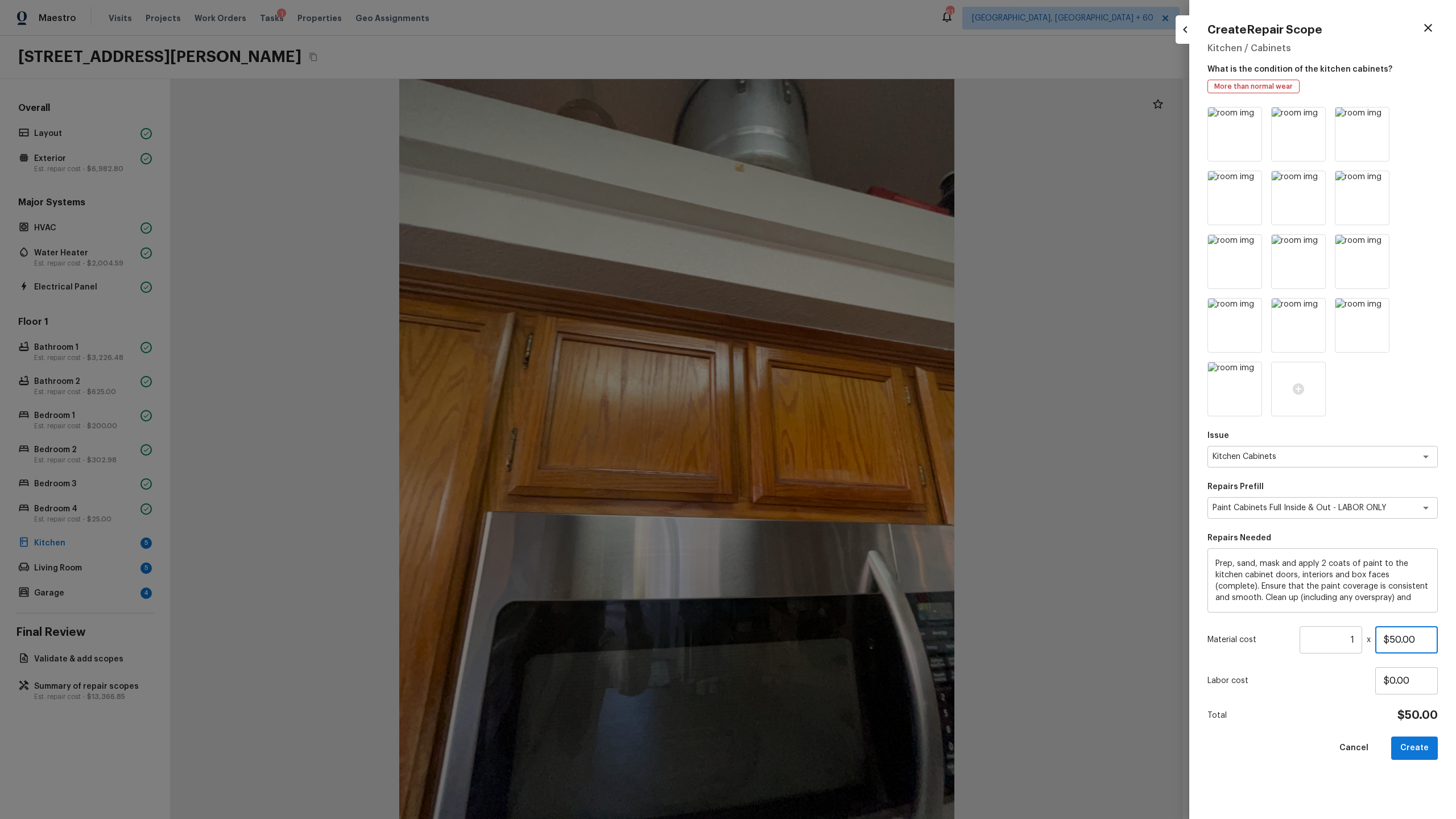
click at [835, 430] on input "$50.00" at bounding box center [1406, 640] width 63 height 27
click at [835, 430] on button "Create" at bounding box center [1414, 749] width 46 height 23
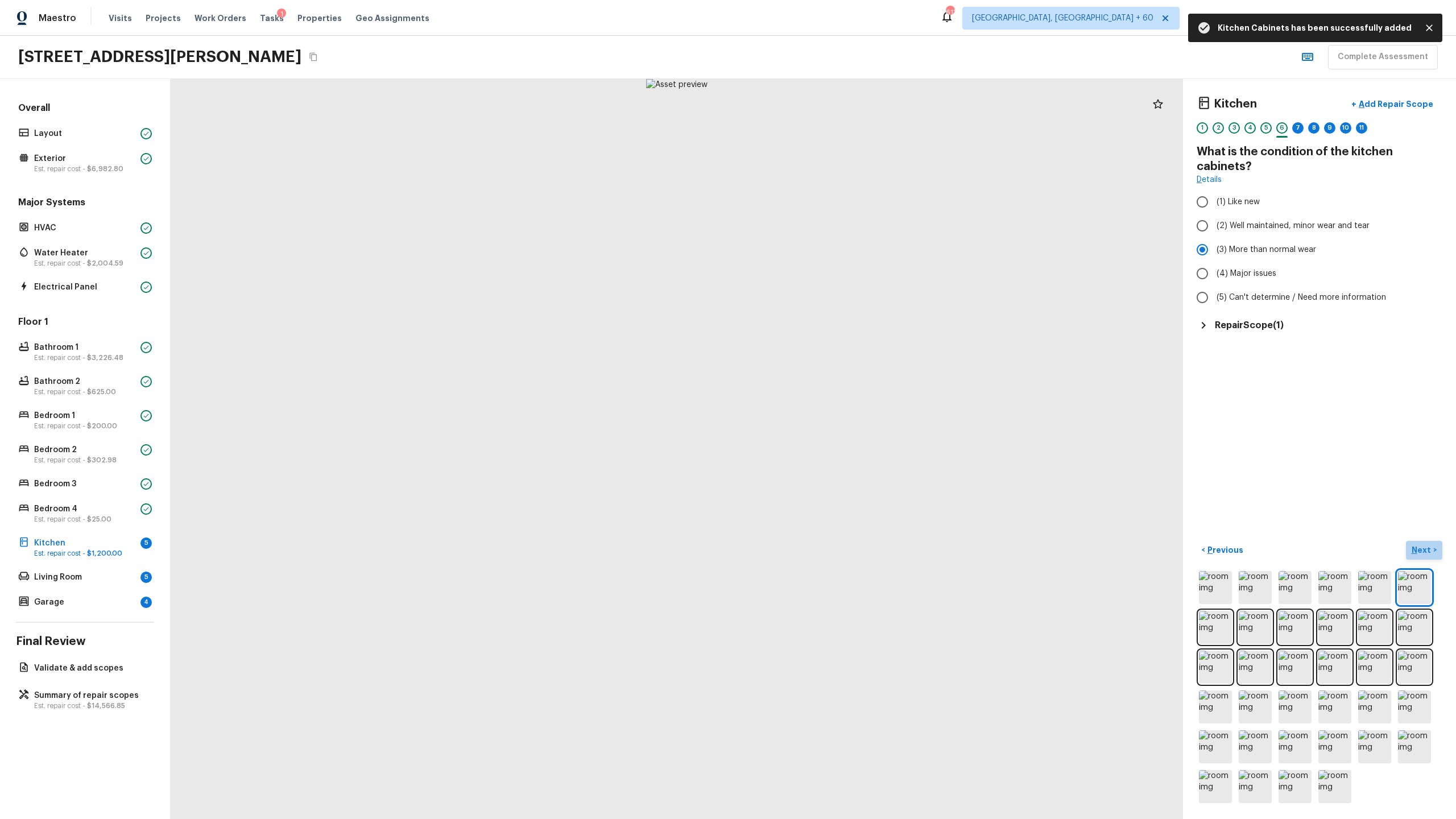
click at [835, 430] on p "Next" at bounding box center [1422, 549] width 22 height 11
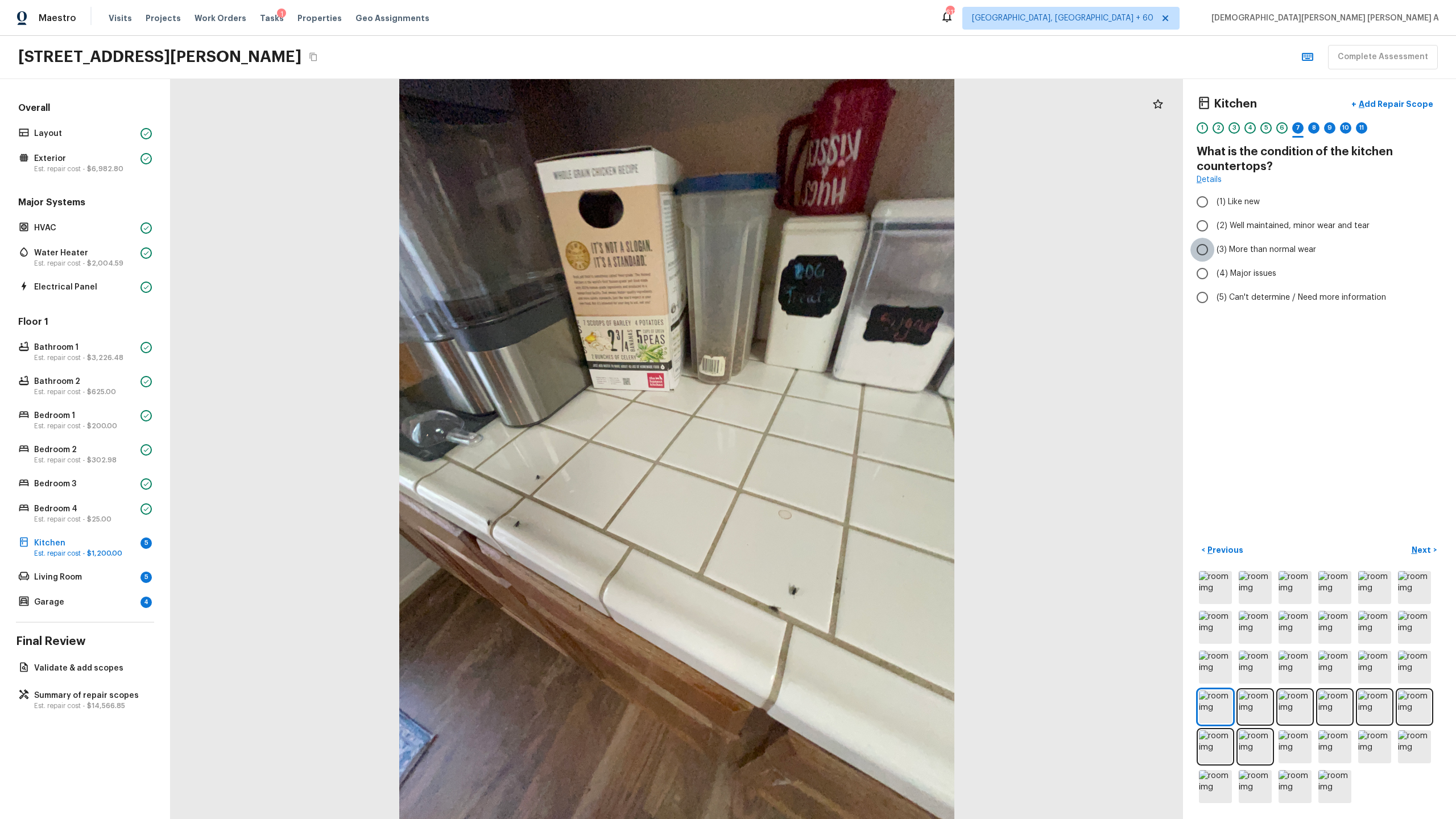
click at [835, 250] on input "(3) More than normal wear" at bounding box center [1202, 249] width 24 height 24
click at [835, 111] on button "+ Add Repair Scope" at bounding box center [1392, 104] width 100 height 23
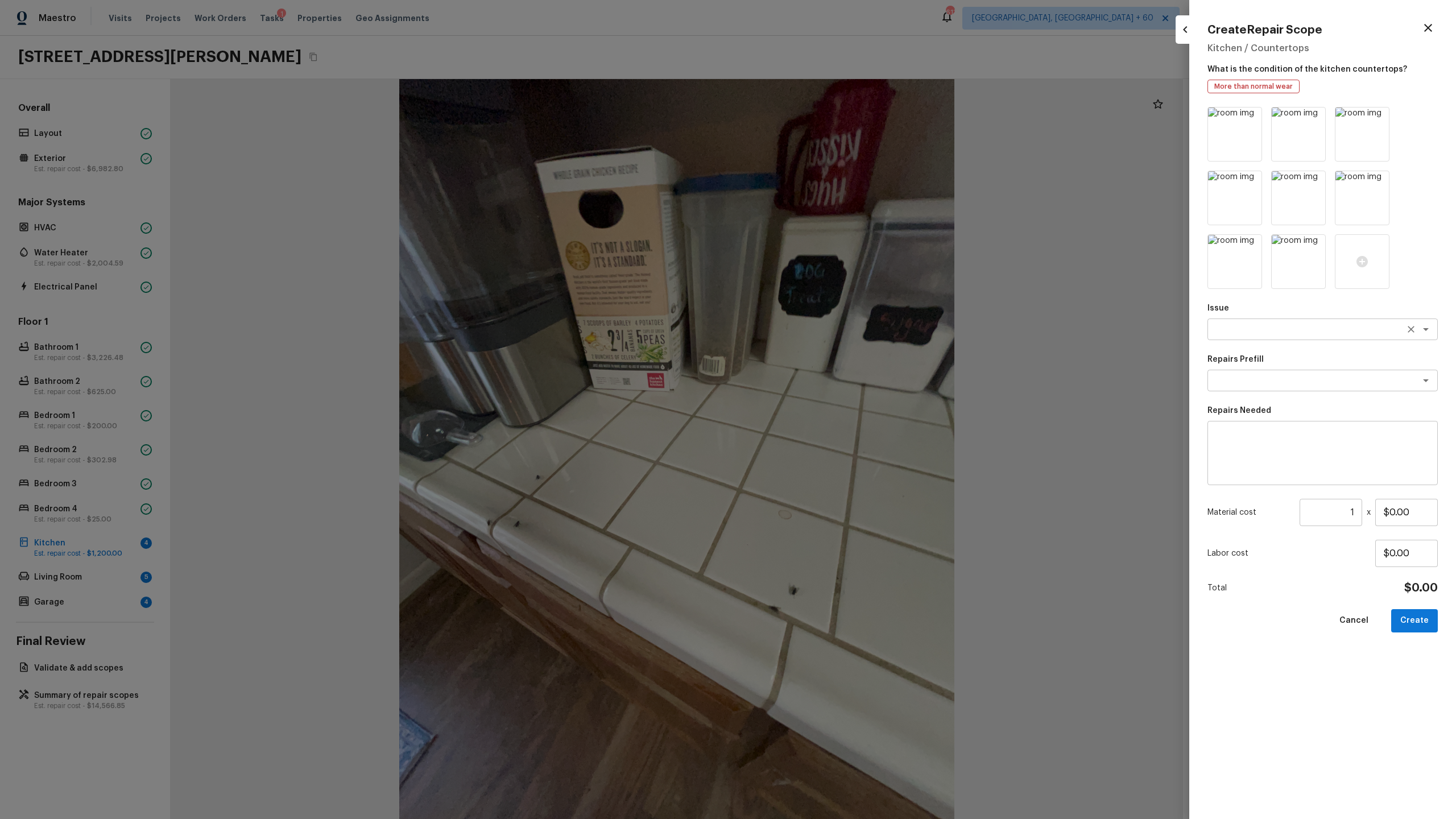
click at [835, 330] on textarea at bounding box center [1307, 329] width 188 height 11
click at [835, 356] on li "Countertops" at bounding box center [1322, 354] width 230 height 18
click at [835, 374] on div "x ​" at bounding box center [1322, 380] width 230 height 22
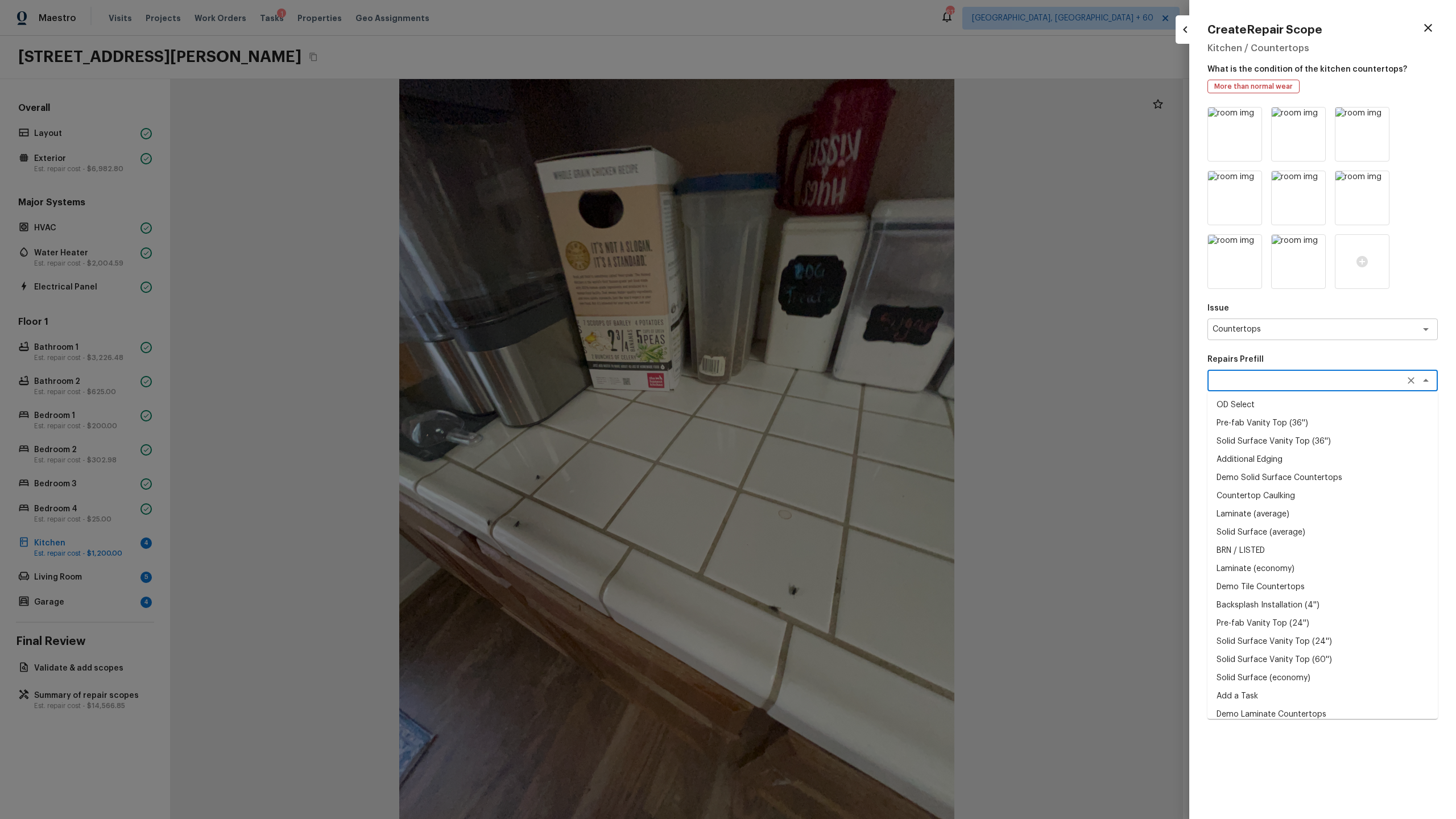
click at [835, 430] on li "Demo Solid Surface Countertops" at bounding box center [1322, 478] width 230 height 18
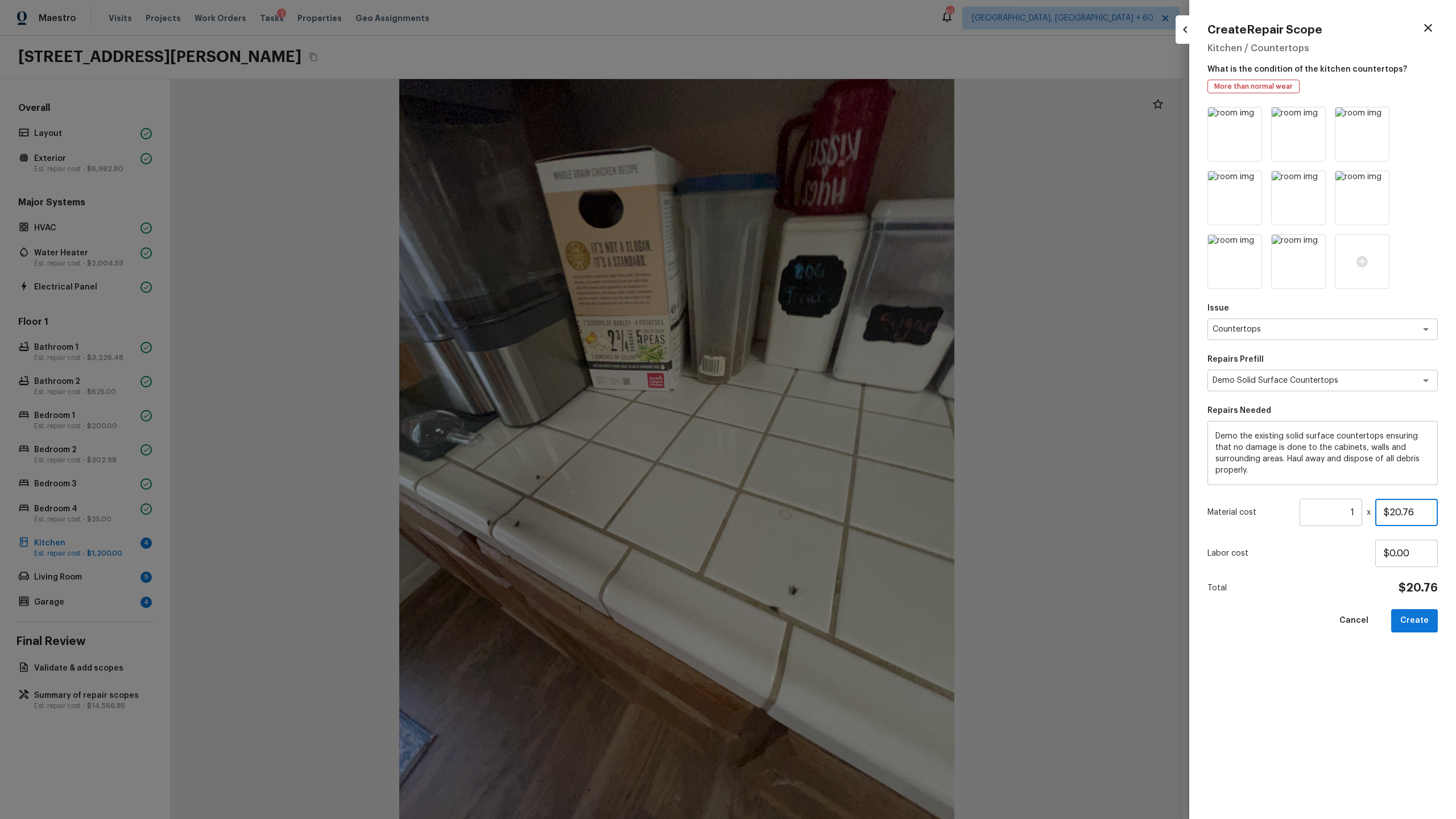
click at [835, 430] on input "$20.76" at bounding box center [1406, 512] width 63 height 27
click at [835, 430] on button "Create" at bounding box center [1414, 621] width 46 height 23
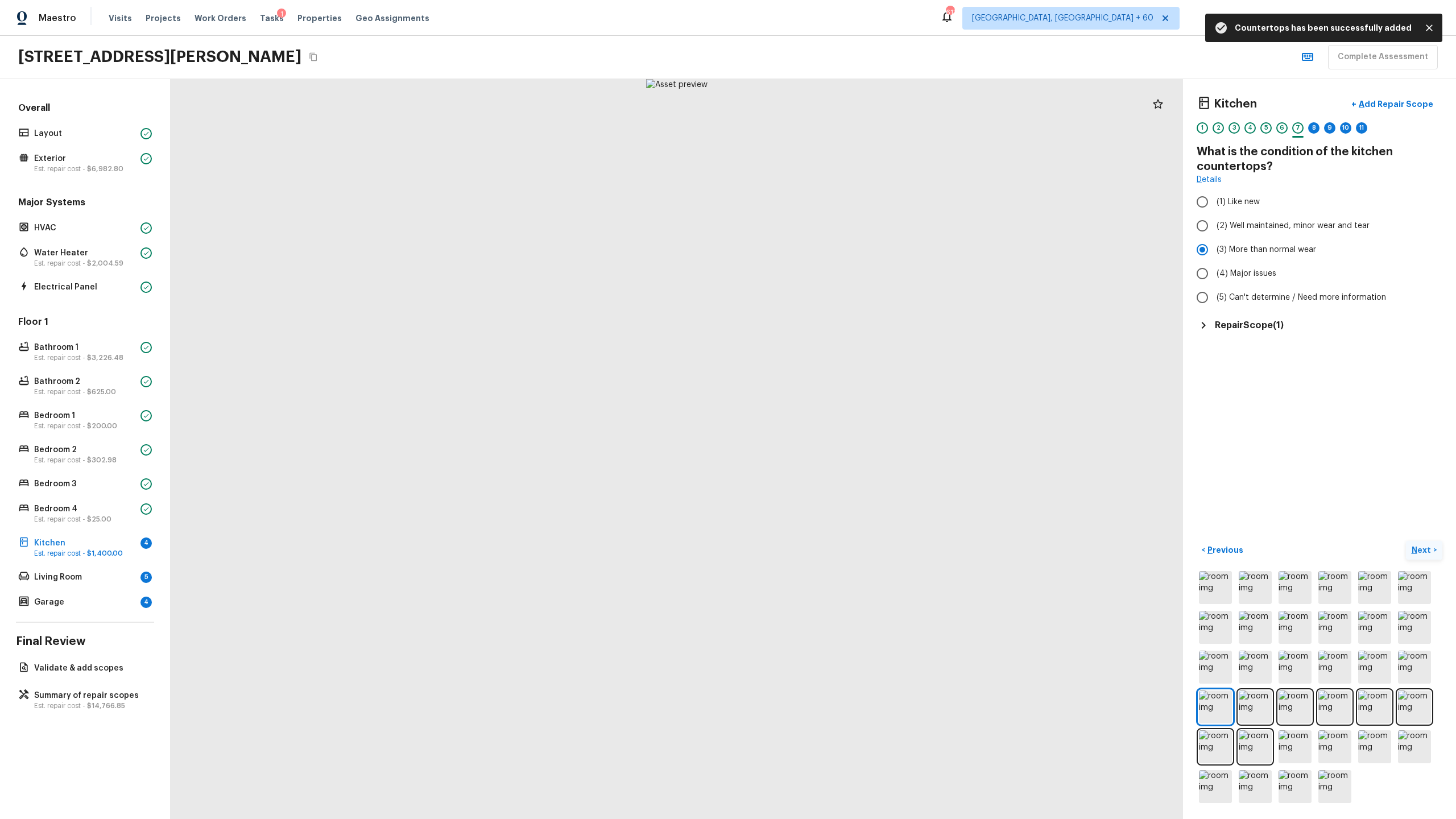
click at [835, 430] on p "Next" at bounding box center [1422, 549] width 22 height 11
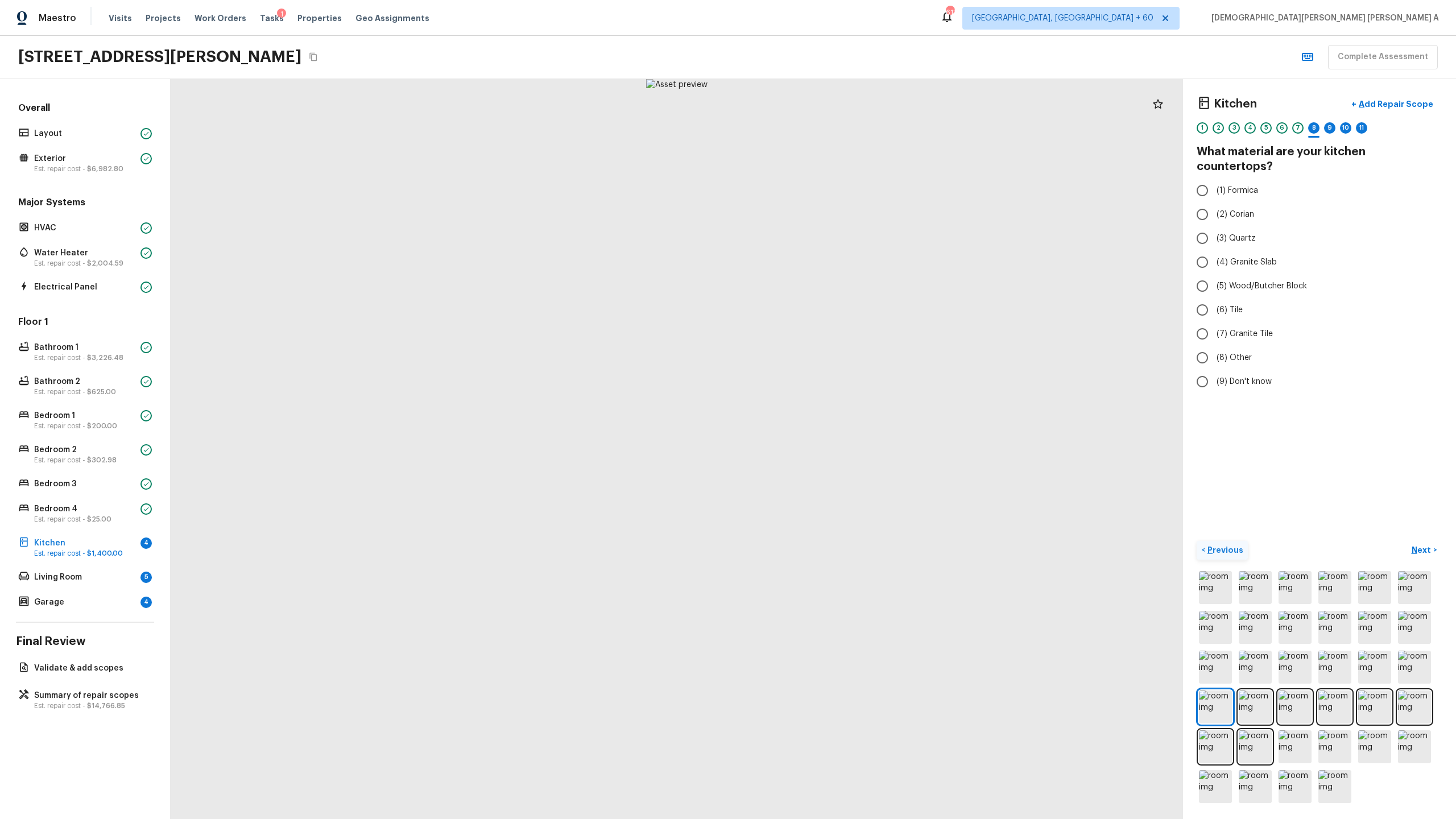
click at [835, 430] on p "Previous" at bounding box center [1224, 549] width 38 height 11
click at [835, 430] on p "Next" at bounding box center [1422, 549] width 22 height 11
click at [835, 298] on input "(6) Tile" at bounding box center [1202, 310] width 24 height 24
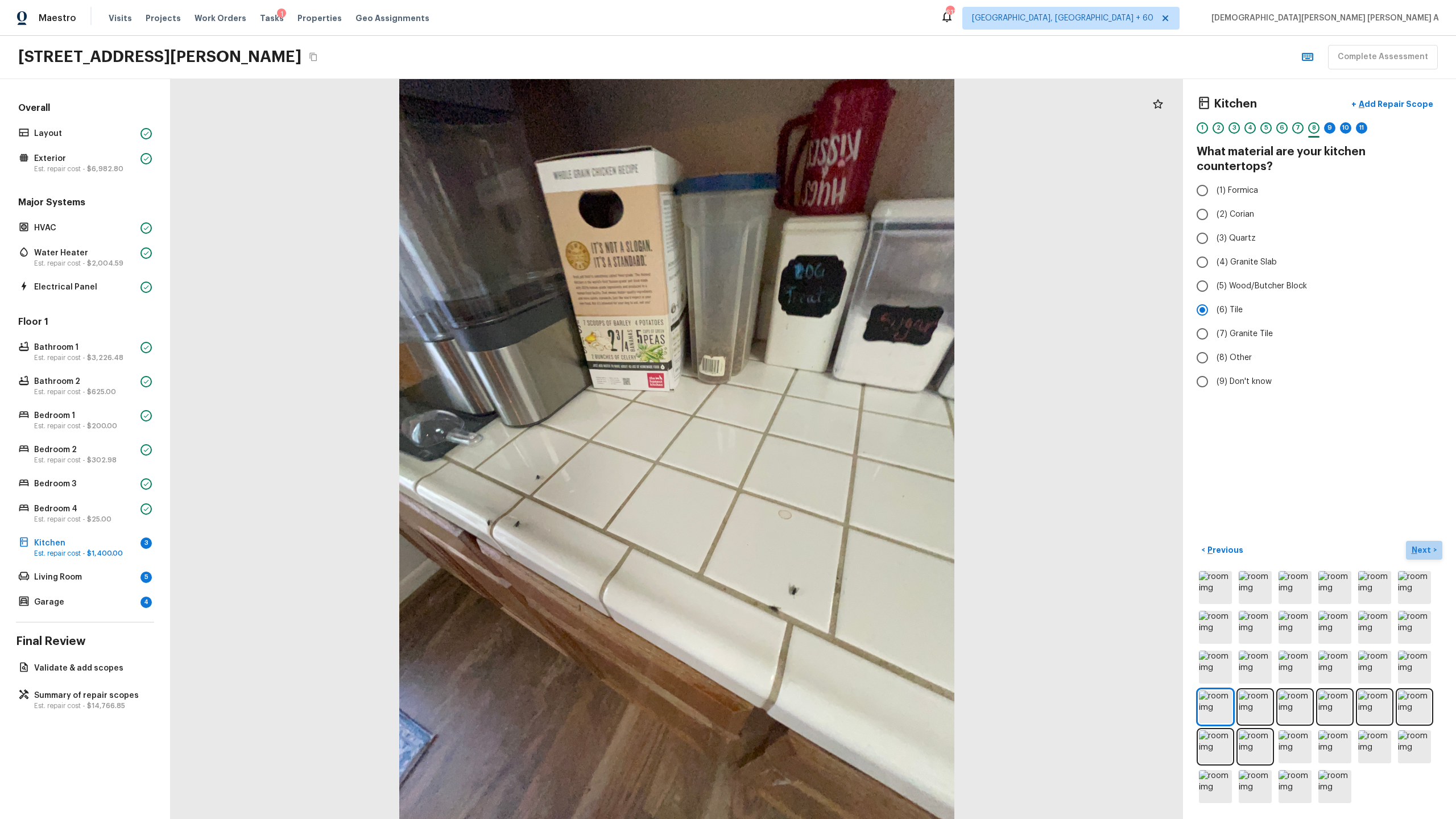
click at [835, 430] on p "Next" at bounding box center [1422, 549] width 22 height 11
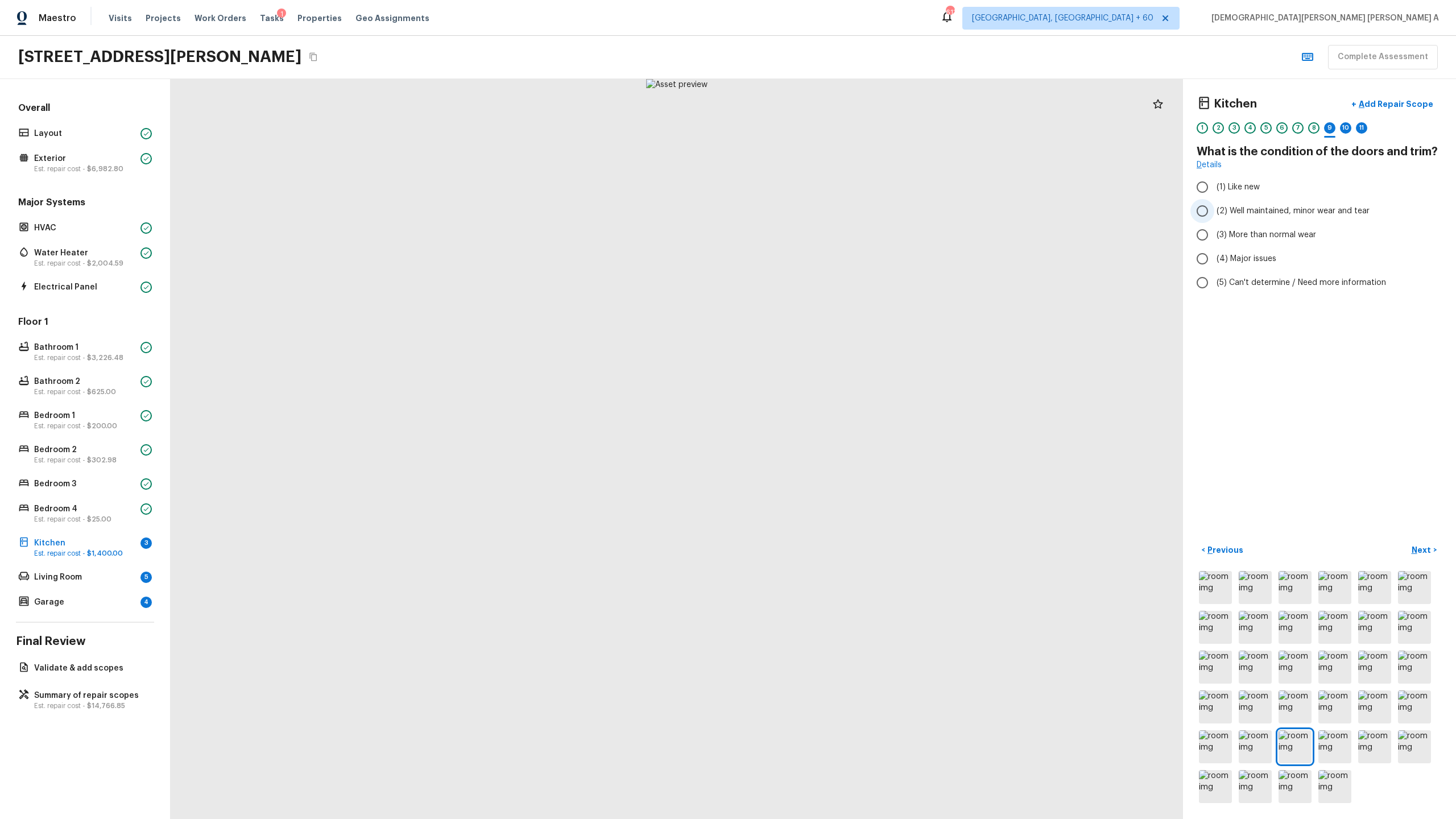
click at [835, 213] on input "(2) Well maintained, minor wear and tear" at bounding box center [1202, 211] width 24 height 24
click at [835, 430] on button "Next >" at bounding box center [1424, 550] width 37 height 19
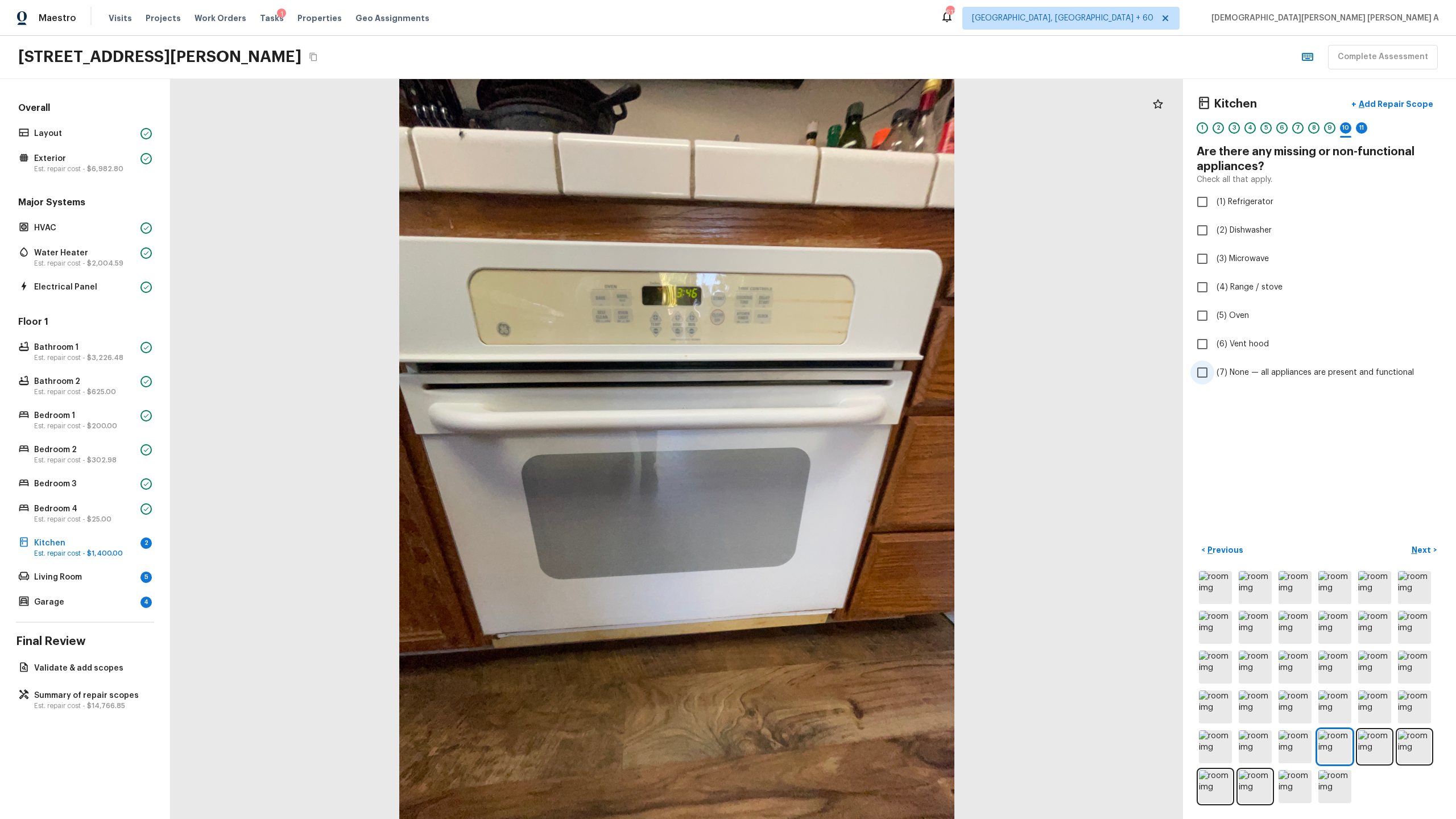
click at [835, 374] on input "(7) None — all appliances are present and functional" at bounding box center [1202, 373] width 24 height 24
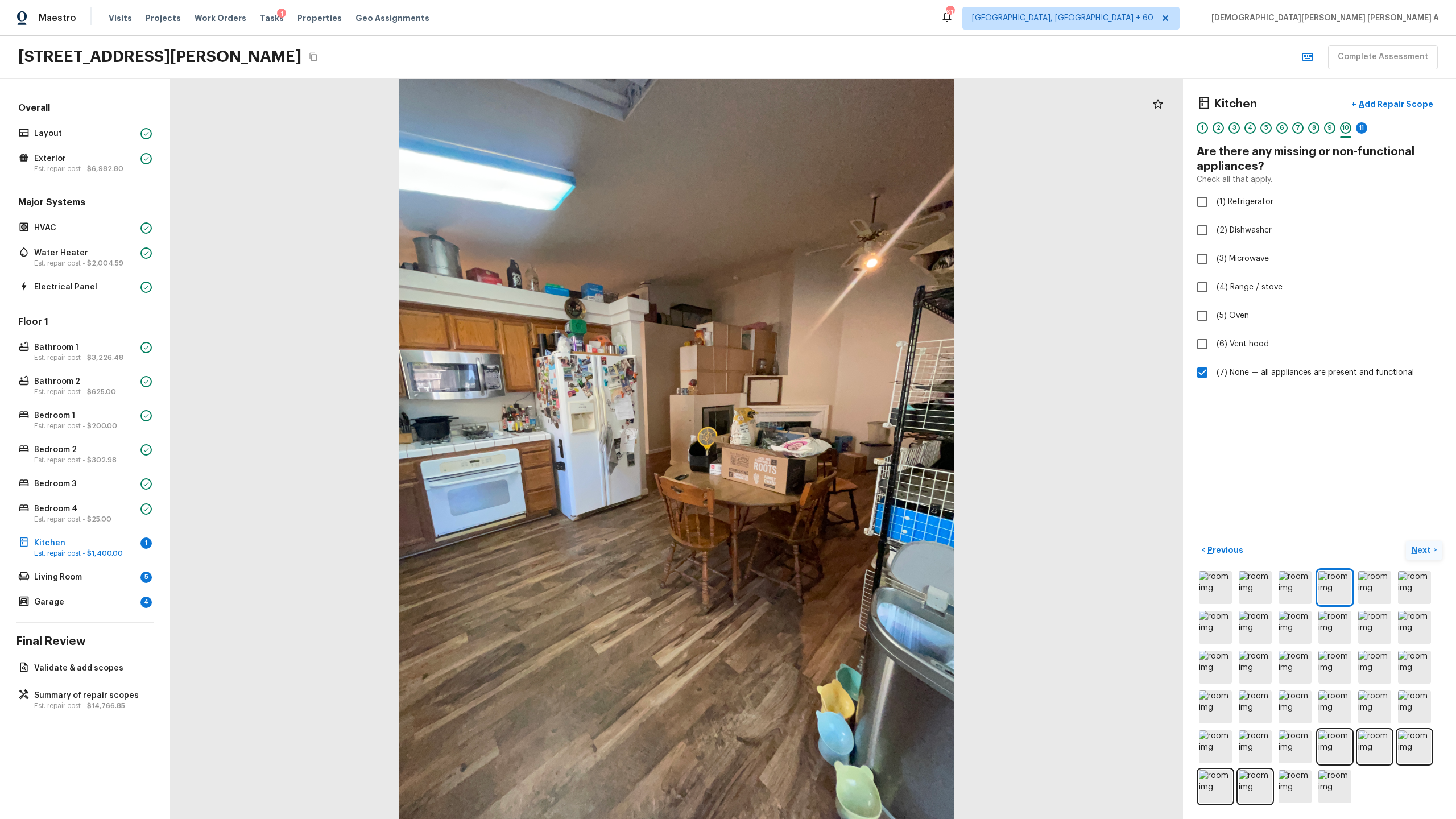
click at [835, 430] on p "Next" at bounding box center [1422, 549] width 22 height 11
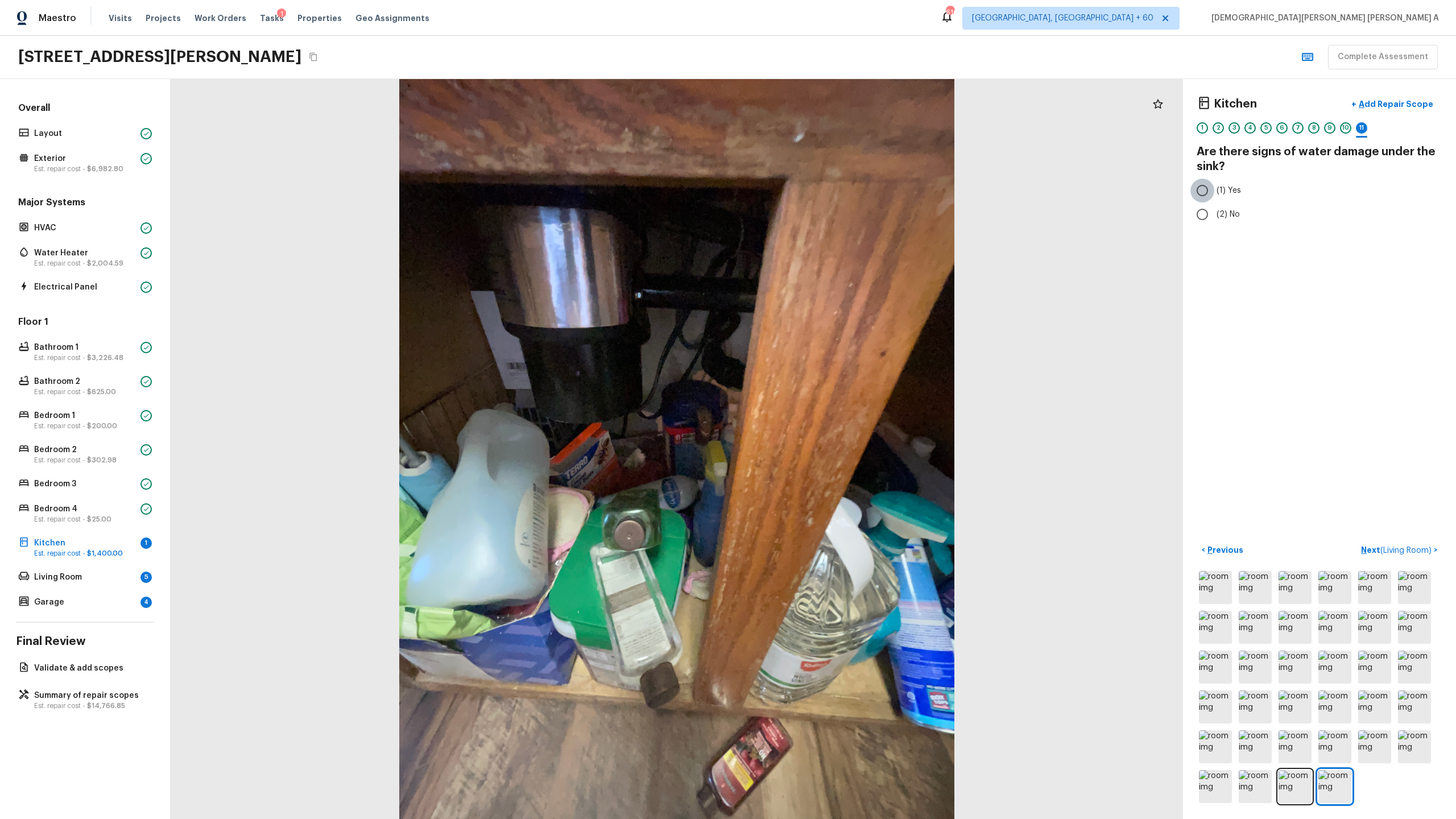
click at [835, 189] on input "(1) Yes" at bounding box center [1202, 191] width 24 height 24
click at [835, 430] on span "( Living Room )" at bounding box center [1406, 551] width 51 height 8
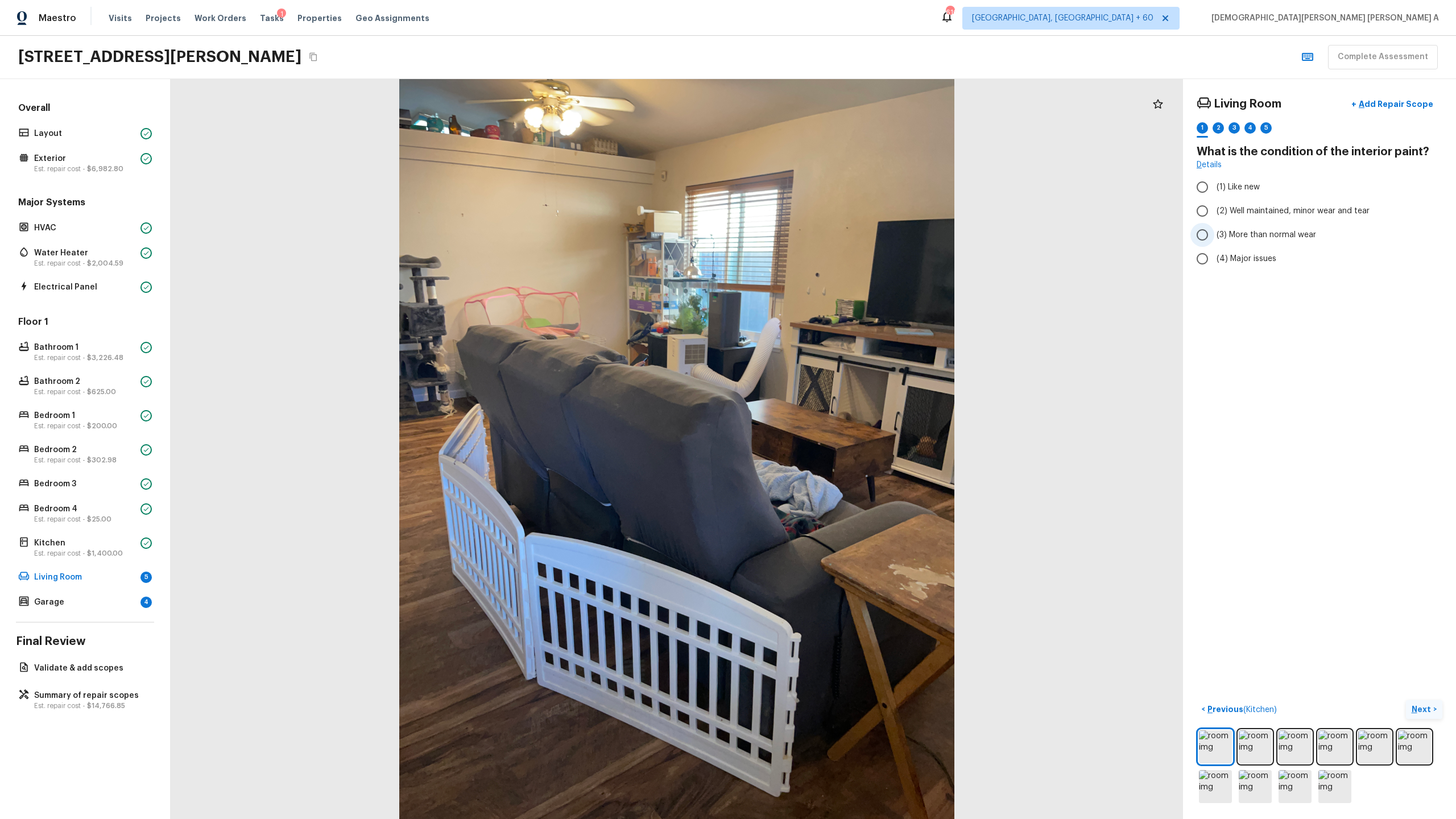
click at [835, 230] on input "(3) More than normal wear" at bounding box center [1202, 235] width 24 height 24
click at [835, 430] on button "Next >" at bounding box center [1424, 709] width 37 height 19
click at [835, 236] on input "(2) No" at bounding box center [1202, 240] width 24 height 24
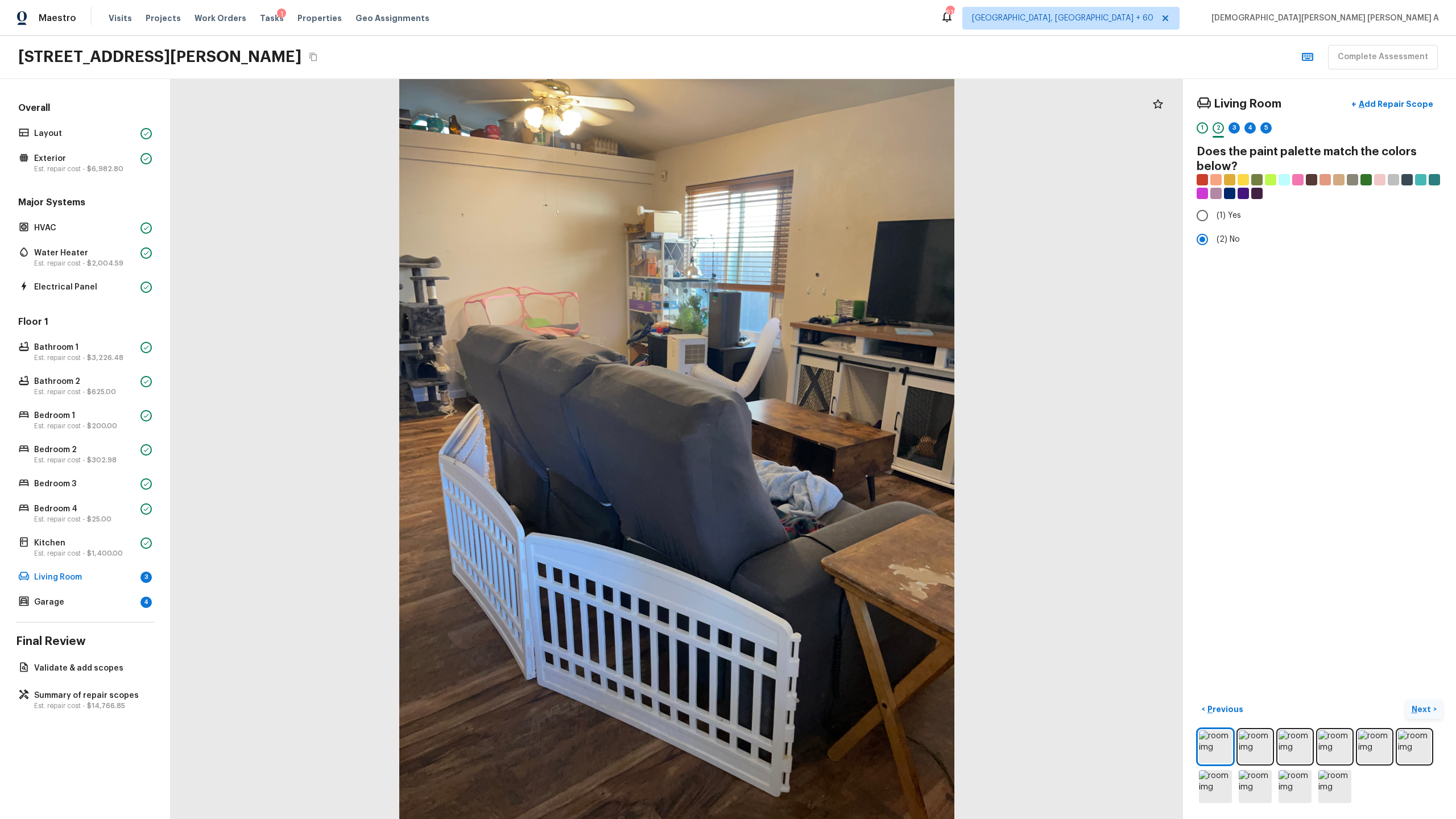
click at [835, 430] on button "Next >" at bounding box center [1424, 709] width 37 height 19
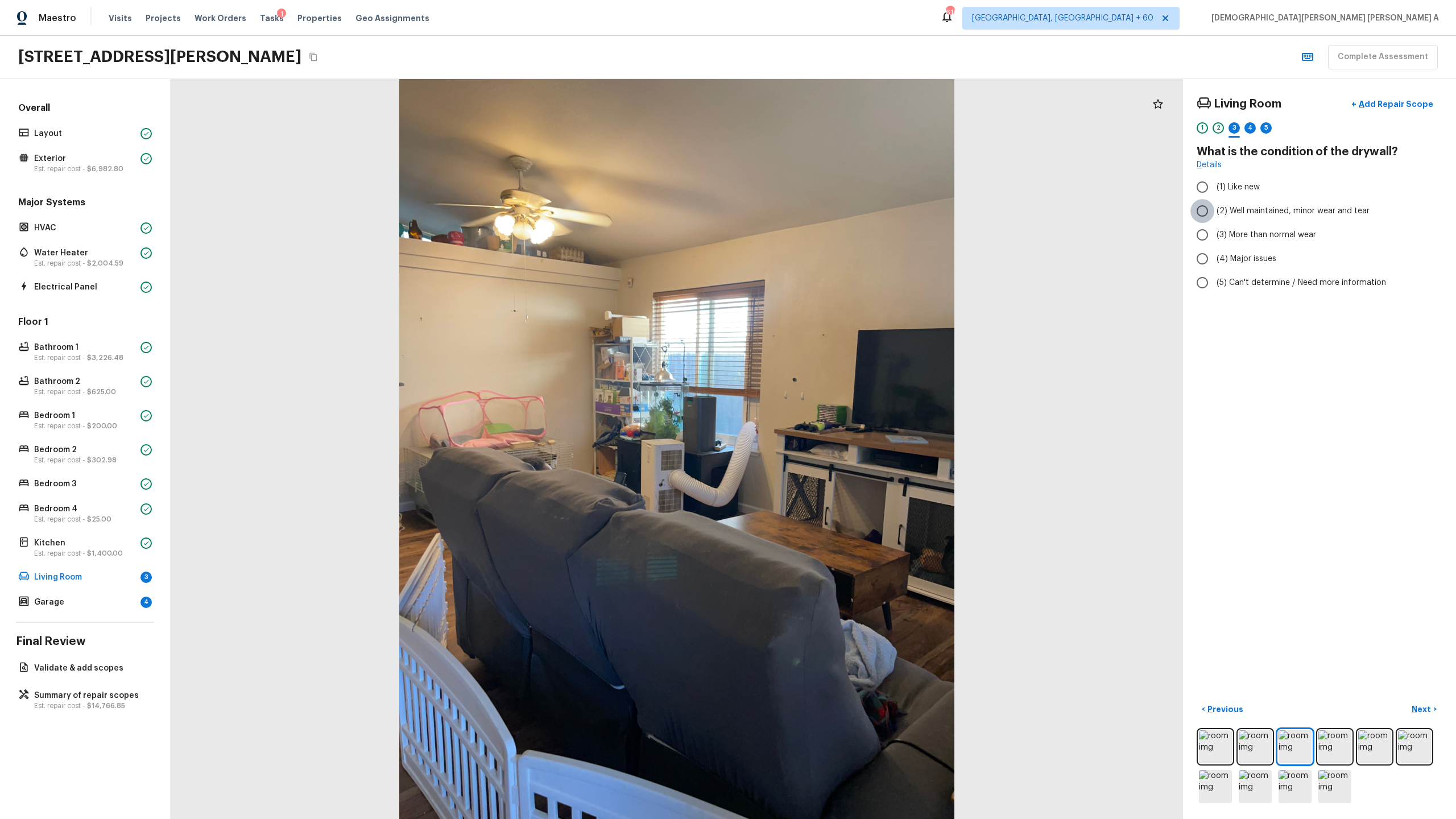
click at [835, 203] on input "(2) Well maintained, minor wear and tear" at bounding box center [1202, 211] width 24 height 24
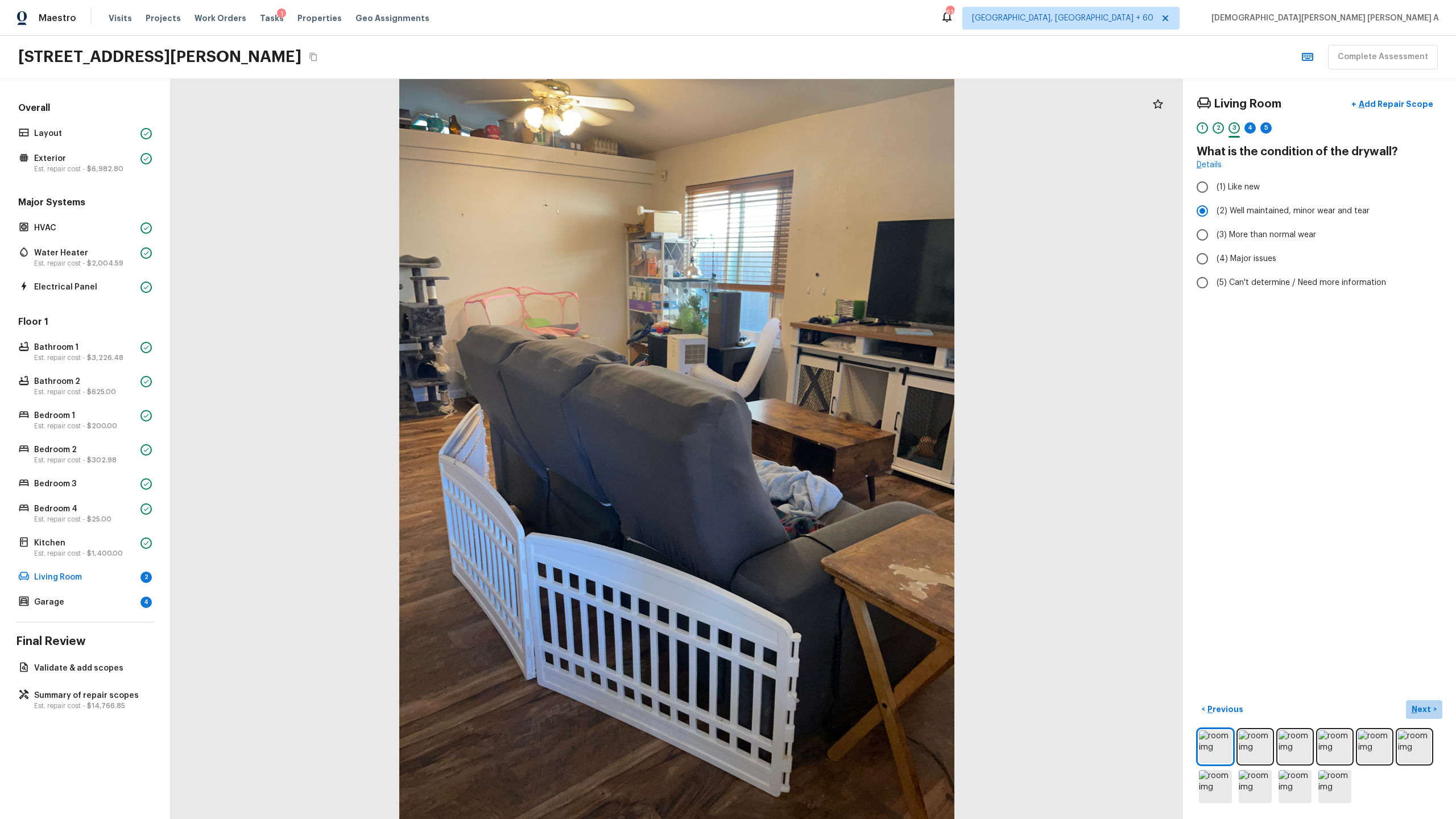
click at [835, 430] on p "Next" at bounding box center [1422, 709] width 22 height 11
click at [835, 191] on input "(1) Hardwood" at bounding box center [1202, 187] width 24 height 24
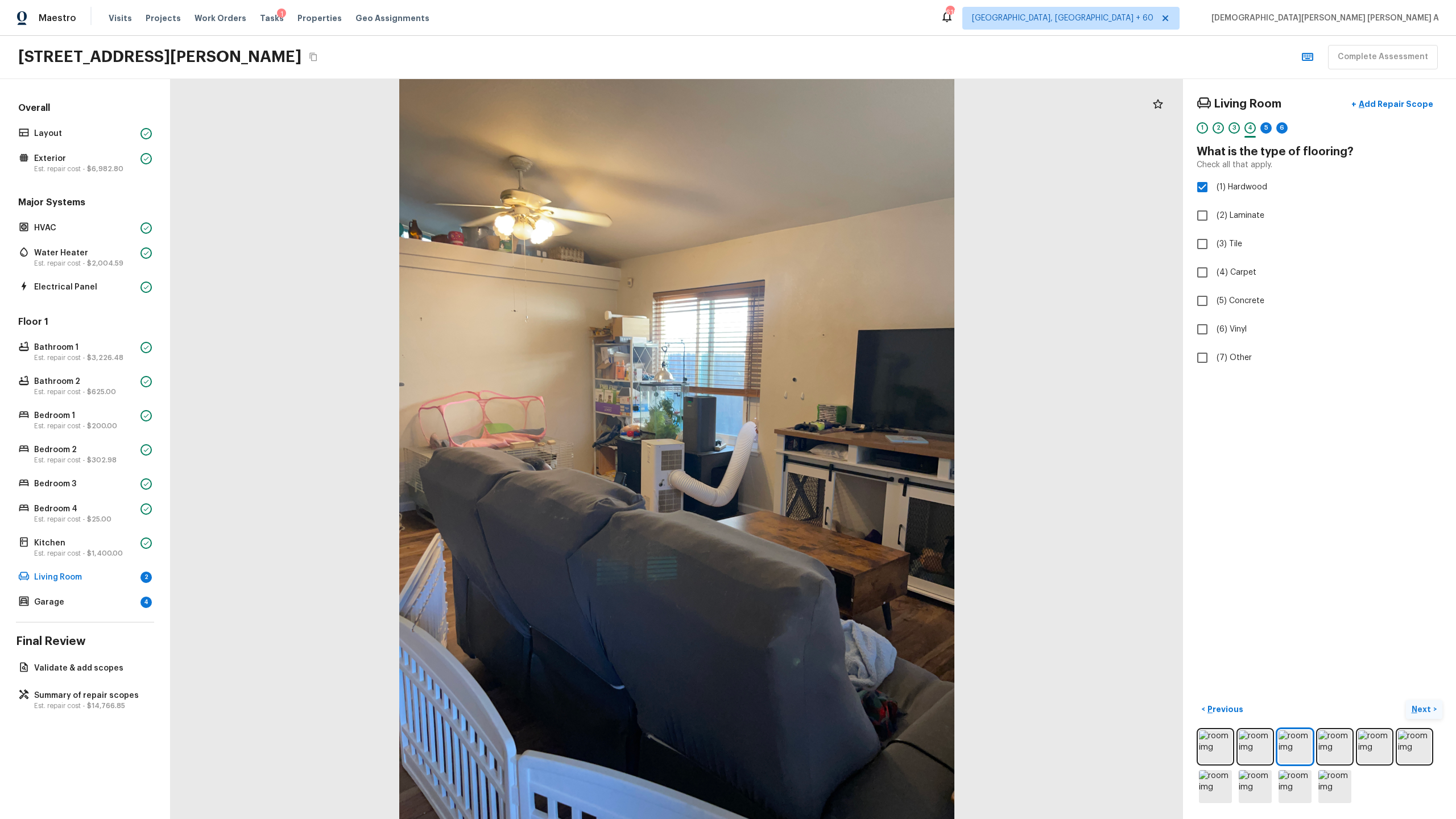
click at [835, 430] on p "Next" at bounding box center [1422, 709] width 22 height 11
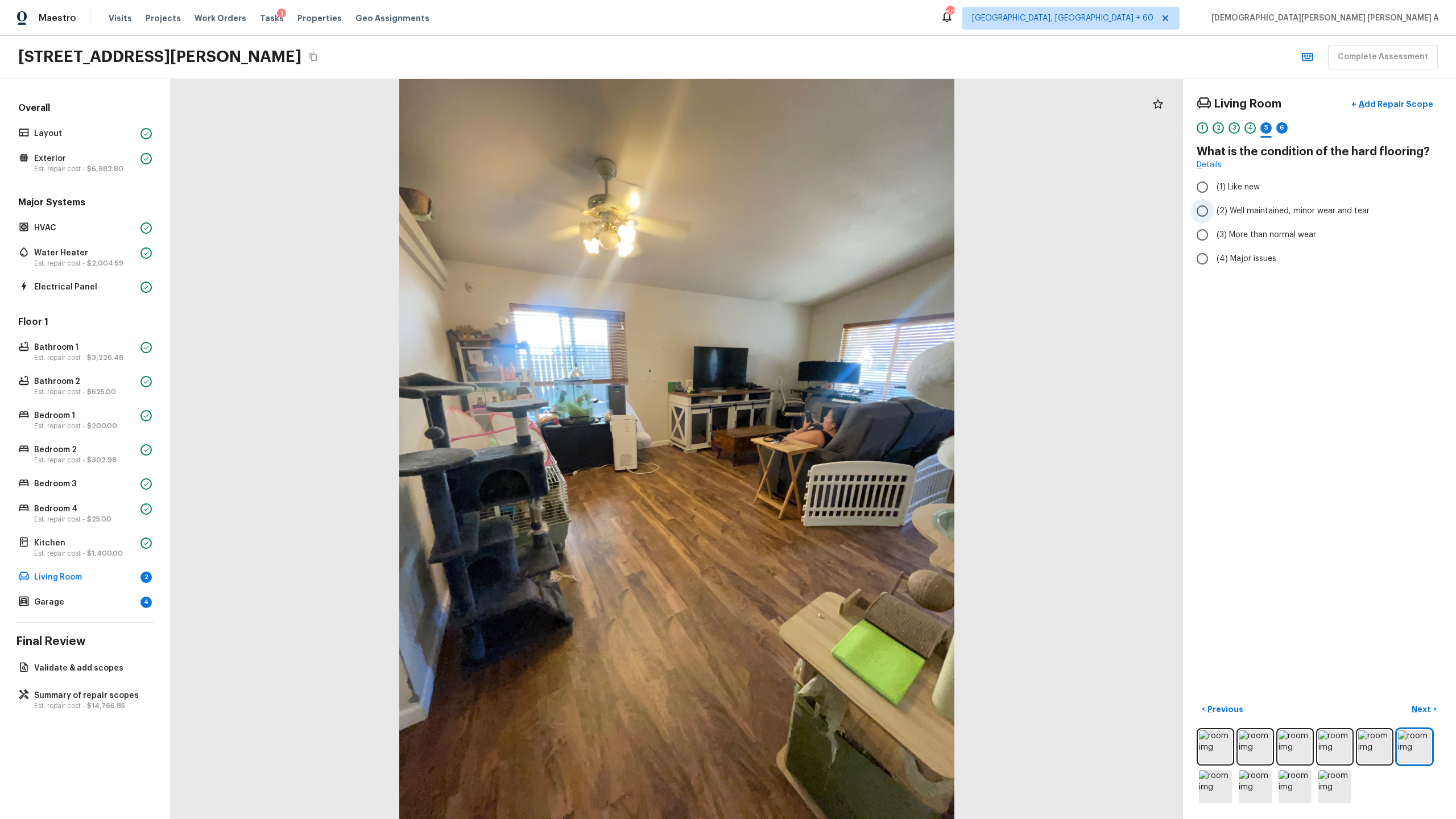
click at [835, 215] on input "(2) Well maintained, minor wear and tear" at bounding box center [1202, 211] width 24 height 24
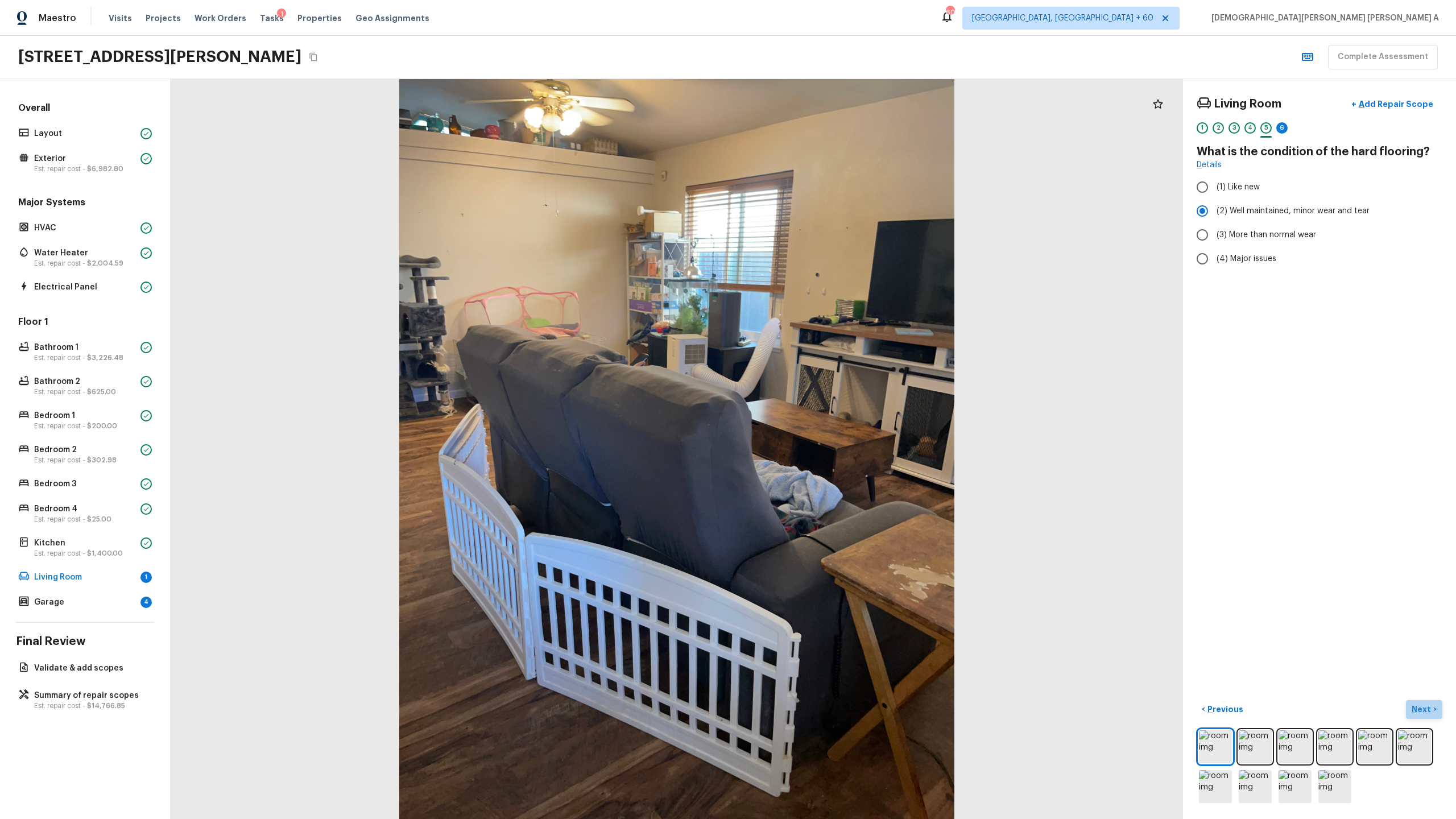
click at [835, 430] on p "Next" at bounding box center [1422, 709] width 22 height 11
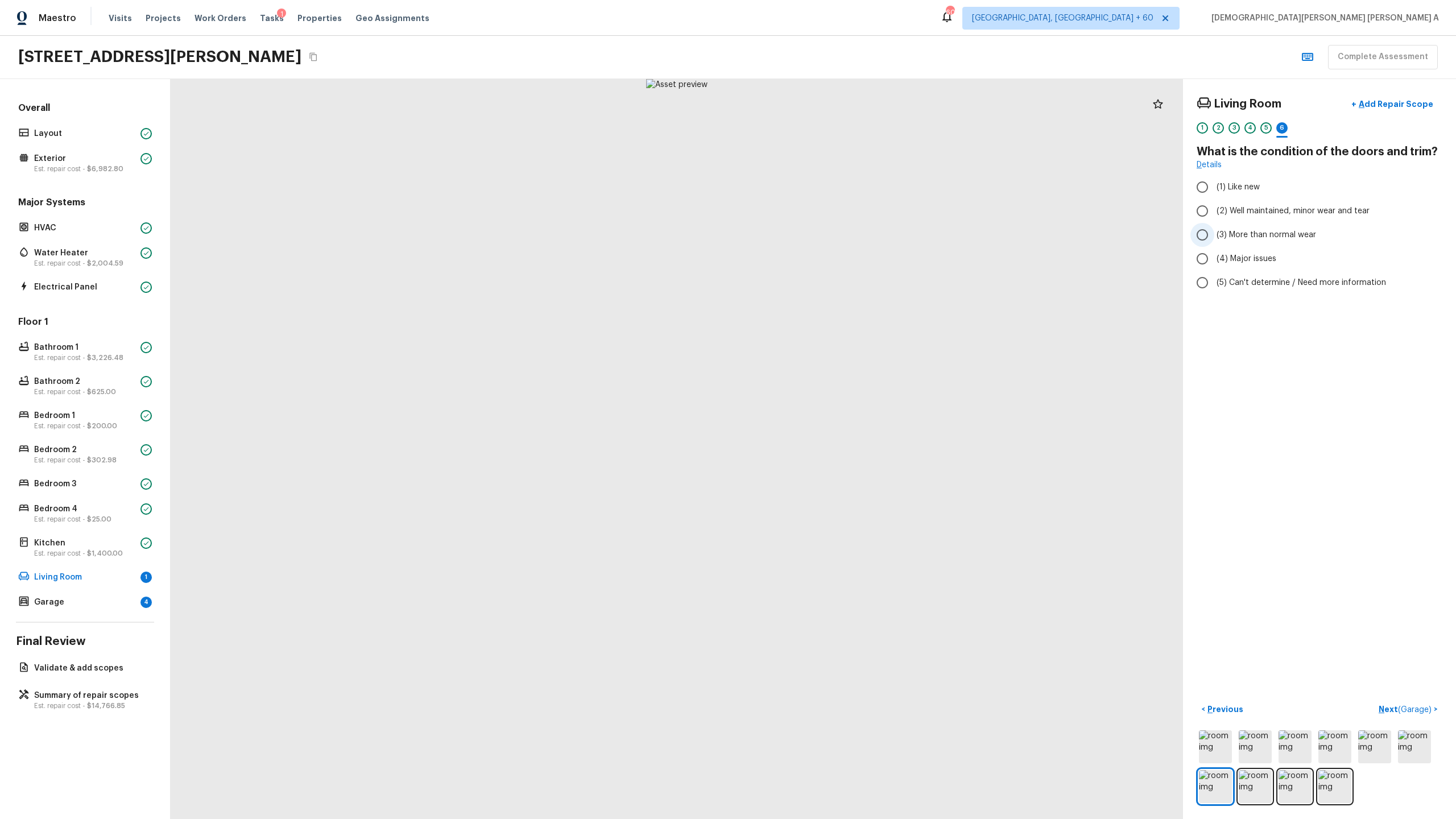
click at [835, 229] on input "(3) More than normal wear" at bounding box center [1202, 235] width 24 height 24
click at [835, 99] on p "Add Repair Scope" at bounding box center [1395, 104] width 77 height 11
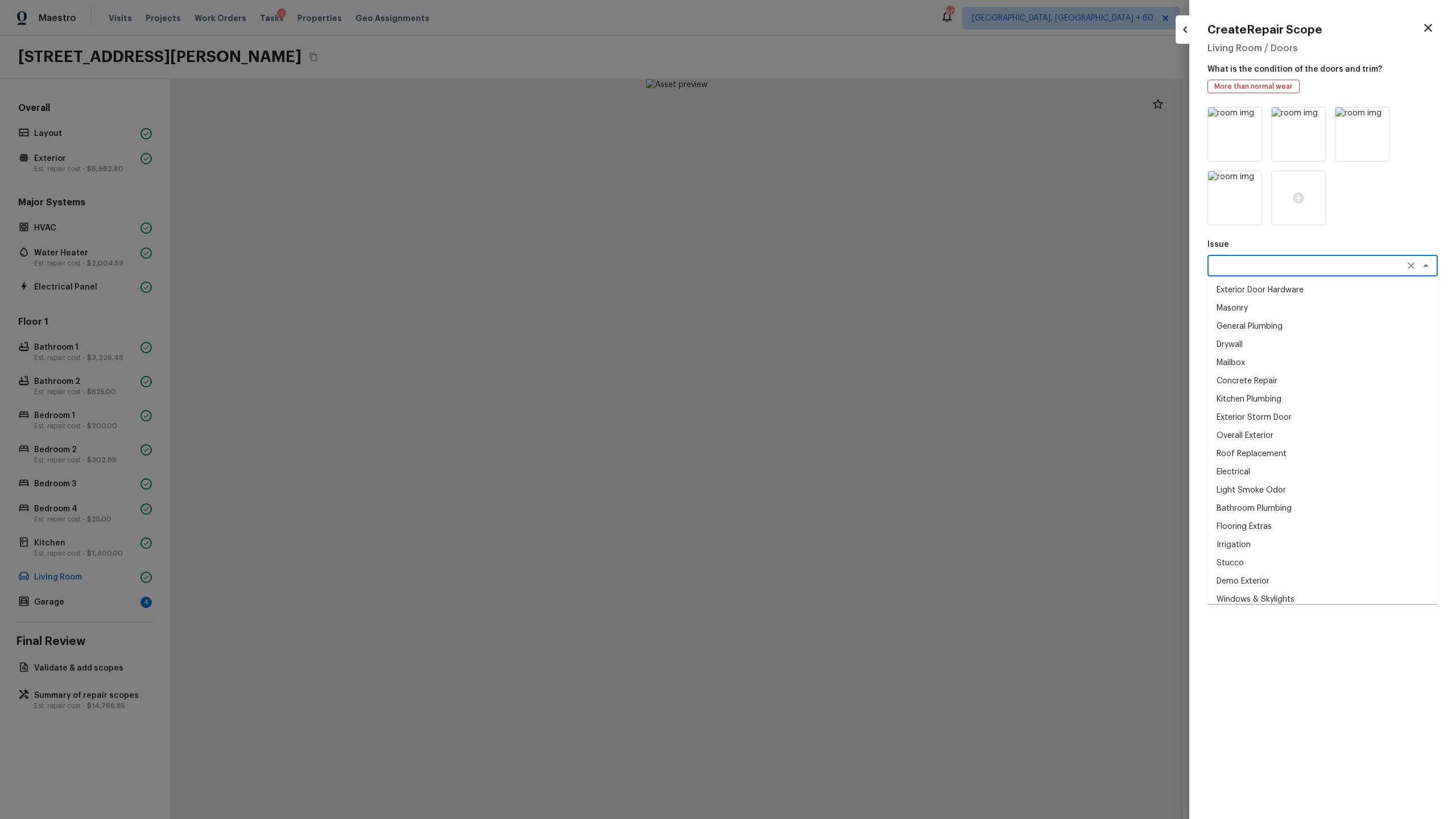
click at [835, 260] on textarea at bounding box center [1307, 265] width 188 height 11
click at [835, 430] on li "Interior Door" at bounding box center [1322, 472] width 230 height 18
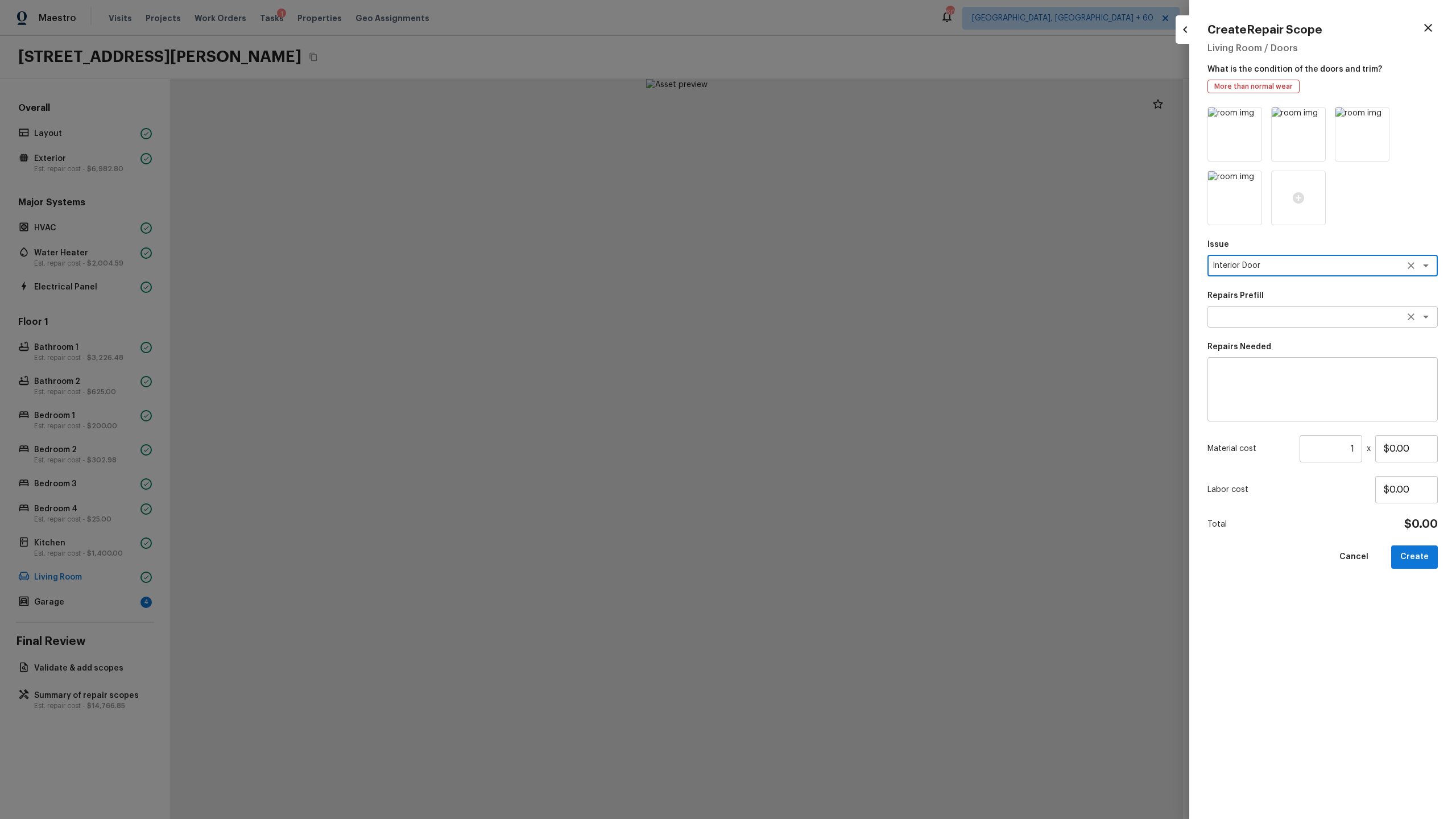
click at [835, 321] on textarea at bounding box center [1307, 317] width 188 height 11
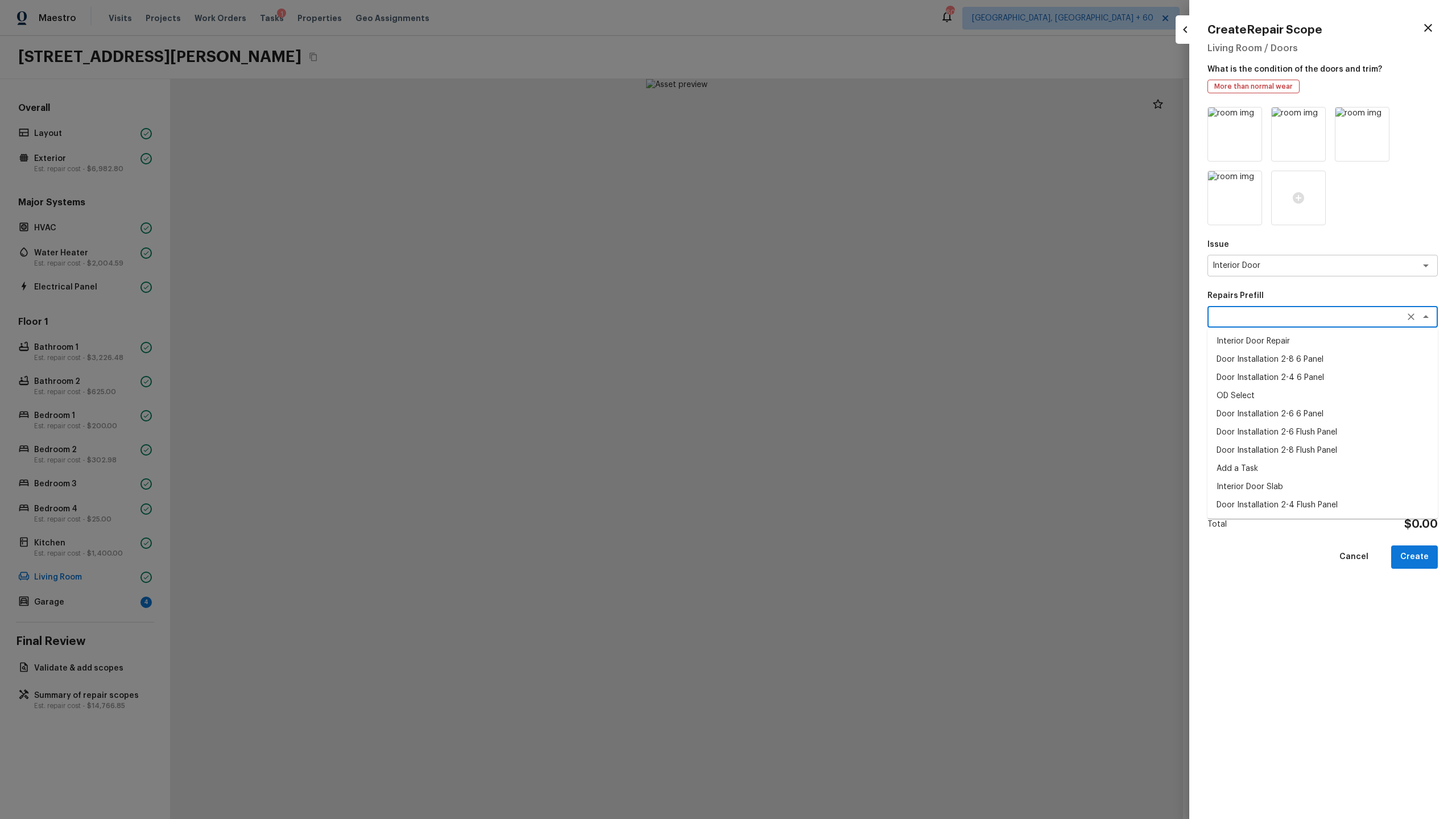
click at [835, 346] on li "Interior Door Repair" at bounding box center [1322, 341] width 230 height 18
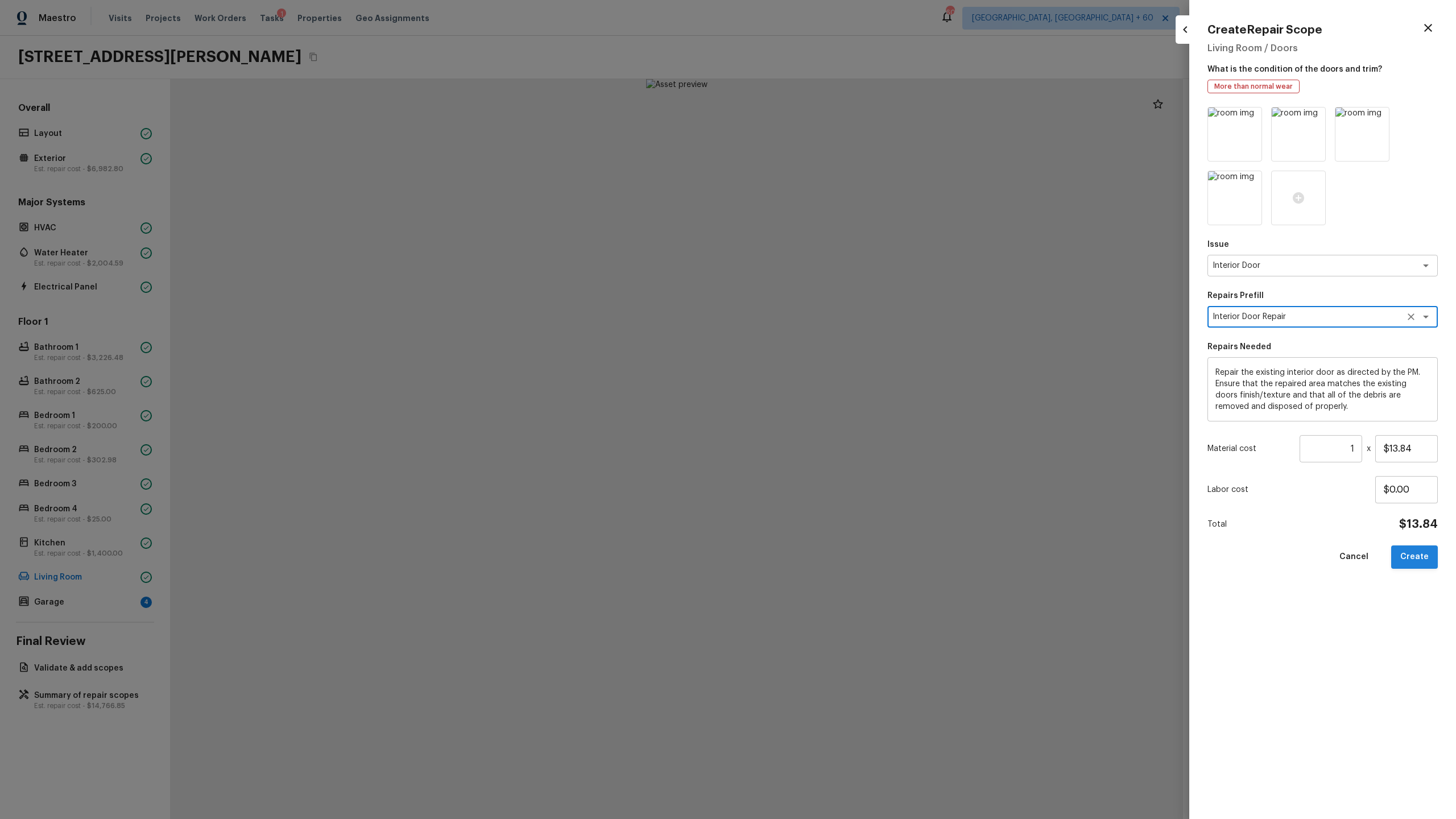
click at [835, 430] on button "Create" at bounding box center [1414, 557] width 46 height 23
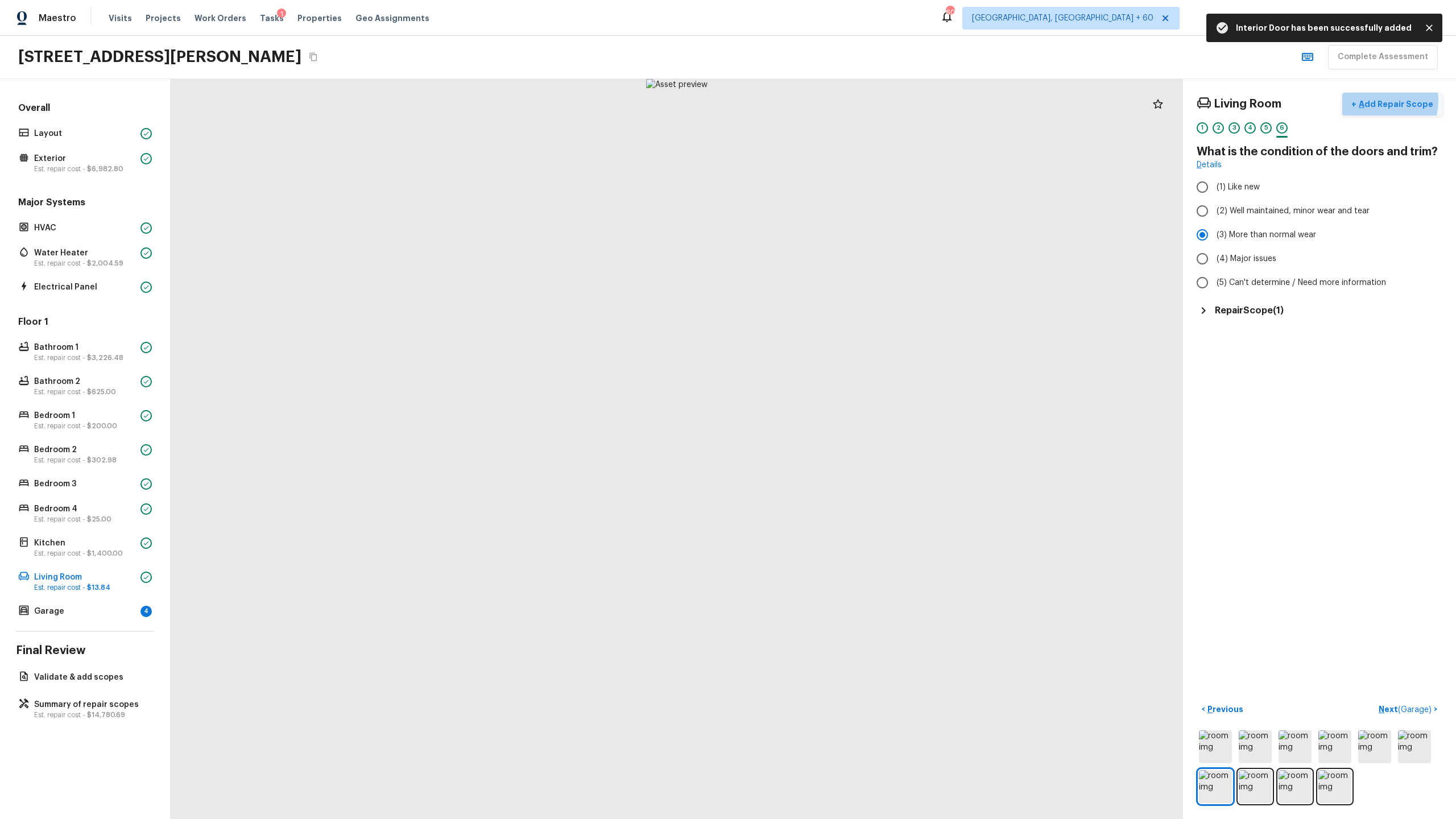
click at [835, 100] on p "Add Repair Scope" at bounding box center [1395, 104] width 77 height 11
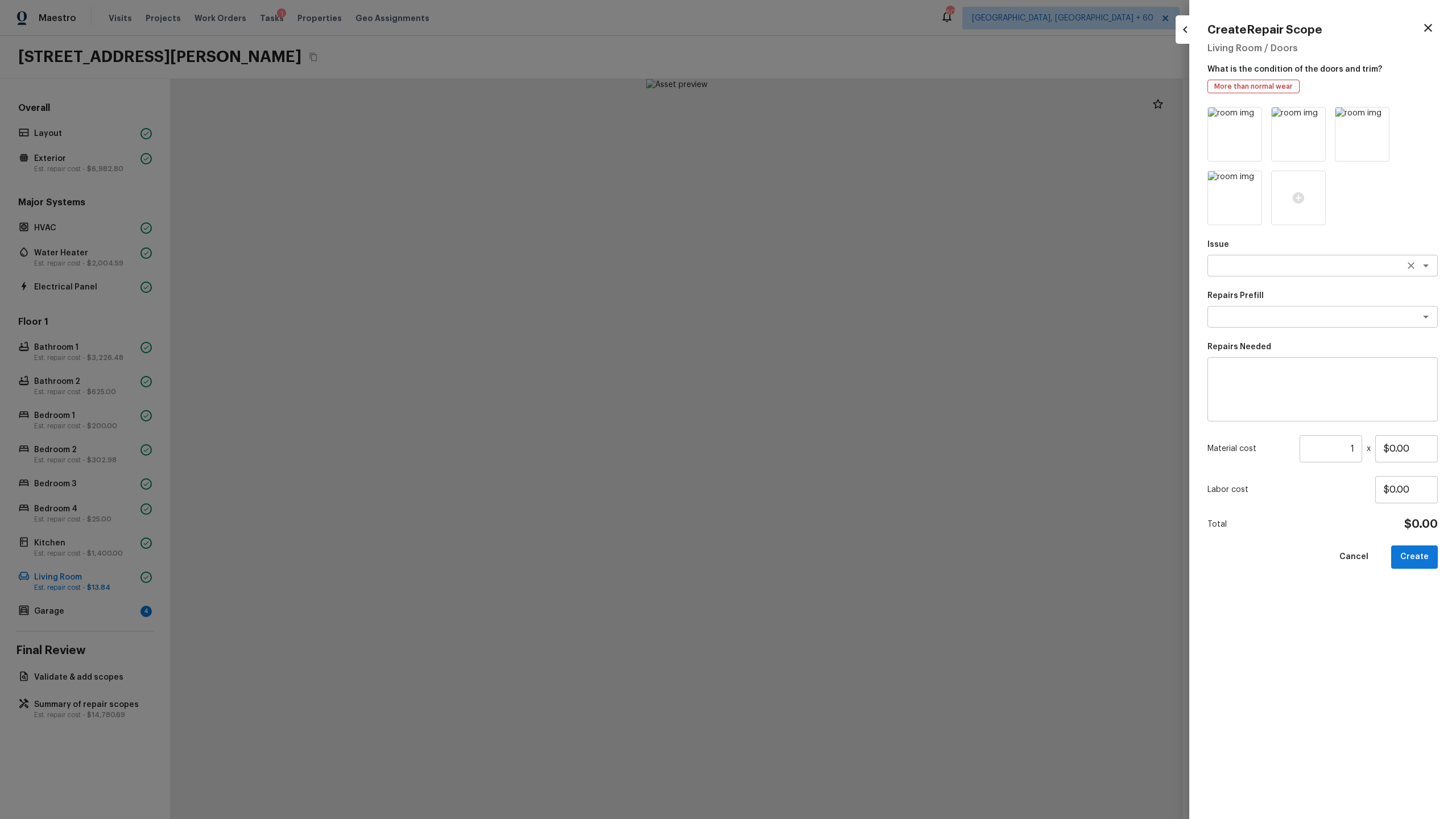
click at [835, 265] on textarea at bounding box center [1307, 265] width 188 height 11
click at [835, 289] on li "Interior Closet Door" at bounding box center [1322, 290] width 230 height 18
click at [835, 311] on textarea at bounding box center [1307, 317] width 188 height 11
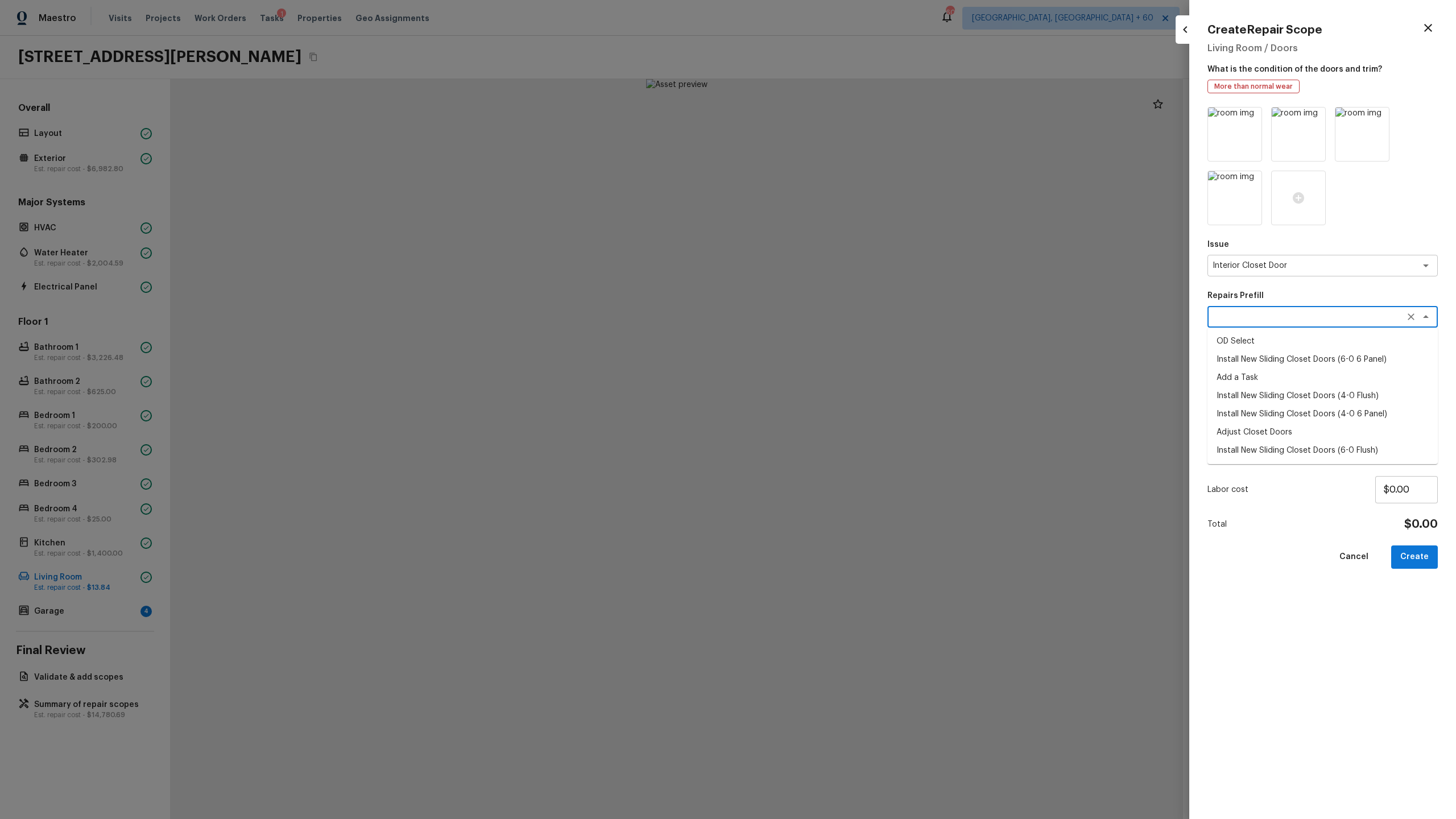
click at [835, 358] on li "Install New Sliding Closet Doors (6-0 6 Panel)" at bounding box center [1322, 360] width 230 height 18
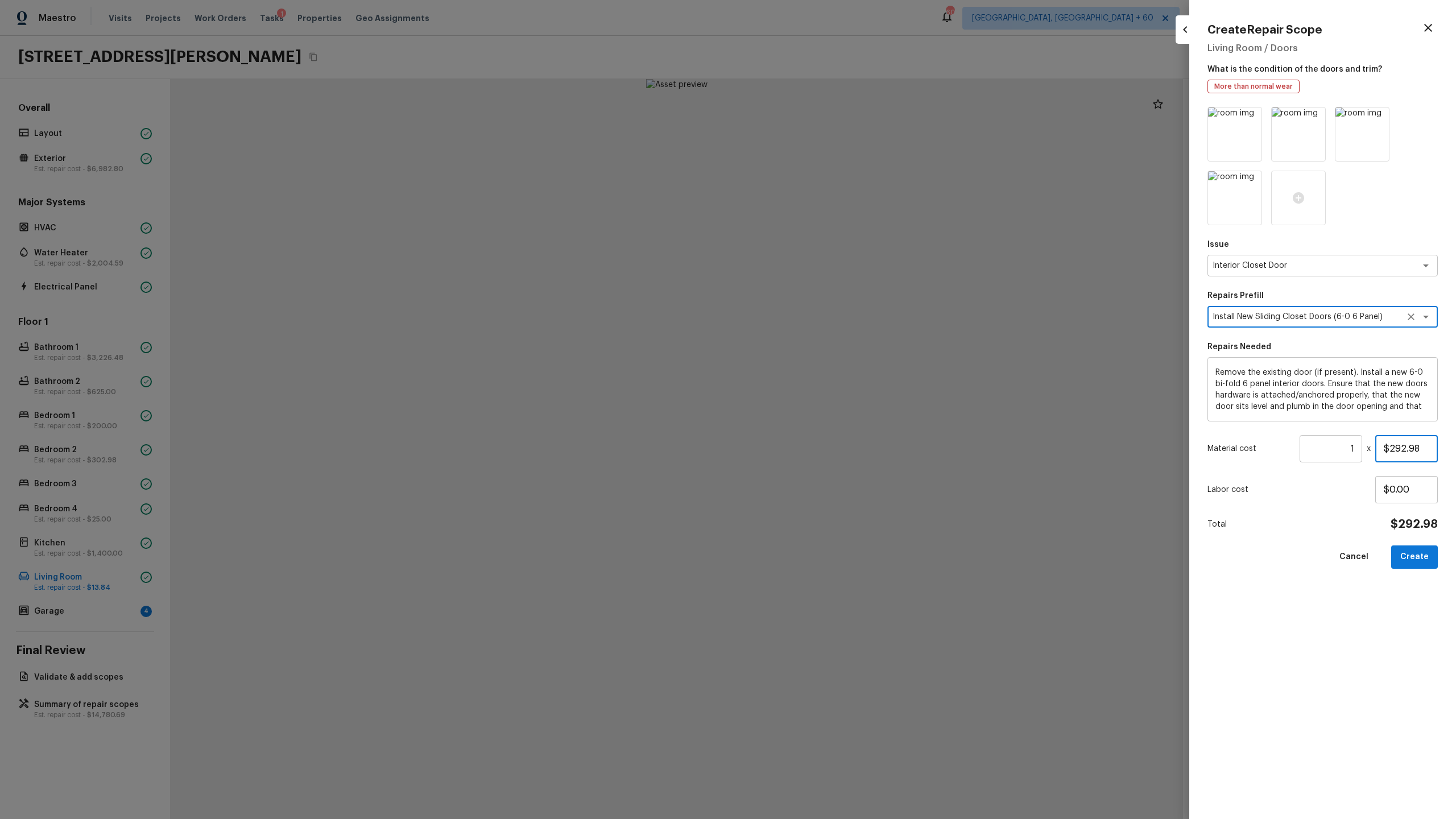
click at [835, 430] on input "$292.98" at bounding box center [1406, 449] width 63 height 27
click at [835, 430] on input "$0.00" at bounding box center [1406, 489] width 63 height 27
click at [835, 430] on div "Issue Interior Closet Door x ​ Repairs Prefill Install New Sliding Closet Doors…" at bounding box center [1322, 454] width 230 height 694
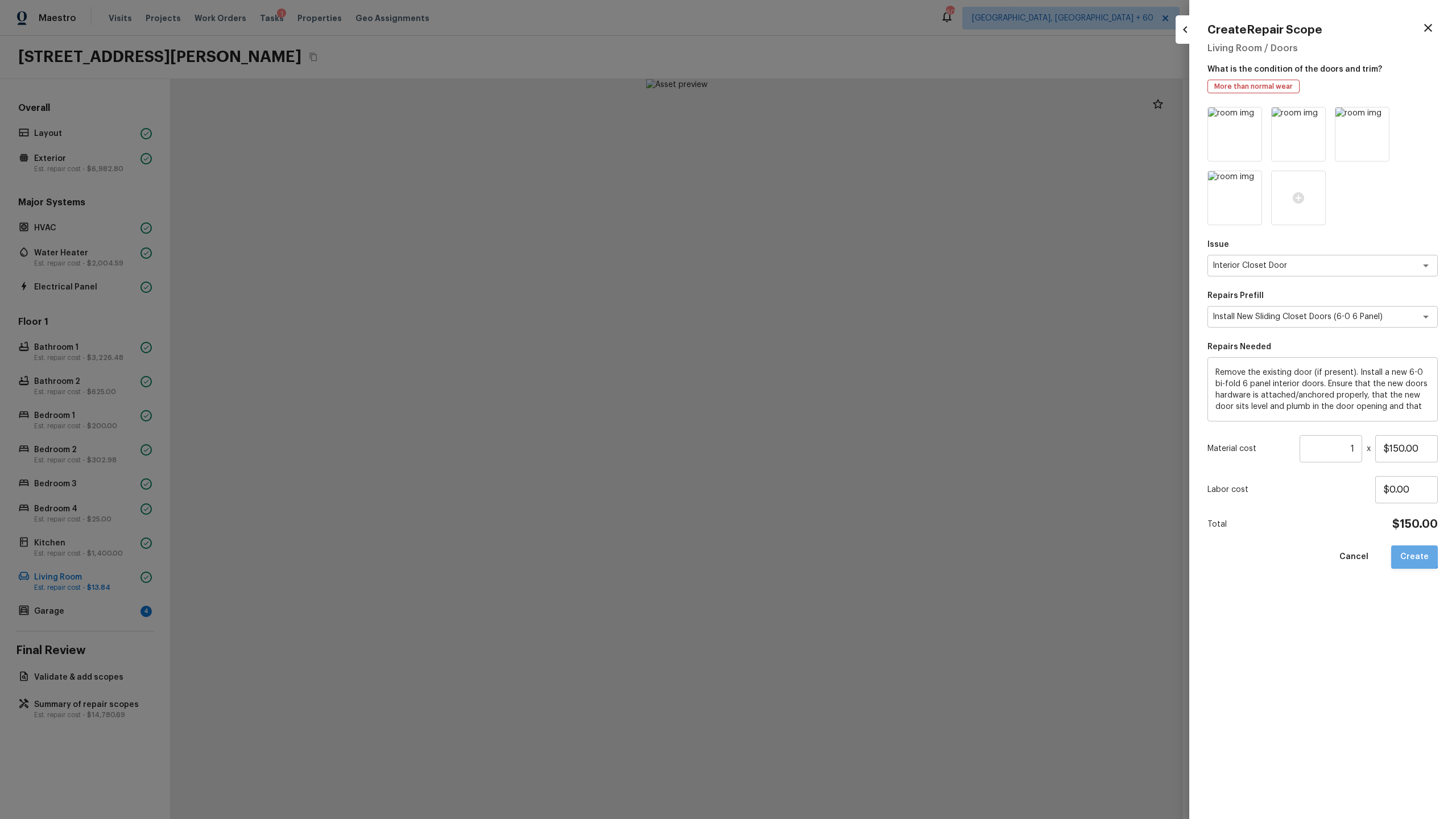
click at [835, 430] on button "Create" at bounding box center [1414, 557] width 46 height 23
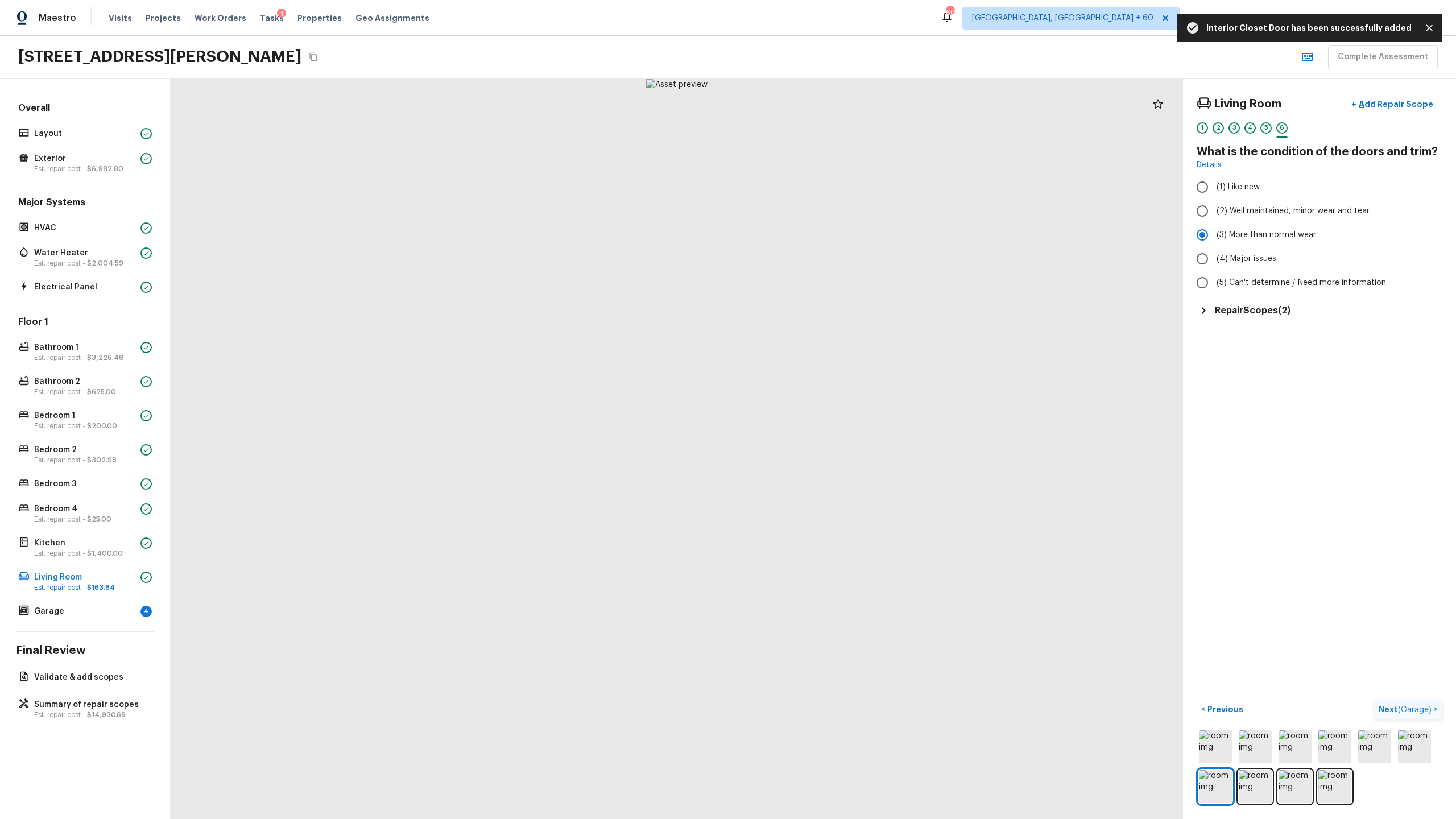
click at [835, 430] on span "( Garage )" at bounding box center [1414, 710] width 33 height 8
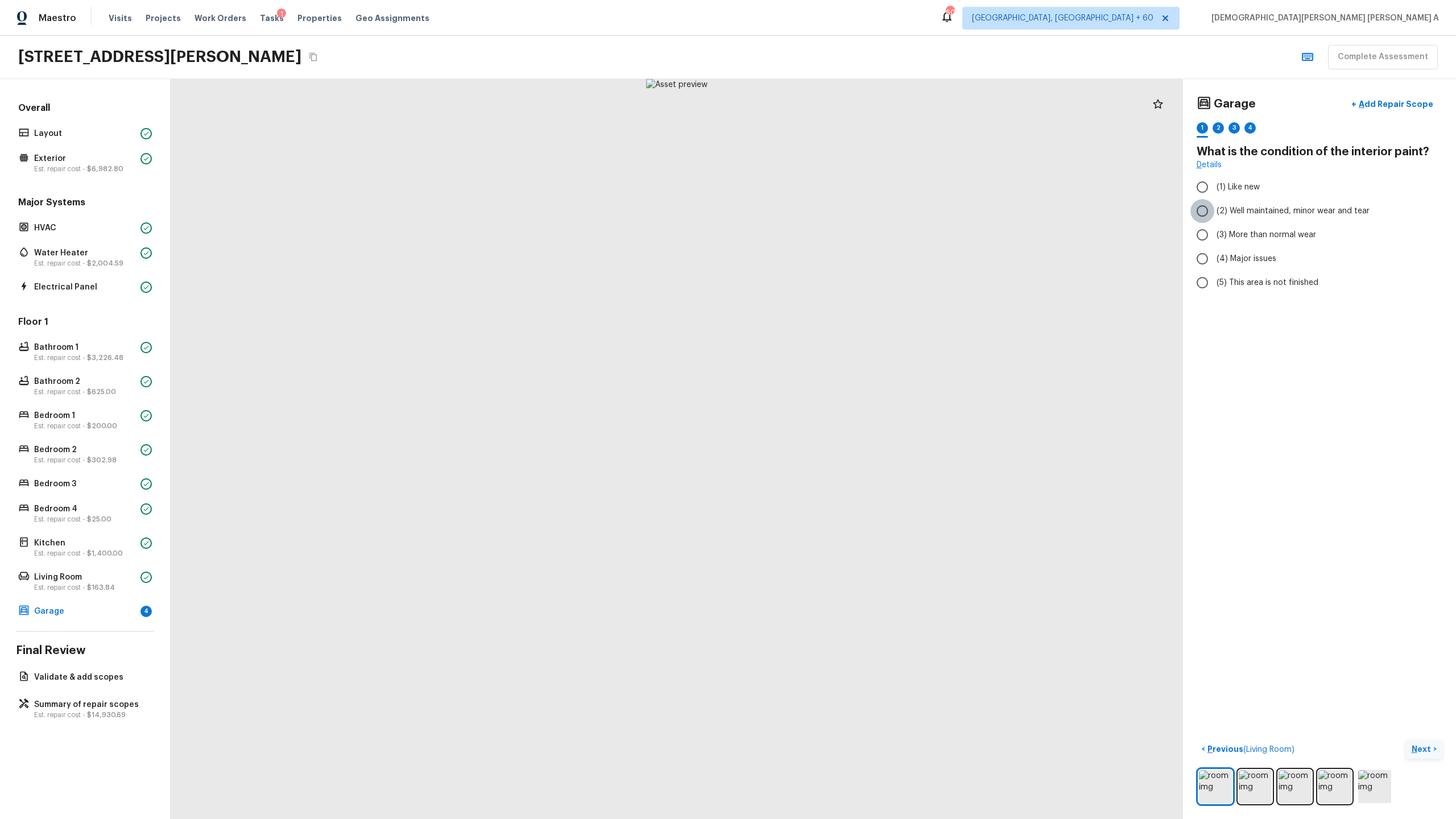
click at [835, 219] on input "(2) Well maintained, minor wear and tear" at bounding box center [1202, 211] width 24 height 24
click at [835, 430] on p "Next" at bounding box center [1422, 749] width 22 height 11
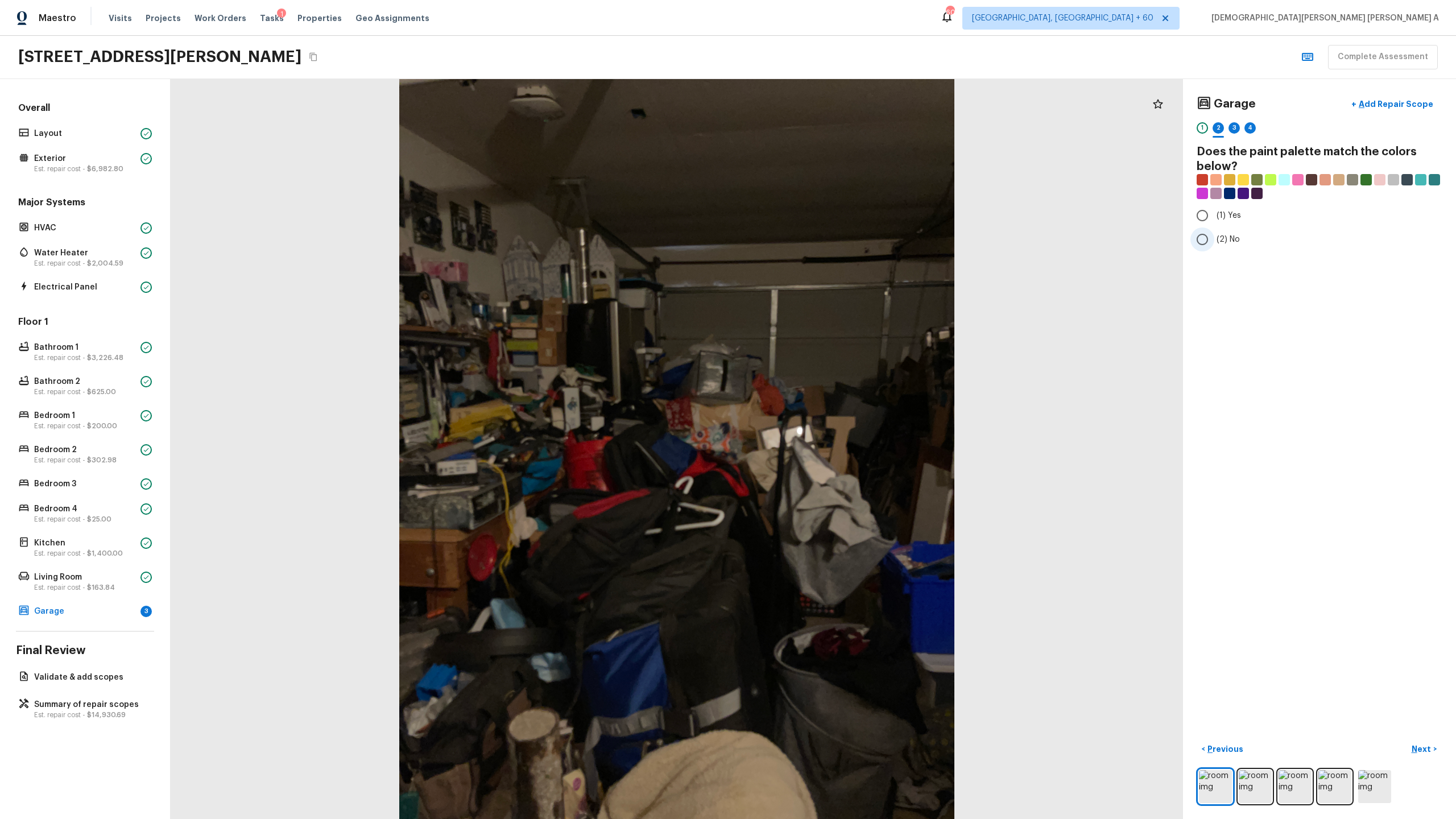
click at [835, 241] on input "(2) No" at bounding box center [1202, 240] width 24 height 24
click at [835, 430] on p "Next" at bounding box center [1422, 749] width 22 height 11
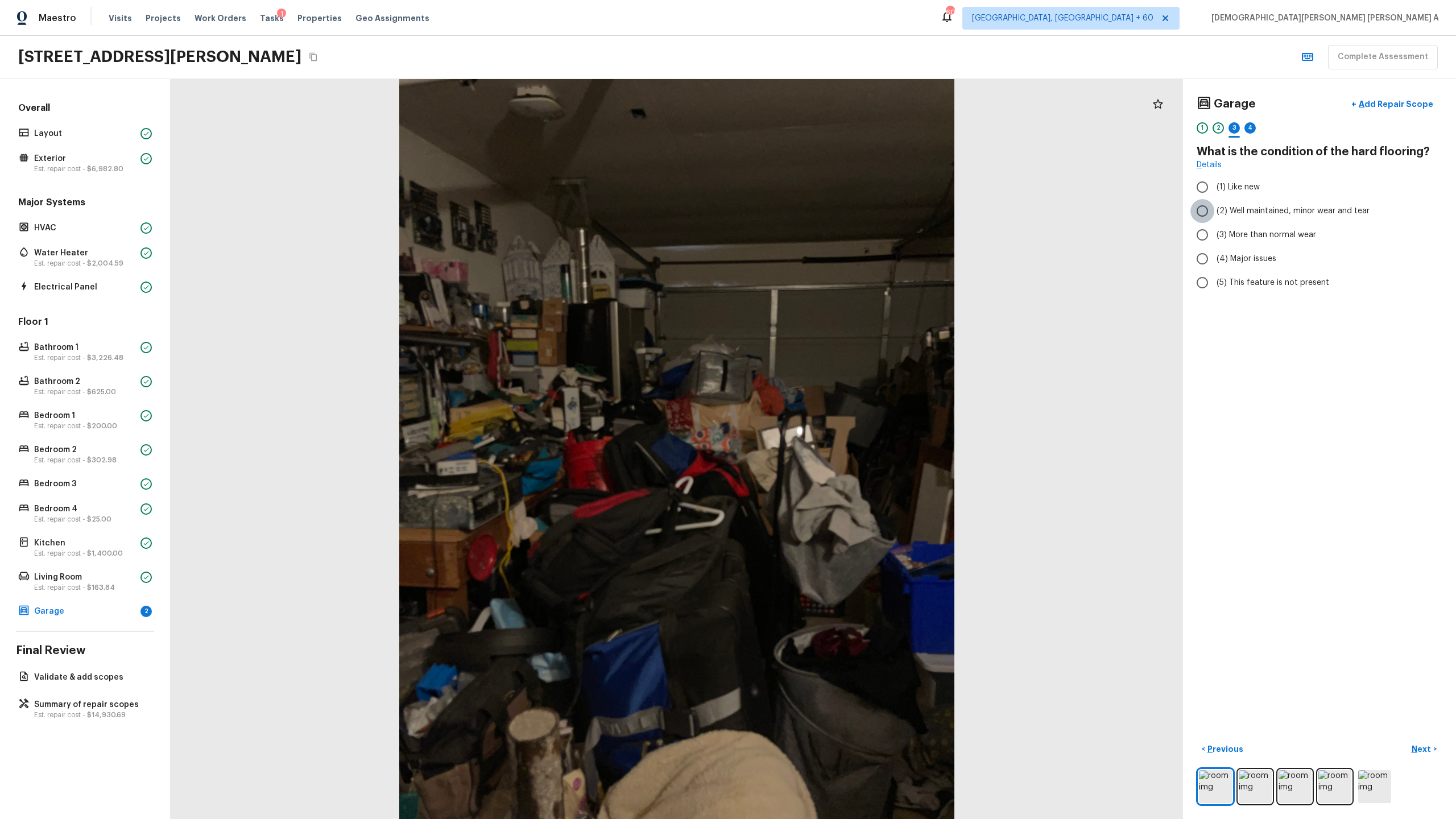
click at [835, 209] on input "(2) Well maintained, minor wear and tear" at bounding box center [1202, 211] width 24 height 24
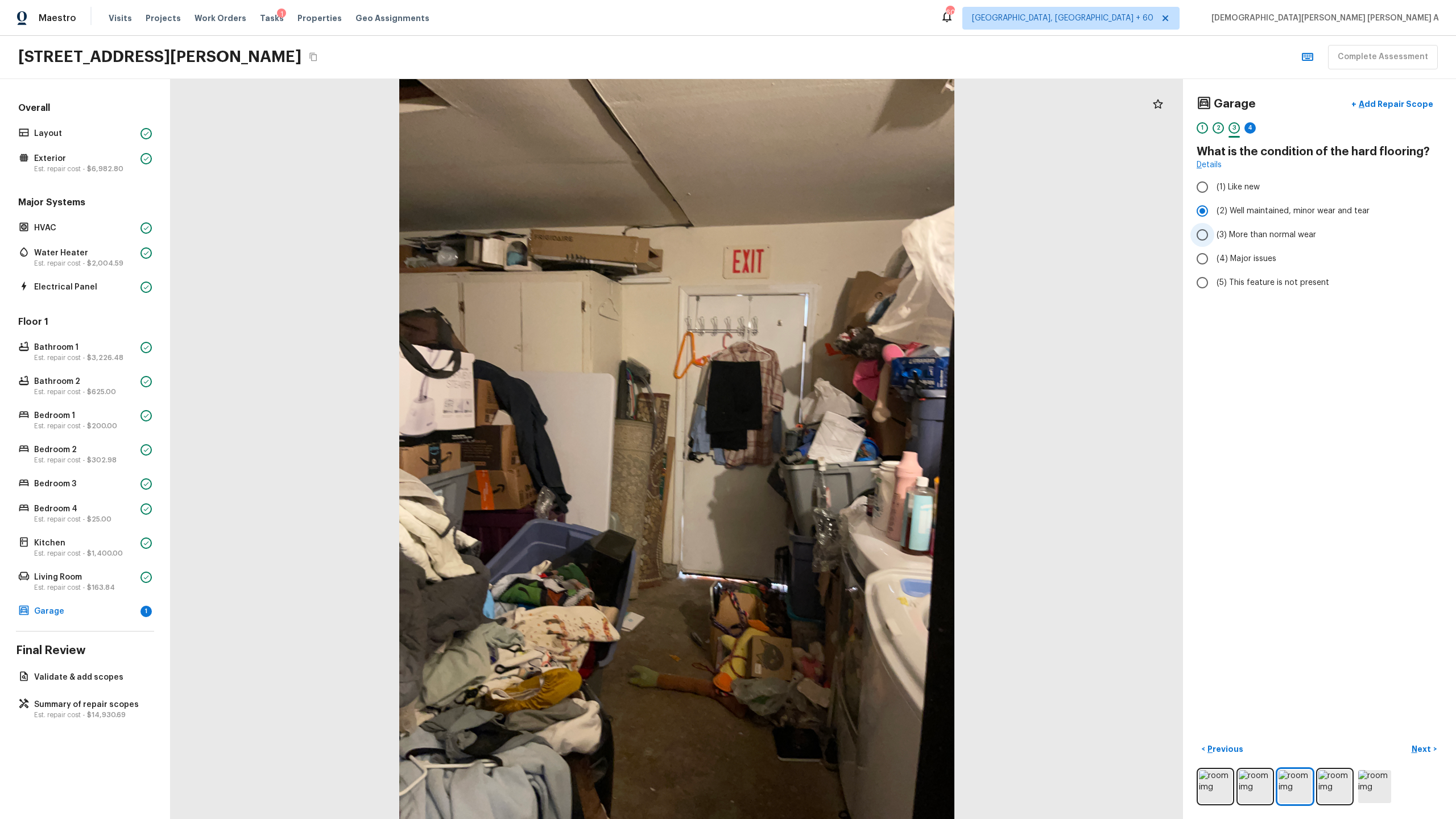
click at [835, 228] on input "(3) More than normal wear" at bounding box center [1202, 235] width 24 height 24
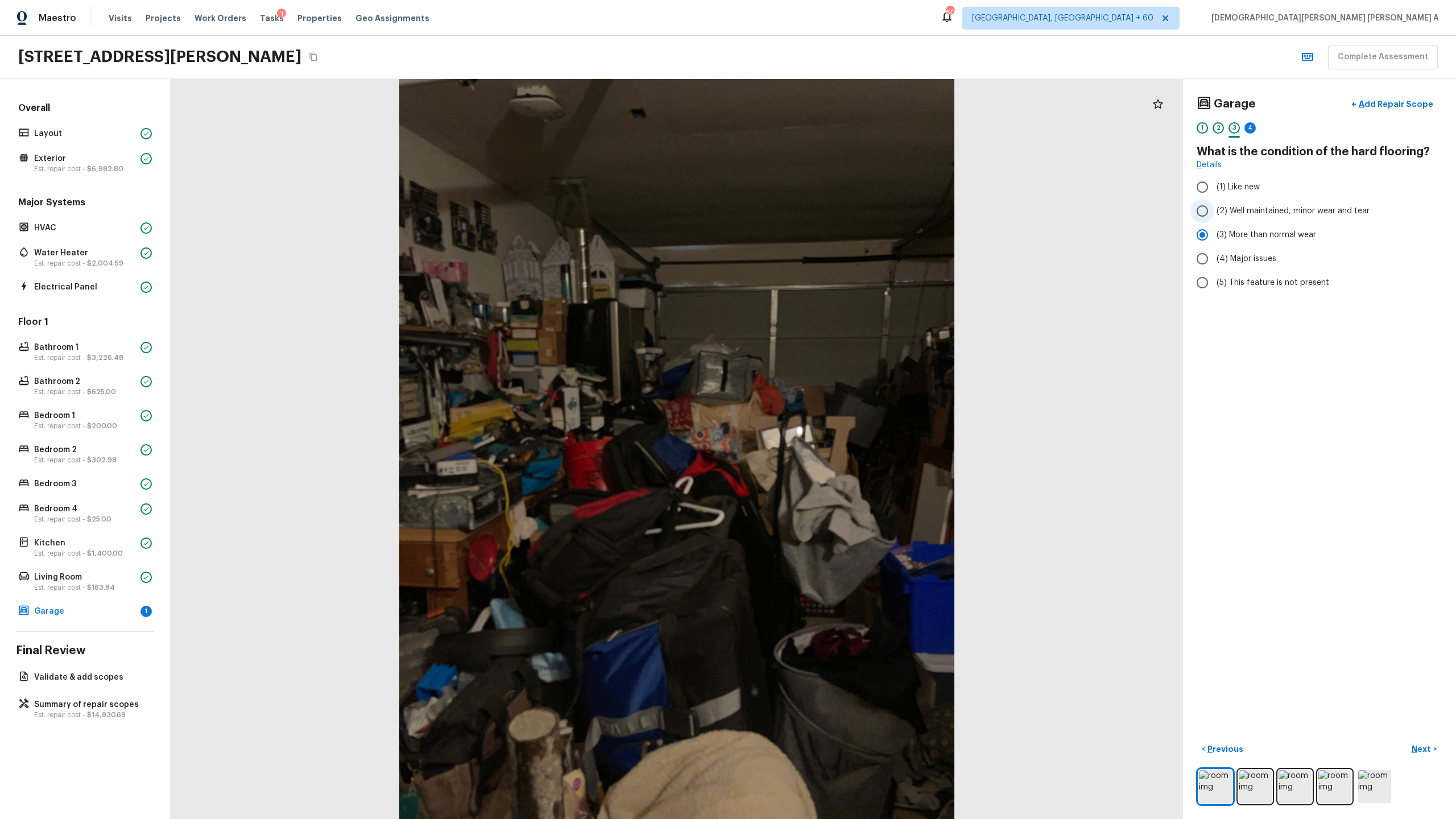
click at [835, 216] on input "(2) Well maintained, minor wear and tear" at bounding box center [1202, 211] width 24 height 24
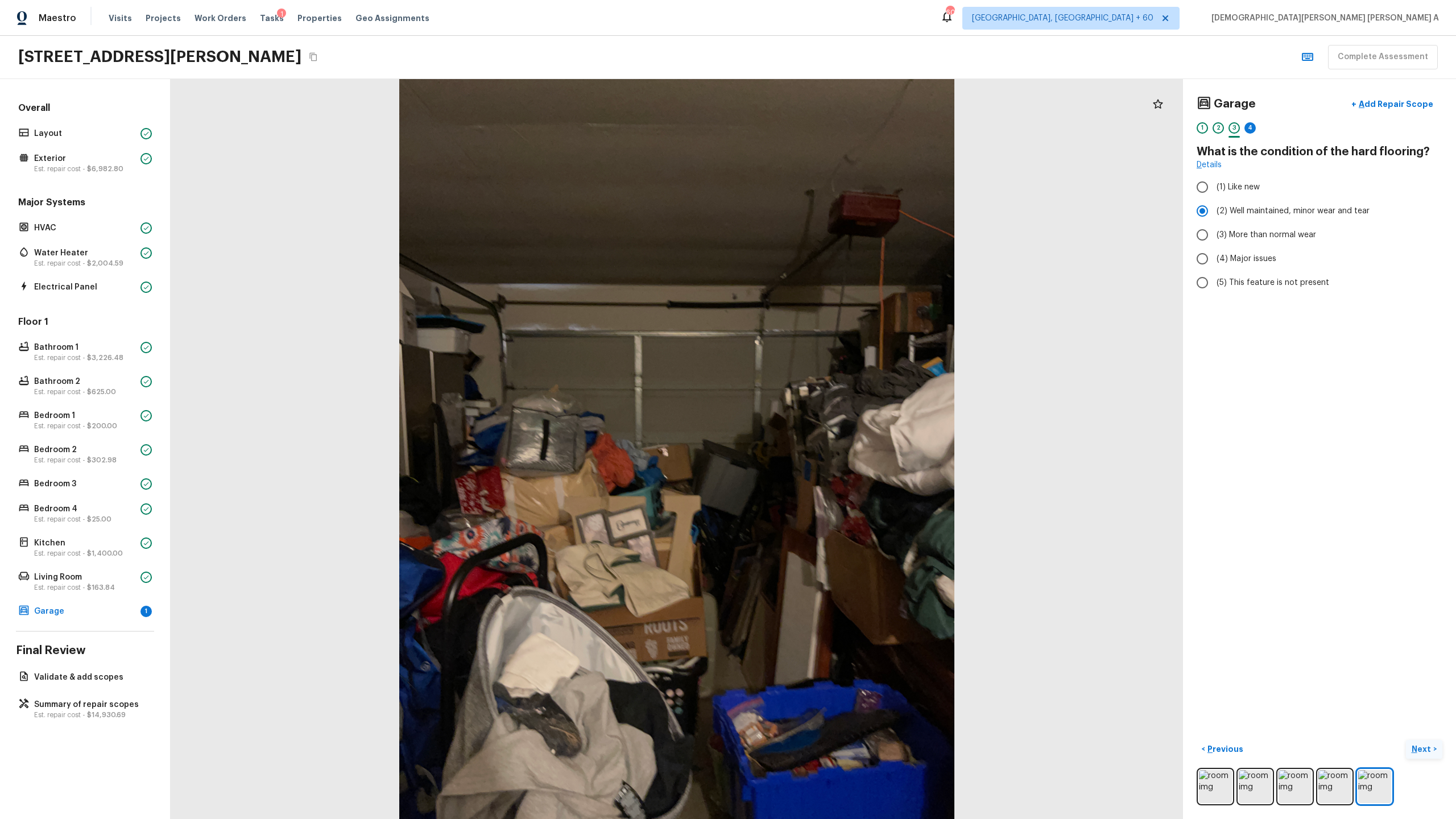
click at [835, 430] on p "Next" at bounding box center [1422, 749] width 22 height 11
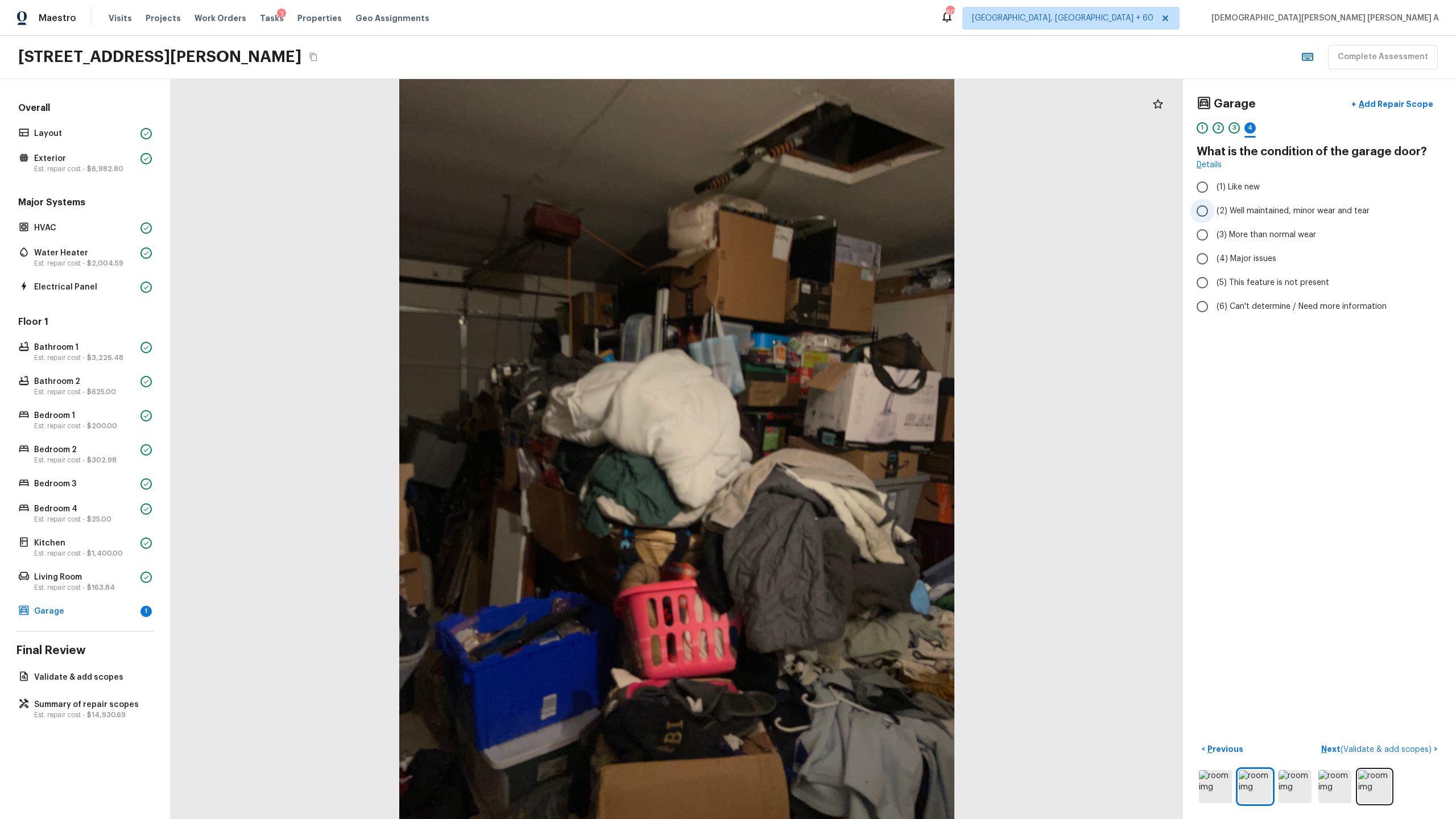
click at [835, 208] on input "(2) Well maintained, minor wear and tear" at bounding box center [1202, 211] width 24 height 24
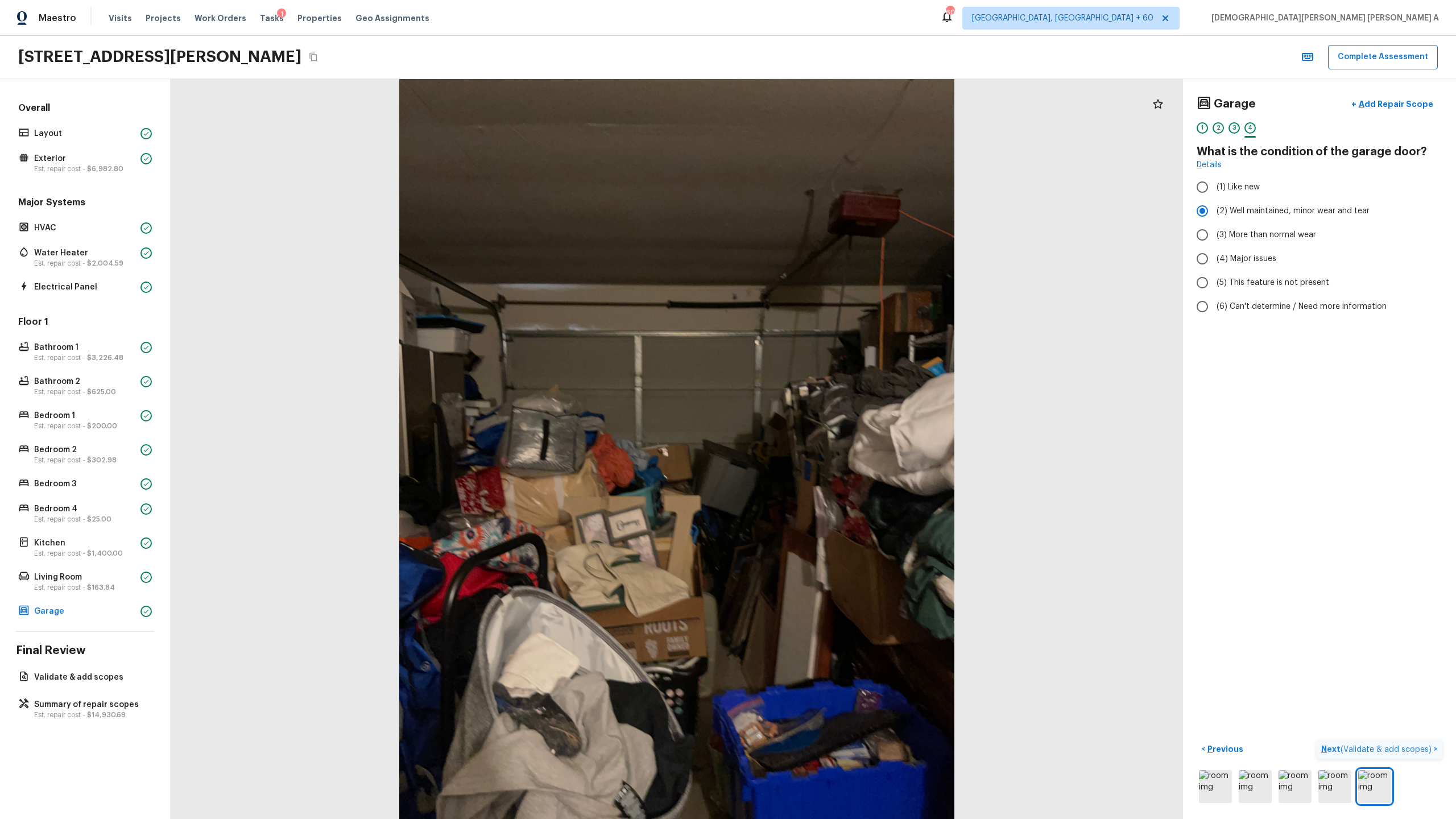
click at [835, 430] on span "( Validate & add scopes )" at bounding box center [1386, 750] width 91 height 8
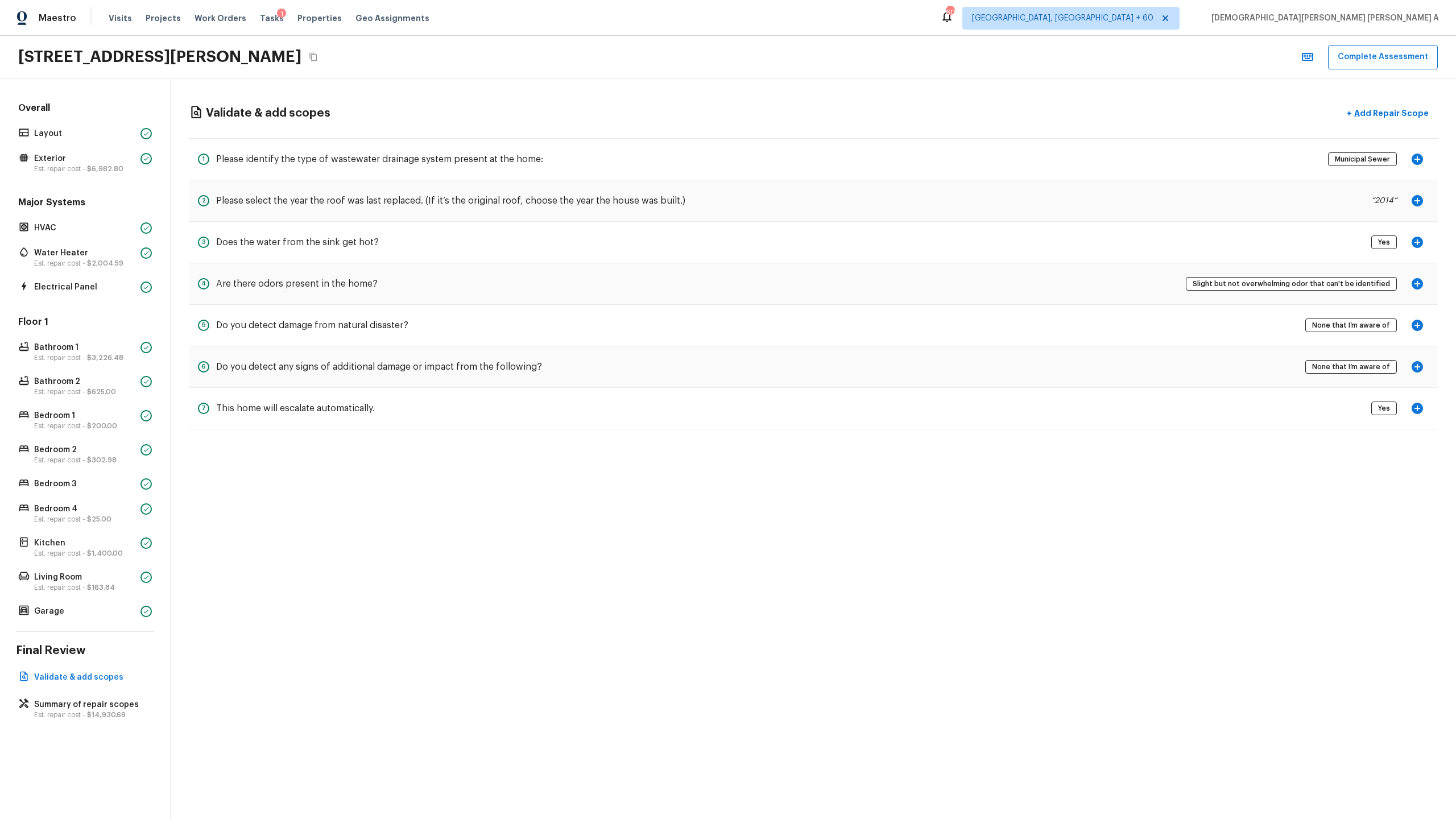
click at [835, 281] on icon "button" at bounding box center [1417, 283] width 11 height 11
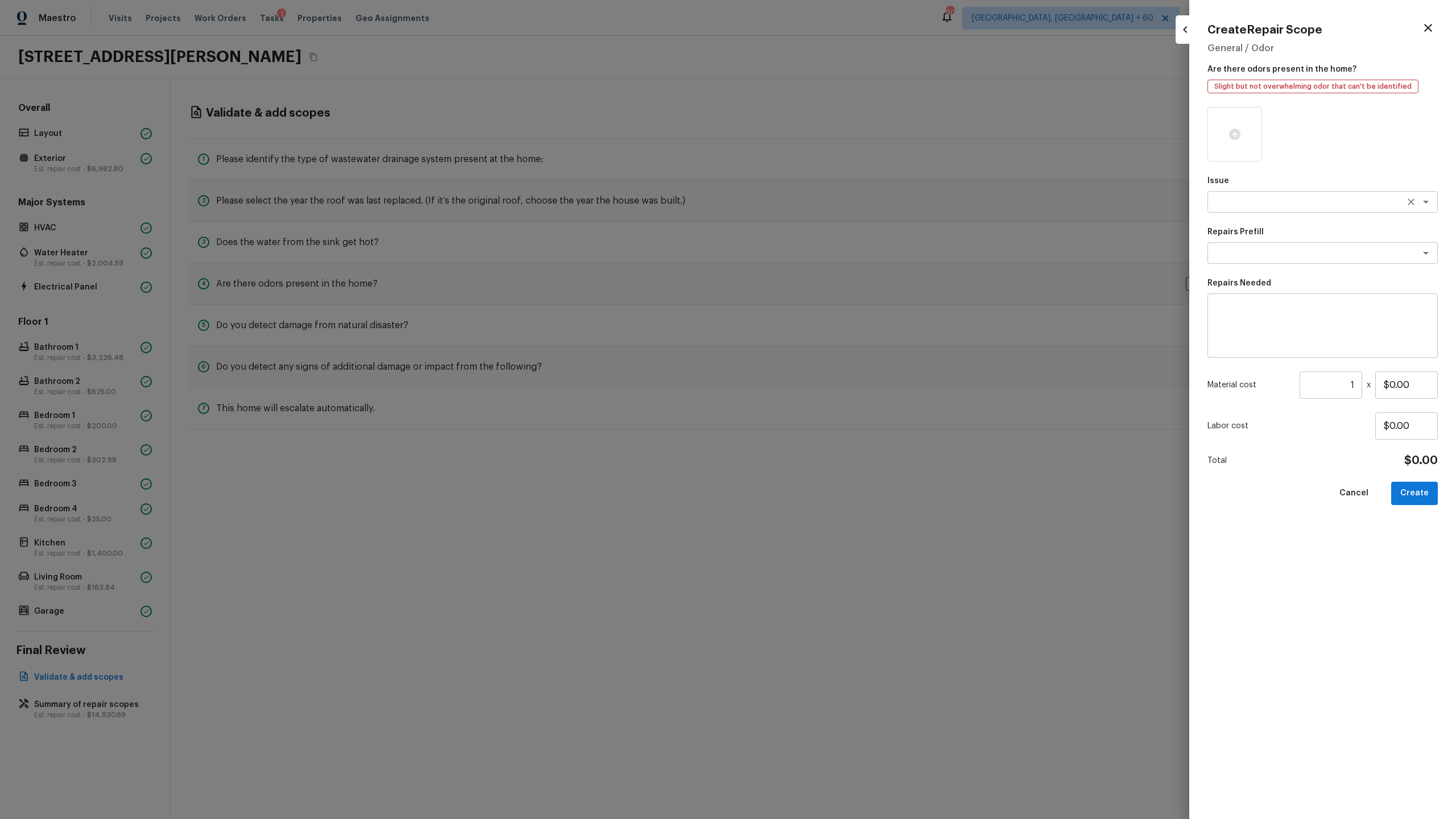
click at [835, 204] on textarea at bounding box center [1307, 202] width 188 height 11
click at [835, 244] on li "Pet Odor" at bounding box center [1322, 245] width 230 height 18
click at [835, 243] on div "x ​" at bounding box center [1322, 253] width 230 height 22
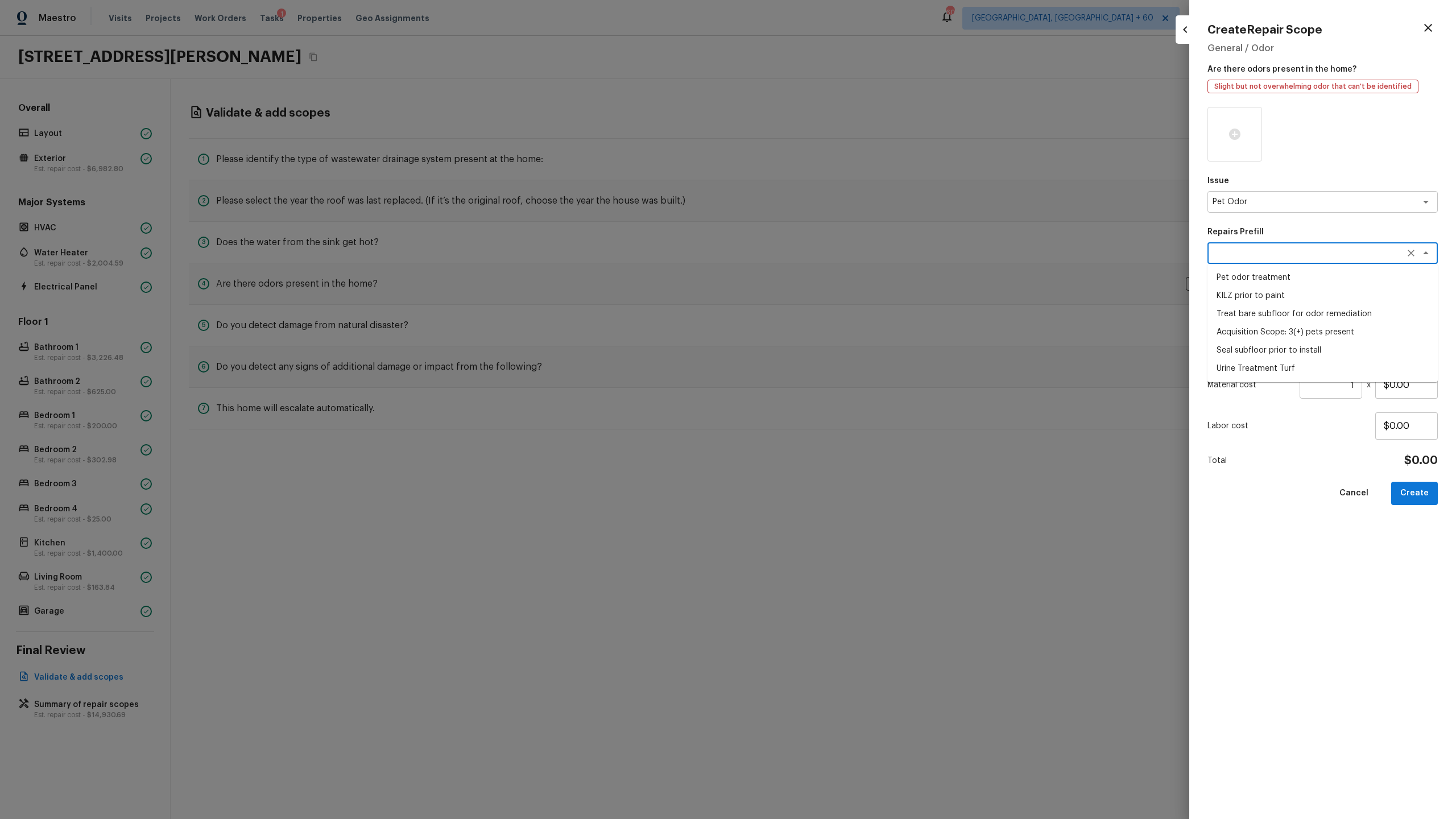
click at [835, 273] on li "Pet odor treatment" at bounding box center [1322, 277] width 230 height 18
click at [835, 250] on textarea "Pet odor treatment" at bounding box center [1307, 253] width 188 height 11
click at [835, 332] on li "Acquisition Scope: 3(+) pets present" at bounding box center [1322, 332] width 230 height 18
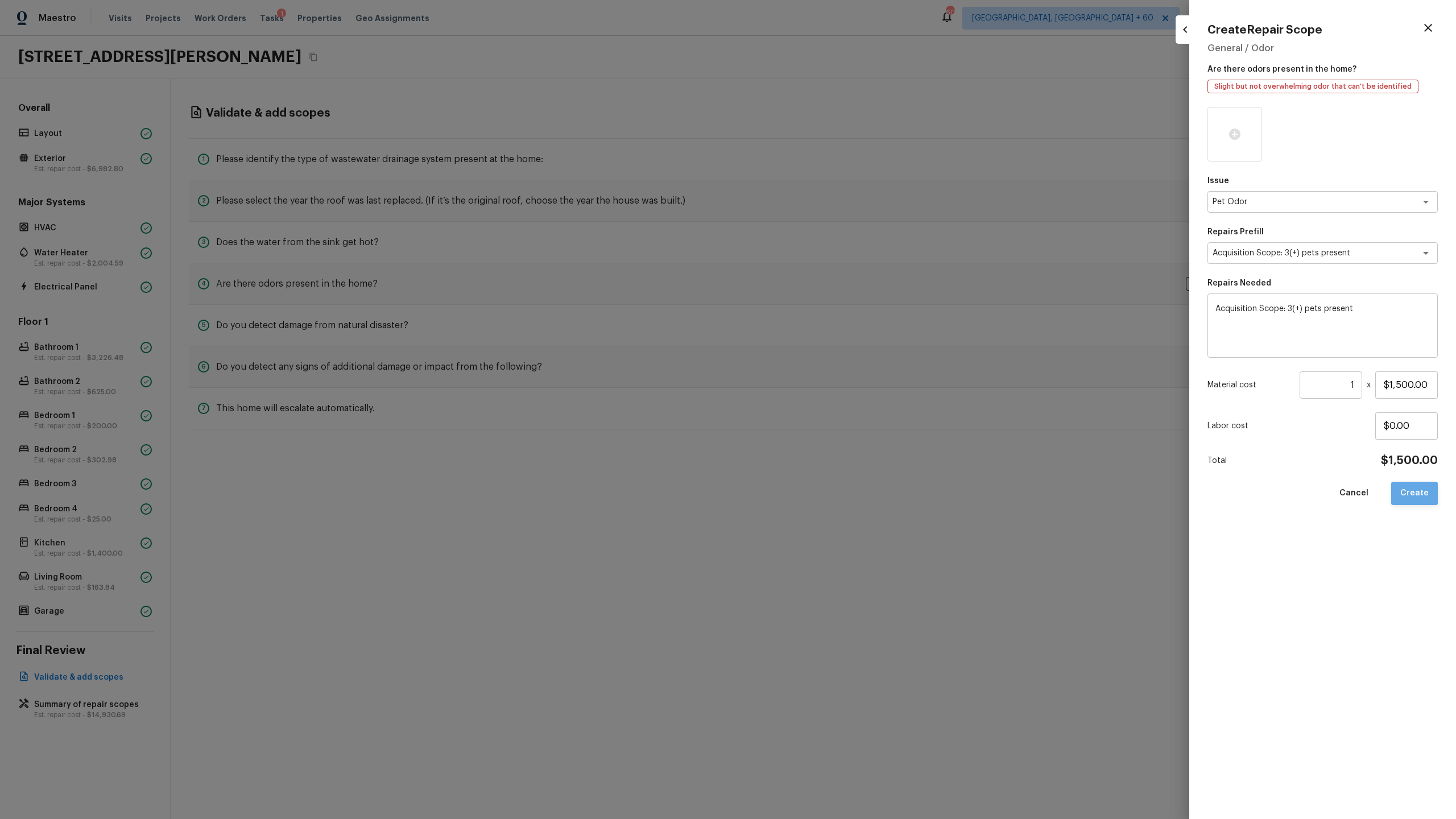
click at [835, 430] on button "Create" at bounding box center [1414, 493] width 46 height 23
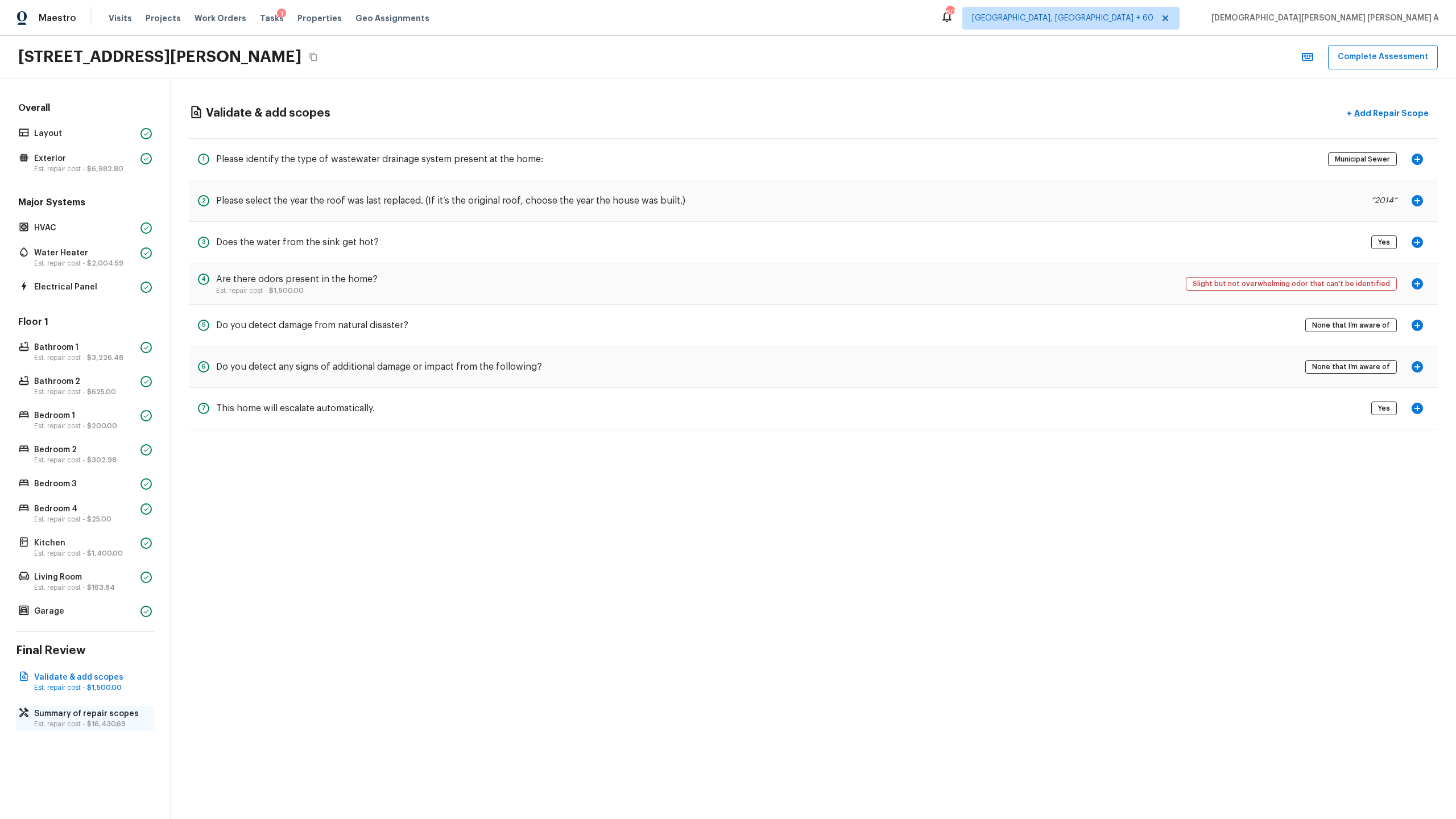
click at [74, 430] on p "Summary of repair scopes" at bounding box center [90, 713] width 113 height 11
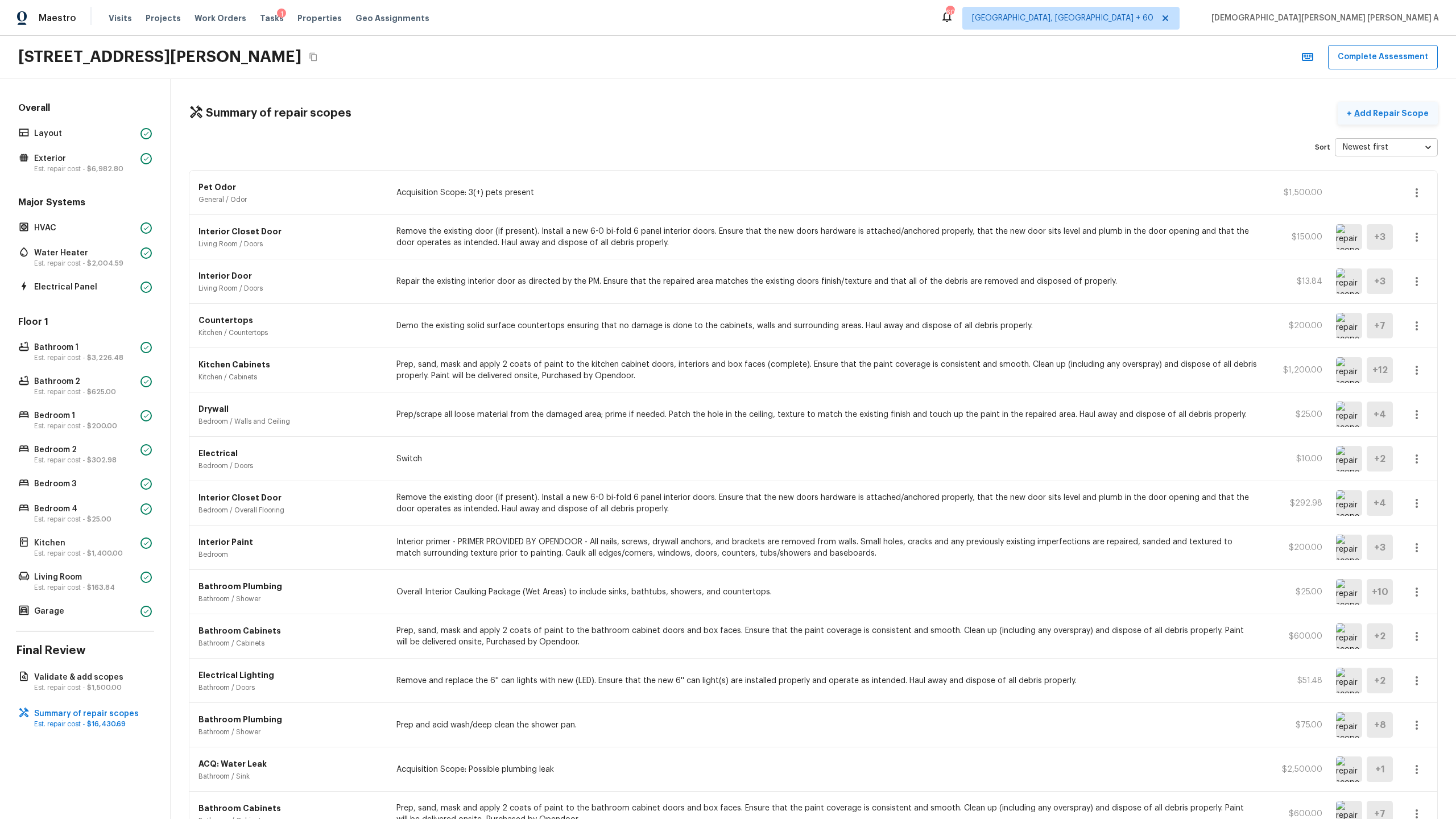
click at [835, 116] on p "Add Repair Scope" at bounding box center [1391, 113] width 77 height 11
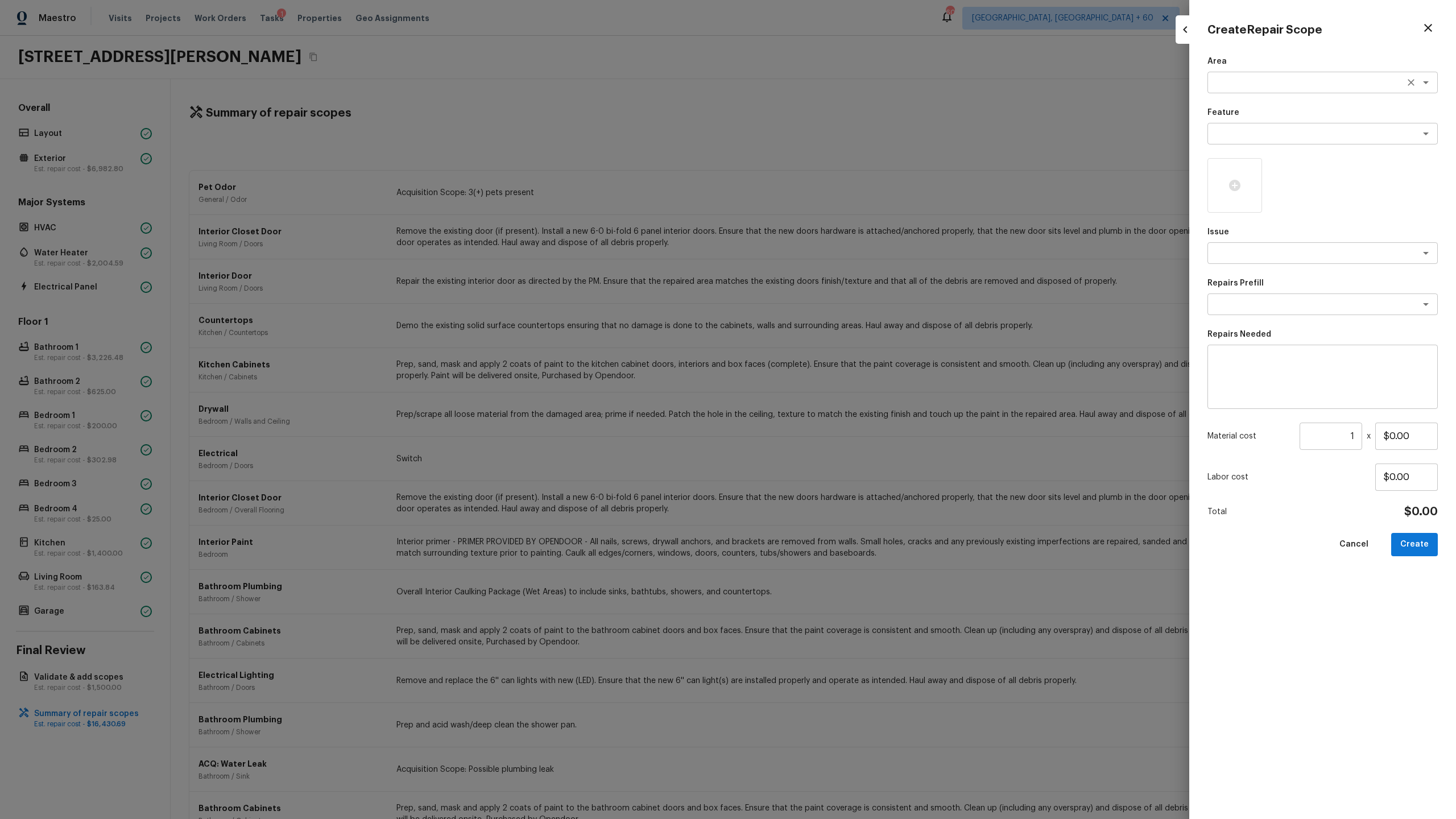
click at [835, 79] on textarea at bounding box center [1307, 82] width 188 height 11
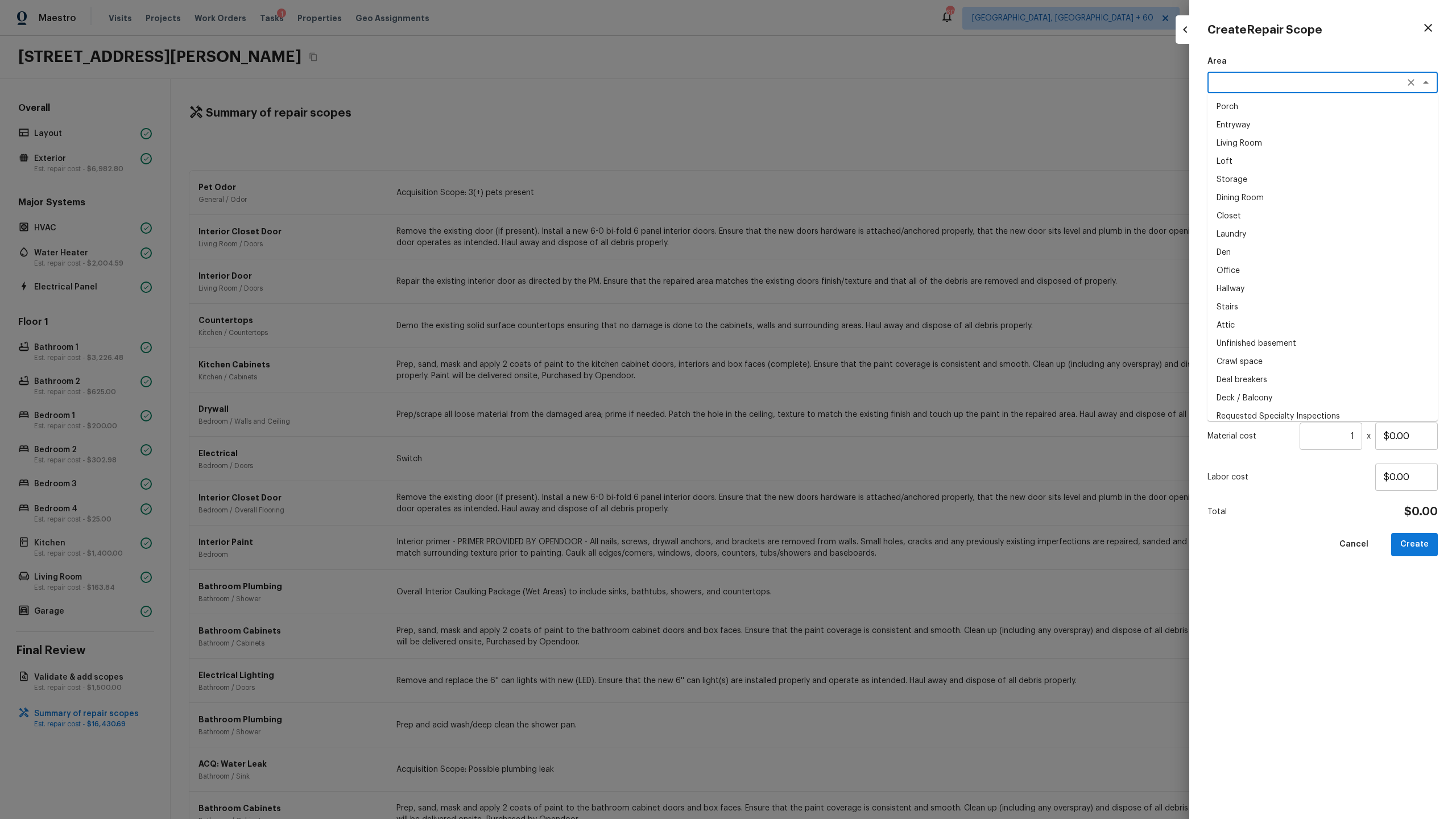
click at [835, 148] on div "Create Repair Scope Area x ​ Porch Entryway Living Room Loft Storage Dining Roo…" at bounding box center [1322, 409] width 267 height 819
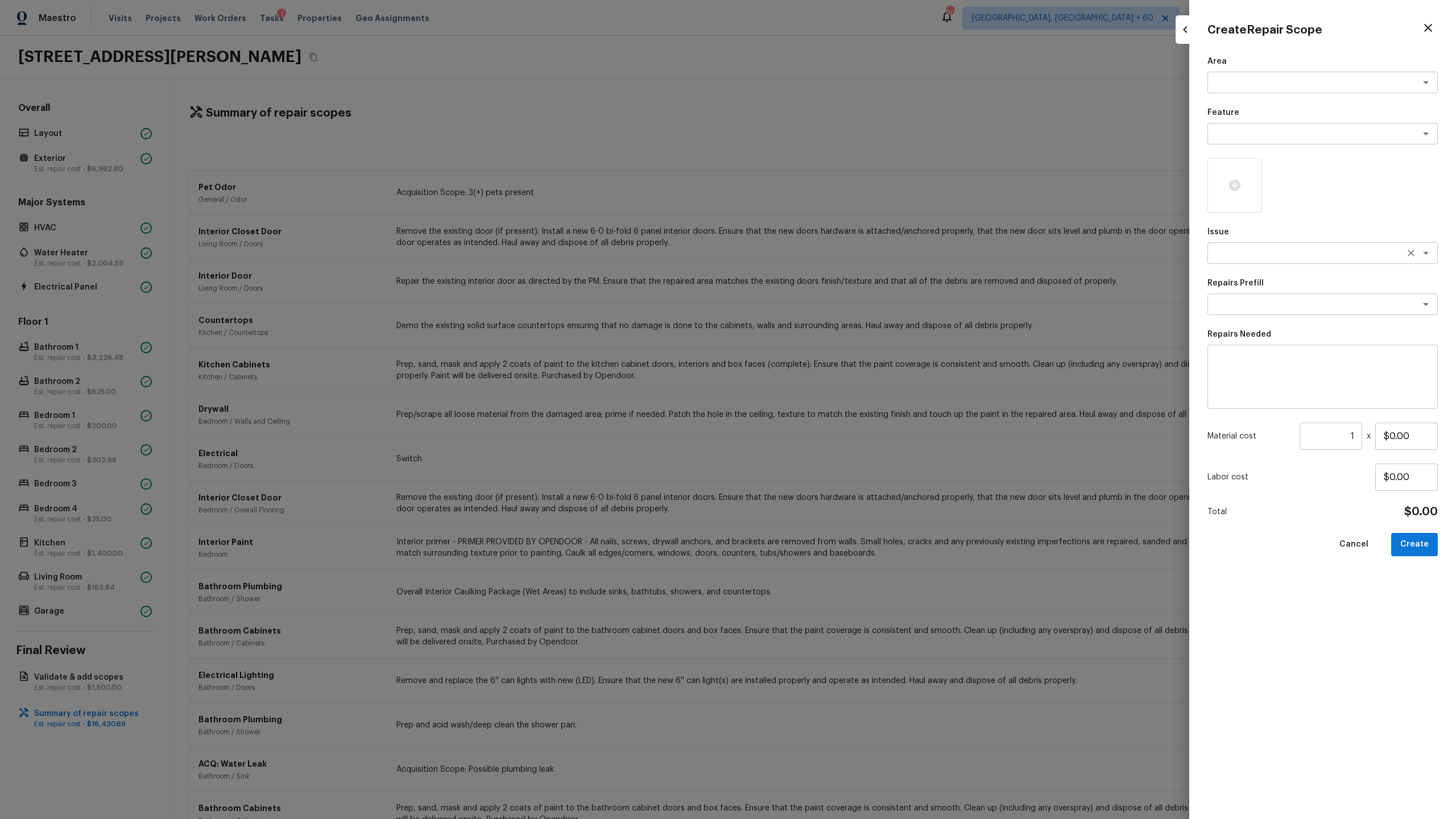
click at [835, 261] on div "x ​" at bounding box center [1322, 253] width 230 height 22
click at [835, 277] on li "ACQ: Paint" at bounding box center [1322, 277] width 230 height 18
click at [835, 302] on textarea at bounding box center [1307, 304] width 188 height 11
click at [835, 377] on li "Paint ~25-75% of the home" at bounding box center [1322, 383] width 230 height 18
click at [835, 187] on icon at bounding box center [1234, 185] width 11 height 11
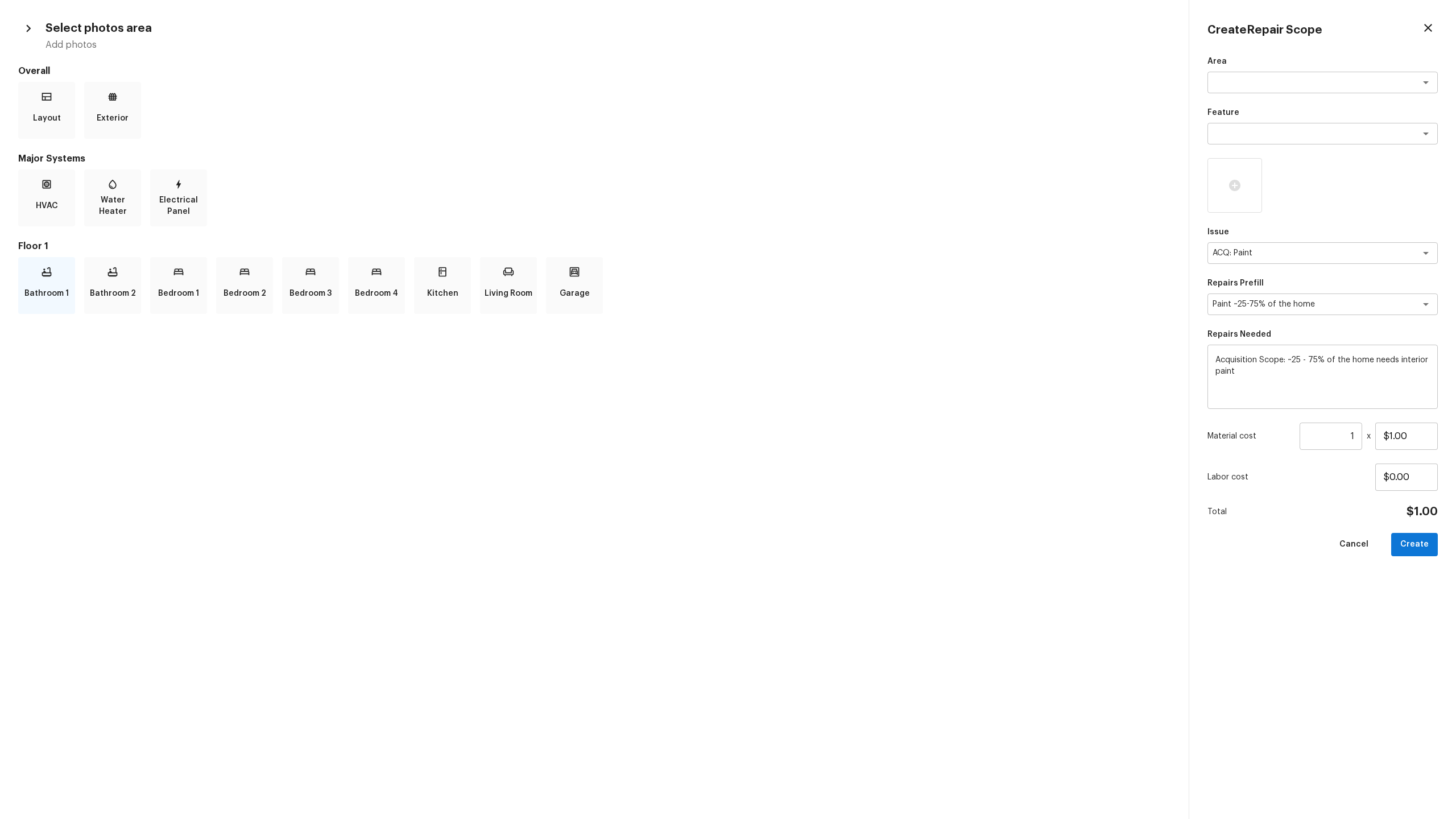
click at [57, 277] on div "Bathroom 1" at bounding box center [46, 285] width 57 height 57
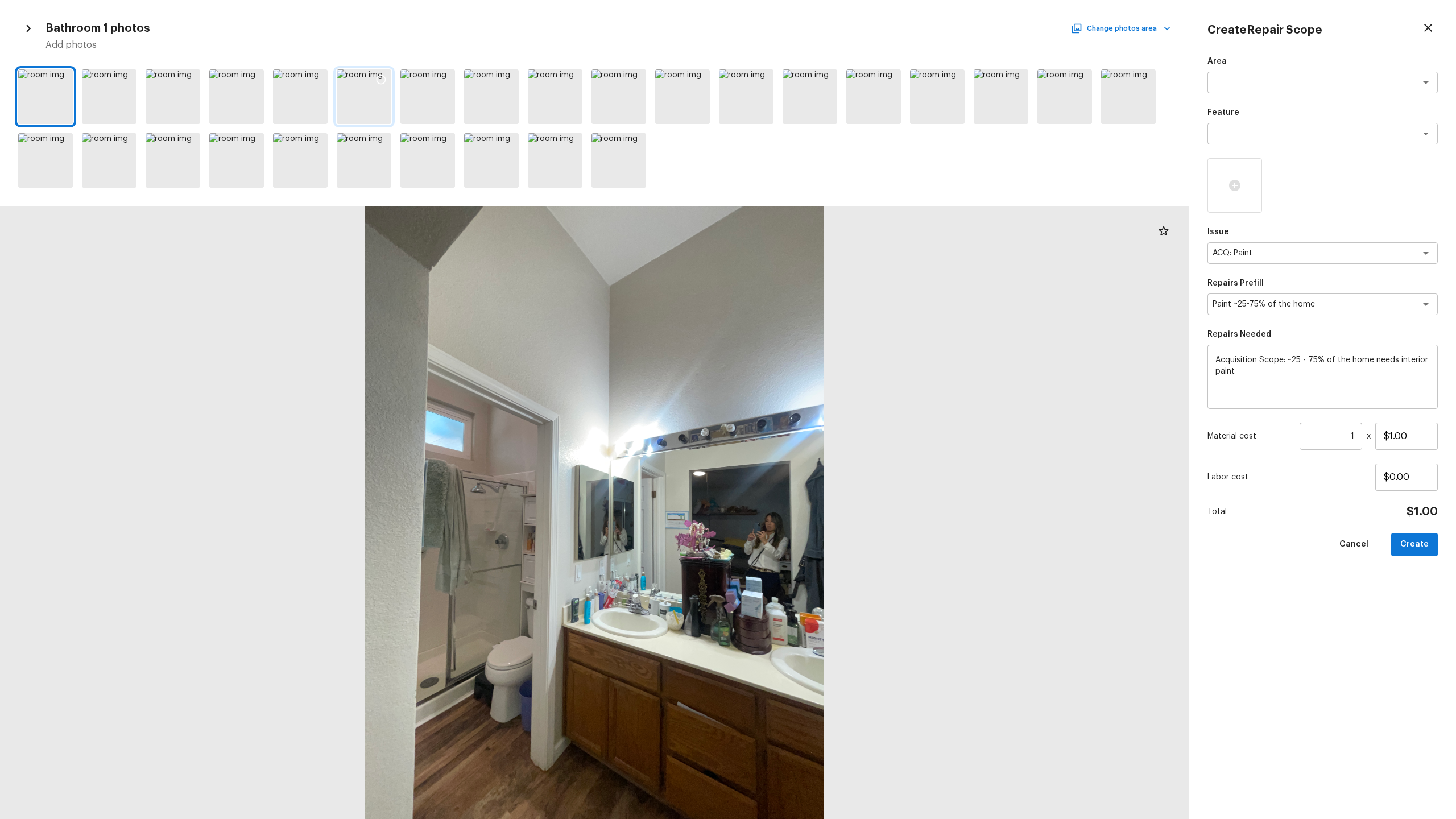
click at [378, 76] on icon at bounding box center [380, 79] width 11 height 11
click at [317, 78] on icon at bounding box center [317, 79] width 11 height 11
click at [249, 78] on icon at bounding box center [253, 79] width 11 height 11
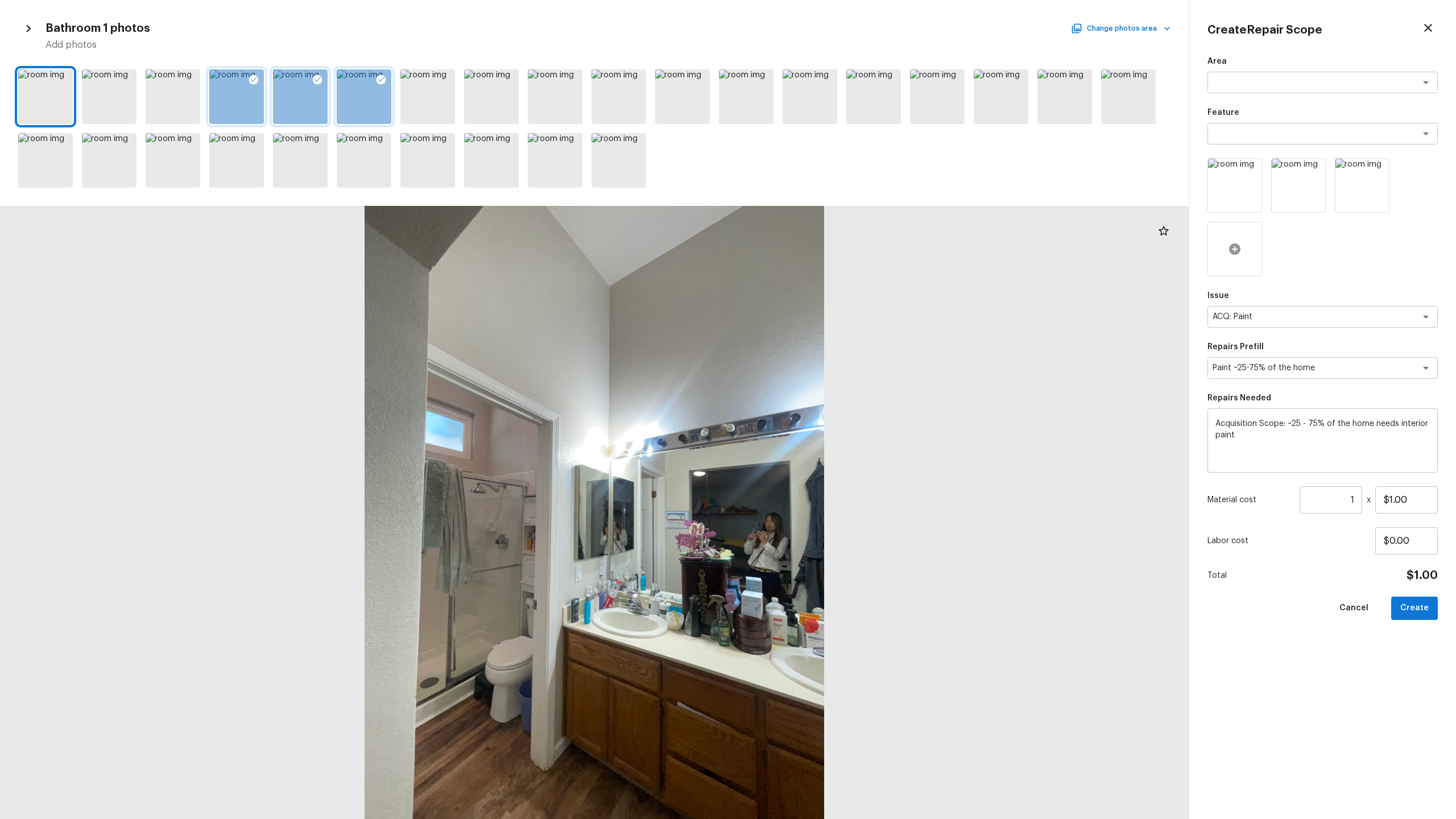
click at [835, 255] on icon at bounding box center [1235, 249] width 14 height 14
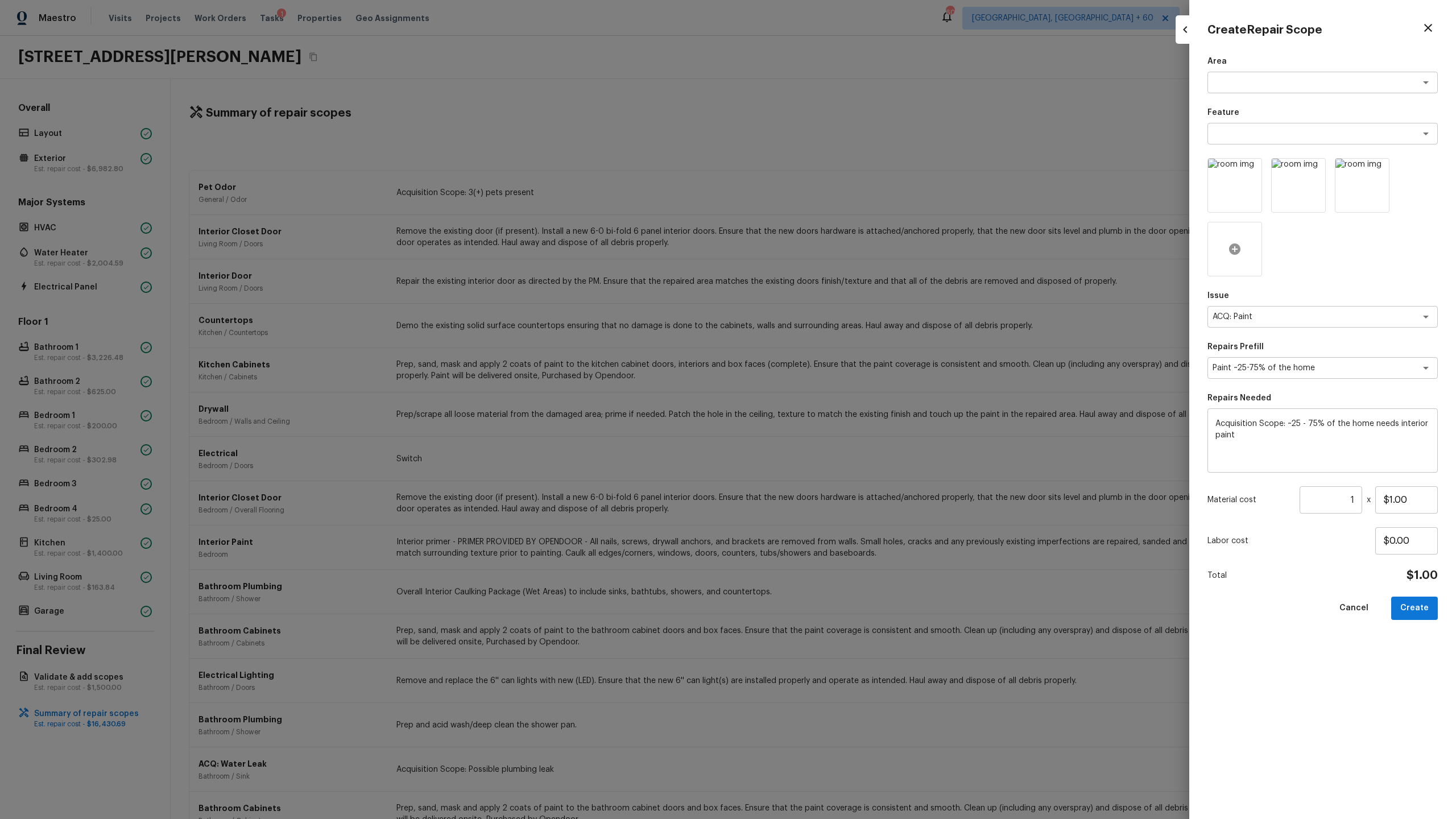
click at [835, 250] on icon at bounding box center [1235, 249] width 14 height 14
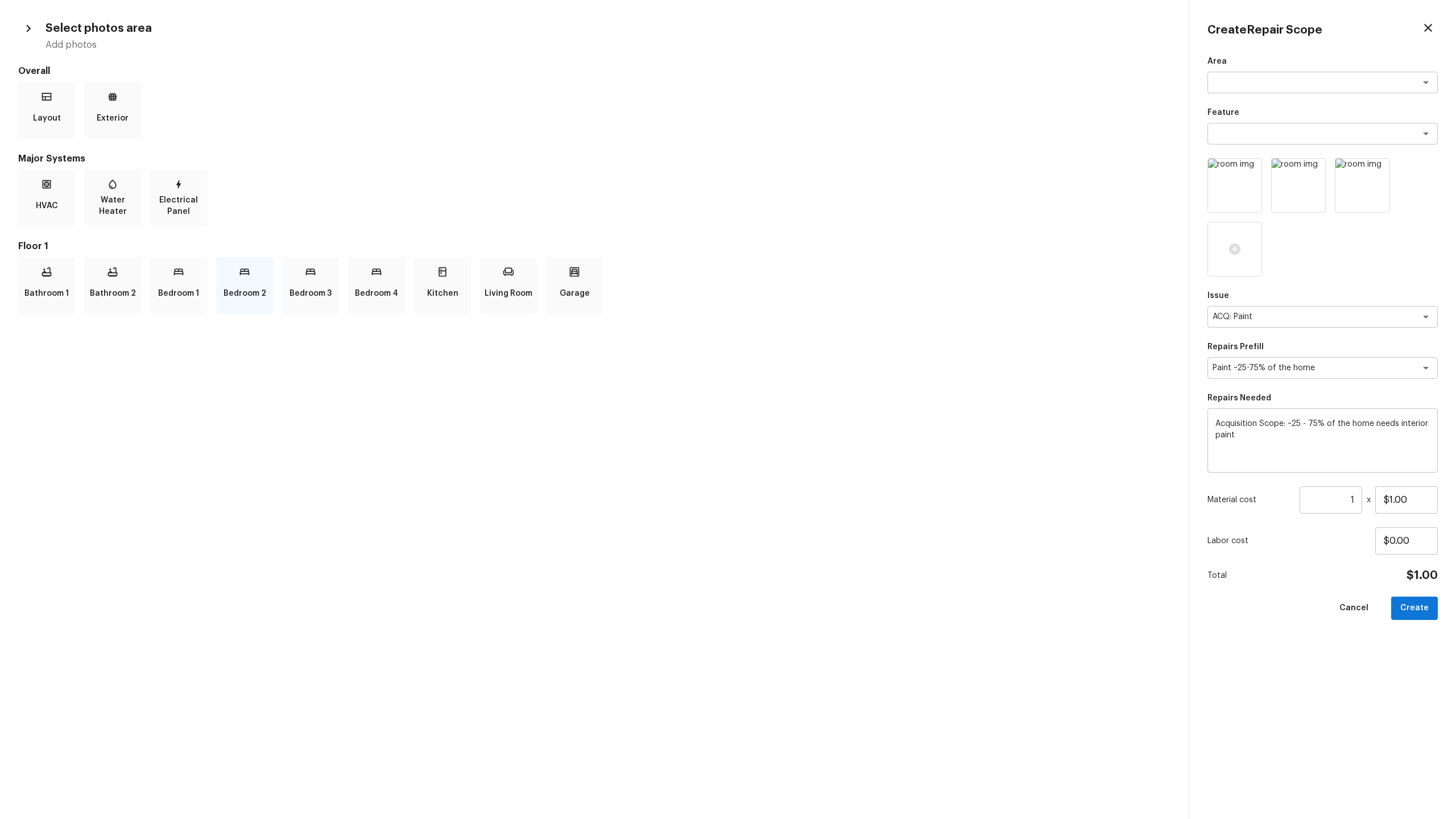
click at [236, 285] on p "Bedroom 2" at bounding box center [245, 293] width 42 height 23
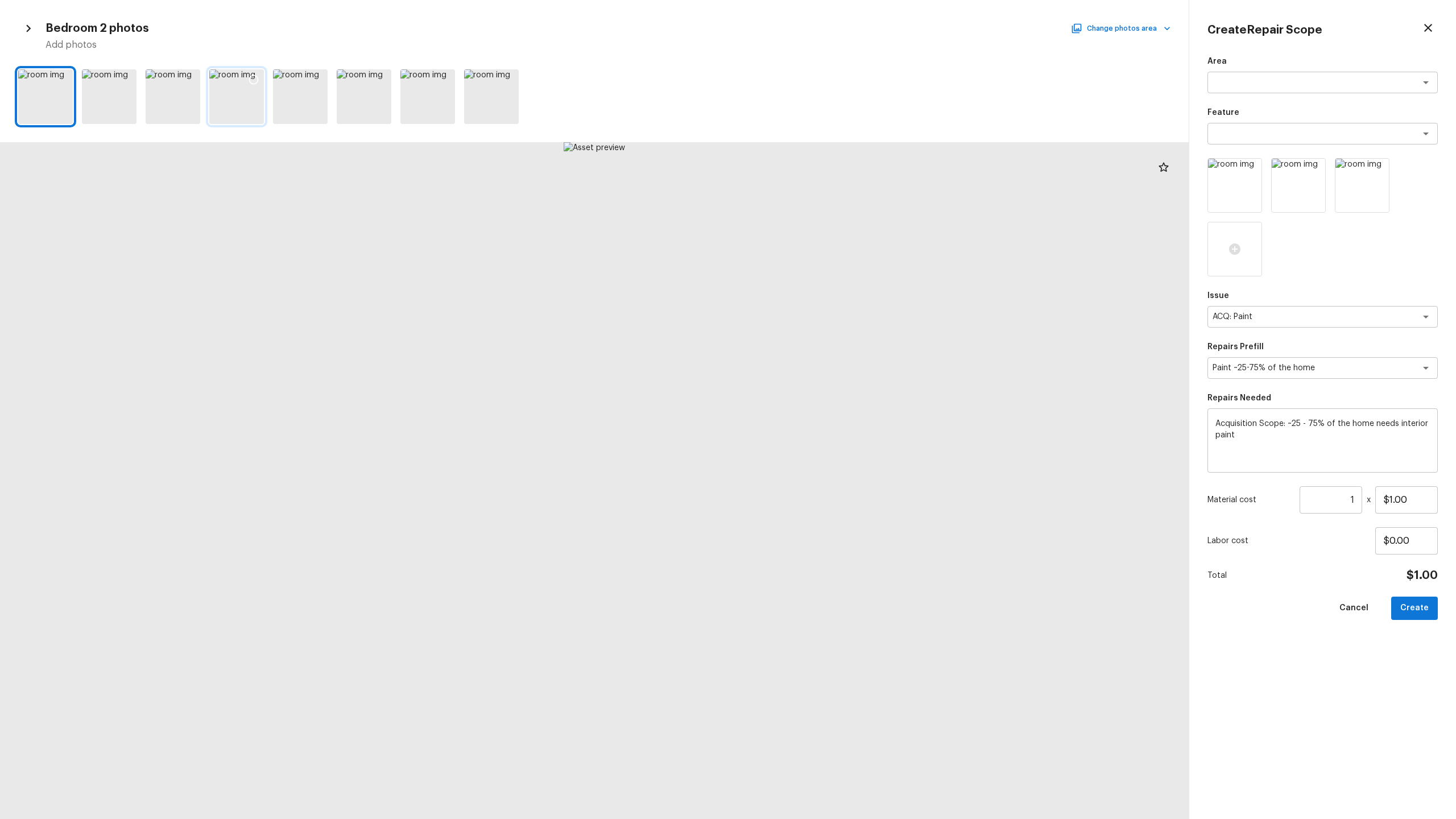
click at [254, 79] on icon at bounding box center [253, 79] width 11 height 11
click at [315, 76] on icon at bounding box center [317, 80] width 10 height 10
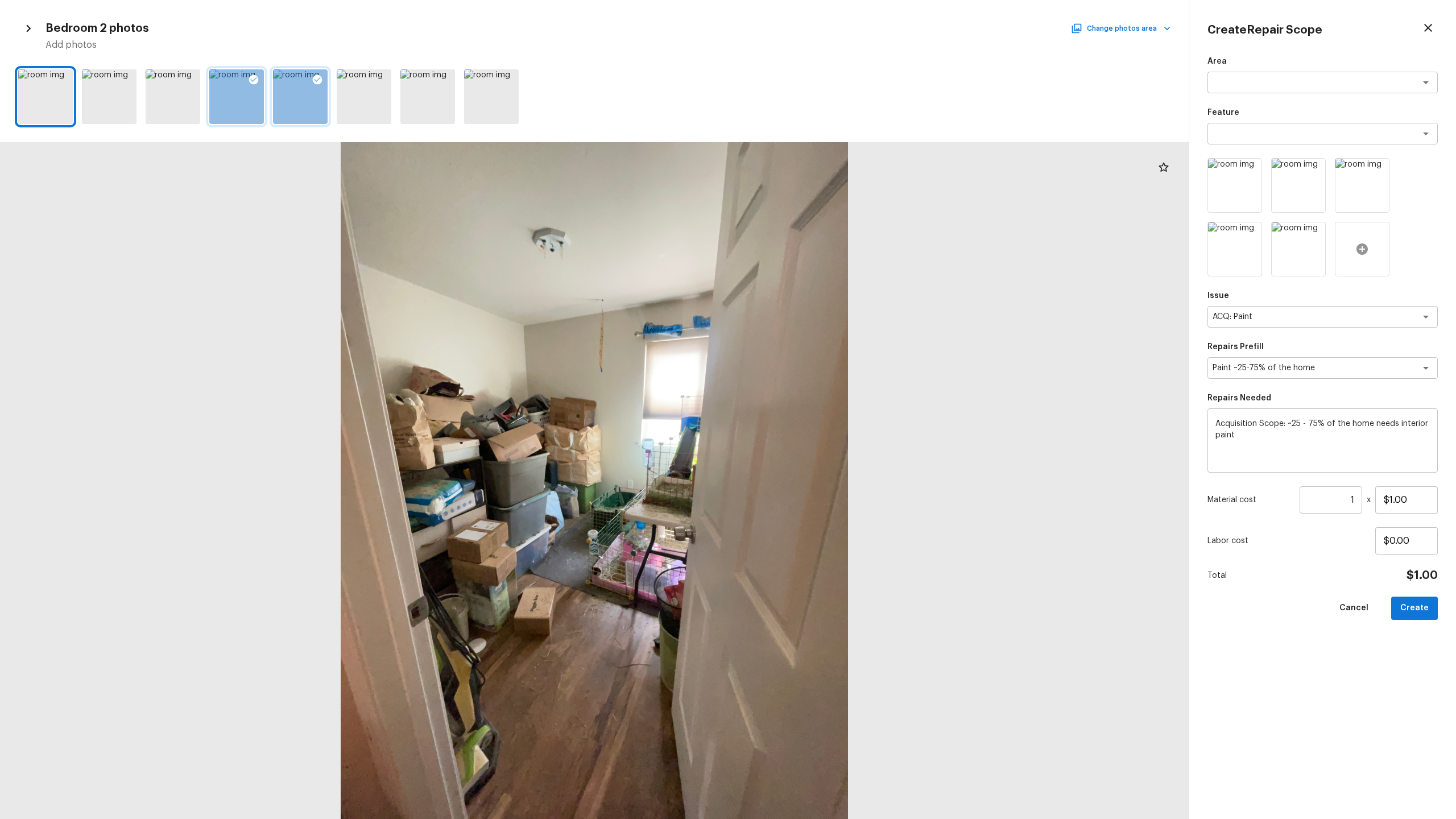
click at [835, 241] on div at bounding box center [1362, 249] width 55 height 55
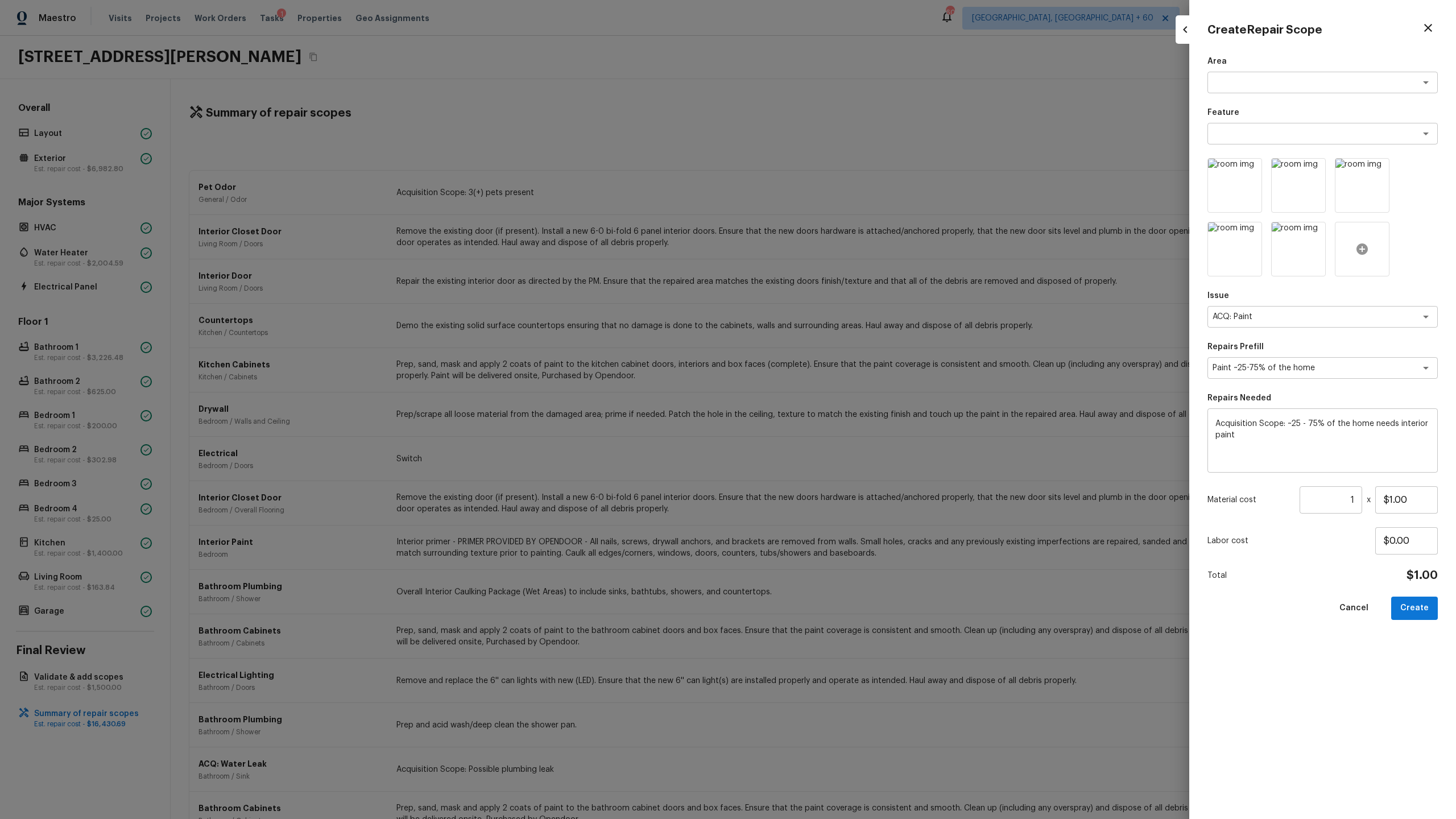
click at [835, 253] on icon at bounding box center [1362, 249] width 11 height 11
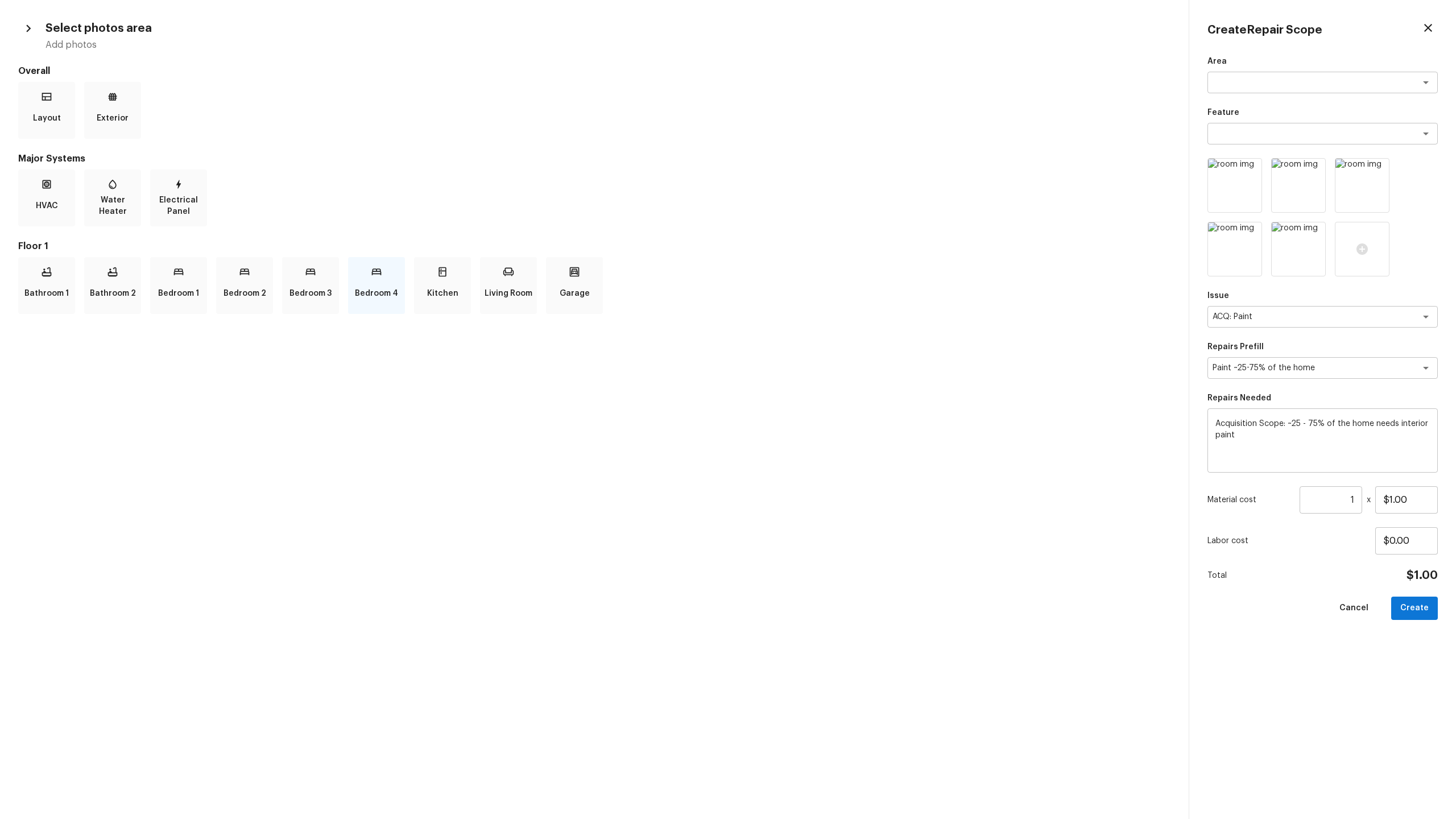
click at [374, 271] on icon at bounding box center [377, 271] width 10 height 7
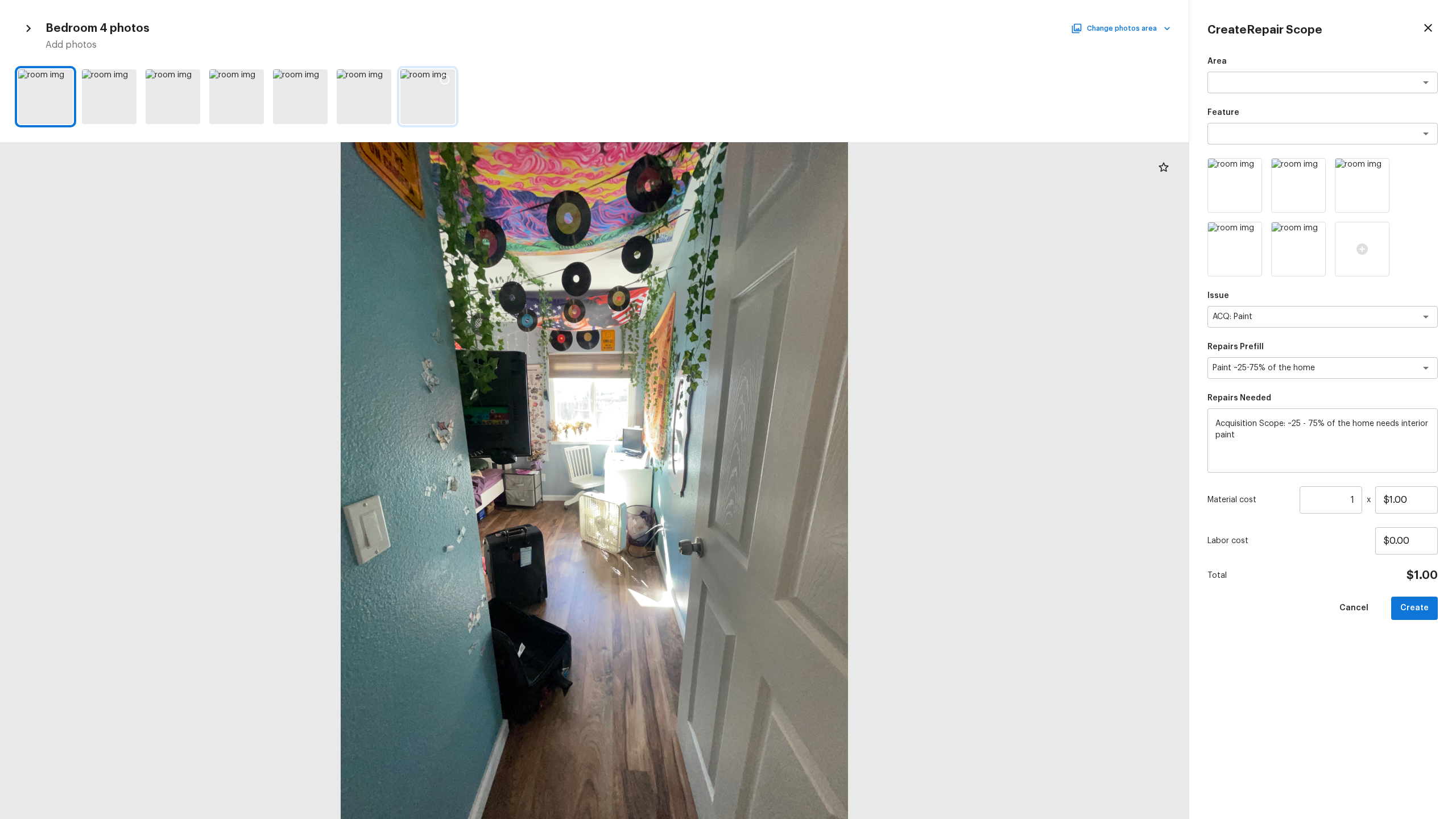
click at [447, 80] on icon at bounding box center [444, 79] width 11 height 11
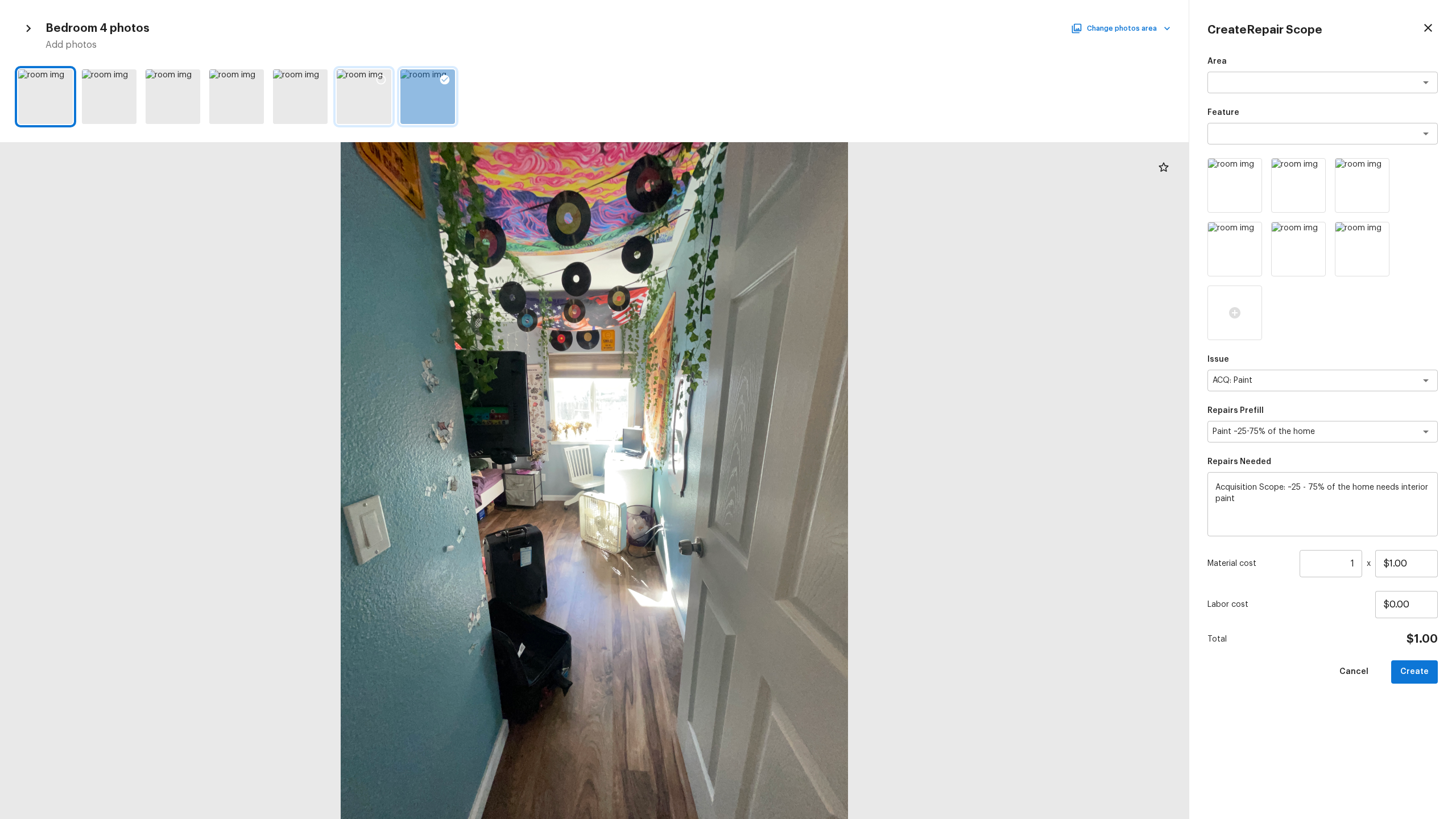
click at [383, 77] on icon at bounding box center [381, 80] width 10 height 10
click at [189, 78] on icon at bounding box center [189, 79] width 11 height 11
click at [835, 430] on input "1" at bounding box center [1331, 564] width 63 height 27
click at [835, 430] on button "Create" at bounding box center [1414, 672] width 46 height 23
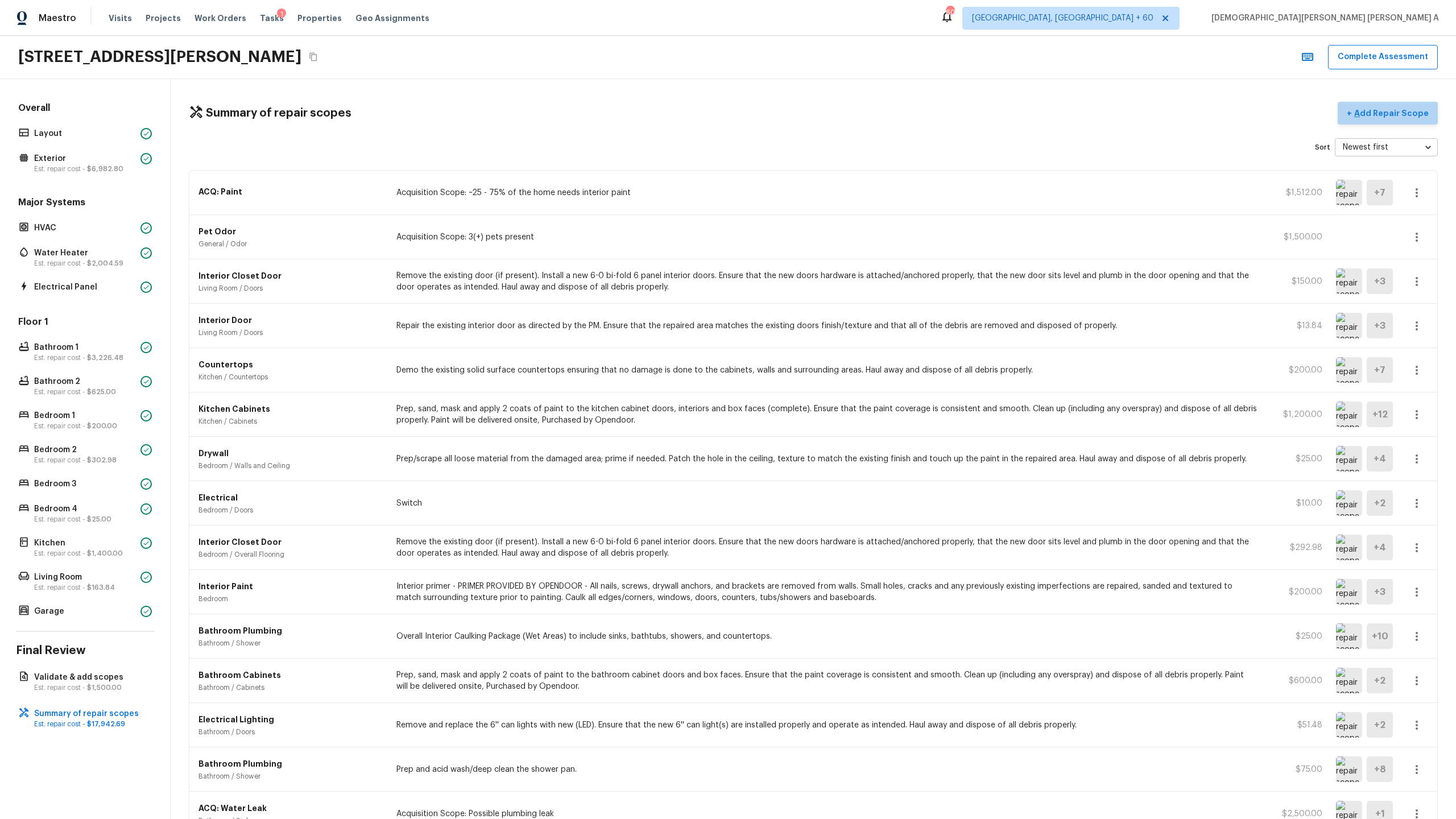
click at [835, 115] on p "Add Repair Scope" at bounding box center [1391, 113] width 77 height 11
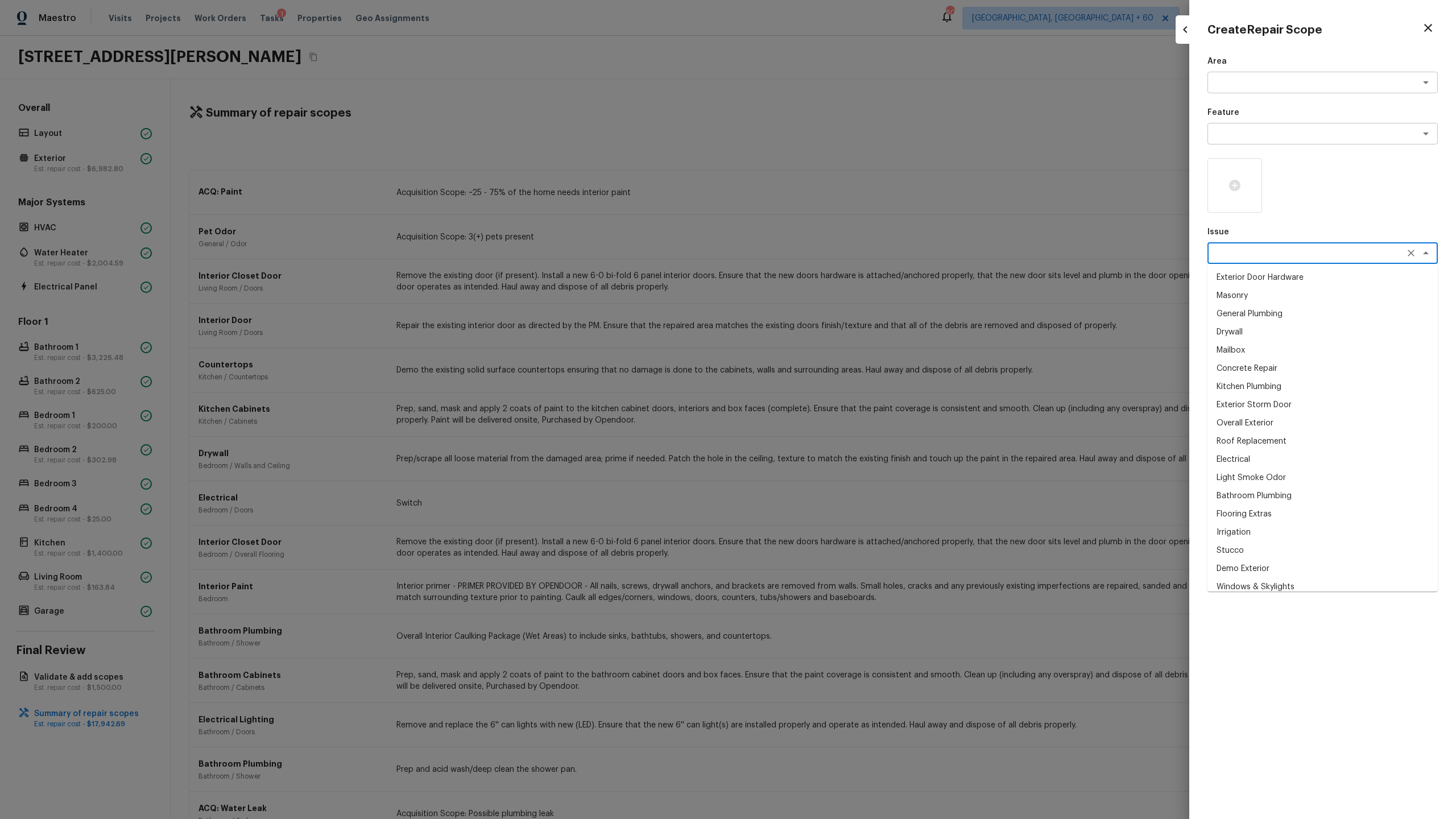
click at [835, 256] on textarea at bounding box center [1307, 253] width 188 height 11
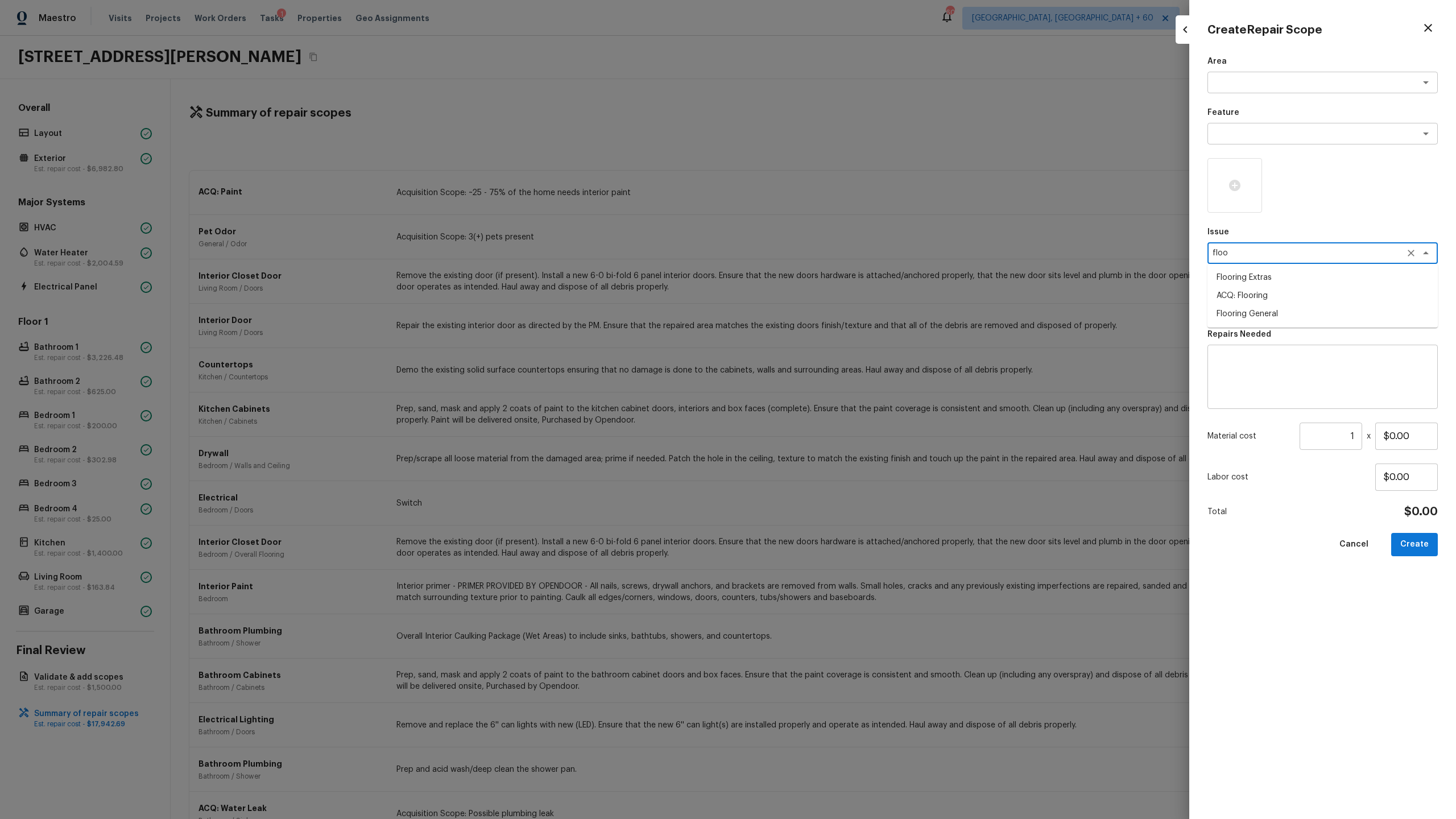
click at [835, 294] on li "ACQ: Flooring" at bounding box center [1322, 296] width 230 height 18
click at [835, 309] on textarea at bounding box center [1307, 304] width 188 height 11
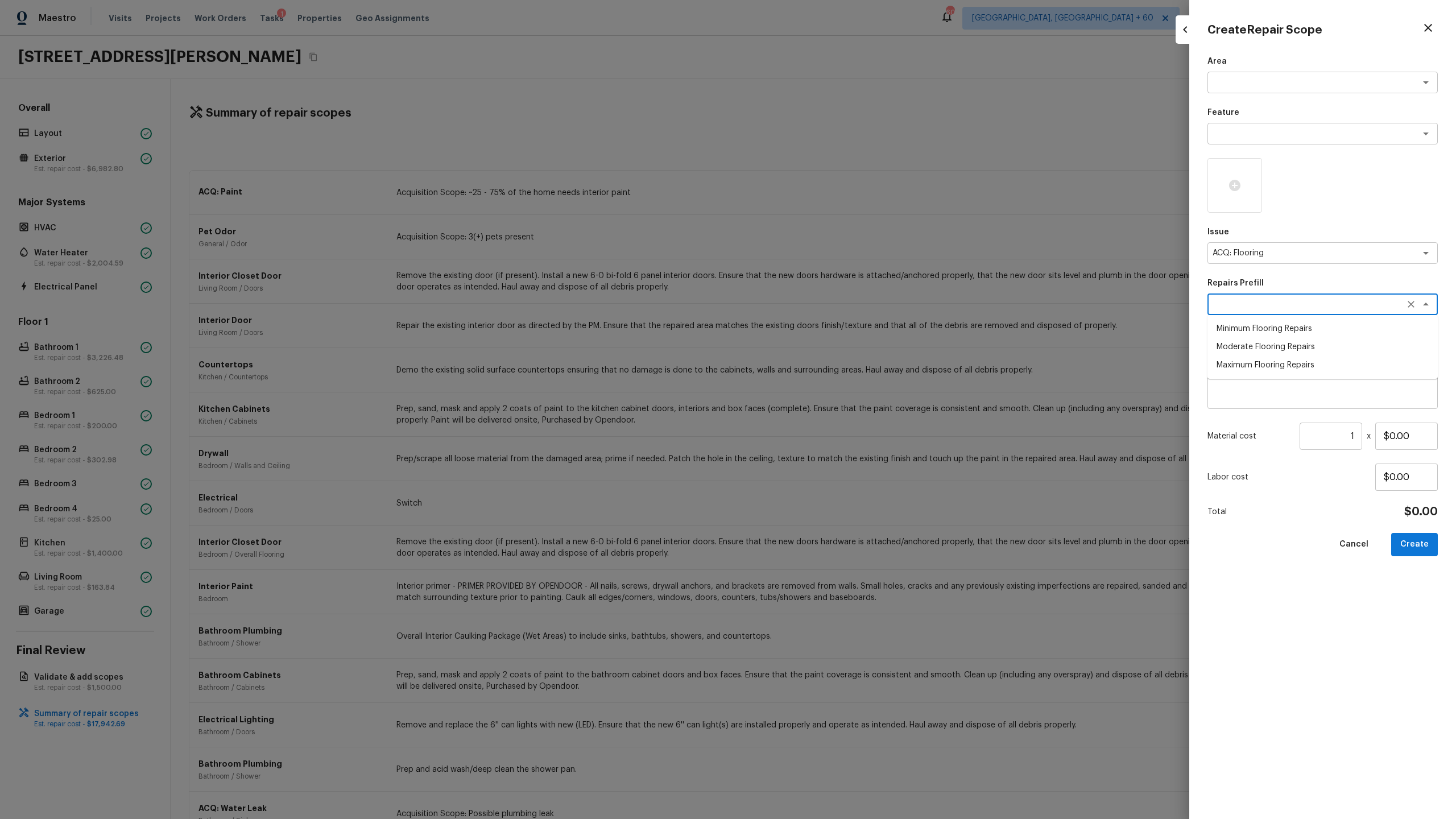
click at [835, 354] on li "Moderate Flooring Repairs" at bounding box center [1322, 347] width 230 height 18
click at [835, 430] on input "1" at bounding box center [1331, 437] width 63 height 27
click at [835, 190] on icon at bounding box center [1235, 185] width 14 height 14
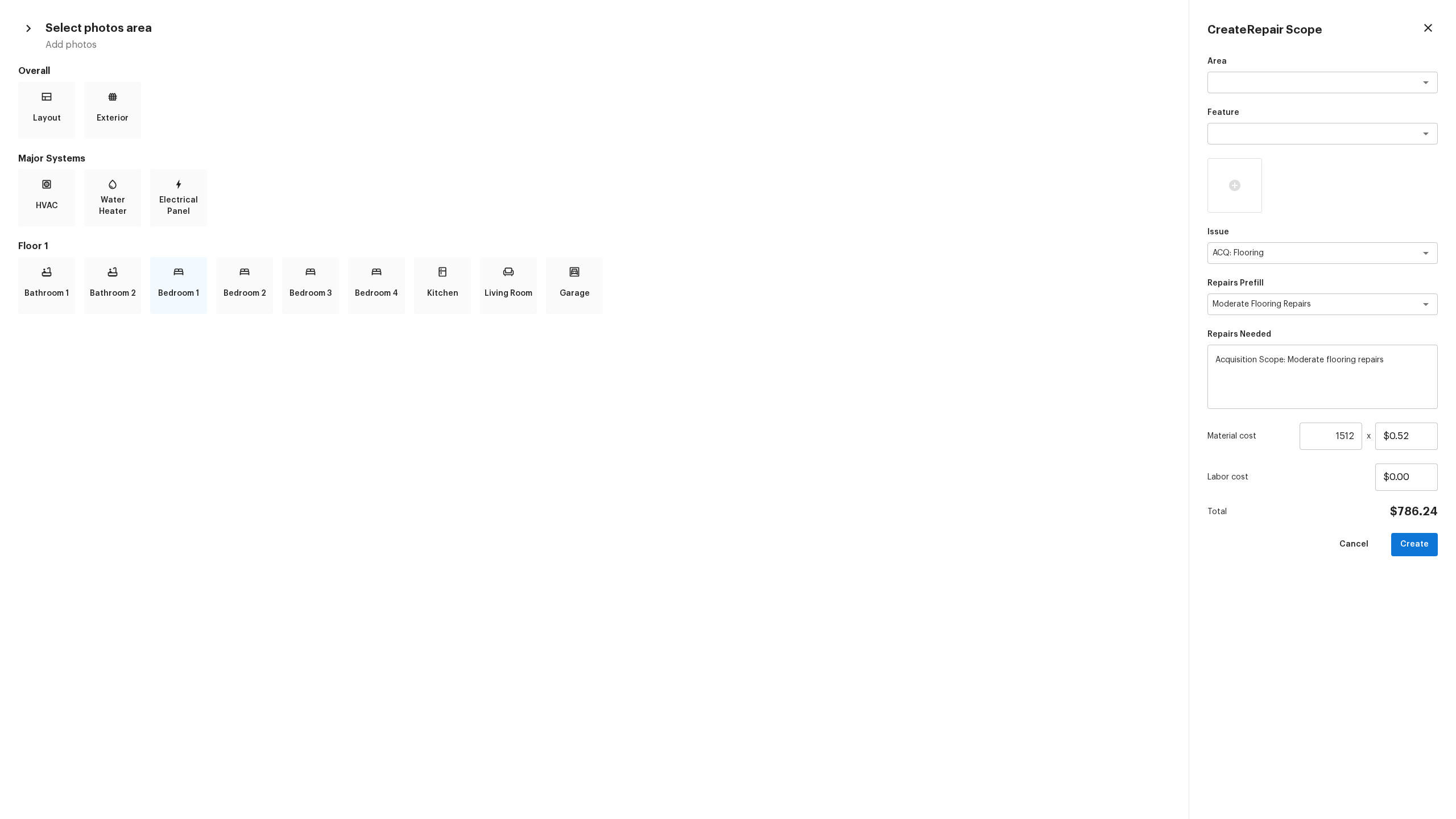
click at [171, 283] on p "Bedroom 1" at bounding box center [178, 293] width 41 height 23
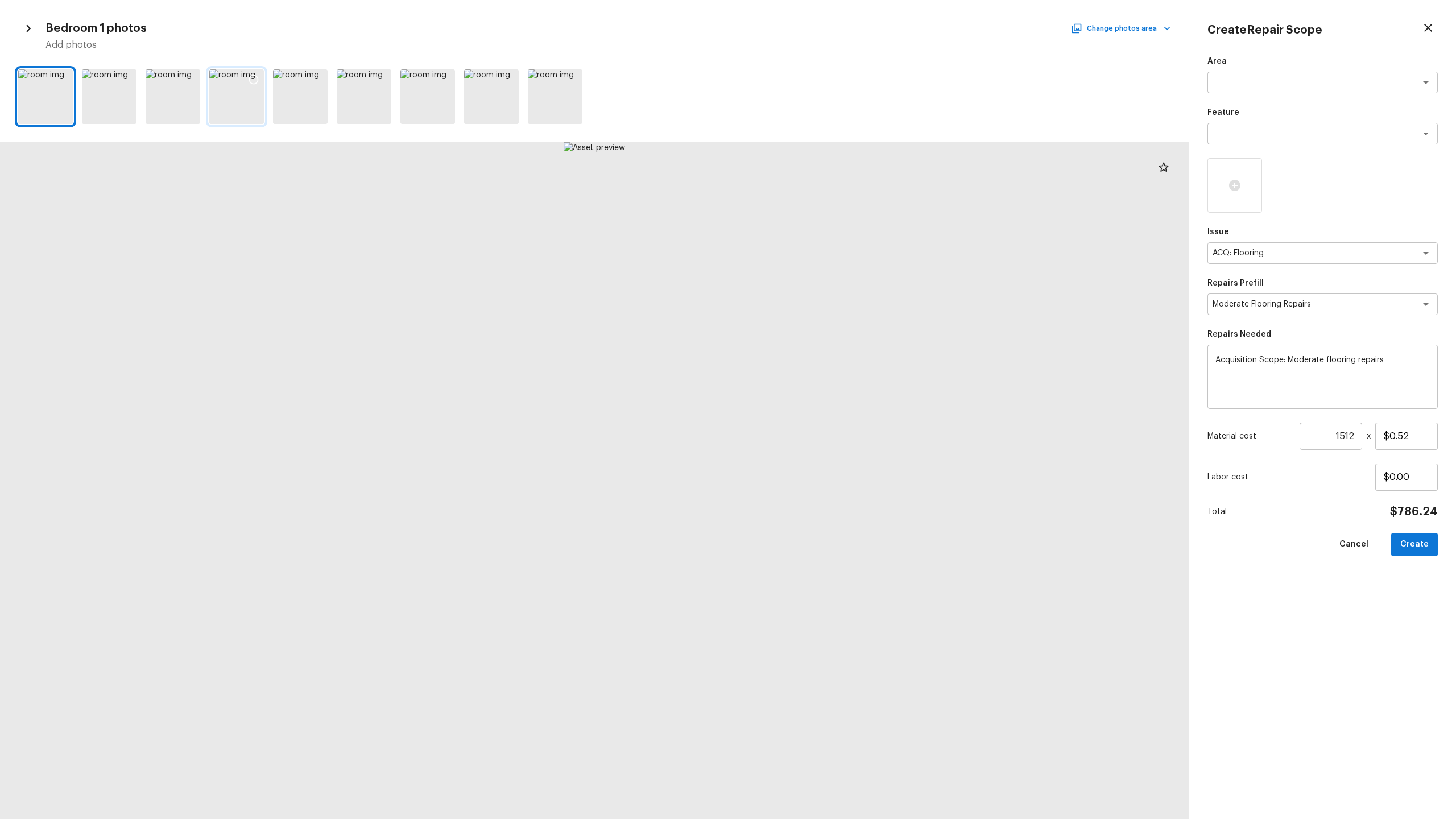
click at [250, 80] on icon at bounding box center [253, 79] width 11 height 11
click at [379, 76] on icon at bounding box center [381, 80] width 10 height 10
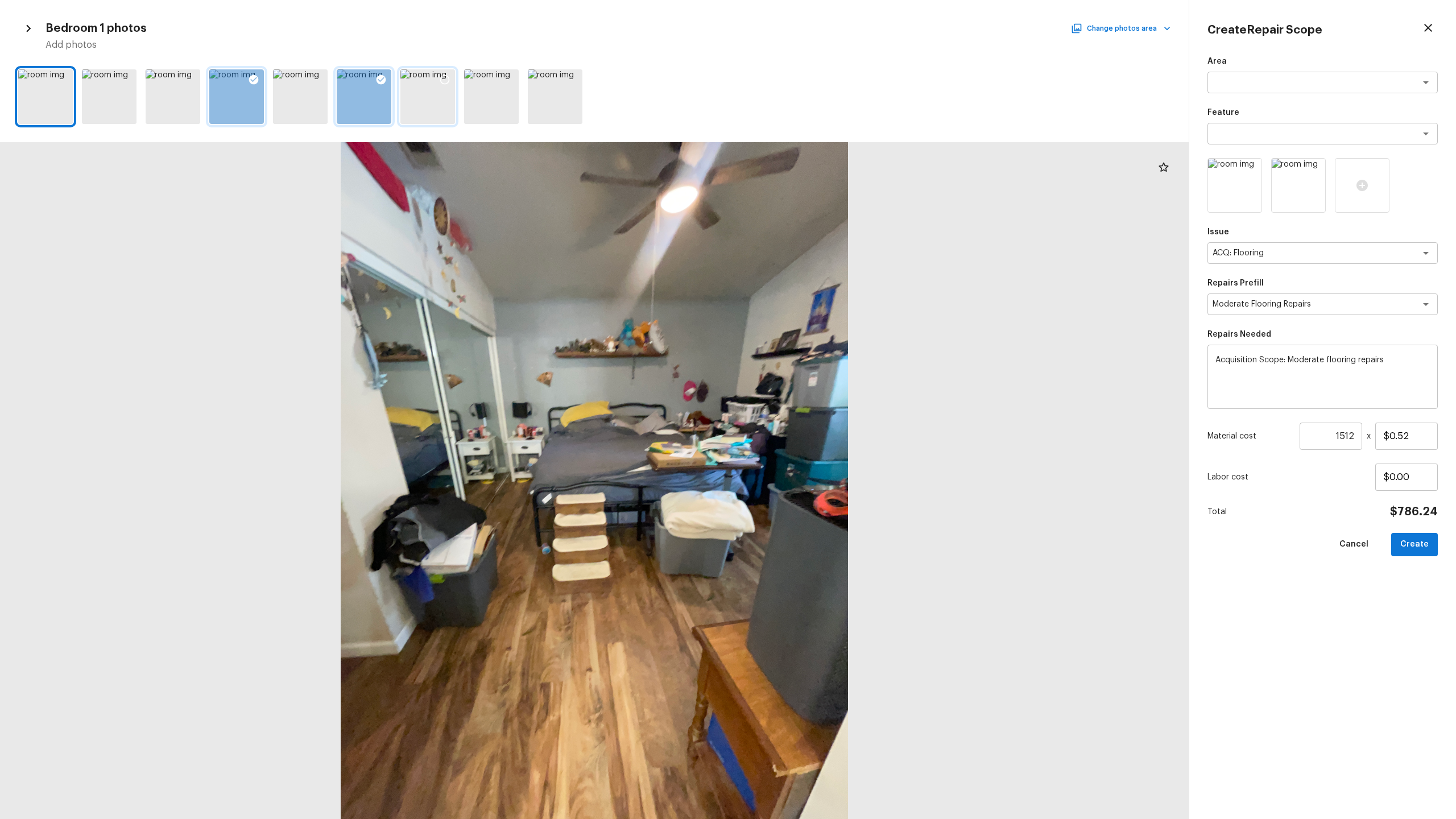
click at [445, 77] on icon at bounding box center [444, 79] width 11 height 11
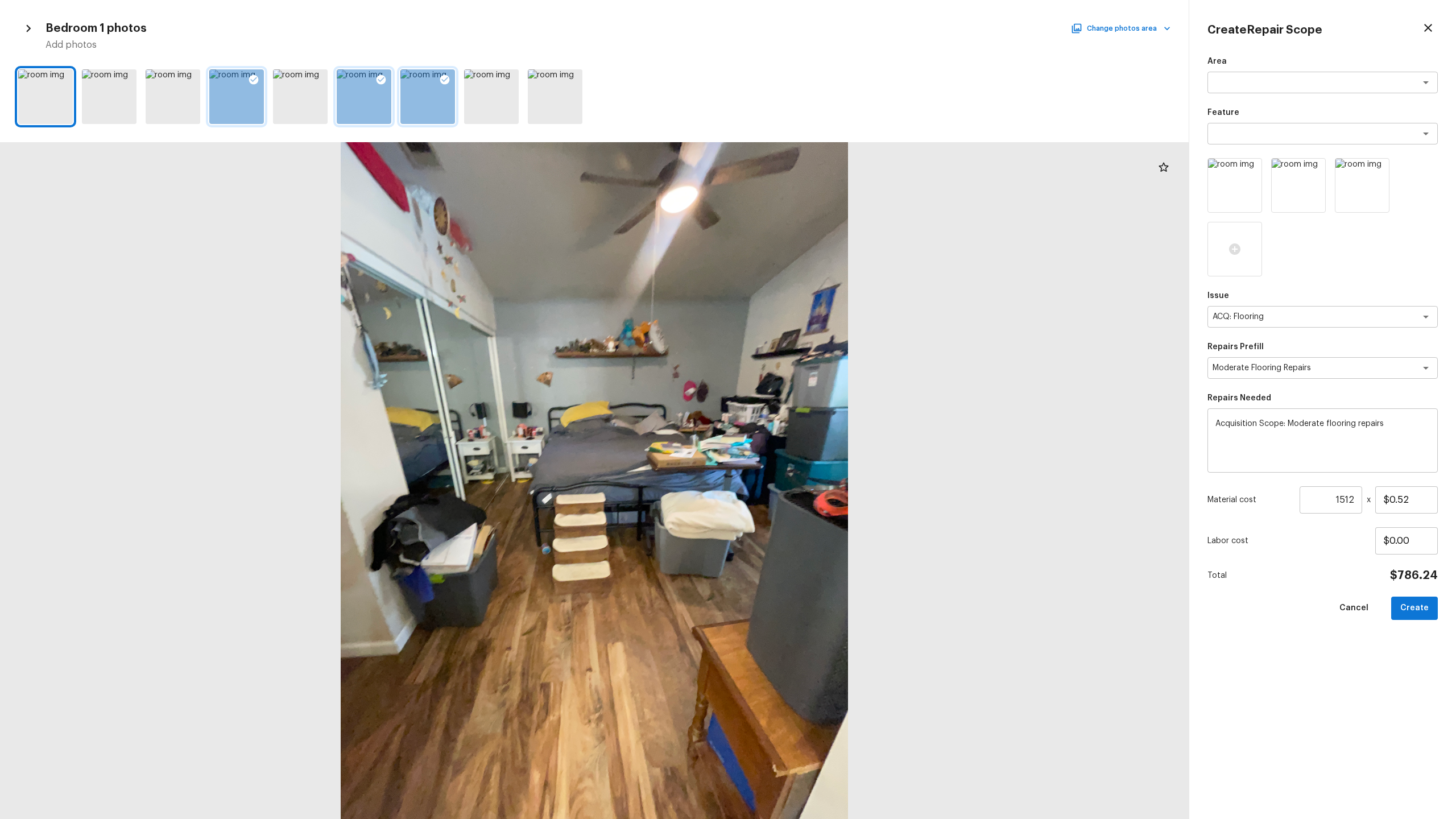
click at [362, 100] on div at bounding box center [364, 97] width 55 height 55
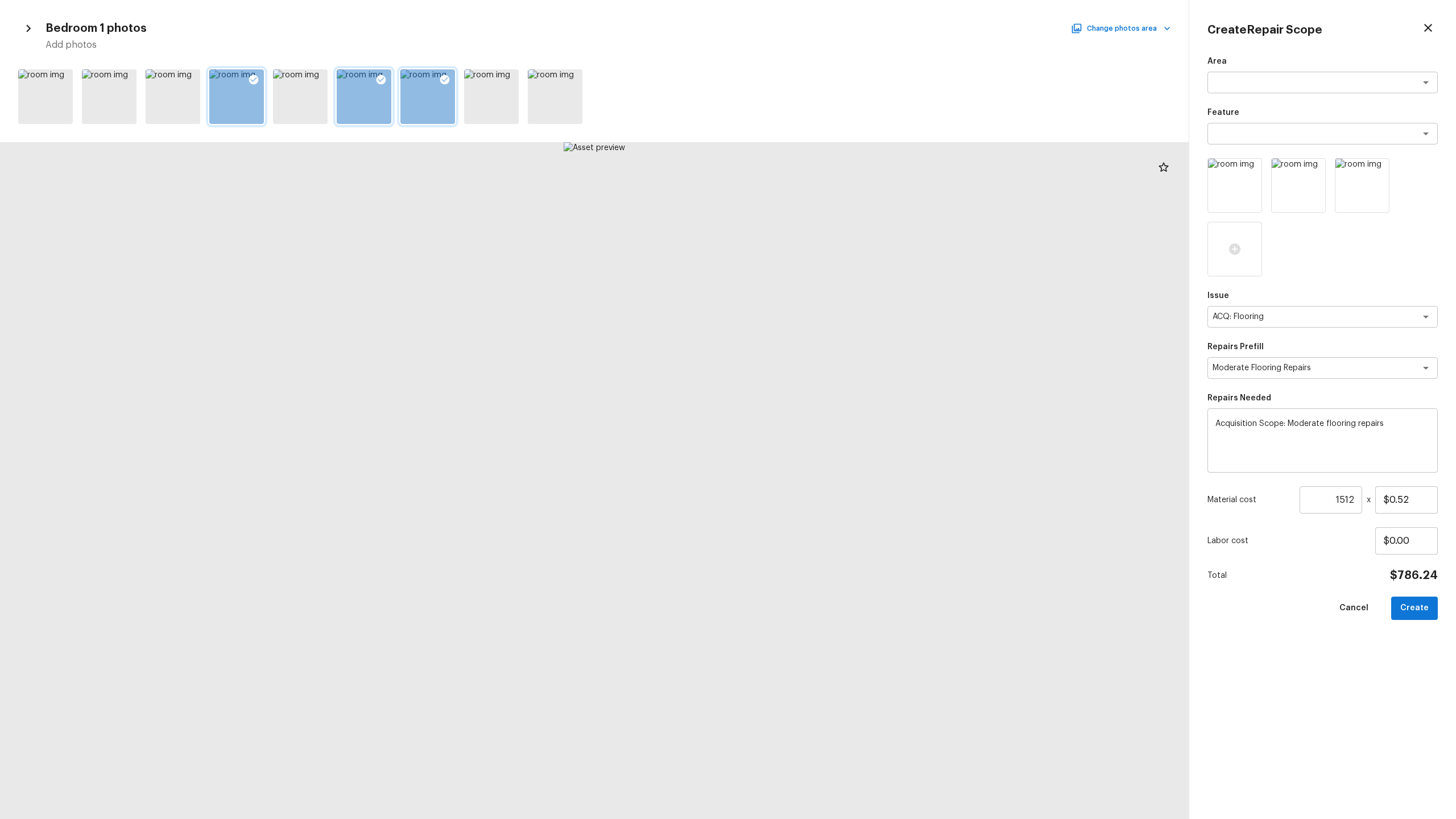
click at [360, 95] on div at bounding box center [364, 97] width 55 height 55
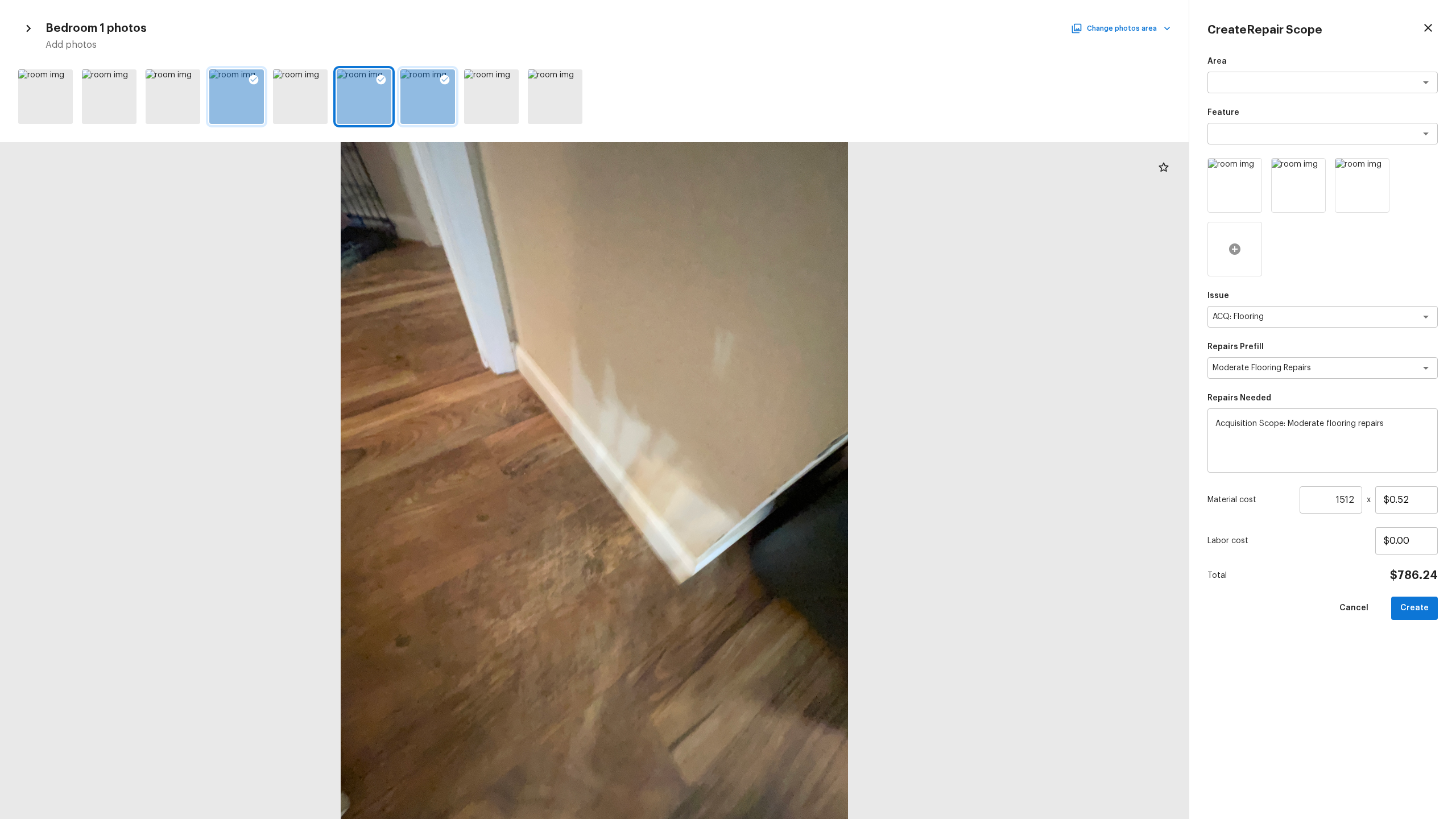
click at [835, 250] on icon at bounding box center [1234, 249] width 11 height 11
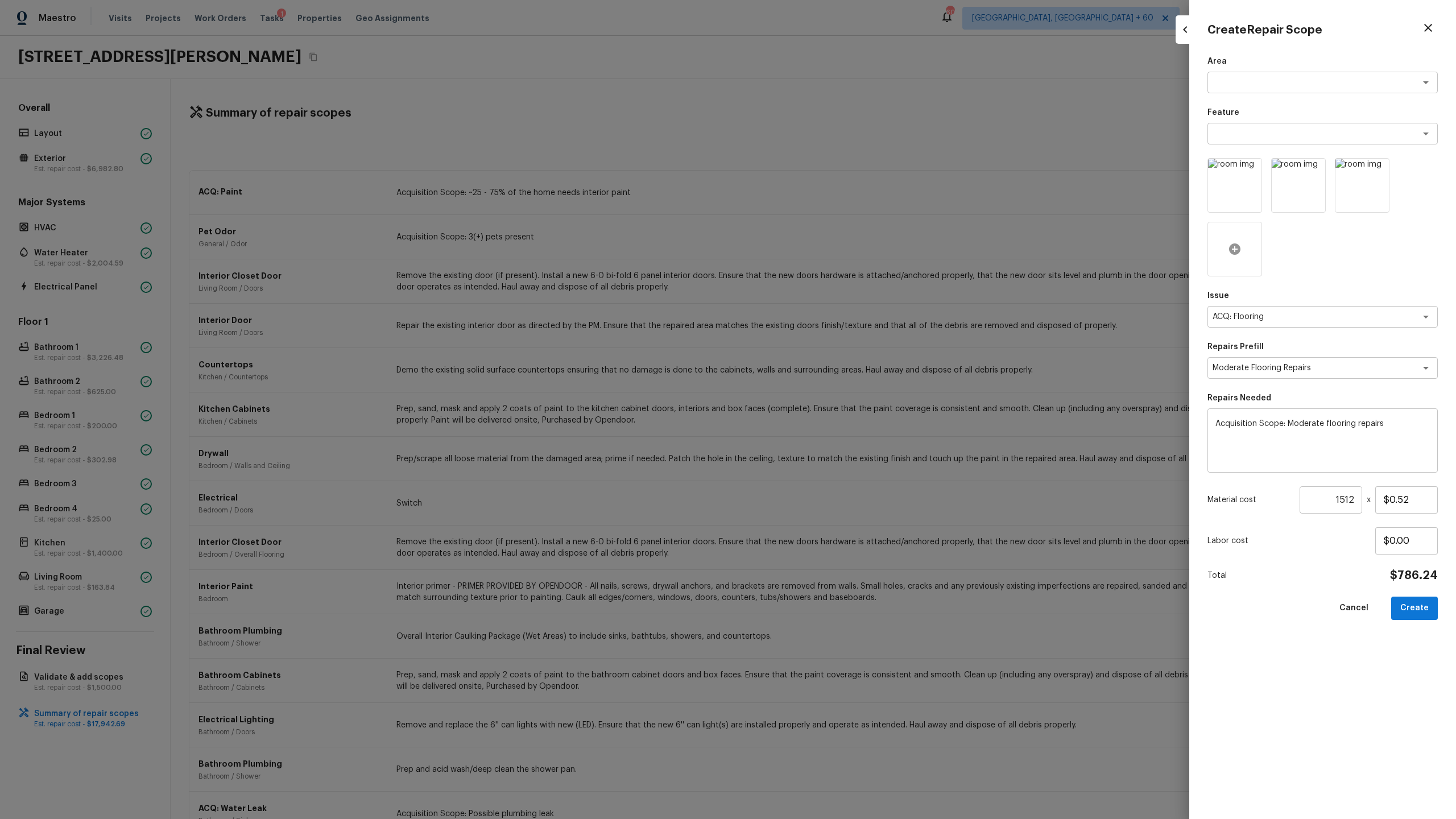
click at [835, 245] on icon at bounding box center [1235, 249] width 14 height 14
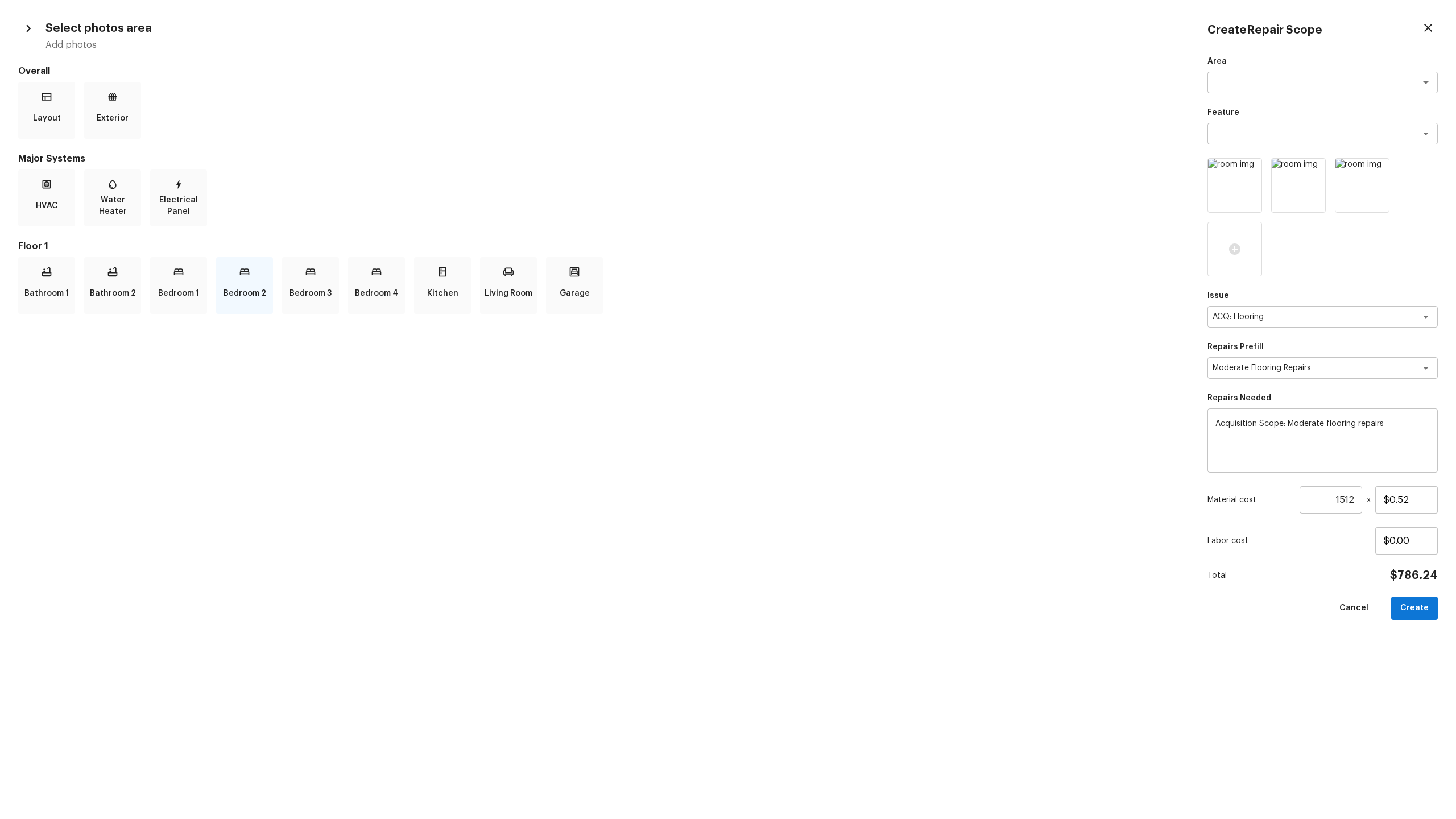
click at [252, 288] on p "Bedroom 2" at bounding box center [245, 293] width 42 height 23
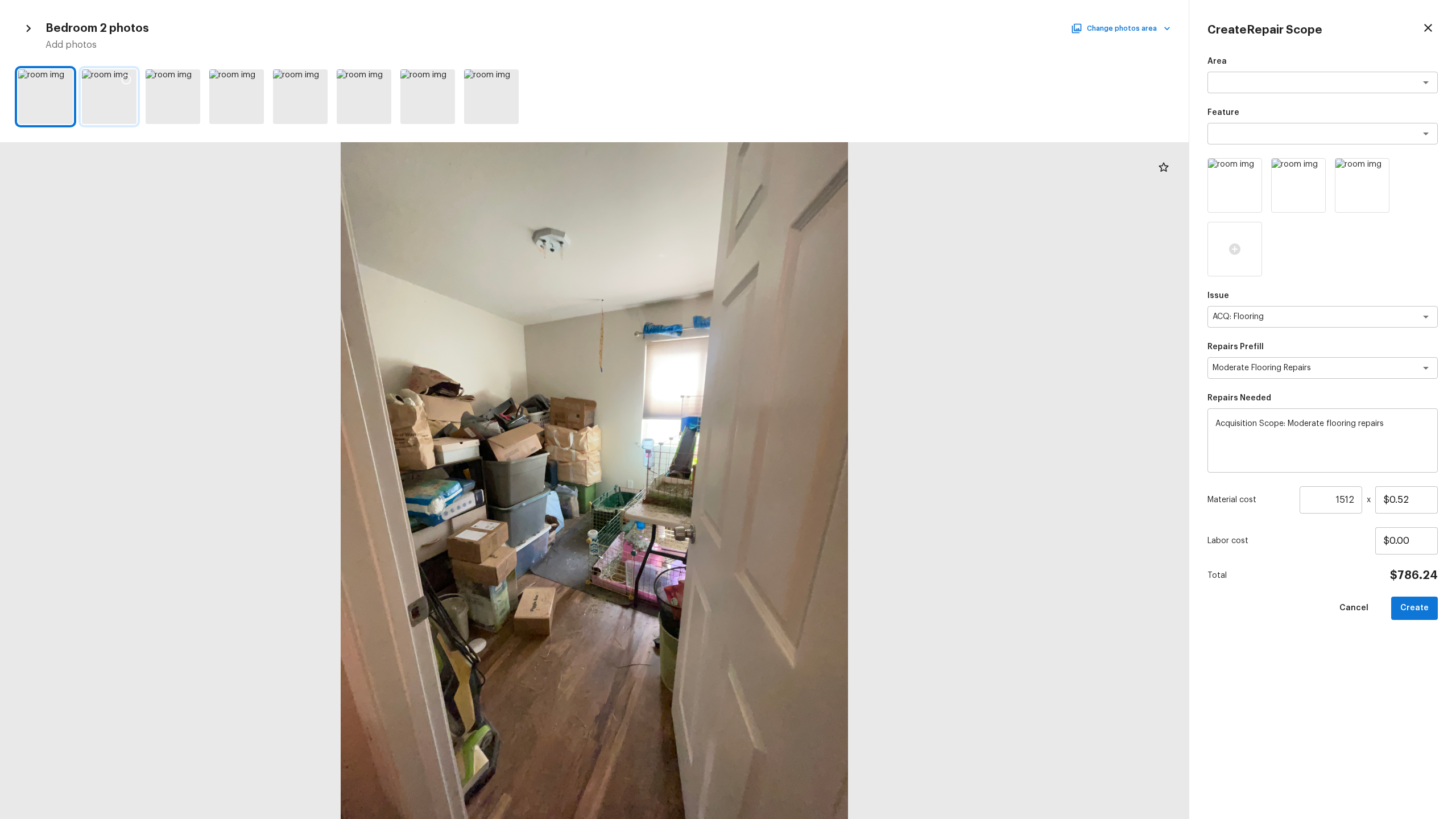
click at [124, 78] on icon at bounding box center [126, 79] width 11 height 11
click at [835, 247] on icon at bounding box center [1298, 249] width 11 height 11
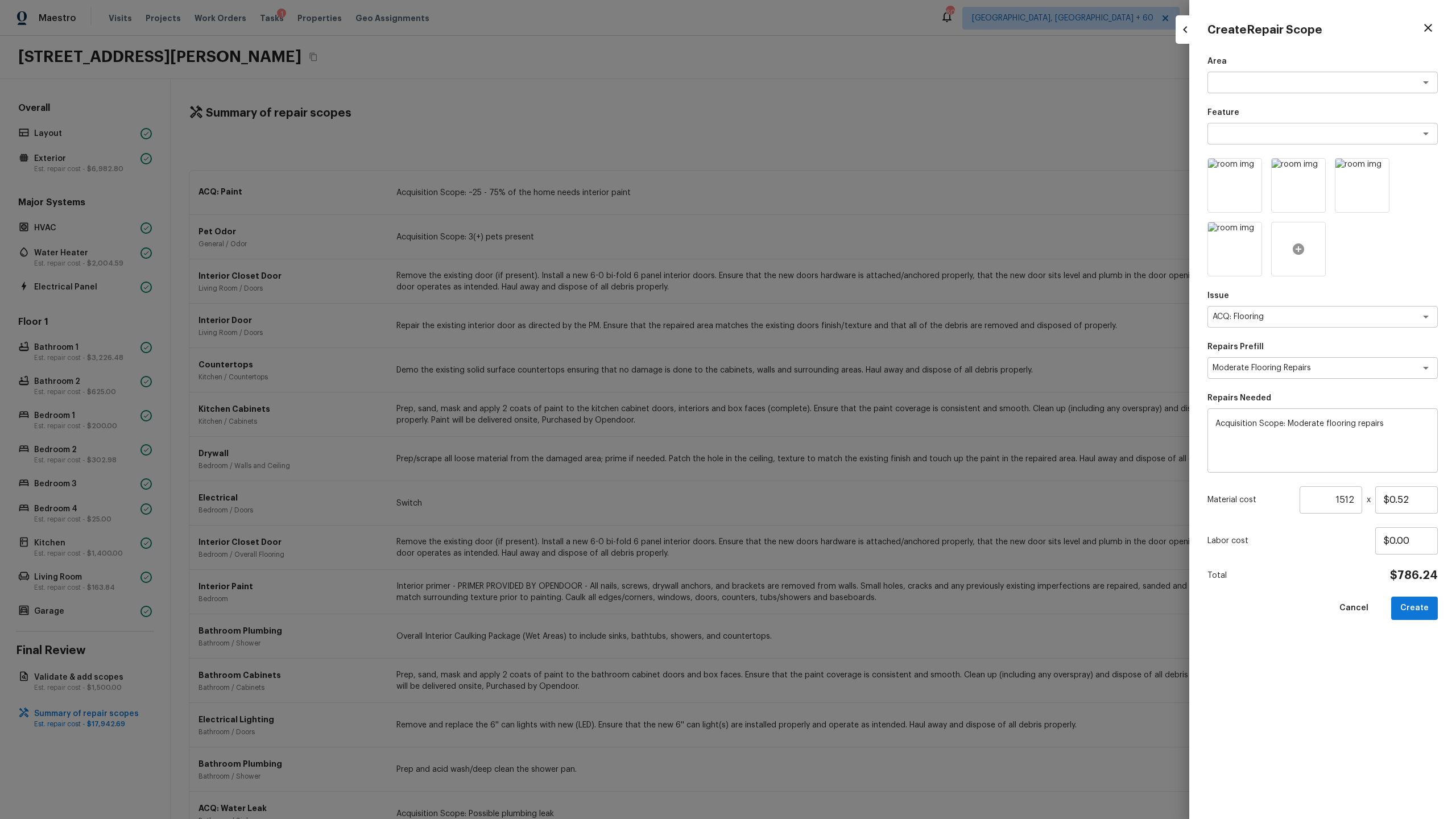
click at [835, 243] on icon at bounding box center [1298, 249] width 14 height 14
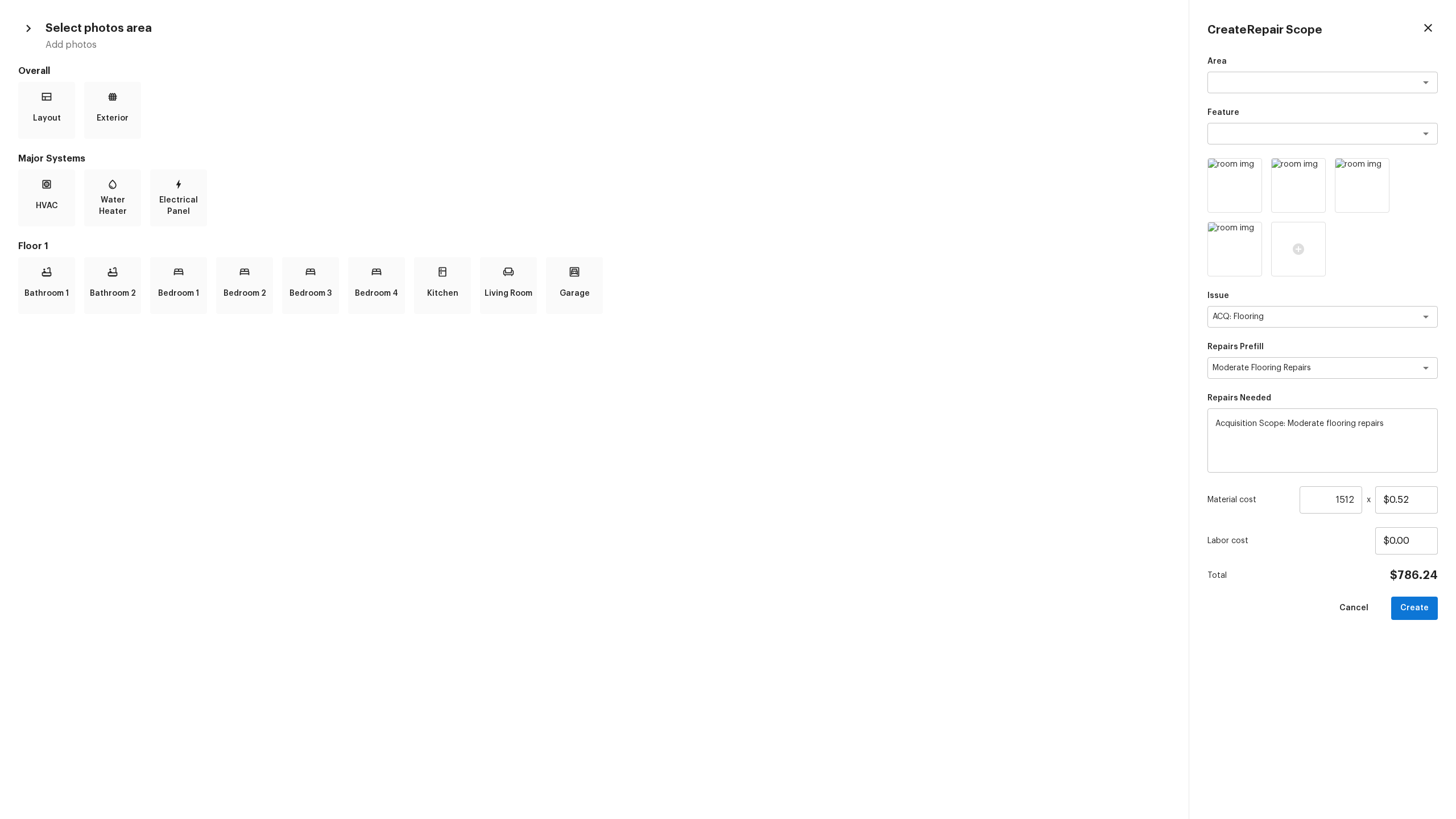
click at [210, 288] on div "Bathroom 1 Bathroom 2 Bedroom 1 Bedroom 2 Bedroom 3 Bedroom 4 Kitchen Living Ro…" at bounding box center [595, 285] width 1153 height 57
click at [193, 288] on p "Bedroom 1" at bounding box center [178, 293] width 41 height 23
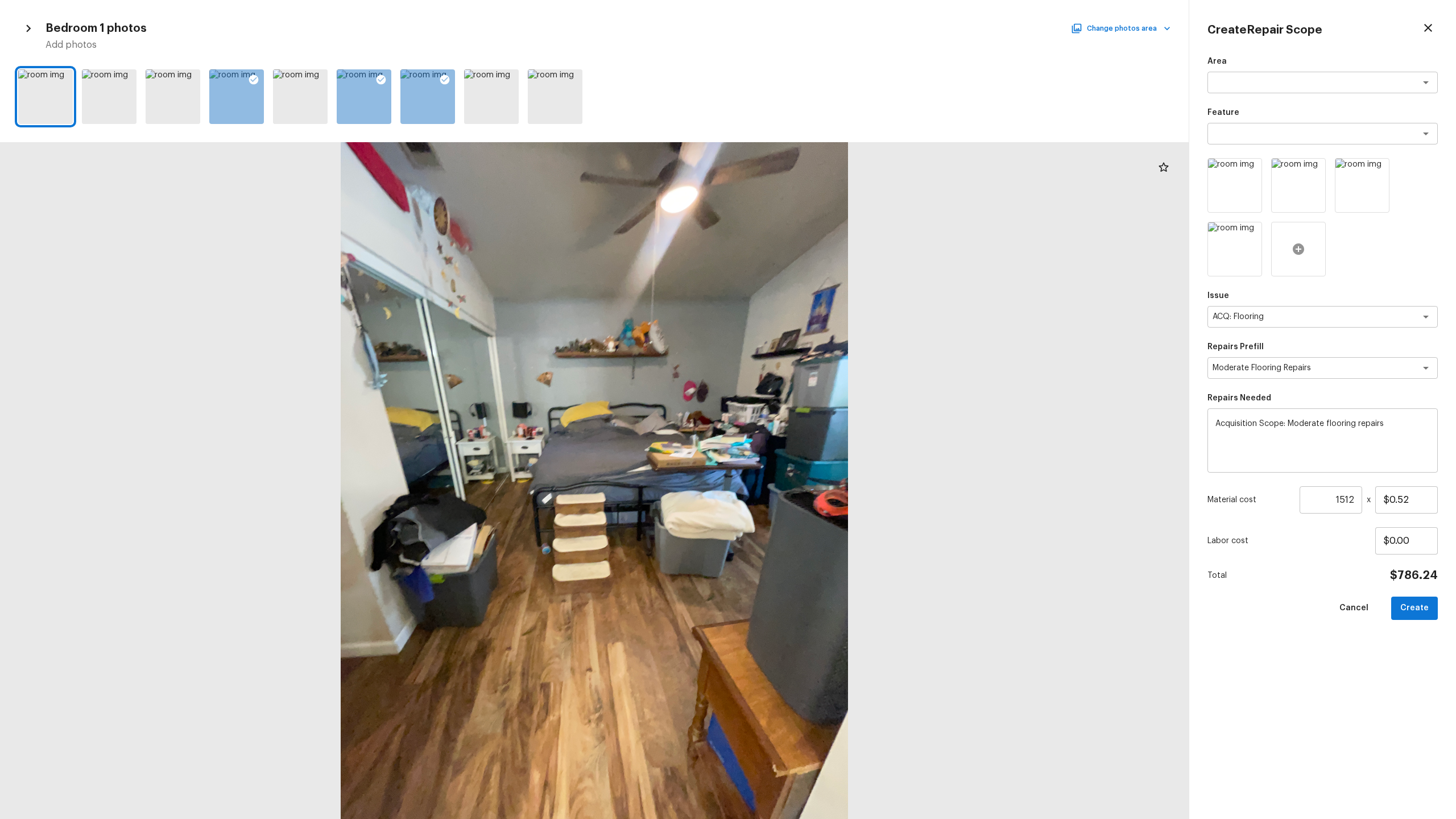
click at [835, 243] on icon at bounding box center [1298, 249] width 14 height 14
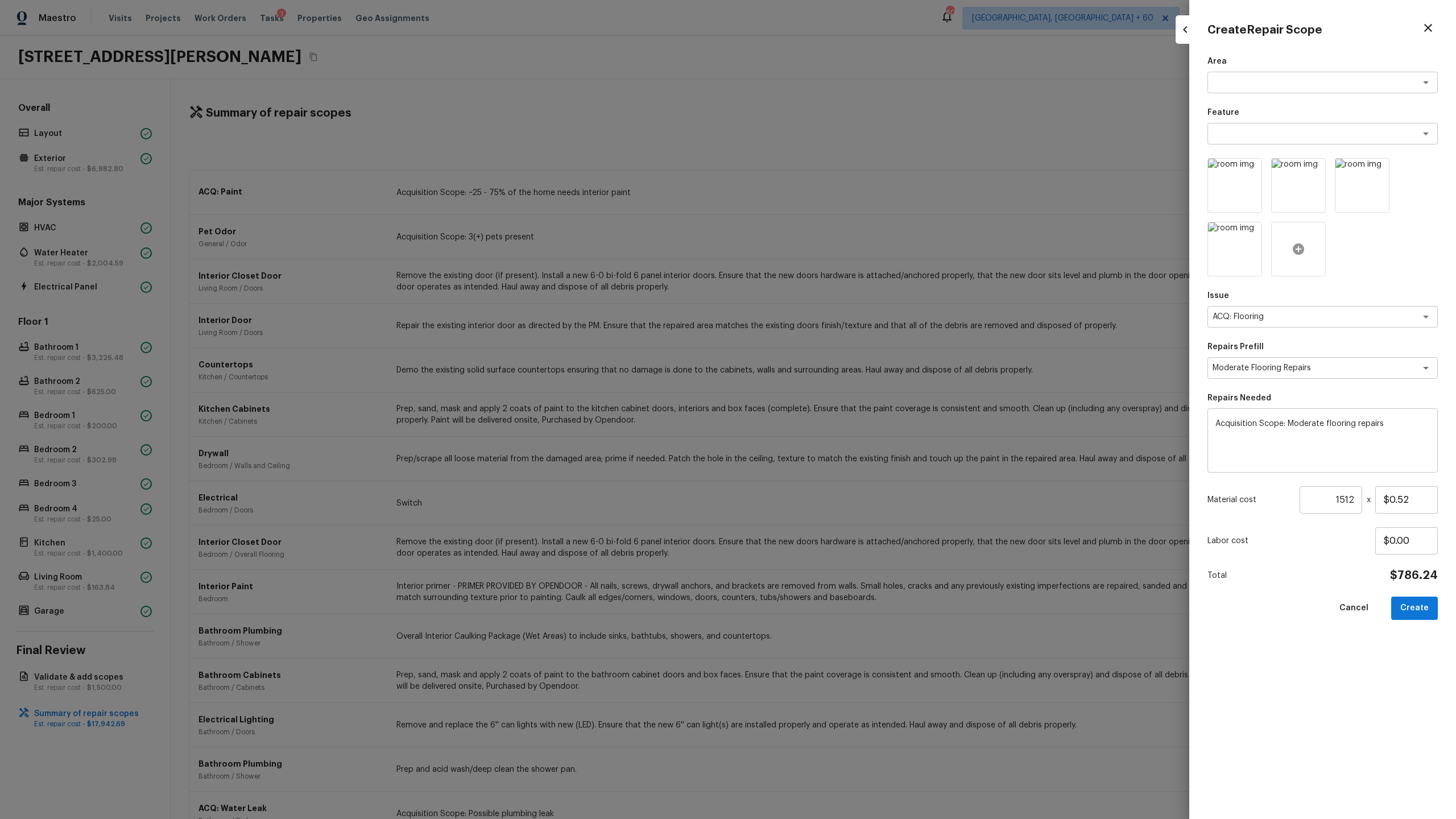
click at [835, 244] on icon at bounding box center [1298, 249] width 11 height 11
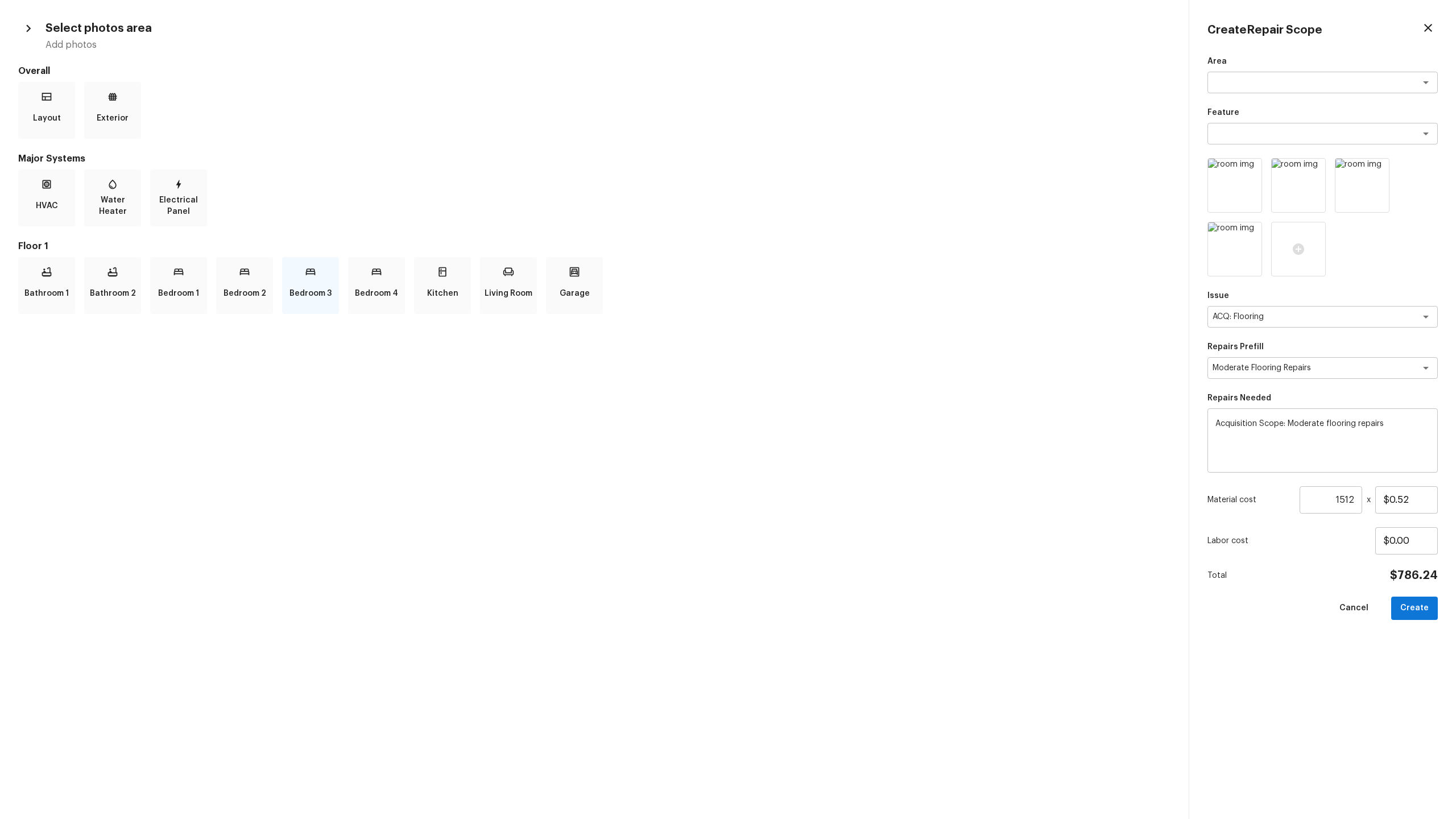
click at [299, 274] on div "Bedroom 3" at bounding box center [310, 285] width 57 height 57
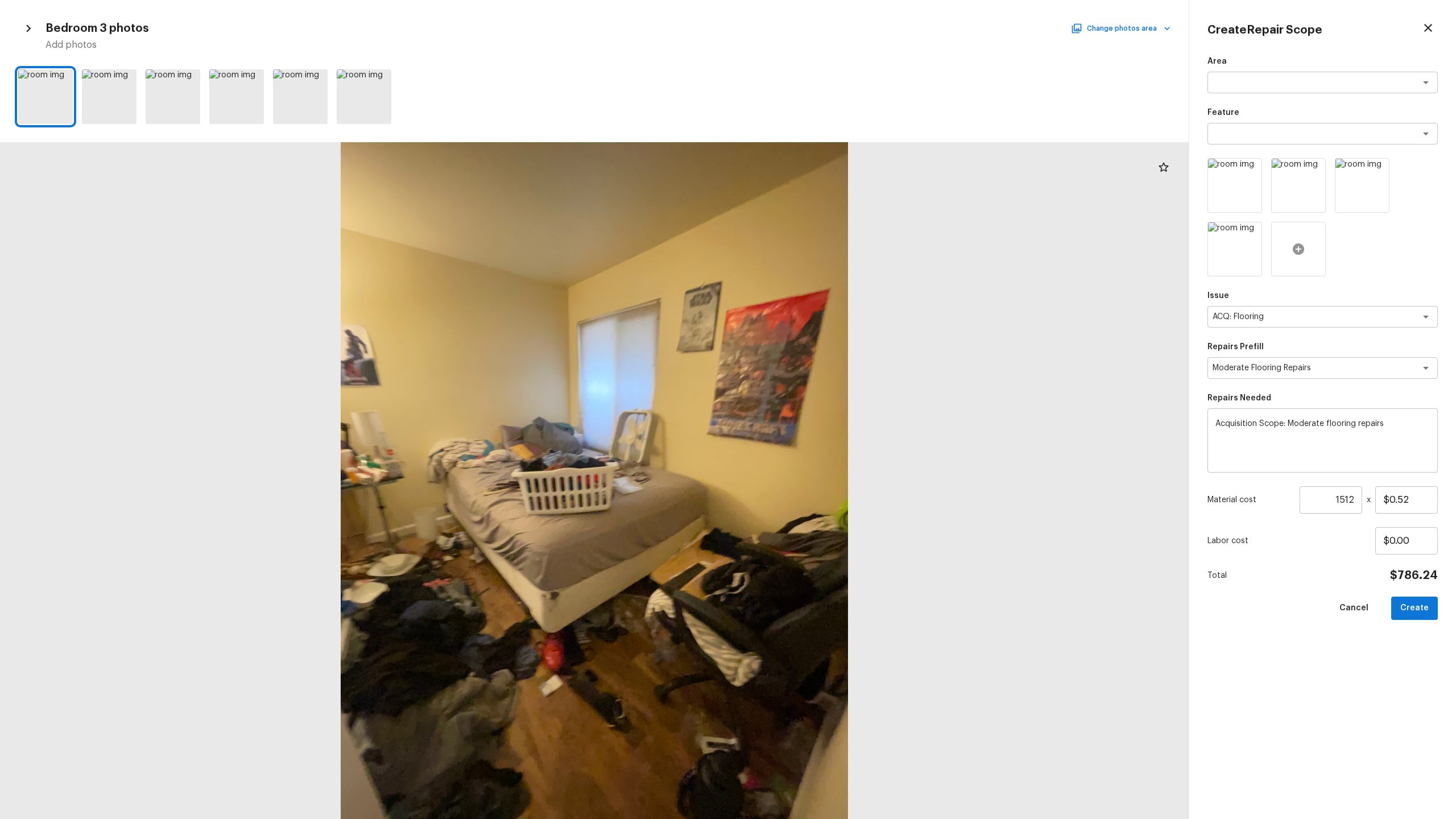
click at [835, 247] on icon at bounding box center [1298, 249] width 11 height 11
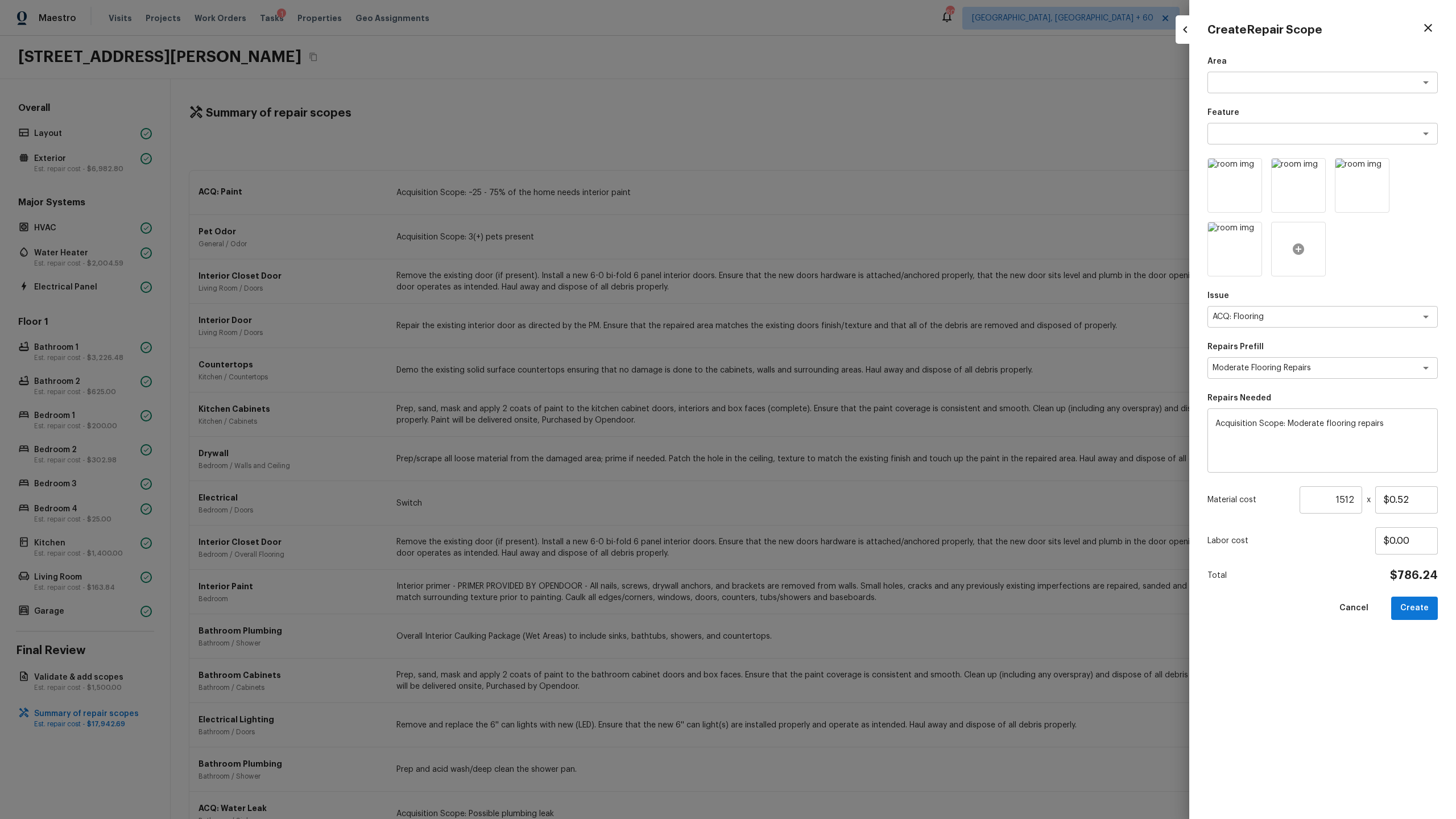
click at [835, 255] on icon at bounding box center [1298, 249] width 11 height 11
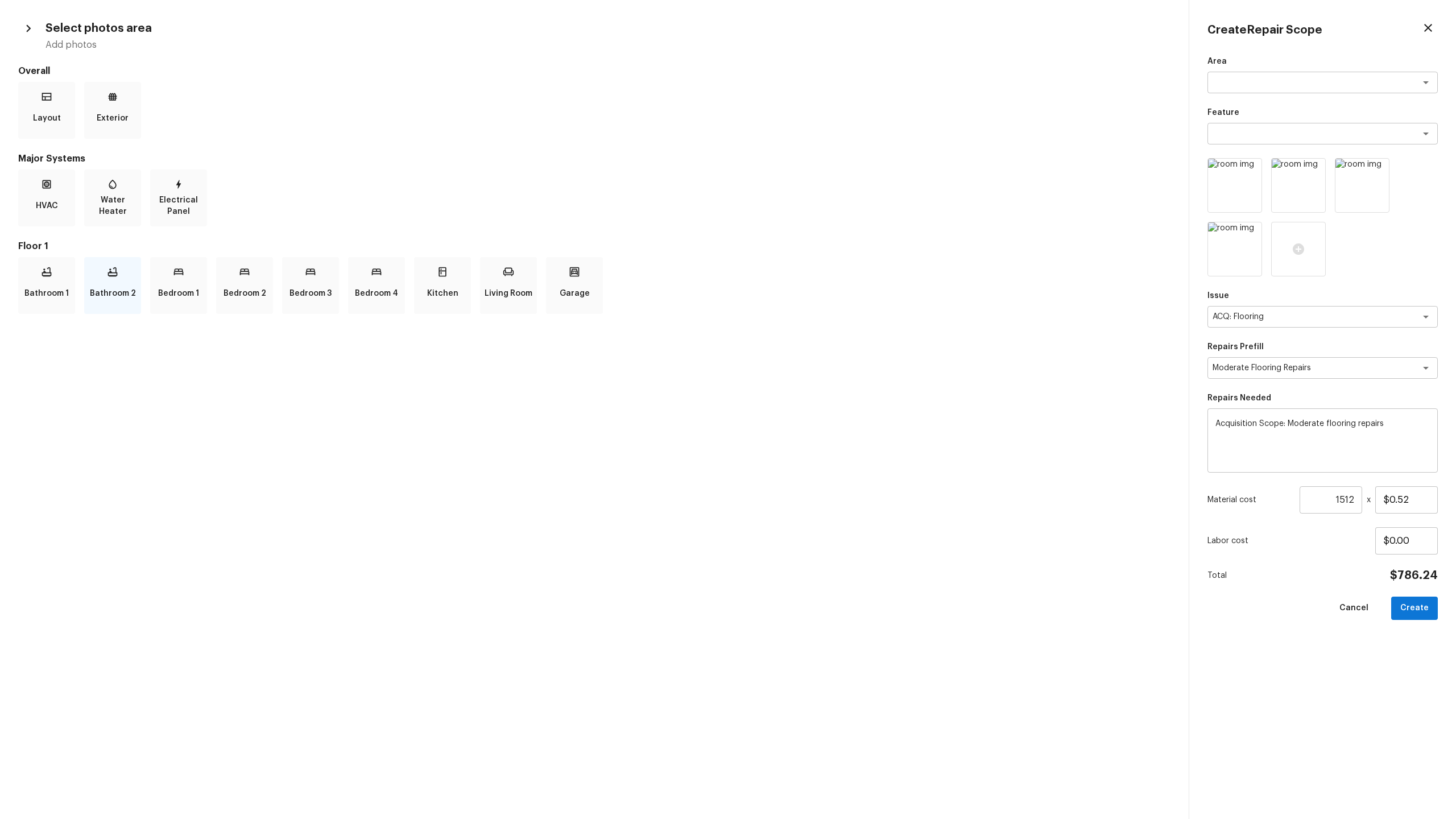
click at [101, 274] on div "Bathroom 2" at bounding box center [112, 285] width 57 height 57
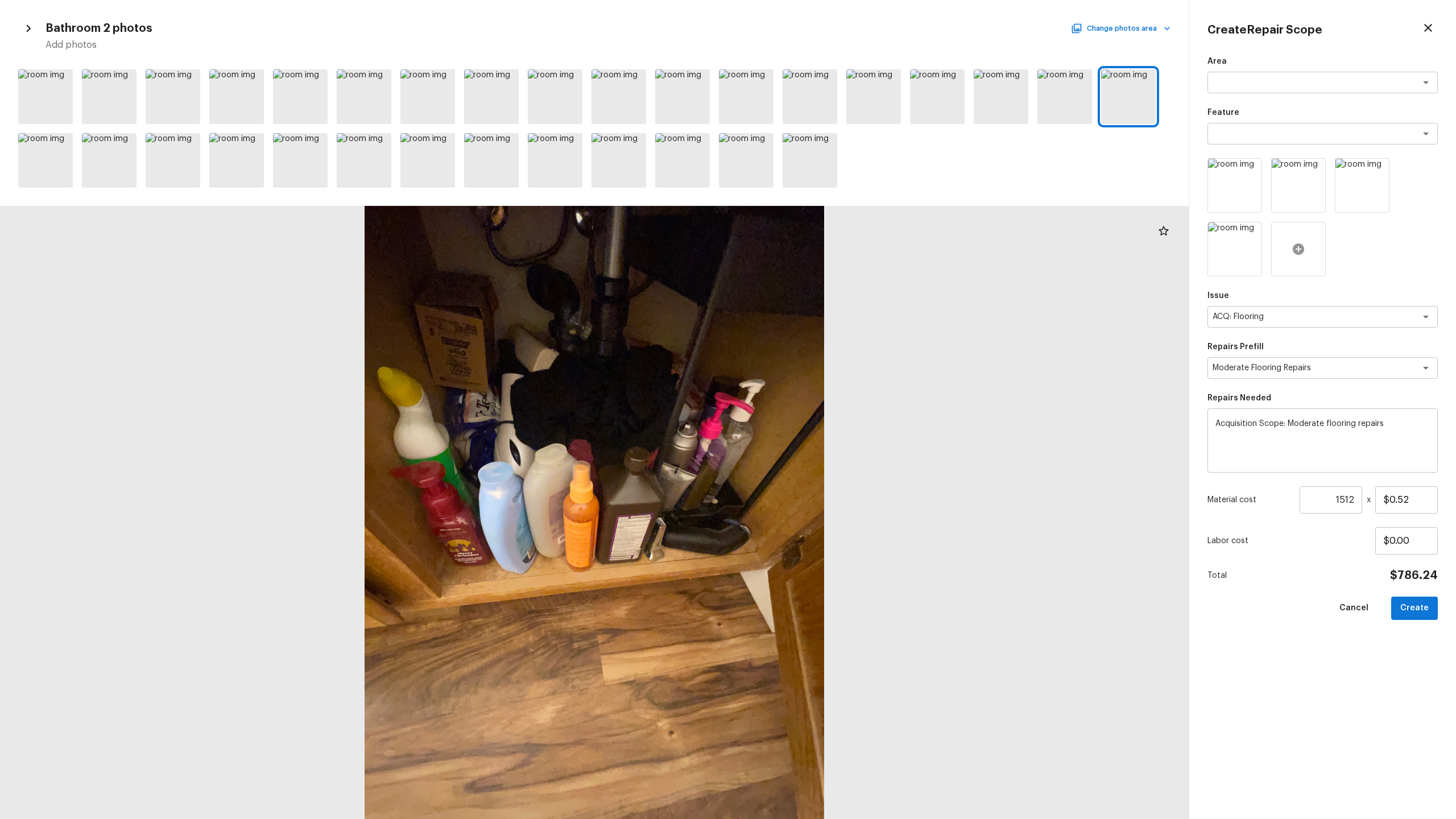
click at [835, 246] on icon at bounding box center [1298, 249] width 11 height 11
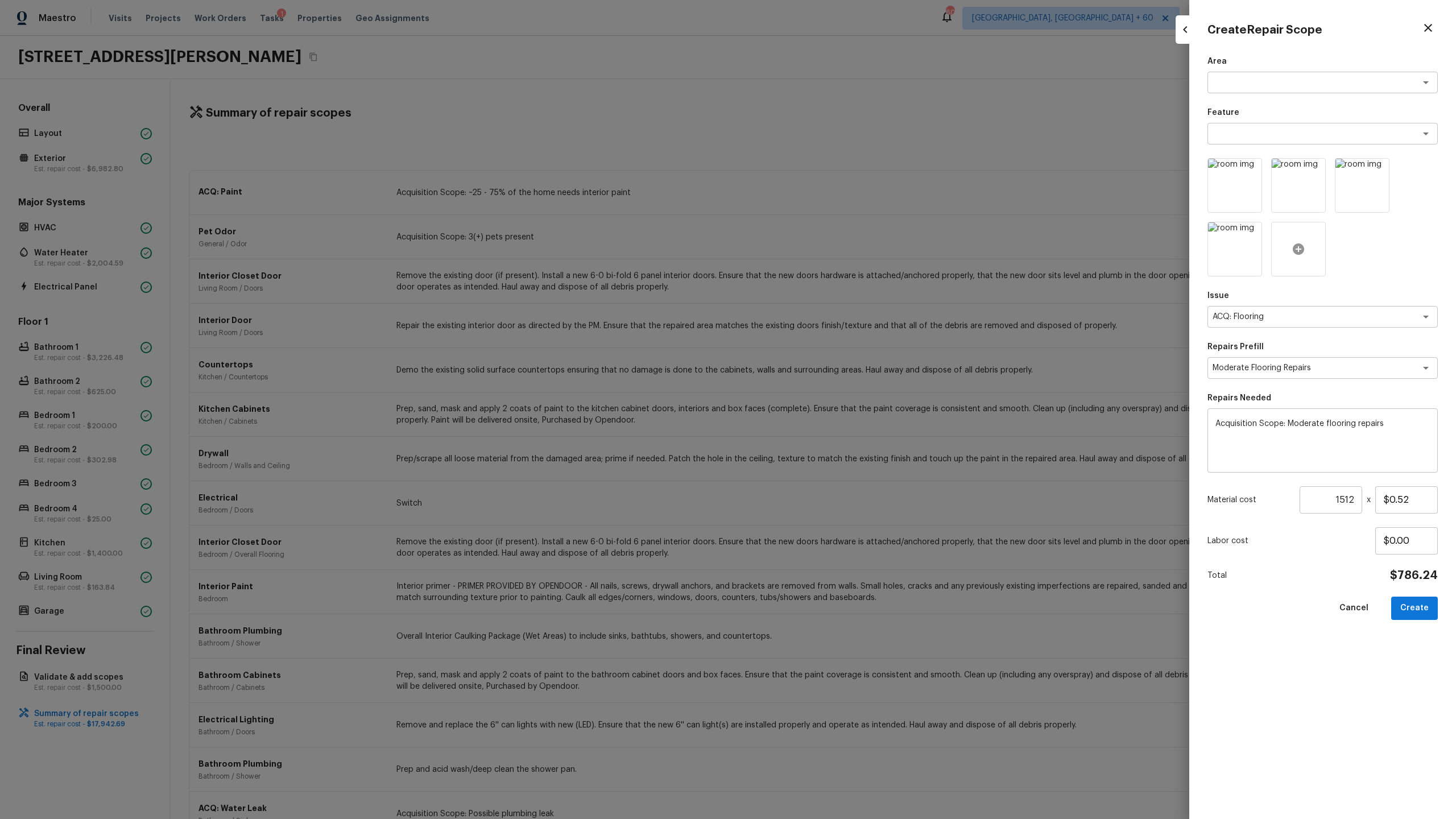
click at [835, 245] on icon at bounding box center [1298, 249] width 11 height 11
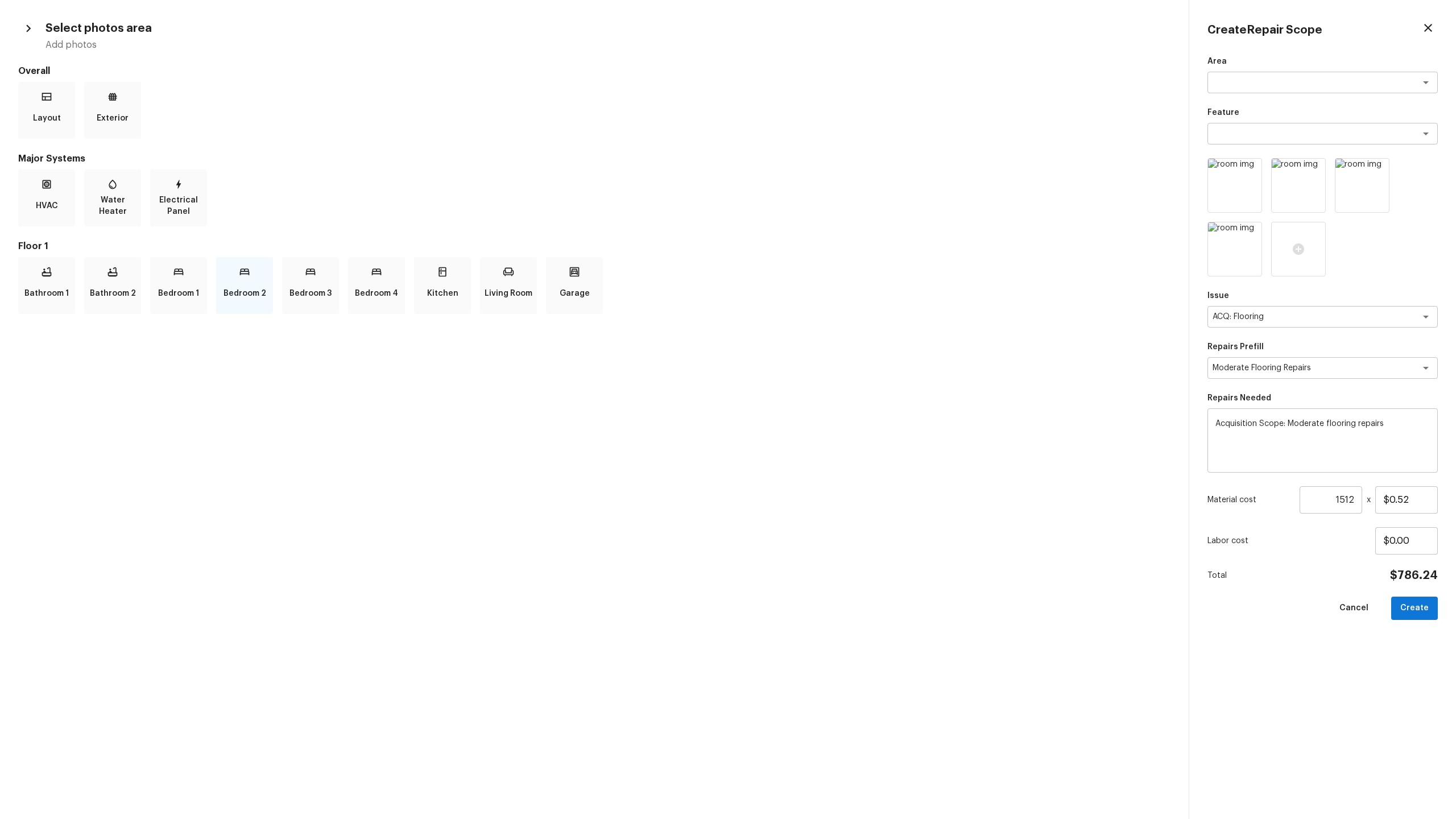
click at [233, 294] on p "Bedroom 2" at bounding box center [245, 293] width 42 height 23
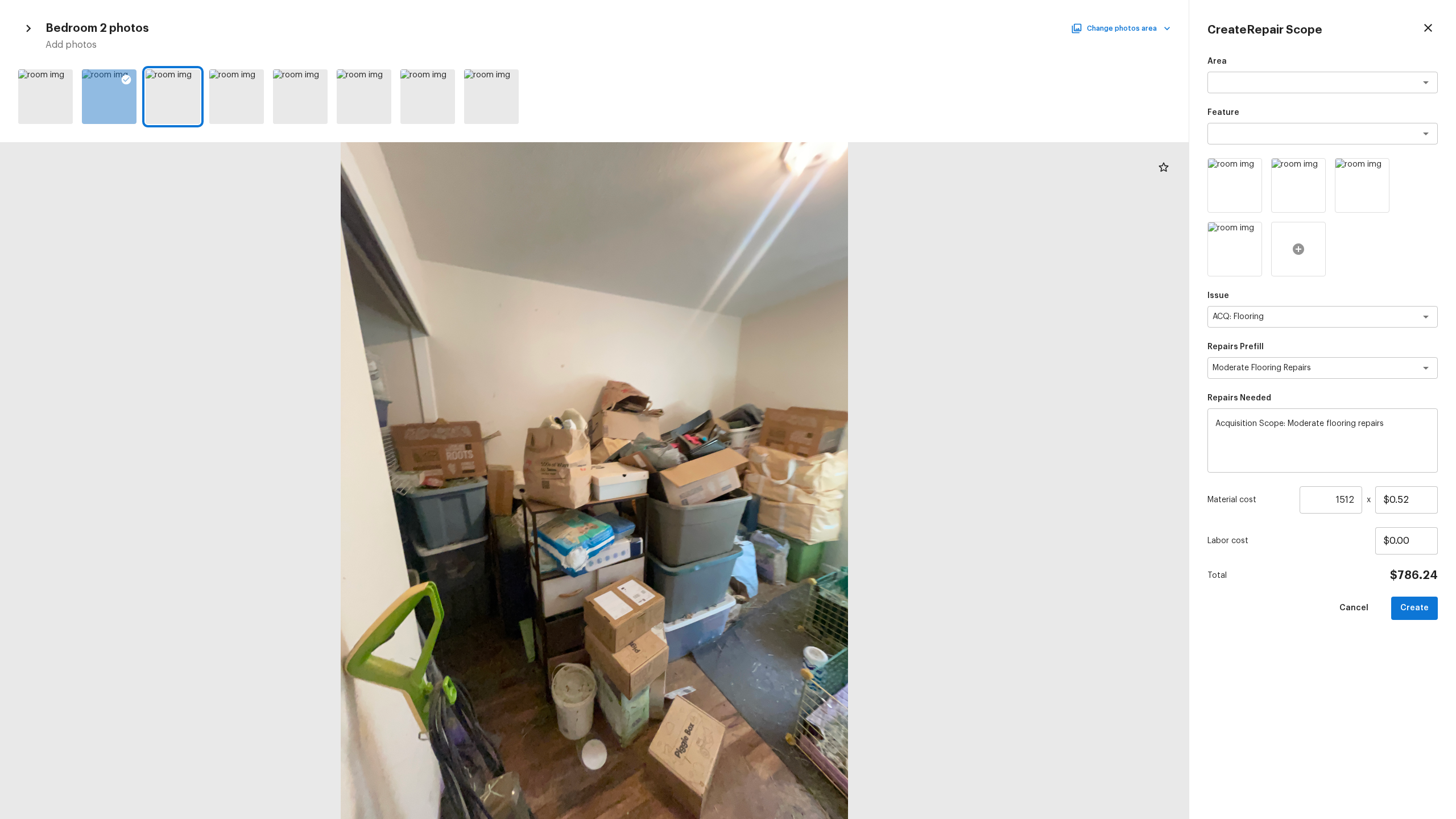
click at [835, 244] on icon at bounding box center [1298, 249] width 14 height 14
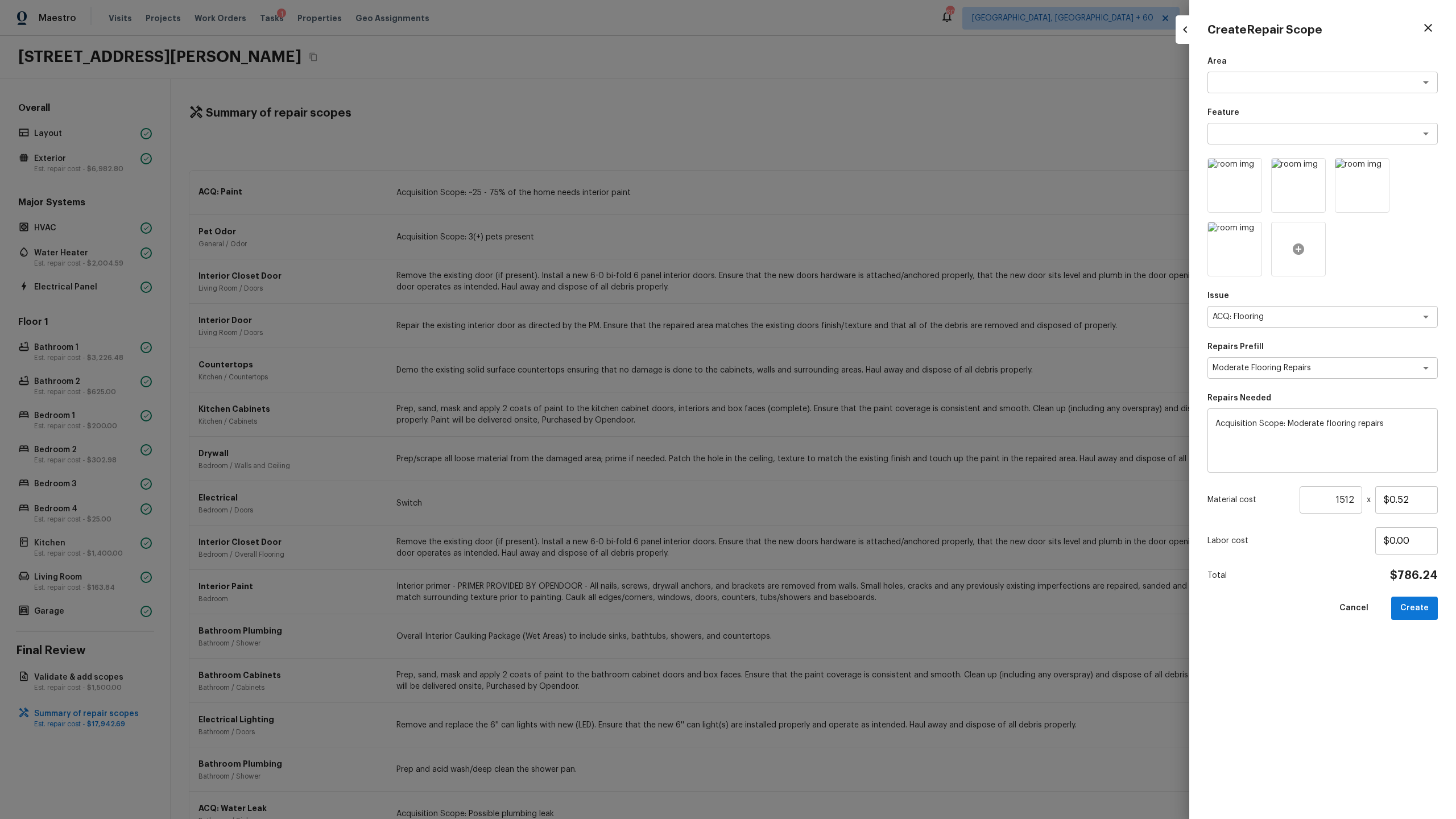
click at [835, 244] on icon at bounding box center [1298, 249] width 14 height 14
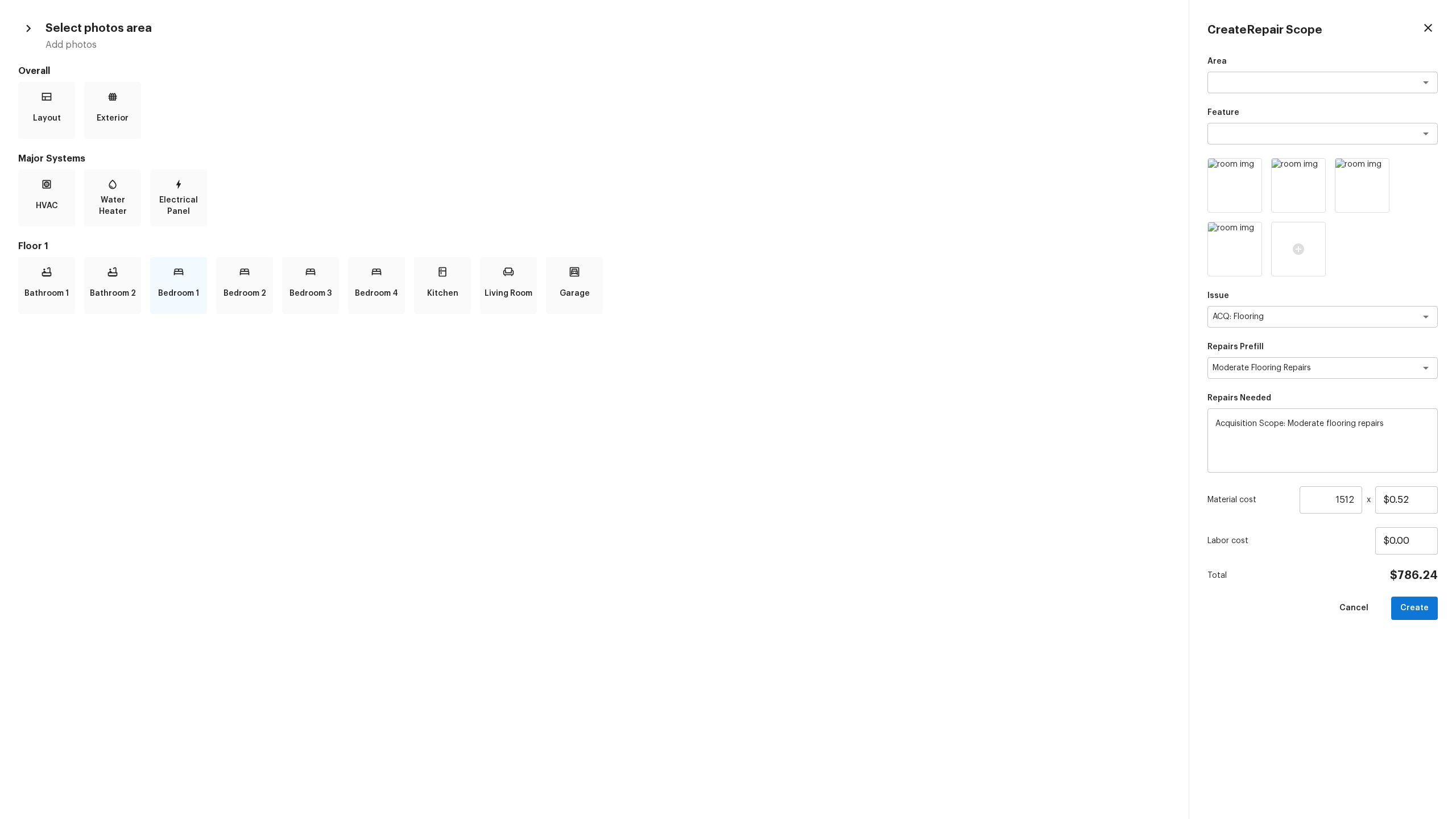
click at [180, 281] on div "Bedroom 1" at bounding box center [178, 285] width 57 height 57
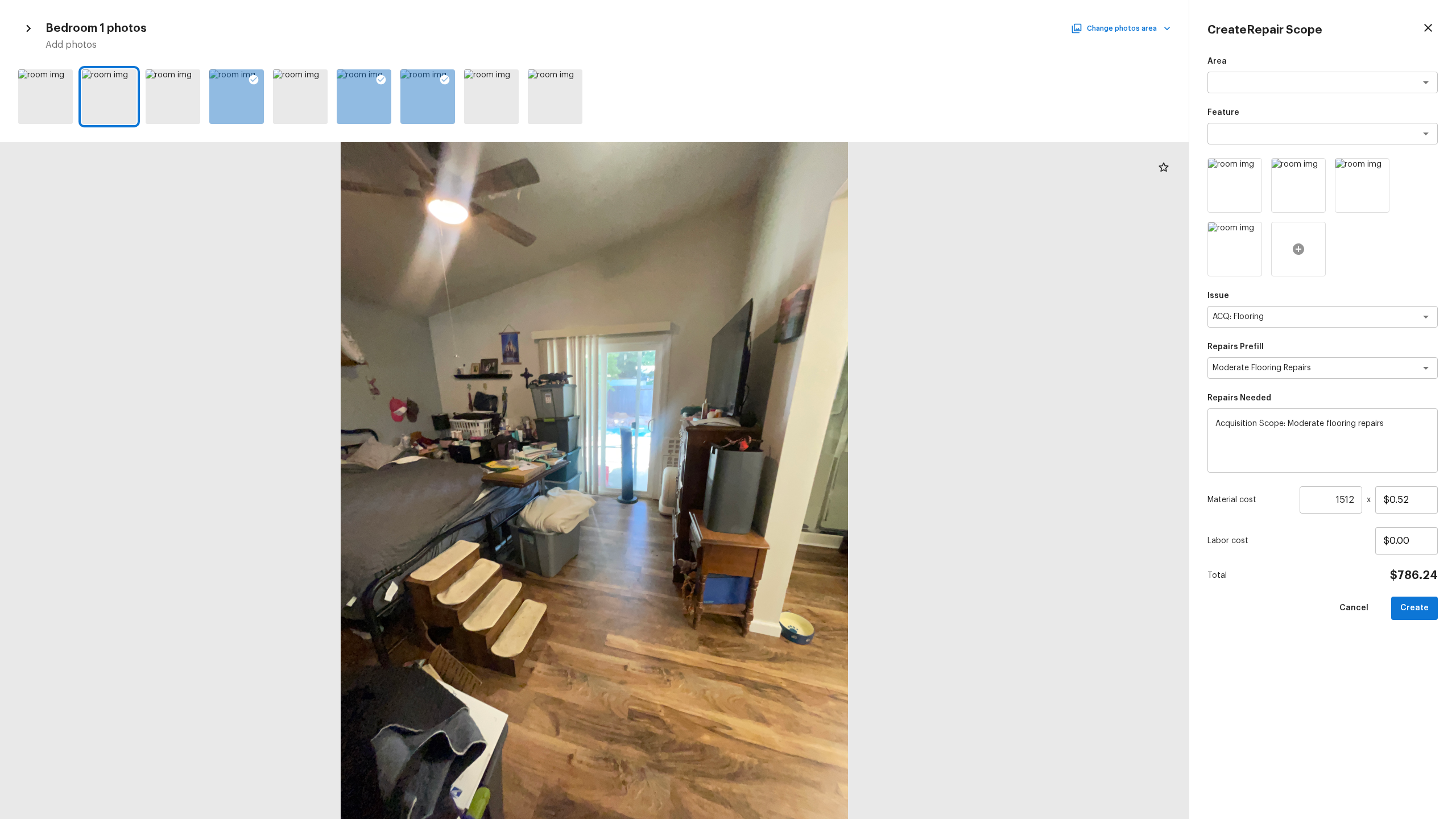
click at [835, 248] on icon at bounding box center [1298, 249] width 11 height 11
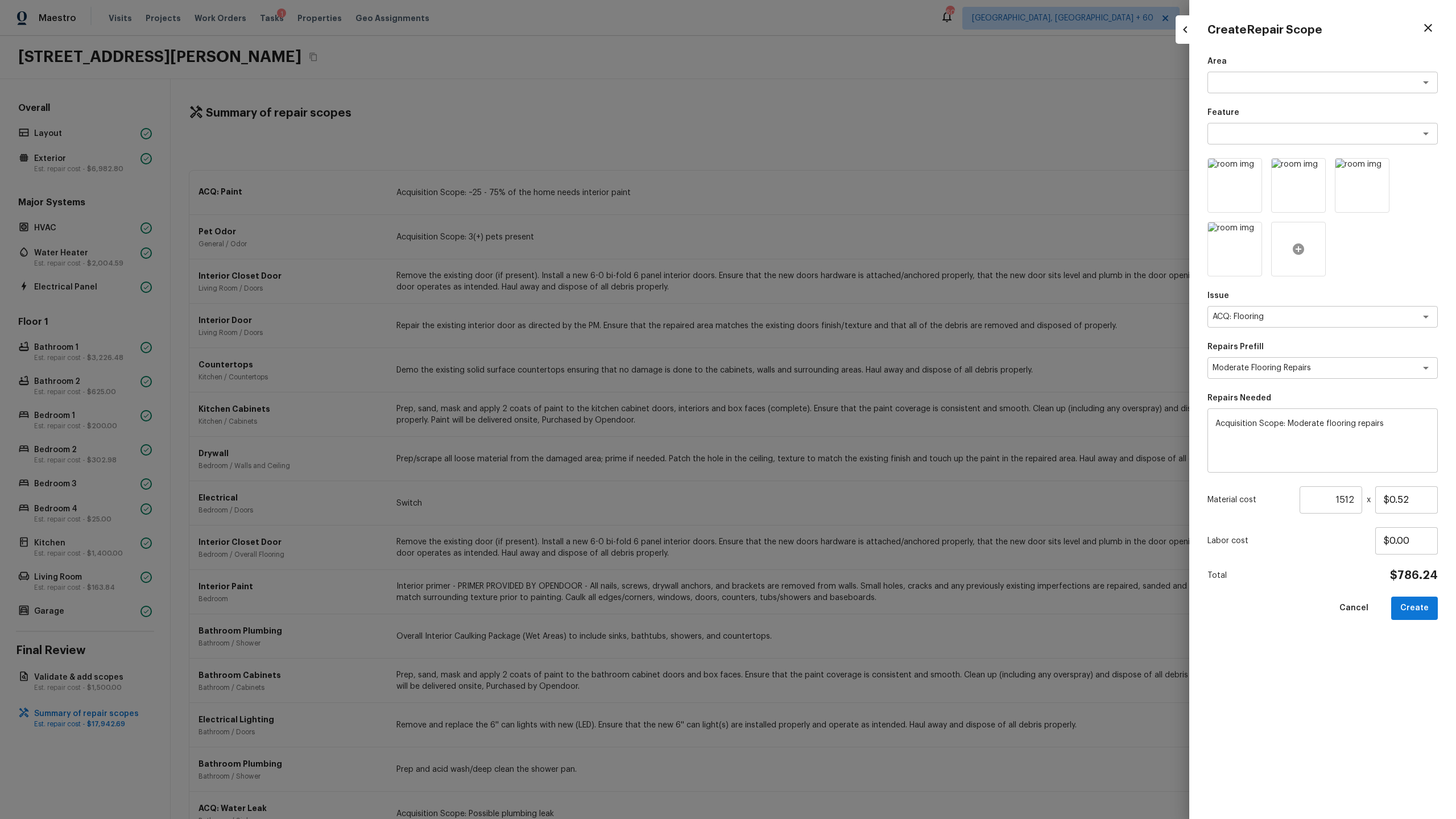
click at [835, 247] on icon at bounding box center [1298, 249] width 11 height 11
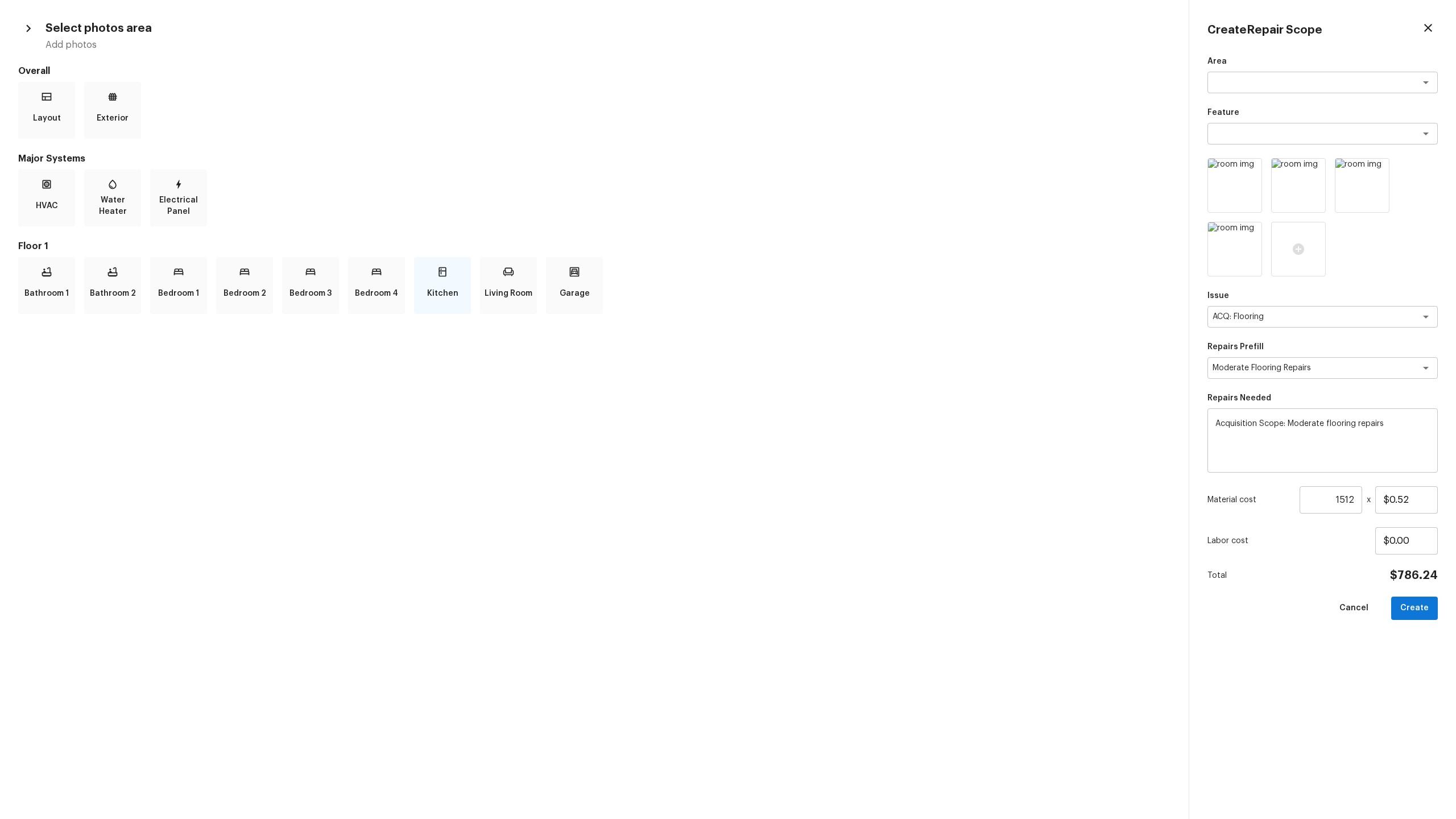
click at [431, 283] on p "Kitchen" at bounding box center [443, 293] width 31 height 23
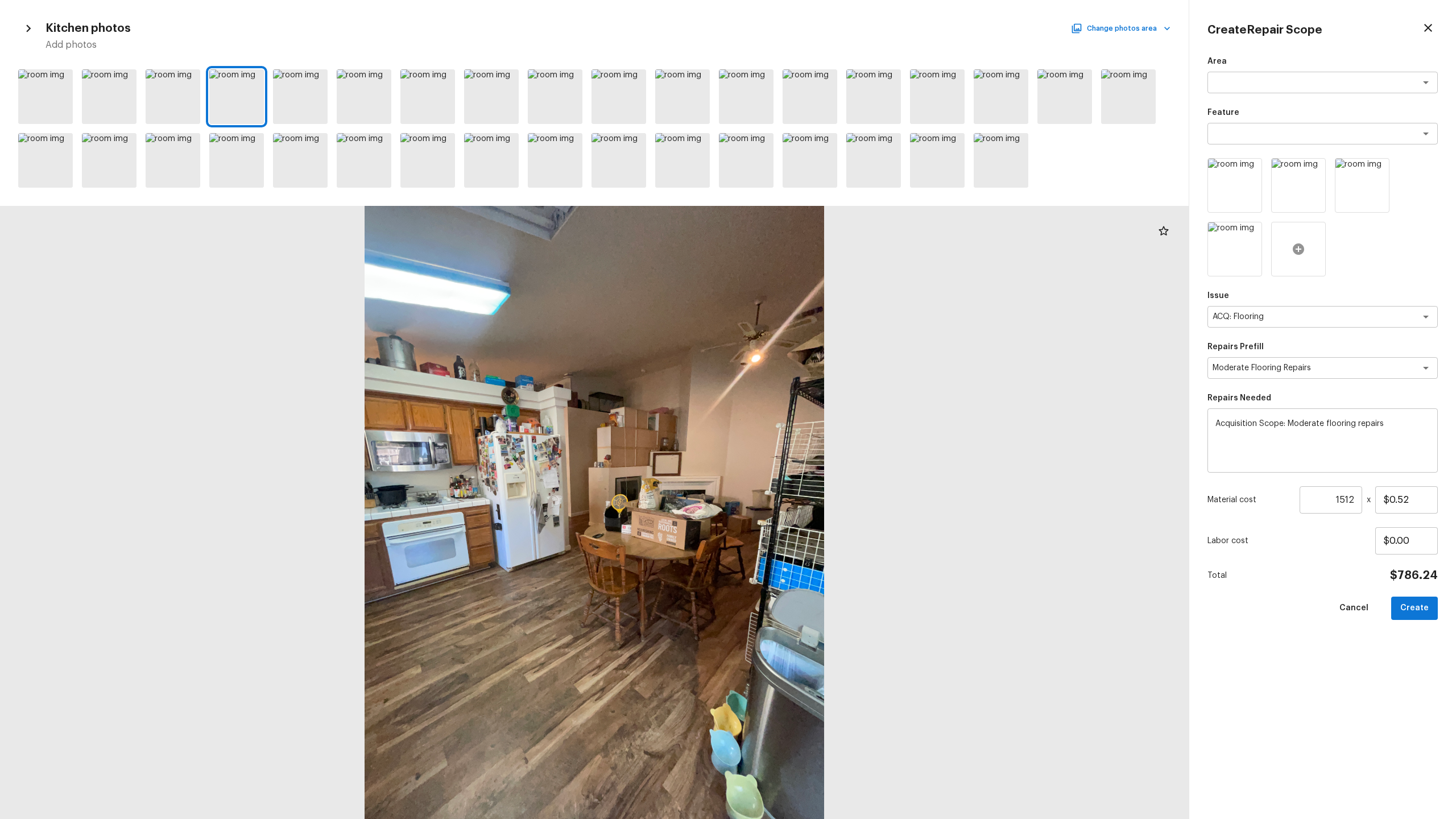
click at [835, 249] on icon at bounding box center [1298, 249] width 11 height 11
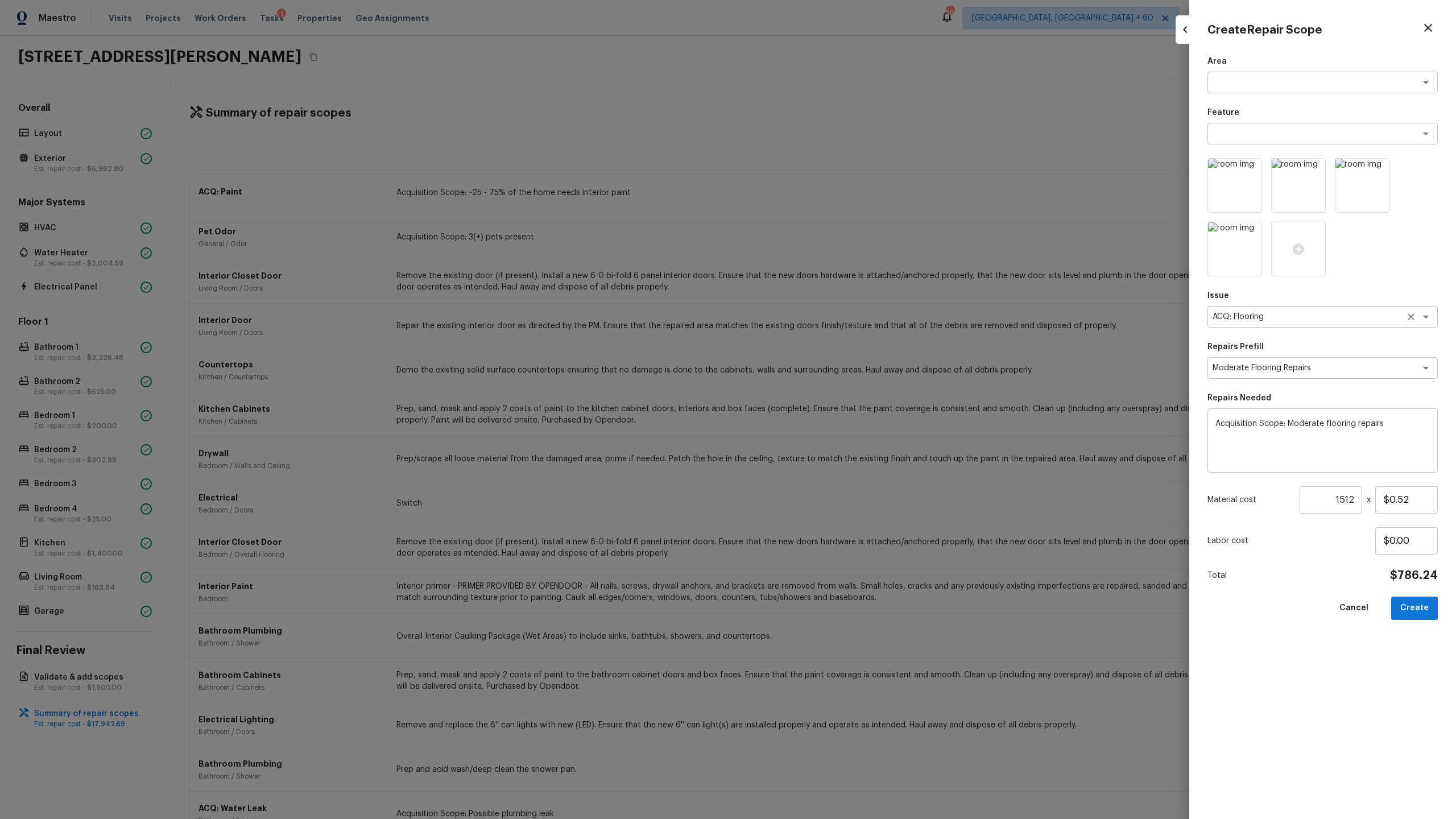
click at [835, 324] on div "ACQ: Flooring x ​" at bounding box center [1322, 317] width 230 height 22
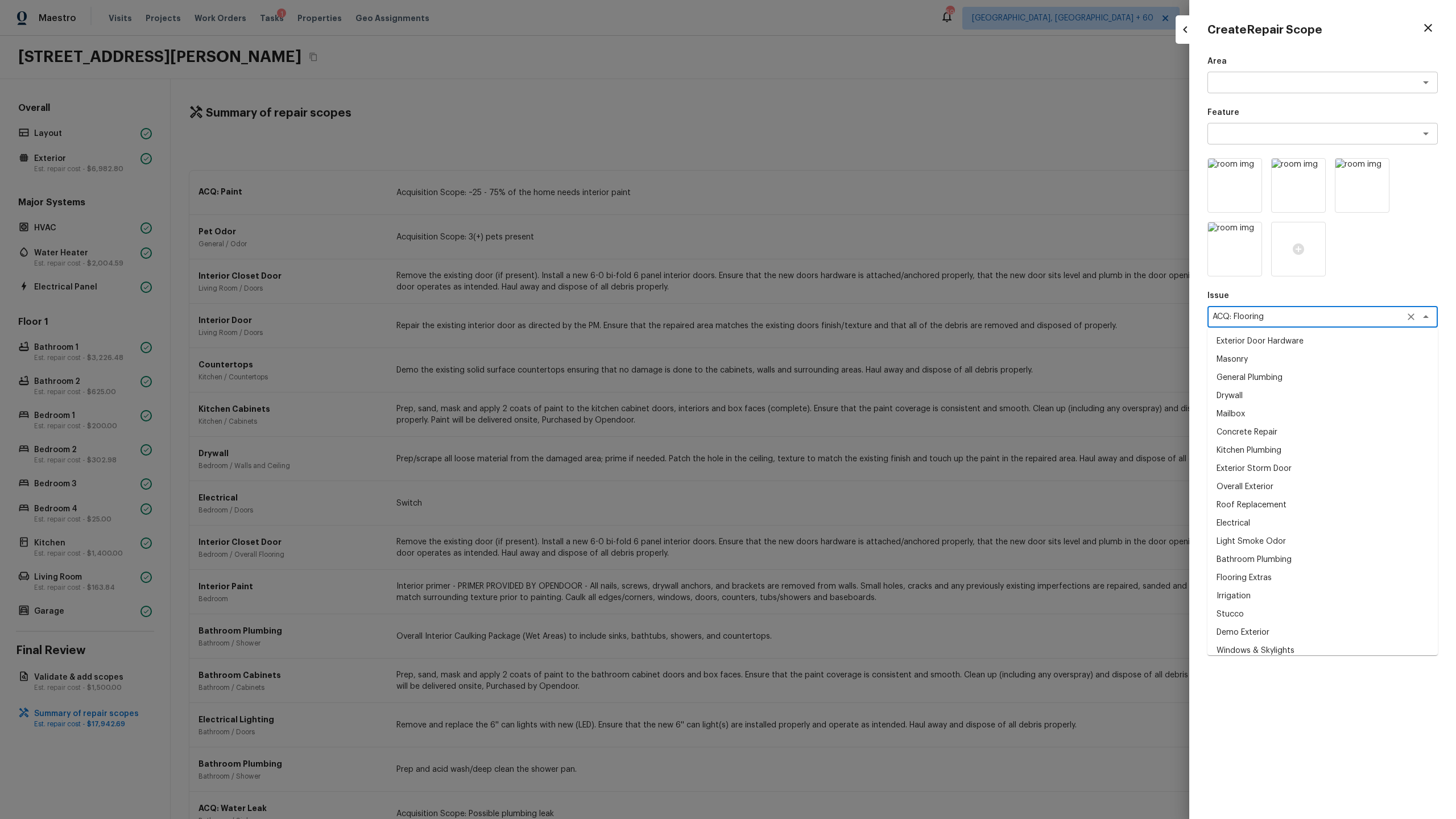
click at [835, 324] on div "ACQ: Flooring x ​" at bounding box center [1322, 317] width 230 height 22
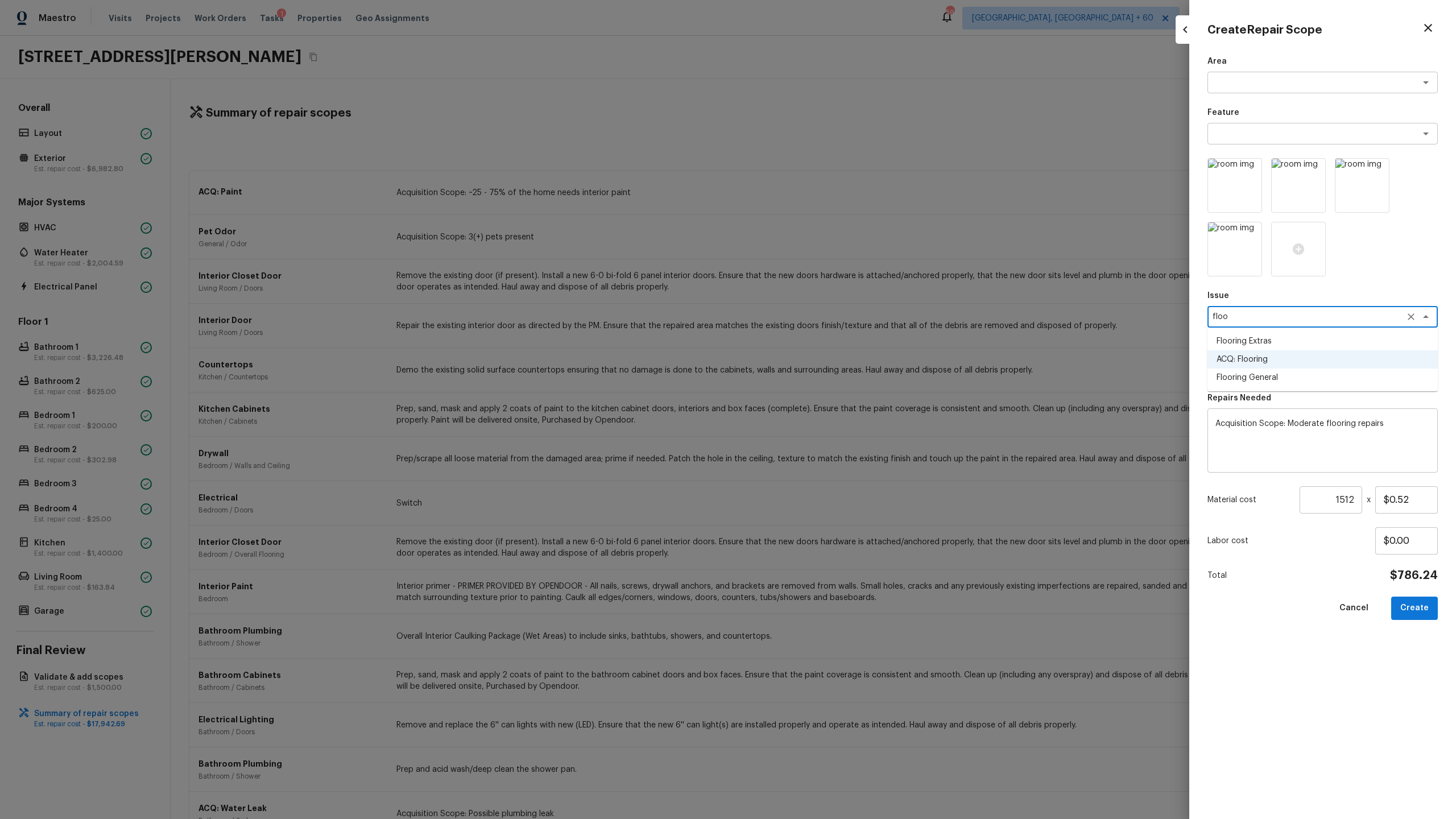
click at [835, 337] on li "Flooring Extras" at bounding box center [1322, 341] width 230 height 18
click at [835, 365] on textarea at bounding box center [1307, 367] width 188 height 11
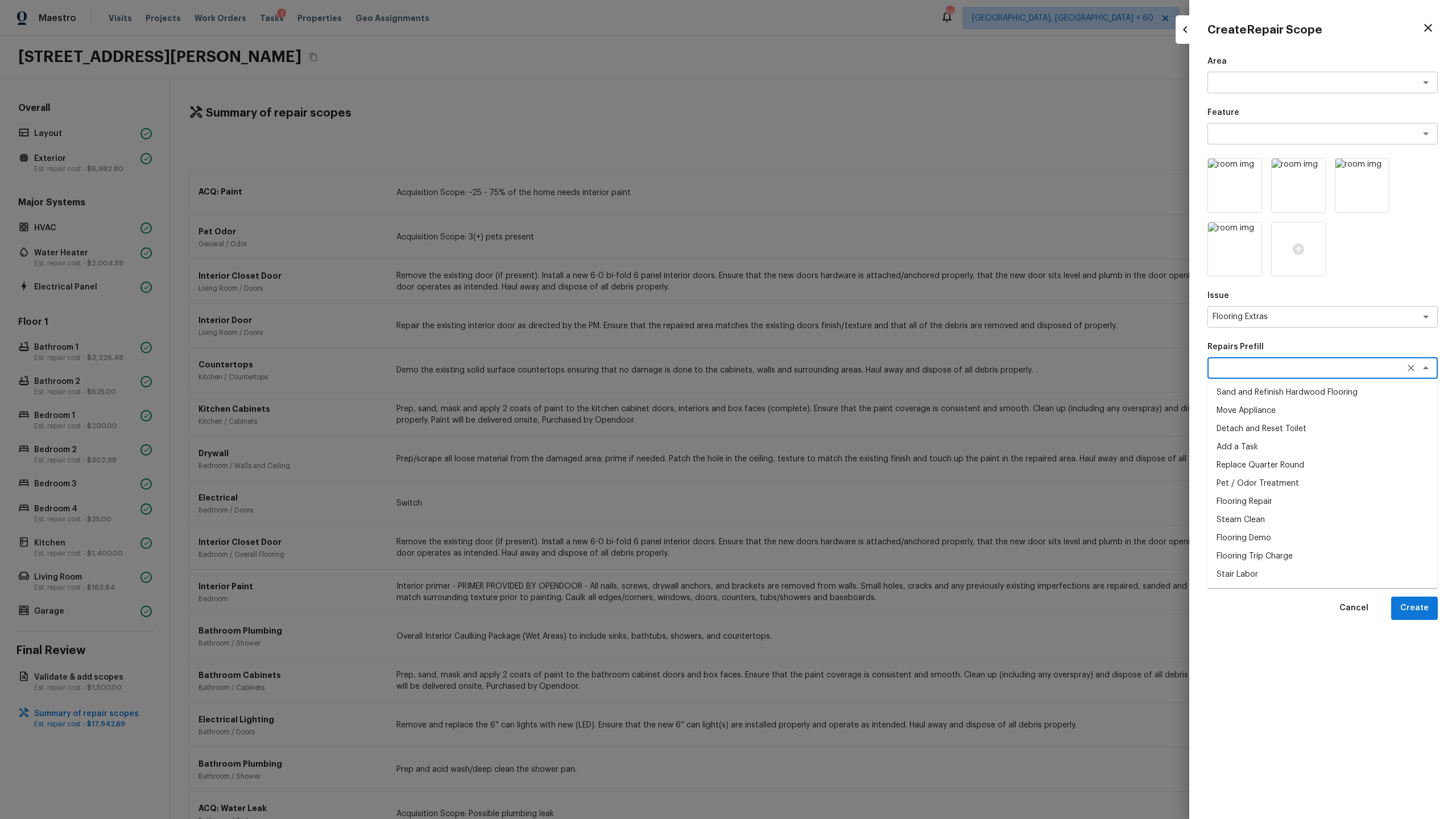
click at [835, 398] on li "Sand and Refinish Hardwood Flooring" at bounding box center [1322, 392] width 230 height 18
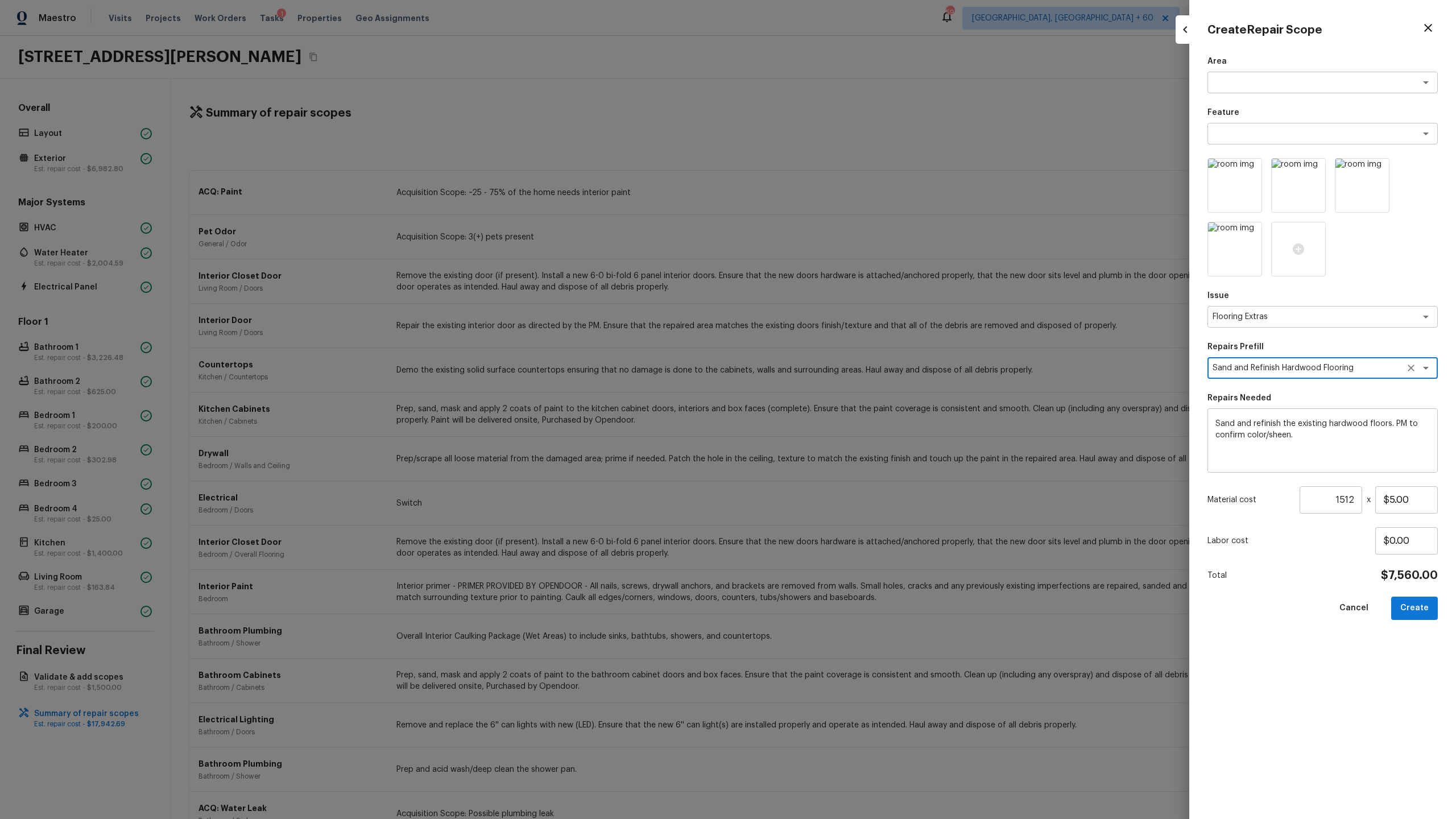
click at [835, 430] on input "1512" at bounding box center [1331, 500] width 63 height 27
click at [835, 245] on icon at bounding box center [1298, 249] width 11 height 11
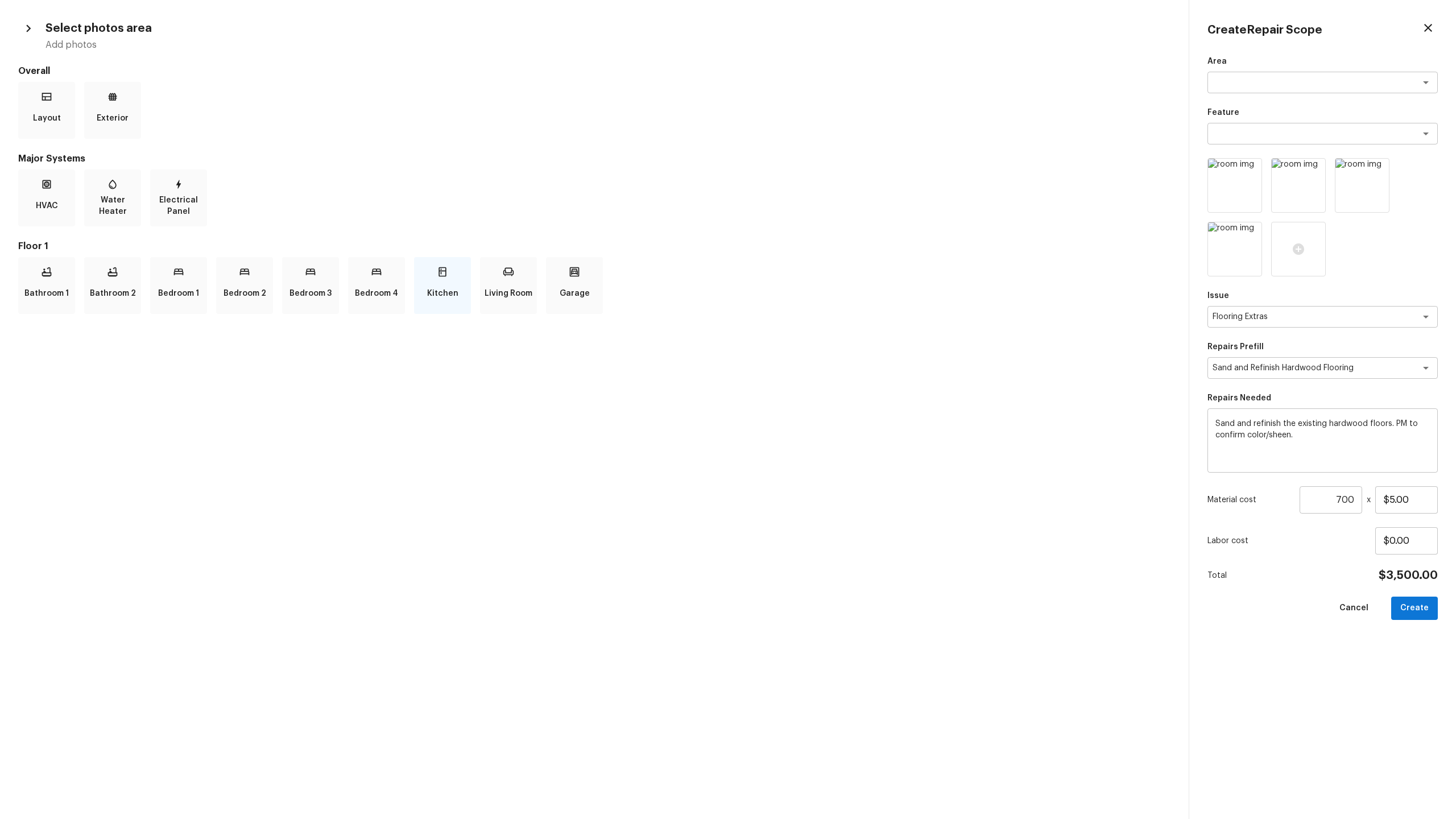
click at [431, 273] on div "Kitchen" at bounding box center [442, 285] width 57 height 57
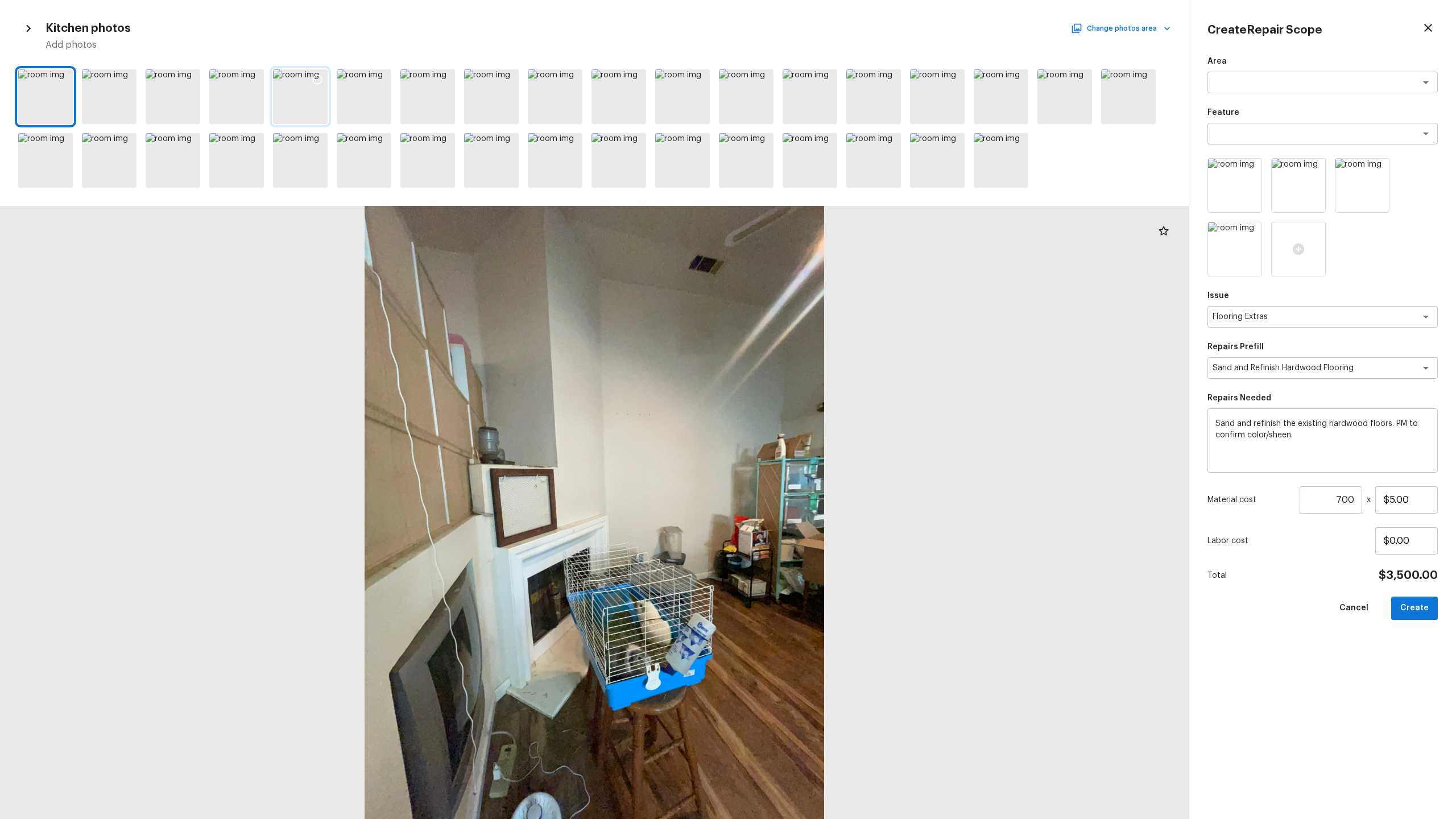
click at [318, 82] on icon at bounding box center [317, 79] width 11 height 11
click at [251, 76] on icon at bounding box center [253, 79] width 11 height 11
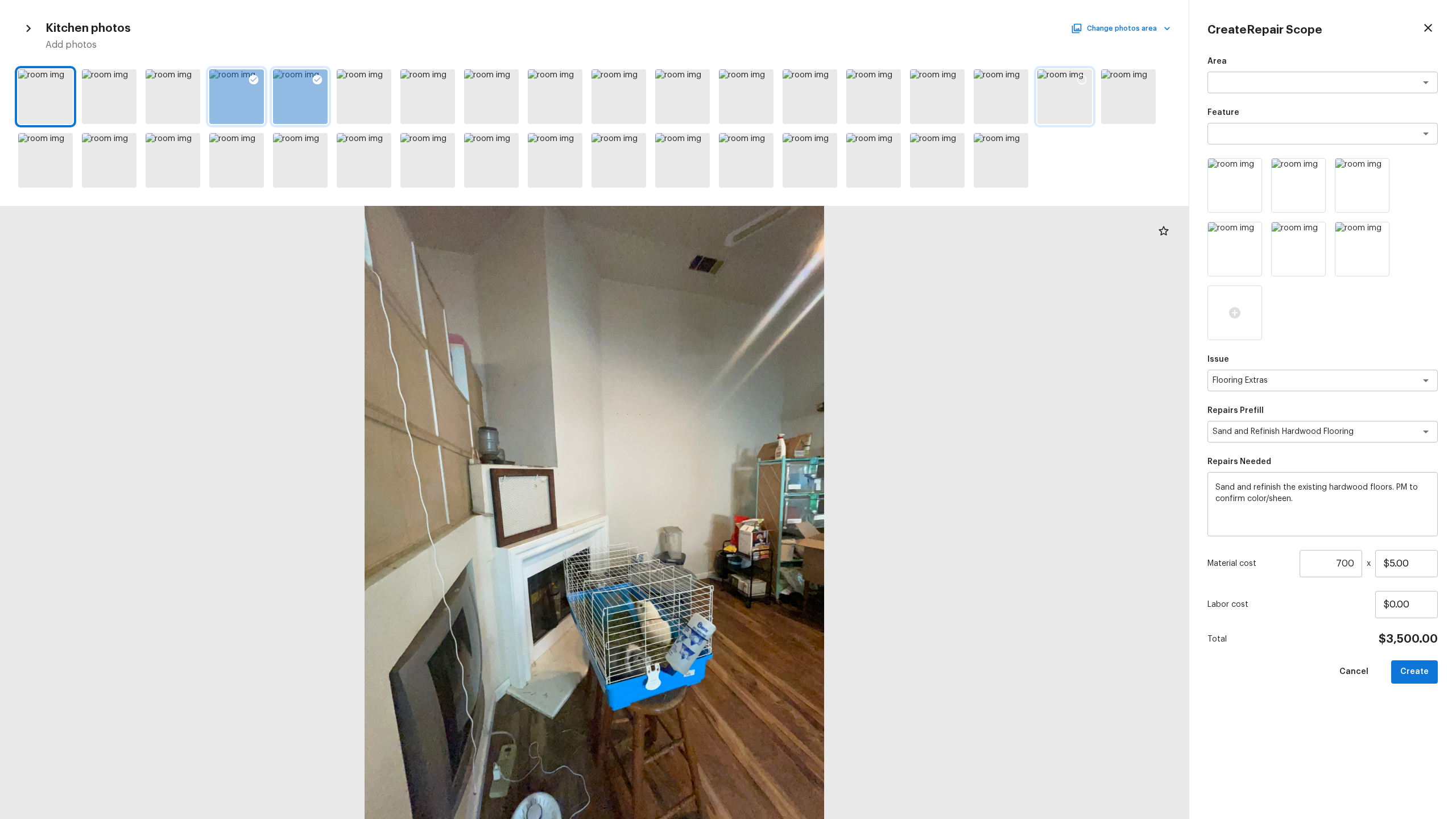
click at [835, 79] on icon at bounding box center [1081, 79] width 11 height 11
click at [835, 430] on button "Create" at bounding box center [1414, 672] width 46 height 23
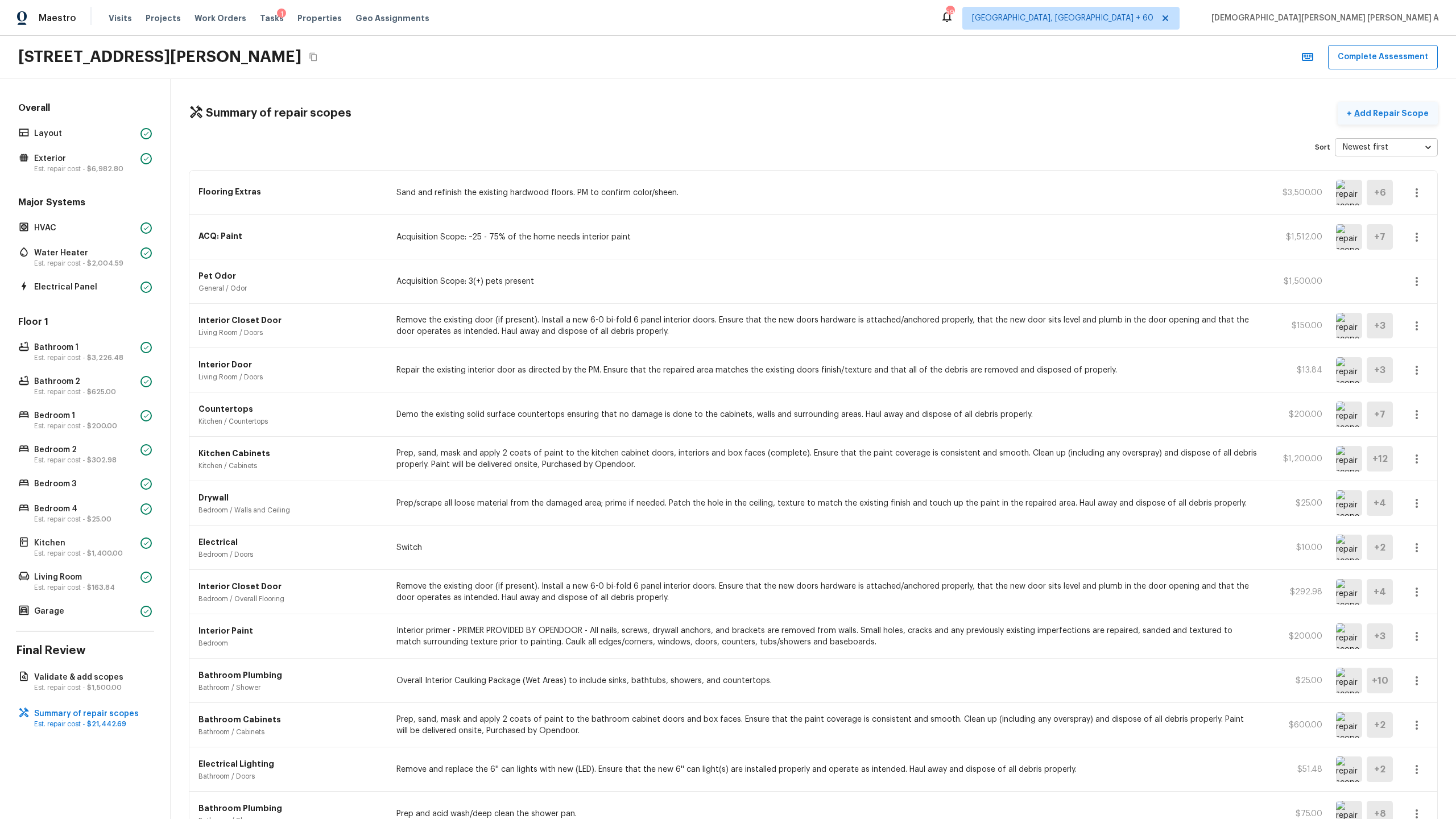
click at [835, 113] on p "Add Repair Scope" at bounding box center [1391, 113] width 77 height 11
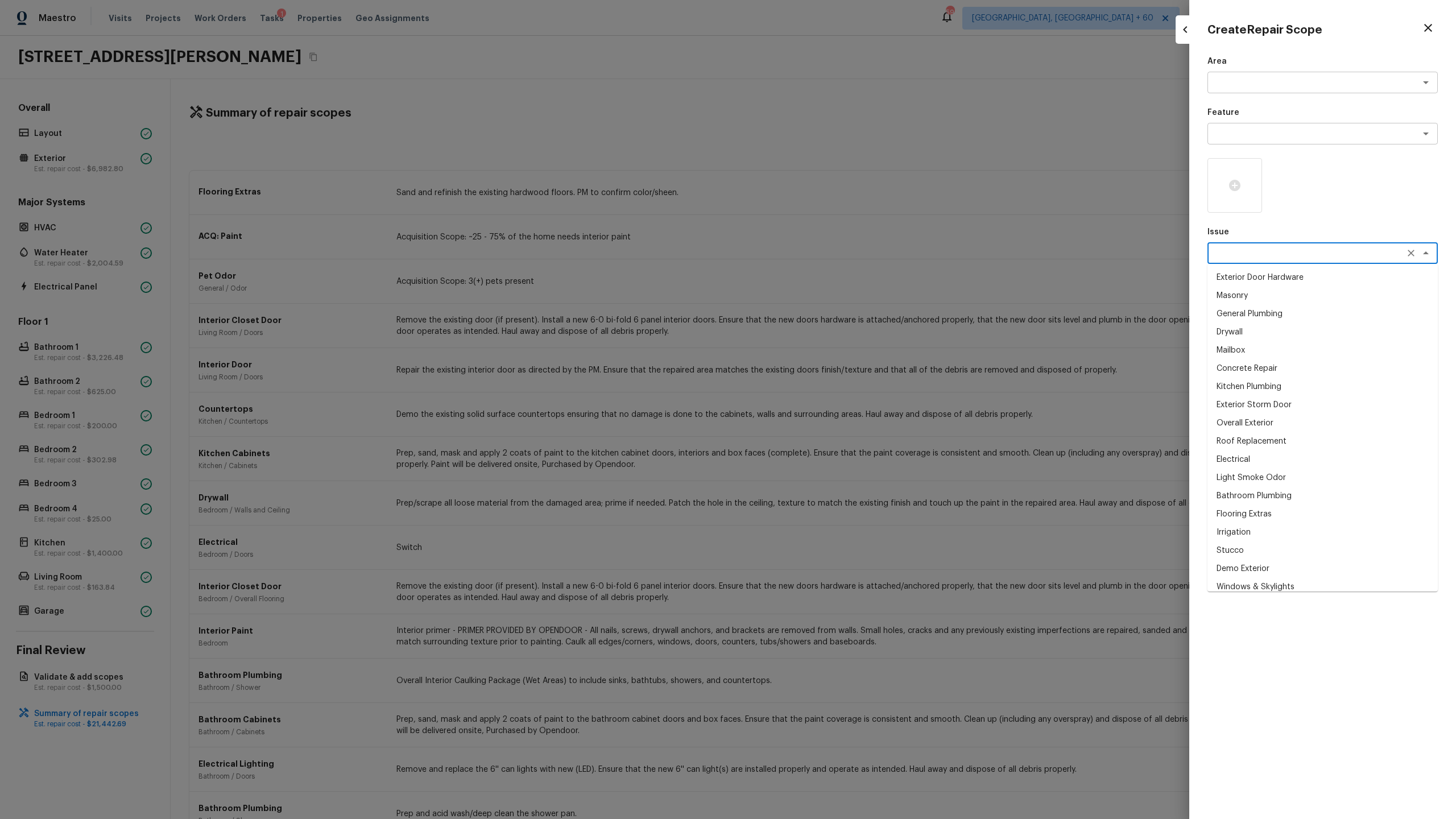
click at [835, 252] on textarea at bounding box center [1307, 253] width 188 height 11
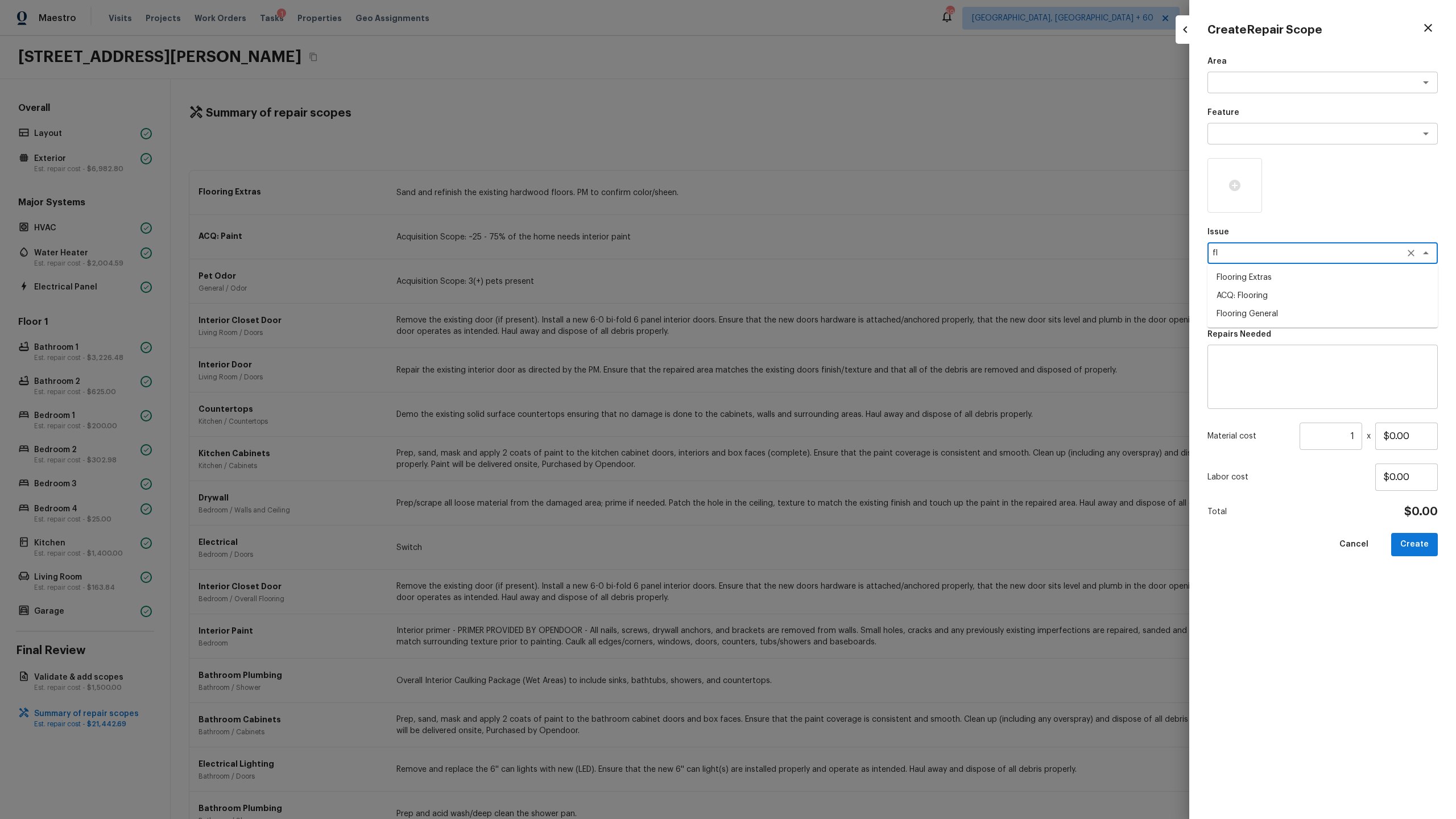
click at [835, 294] on li "ACQ: Flooring" at bounding box center [1322, 296] width 230 height 18
click at [835, 305] on textarea at bounding box center [1307, 304] width 188 height 11
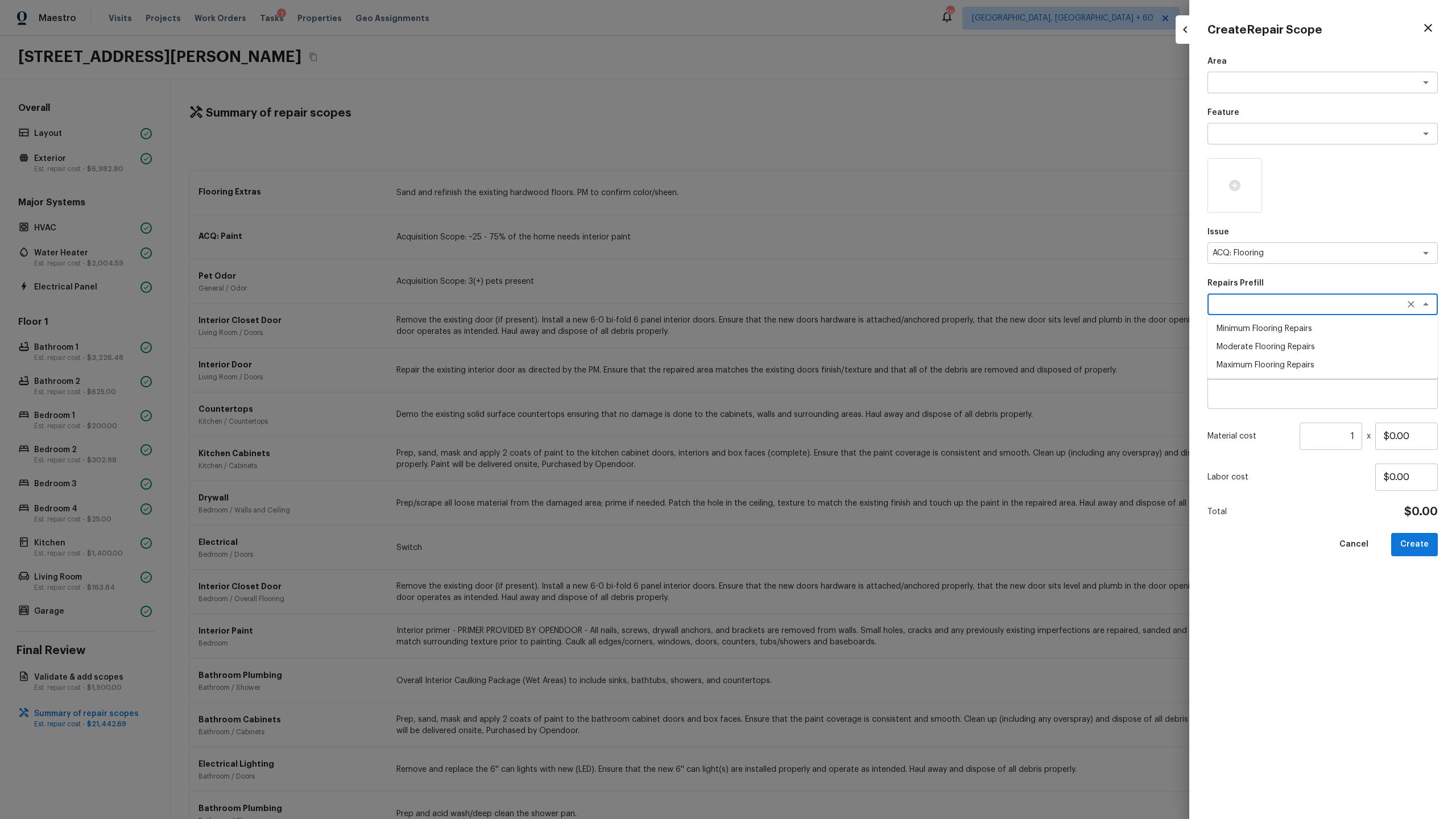
click at [835, 334] on li "Minimum Flooring Repairs" at bounding box center [1322, 329] width 230 height 18
click at [835, 186] on icon at bounding box center [1234, 185] width 11 height 11
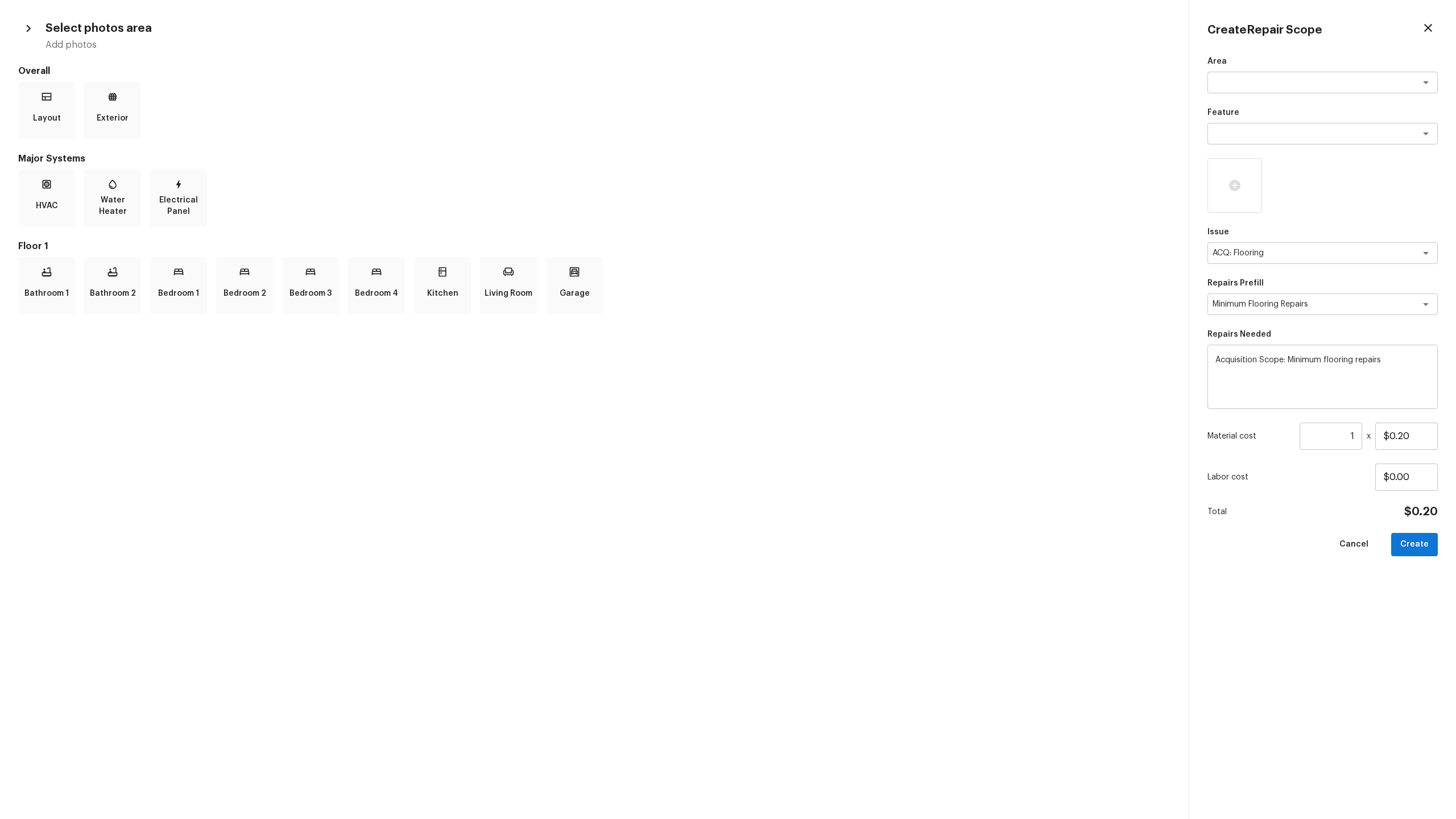
click at [835, 430] on input "1" at bounding box center [1331, 437] width 63 height 27
click at [835, 430] on button "Create" at bounding box center [1414, 545] width 46 height 23
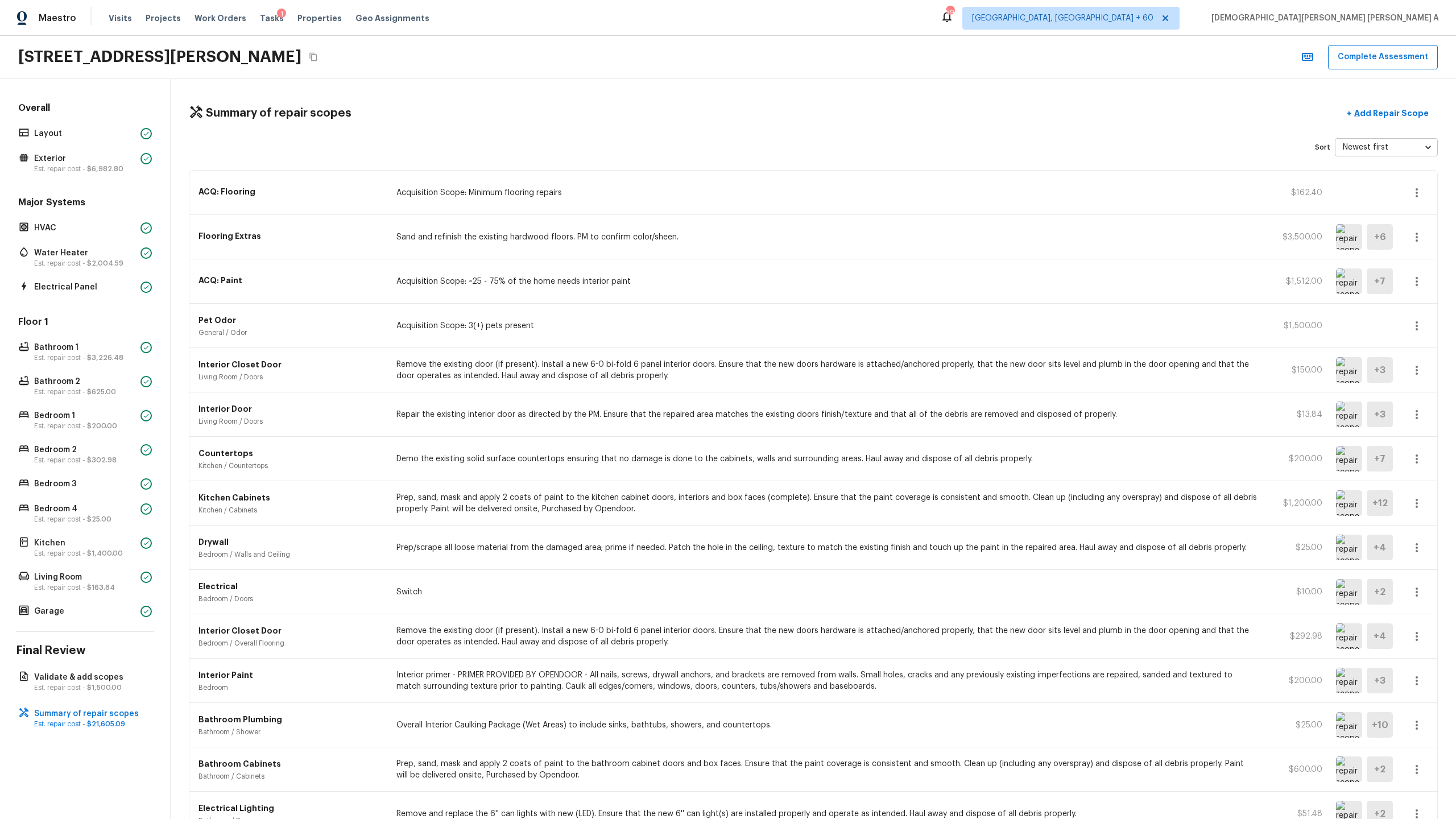
scroll to position [645, 0]
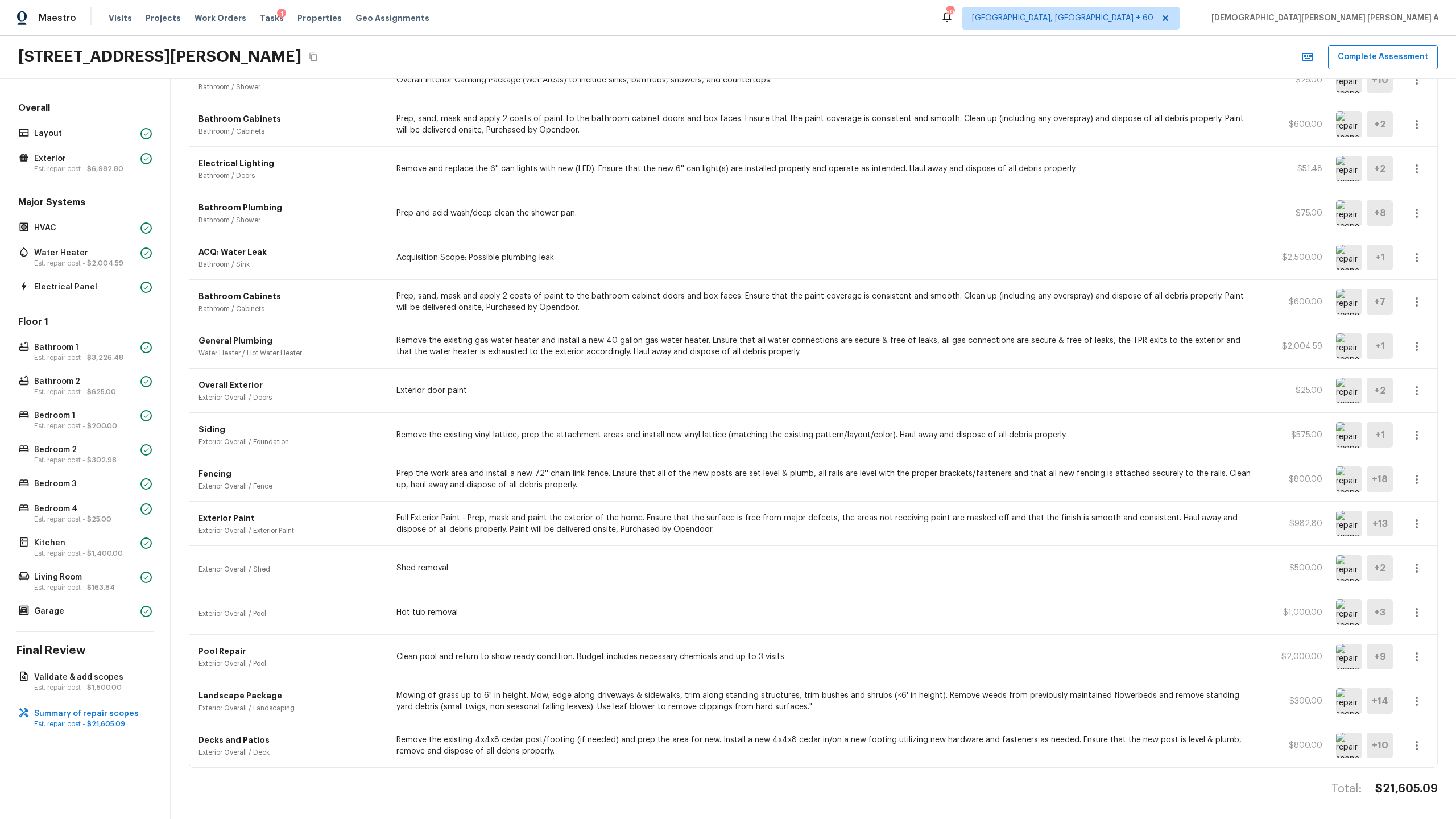
click at [835, 430] on img at bounding box center [1349, 657] width 26 height 25
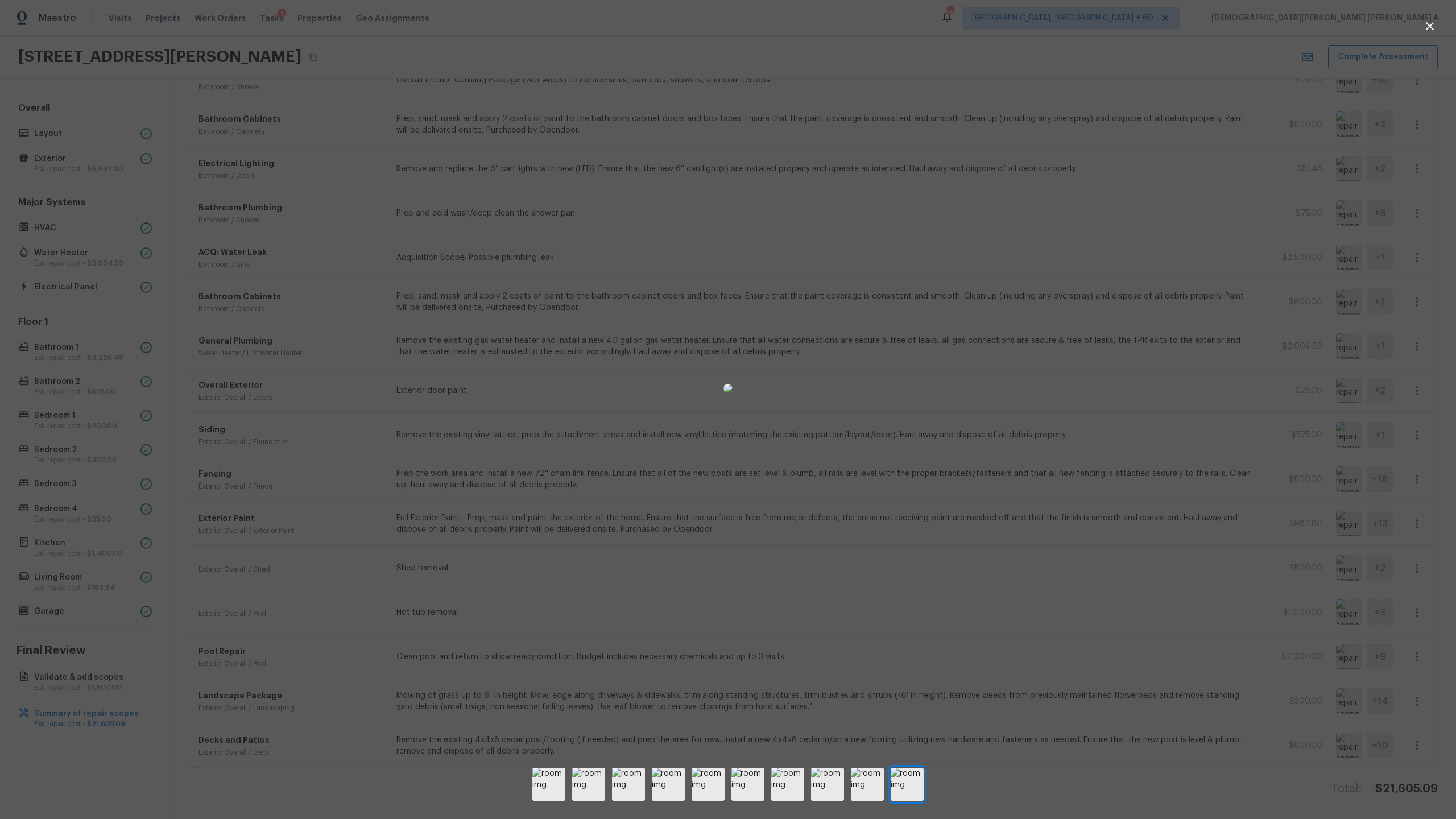
click at [835, 430] on div at bounding box center [728, 388] width 1456 height 741
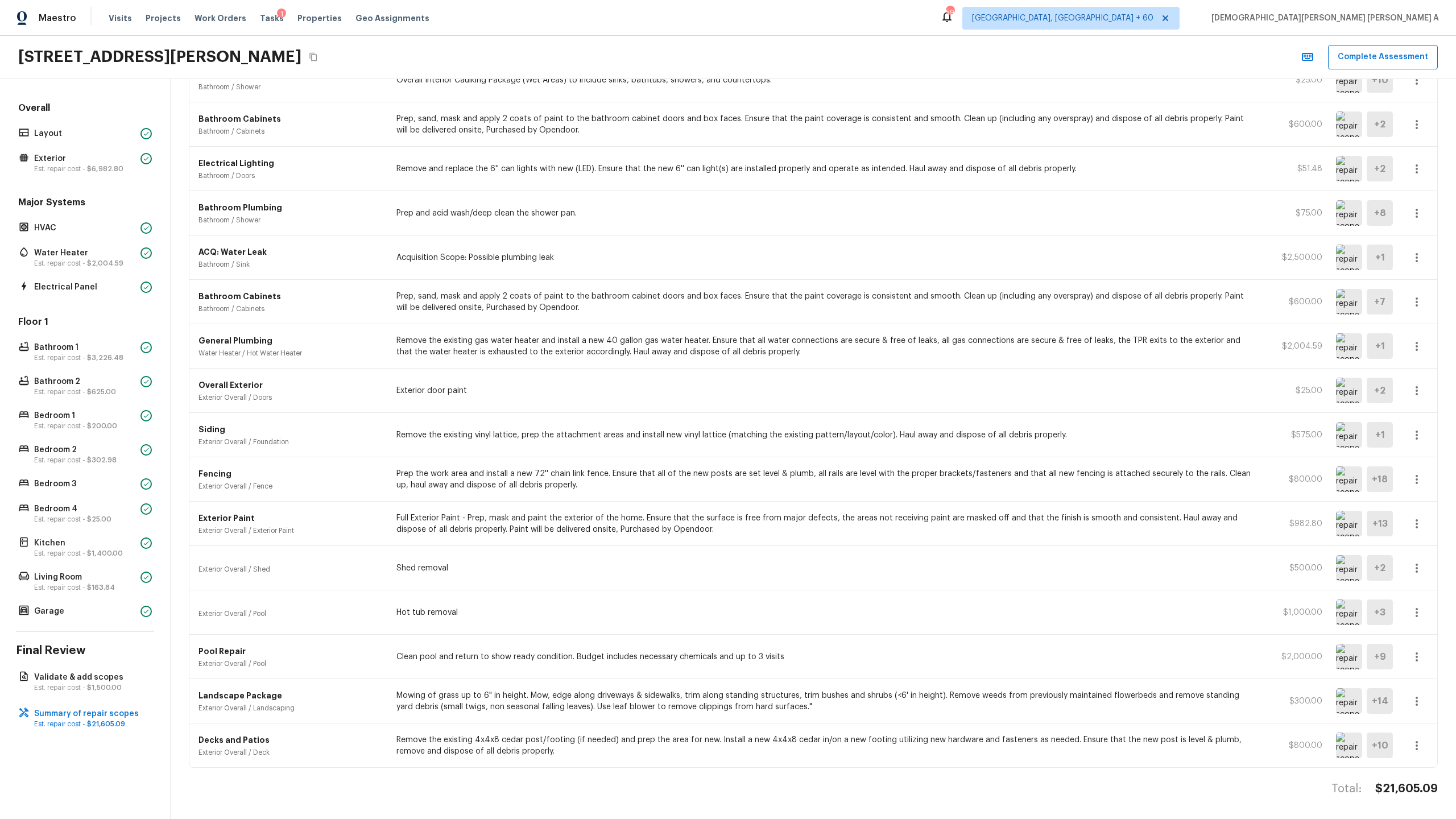
click at [835, 430] on img at bounding box center [1349, 568] width 26 height 25
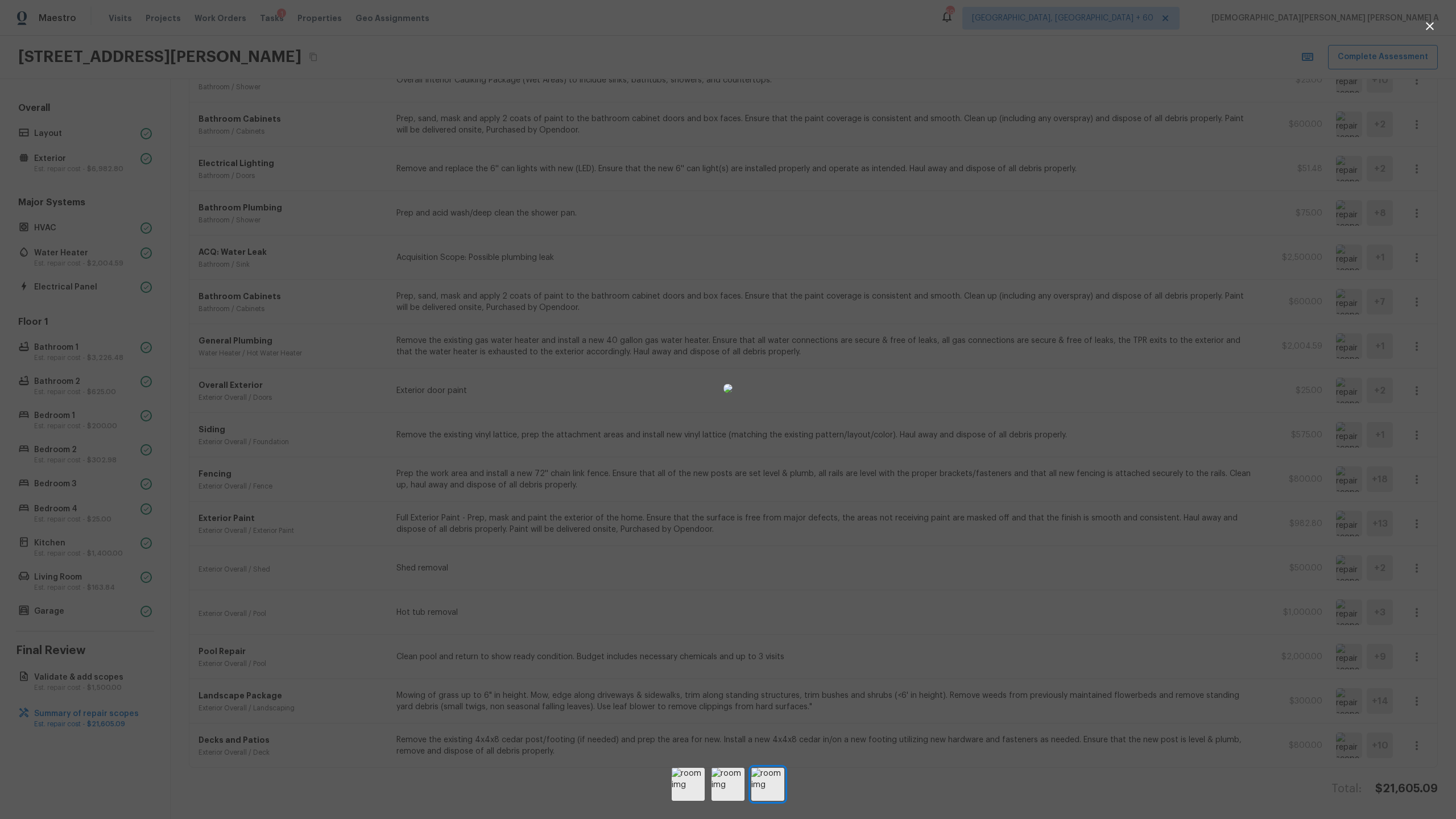
click at [835, 430] on div at bounding box center [728, 388] width 1456 height 741
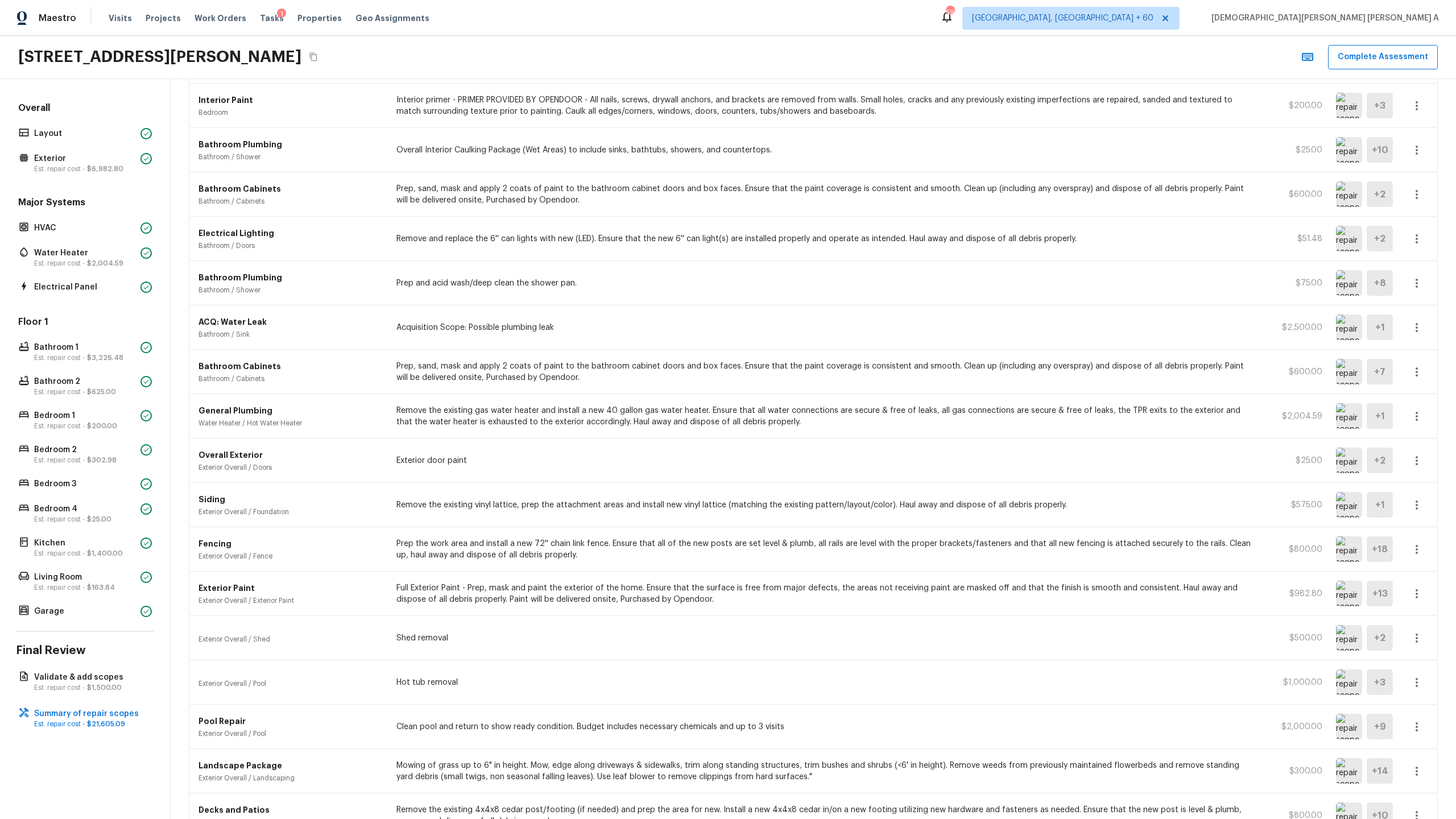
scroll to position [567, 0]
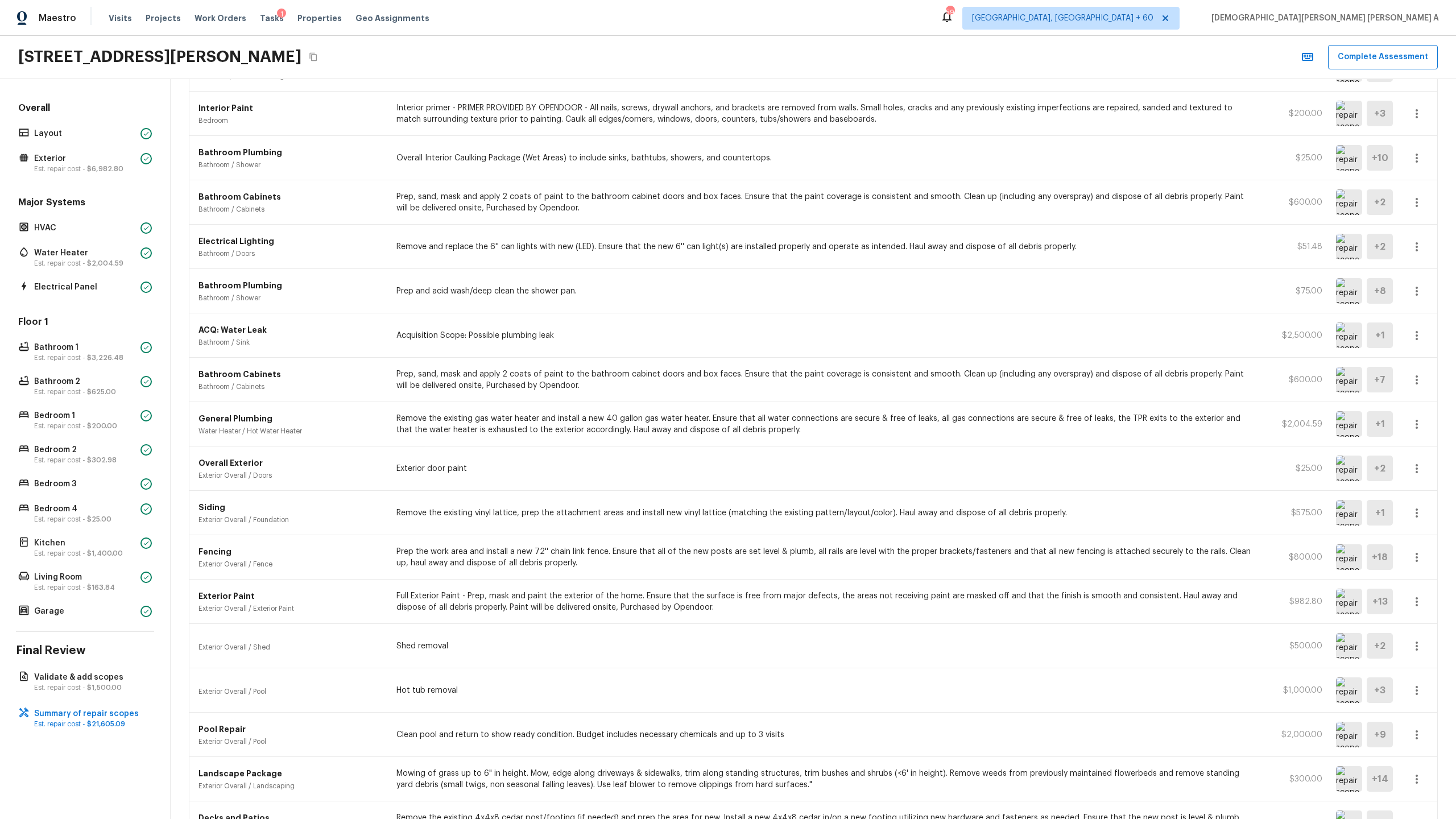
click at [835, 329] on img at bounding box center [1349, 335] width 26 height 25
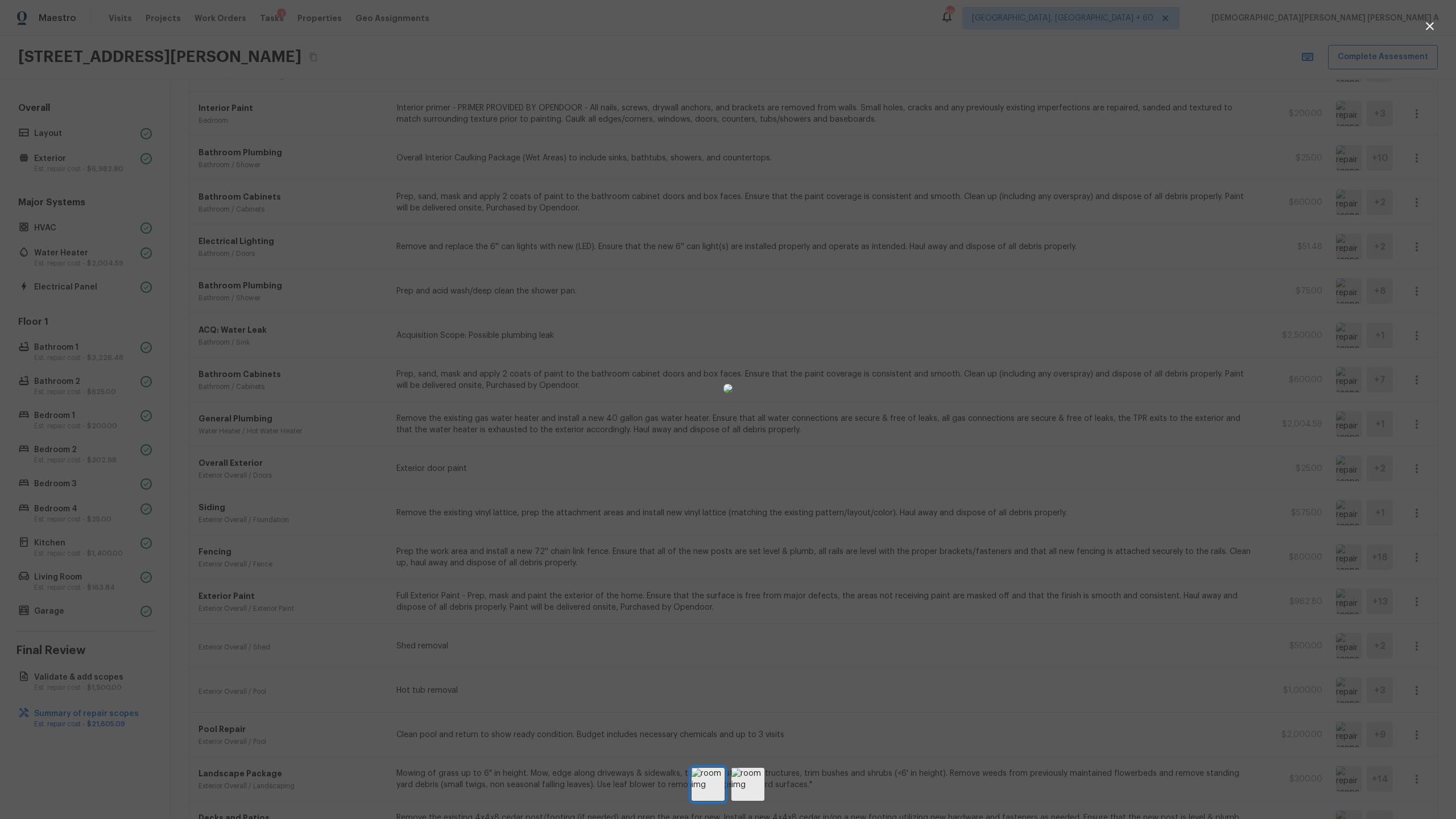
click at [724, 384] on img at bounding box center [728, 388] width 9 height 9
click at [835, 305] on div at bounding box center [728, 388] width 1456 height 741
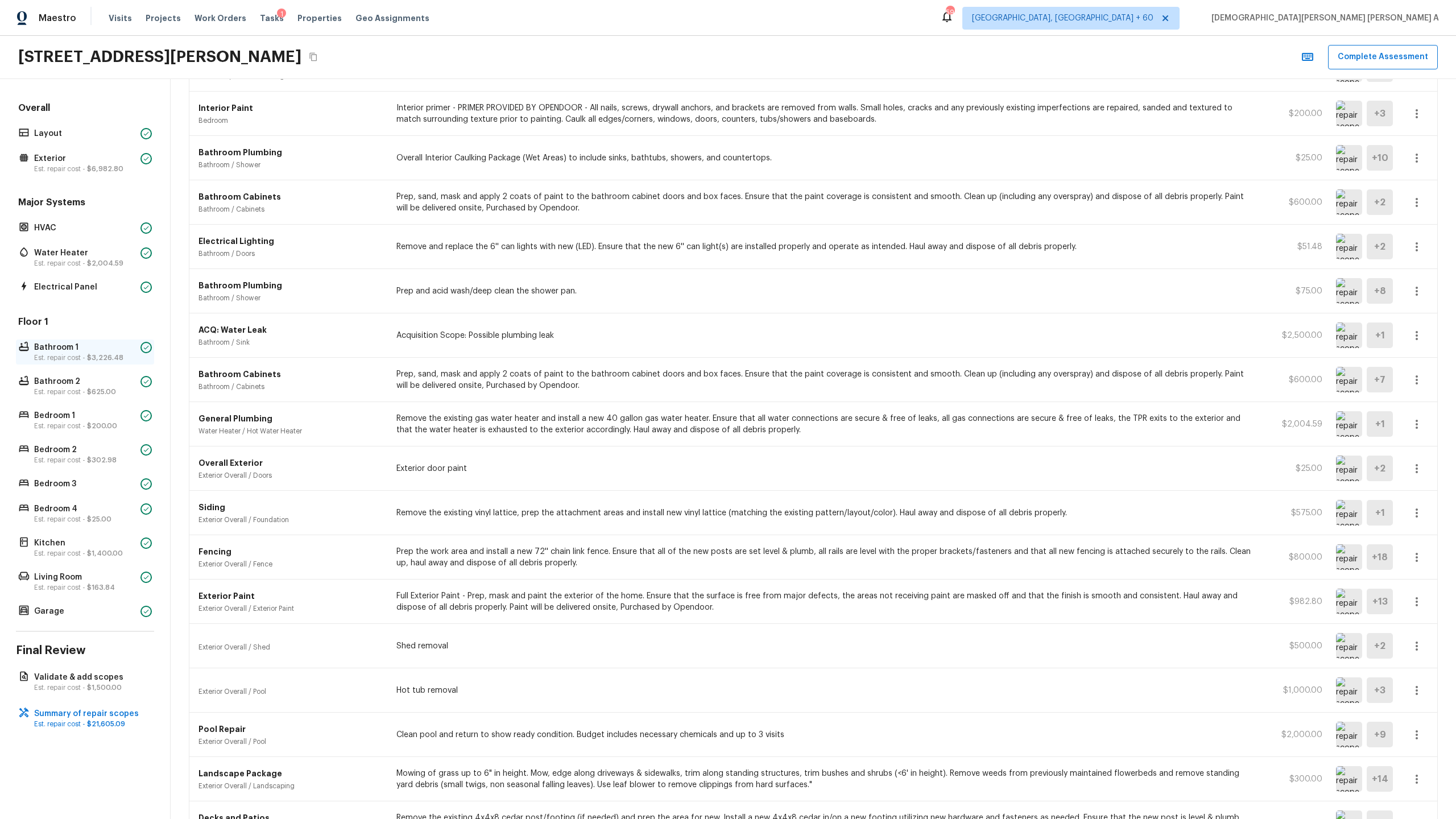
click at [73, 352] on p "Bathroom 1" at bounding box center [85, 347] width 102 height 11
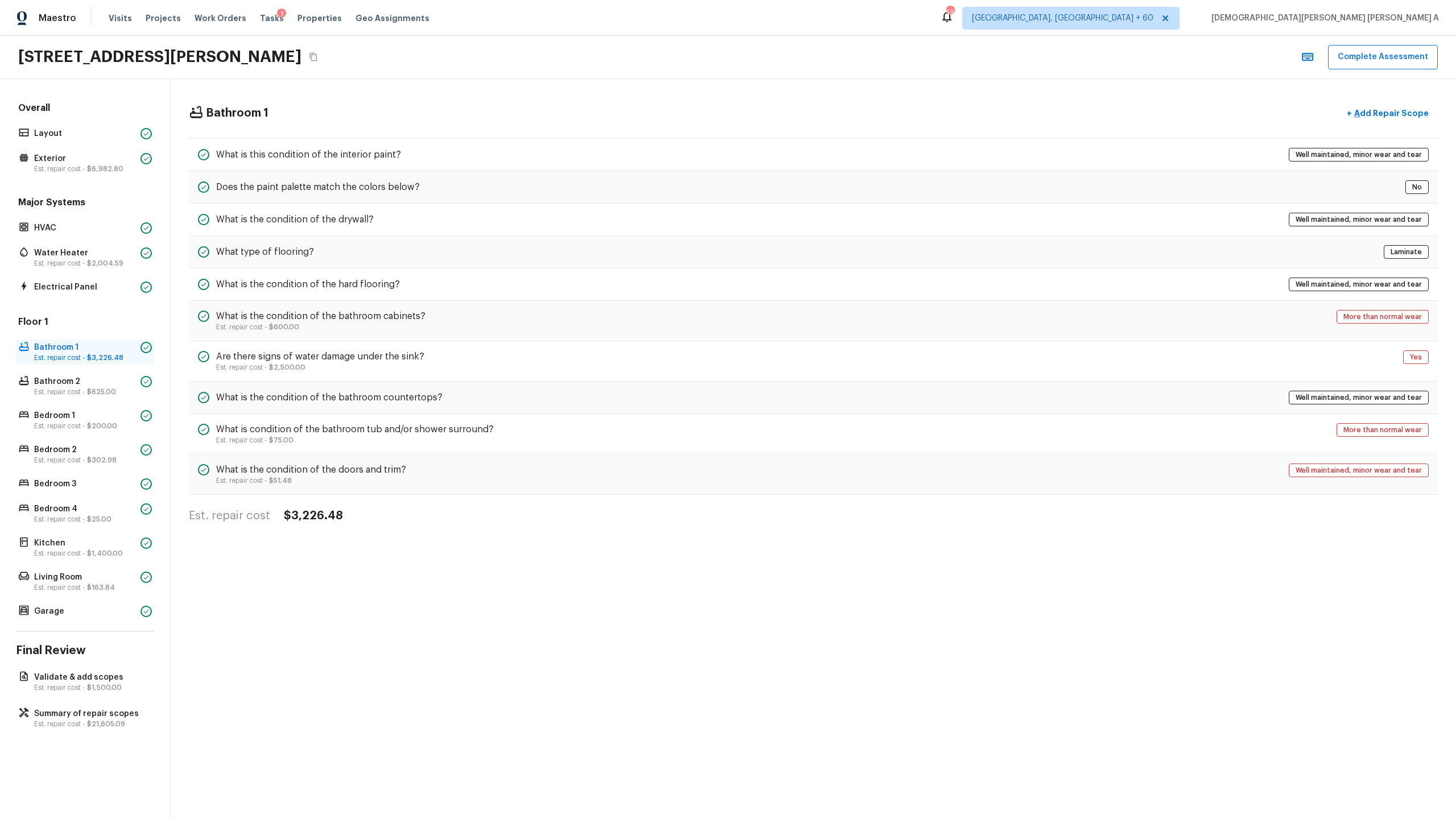
scroll to position [0, 0]
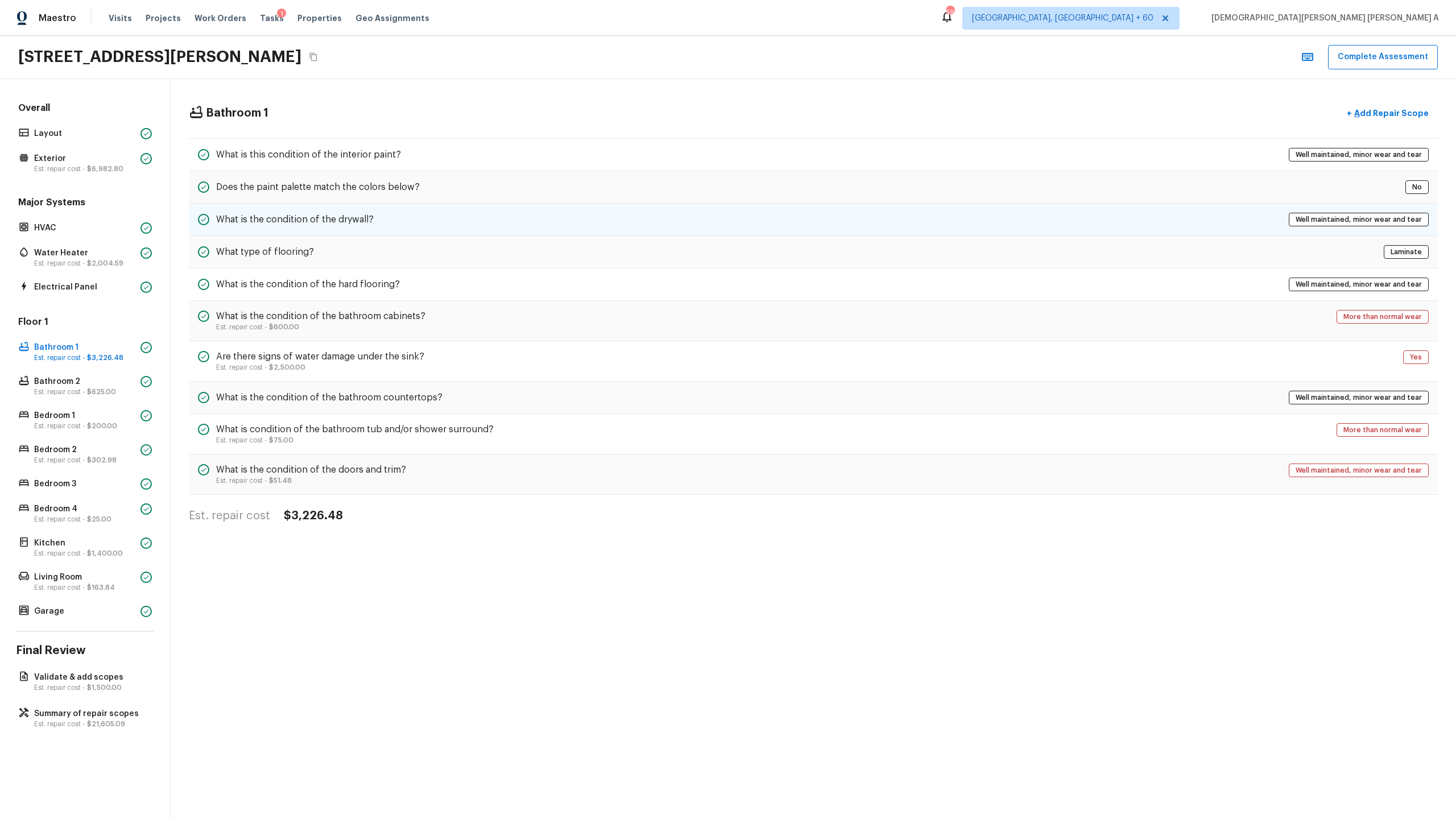
click at [345, 220] on h5 "What is the condition of the drywall?" at bounding box center [294, 219] width 157 height 12
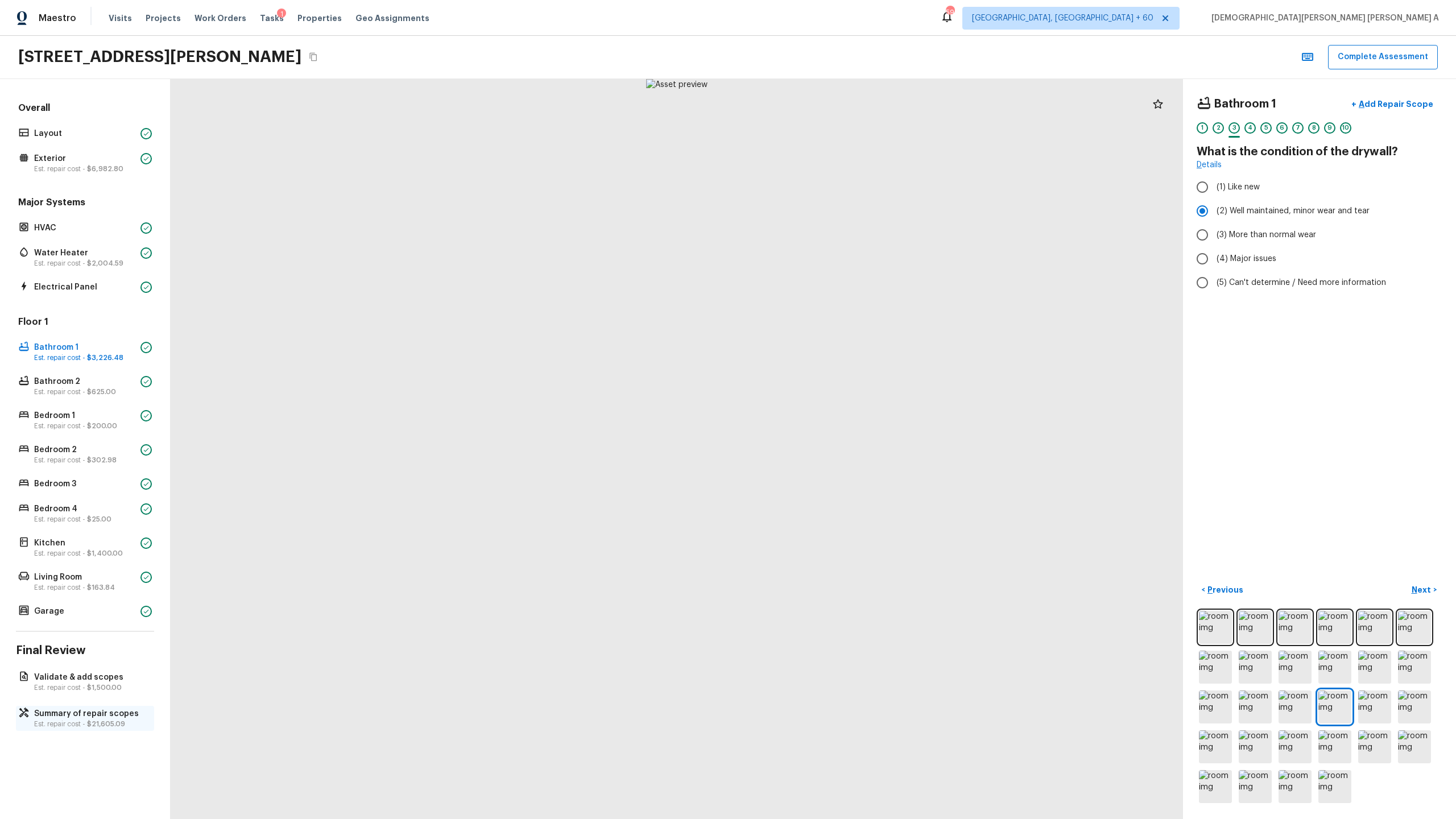
click at [99, 430] on p "Summary of repair scopes" at bounding box center [90, 713] width 113 height 11
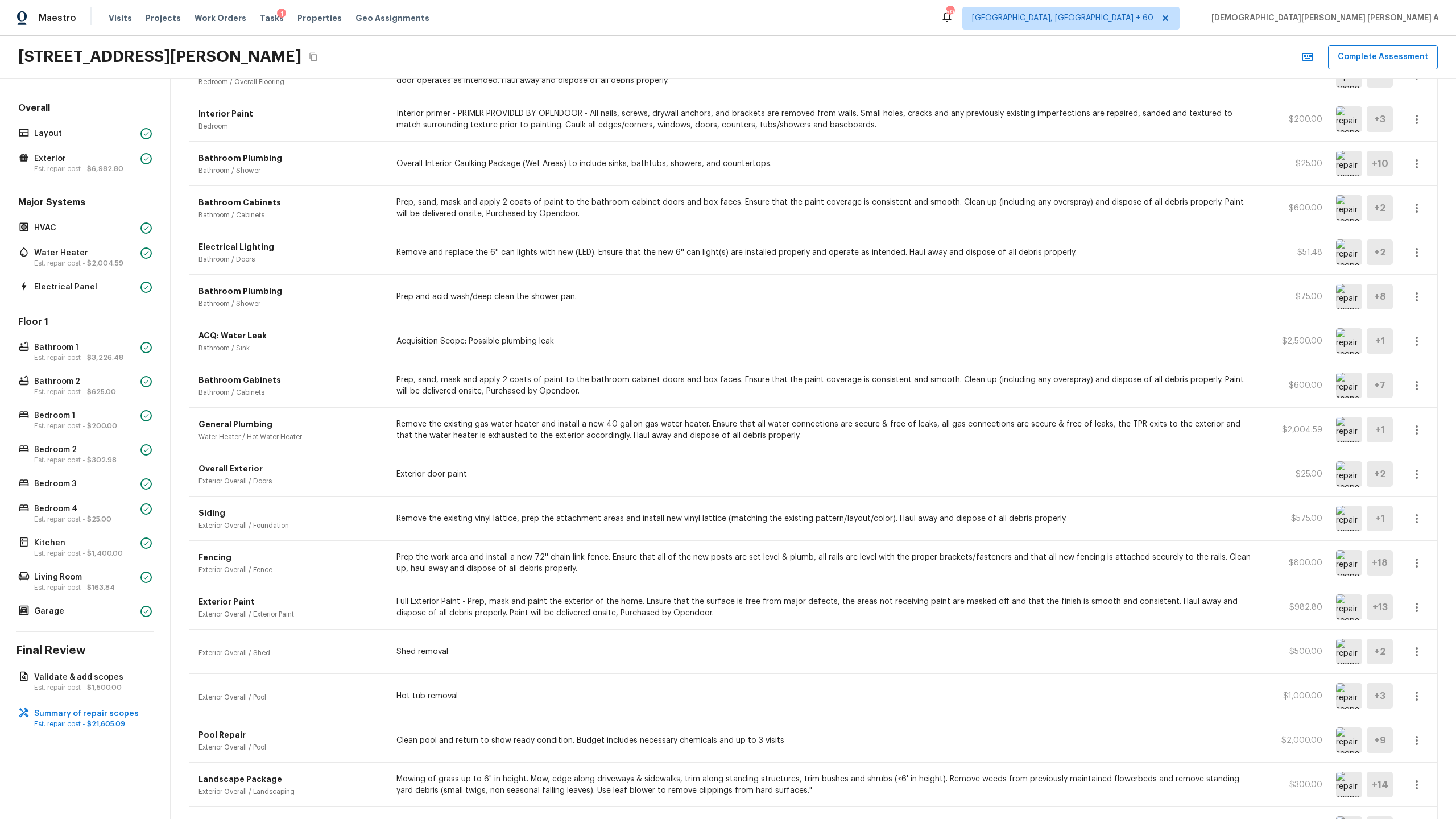
scroll to position [645, 0]
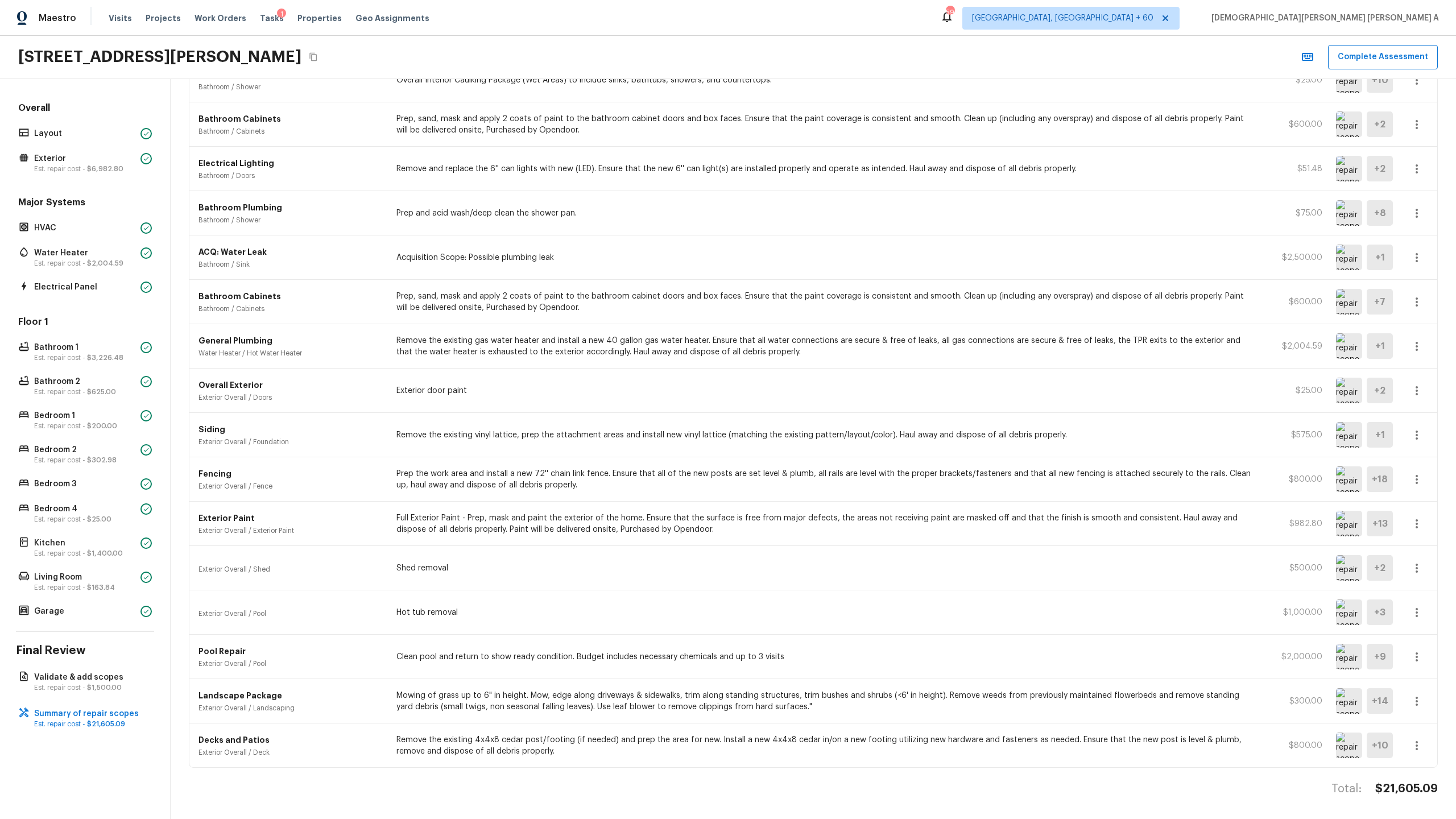
click at [835, 430] on img at bounding box center [1349, 612] width 26 height 25
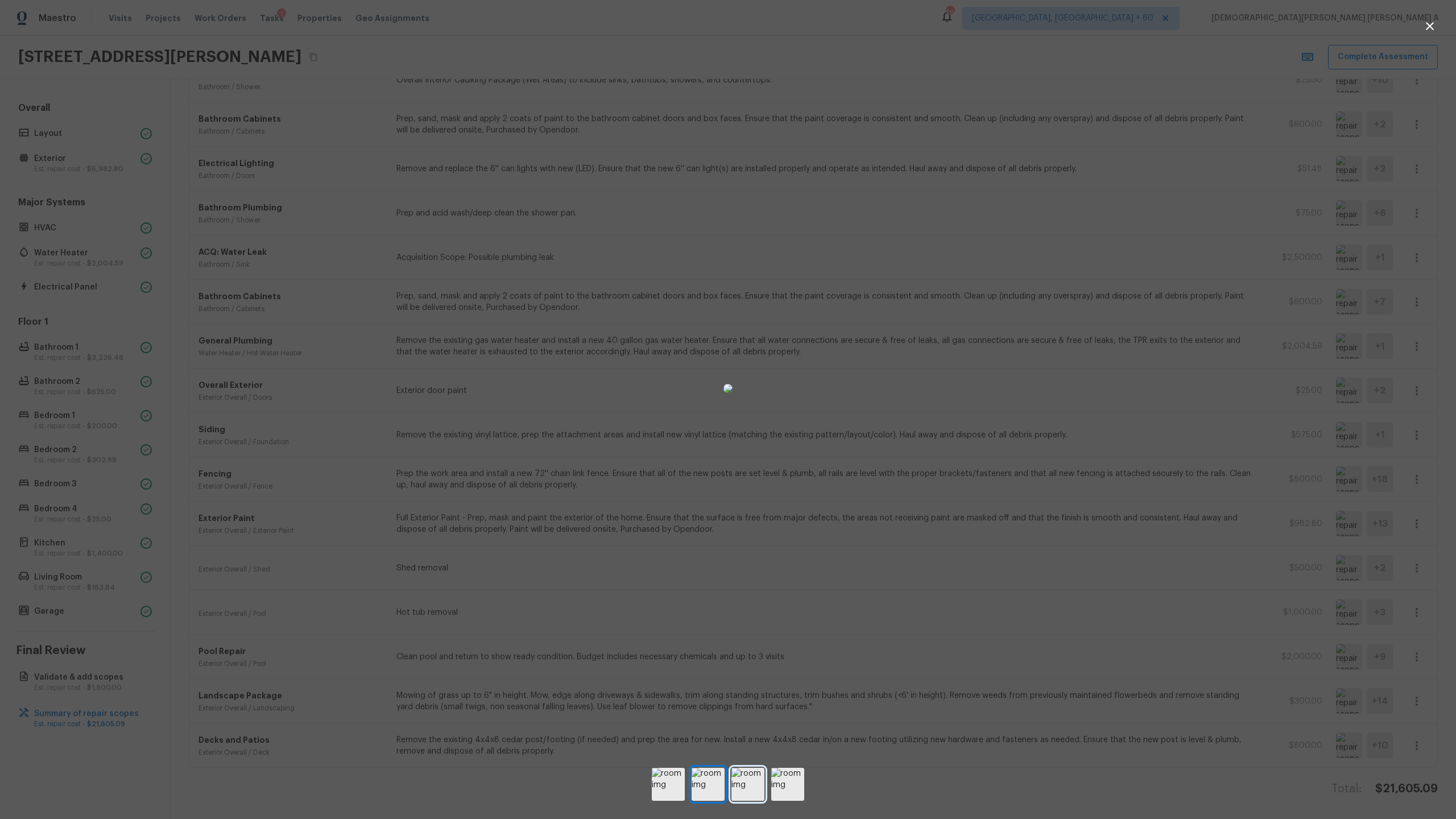
click at [747, 430] on img at bounding box center [748, 784] width 33 height 33
click at [799, 430] on img at bounding box center [788, 784] width 33 height 33
click at [751, 430] on img at bounding box center [748, 784] width 33 height 33
click at [835, 430] on div at bounding box center [728, 388] width 1456 height 741
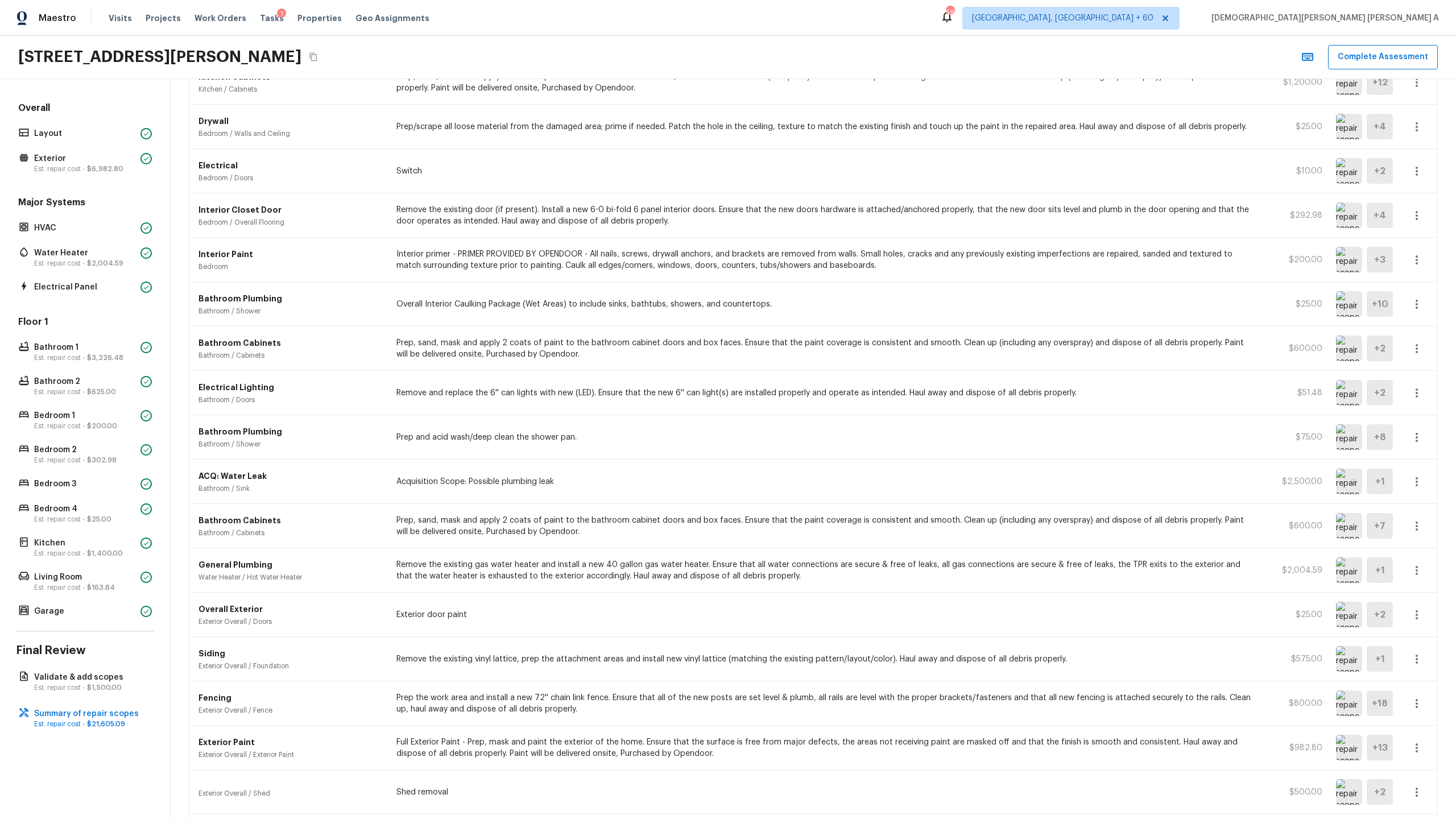
scroll to position [374, 0]
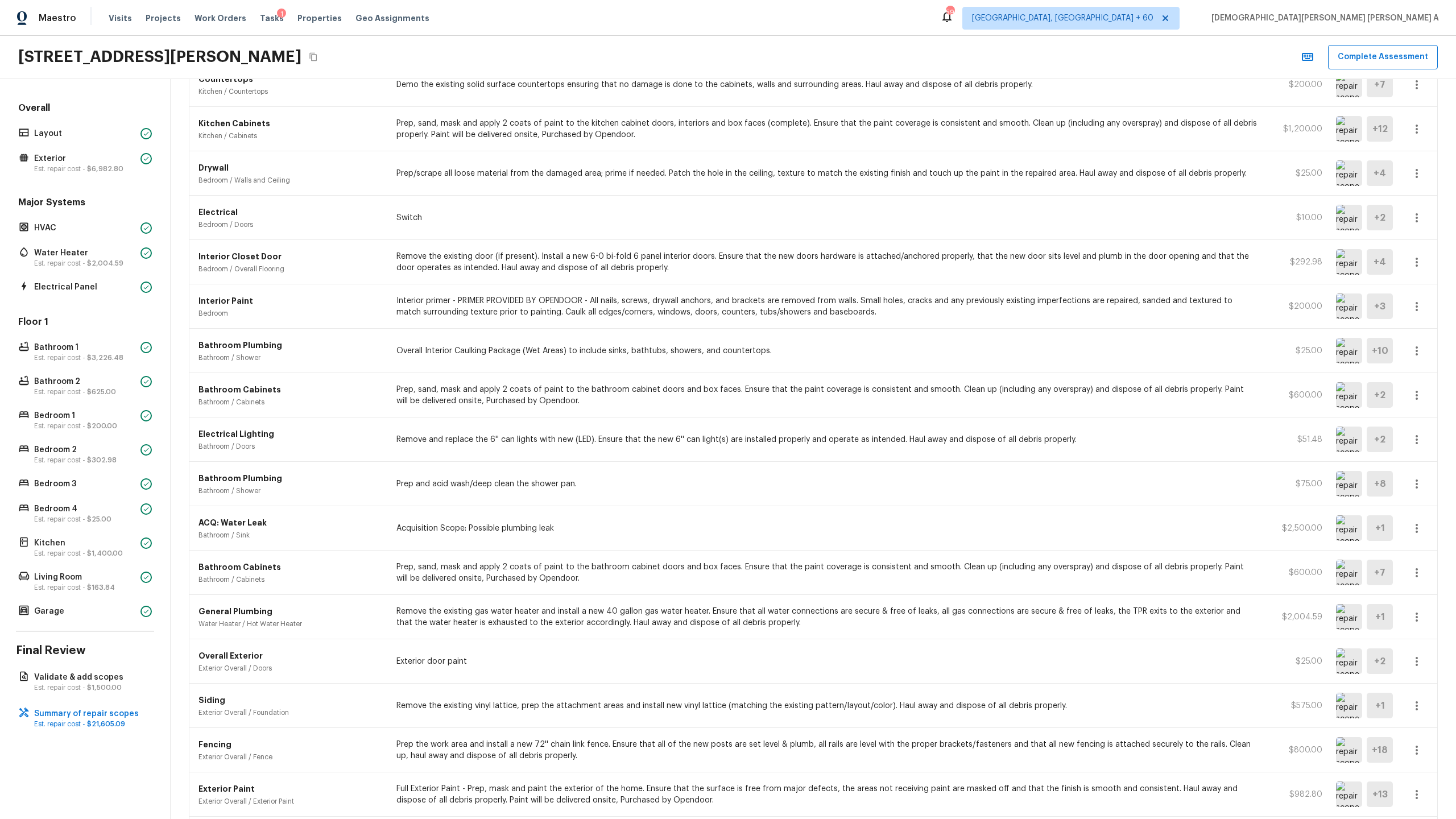
click at [605, 430] on p "Remove the existing gas water heater and install a new 40 gallon gas water heat…" at bounding box center [826, 617] width 861 height 23
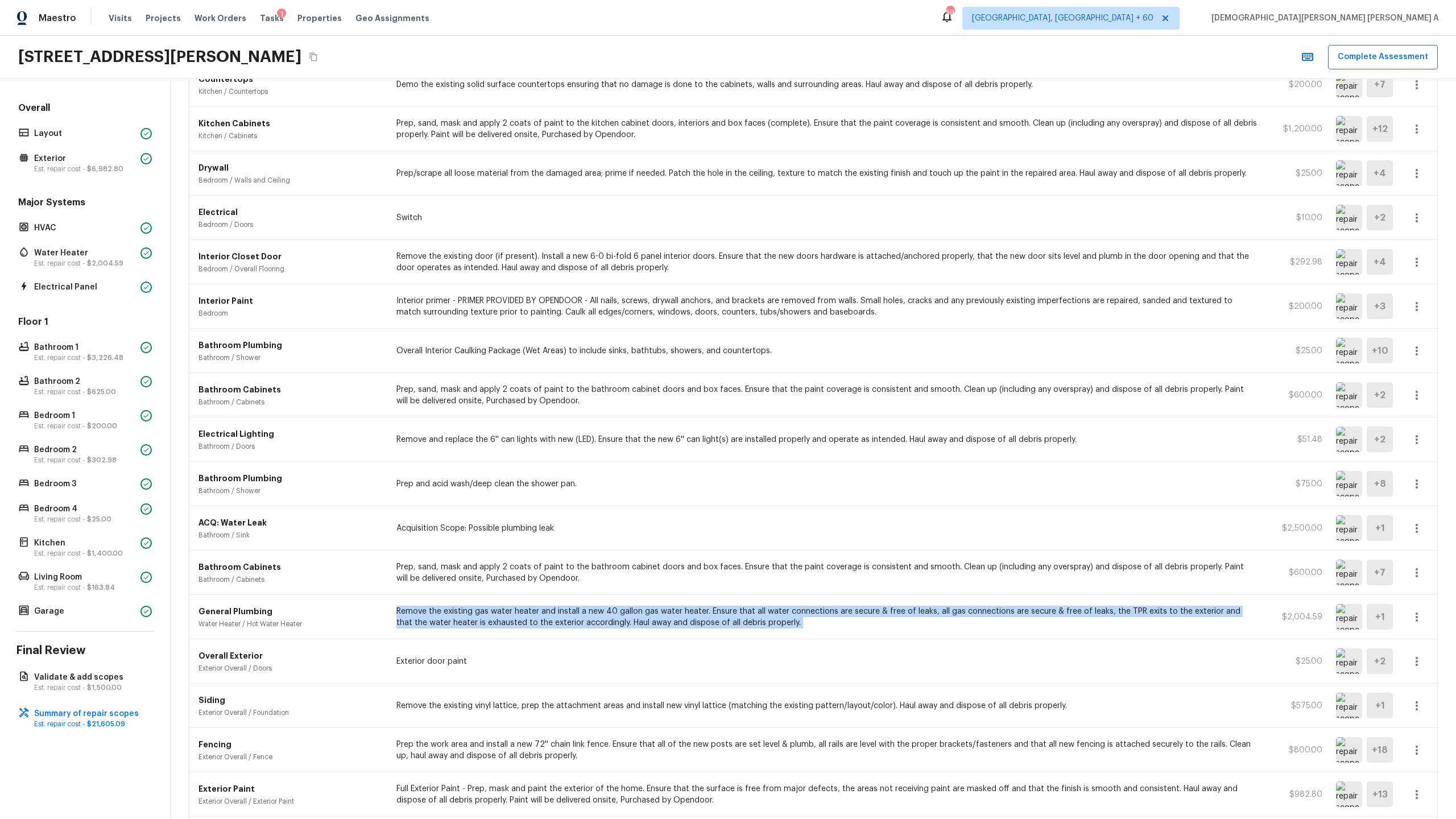
click at [605, 430] on p "Remove the existing gas water heater and install a new 40 gallon gas water heat…" at bounding box center [826, 617] width 861 height 23
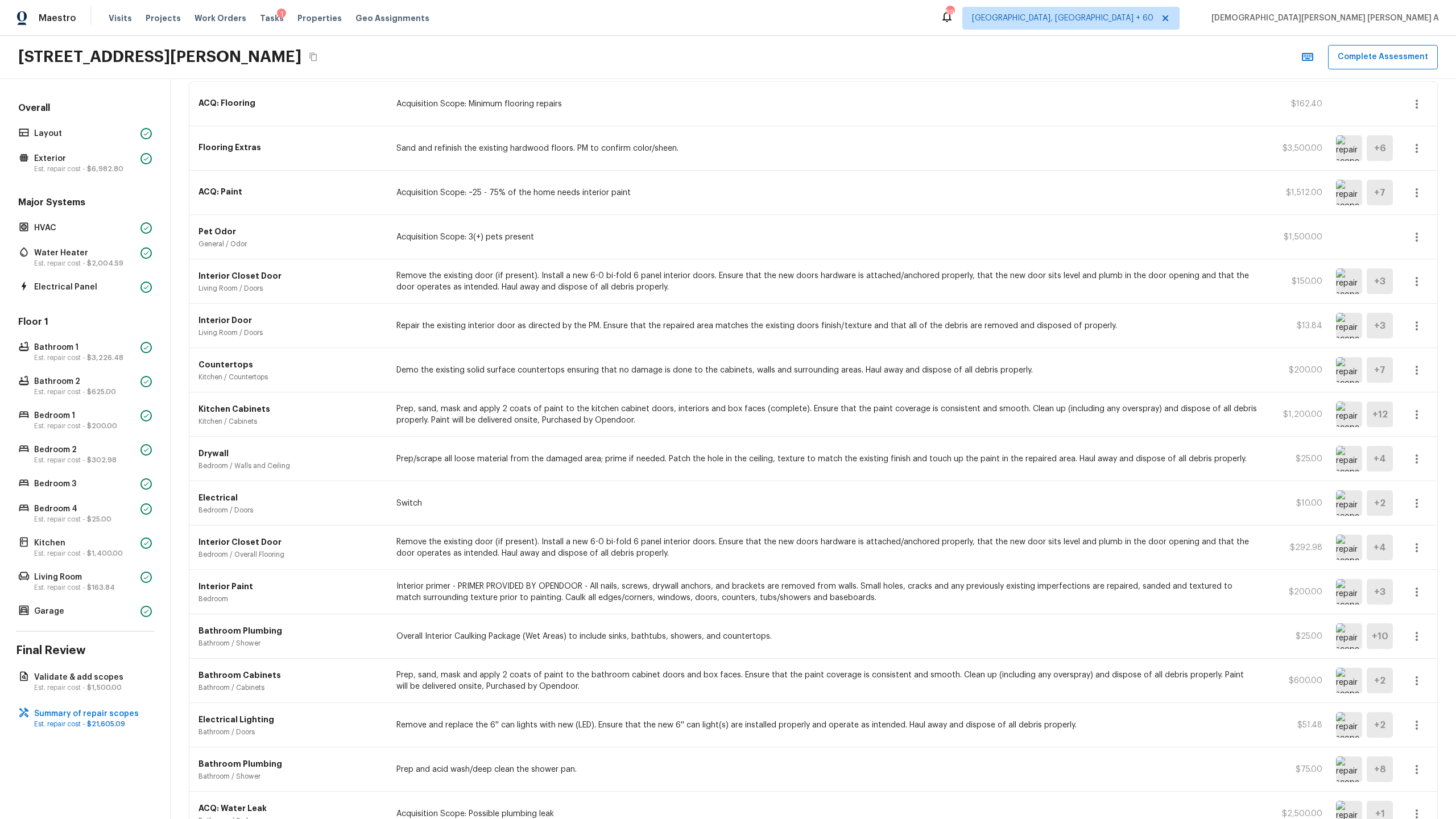
scroll to position [0, 0]
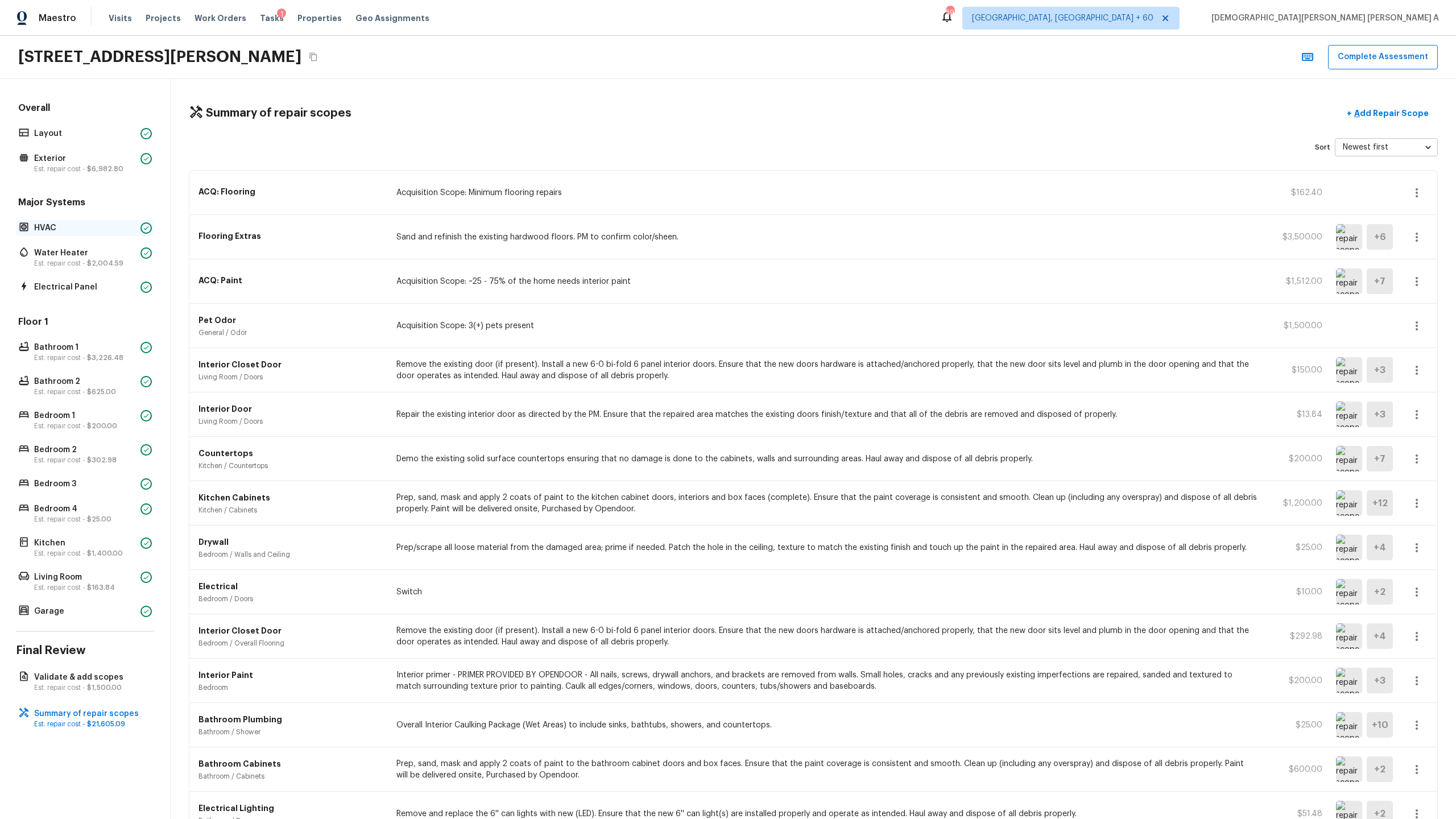
click at [50, 224] on p "HVAC" at bounding box center [85, 228] width 102 height 11
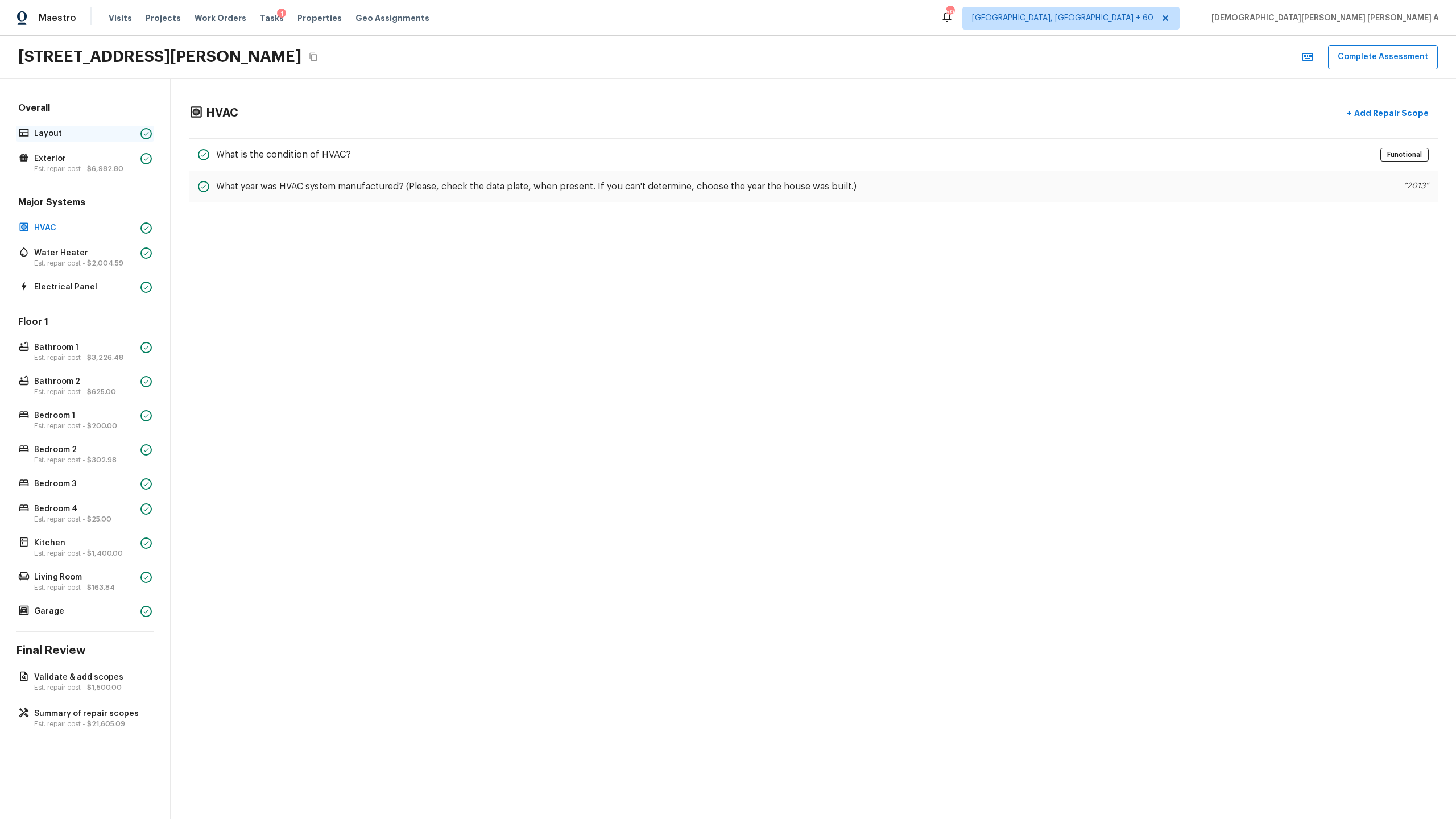
click at [67, 135] on p "Layout" at bounding box center [85, 133] width 102 height 11
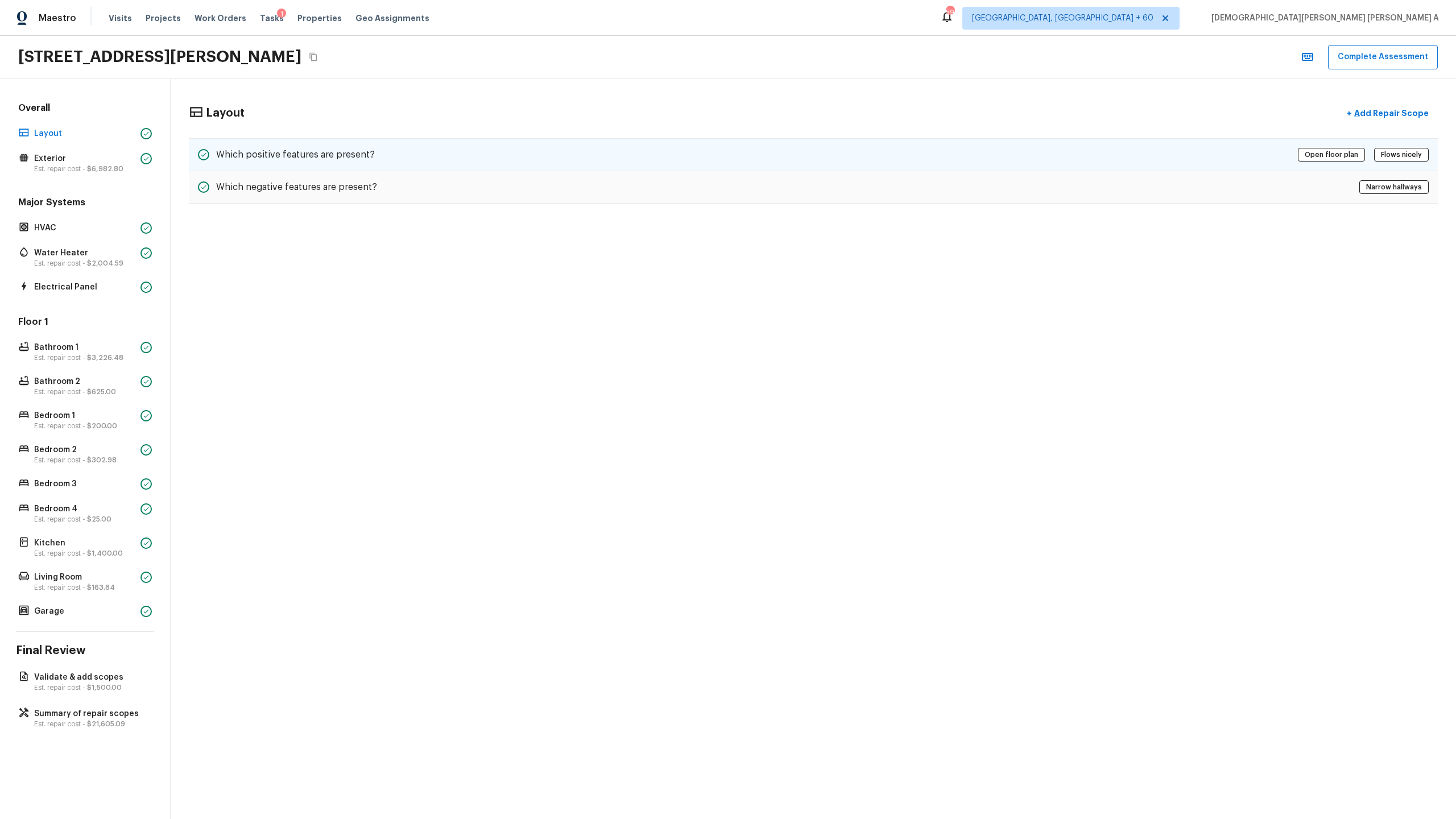
click at [338, 143] on div "Which positive features are present? Open floor plan Flows nicely" at bounding box center [813, 155] width 1249 height 33
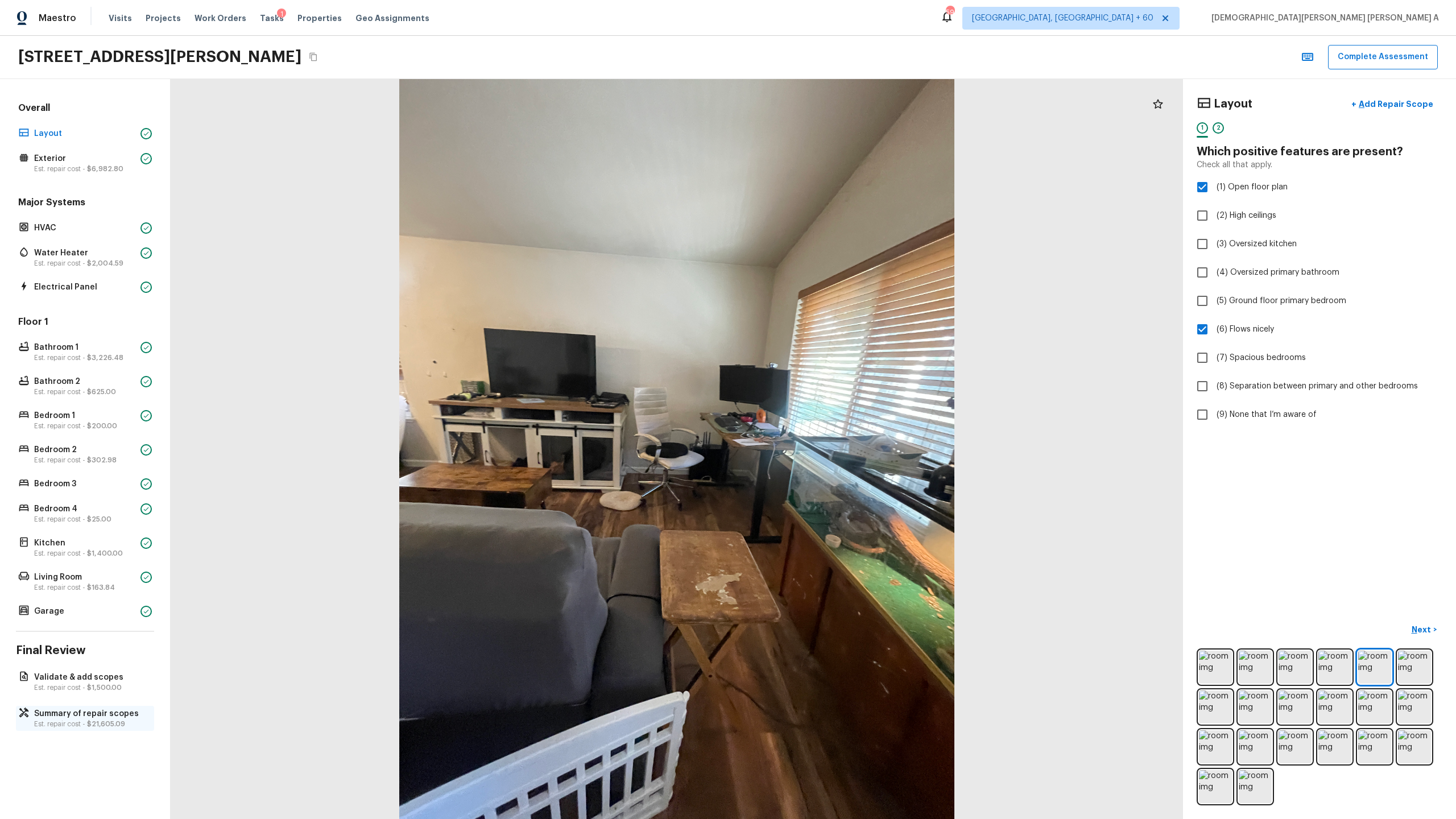
click at [97, 430] on p "Summary of repair scopes" at bounding box center [90, 713] width 113 height 11
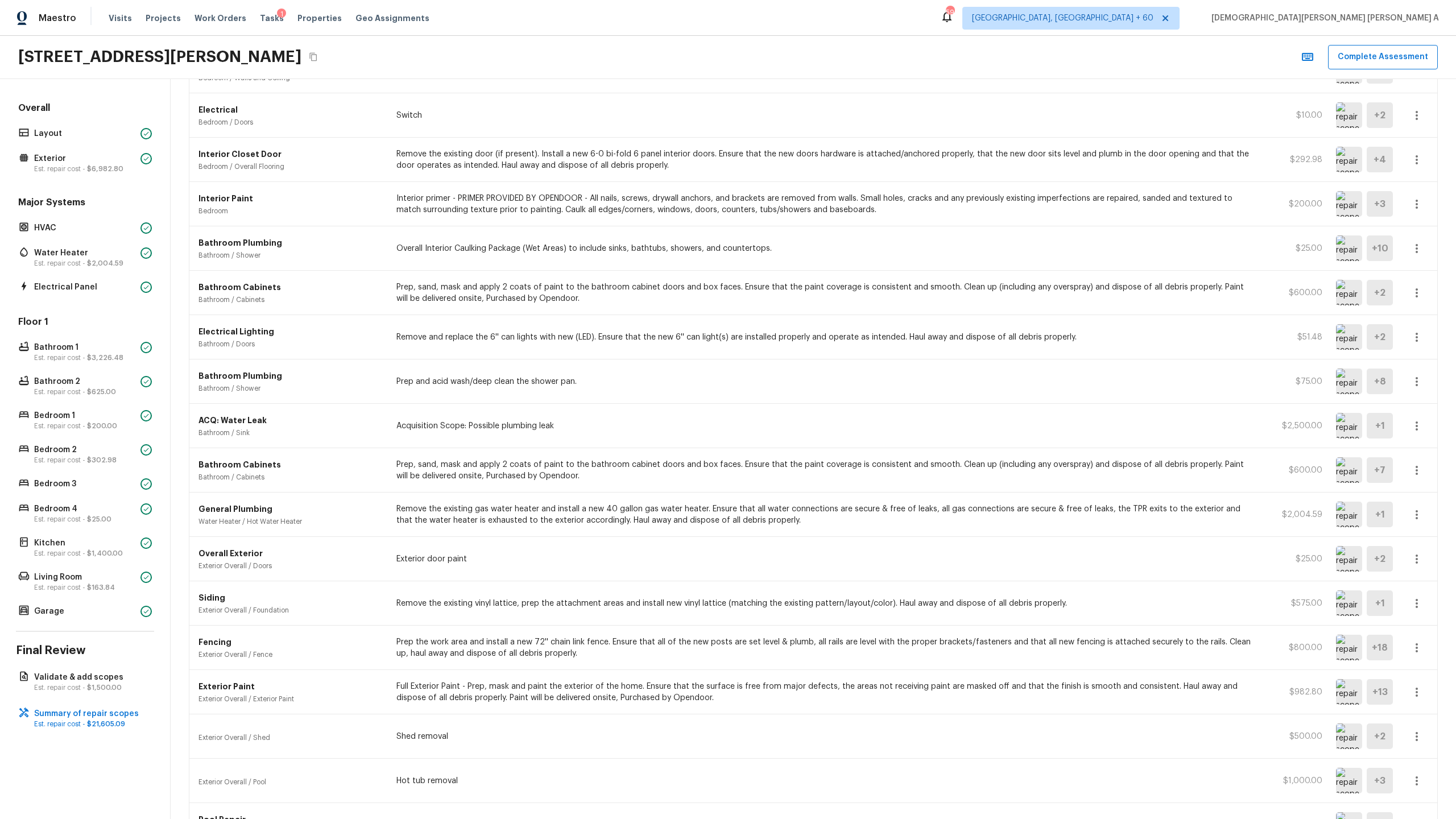
scroll to position [645, 0]
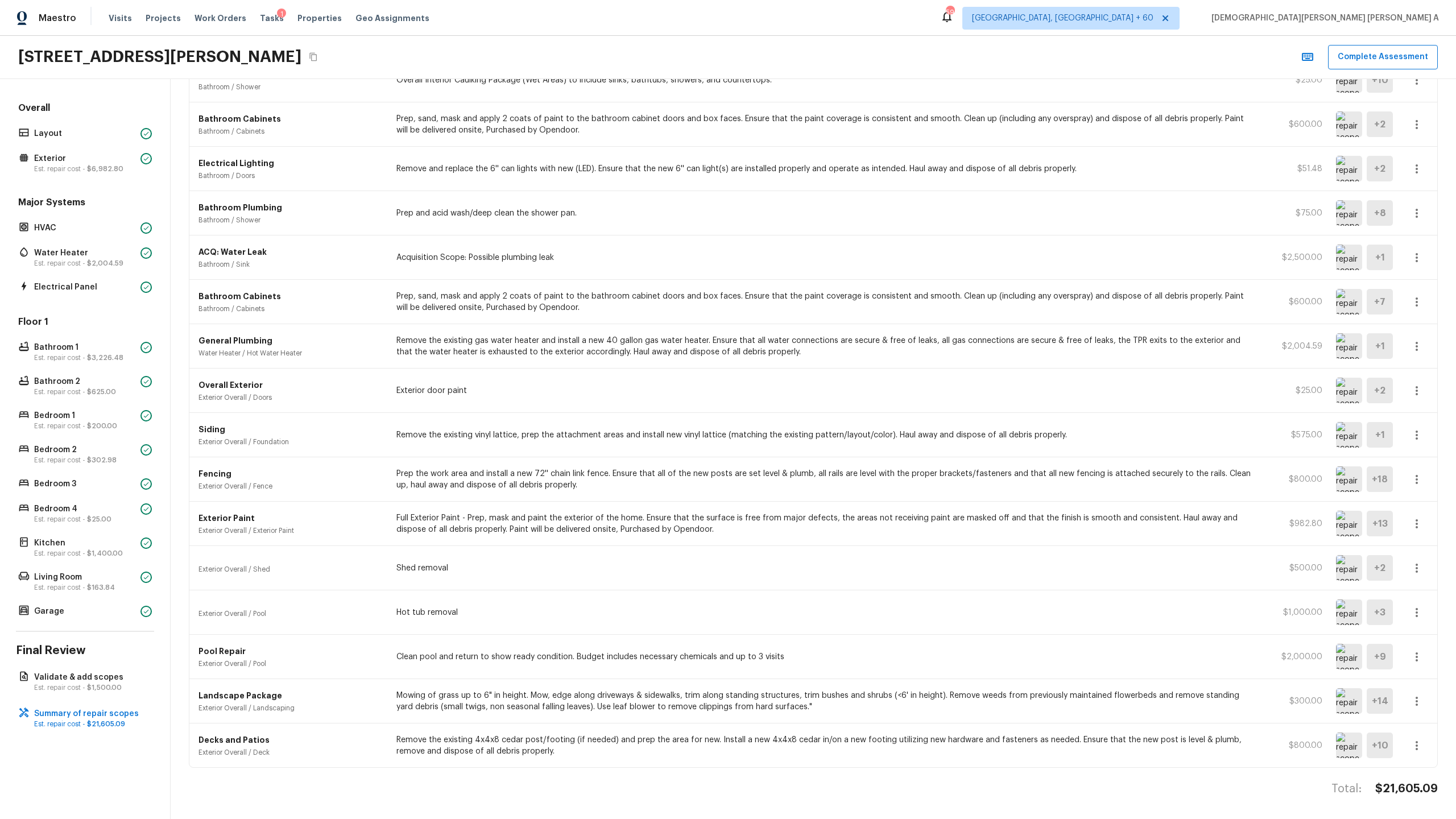
click at [560, 347] on p "Remove the existing gas water heater and install a new 40 gallon gas water heat…" at bounding box center [826, 346] width 861 height 23
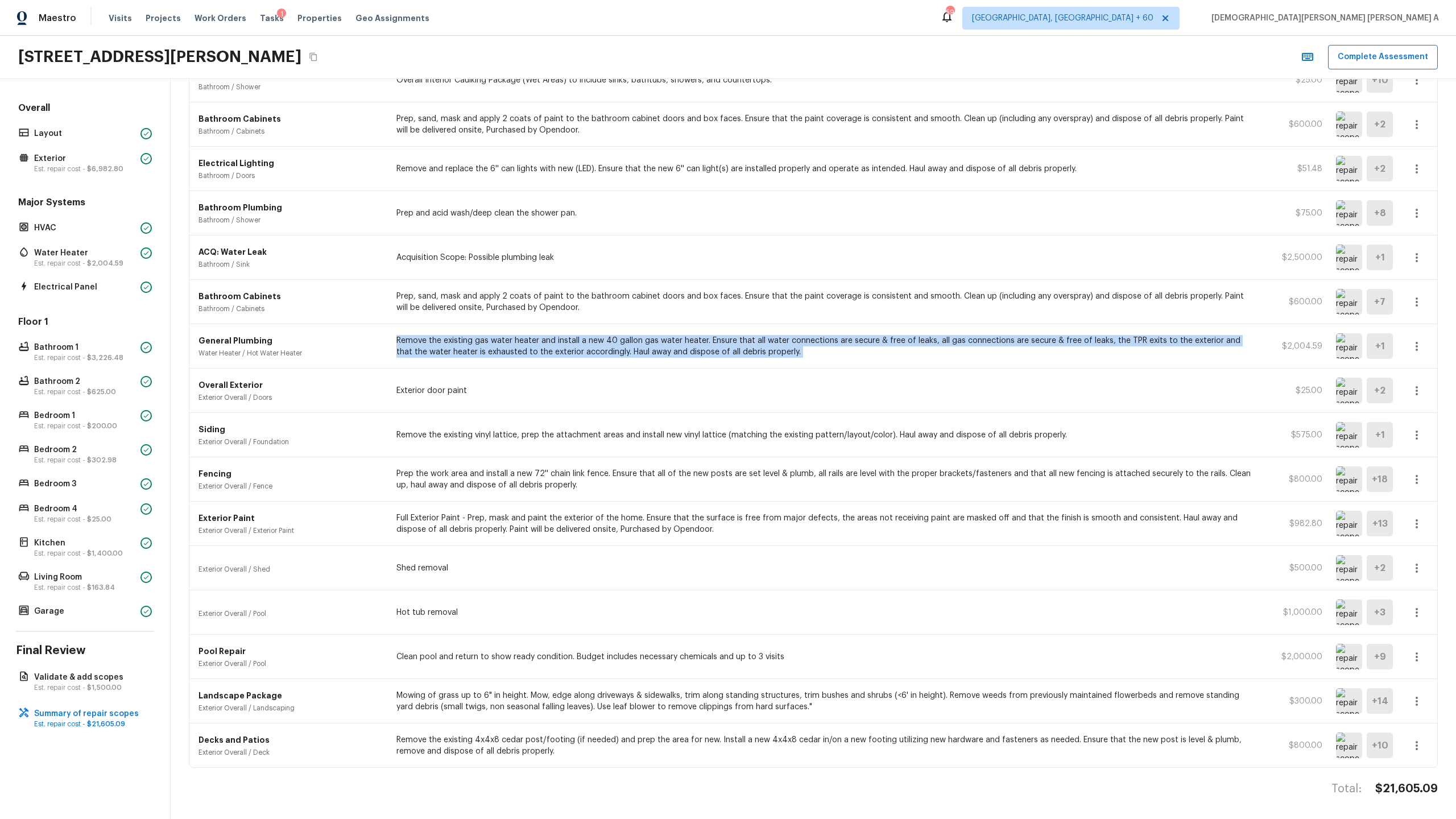
click at [560, 347] on p "Remove the existing gas water heater and install a new 40 gallon gas water heat…" at bounding box center [826, 346] width 861 height 23
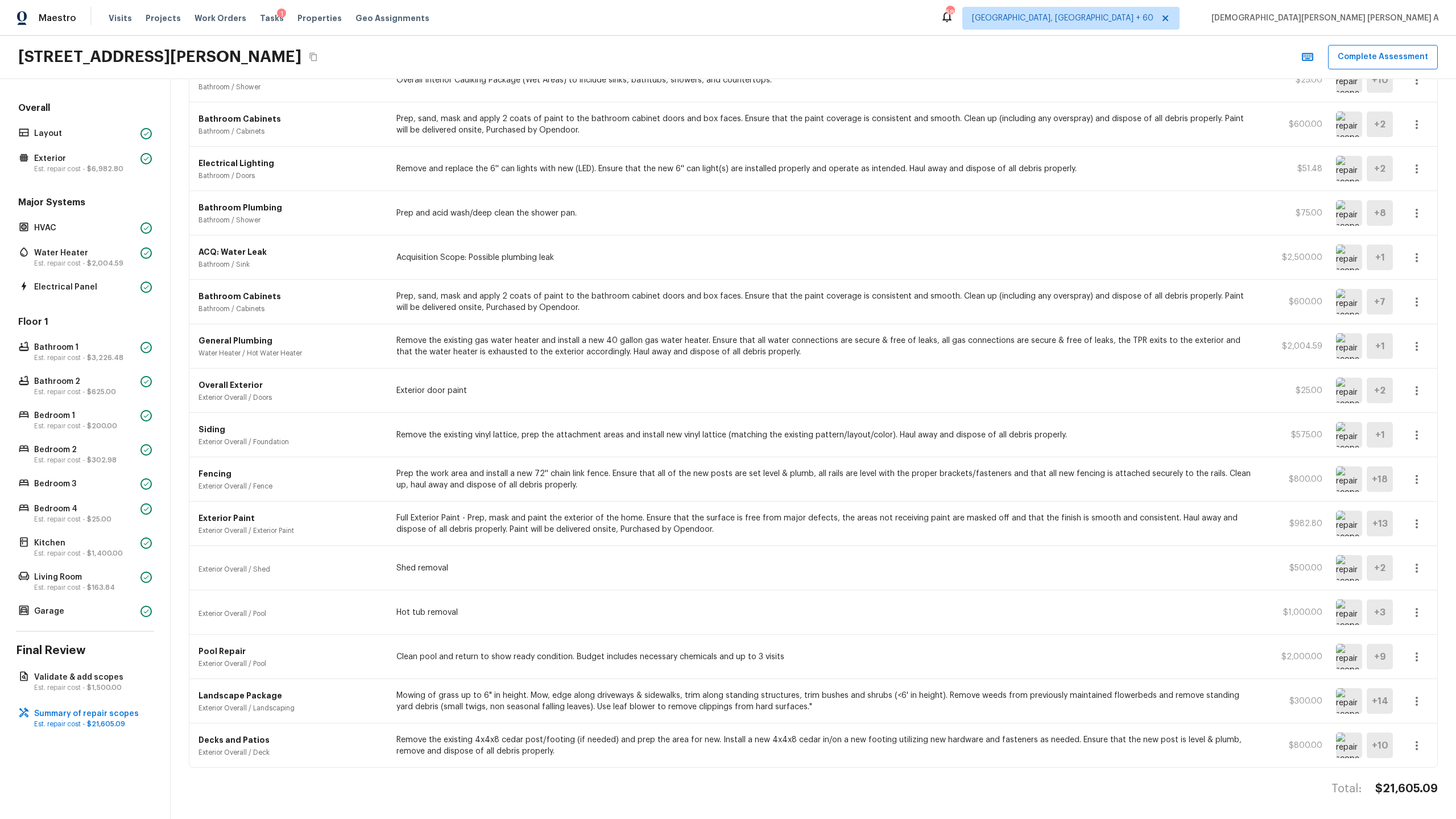
click at [835, 430] on img at bounding box center [1349, 745] width 26 height 25
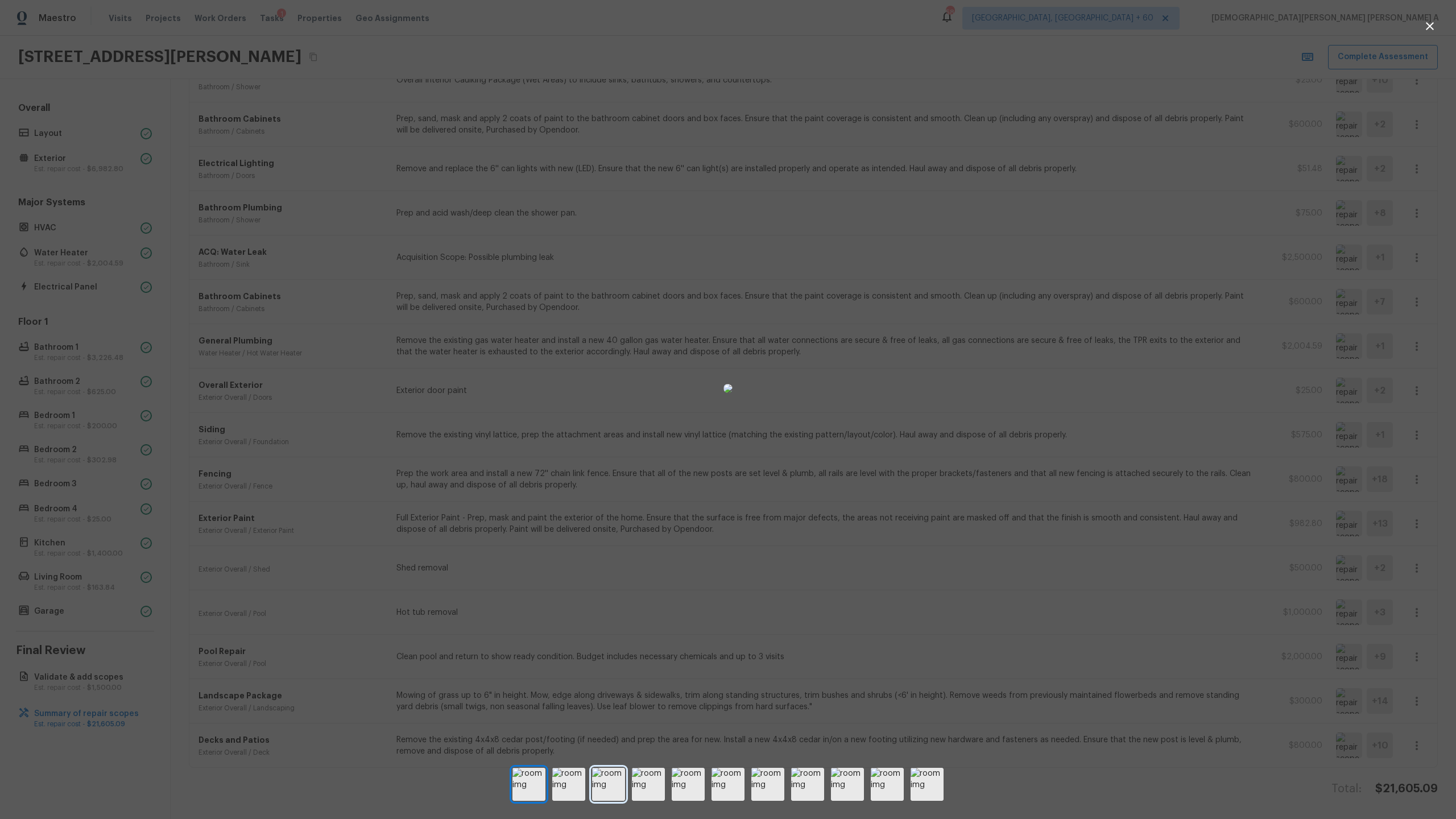
click at [615, 430] on img at bounding box center [608, 784] width 33 height 33
click at [533, 430] on img at bounding box center [529, 784] width 33 height 33
click at [565, 430] on img at bounding box center [568, 784] width 33 height 33
click at [679, 430] on img at bounding box center [688, 784] width 33 height 33
click at [655, 430] on img at bounding box center [648, 784] width 33 height 33
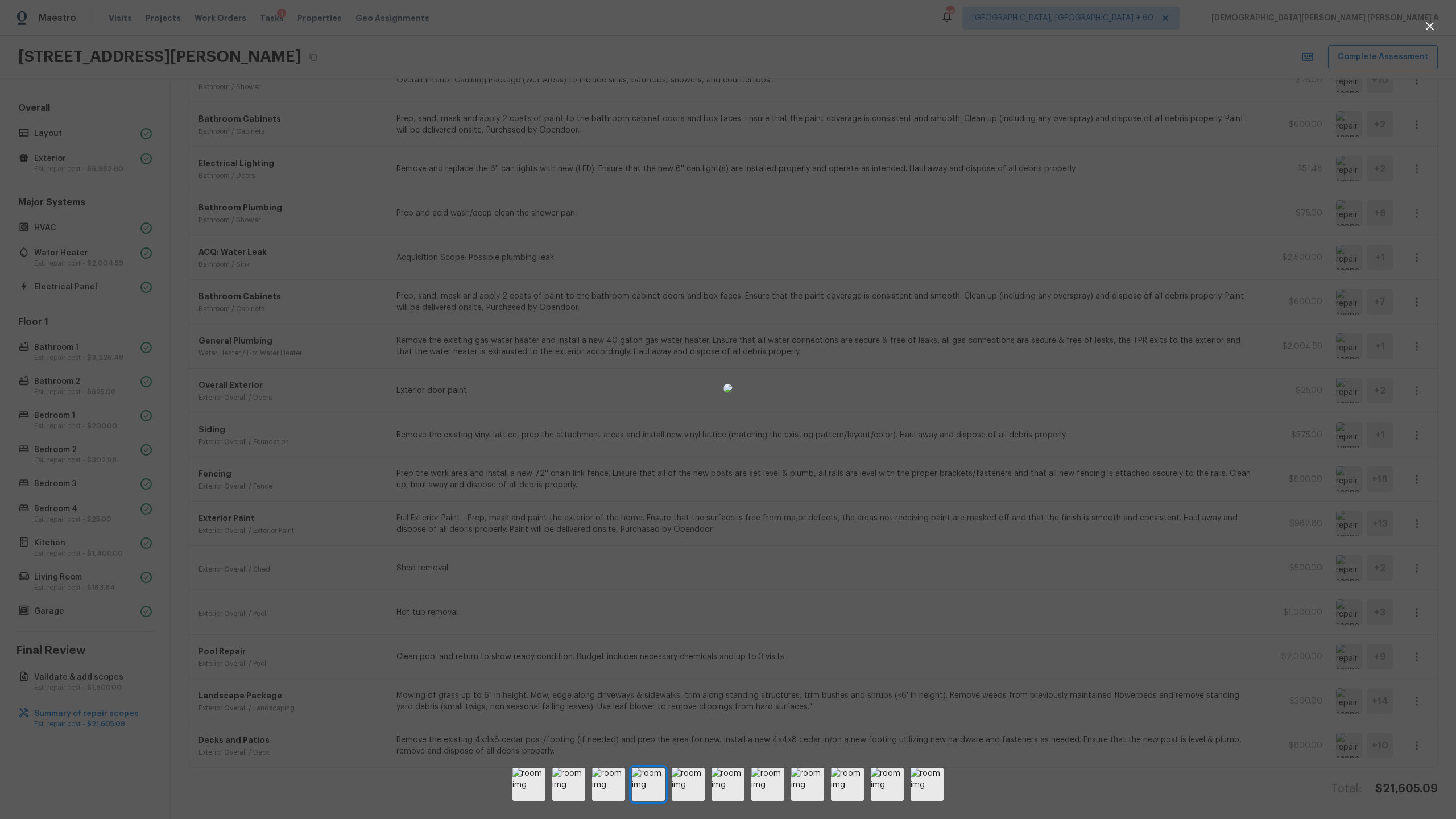
click at [706, 430] on div at bounding box center [728, 784] width 1456 height 33
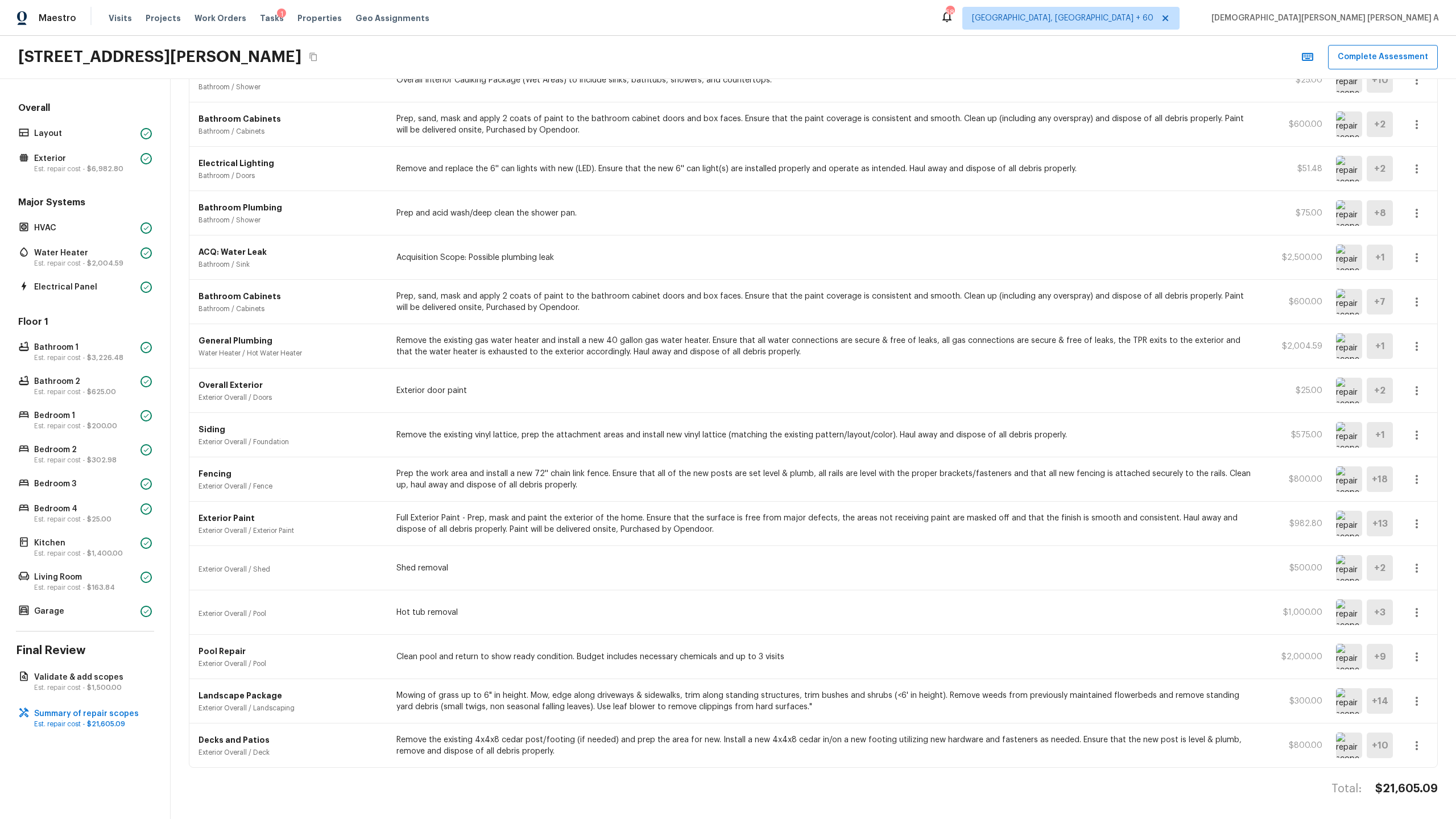
click at [835, 430] on div "+ 10" at bounding box center [1380, 745] width 26 height 25
click at [835, 430] on img at bounding box center [1349, 745] width 26 height 25
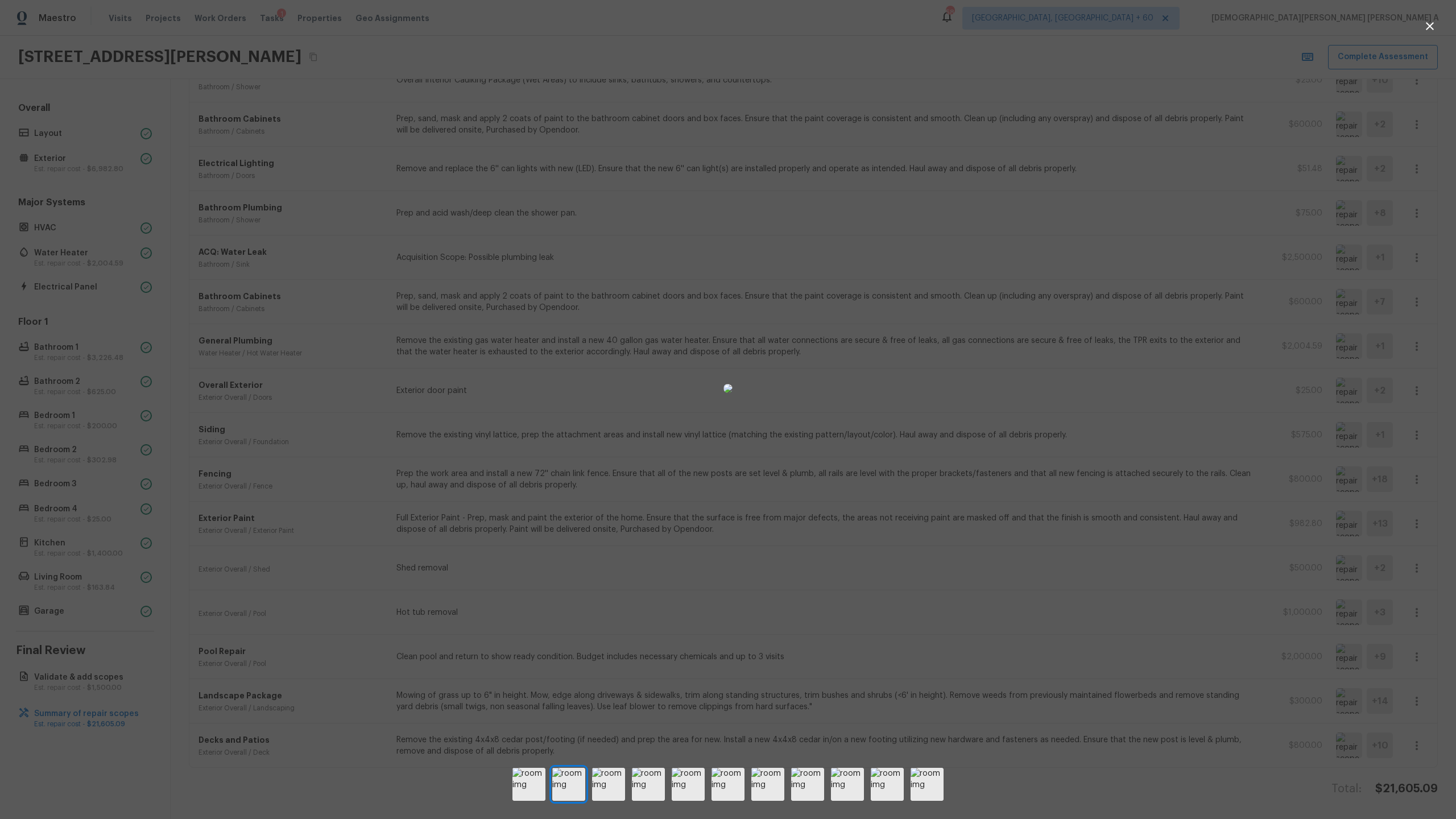
click at [835, 430] on div at bounding box center [728, 784] width 1456 height 33
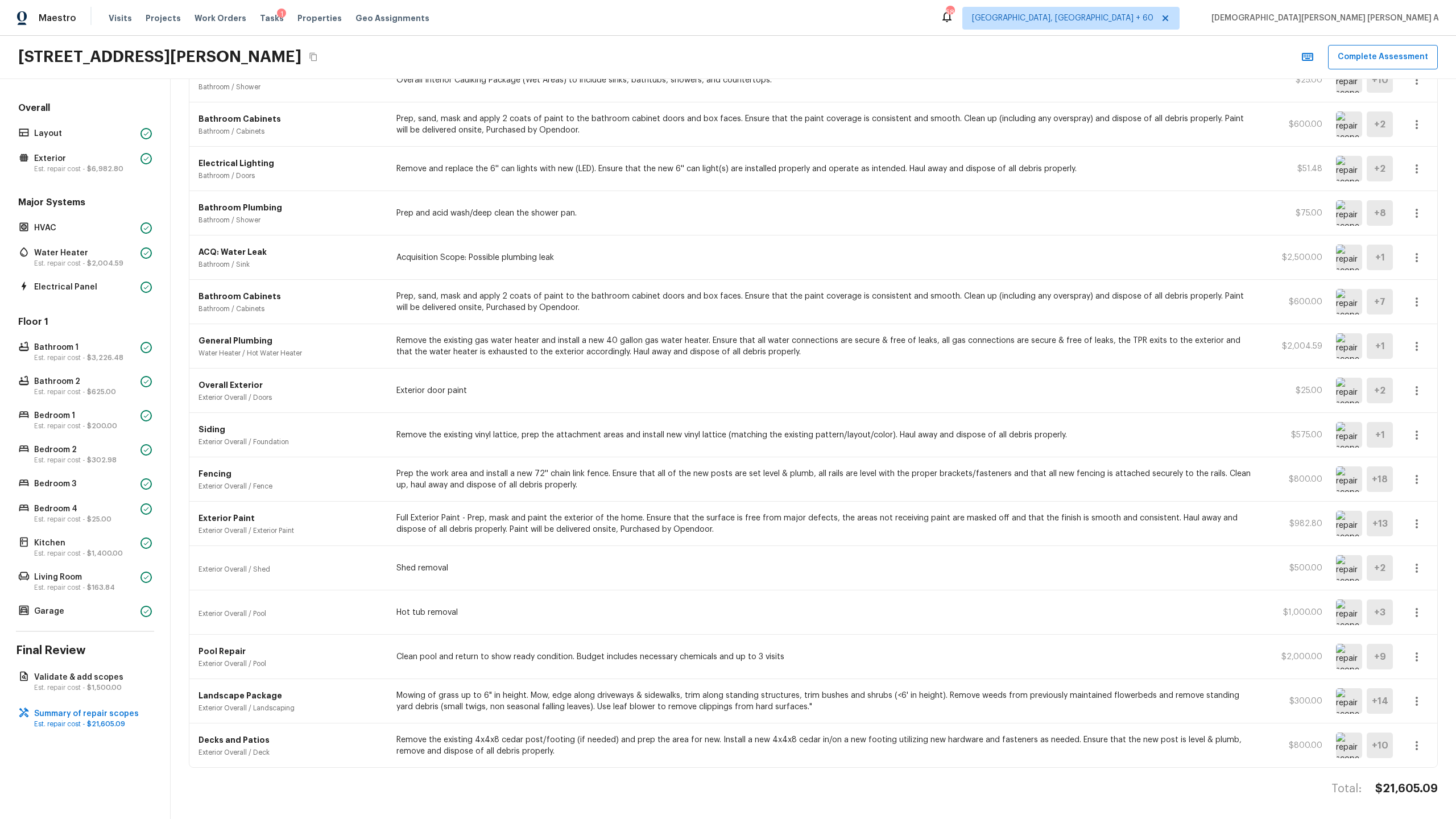
click at [835, 430] on img at bounding box center [1349, 612] width 26 height 25
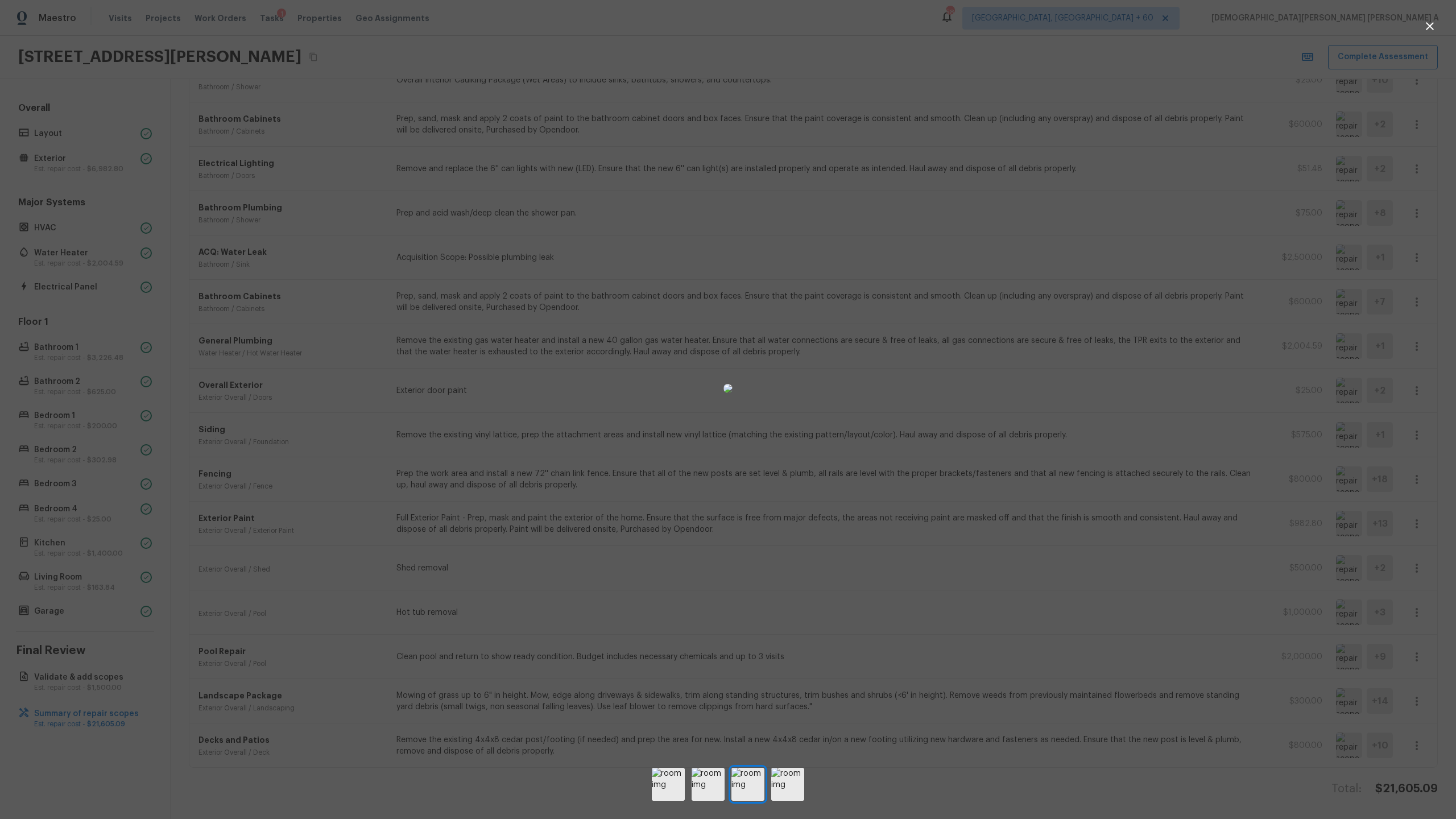
click at [835, 430] on div at bounding box center [728, 388] width 1456 height 741
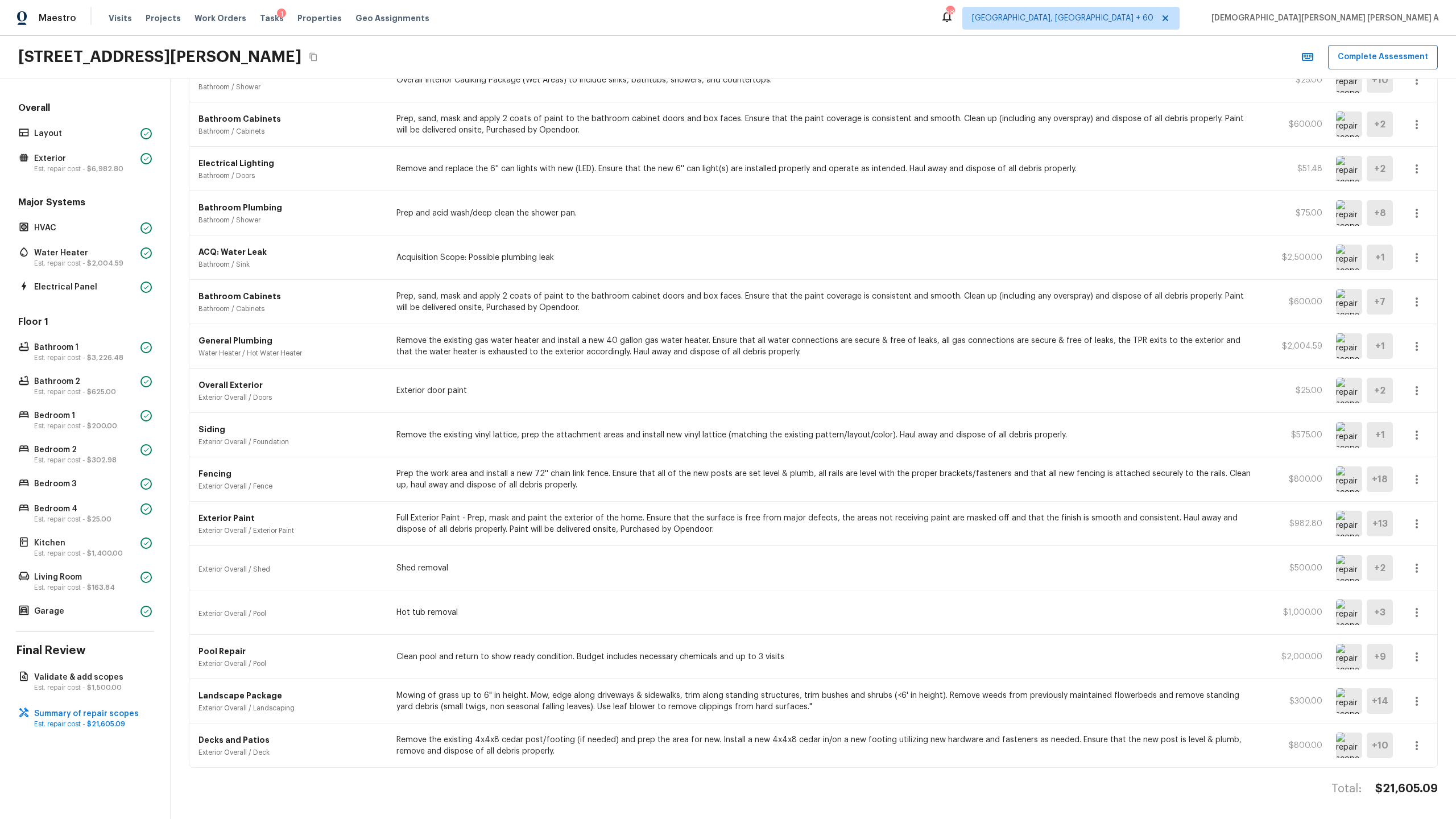
scroll to position [626, 0]
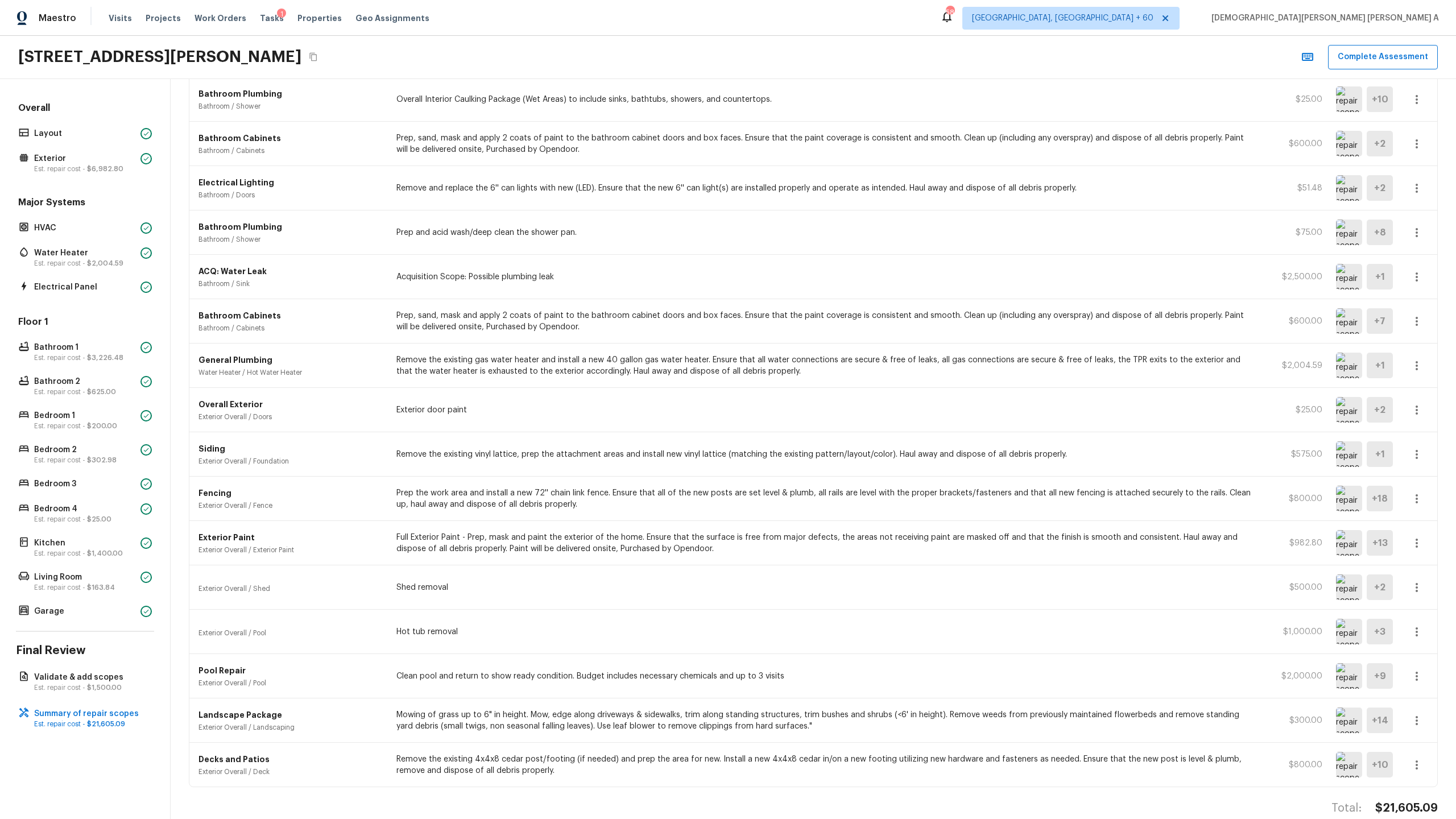
click at [835, 430] on img at bounding box center [1349, 542] width 26 height 25
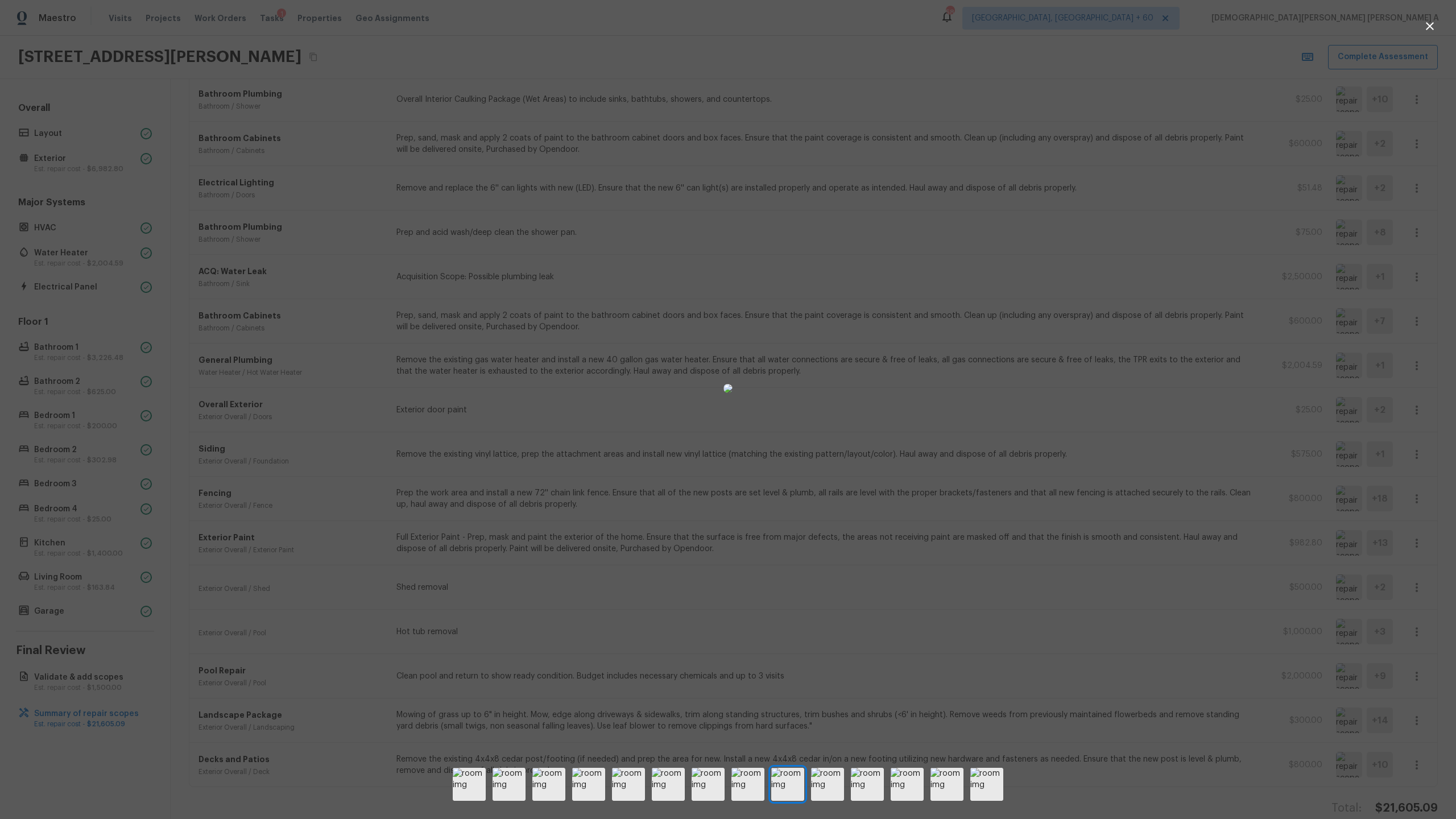
click at [835, 430] on div at bounding box center [728, 388] width 1456 height 741
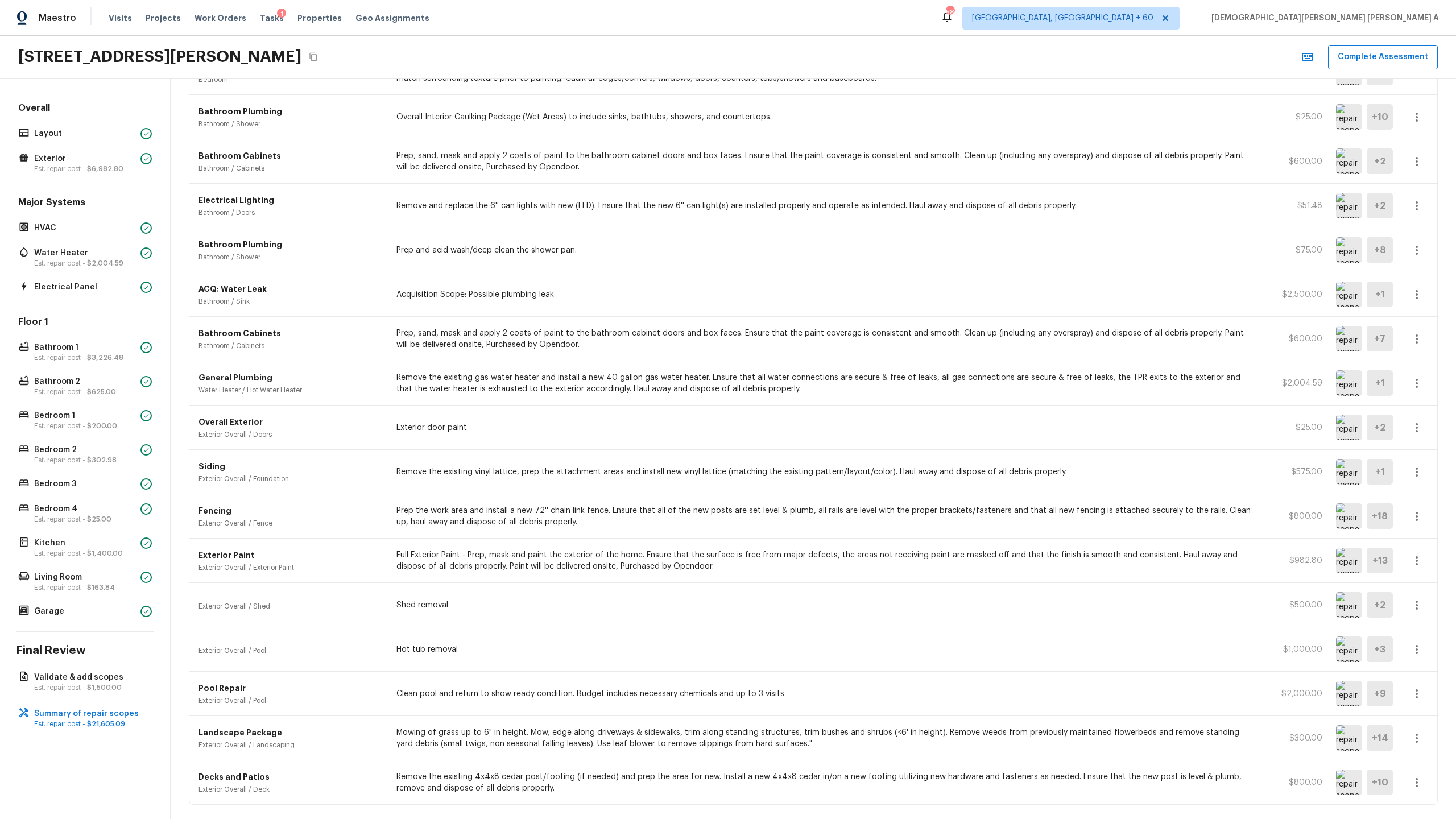
scroll to position [570, 0]
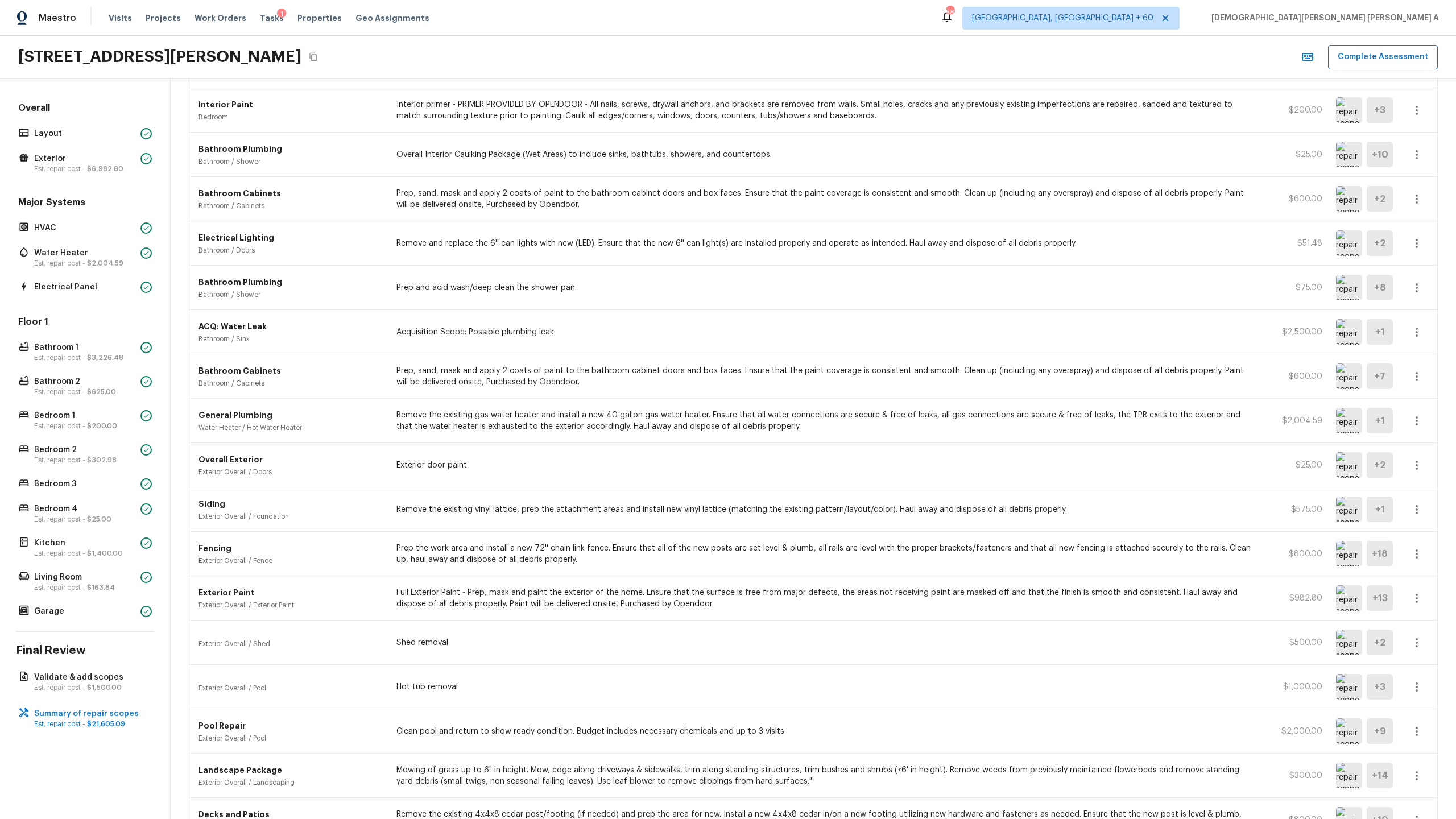
click at [540, 287] on p "Prep and acid wash/deep clean the shower pan." at bounding box center [826, 287] width 861 height 11
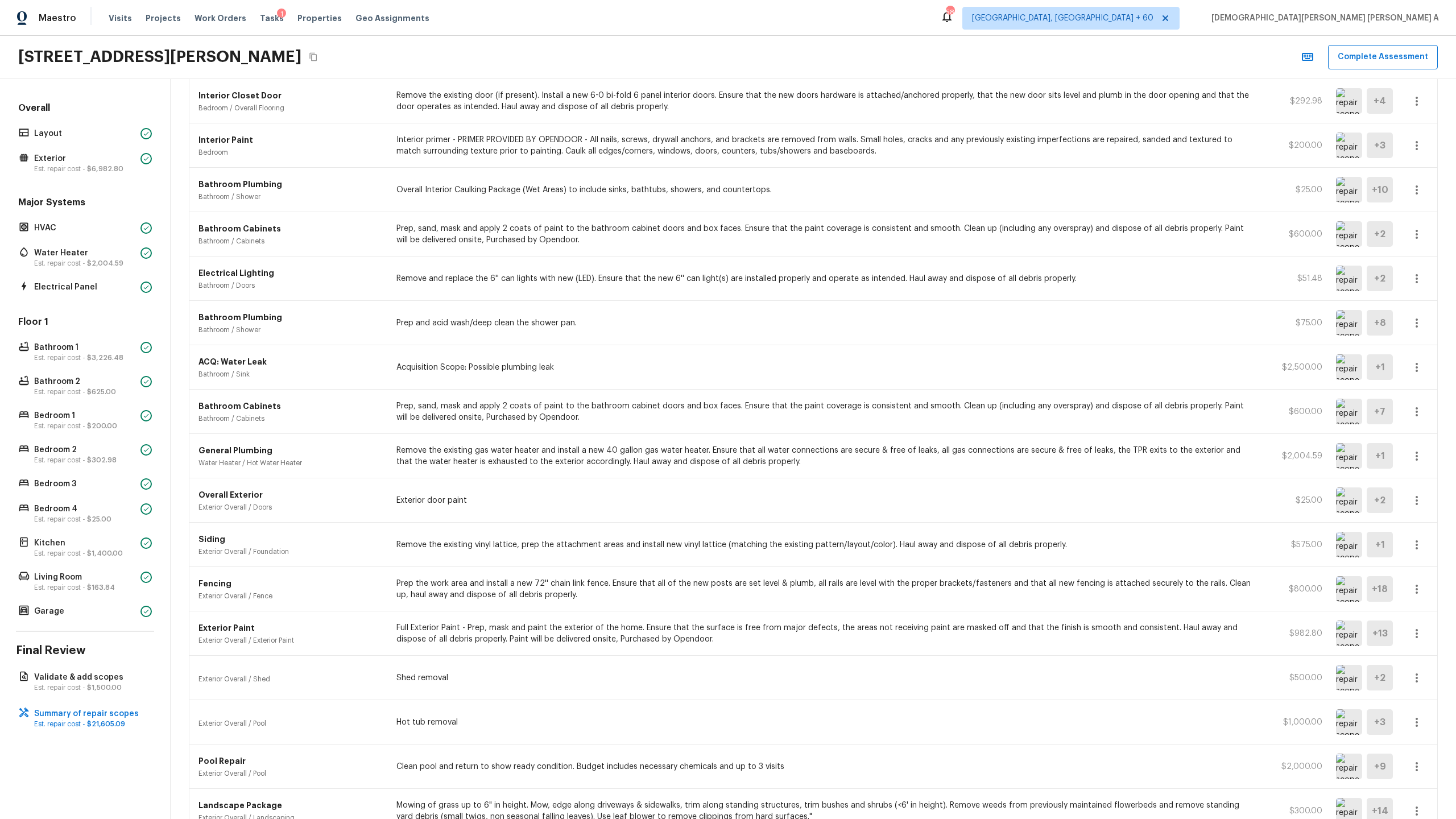
scroll to position [526, 0]
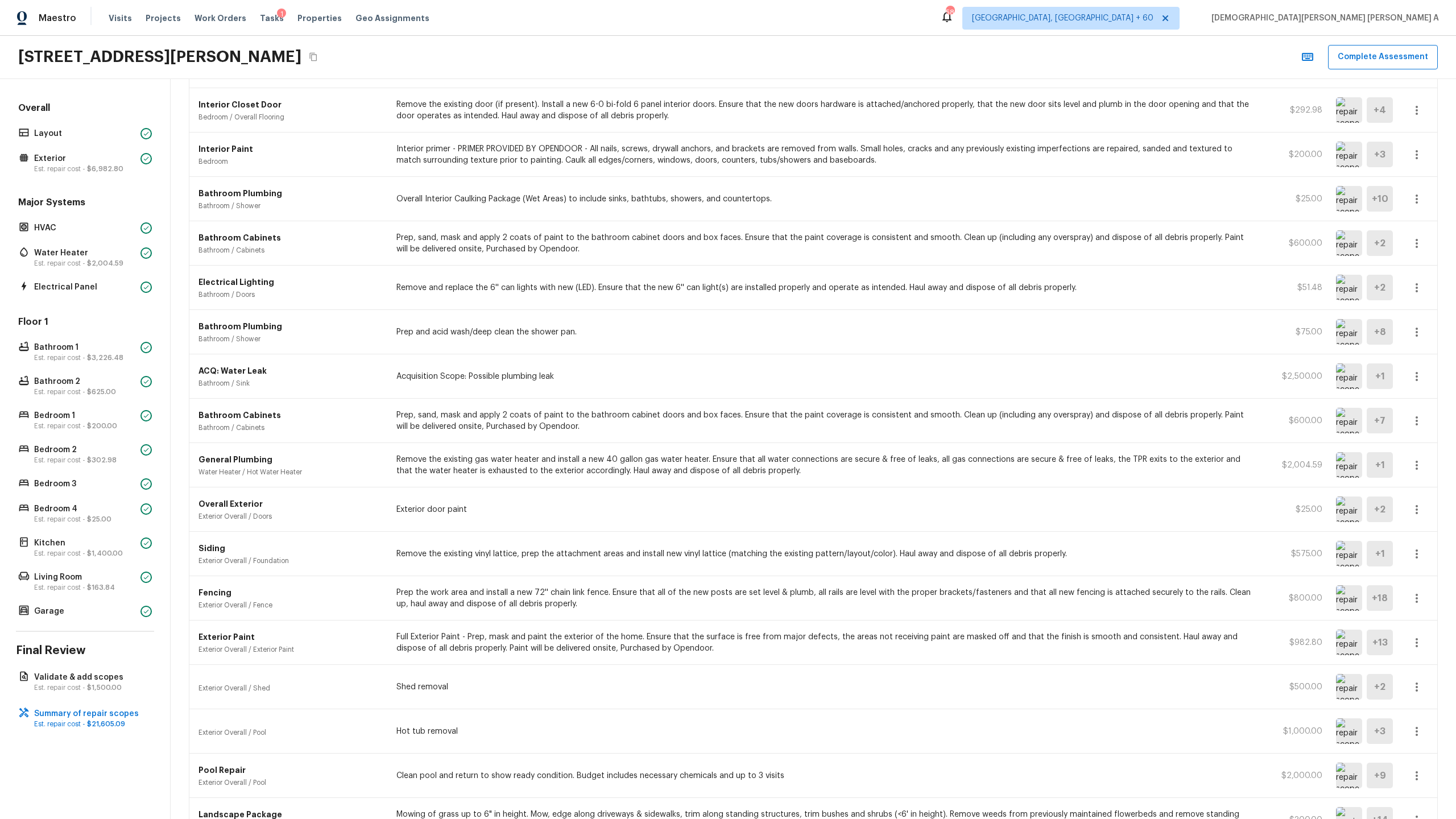
click at [491, 290] on p "Remove and replace the 6'' can lights with new (LED). Ensure that the new 6'' c…" at bounding box center [826, 287] width 861 height 11
click at [835, 236] on p "Prep, sand, mask and apply 2 coats of paint to the bathroom cabinet doors and b…" at bounding box center [826, 243] width 861 height 23
click at [835, 240] on icon "button" at bounding box center [1416, 243] width 2 height 9
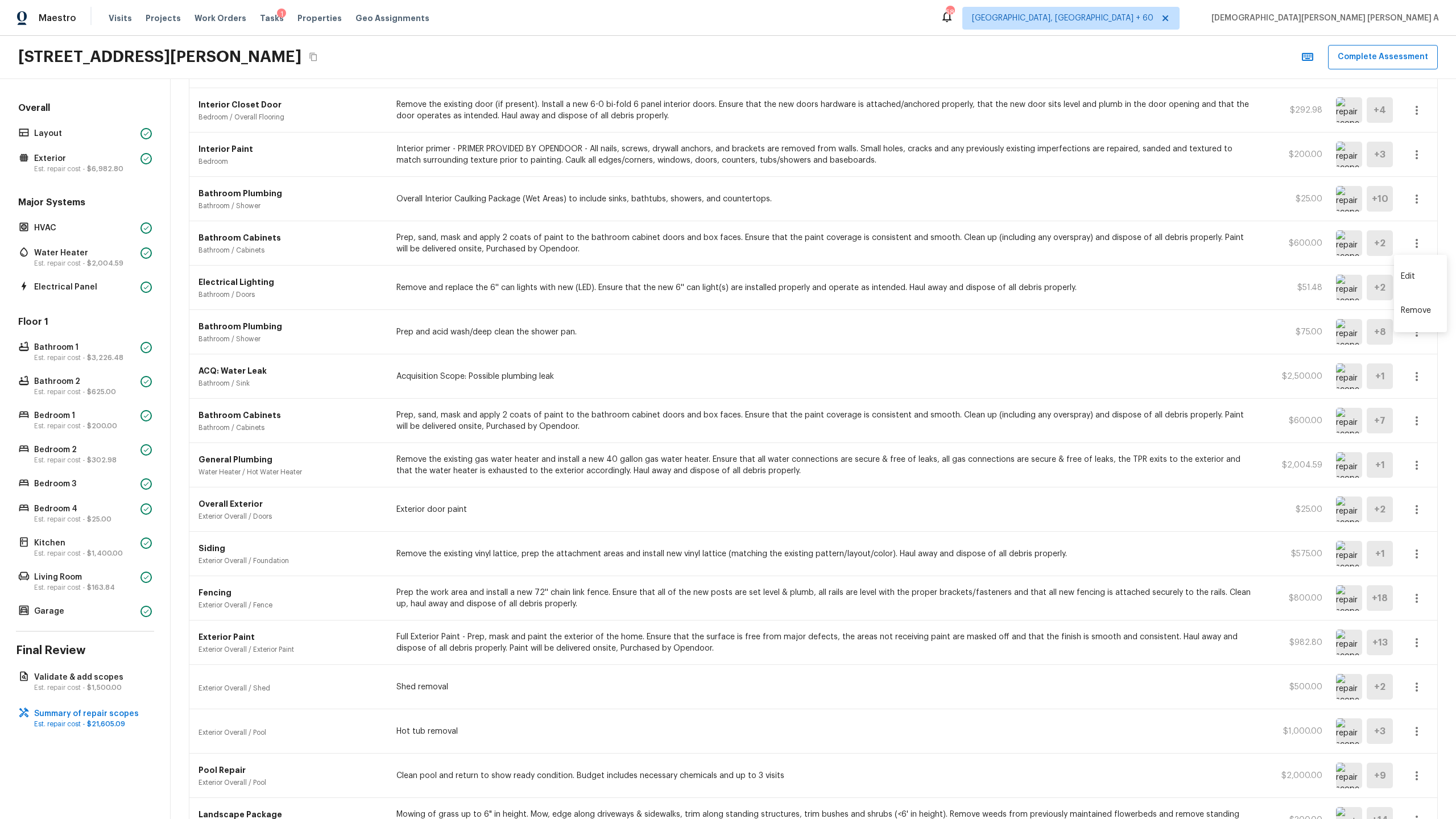
click at [835, 309] on li "Remove" at bounding box center [1420, 311] width 53 height 34
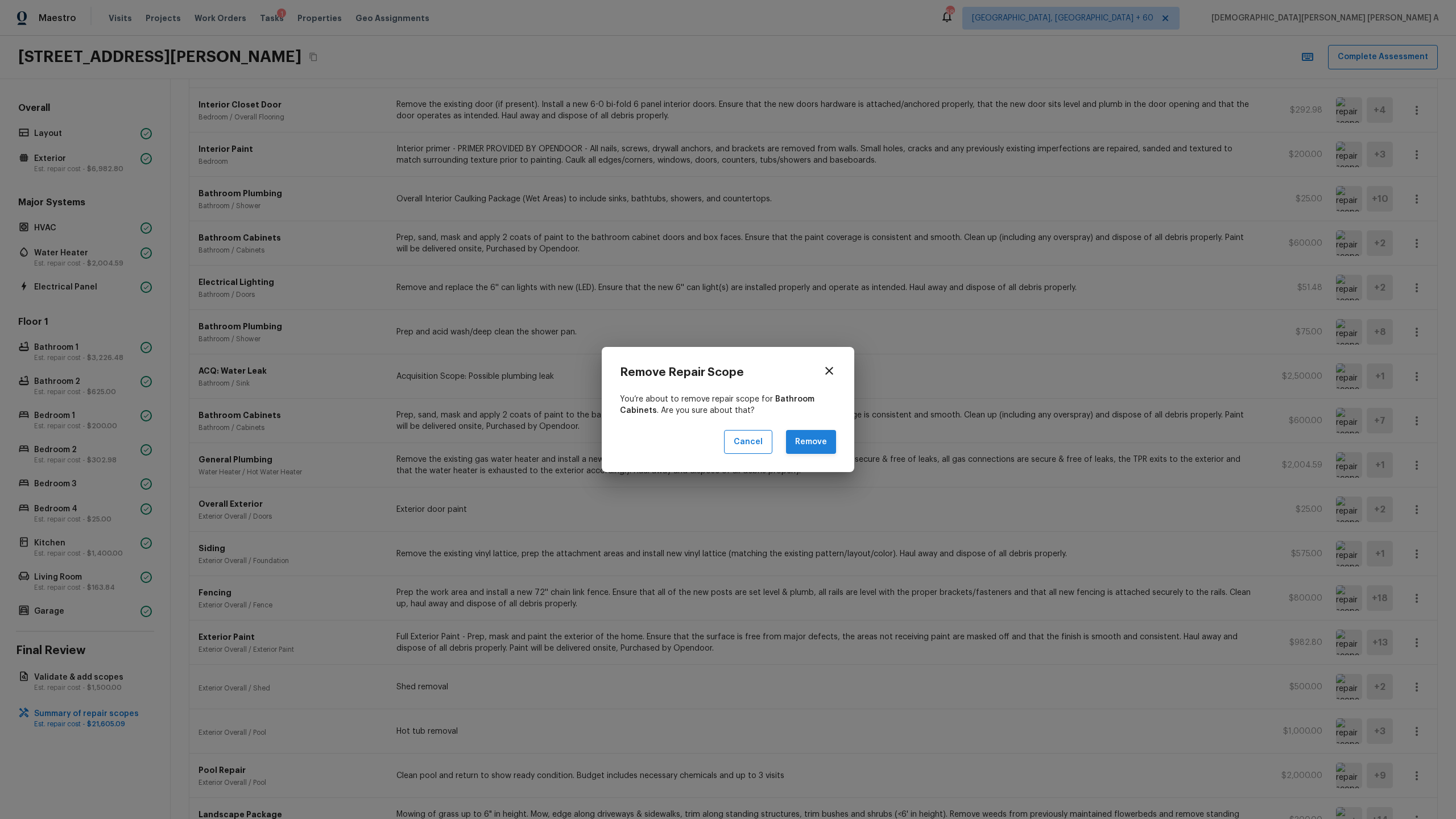
click at [813, 430] on button "Remove" at bounding box center [811, 442] width 50 height 24
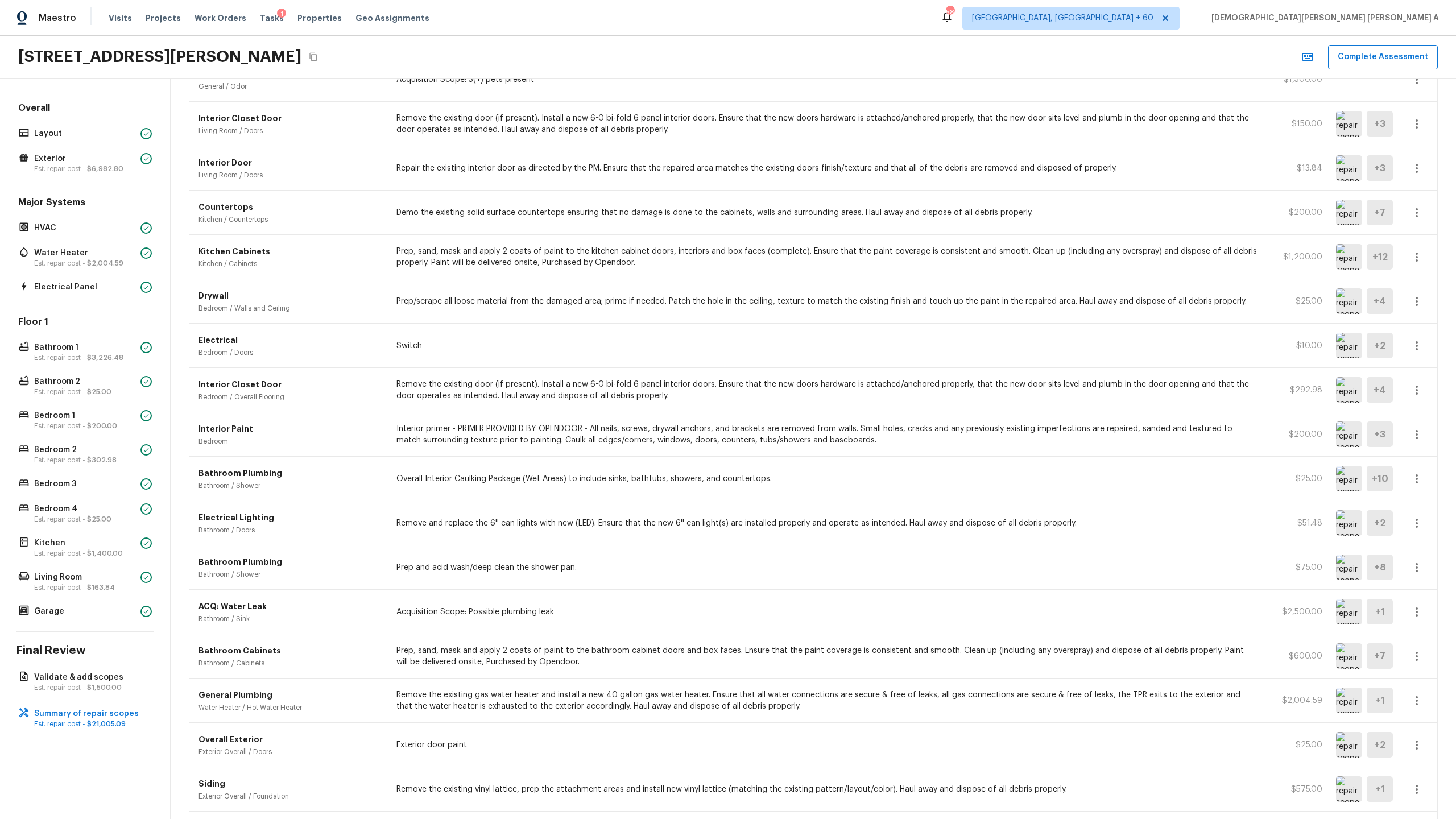
scroll to position [90, 0]
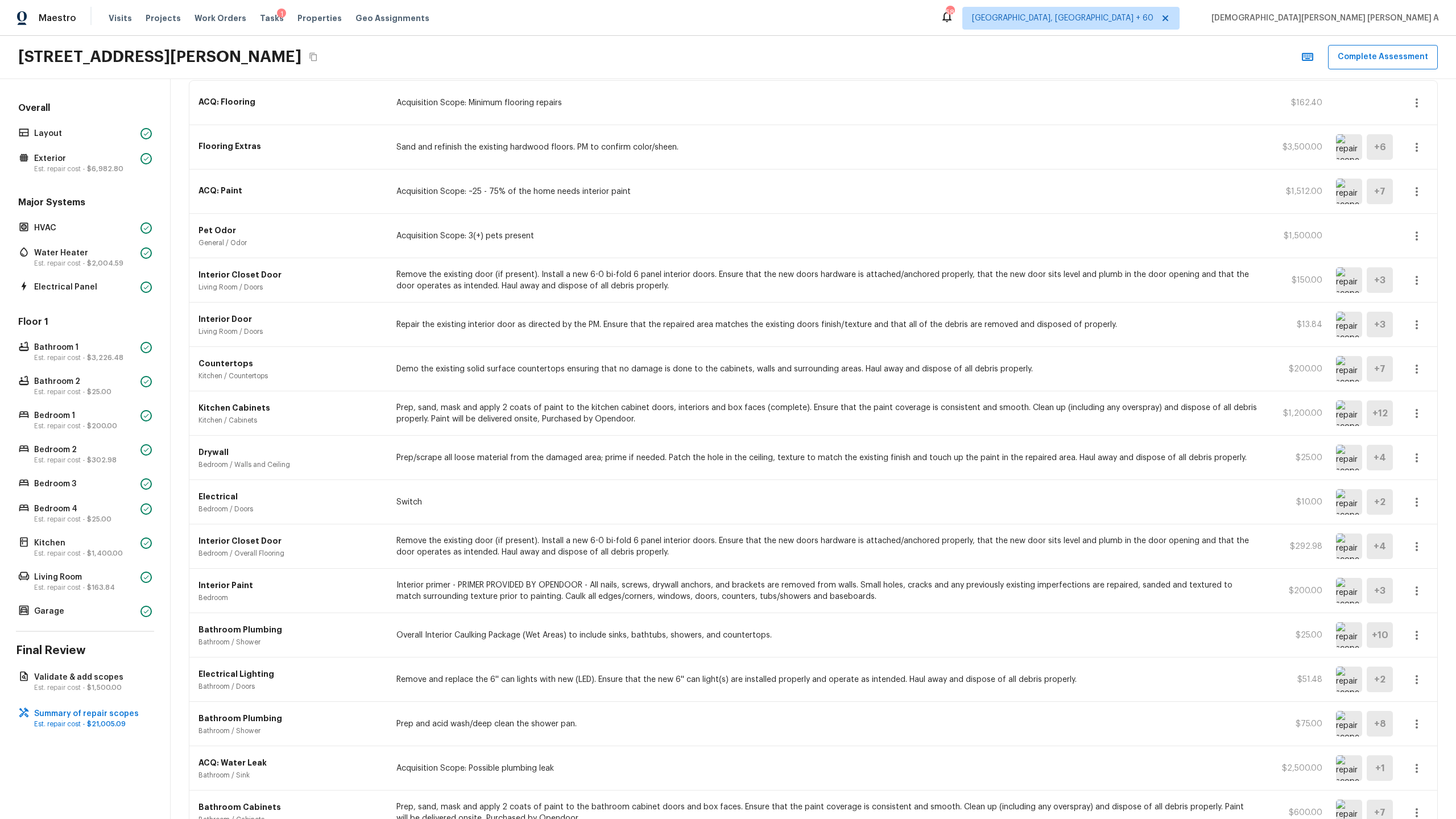
click at [794, 404] on p "Prep, sand, mask and apply 2 coats of paint to the kitchen cabinet doors, inter…" at bounding box center [826, 413] width 861 height 23
click at [665, 379] on div "Countertops Kitchen / Countertops Demo the existing solid surface countertops e…" at bounding box center [813, 369] width 1248 height 44
click at [668, 368] on p "Demo the existing solid surface countertops ensuring that no damage is done to …" at bounding box center [826, 369] width 861 height 11
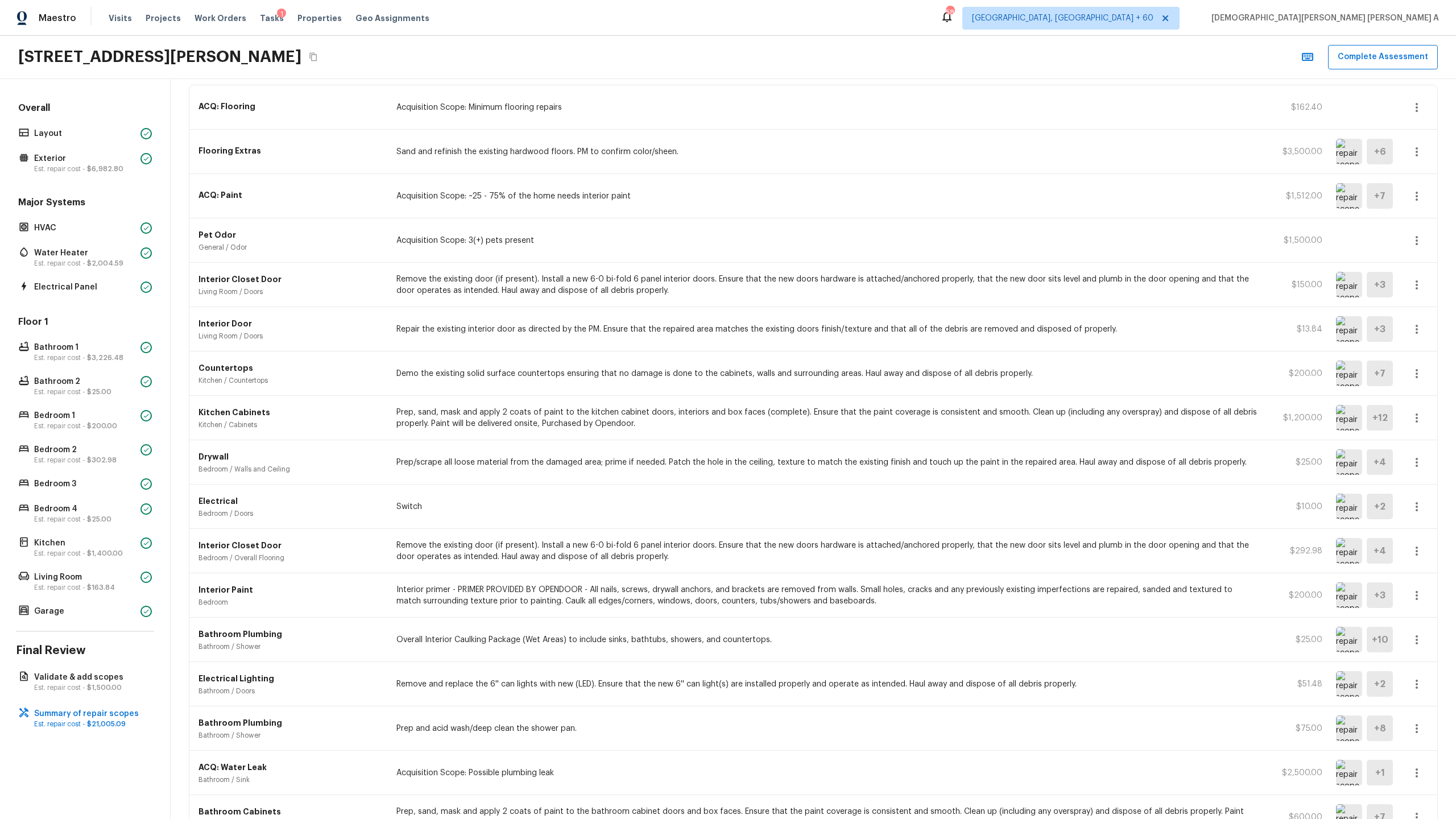
click at [835, 379] on img at bounding box center [1349, 373] width 26 height 25
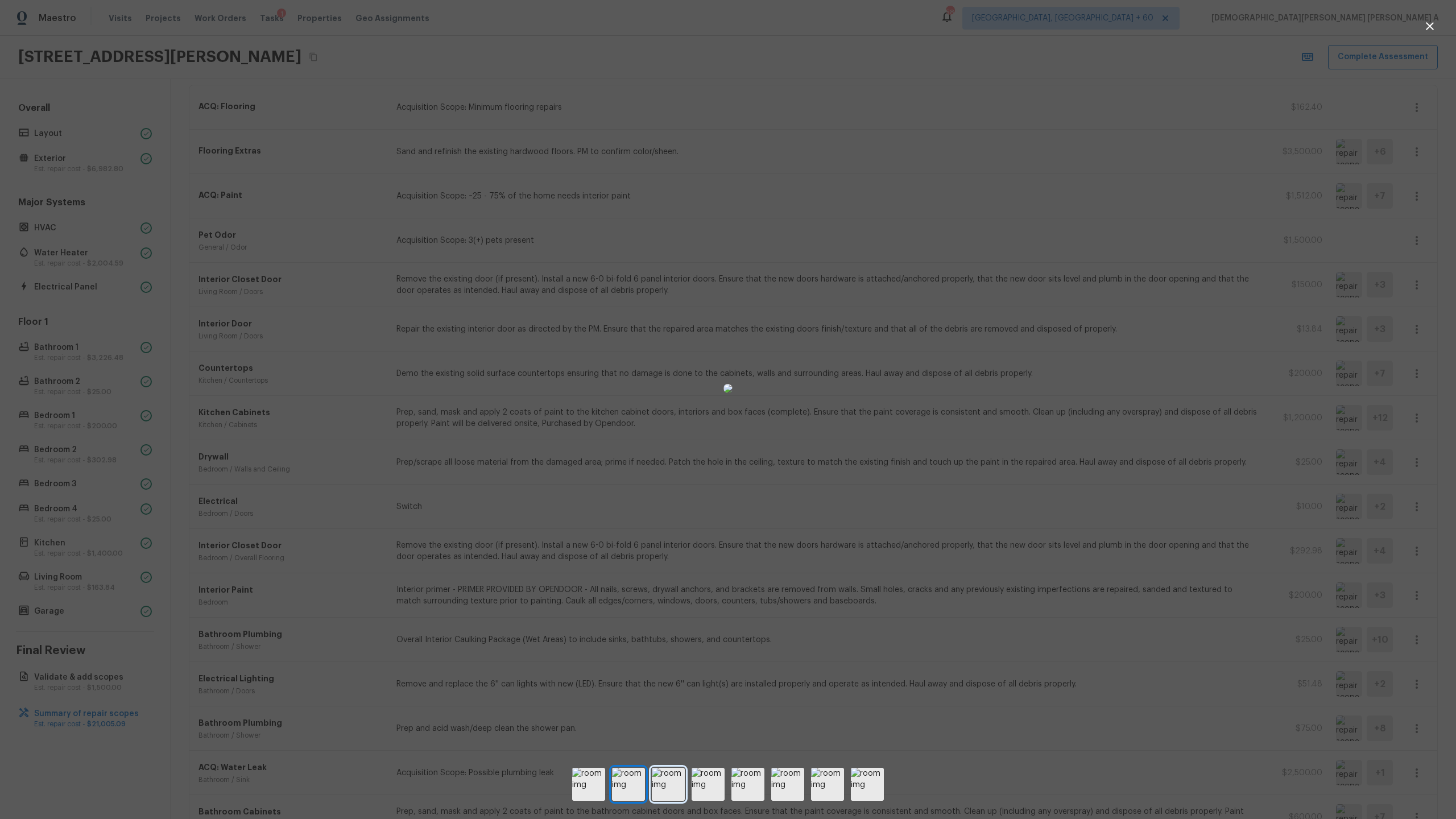
click at [666, 430] on img at bounding box center [668, 784] width 33 height 33
click at [724, 430] on img at bounding box center [708, 784] width 33 height 33
click at [674, 430] on img at bounding box center [668, 784] width 33 height 33
click at [749, 430] on img at bounding box center [748, 784] width 33 height 33
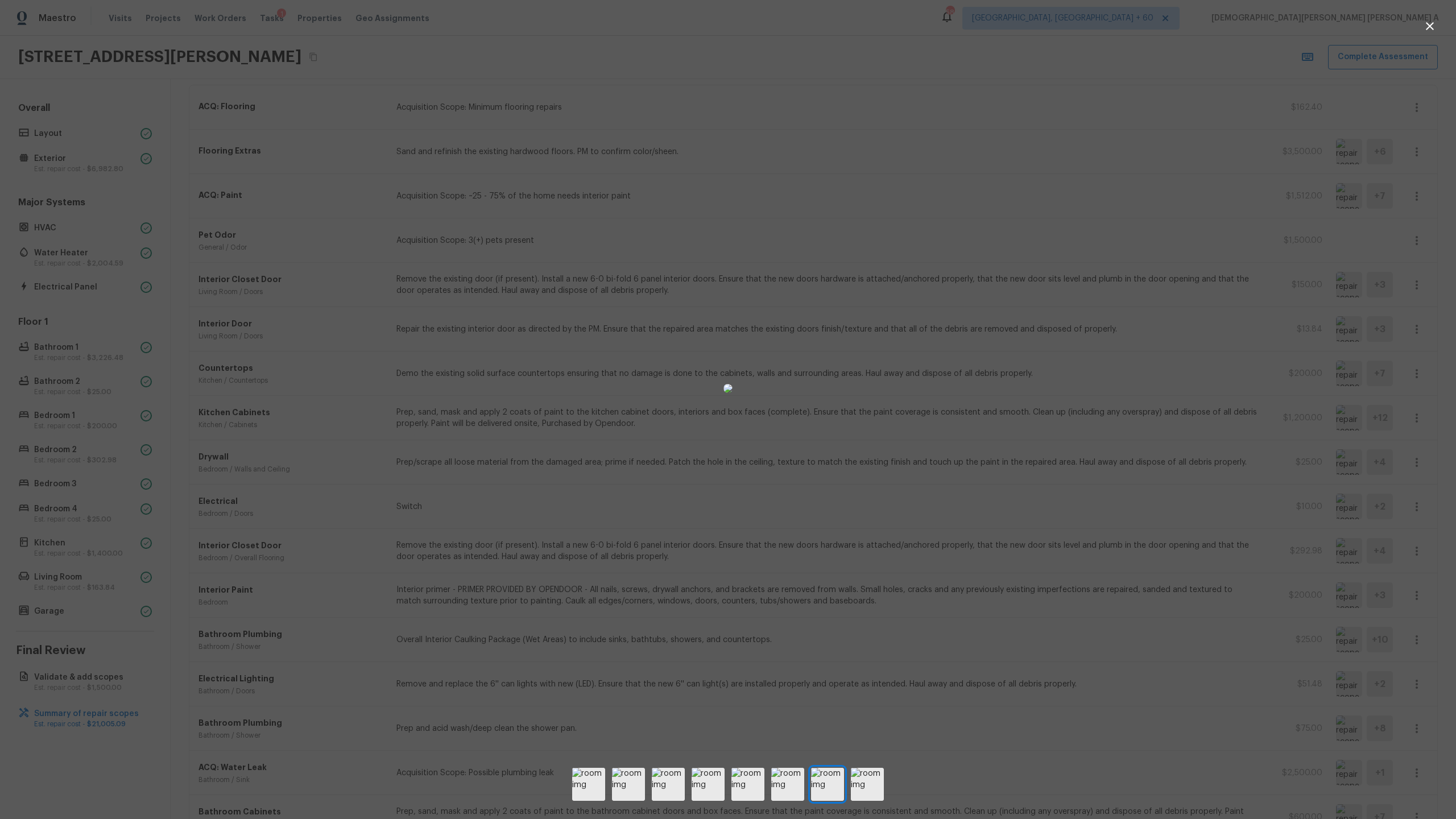
click at [1074, 459] on div at bounding box center [728, 388] width 1456 height 741
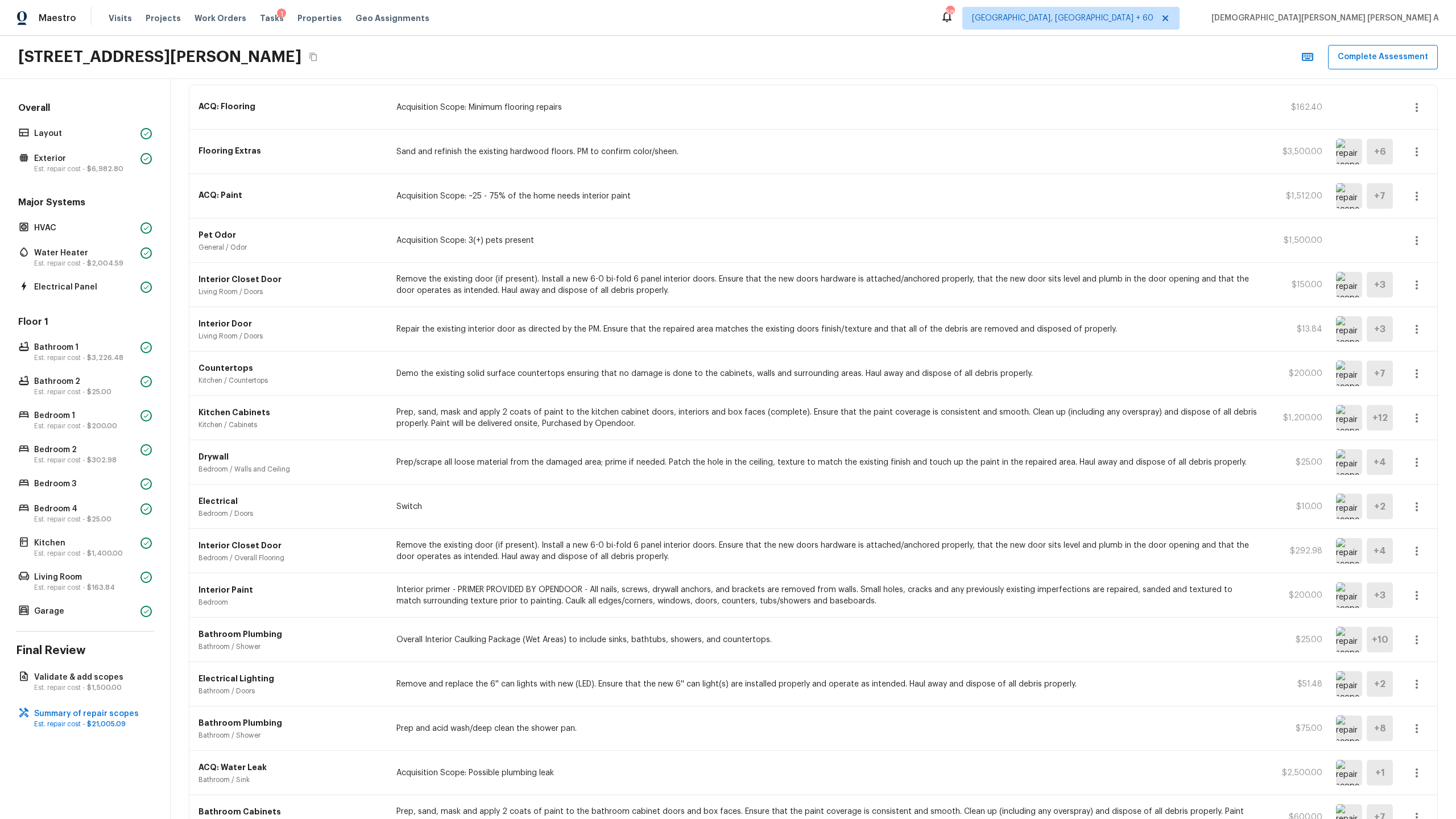
click at [1417, 370] on icon "button" at bounding box center [1416, 374] width 2 height 9
click at [1408, 402] on li "Edit" at bounding box center [1420, 407] width 53 height 34
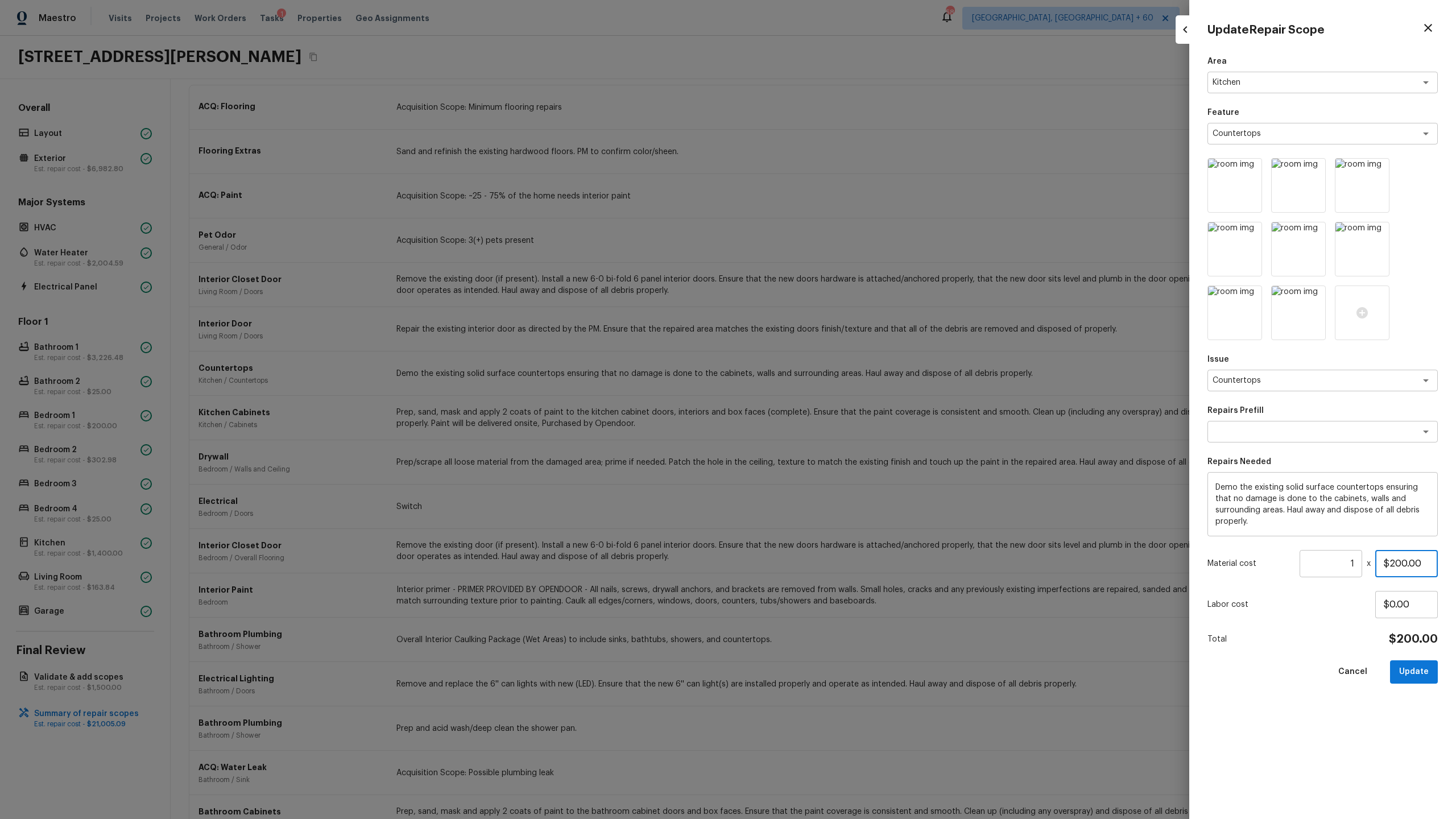
click at [1397, 568] on input "$200.00" at bounding box center [1406, 564] width 63 height 27
type input "$350.00"
click at [1424, 686] on div "Area Kitchen x ​ Feature Countertops x ​ Issue Countertops x ​ Repairs Prefill …" at bounding box center [1322, 428] width 230 height 745
click at [1417, 668] on button "Update" at bounding box center [1414, 672] width 48 height 23
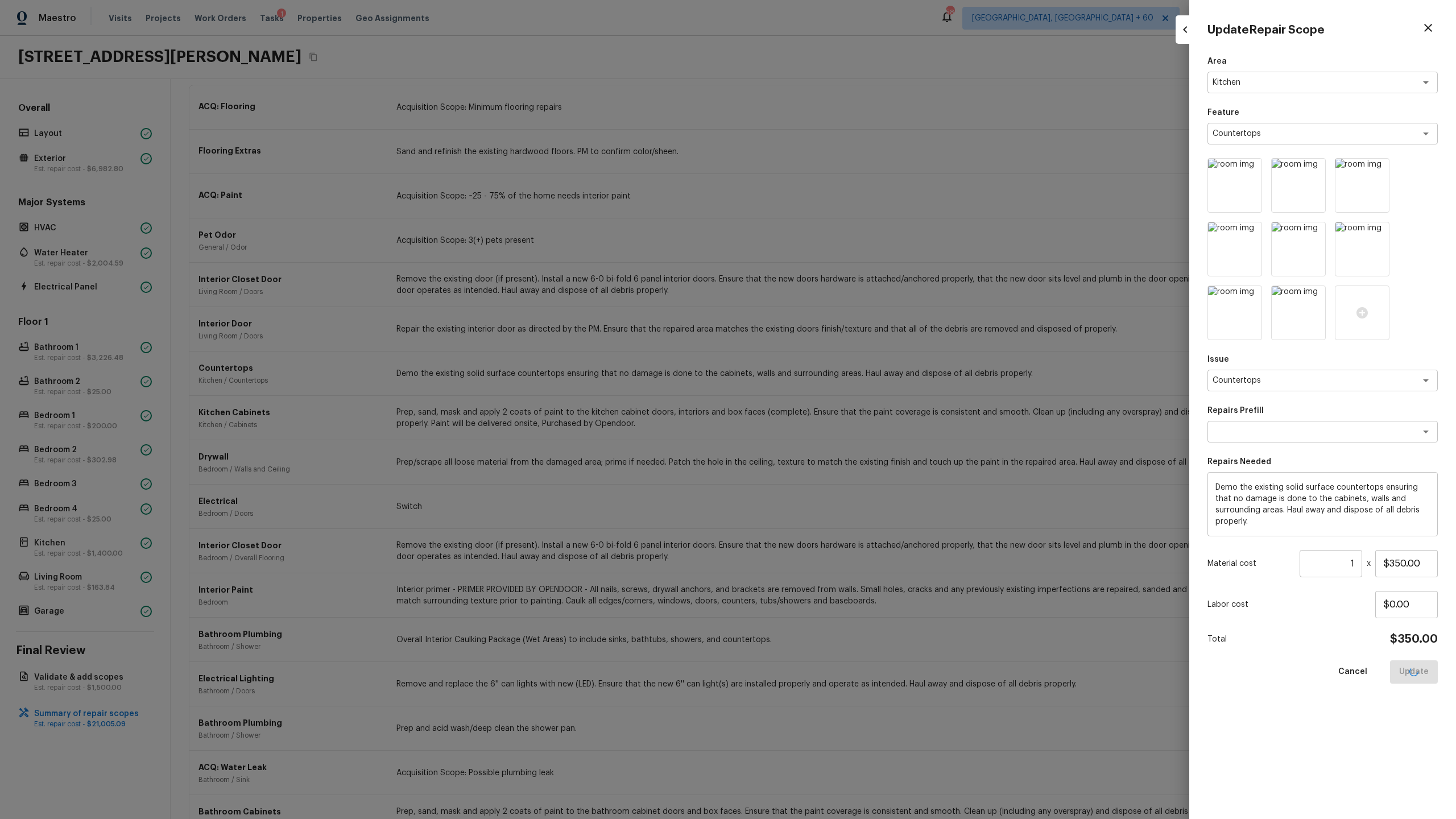
type input "$0.00"
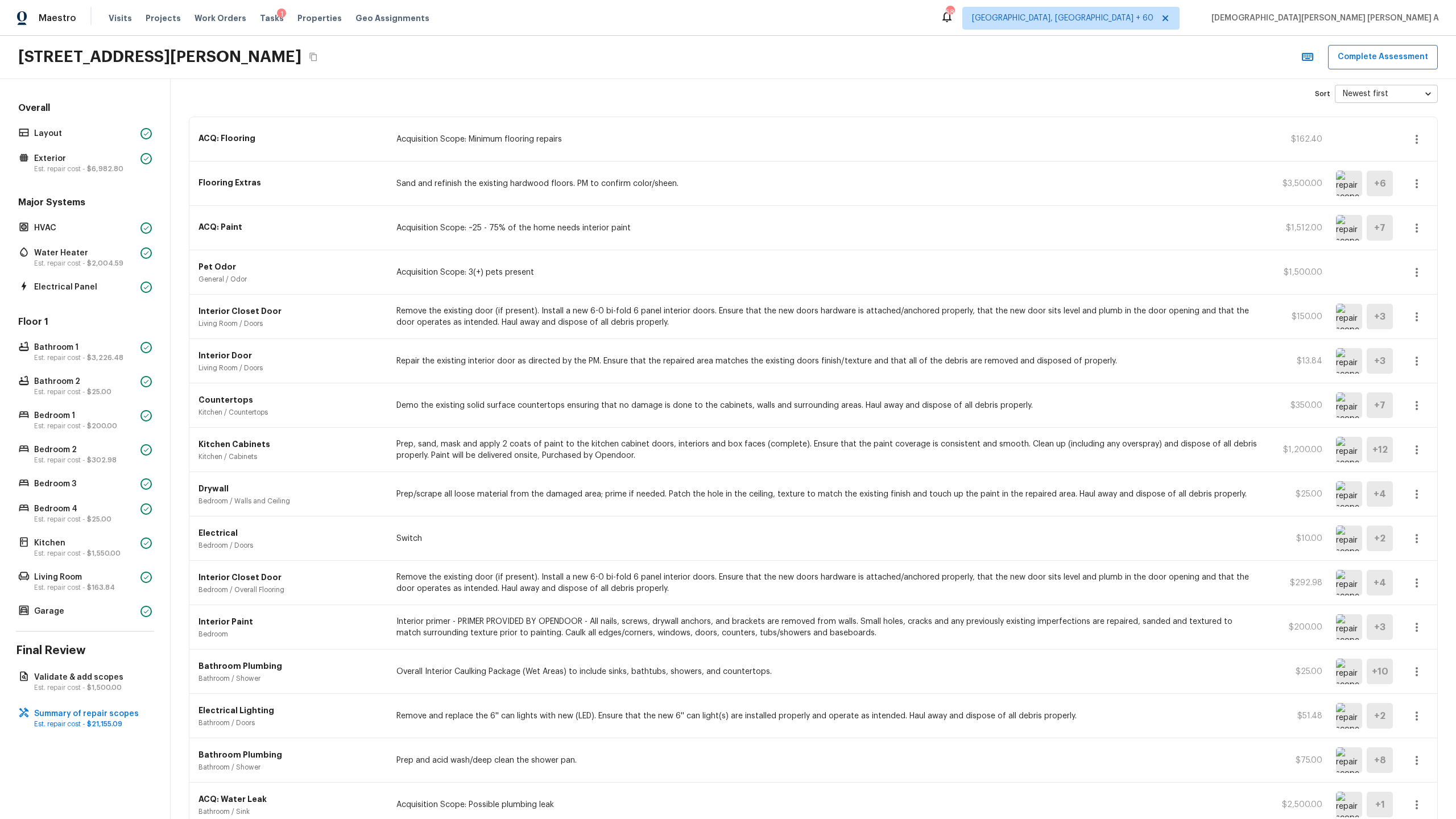
scroll to position [12, 0]
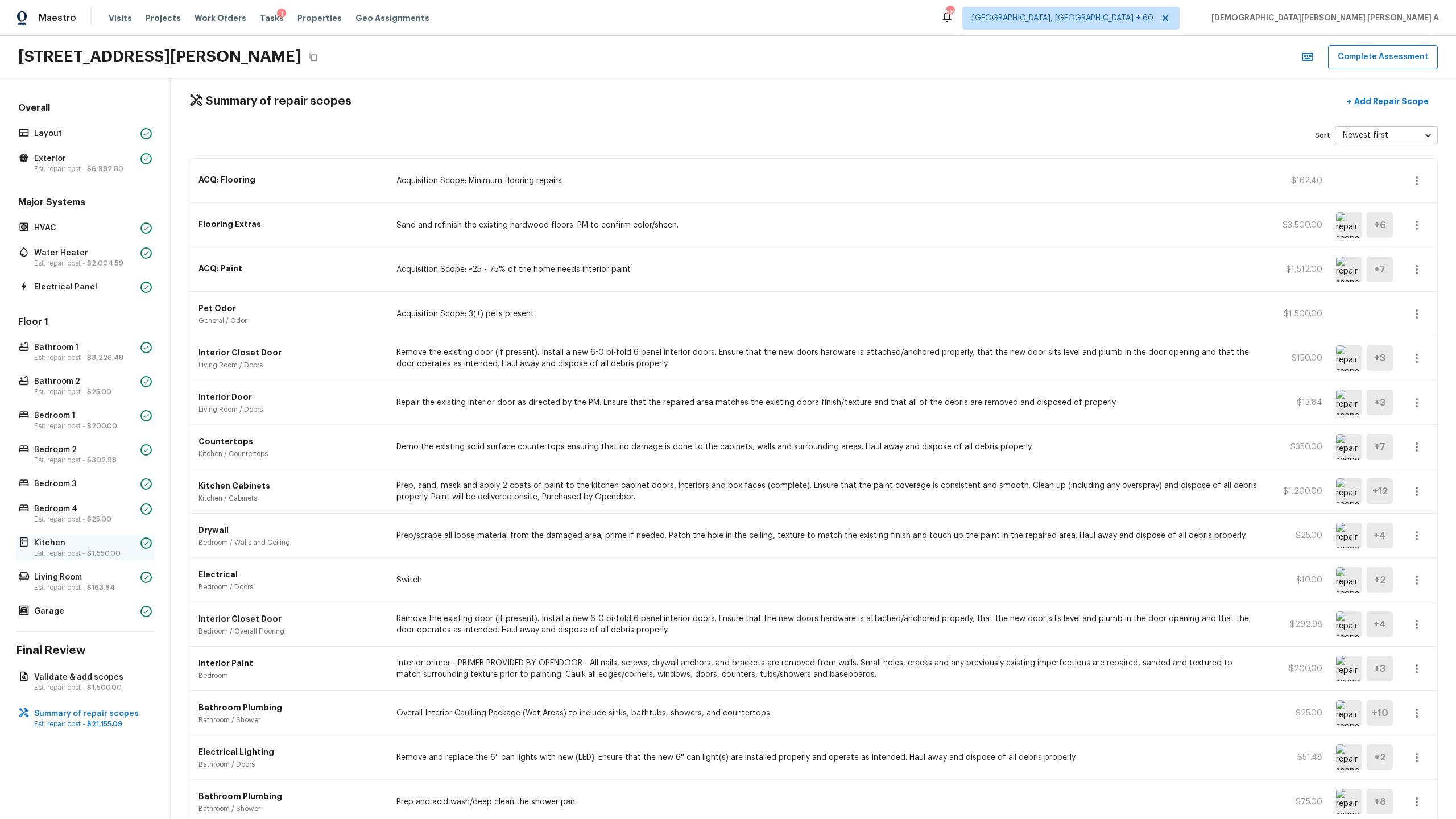
click at [94, 559] on div "Kitchen Est. repair cost - $1,550.00" at bounding box center [85, 548] width 138 height 25
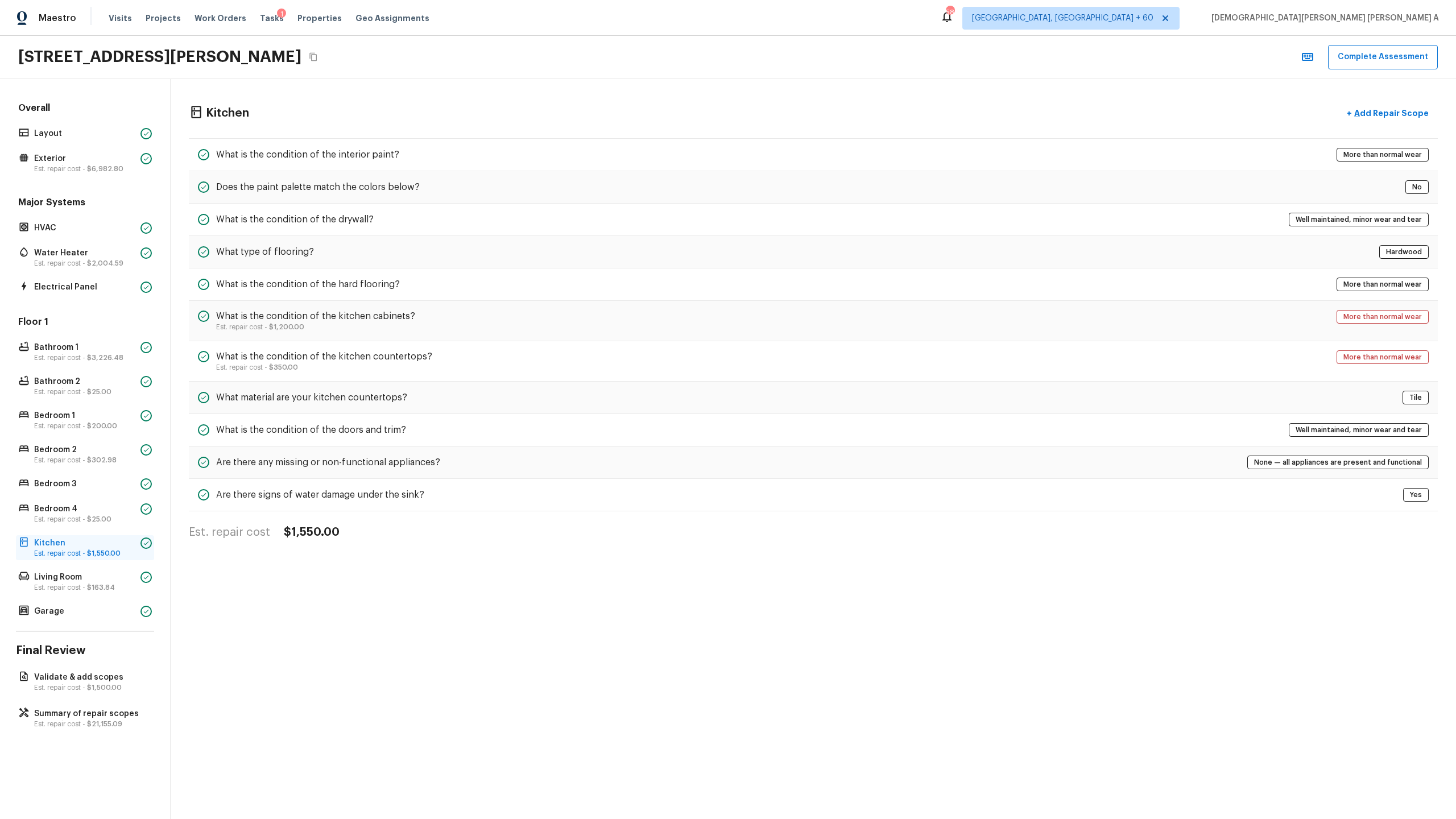
scroll to position [0, 0]
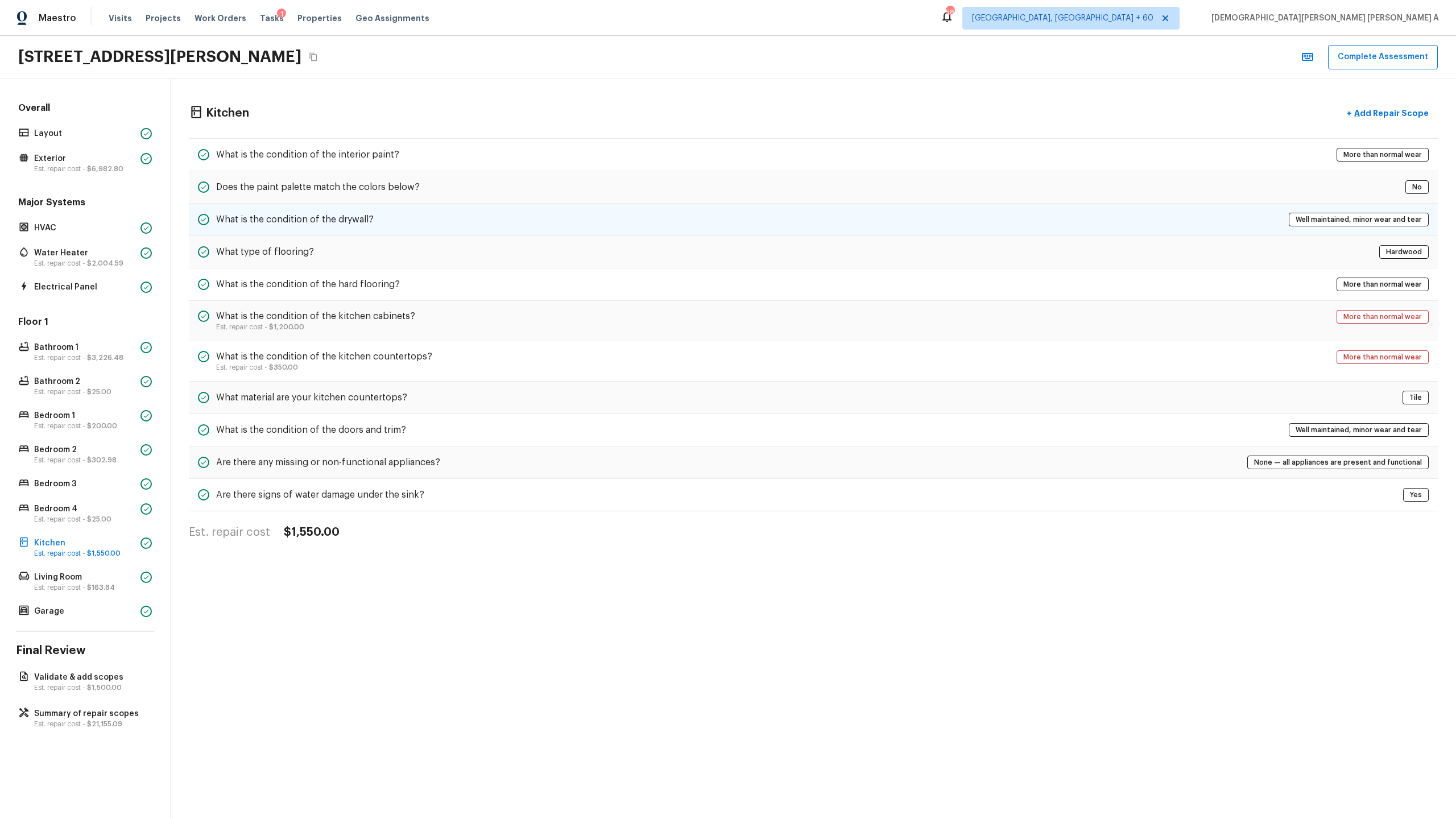
click at [412, 223] on div "What is the condition of the drywall? Well maintained, minor wear and tear" at bounding box center [813, 220] width 1249 height 33
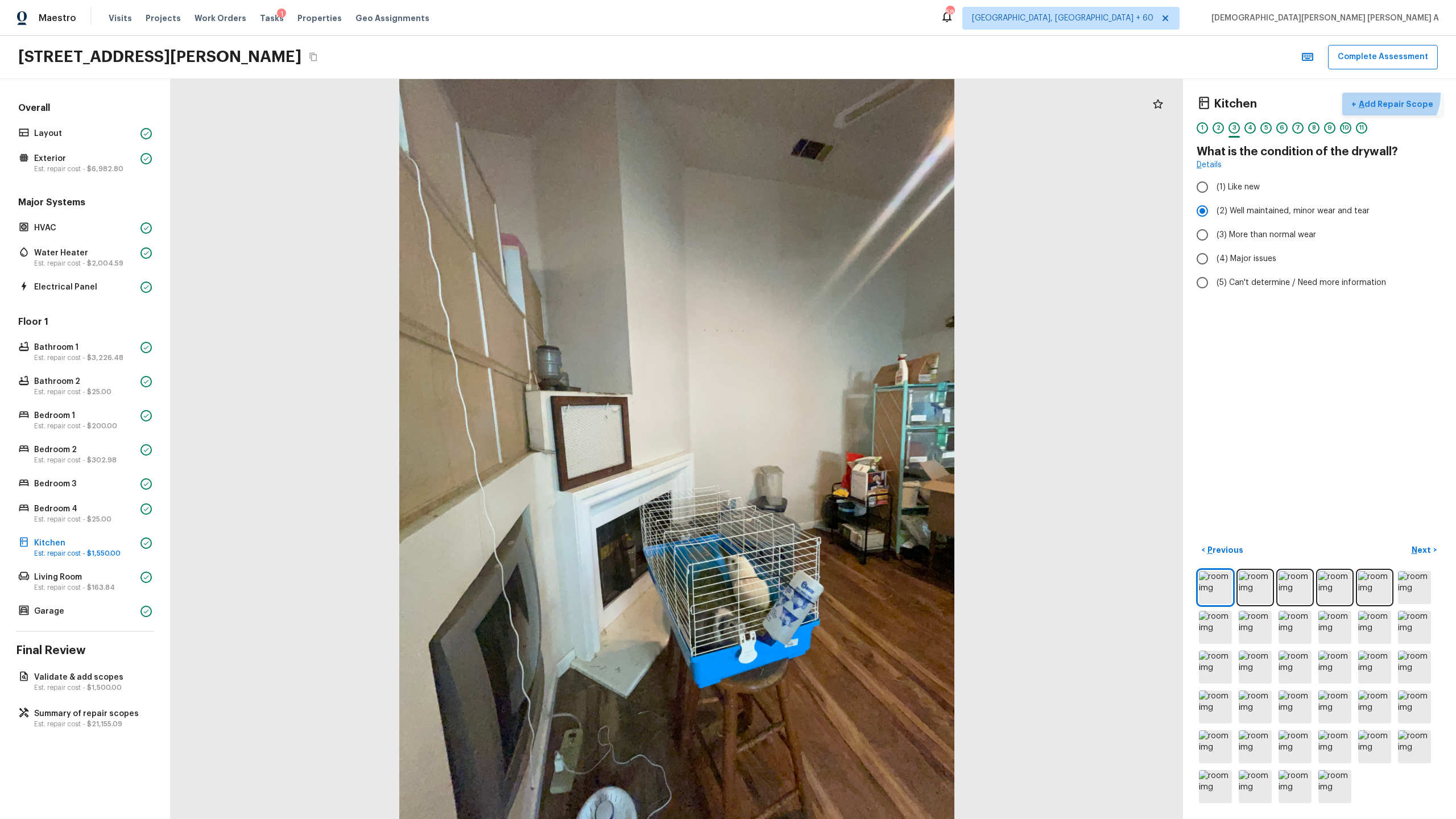
click at [1393, 94] on button "+ Add Repair Scope" at bounding box center [1392, 104] width 100 height 23
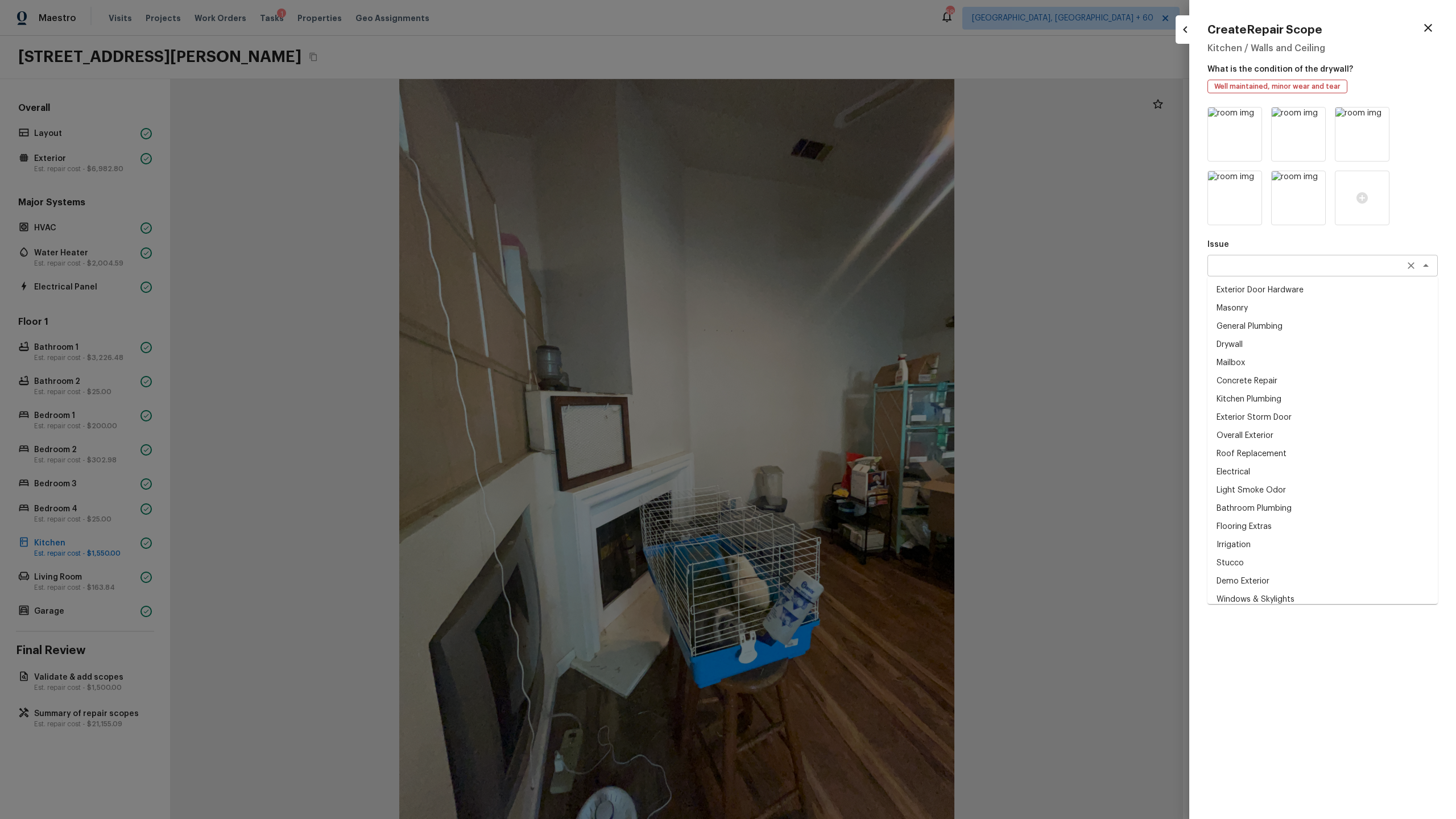
click at [1264, 275] on div "x ​" at bounding box center [1322, 265] width 230 height 22
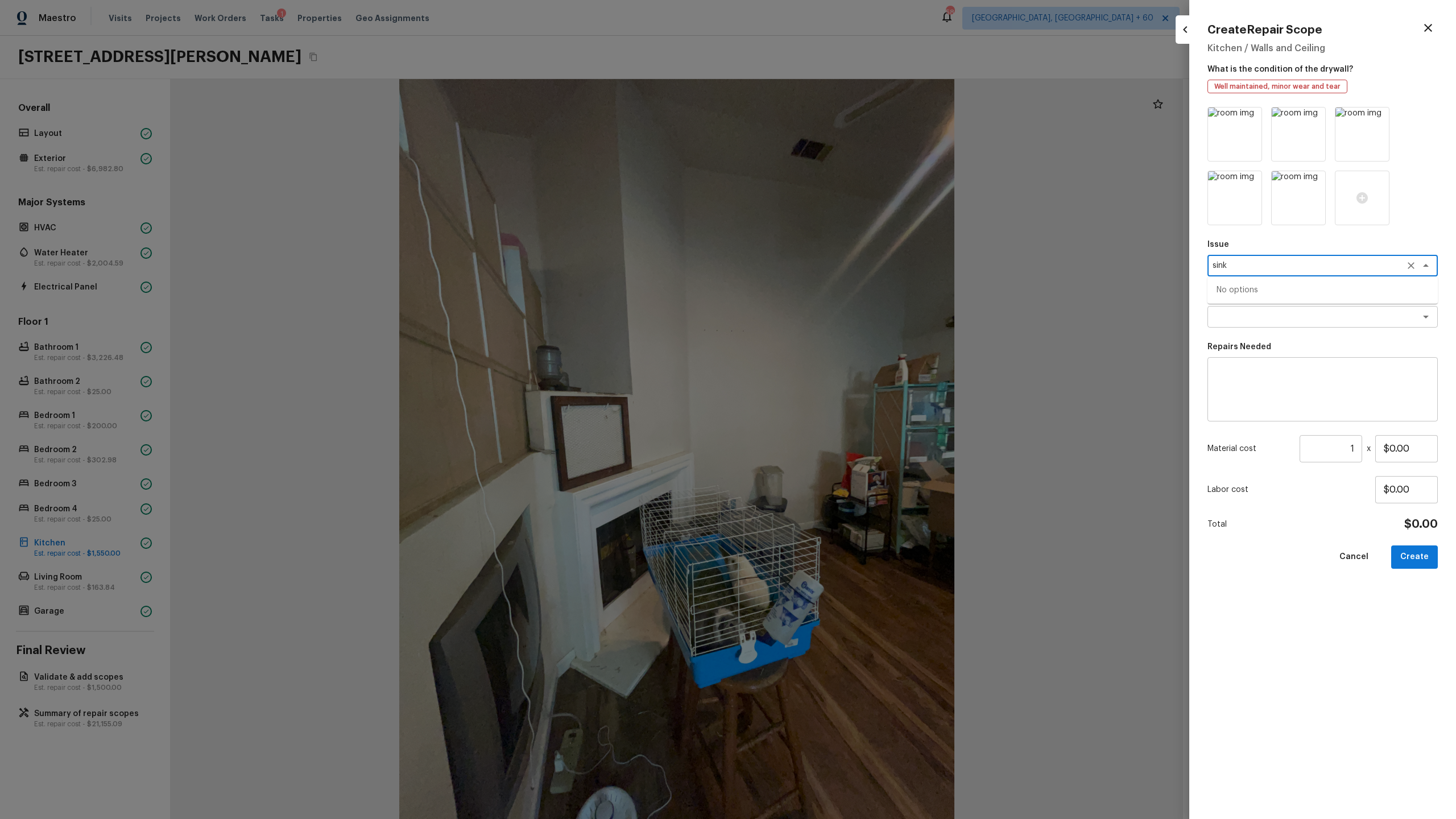
type textarea "sink"
click at [1271, 249] on p "Issue" at bounding box center [1322, 244] width 230 height 11
click at [1245, 273] on div "x ​" at bounding box center [1322, 265] width 230 height 22
type textarea "util"
click at [1259, 373] on textarea at bounding box center [1322, 390] width 215 height 46
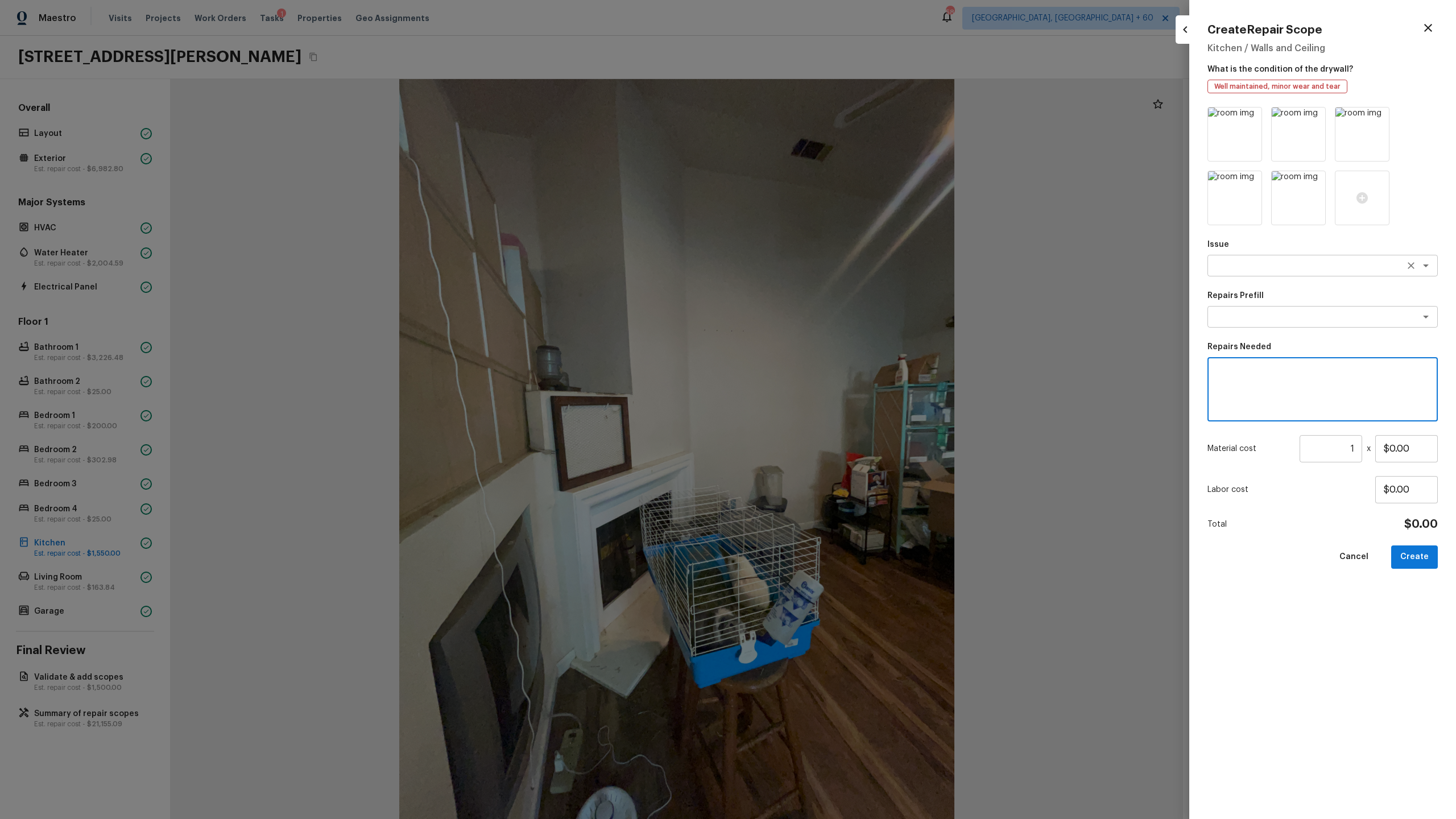
click at [1242, 272] on div "x ​" at bounding box center [1322, 265] width 230 height 22
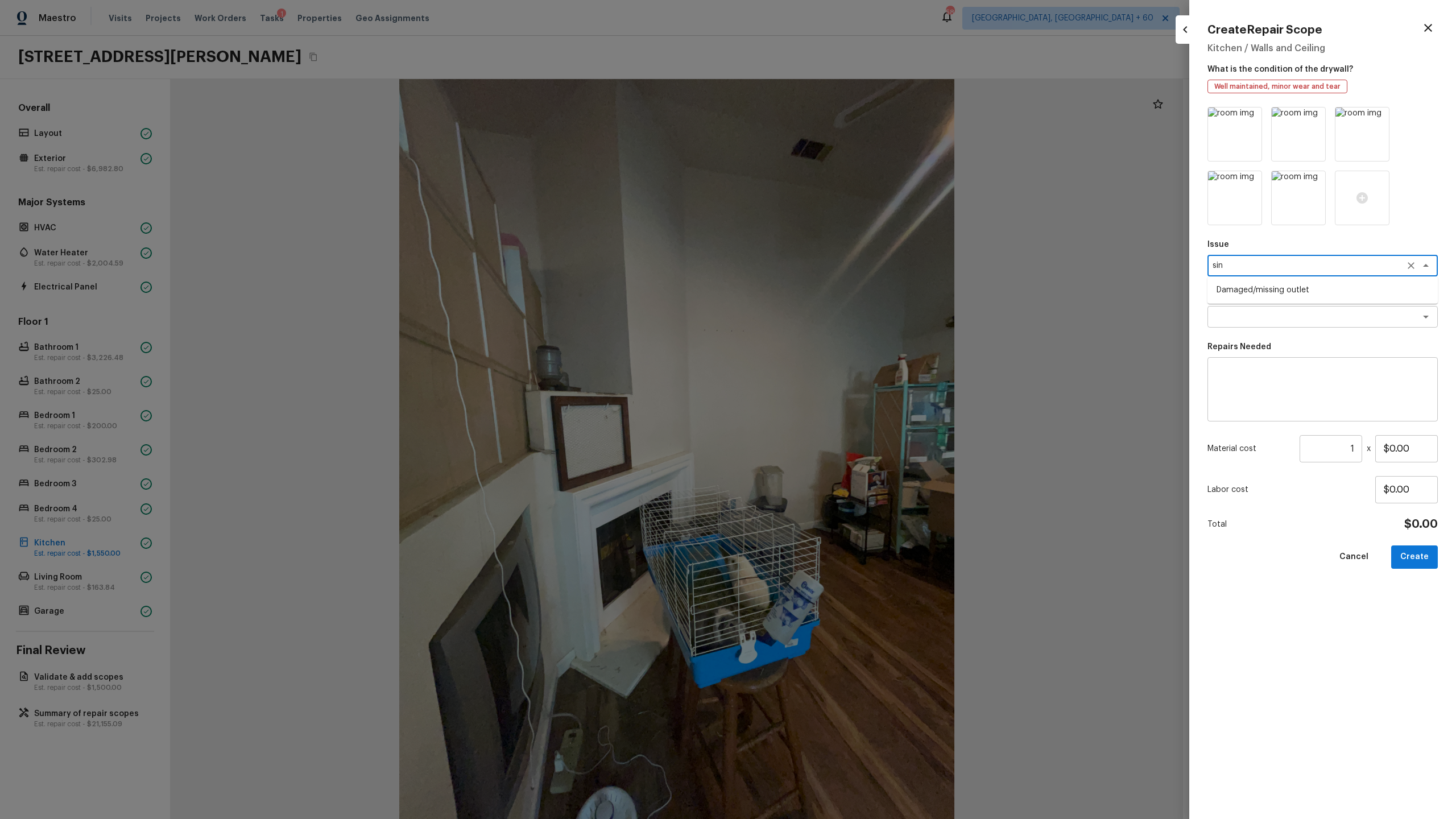
type textarea "sin"
click at [1271, 245] on p "Issue" at bounding box center [1322, 244] width 230 height 11
click at [1257, 314] on textarea at bounding box center [1307, 317] width 188 height 11
click at [1267, 272] on div "x ​" at bounding box center [1322, 265] width 230 height 22
type textarea "sink"
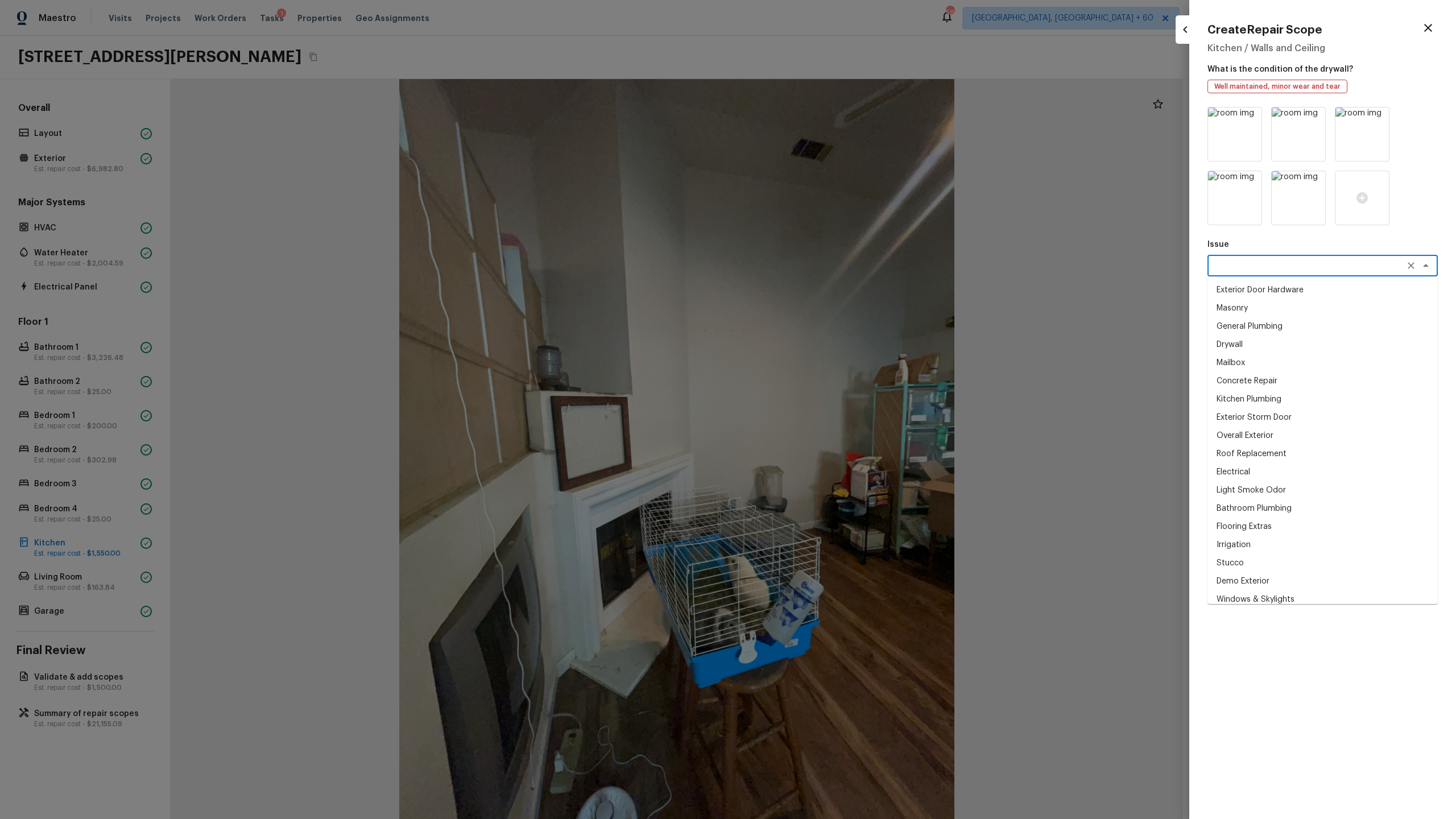
click at [1272, 251] on div "Issue x ​ Exterior Door Hardware Masonry General Plumbing Drywall Mailbox Concr…" at bounding box center [1322, 258] width 230 height 38
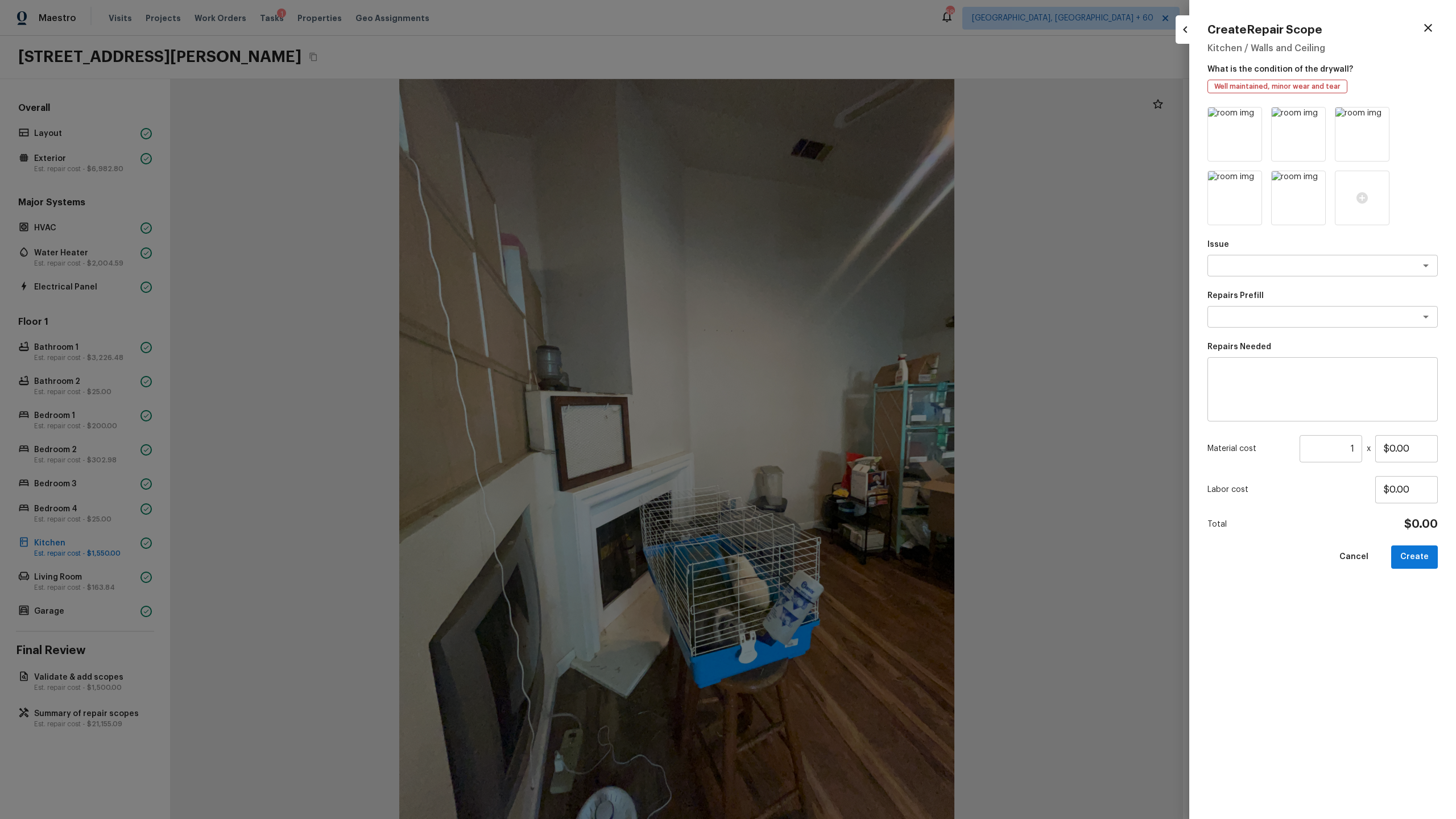
click at [1253, 380] on textarea at bounding box center [1322, 390] width 215 height 46
type textarea "Sink deep clean"
click at [1365, 194] on icon at bounding box center [1362, 198] width 11 height 11
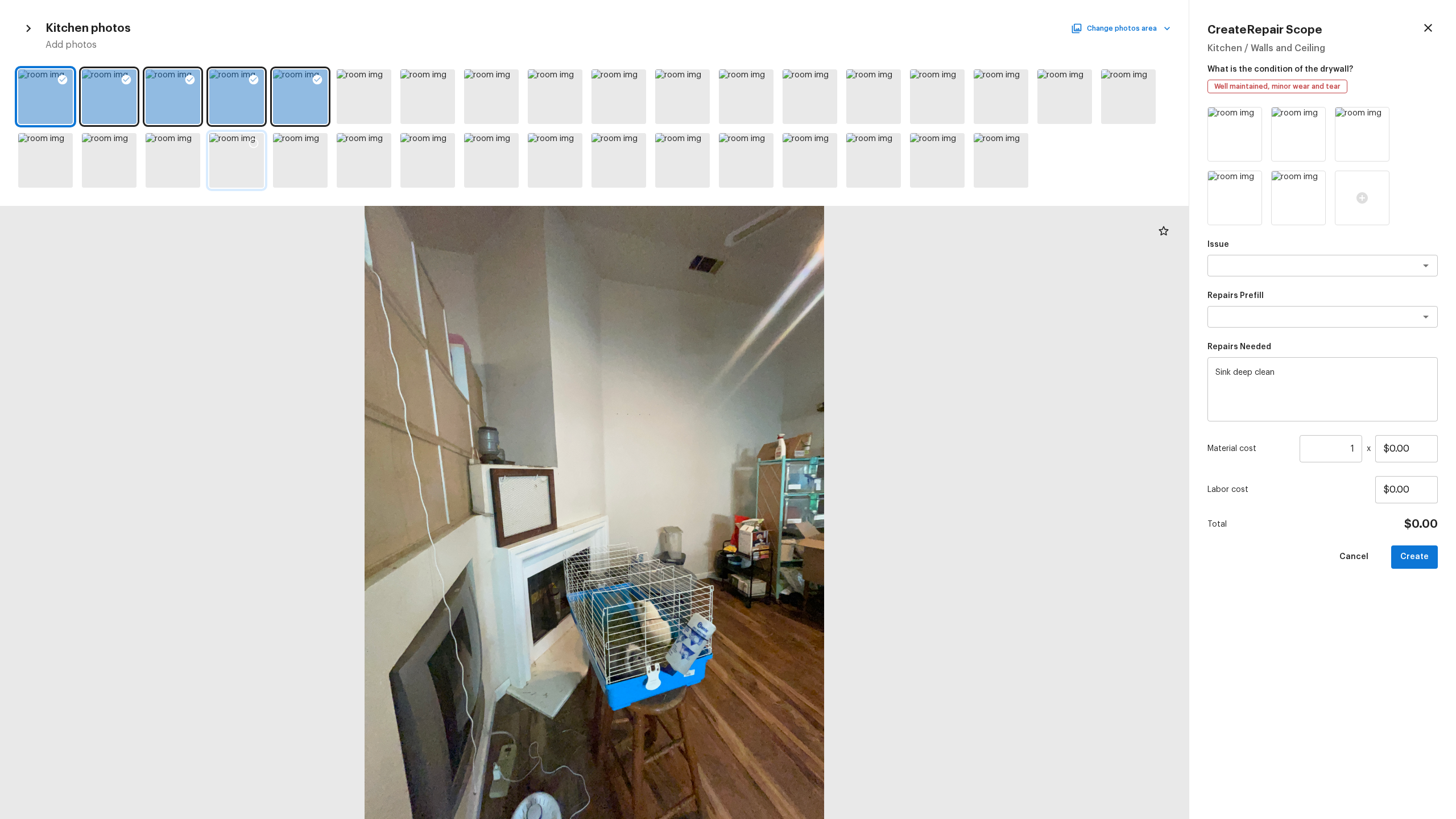
click at [251, 144] on icon at bounding box center [253, 143] width 11 height 11
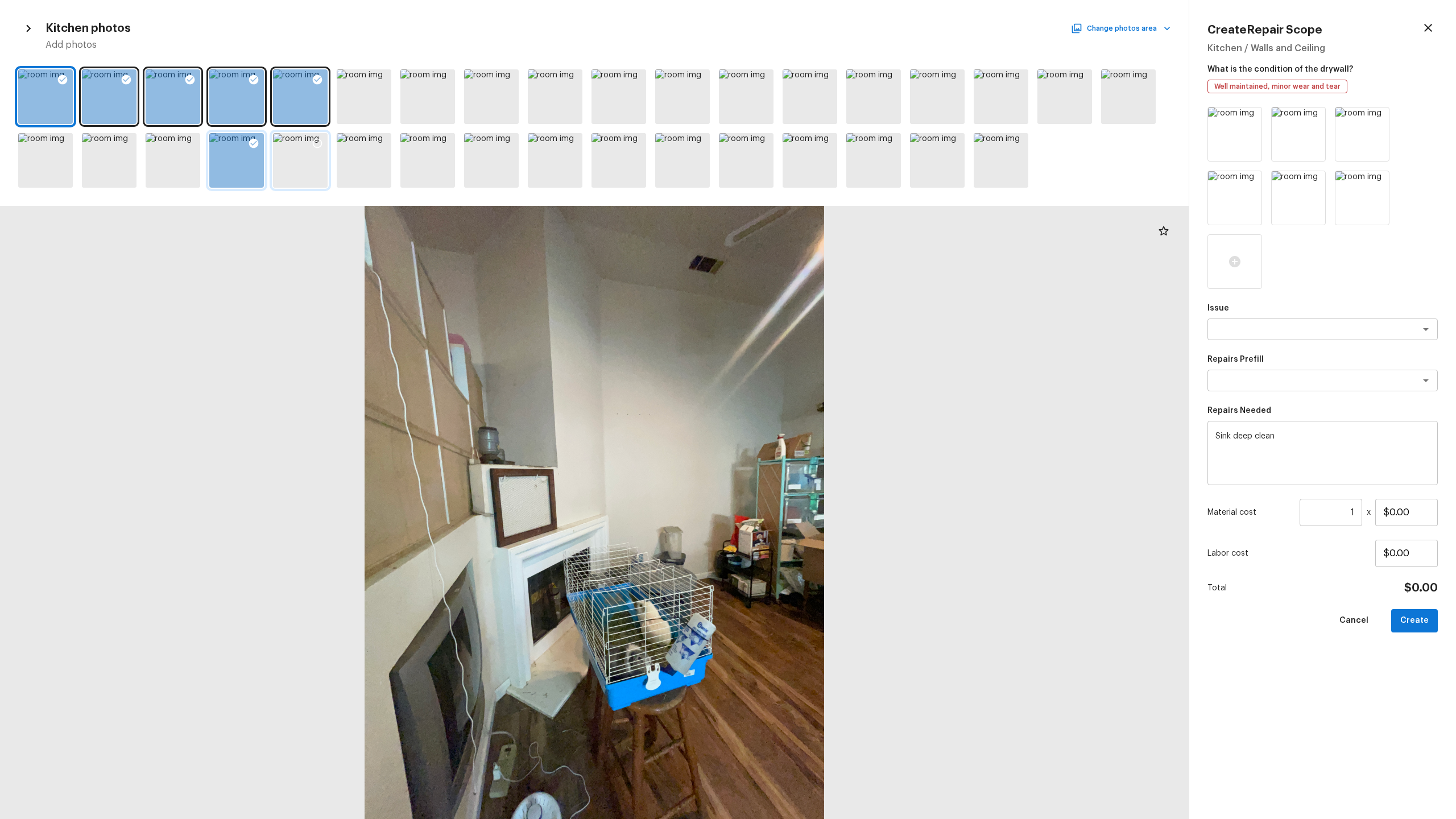
click at [313, 139] on icon at bounding box center [317, 143] width 11 height 11
click at [317, 75] on icon at bounding box center [317, 80] width 10 height 10
click at [253, 78] on icon at bounding box center [254, 80] width 10 height 10
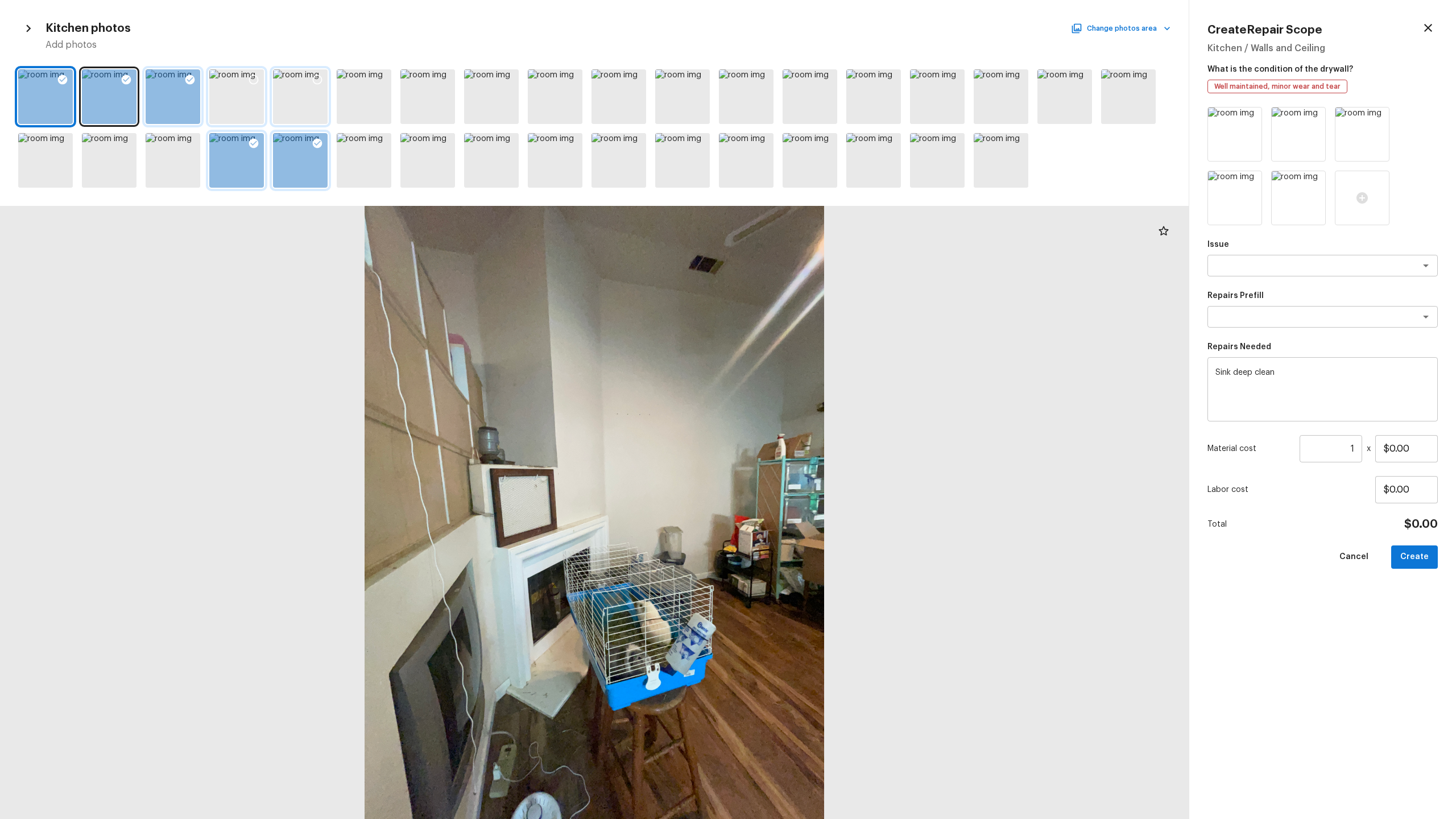
click at [192, 75] on icon at bounding box center [189, 79] width 11 height 11
click at [124, 76] on icon at bounding box center [127, 80] width 10 height 10
click at [60, 80] on icon at bounding box center [62, 79] width 11 height 11
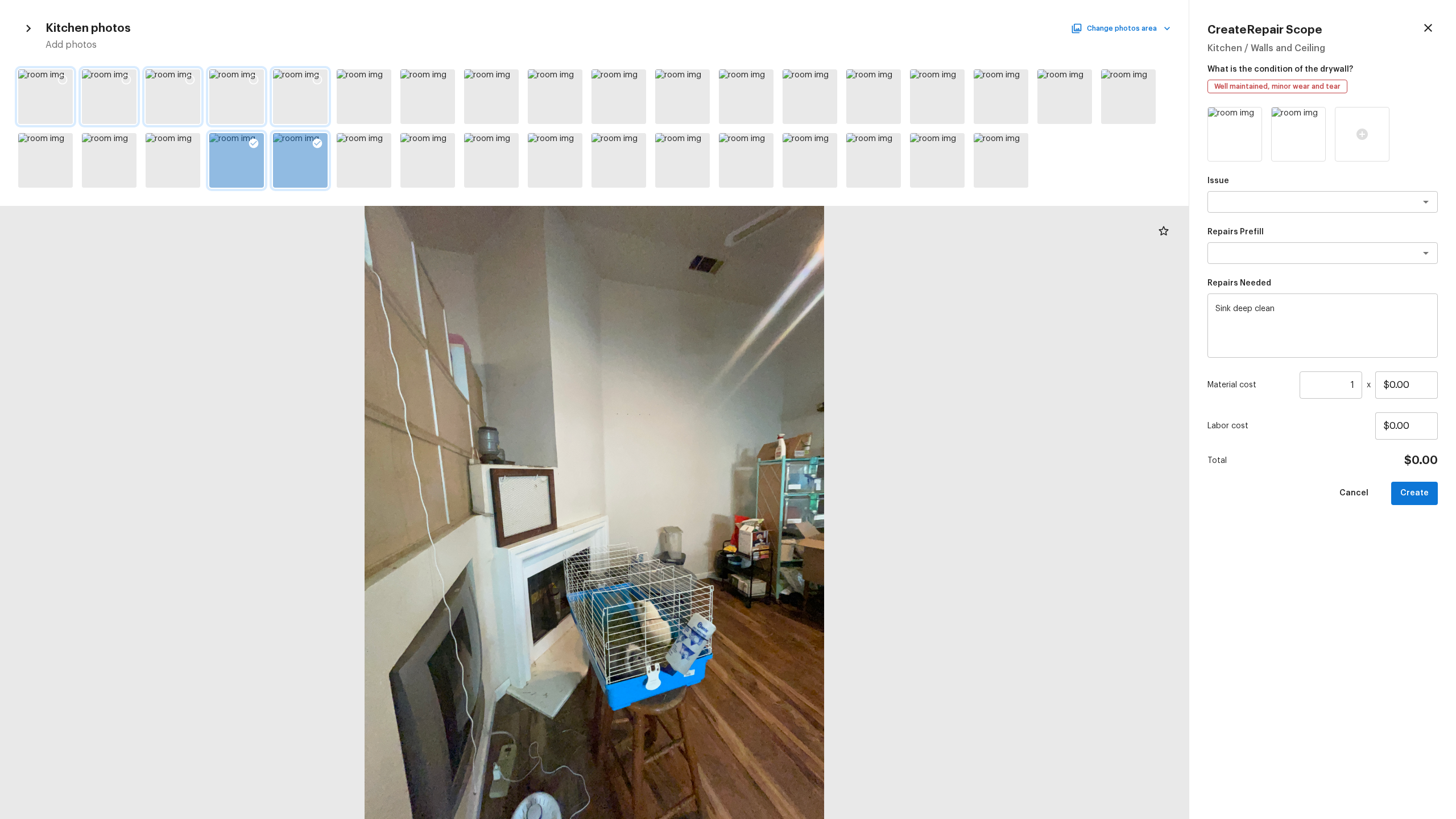
click at [1356, 384] on input "1" at bounding box center [1331, 385] width 63 height 27
type input "50"
click at [1405, 504] on button "Create" at bounding box center [1414, 493] width 46 height 23
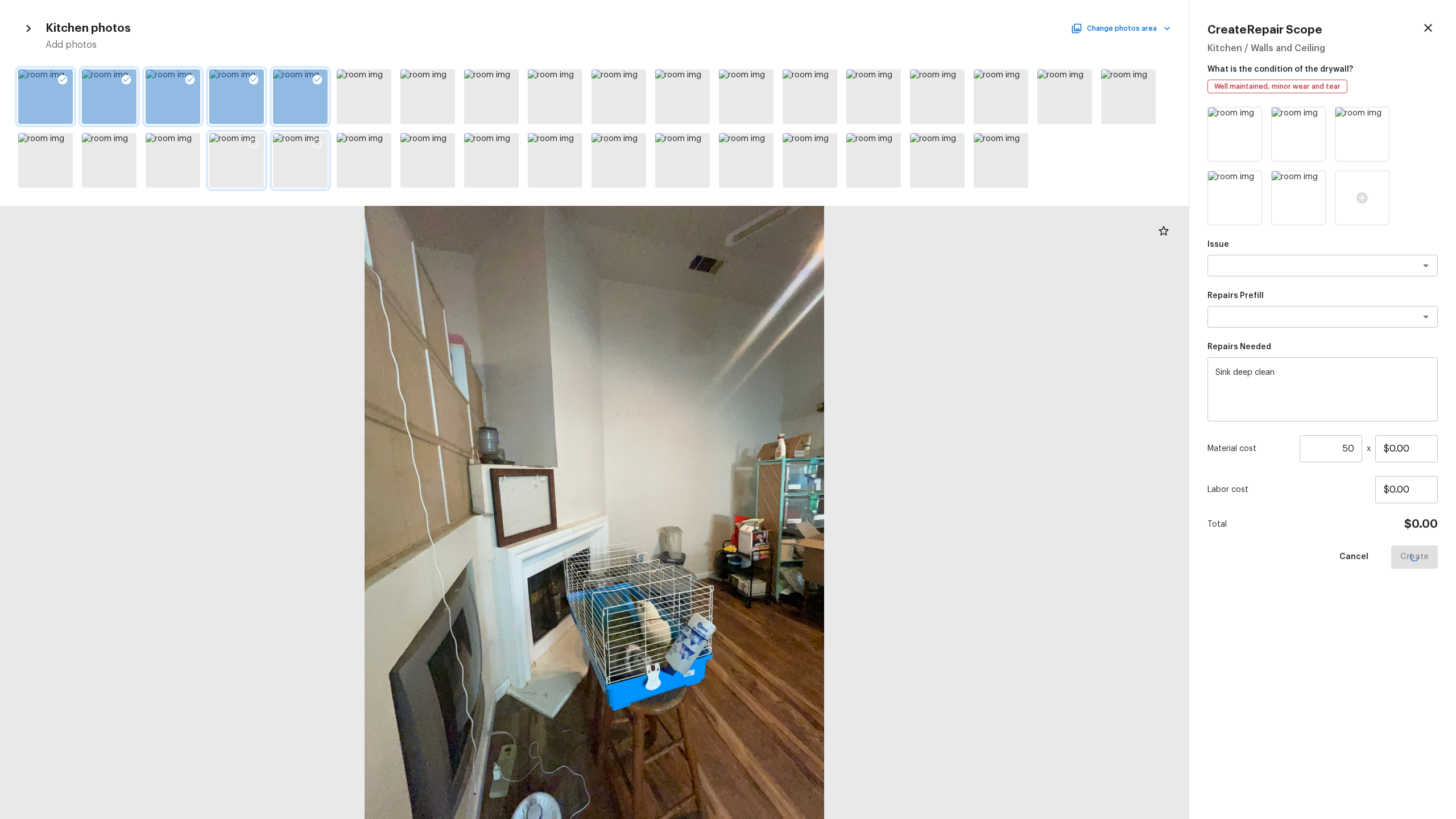
type input "1"
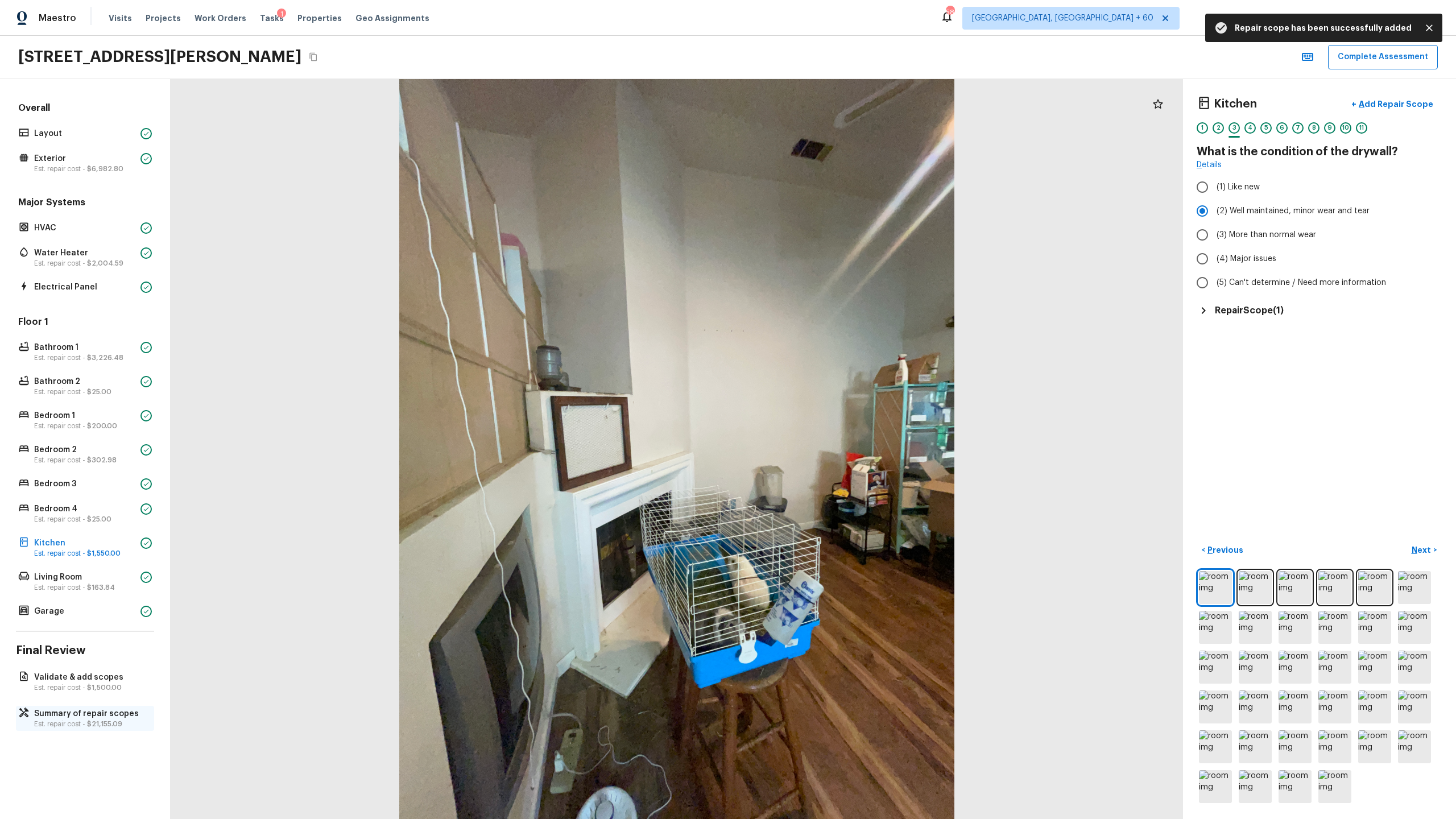
click at [93, 723] on span "$21,155.09" at bounding box center [104, 724] width 35 height 7
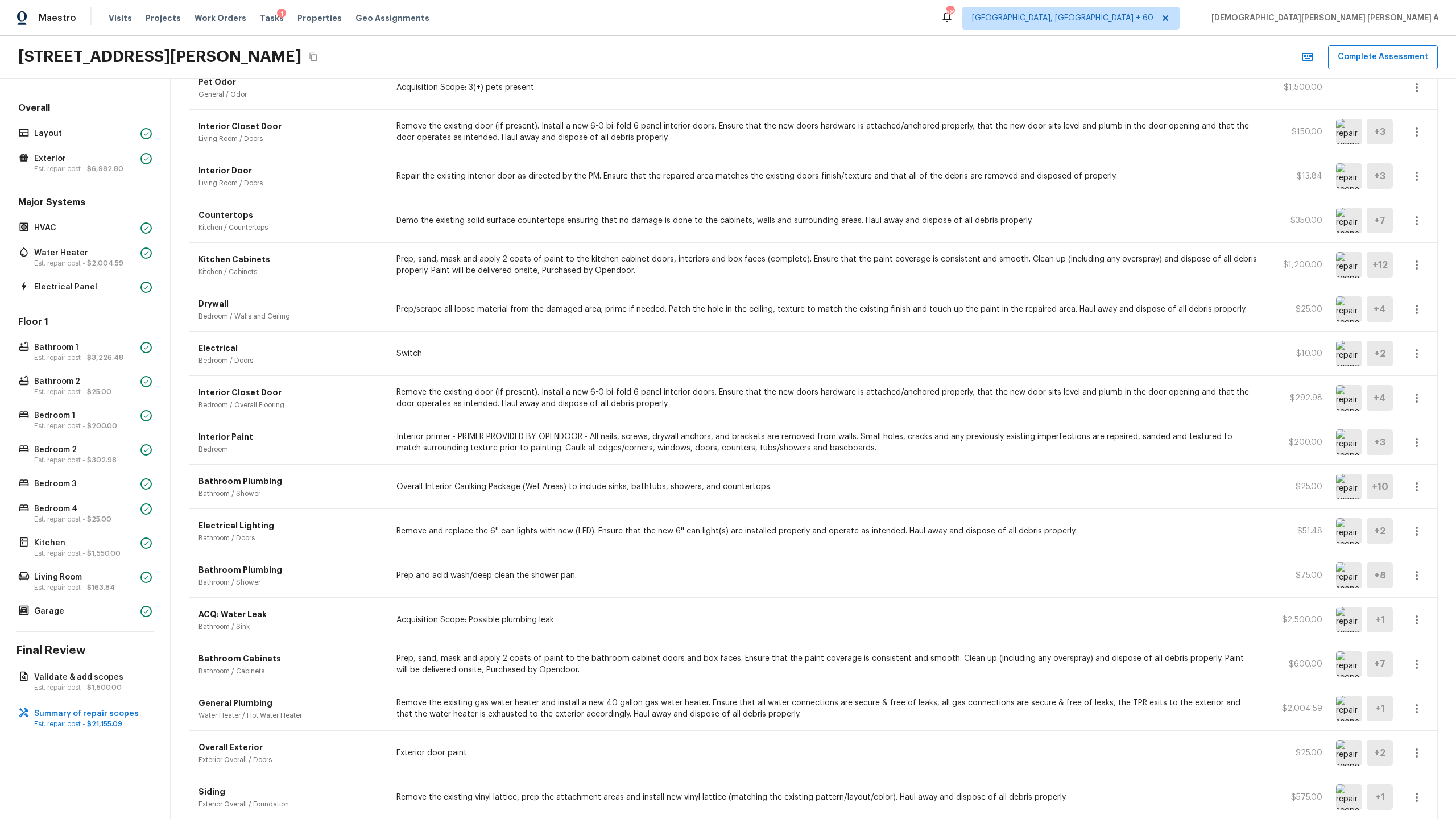
scroll to position [645, 0]
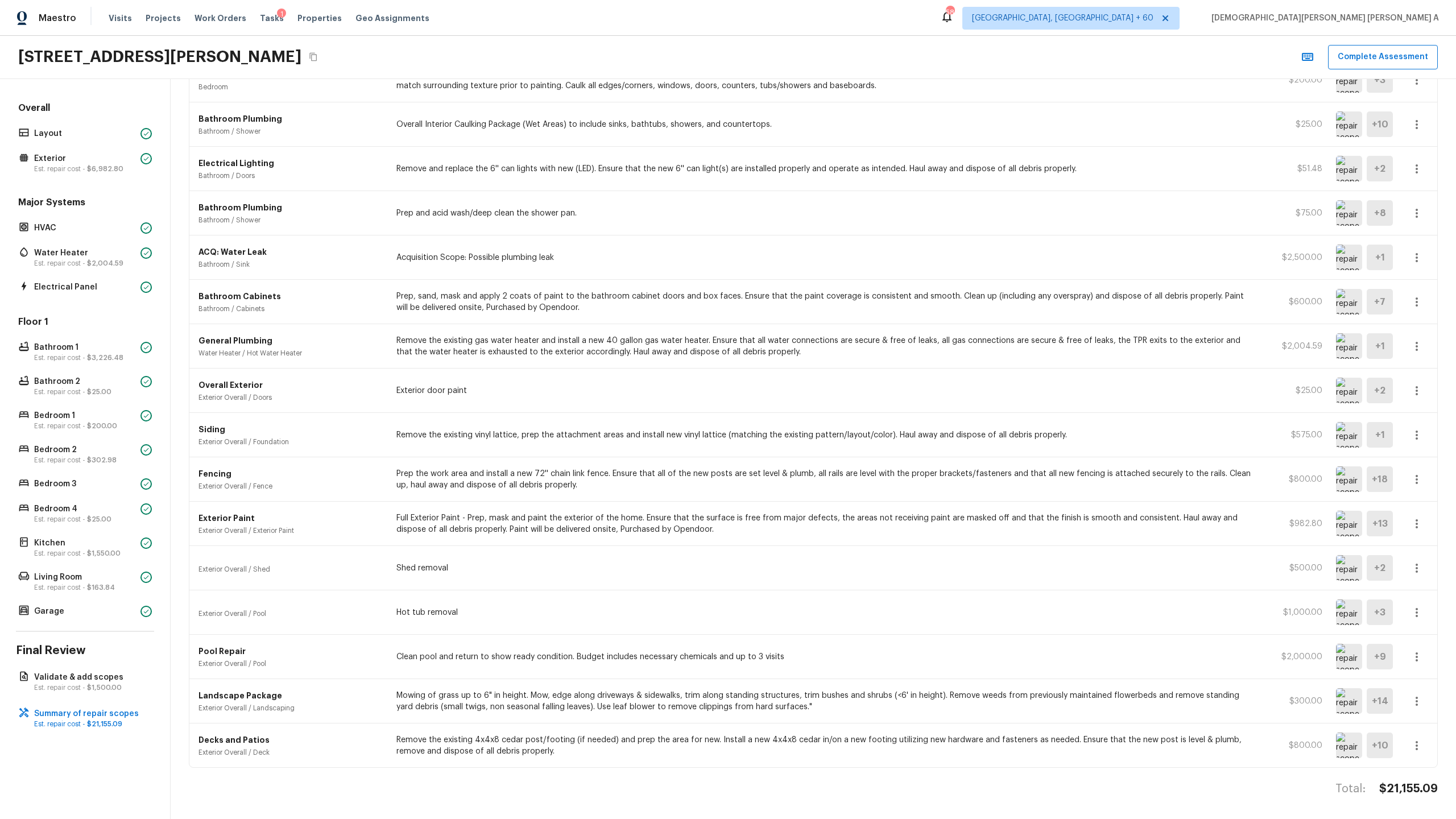
click at [1419, 748] on icon "button" at bounding box center [1416, 745] width 14 height 14
click at [1414, 754] on li "Edit" at bounding box center [1420, 754] width 53 height 34
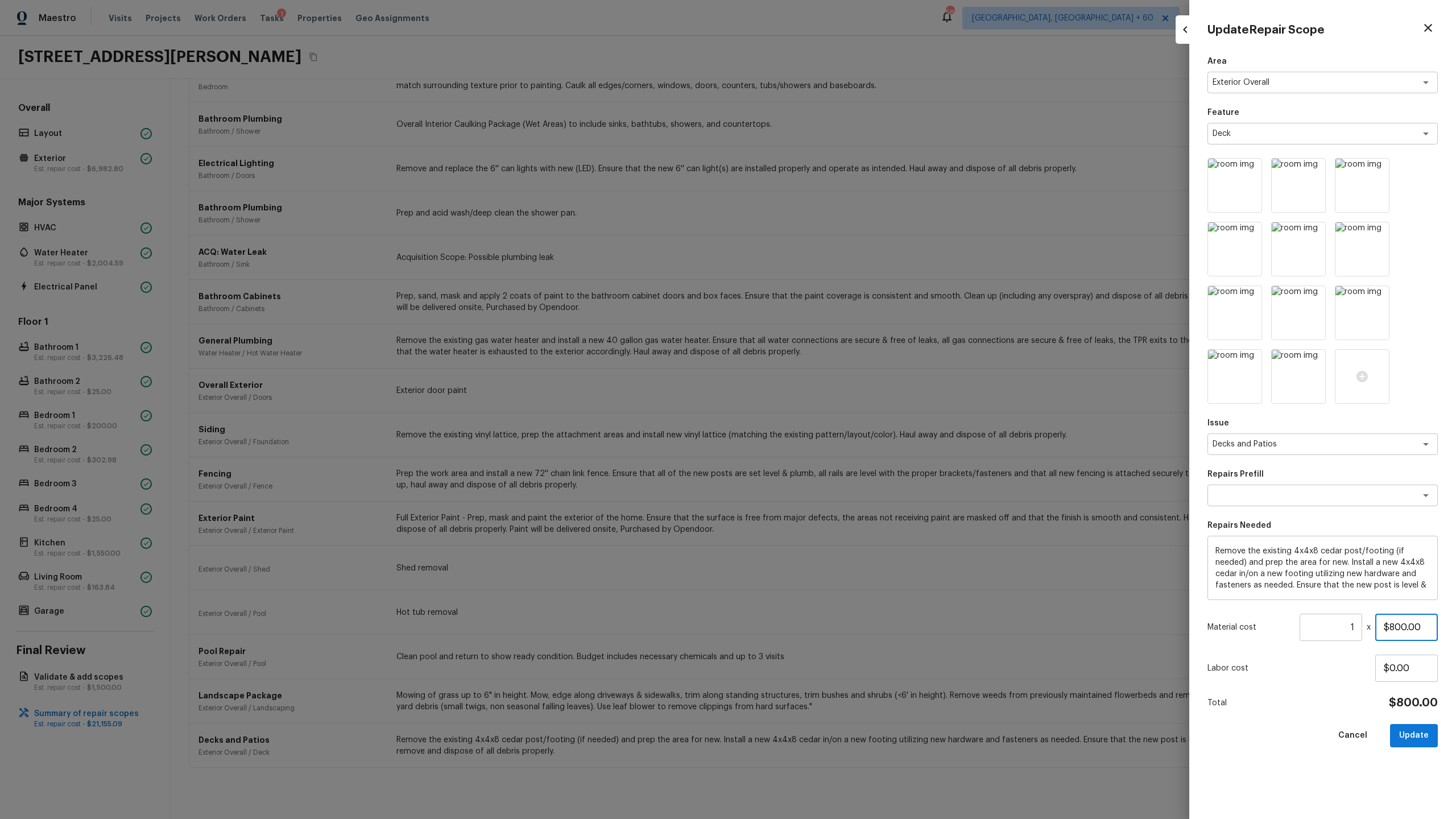
click at [1396, 621] on input "$800.00" at bounding box center [1406, 627] width 63 height 27
click at [1395, 626] on input "$400.00" at bounding box center [1406, 627] width 63 height 27
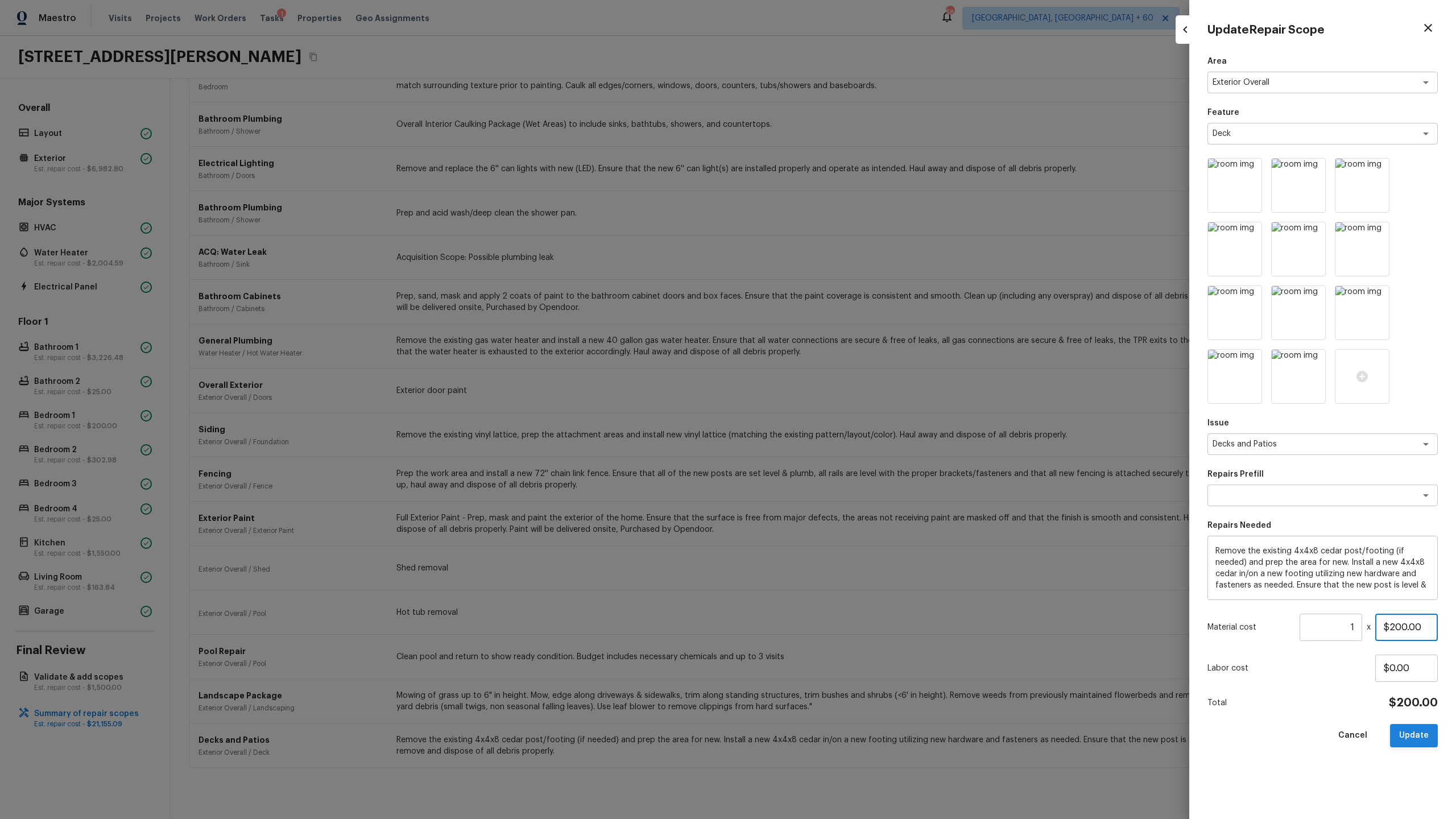
type input "$200.00"
click at [1415, 744] on button "Update" at bounding box center [1414, 735] width 48 height 23
type input "$0.00"
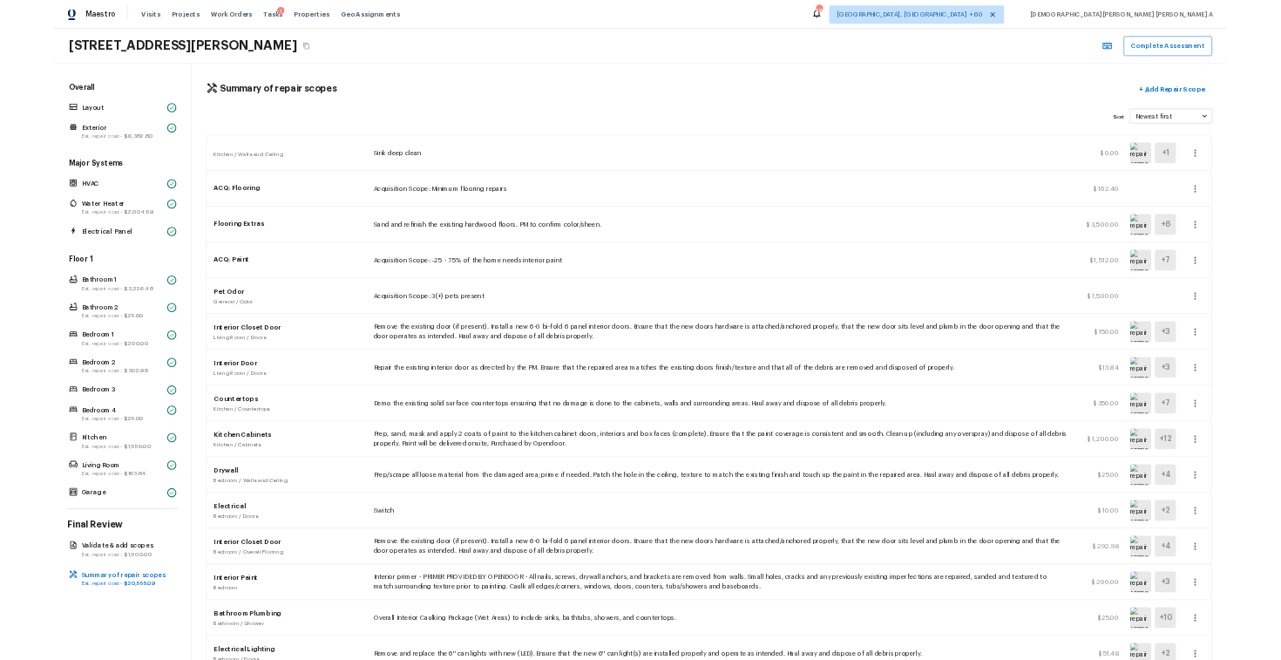
scroll to position [0, 0]
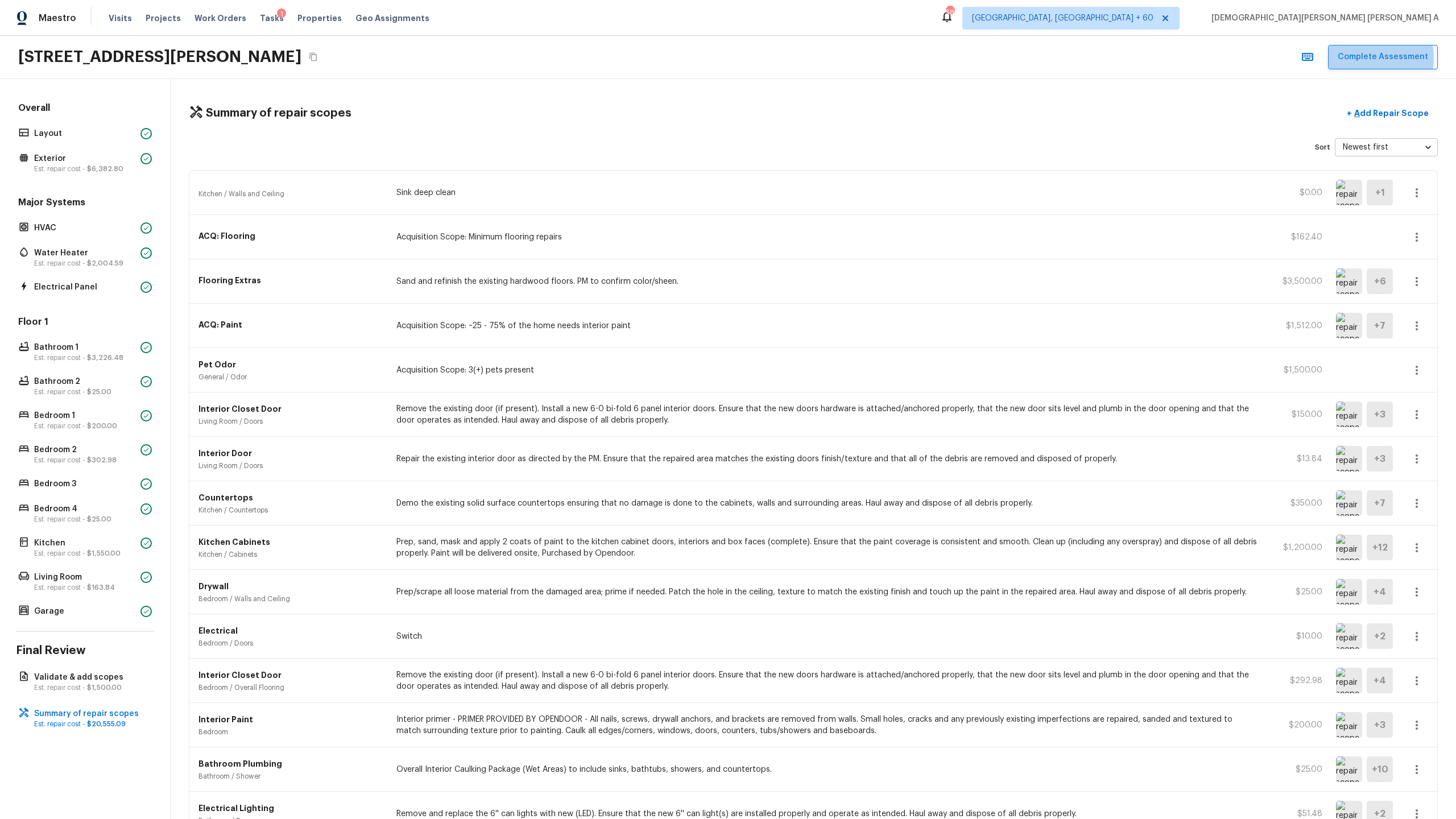
click at [1366, 58] on button "Complete Assessment" at bounding box center [1383, 57] width 110 height 24
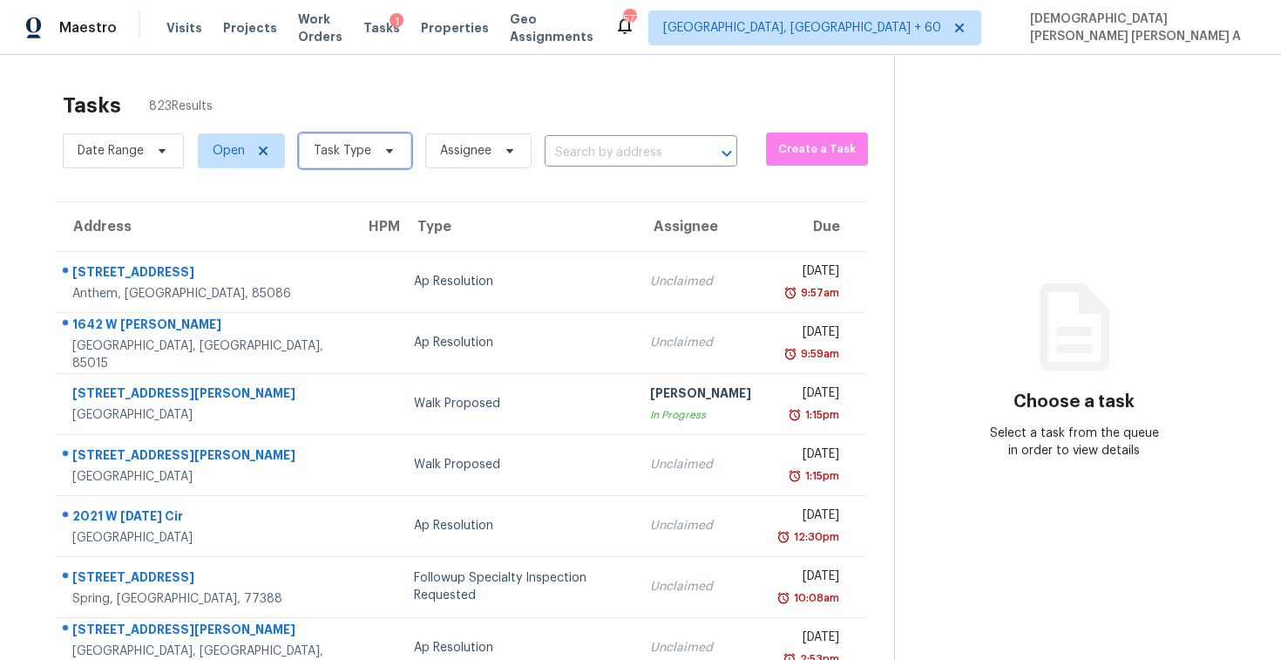
click at [336, 152] on span "Task Type" at bounding box center [343, 150] width 58 height 17
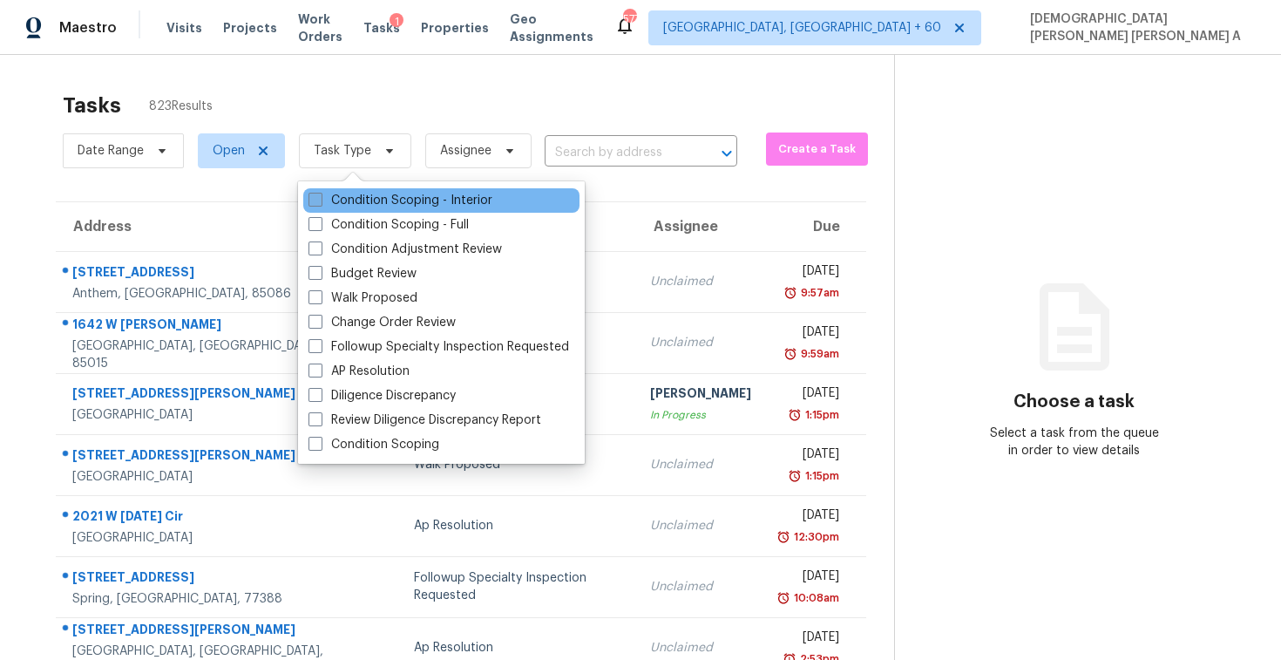
click at [321, 204] on span at bounding box center [316, 200] width 14 height 14
click at [320, 203] on input "Condition Scoping - Interior" at bounding box center [314, 197] width 11 height 11
checkbox input "true"
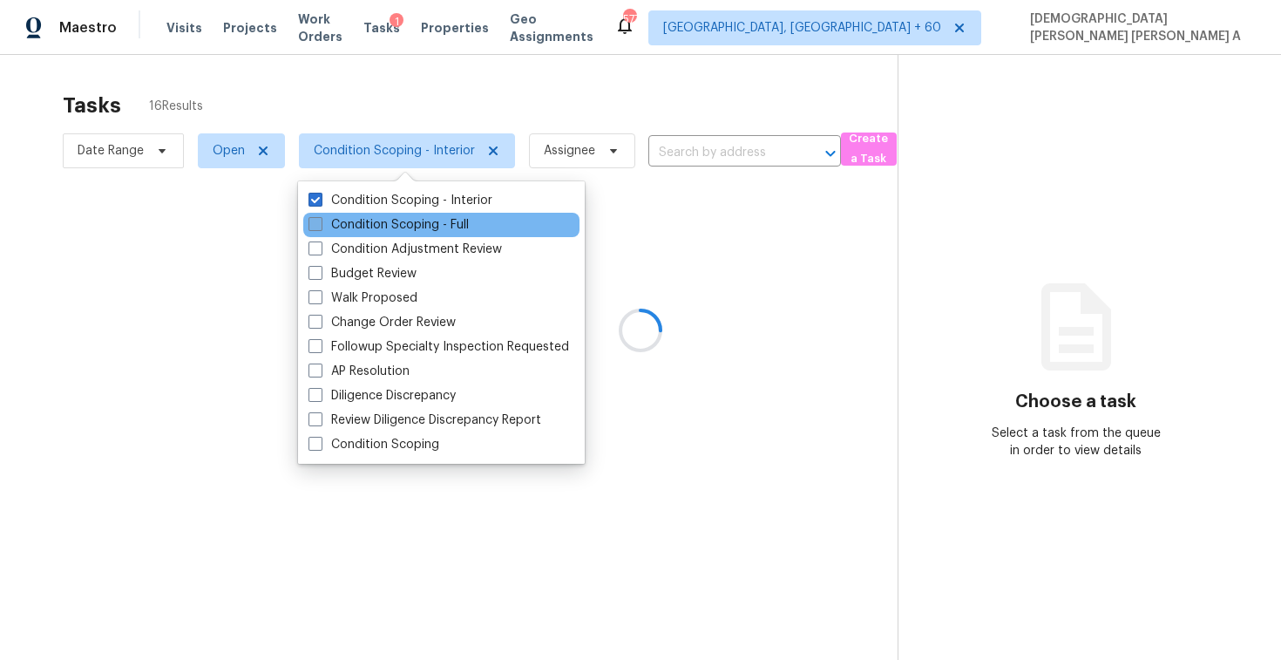
click at [322, 220] on span at bounding box center [316, 224] width 14 height 14
click at [320, 220] on input "Condition Scoping - Full" at bounding box center [314, 221] width 11 height 11
checkbox input "true"
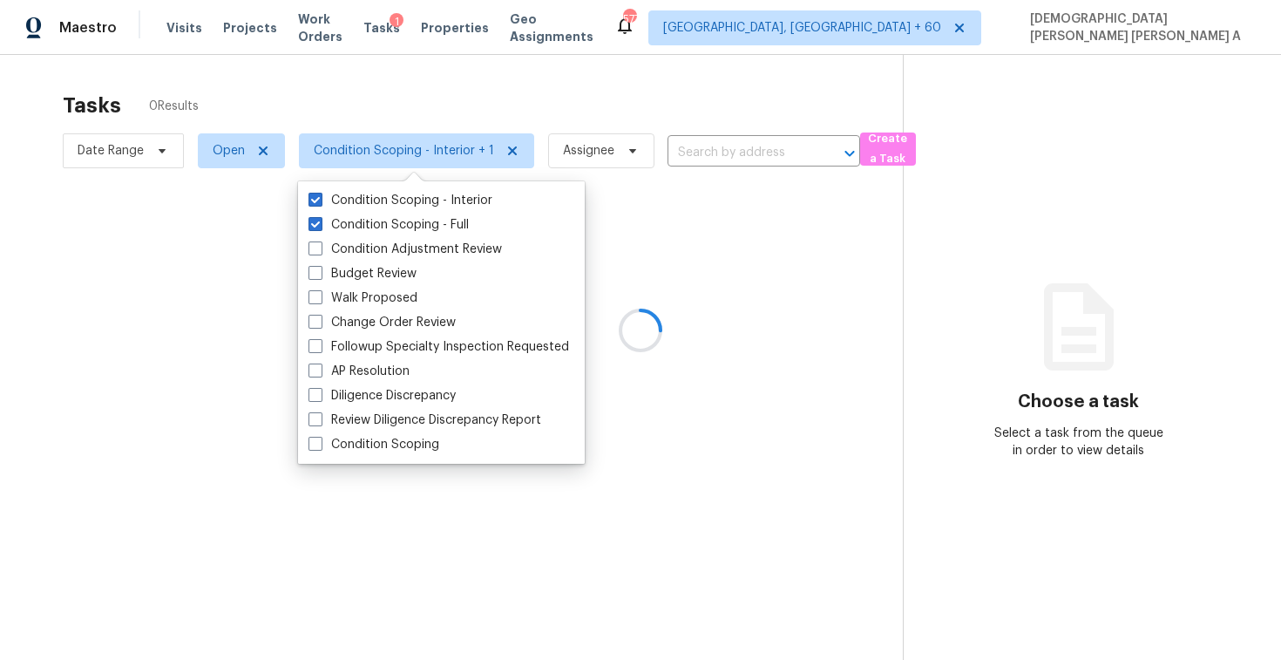
click at [350, 98] on div at bounding box center [640, 330] width 1281 height 660
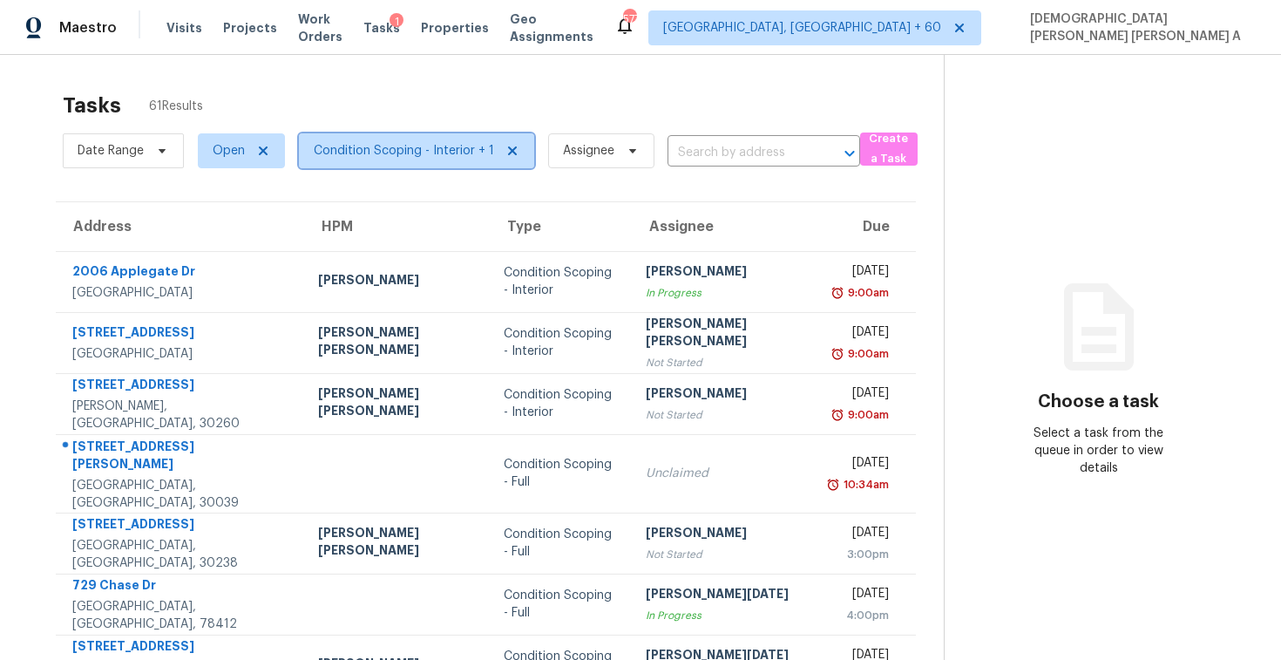
click at [403, 151] on span "Condition Scoping - Interior + 1" at bounding box center [404, 150] width 180 height 17
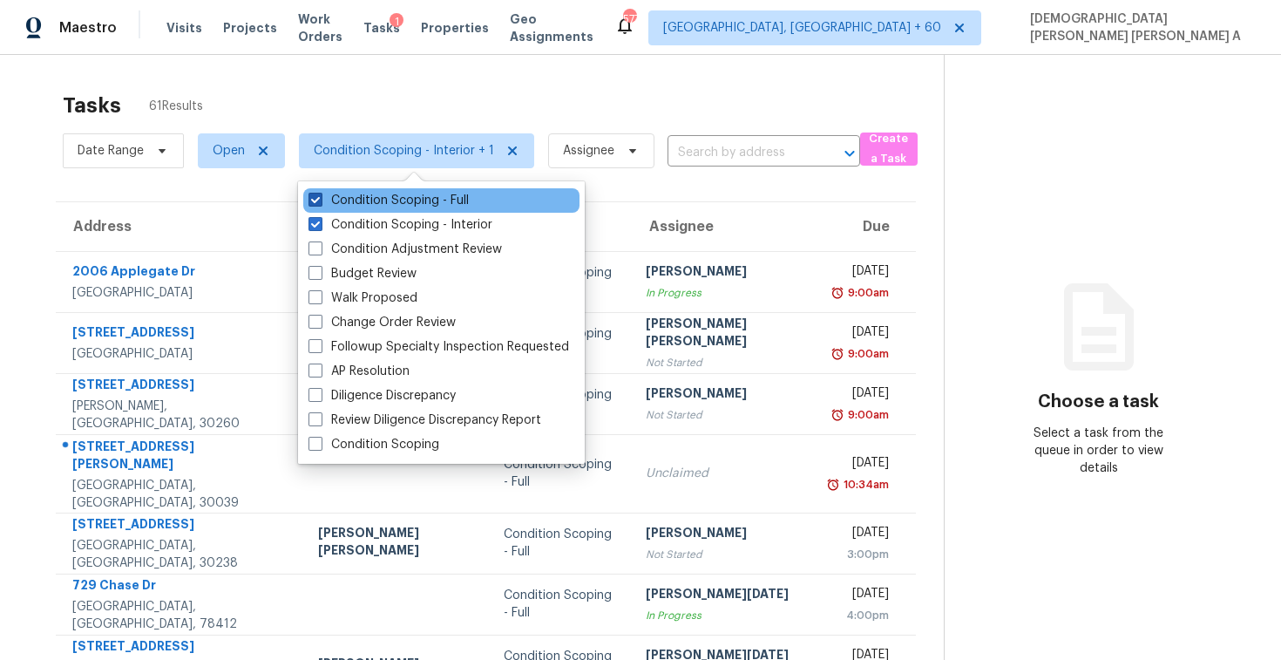
click at [397, 200] on label "Condition Scoping - Full" at bounding box center [389, 200] width 160 height 17
click at [320, 200] on input "Condition Scoping - Full" at bounding box center [314, 197] width 11 height 11
checkbox input "false"
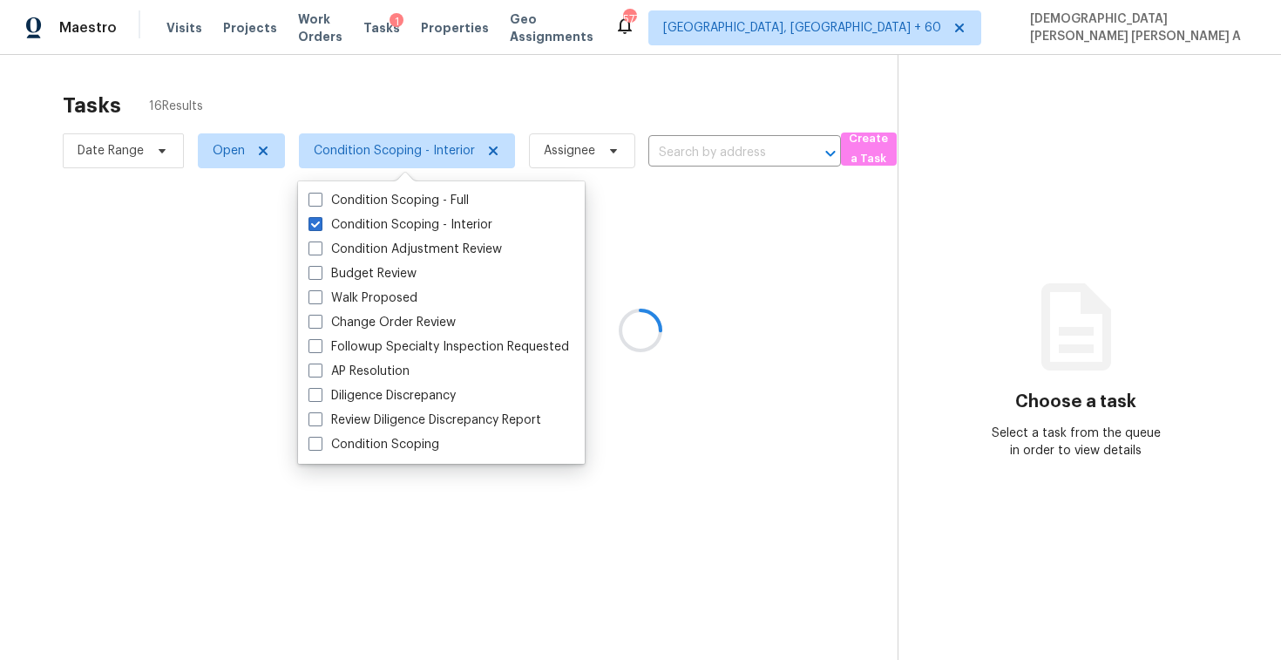
click at [397, 80] on div at bounding box center [640, 330] width 1281 height 660
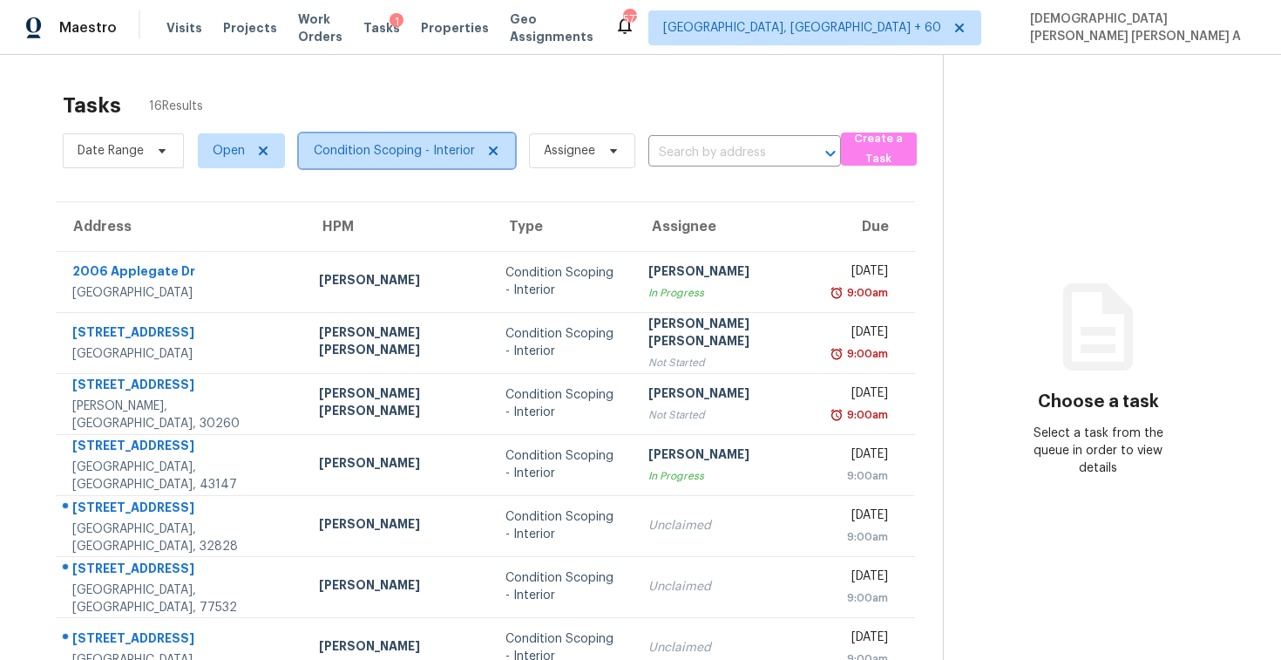
click at [393, 139] on span "Condition Scoping - Interior" at bounding box center [407, 150] width 216 height 35
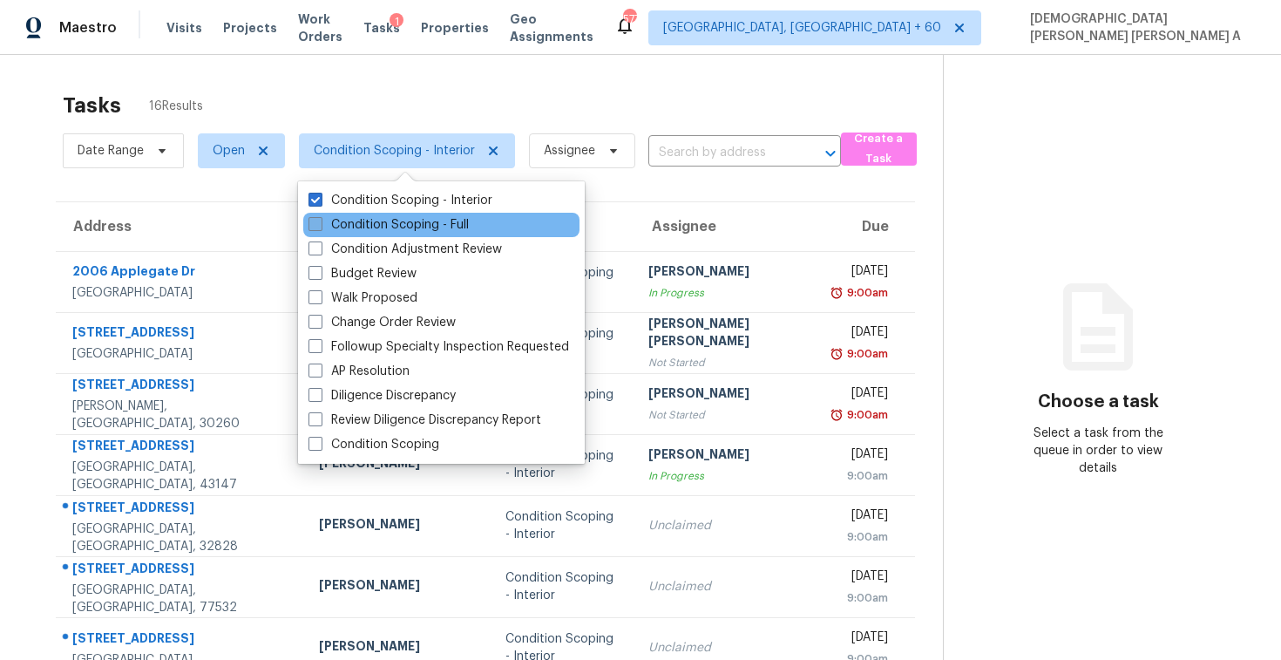
click at [371, 218] on label "Condition Scoping - Full" at bounding box center [389, 224] width 160 height 17
click at [320, 218] on input "Condition Scoping - Full" at bounding box center [314, 221] width 11 height 11
checkbox input "true"
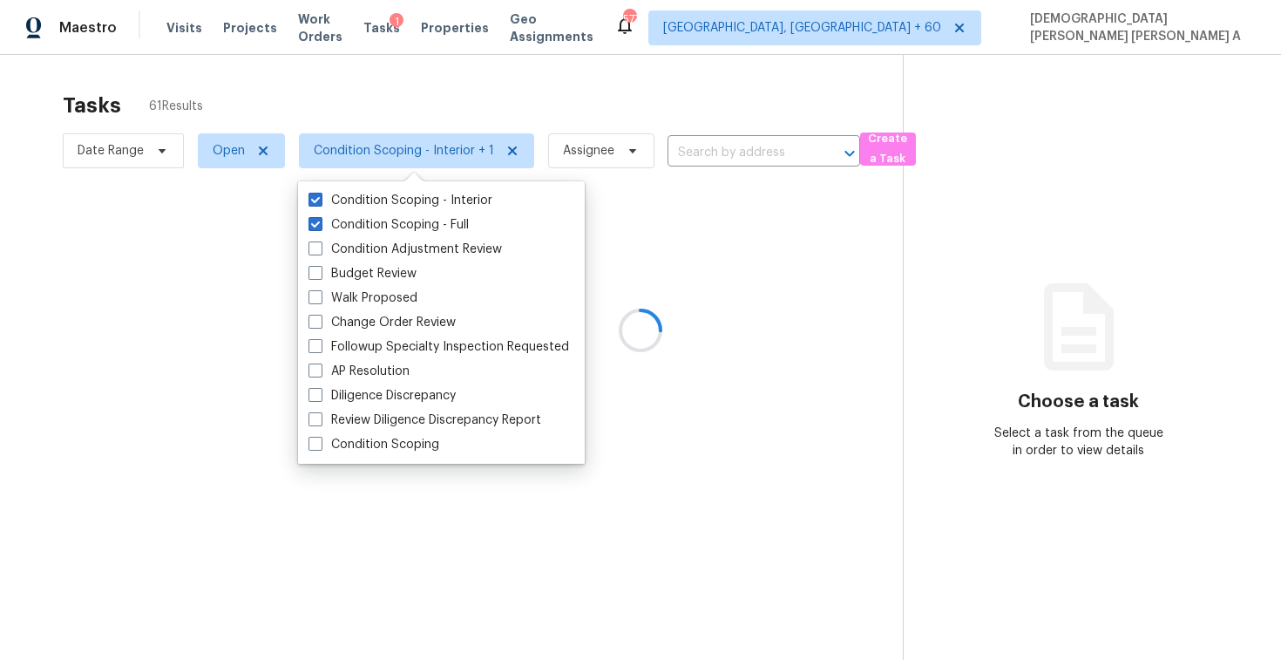
click at [352, 87] on div at bounding box center [640, 330] width 1281 height 660
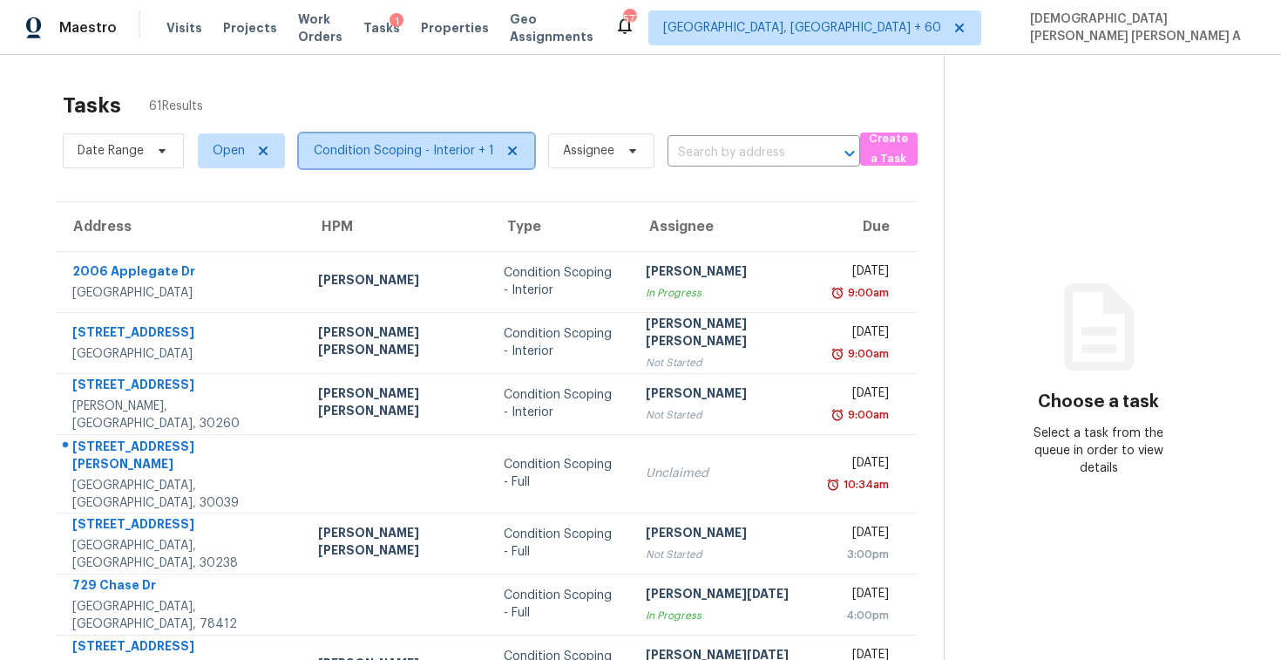
click at [386, 146] on span "Condition Scoping - Interior + 1" at bounding box center [404, 150] width 180 height 17
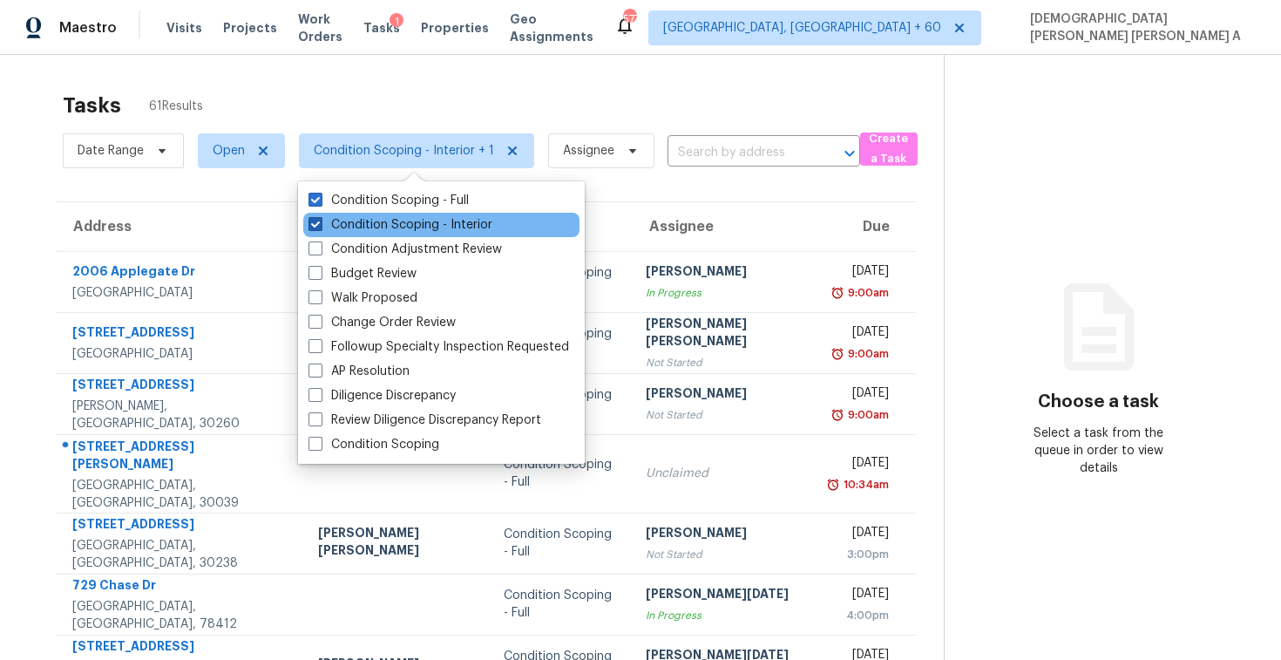
click at [341, 229] on label "Condition Scoping - Interior" at bounding box center [401, 224] width 184 height 17
click at [320, 227] on input "Condition Scoping - Interior" at bounding box center [314, 221] width 11 height 11
checkbox input "false"
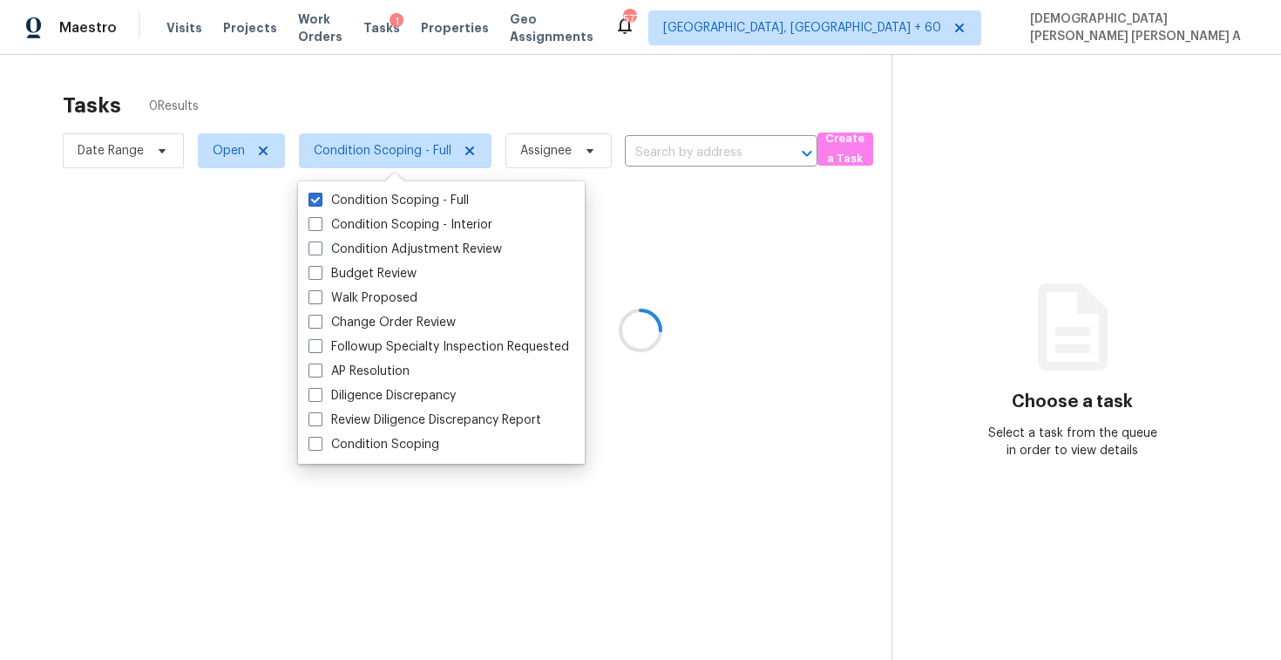
click at [383, 74] on div at bounding box center [640, 330] width 1281 height 660
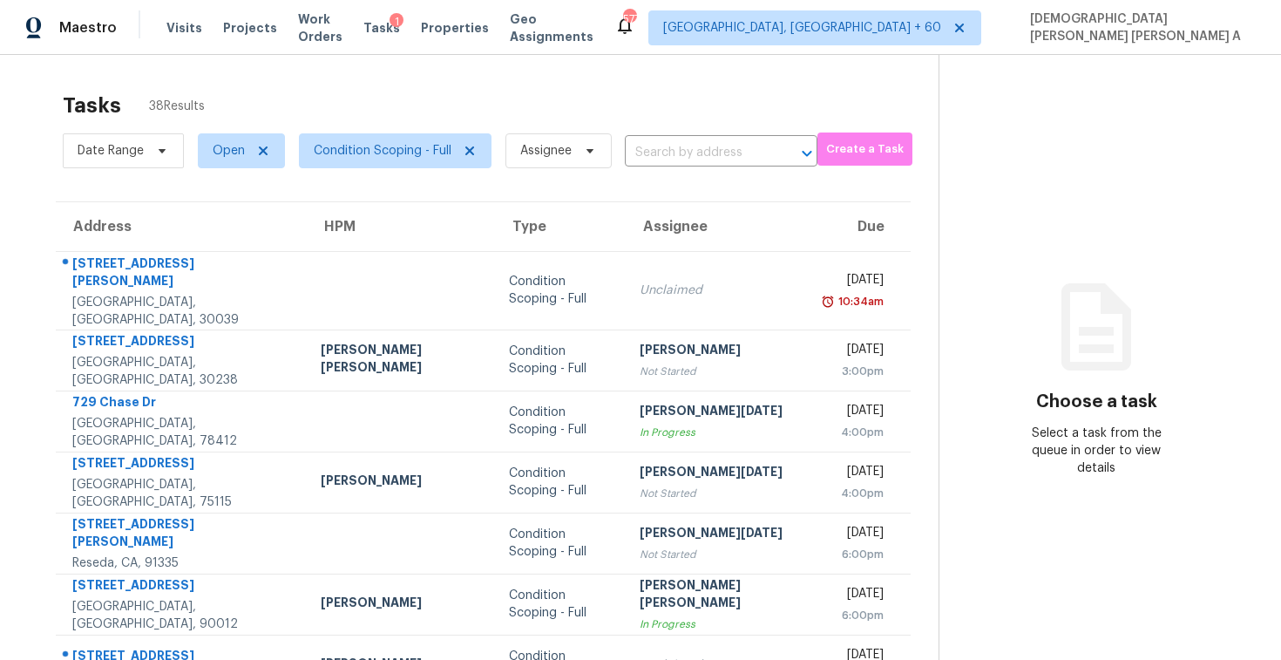
scroll to position [248, 0]
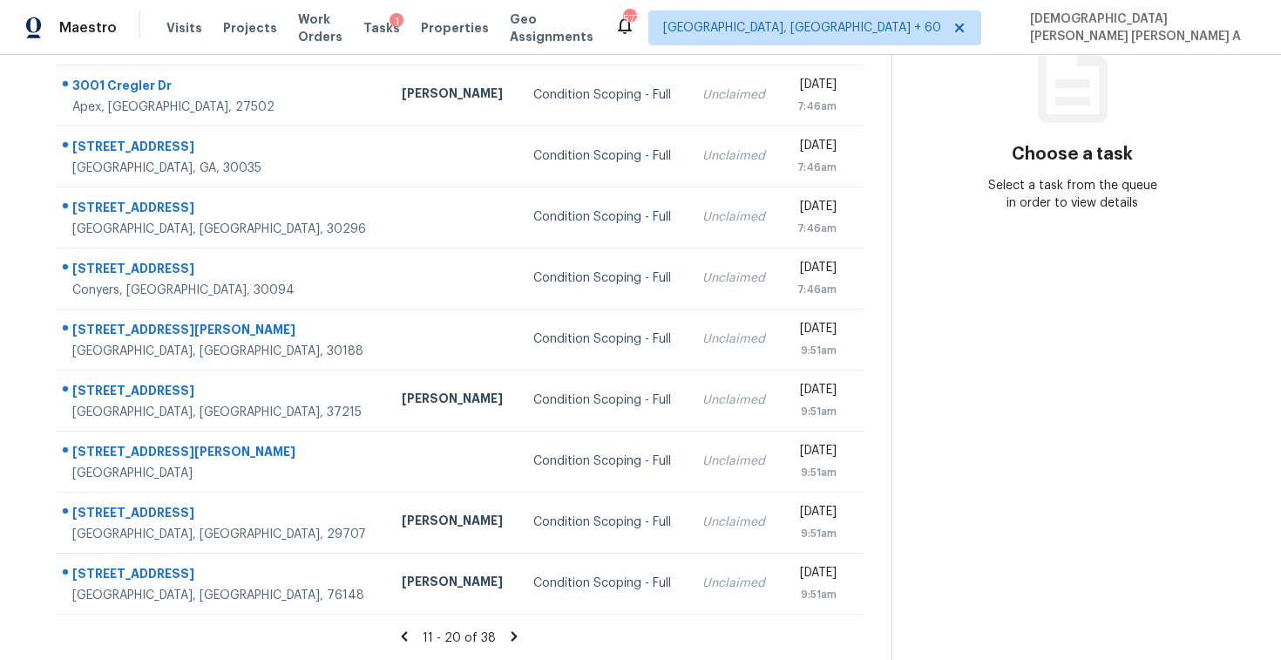
click at [506, 634] on icon at bounding box center [514, 636] width 16 height 16
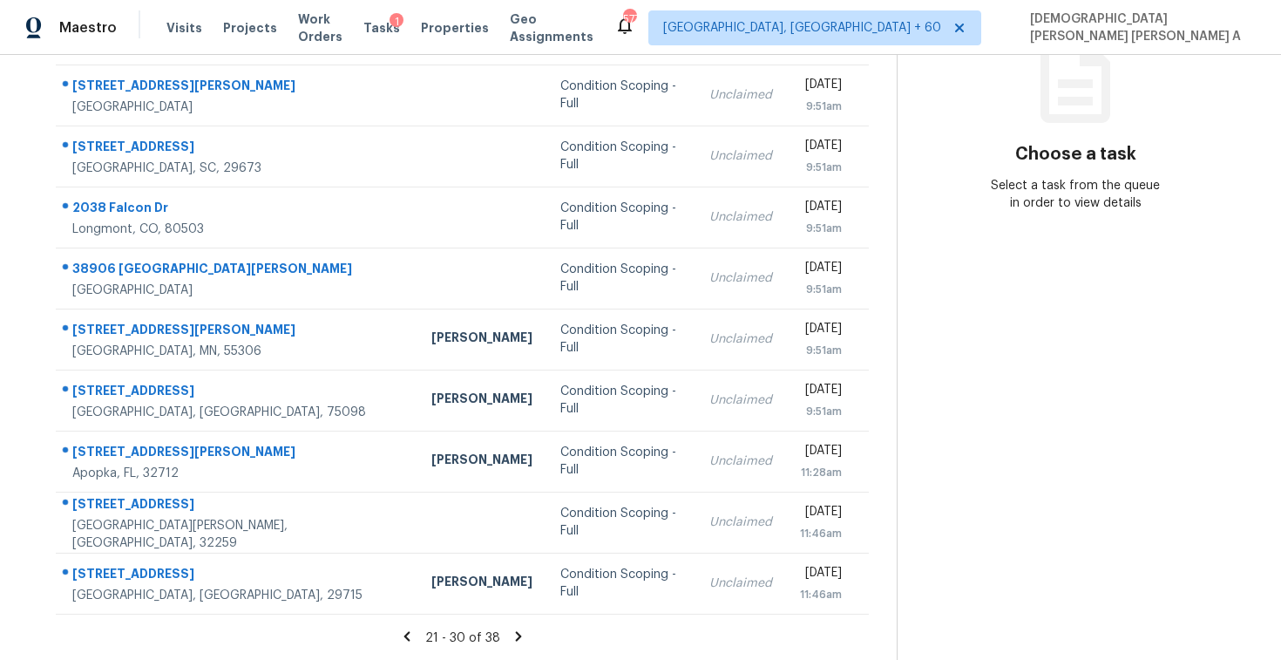
click at [515, 631] on icon at bounding box center [518, 636] width 6 height 10
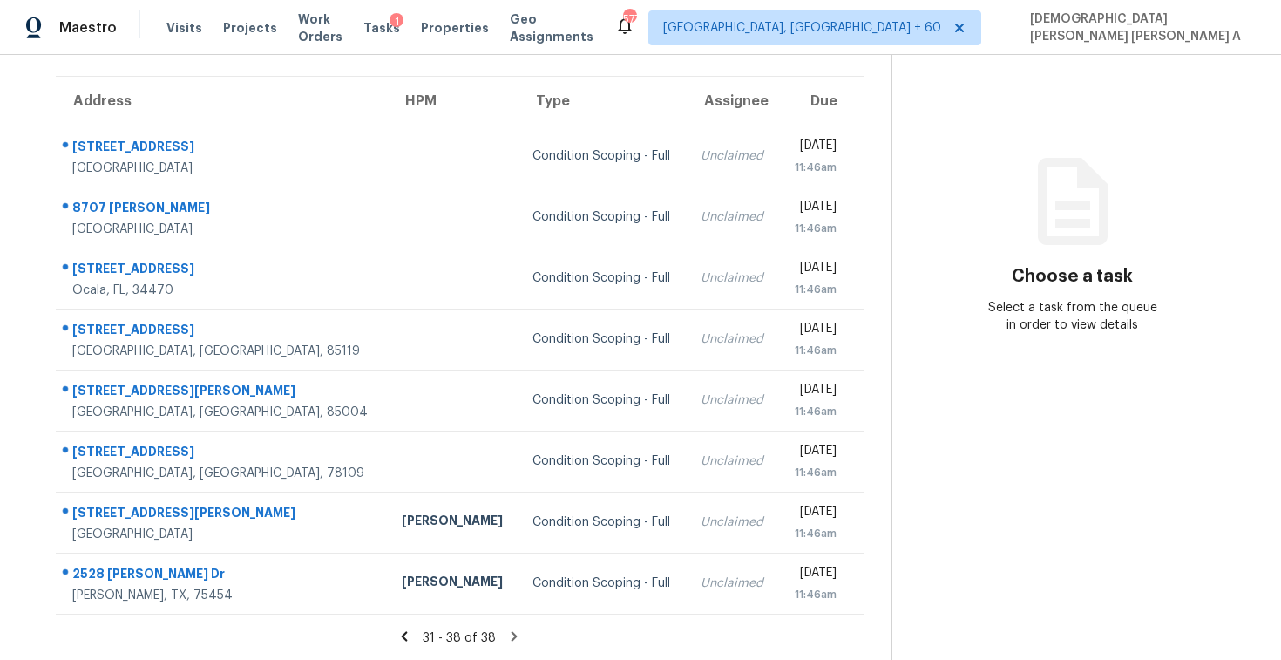
scroll to position [0, 0]
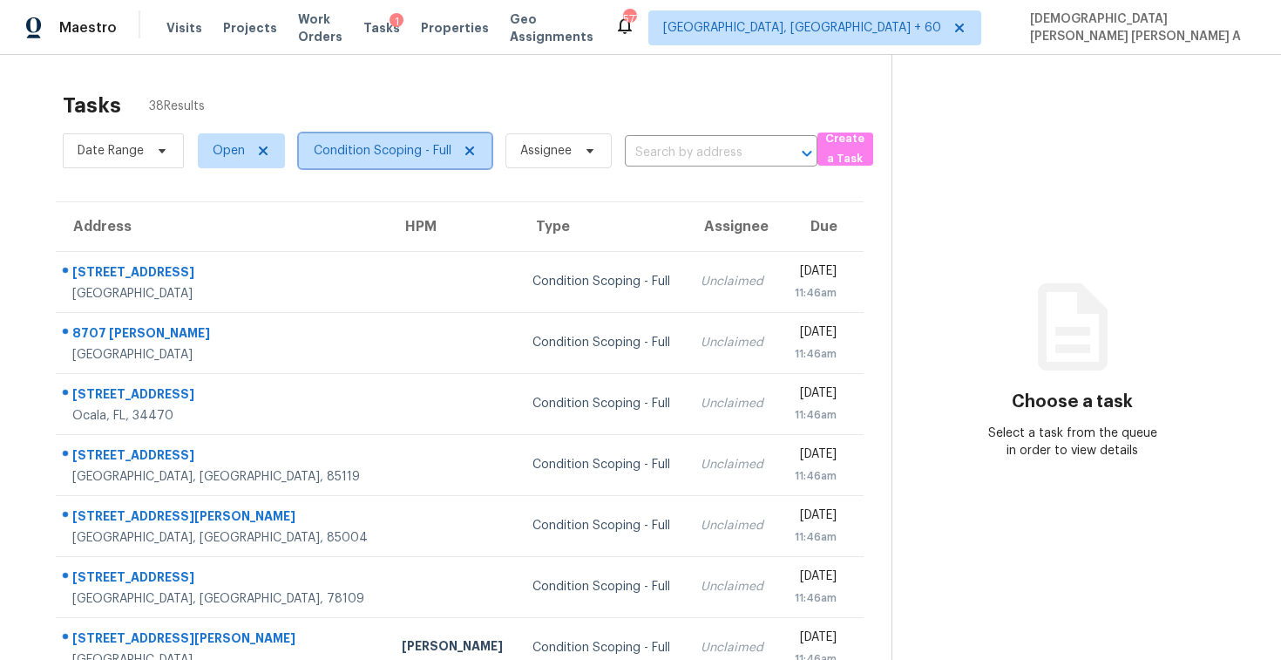
click at [410, 159] on span "Condition Scoping - Full" at bounding box center [383, 150] width 138 height 17
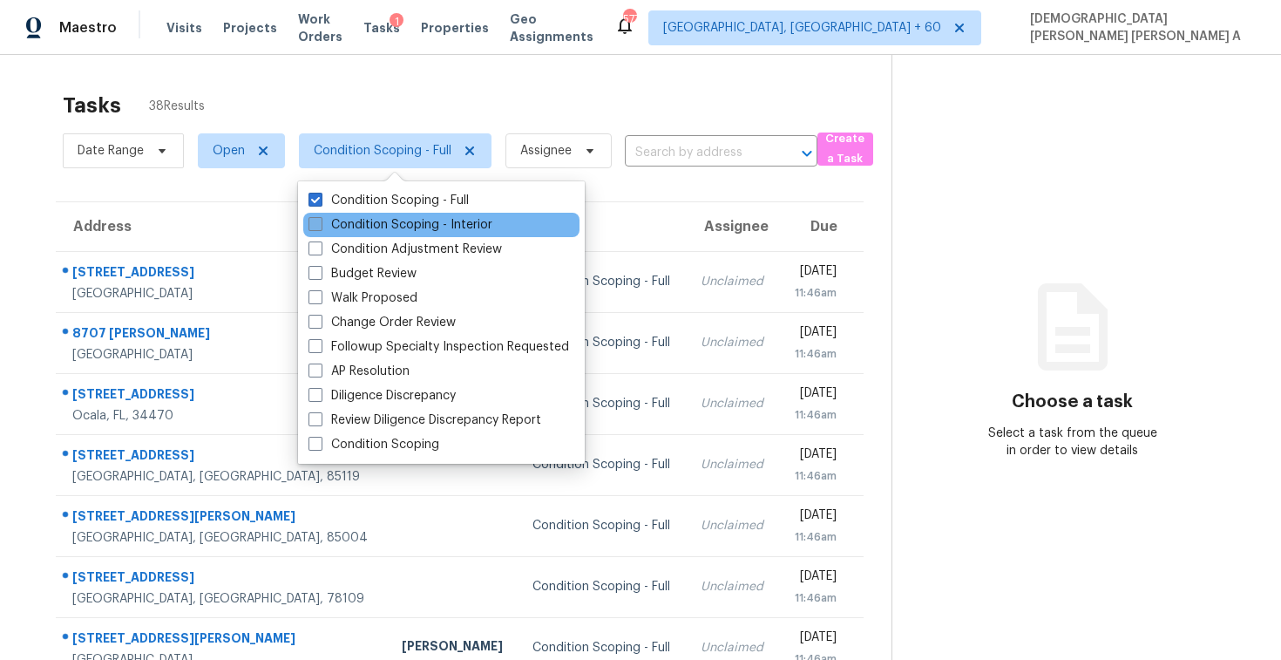
click at [376, 223] on label "Condition Scoping - Interior" at bounding box center [401, 224] width 184 height 17
click at [320, 223] on input "Condition Scoping - Interior" at bounding box center [314, 221] width 11 height 11
checkbox input "true"
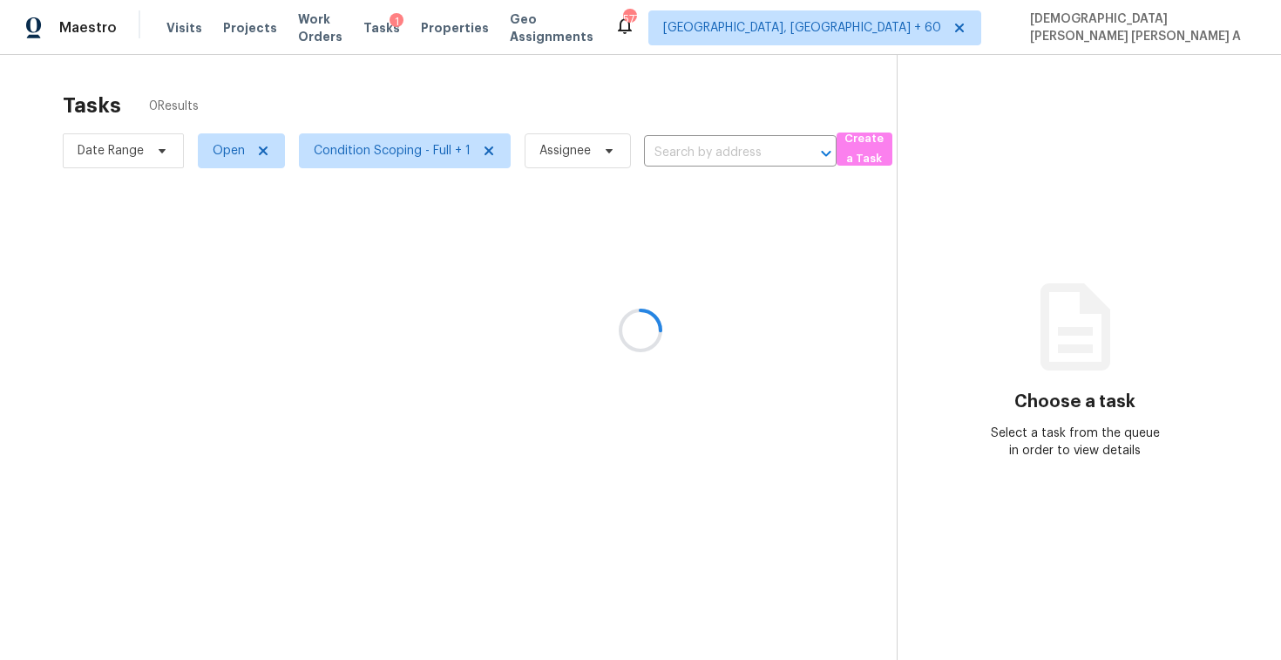
click at [387, 61] on div at bounding box center [640, 330] width 1281 height 660
